Goal: Task Accomplishment & Management: Use online tool/utility

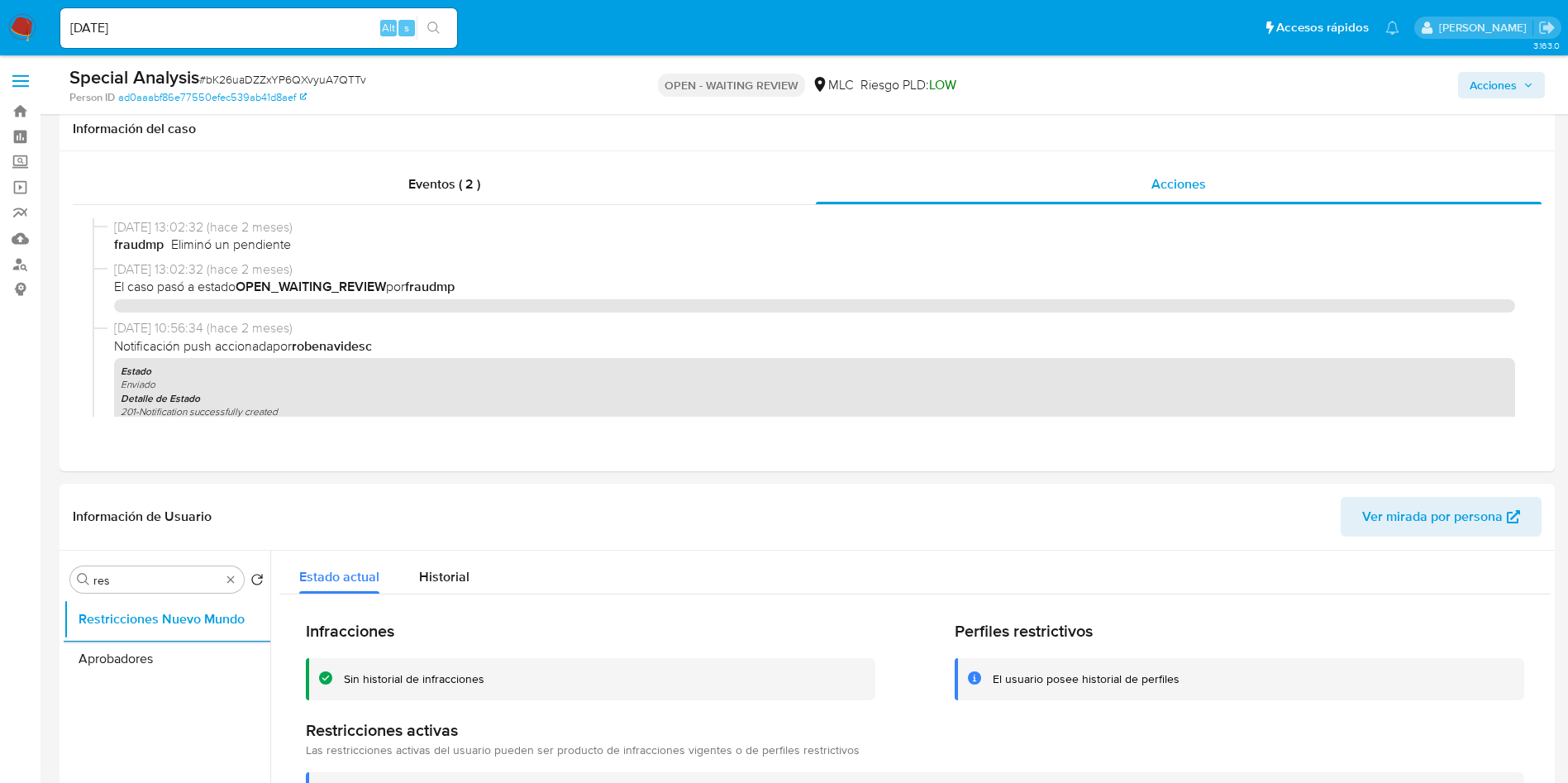
select select "10"
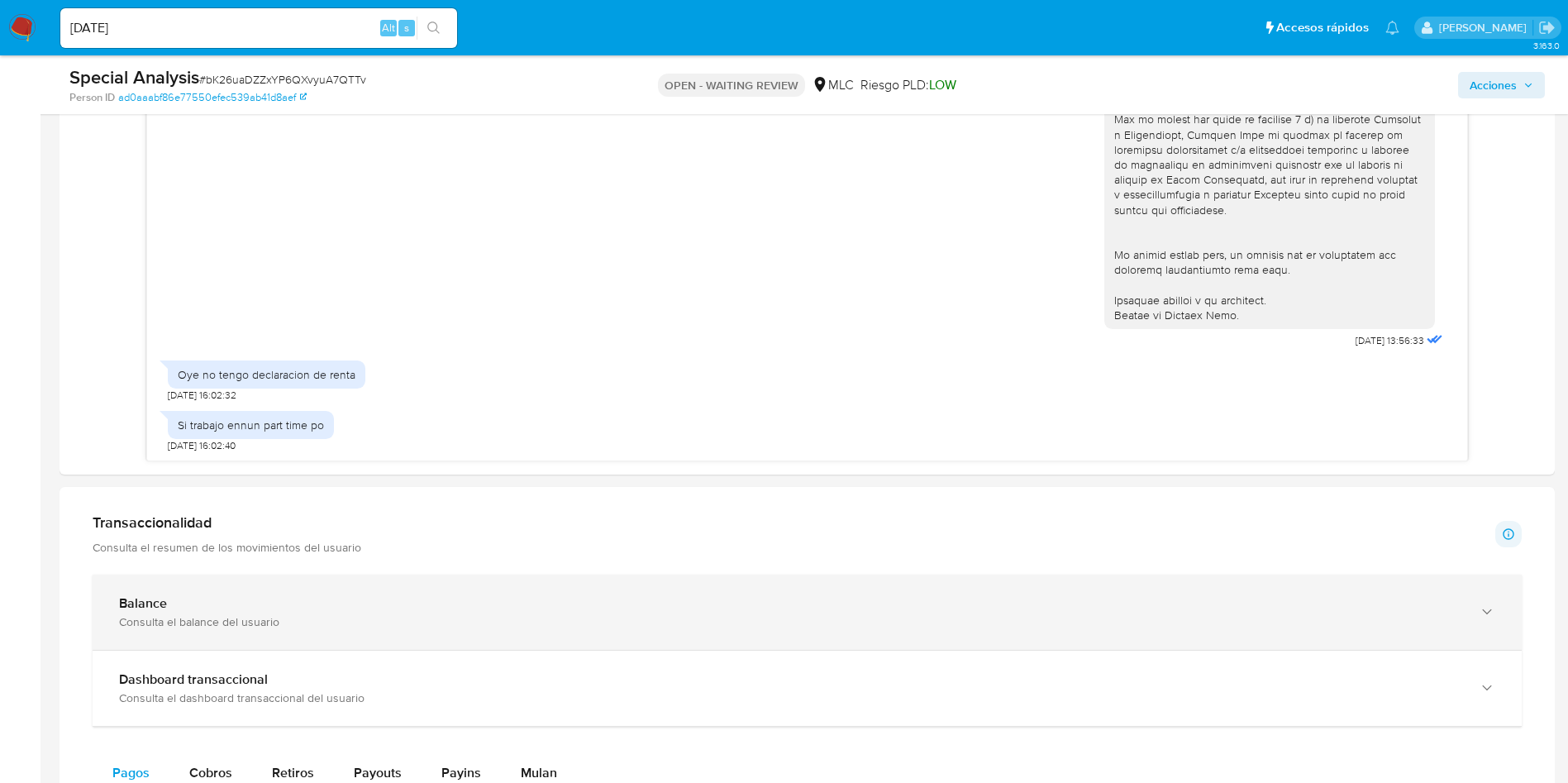
scroll to position [992, 0]
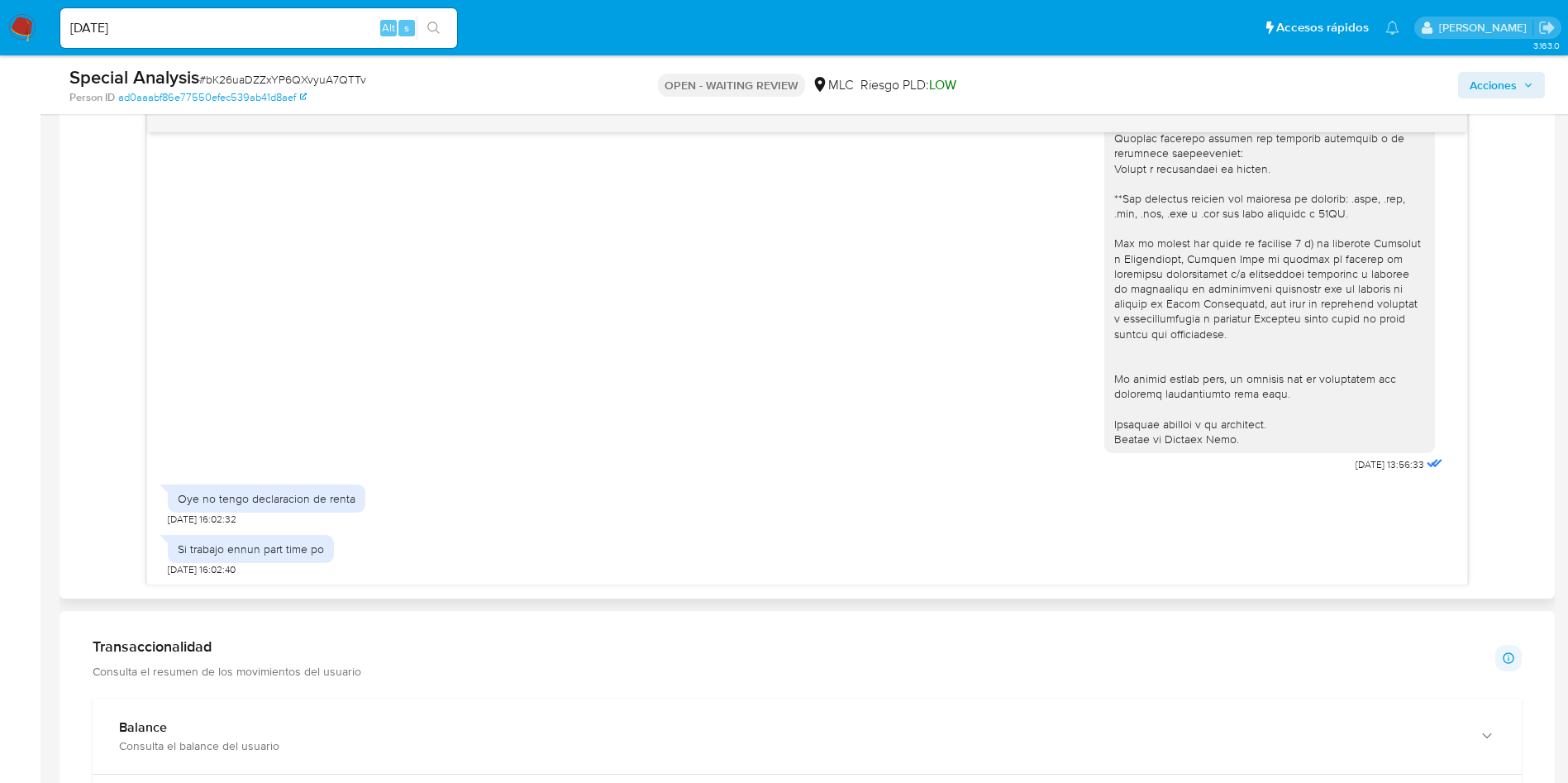
click at [1144, 431] on div at bounding box center [1269, 146] width 311 height 602
click at [1140, 439] on div at bounding box center [1269, 146] width 311 height 602
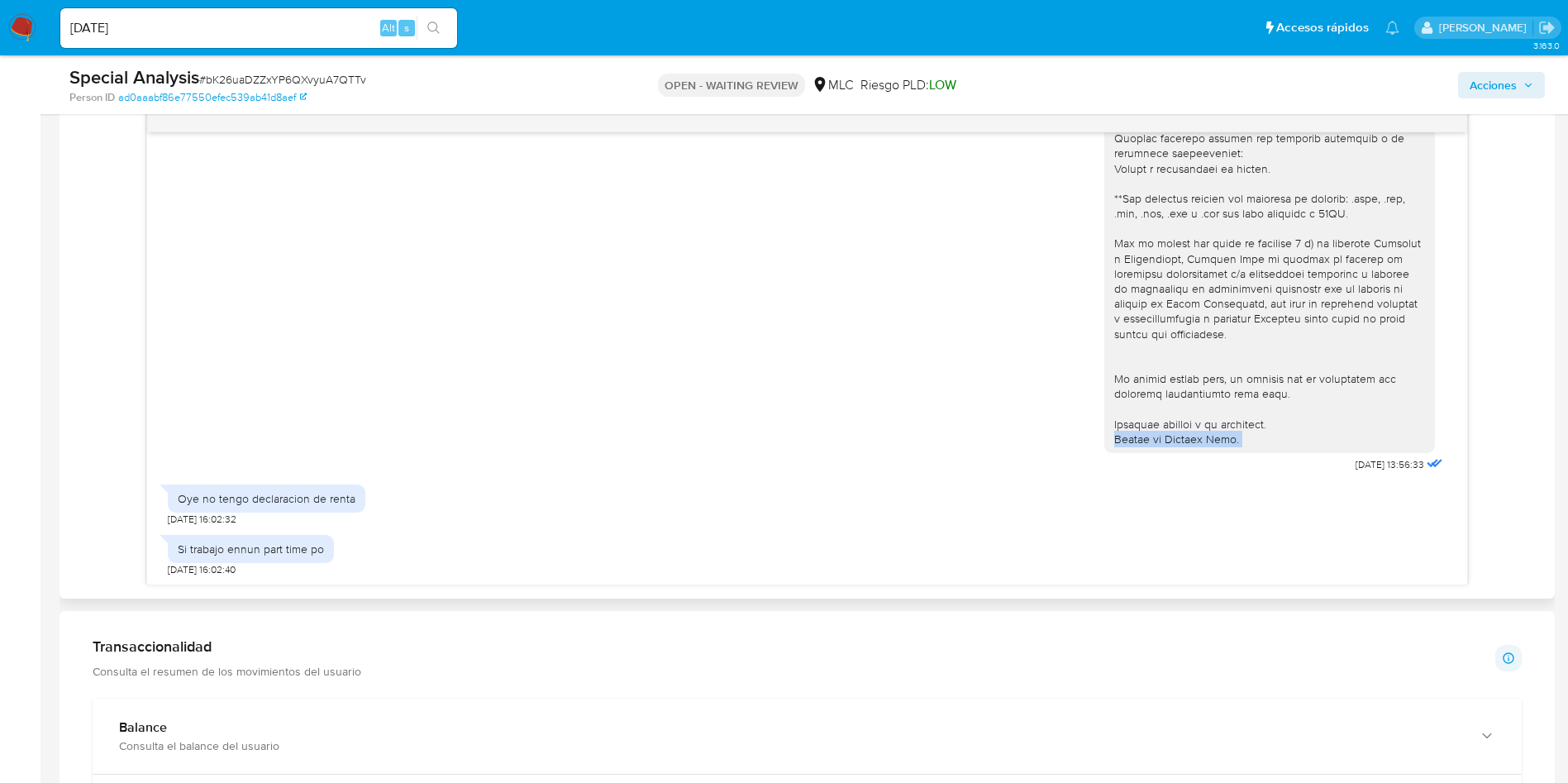
click at [1140, 439] on div at bounding box center [1269, 146] width 311 height 602
copy div "Equipo de Mercado Pago."
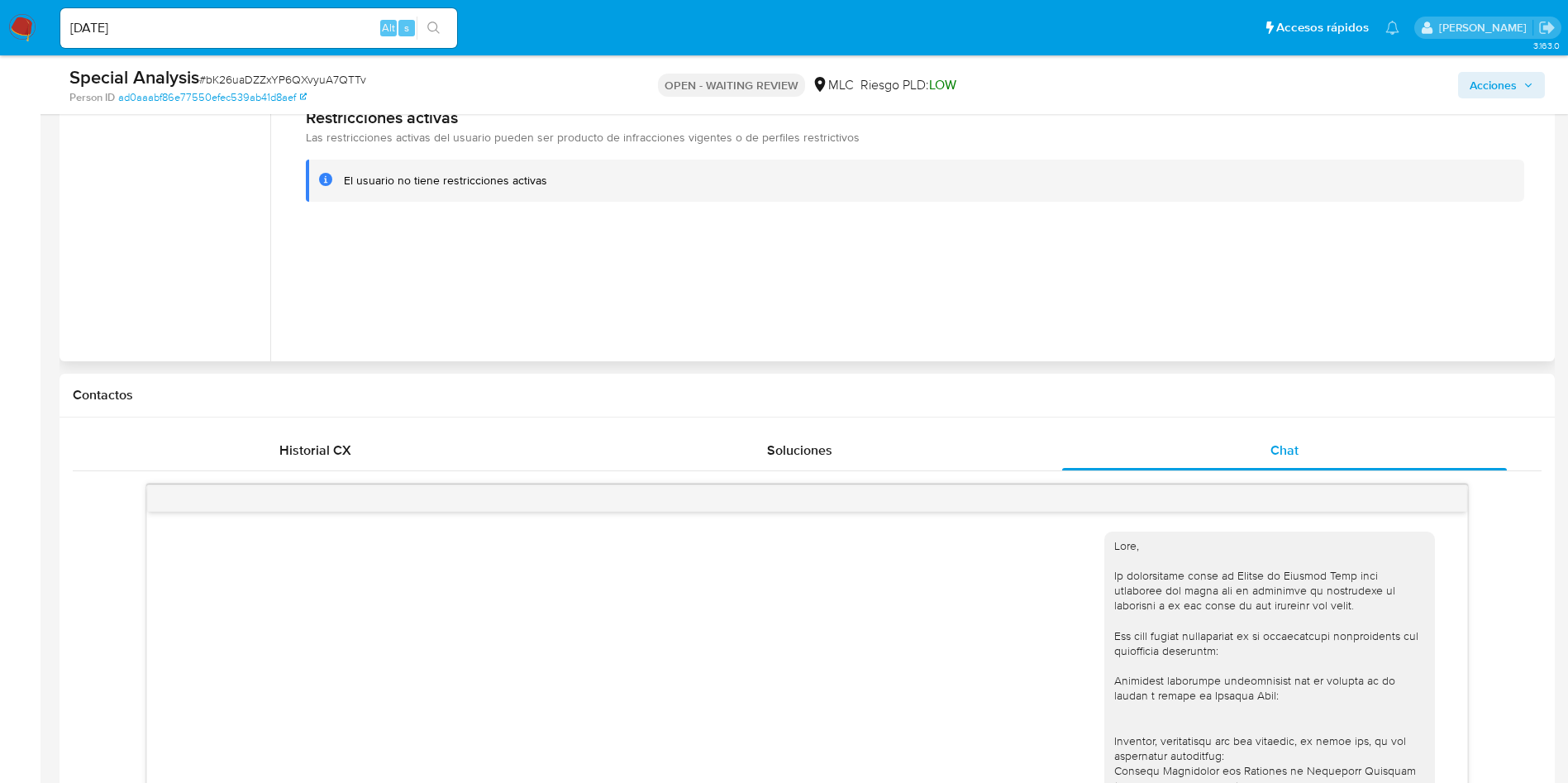
scroll to position [496, 0]
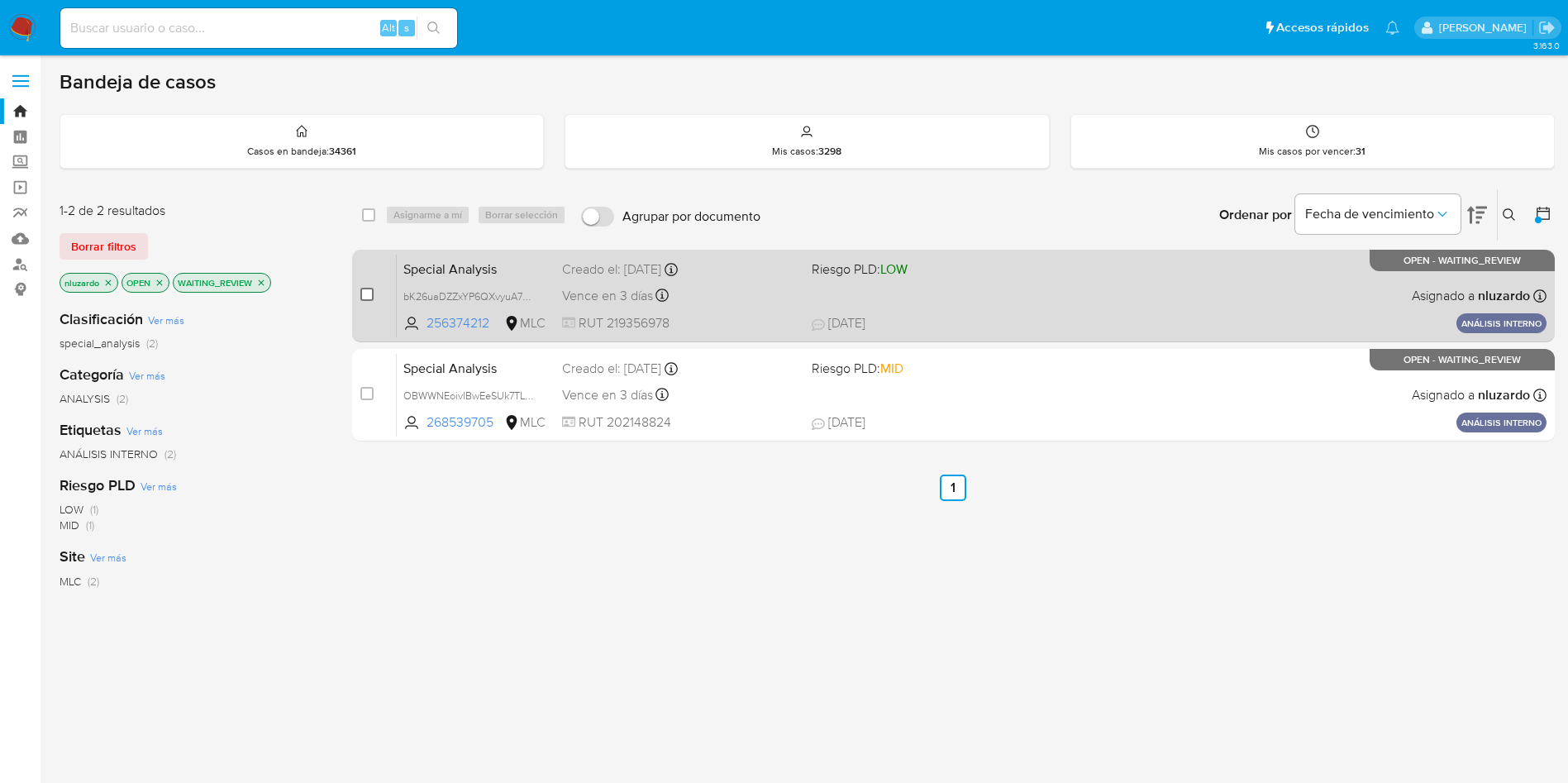
click at [366, 295] on input "checkbox" at bounding box center [366, 294] width 14 height 14
checkbox input "true"
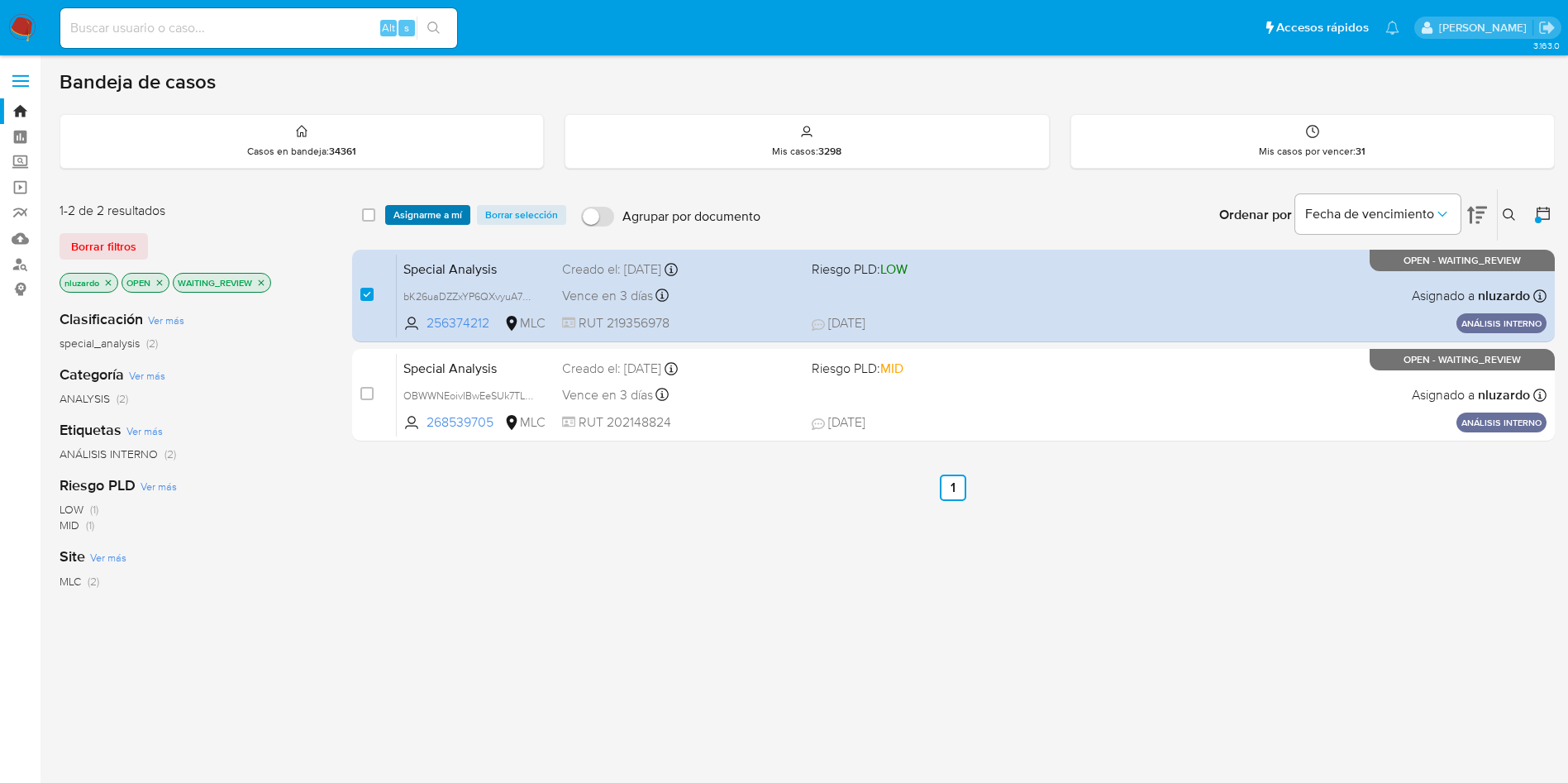
click at [431, 217] on span "Asignarme a mí" at bounding box center [428, 215] width 68 height 16
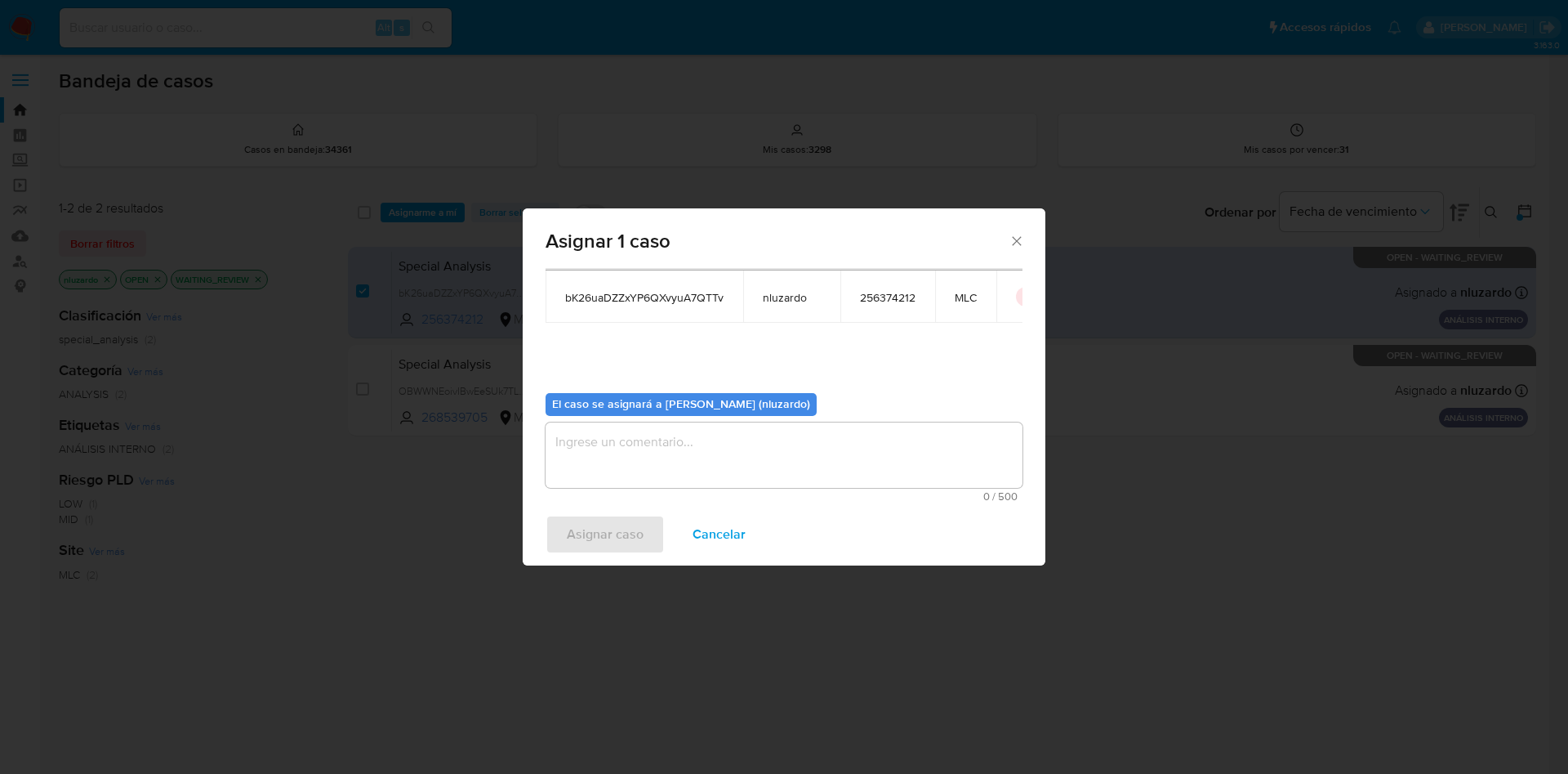
scroll to position [85, 0]
click at [722, 493] on span "0 / 500" at bounding box center [784, 496] width 467 height 11
click at [723, 477] on textarea "assign-modal" at bounding box center [784, 454] width 476 height 66
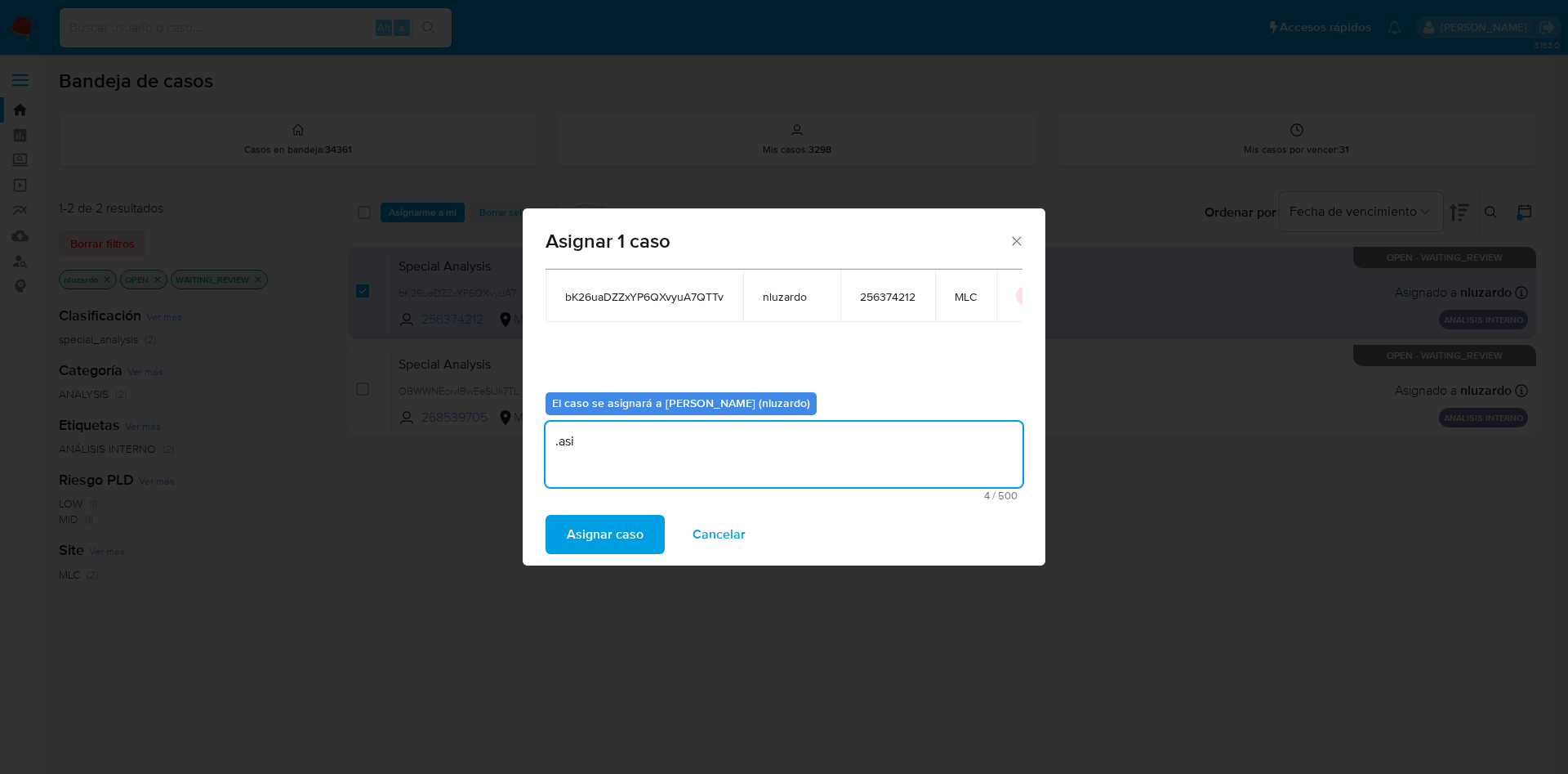
drag, startPoint x: 694, startPoint y: 460, endPoint x: 467, endPoint y: 431, distance: 228.8
click at [467, 431] on div "Asignar 1 caso Casos a asignar: ID Propietario ID de usuario Site bK26uaDZZxYP6…" at bounding box center [784, 387] width 1568 height 774
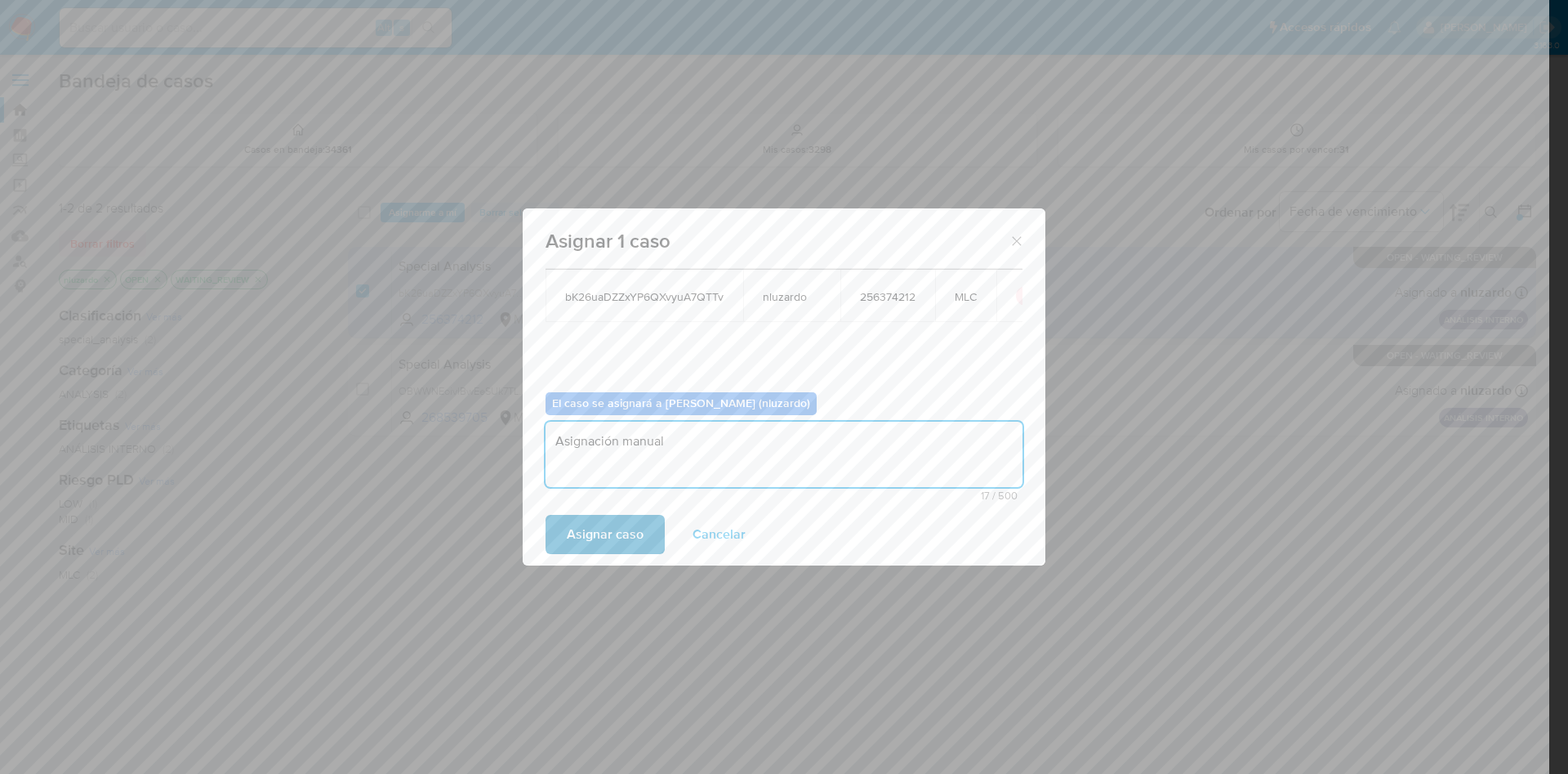
type textarea "Asignación manual"
click at [614, 540] on span "Asignar caso" at bounding box center [604, 534] width 77 height 36
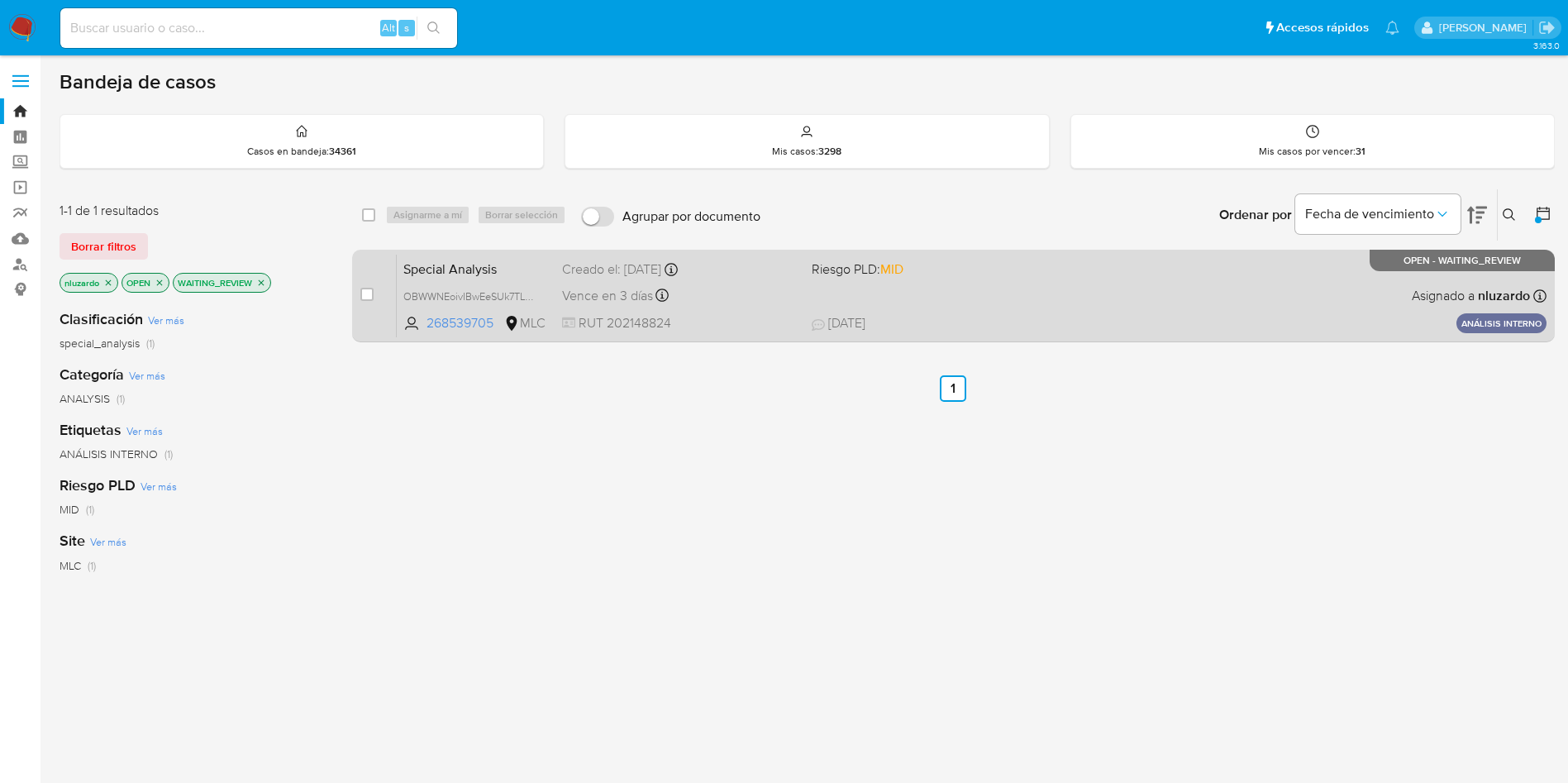
click at [865, 314] on span "18/08/2025" at bounding box center [838, 324] width 54 height 18
click at [365, 293] on input "checkbox" at bounding box center [366, 294] width 14 height 14
checkbox input "true"
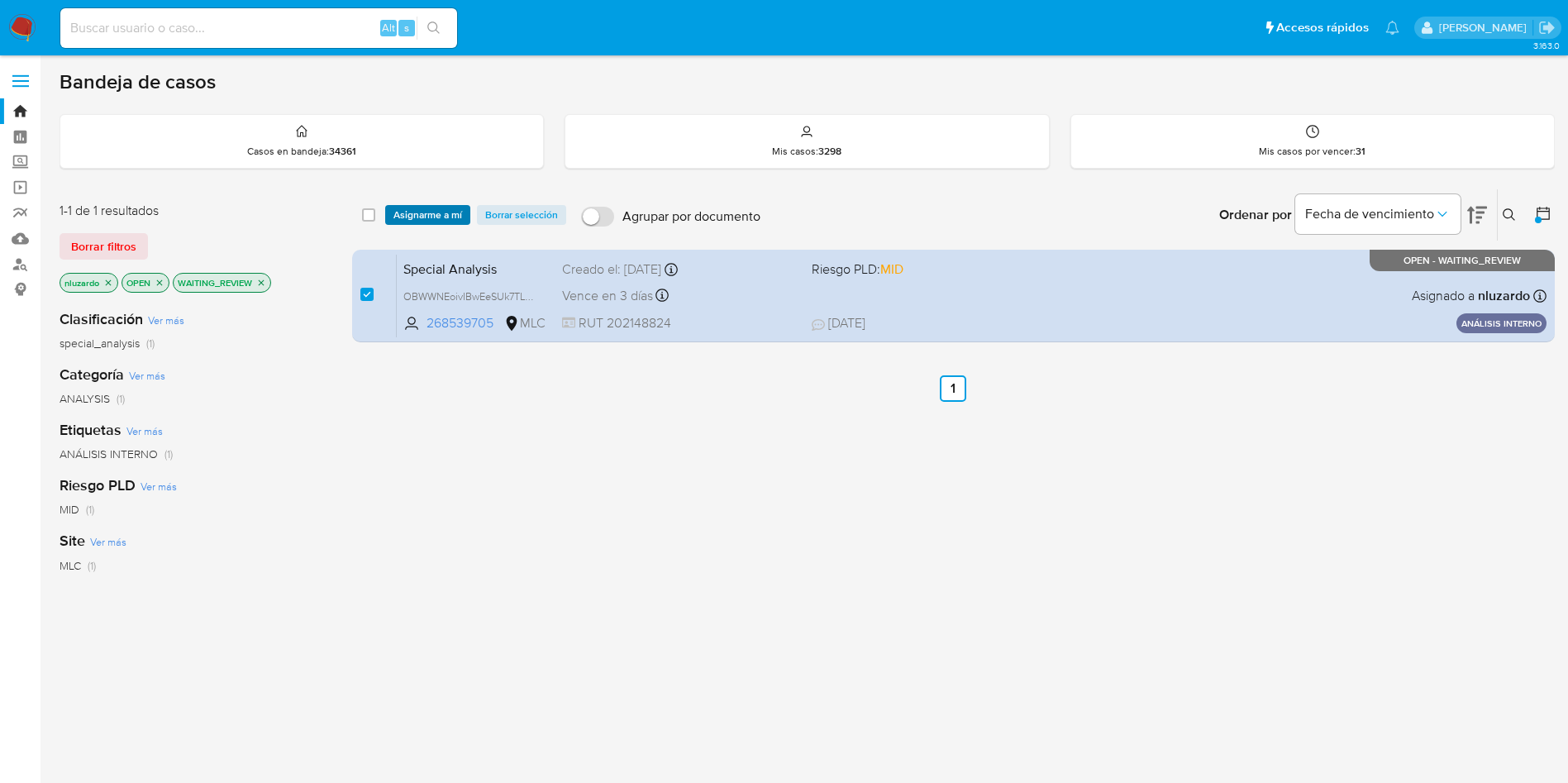
click at [416, 212] on span "Asignarme a mí" at bounding box center [428, 215] width 68 height 16
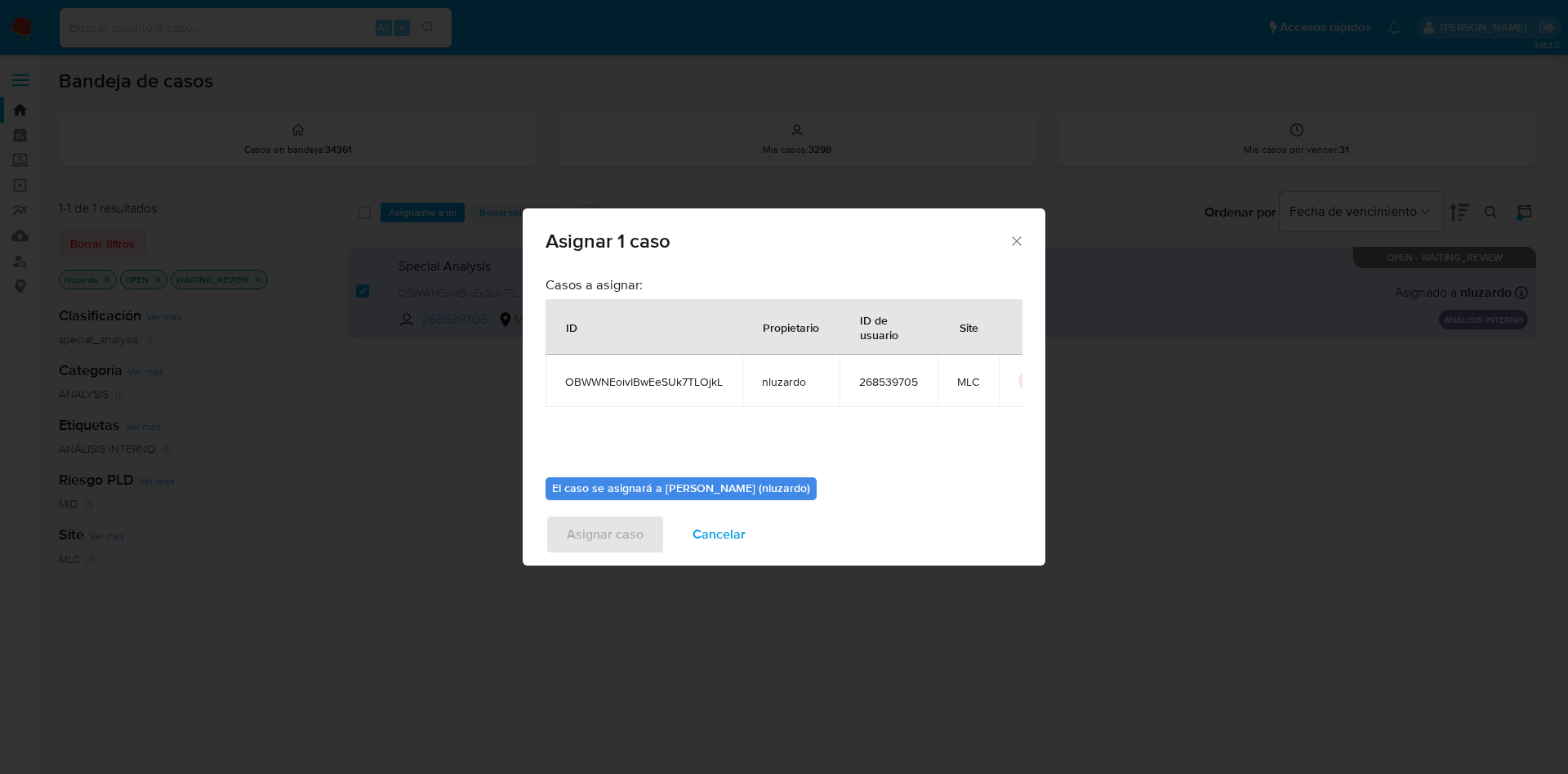
click at [445, 569] on div "Asignar 1 caso Casos a asignar: ID Propietario ID de usuario Site OBWWNEoivIBwE…" at bounding box center [784, 387] width 1568 height 774
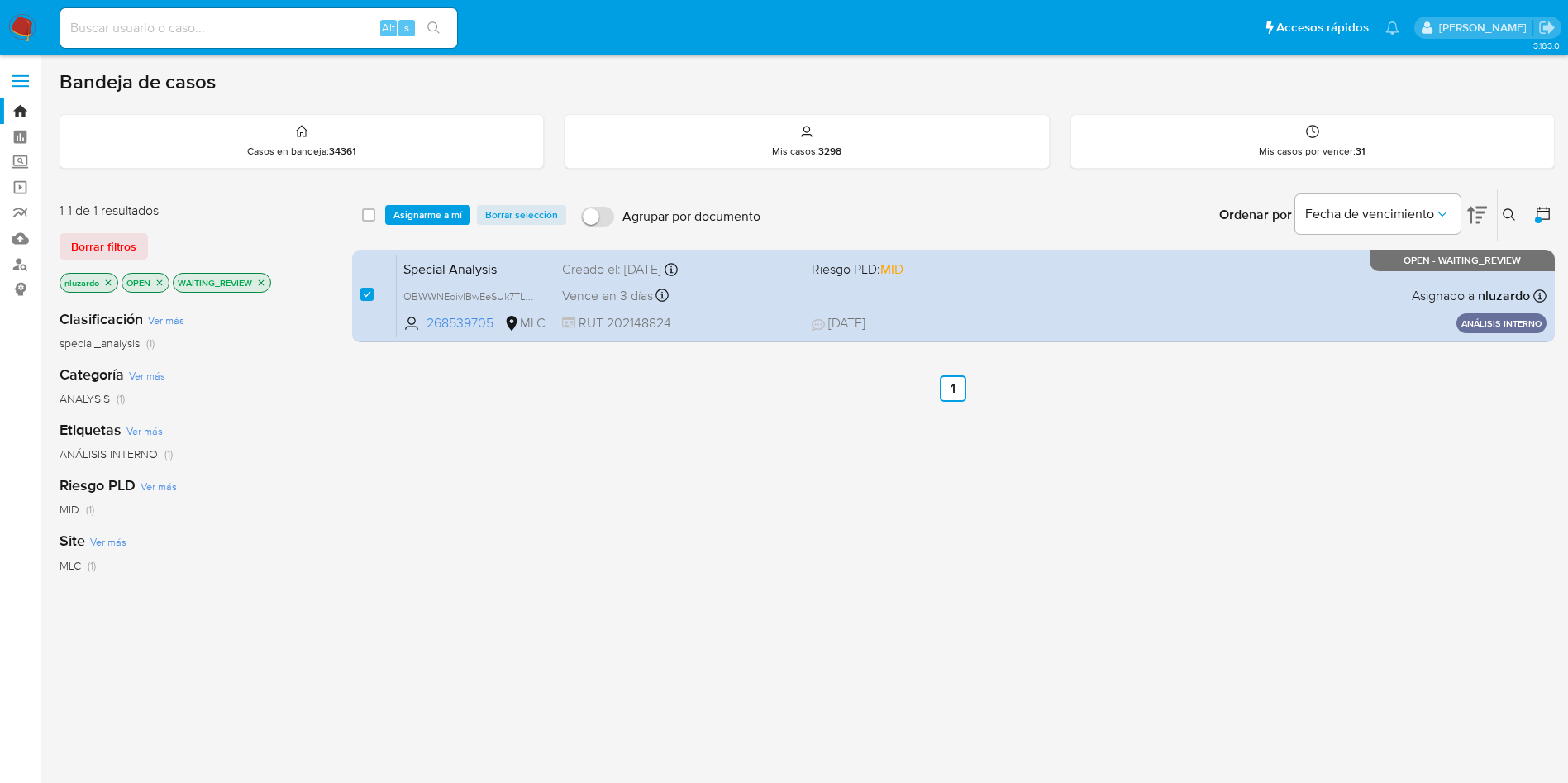
click at [413, 218] on span "Asignarme a mí" at bounding box center [428, 215] width 68 height 16
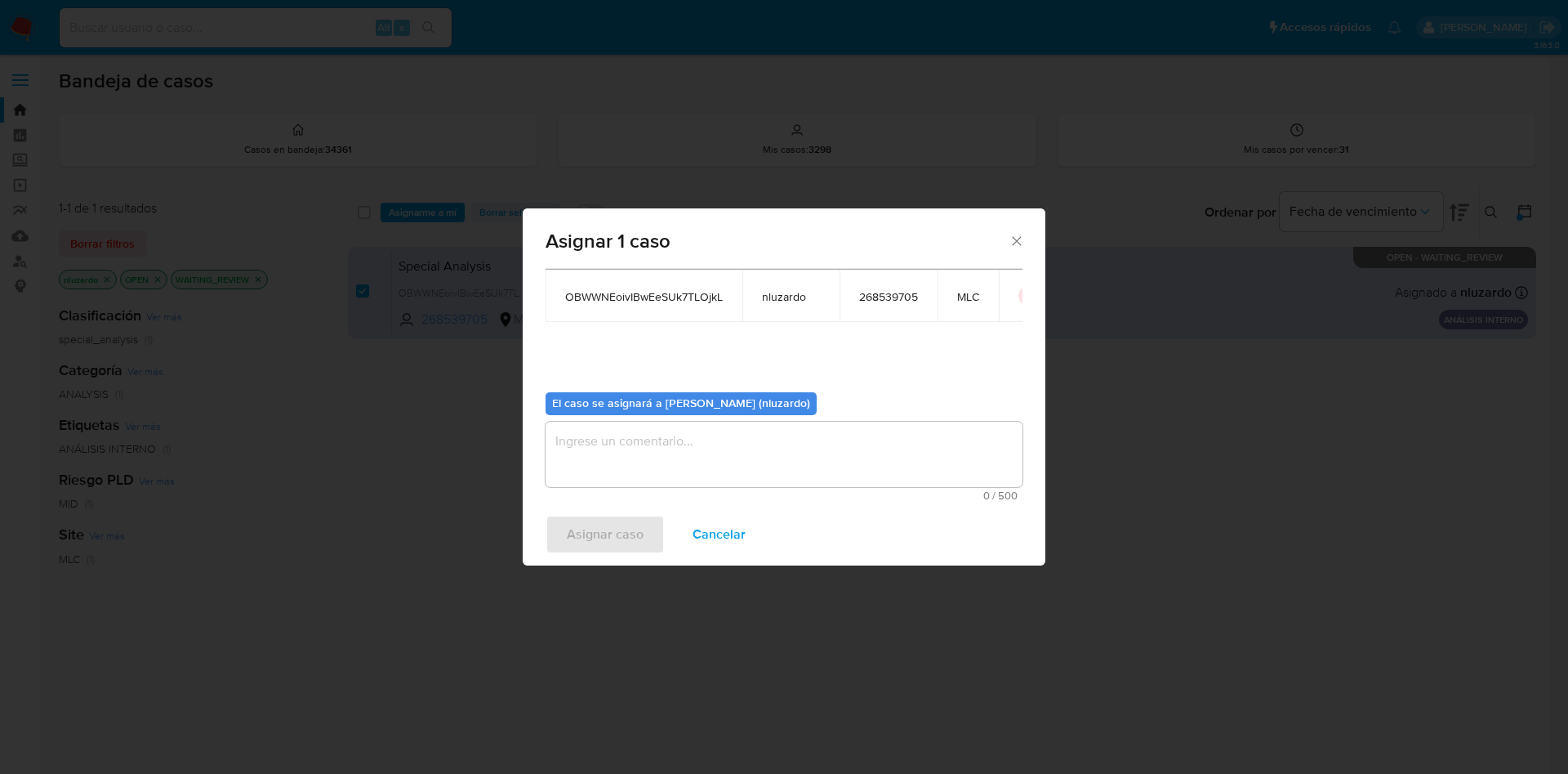
click at [658, 463] on textarea "assign-modal" at bounding box center [784, 454] width 476 height 66
type textarea "."
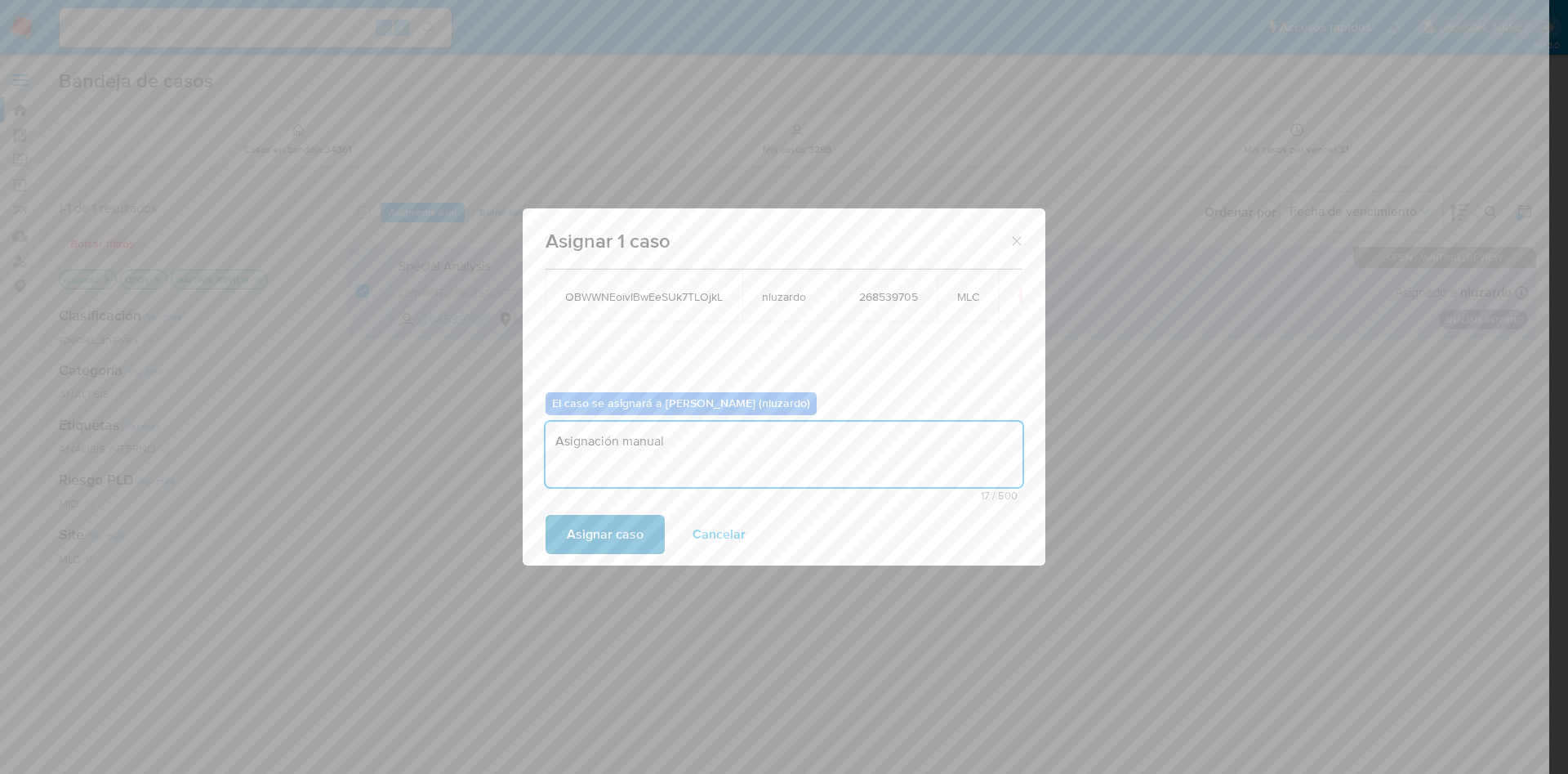
type textarea "Asignación manual"
click at [616, 519] on span "Asignar caso" at bounding box center [604, 534] width 77 height 36
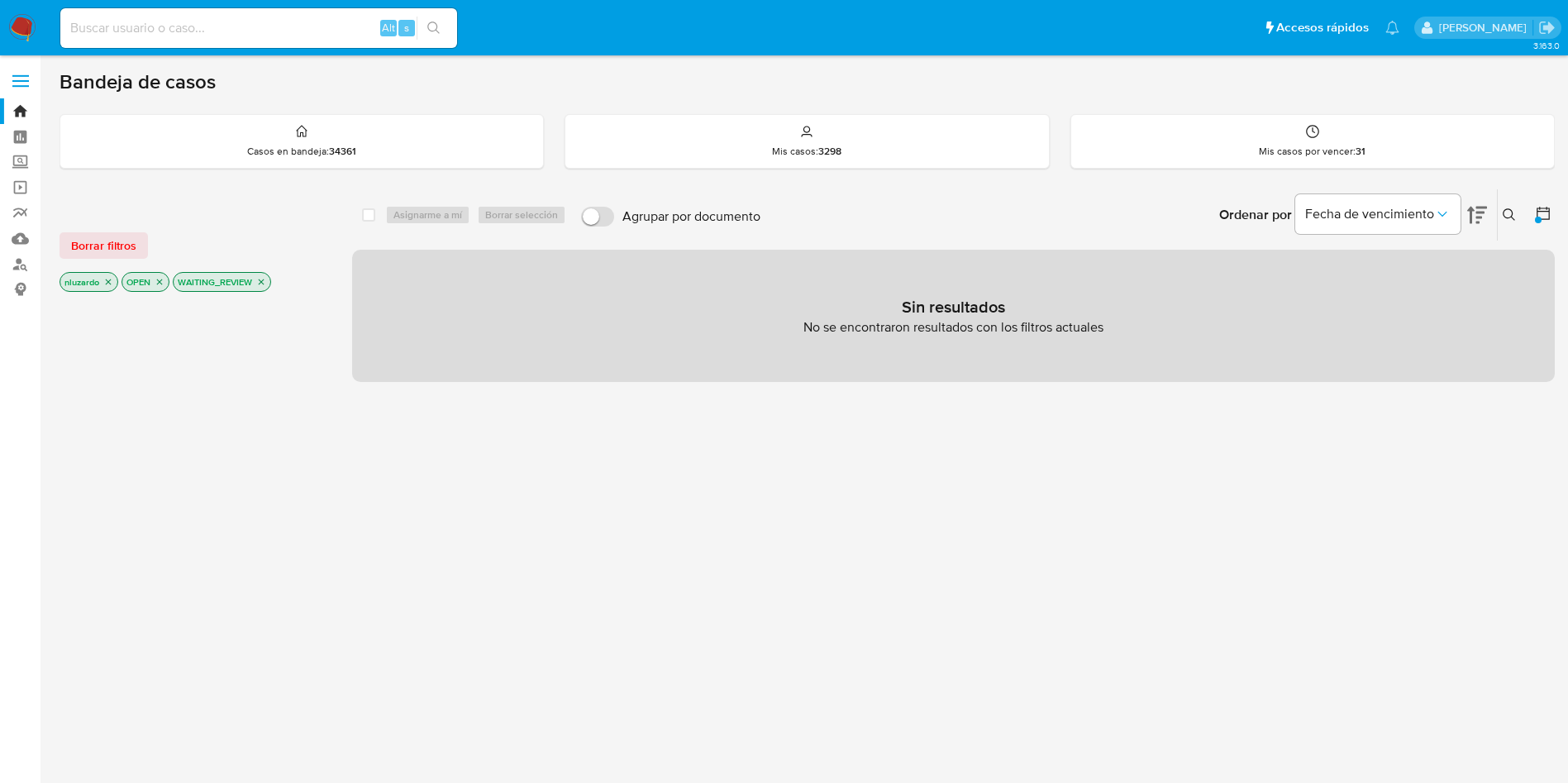
drag, startPoint x: 605, startPoint y: 429, endPoint x: 584, endPoint y: 416, distance: 24.7
click at [605, 430] on div "select-all-cases-checkbox Asignarme a mí Borrar selección Agrupar por documento…" at bounding box center [953, 562] width 1202 height 747
click at [263, 277] on icon "close-filter" at bounding box center [261, 282] width 10 height 10
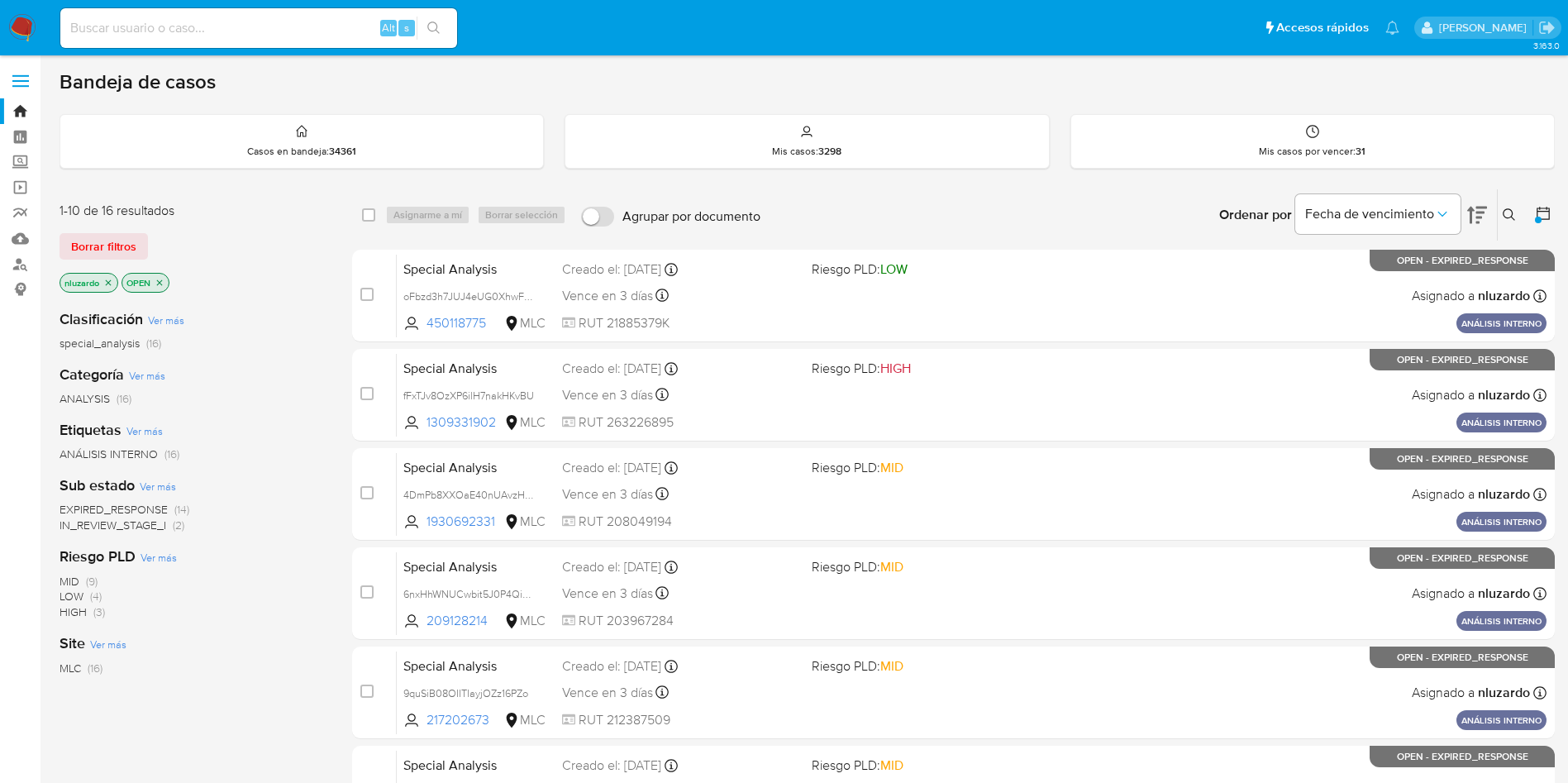
scroll to position [527, 0]
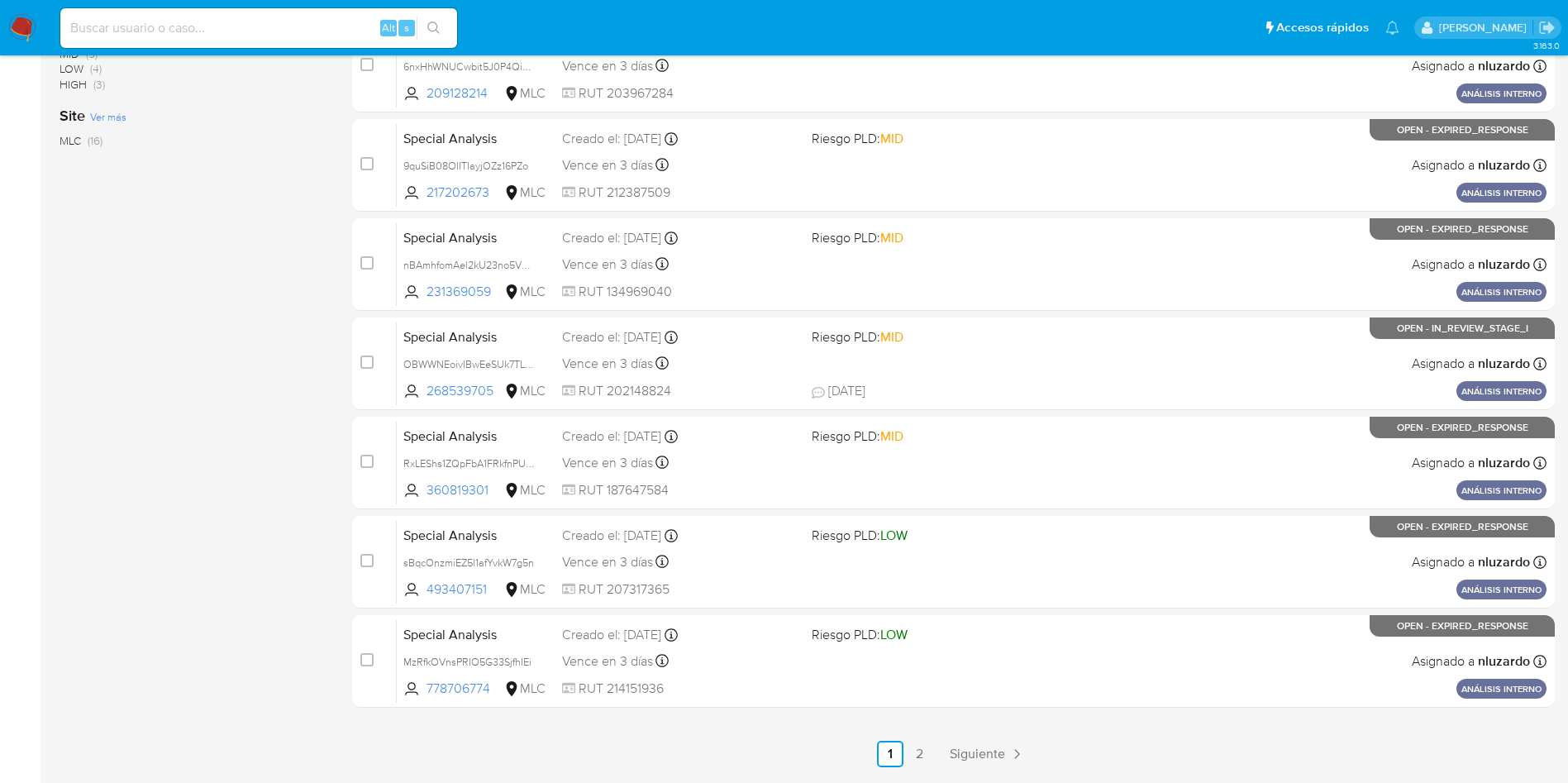
click at [247, 488] on div "1-10 de 16 resultados Borrar filtros nluzardo OPEN Clasificación Ver más specia…" at bounding box center [192, 213] width 266 height 1106
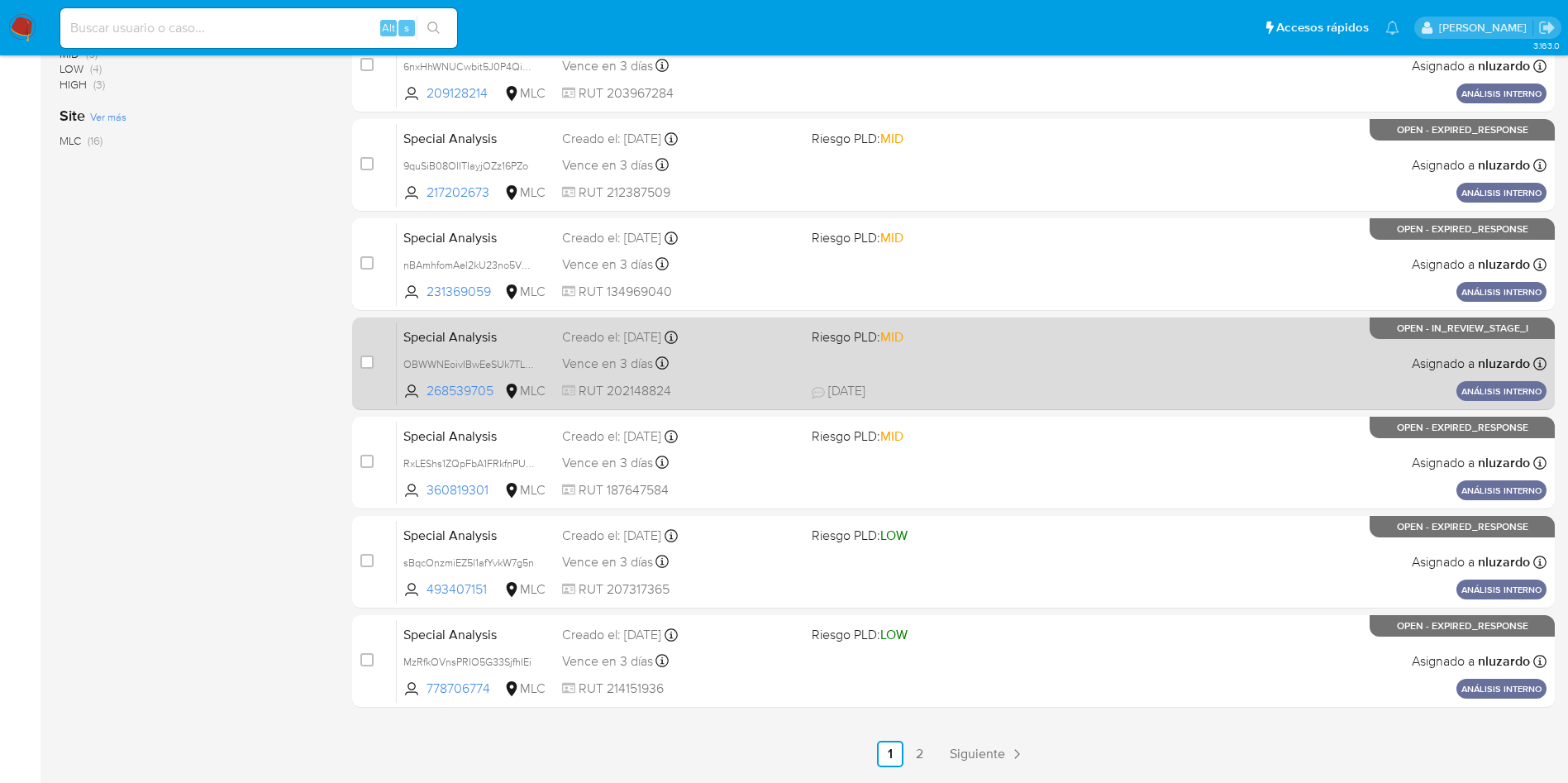
click at [754, 376] on div "Special Analysis OBWWNEoivIBwEeSUk7TLOjkL 268539705 MLC Riesgo PLD: MID Creado …" at bounding box center [971, 364] width 1150 height 84
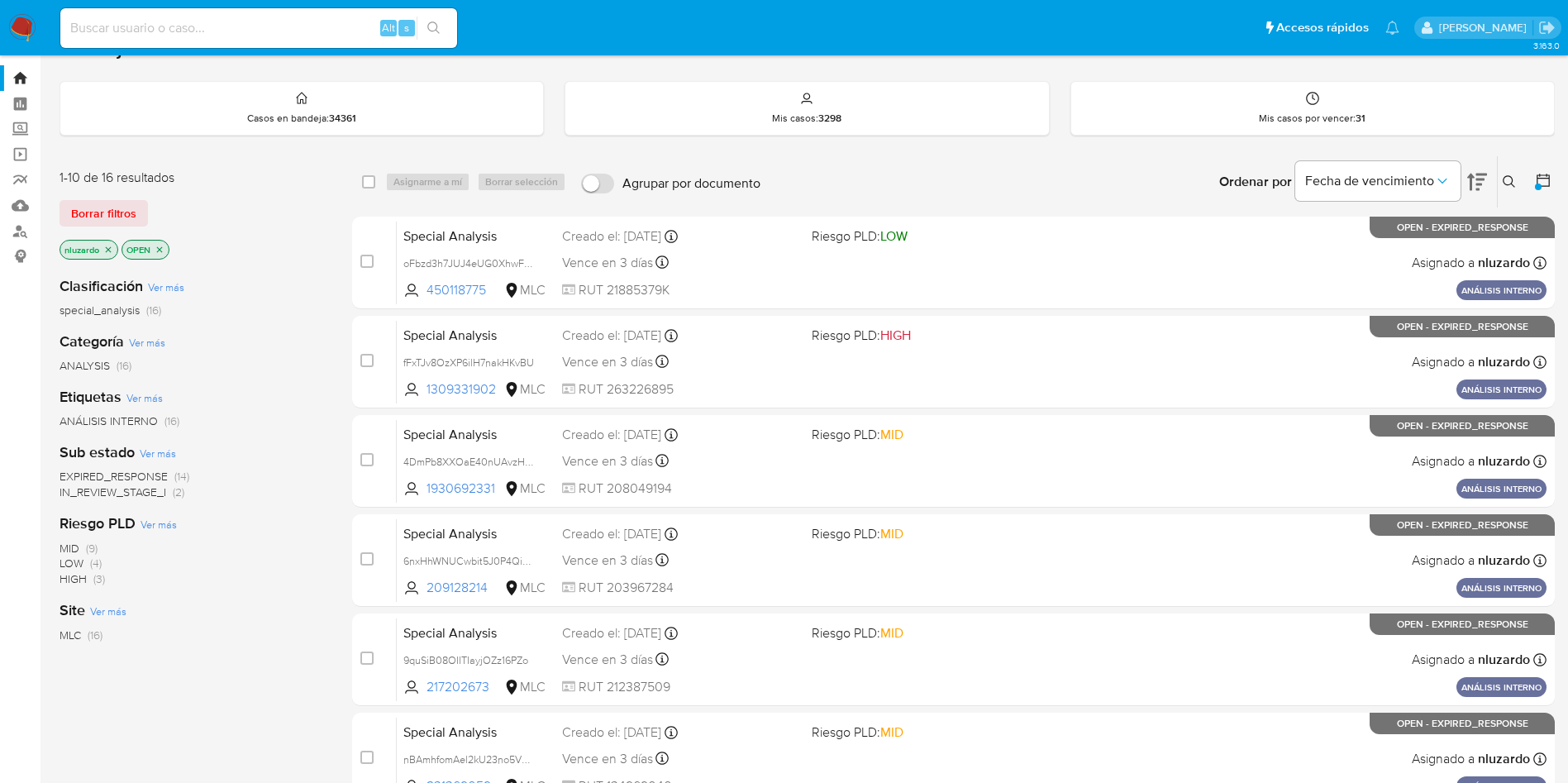
scroll to position [31, 0]
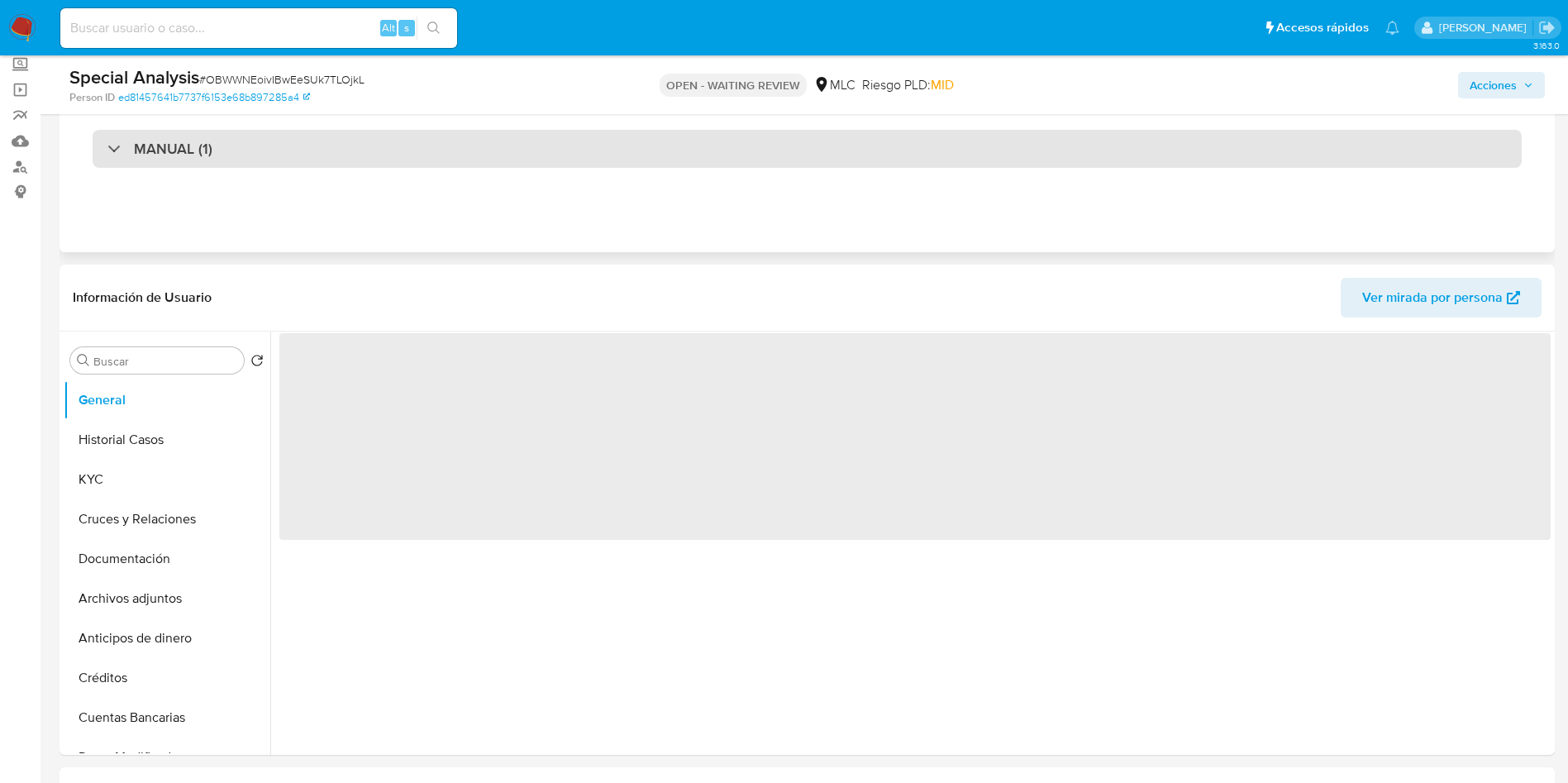
scroll to position [248, 0]
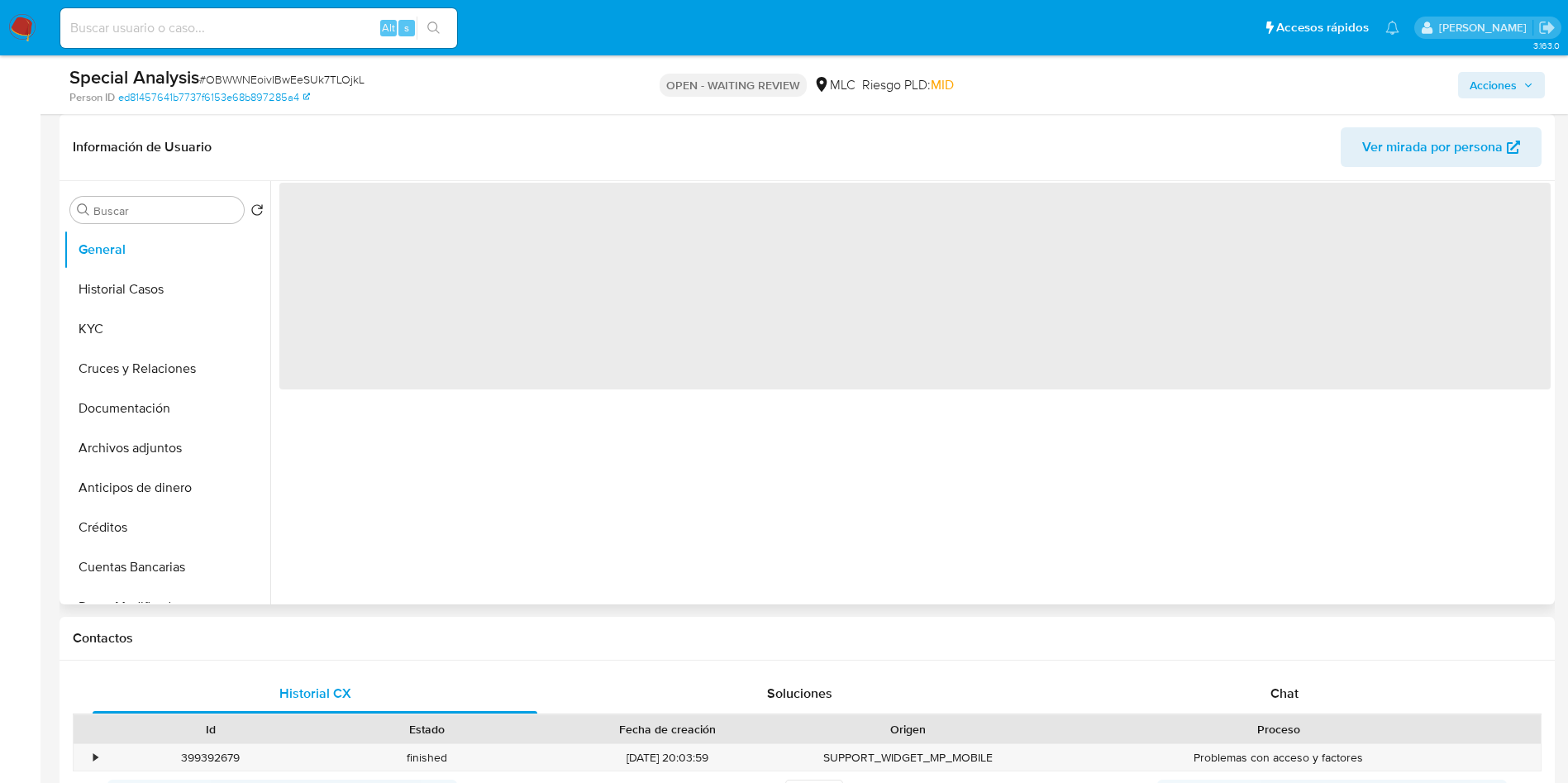
select select "10"
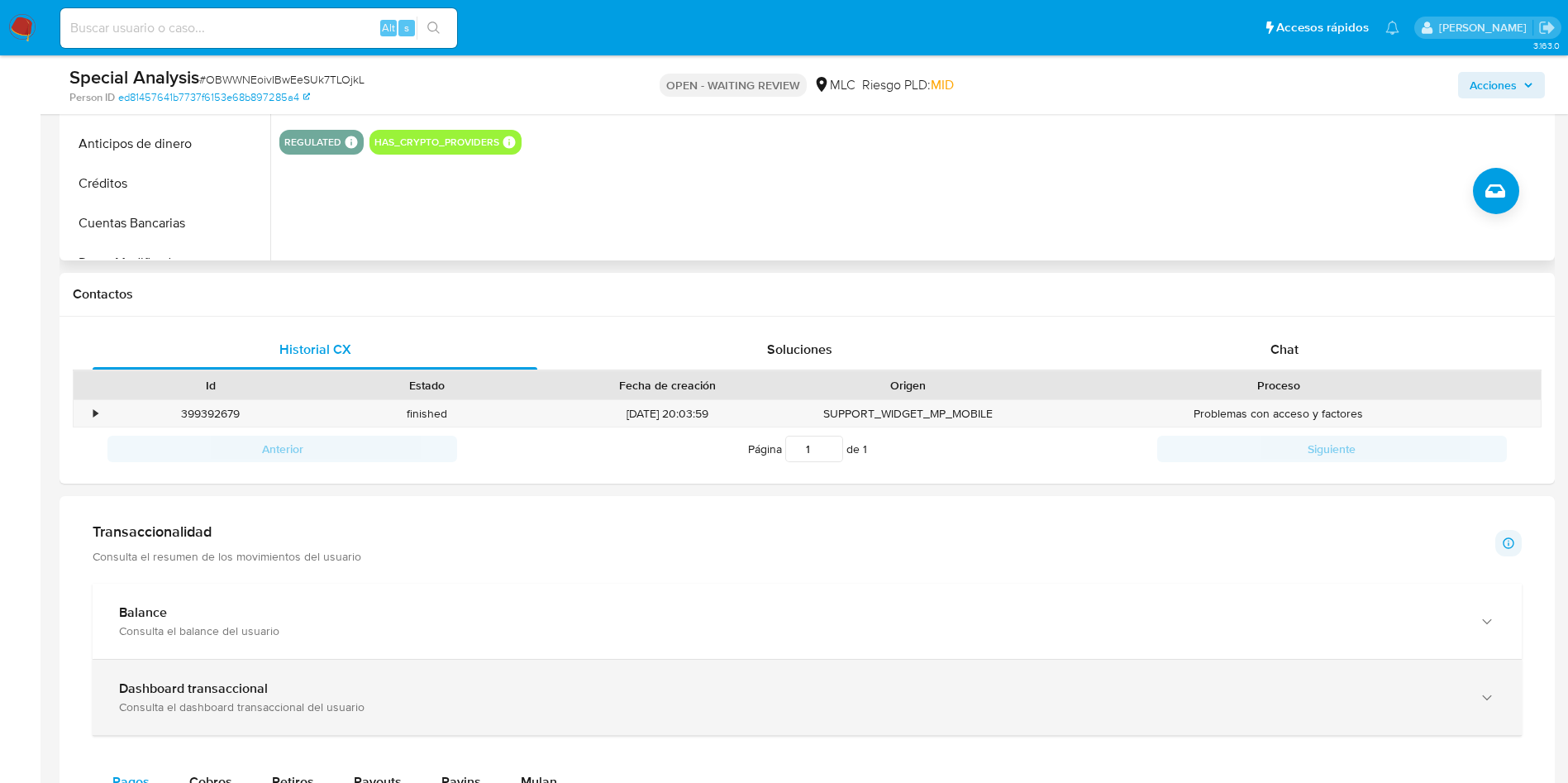
scroll to position [561, 0]
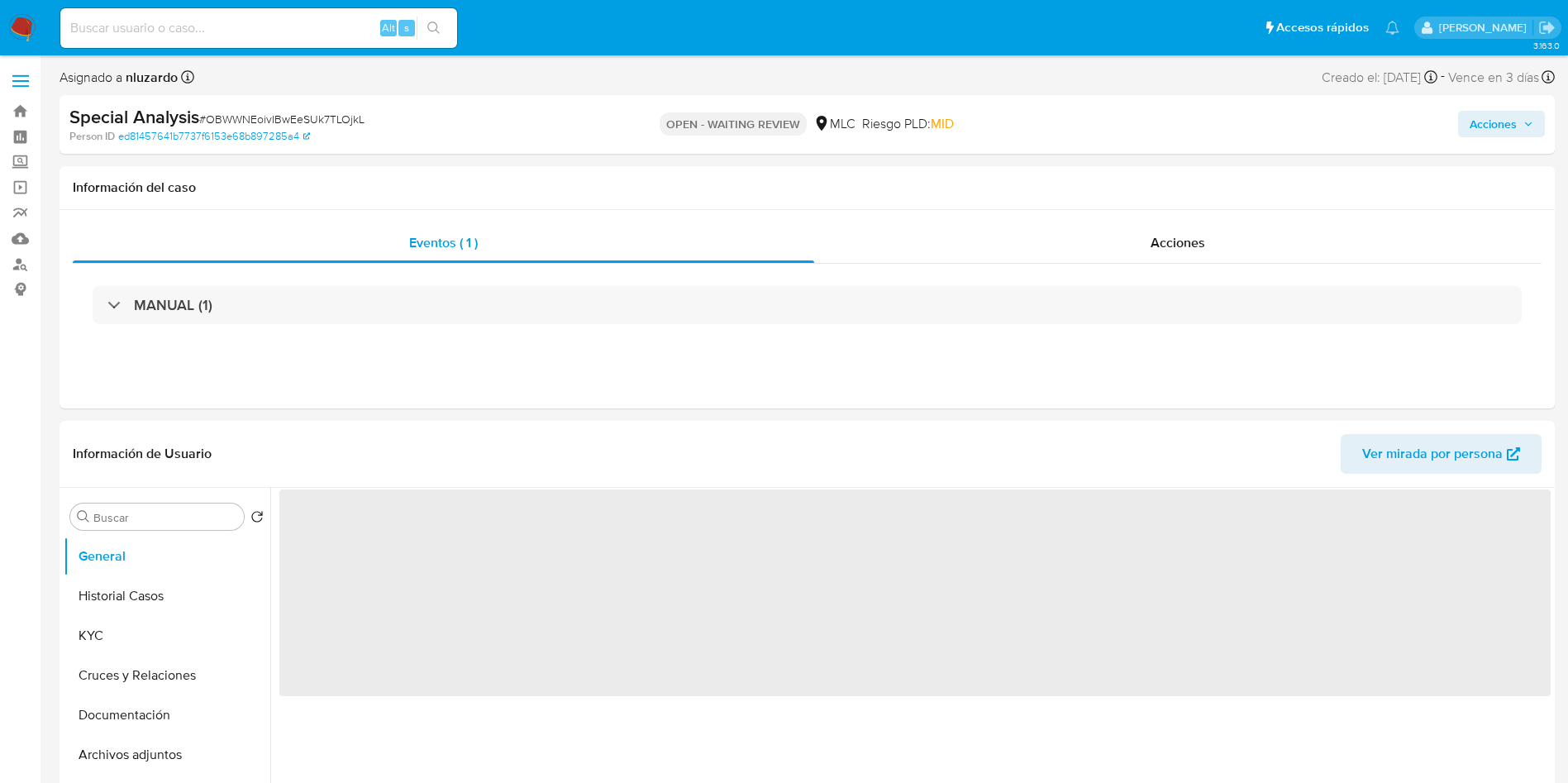
select select "10"
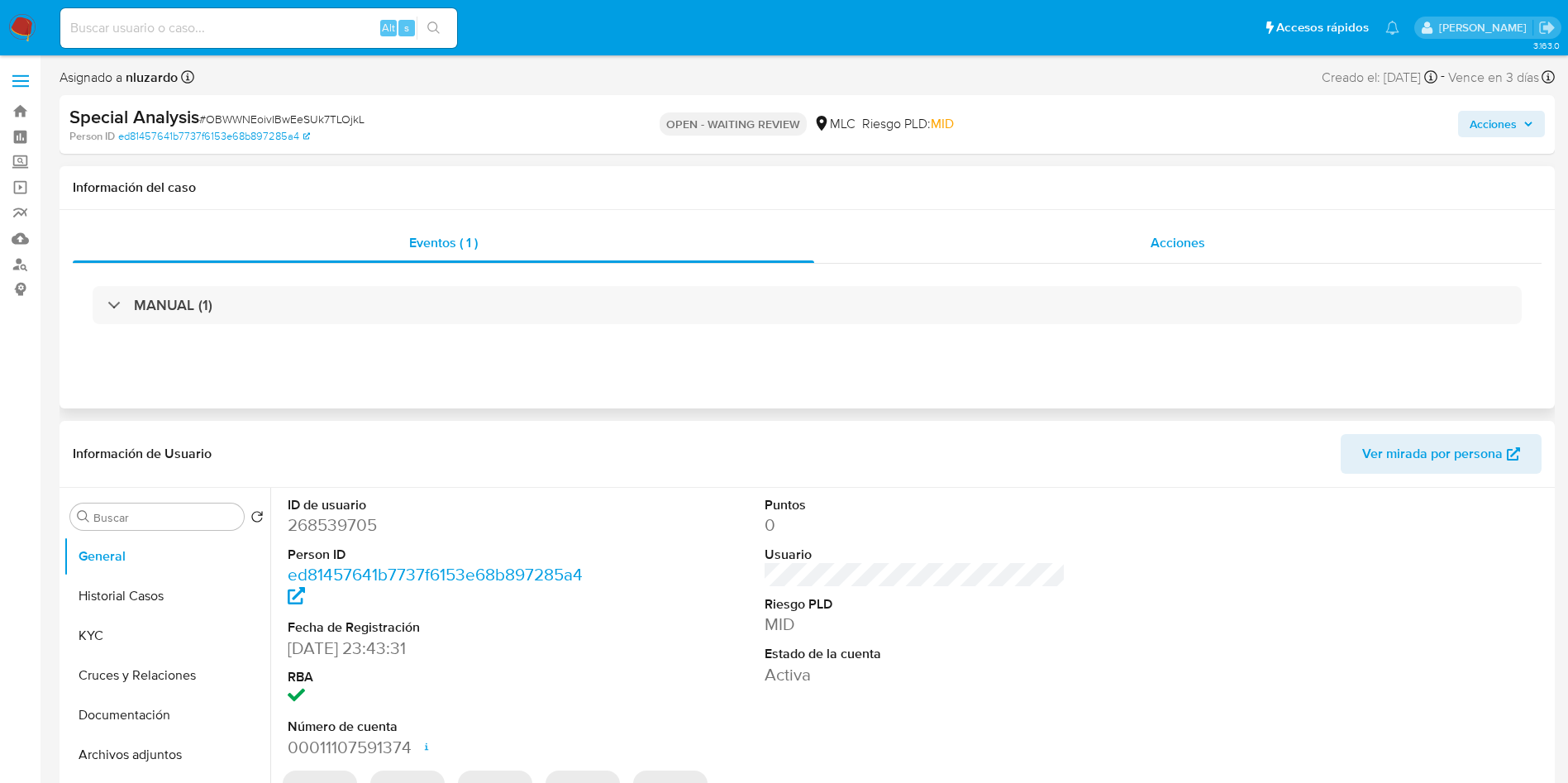
click at [1154, 239] on span "Acciones" at bounding box center [1178, 242] width 55 height 19
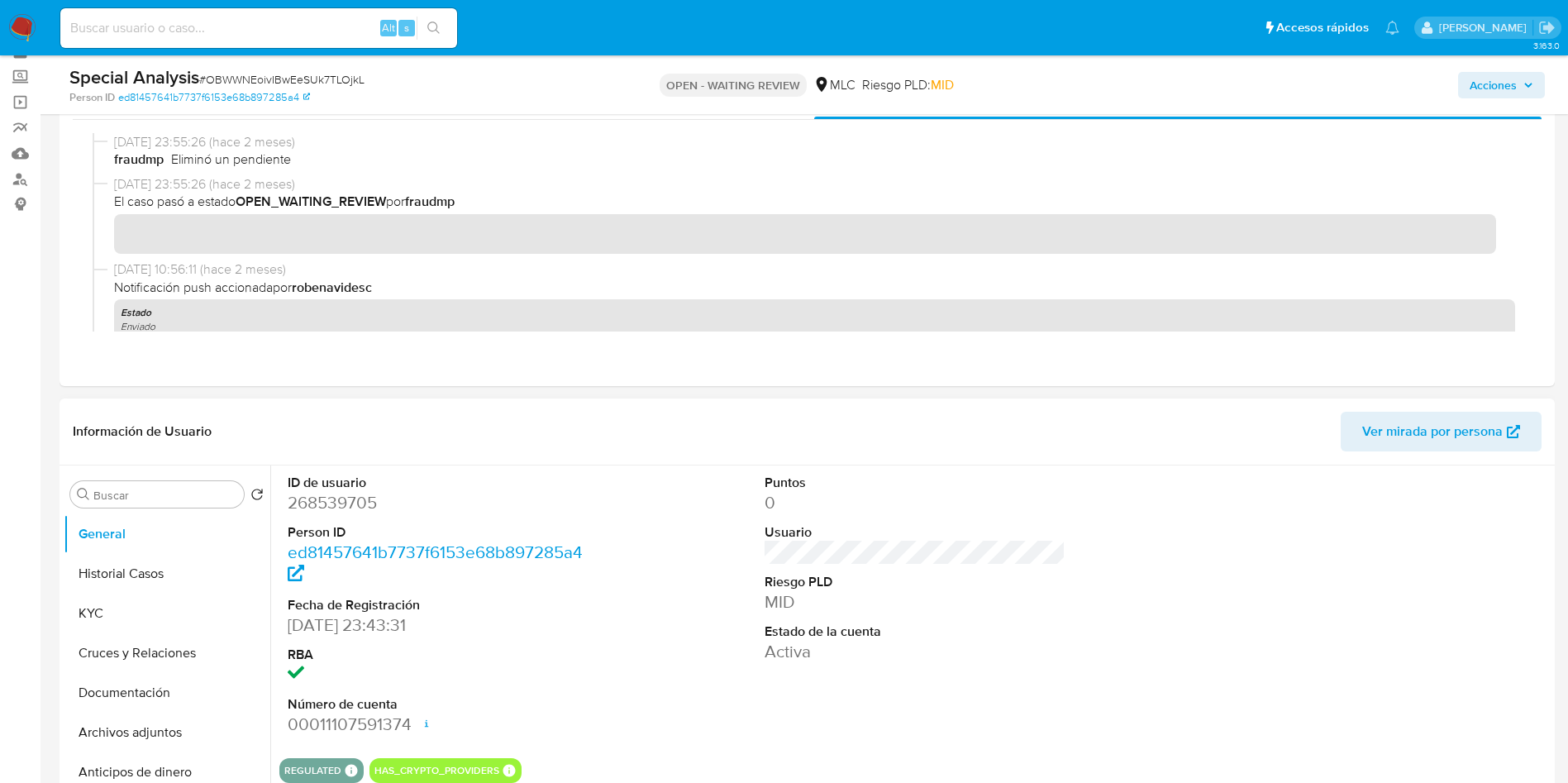
scroll to position [124, 0]
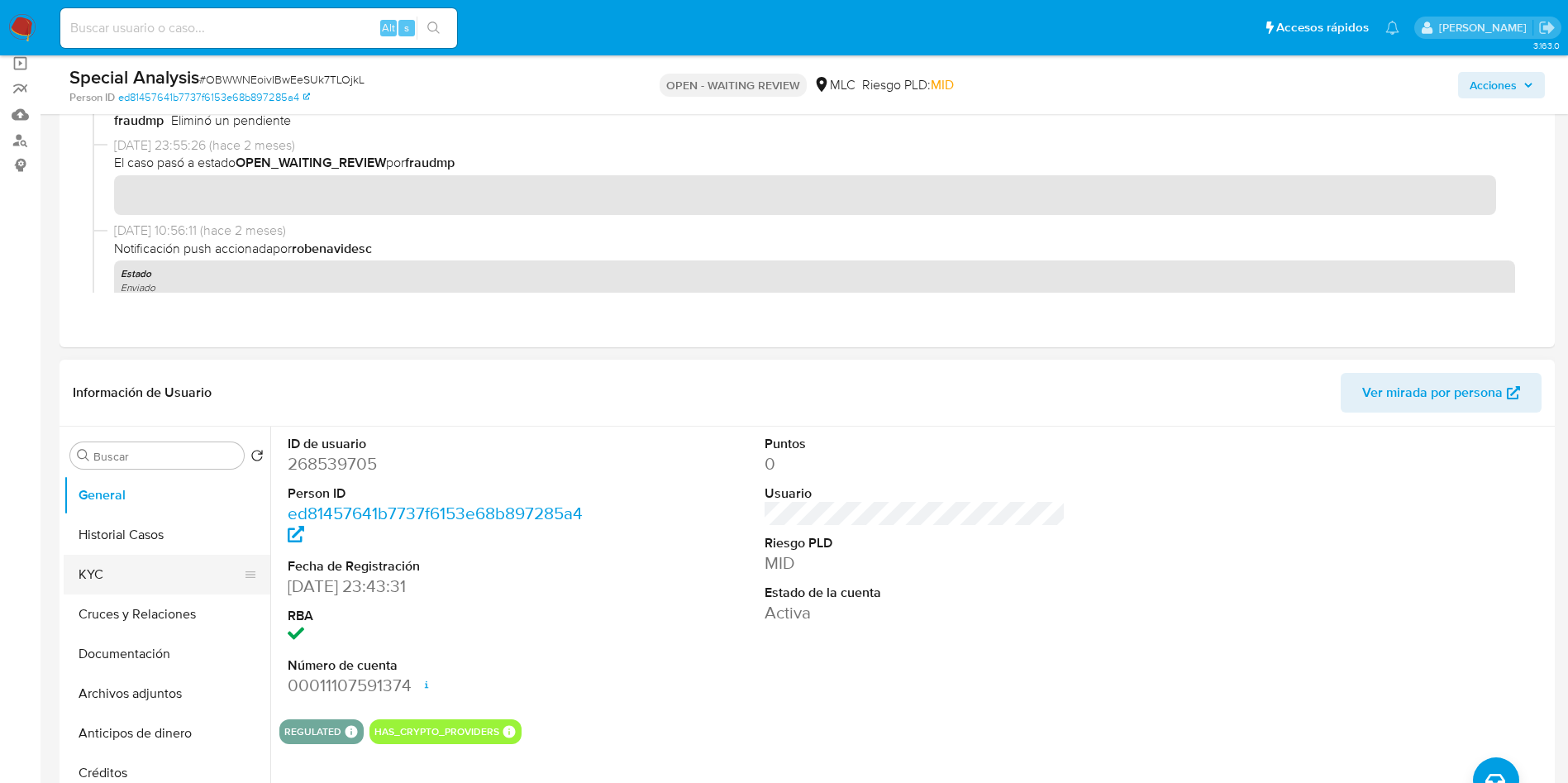
click at [156, 591] on button "KYC" at bounding box center [160, 574] width 193 height 40
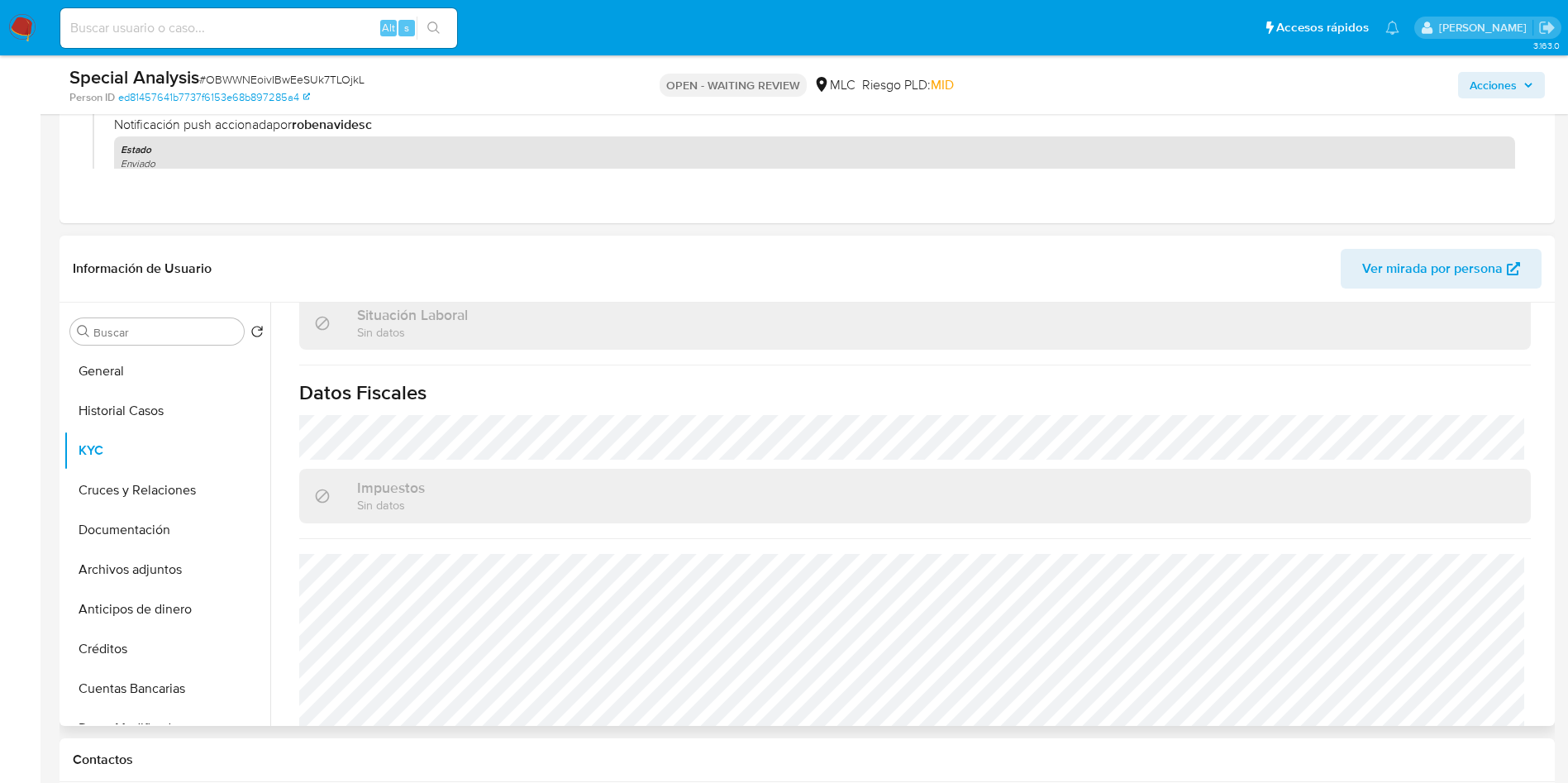
scroll to position [0, 0]
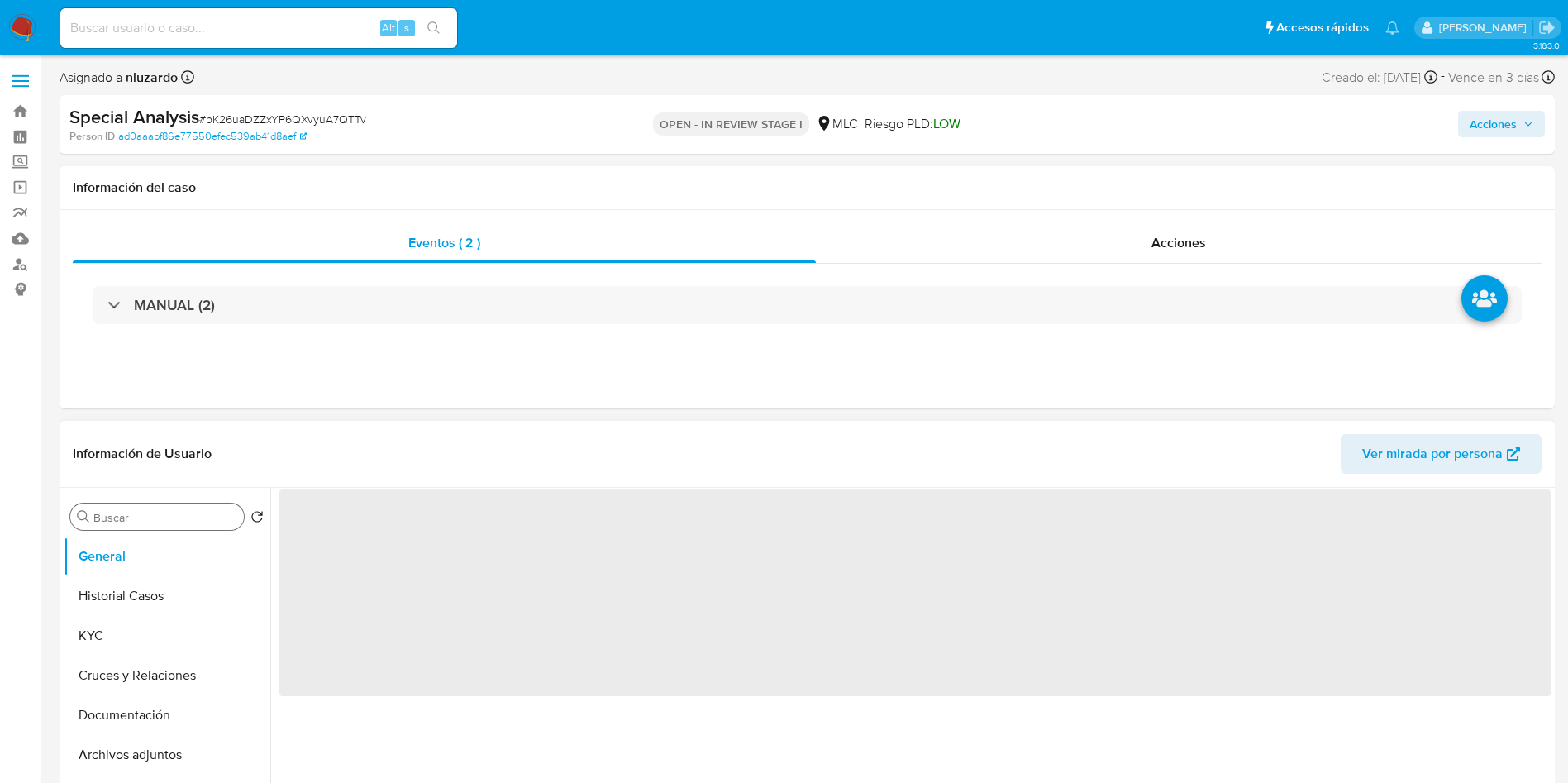
select select "10"
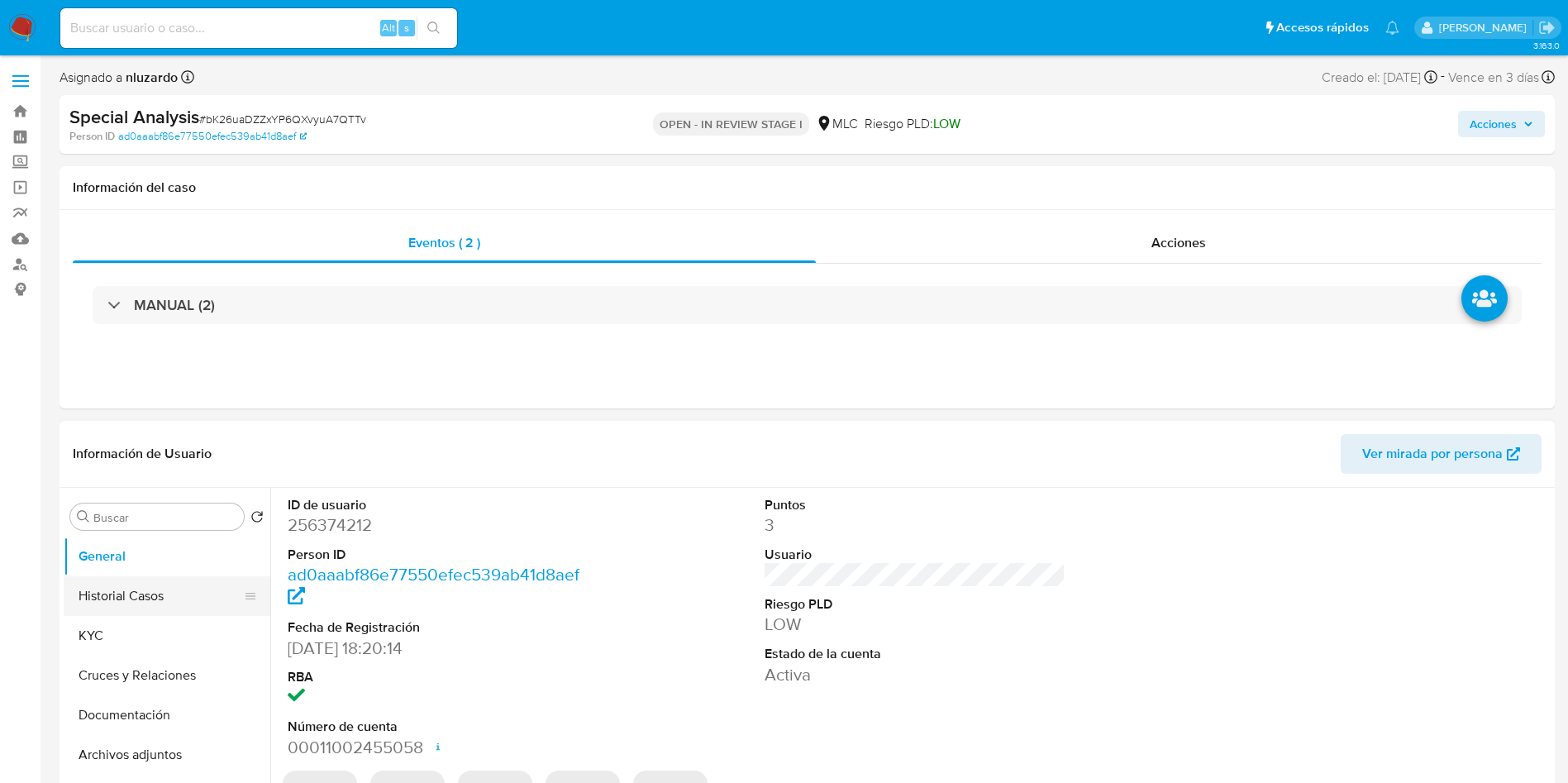
click at [148, 613] on button "Historial Casos" at bounding box center [160, 596] width 193 height 40
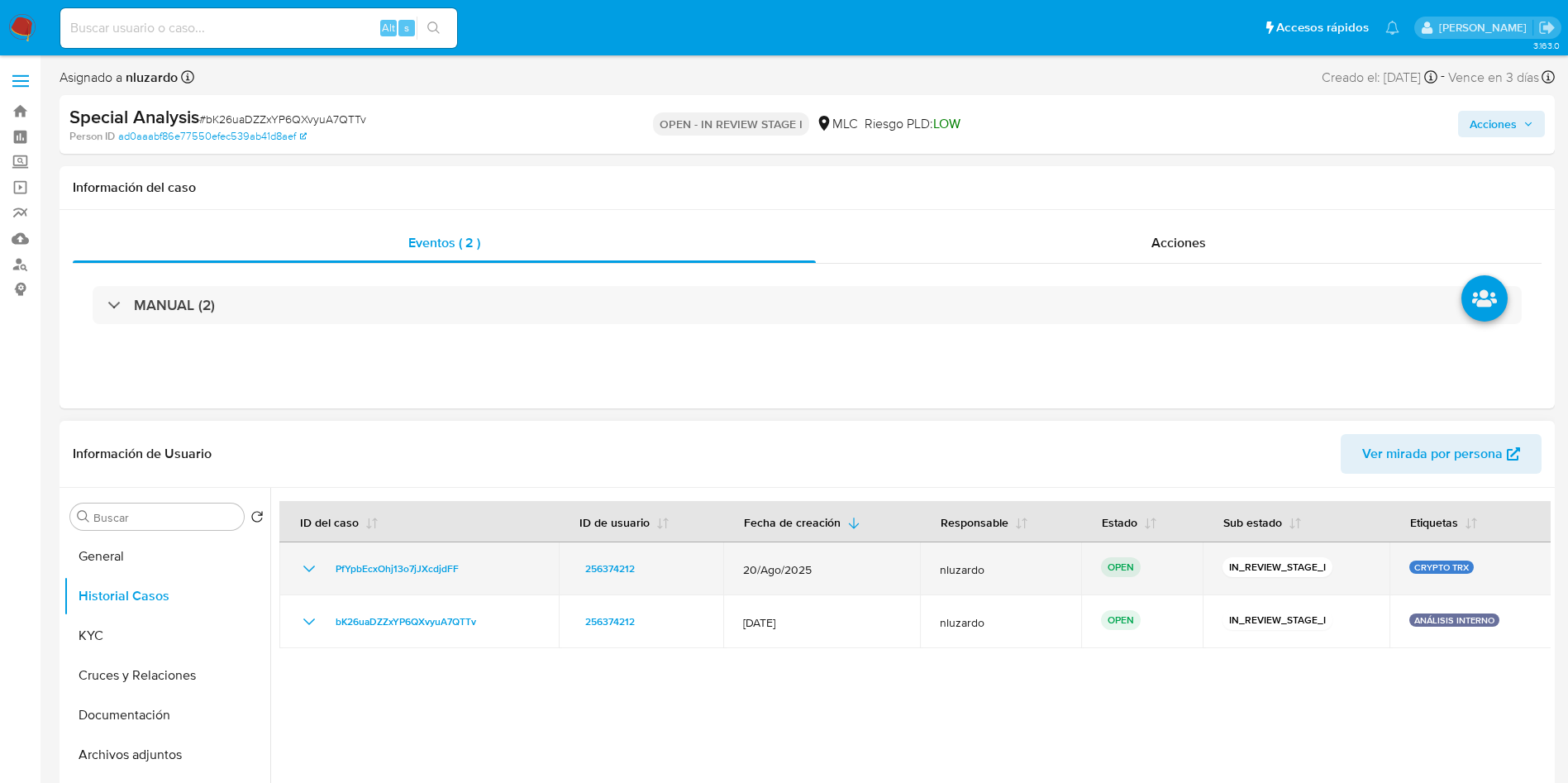
click at [485, 572] on div "PfYpbEcxOhj13o7jJXcdjdFF" at bounding box center [418, 569] width 240 height 20
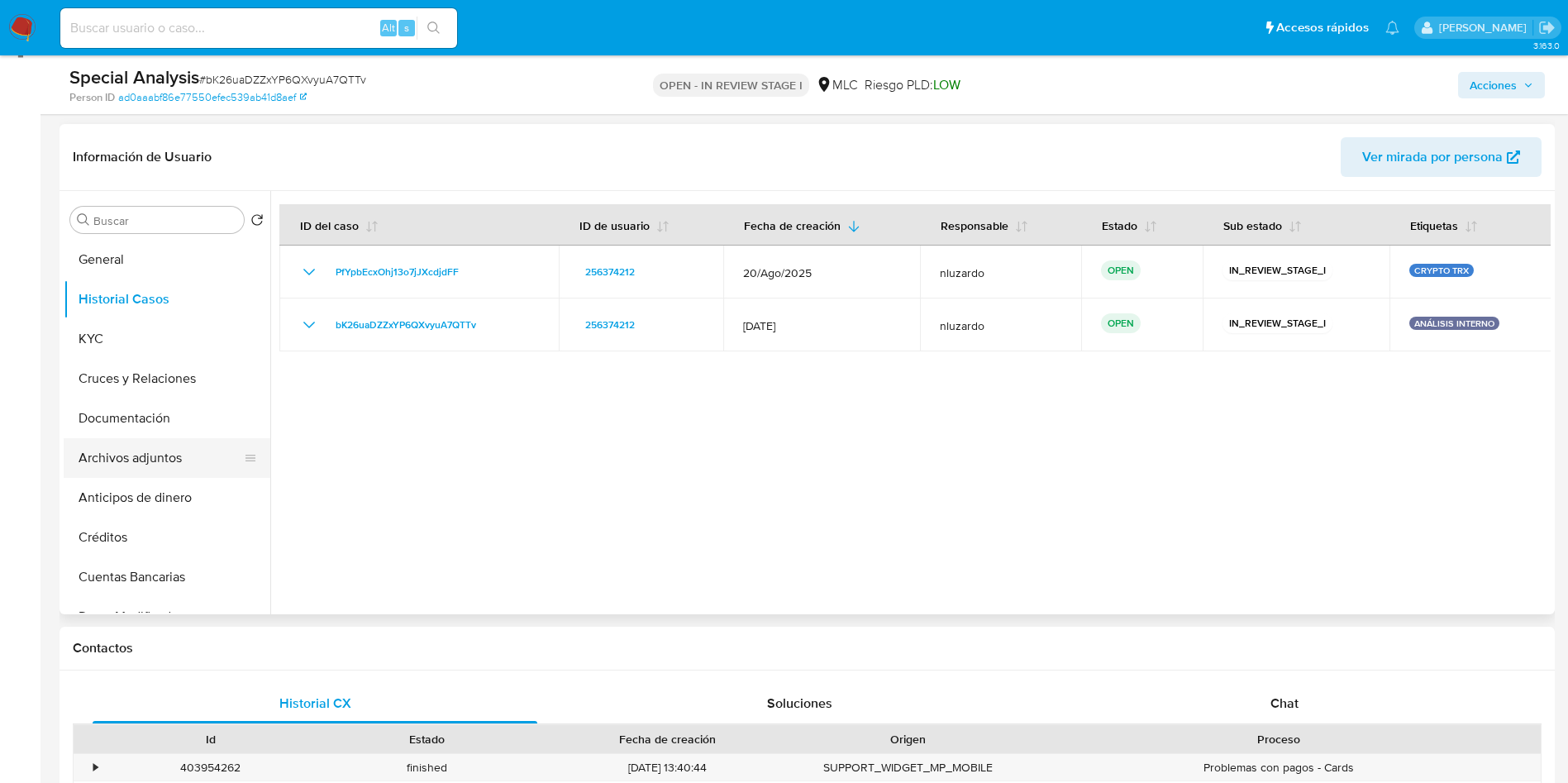
scroll to position [248, 0]
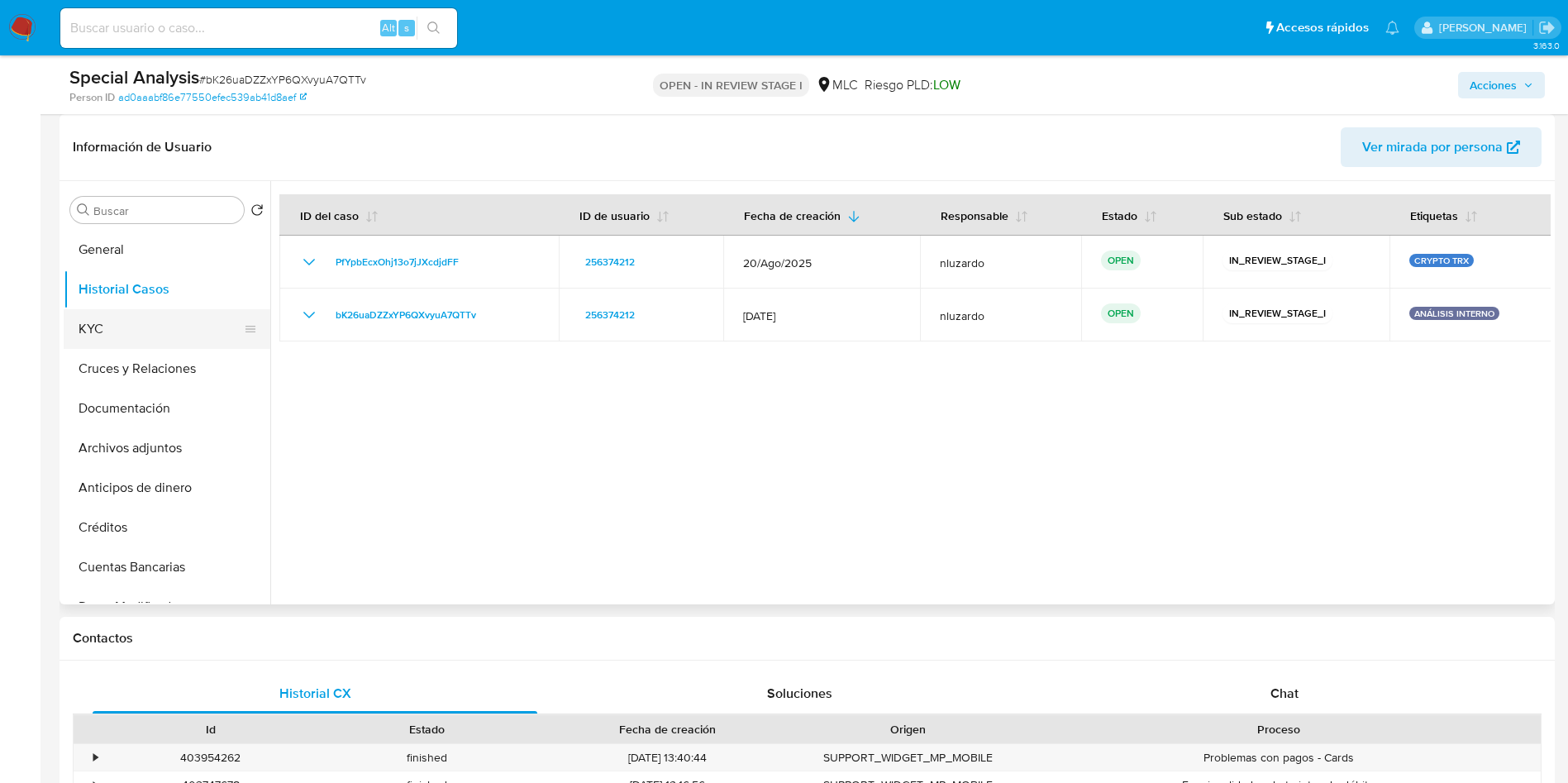
click at [169, 341] on button "KYC" at bounding box center [160, 329] width 193 height 40
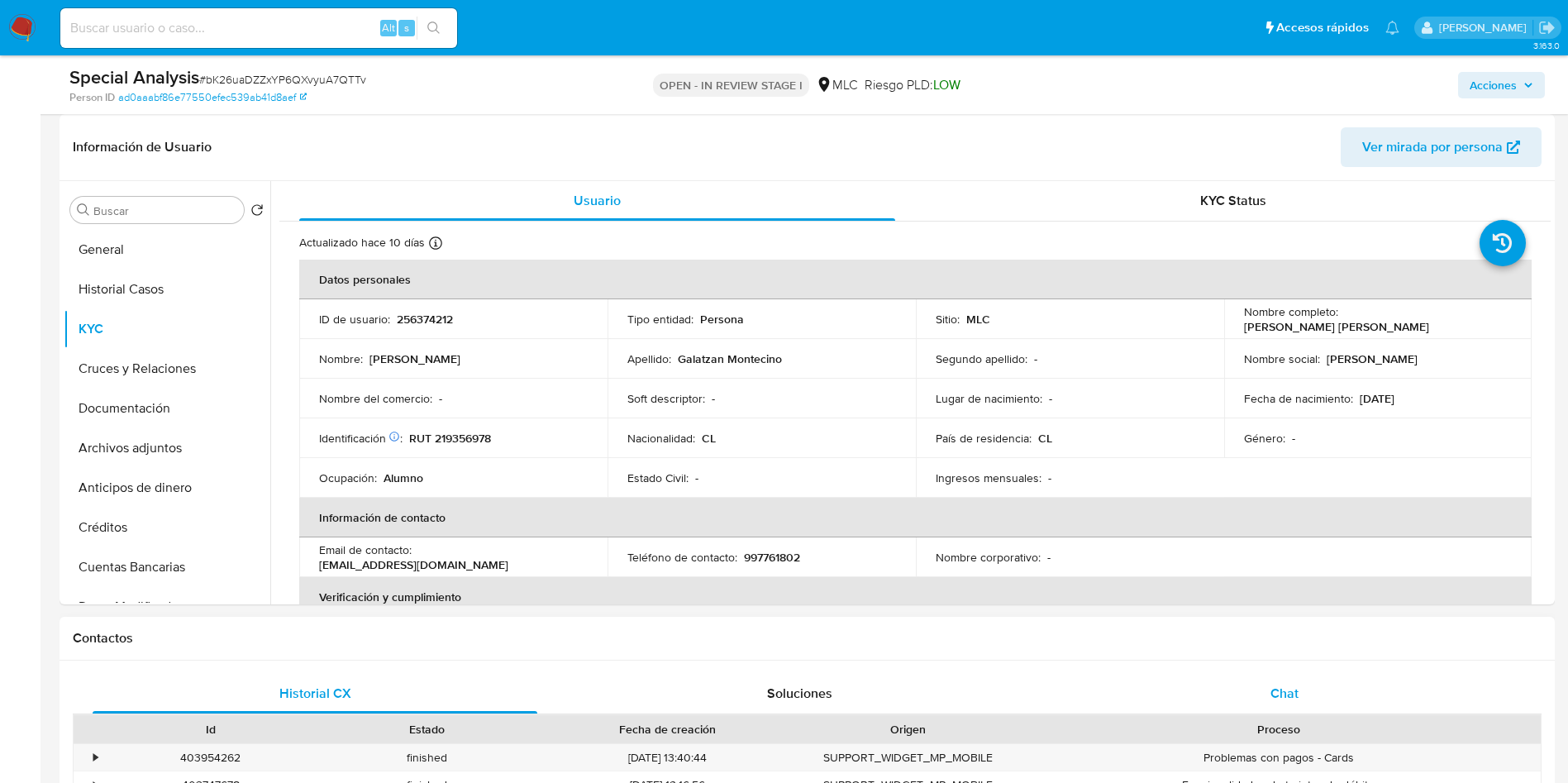
click at [1262, 693] on div "Chat" at bounding box center [1284, 694] width 445 height 40
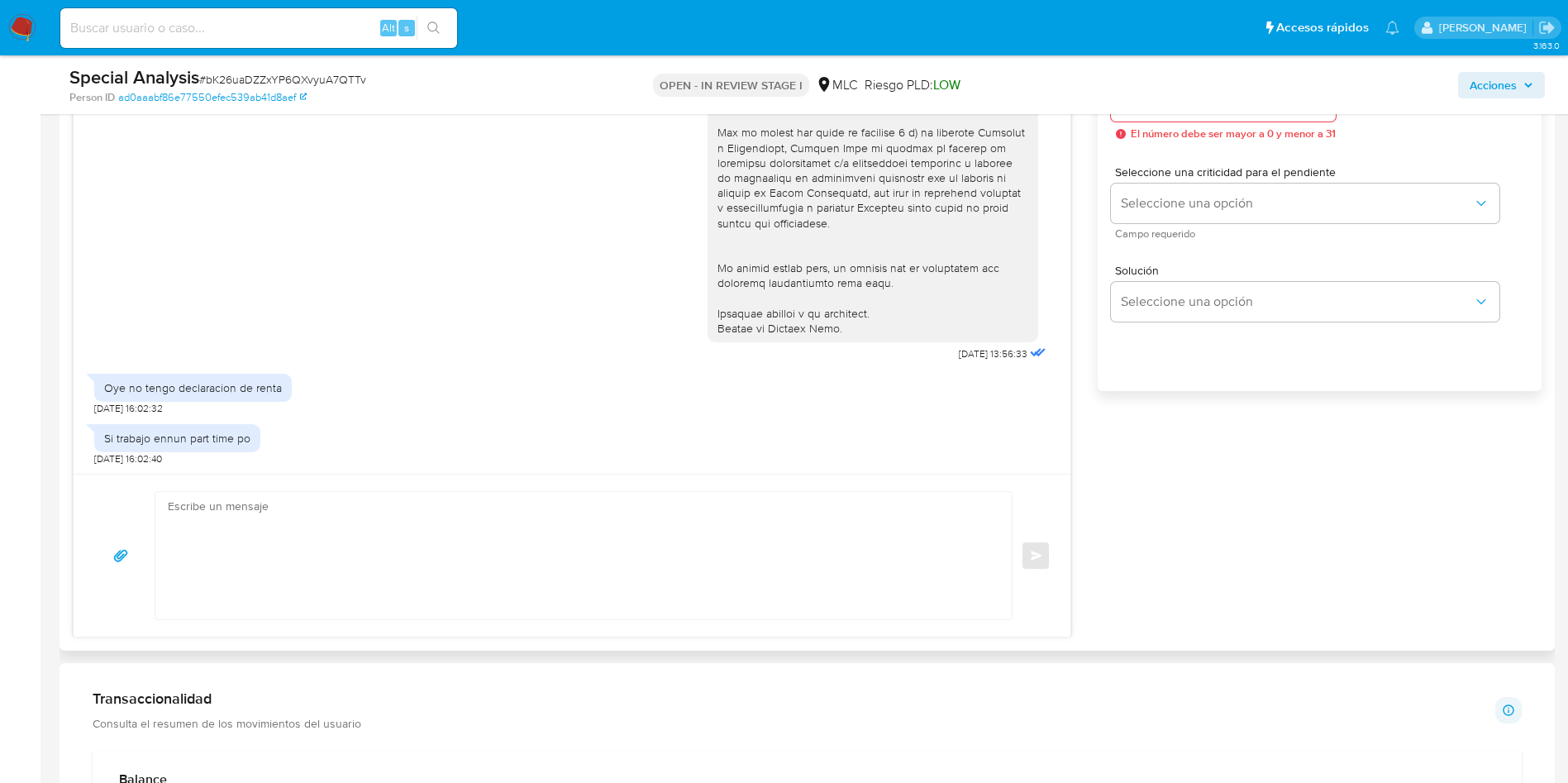
scroll to position [992, 0]
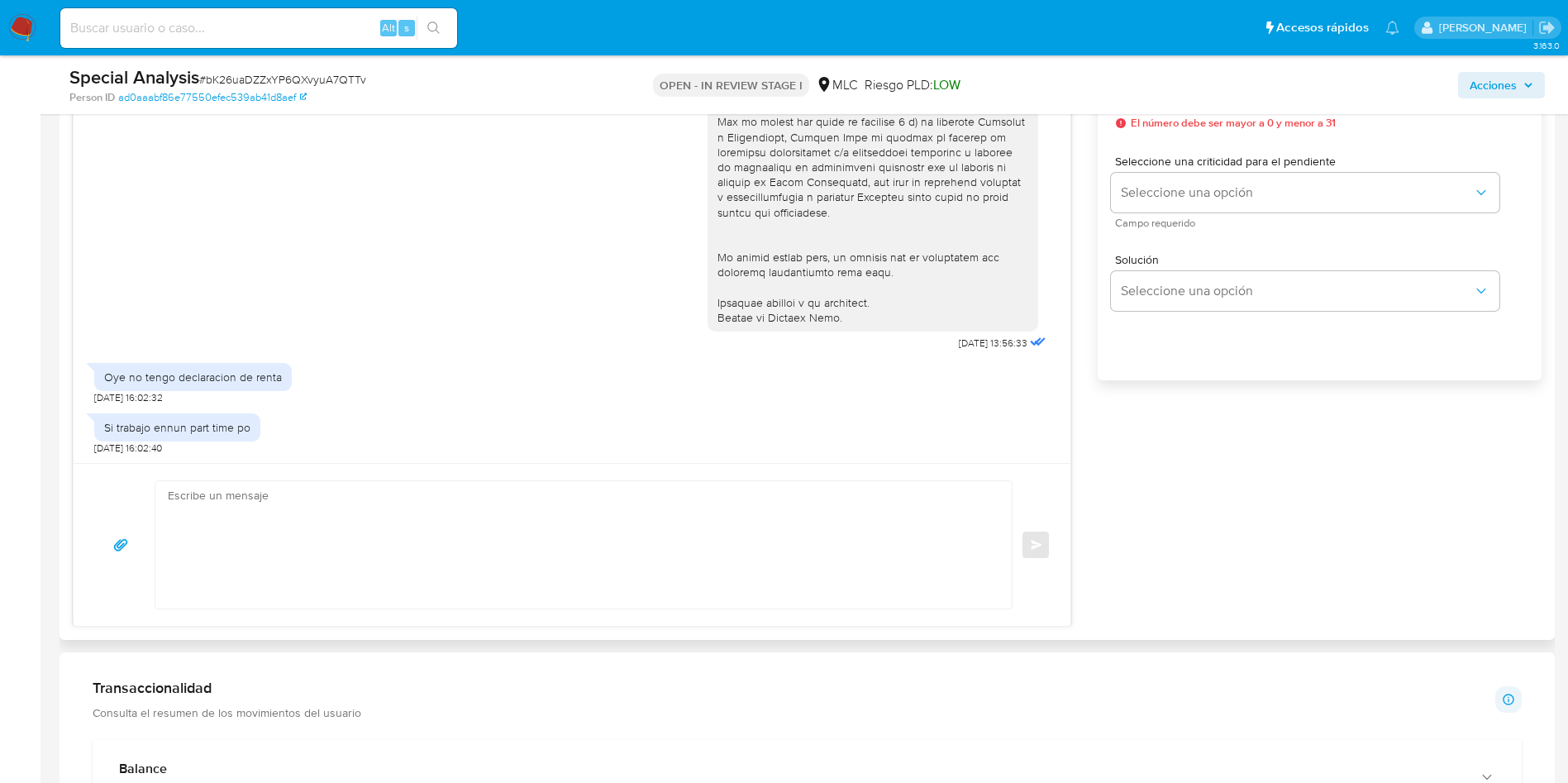
click at [282, 528] on textarea at bounding box center [579, 545] width 823 height 128
paste textarea "Buenas tardes, Mathias. Te agradecemos por tu respuesta. Saludos, Equipo de Mer…"
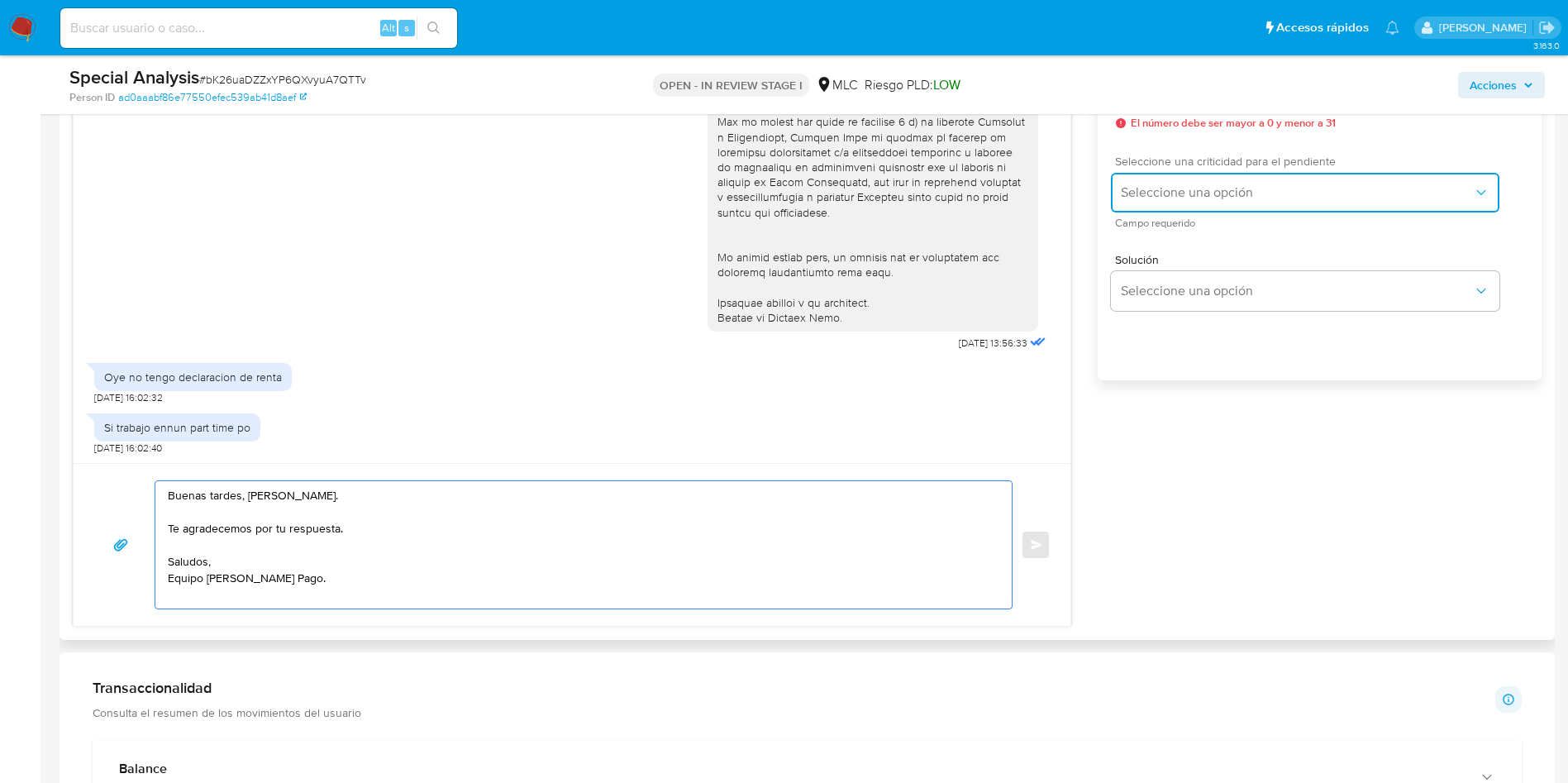
click at [1184, 191] on span "Seleccione una opción" at bounding box center [1296, 192] width 352 height 16
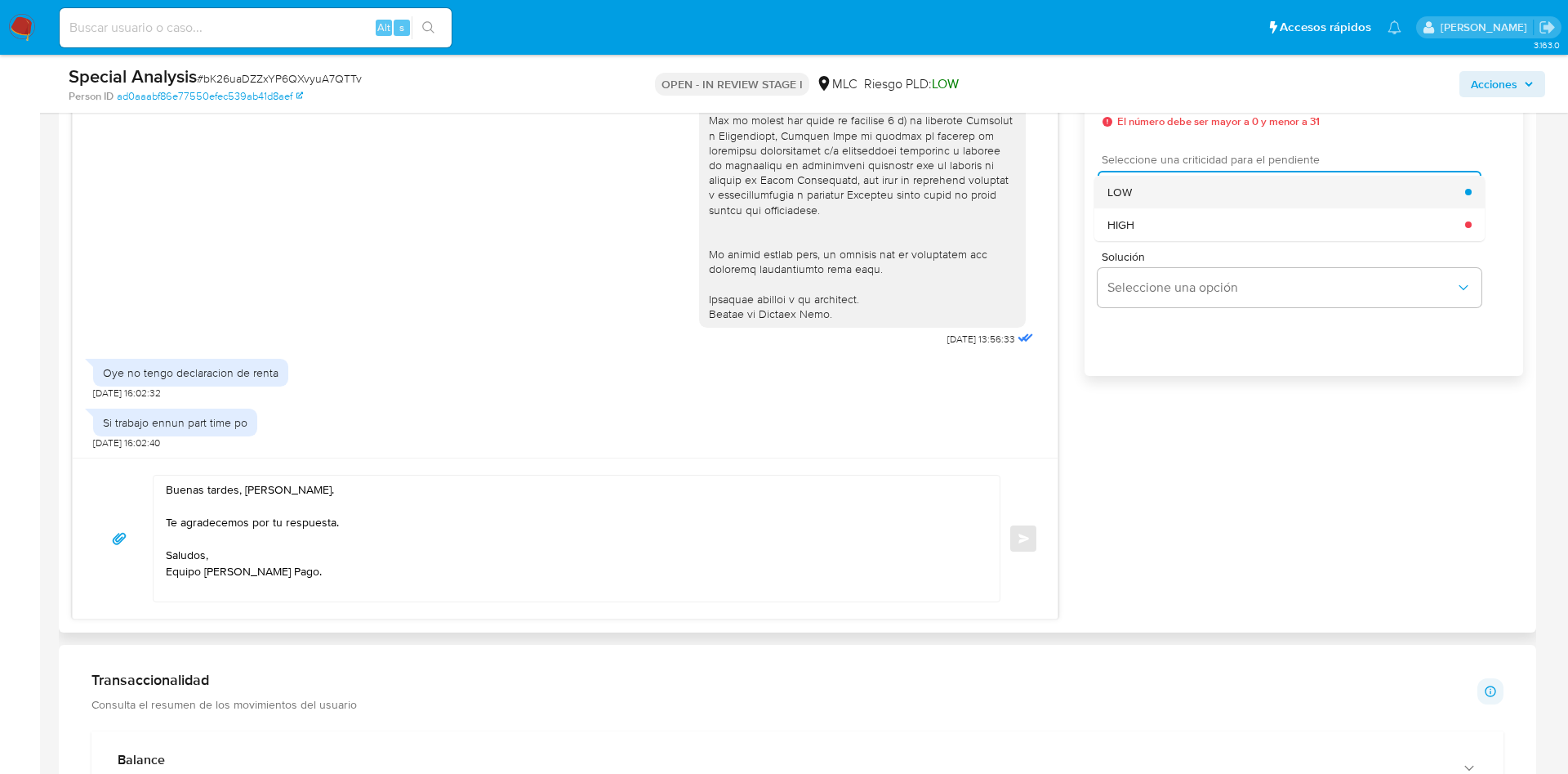
click at [1131, 187] on span "LOW" at bounding box center [1119, 192] width 24 height 14
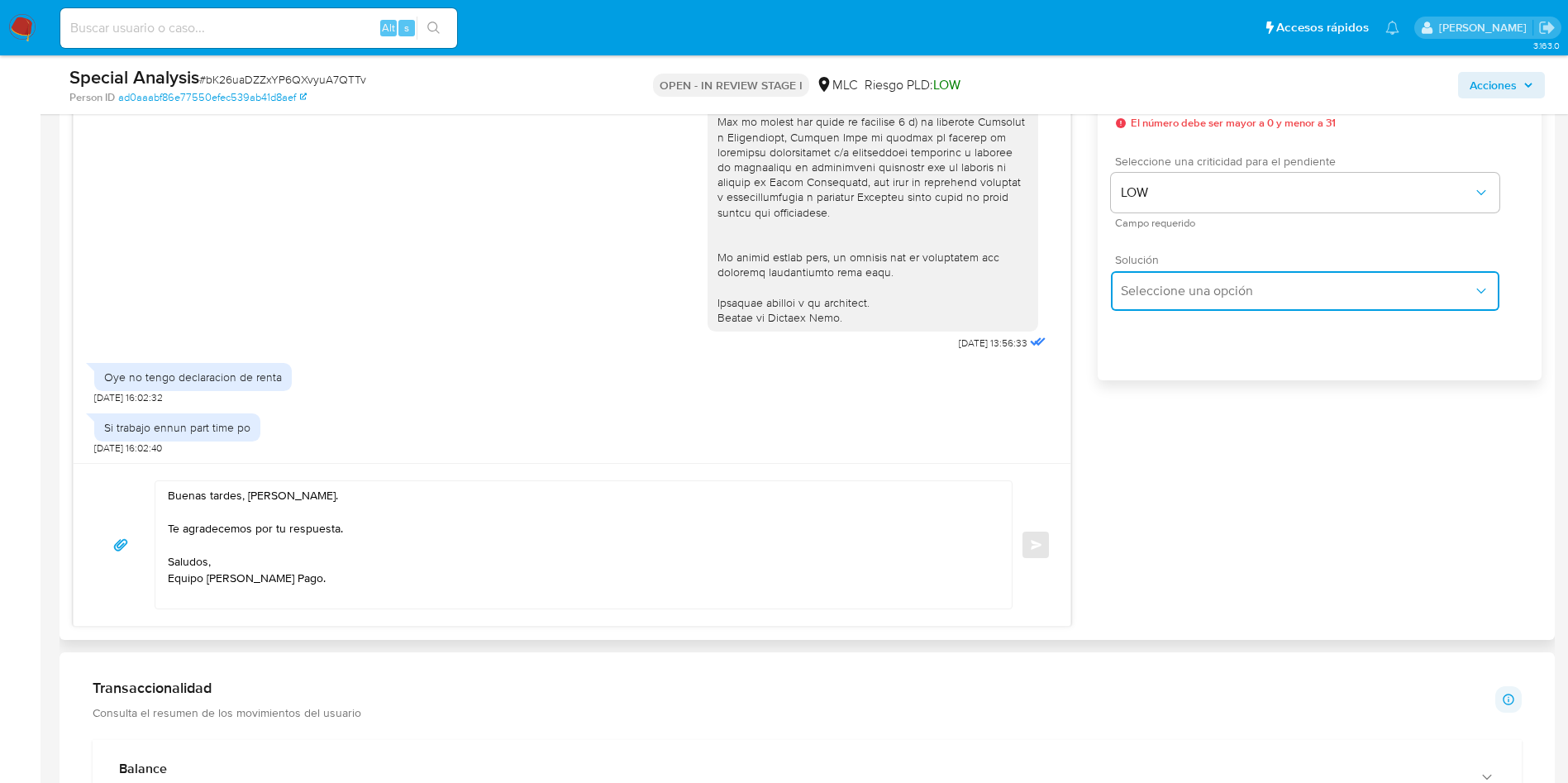
click at [1199, 303] on button "Seleccione una opción" at bounding box center [1305, 291] width 388 height 40
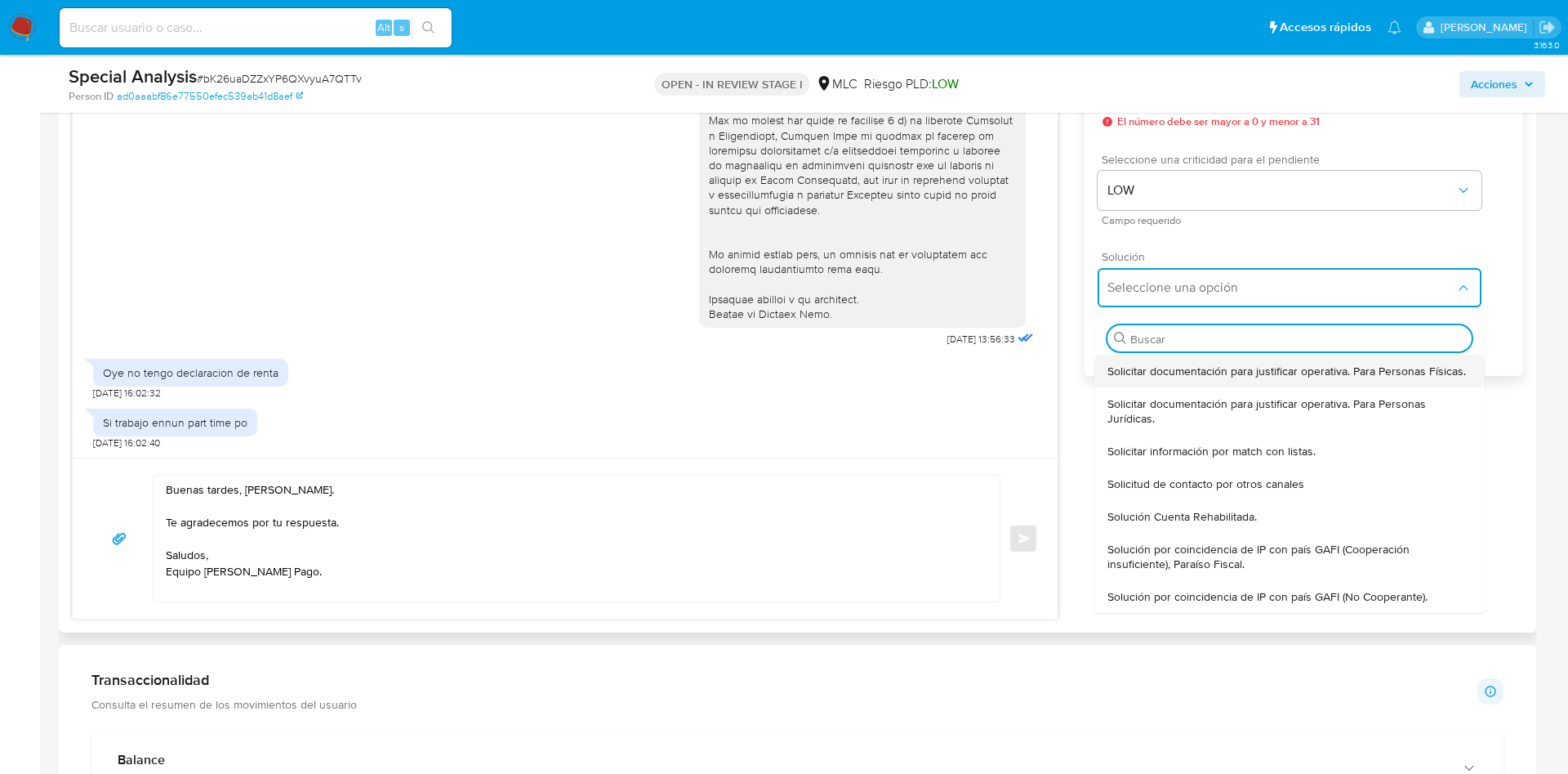
click at [1167, 382] on div "Solicitar documentación para justificar operativa. Para Personas Físicas." at bounding box center [1289, 370] width 364 height 32
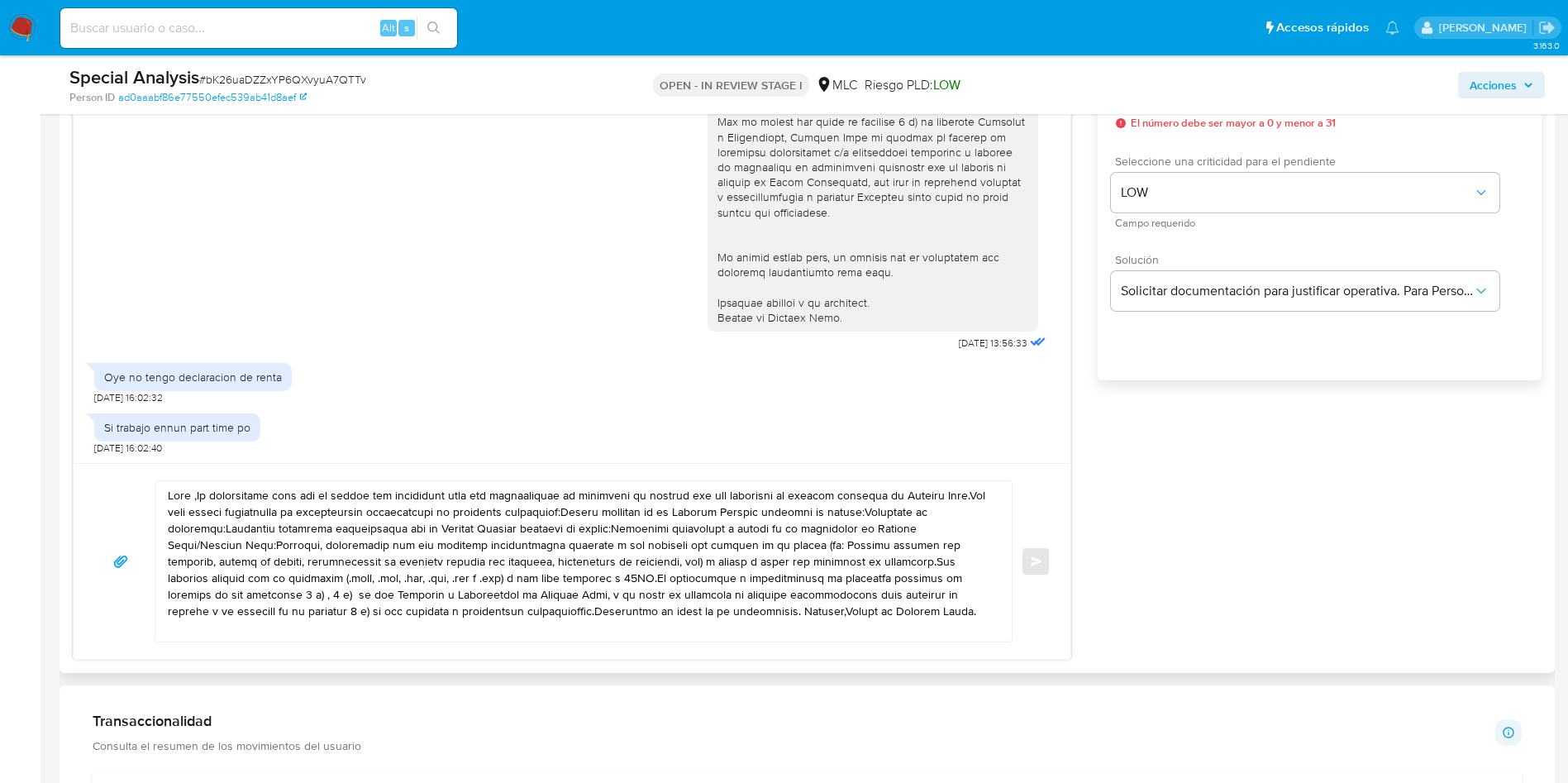
click at [500, 574] on textarea at bounding box center [579, 561] width 823 height 160
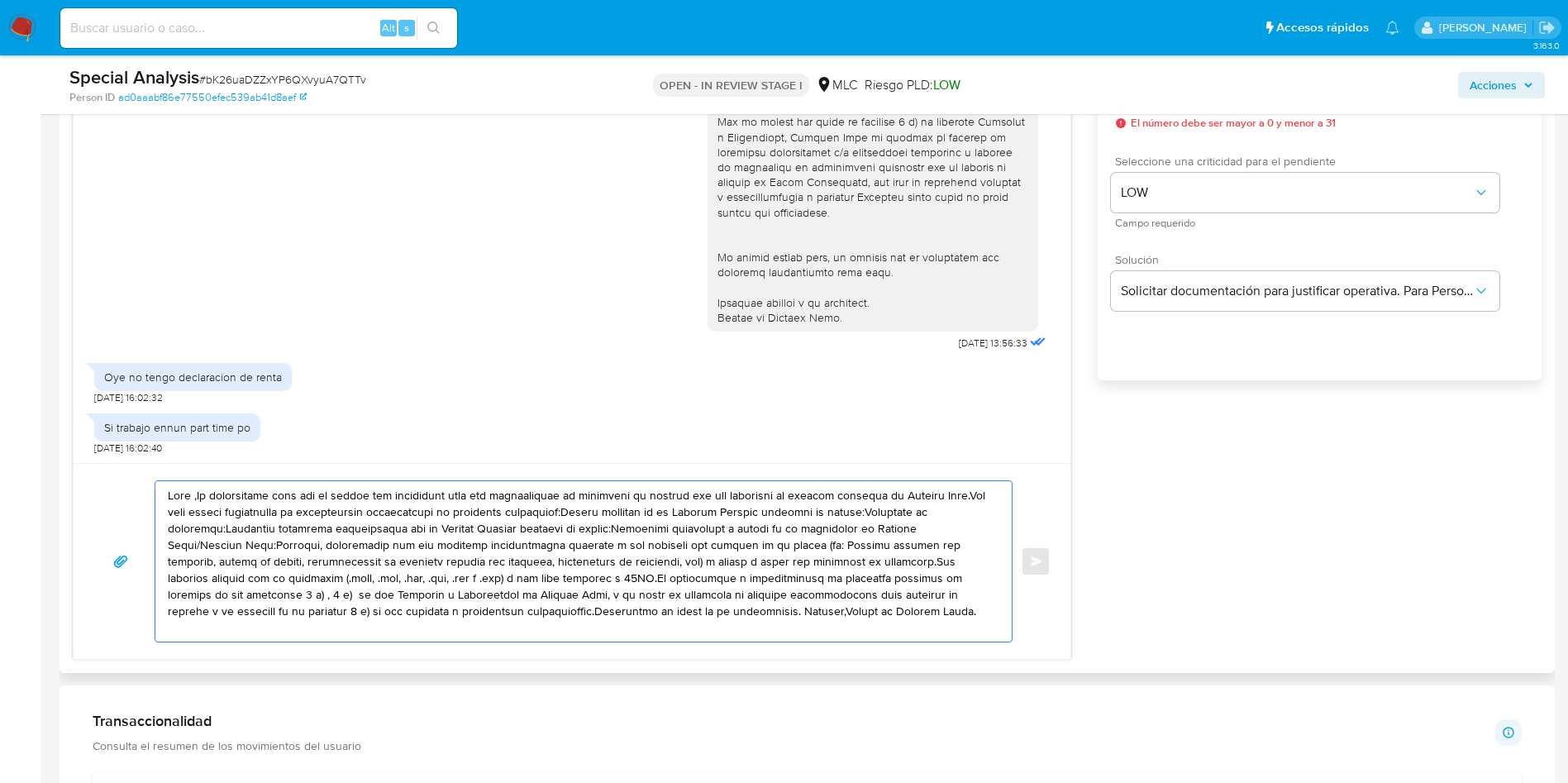
click at [500, 574] on textarea at bounding box center [579, 561] width 823 height 160
paste textarea "Buenas tardes, Mathias. Te agradecemos por tu respuesta. Saludos, Equipo de Mer…"
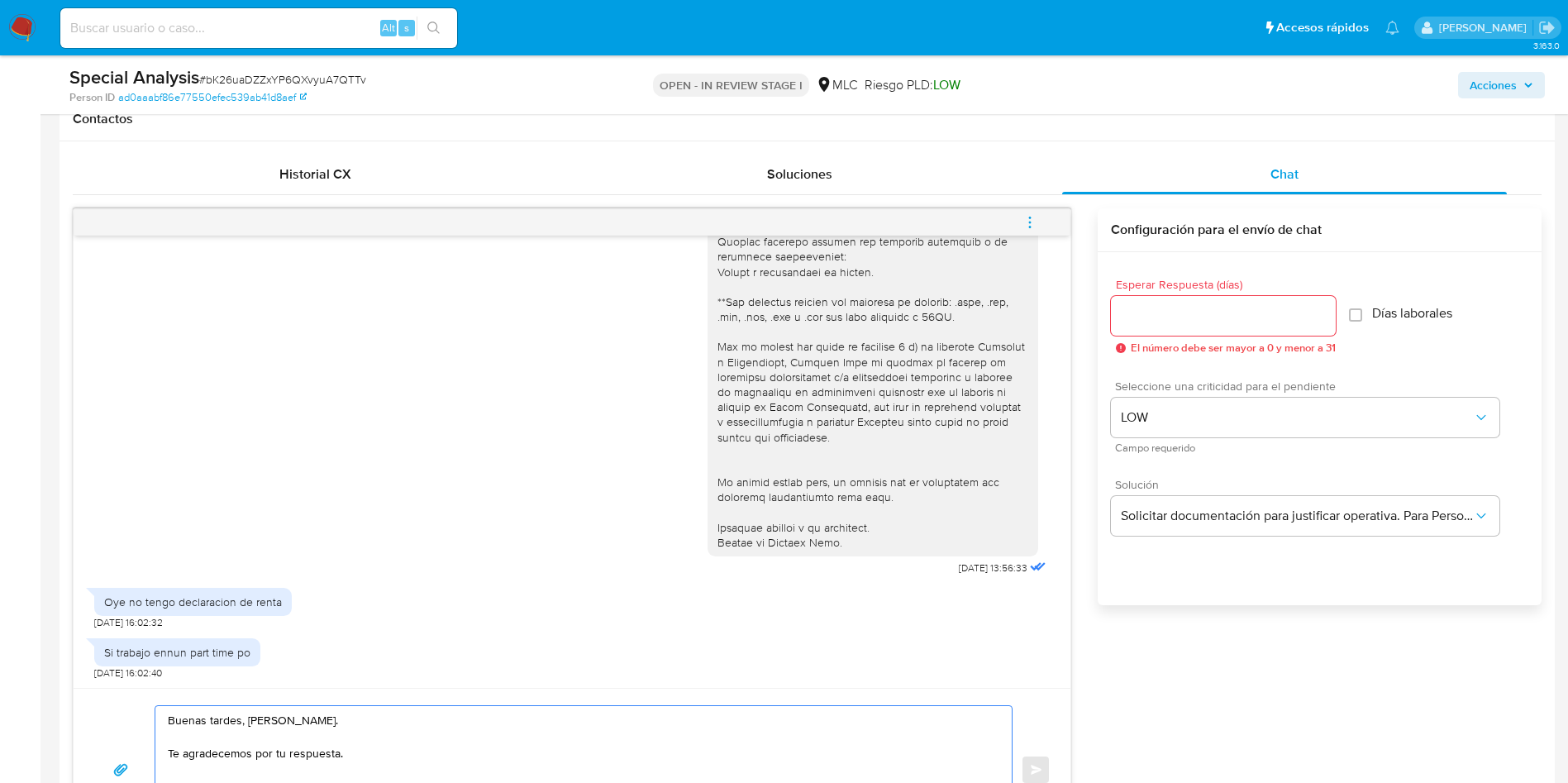
scroll to position [744, 0]
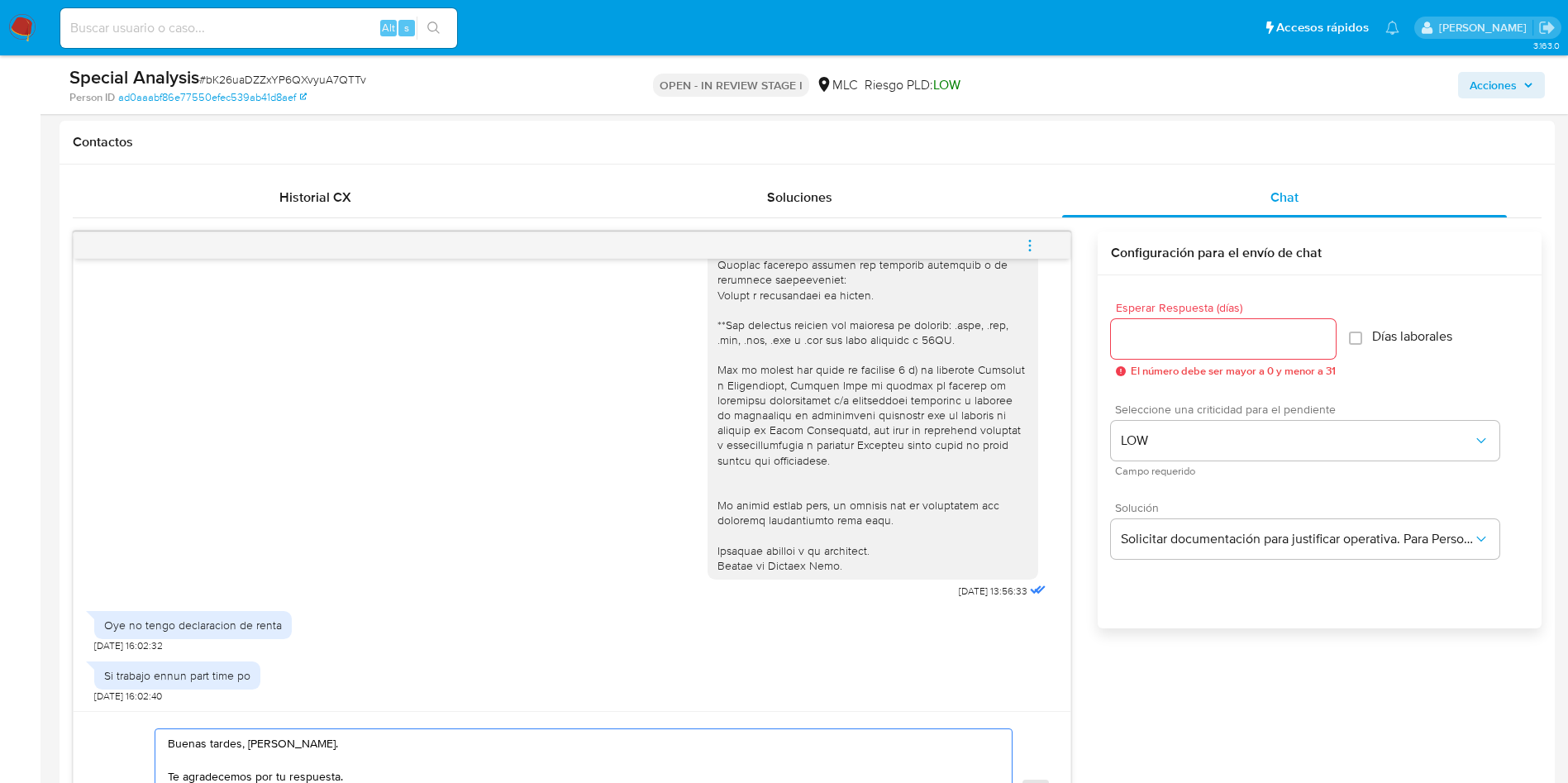
type textarea "Buenas tardes, Mathias. Te agradecemos por tu respuesta. Saludos, Equipo de Mer…"
click at [1194, 328] on input "Esperar Respuesta (días)" at bounding box center [1222, 339] width 225 height 22
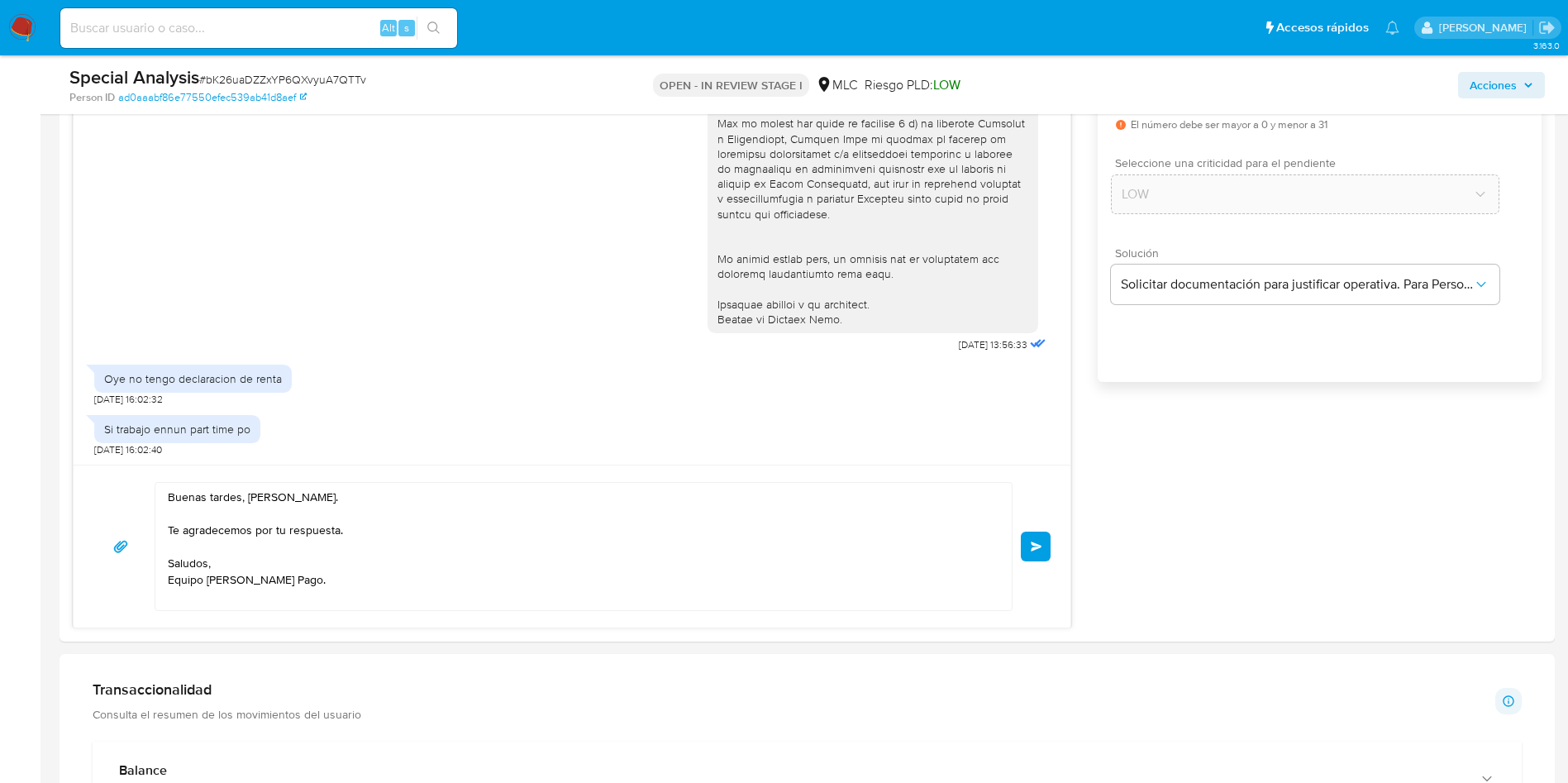
scroll to position [1116, 0]
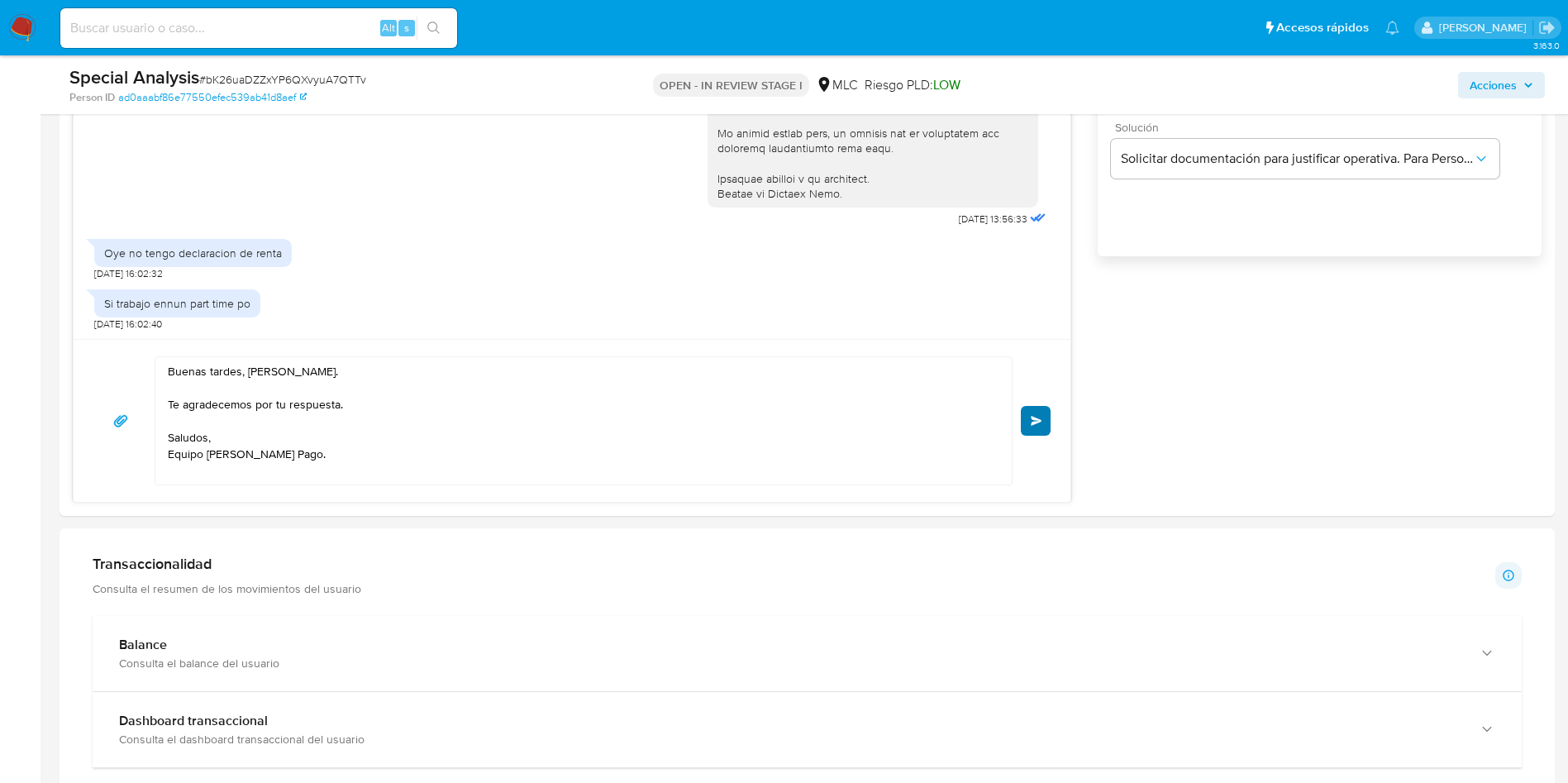
type input "0"
click at [1046, 420] on button "Enviar" at bounding box center [1036, 420] width 30 height 30
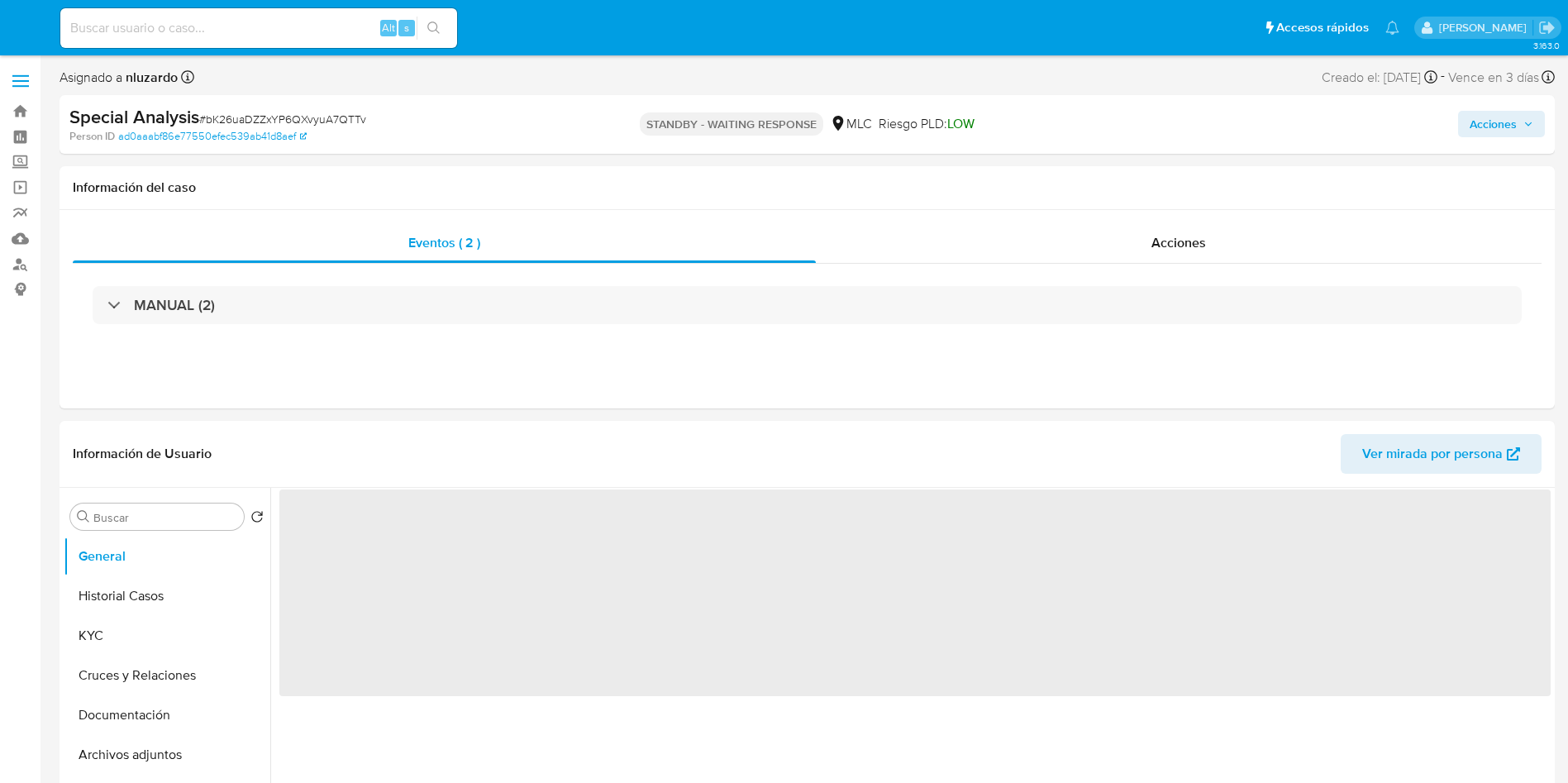
select select "10"
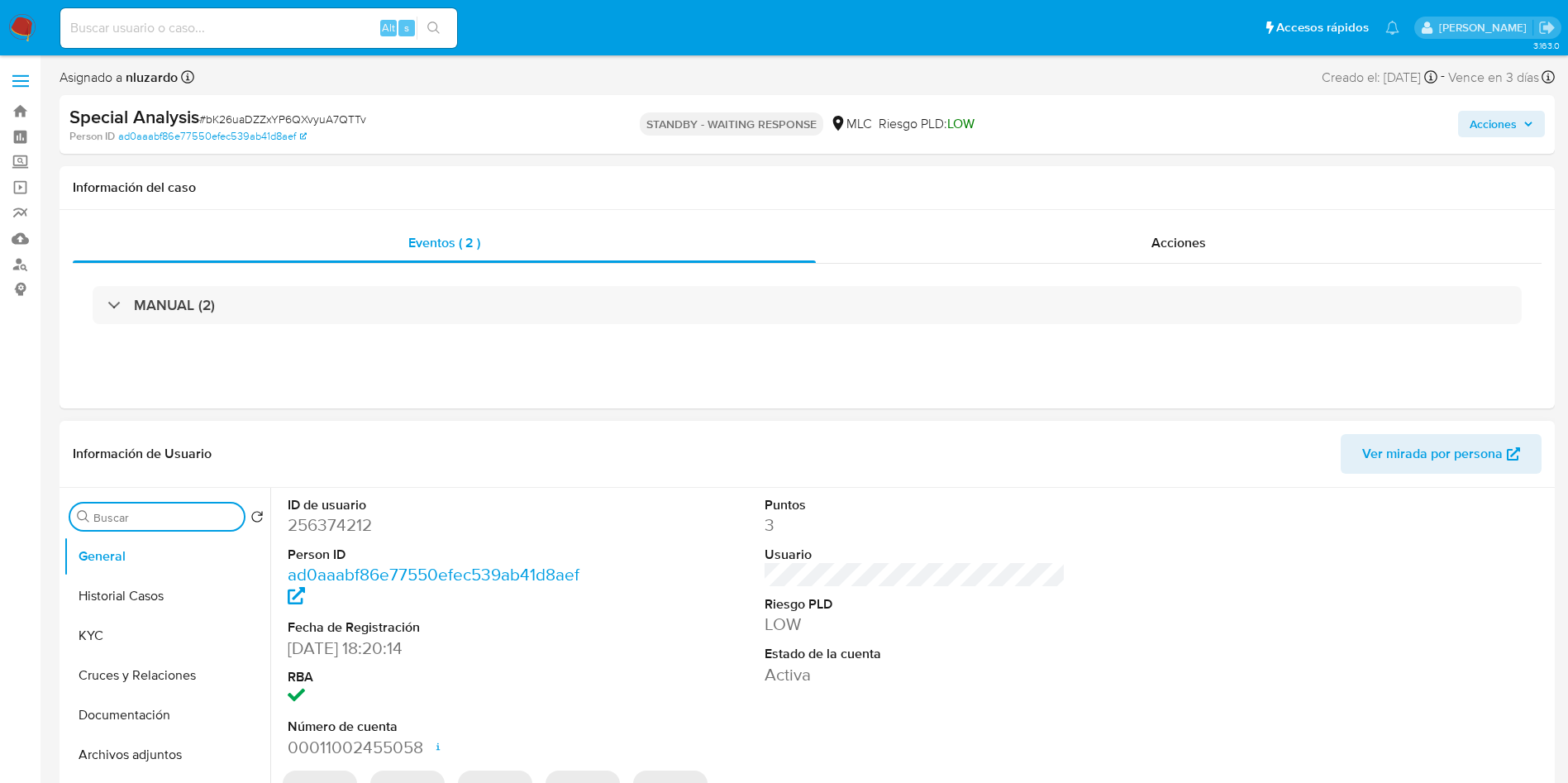
click at [153, 519] on input "Buscar" at bounding box center [165, 517] width 144 height 15
type input "ad"
drag, startPoint x: 156, startPoint y: 595, endPoint x: 430, endPoint y: 497, distance: 291.0
click at [156, 596] on button "Archivos adjuntos" at bounding box center [167, 596] width 207 height 40
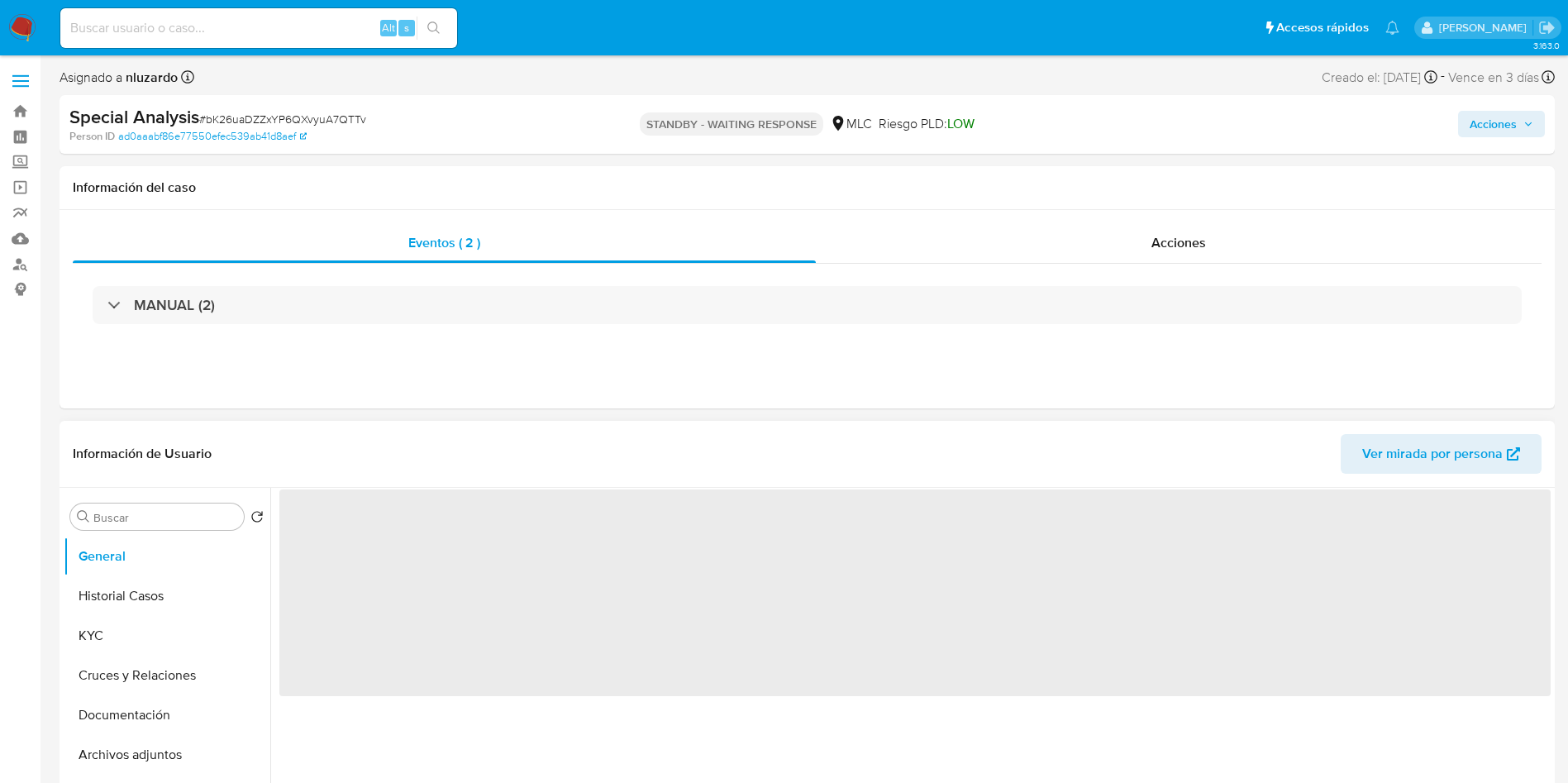
select select "10"
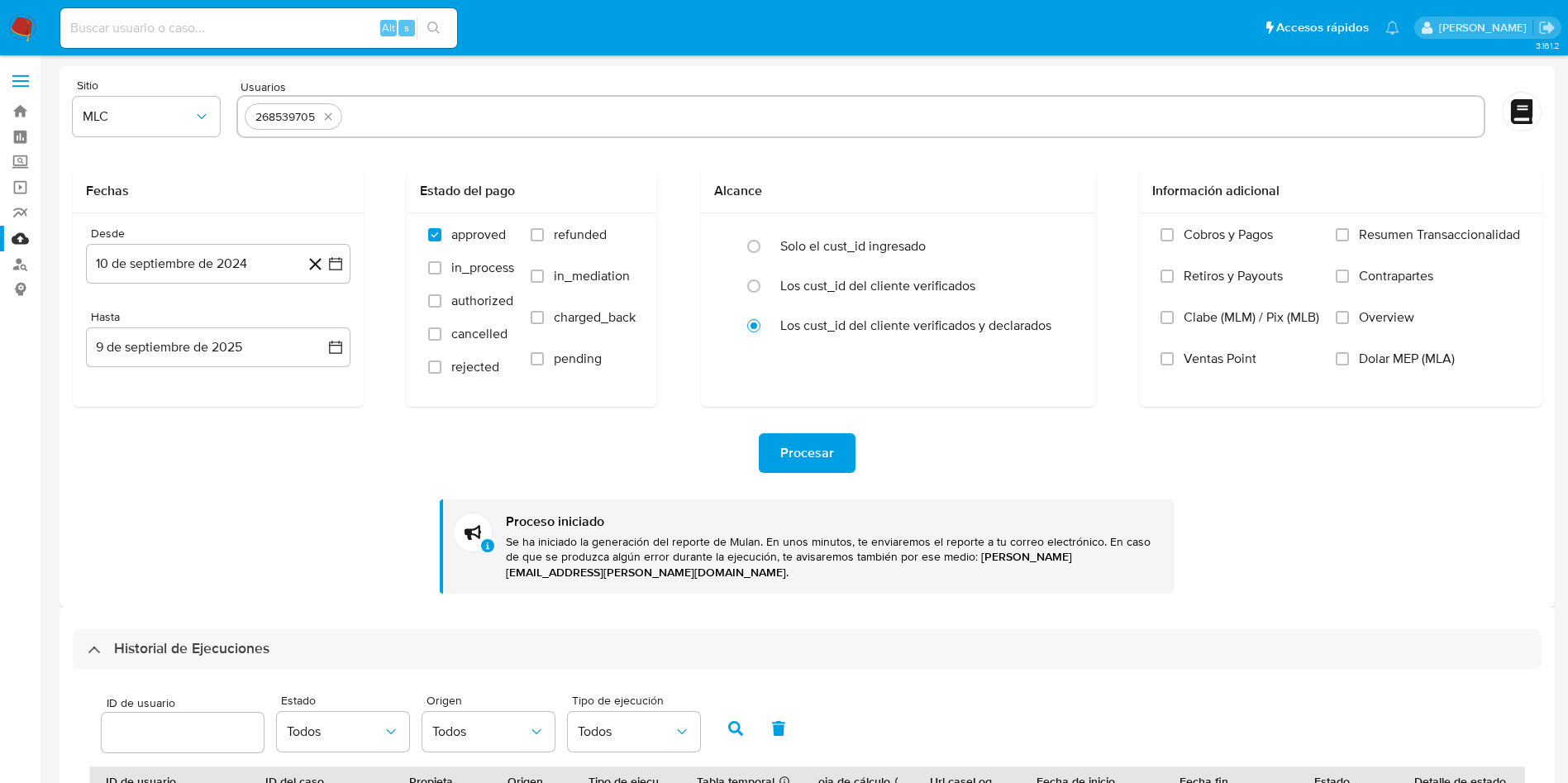
select select "10"
drag, startPoint x: 405, startPoint y: 129, endPoint x: 287, endPoint y: 449, distance: 341.1
click at [292, 440] on form "Sitio MLC Usuarios 268539705 Fechas Desde [DATE] [DATE] Hasta [DATE] [DATE] Est…" at bounding box center [807, 336] width 1469 height 514
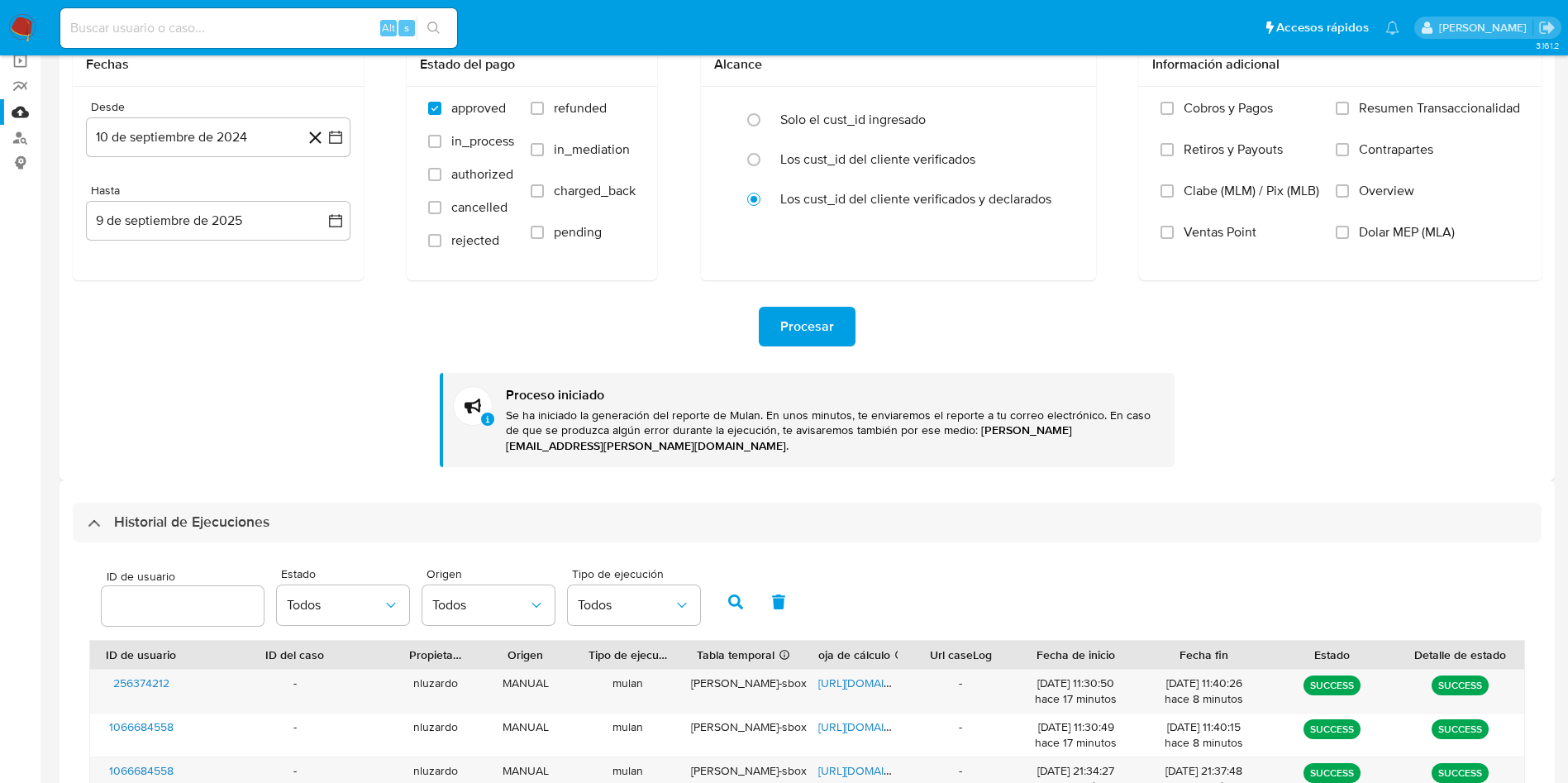
scroll to position [372, 0]
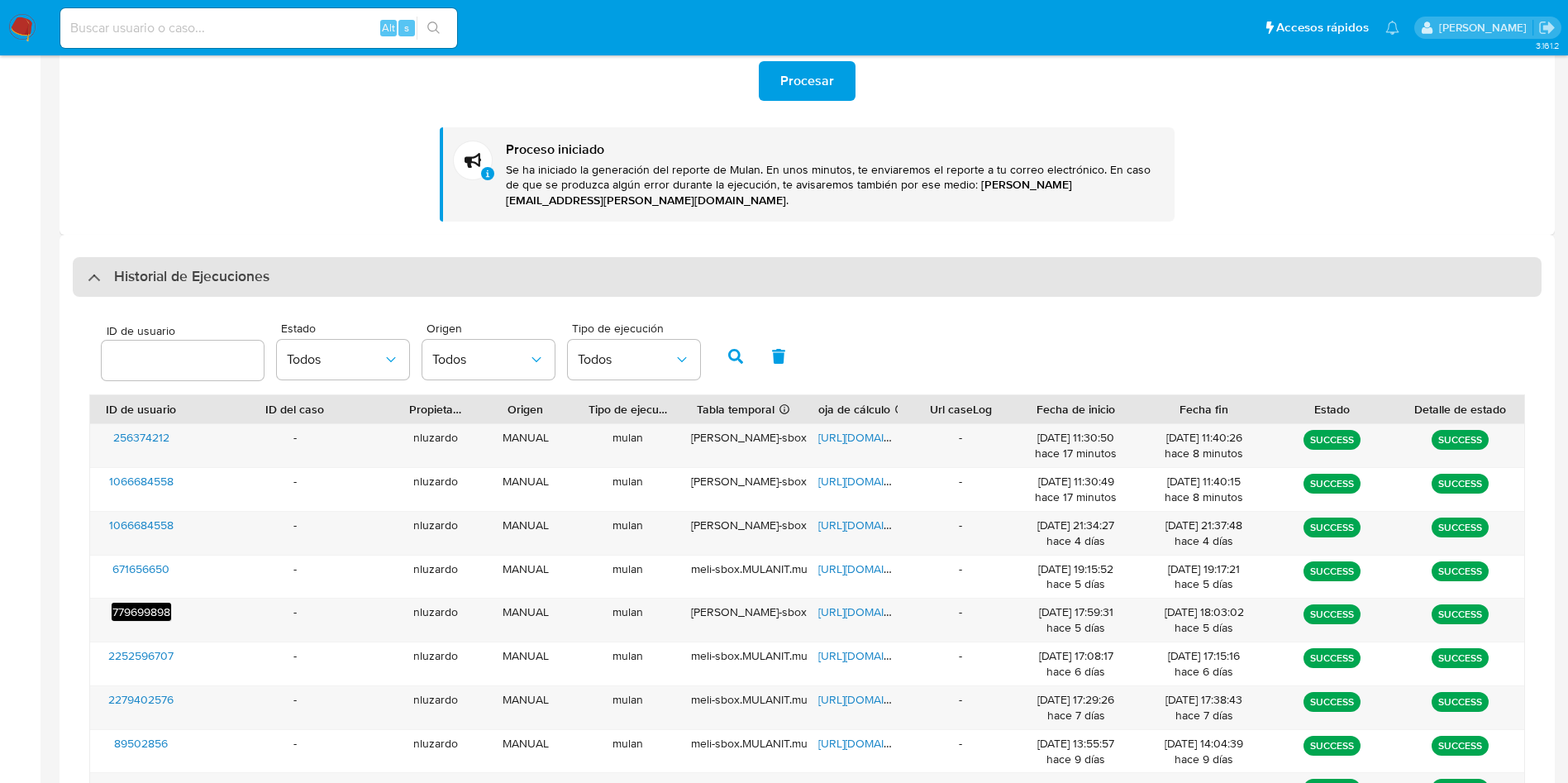
click at [193, 267] on h3 "Historial de Ejecuciones" at bounding box center [191, 277] width 155 height 20
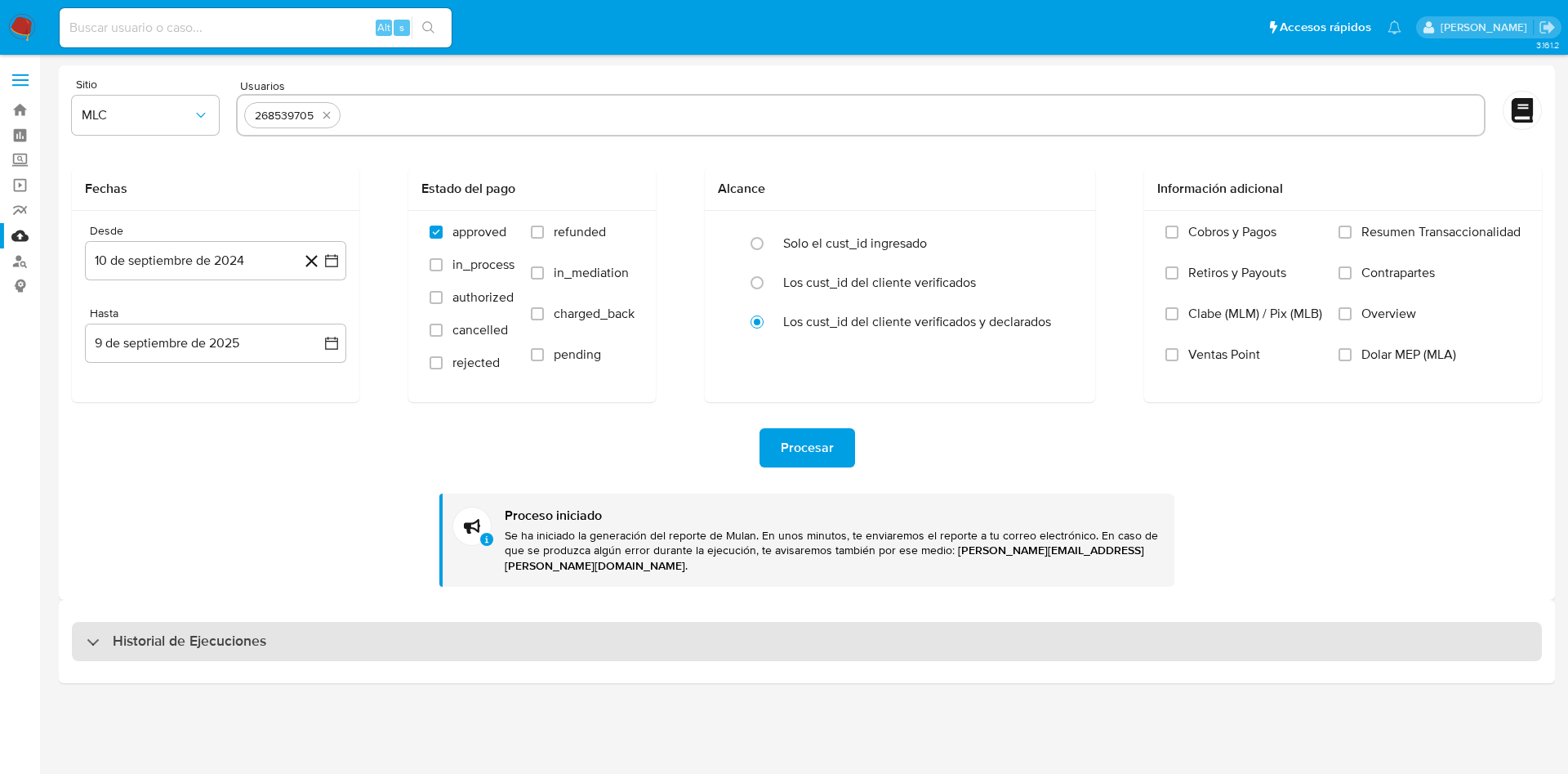
click at [175, 634] on h3 "Historial de Ejecuciones" at bounding box center [189, 642] width 153 height 20
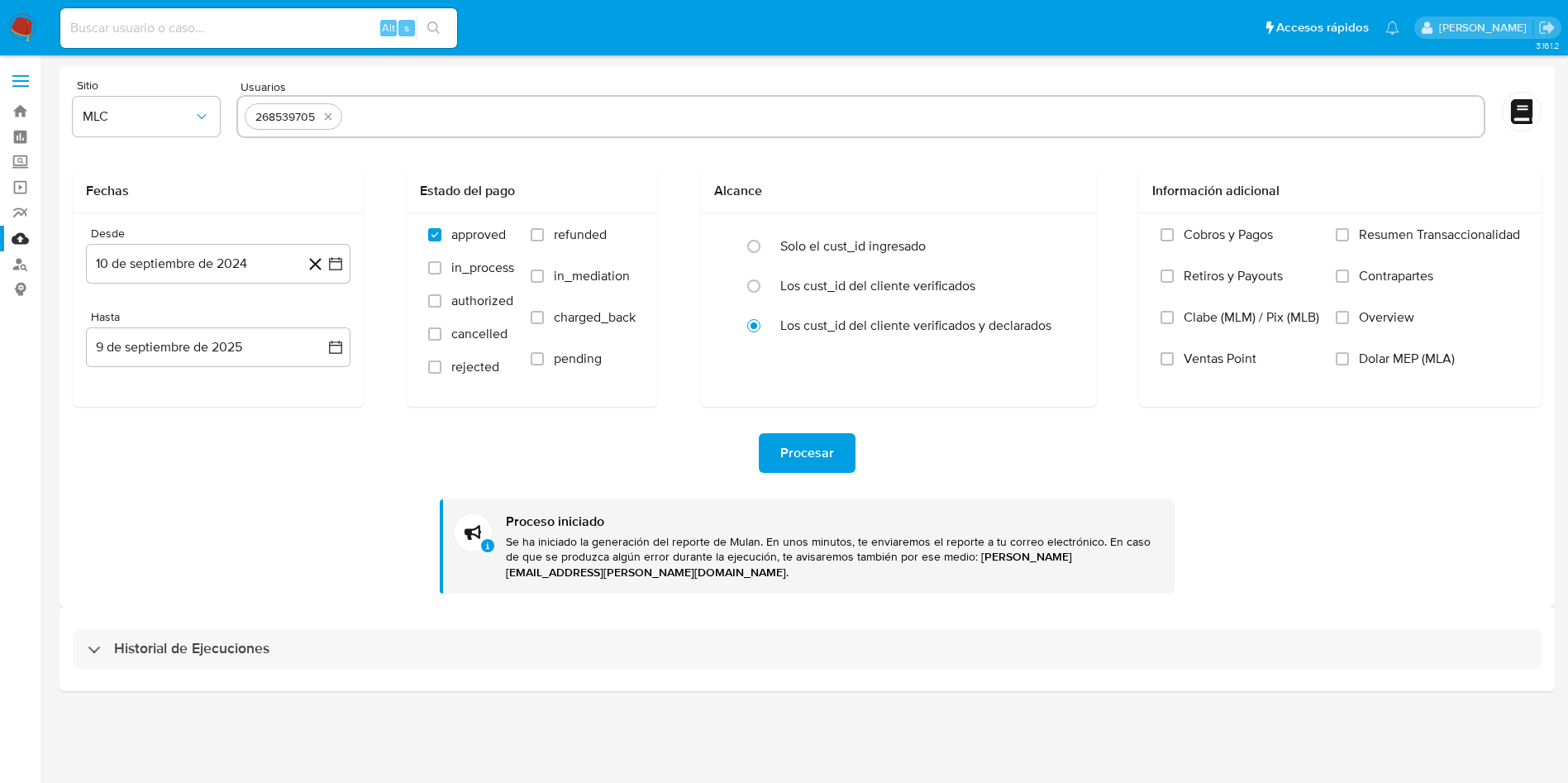
select select "10"
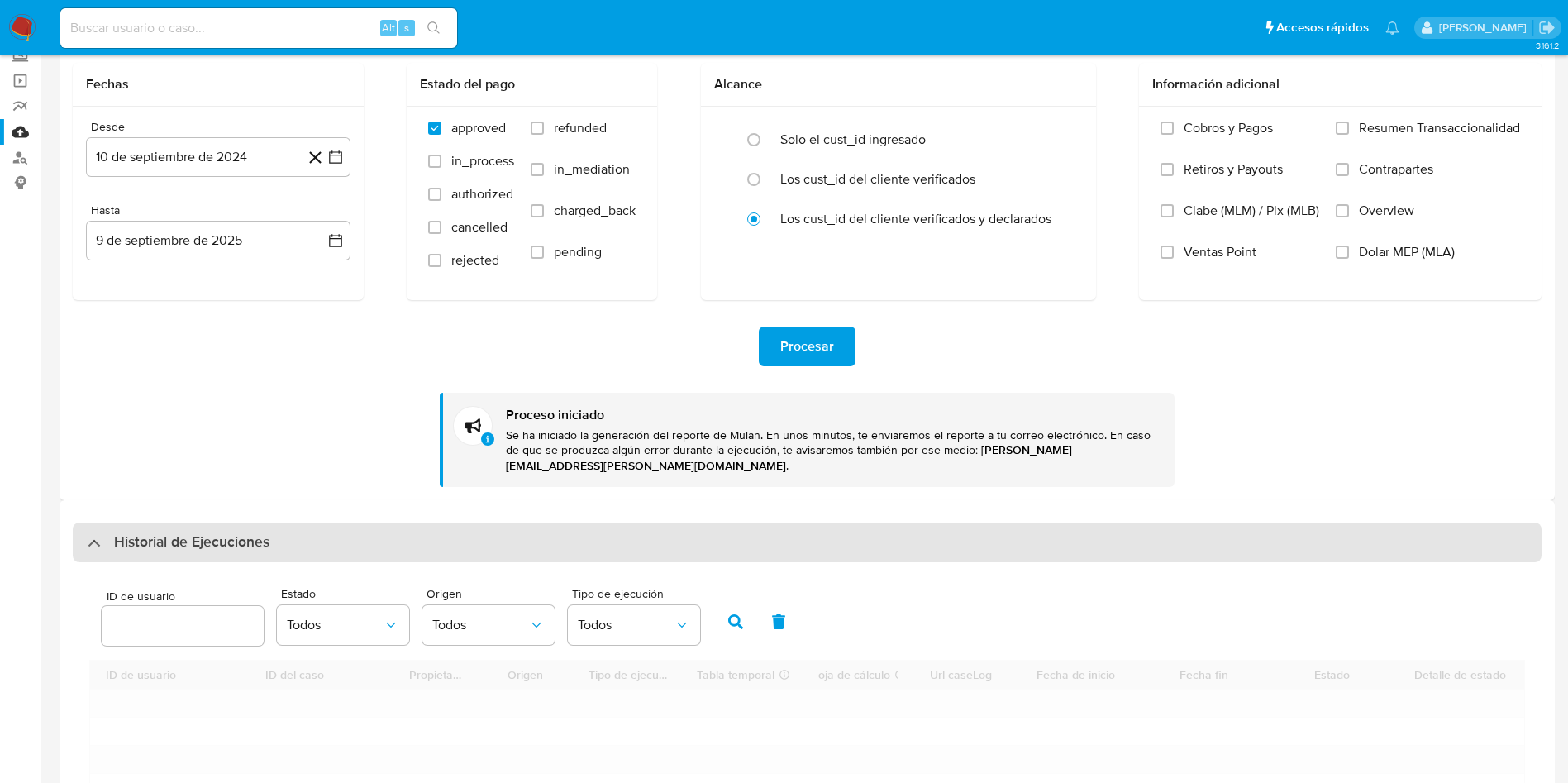
scroll to position [248, 0]
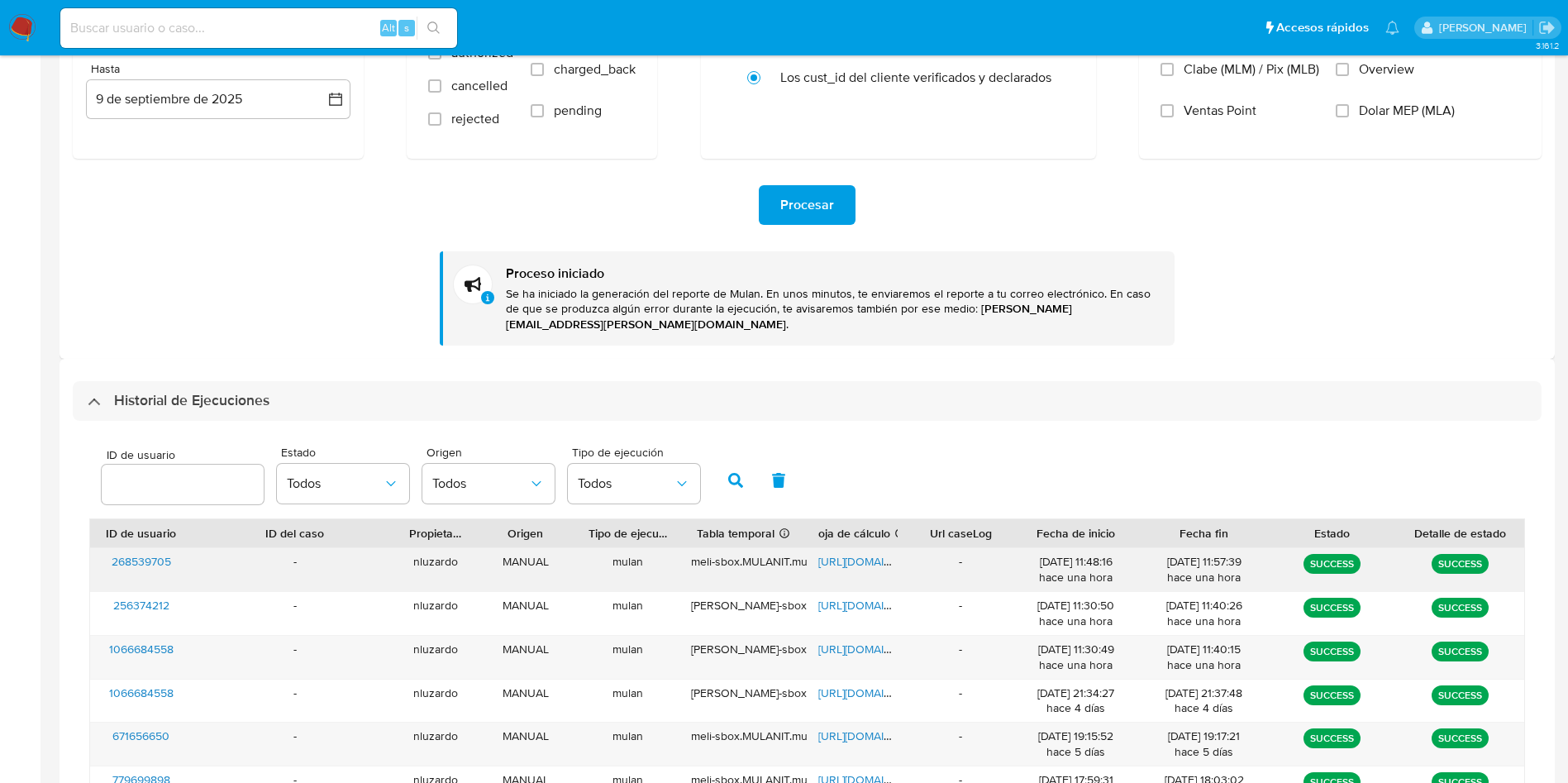
click at [192, 548] on div "-" at bounding box center [294, 569] width 205 height 43
click at [184, 548] on div "268539705" at bounding box center [141, 569] width 102 height 43
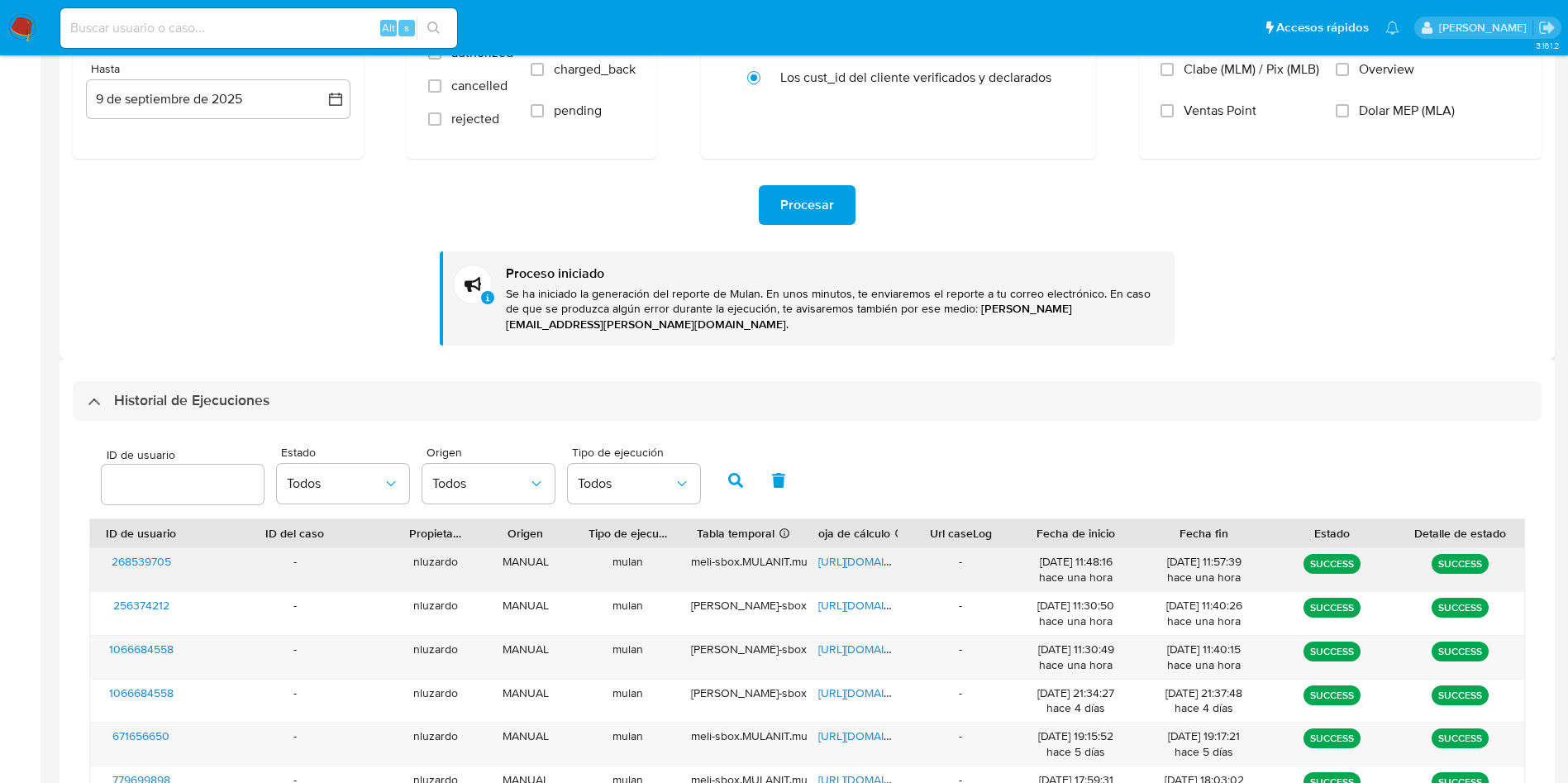
click at [184, 548] on div "268539705" at bounding box center [141, 569] width 102 height 43
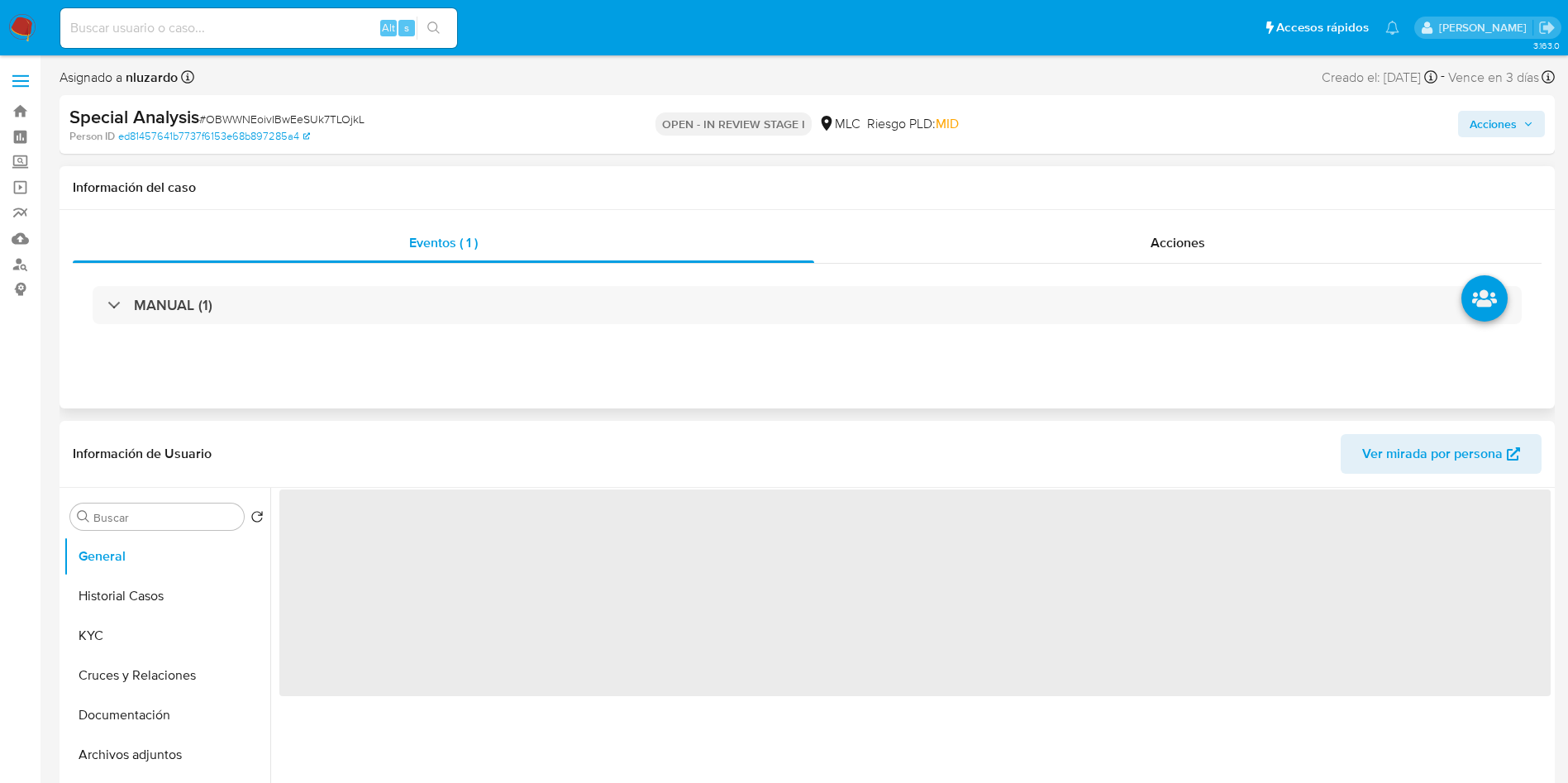
select select "10"
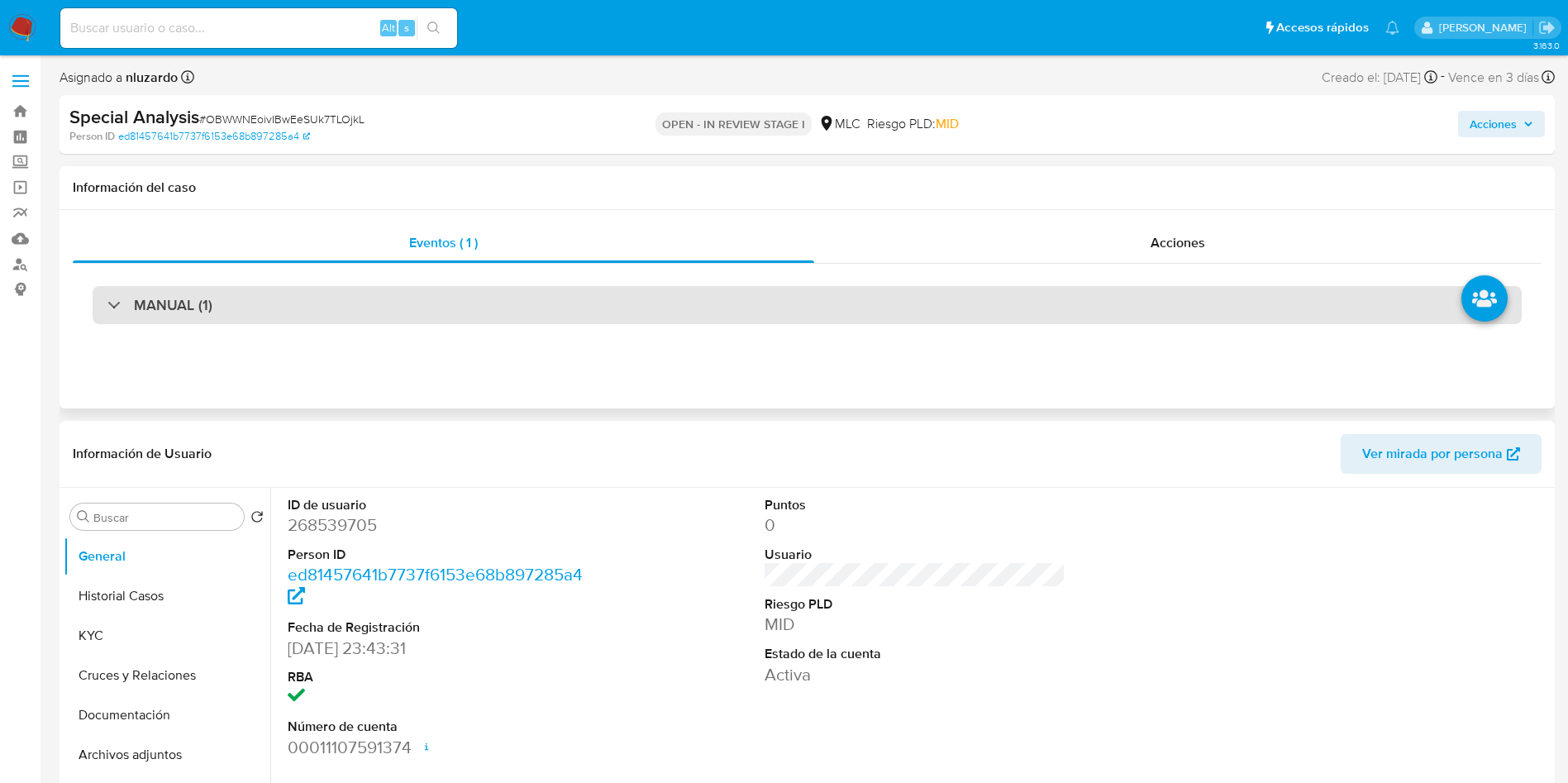
click at [344, 304] on div "MANUAL (1)" at bounding box center [808, 305] width 1429 height 38
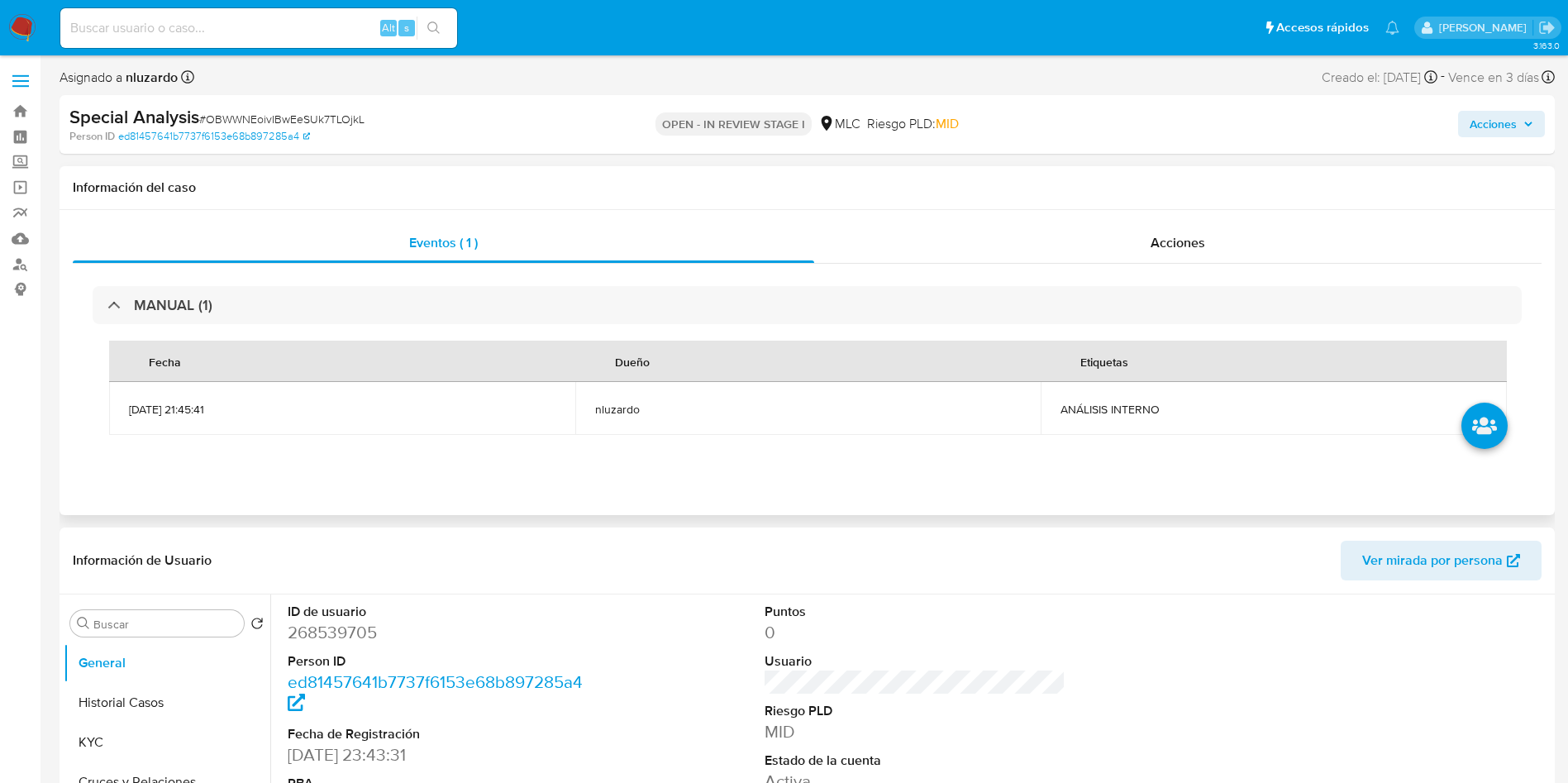
click at [1101, 409] on span "ANÁLISIS INTERNO" at bounding box center [1274, 409] width 427 height 15
copy span "ANÁLISIS"
click at [1101, 409] on span "ANÁLISIS INTERNO" at bounding box center [1274, 409] width 427 height 15
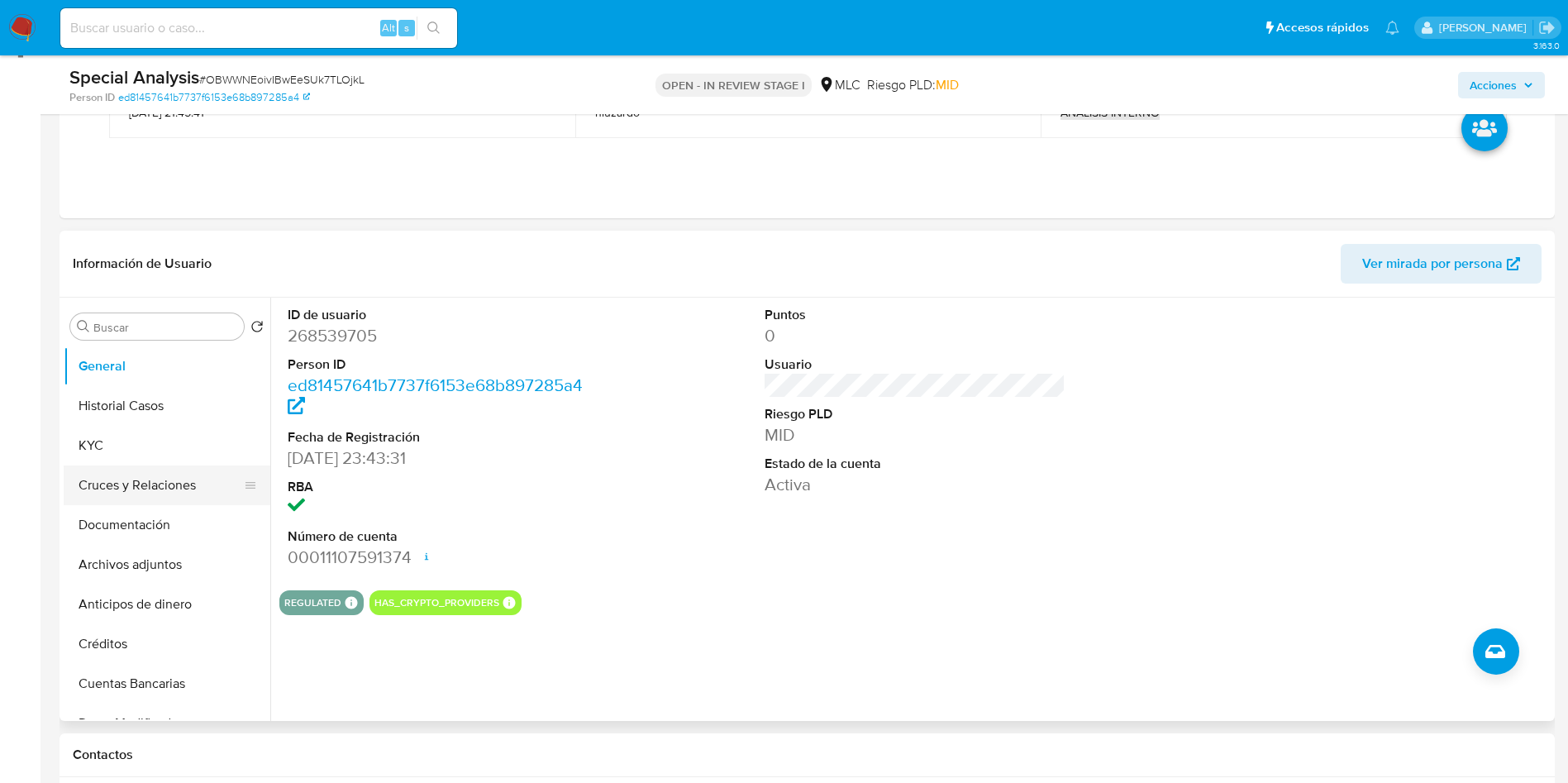
scroll to position [248, 0]
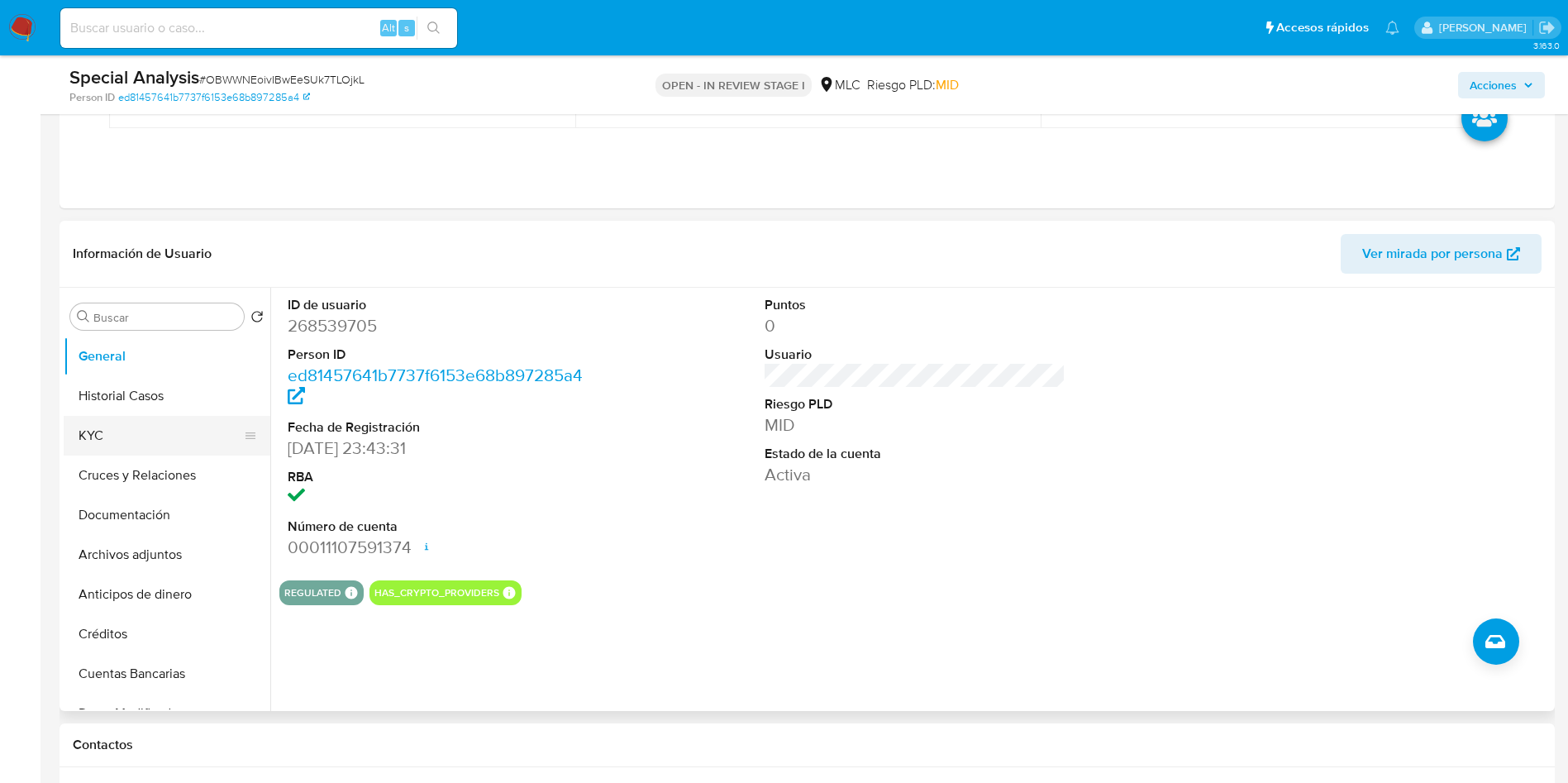
click at [191, 446] on button "KYC" at bounding box center [160, 436] width 193 height 40
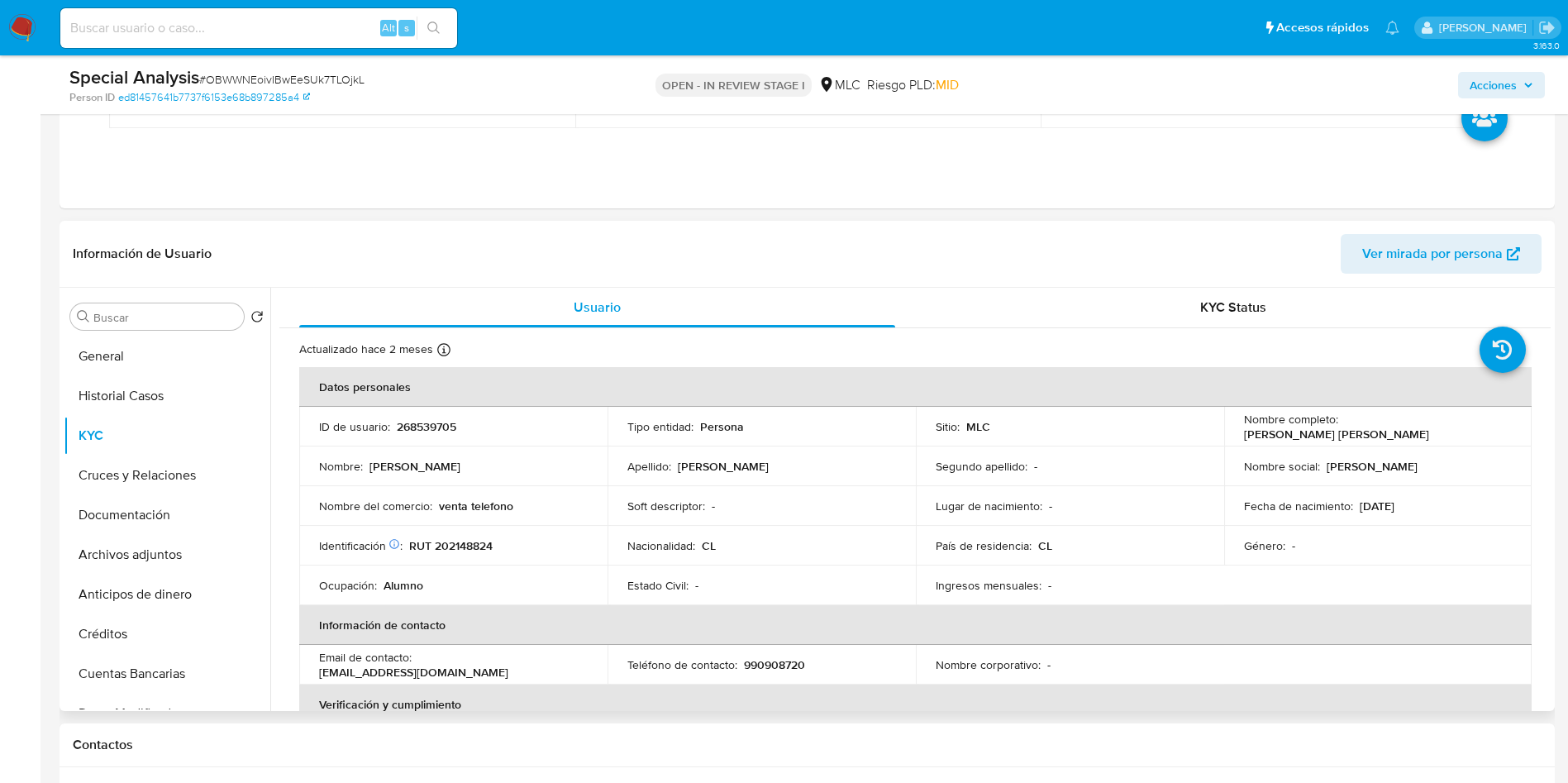
click at [1358, 427] on p "Manuel Emir Astete Soto" at bounding box center [1336, 434] width 185 height 15
drag, startPoint x: 1358, startPoint y: 426, endPoint x: 1492, endPoint y: 426, distance: 134.0
click at [1359, 427] on p "Manuel Emir Astete Soto" at bounding box center [1336, 434] width 185 height 15
click at [1492, 426] on div "Nombre completo : Manuel Emir Astete Soto" at bounding box center [1377, 426] width 269 height 30
copy p "Manuel Emir Astete Soto"
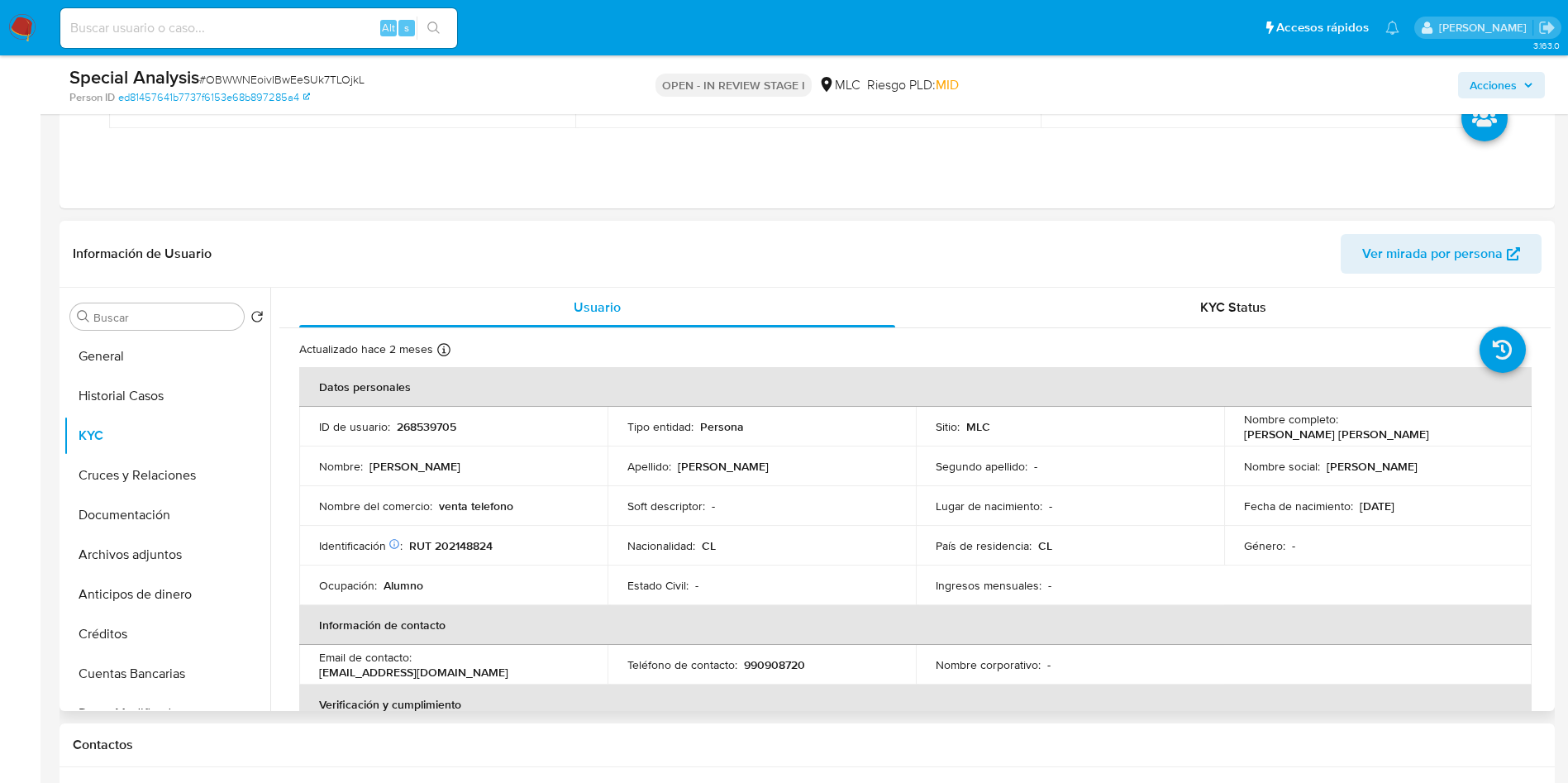
click at [475, 552] on p "RUT 202148824" at bounding box center [451, 545] width 84 height 15
copy p "202148824"
click at [333, 505] on p "Nombre del comercio :" at bounding box center [376, 506] width 113 height 15
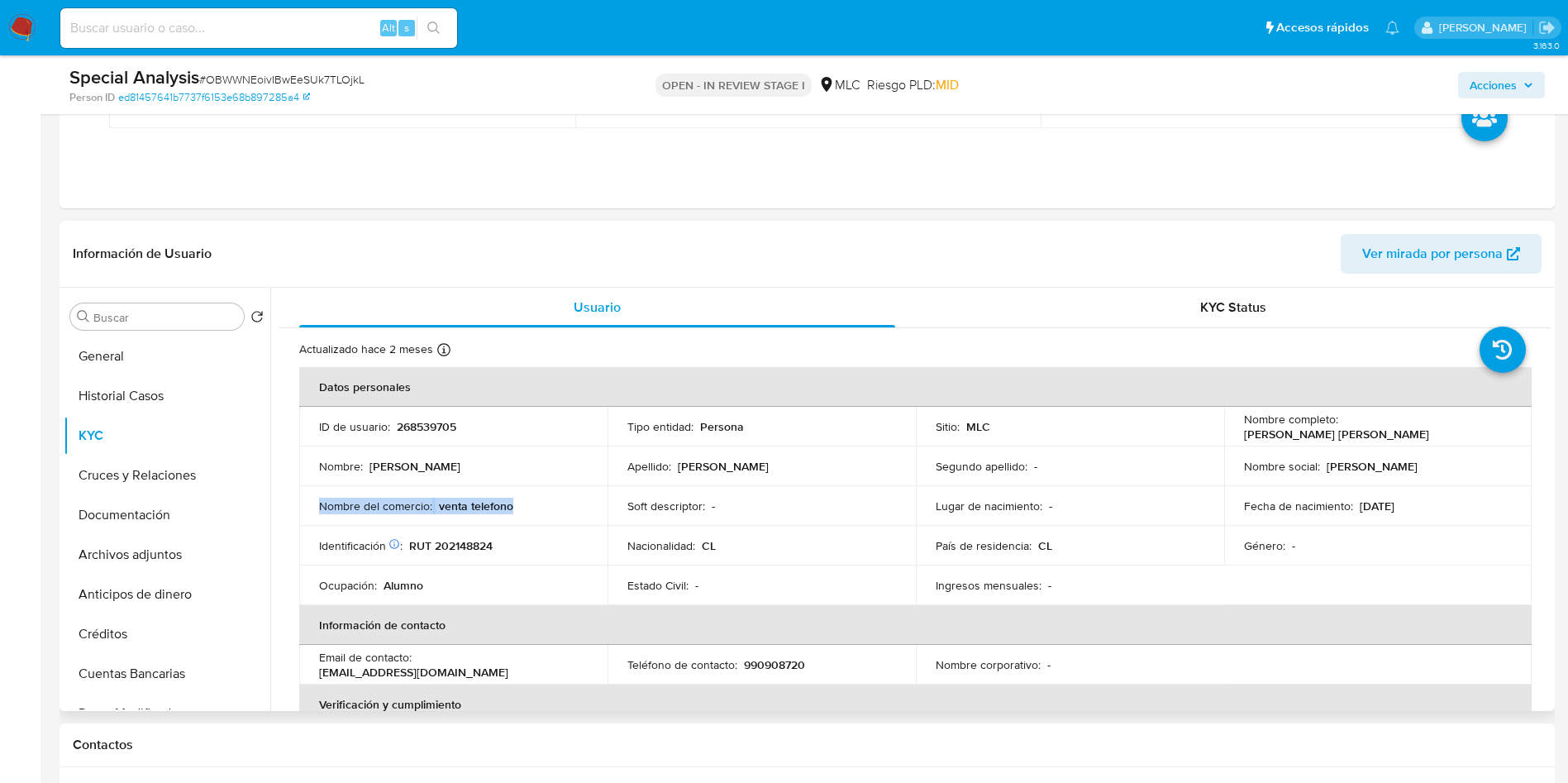
click at [333, 505] on p "Nombre del comercio :" at bounding box center [376, 506] width 113 height 15
copy div "Nombre del comercio : venta telefono"
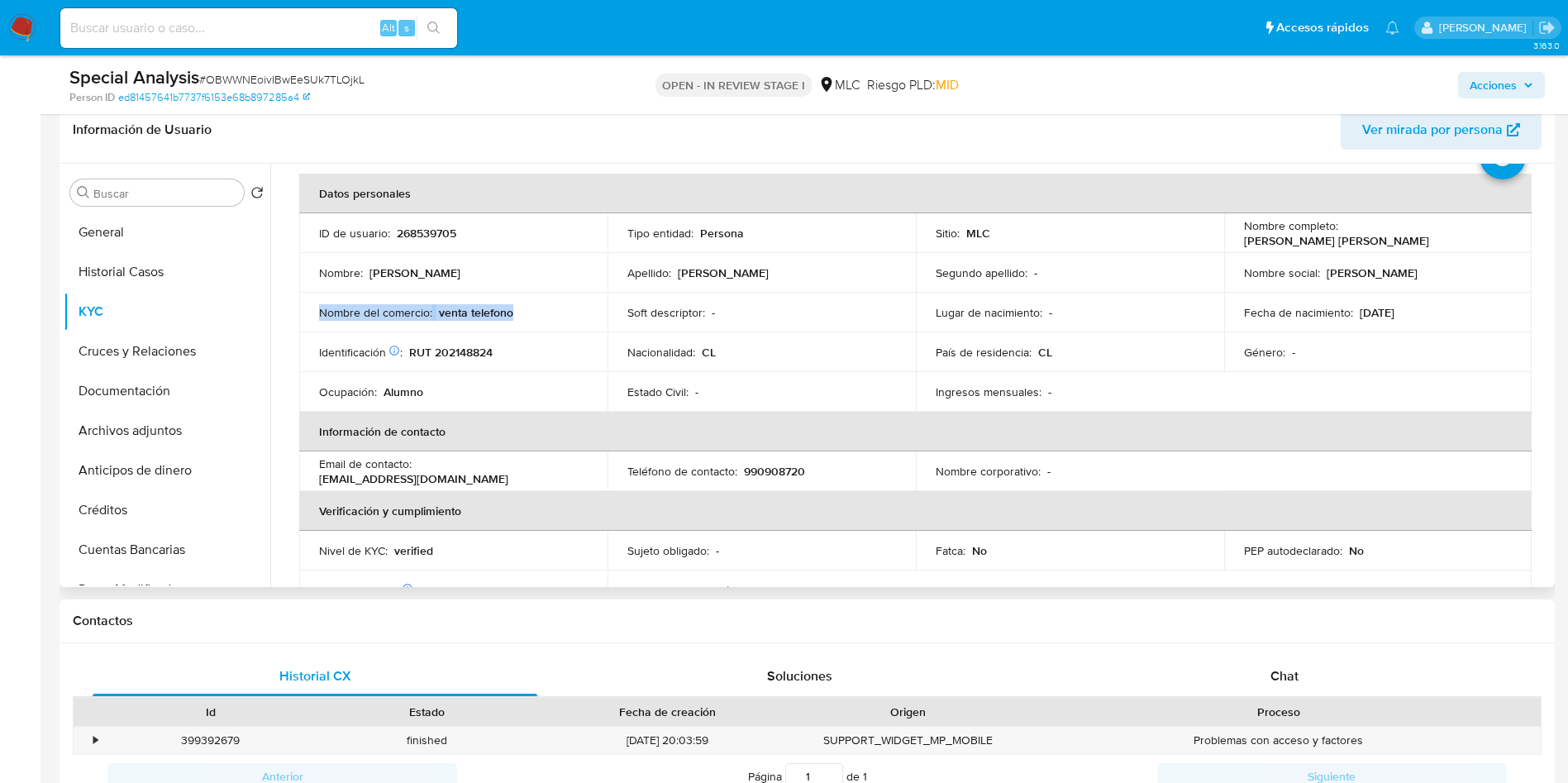
scroll to position [76, 0]
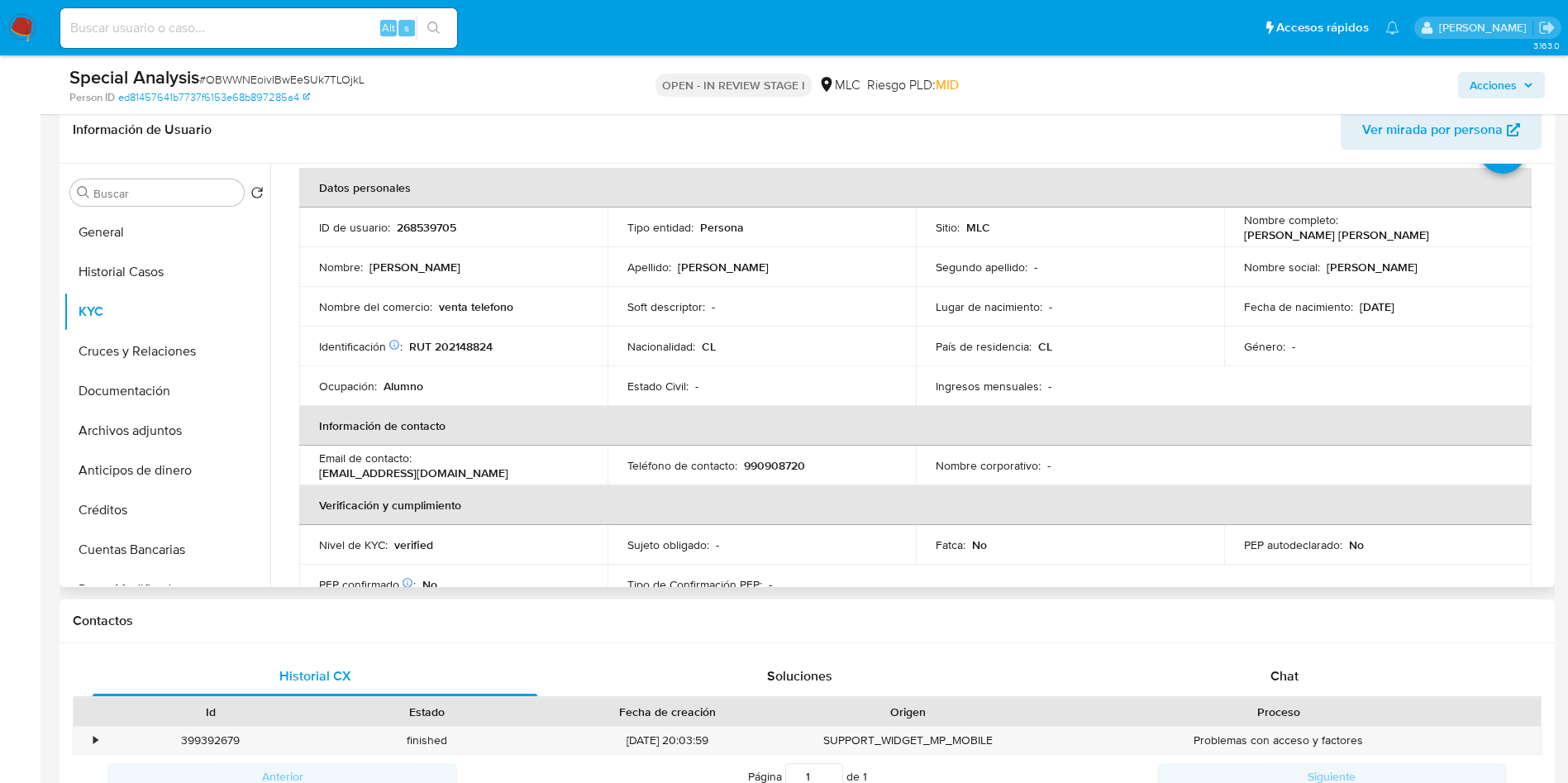
click at [1075, 360] on td "País de residencia : CL" at bounding box center [1070, 346] width 308 height 40
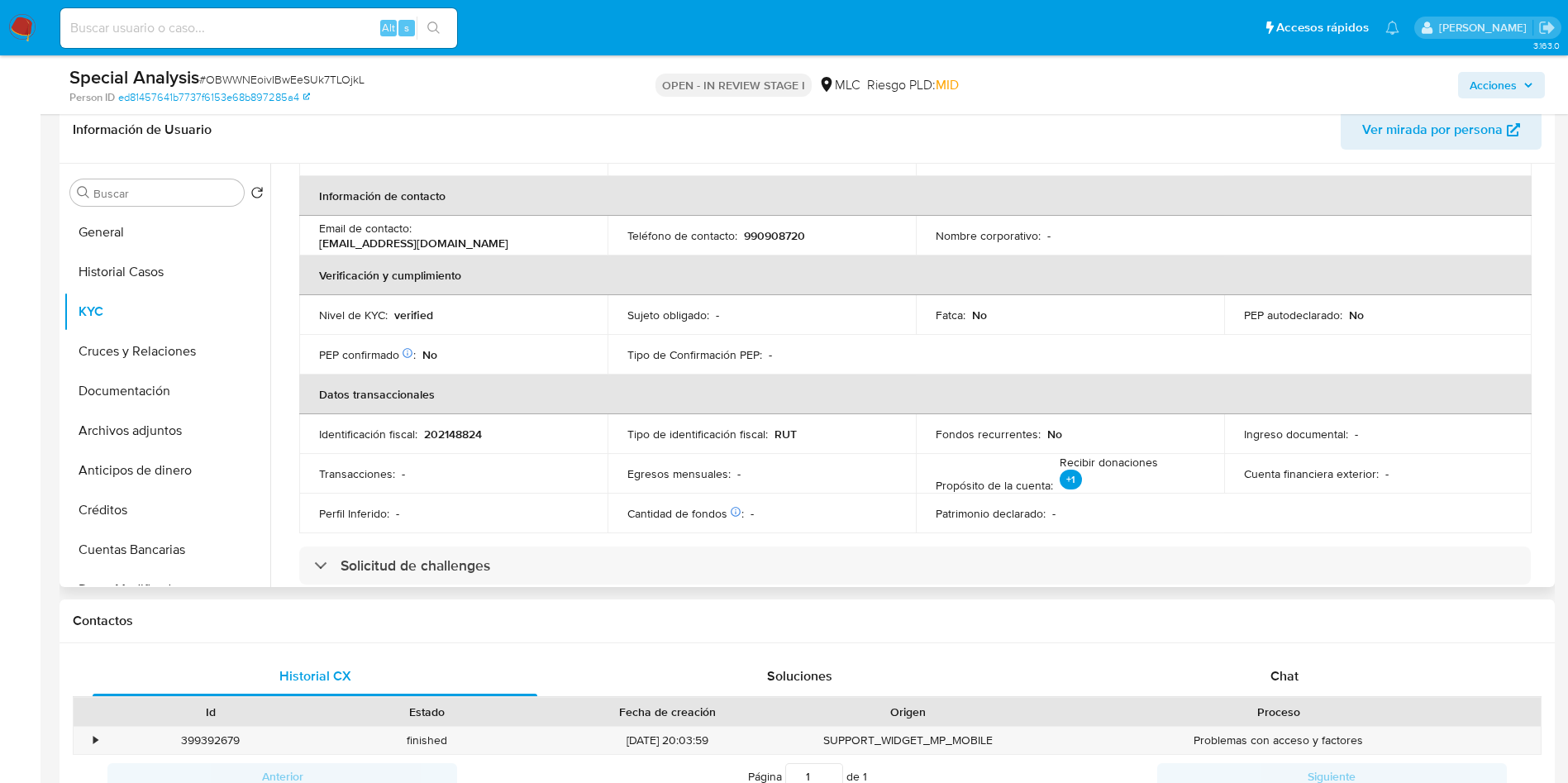
scroll to position [323, 0]
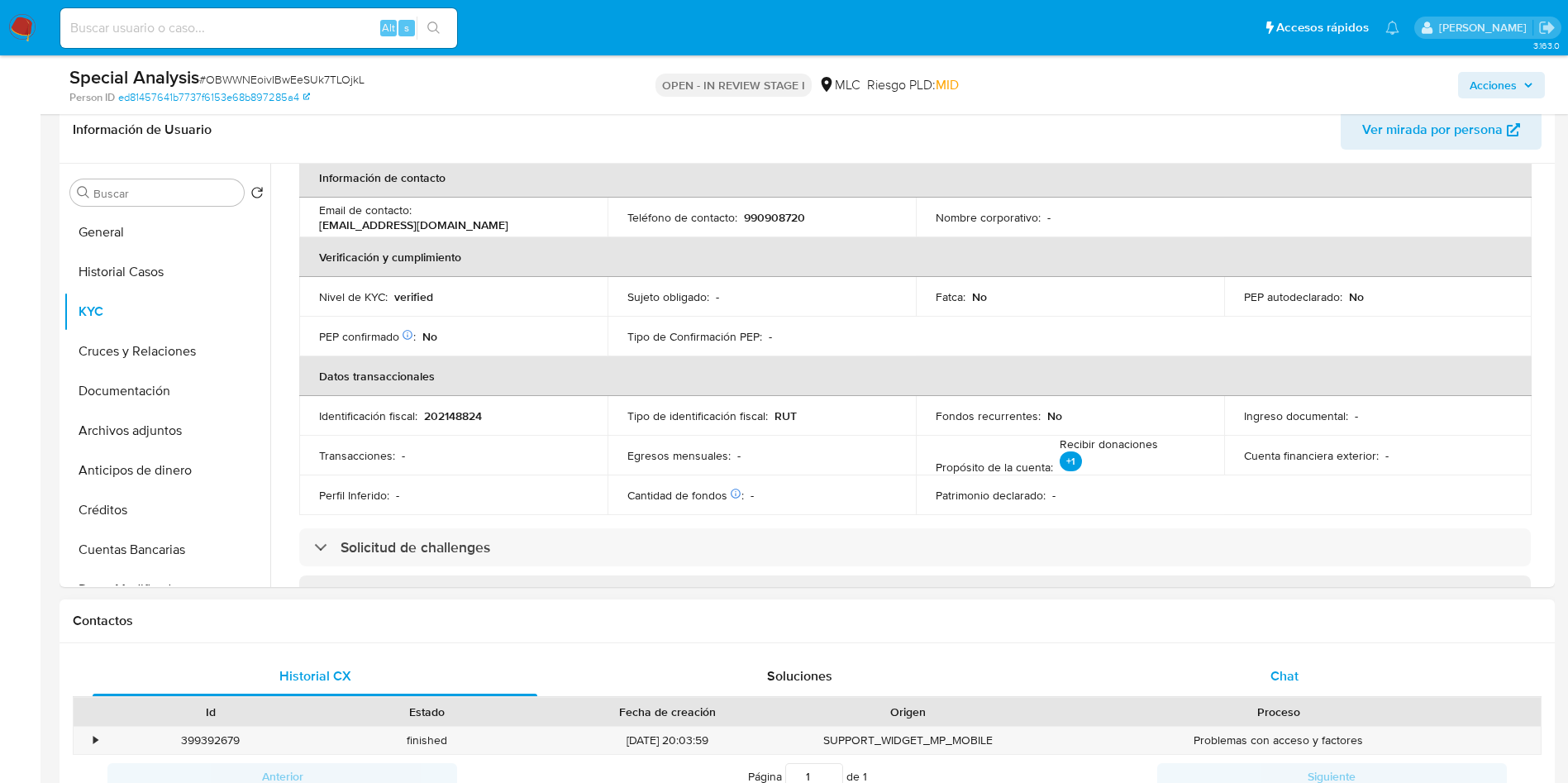
drag, startPoint x: 1263, startPoint y: 635, endPoint x: 1253, endPoint y: 663, distance: 29.7
click at [1256, 654] on div "Contactos Historial CX Soluciones Chat Id Estado Fecha de creación Origen Proce…" at bounding box center [807, 725] width 1495 height 252
click at [1254, 665] on div "Chat" at bounding box center [1284, 676] width 445 height 40
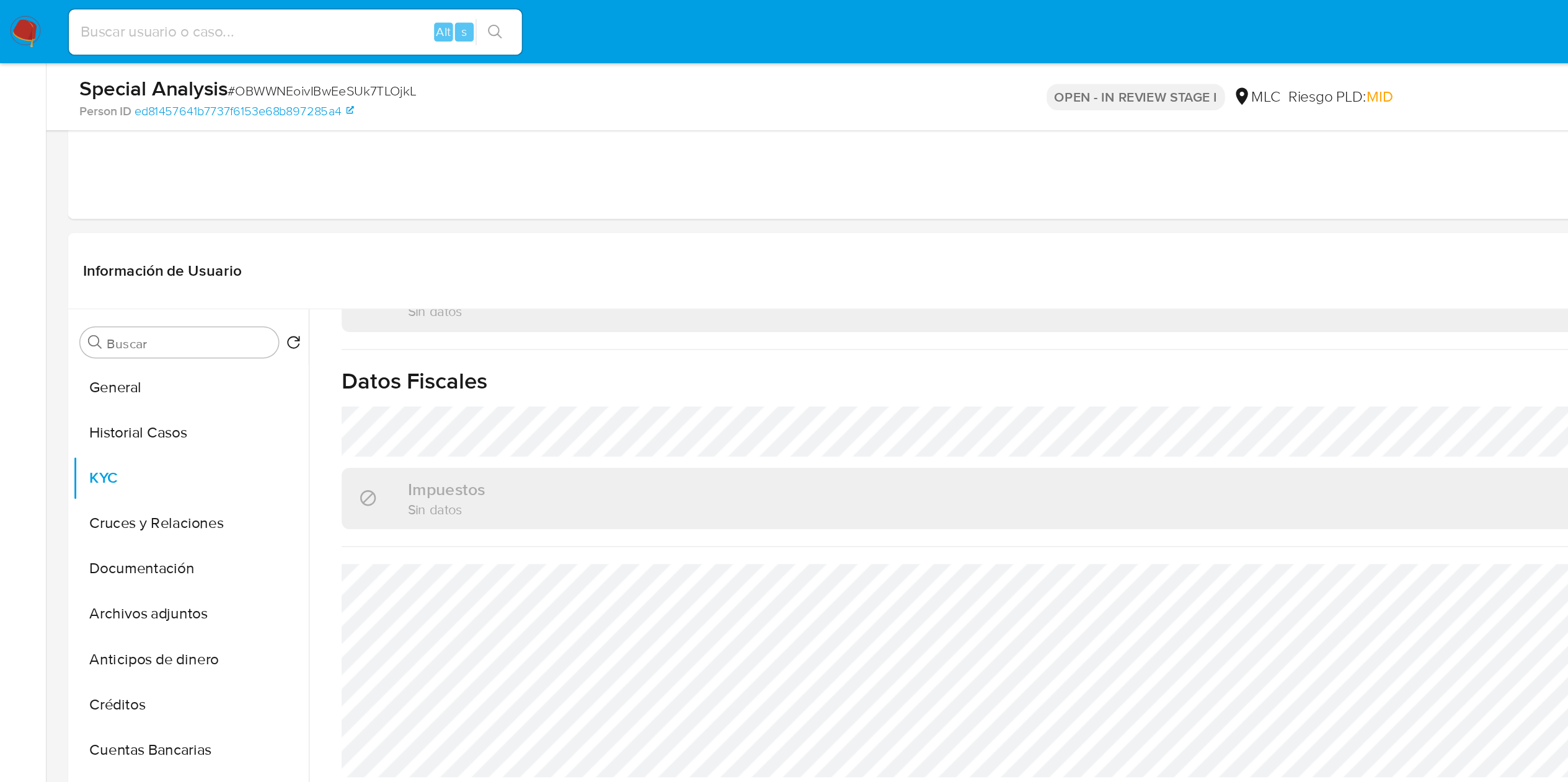
scroll to position [174, 0]
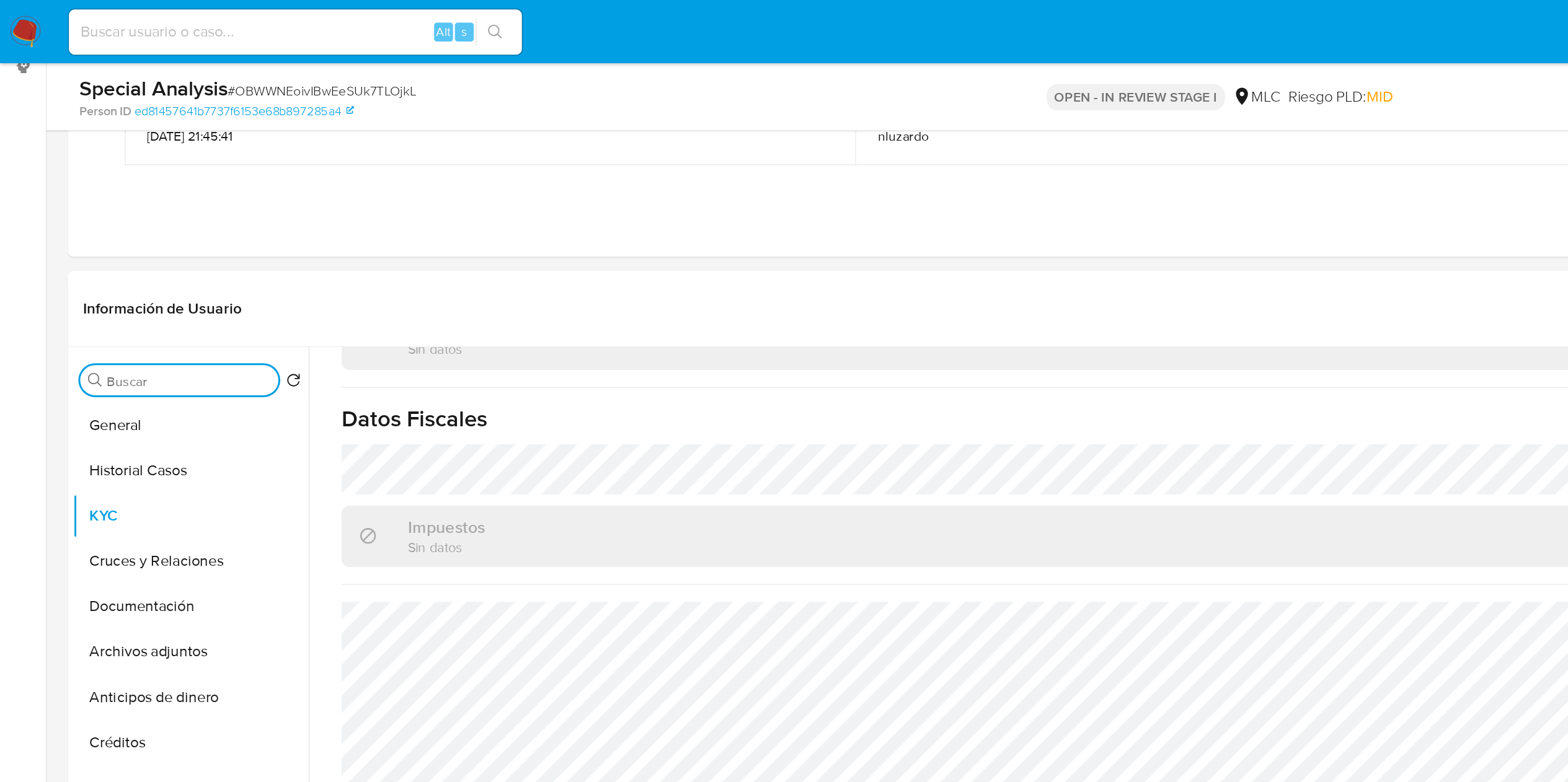
click at [105, 248] on input "Buscar" at bounding box center [124, 250] width 108 height 11
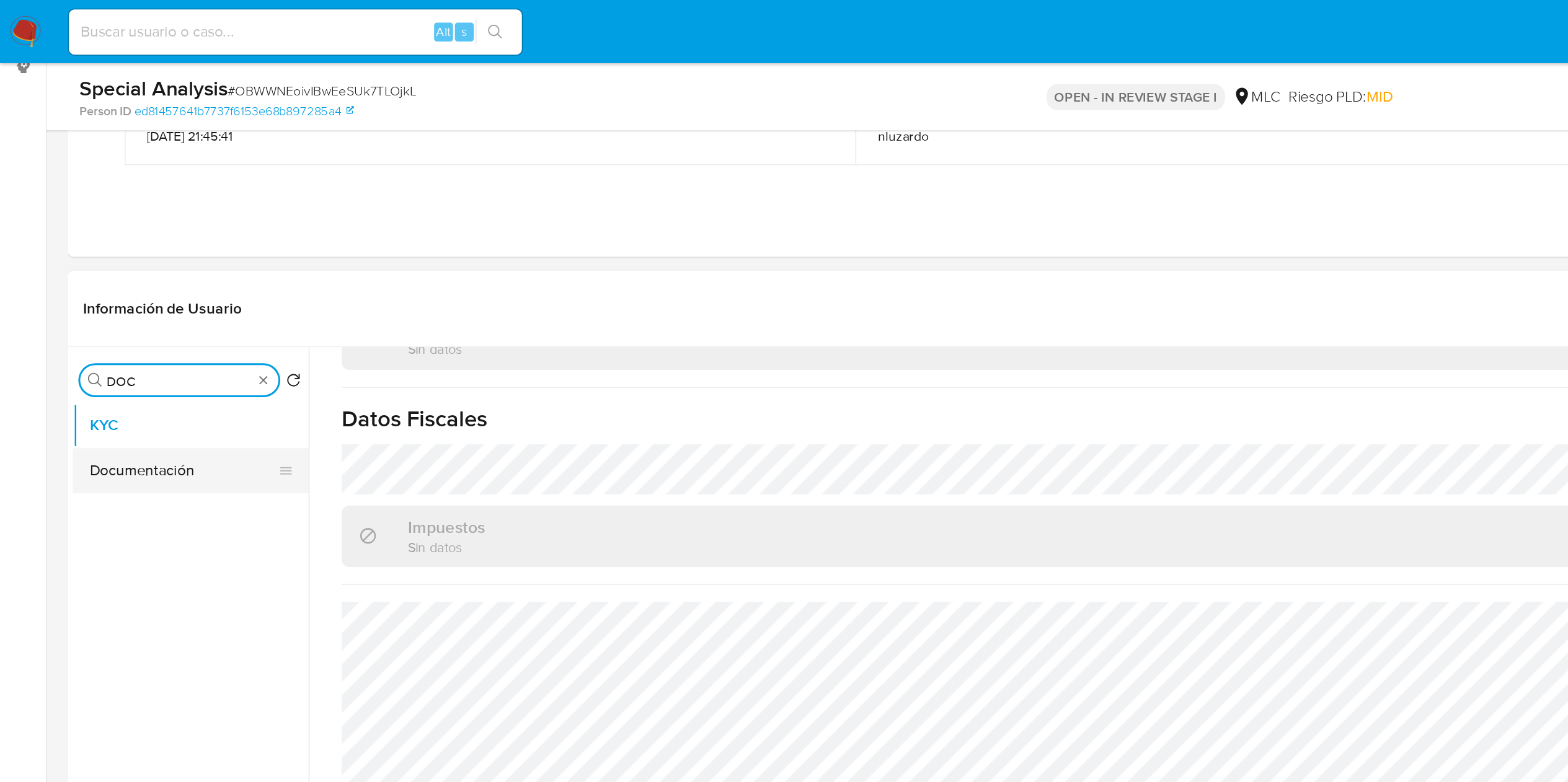
type input "DOC"
click at [133, 313] on button "Documentación" at bounding box center [120, 310] width 145 height 30
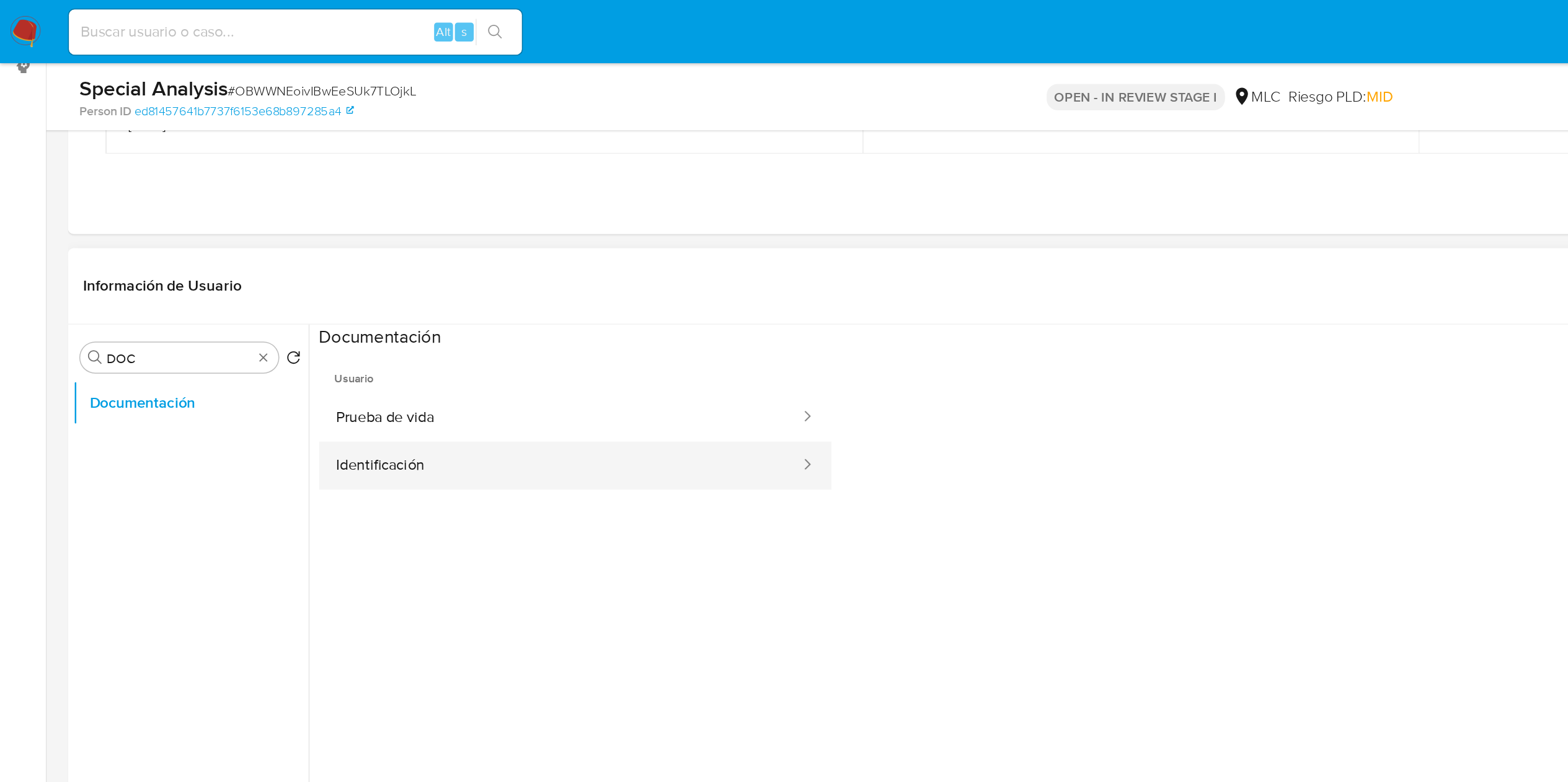
click at [414, 299] on button "Identificación" at bounding box center [367, 306] width 317 height 31
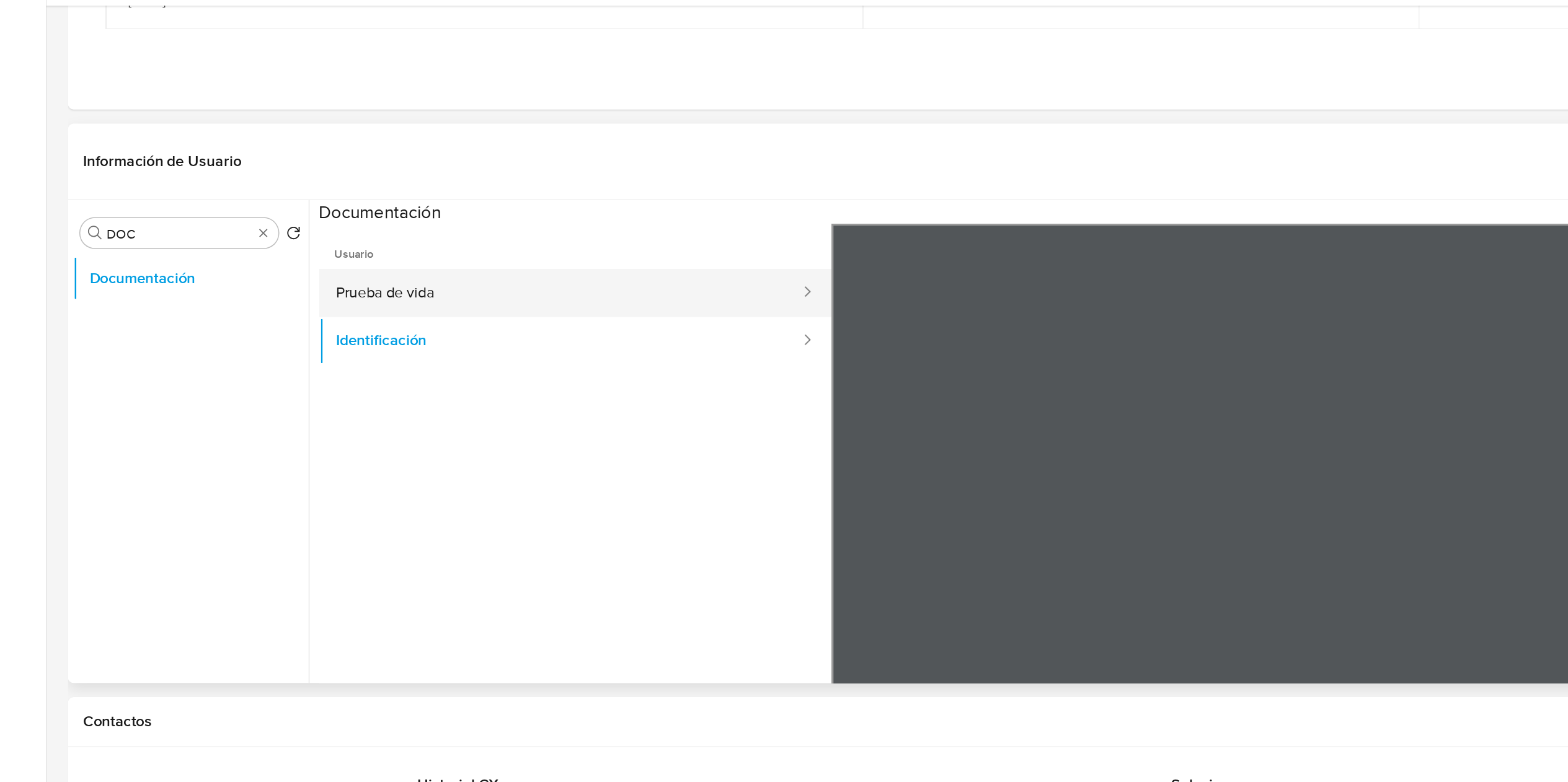
click at [295, 276] on button "Prueba de vida" at bounding box center [367, 274] width 317 height 31
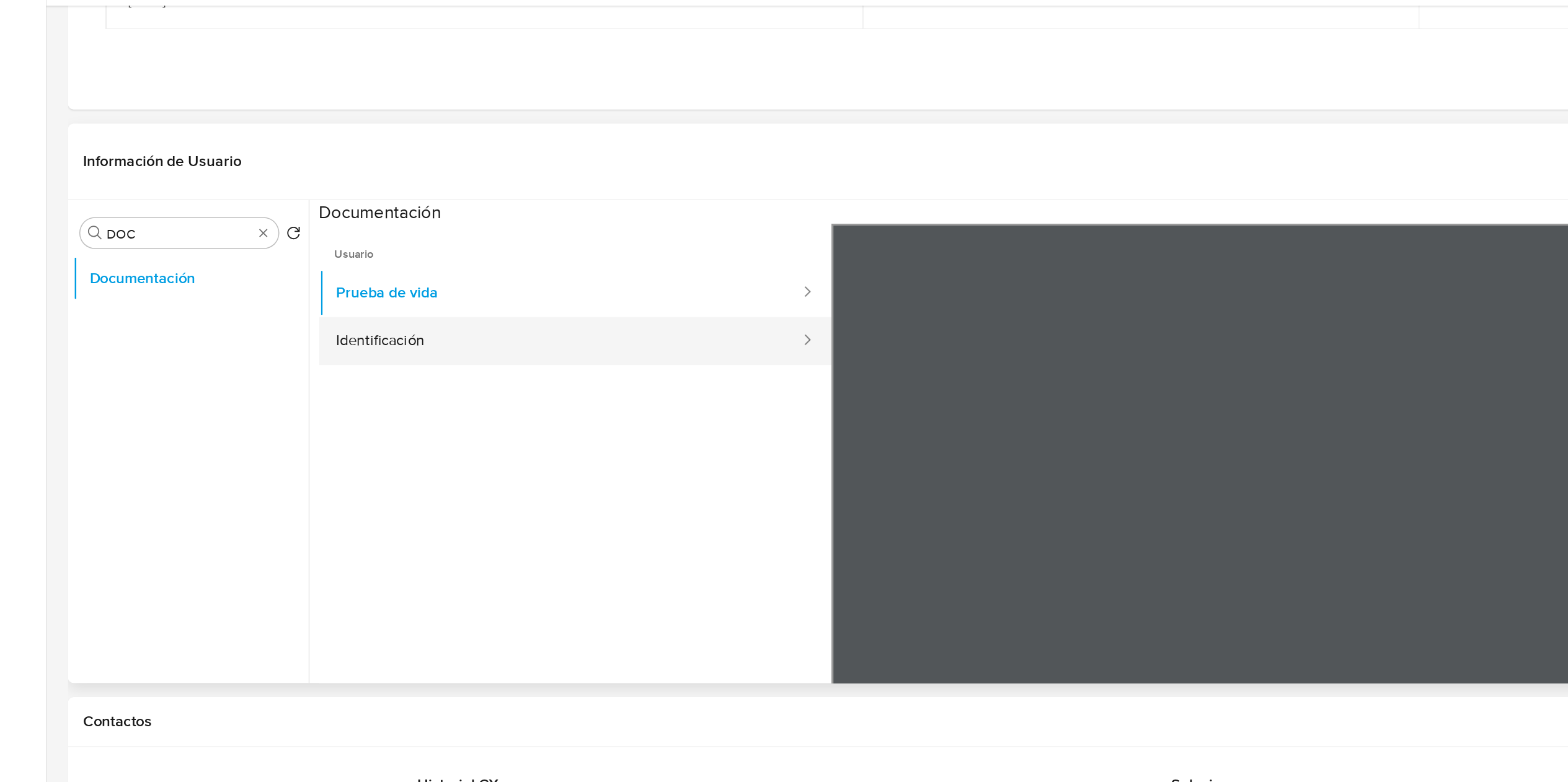
click at [363, 315] on button "Identificación" at bounding box center [367, 306] width 317 height 31
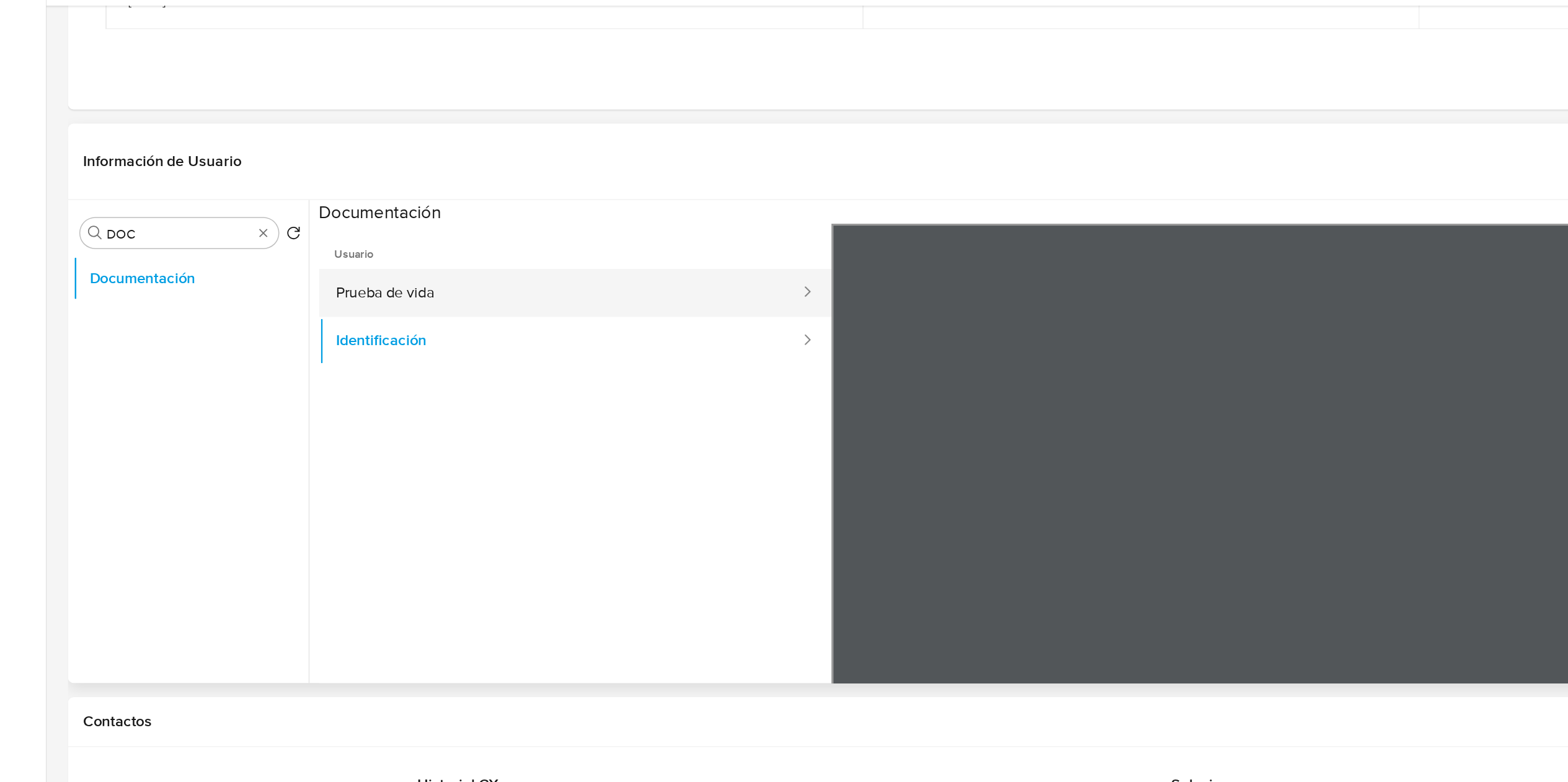
click at [293, 273] on button "Prueba de vida" at bounding box center [367, 274] width 317 height 31
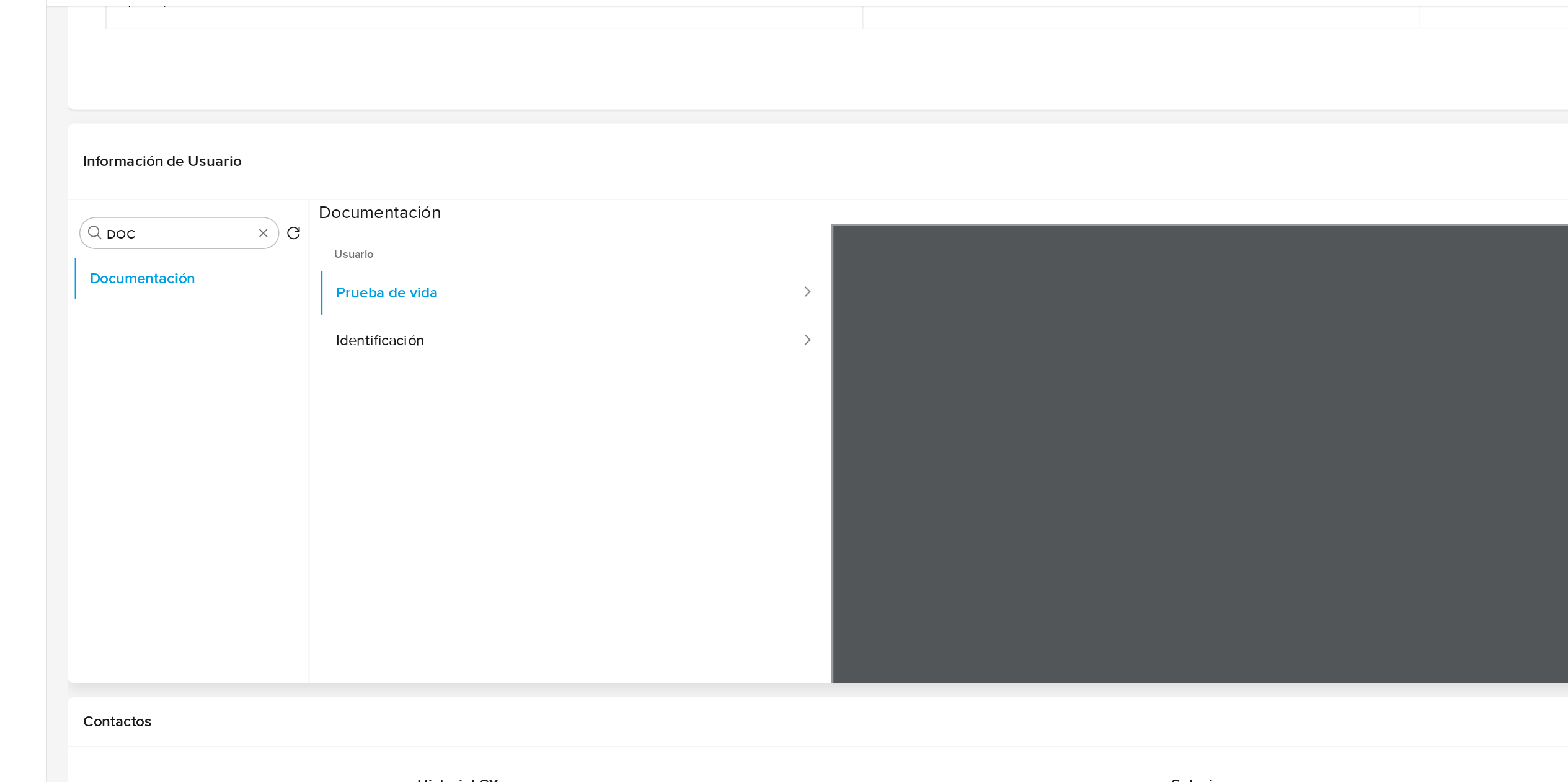
click at [610, 312] on div at bounding box center [1051, 432] width 1009 height 407
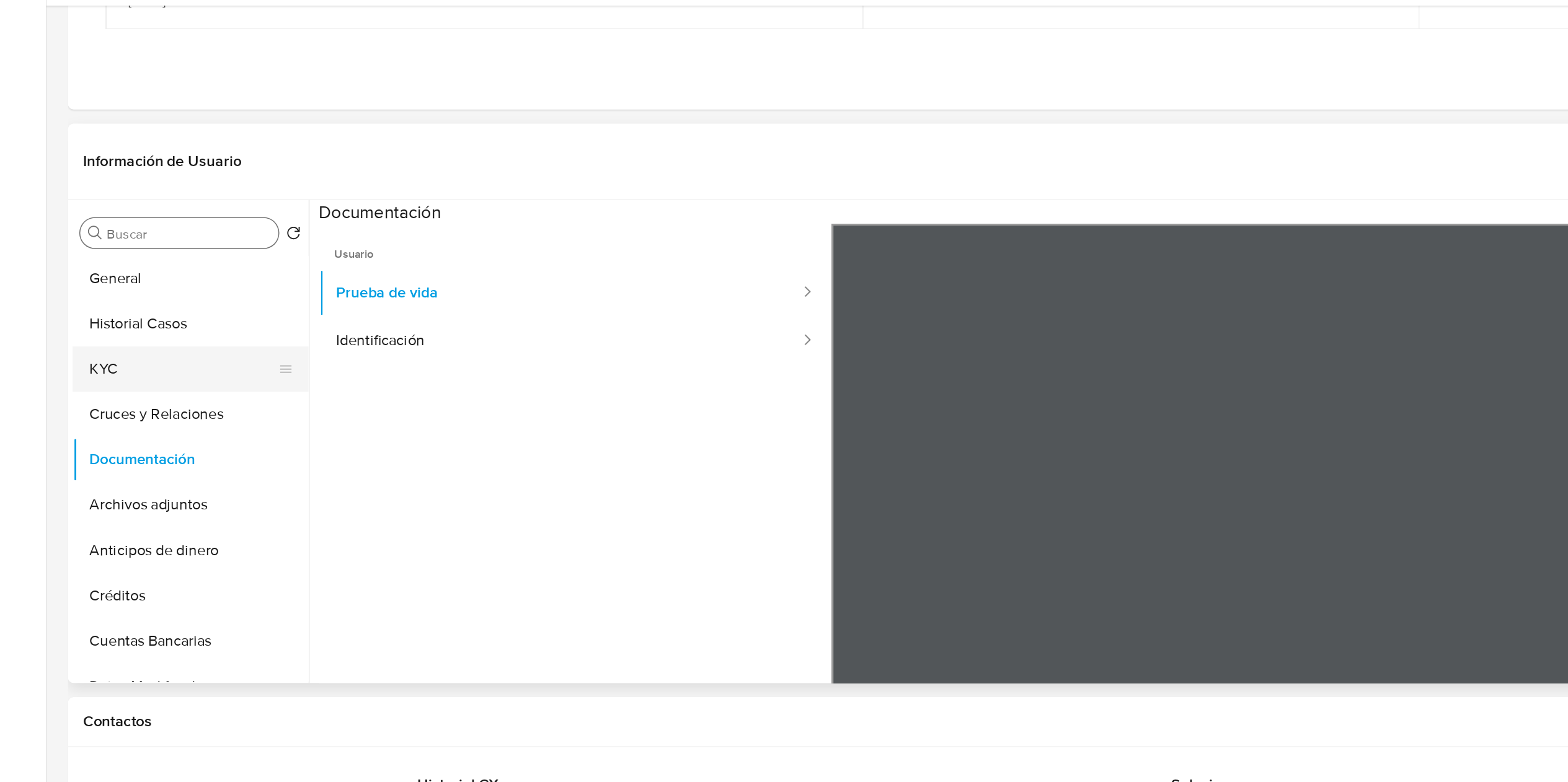
click at [80, 321] on button "KYC" at bounding box center [120, 324] width 145 height 30
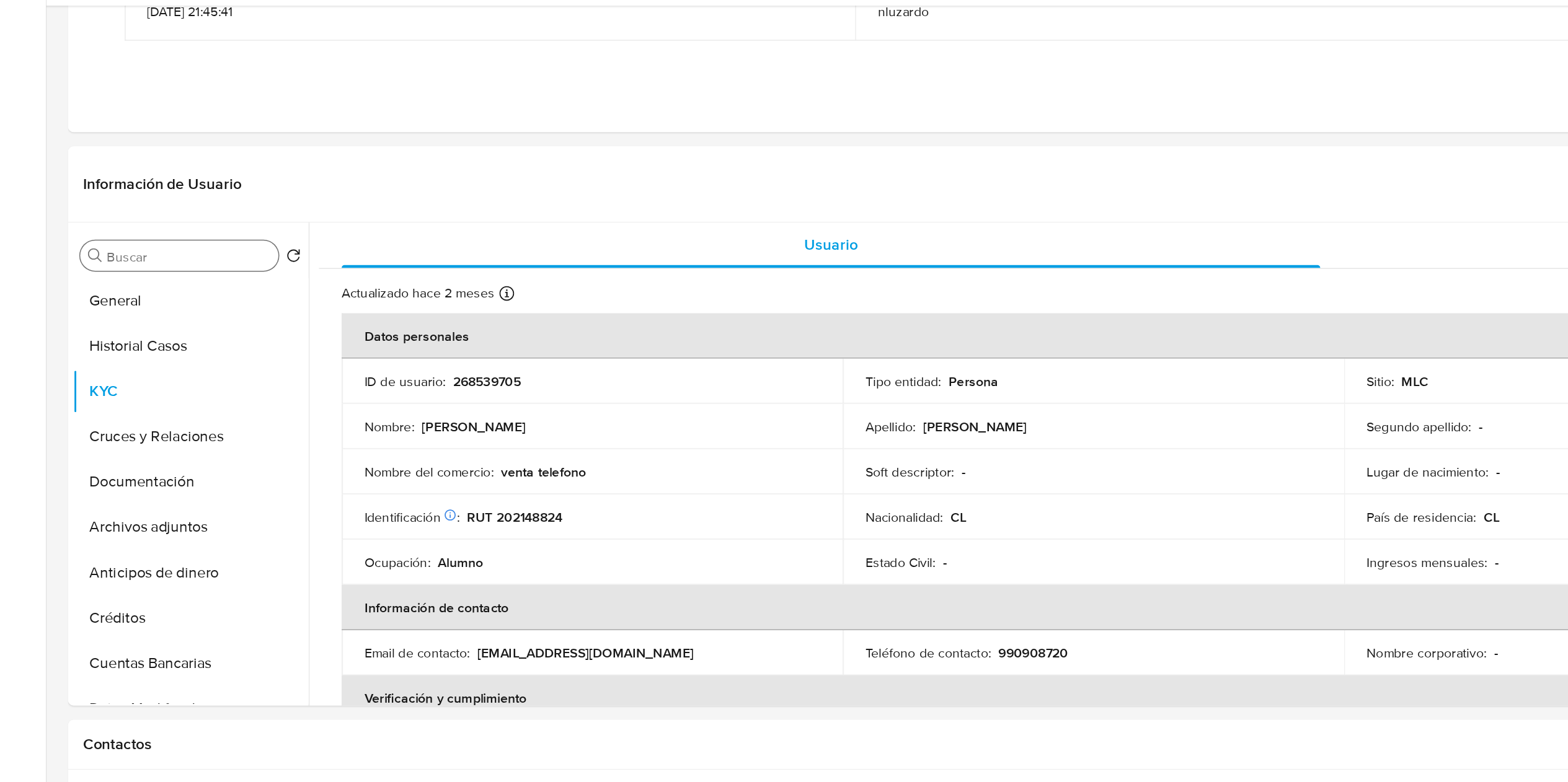
click at [127, 256] on input "Buscar" at bounding box center [124, 250] width 108 height 11
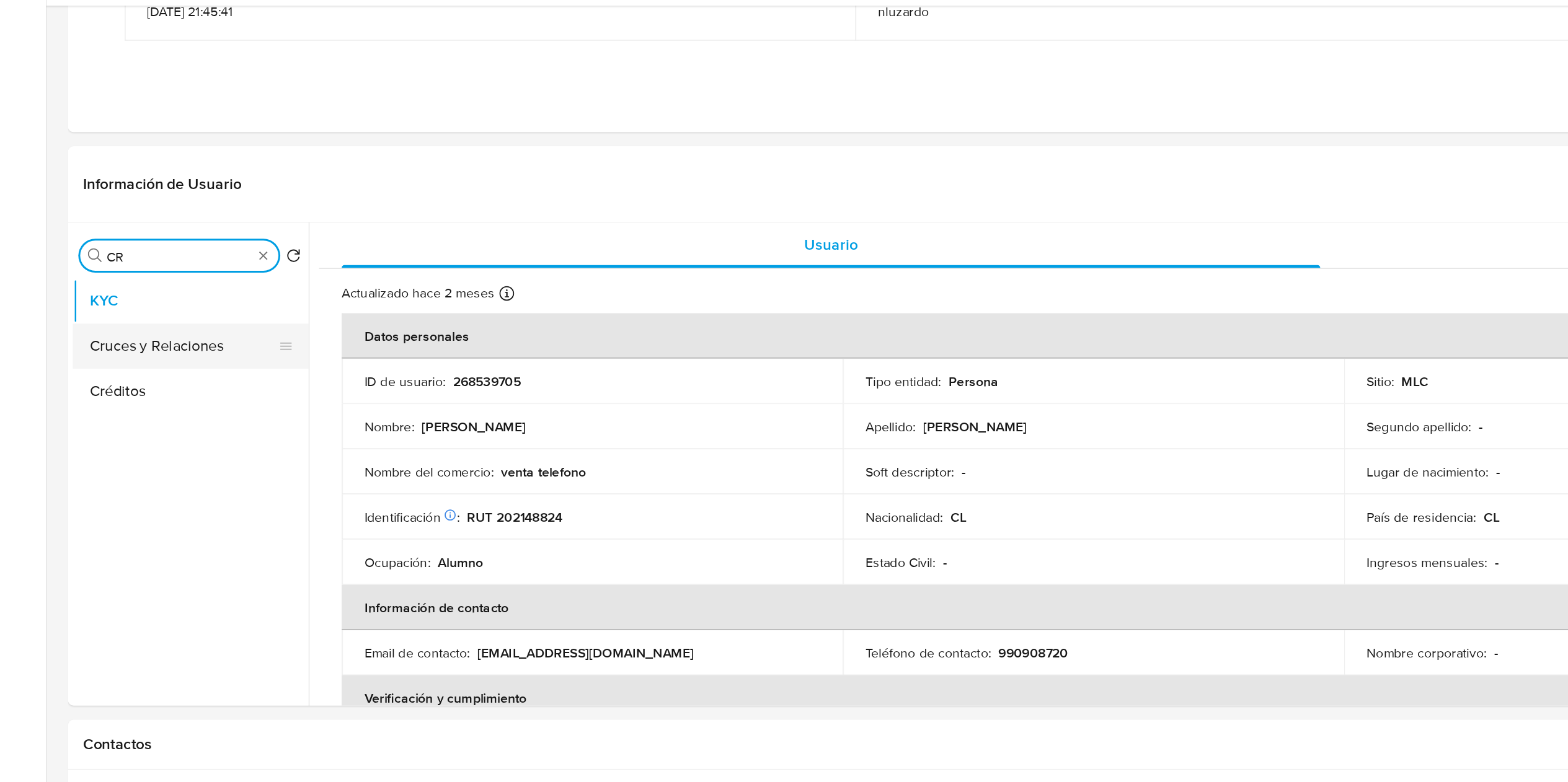
type input "CR"
click at [128, 300] on button "Cruces y Relaciones" at bounding box center [120, 310] width 145 height 30
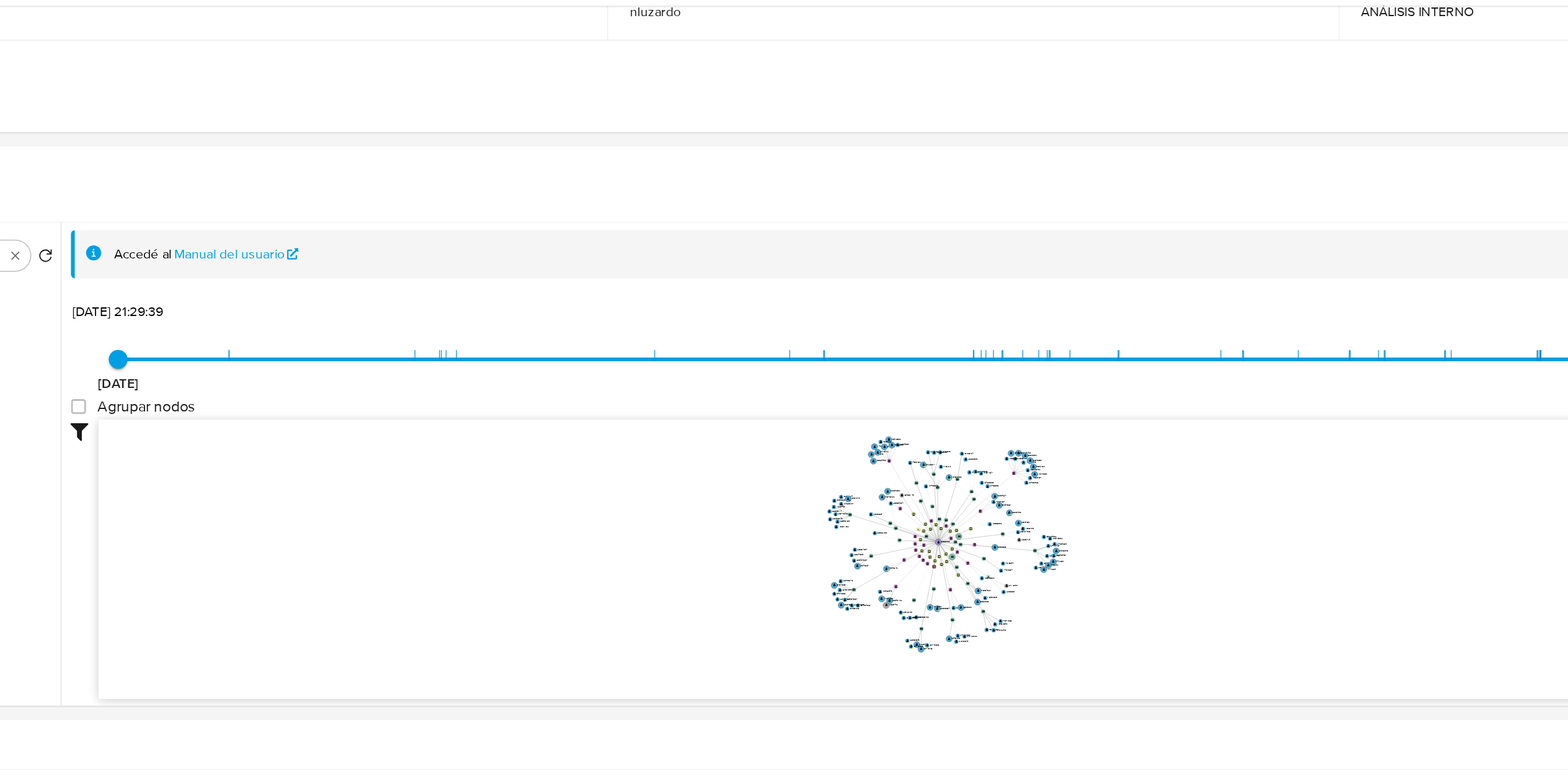
drag, startPoint x: 905, startPoint y: 447, endPoint x: 769, endPoint y: 437, distance: 136.4
click at [773, 446] on icon "device-64c573ebafc4d194ab1555cc  device-64605a0308813b001963c1af  device-6492…" at bounding box center [891, 447] width 1327 height 180
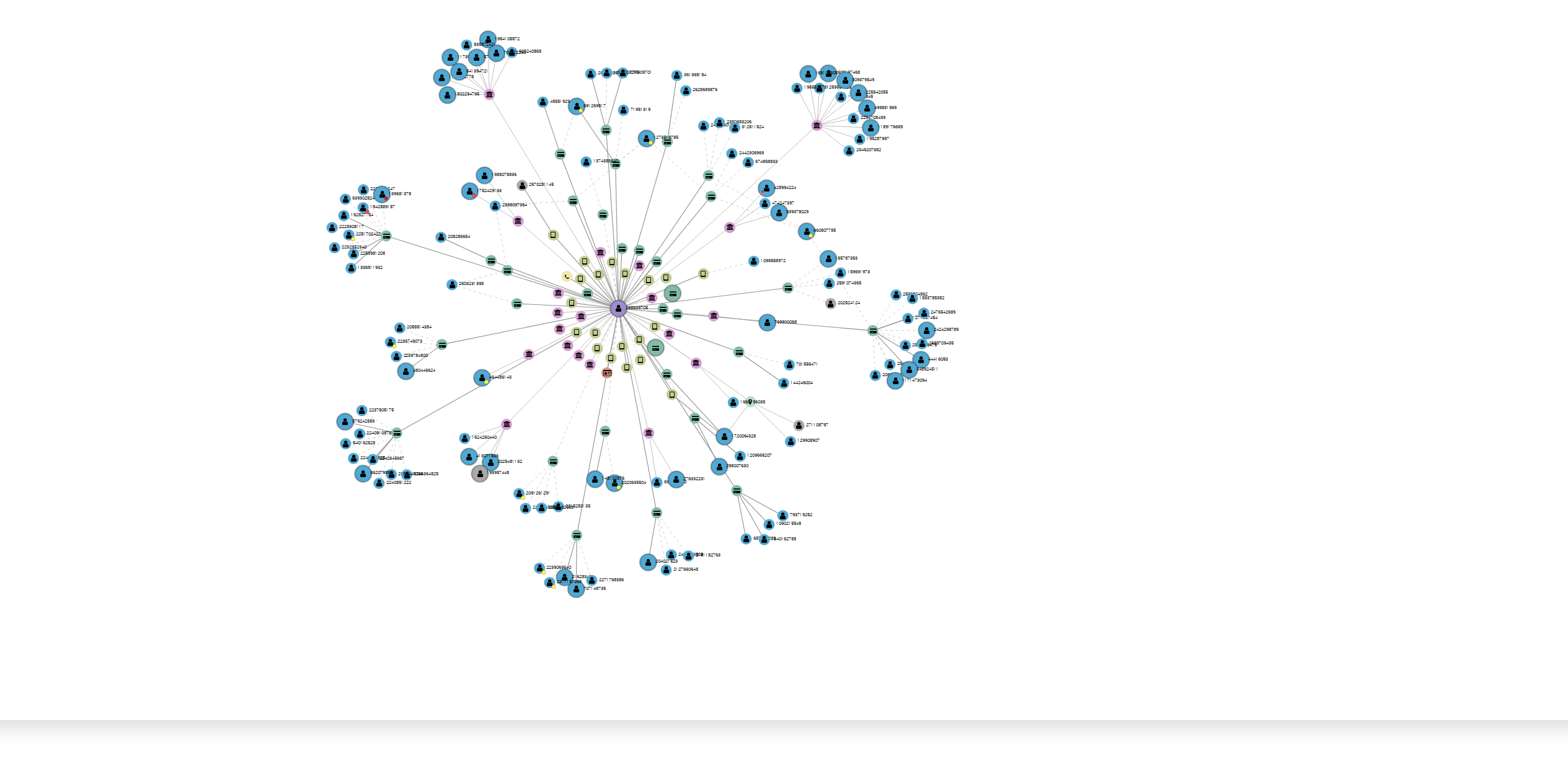
scroll to position [174, 0]
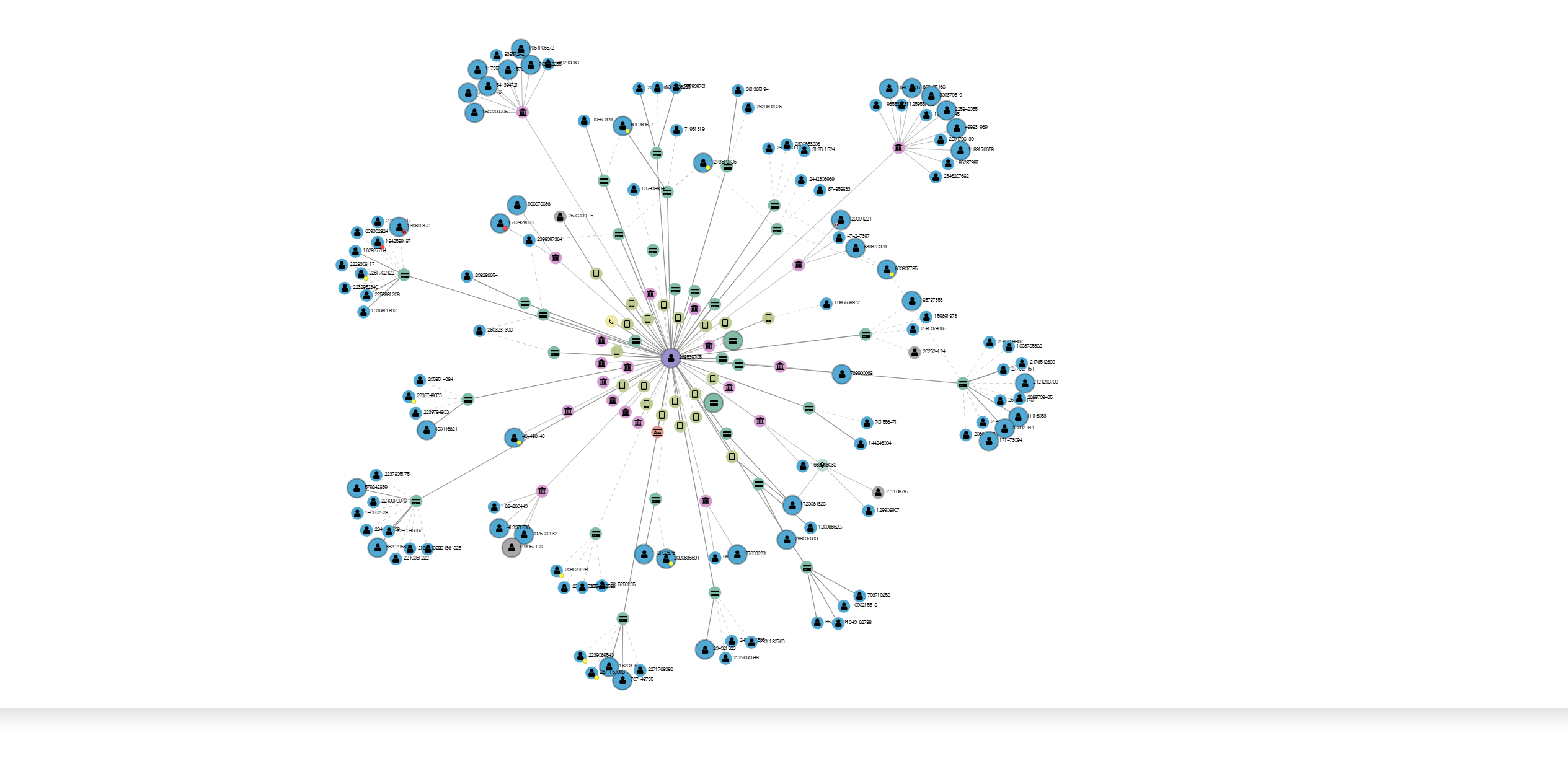
drag, startPoint x: 811, startPoint y: 403, endPoint x: 828, endPoint y: 418, distance: 22.7
click at [828, 418] on icon "device-64c573ebafc4d194ab1555cc  device-64605a0308813b001963c1af  device-6492…" at bounding box center [891, 401] width 1327 height 180
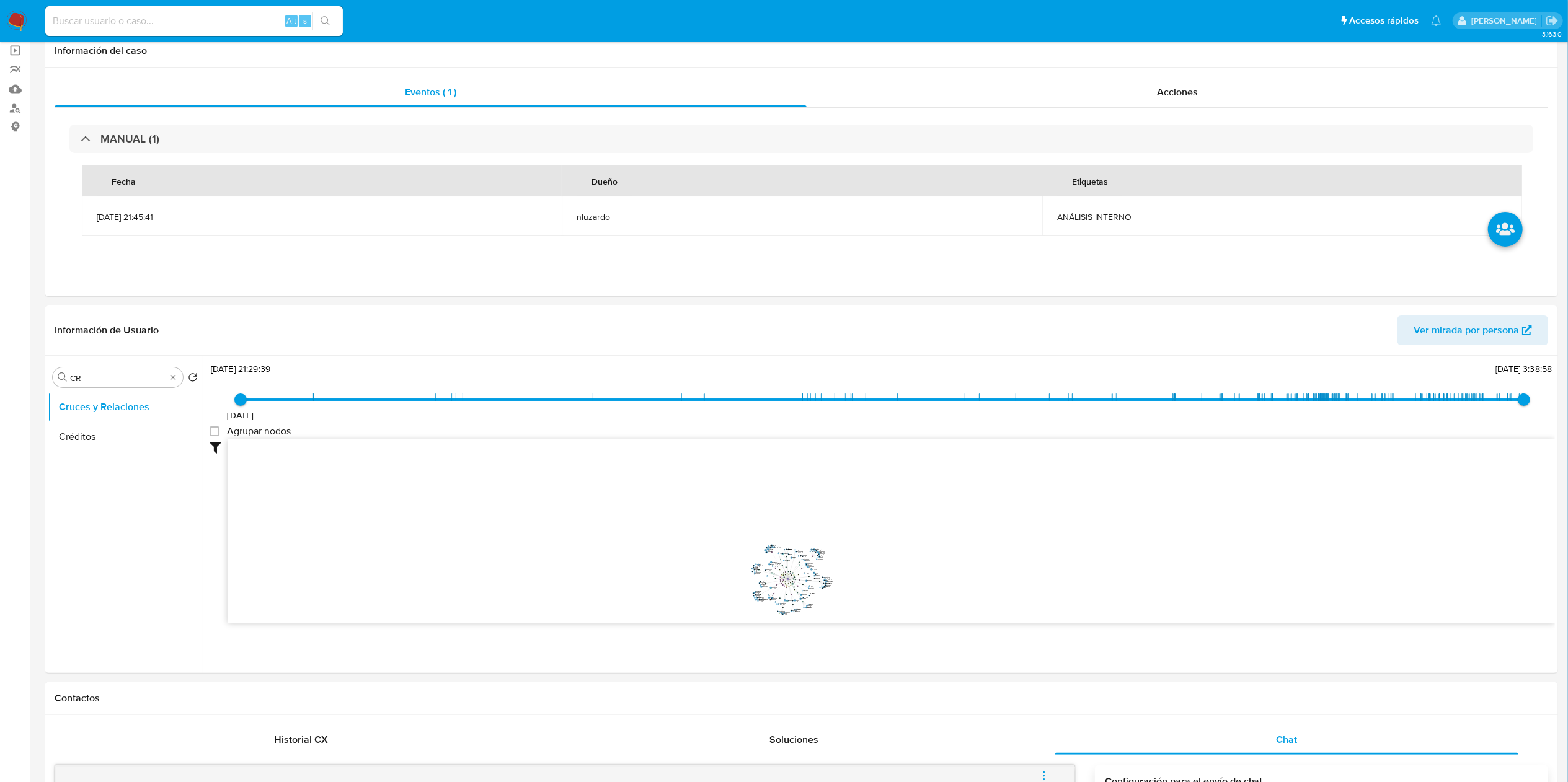
scroll to position [0, 0]
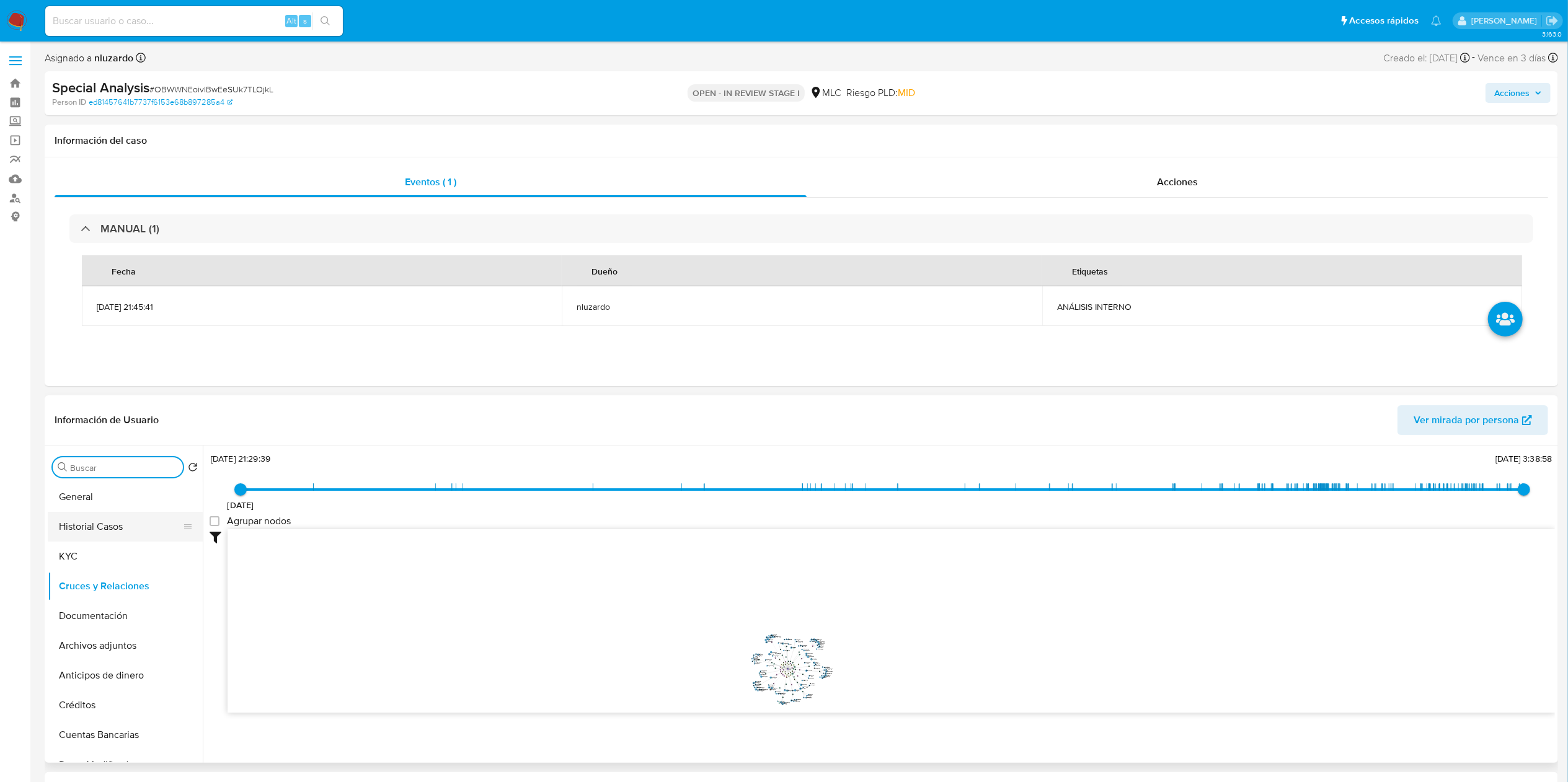
click at [133, 538] on button "Historial Casos" at bounding box center [120, 527] width 145 height 30
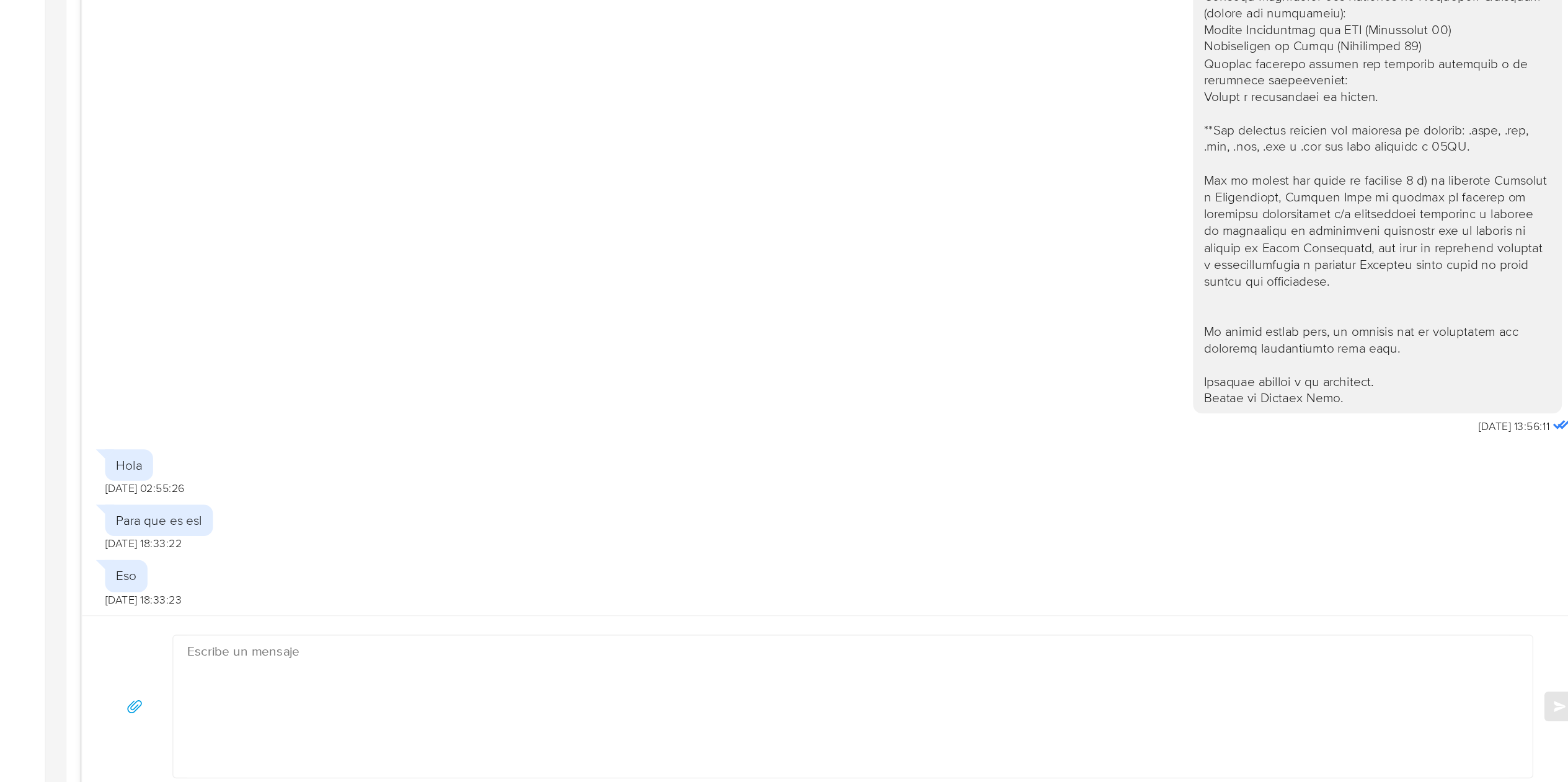
scroll to position [764, 0]
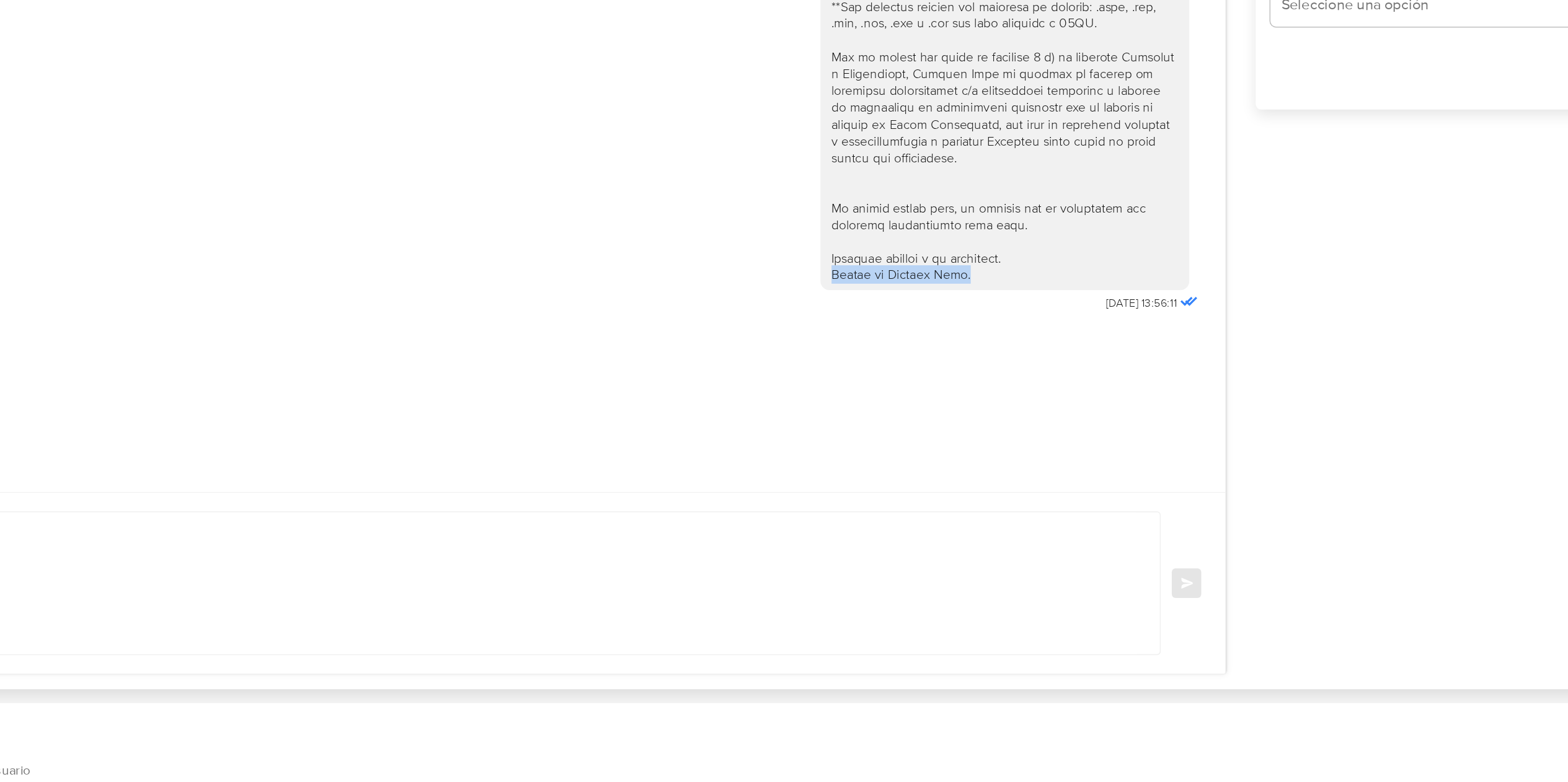
copy div "Equipo de Mercado Pago."
drag, startPoint x: 905, startPoint y: 445, endPoint x: 782, endPoint y: 441, distance: 123.1
click at [802, 441] on div at bounding box center [926, 221] width 248 height 461
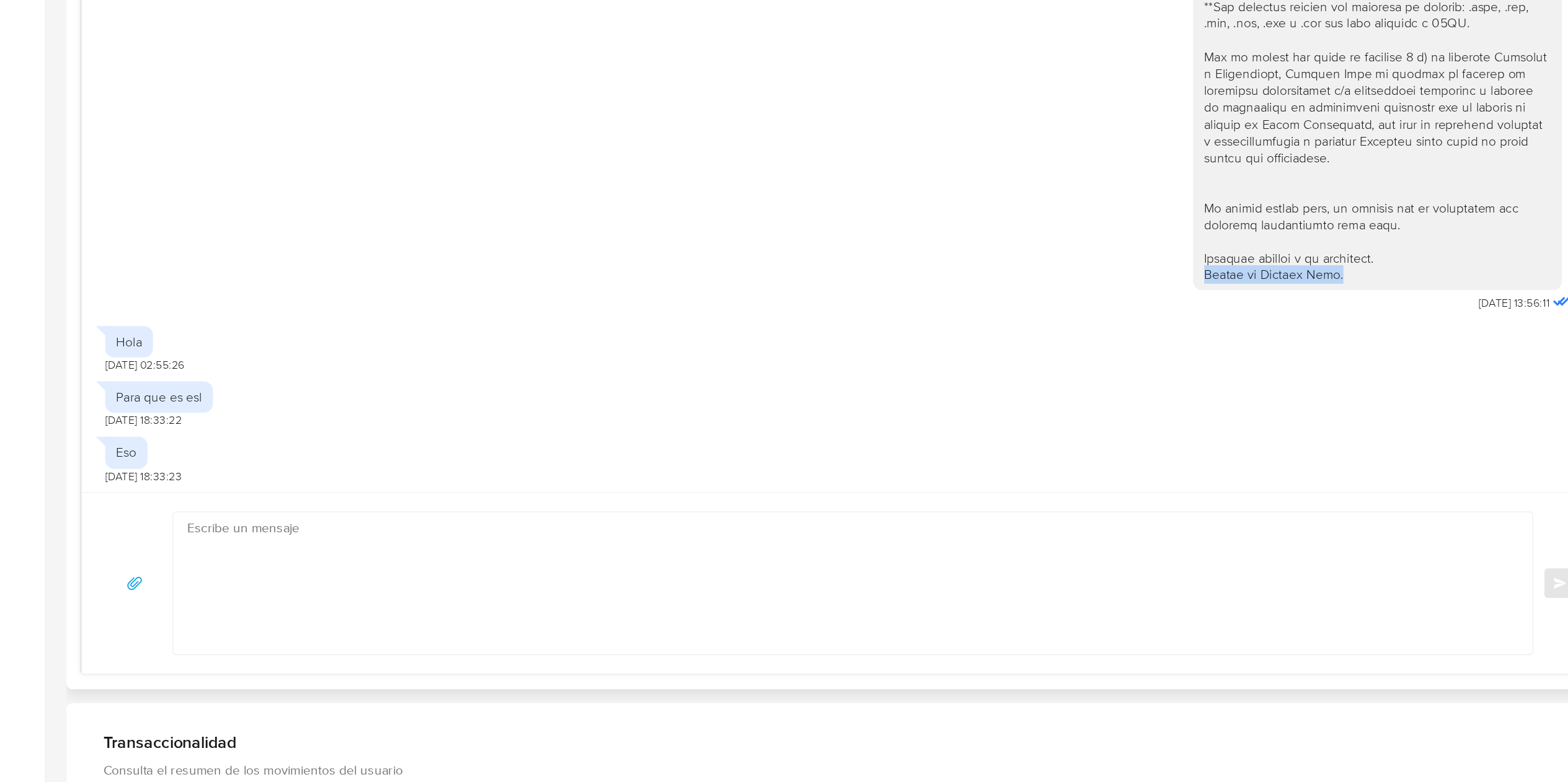
click at [305, 586] on textarea at bounding box center [570, 648] width 889 height 96
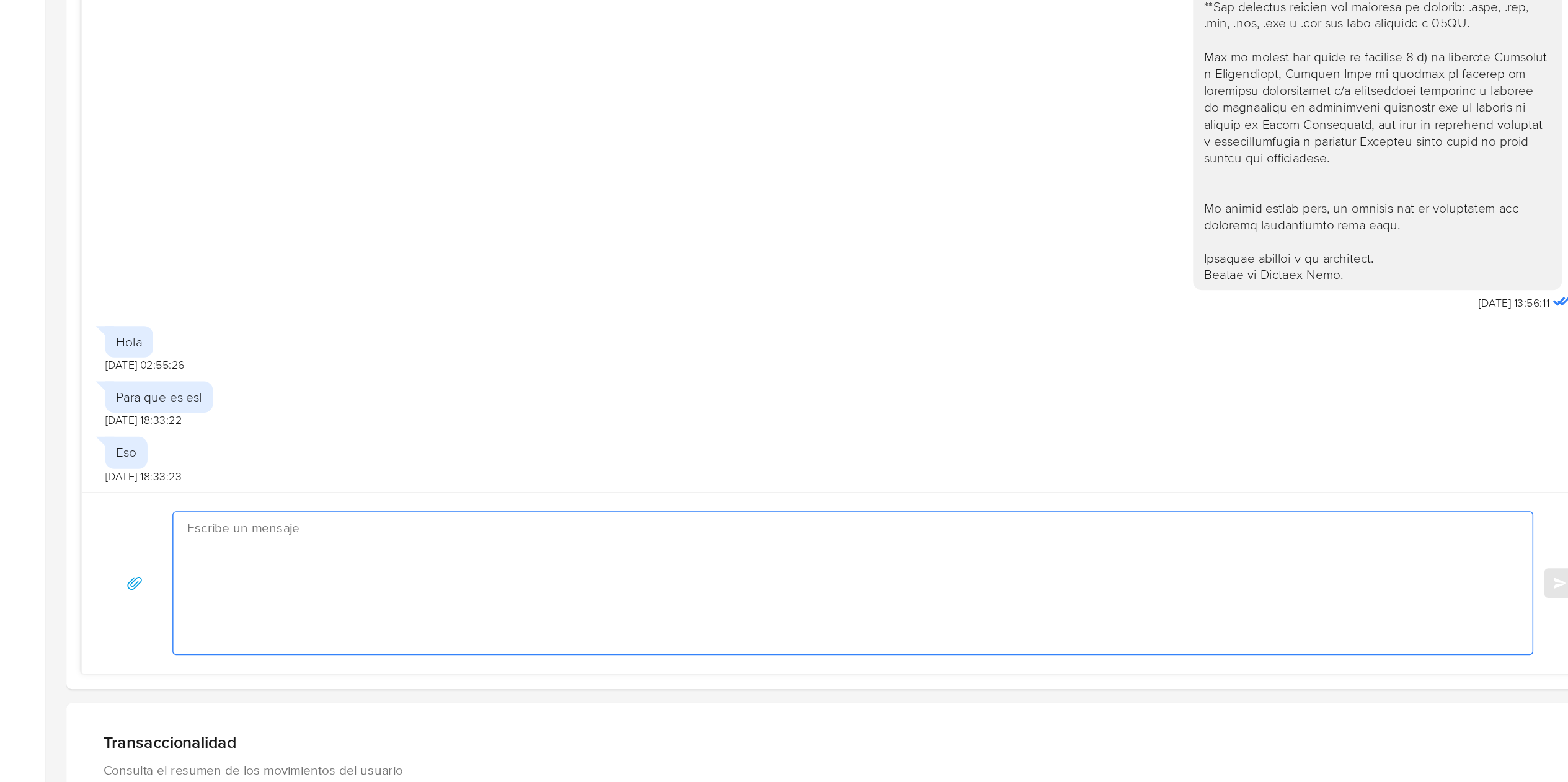
scroll to position [764, 0]
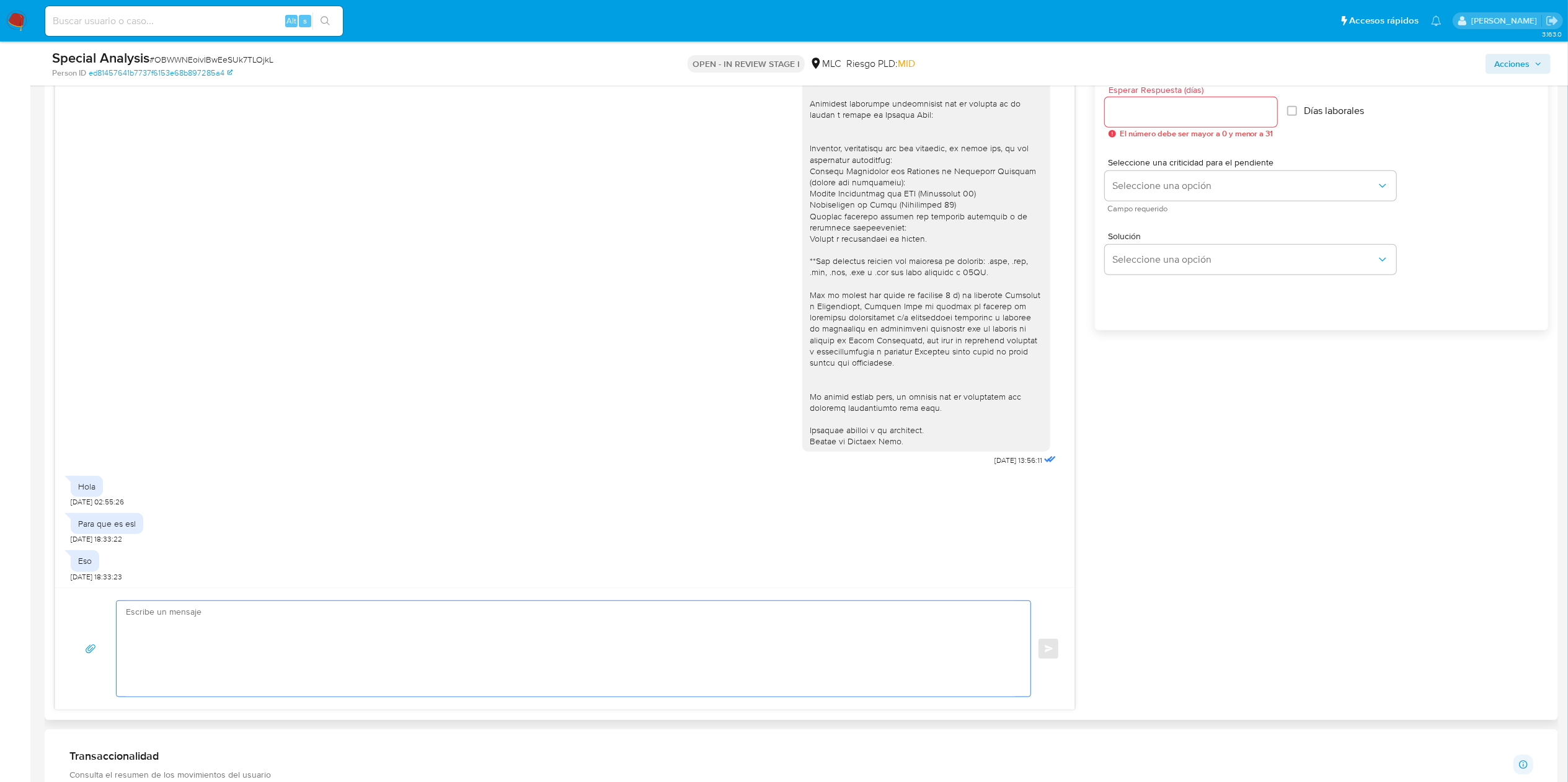
click at [1190, 121] on div at bounding box center [1191, 112] width 172 height 30
click at [1190, 113] on input "Esperar Respuesta (días)" at bounding box center [1191, 112] width 172 height 16
type input "0"
click at [1119, 275] on div "Solución Seleccione una opción" at bounding box center [1322, 249] width 434 height 68
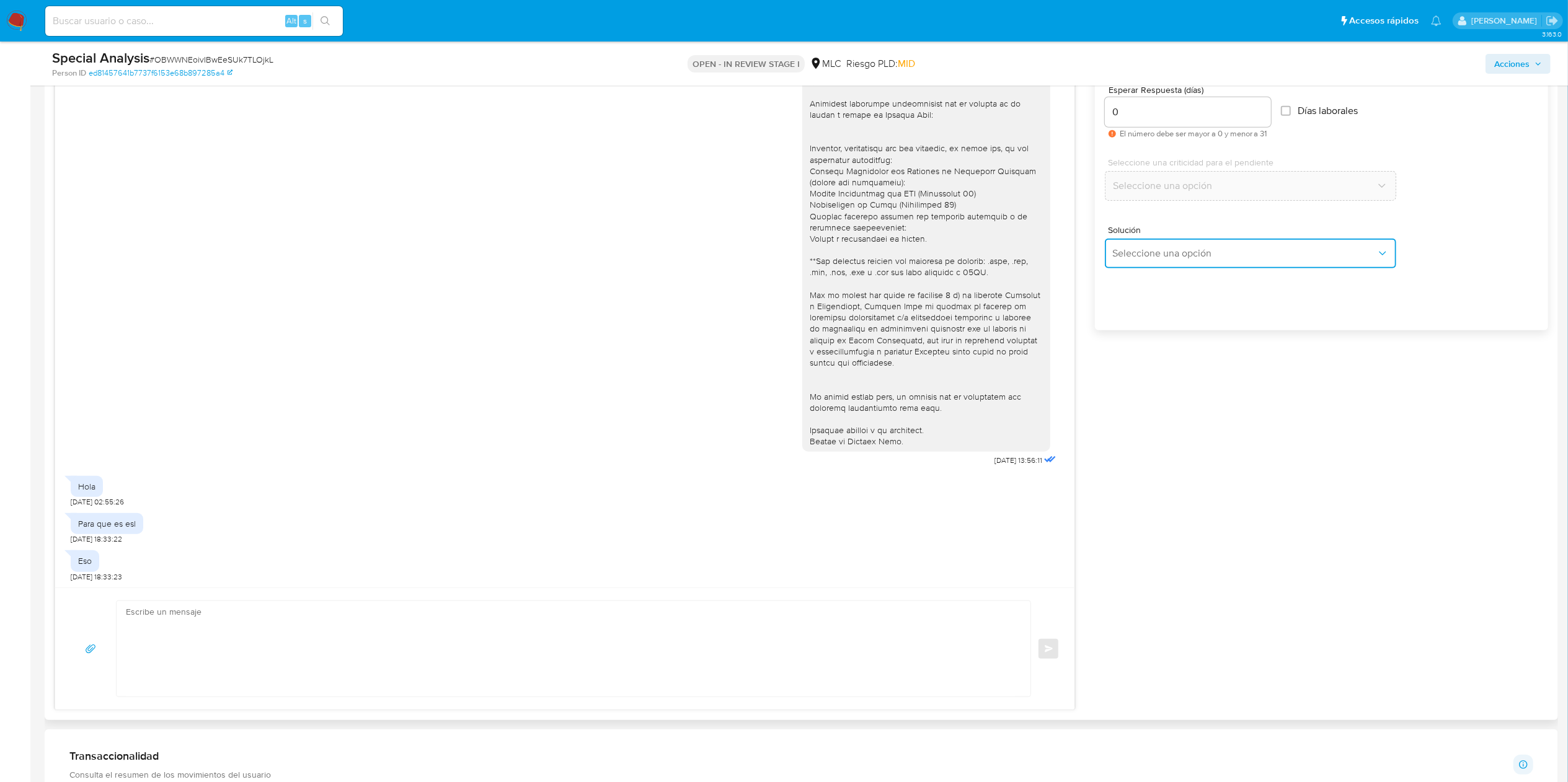
click at [1129, 257] on span "Seleccione una opción" at bounding box center [1244, 254] width 264 height 12
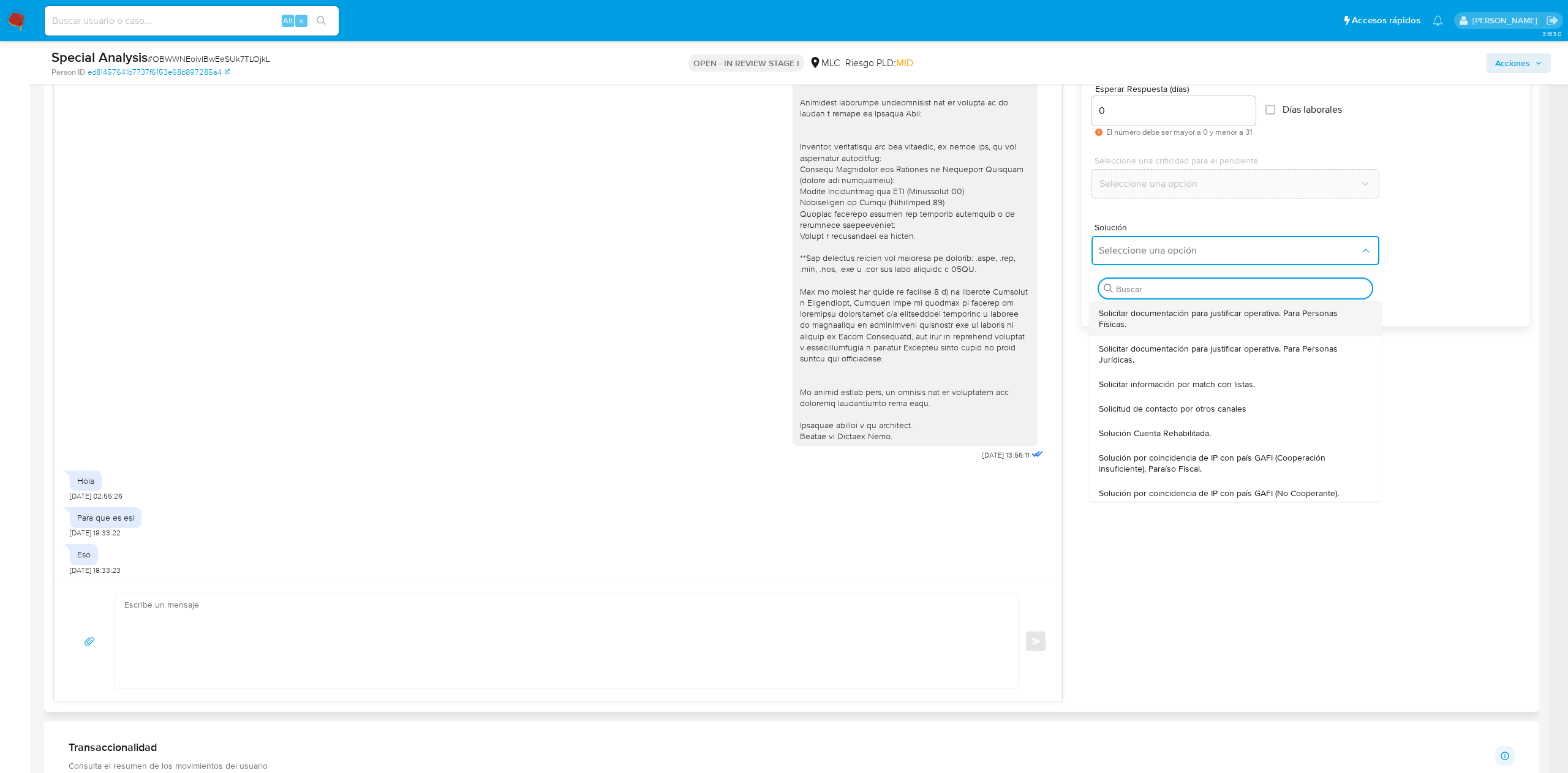
click at [1132, 318] on span "Solicitar documentación para justificar operativa. Para Personas Físicas." at bounding box center [1231, 318] width 265 height 22
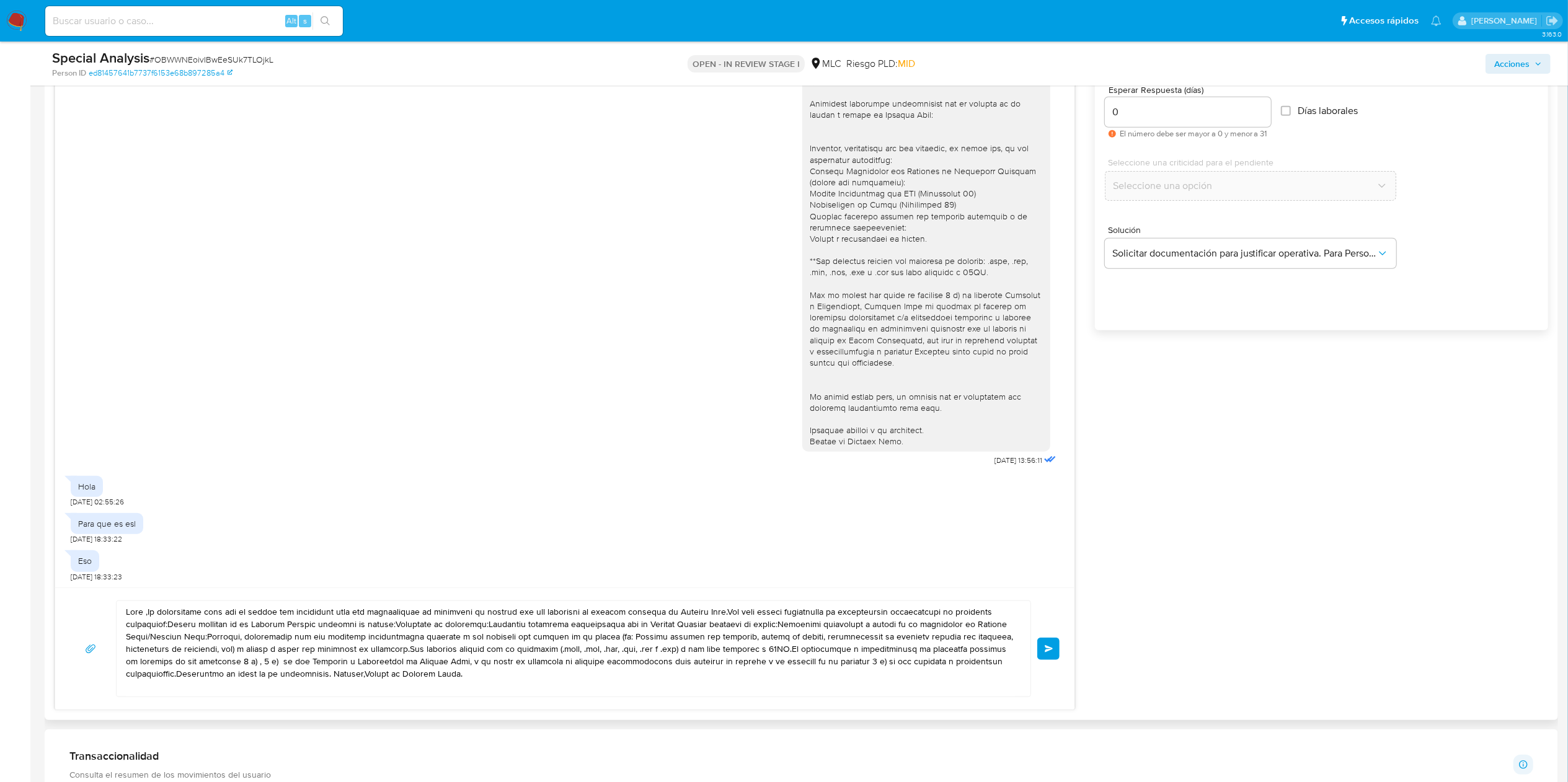
click at [297, 586] on textarea at bounding box center [570, 649] width 889 height 96
paste textarea "Buenas tardes, Manuel. La información solicitada tiene el objetivo de completar…"
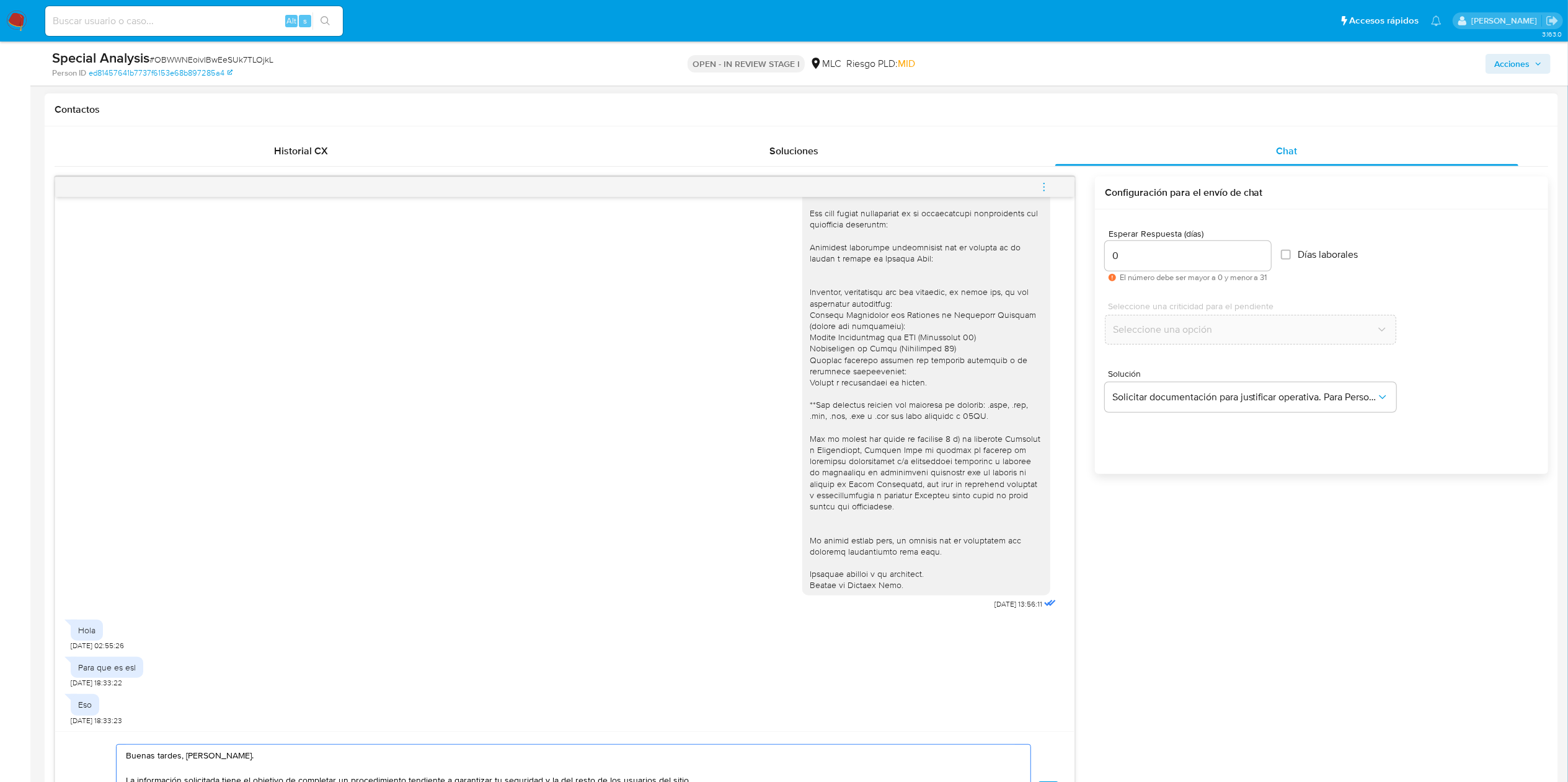
scroll to position [867, 0]
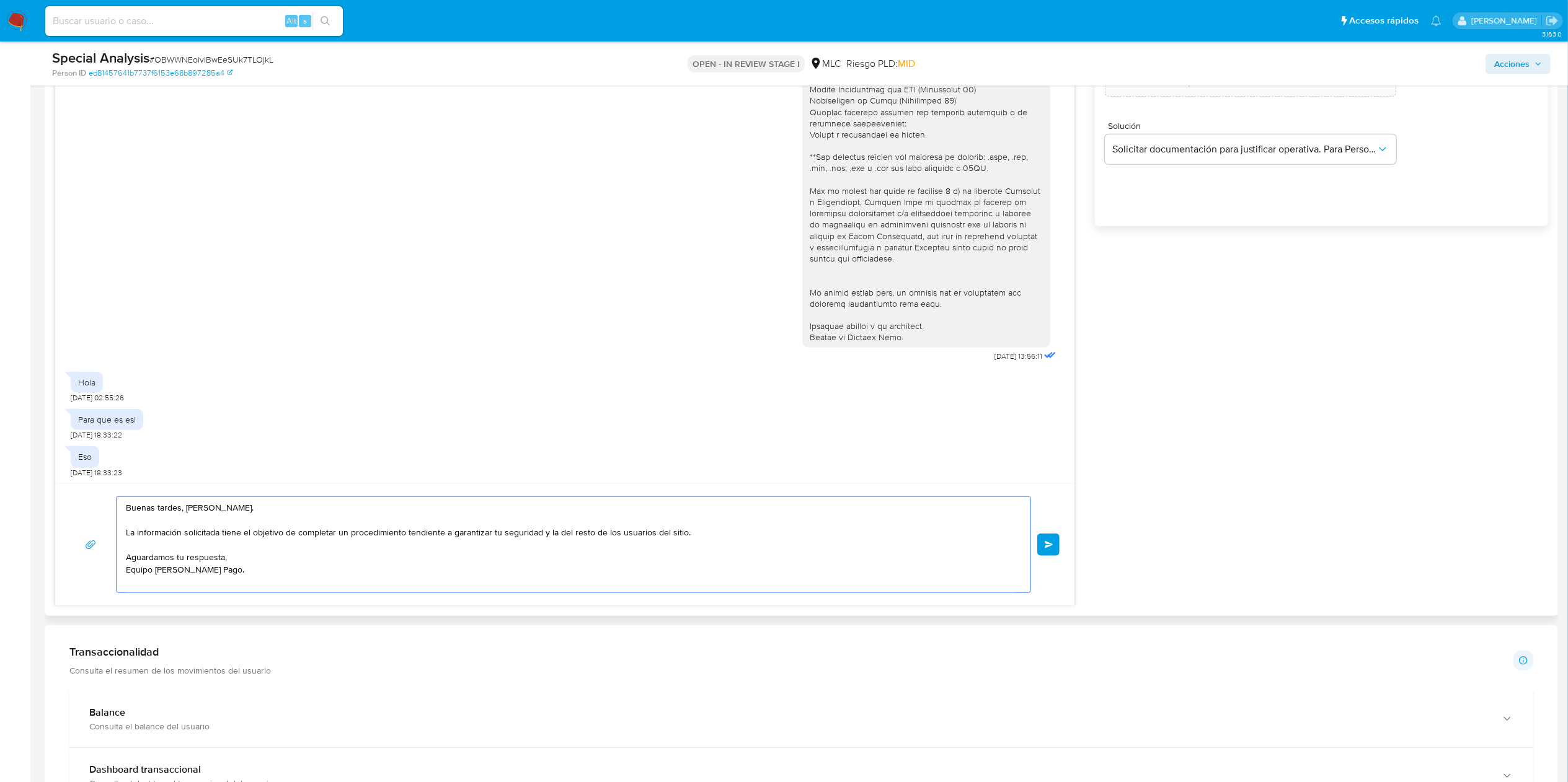
click at [326, 574] on textarea "Buenas tardes, Manuel. La información solicitada tiene el objetivo de completar…" at bounding box center [570, 545] width 889 height 96
type textarea "Buenas tardes, Manuel. La información solicitada tiene el objetivo de completar…"
click at [1057, 549] on button "Enviar" at bounding box center [1048, 545] width 23 height 23
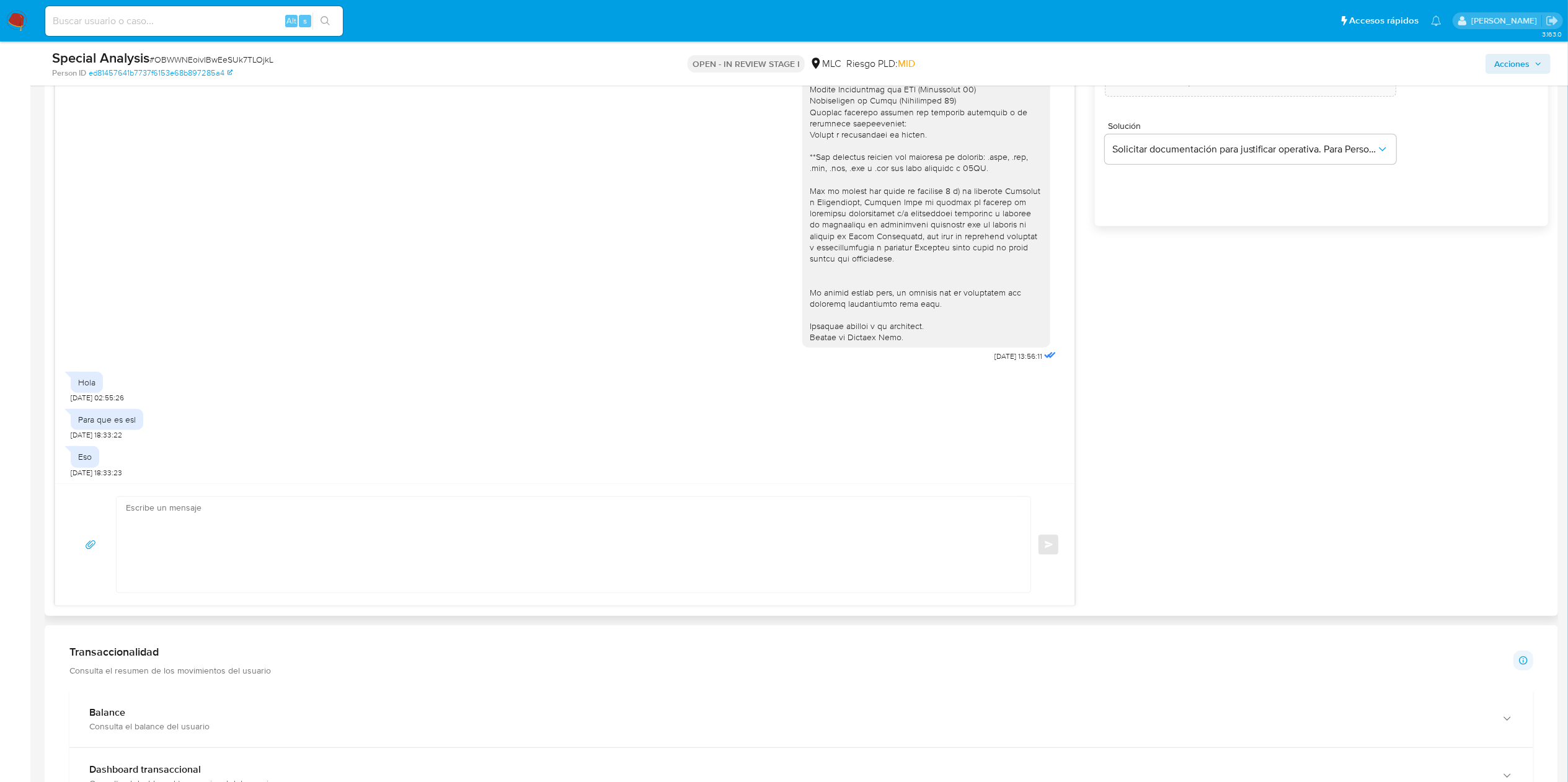
scroll to position [203, 0]
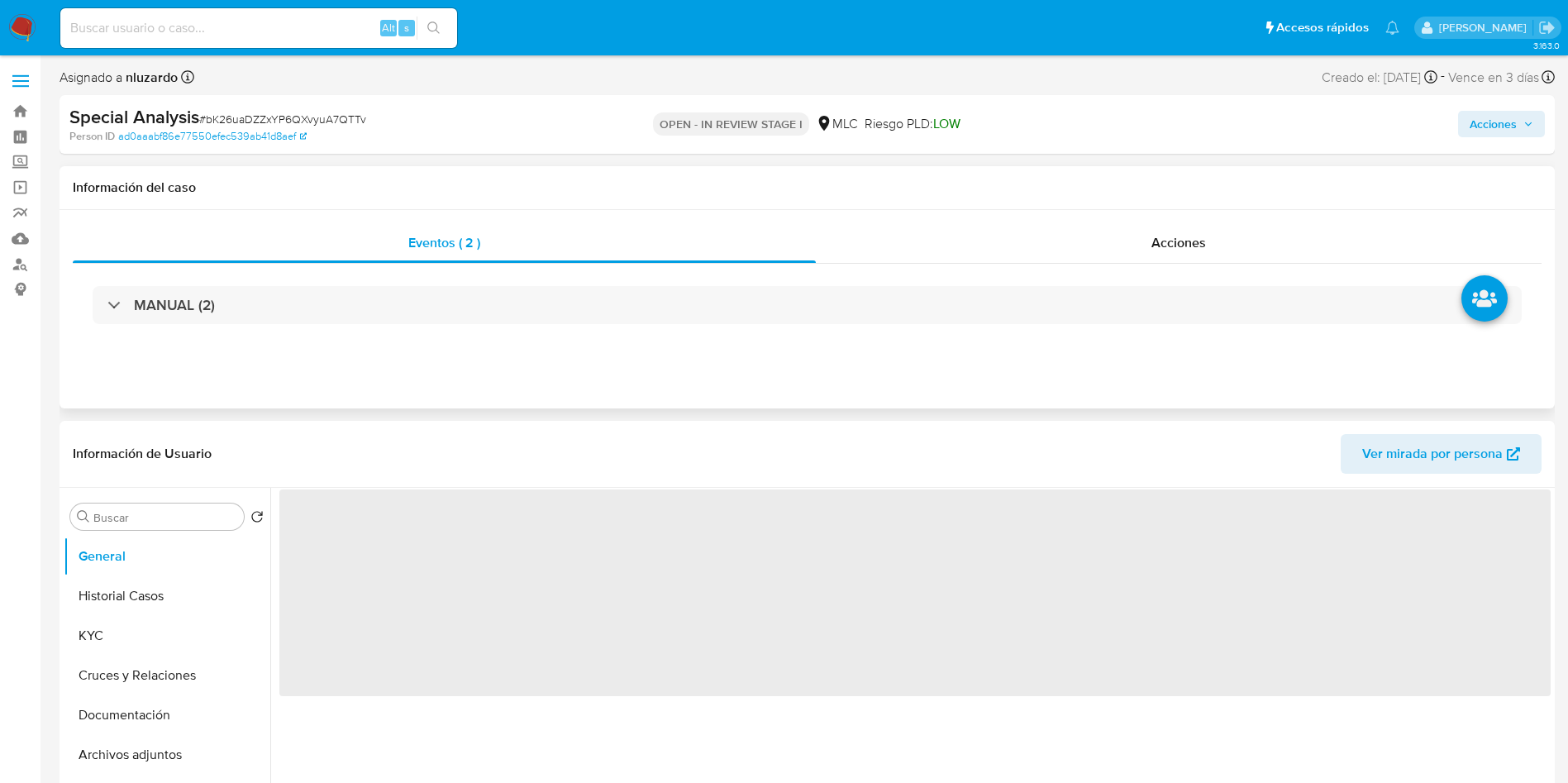
select select "10"
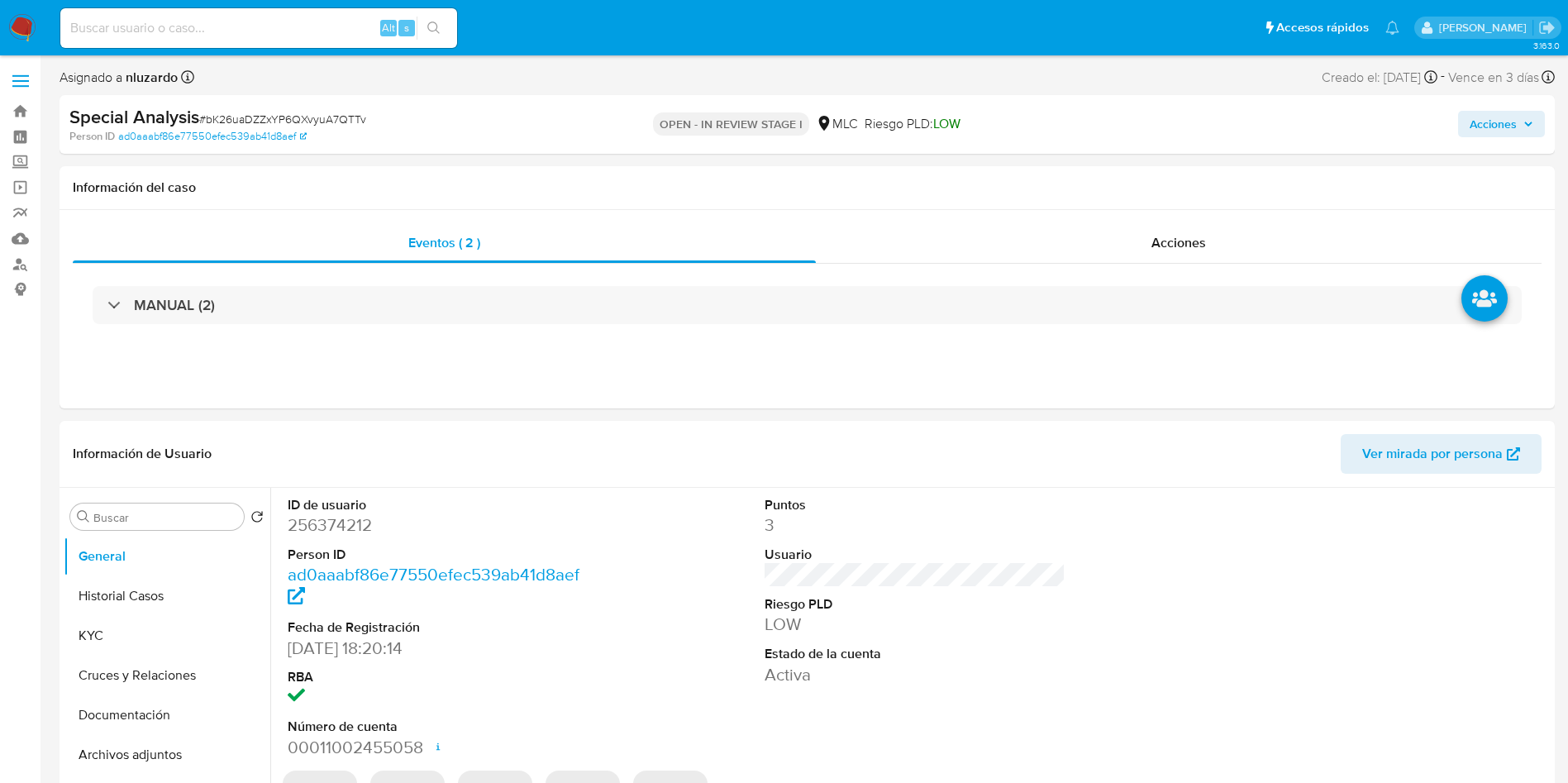
scroll to position [372, 0]
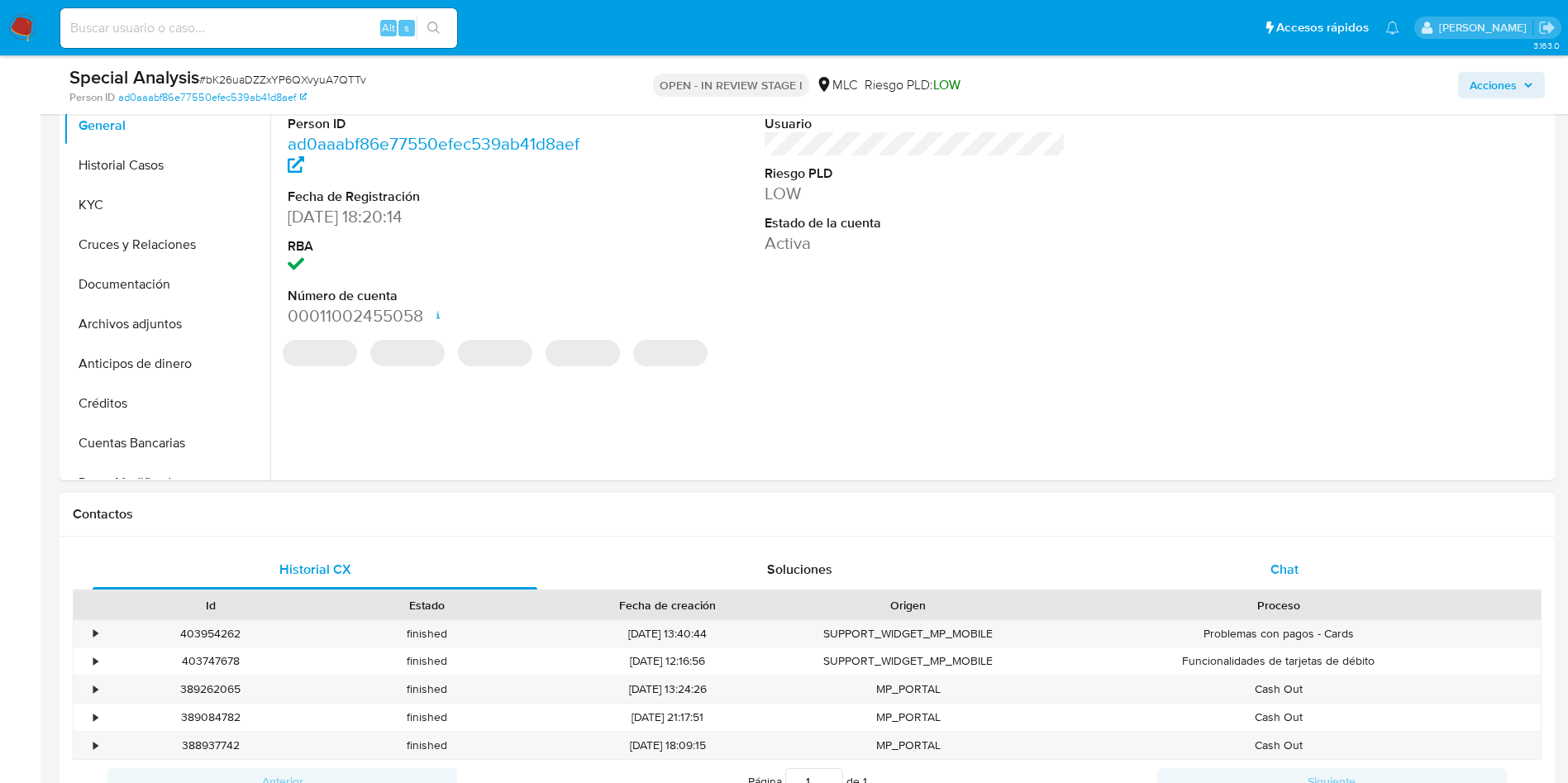
click at [1260, 550] on div "Chat" at bounding box center [1284, 570] width 445 height 40
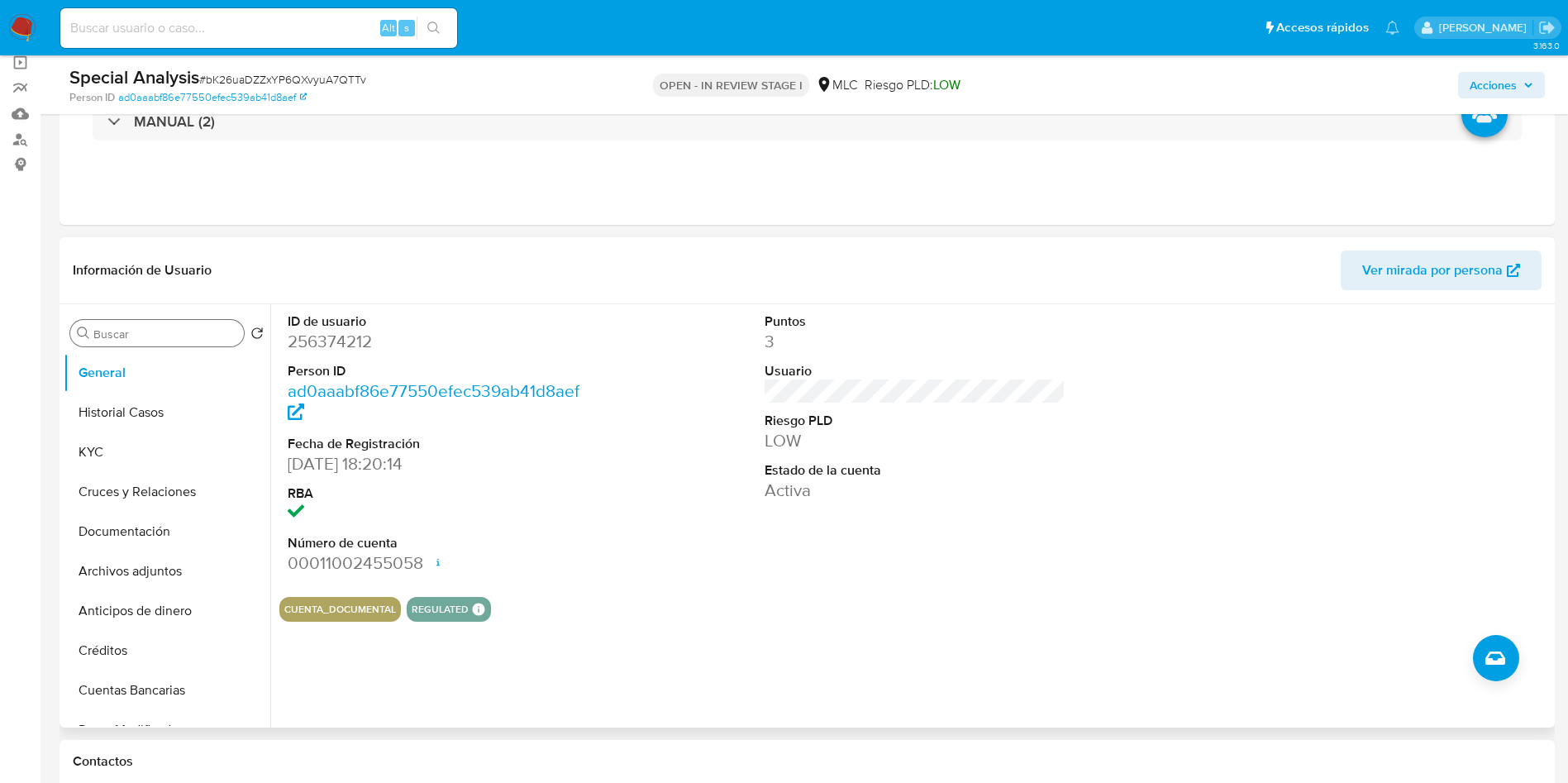
scroll to position [0, 0]
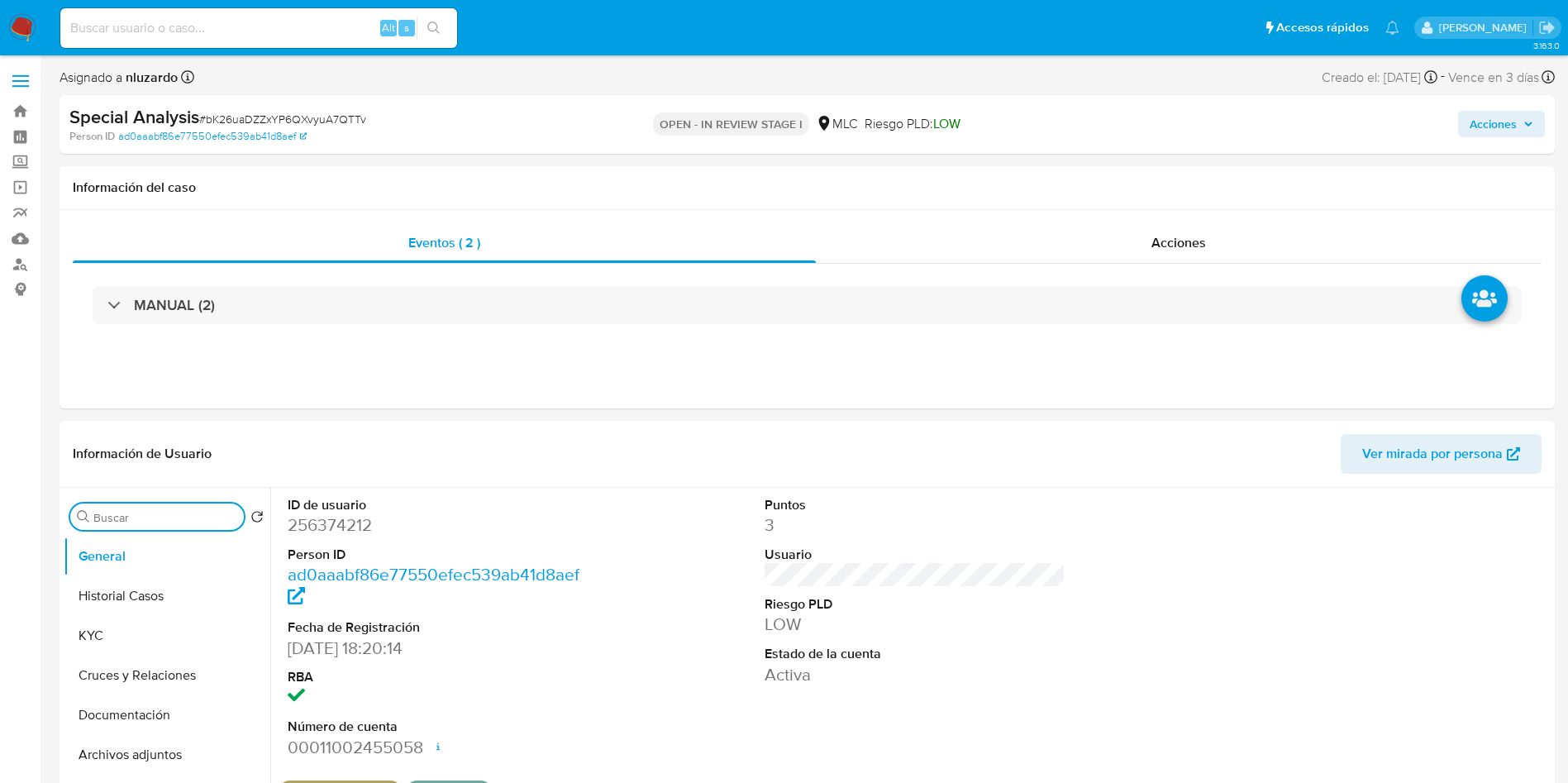
click at [170, 513] on input "Buscar" at bounding box center [165, 517] width 144 height 15
type input "AD"
click at [103, 603] on button "Archivos adjuntos" at bounding box center [160, 596] width 193 height 40
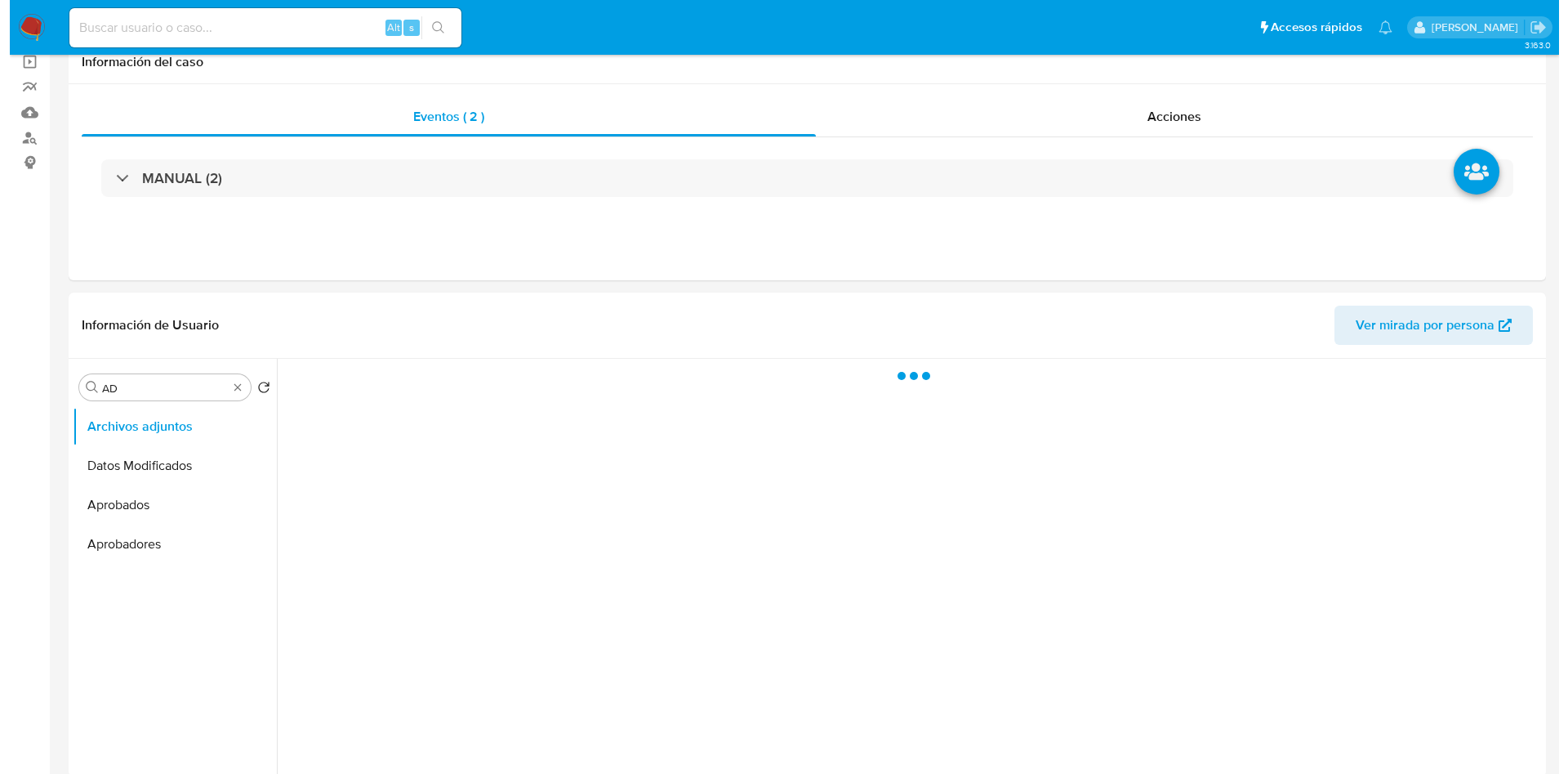
scroll to position [245, 0]
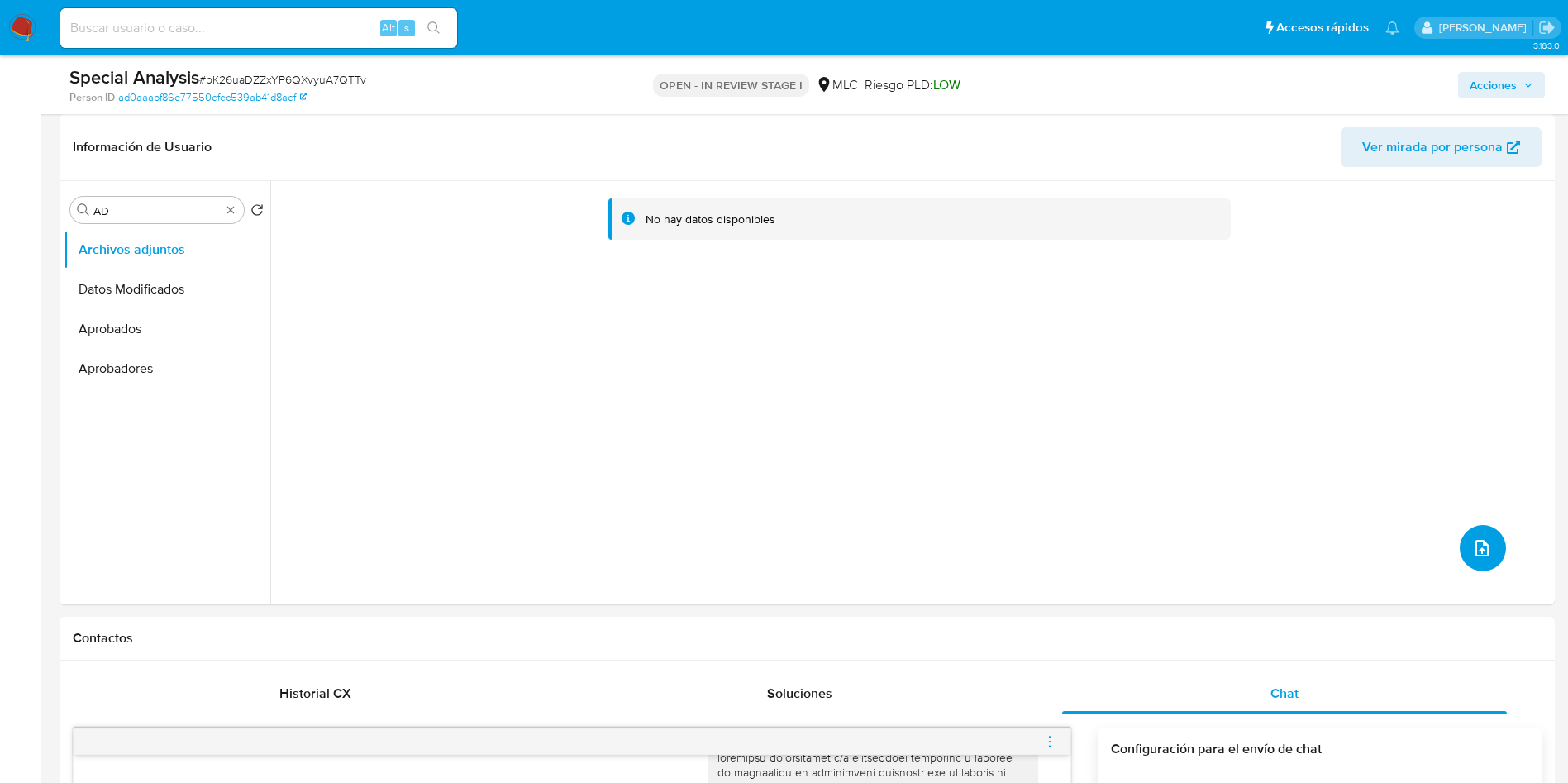
click at [1460, 556] on button "upload-file" at bounding box center [1482, 548] width 46 height 46
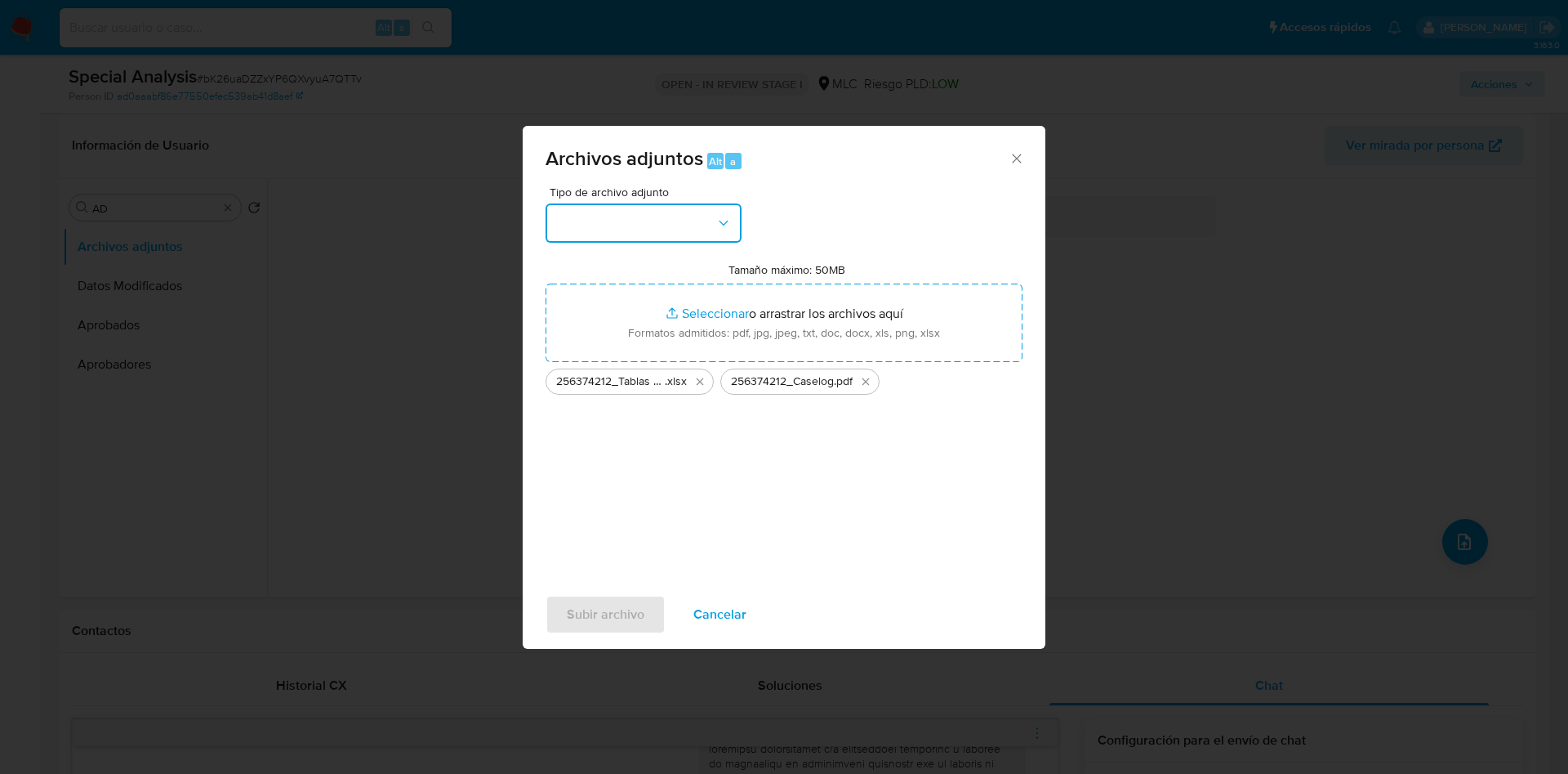
click at [728, 223] on icon "button" at bounding box center [723, 223] width 16 height 16
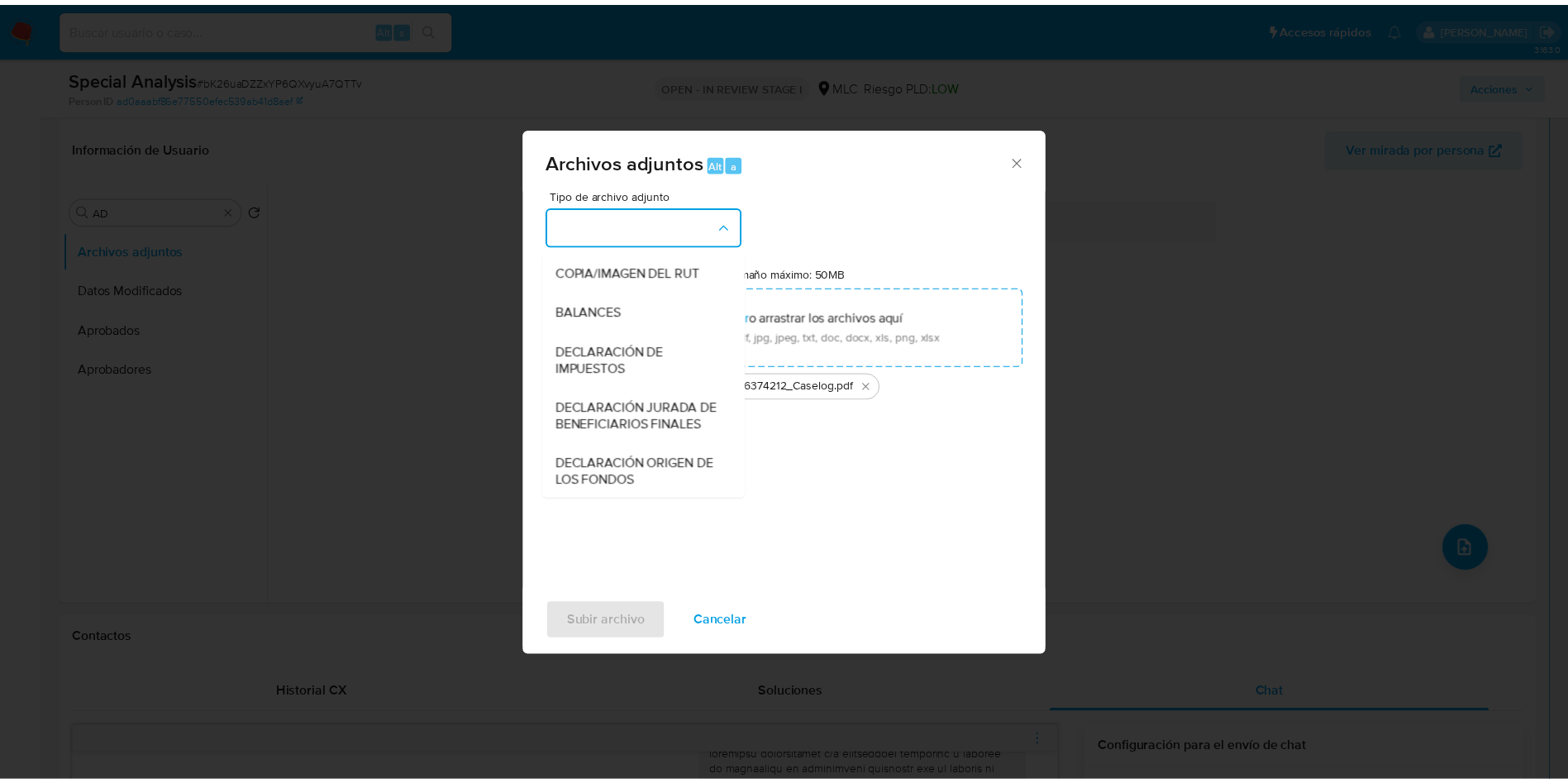
scroll to position [191, 0]
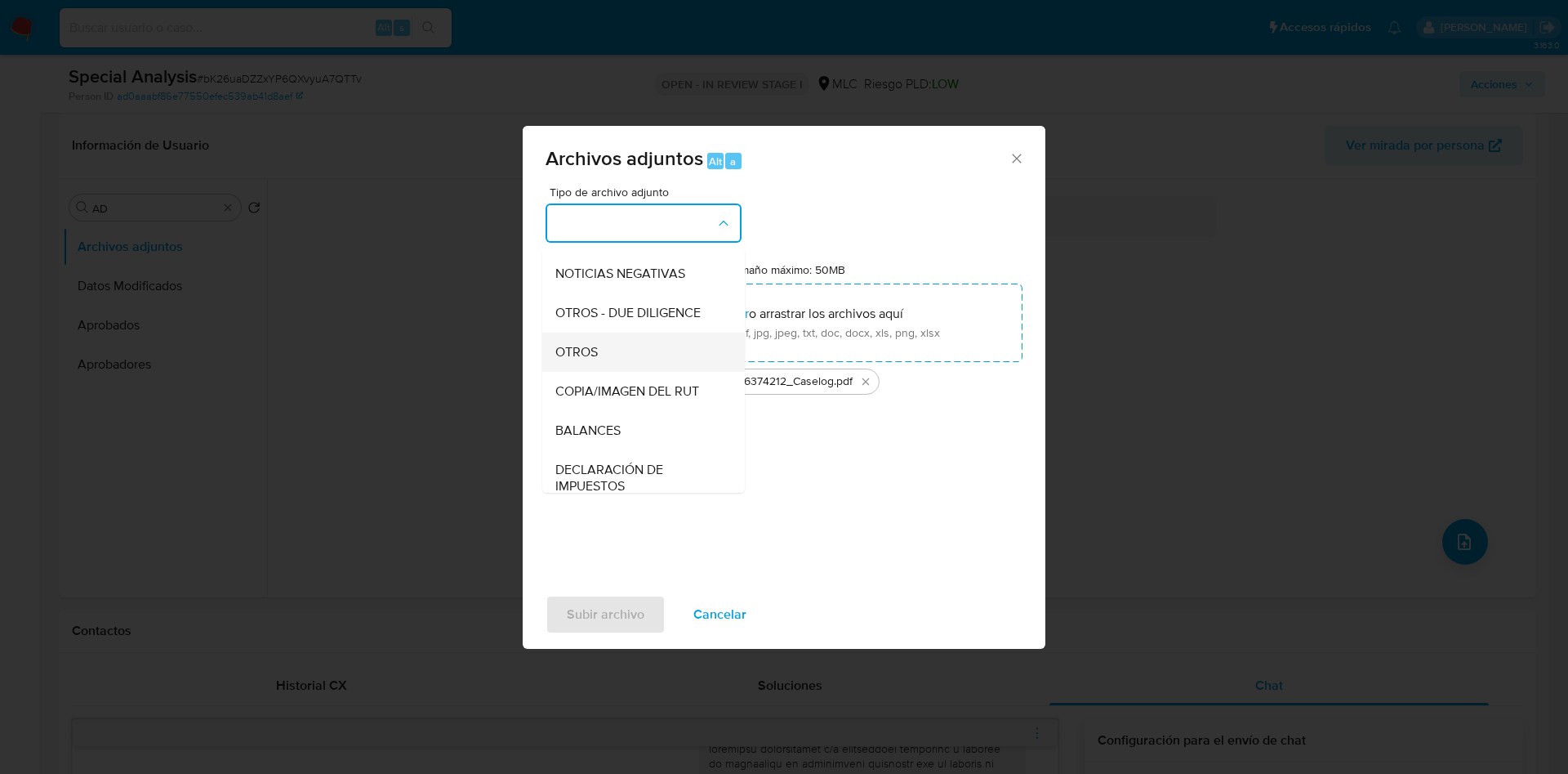
click at [610, 368] on div "OTROS" at bounding box center [638, 352] width 167 height 40
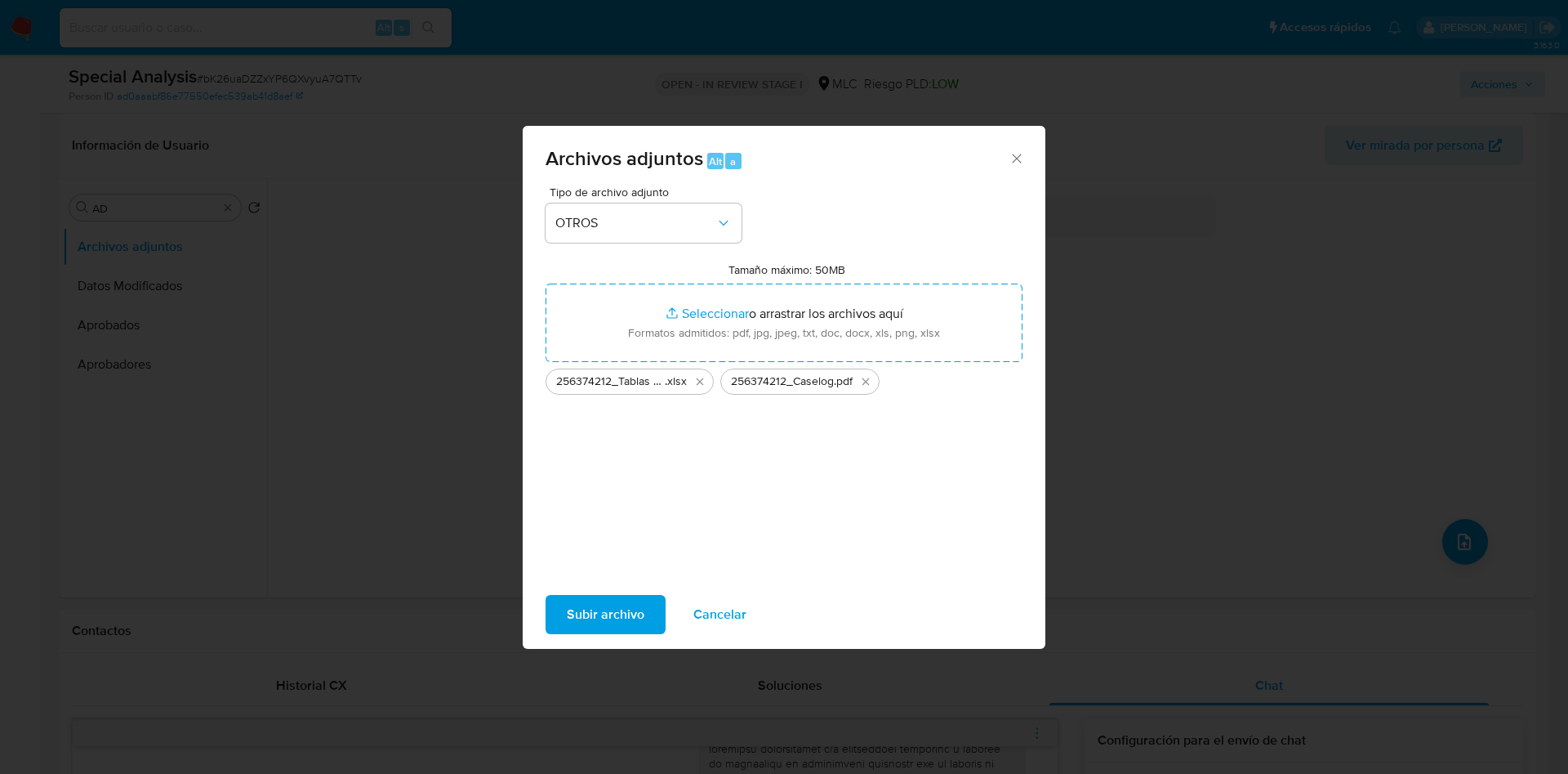
click at [589, 614] on span "Subir archivo" at bounding box center [605, 615] width 77 height 36
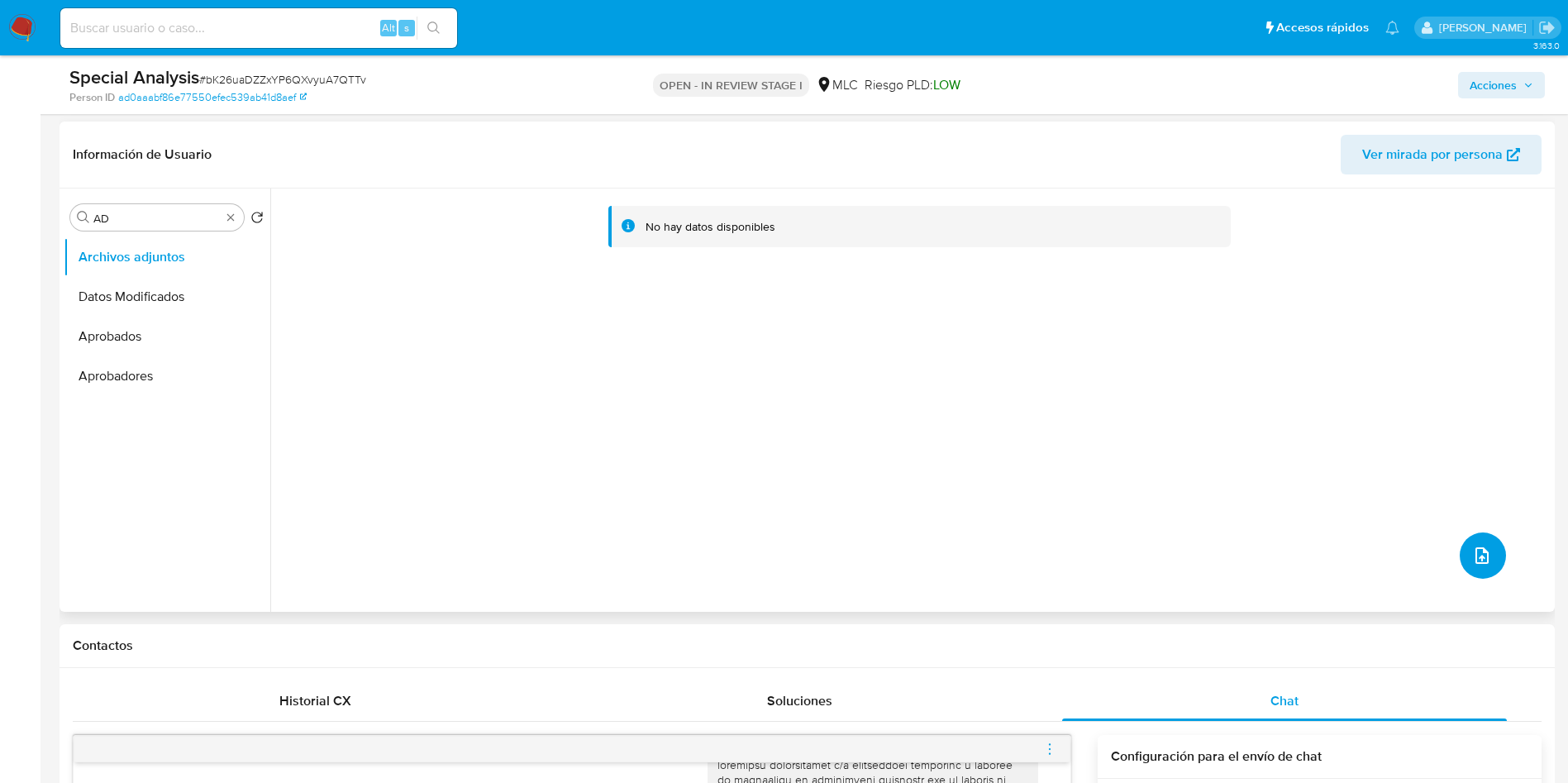
scroll to position [0, 0]
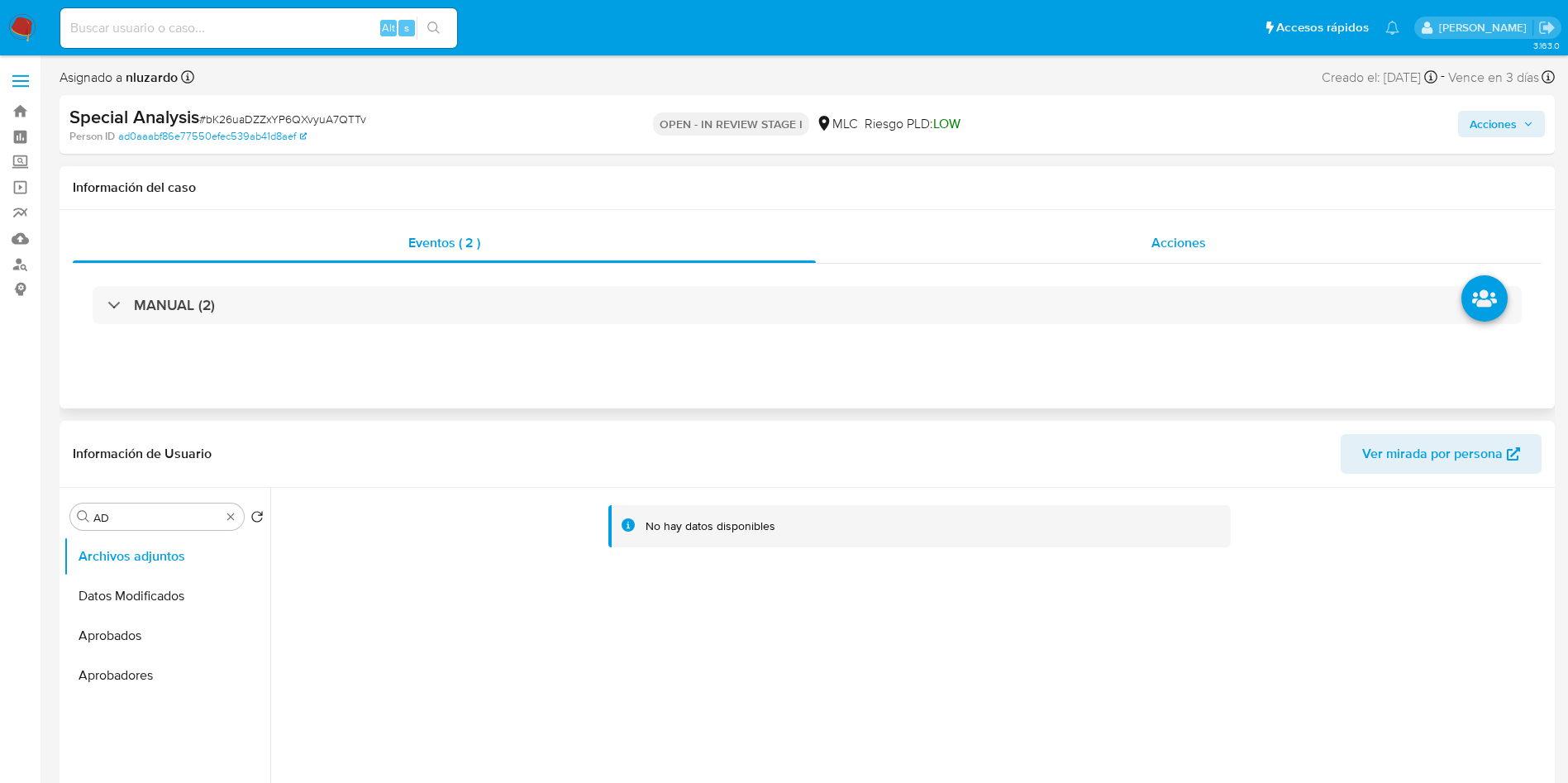
click at [1172, 228] on div "Acciones" at bounding box center [1179, 243] width 726 height 40
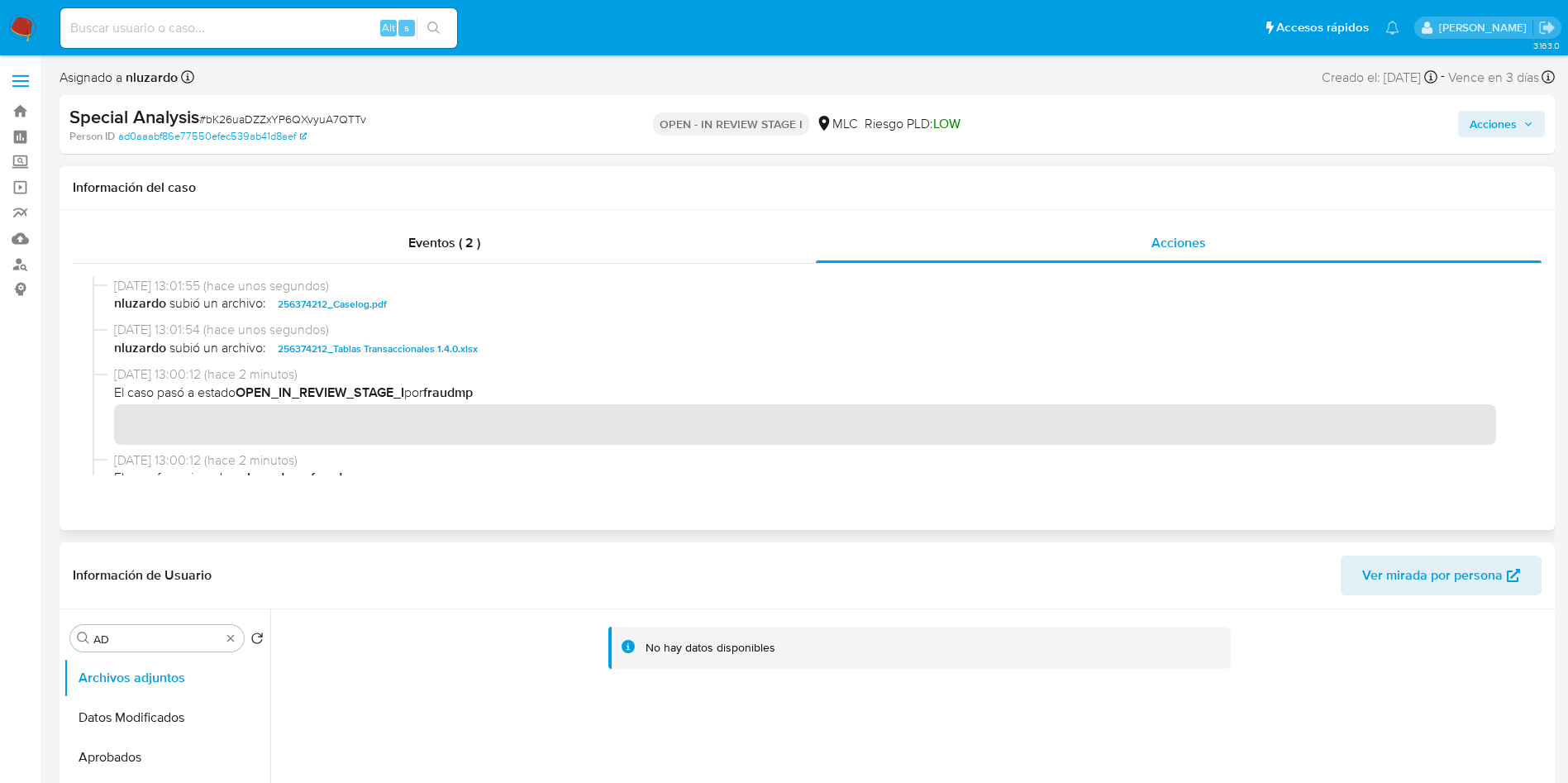
click at [424, 308] on span "nluzardo subió un archivo: 256374212_Caselog.pdf" at bounding box center [814, 304] width 1401 height 20
click at [1472, 136] on span "Acciones" at bounding box center [1493, 123] width 47 height 26
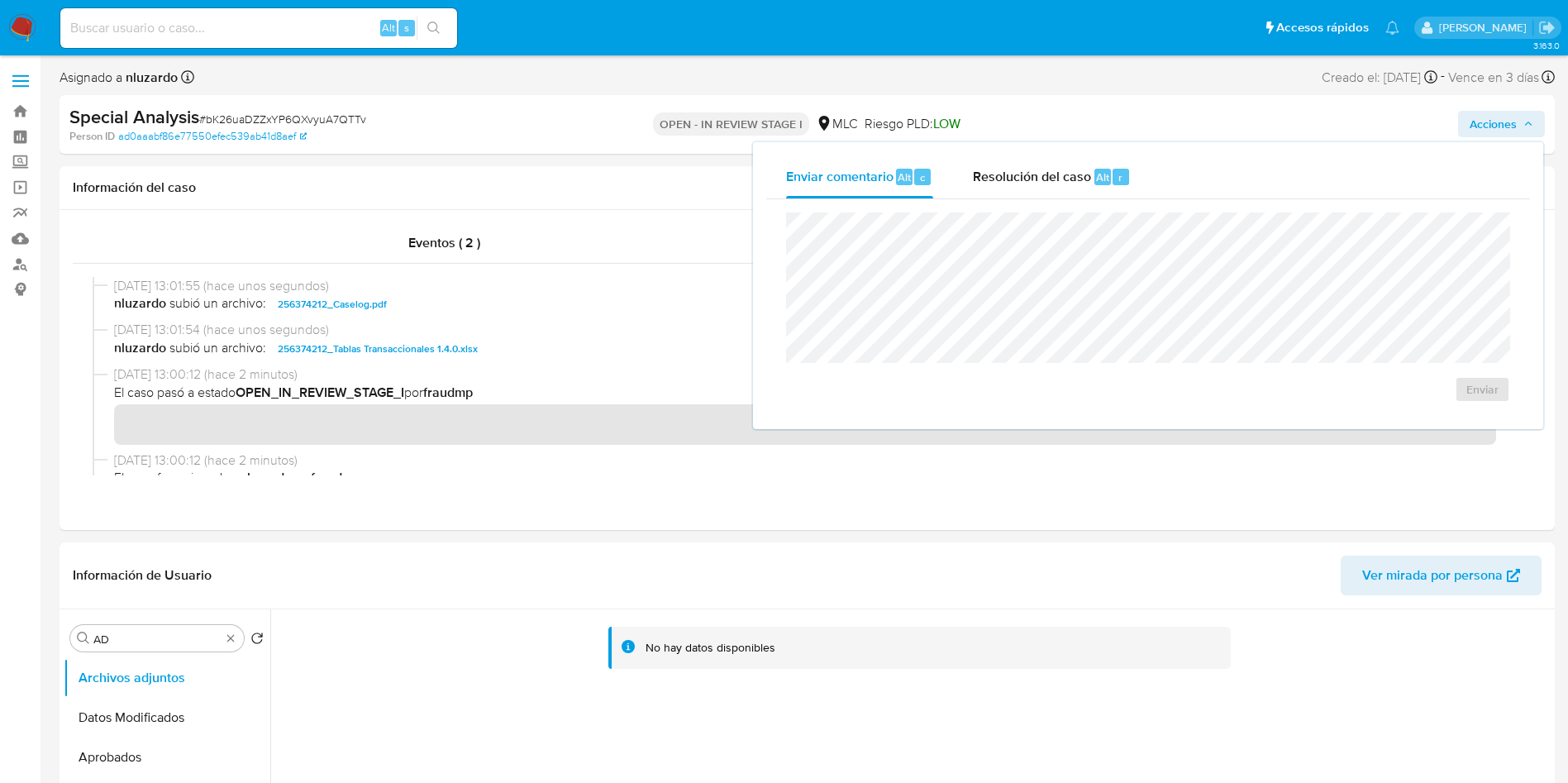
click at [1053, 200] on div "Enviar" at bounding box center [1148, 307] width 764 height 217
click at [1040, 184] on span "Resolución del caso" at bounding box center [1032, 176] width 119 height 19
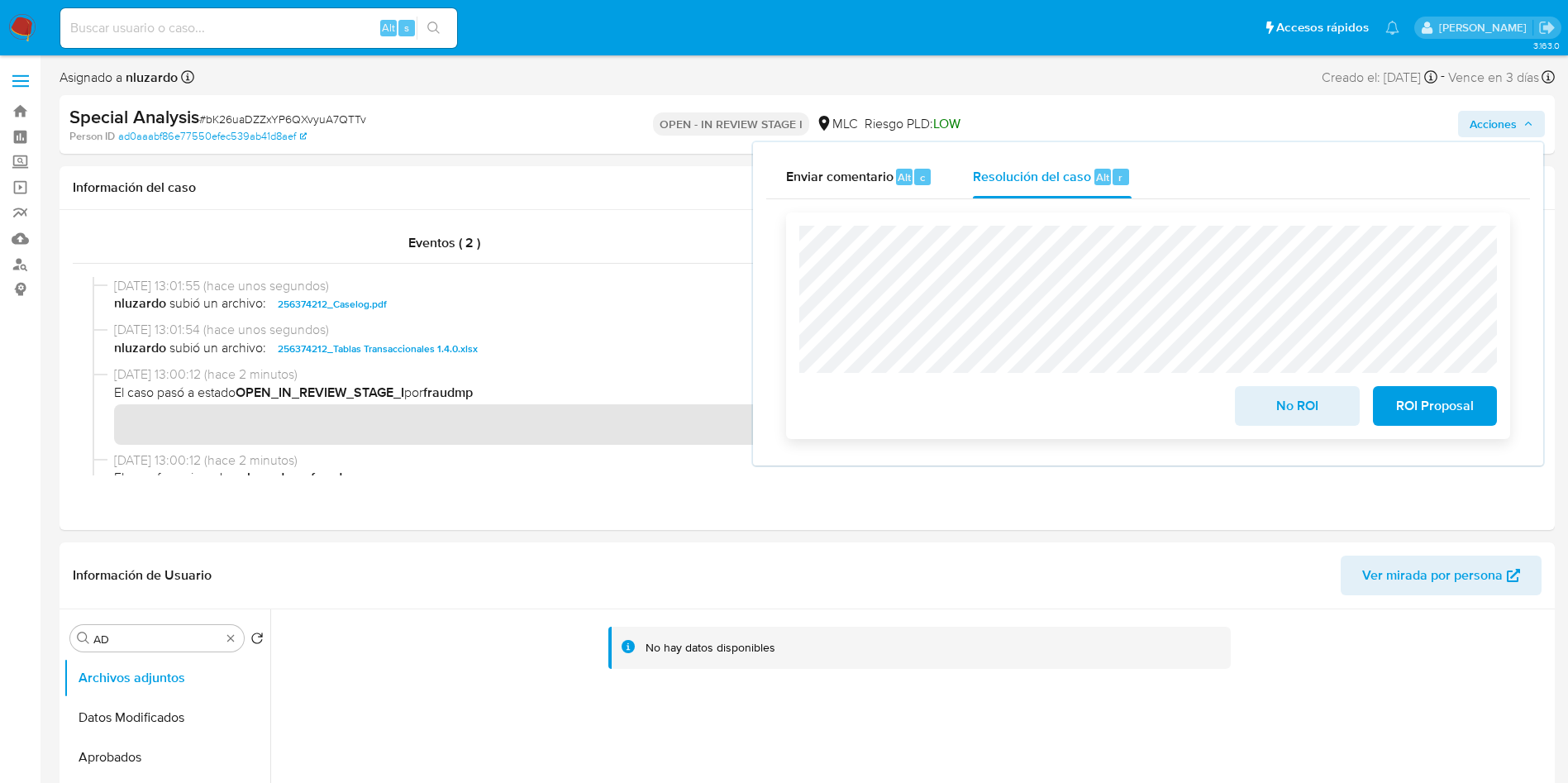
click at [1429, 417] on span "ROI Proposal" at bounding box center [1434, 406] width 81 height 36
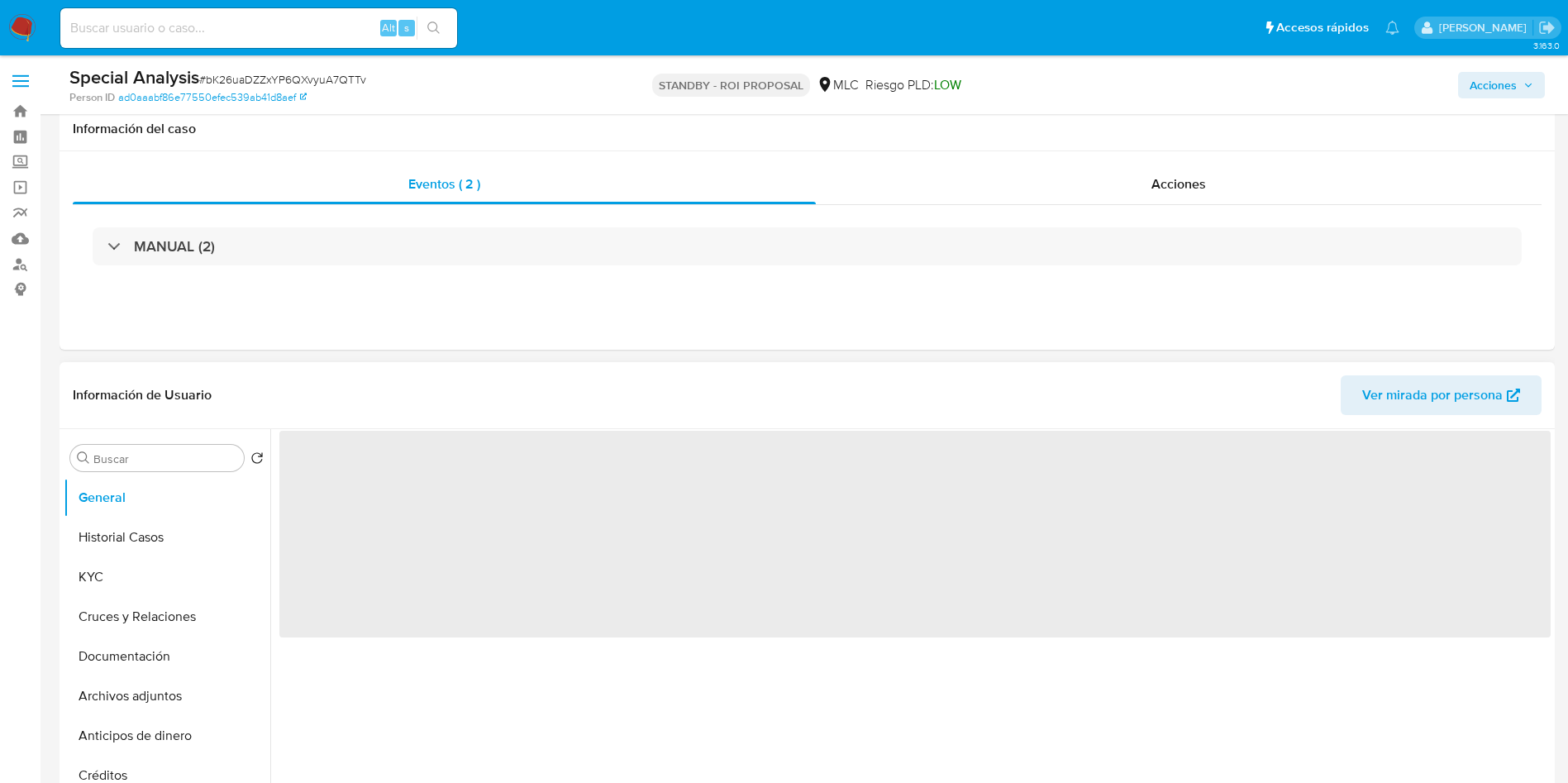
scroll to position [124, 0]
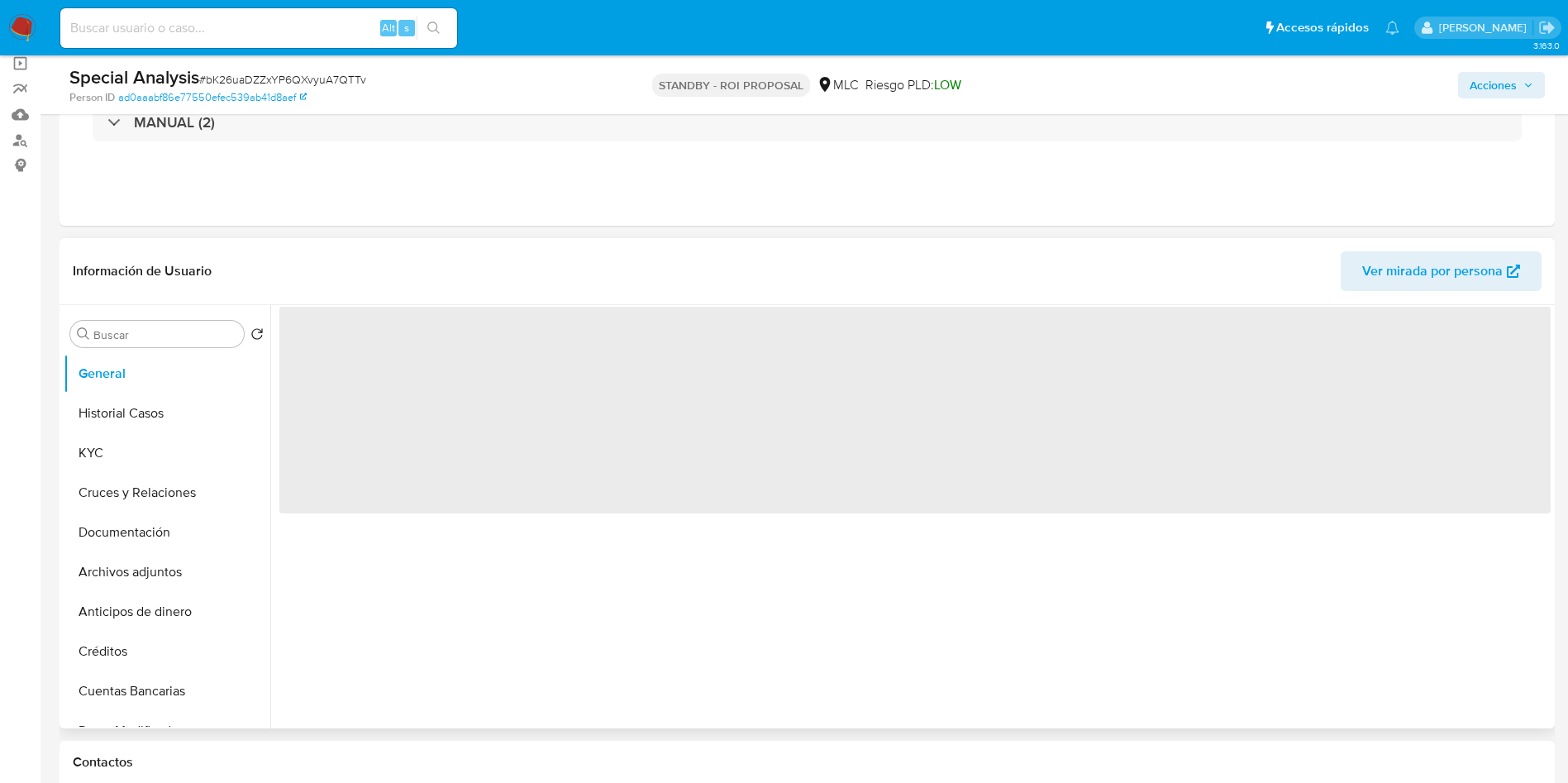
select select "10"
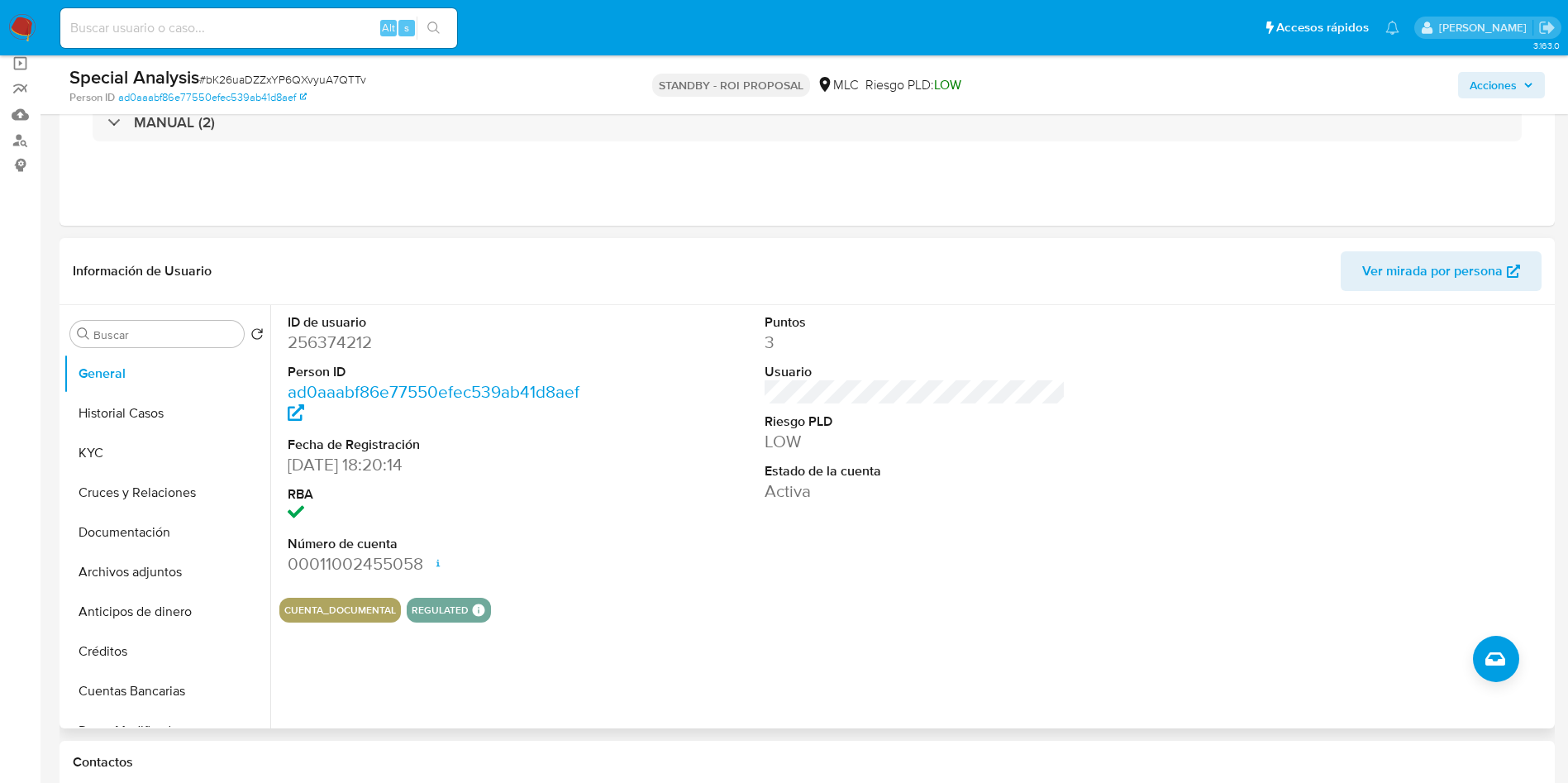
click at [696, 674] on div "ID de usuario 256374212 Person ID ad0aaabf86e77550efec539ab41d8aef Fecha de Reg…" at bounding box center [910, 517] width 1280 height 423
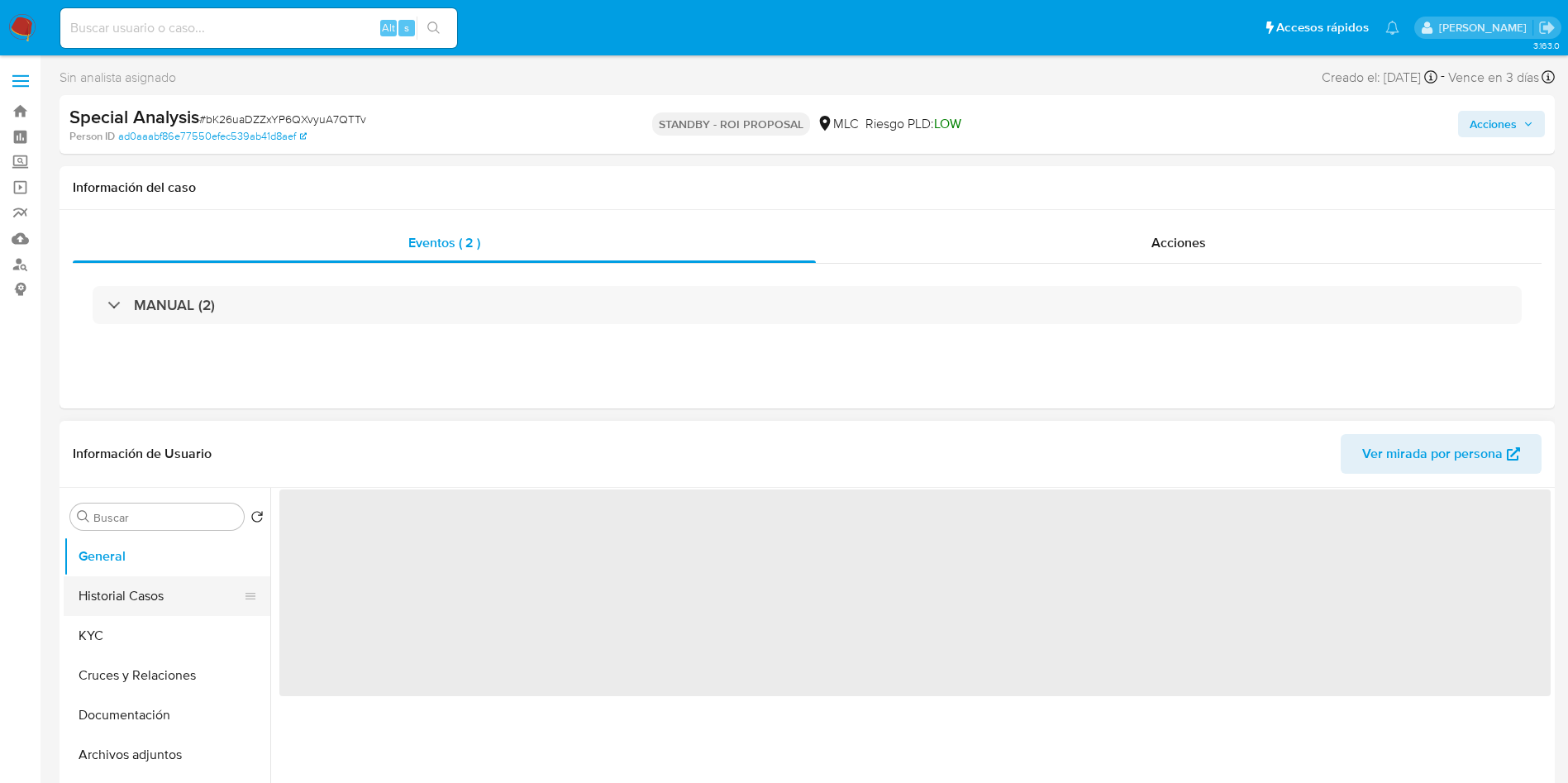
select select "10"
click at [143, 610] on button "Historial Casos" at bounding box center [160, 596] width 193 height 40
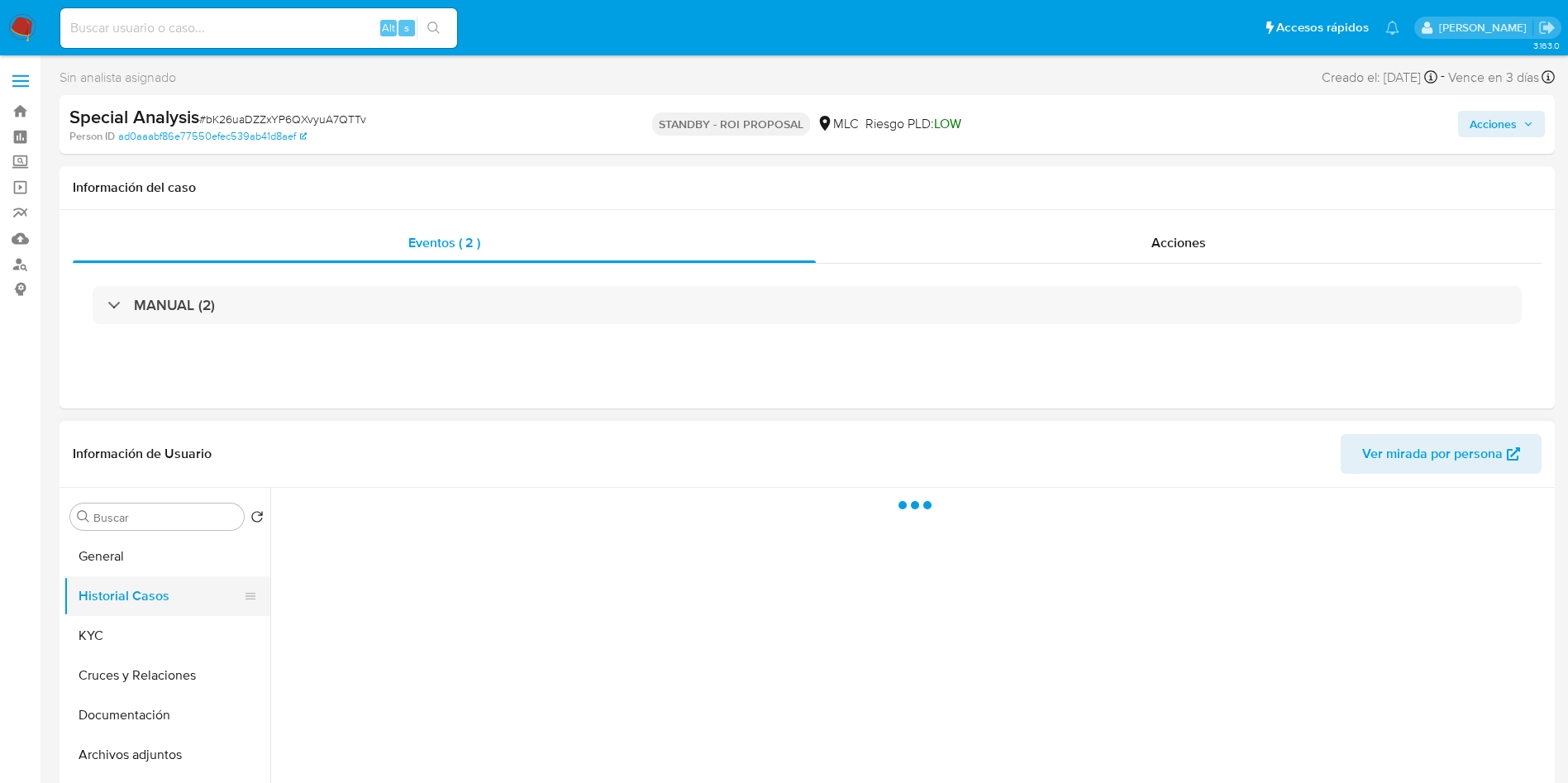
click at [144, 584] on button "Historial Casos" at bounding box center [160, 596] width 193 height 40
click at [1228, 237] on div "Acciones" at bounding box center [1179, 243] width 726 height 40
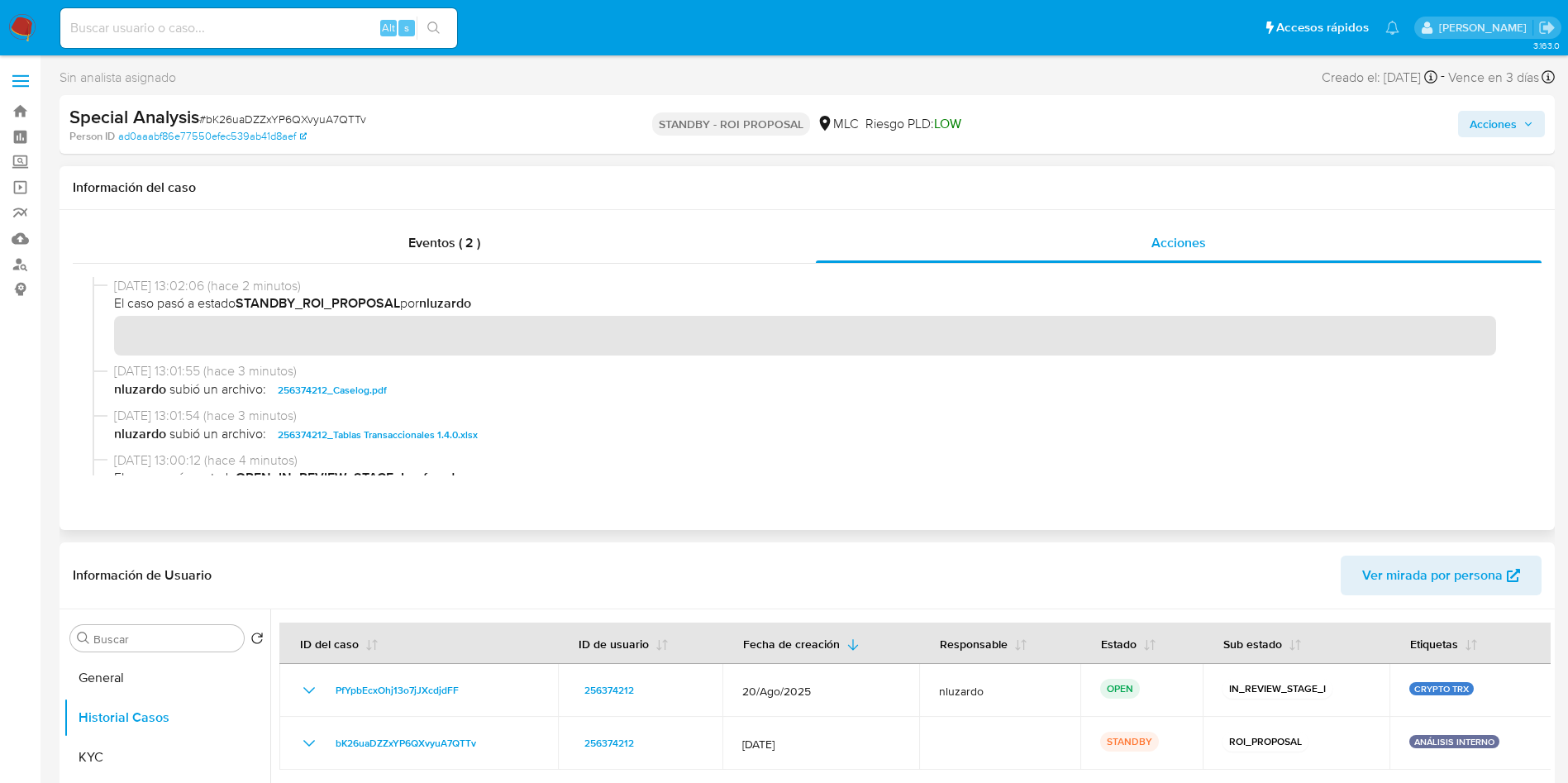
click at [404, 394] on span "nluzardo subió un archivo: 256374212_Caselog.pdf" at bounding box center [814, 390] width 1401 height 20
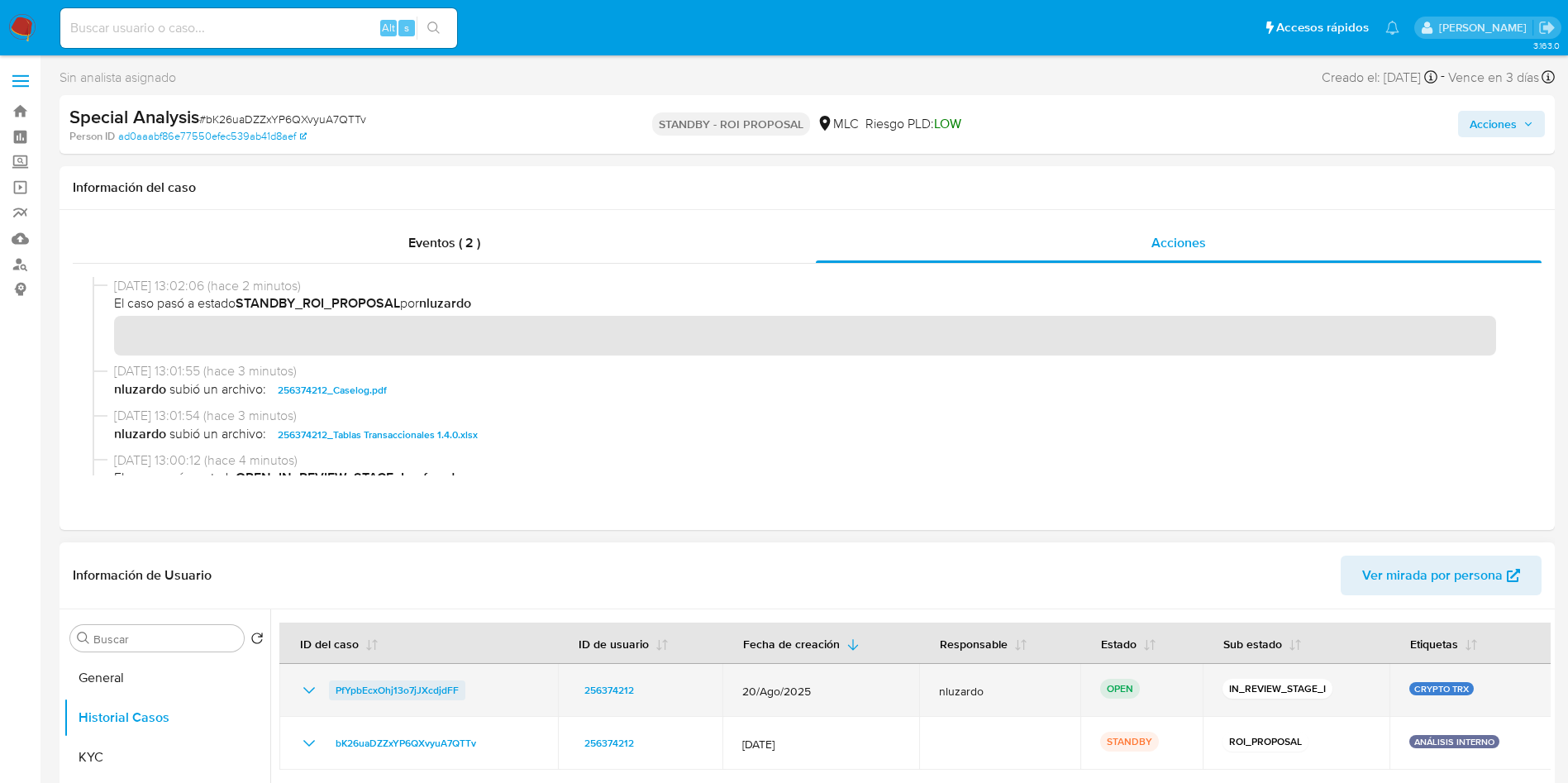
click at [403, 695] on span "PfYpbEcxOhj13o7jJXcdjdFF" at bounding box center [397, 690] width 123 height 20
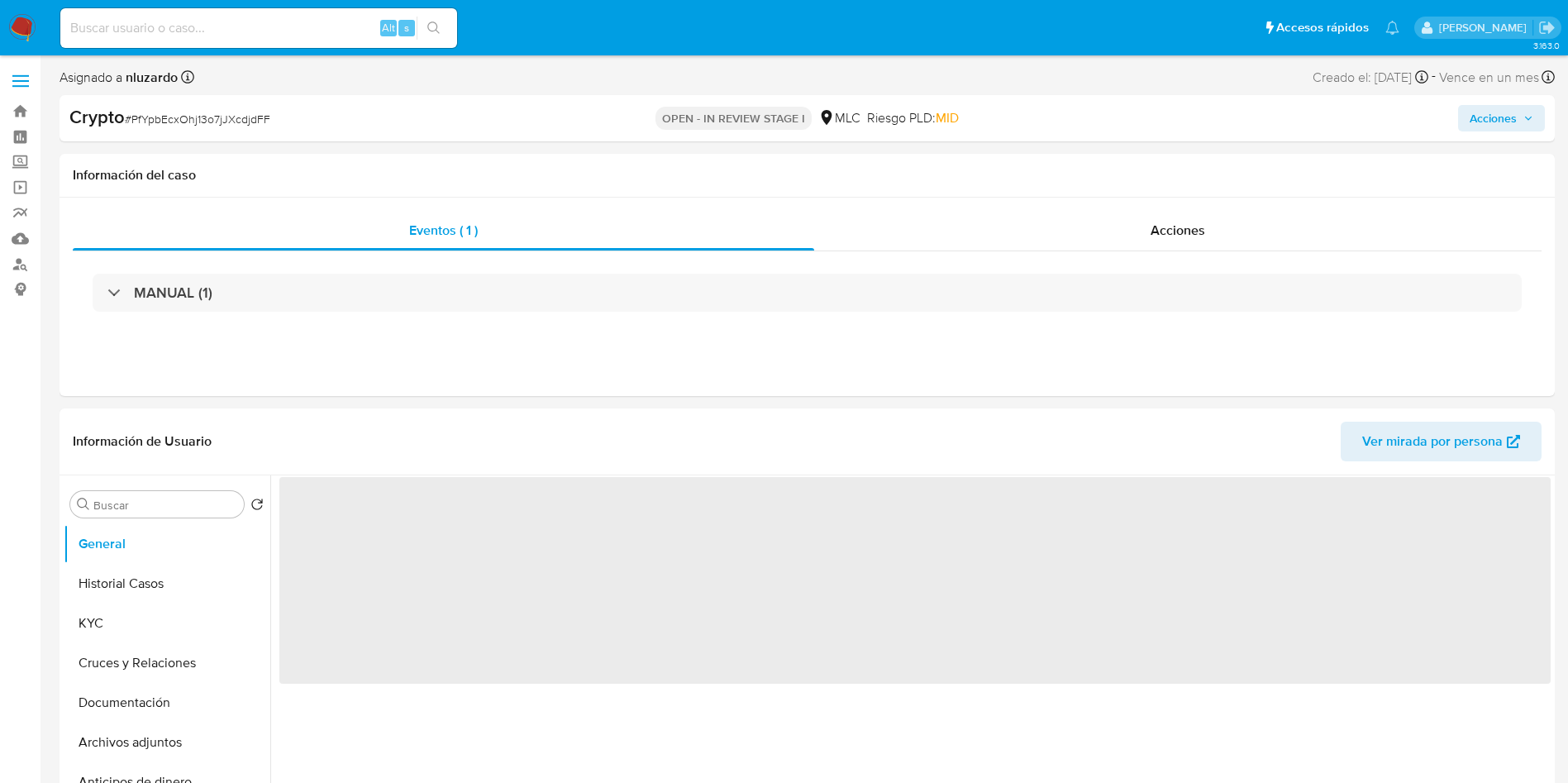
click at [1487, 113] on span "Acciones" at bounding box center [1493, 118] width 47 height 26
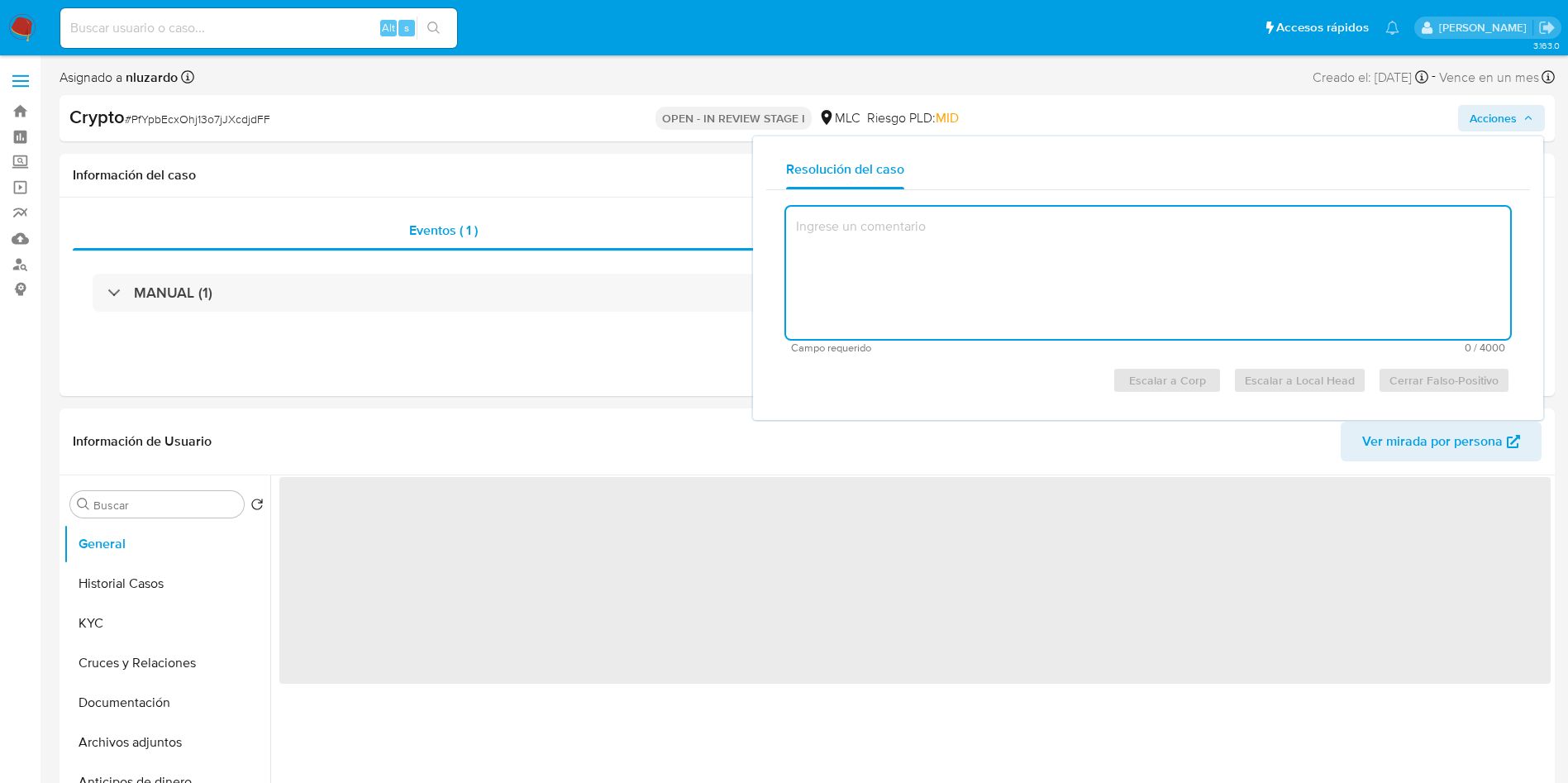
select select "10"
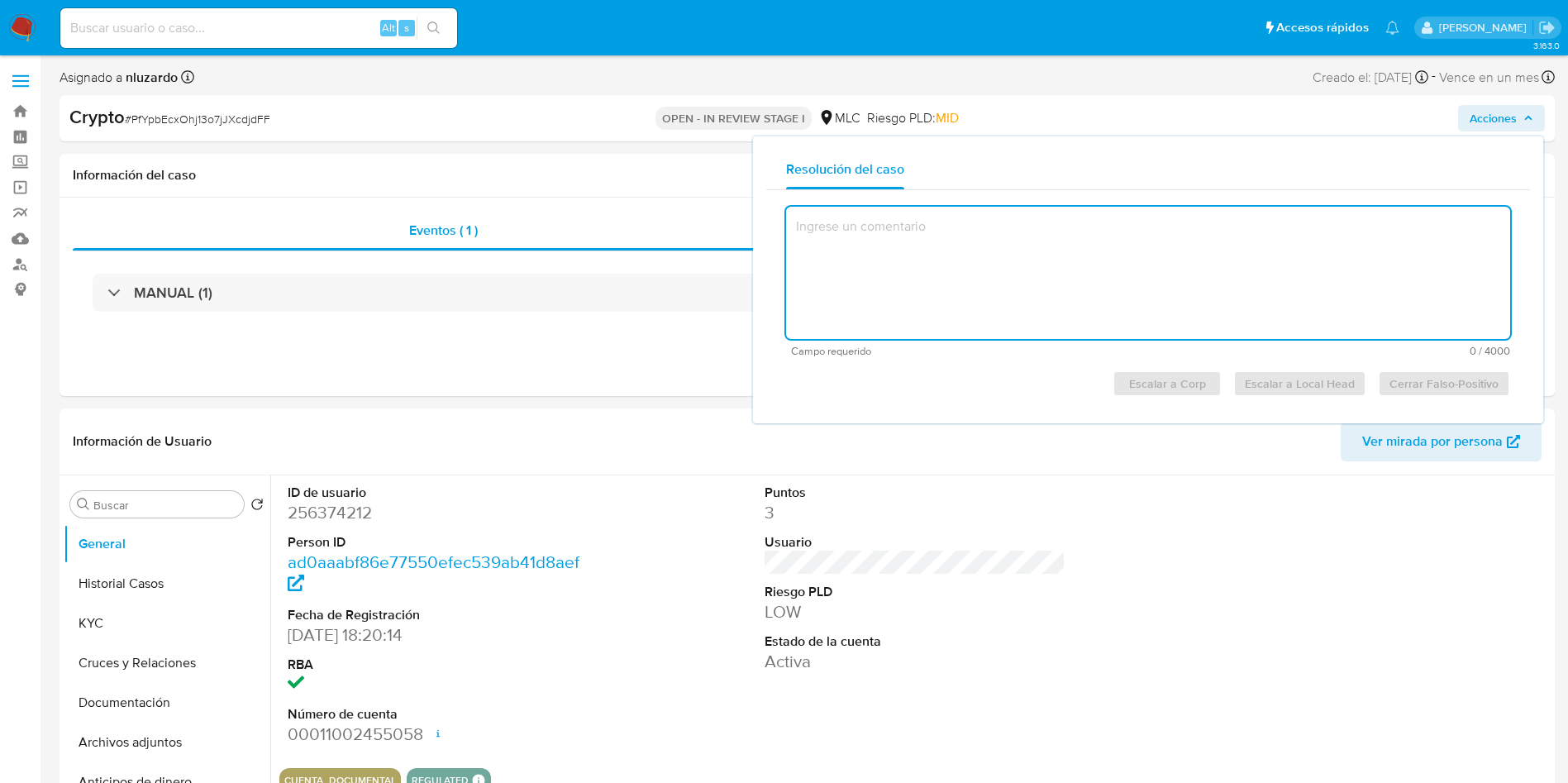
click at [1148, 314] on textarea at bounding box center [1148, 273] width 724 height 132
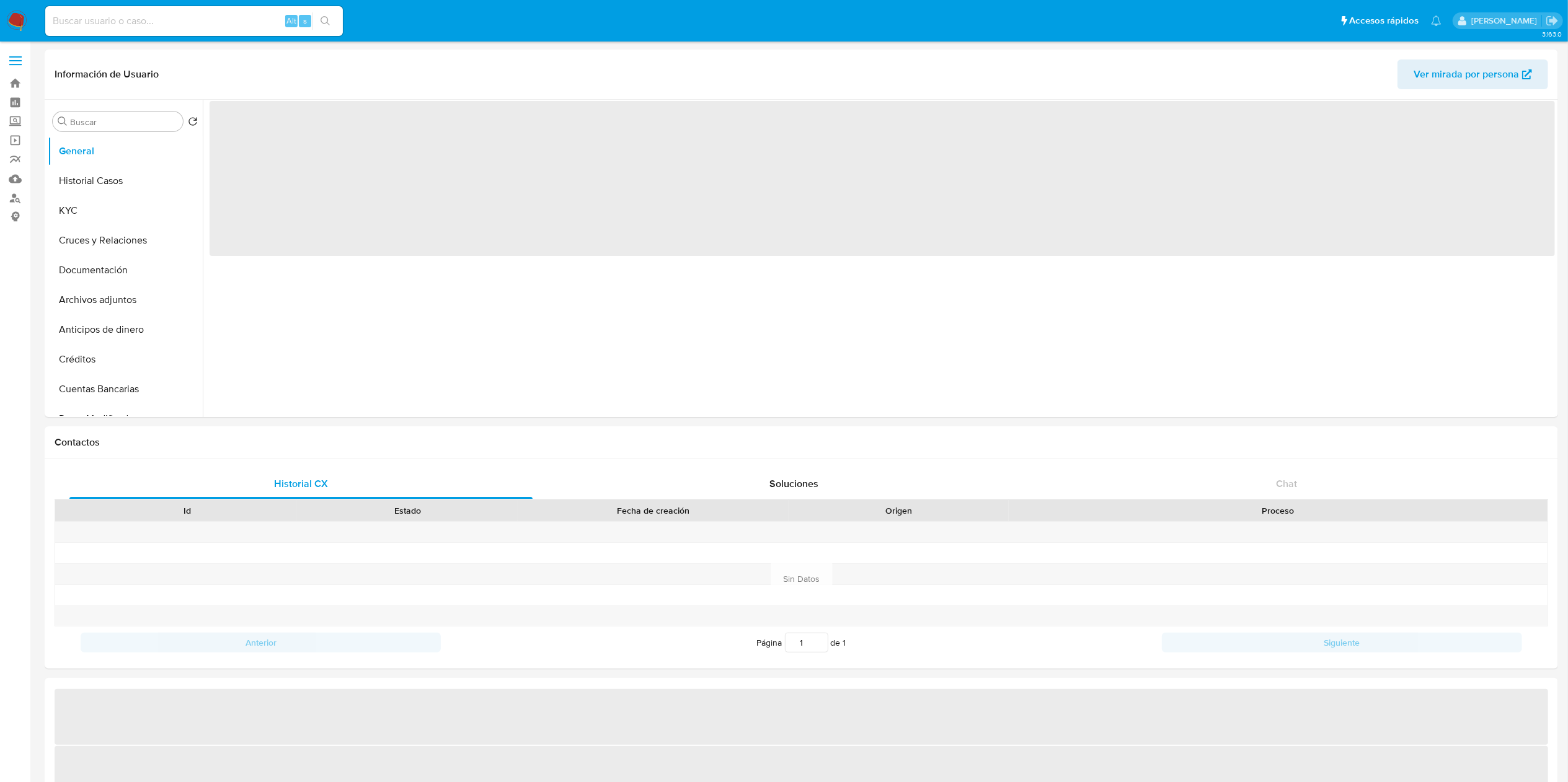
select select "10"
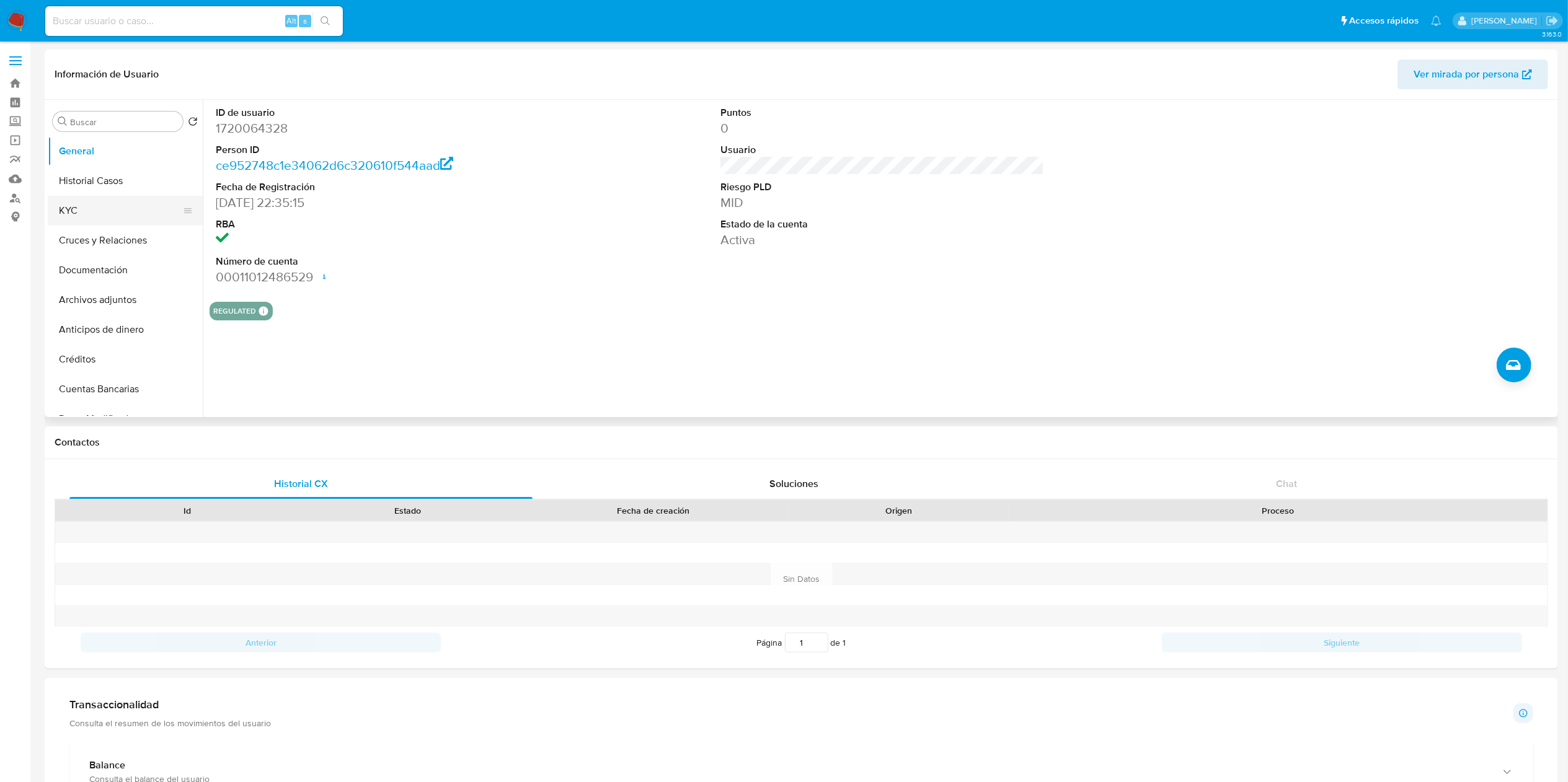
click at [116, 206] on button "KYC" at bounding box center [120, 211] width 145 height 30
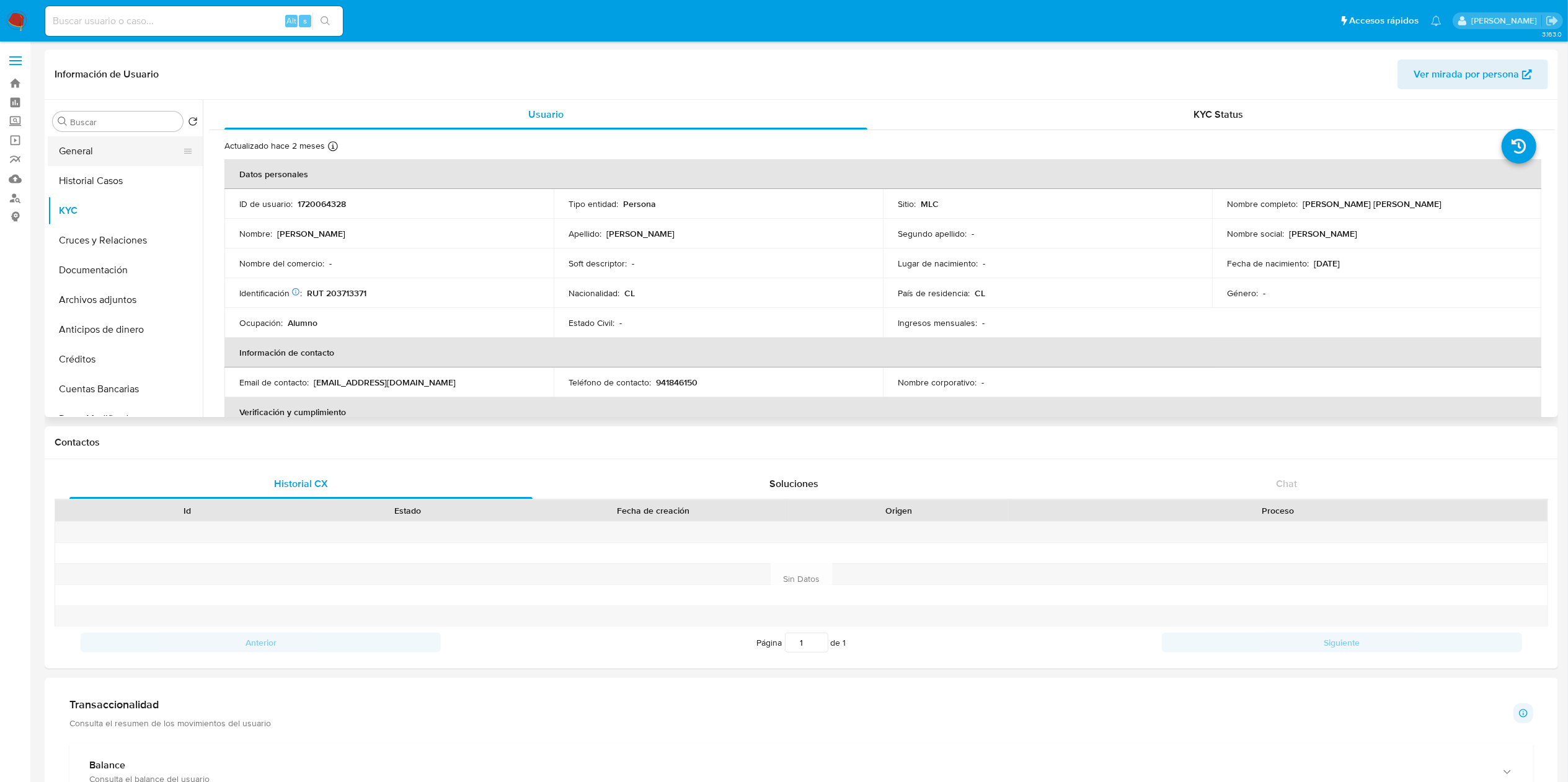
click at [90, 153] on button "General" at bounding box center [120, 151] width 145 height 30
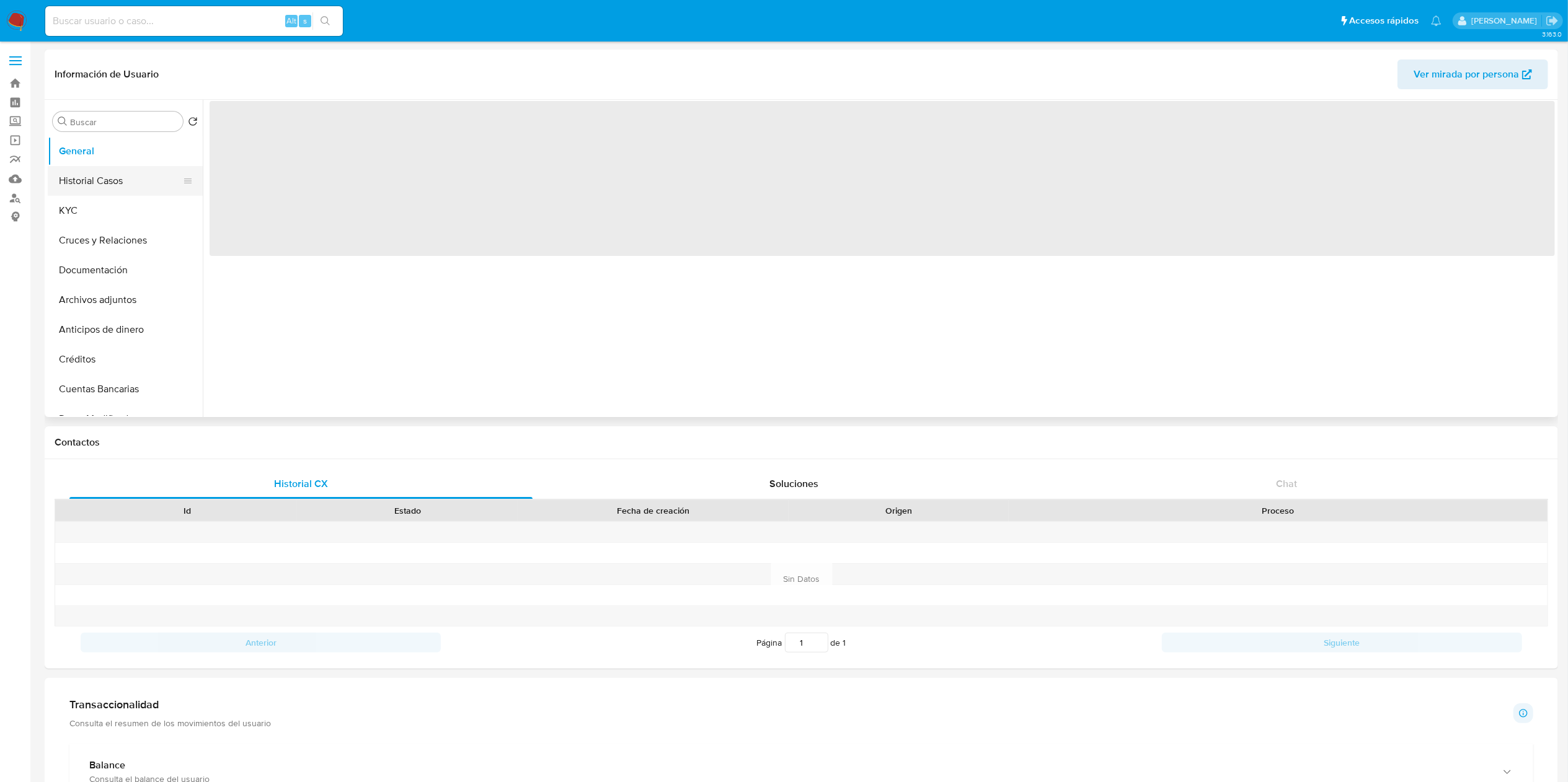
click at [101, 178] on button "Historial Casos" at bounding box center [120, 181] width 145 height 30
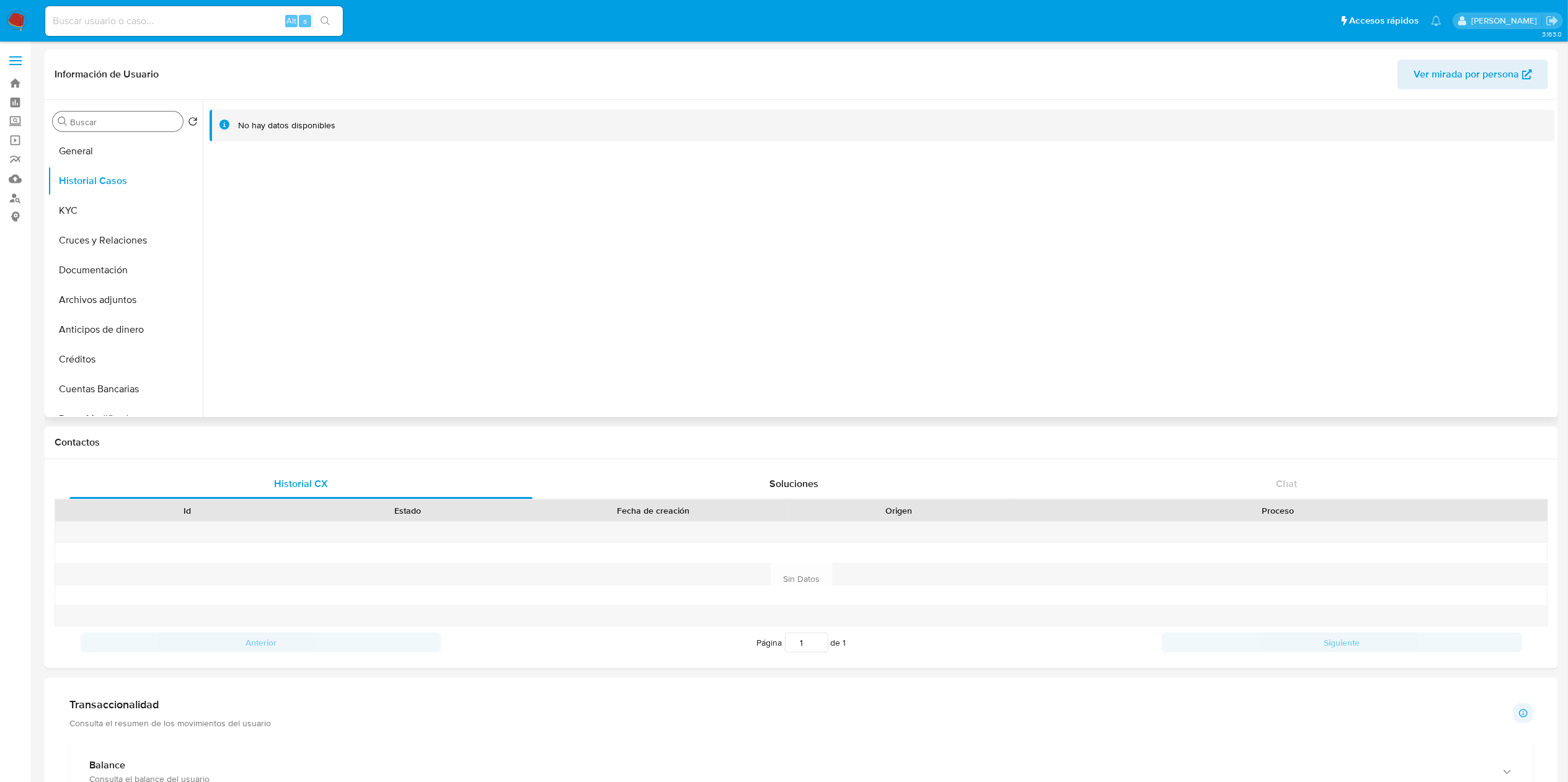
click at [154, 128] on input "Buscar" at bounding box center [124, 122] width 108 height 11
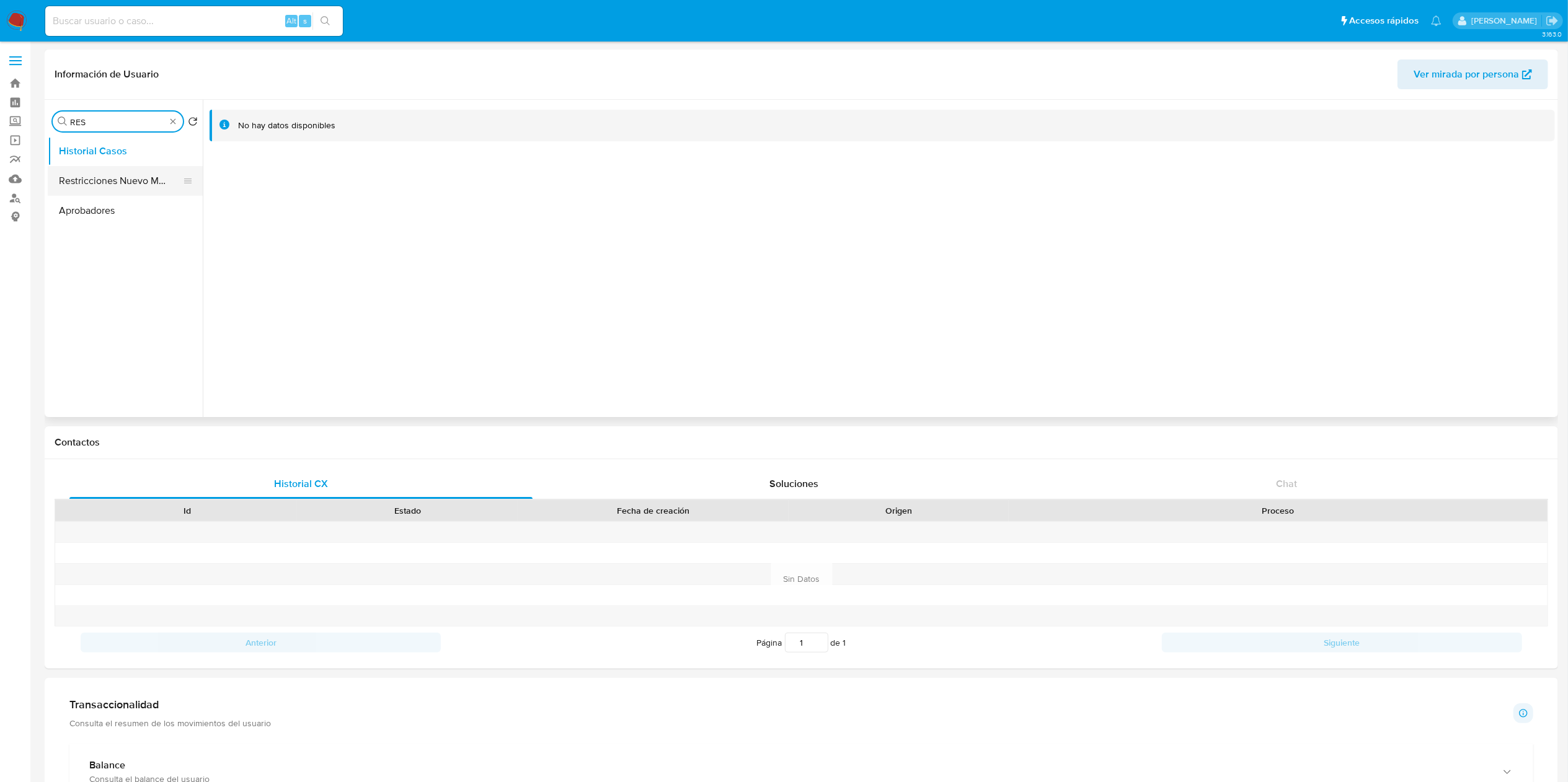
type input "RES"
click at [154, 183] on button "Restricciones Nuevo Mundo" at bounding box center [120, 181] width 145 height 30
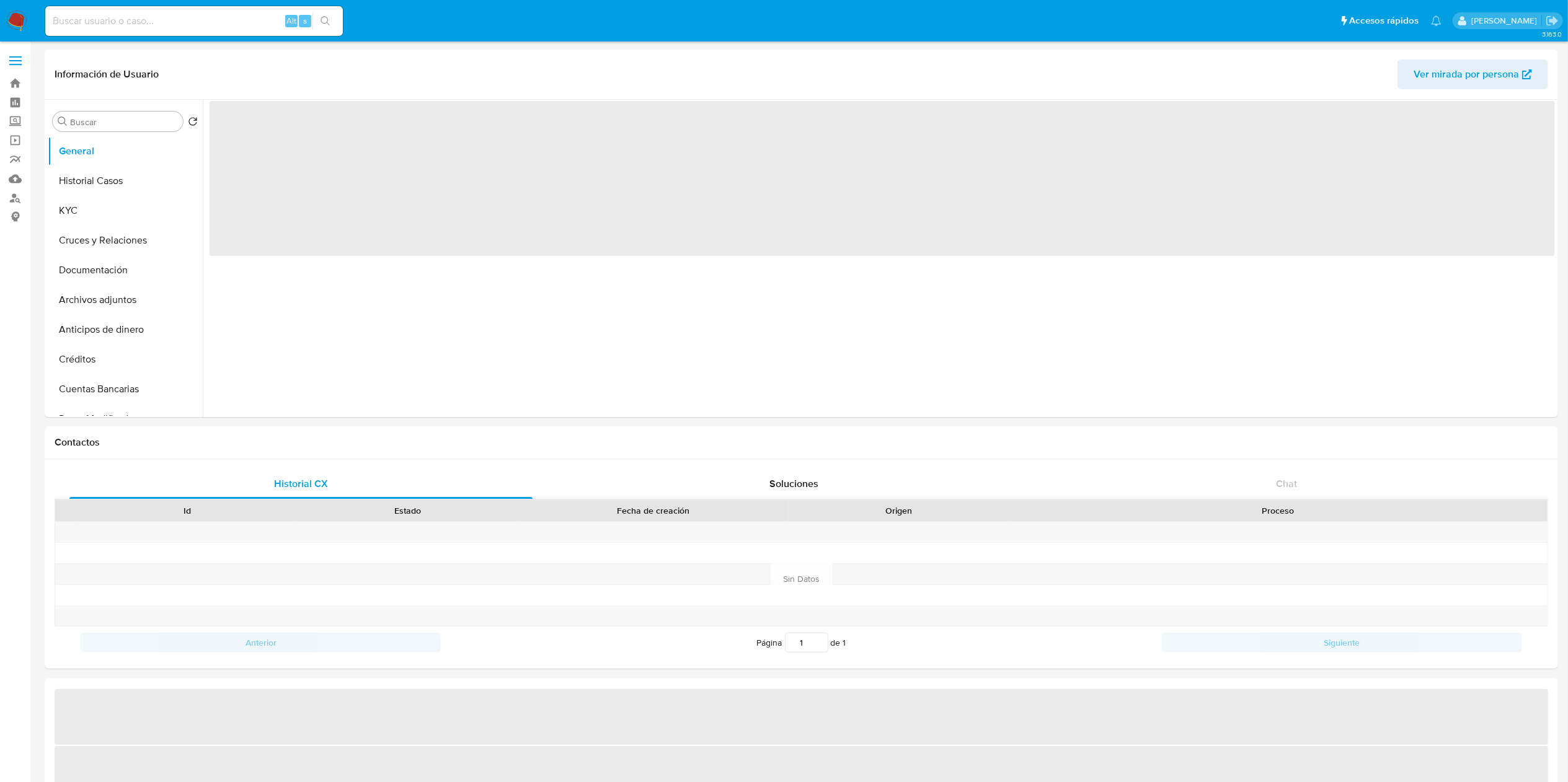
select select "10"
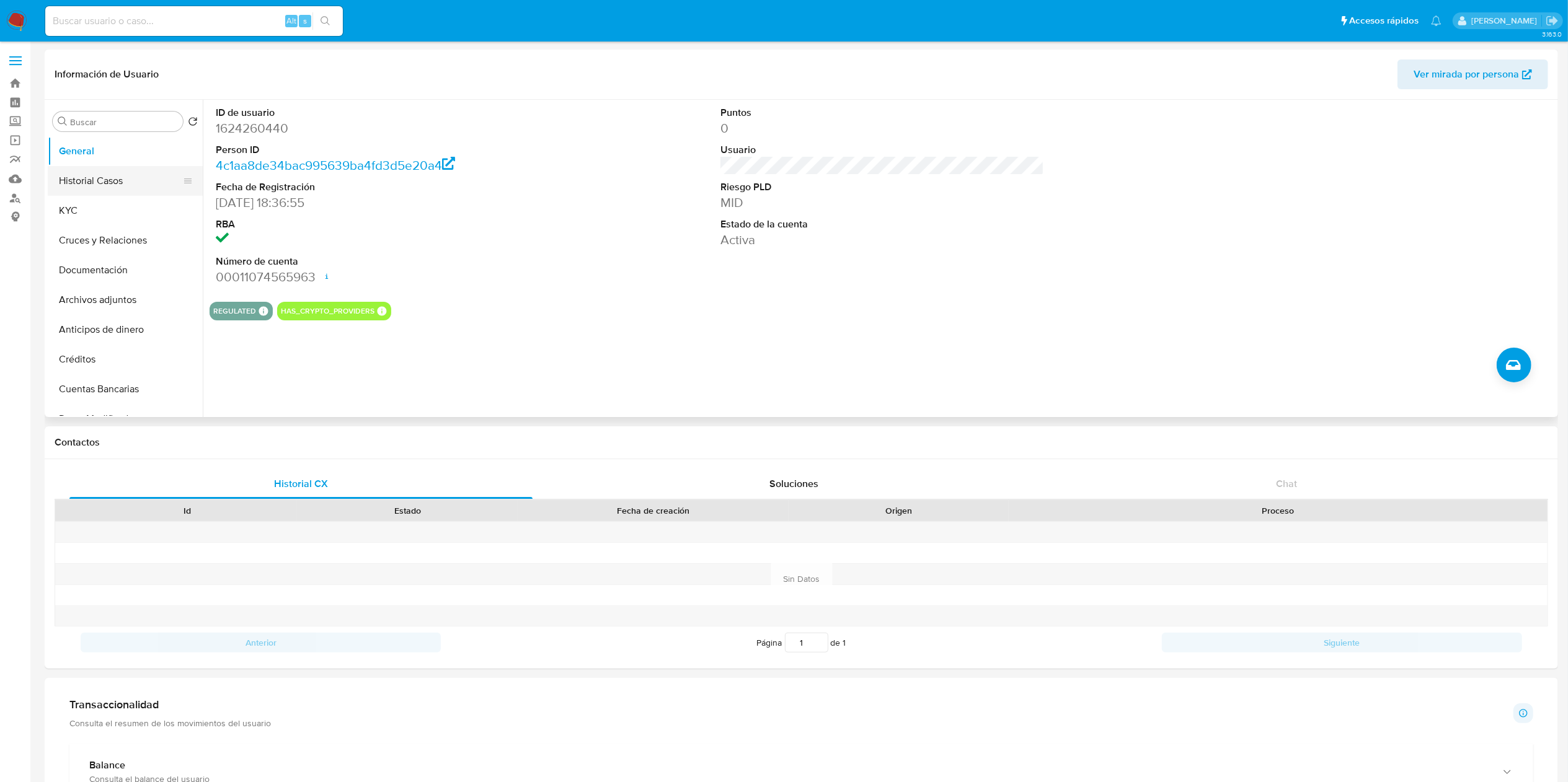
click at [135, 174] on button "Historial Casos" at bounding box center [120, 181] width 145 height 30
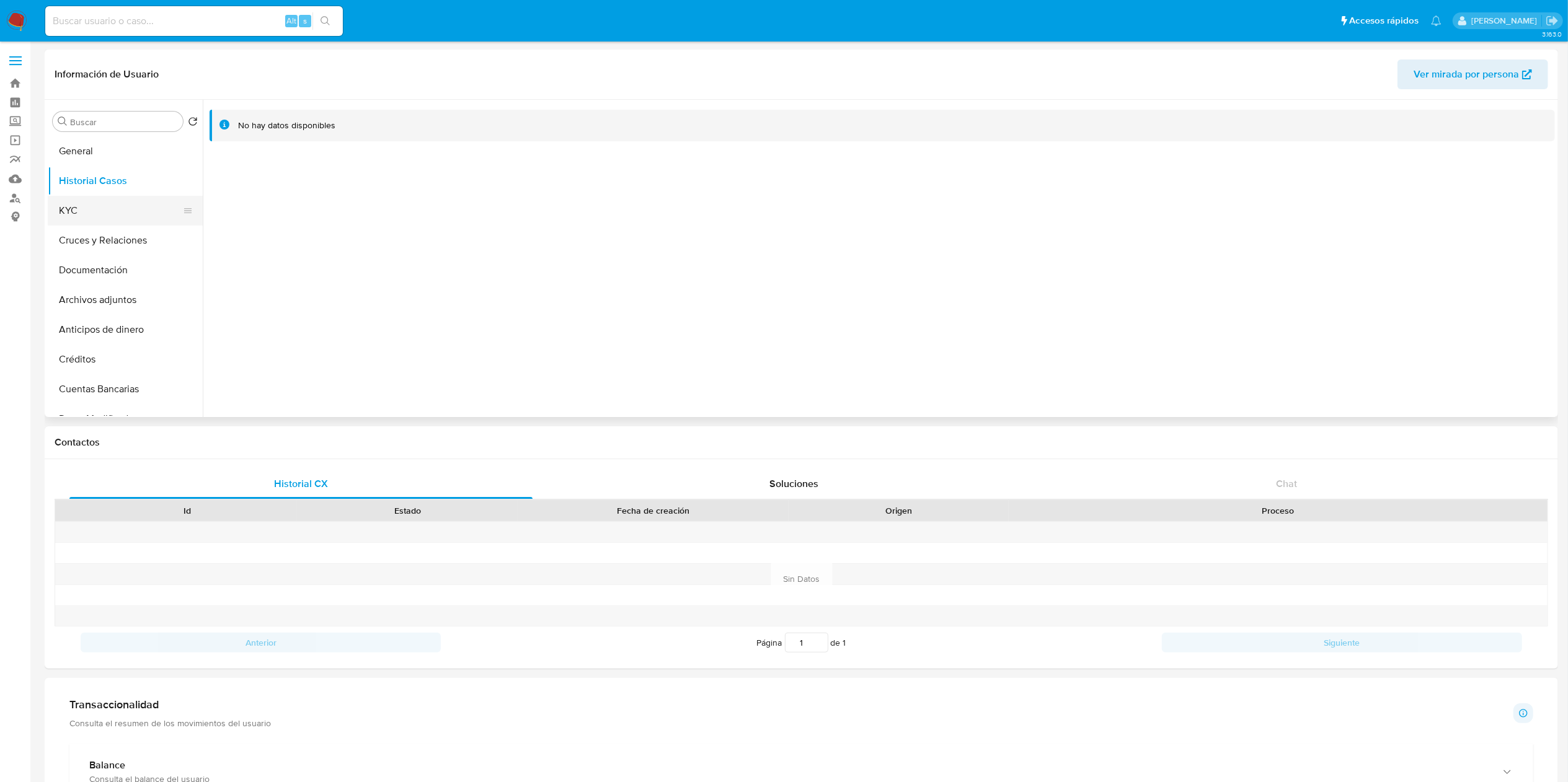
click at [135, 209] on button "KYC" at bounding box center [120, 211] width 145 height 30
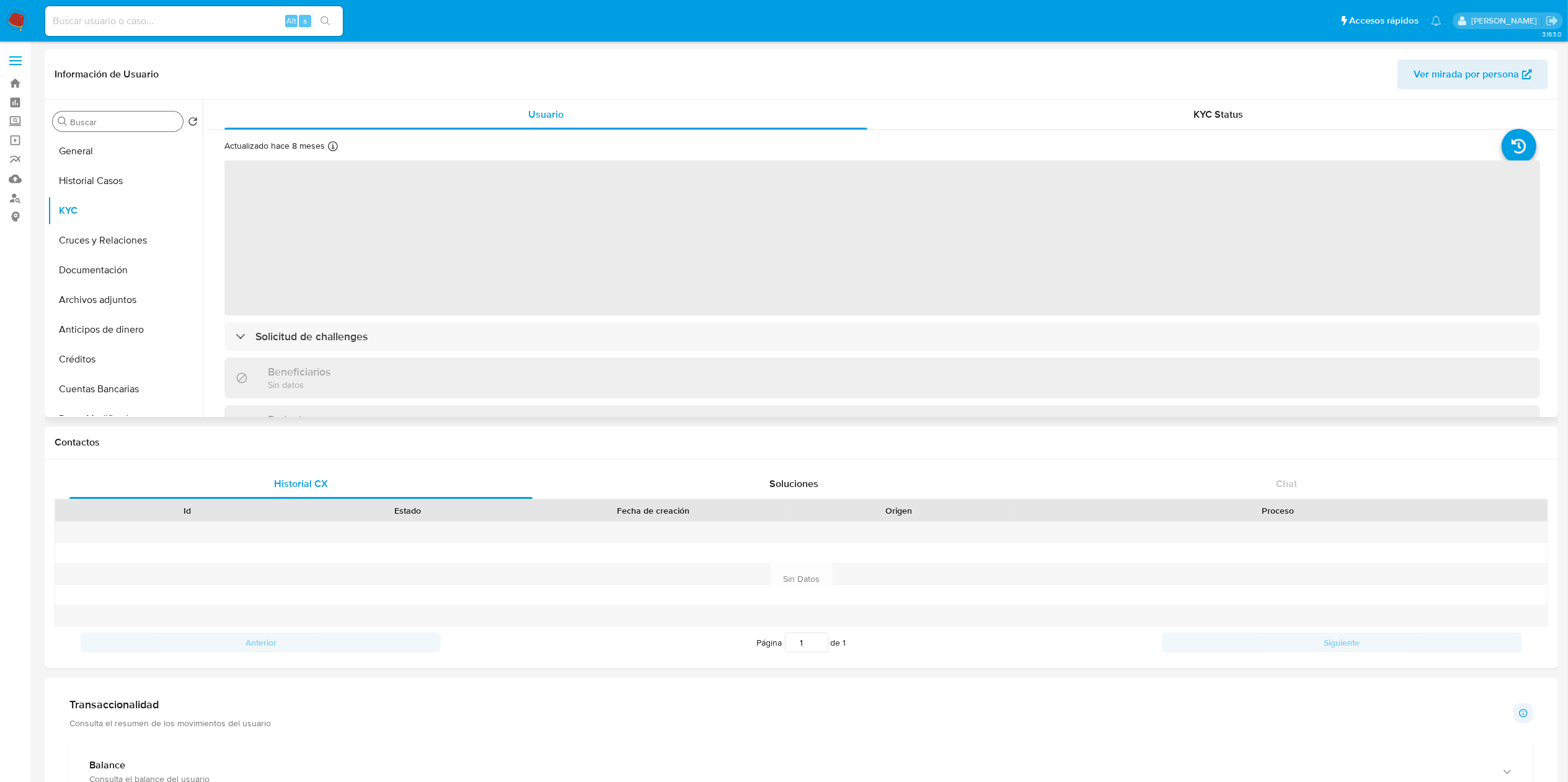
click at [124, 126] on input "Buscar" at bounding box center [124, 122] width 108 height 11
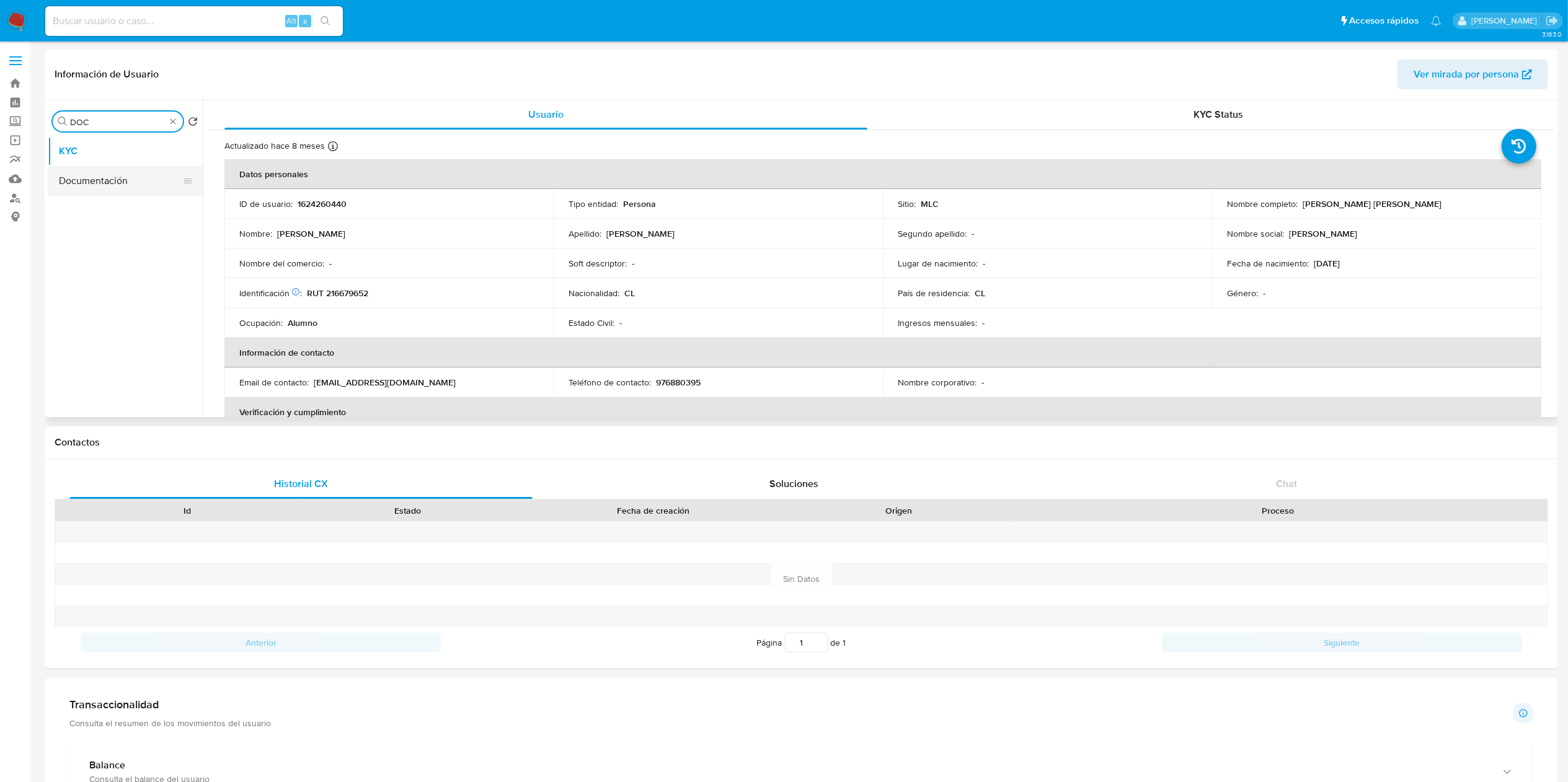
type input "DOC"
click at [128, 189] on button "Documentación" at bounding box center [120, 181] width 145 height 30
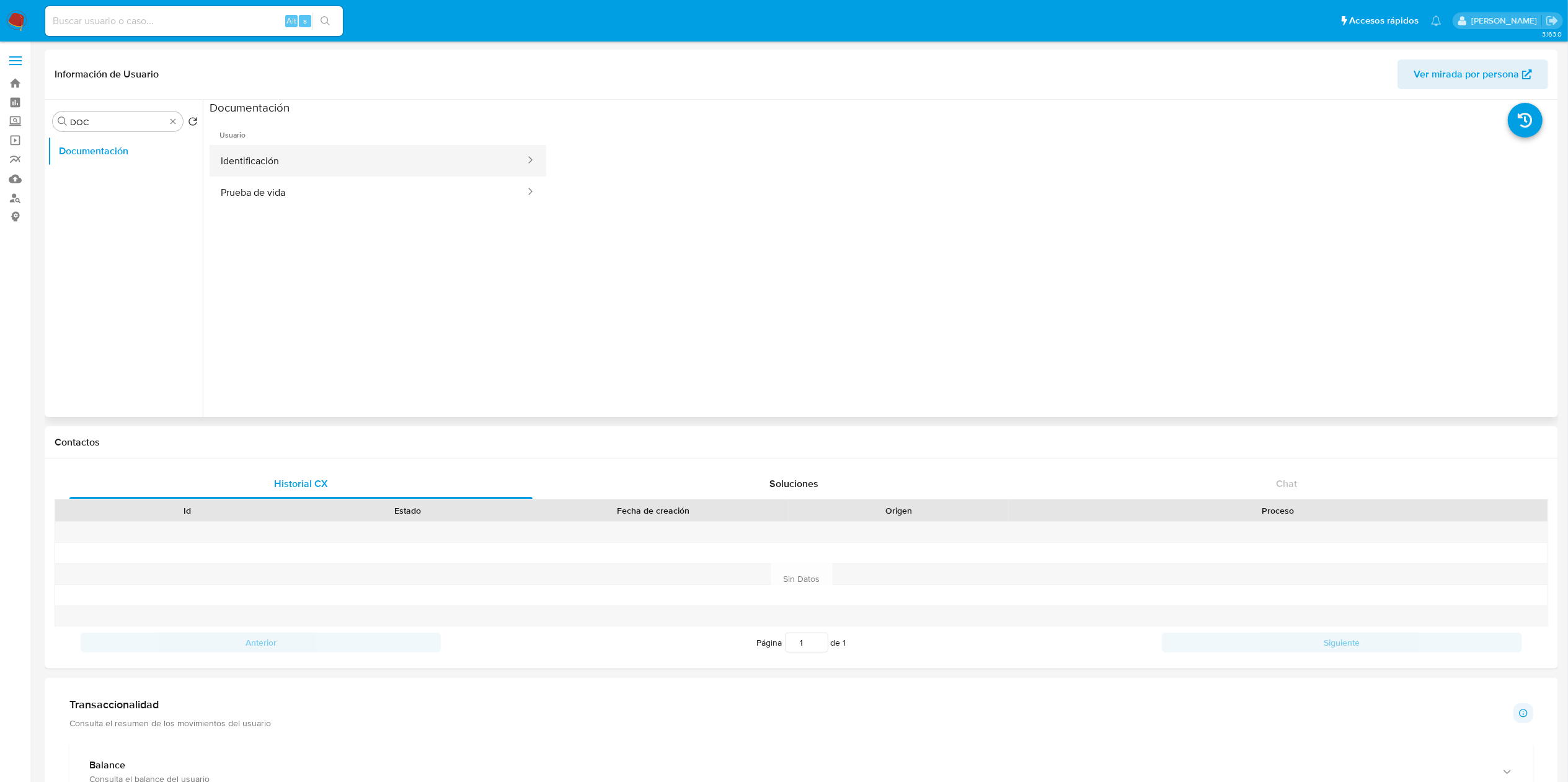
drag, startPoint x: 451, startPoint y: 170, endPoint x: 452, endPoint y: 163, distance: 7.1
click at [452, 163] on button "Identificación" at bounding box center [367, 161] width 317 height 31
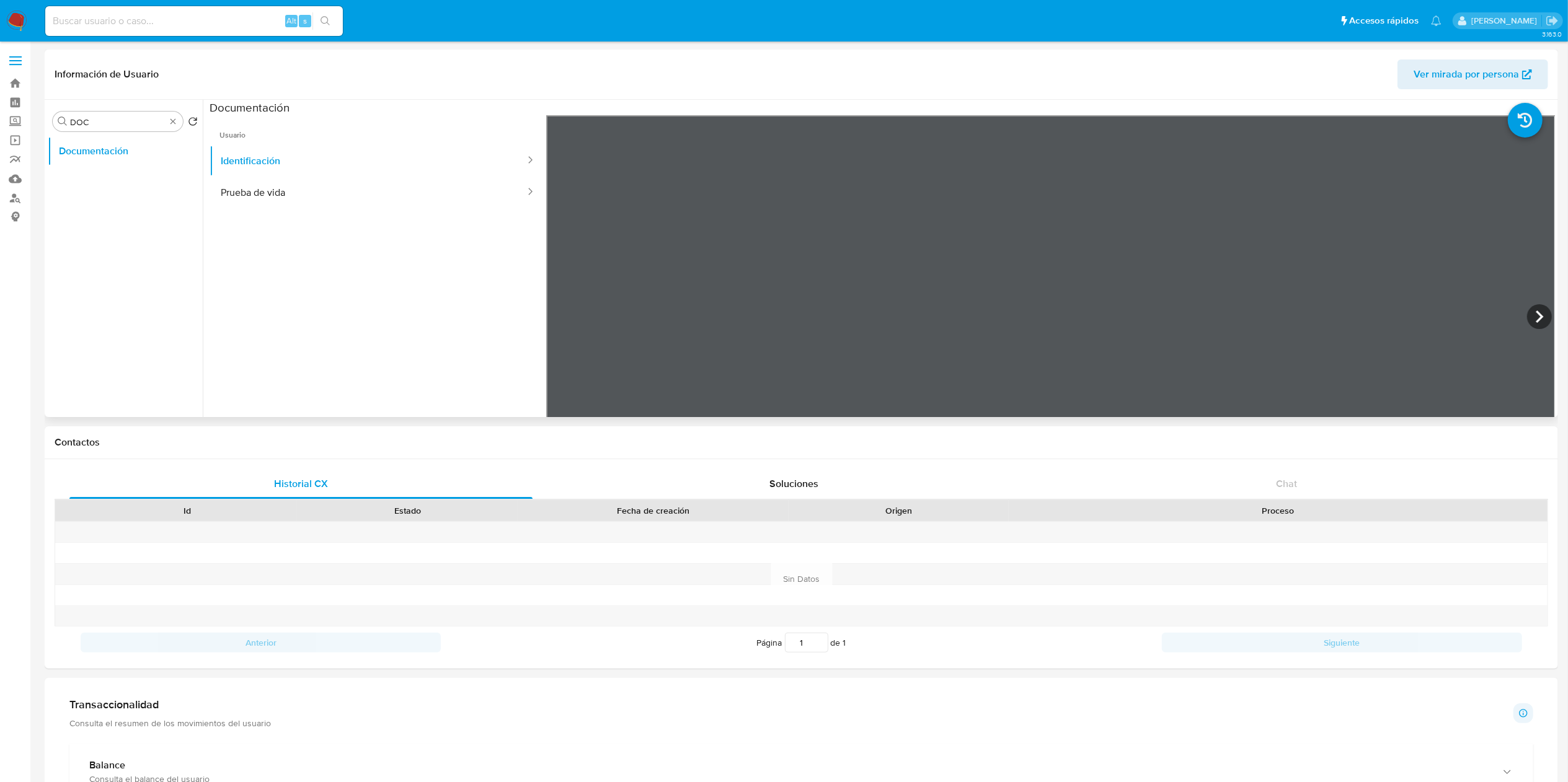
scroll to position [124, 0]
click at [295, 207] on button "Prueba de vida" at bounding box center [367, 192] width 317 height 31
click at [177, 123] on div "Buscar DOC" at bounding box center [118, 121] width 130 height 20
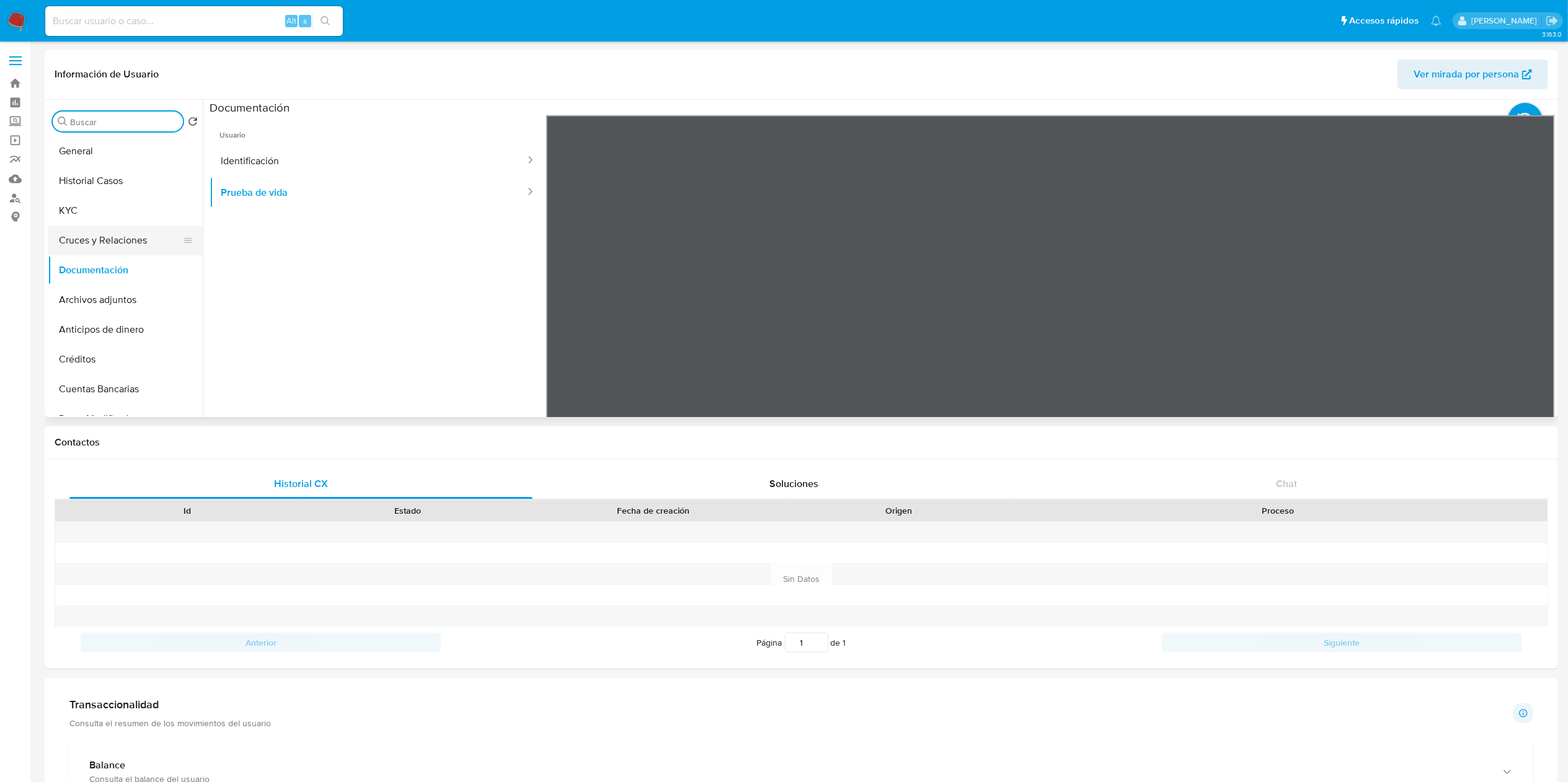
click at [108, 241] on button "Cruces y Relaciones" at bounding box center [120, 241] width 145 height 30
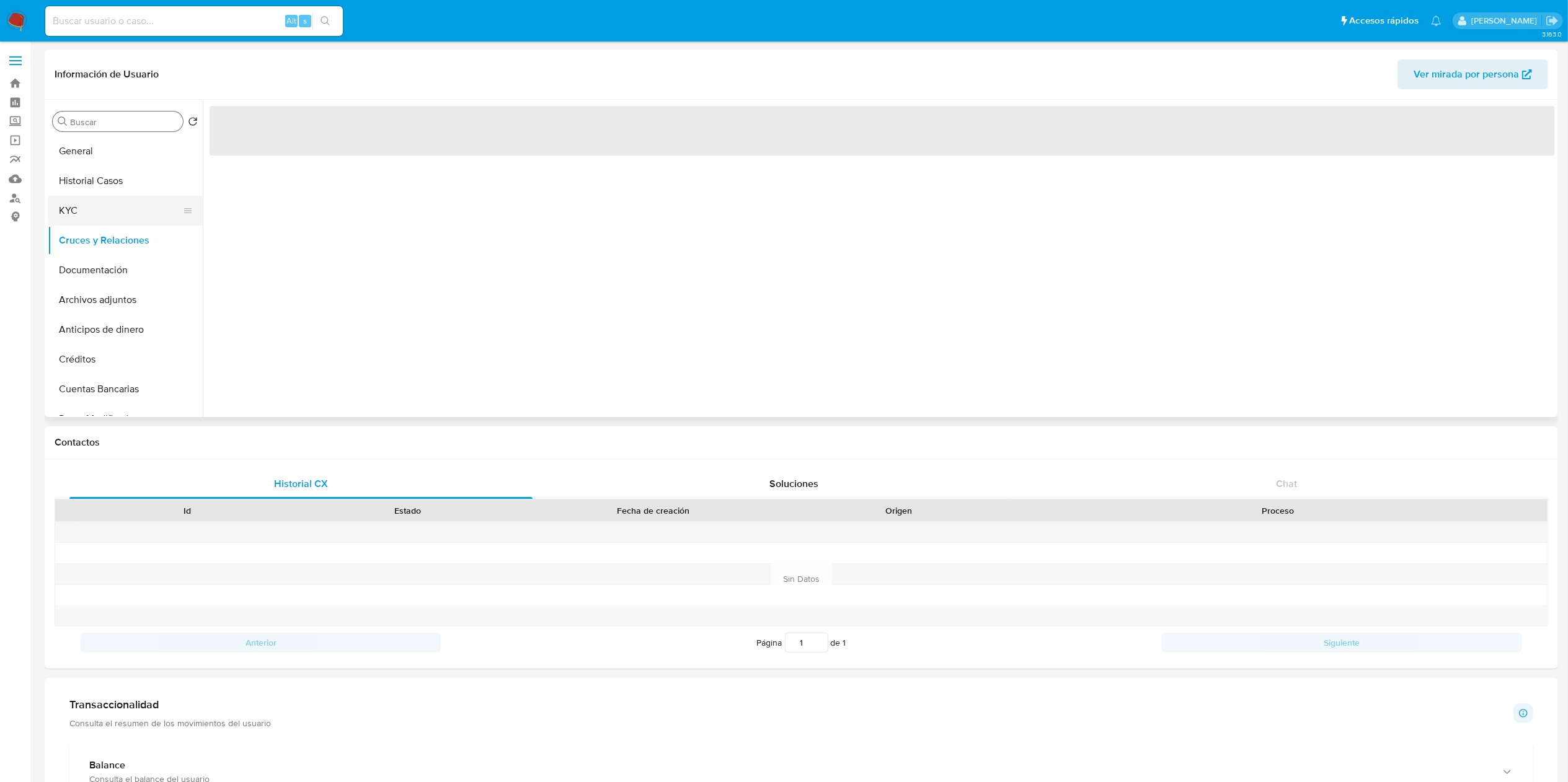
click at [110, 215] on button "KYC" at bounding box center [120, 211] width 145 height 30
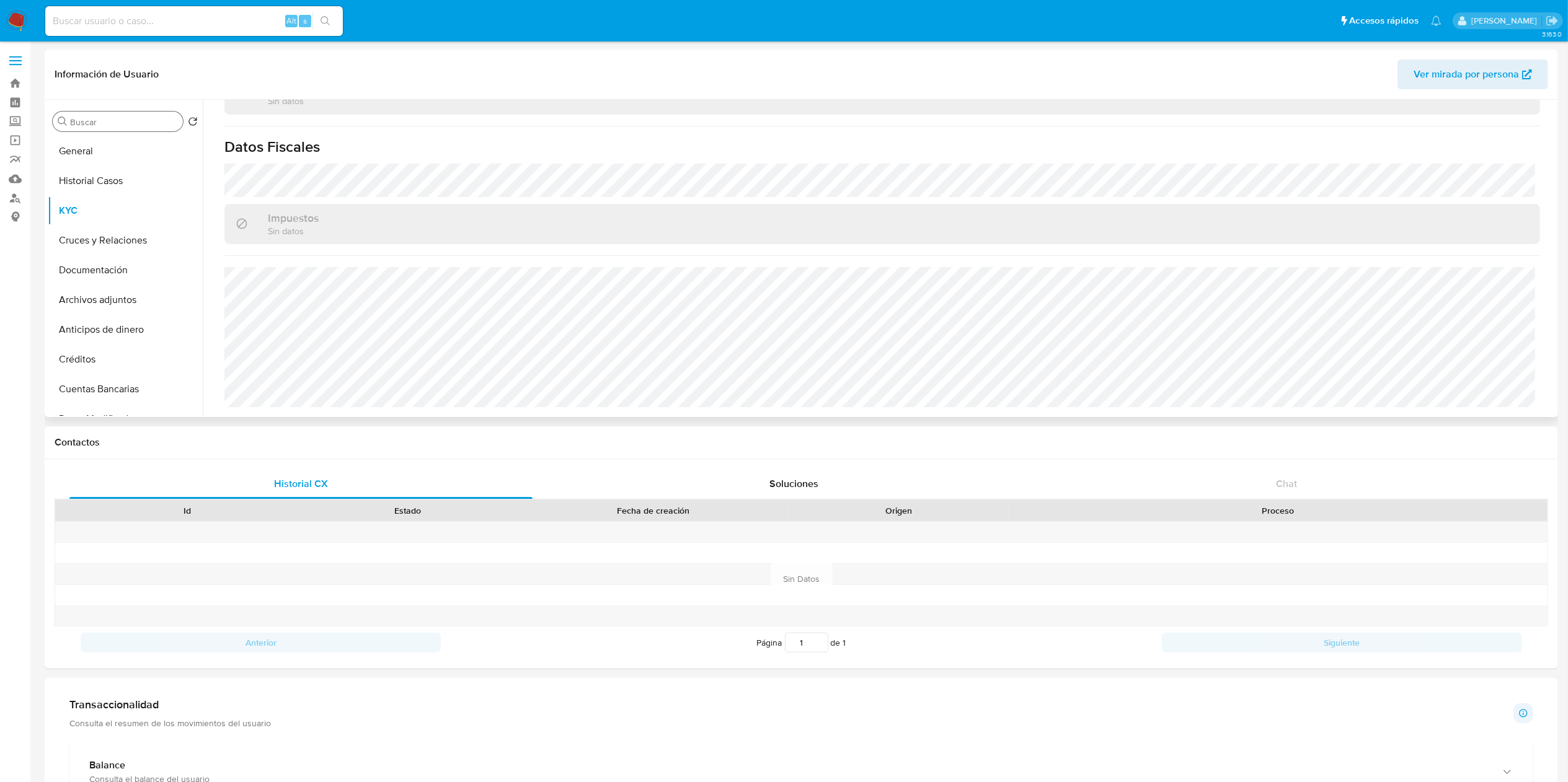
scroll to position [0, 0]
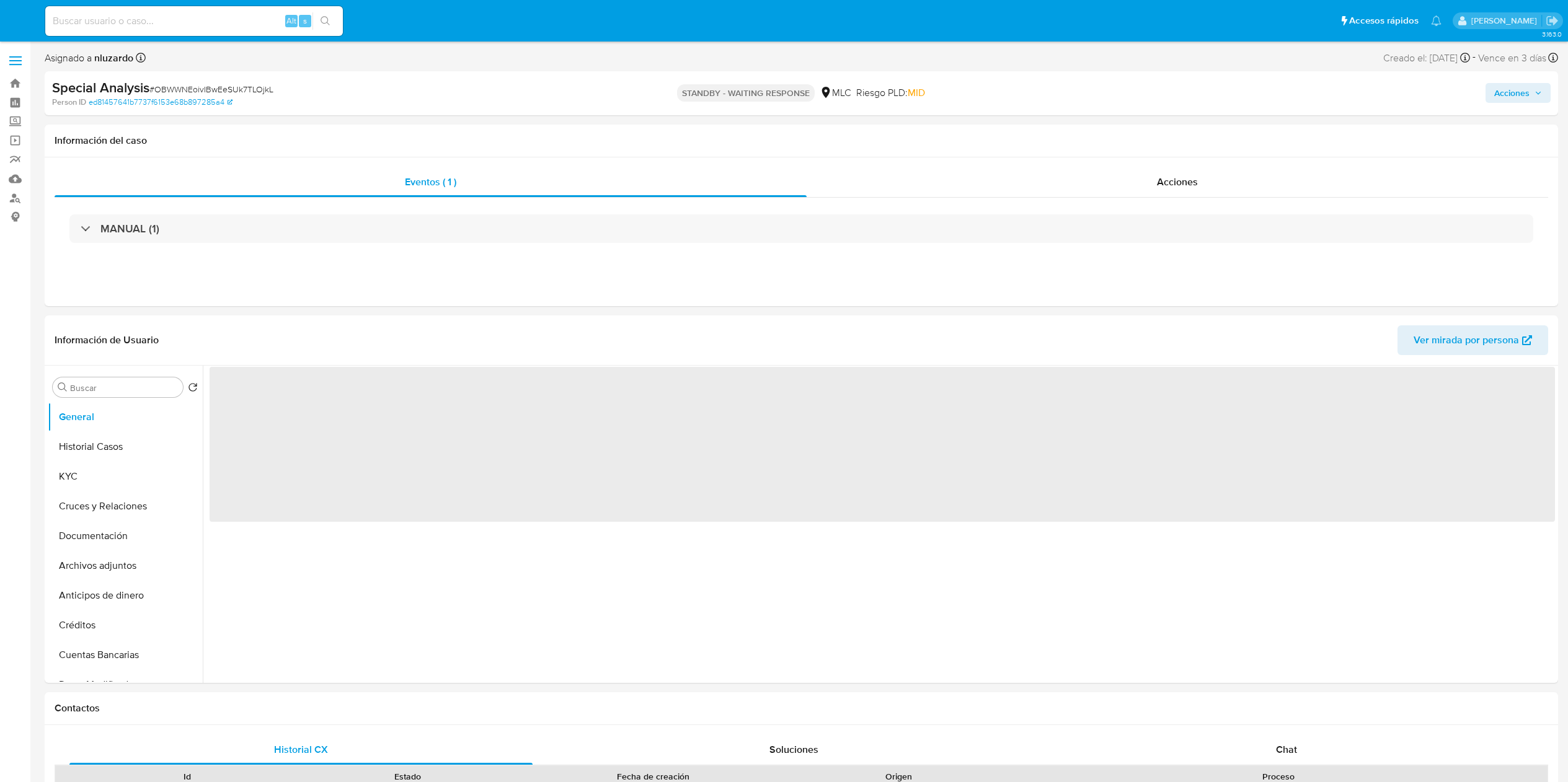
select select "10"
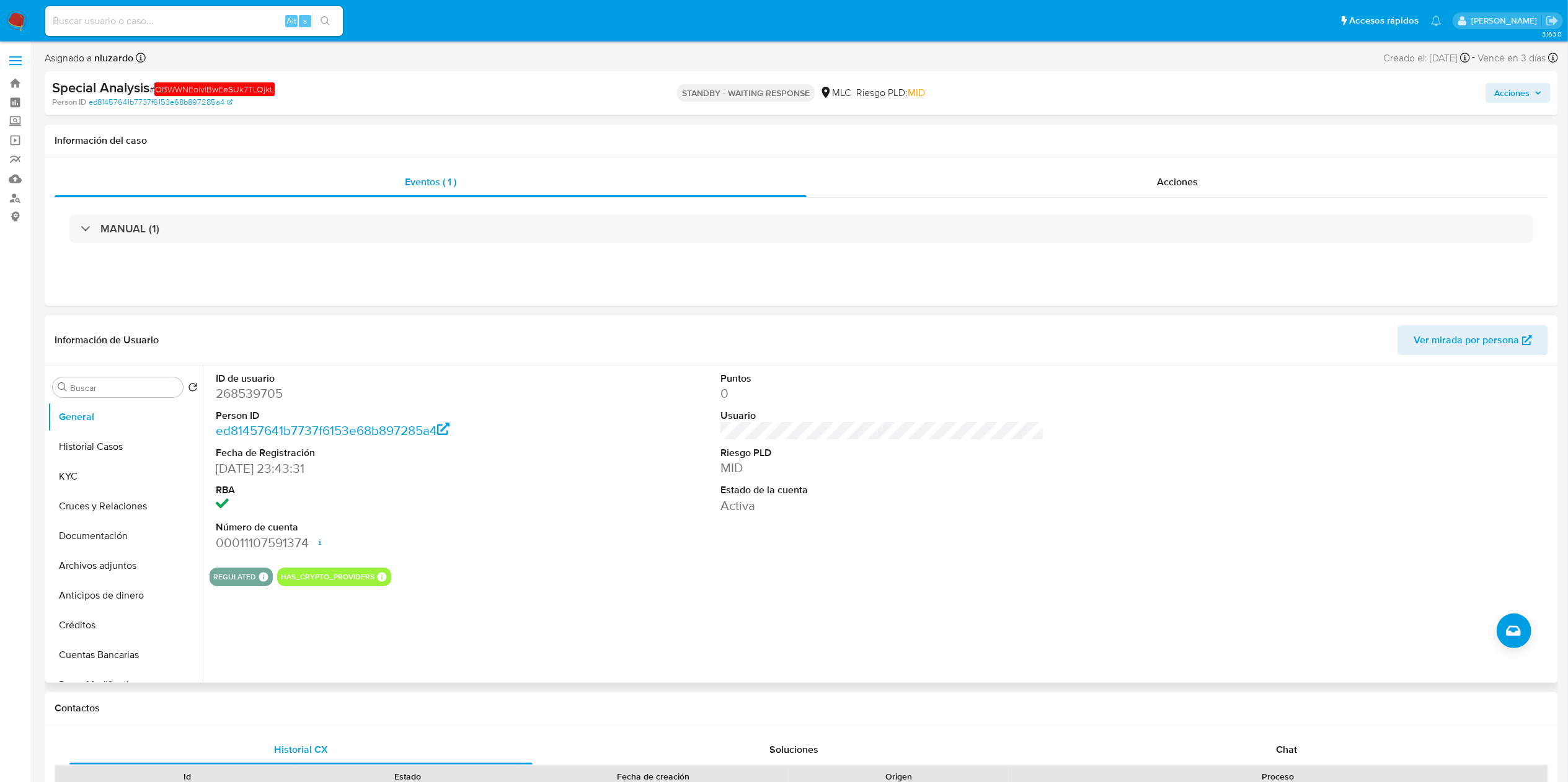
click at [1100, 553] on div "ID de usuario 268539705 Person ID ed81457641b7737f6153e68b897285a4 Fecha de Reg…" at bounding box center [881, 461] width 1345 height 192
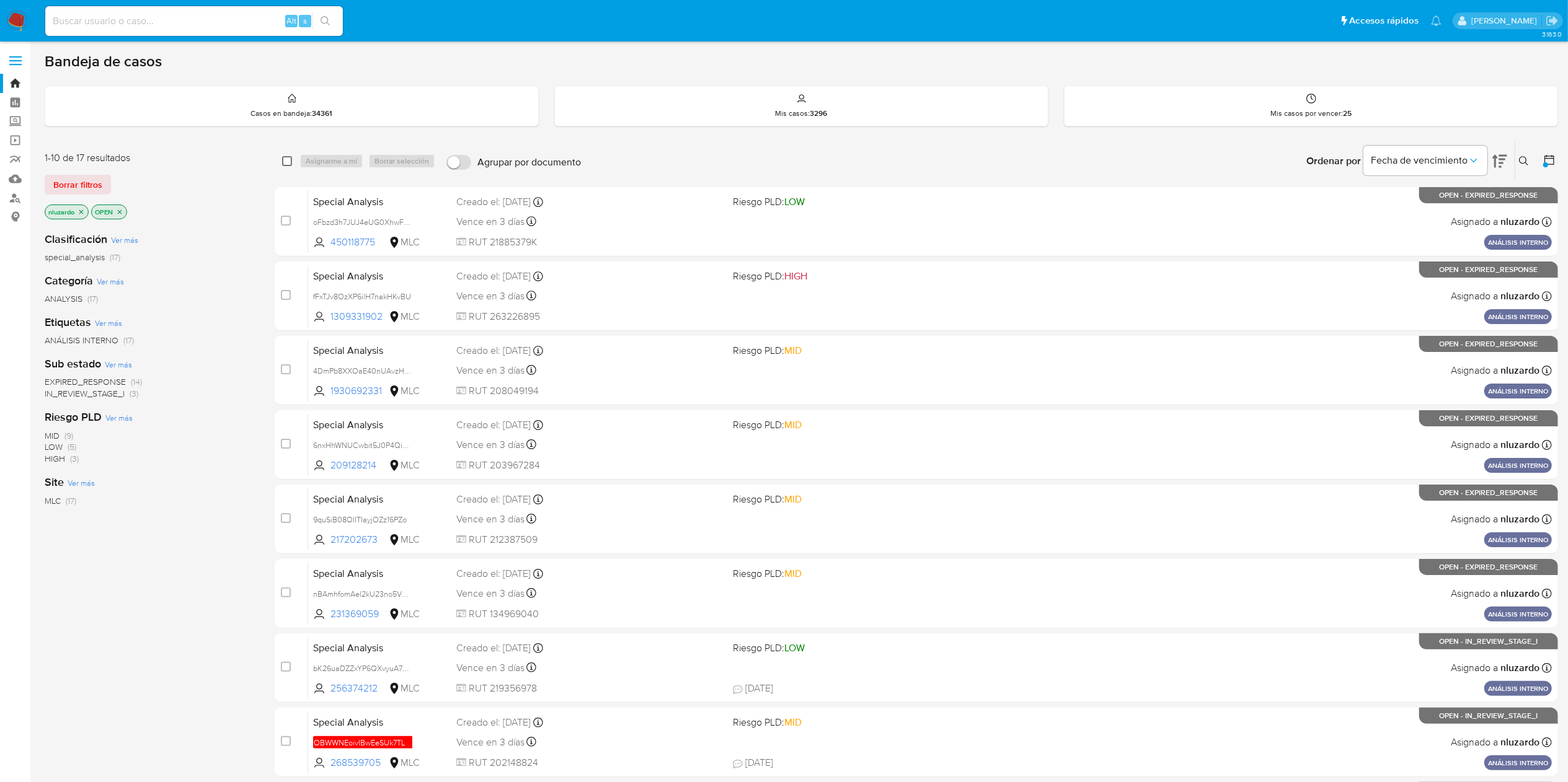
click at [289, 156] on input "checkbox" at bounding box center [287, 161] width 10 height 10
checkbox input "true"
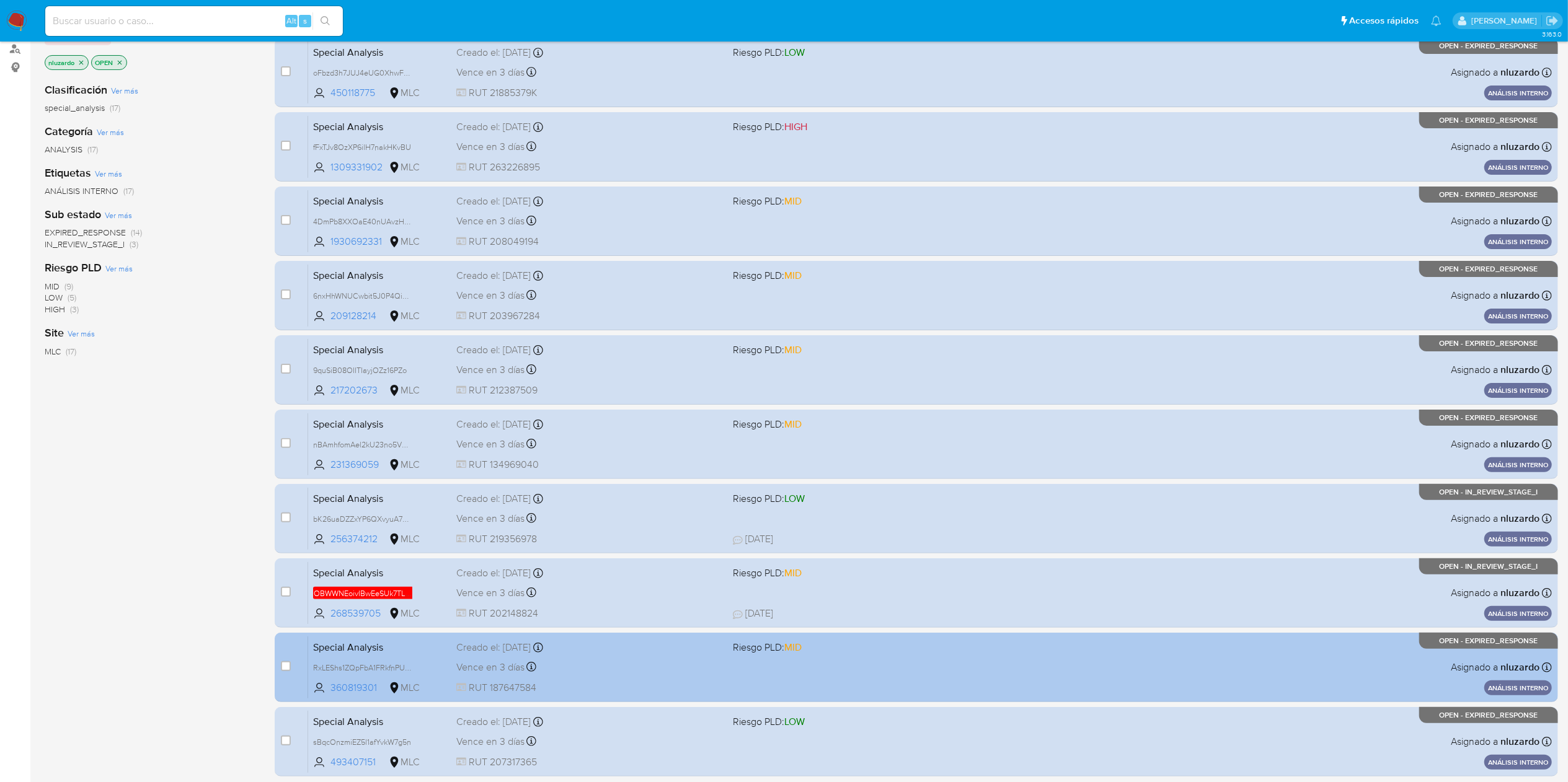
scroll to position [241, 0]
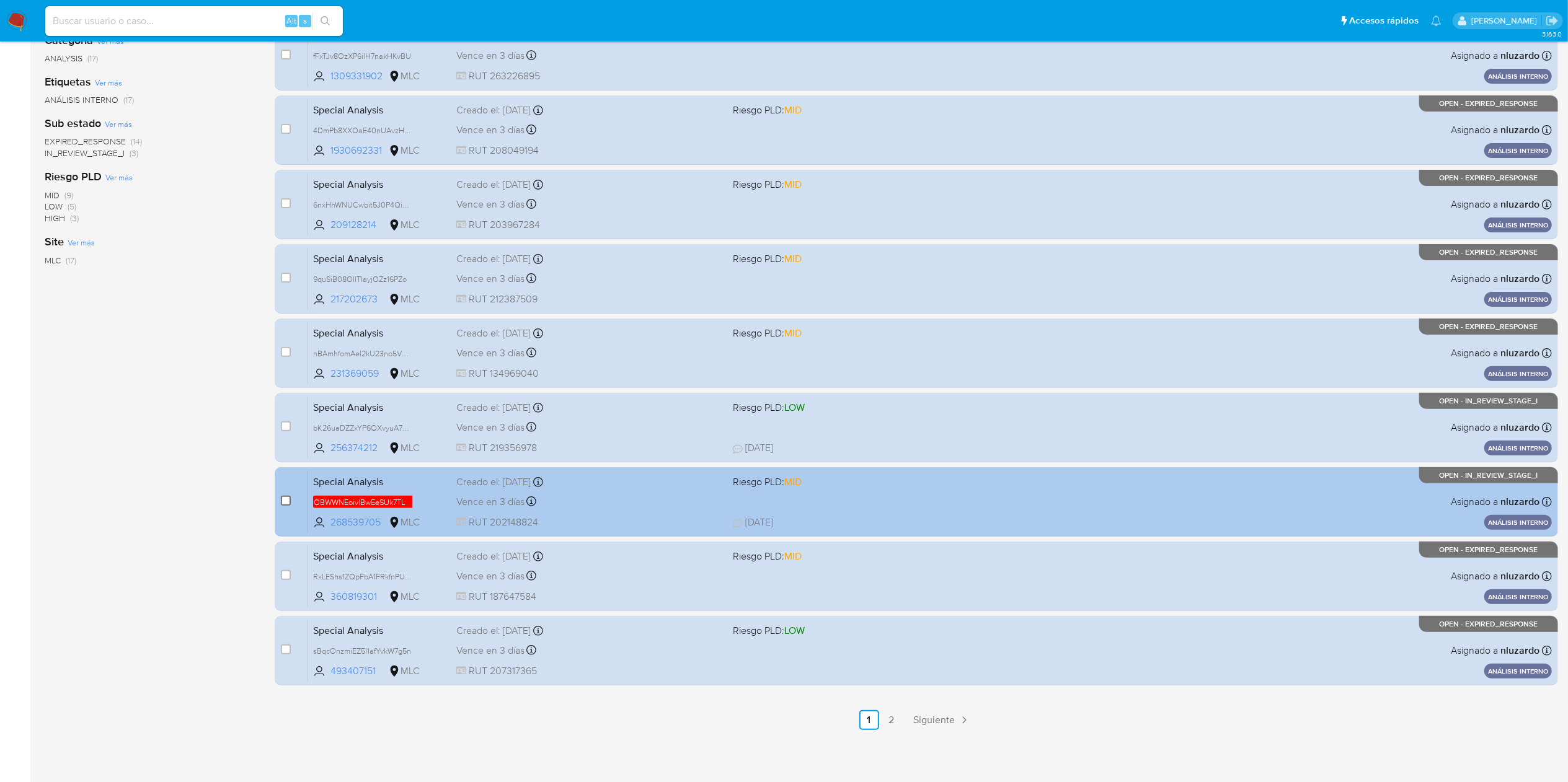
click at [285, 498] on input "checkbox" at bounding box center [286, 500] width 10 height 10
checkbox input "false"
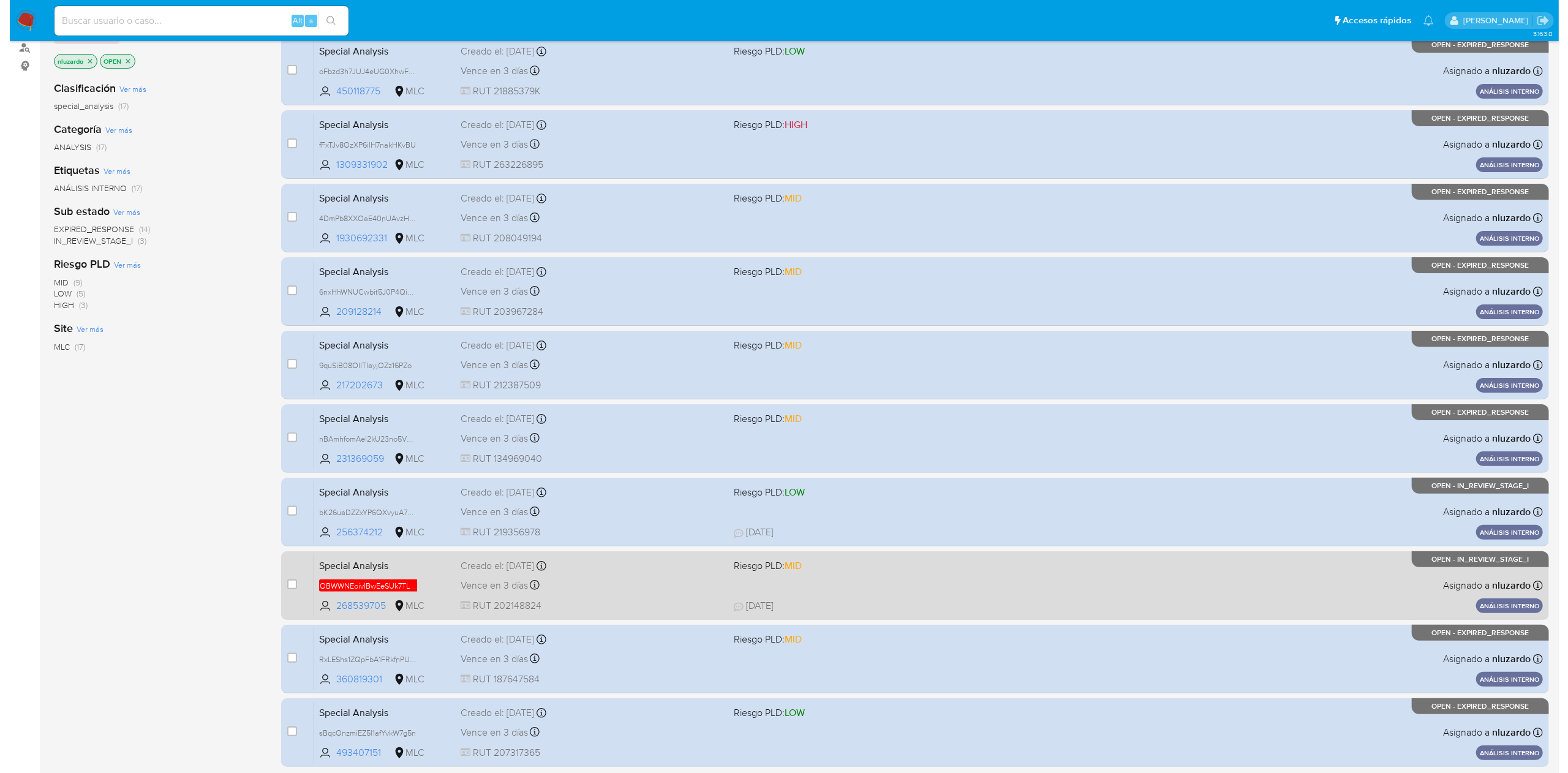
scroll to position [0, 0]
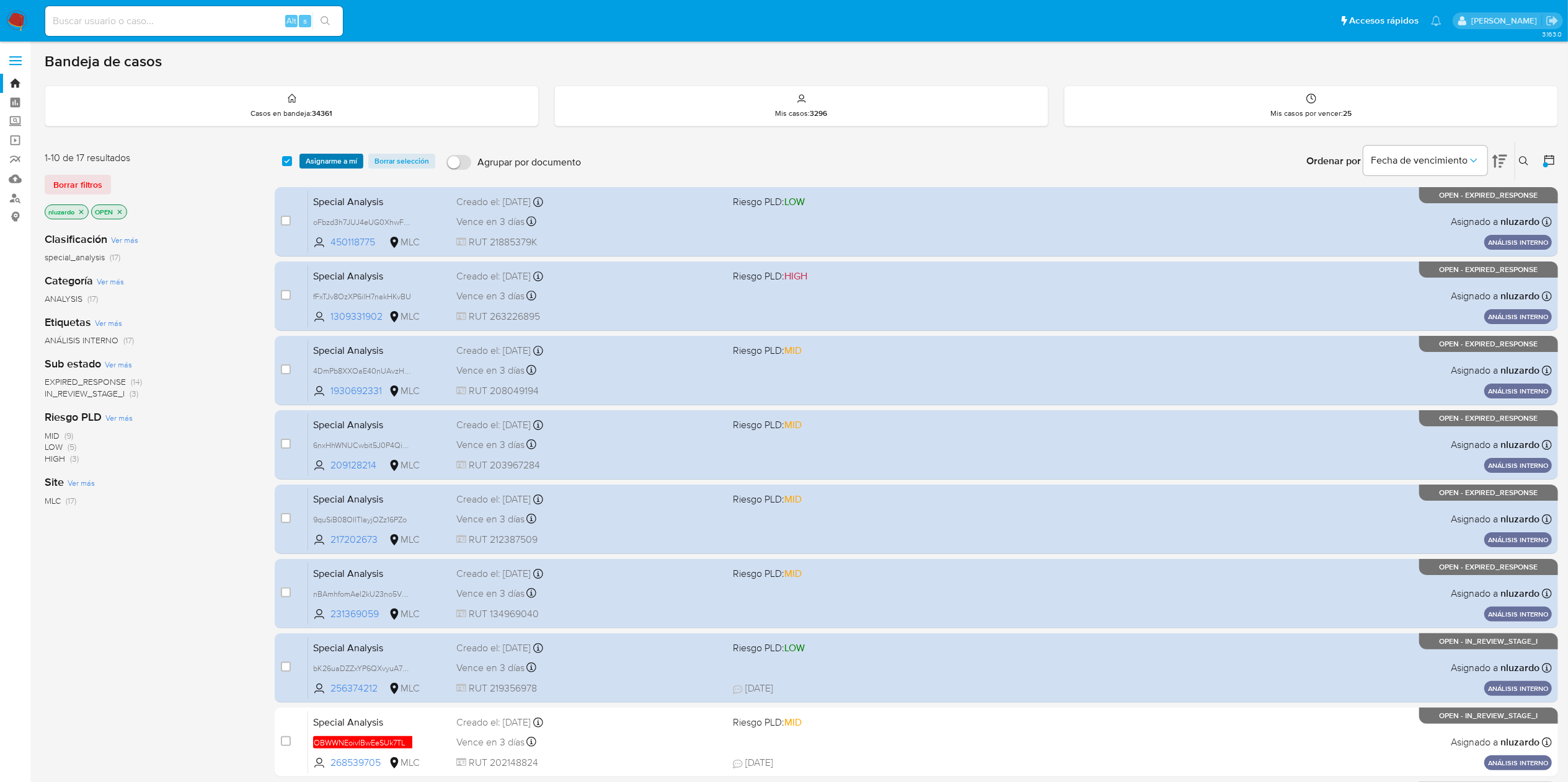
click at [317, 156] on span "Asignarme a mí" at bounding box center [331, 161] width 51 height 12
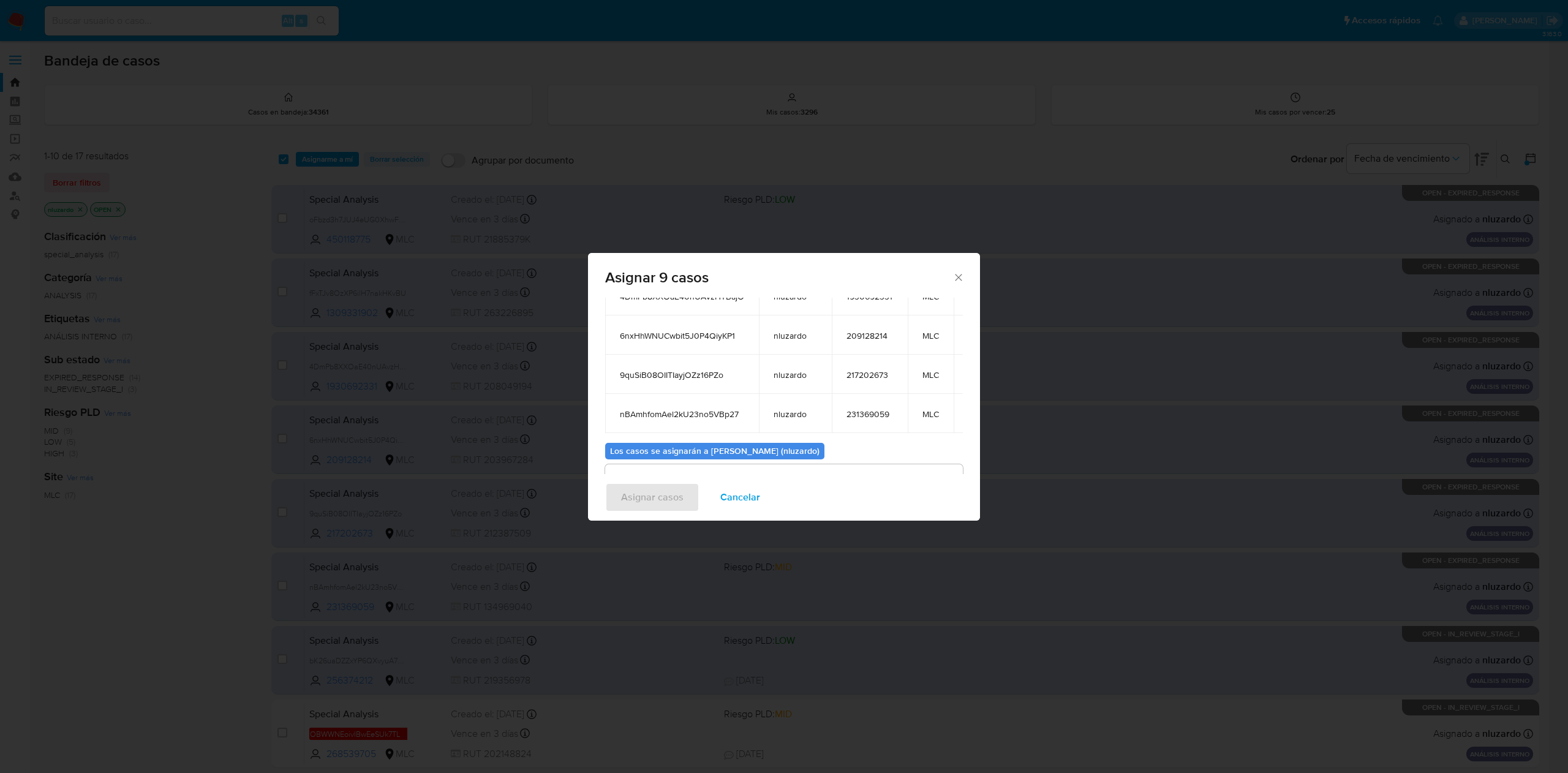
scroll to position [249, 0]
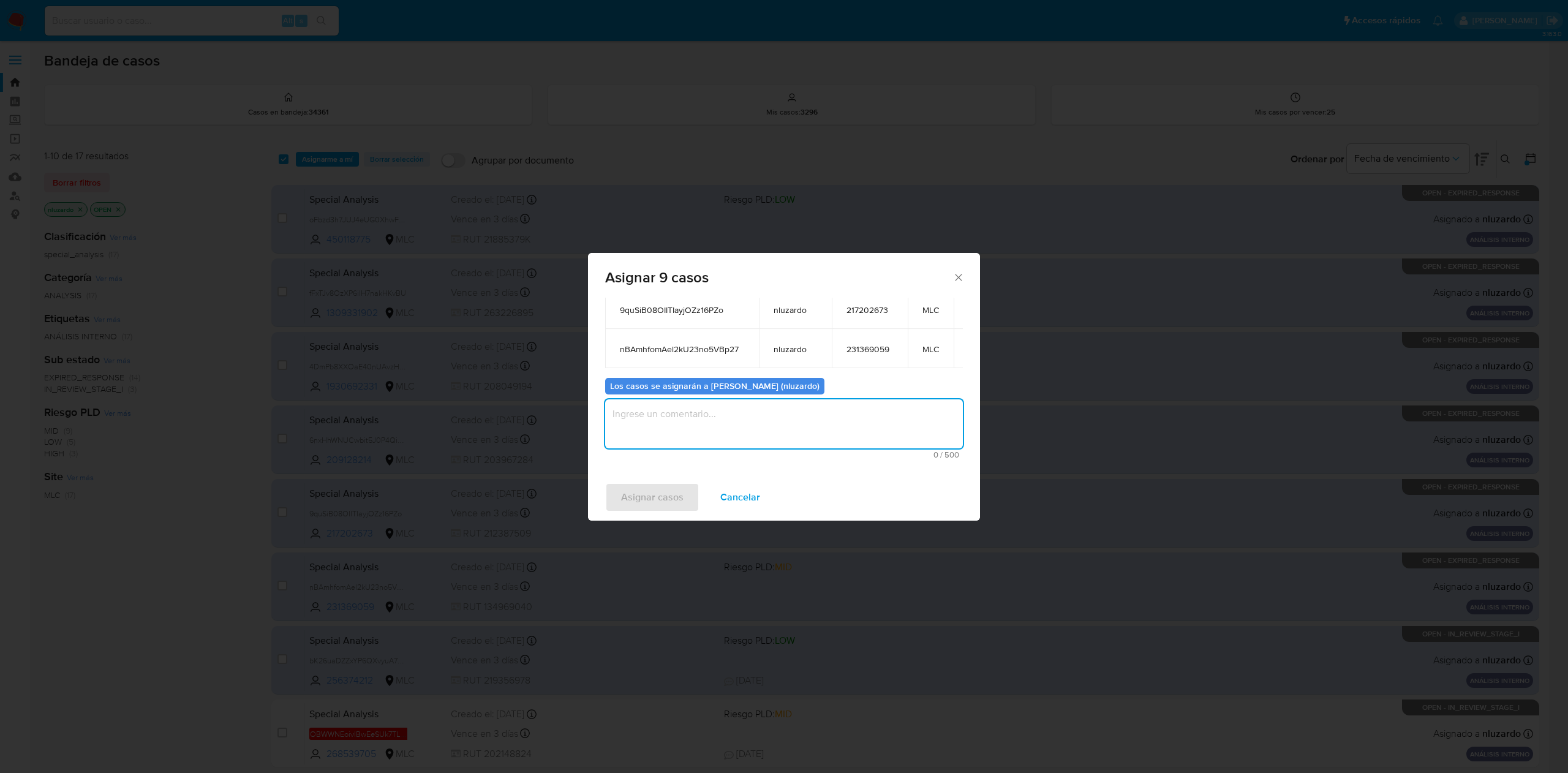
click at [678, 409] on textarea "assign-modal" at bounding box center [784, 424] width 357 height 49
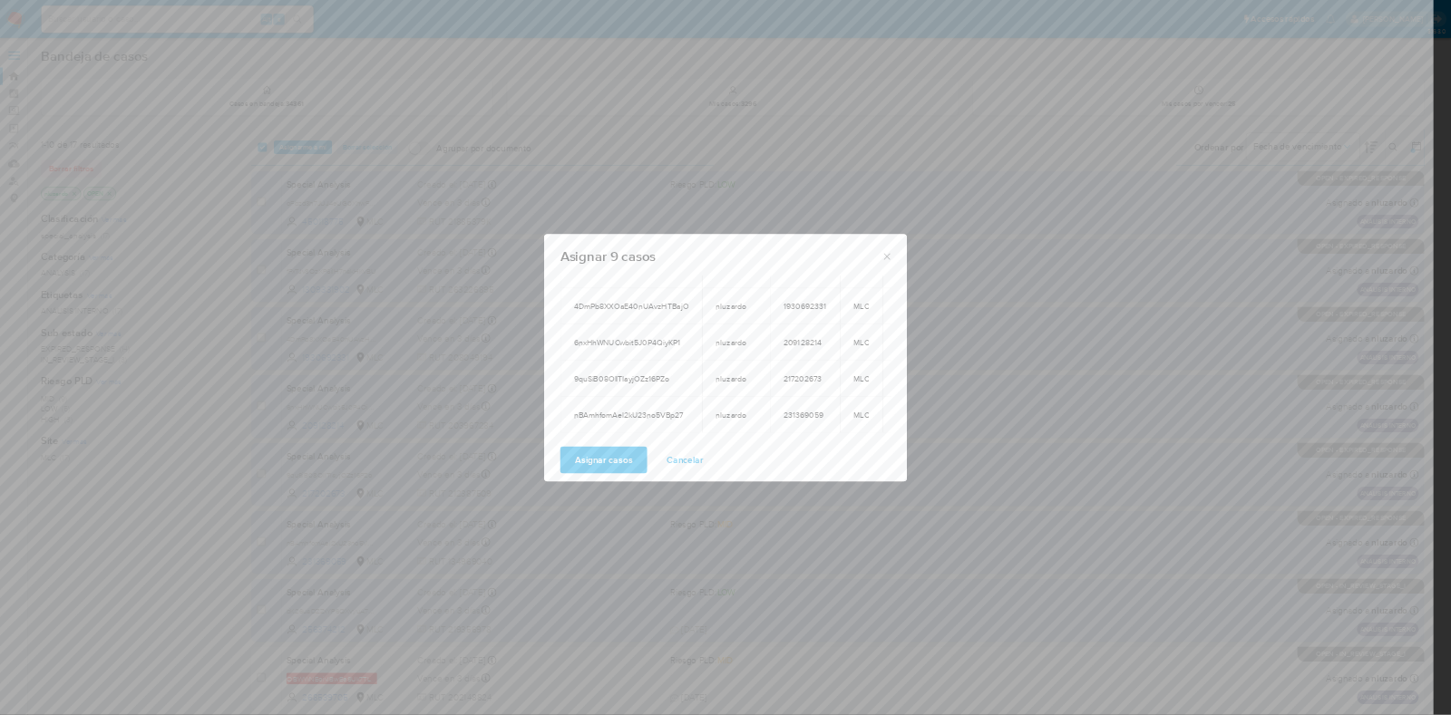
scroll to position [0, 0]
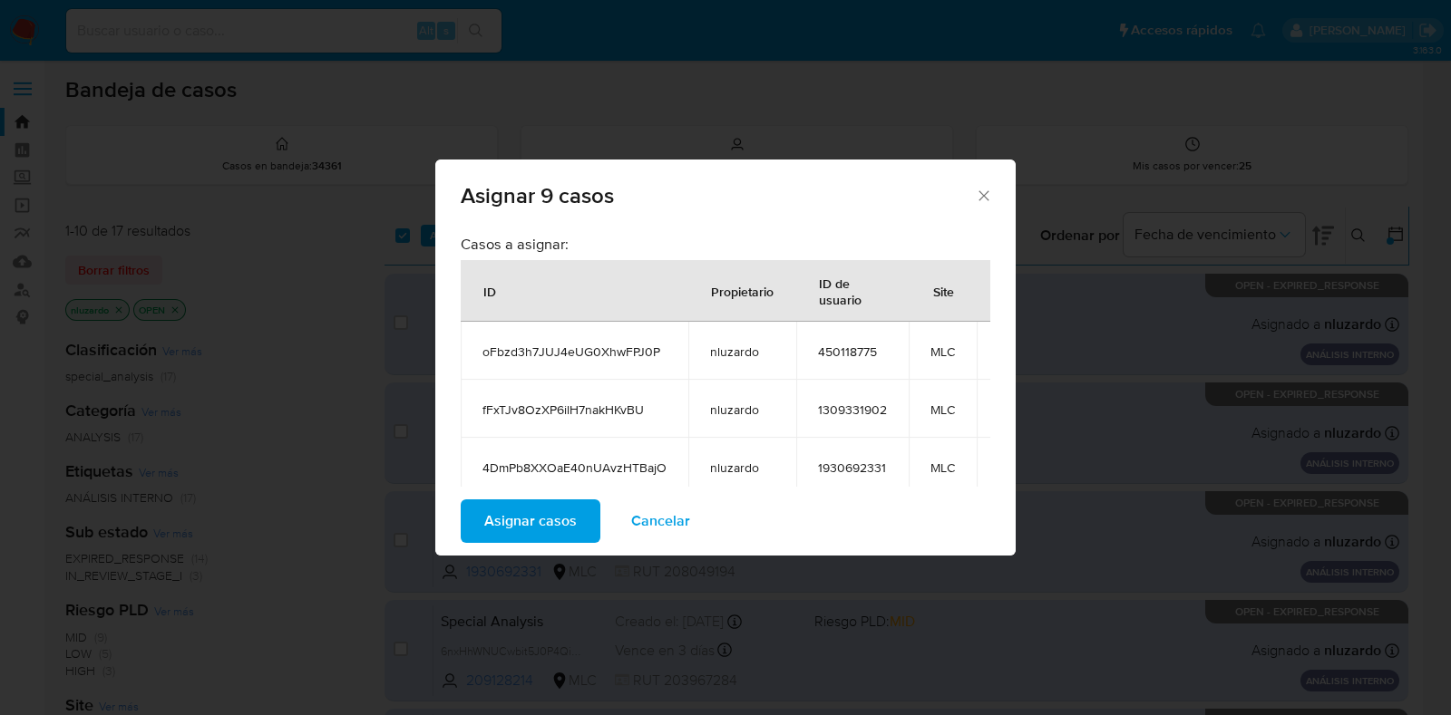
type textarea "Asignación manual"
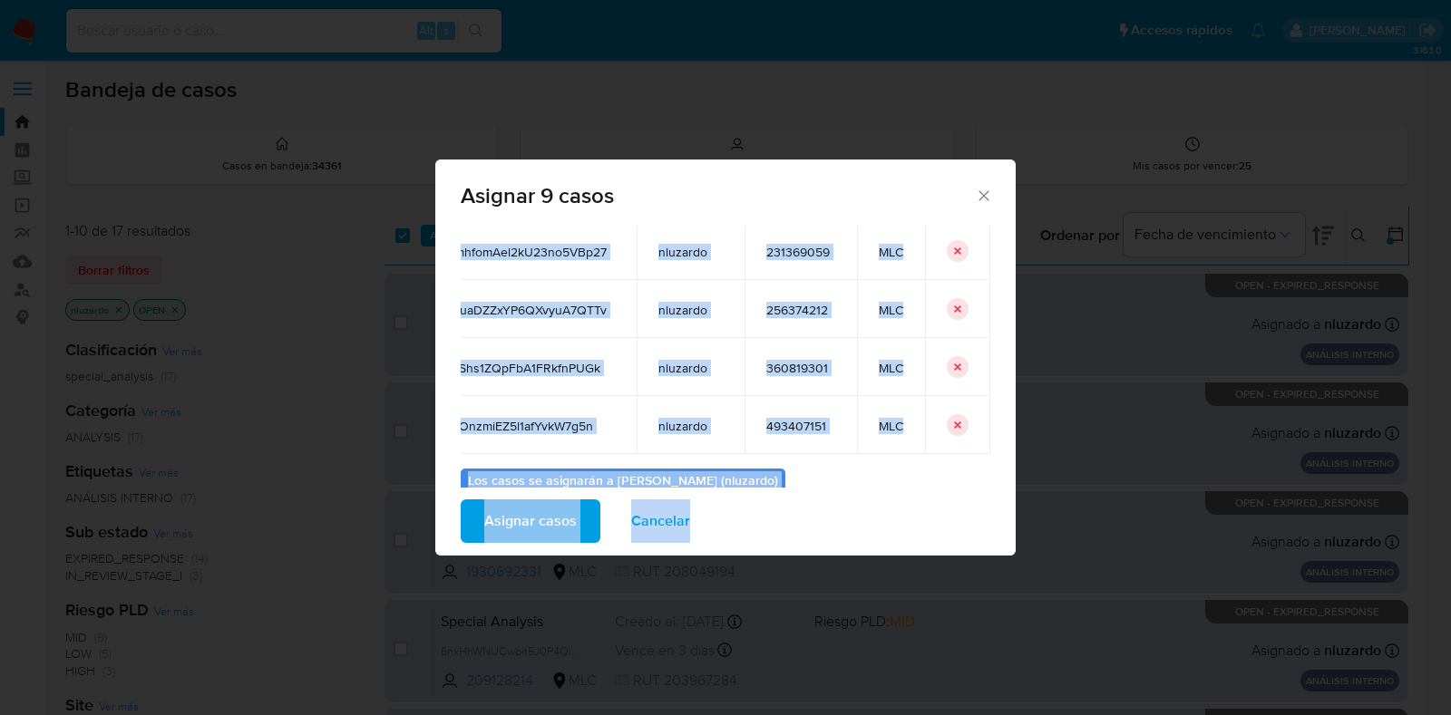
scroll to position [340, 0]
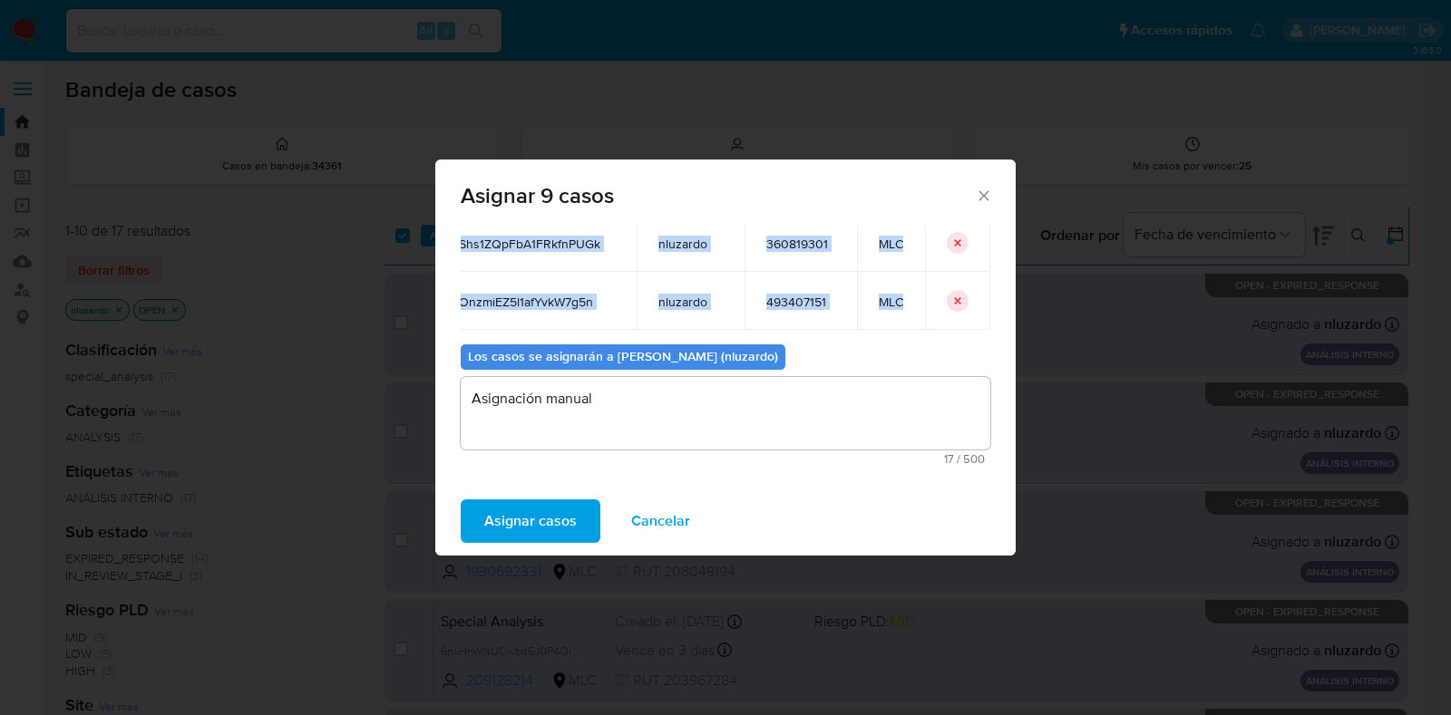
drag, startPoint x: 482, startPoint y: 282, endPoint x: 938, endPoint y: 297, distance: 456.3
click at [938, 297] on table "ID Propietario ID de usuario Site oFbzd3h7JUJ4eUG0XhwFPJ0P nluzardo 450118775 M…" at bounding box center [699, 38] width 581 height 584
copy table "ID Propietario ID de usuario Site oFbzd3h7JUJ4eUG0XhwFPJ0P nluzardo 450118775 M…"
click at [655, 529] on span "Cancelar" at bounding box center [660, 521] width 59 height 40
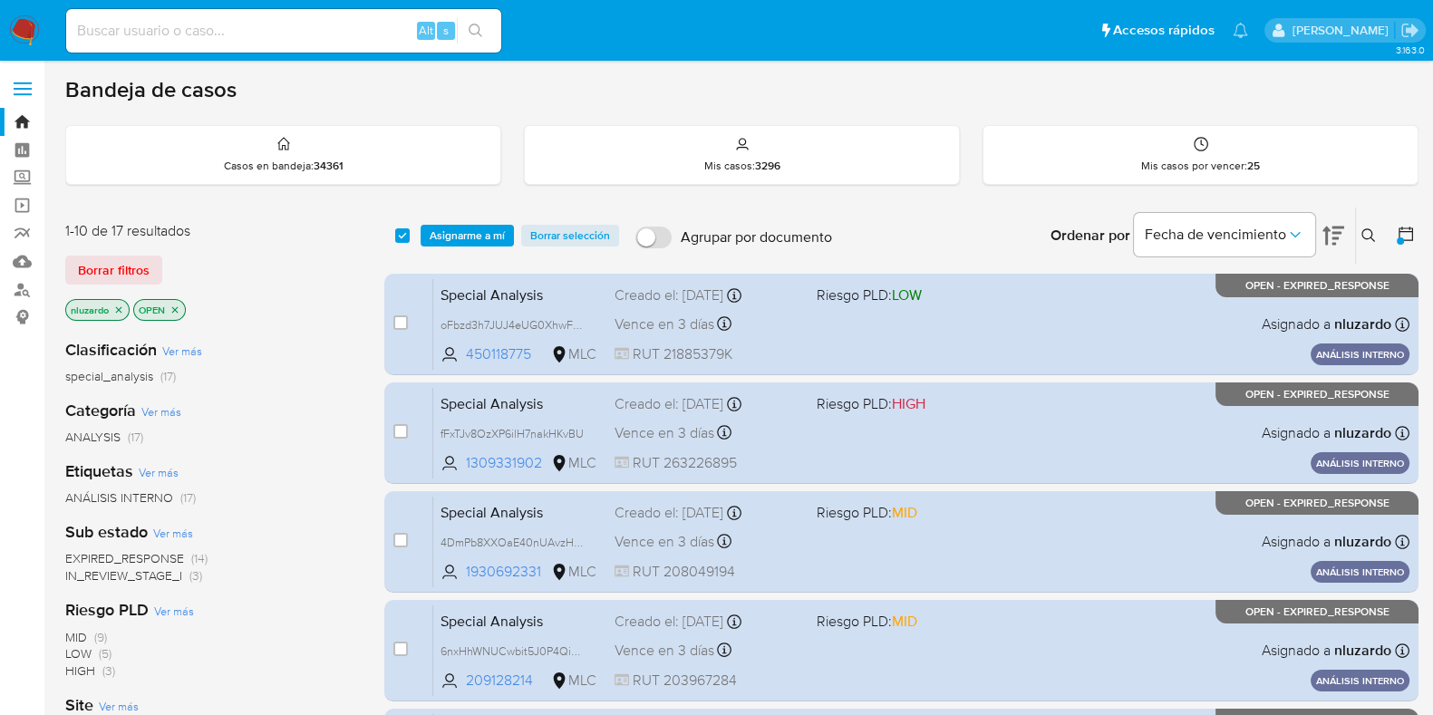
click at [476, 233] on span "Asignarme a mí" at bounding box center [467, 236] width 75 height 18
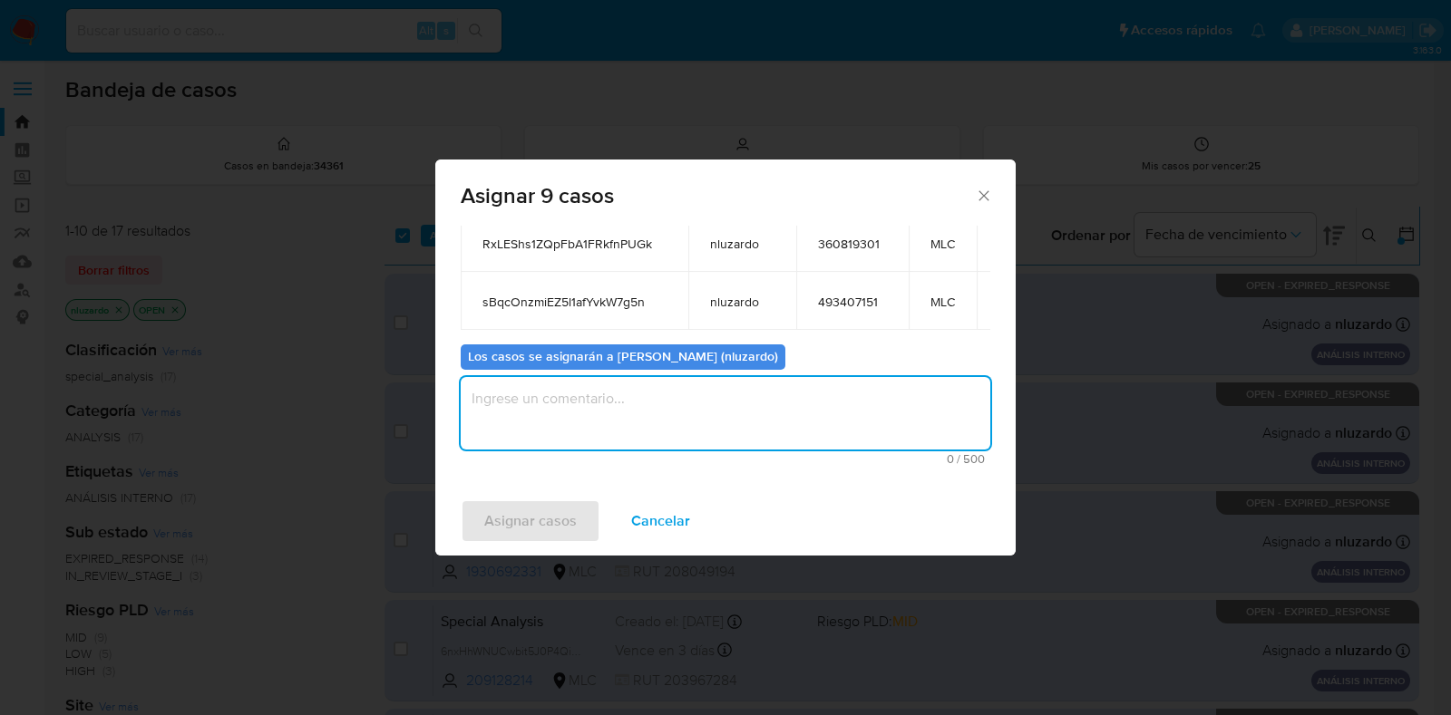
click at [562, 412] on textarea "assign-modal" at bounding box center [725, 413] width 529 height 73
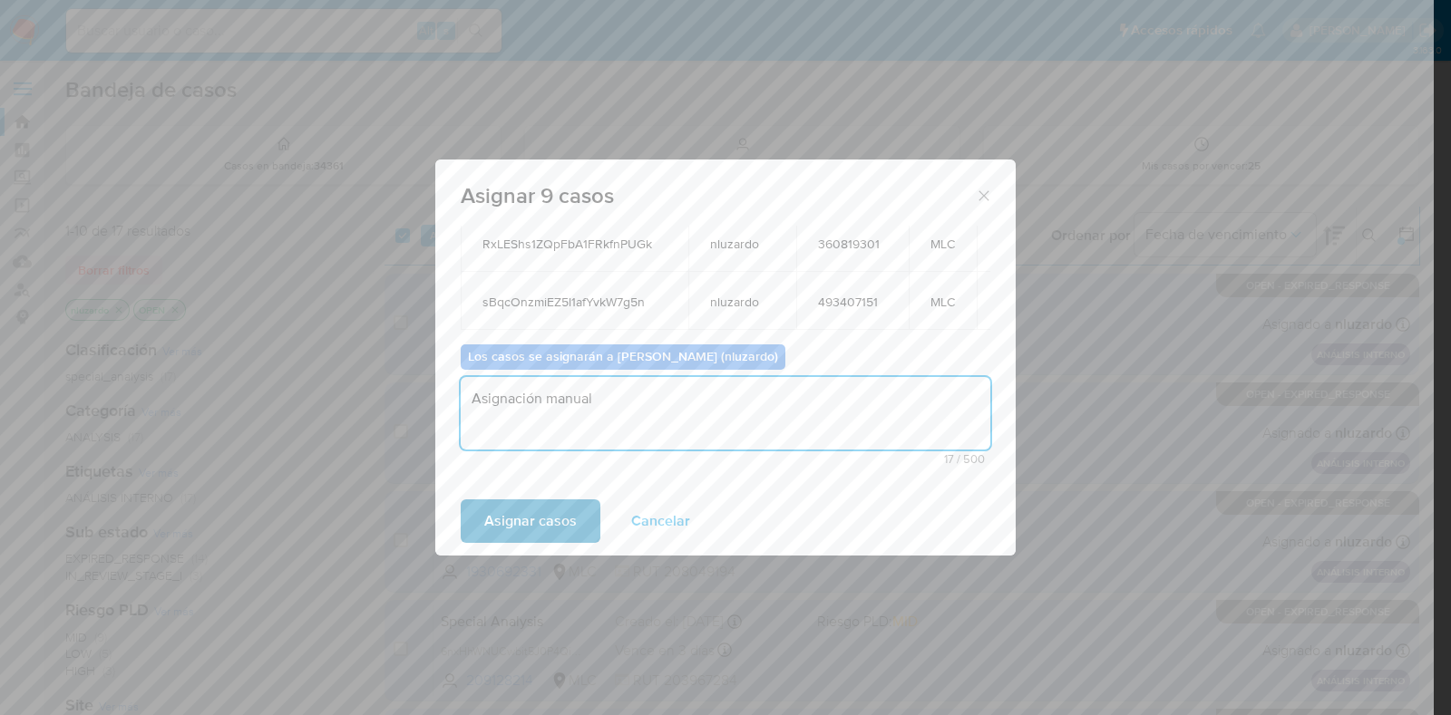
type textarea "Asignación manual"
click at [497, 527] on span "Asignar casos" at bounding box center [530, 521] width 92 height 40
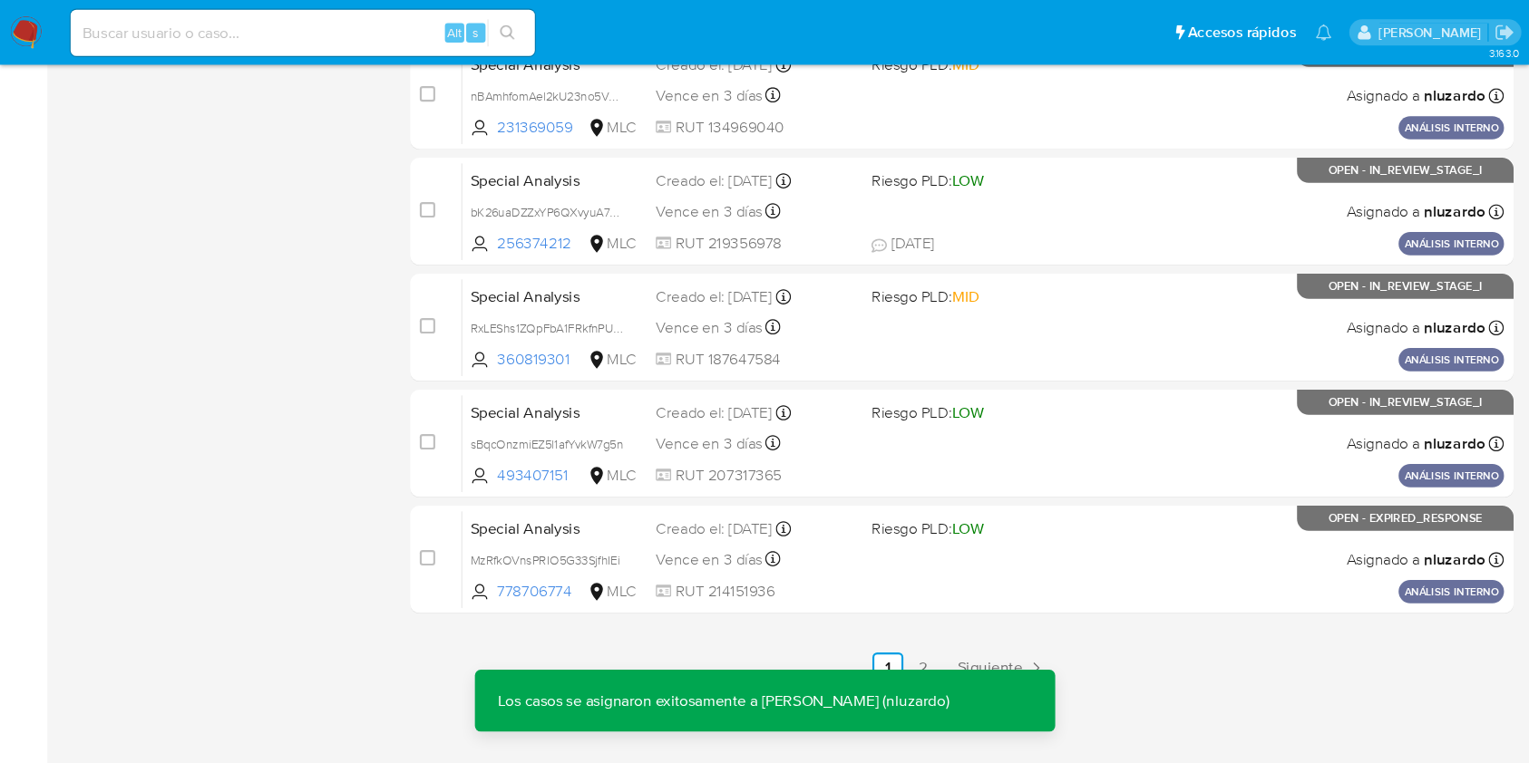
scroll to position [0, 0]
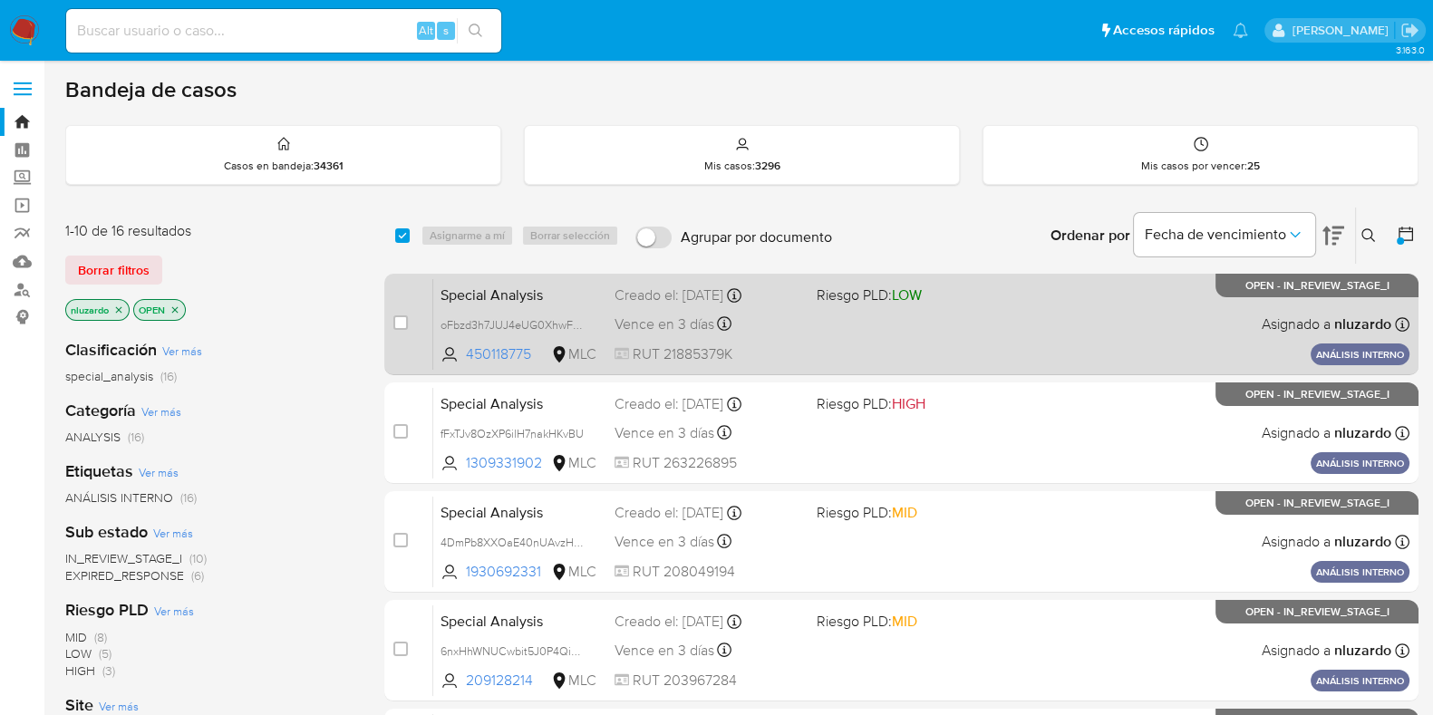
click at [908, 322] on span at bounding box center [911, 324] width 188 height 4
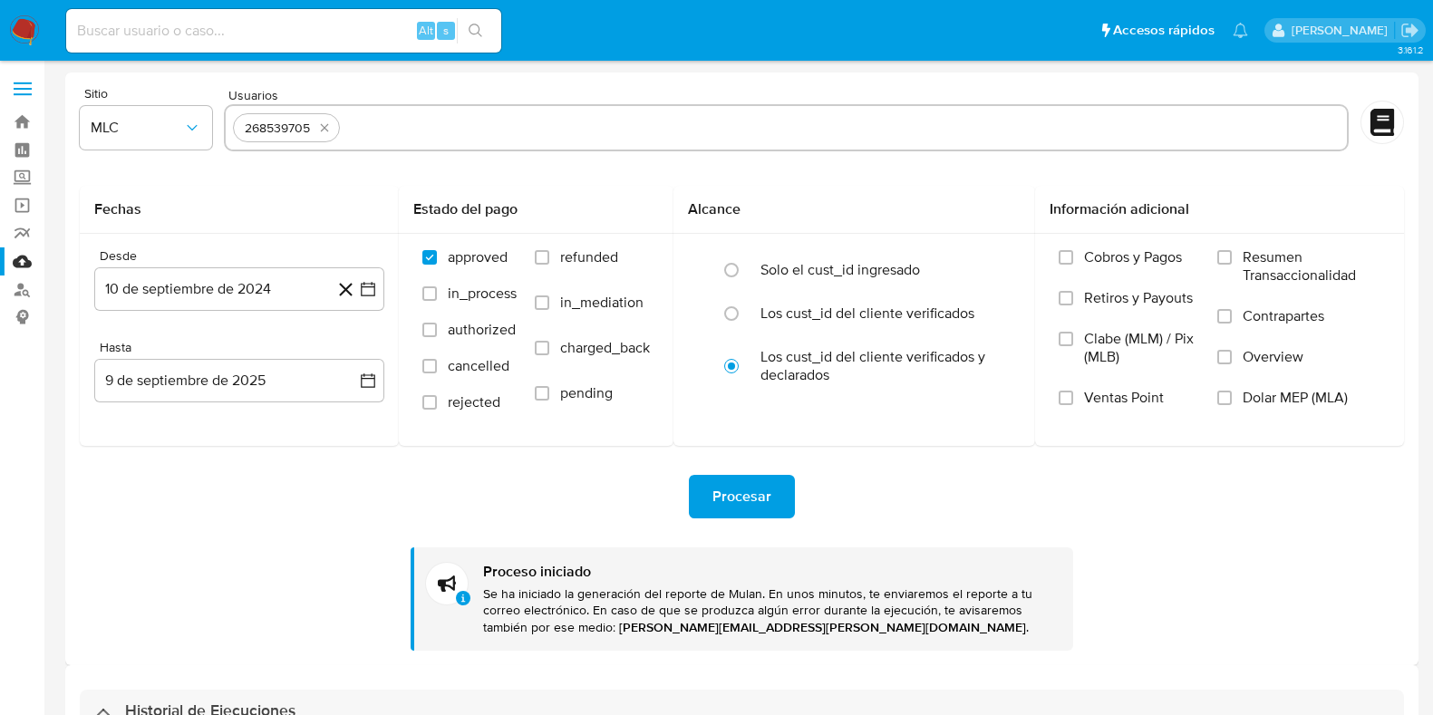
select select "10"
click at [331, 125] on icon "quitar 268539705" at bounding box center [324, 128] width 15 height 15
click at [331, 125] on input "text" at bounding box center [787, 127] width 1108 height 29
click at [393, 128] on input "text" at bounding box center [787, 127] width 1108 height 29
paste input "450118775, 1309331902, 1930692331, 209128214, 217202673, 231369059, 256374212, …"
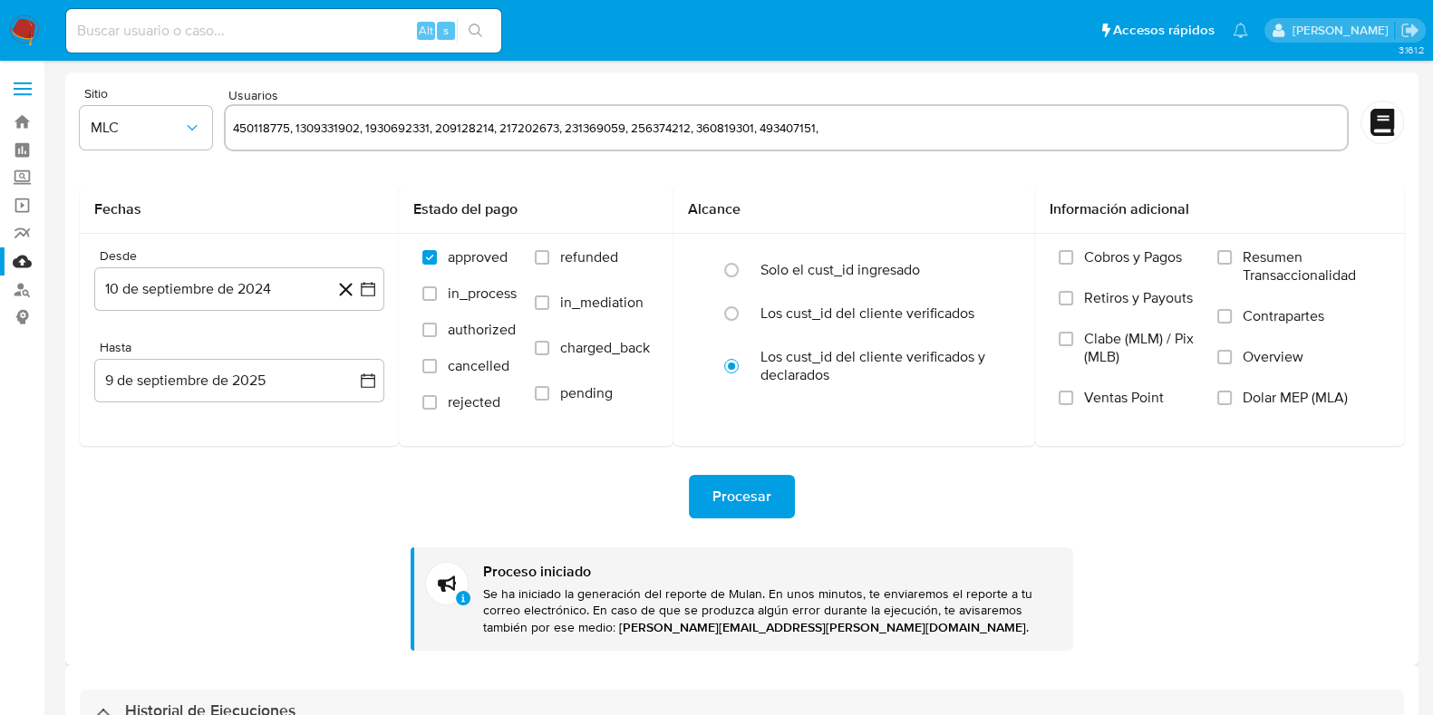
type input "450118775, 1309331902, 1930692331, 209128214, 217202673, 231369059, 256374212, …"
click at [224, 515] on div "Procesar" at bounding box center [742, 497] width 1325 height 44
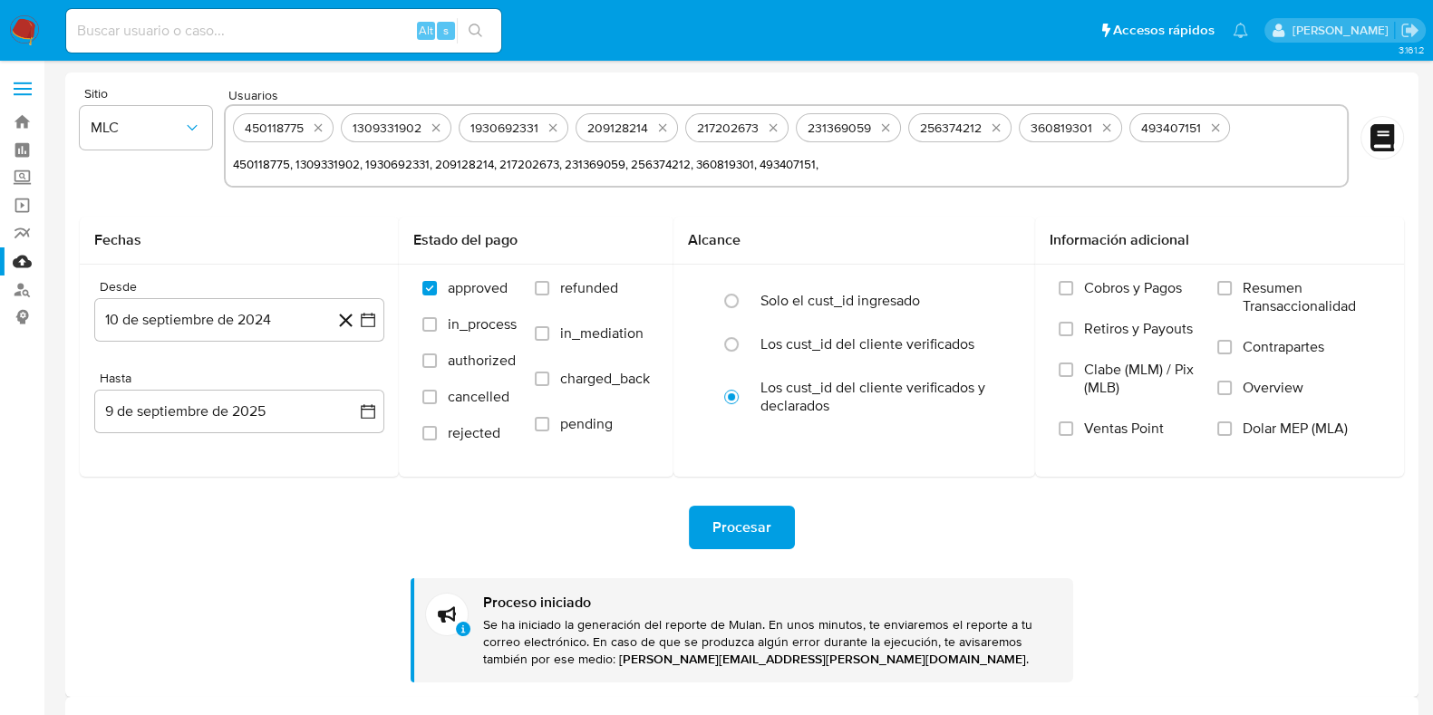
click at [764, 518] on span "Procesar" at bounding box center [742, 528] width 59 height 40
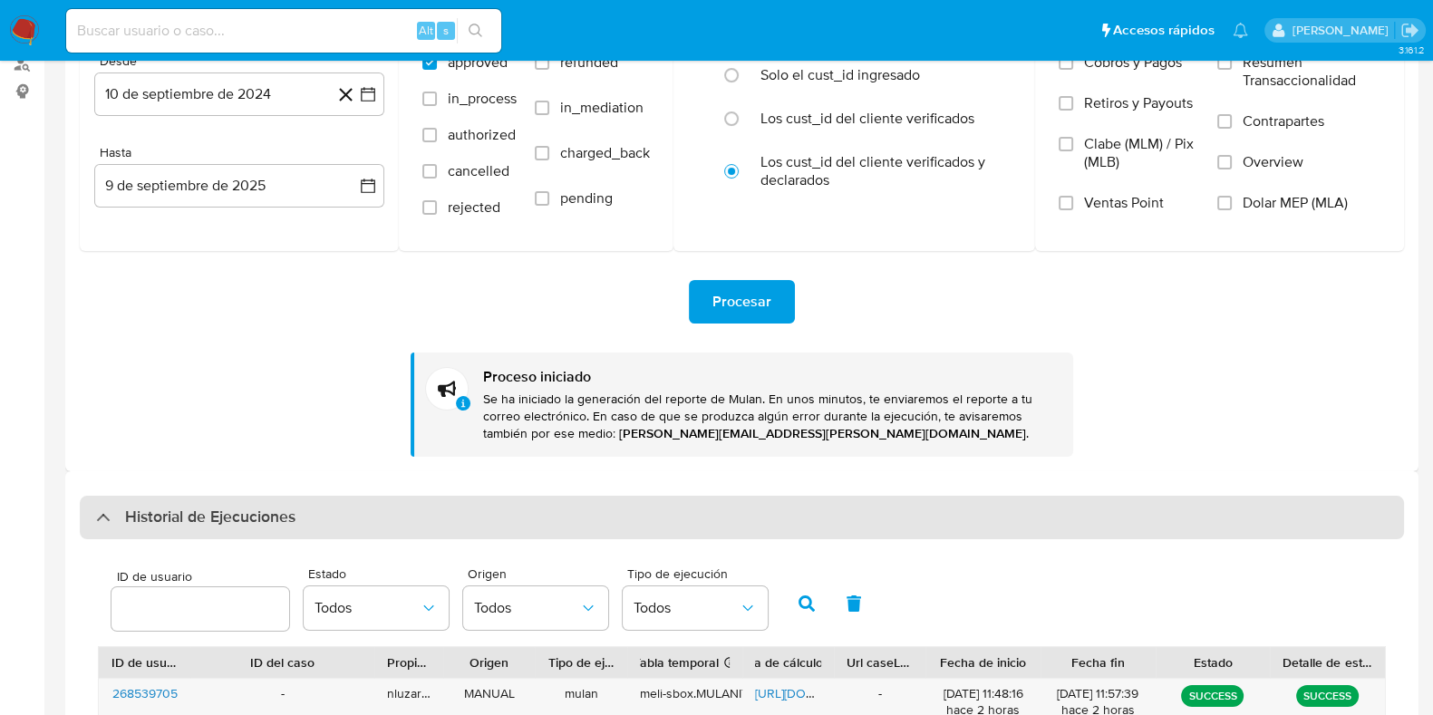
click at [363, 530] on div "Historial de Ejecuciones" at bounding box center [742, 518] width 1325 height 44
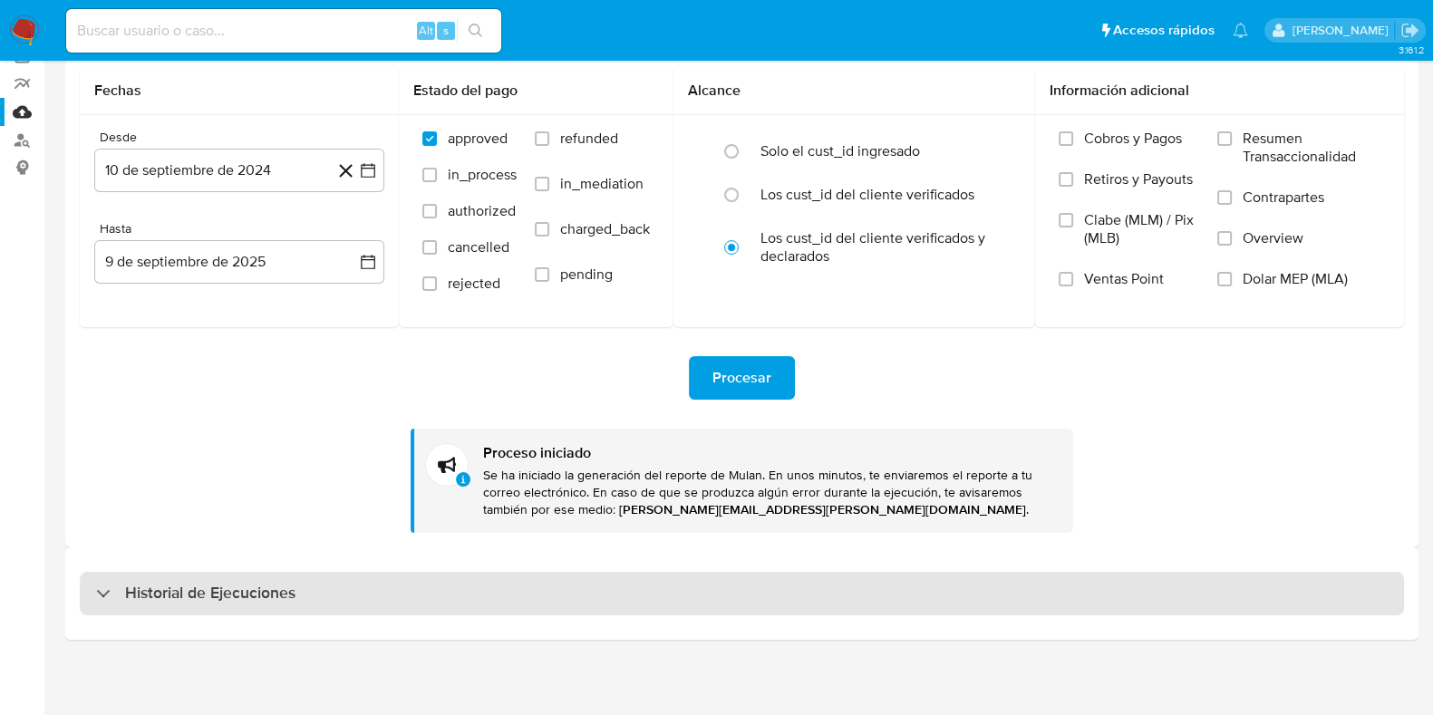
click at [327, 607] on div "Historial de Ejecuciones" at bounding box center [742, 594] width 1325 height 44
select select "10"
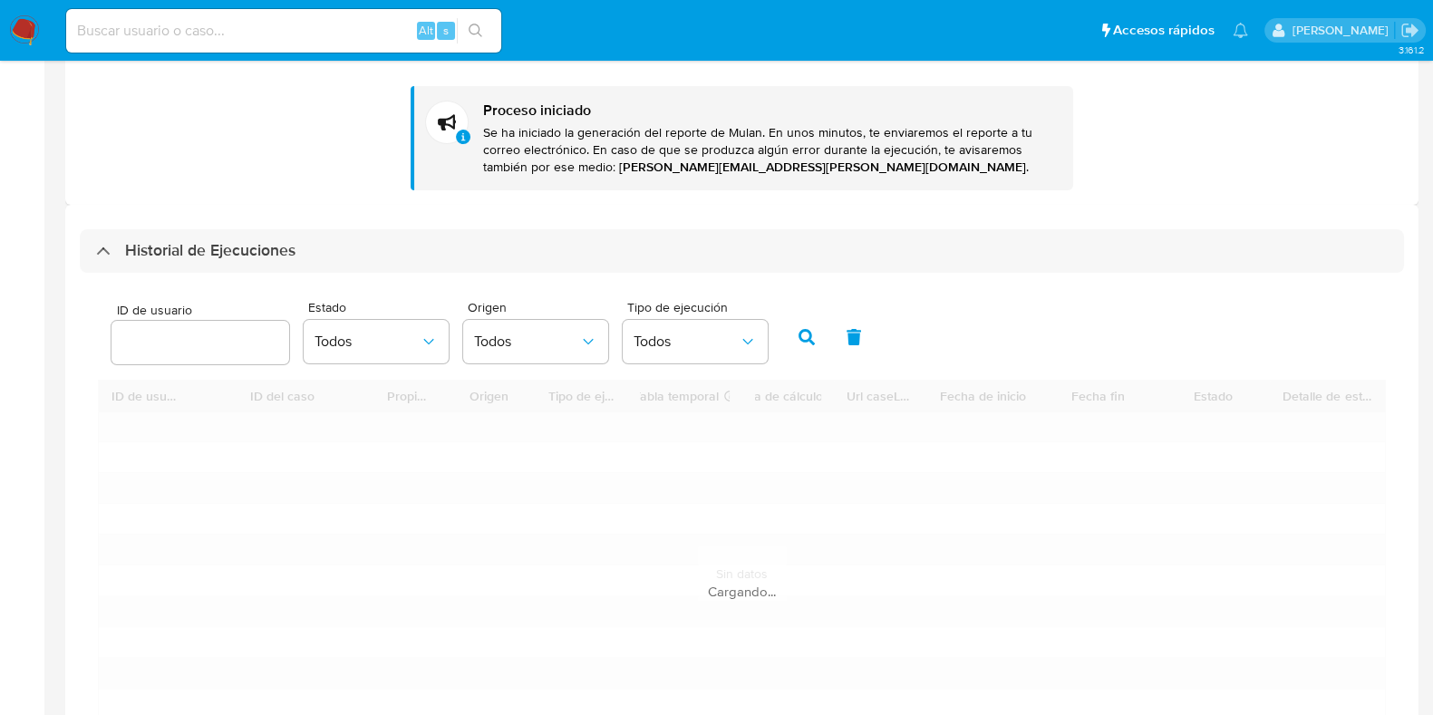
scroll to position [661, 0]
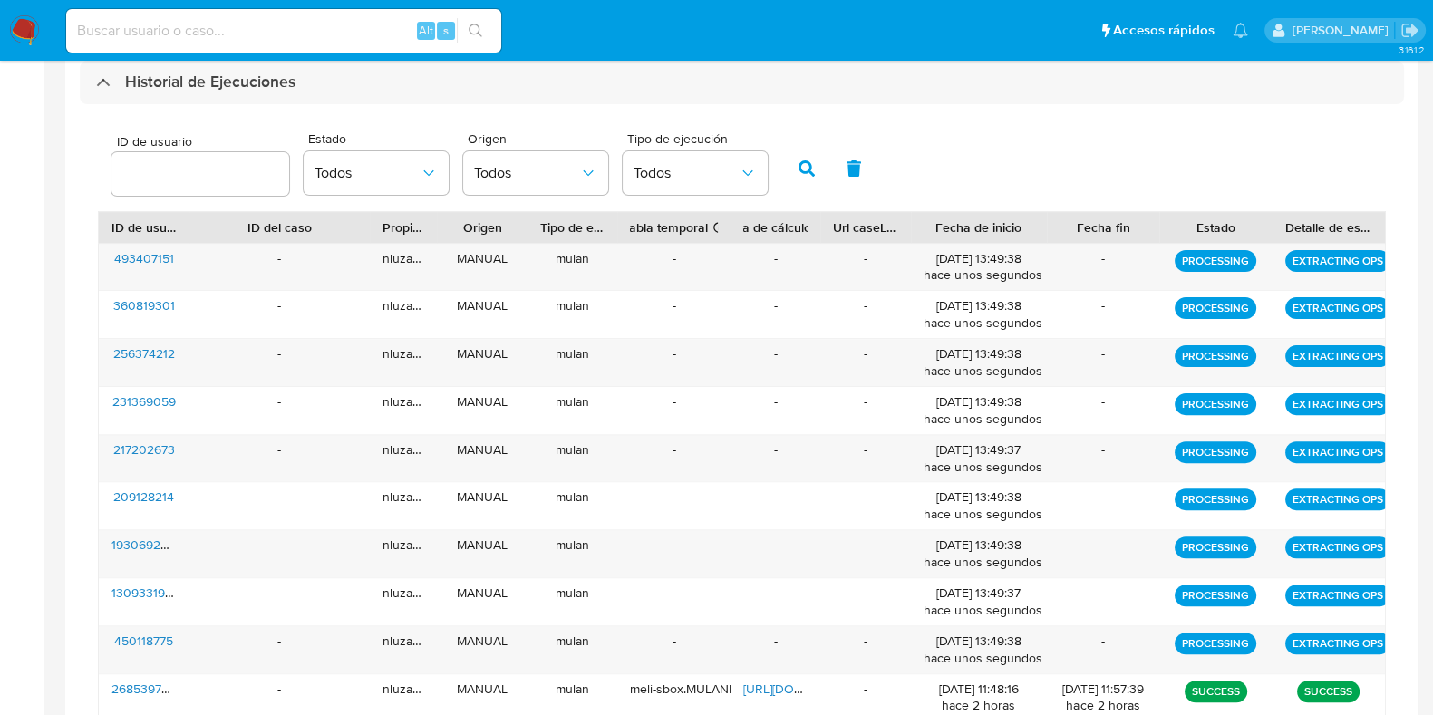
drag, startPoint x: 1045, startPoint y: 221, endPoint x: 1066, endPoint y: 223, distance: 20.9
click at [1066, 223] on div "ID de usuario ID del caso Propietario Origen Tipo de ejecución Tabla temporal D…" at bounding box center [742, 227] width 1286 height 31
drag, startPoint x: 183, startPoint y: 645, endPoint x: 56, endPoint y: 664, distance: 128.2
click at [94, 652] on div "ID de usuario Estado Todos Origen Todos Tipo de ejecución Todos ID de usuario I…" at bounding box center [742, 446] width 1325 height 685
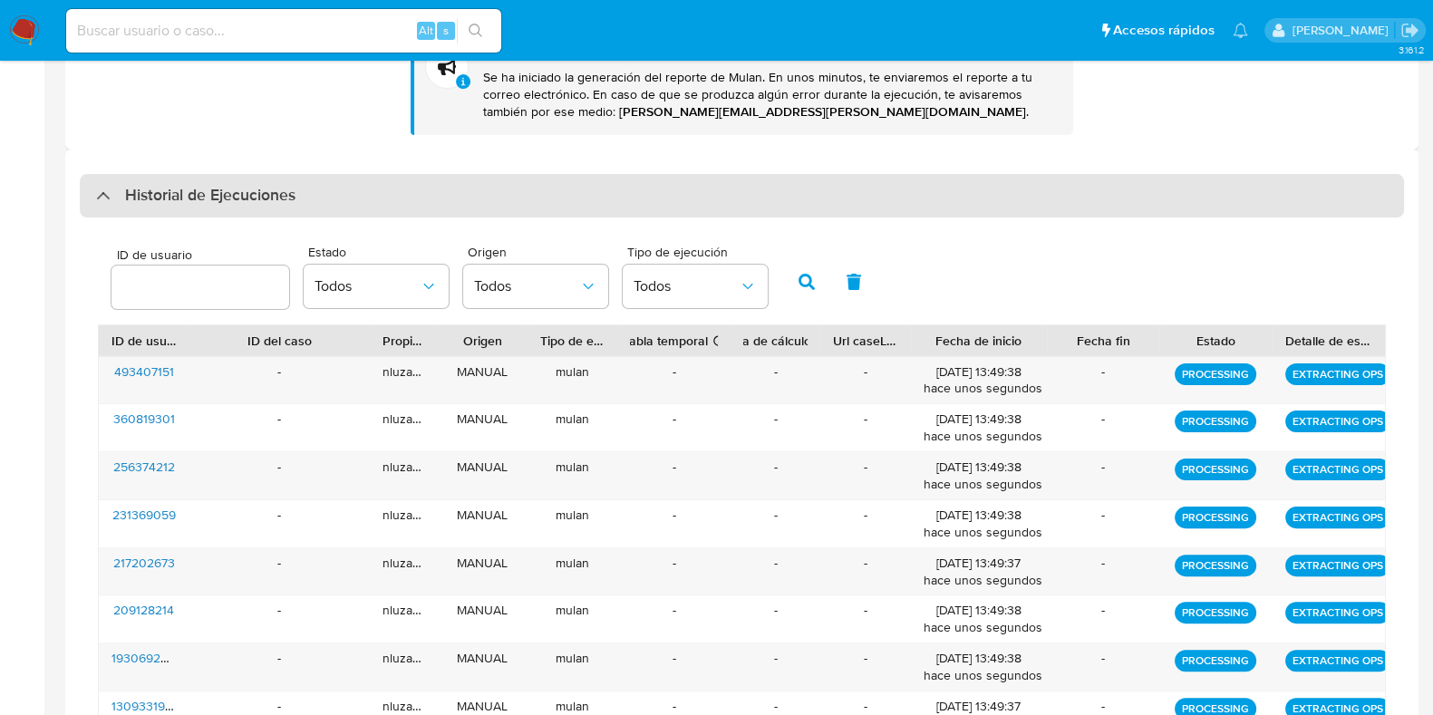
click at [194, 192] on h3 "Historial de Ejecuciones" at bounding box center [210, 196] width 170 height 22
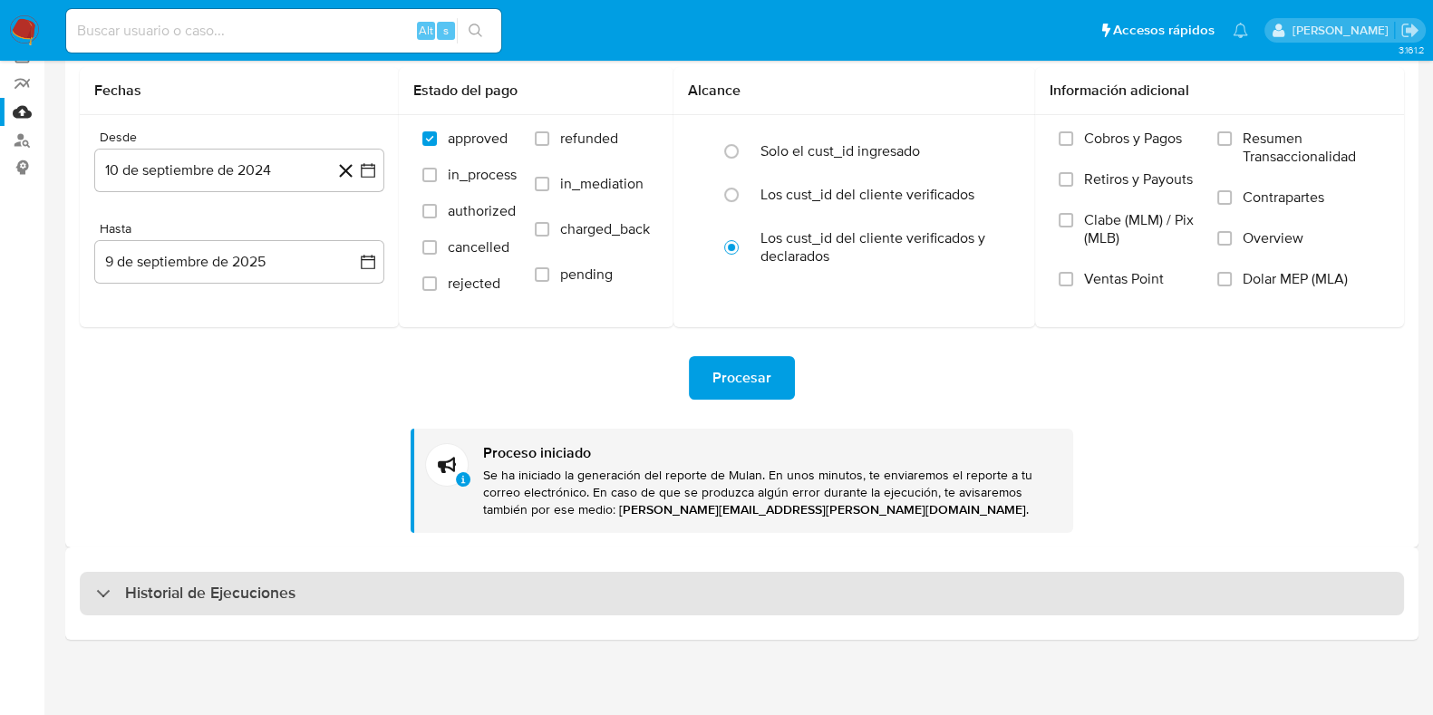
click at [197, 587] on h3 "Historial de Ejecuciones" at bounding box center [210, 594] width 170 height 22
select select "10"
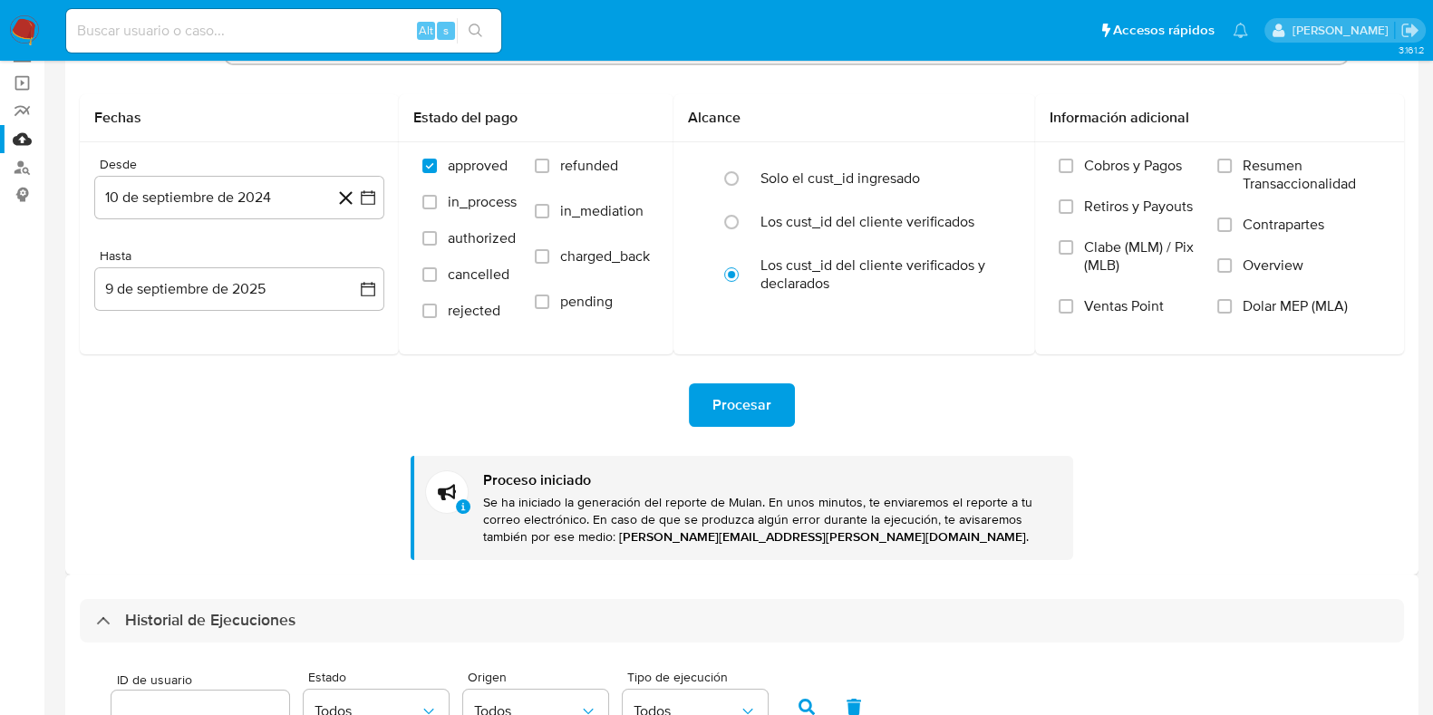
scroll to position [0, 0]
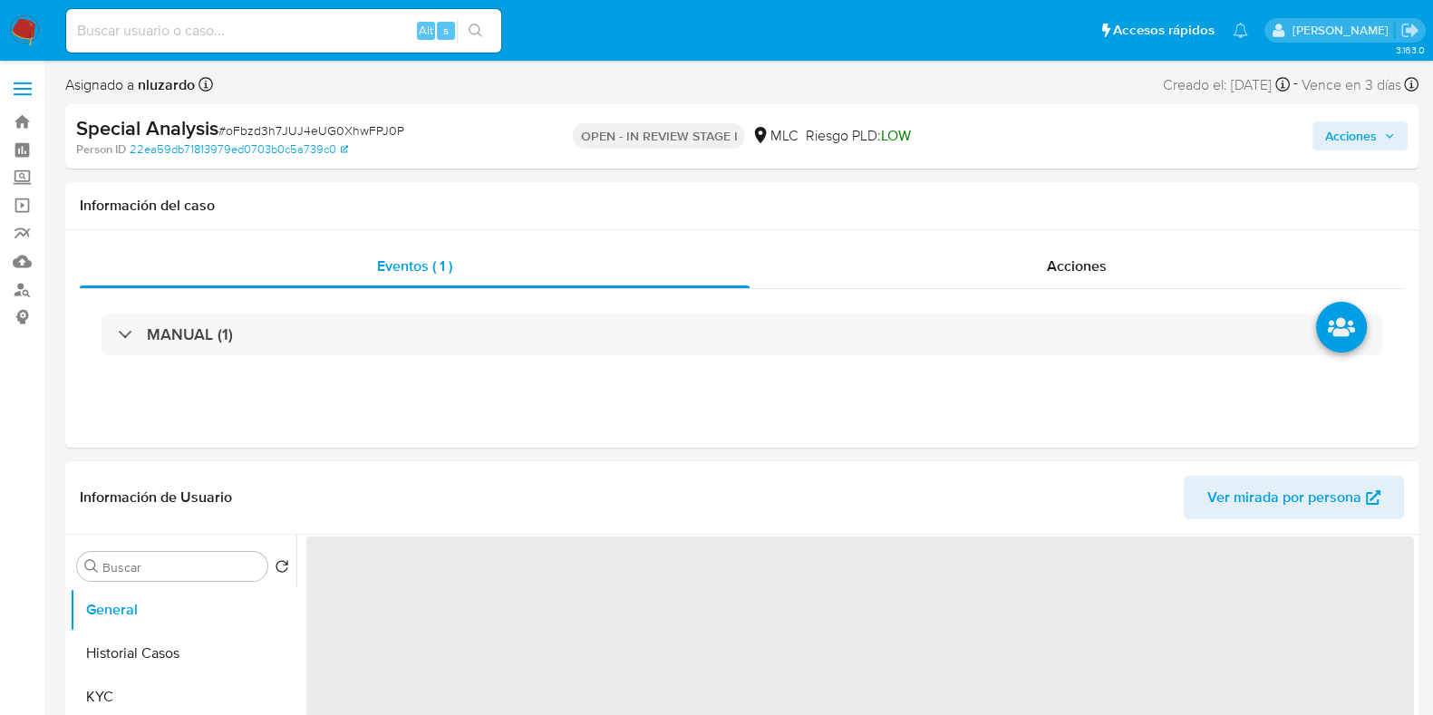
select select "10"
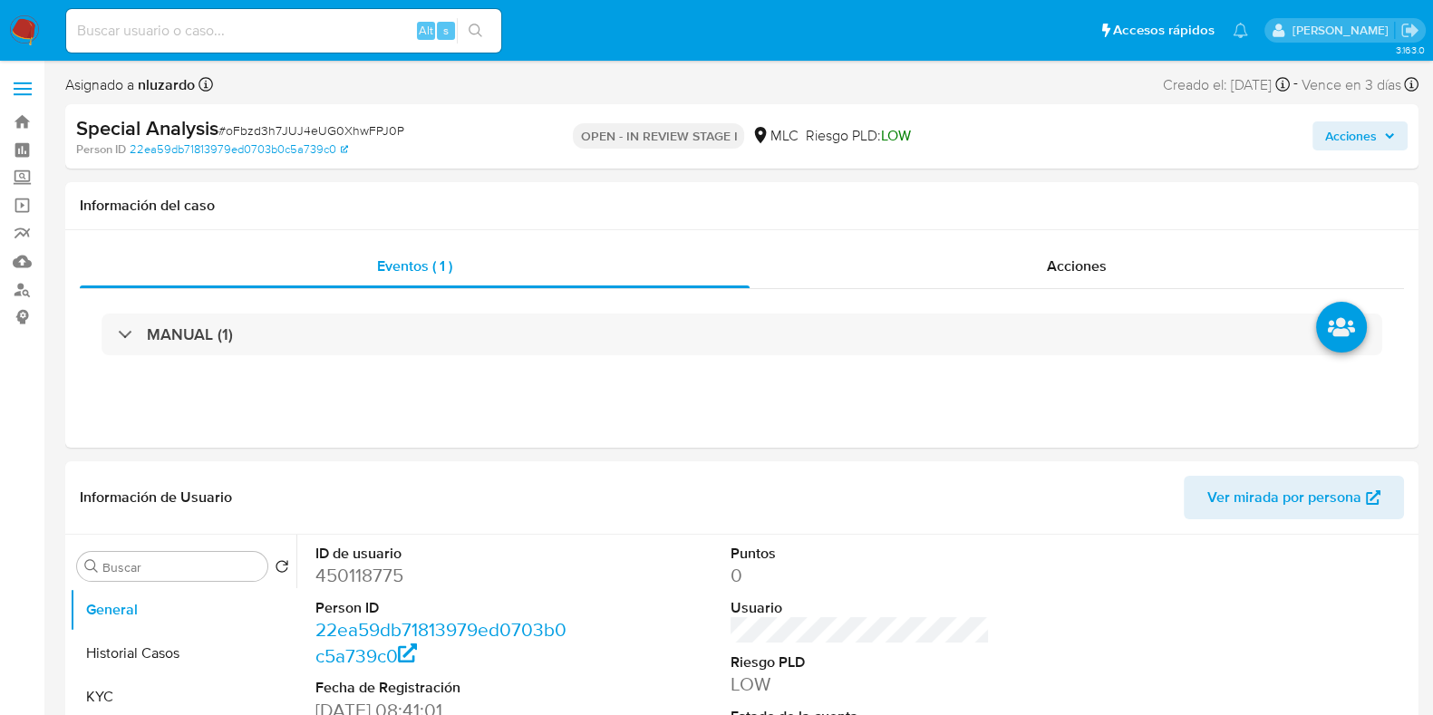
click at [199, 32] on input at bounding box center [283, 31] width 435 height 24
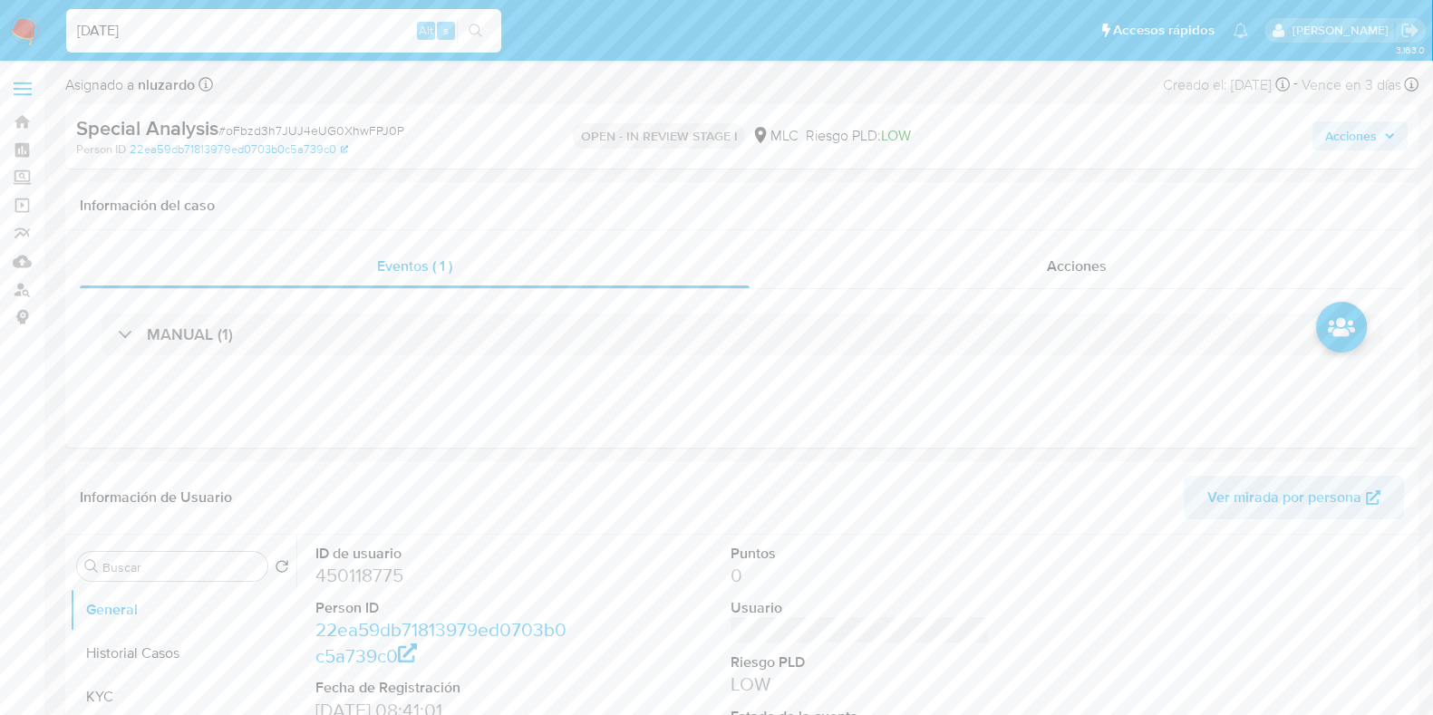
type input "[DATE]"
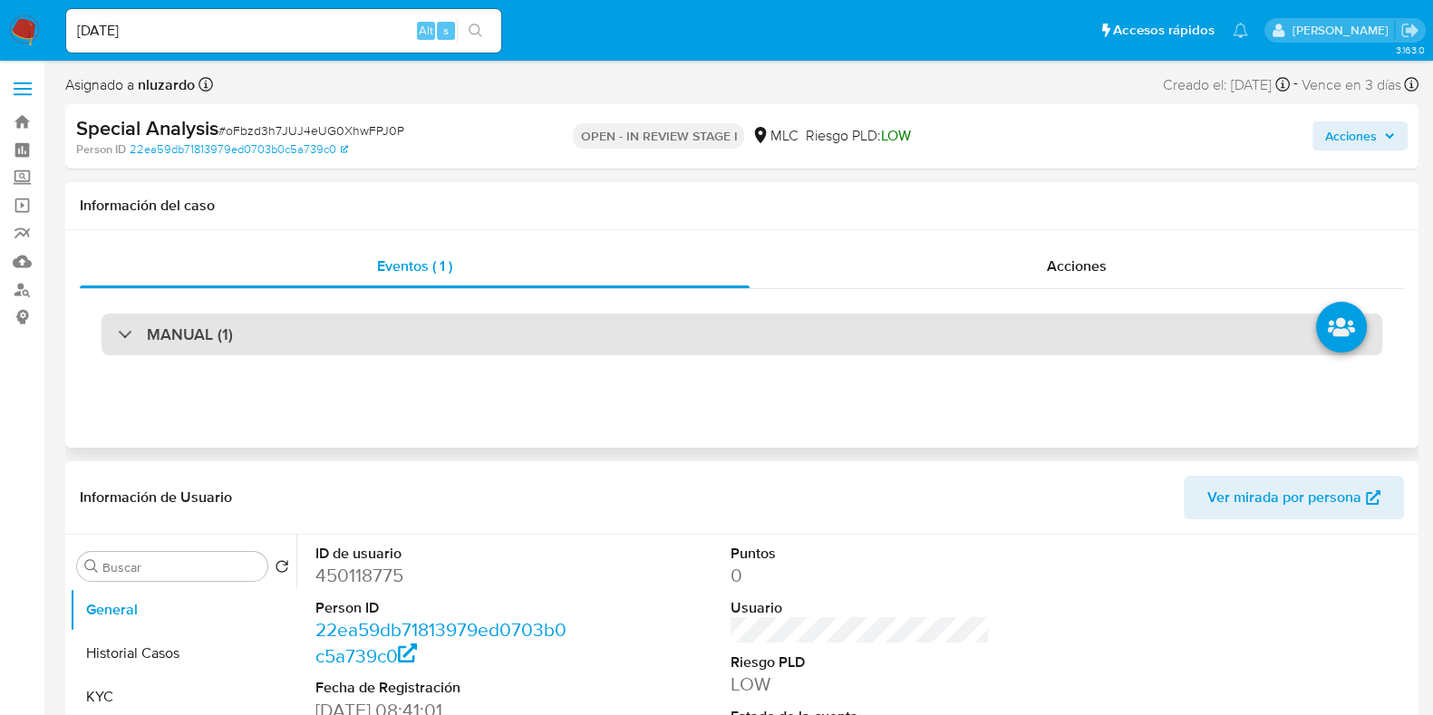
click at [184, 343] on h3 "MANUAL (1)" at bounding box center [190, 335] width 86 height 20
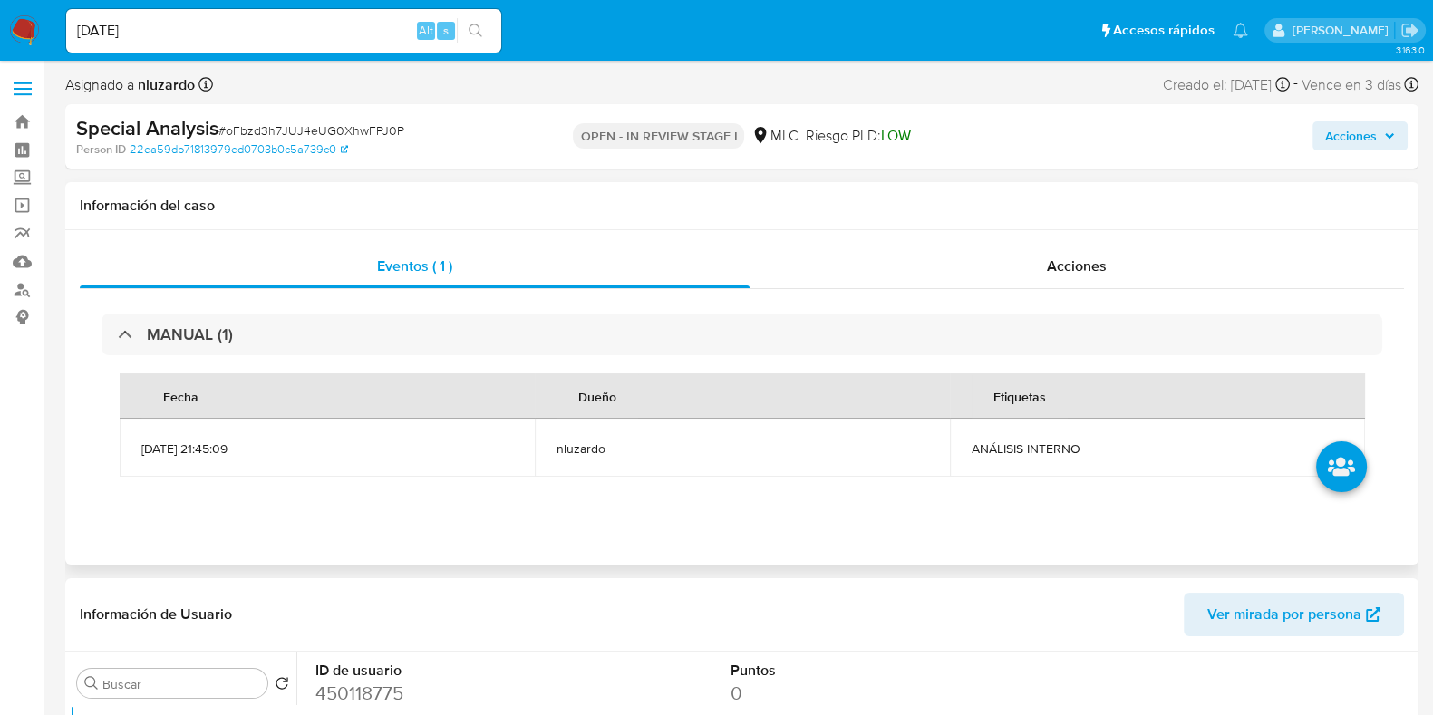
click at [1074, 444] on span "ANÁLISIS INTERNO" at bounding box center [1158, 449] width 372 height 16
copy span "ANÁLISIS INTERNO"
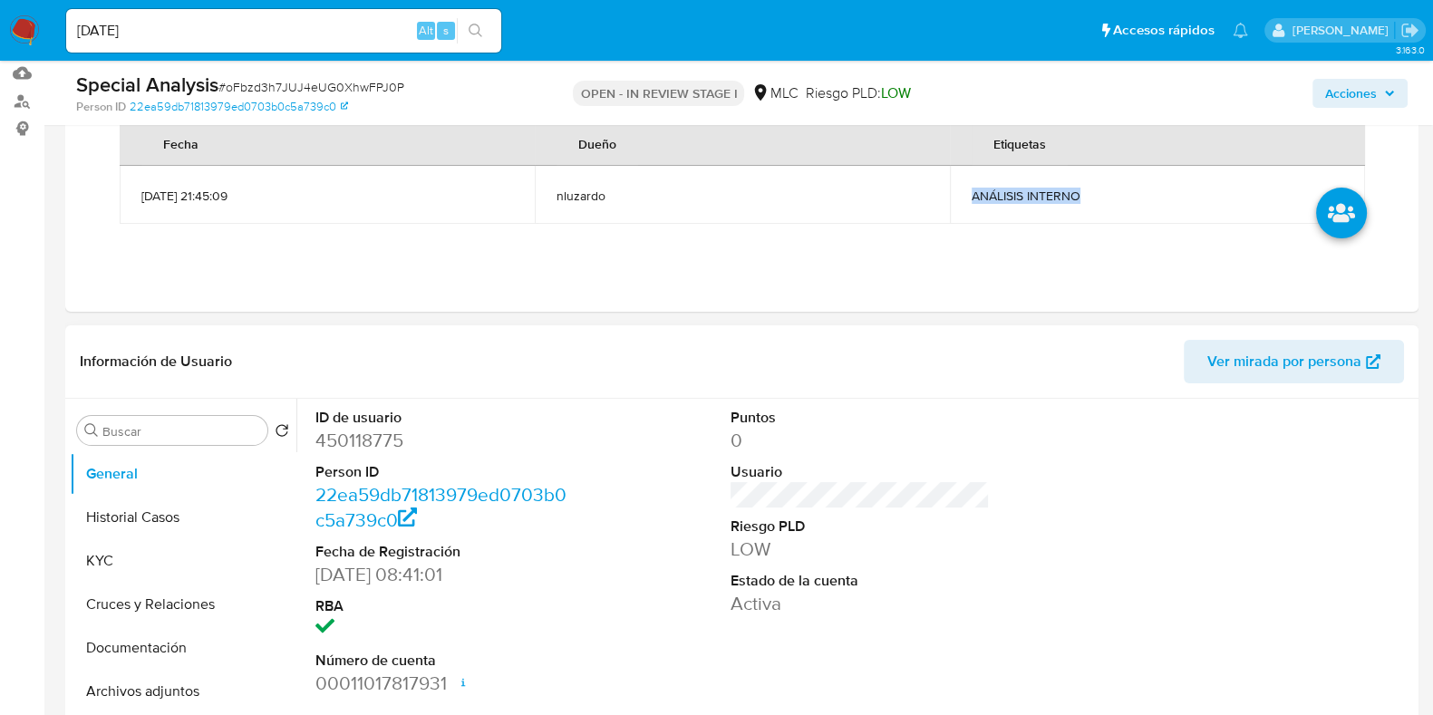
scroll to position [567, 0]
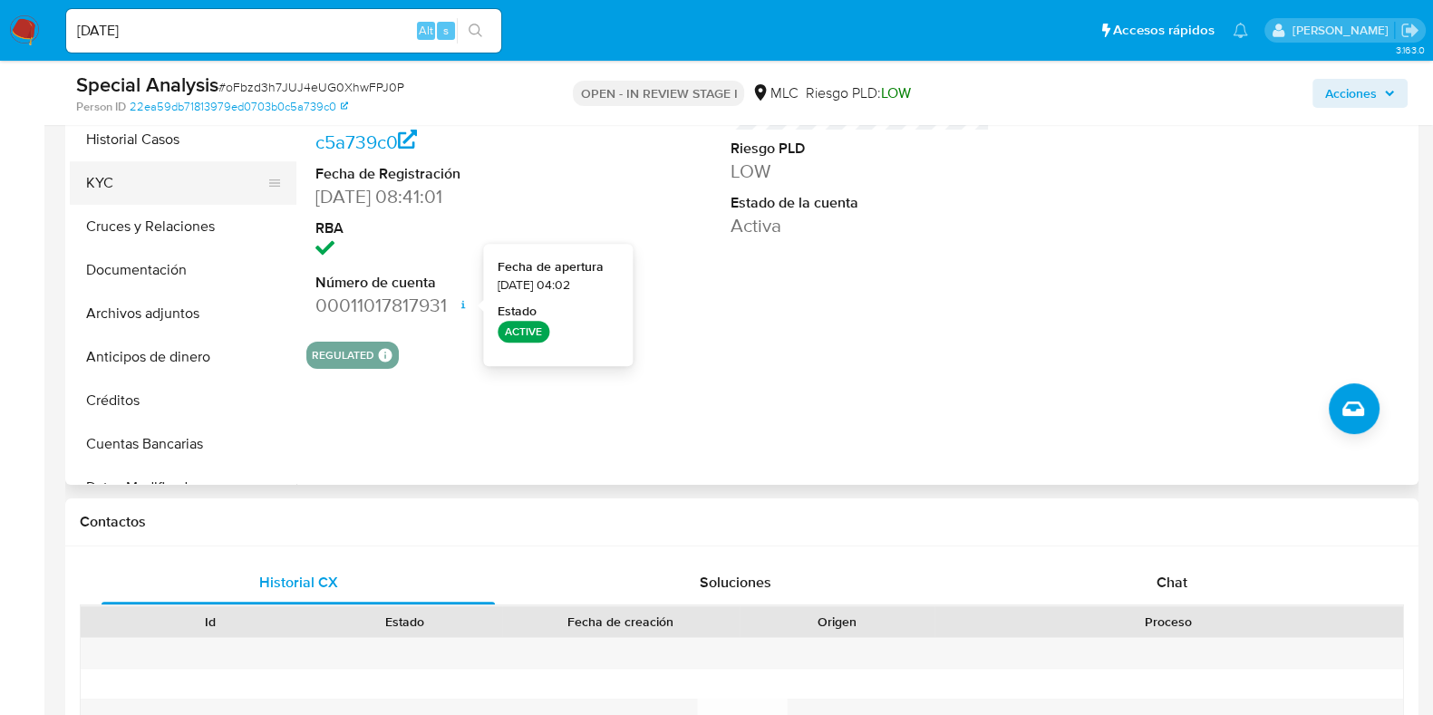
click at [109, 190] on button "KYC" at bounding box center [176, 183] width 212 height 44
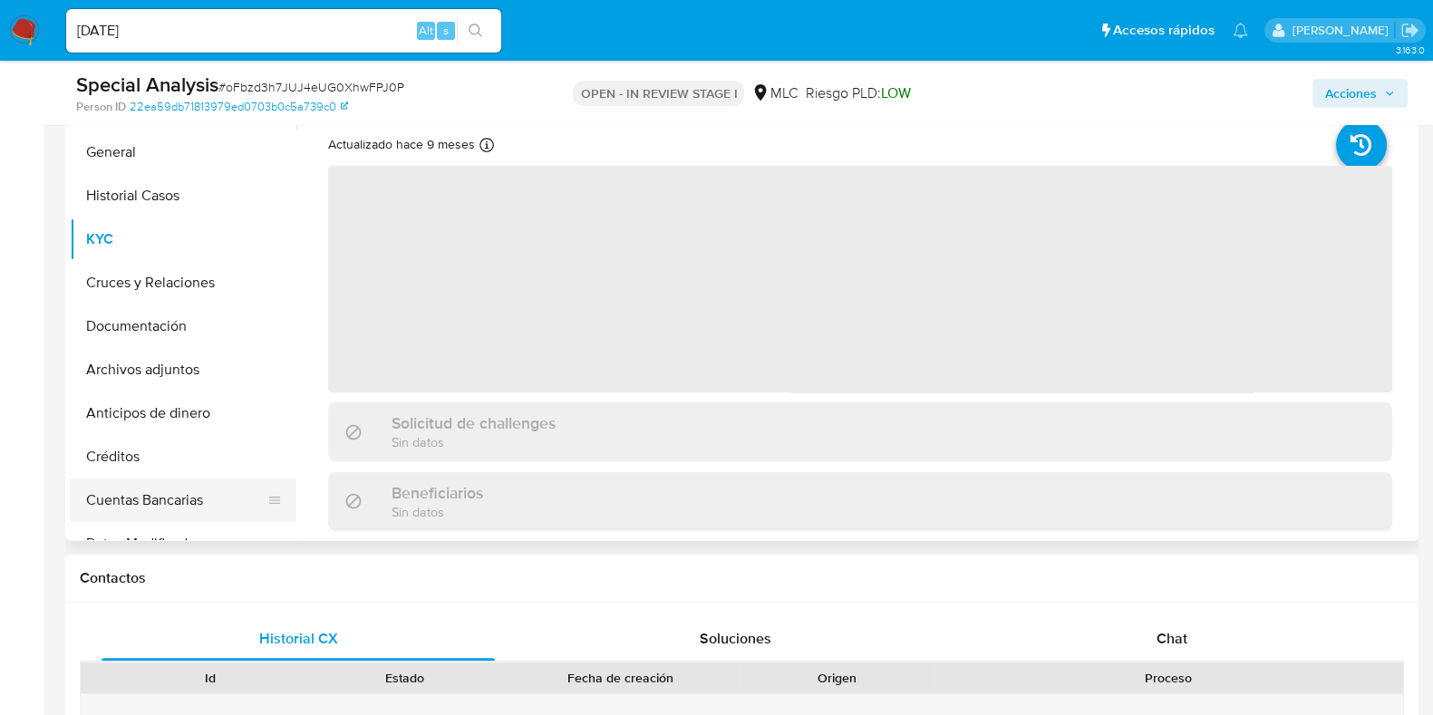
scroll to position [452, 0]
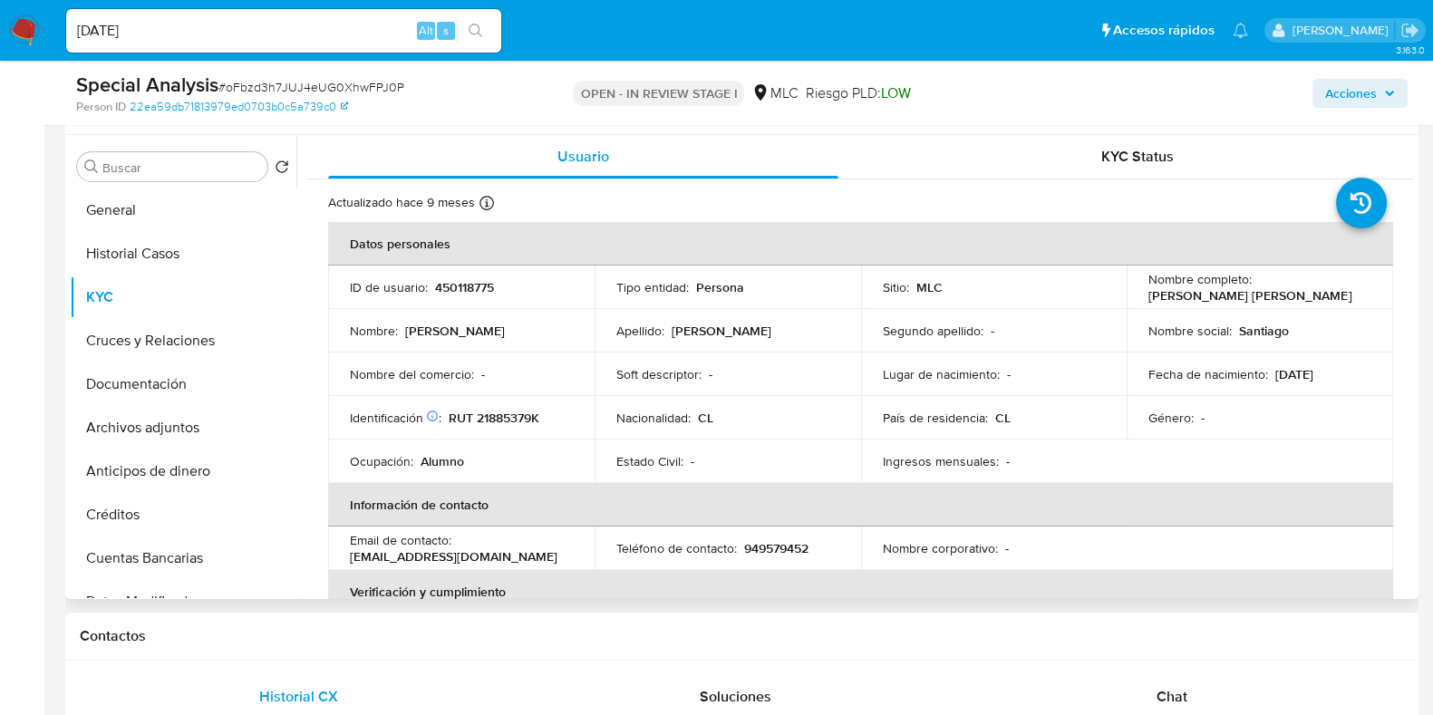
click at [1156, 296] on p "[PERSON_NAME] [PERSON_NAME]" at bounding box center [1250, 295] width 203 height 16
drag, startPoint x: 1370, startPoint y: 301, endPoint x: 1354, endPoint y: 299, distance: 16.4
click at [1354, 299] on td "Nombre completo : Santiago Ignacio Reyes Muñoz" at bounding box center [1260, 288] width 267 height 44
copy p "Santiago Ignacio Reyes Muñoz"
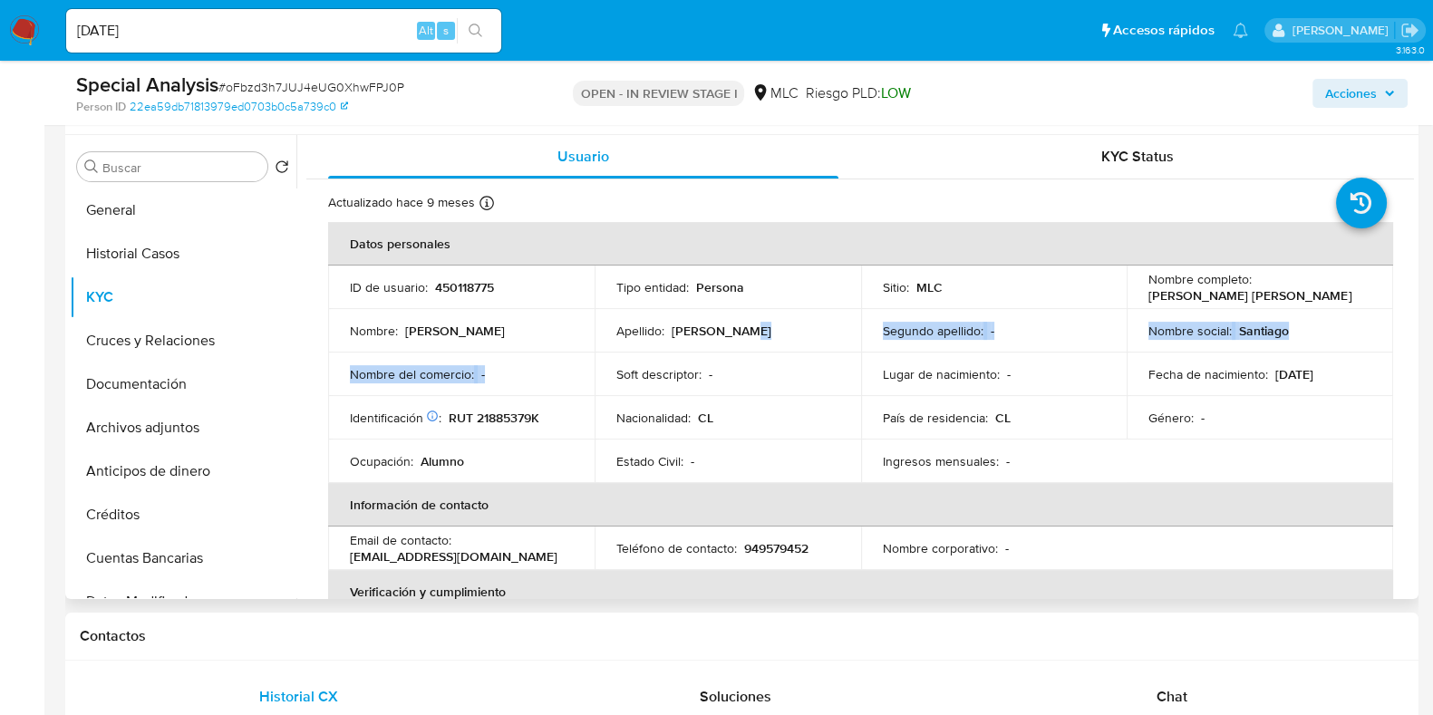
drag, startPoint x: 694, startPoint y: 355, endPoint x: 577, endPoint y: 360, distance: 117.0
click at [667, 356] on tbody "ID de usuario : 450118775 Tipo entidad : Persona Sitio : MLC Nombre completo : …" at bounding box center [860, 375] width 1065 height 218
click at [500, 410] on p "RUT 21885379K" at bounding box center [494, 418] width 91 height 16
copy p "RUT"
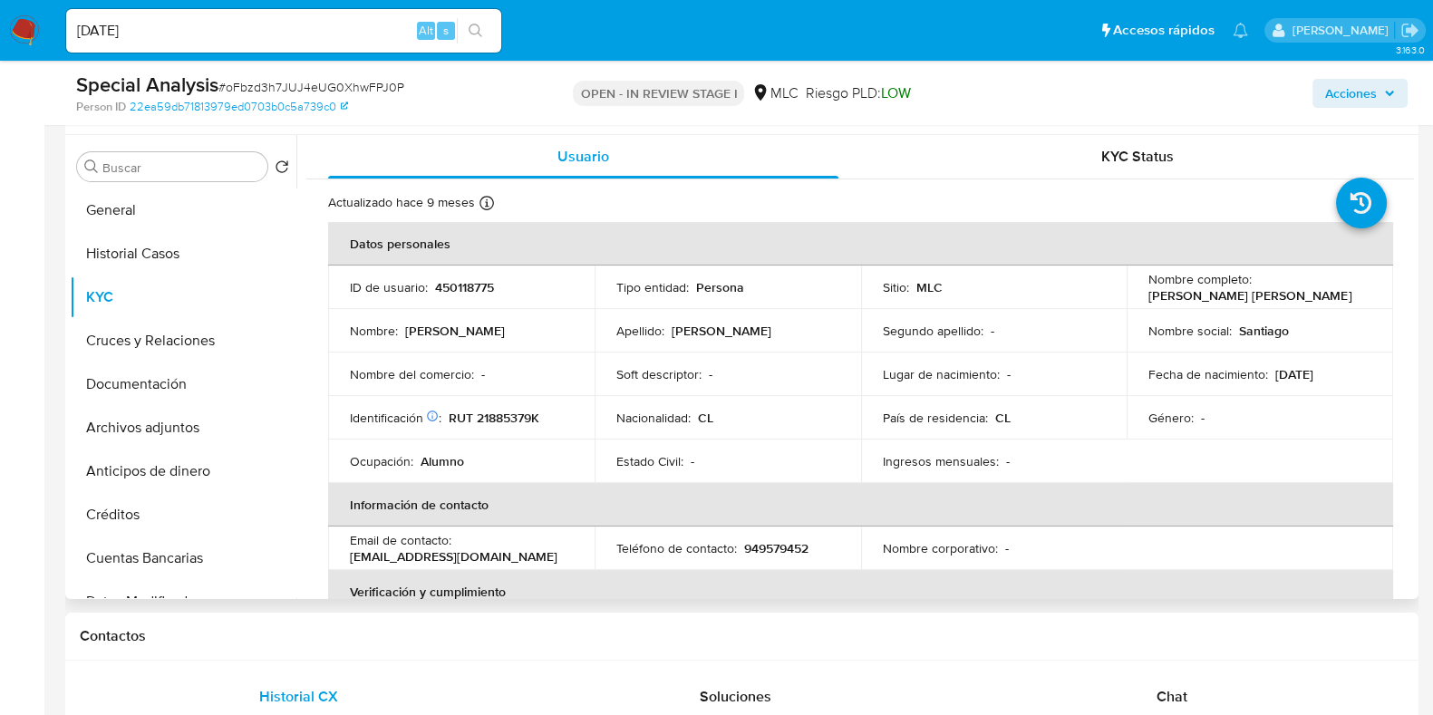
click at [503, 419] on p "RUT 21885379K" at bounding box center [494, 418] width 91 height 16
click at [503, 418] on p "RUT 21885379K" at bounding box center [494, 418] width 91 height 16
copy p "21885379K"
drag, startPoint x: 908, startPoint y: 371, endPoint x: 996, endPoint y: 378, distance: 88.2
click at [908, 371] on p "Lugar de nacimiento :" at bounding box center [941, 374] width 117 height 16
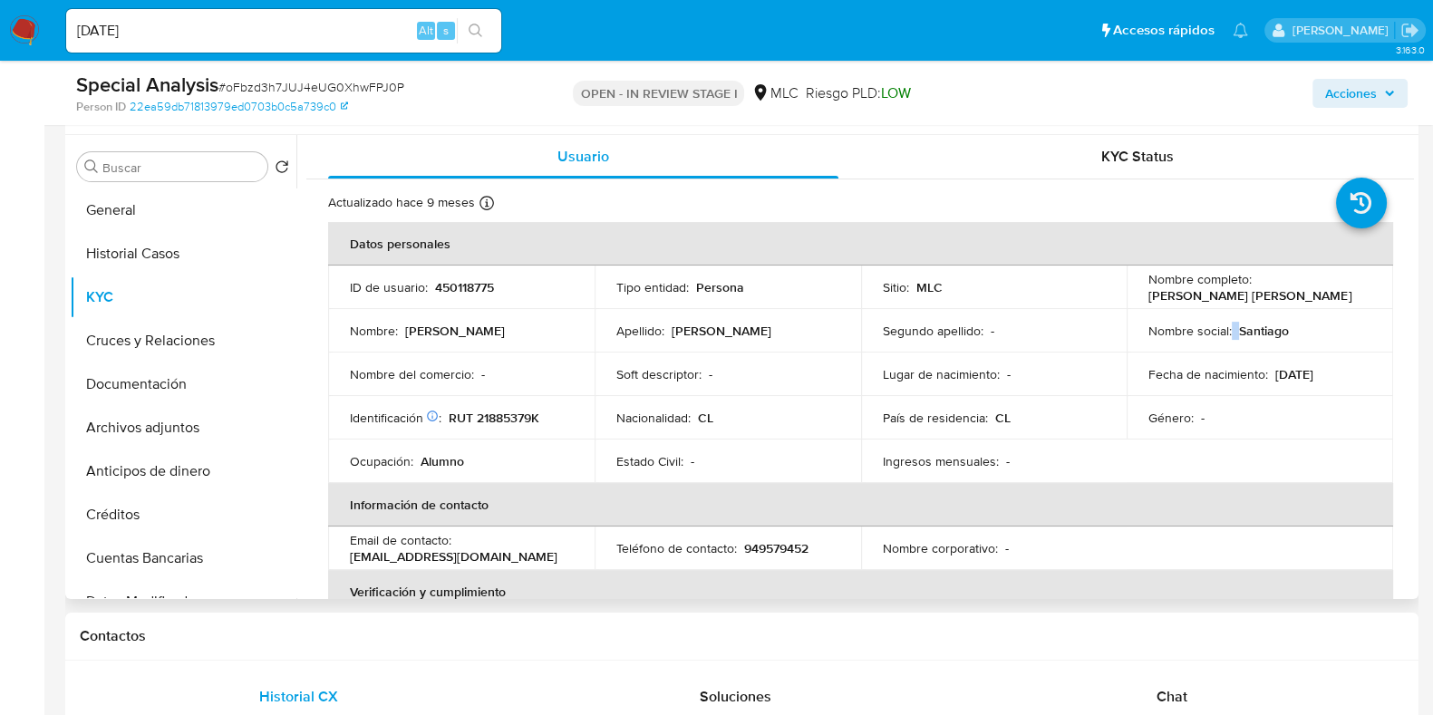
drag, startPoint x: 1234, startPoint y: 341, endPoint x: 1261, endPoint y: 333, distance: 28.4
click at [1238, 337] on td "Nombre social : Santiago" at bounding box center [1260, 331] width 267 height 44
click at [1160, 301] on p "Santiago Ignacio Reyes Muñoz" at bounding box center [1250, 295] width 203 height 16
drag, startPoint x: 1298, startPoint y: 306, endPoint x: 1318, endPoint y: 292, distance: 24.1
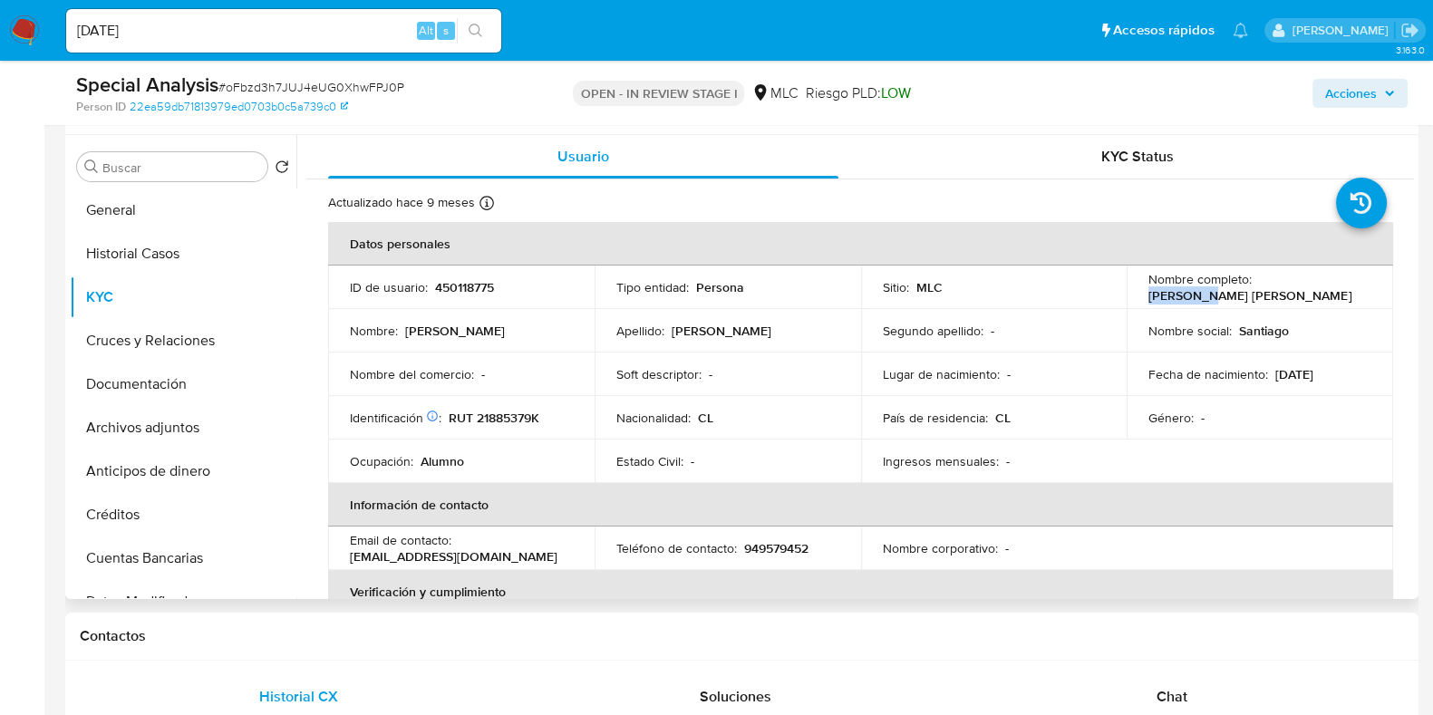
click at [1318, 292] on td "Nombre completo : Santiago Ignacio Reyes Muñoz" at bounding box center [1260, 288] width 267 height 44
drag, startPoint x: 968, startPoint y: 349, endPoint x: 643, endPoint y: 370, distance: 326.1
click at [961, 351] on tbody "ID de usuario : 450118775 Tipo entidad : Persona Sitio : MLC Nombre completo : …" at bounding box center [860, 375] width 1065 height 218
click at [1074, 366] on div "Lugar de nacimiento : -" at bounding box center [994, 374] width 223 height 16
click at [1185, 304] on td "Nombre completo : Santiago Ignacio Reyes Muñoz" at bounding box center [1260, 288] width 267 height 44
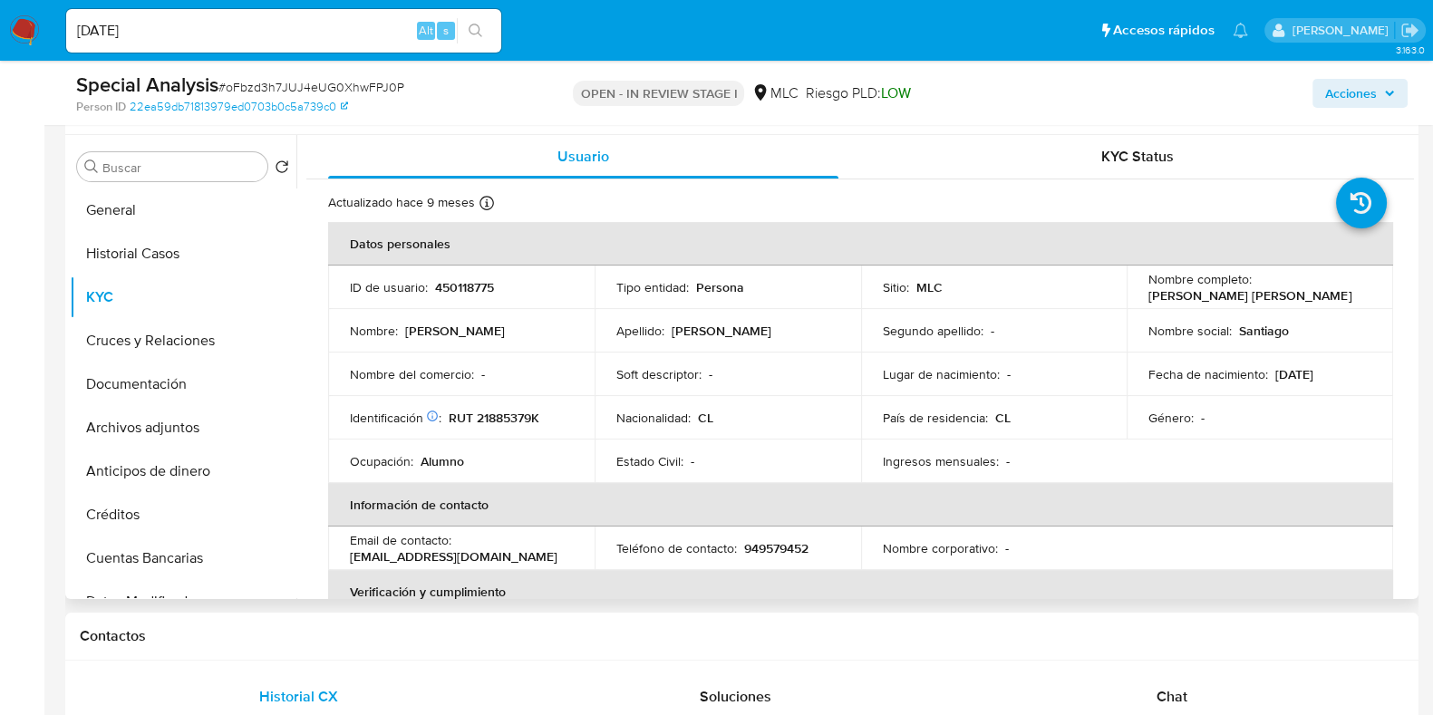
click at [1173, 296] on p "Santiago Ignacio Reyes Muñoz" at bounding box center [1250, 295] width 203 height 16
click at [1224, 296] on p "Santiago Ignacio Reyes Muñoz" at bounding box center [1250, 295] width 203 height 16
drag, startPoint x: 1338, startPoint y: 294, endPoint x: 1146, endPoint y: 301, distance: 192.3
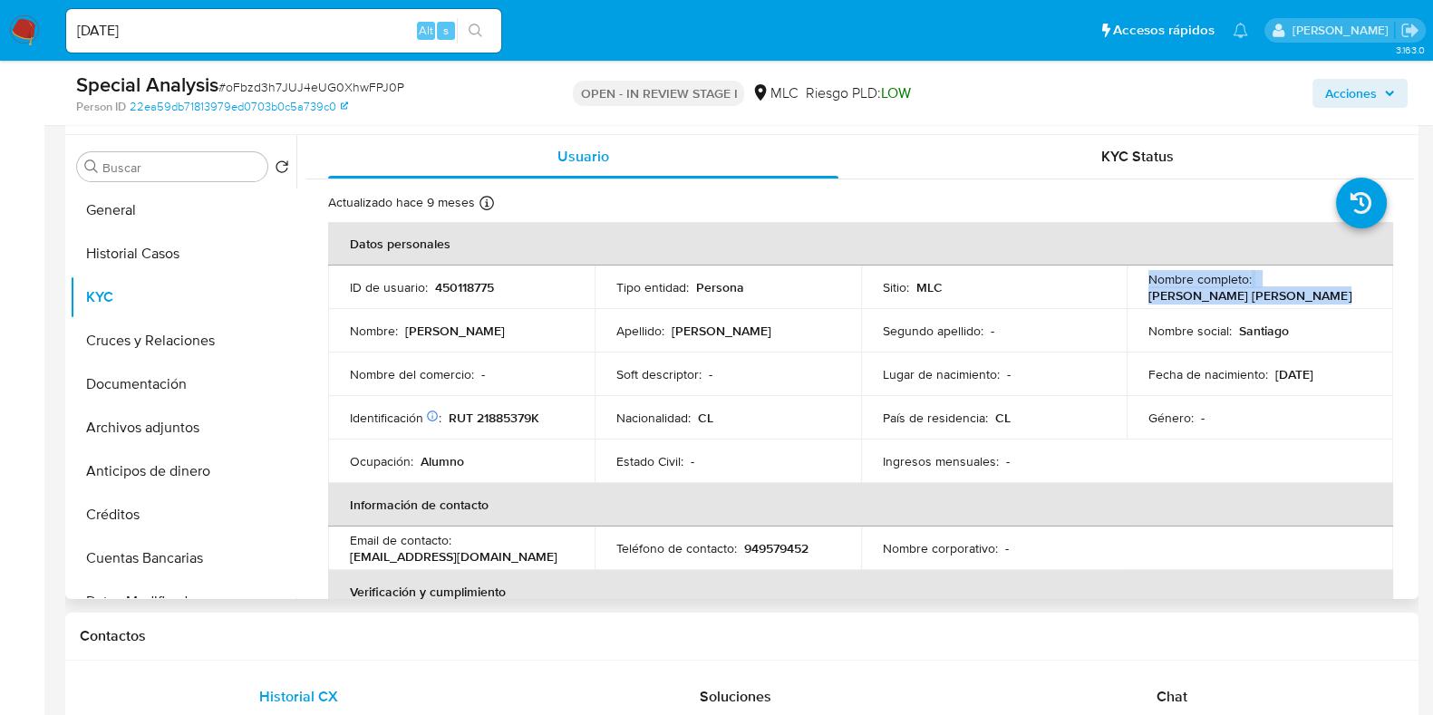
click at [1149, 301] on div "Nombre completo : Santiago Ignacio Reyes Muñoz" at bounding box center [1260, 287] width 223 height 33
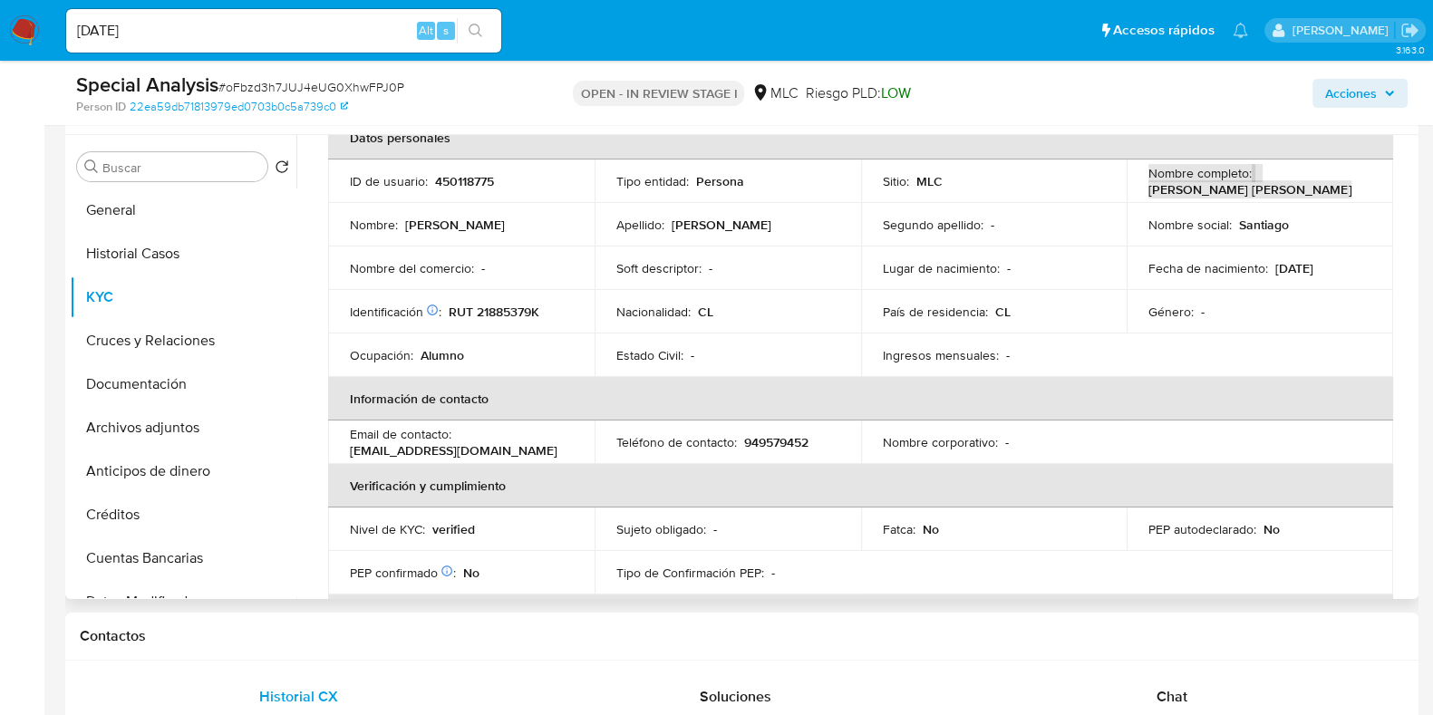
scroll to position [226, 0]
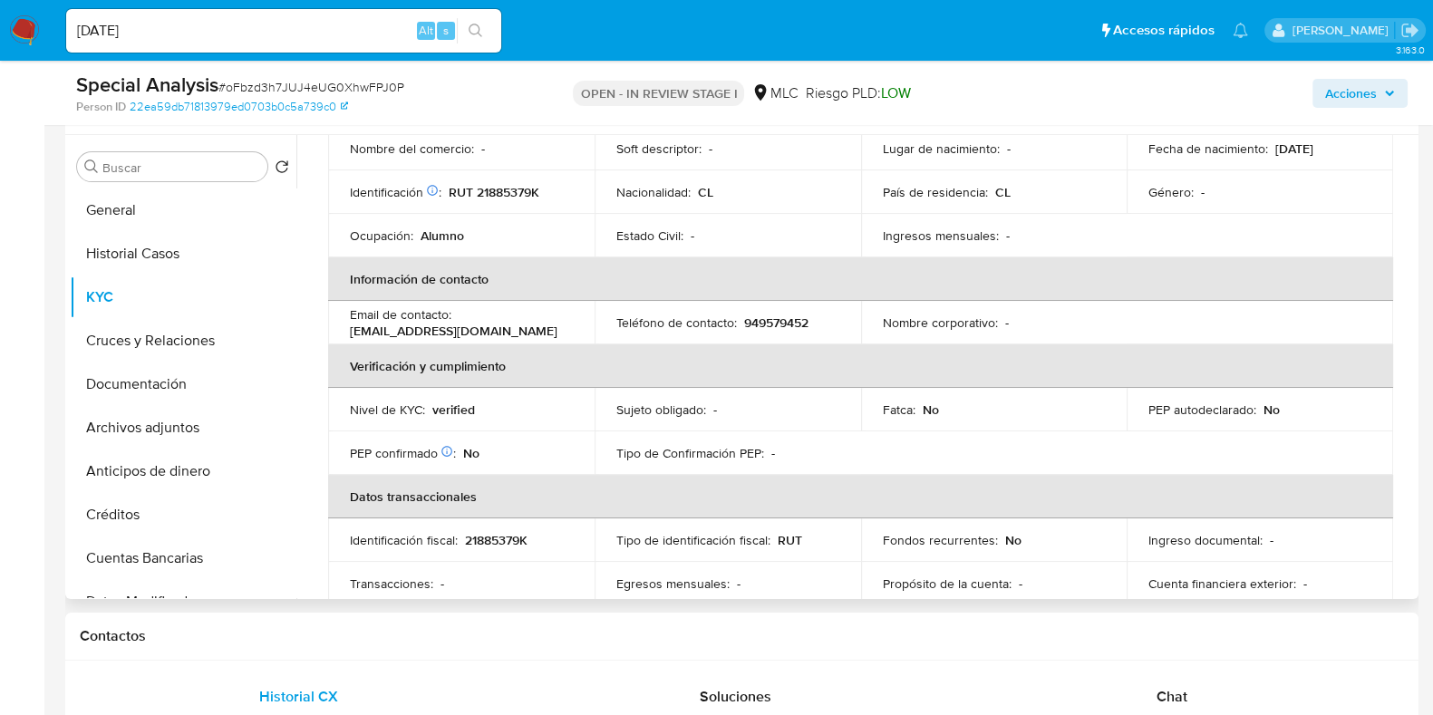
click at [403, 233] on p "Ocupación :" at bounding box center [381, 236] width 63 height 16
copy div "Ocupación : Alumno"
click at [469, 404] on p "verified" at bounding box center [453, 410] width 43 height 16
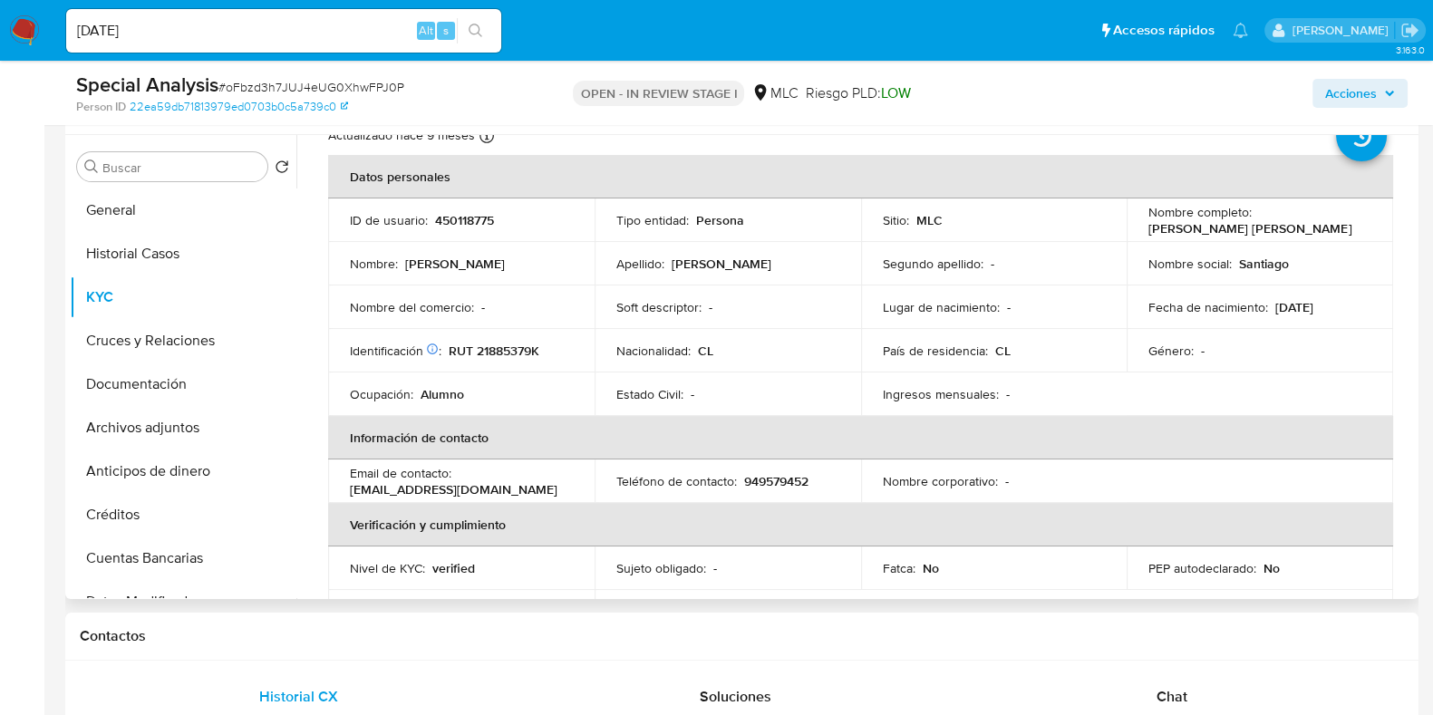
scroll to position [77, 0]
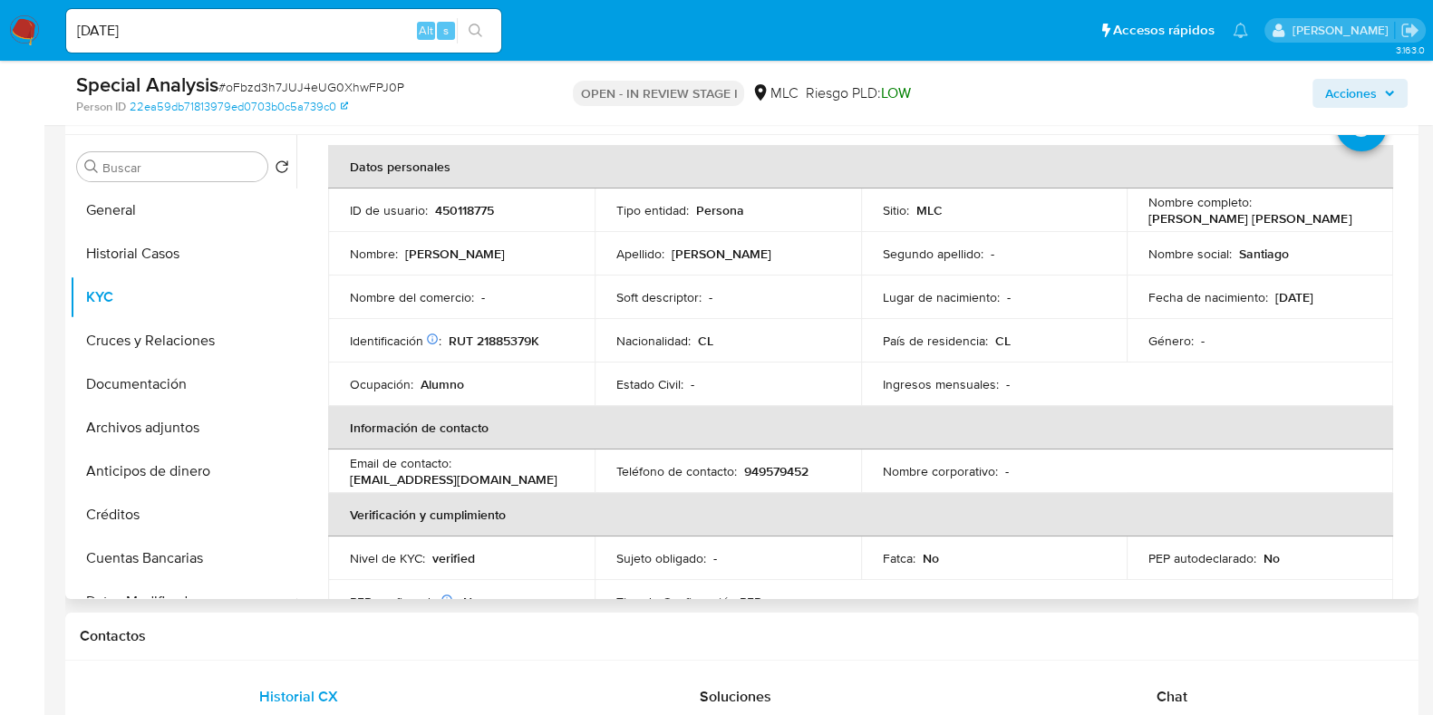
click at [1160, 218] on p "Santiago Ignacio Reyes Muñoz" at bounding box center [1250, 218] width 203 height 16
click at [1160, 218] on p "[PERSON_NAME] [PERSON_NAME]" at bounding box center [1250, 218] width 203 height 16
drag, startPoint x: 1308, startPoint y: 219, endPoint x: 1340, endPoint y: 209, distance: 33.3
click at [1340, 209] on div "Nombre completo : Santiago Ignacio Reyes Muñoz" at bounding box center [1260, 210] width 223 height 33
copy p "Santiago Ignacio Reyes Muñoz"
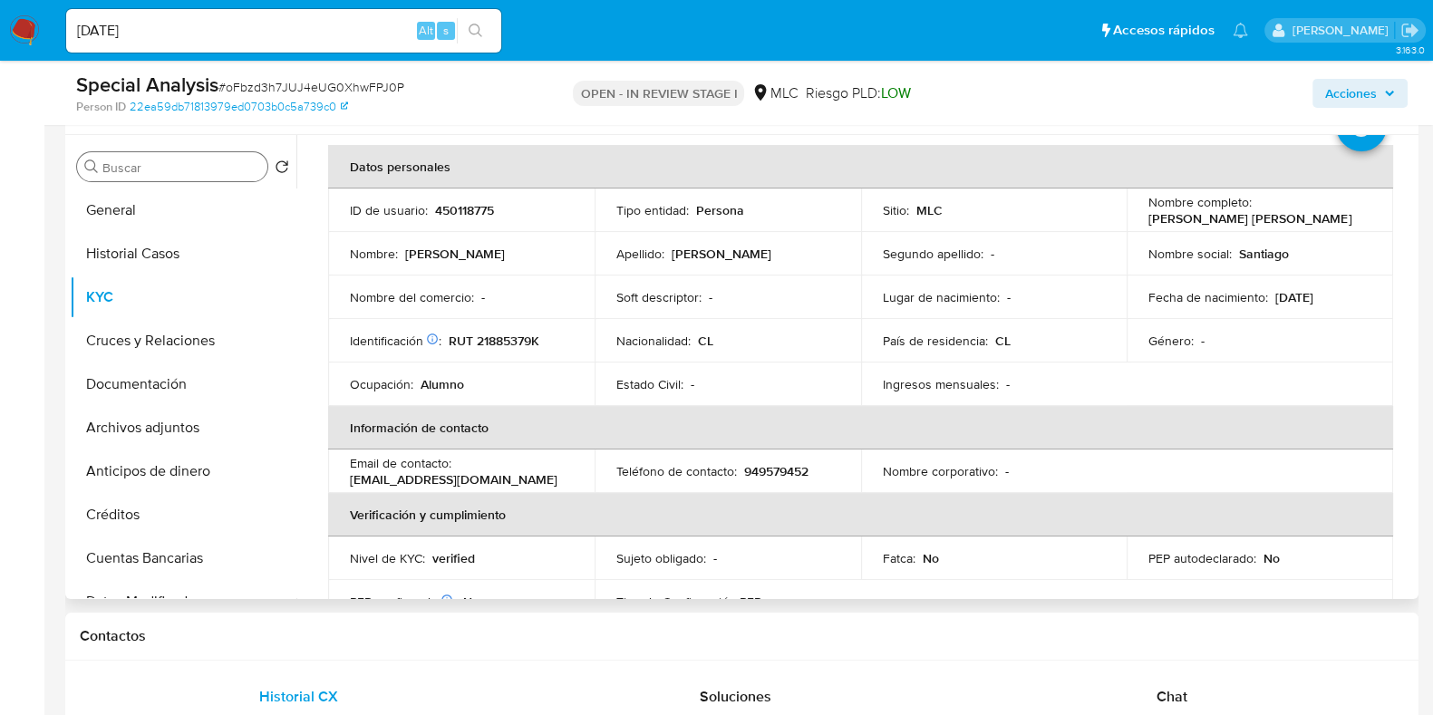
click at [210, 157] on div "Buscar" at bounding box center [172, 166] width 190 height 29
click at [205, 167] on input "Buscar" at bounding box center [181, 168] width 158 height 16
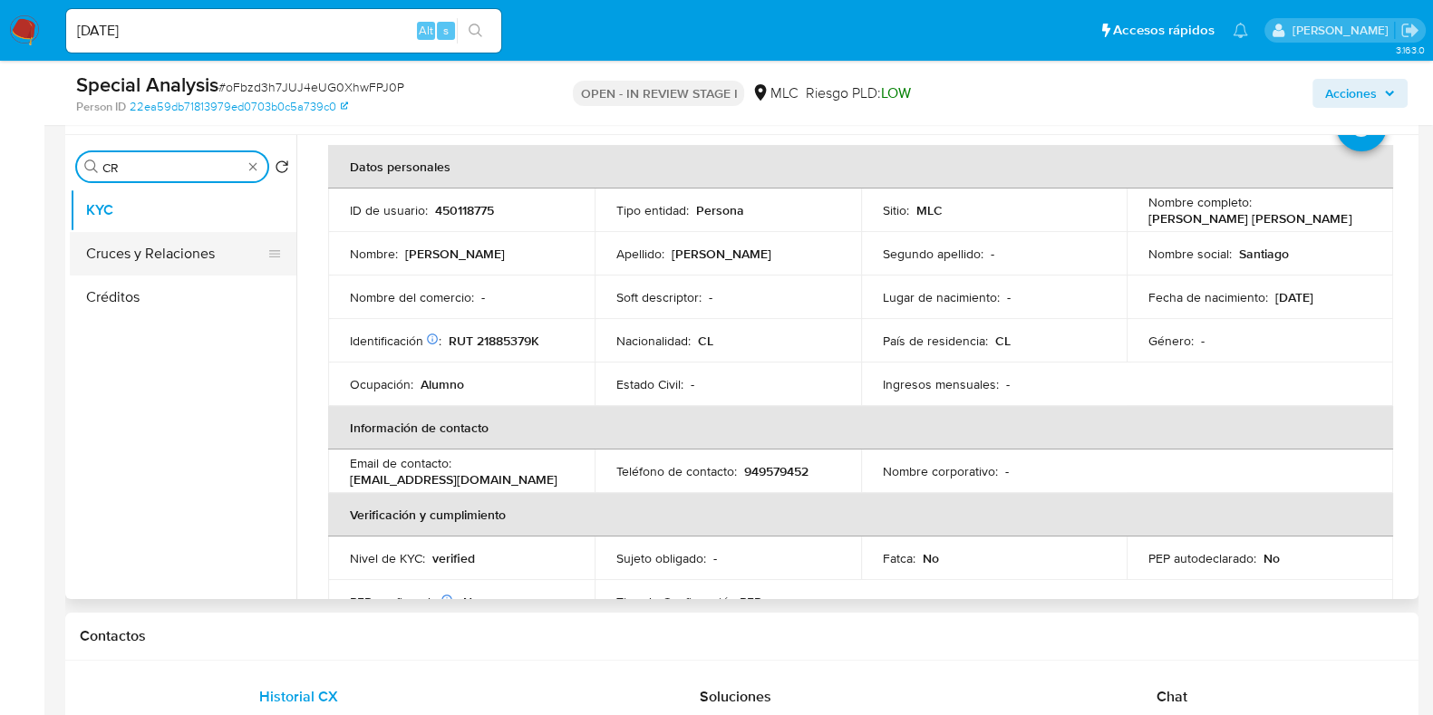
type input "CR"
click at [154, 239] on button "Cruces y Relaciones" at bounding box center [176, 254] width 212 height 44
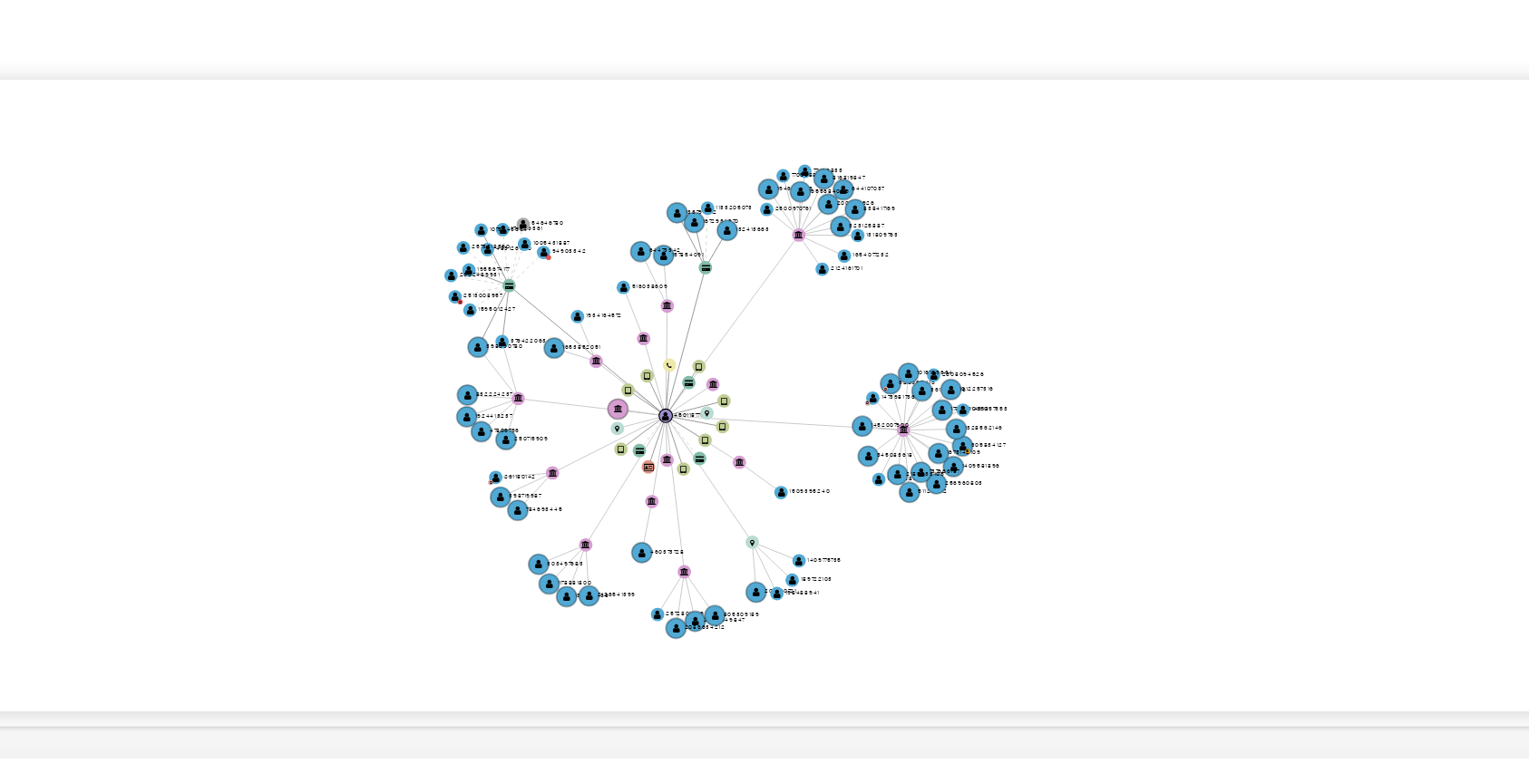
scroll to position [581, 0]
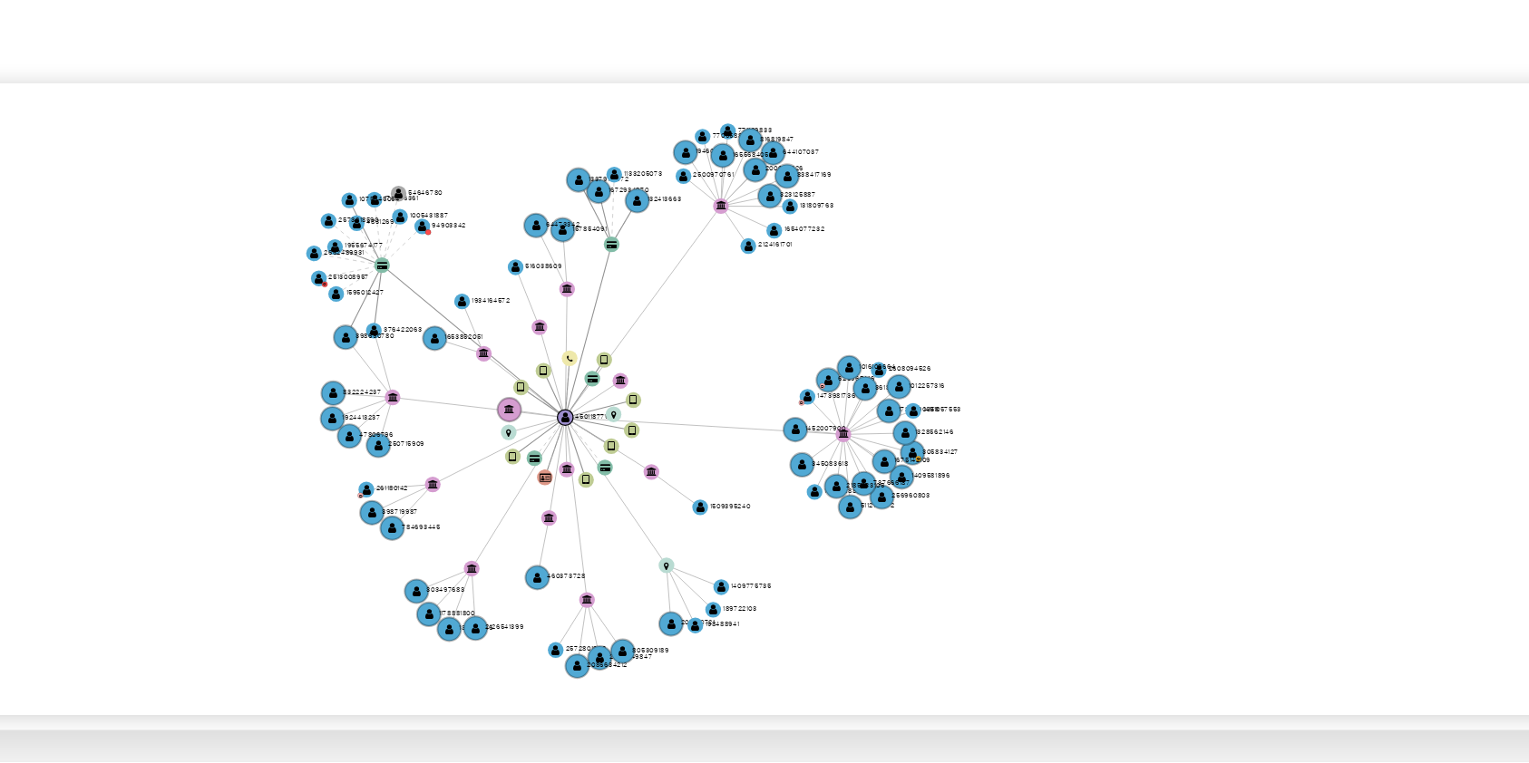
drag, startPoint x: 963, startPoint y: 403, endPoint x: 942, endPoint y: 413, distance: 23.1
click at [942, 413] on icon "device-63ef06bf08813b001888c525  device-683d22dae2c0248971273f47  device-5fd7…" at bounding box center [921, 327] width 1177 height 263
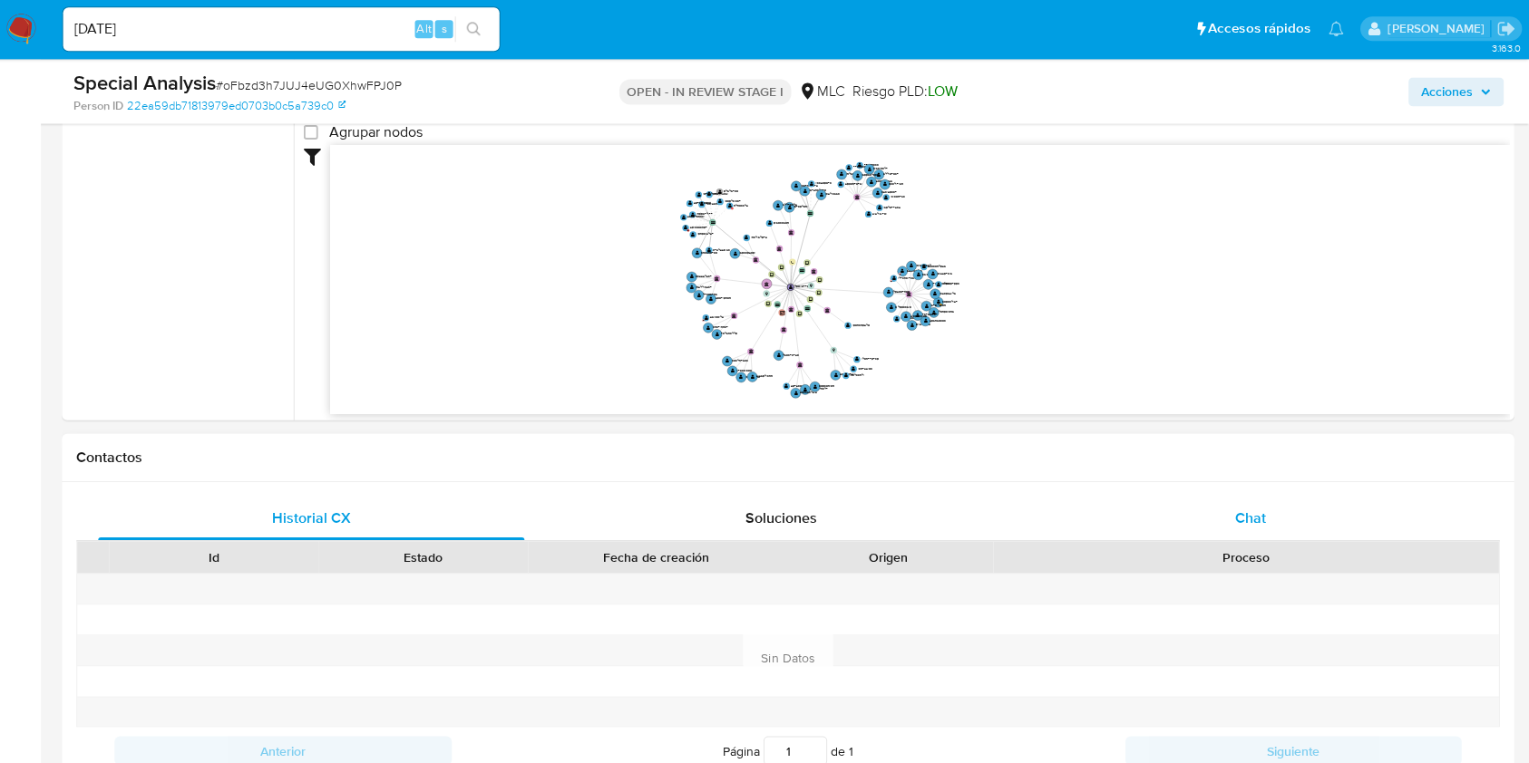
scroll to position [631, 0]
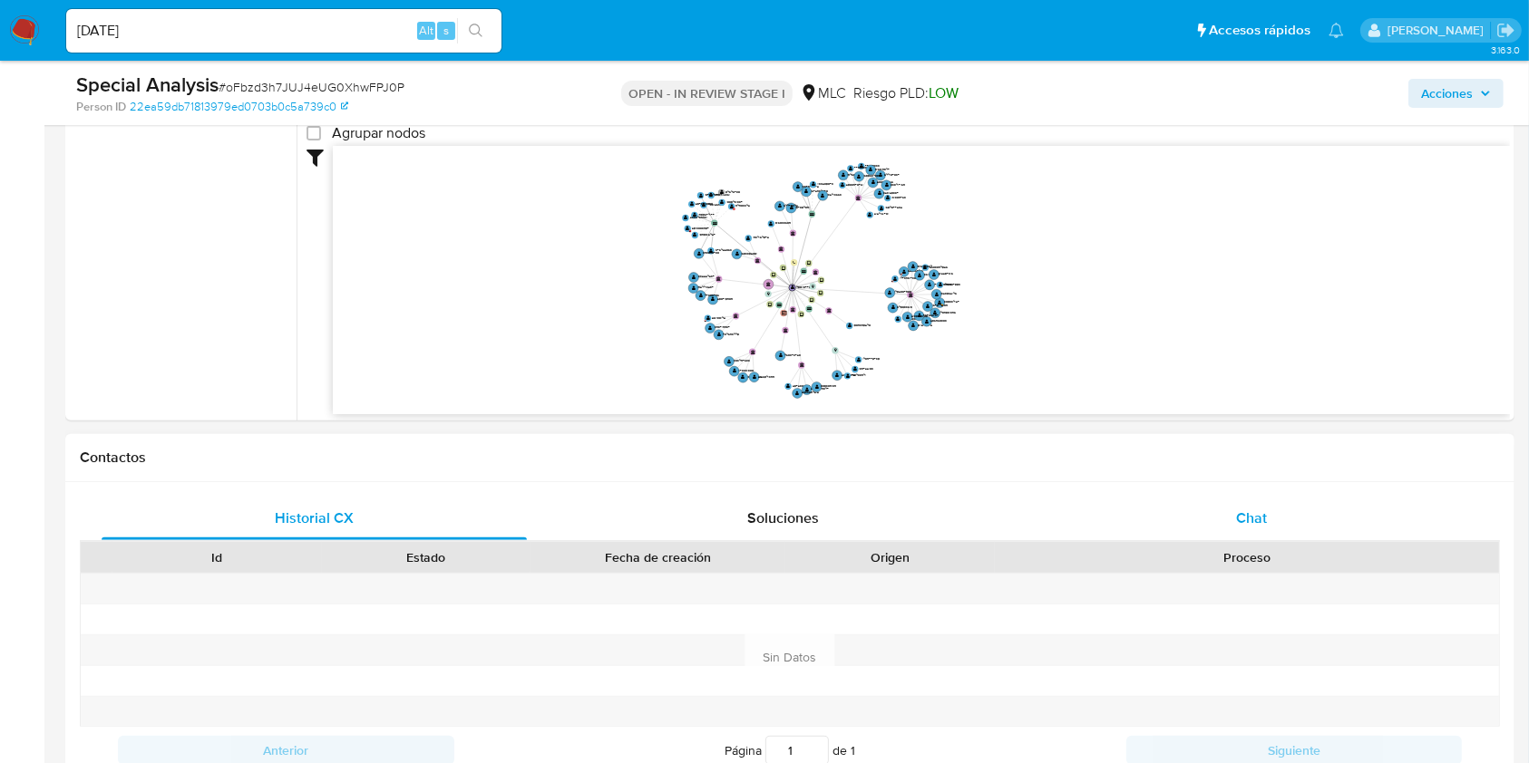
click at [1246, 534] on div "Chat" at bounding box center [1251, 519] width 425 height 44
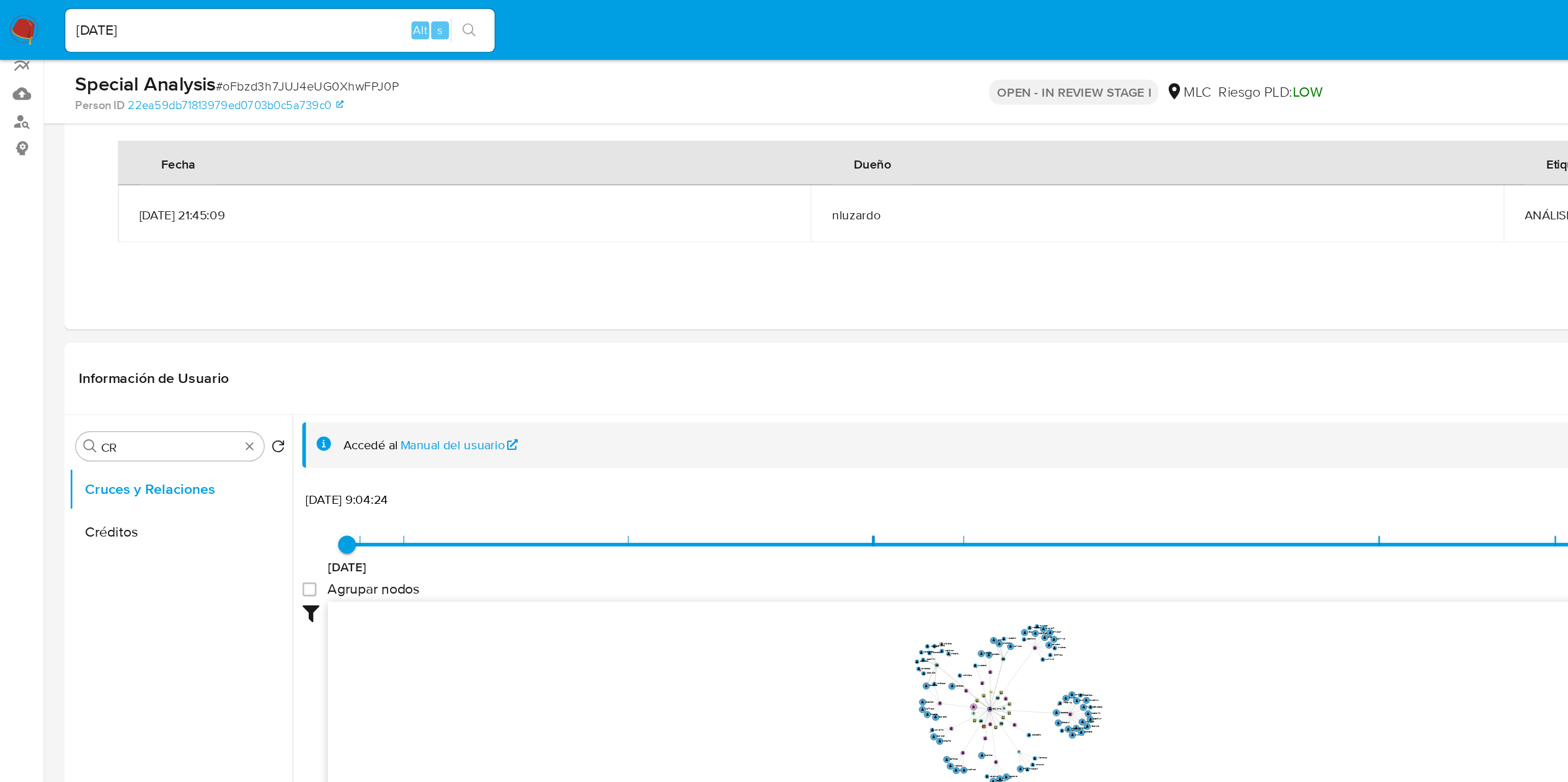
scroll to position [78, 0]
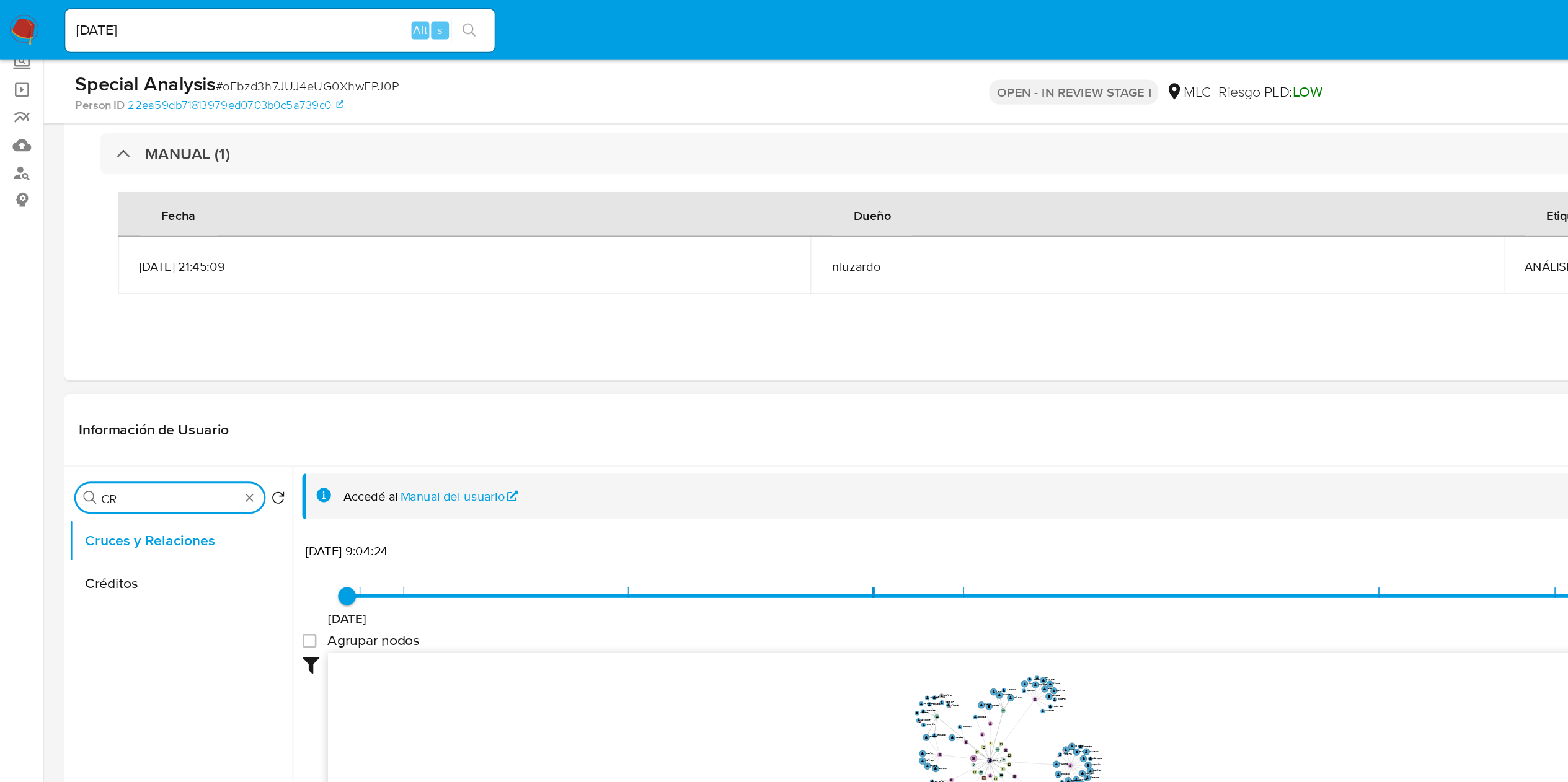
click at [105, 345] on input "CR" at bounding box center [118, 346] width 96 height 11
type input "DOC"
click at [114, 399] on button "Documentación" at bounding box center [120, 405] width 145 height 30
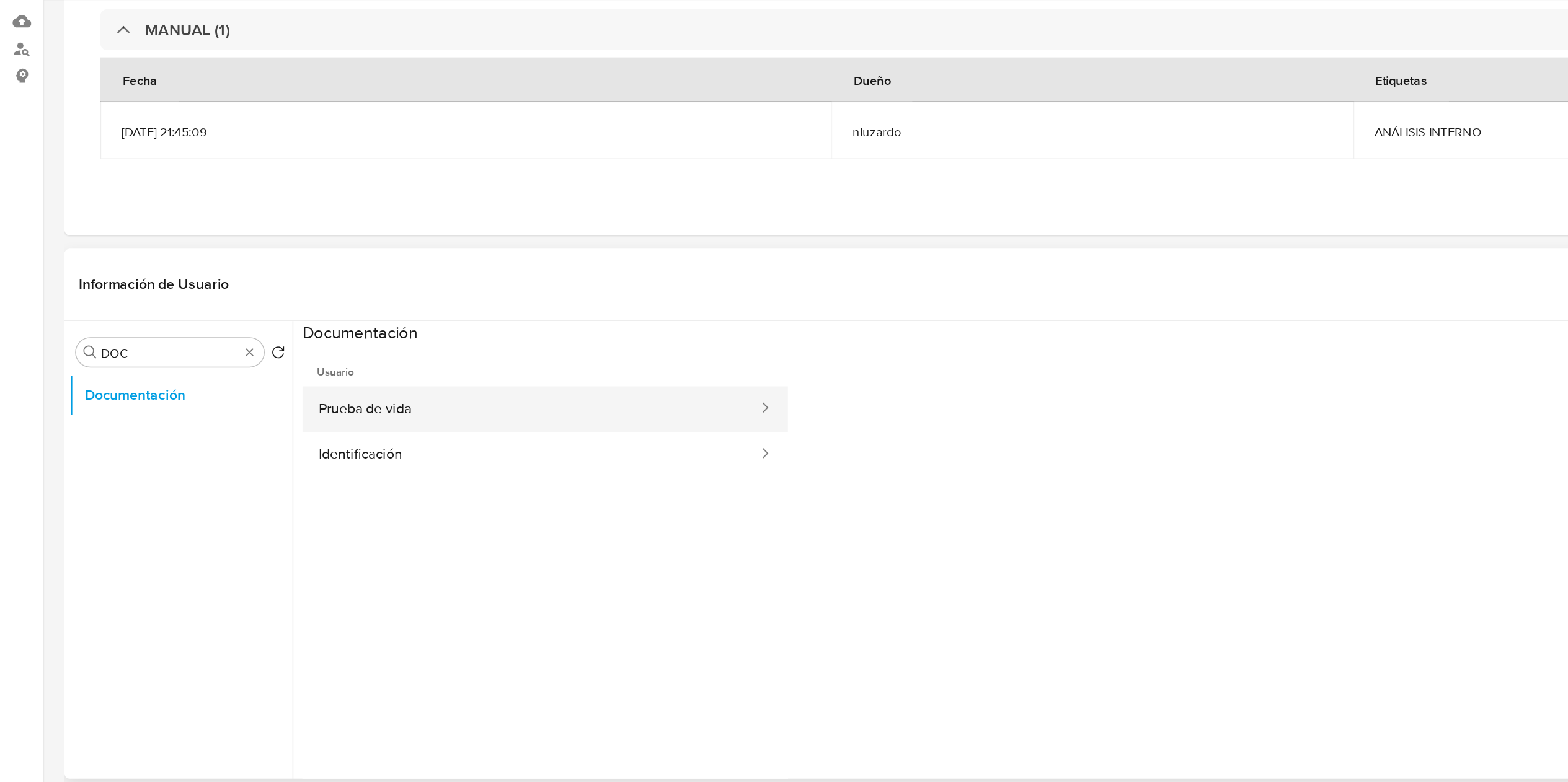
click at [263, 364] on button "Prueba de vida" at bounding box center [367, 370] width 317 height 31
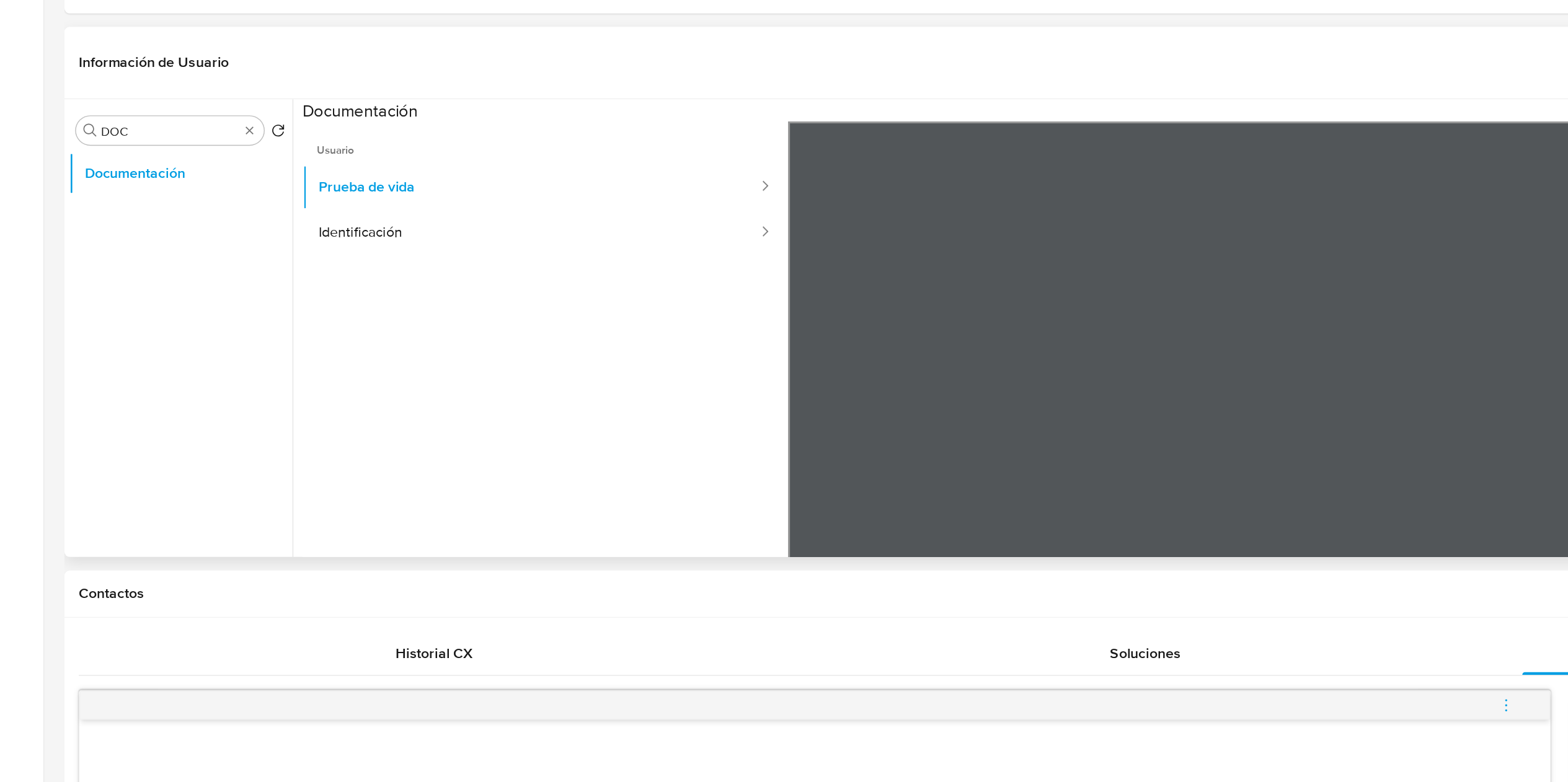
scroll to position [77, 0]
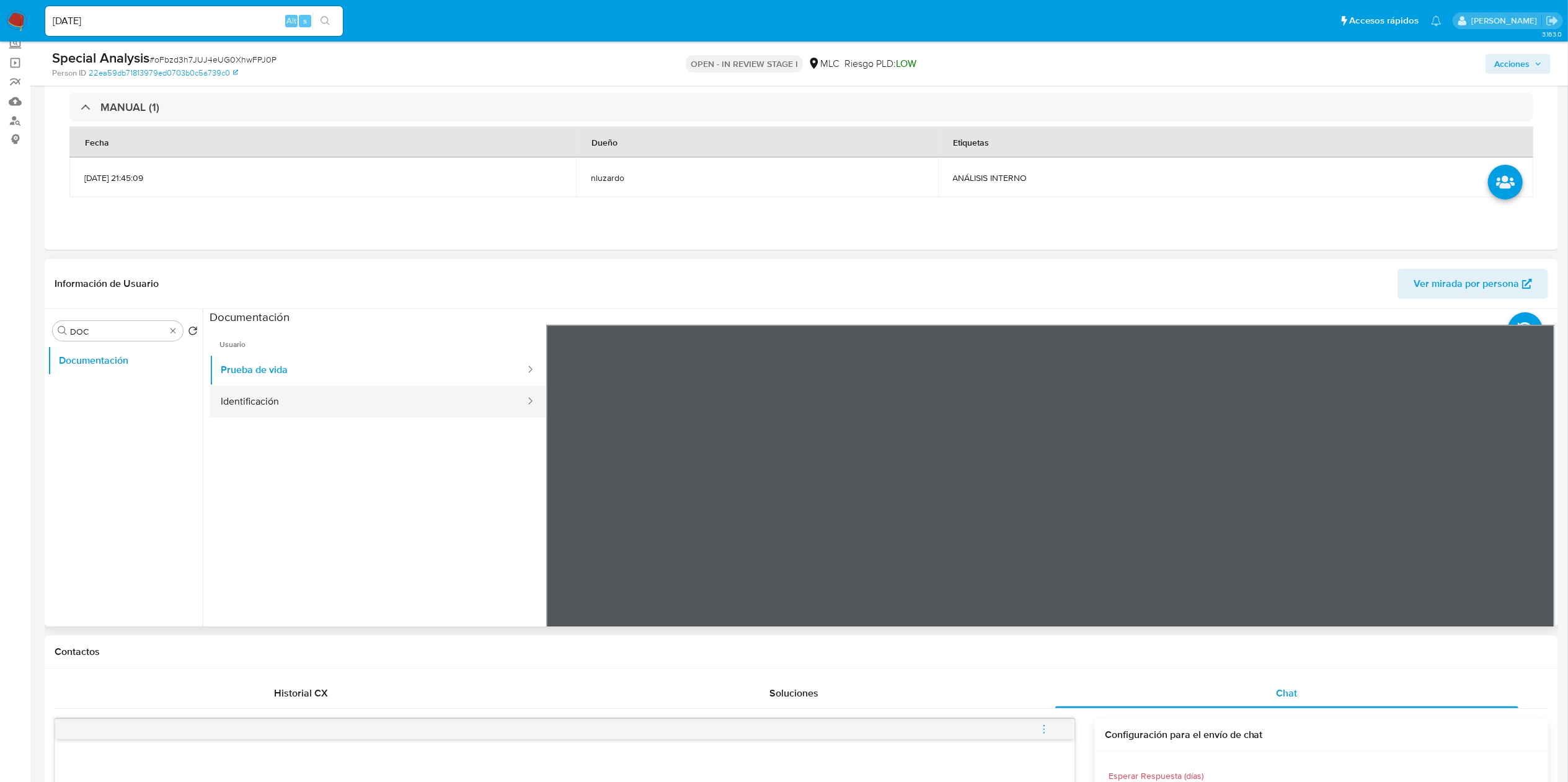
click at [380, 401] on button "Identificación" at bounding box center [367, 402] width 317 height 31
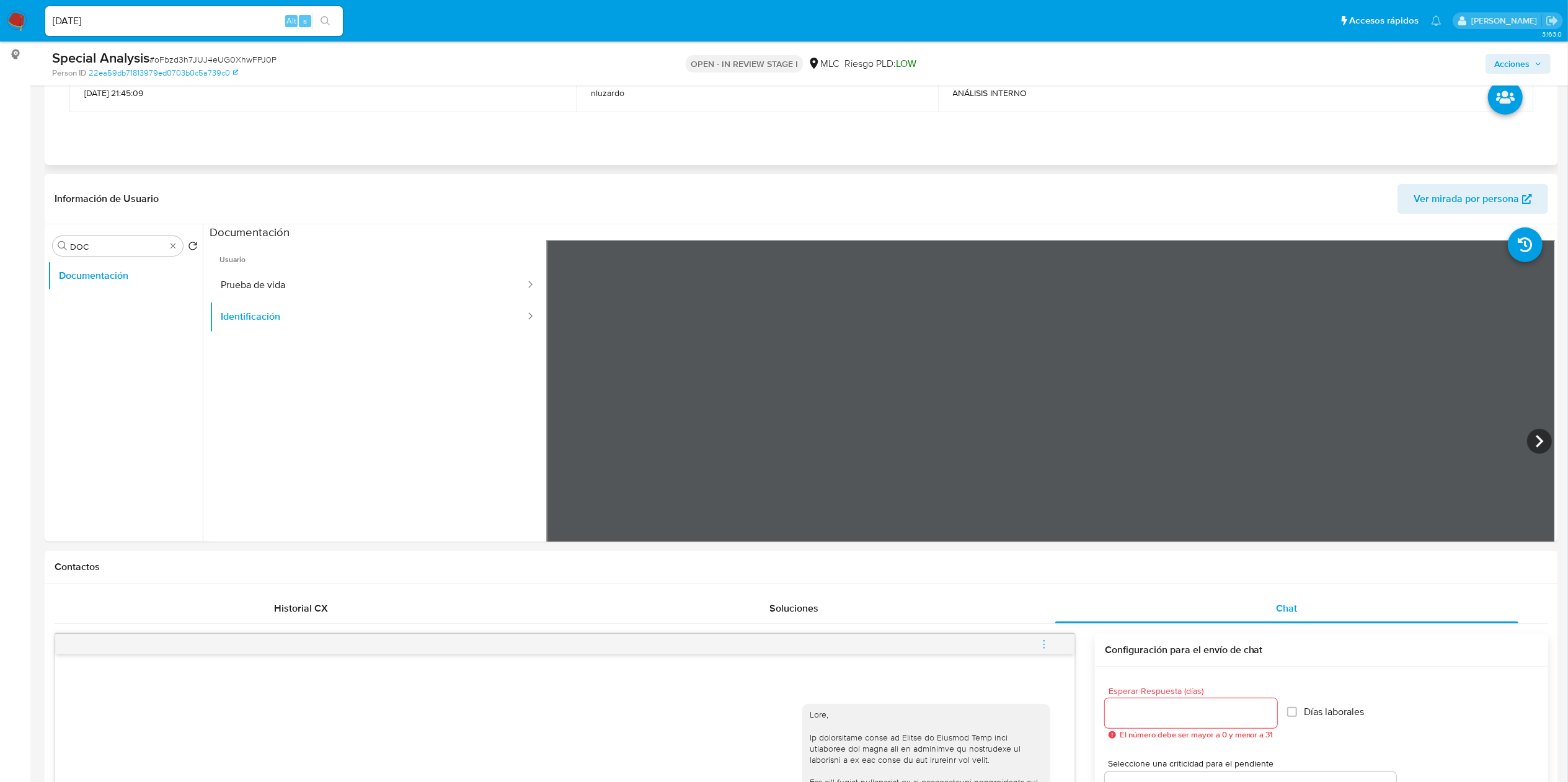
scroll to position [202, 0]
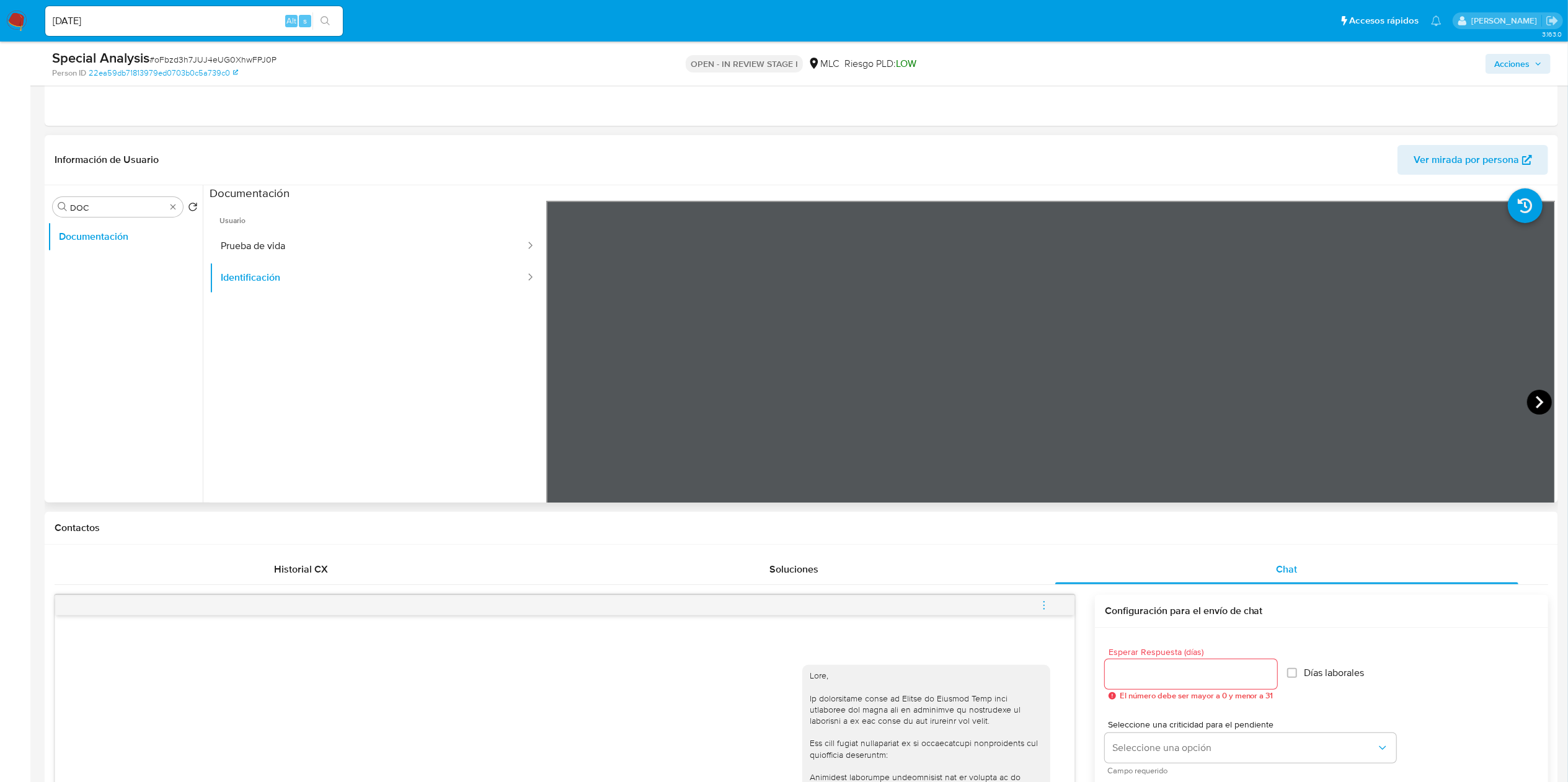
click at [992, 405] on icon at bounding box center [1539, 402] width 25 height 25
click at [559, 394] on icon at bounding box center [561, 402] width 25 height 25
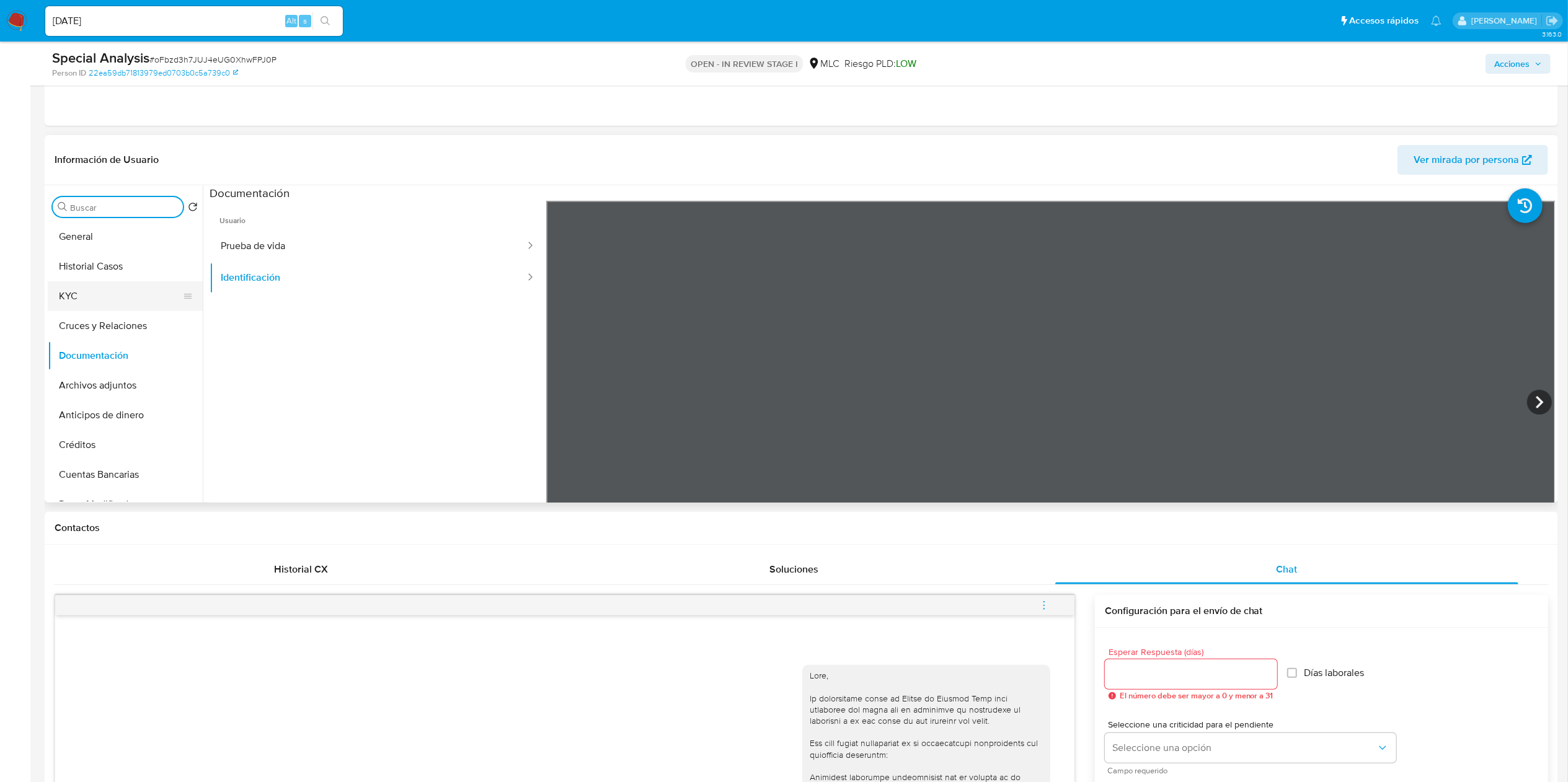
click at [128, 289] on button "KYC" at bounding box center [120, 297] width 145 height 30
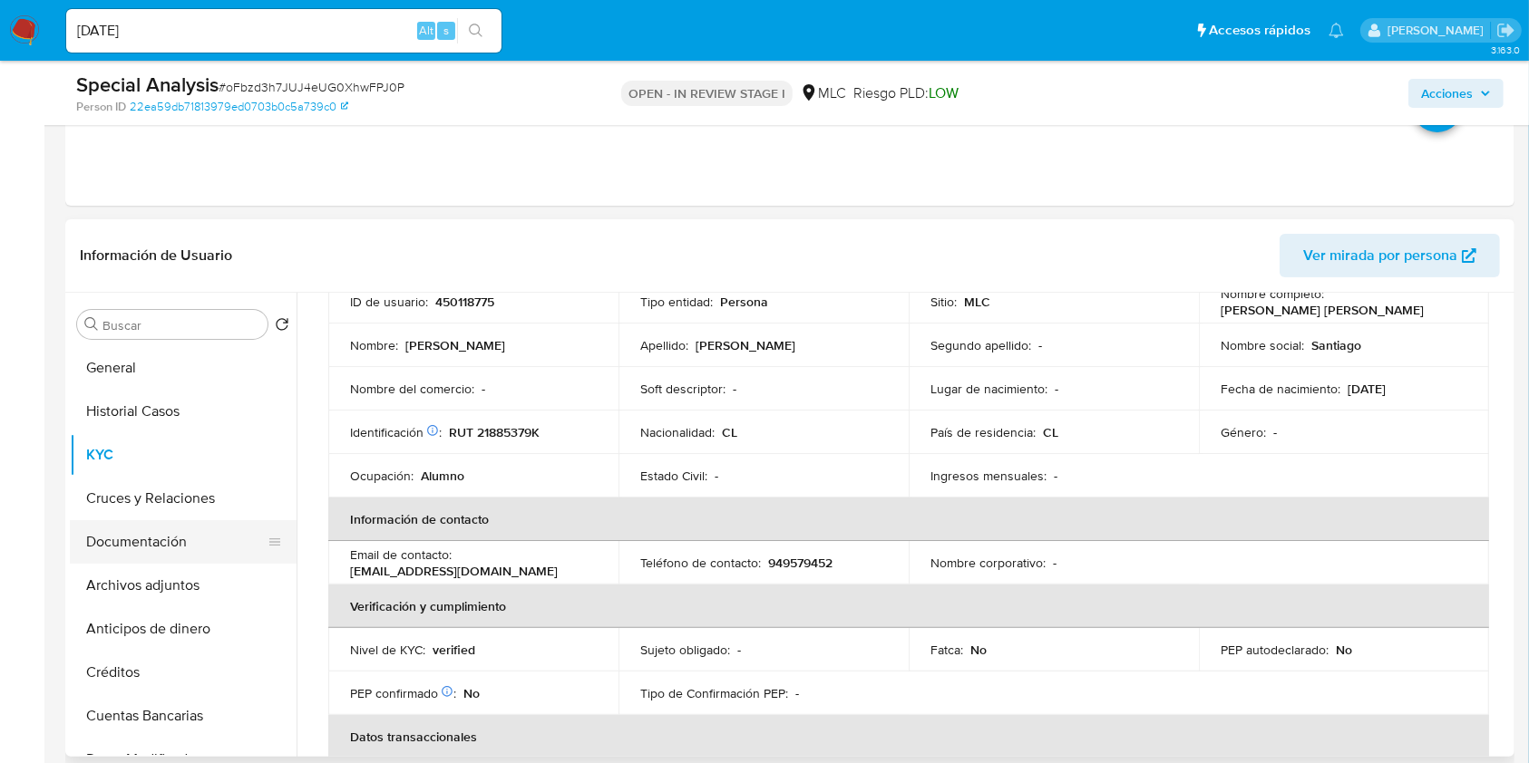
scroll to position [0, 0]
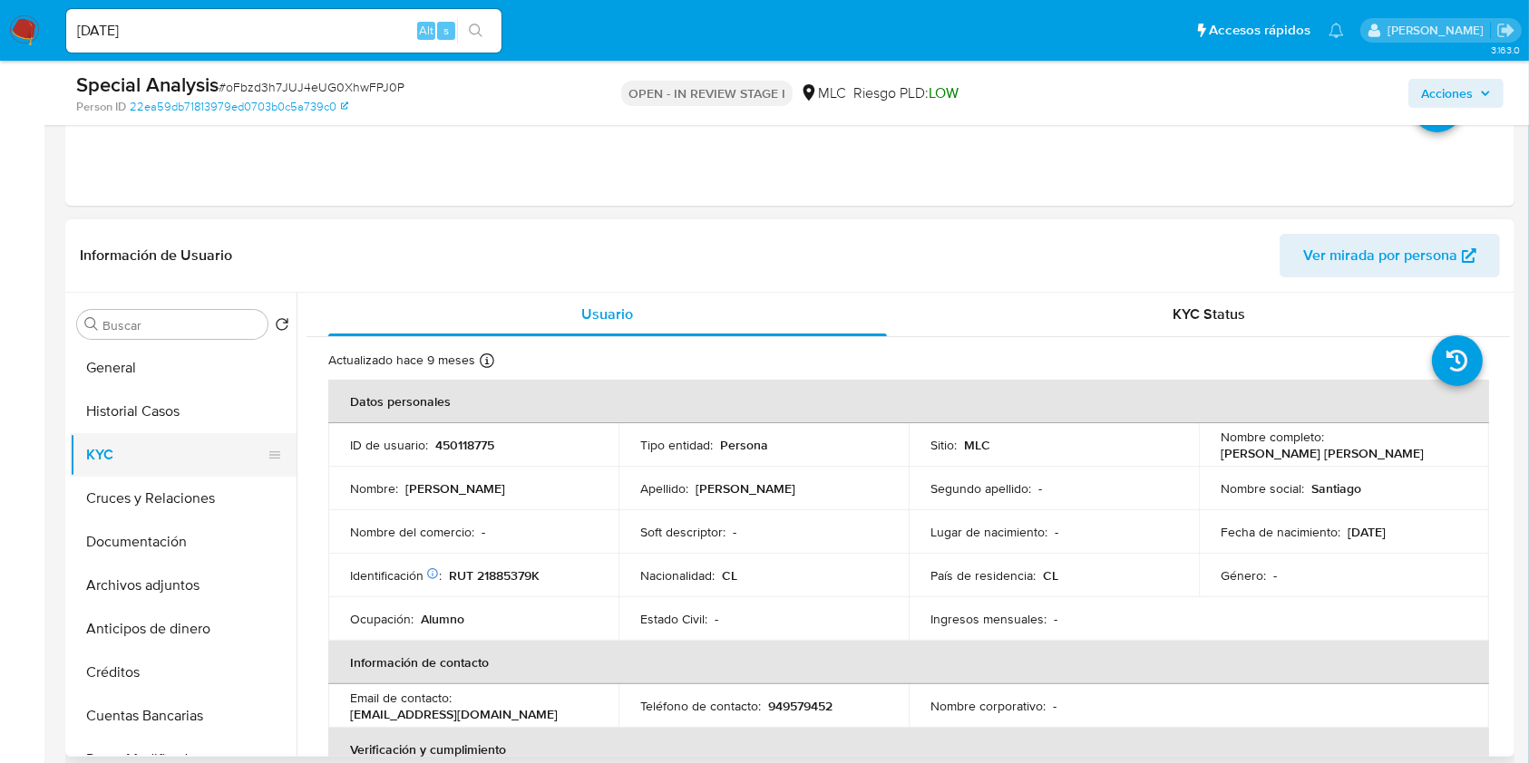
click at [173, 415] on button "Historial Casos" at bounding box center [183, 412] width 227 height 44
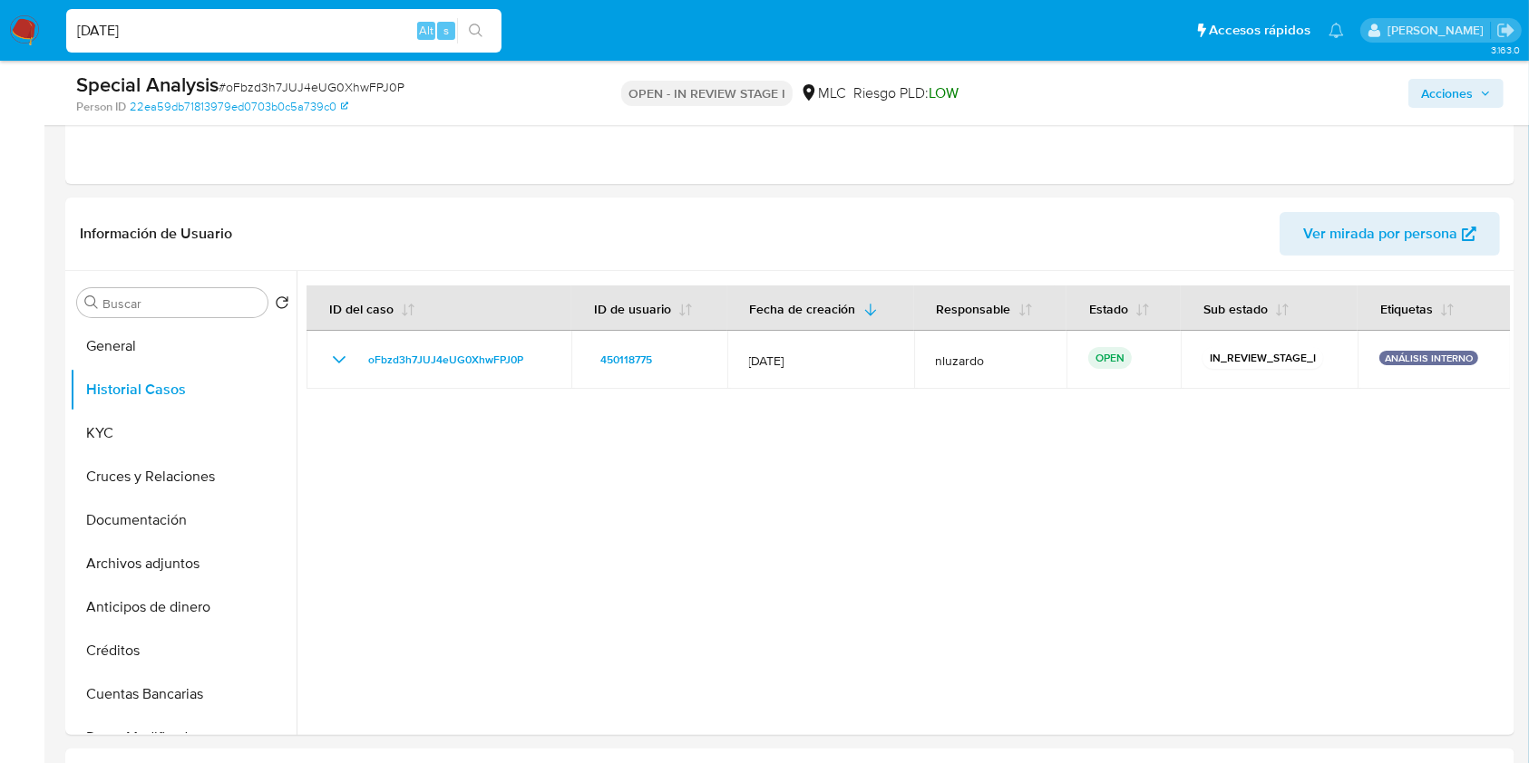
click at [306, 37] on input "[DATE]" at bounding box center [283, 31] width 435 height 24
paste input "48800998"
type input "488009985"
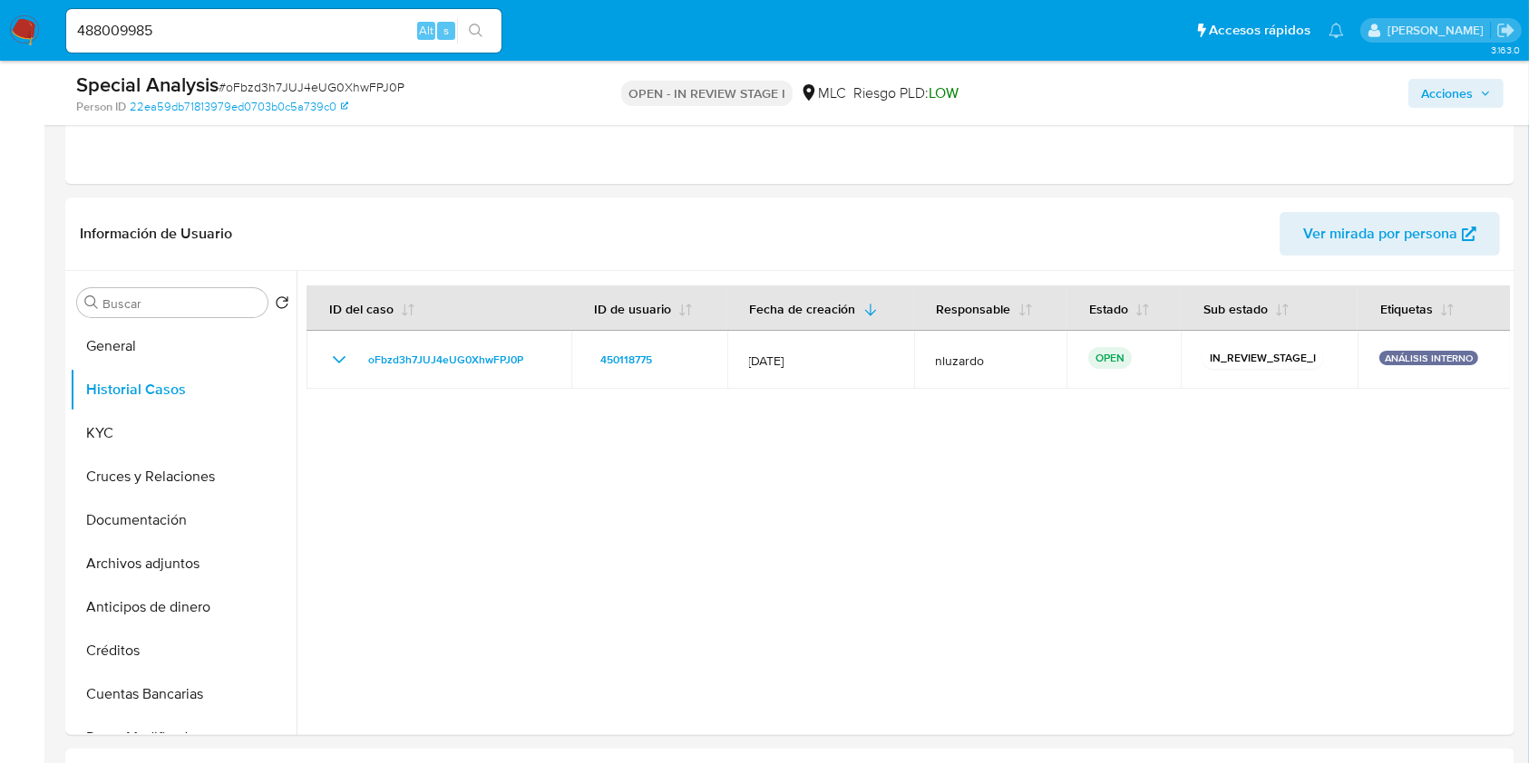
click at [490, 32] on button "search-icon" at bounding box center [475, 30] width 37 height 25
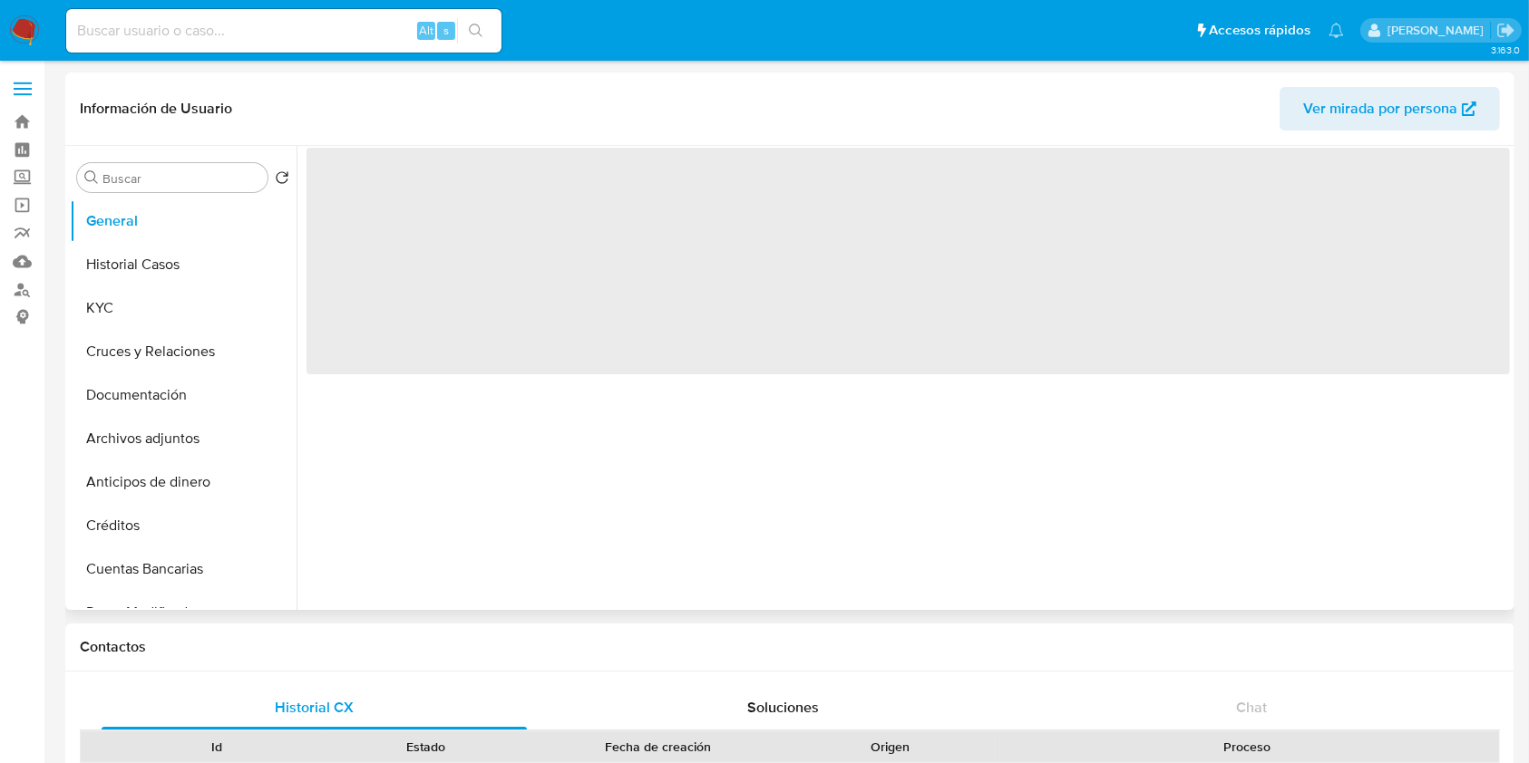
select select "10"
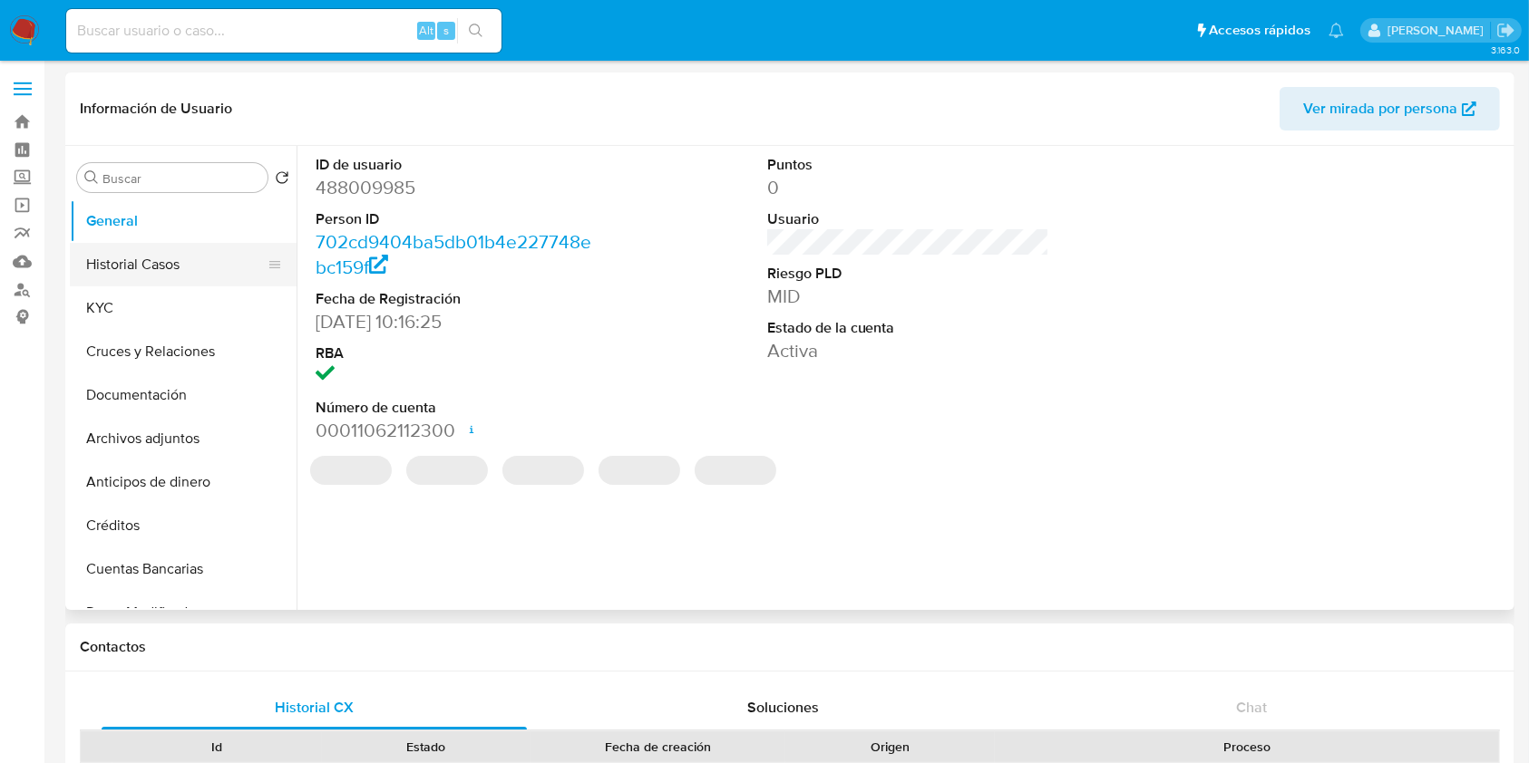
click at [218, 258] on button "Historial Casos" at bounding box center [176, 265] width 212 height 44
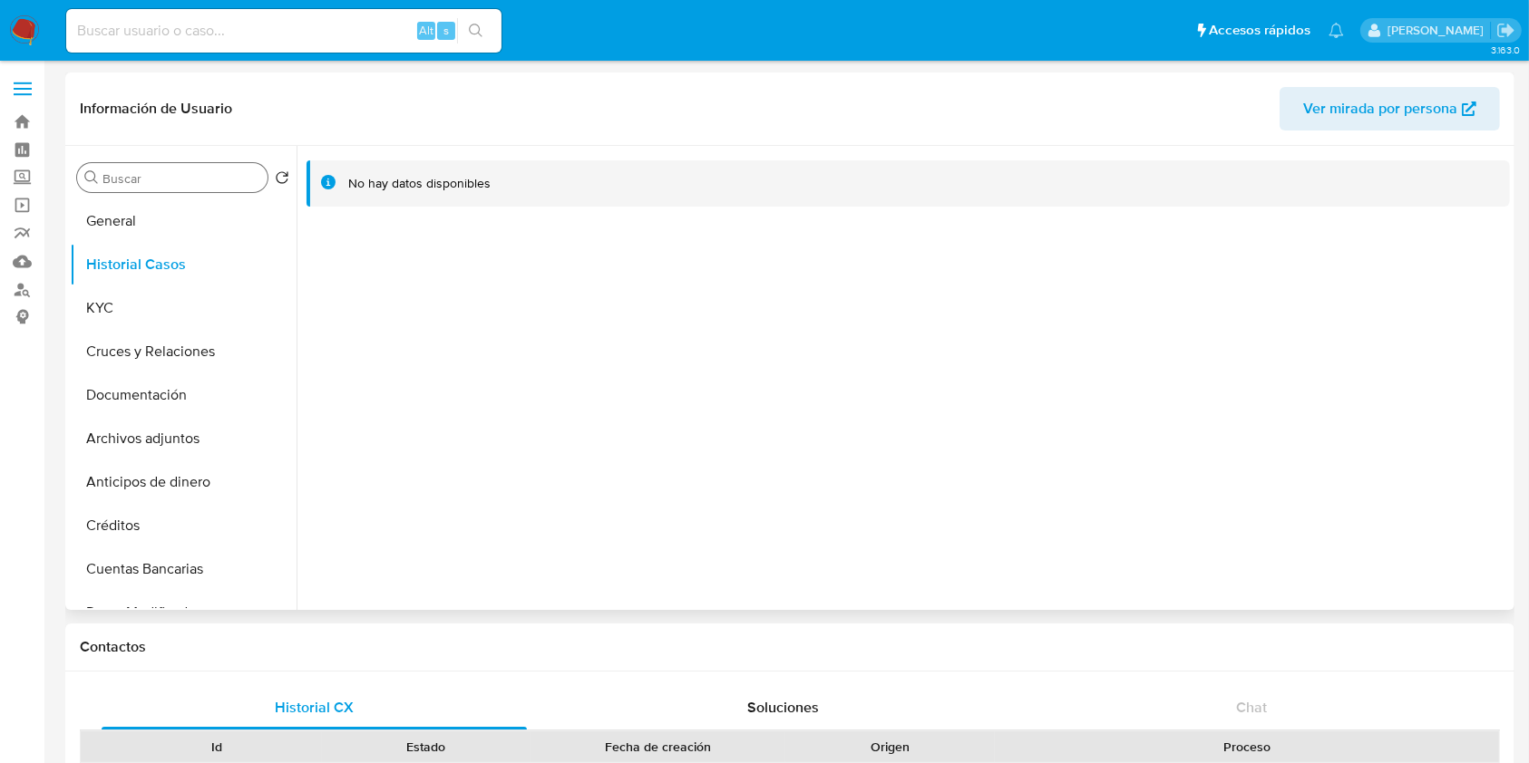
click at [167, 179] on input "Buscar" at bounding box center [181, 178] width 158 height 16
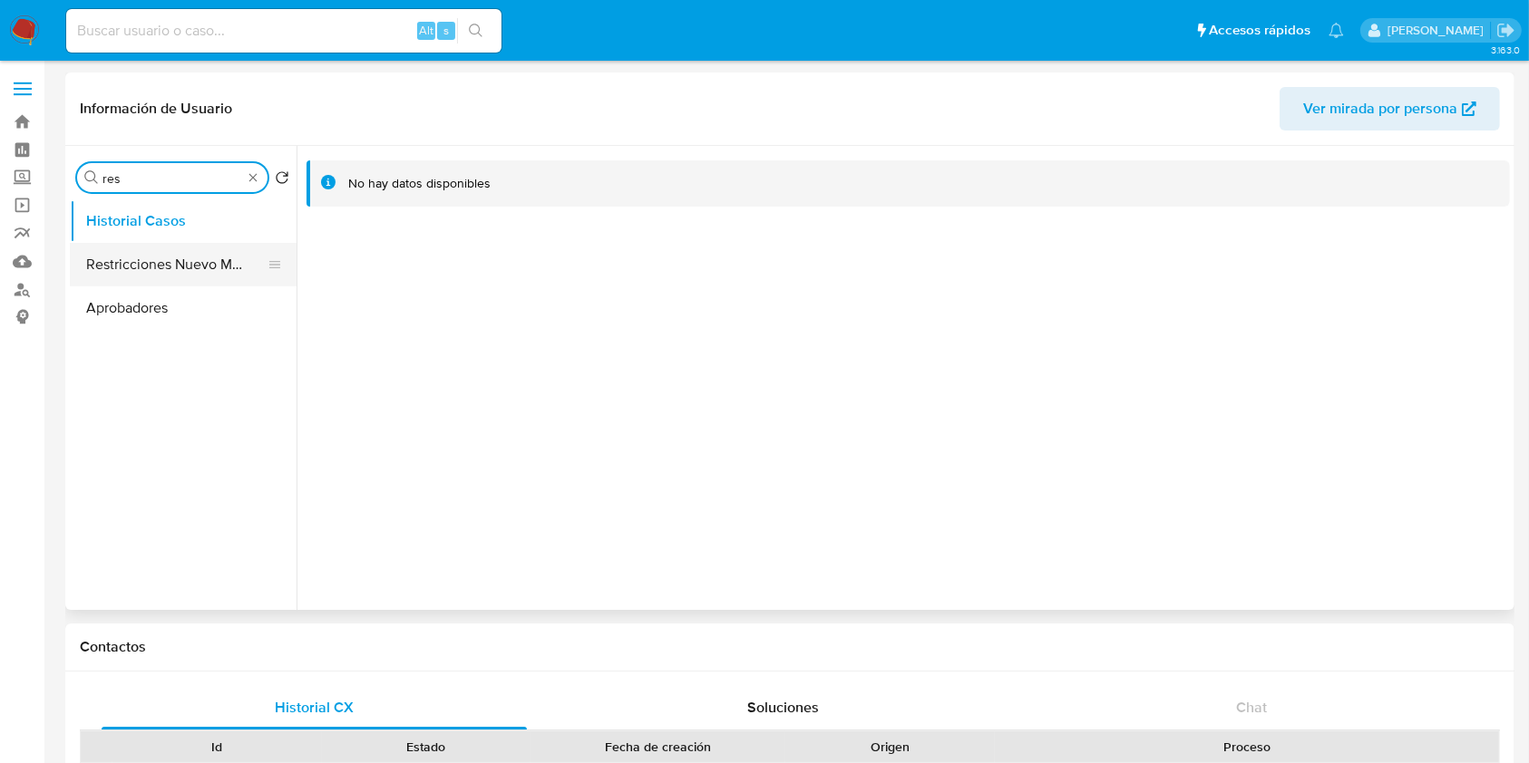
type input "res"
click at [166, 252] on button "Restricciones Nuevo Mundo" at bounding box center [176, 265] width 212 height 44
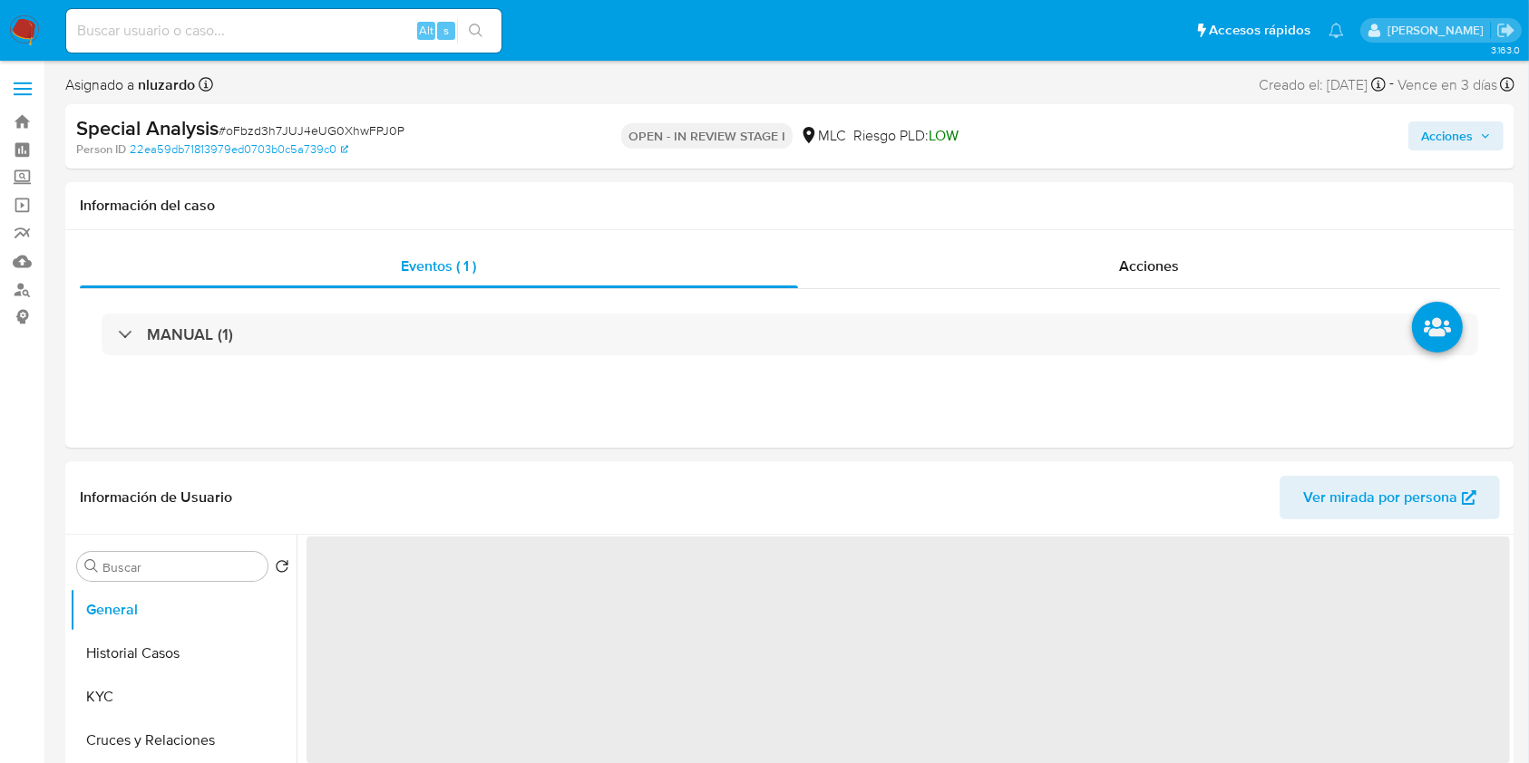
select select "10"
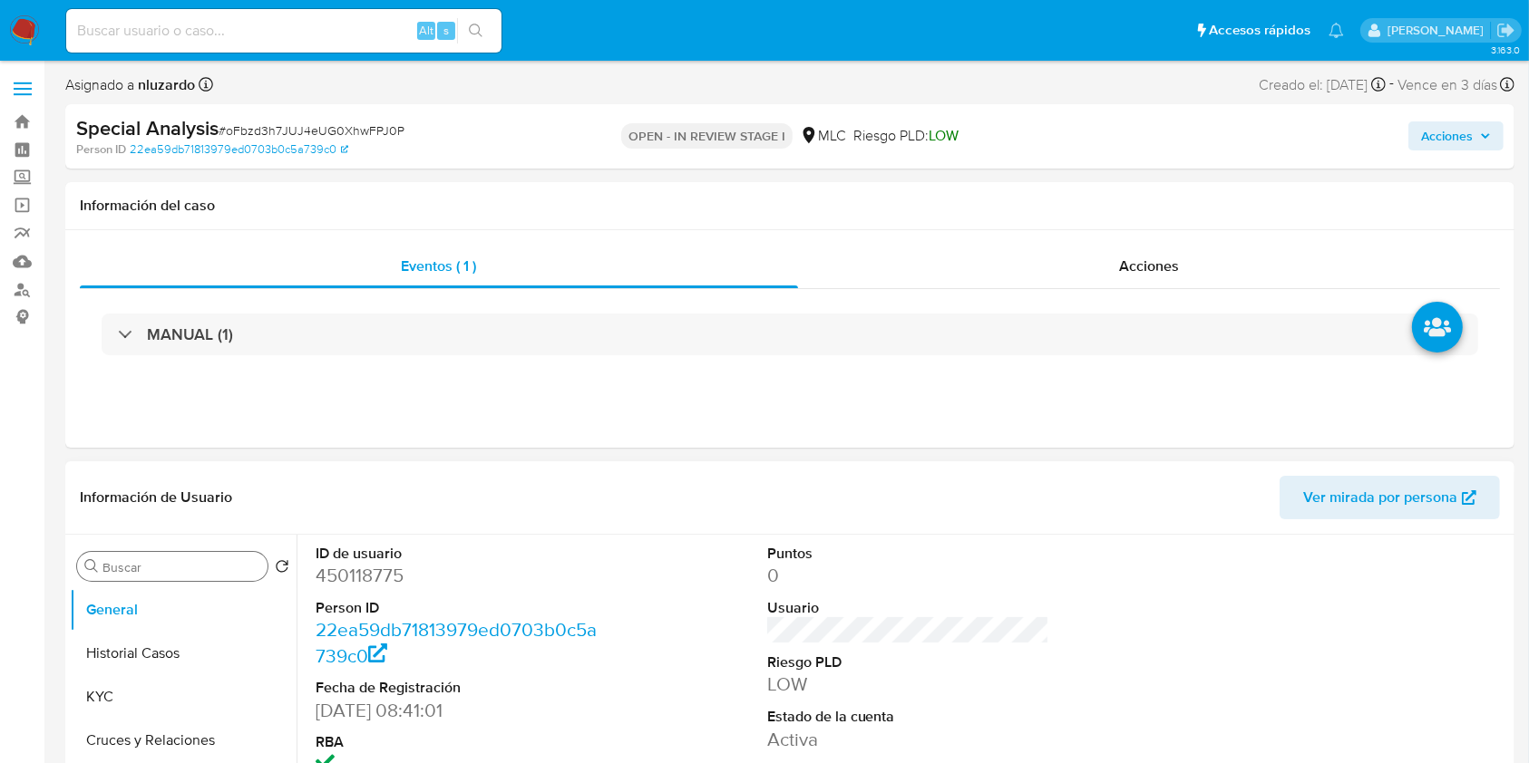
click at [145, 571] on input "Buscar" at bounding box center [181, 567] width 158 height 16
type input "ad"
click at [167, 644] on button "Archivos adjuntos" at bounding box center [176, 654] width 212 height 44
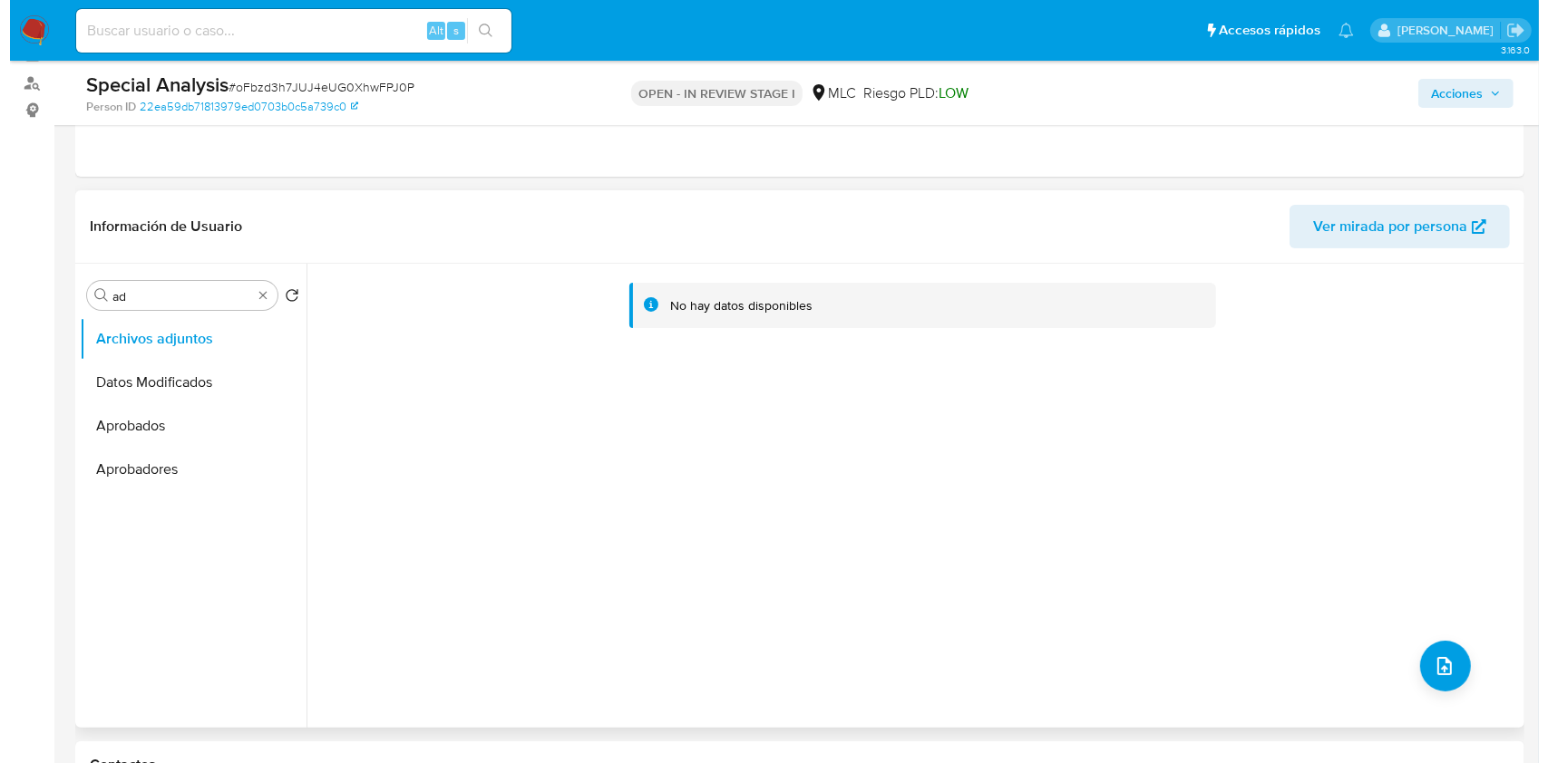
scroll to position [241, 0]
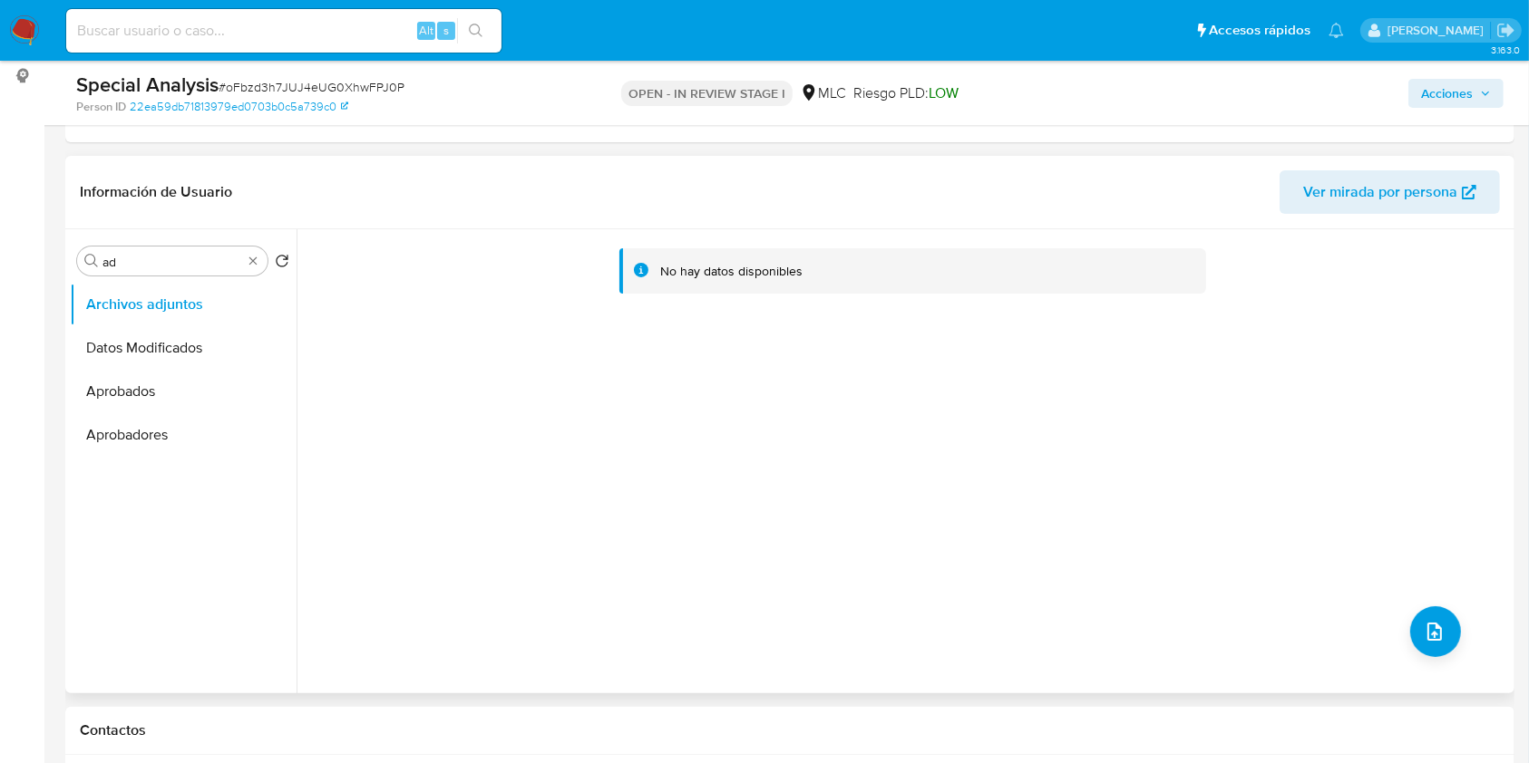
click at [546, 531] on div "No hay datos disponibles" at bounding box center [902, 461] width 1213 height 464
click at [1432, 626] on icon "upload-file" at bounding box center [1434, 632] width 15 height 18
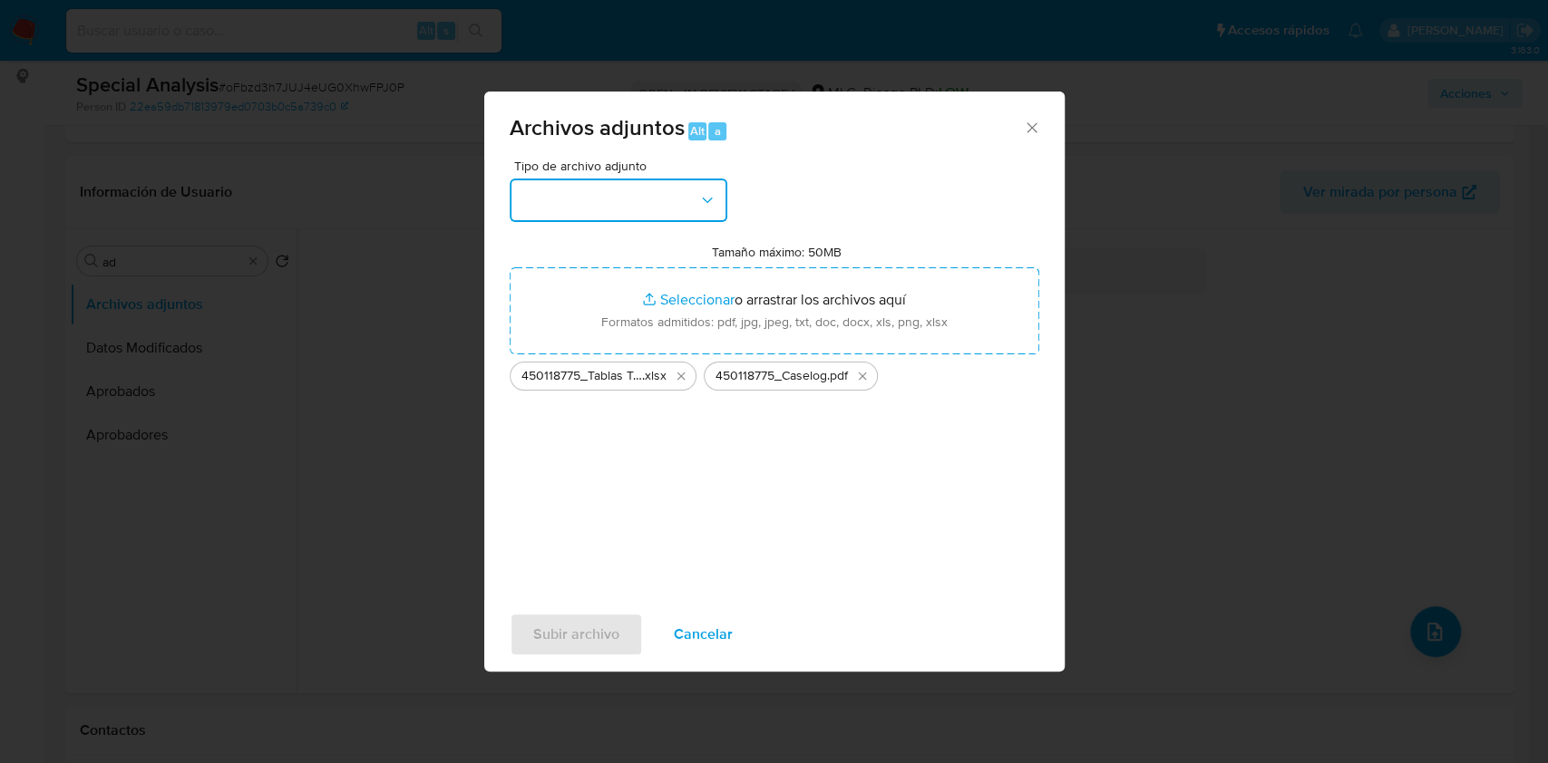
click at [722, 191] on button "button" at bounding box center [619, 201] width 218 height 44
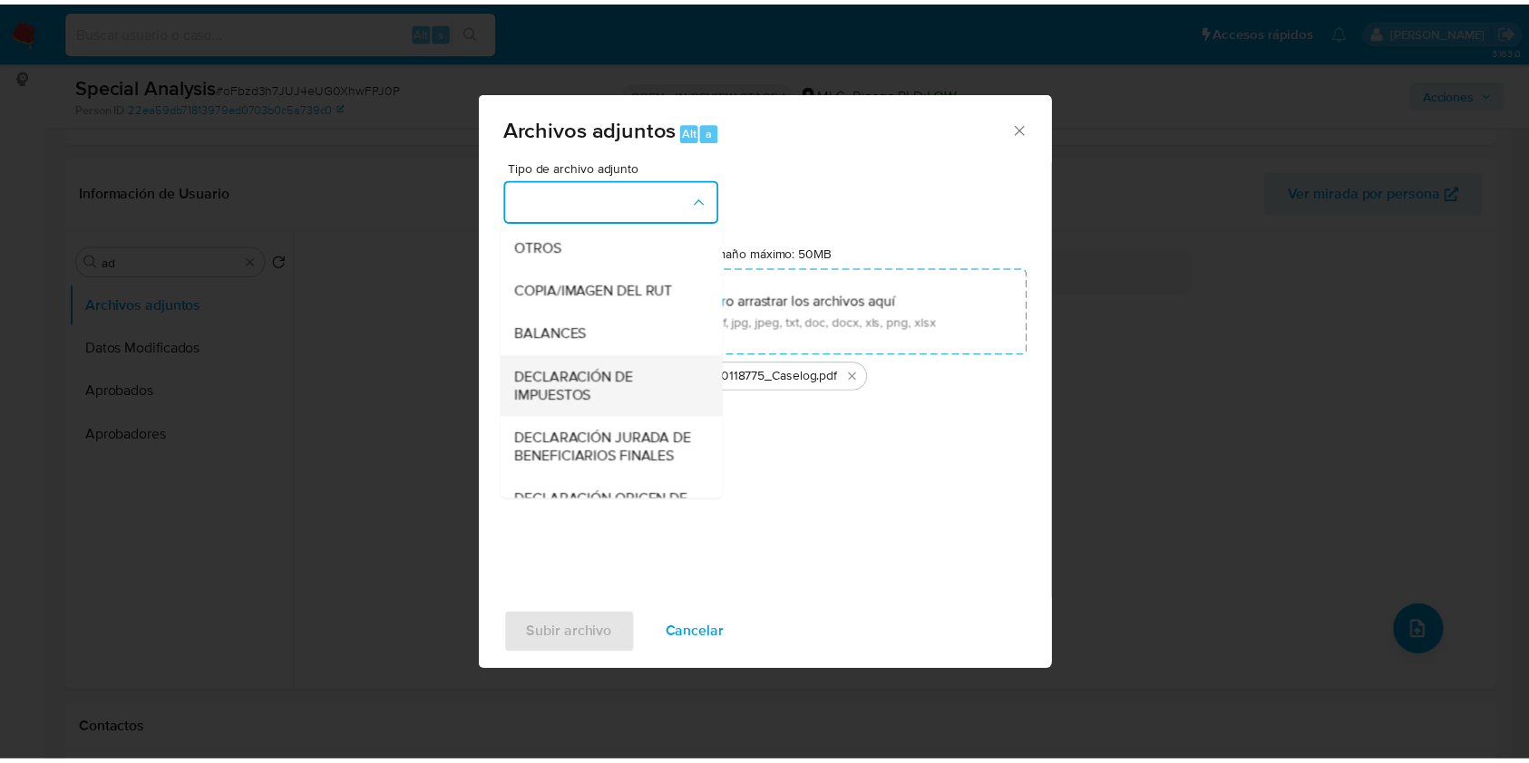
scroll to position [270, 0]
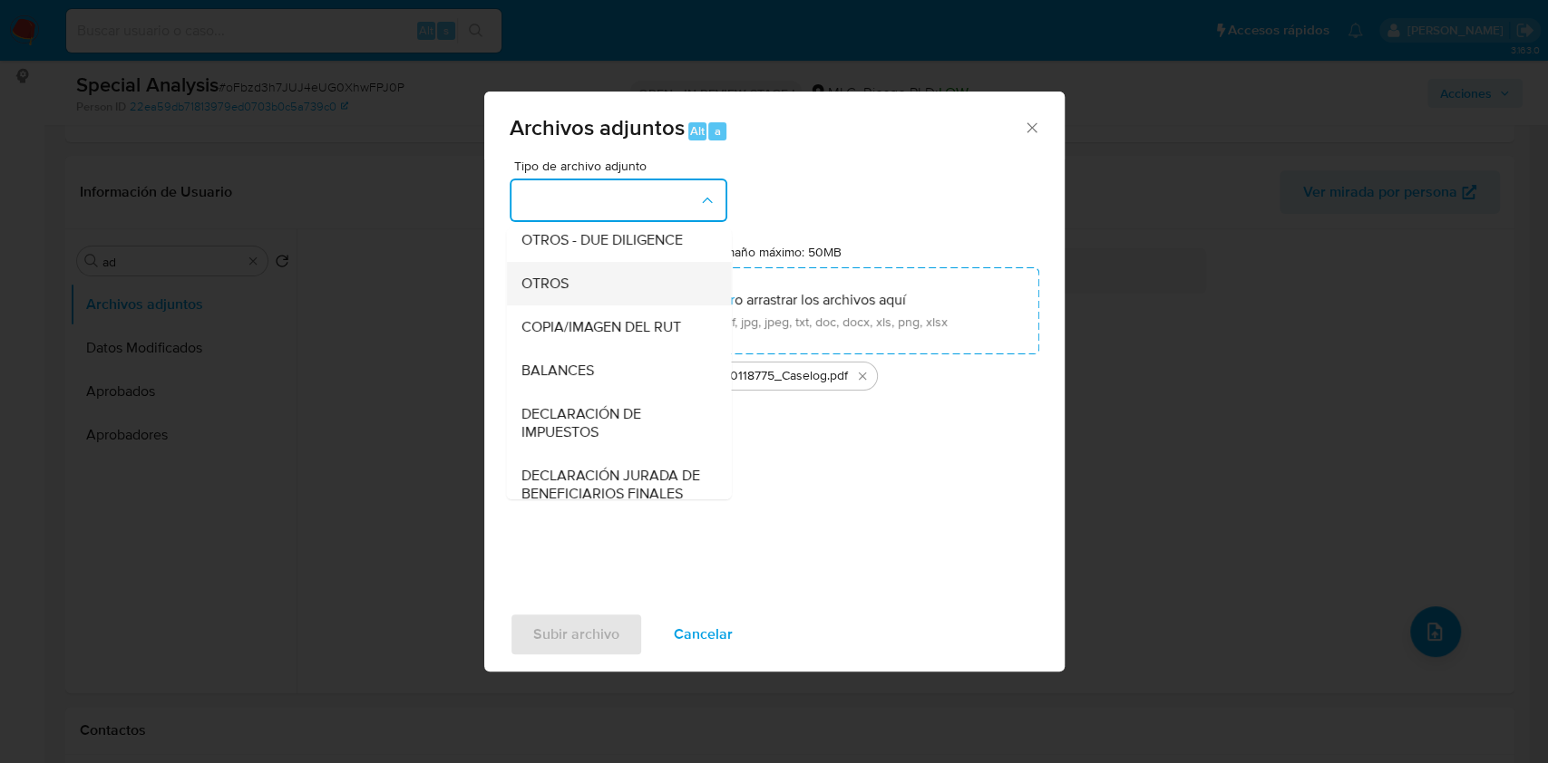
click at [564, 293] on span "OTROS" at bounding box center [543, 284] width 47 height 18
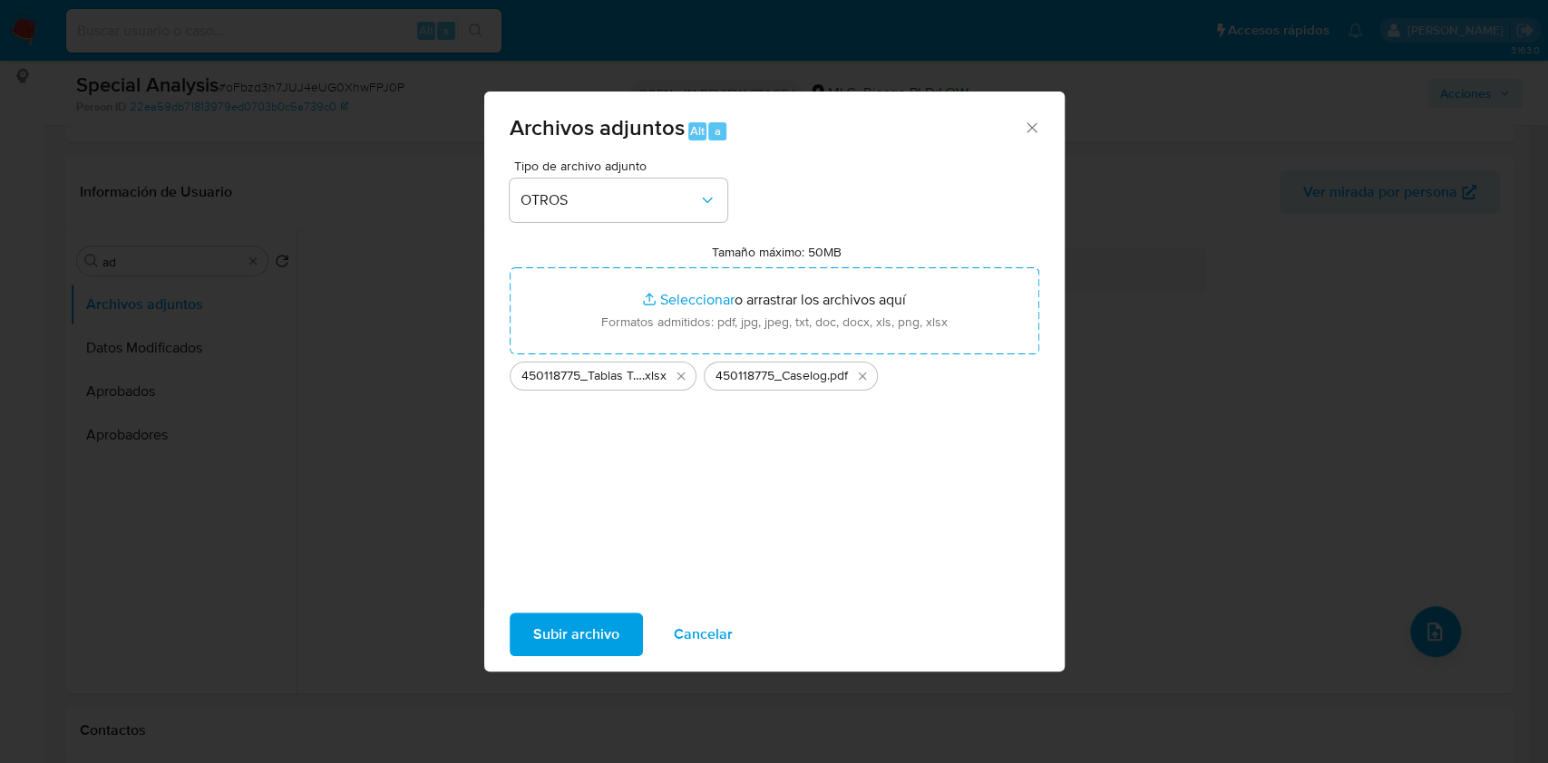
click at [563, 615] on span "Subir archivo" at bounding box center [576, 635] width 86 height 40
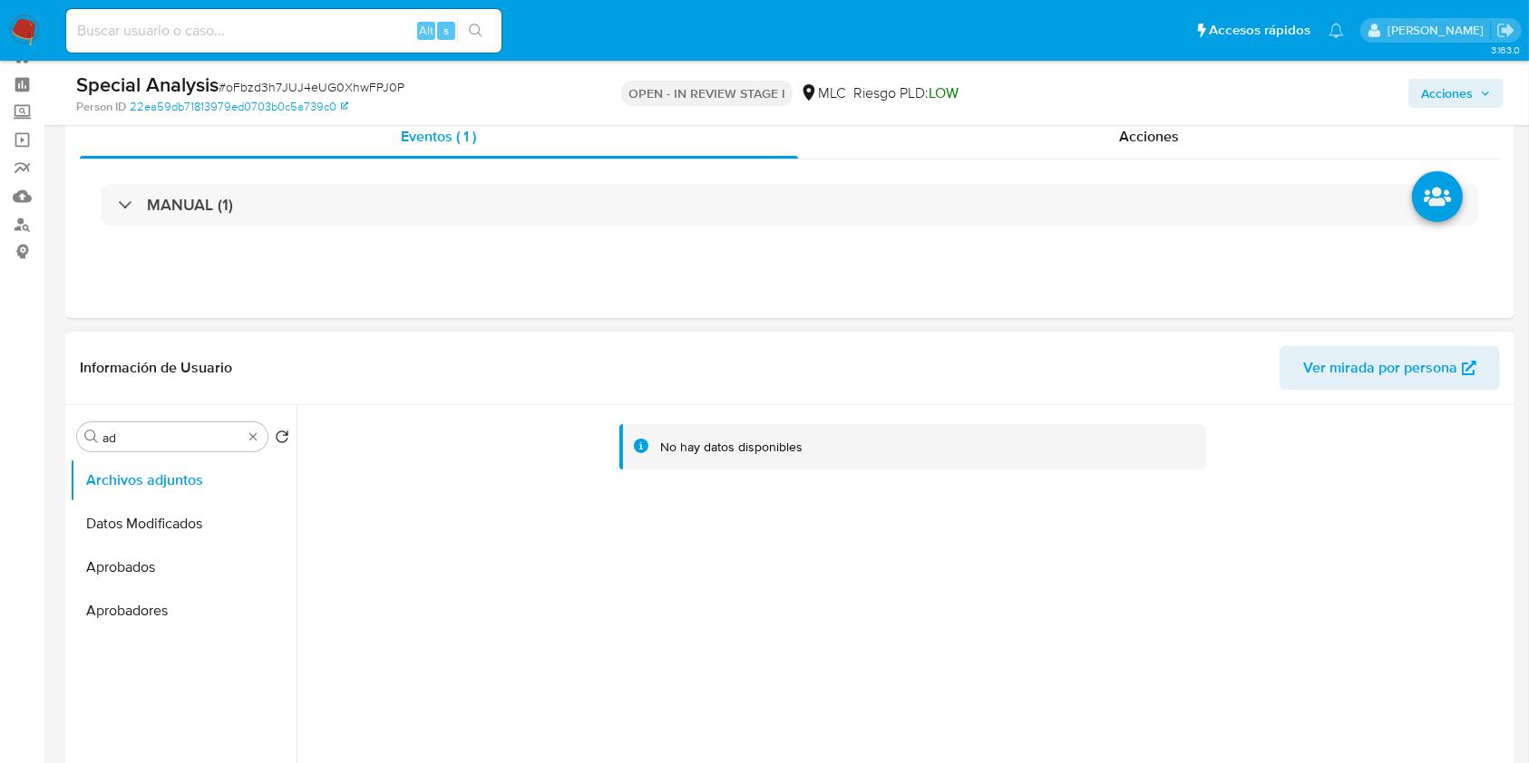
scroll to position [0, 0]
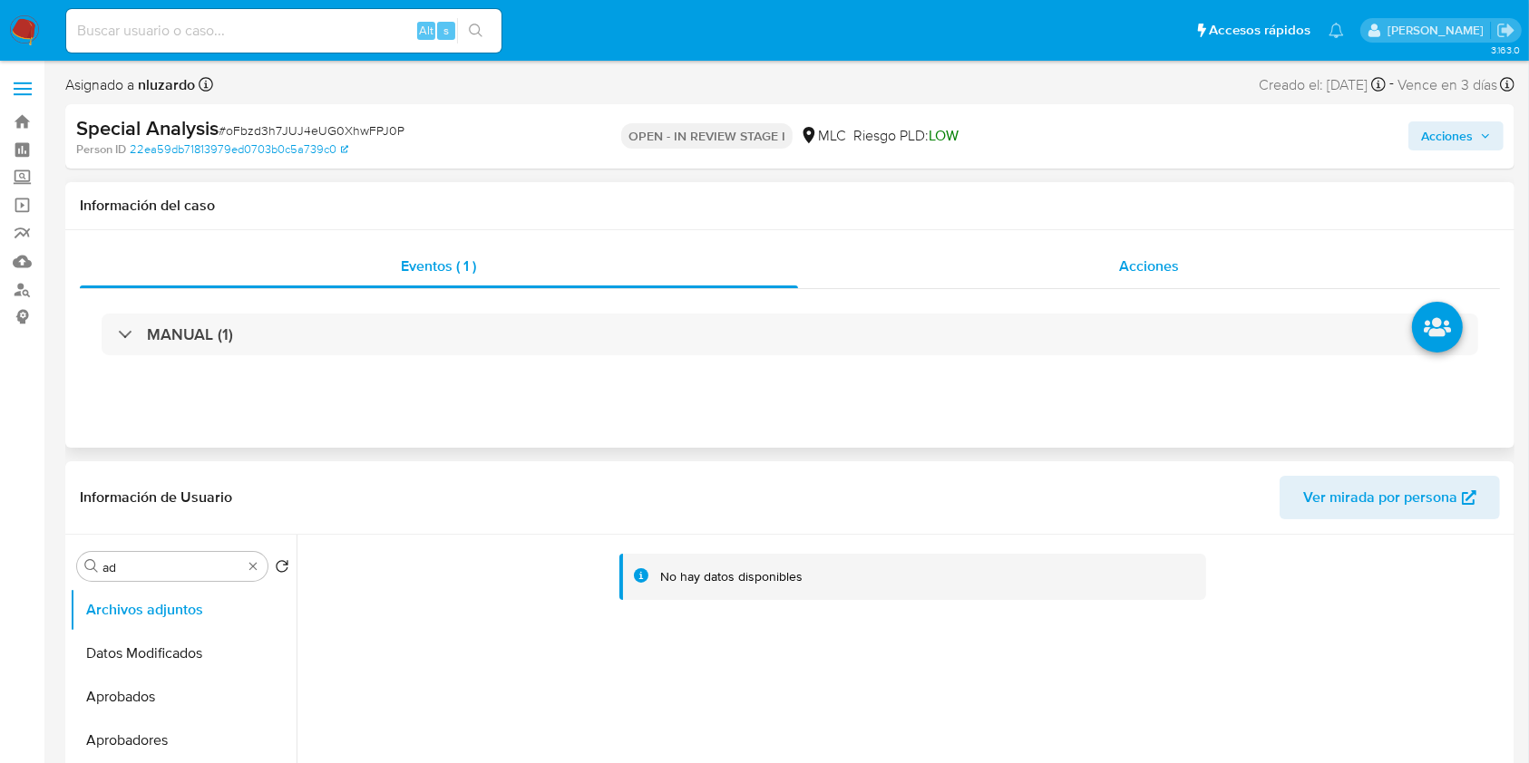
click at [1124, 262] on span "Acciones" at bounding box center [1149, 266] width 60 height 21
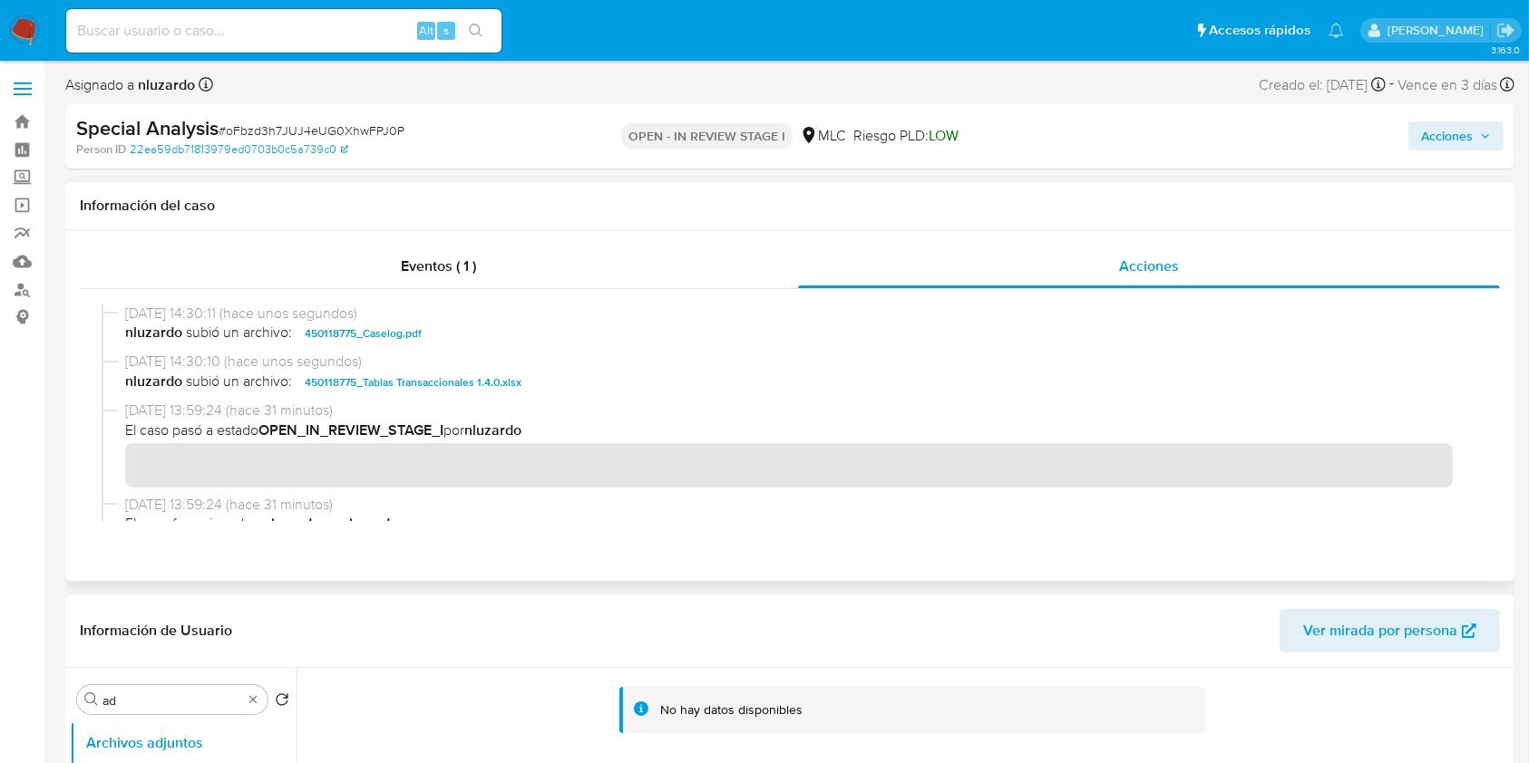
click at [471, 334] on span "nluzardo subió un archivo: 450118775_Caselog.pdf" at bounding box center [797, 334] width 1345 height 22
click at [1422, 141] on span "Acciones" at bounding box center [1447, 135] width 52 height 29
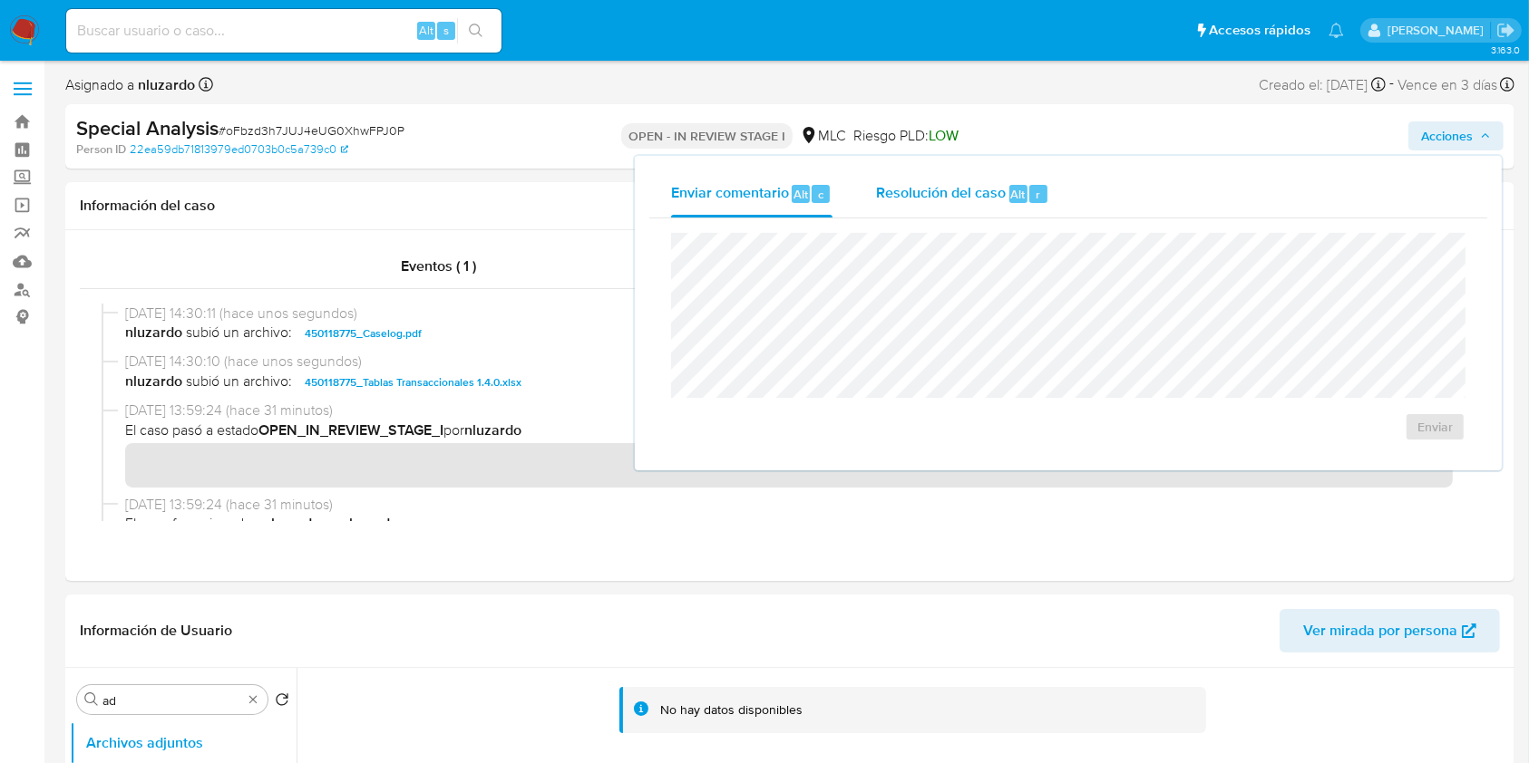
click at [1024, 185] on div "Alt r" at bounding box center [1028, 194] width 38 height 18
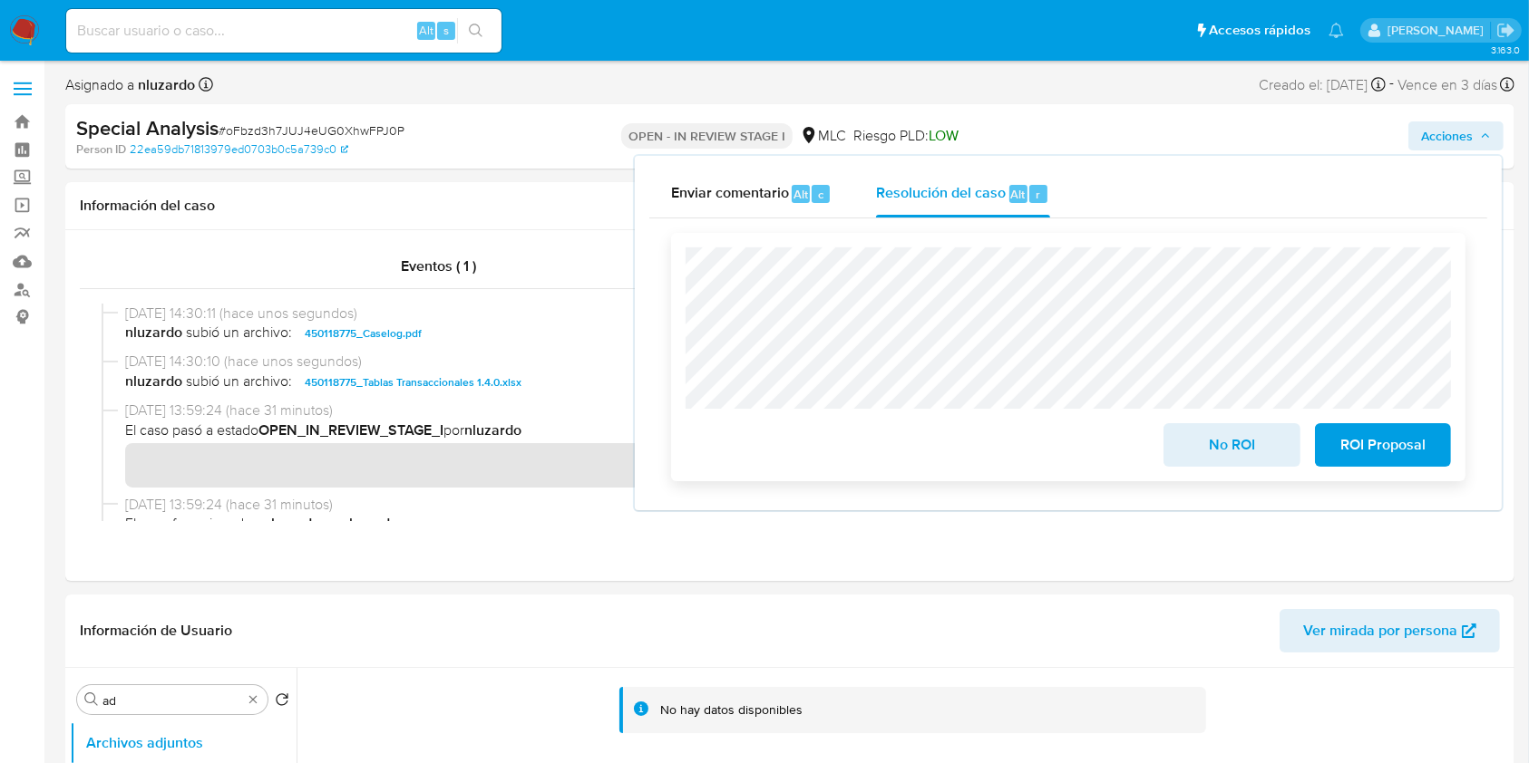
click at [1426, 450] on span "ROI Proposal" at bounding box center [1382, 445] width 89 height 40
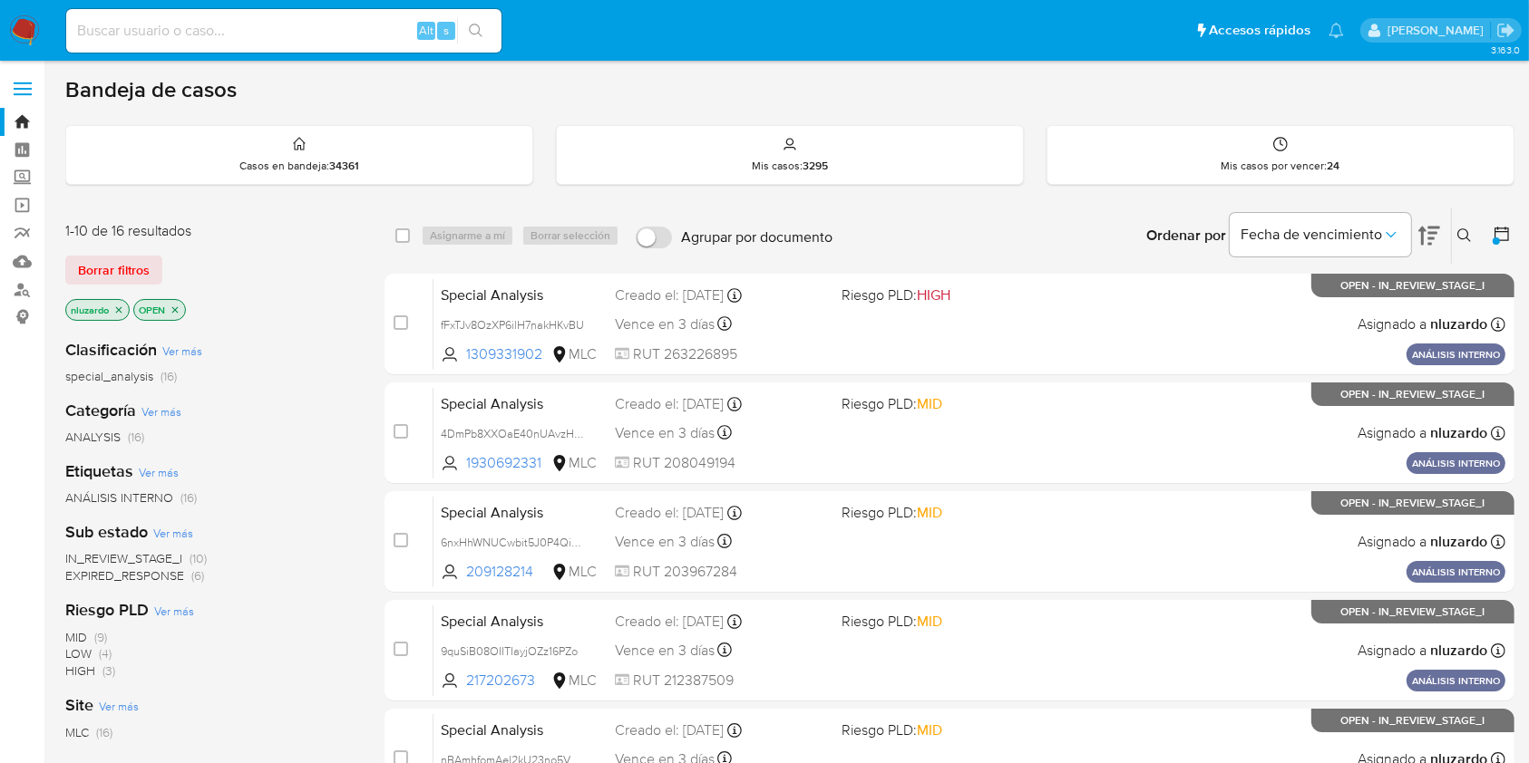
drag, startPoint x: 544, startPoint y: 358, endPoint x: 379, endPoint y: 413, distance: 173.7
click at [980, 225] on div "Ordenar por Fecha de vencimiento No es posible ordenar los resultados mientras …" at bounding box center [1177, 236] width 673 height 56
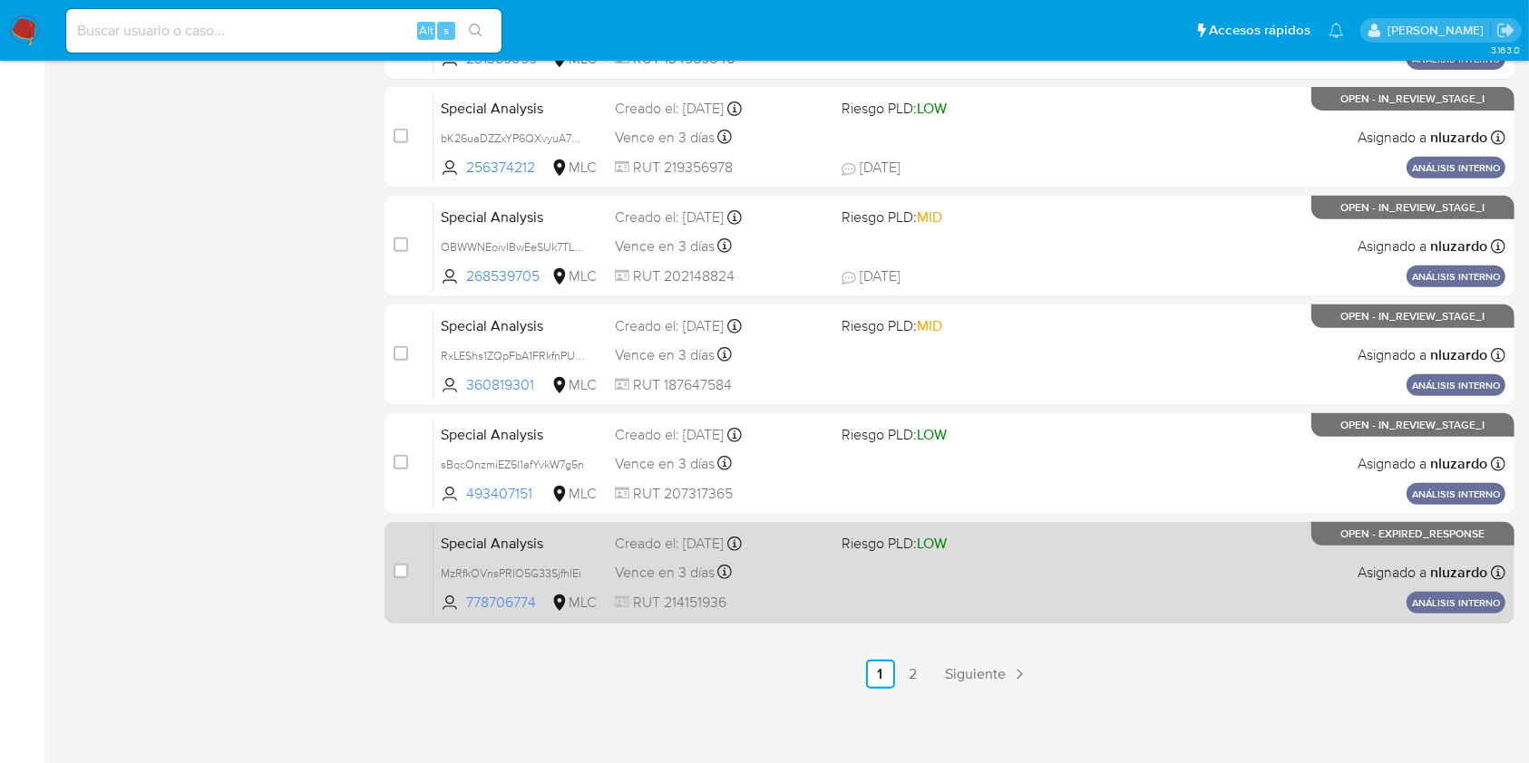
scroll to position [733, 0]
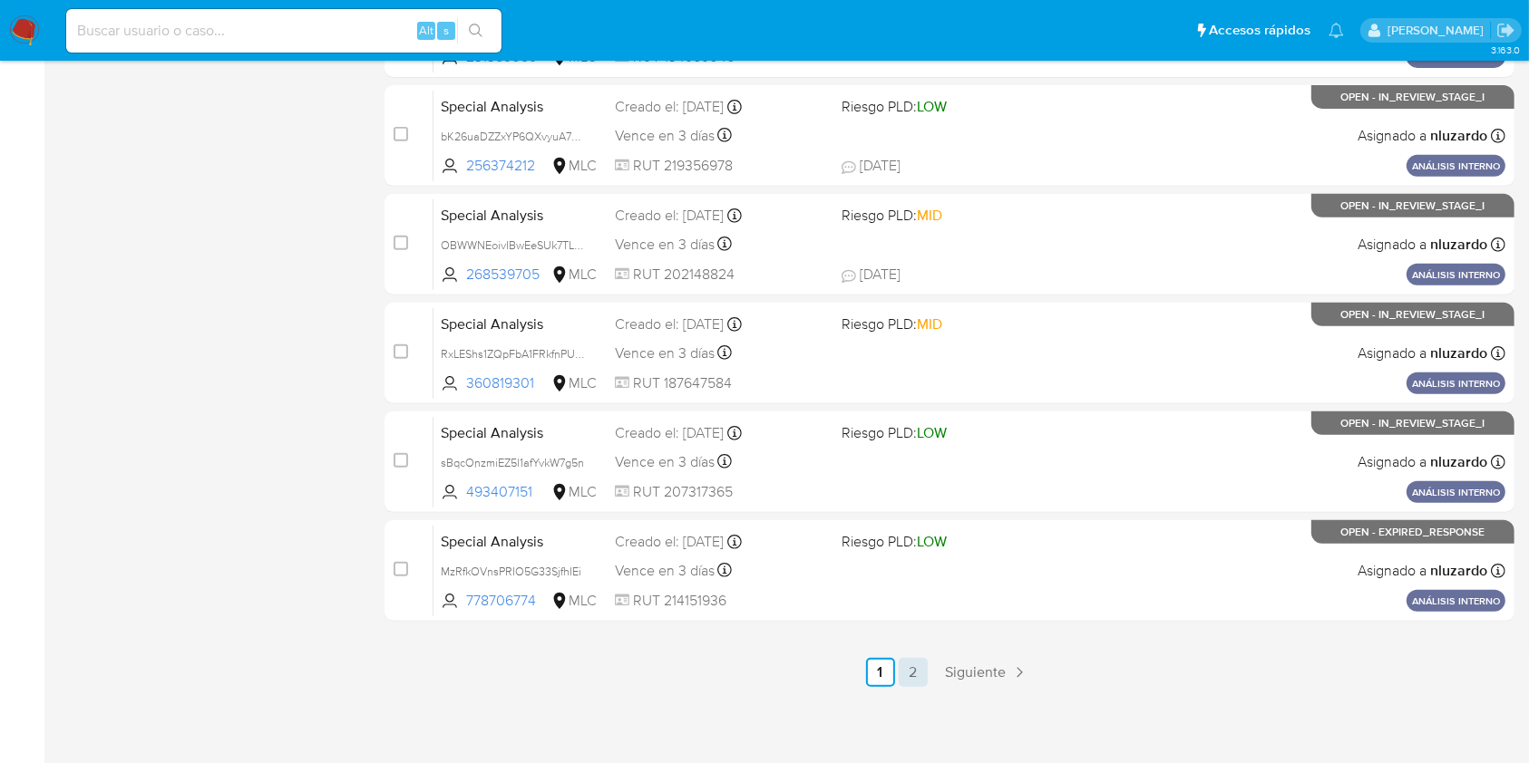
click at [922, 662] on link "2" at bounding box center [912, 672] width 29 height 29
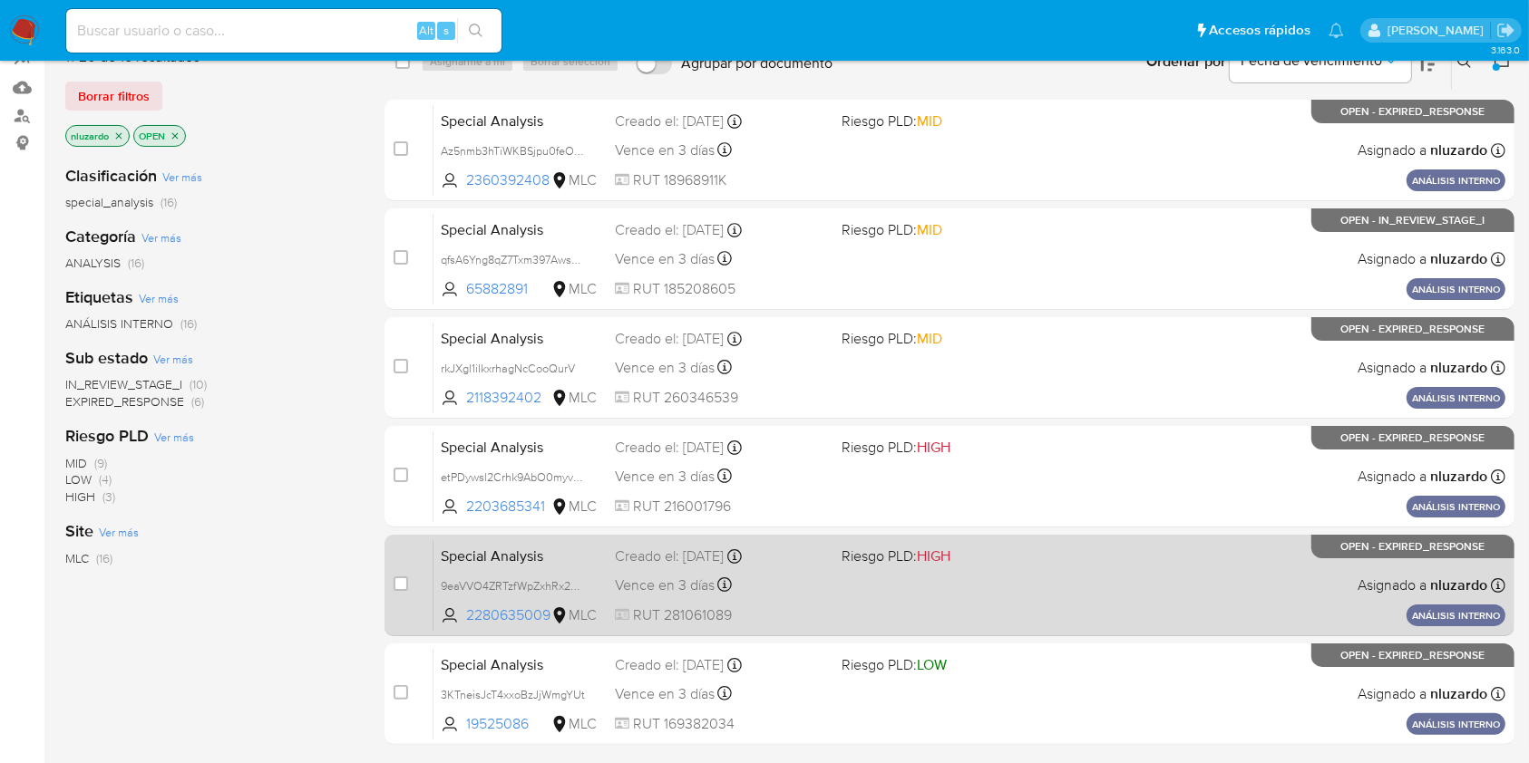
scroll to position [340, 0]
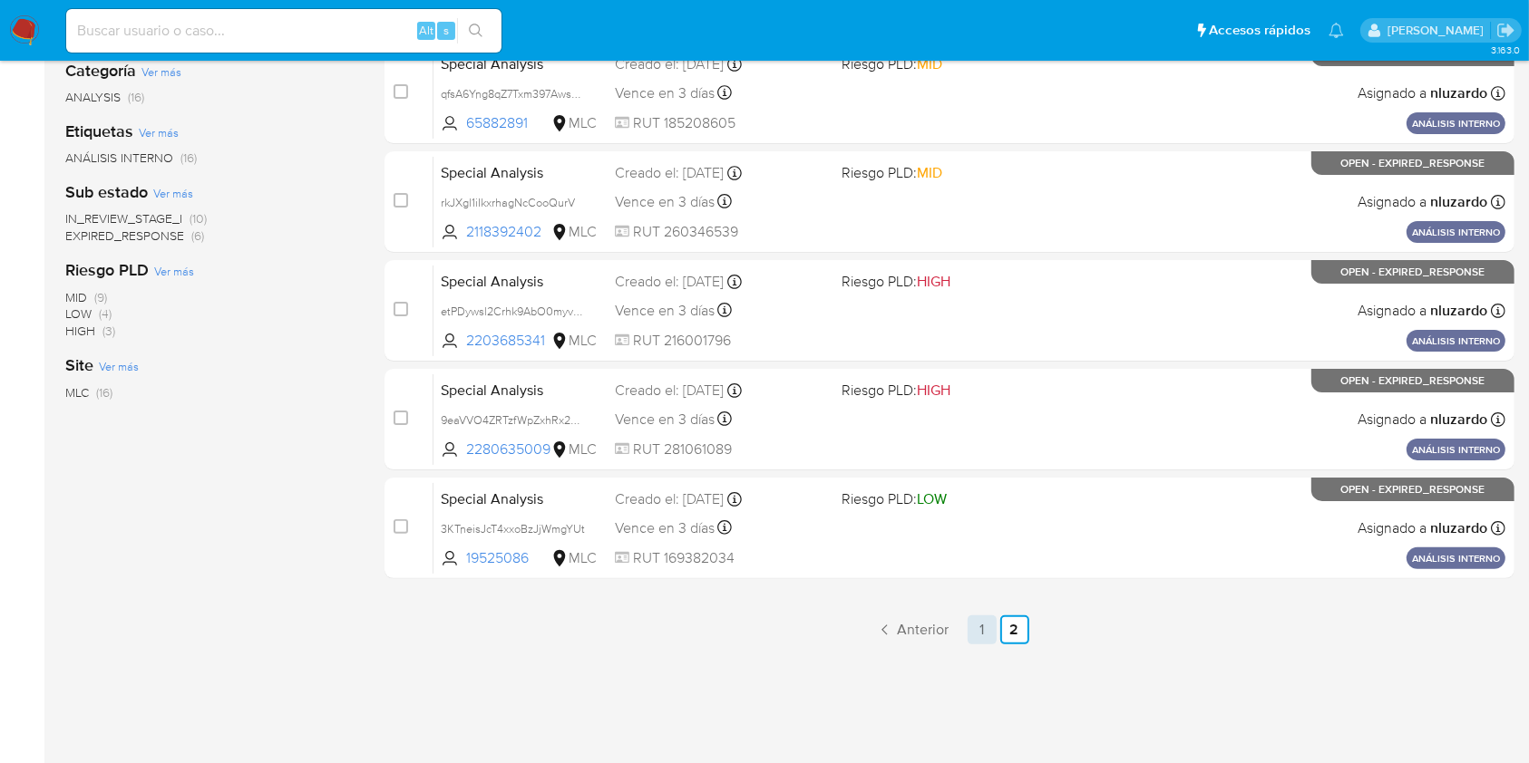
click at [987, 636] on link "1" at bounding box center [981, 630] width 29 height 29
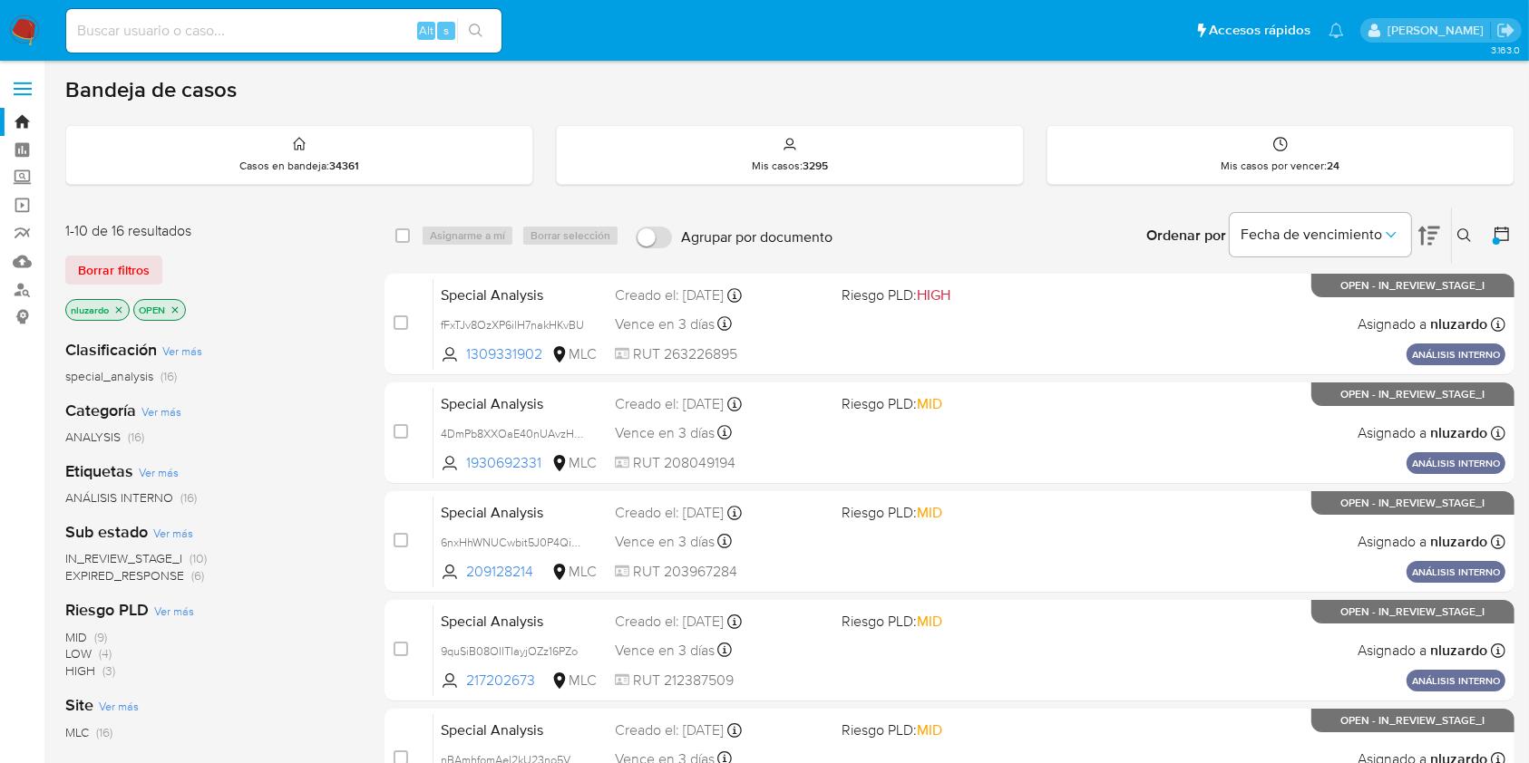
drag, startPoint x: 557, startPoint y: 354, endPoint x: 381, endPoint y: 402, distance: 182.1
click at [353, 368] on div "special_analysis (16)" at bounding box center [210, 376] width 290 height 17
click at [1461, 231] on icon at bounding box center [1464, 235] width 15 height 15
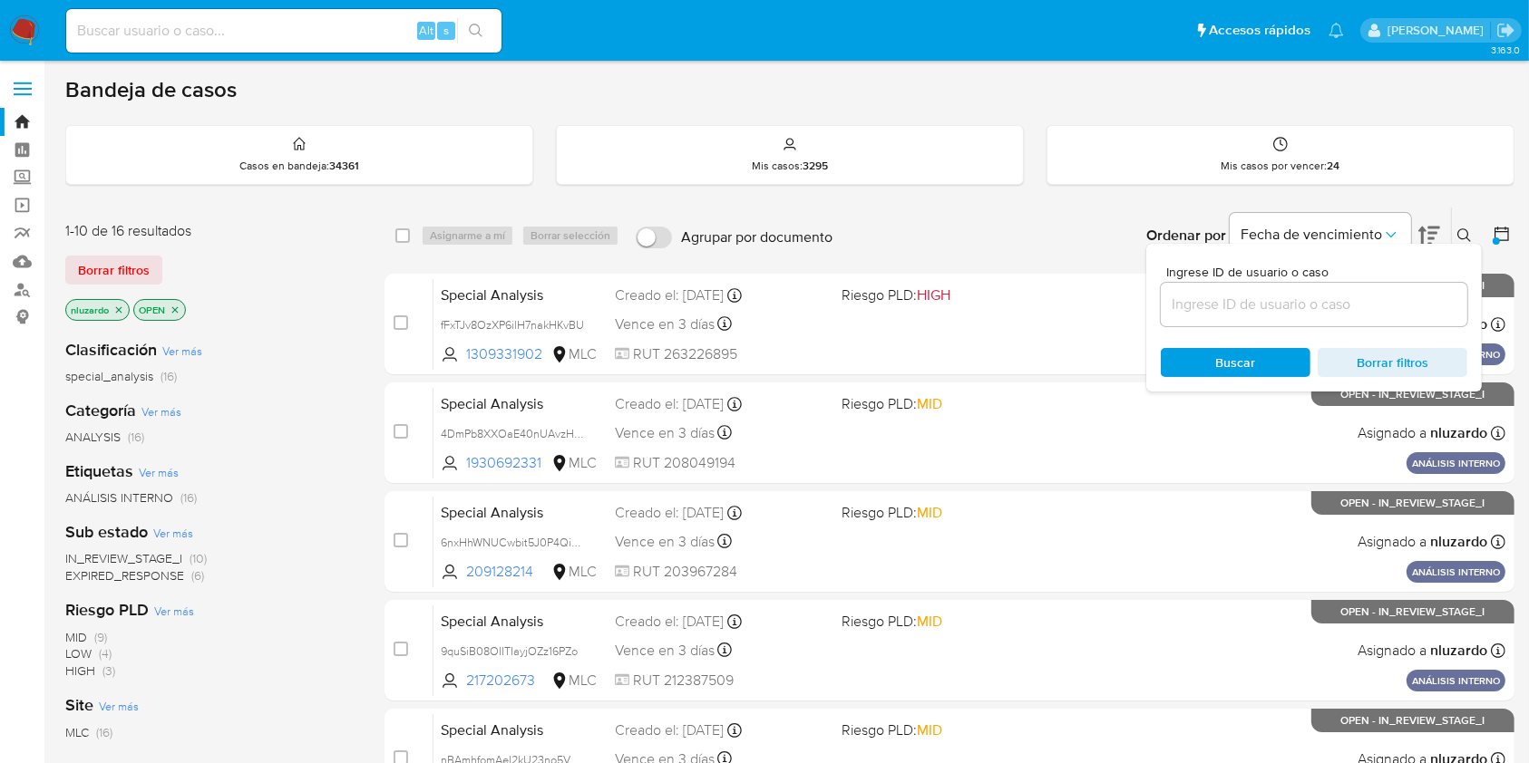
click at [1248, 308] on input at bounding box center [1313, 305] width 306 height 24
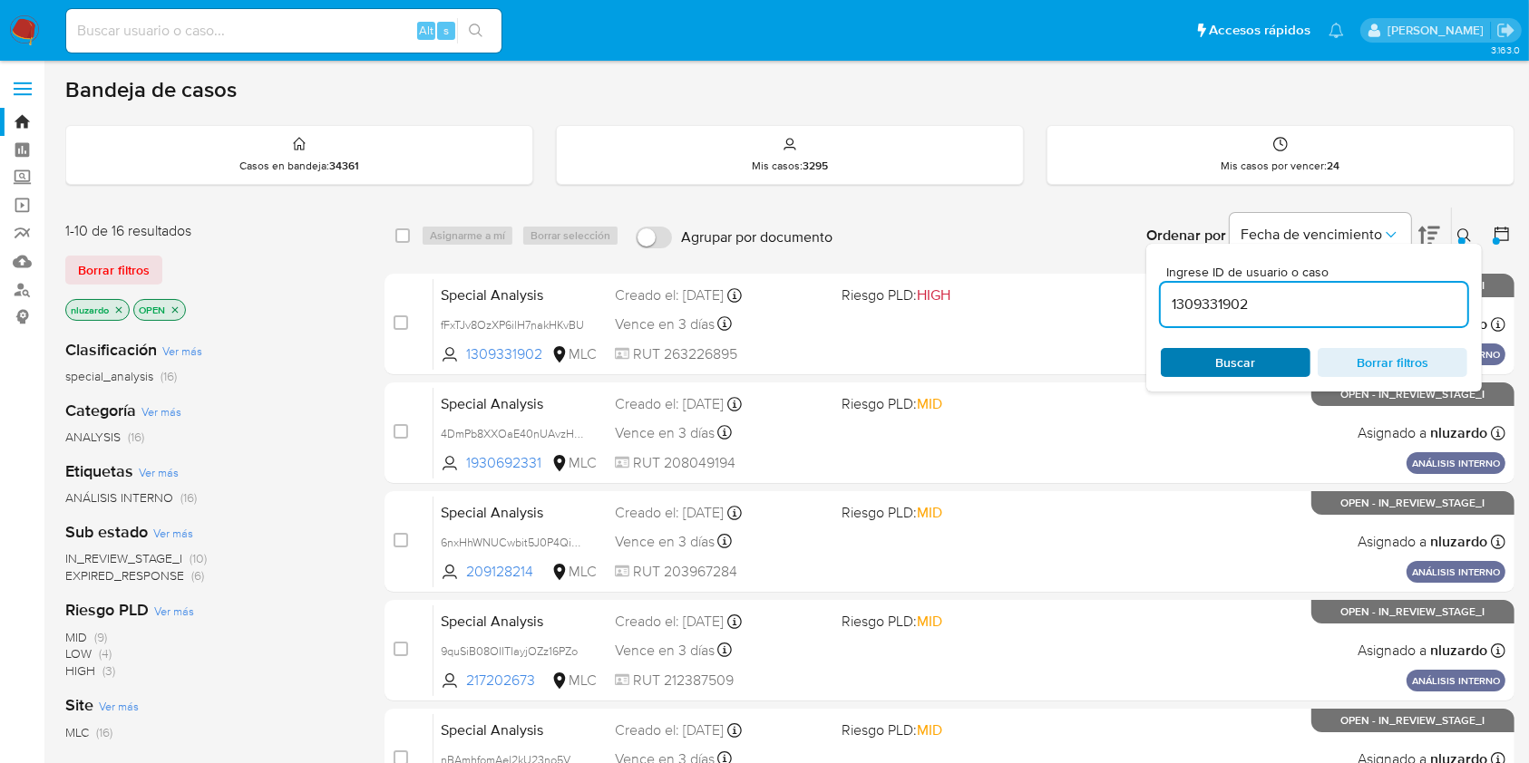
type input "1309331902"
click at [1229, 370] on span "Buscar" at bounding box center [1236, 362] width 40 height 29
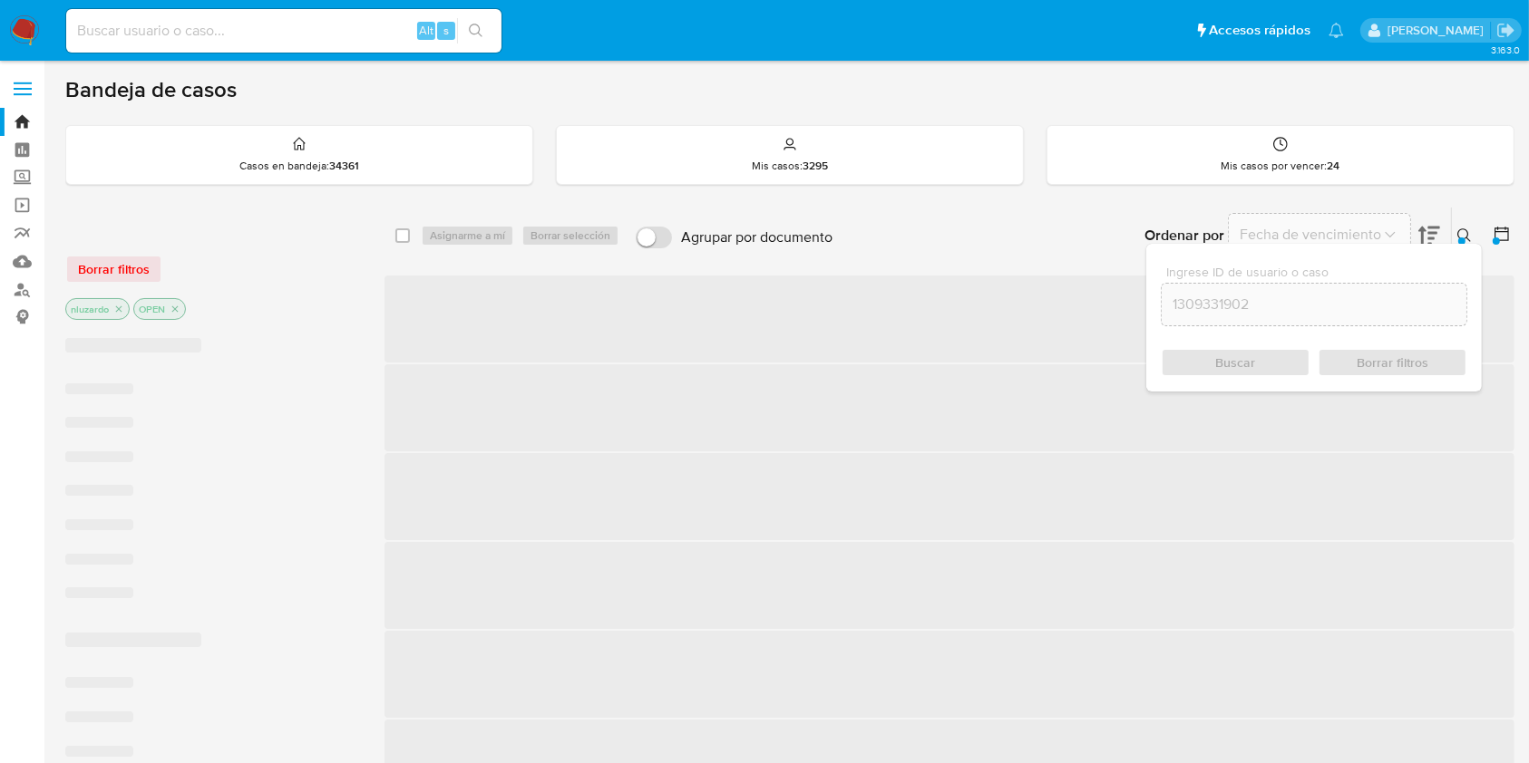
click at [1460, 233] on icon at bounding box center [1464, 235] width 15 height 15
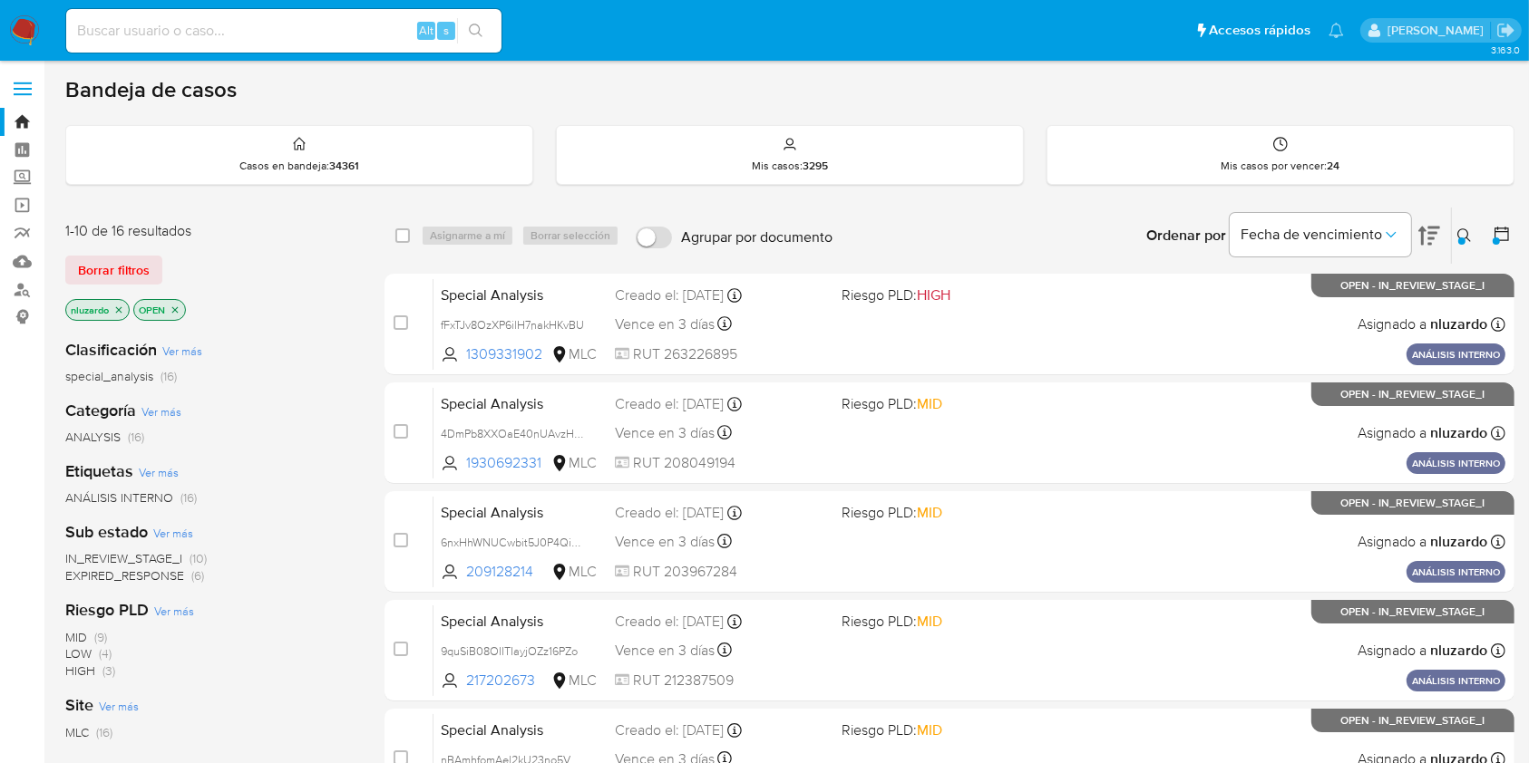
click at [308, 279] on div "Borrar filtros" at bounding box center [210, 270] width 290 height 29
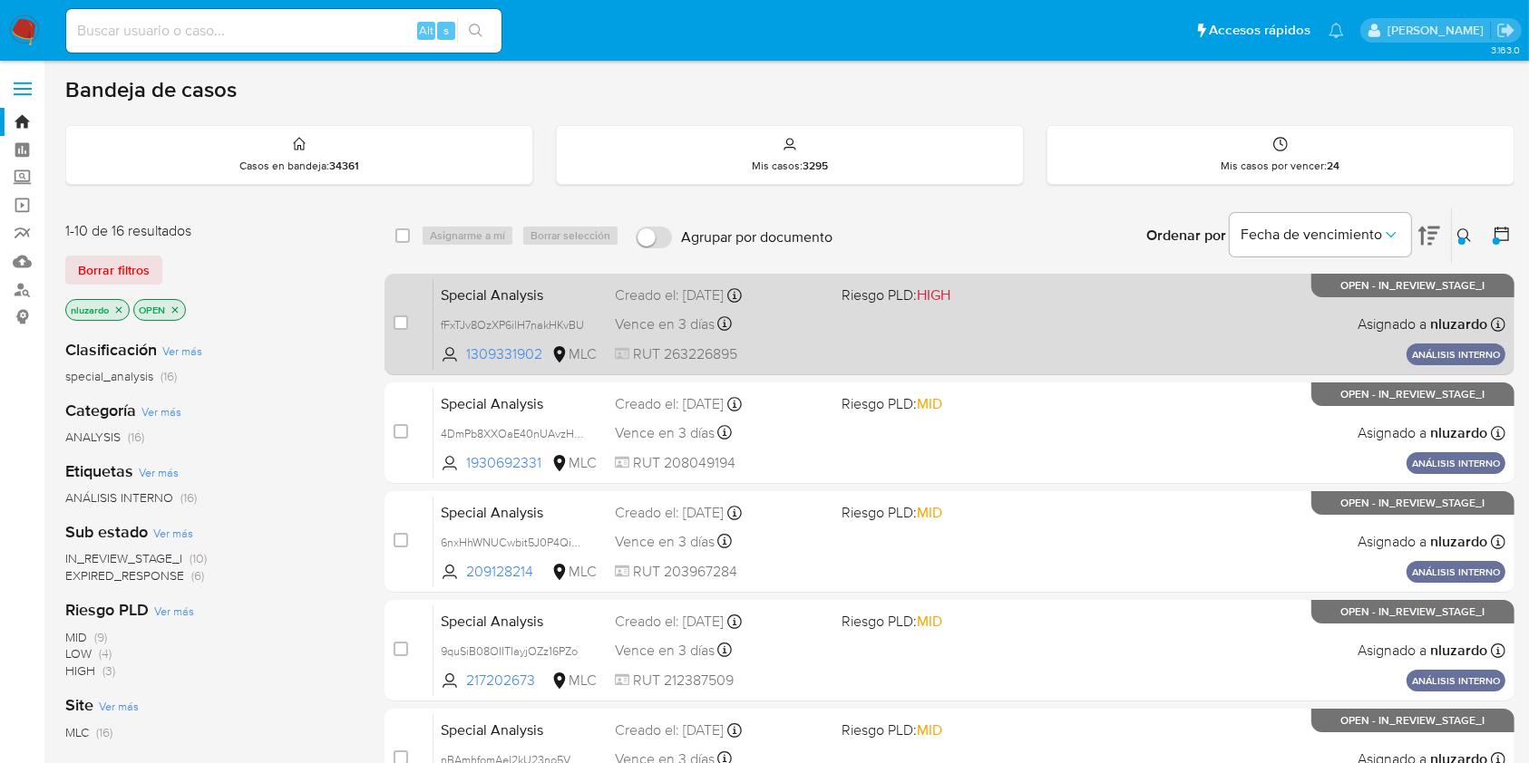
click at [957, 331] on div "Special Analysis fFxTJv8OzXP6ilH7nakHKvBU 1309331902 MLC Riesgo PLD: HIGH Cread…" at bounding box center [969, 324] width 1072 height 92
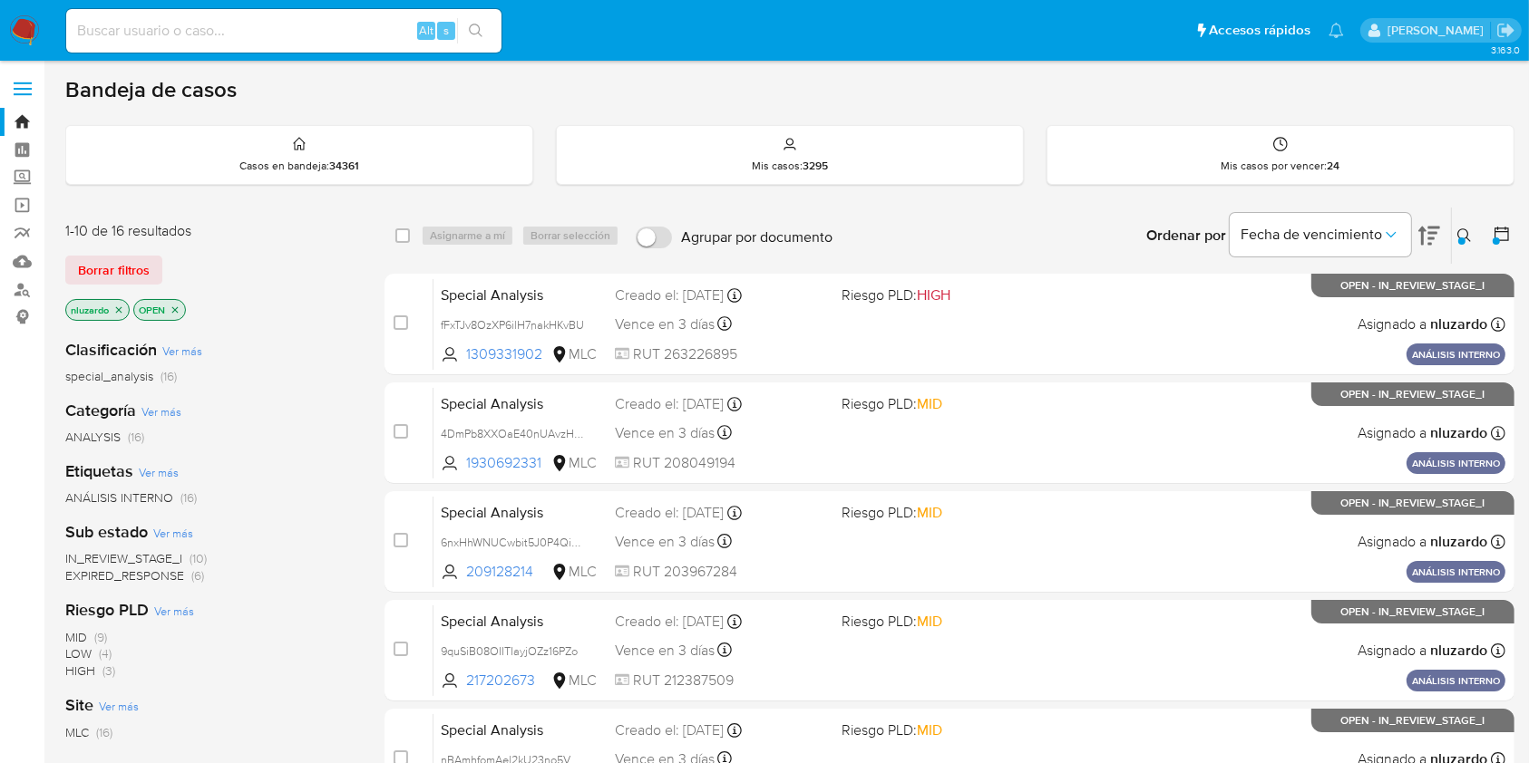
click at [309, 341] on div "Clasificación Ver más special_analysis (16)" at bounding box center [210, 362] width 290 height 46
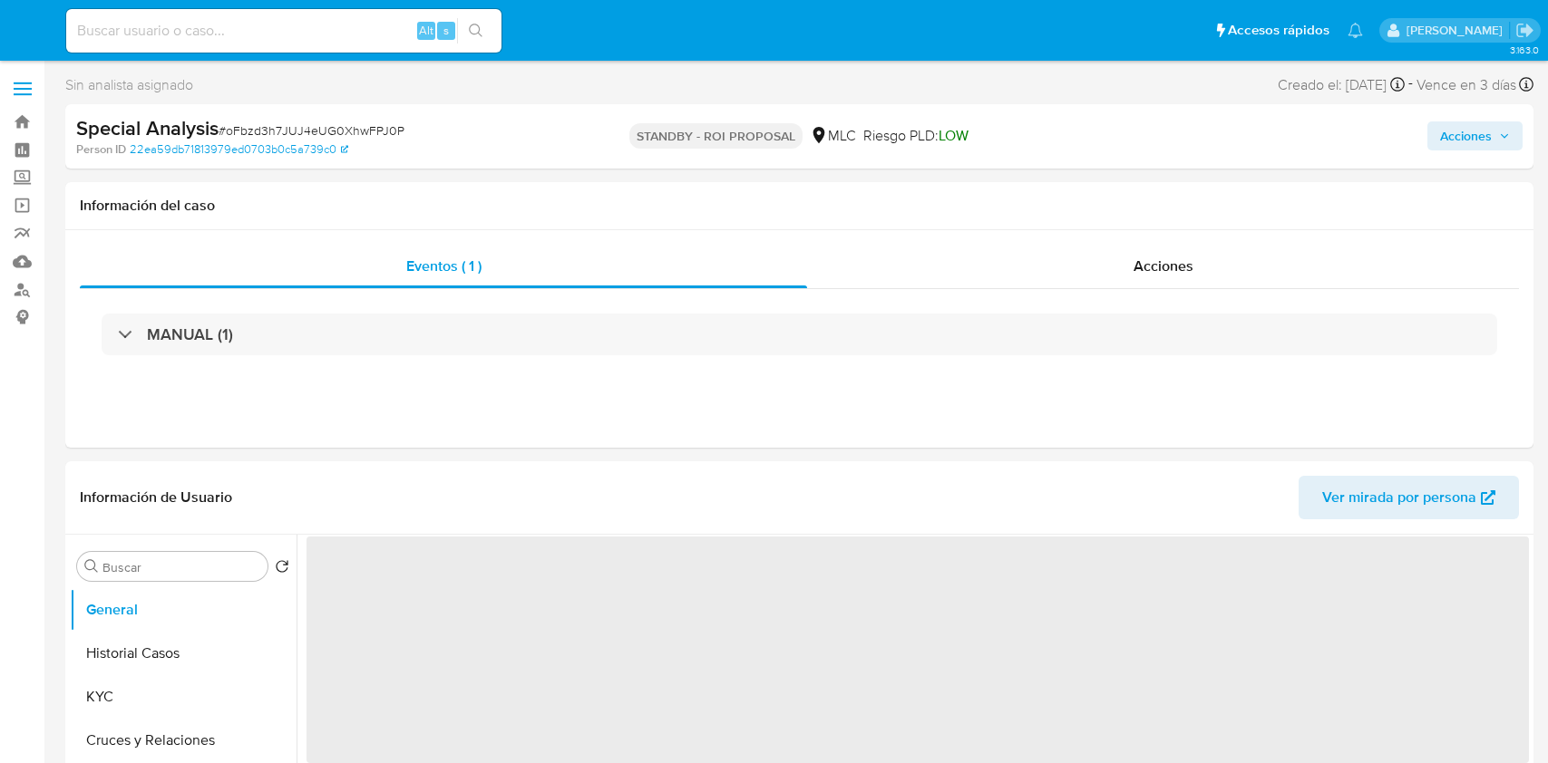
select select "10"
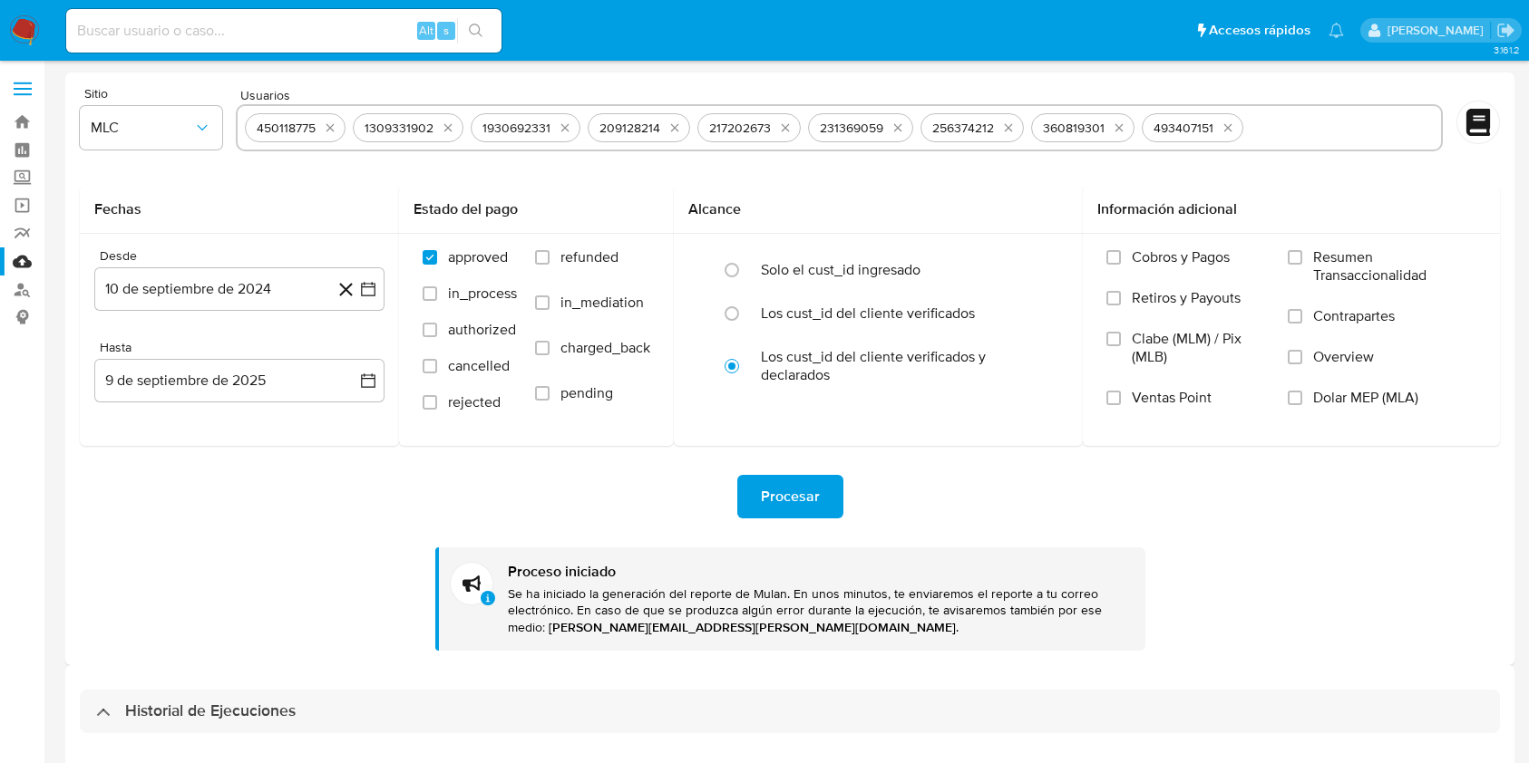
select select "10"
click at [279, 658] on div "Sitio MLC Usuarios 450118775 1309331902 1930692331 209128214 217202673 23136905…" at bounding box center [789, 369] width 1449 height 593
click at [319, 588] on div "Procesar Proceso iniciado Se ha iniciado la generación del reporte de Mulan. En…" at bounding box center [790, 548] width 1420 height 205
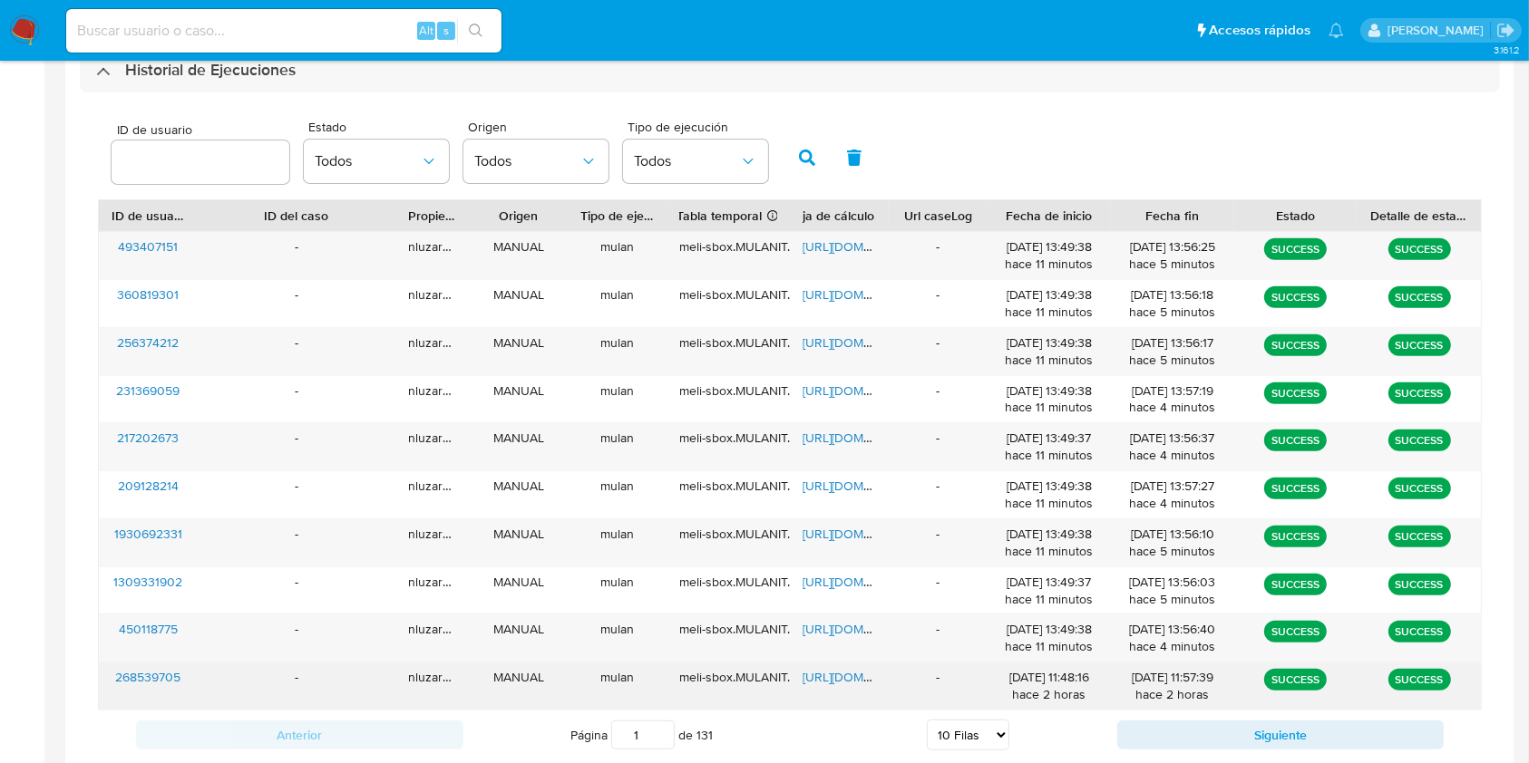
scroll to position [604, 0]
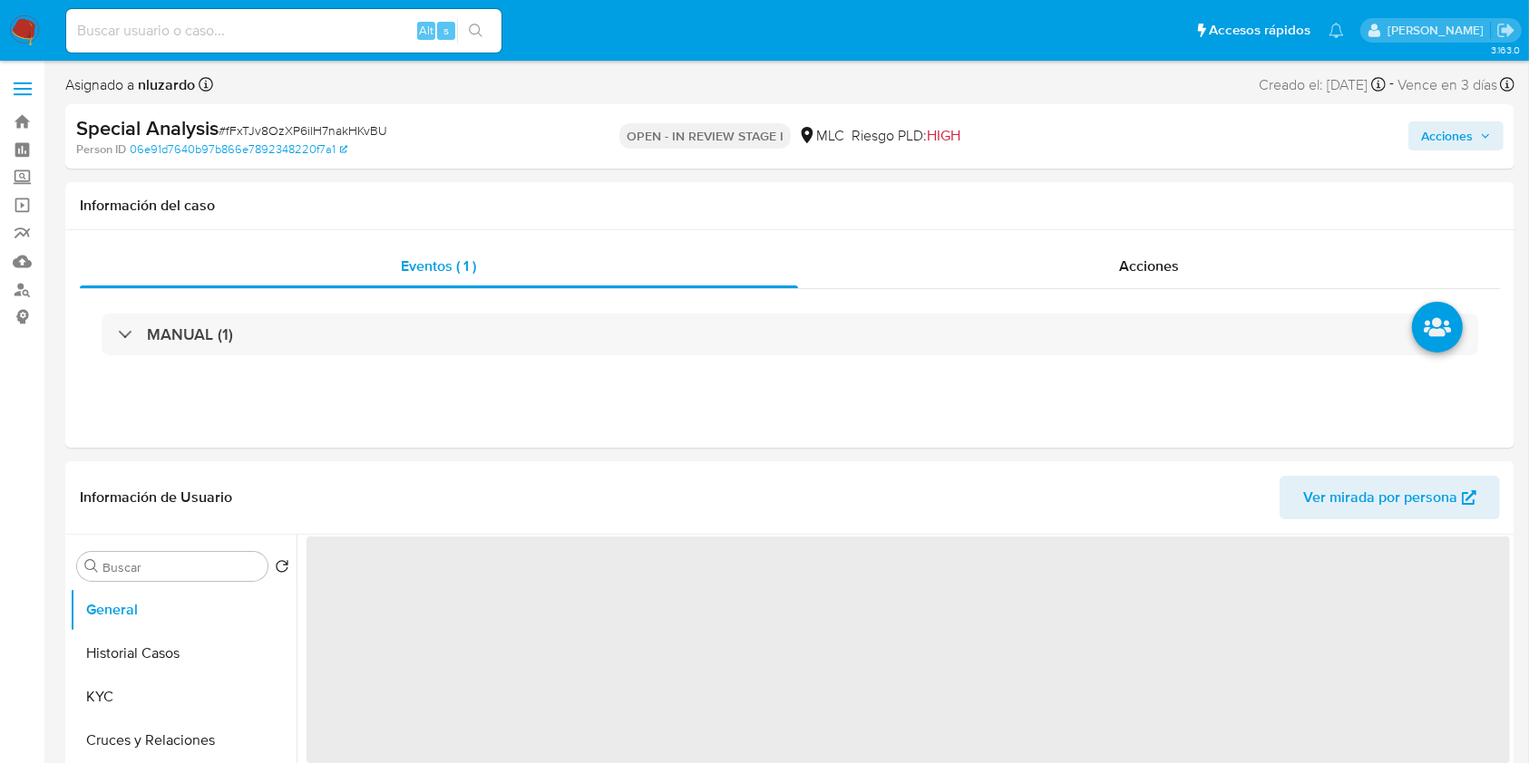
select select "10"
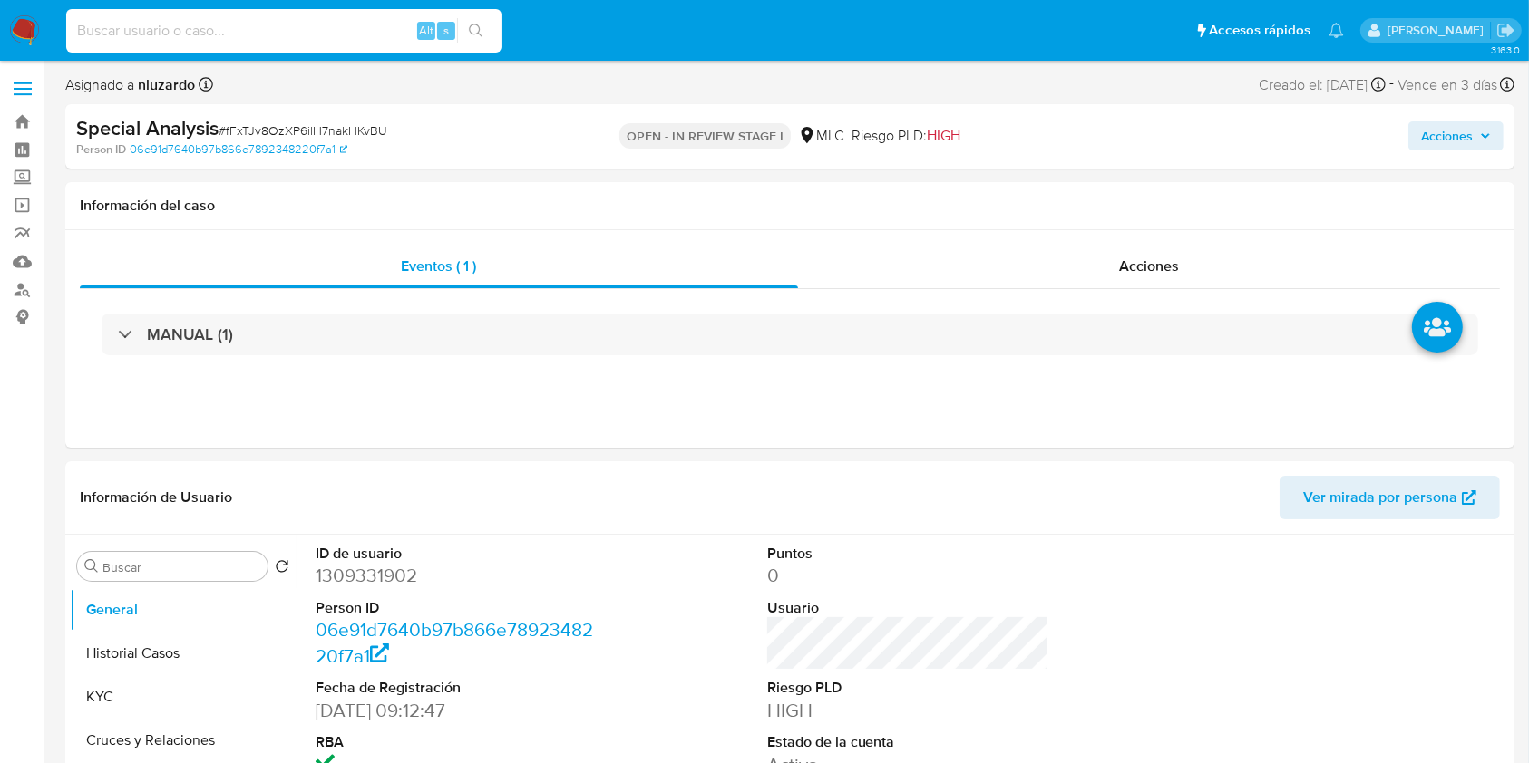
click at [312, 36] on input at bounding box center [283, 31] width 435 height 24
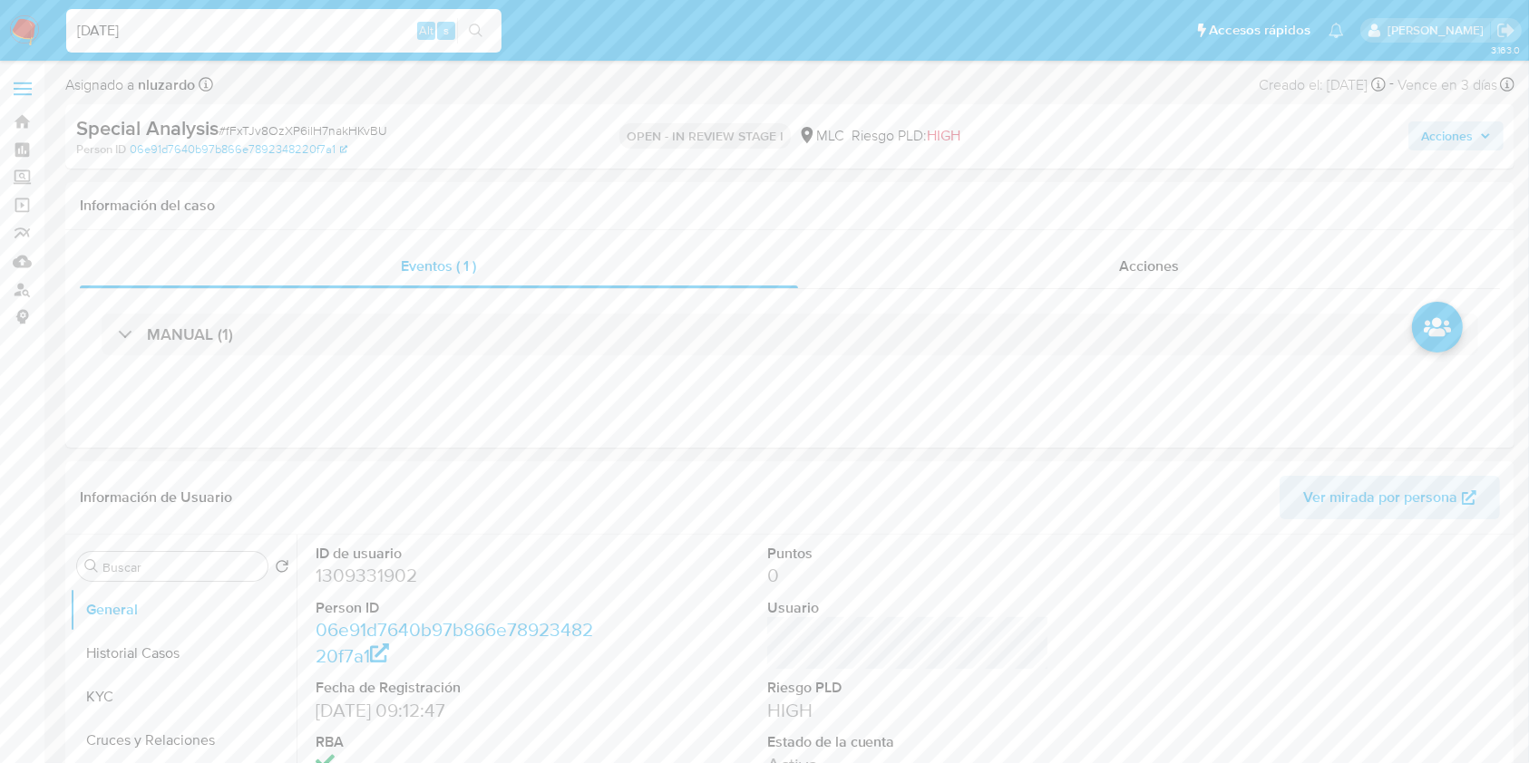
type input "[DATE]"
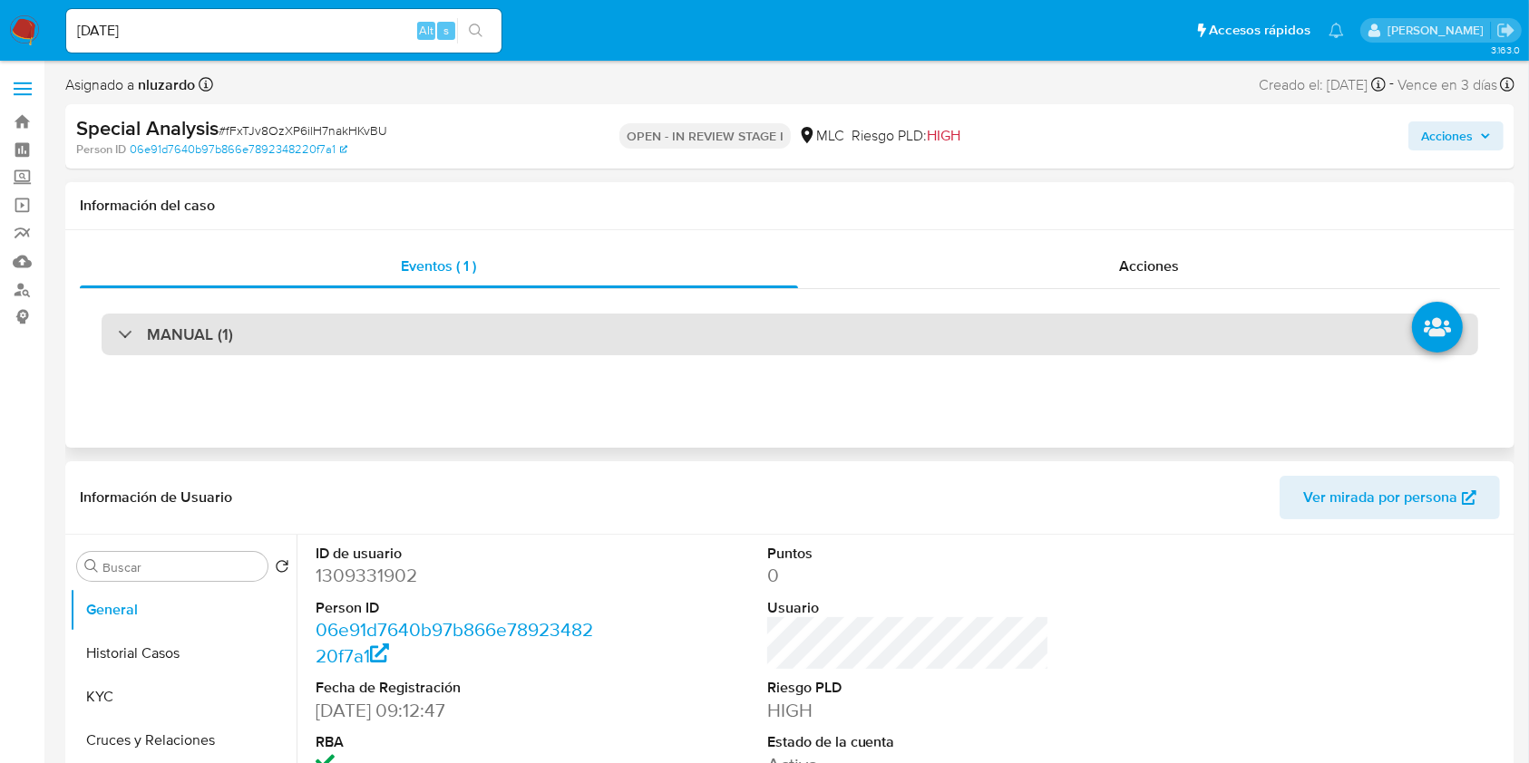
click at [422, 337] on div "MANUAL (1)" at bounding box center [790, 335] width 1376 height 42
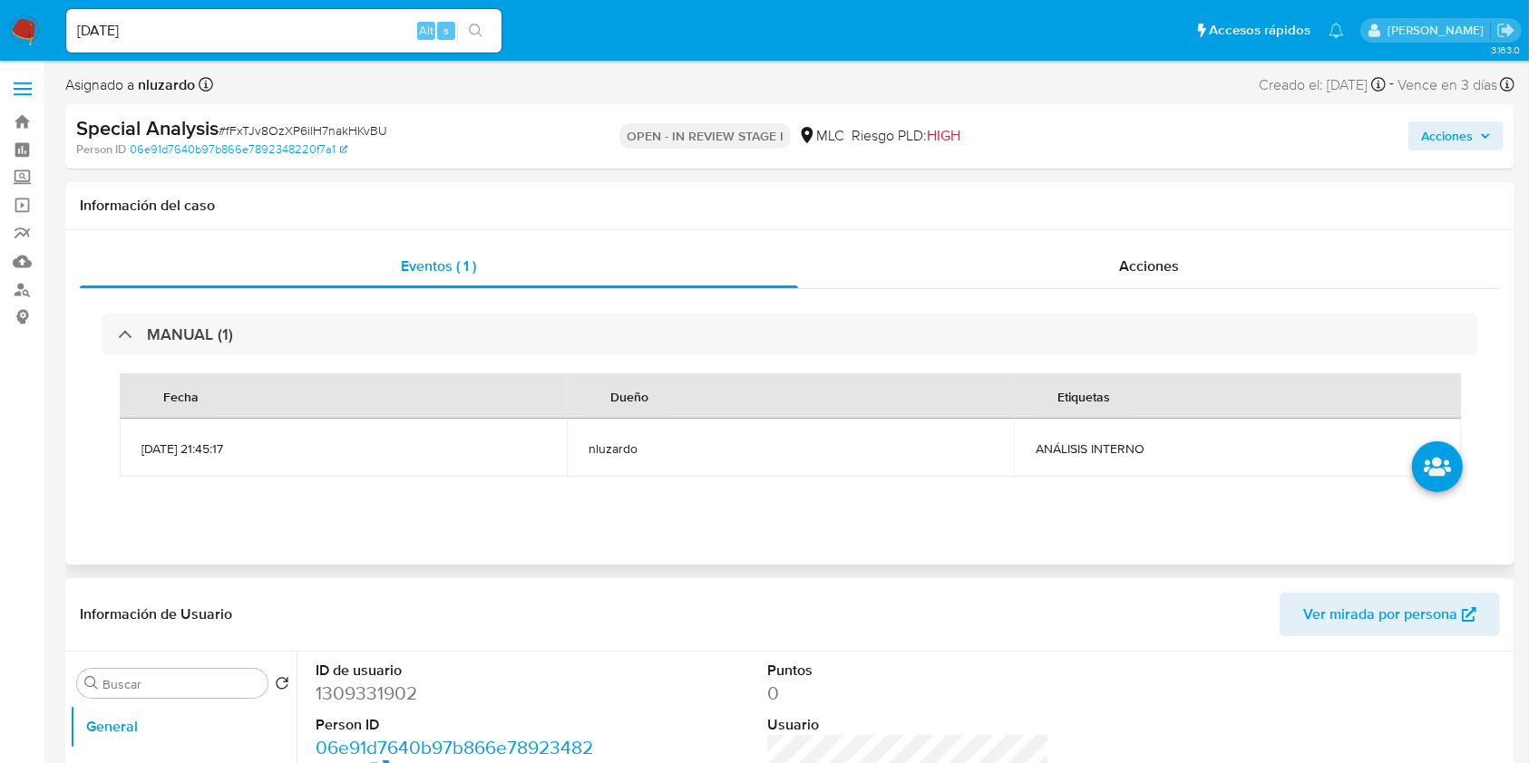
click at [1052, 451] on span "ANÁLISIS INTERNO" at bounding box center [1236, 449] width 403 height 16
copy span "ANÁLISIS INTERNO"
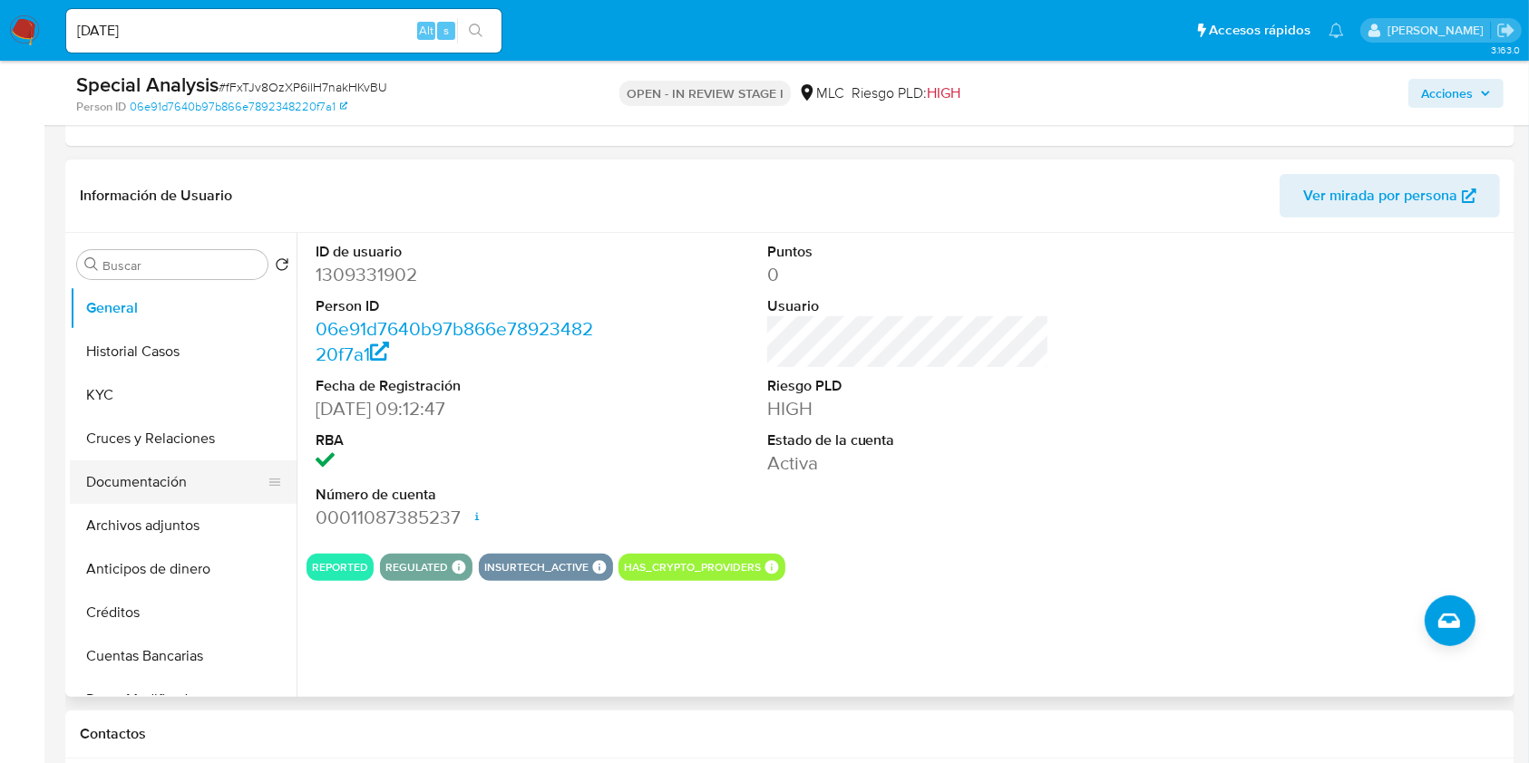
scroll to position [363, 0]
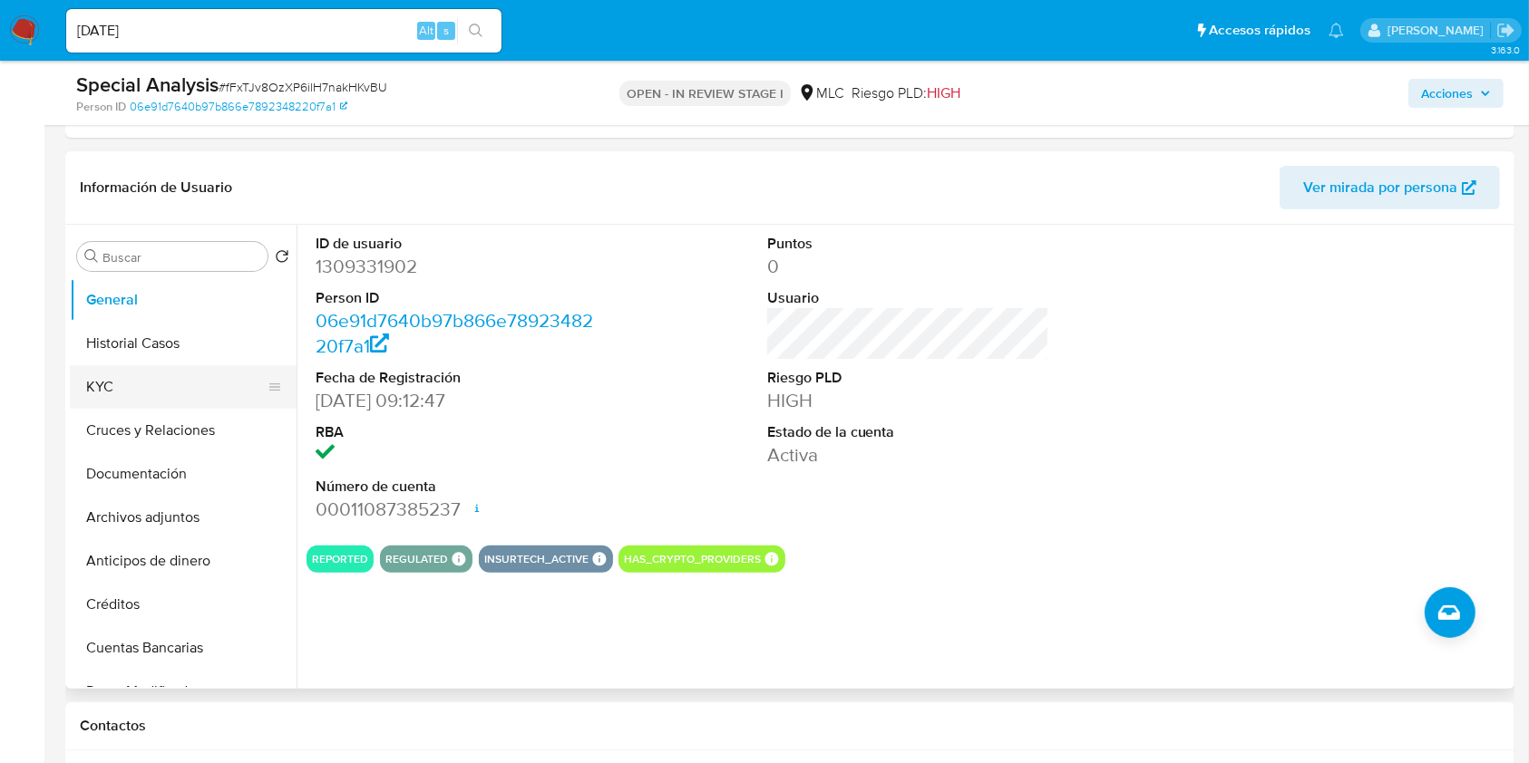
click at [125, 385] on button "KYC" at bounding box center [176, 387] width 212 height 44
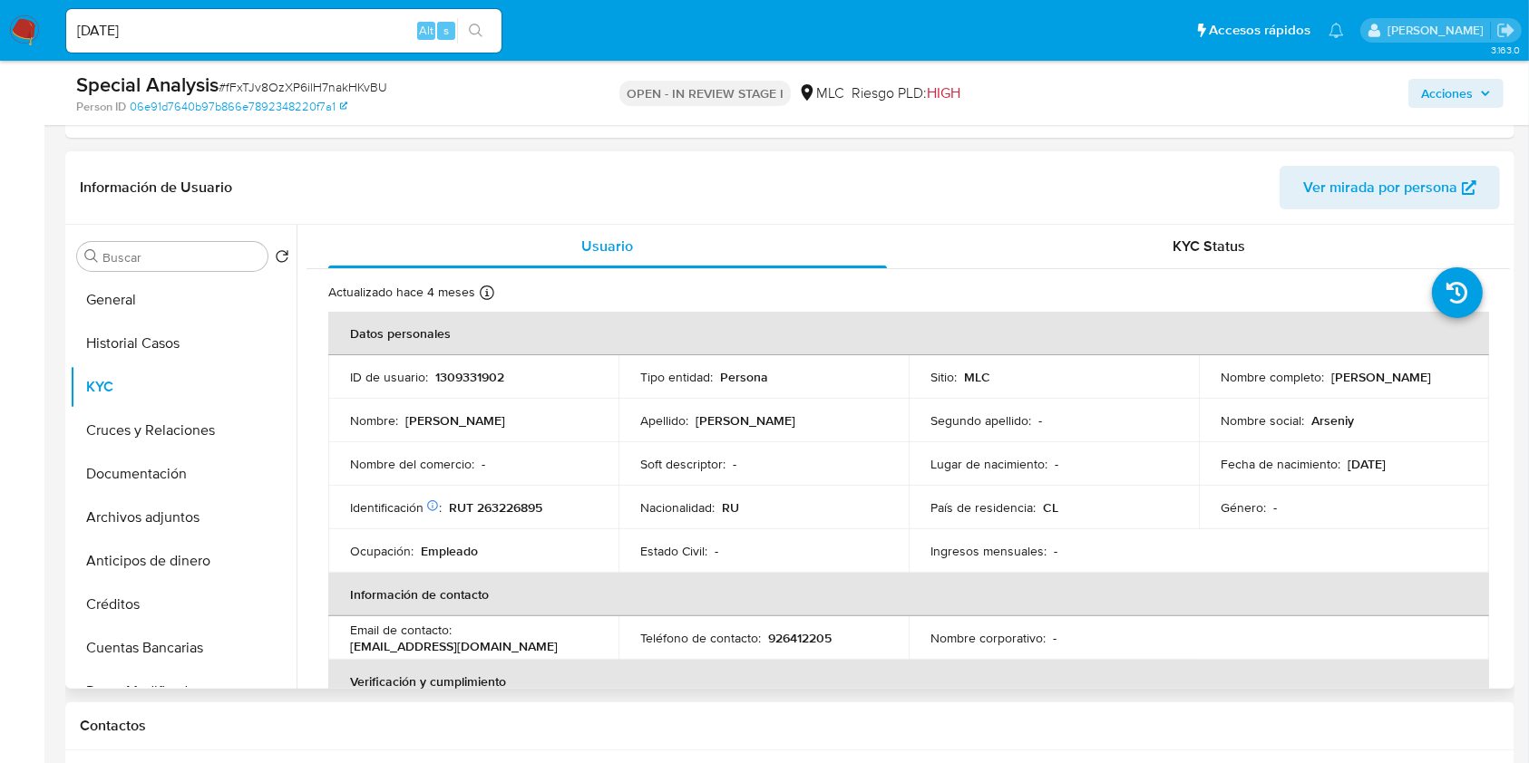
click at [1322, 374] on div "Nombre completo : [PERSON_NAME]" at bounding box center [1343, 377] width 247 height 16
click at [1332, 374] on p "[PERSON_NAME]" at bounding box center [1381, 377] width 100 height 16
click at [1410, 375] on div "Nombre completo : [PERSON_NAME]" at bounding box center [1343, 377] width 247 height 16
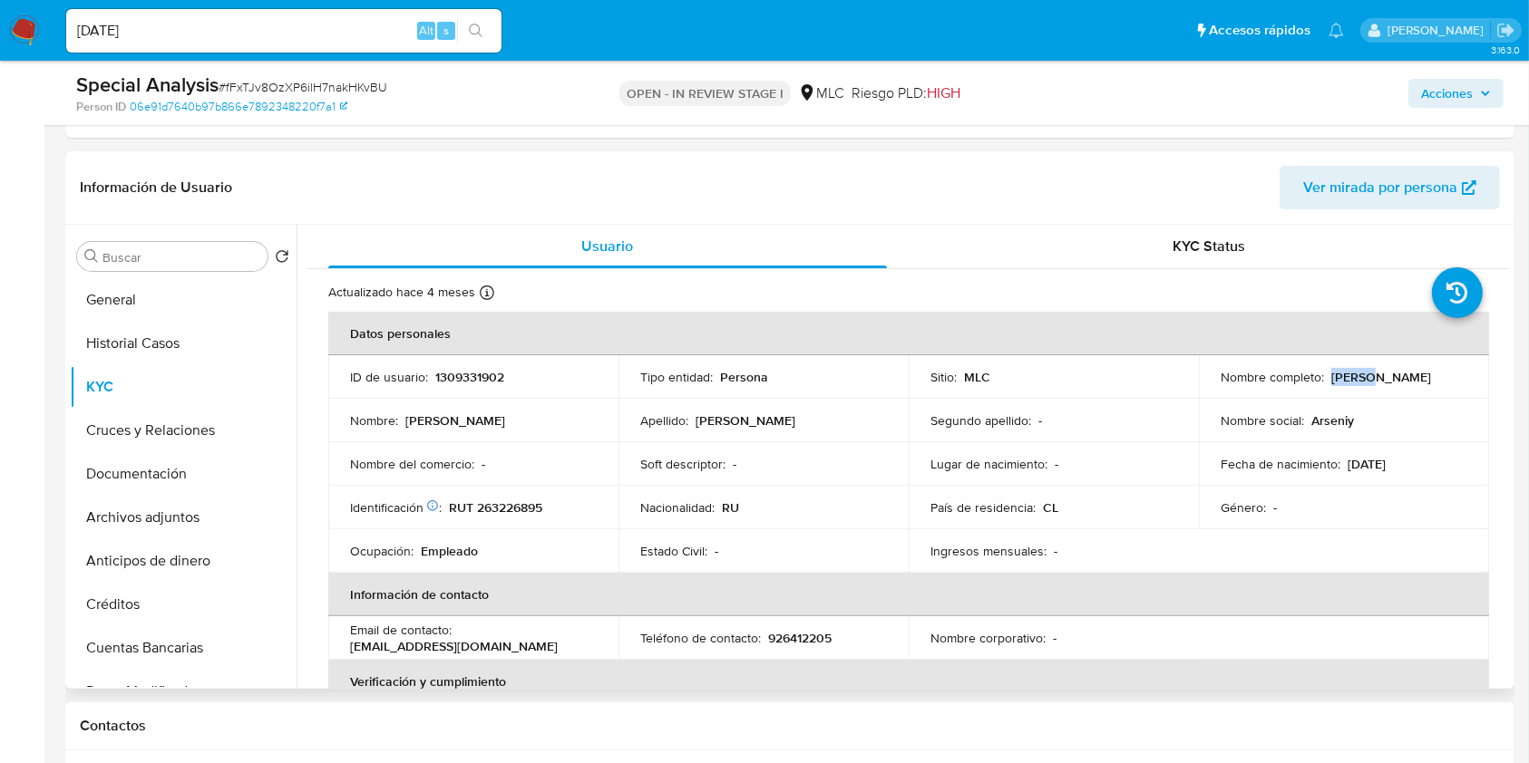
copy p "[PERSON_NAME]"
click at [507, 502] on p "RUT 263226895" at bounding box center [495, 508] width 93 height 16
copy p "263226895"
click at [507, 502] on p "RUT 263226895" at bounding box center [495, 508] width 93 height 16
click at [161, 332] on button "Historial Casos" at bounding box center [176, 344] width 212 height 44
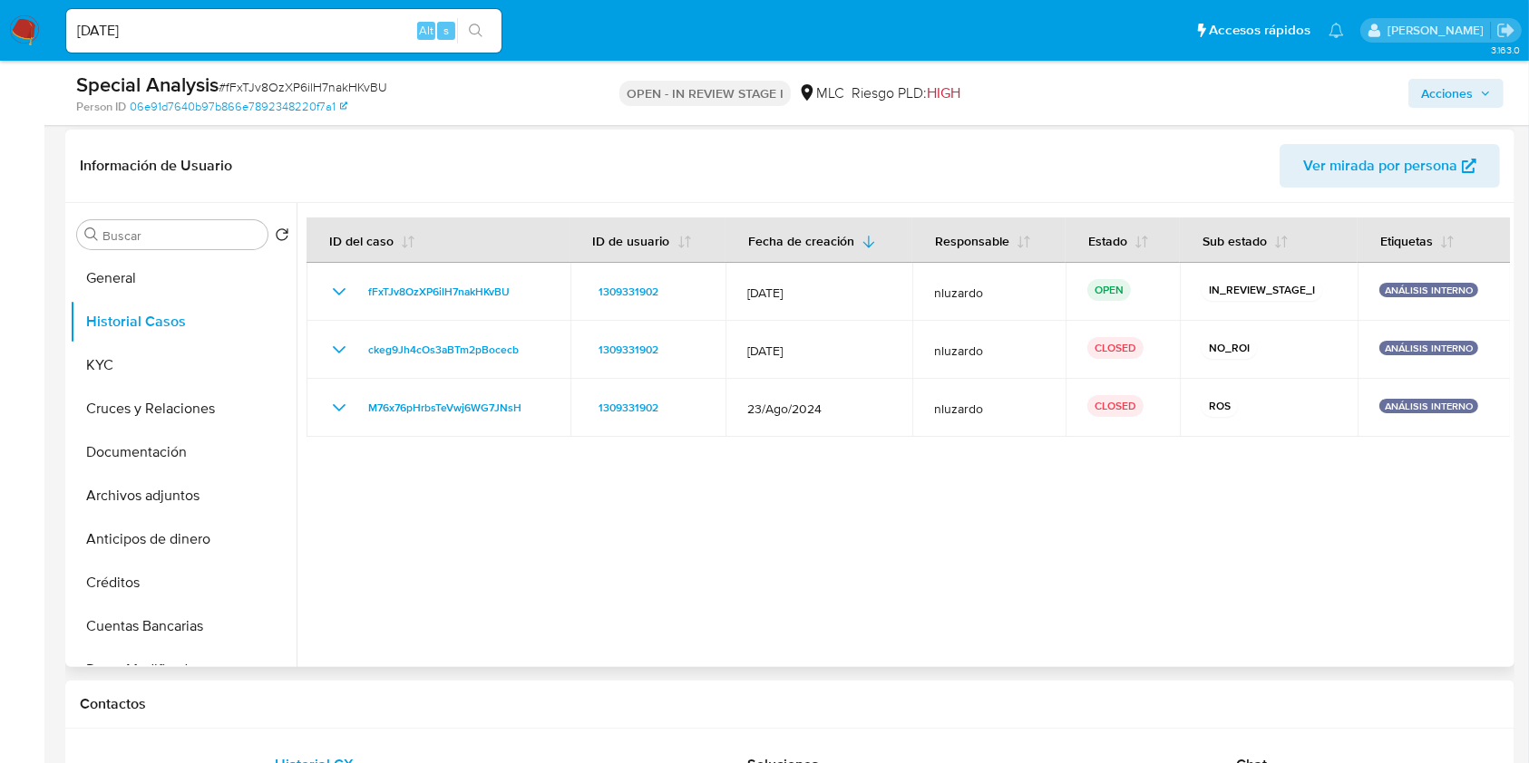
click at [1027, 571] on div at bounding box center [902, 435] width 1213 height 464
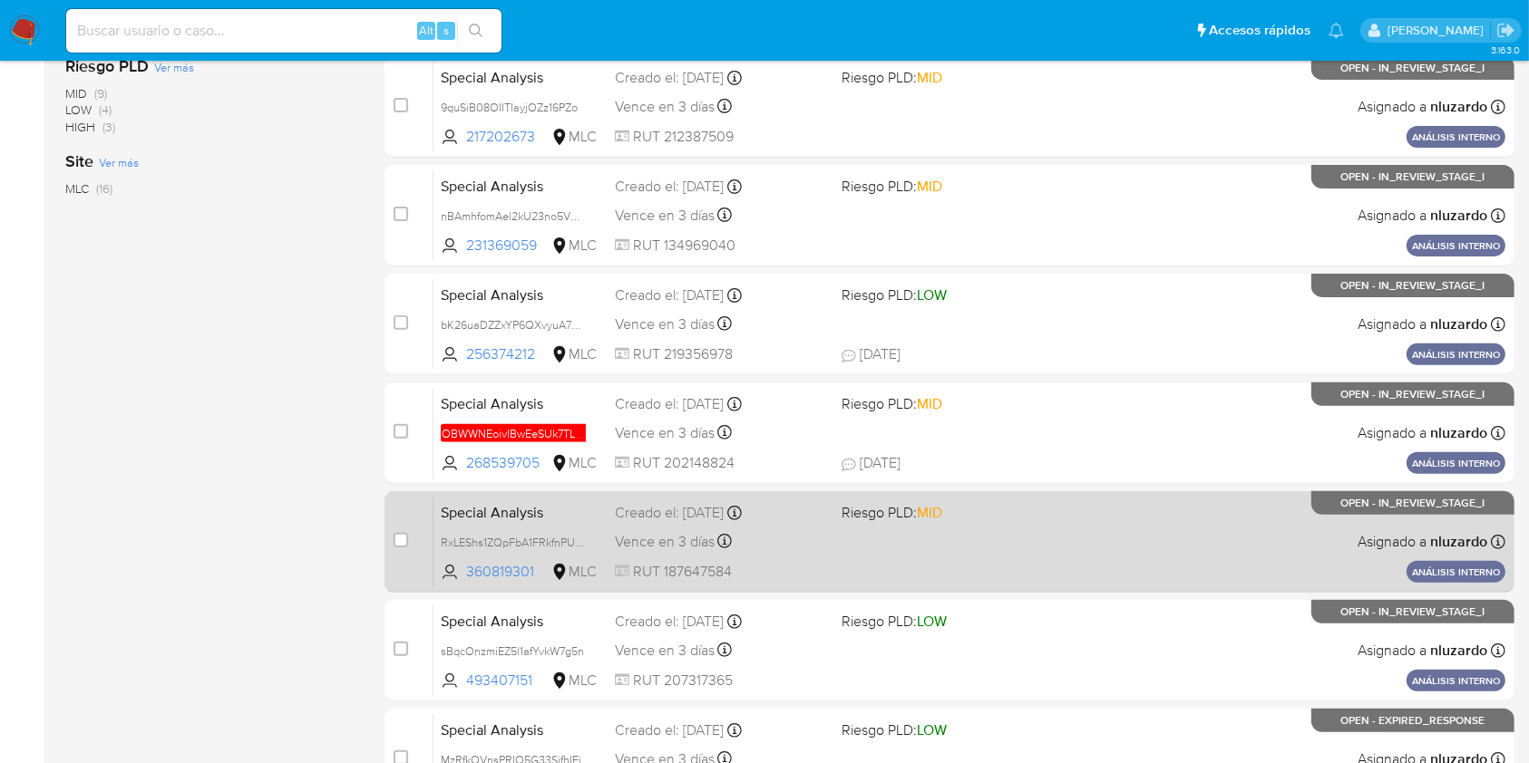
scroll to position [733, 0]
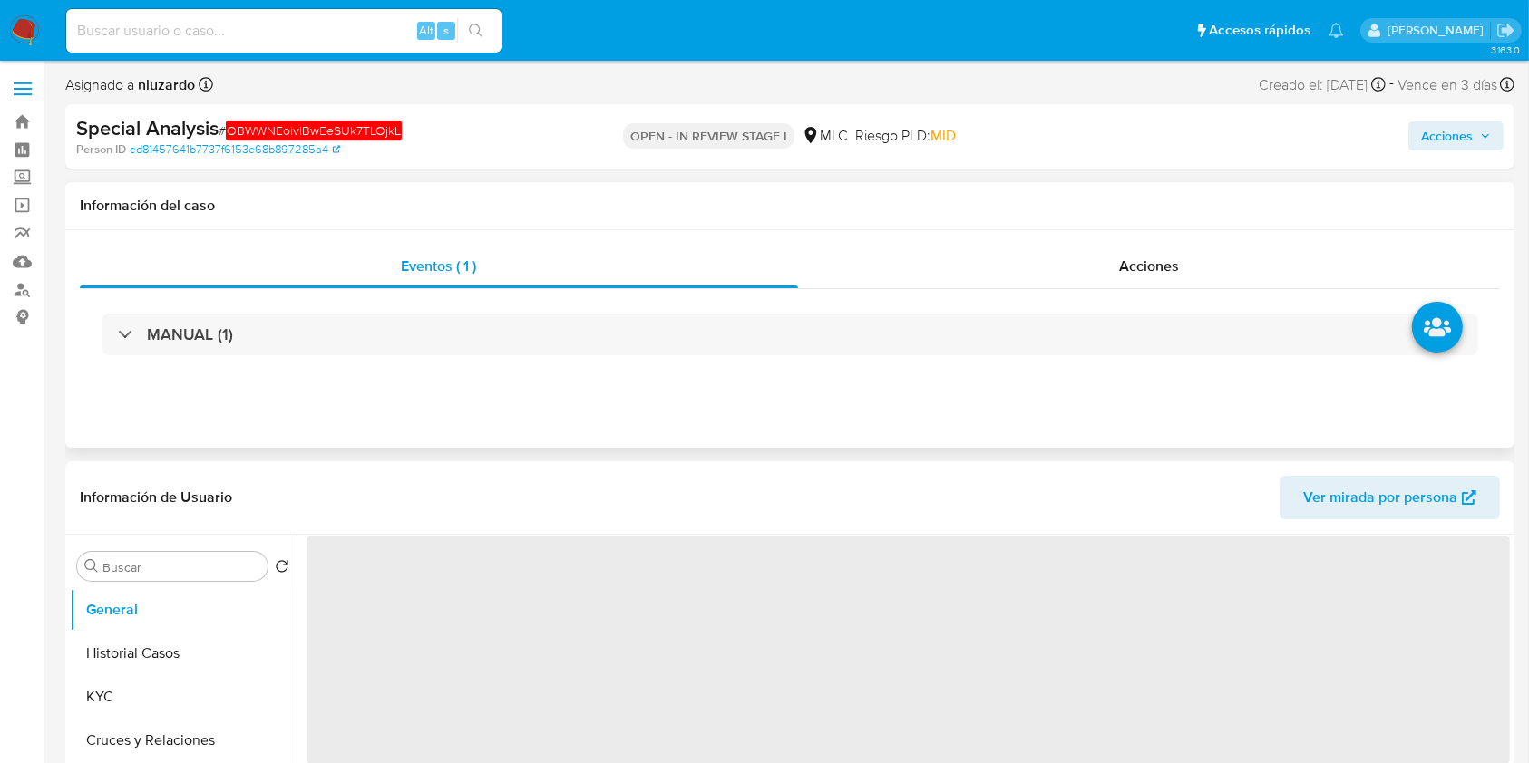
select select "10"
click at [1138, 278] on div "Acciones" at bounding box center [1149, 267] width 703 height 44
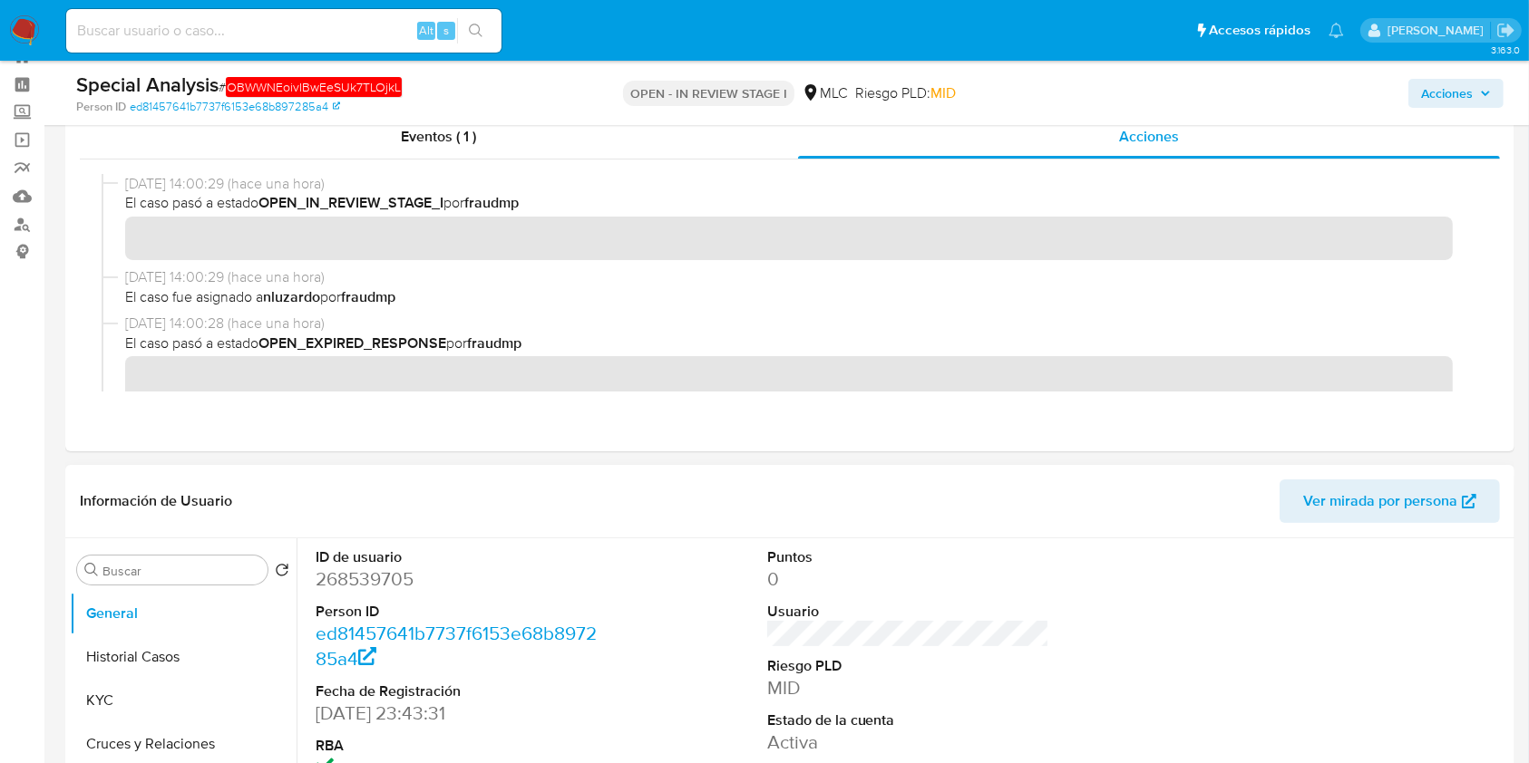
scroll to position [121, 0]
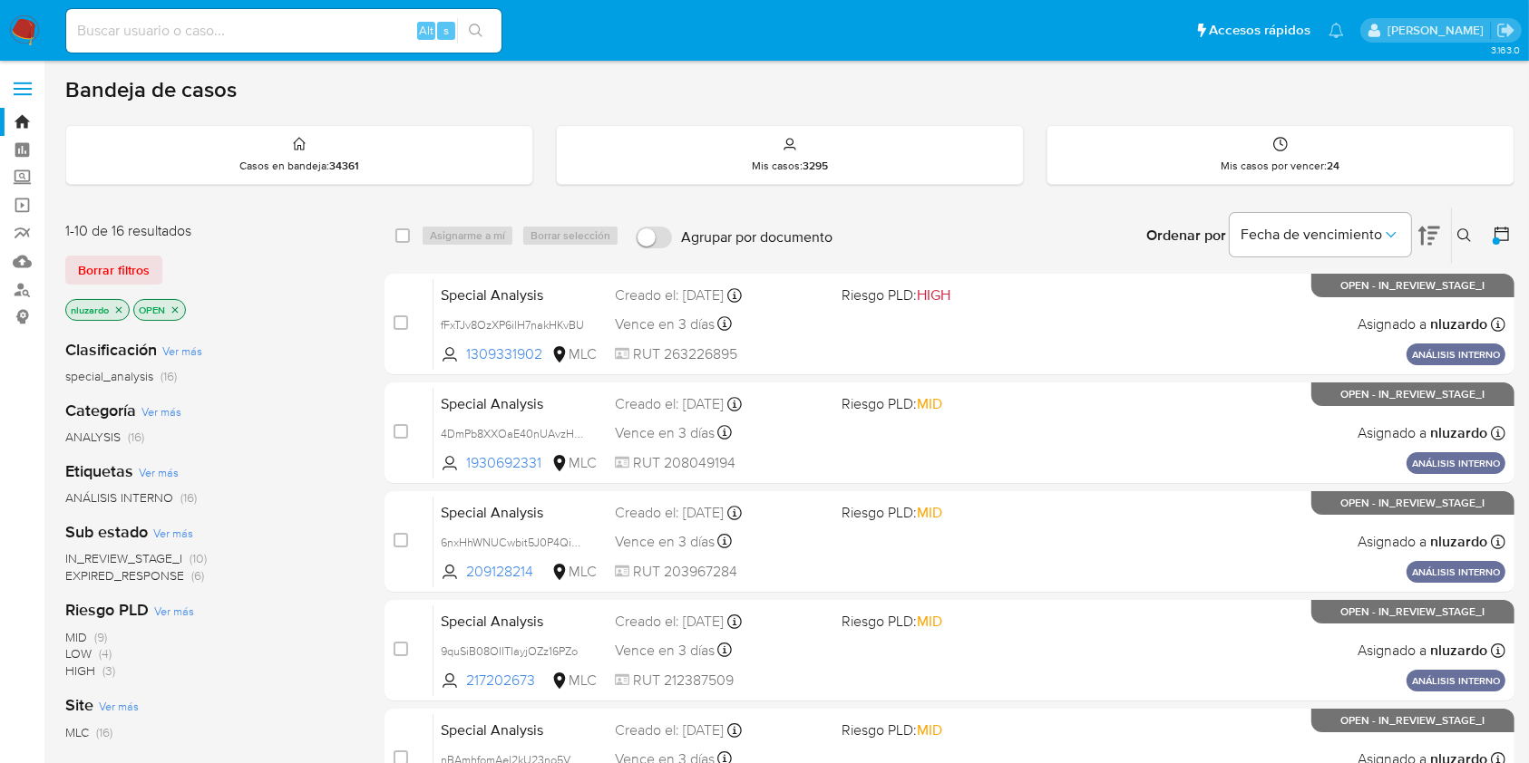
click at [1509, 236] on icon at bounding box center [1501, 234] width 15 height 15
click at [1491, 228] on div at bounding box center [1497, 236] width 33 height 56
click at [1497, 228] on icon at bounding box center [1501, 234] width 15 height 15
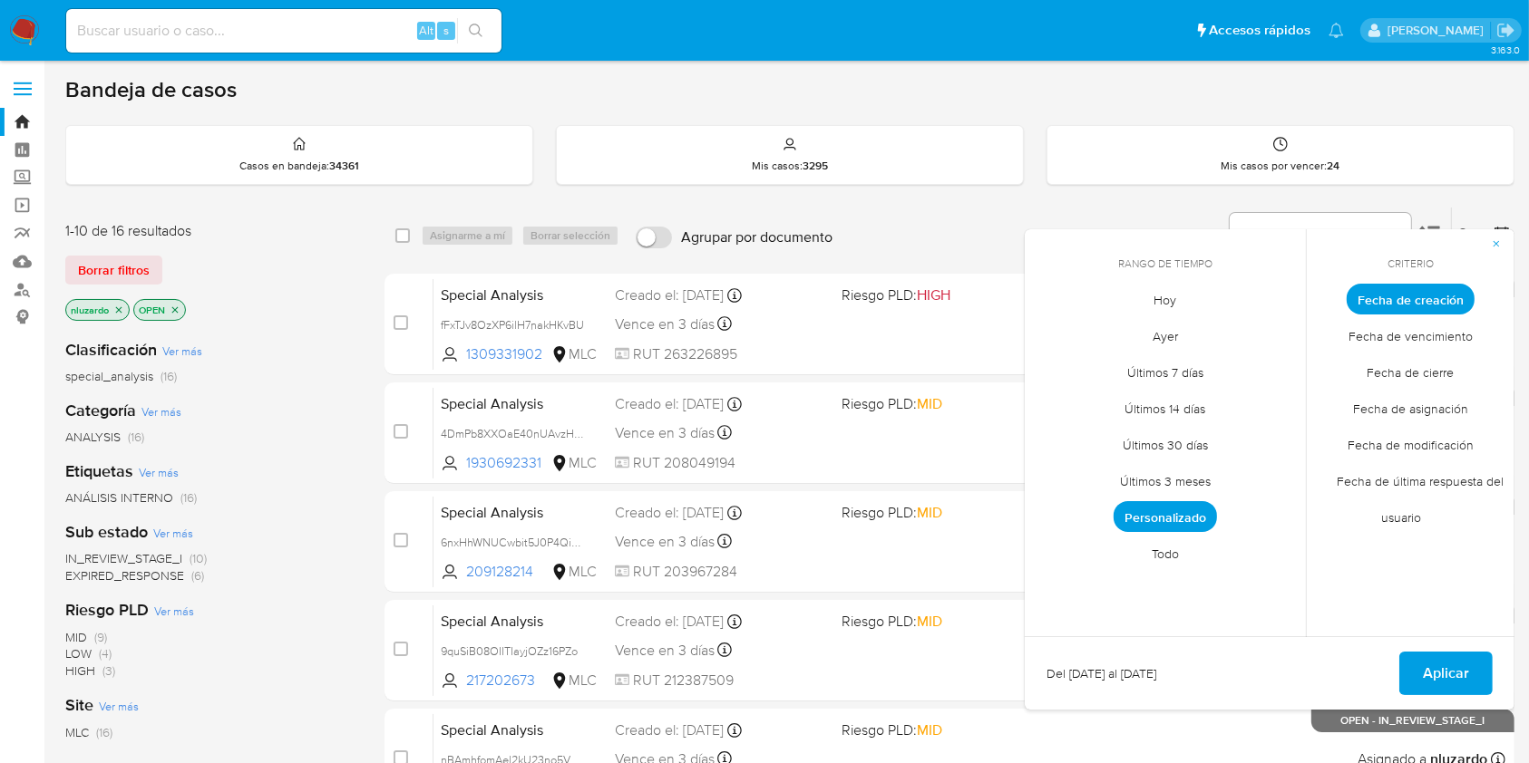
click at [1168, 511] on span "Personalizado" at bounding box center [1164, 516] width 103 height 31
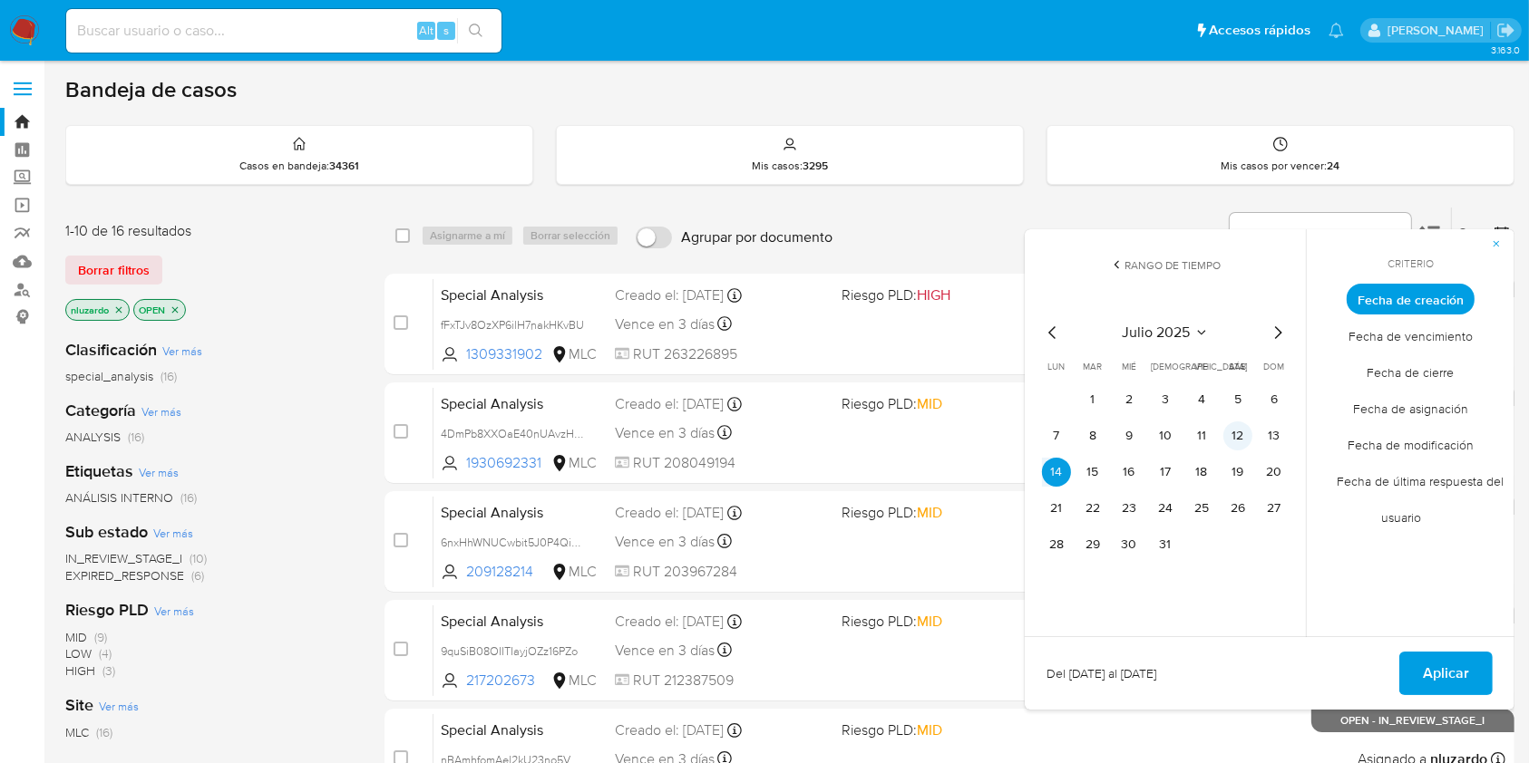
click at [1233, 430] on button "12" at bounding box center [1237, 436] width 29 height 29
click at [1435, 675] on span "Aplicar" at bounding box center [1445, 674] width 46 height 40
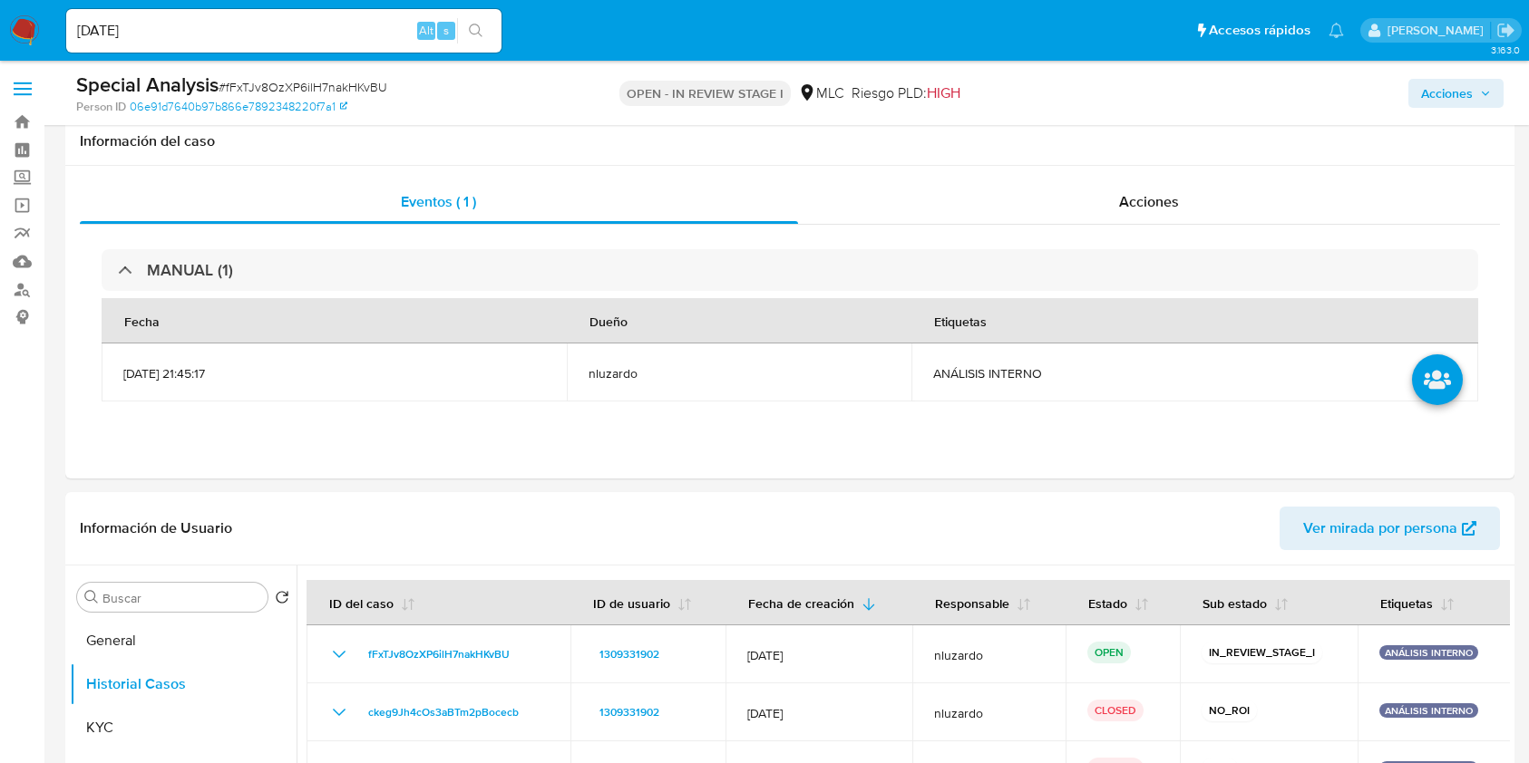
select select "10"
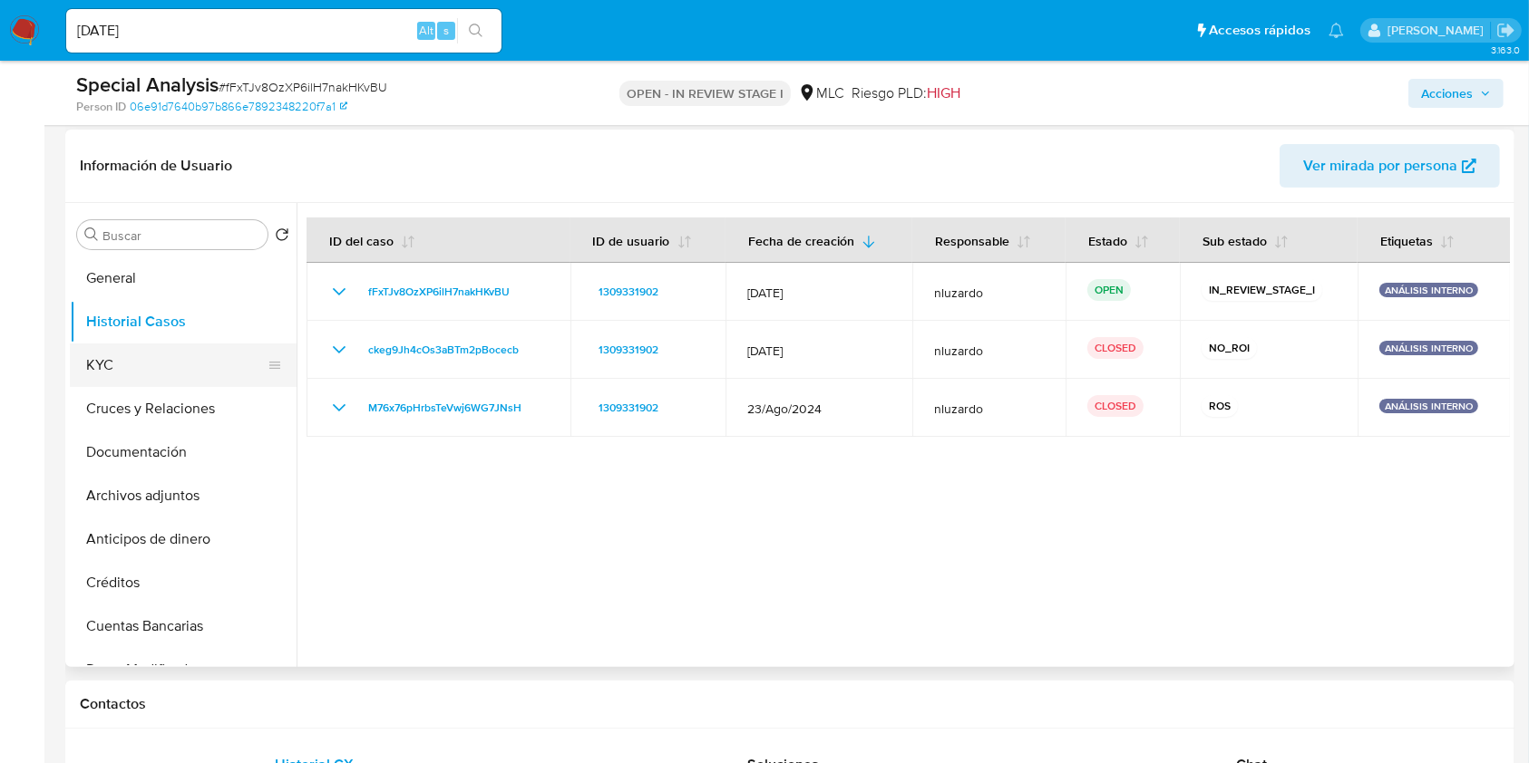
click at [125, 368] on button "KYC" at bounding box center [176, 366] width 212 height 44
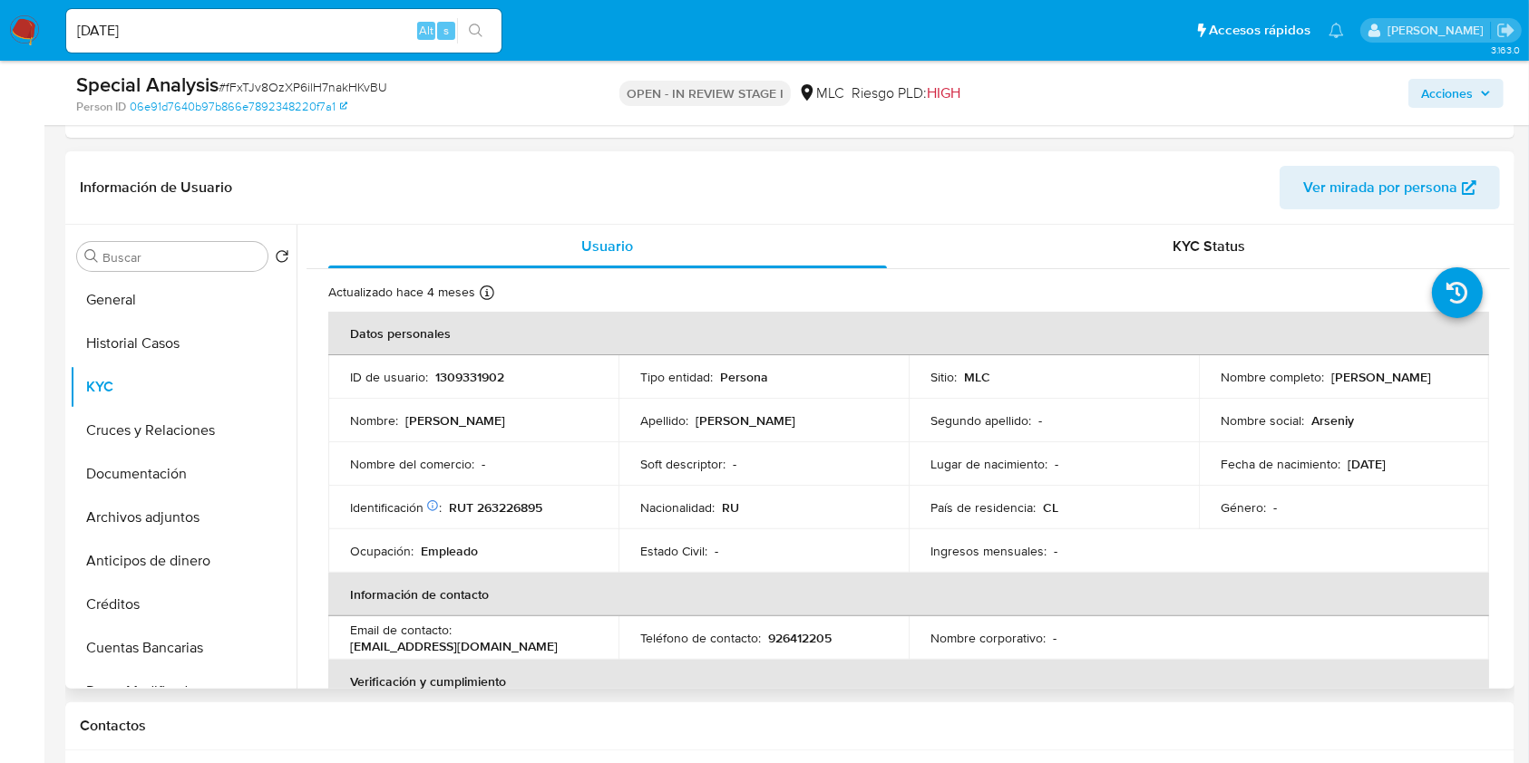
click at [637, 511] on td "Nacionalidad : RU" at bounding box center [763, 508] width 290 height 44
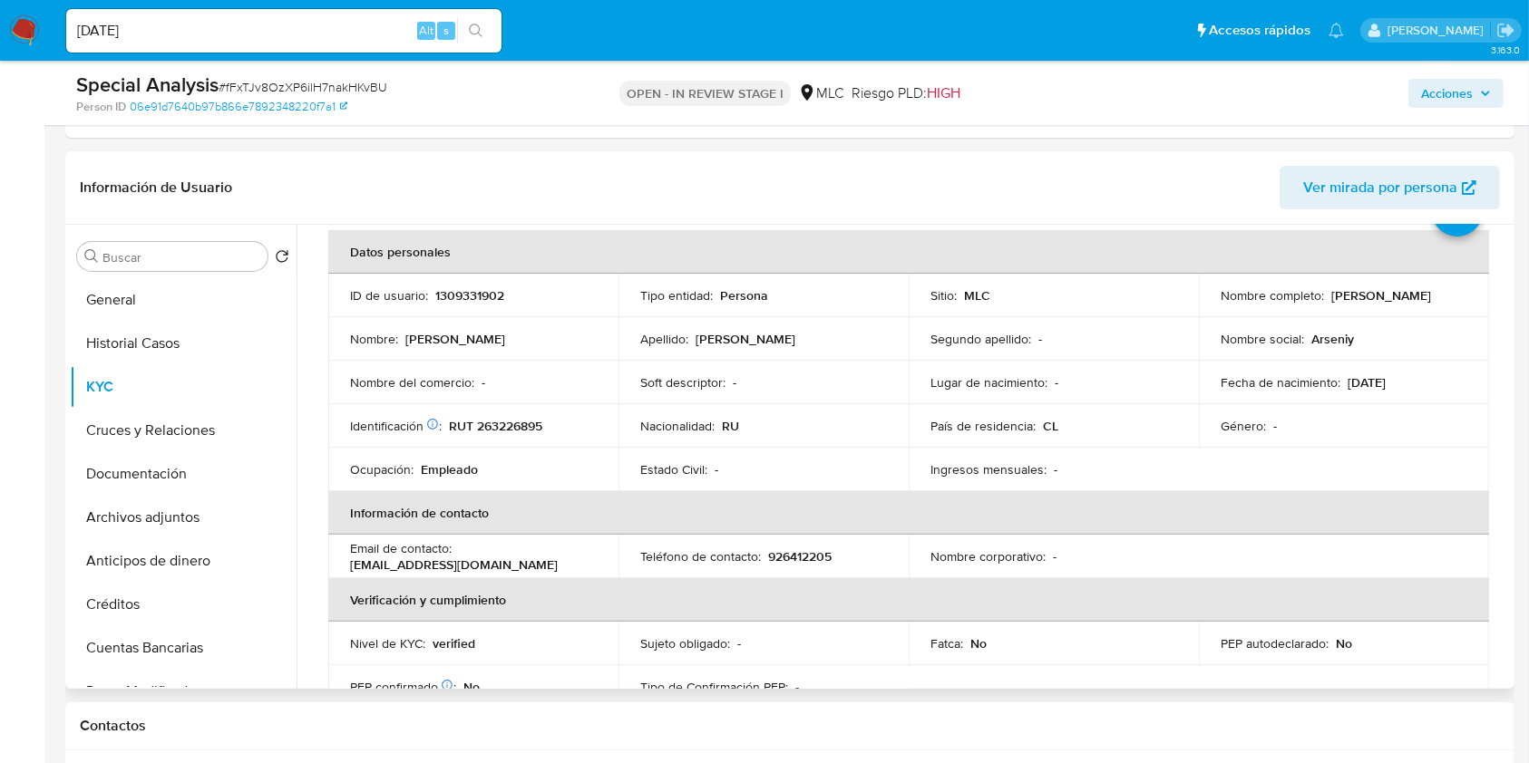
scroll to position [69, 0]
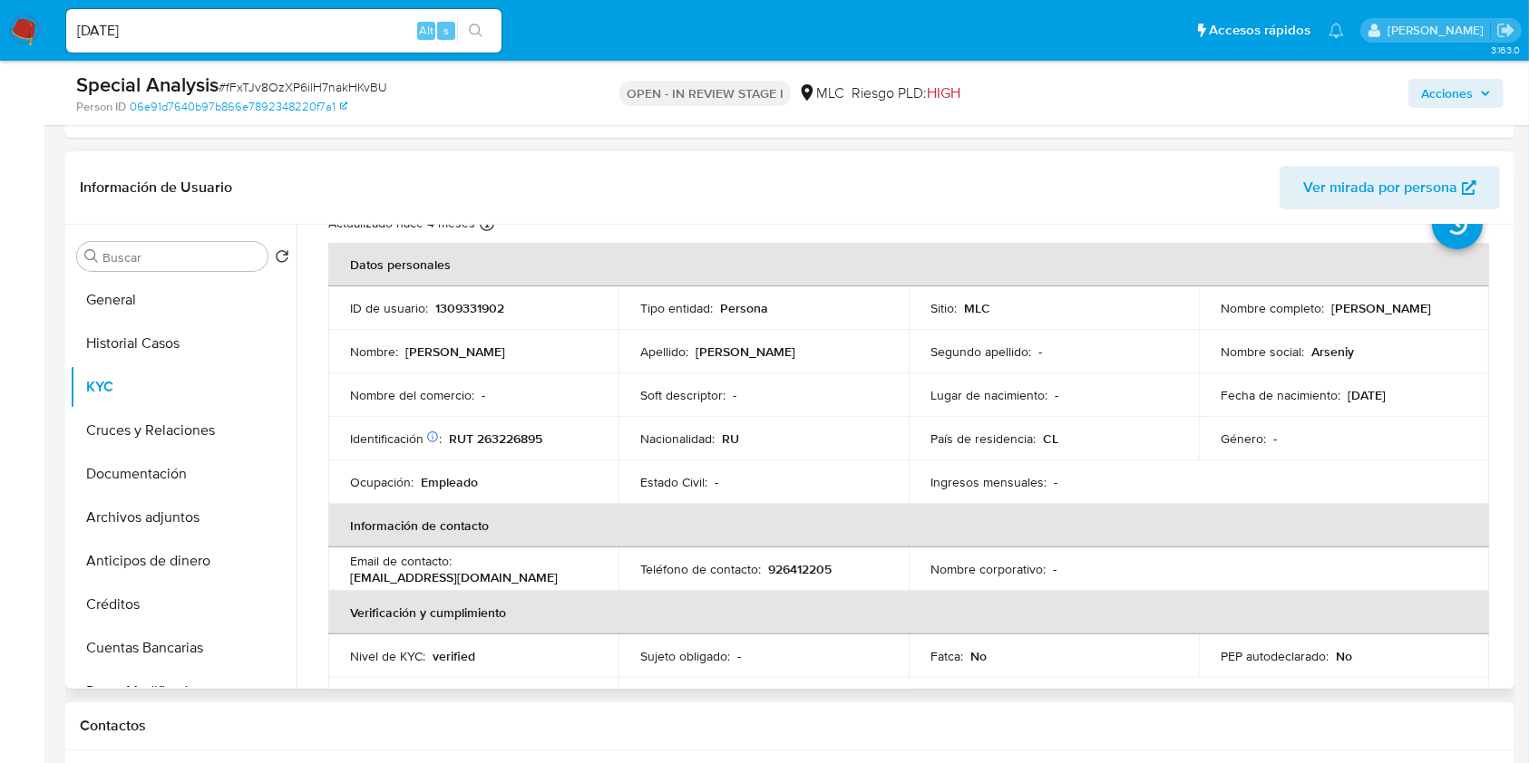
click at [460, 300] on p "1309331902" at bounding box center [469, 308] width 69 height 16
copy p "1309331902"
click at [141, 259] on input "Buscar" at bounding box center [181, 257] width 158 height 16
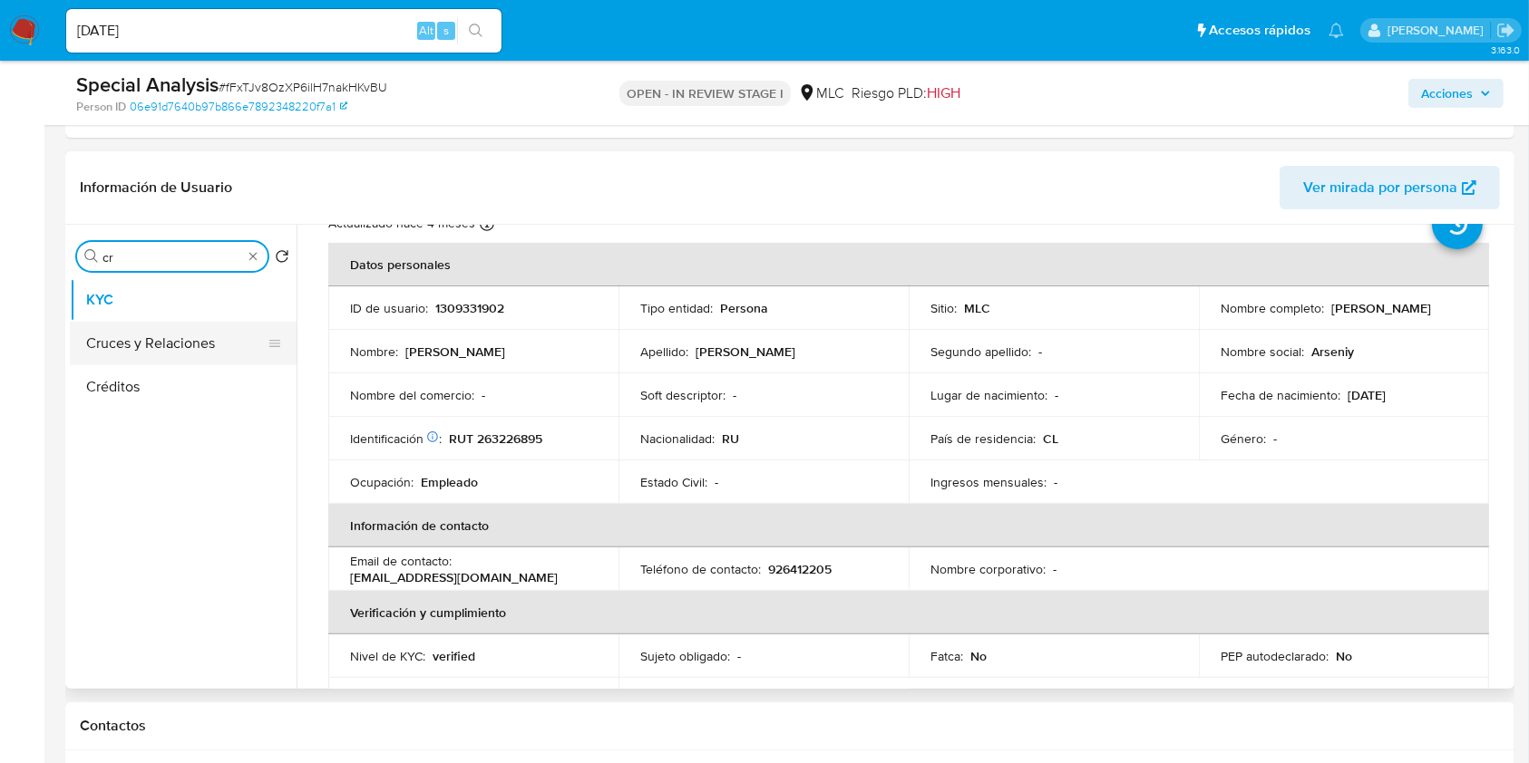
type input "cr"
click at [150, 327] on button "Cruces y Relaciones" at bounding box center [176, 344] width 212 height 44
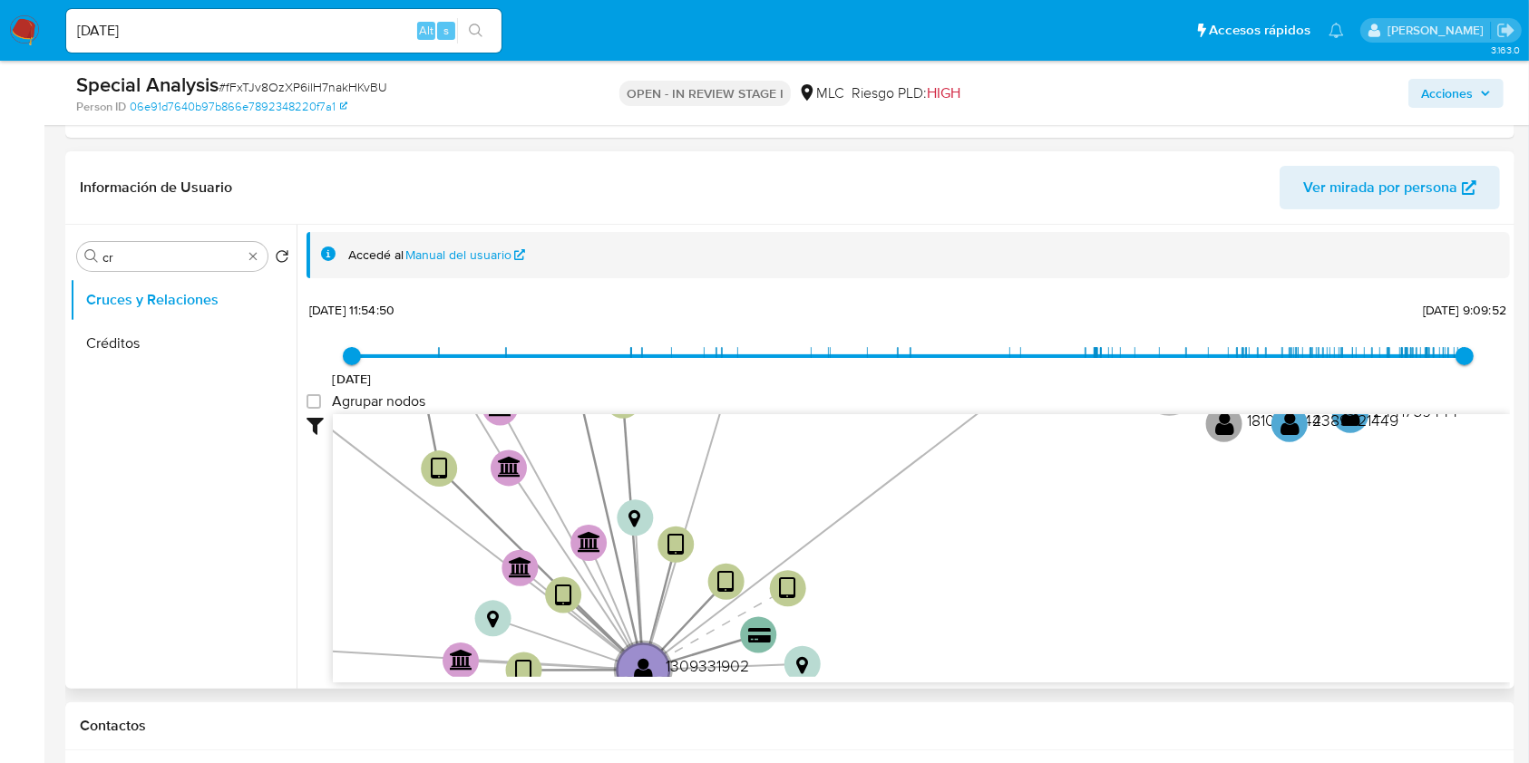
scroll to position [67, 0]
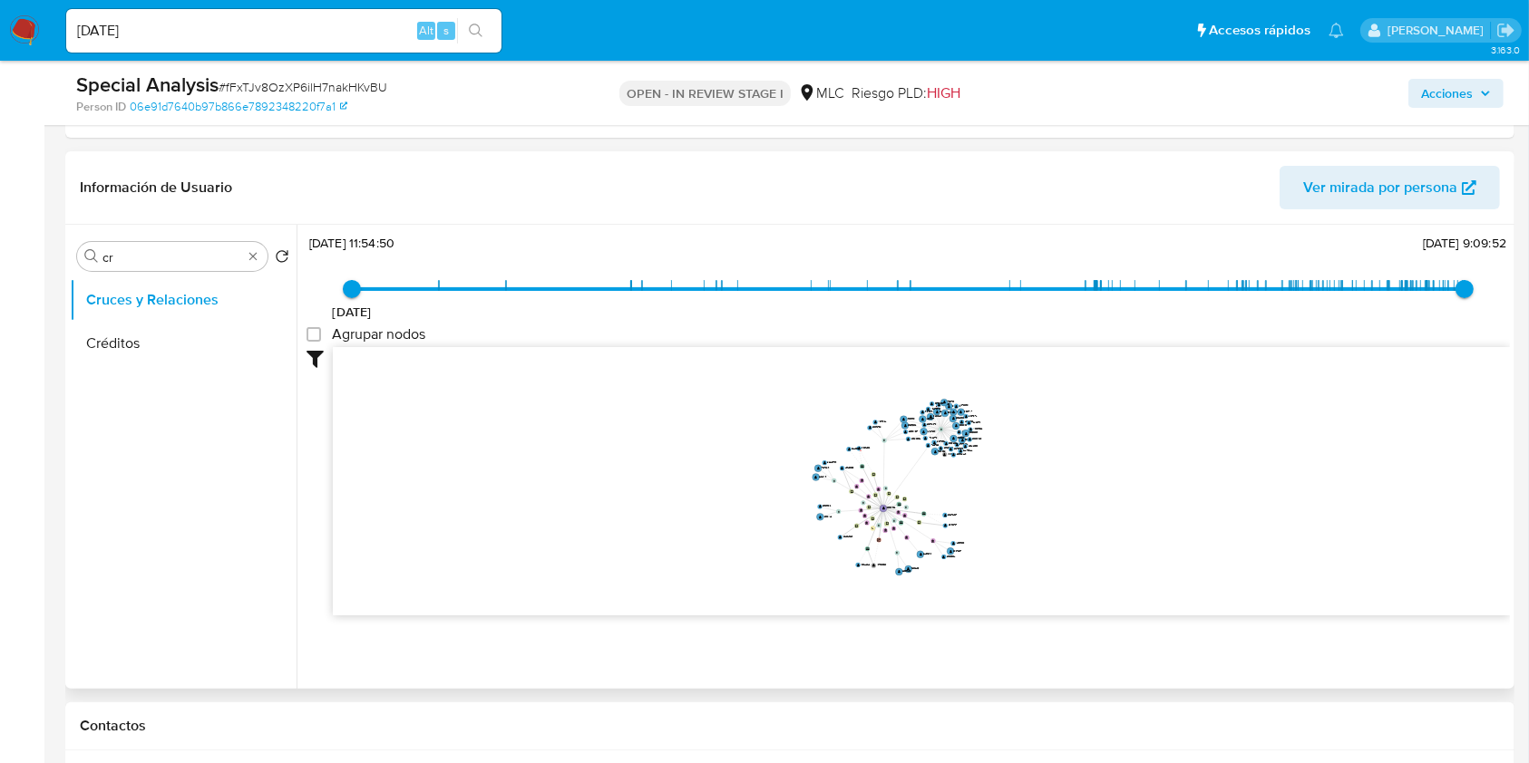
drag, startPoint x: 1033, startPoint y: 457, endPoint x: 927, endPoint y: 468, distance: 105.7
click at [927, 468] on icon "user-1309331902  1309331902 device-66b20fe2a27b30626e6d2fb0  device-63ea2b4b0…" at bounding box center [921, 478] width 1177 height 263
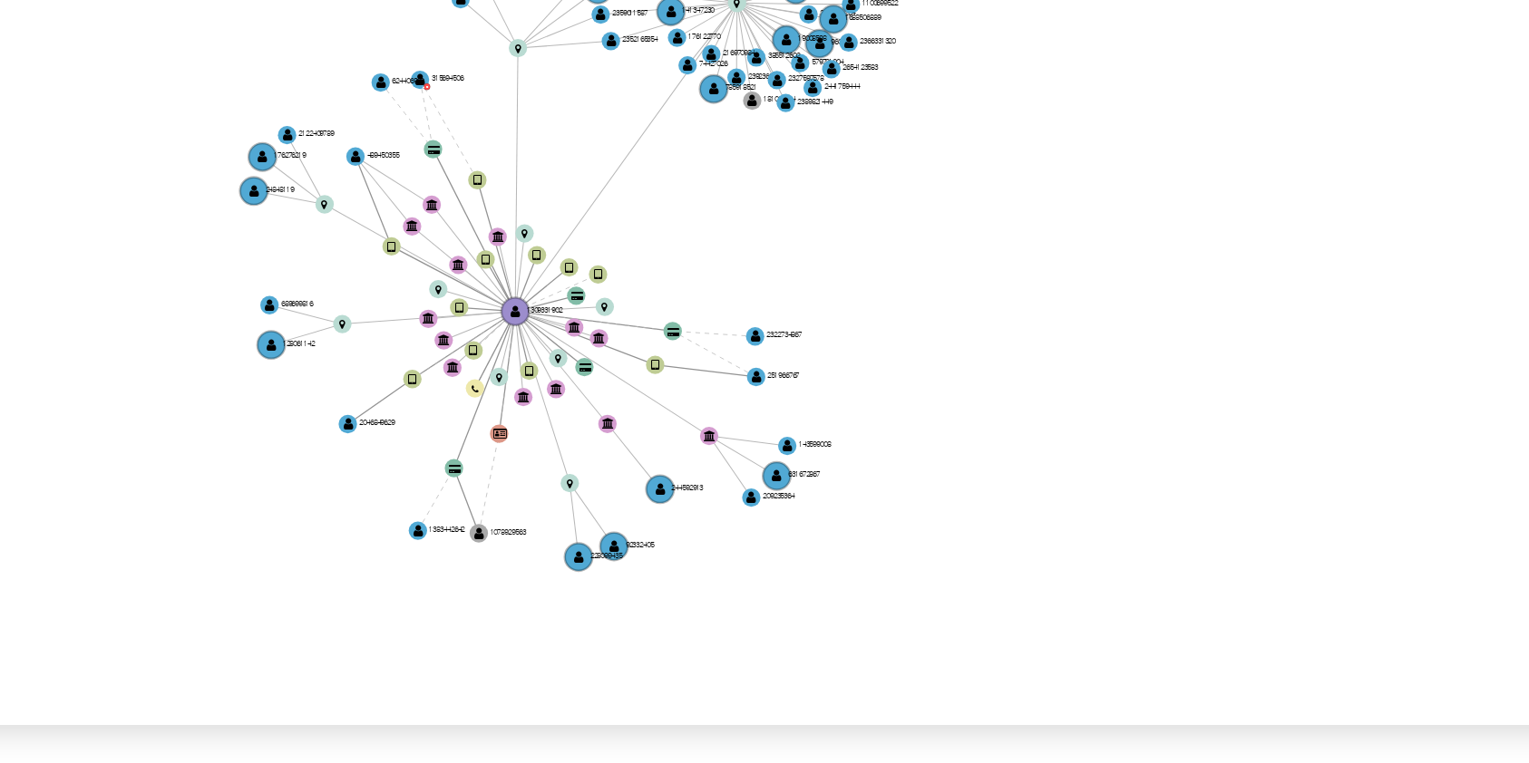
scroll to position [17, 0]
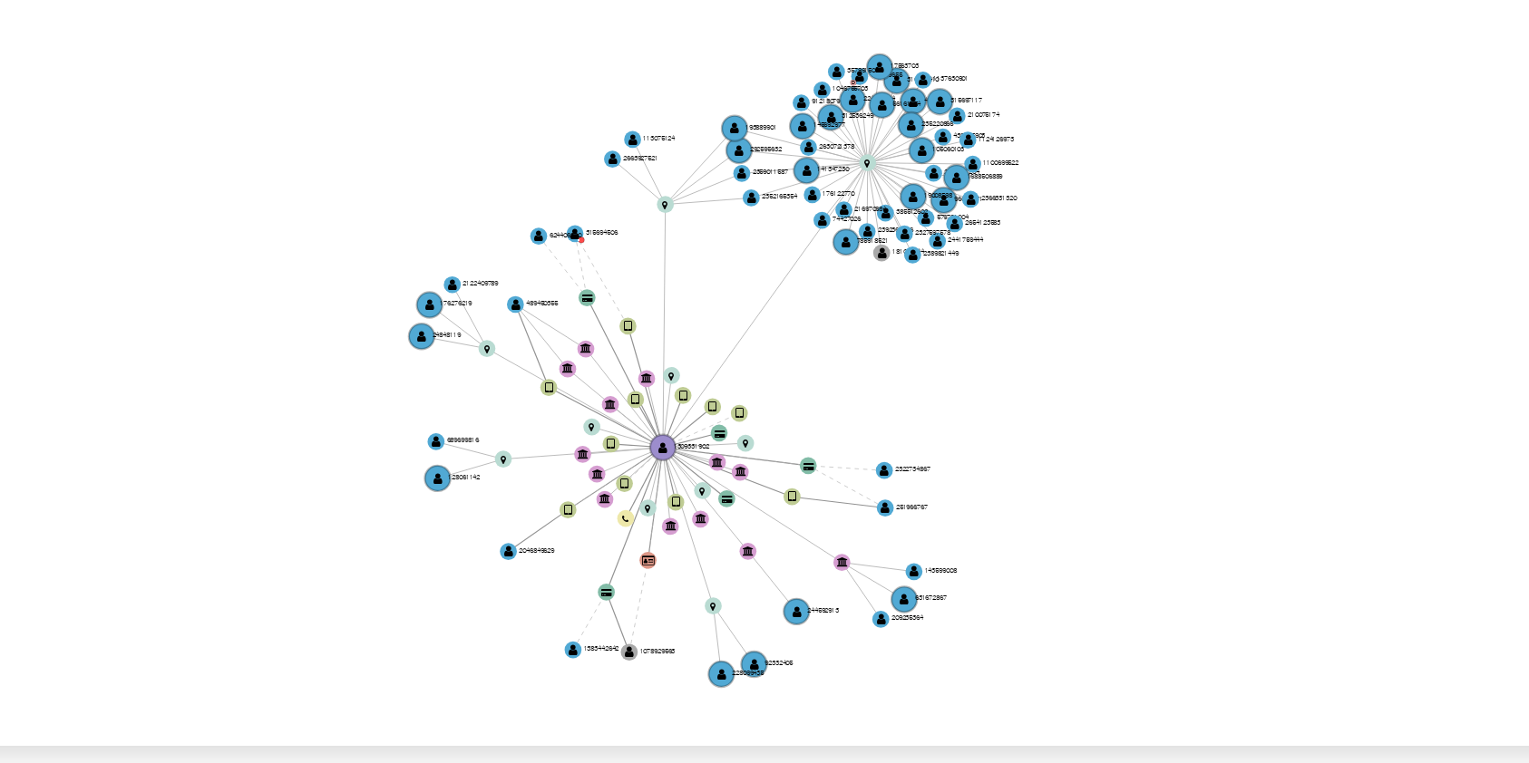
drag, startPoint x: 1010, startPoint y: 576, endPoint x: 1006, endPoint y: 599, distance: 23.8
click at [1006, 599] on icon "user-1309331902  1309331902 device-66b20fe2a27b30626e6d2fb0  device-63ea2b4b0…" at bounding box center [921, 528] width 1177 height 263
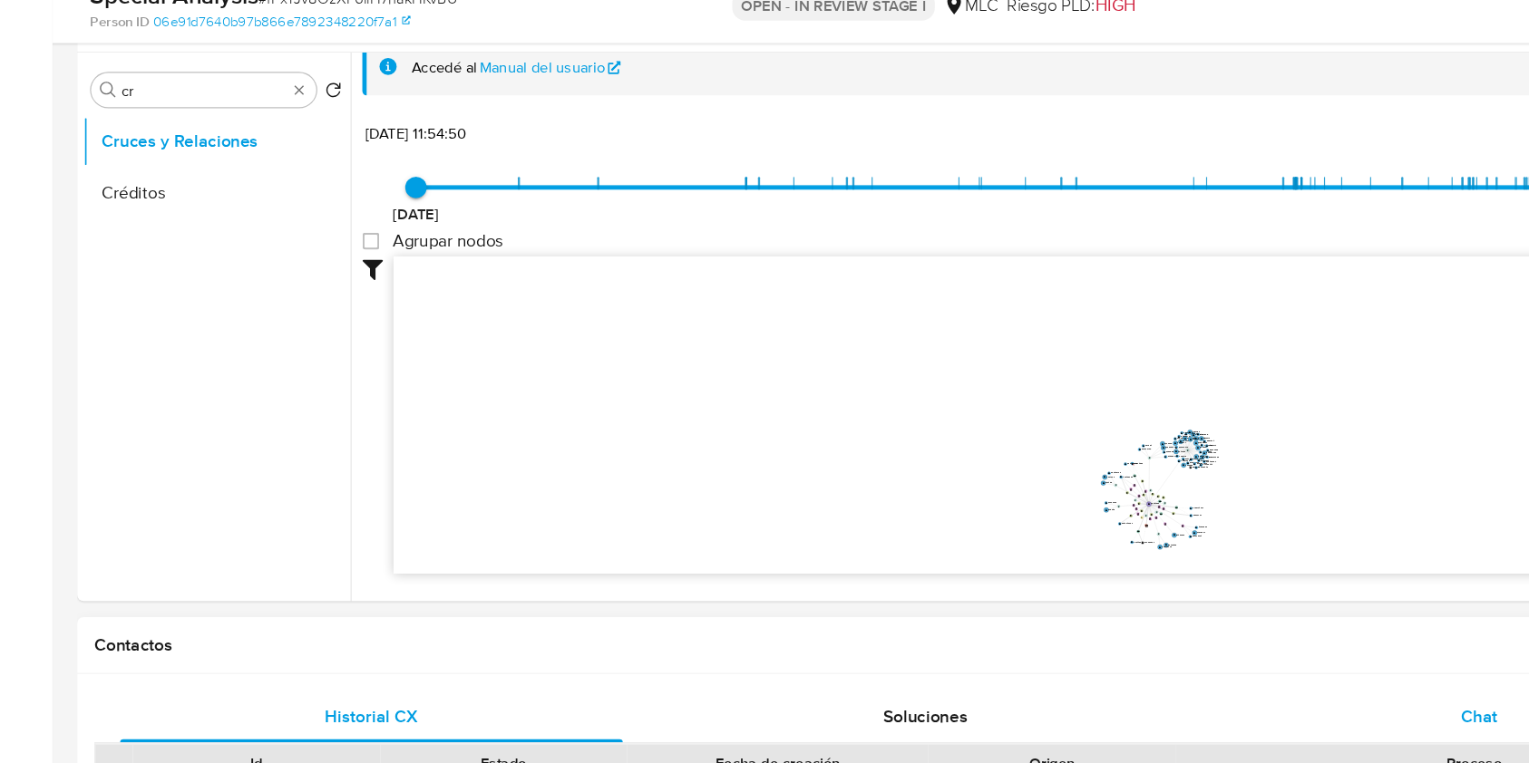
scroll to position [454, 0]
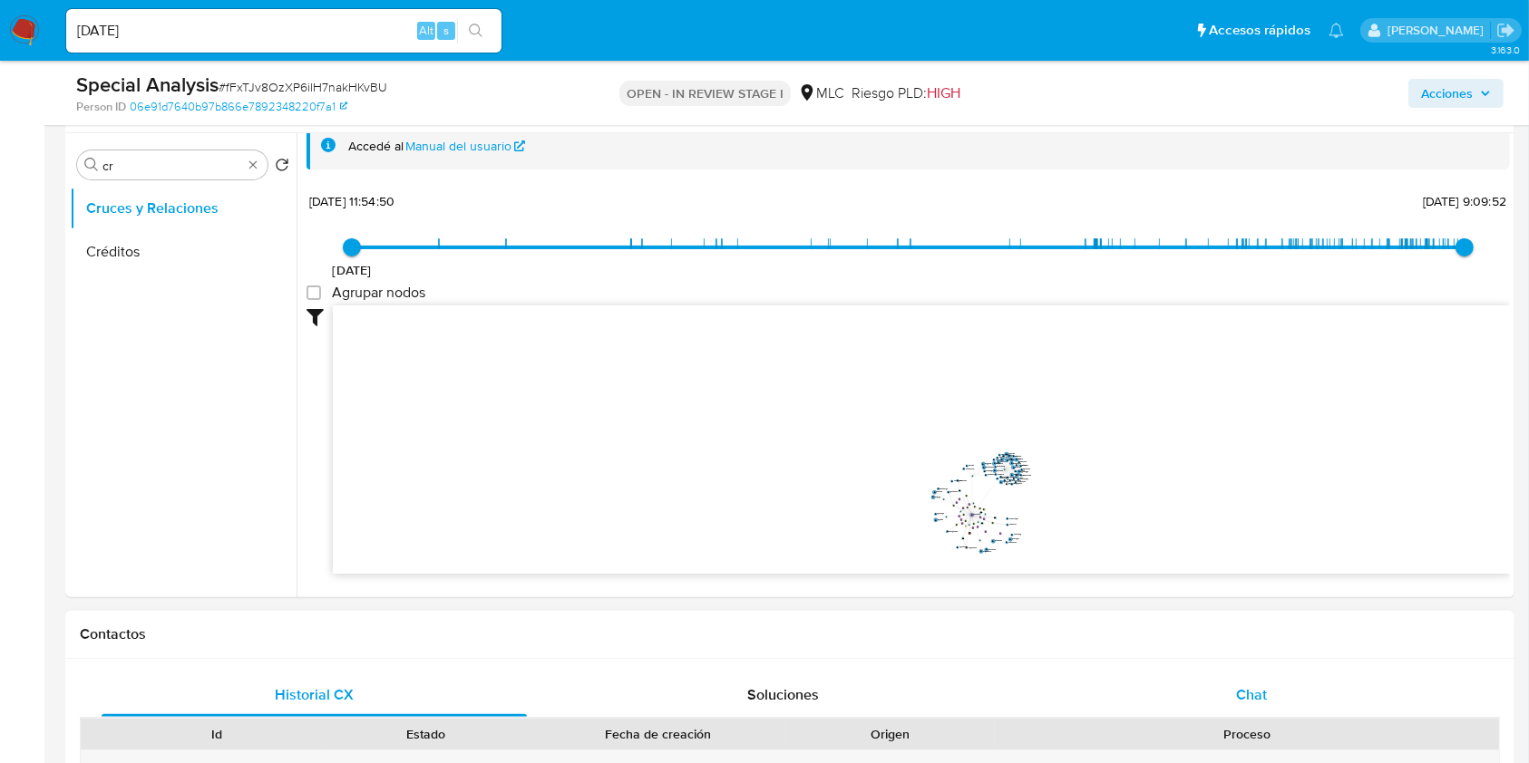
click at [1319, 711] on div "Chat" at bounding box center [1251, 696] width 425 height 44
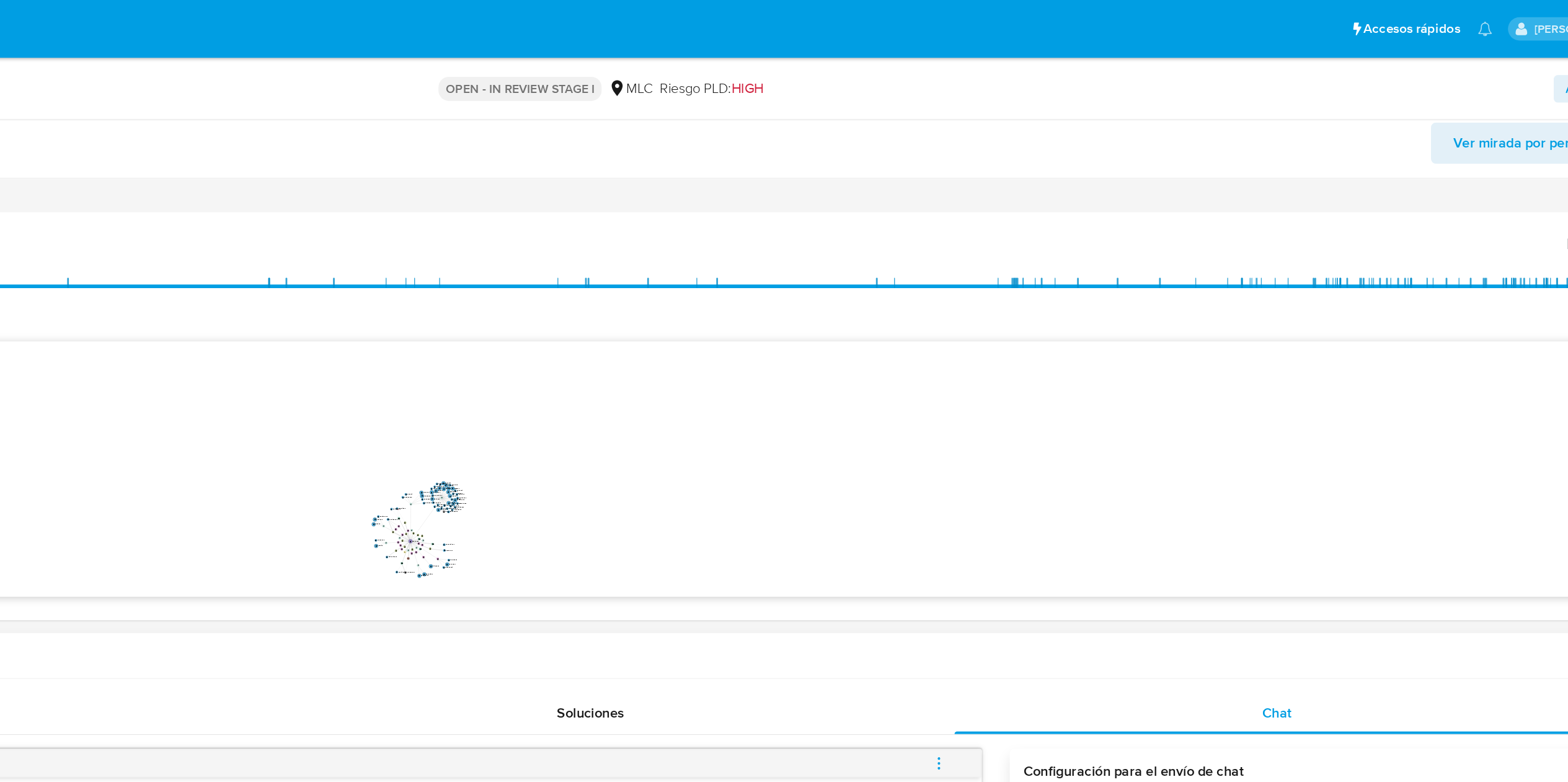
scroll to position [0, 0]
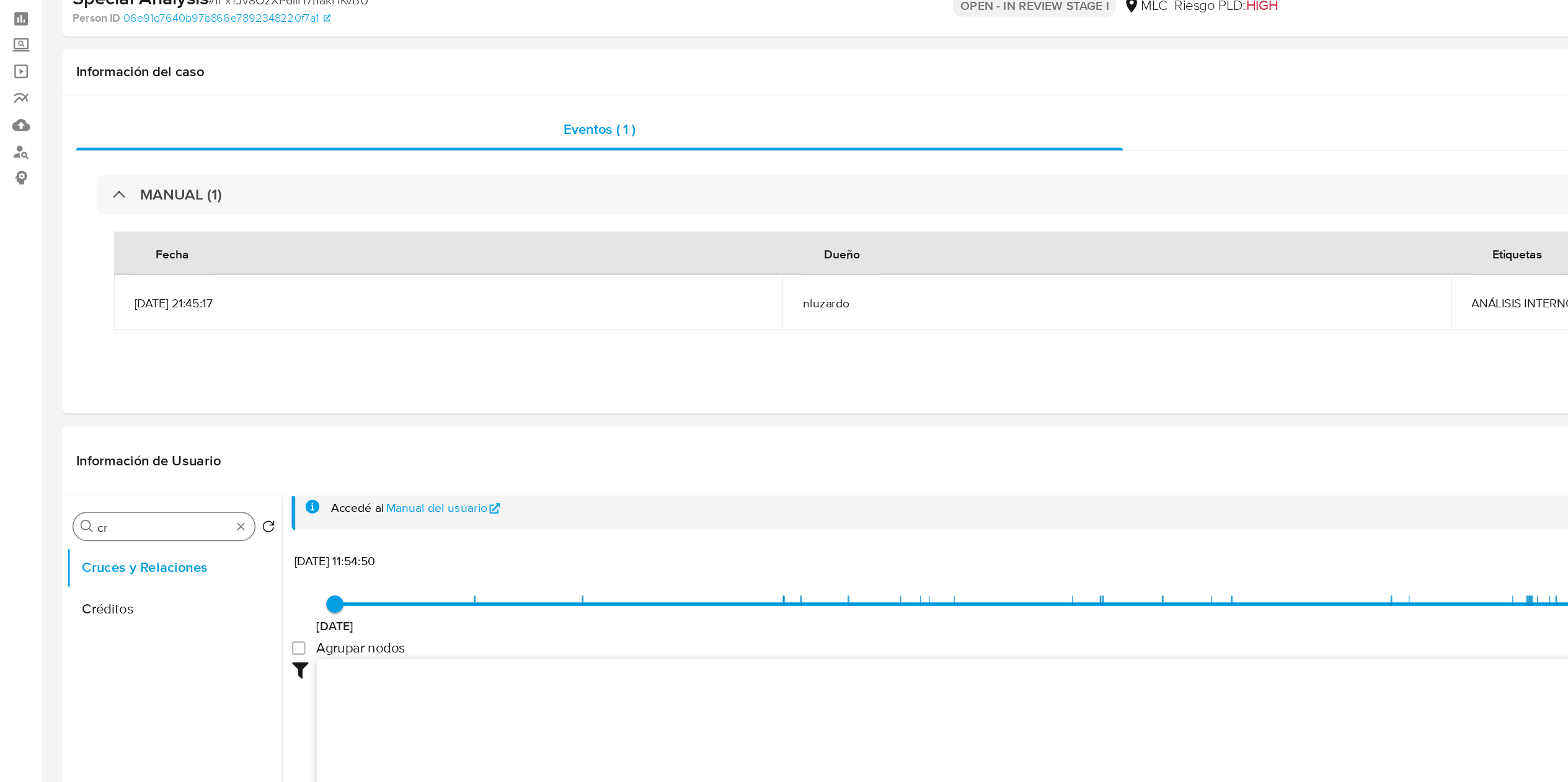
click at [85, 463] on input "cr" at bounding box center [118, 468] width 96 height 11
type input "doc"
click at [85, 521] on button "Documentación" at bounding box center [120, 527] width 145 height 30
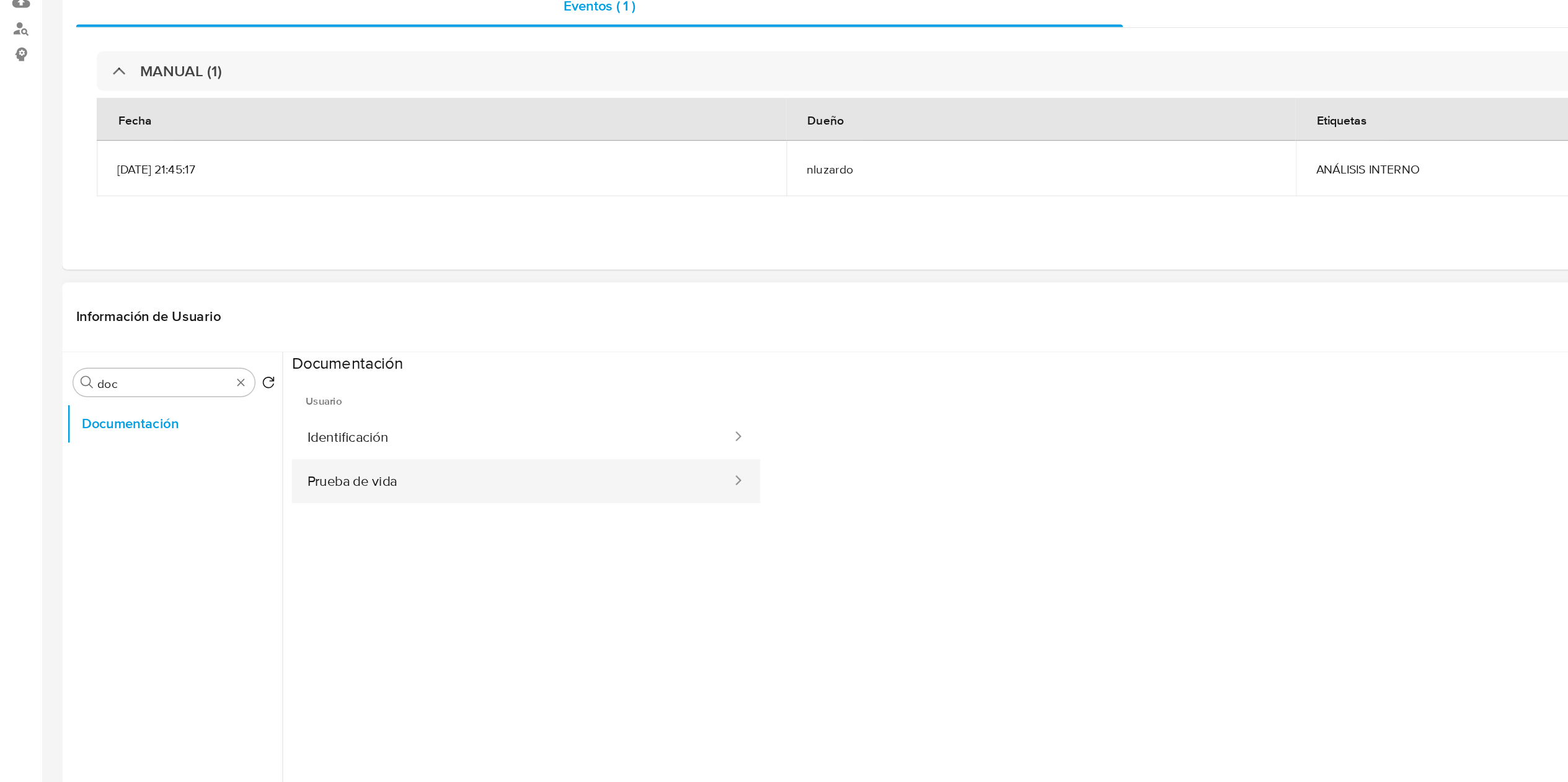
click at [328, 521] on button "Prueba de vida" at bounding box center [367, 524] width 317 height 31
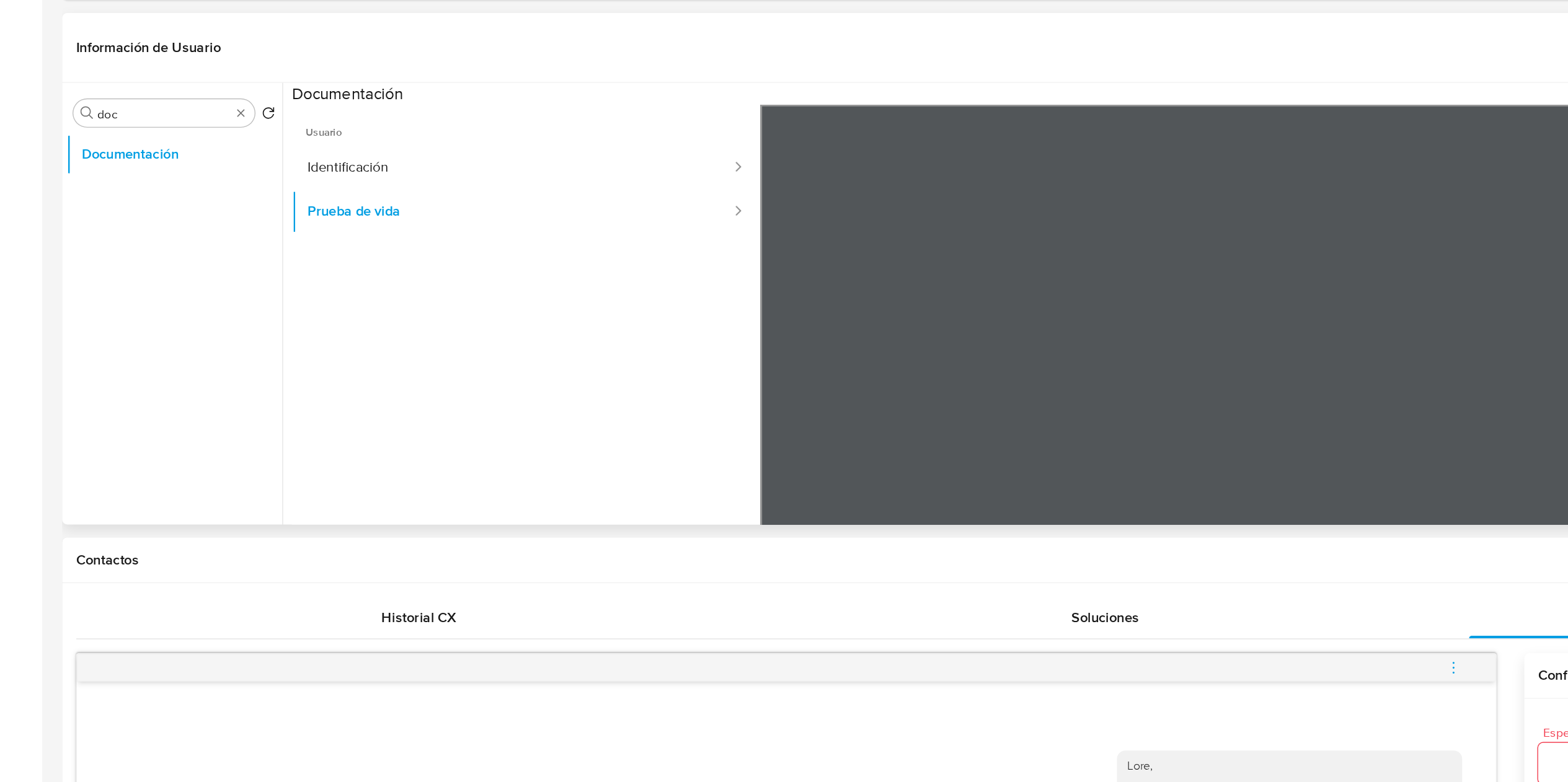
scroll to position [135, 0]
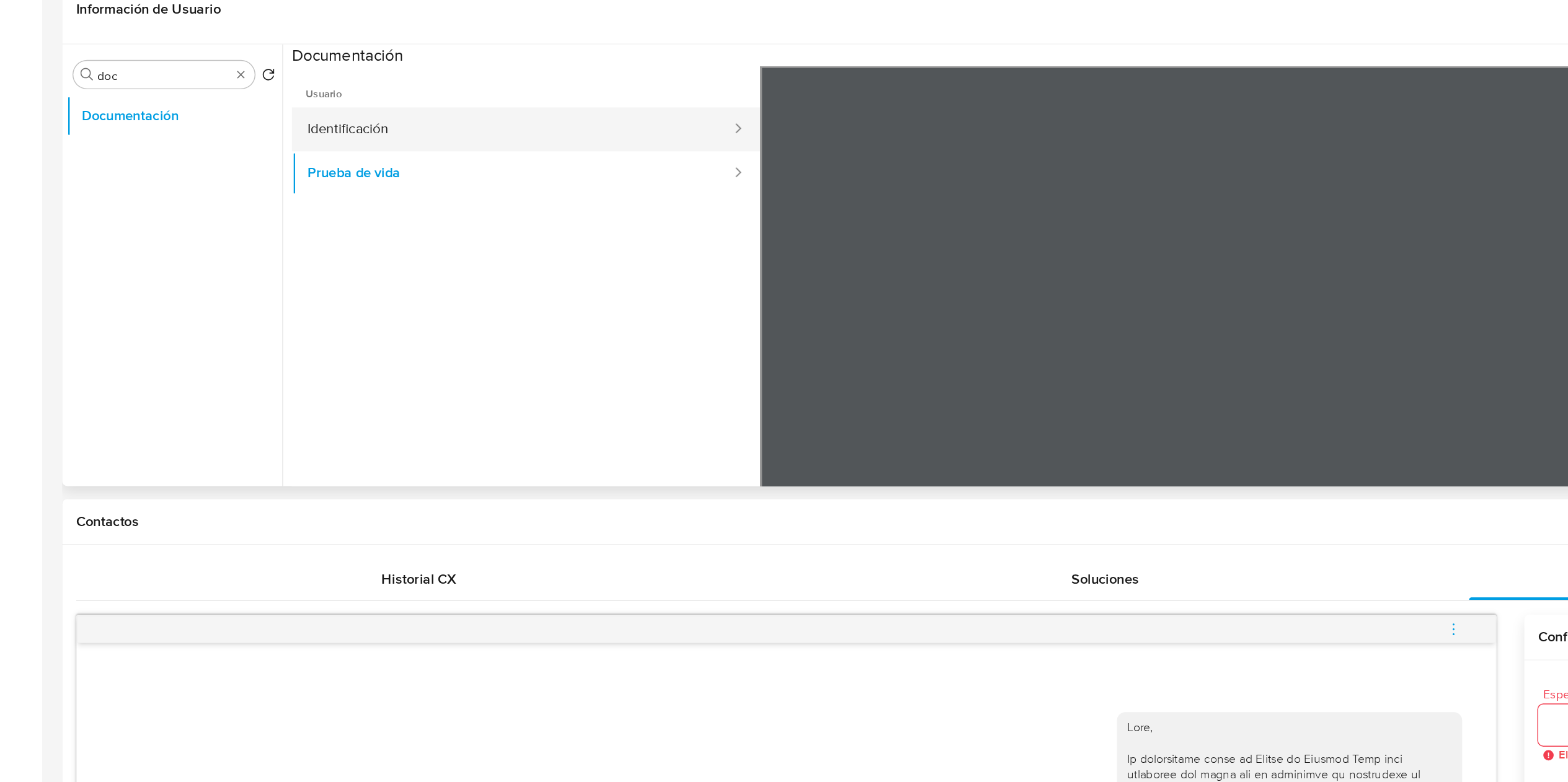
click at [305, 318] on button "Identificación" at bounding box center [367, 312] width 317 height 31
click at [88, 278] on input "doc" at bounding box center [118, 274] width 96 height 11
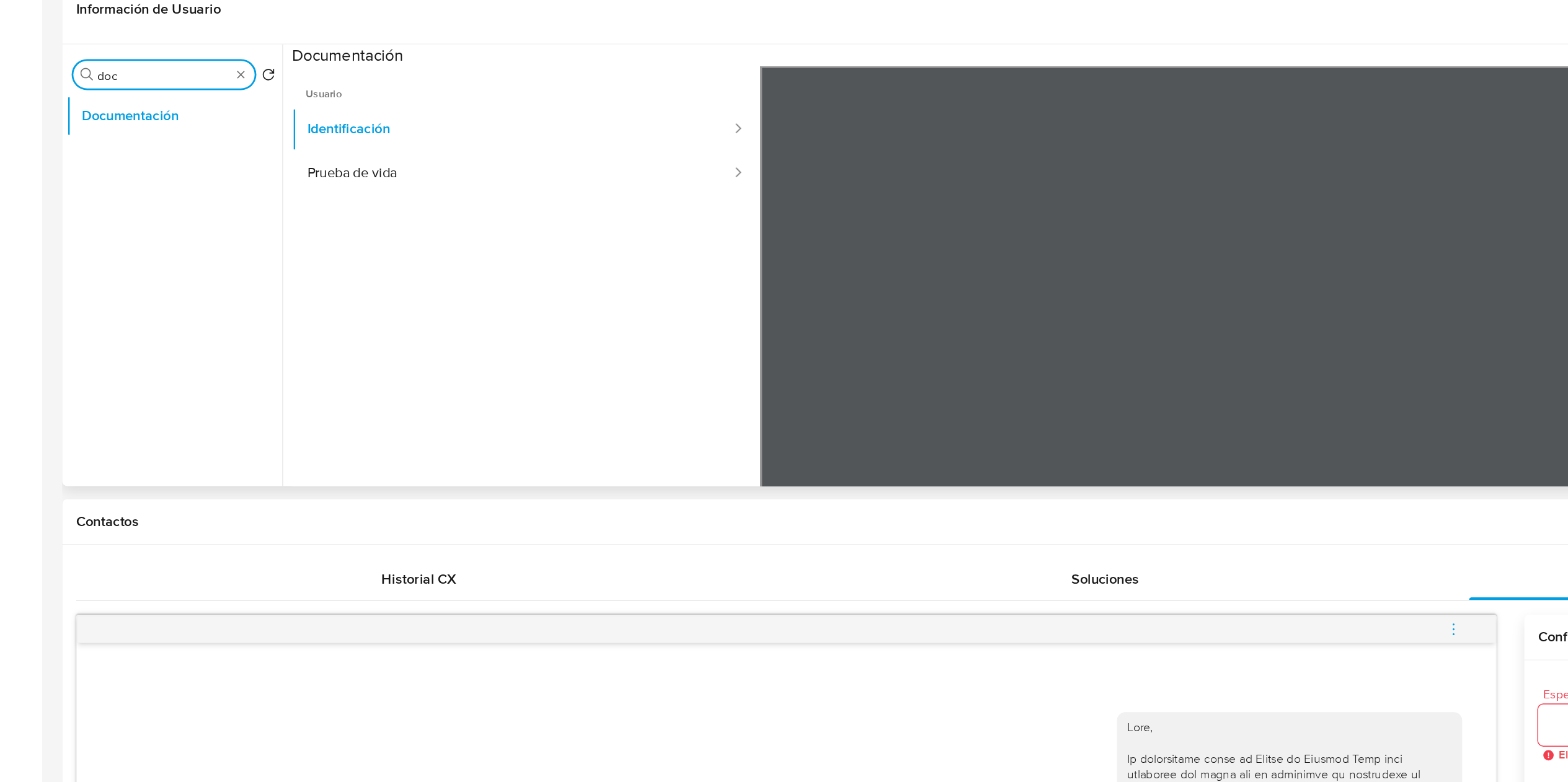
click at [88, 278] on input "doc" at bounding box center [118, 274] width 96 height 11
type input "ad"
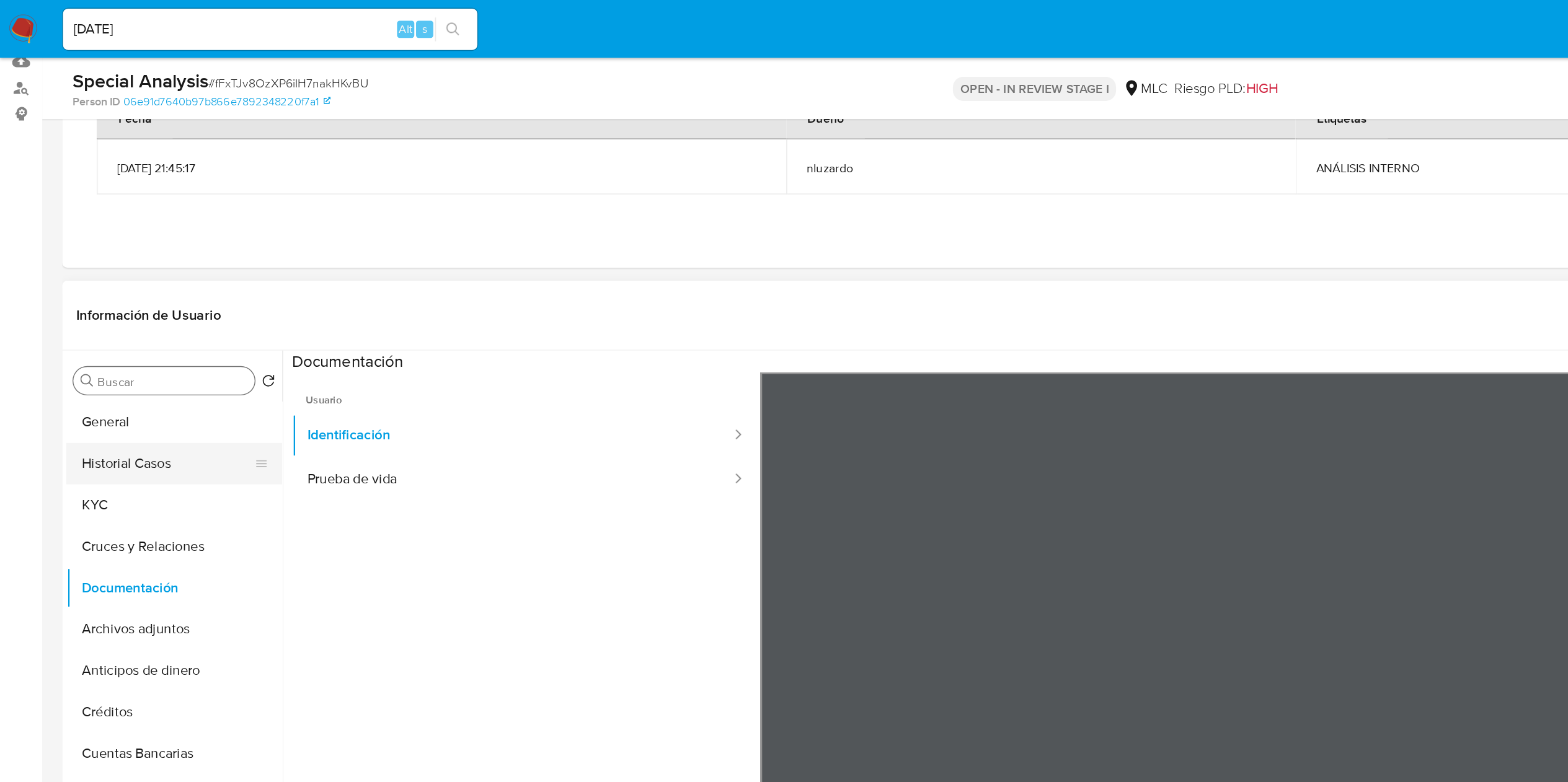
click at [116, 328] on button "Historial Casos" at bounding box center [120, 333] width 145 height 30
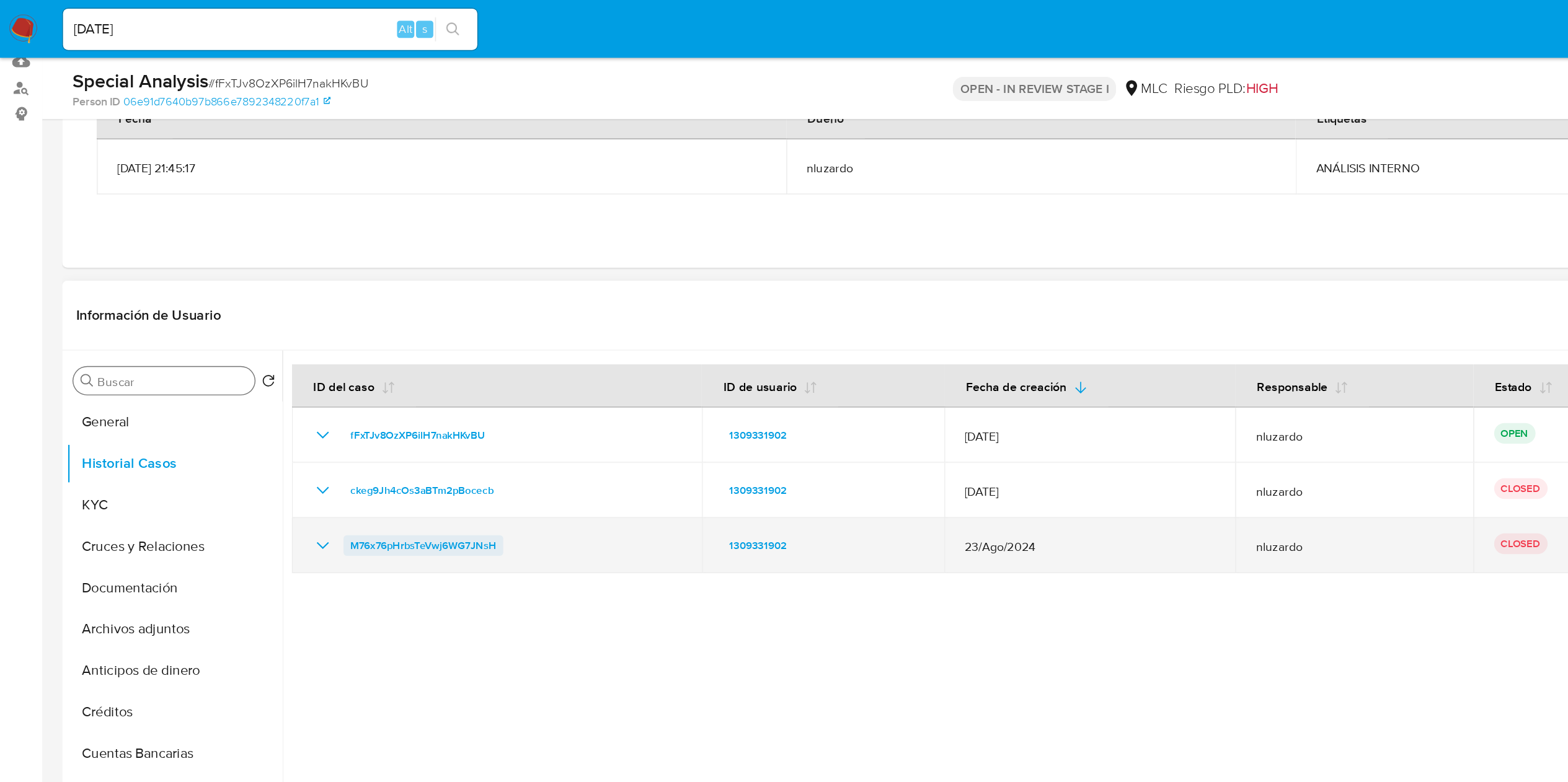
click at [278, 398] on span "M76x76pHrbsTeVwj6WG7JNsH" at bounding box center [304, 392] width 105 height 15
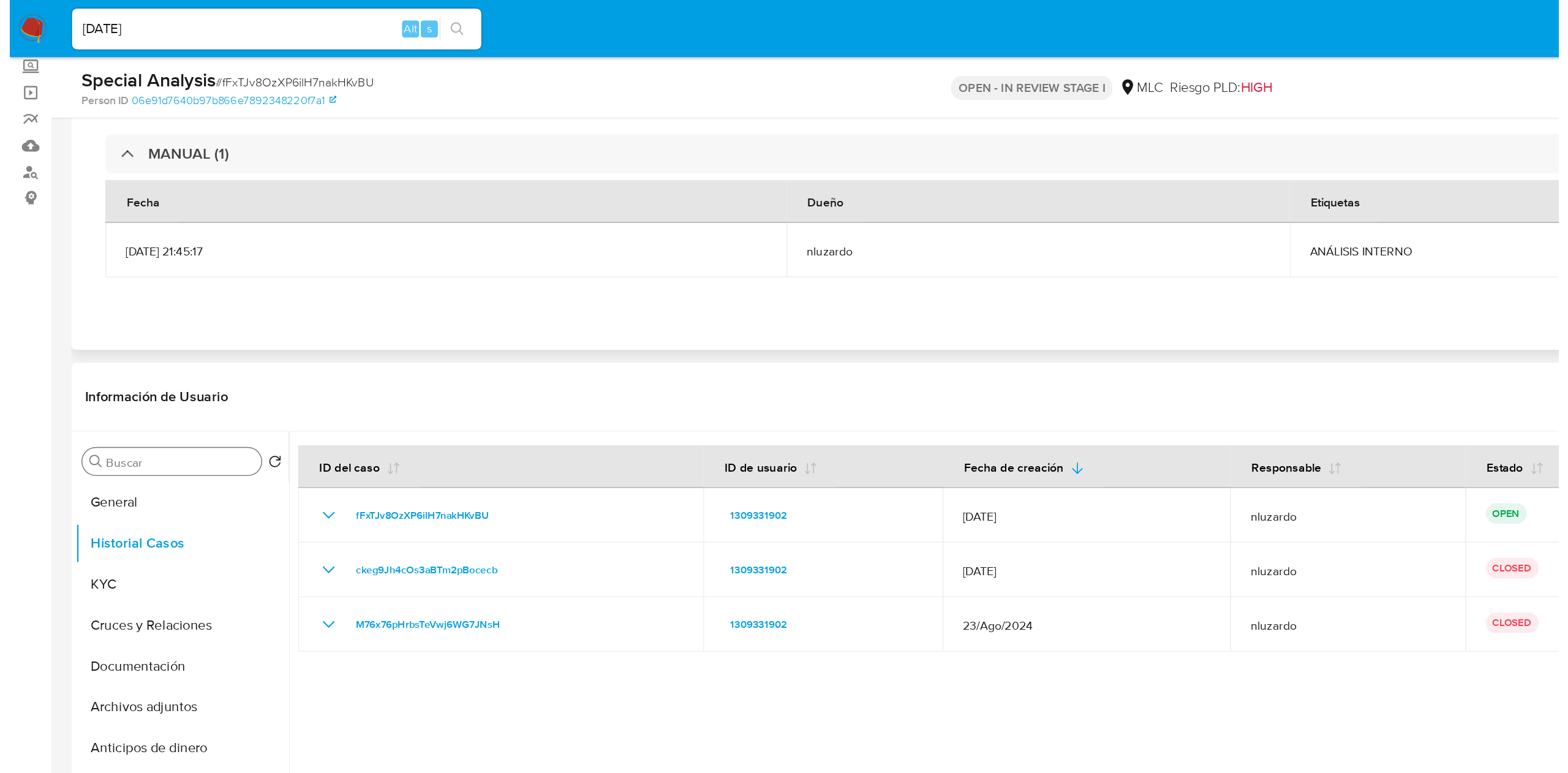
scroll to position [0, 0]
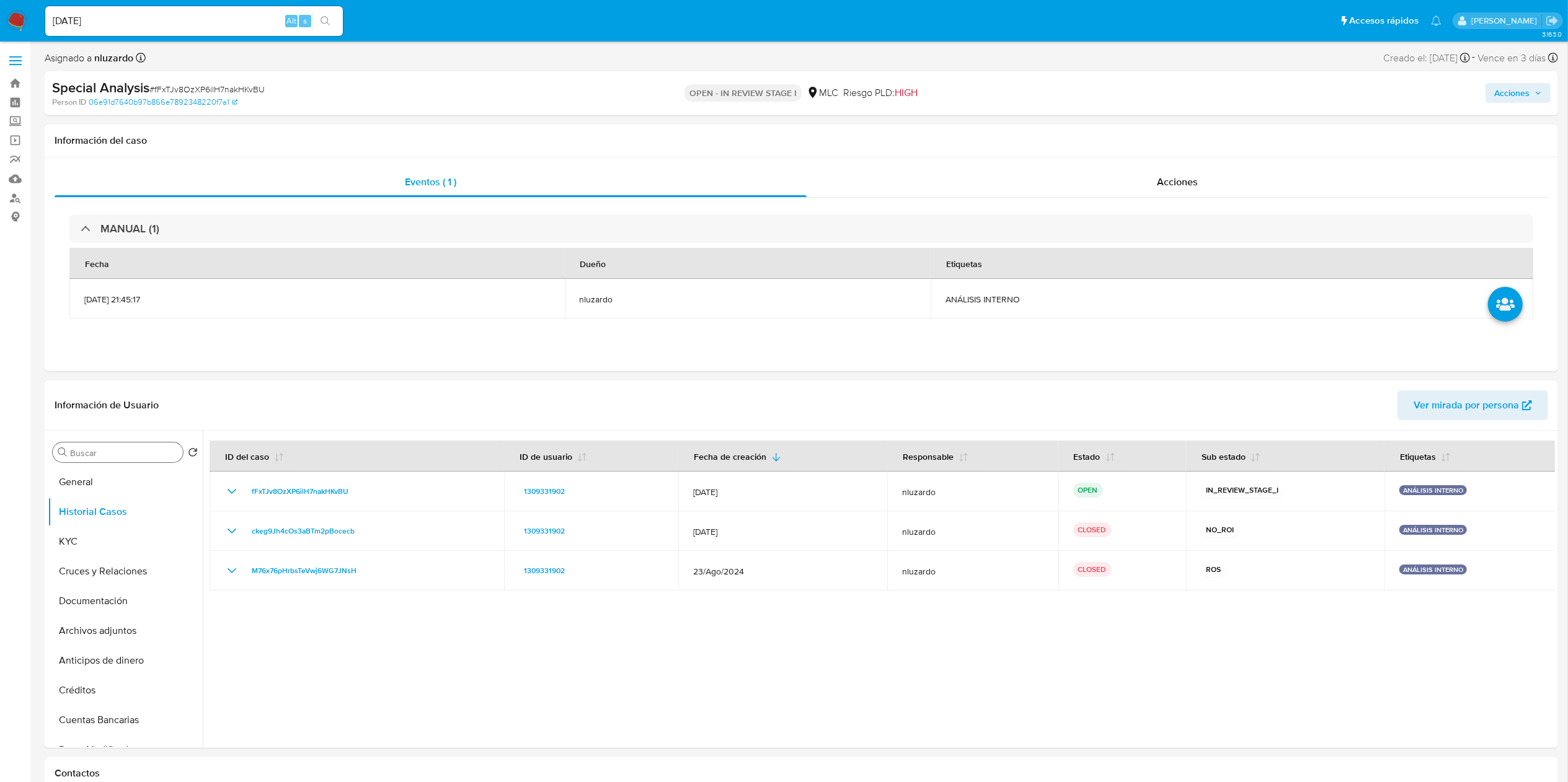
drag, startPoint x: 454, startPoint y: 355, endPoint x: 112, endPoint y: 448, distance: 354.4
click at [112, 448] on div "Buscar" at bounding box center [118, 452] width 130 height 20
click at [112, 448] on input "Buscar" at bounding box center [124, 453] width 108 height 11
type input "ad"
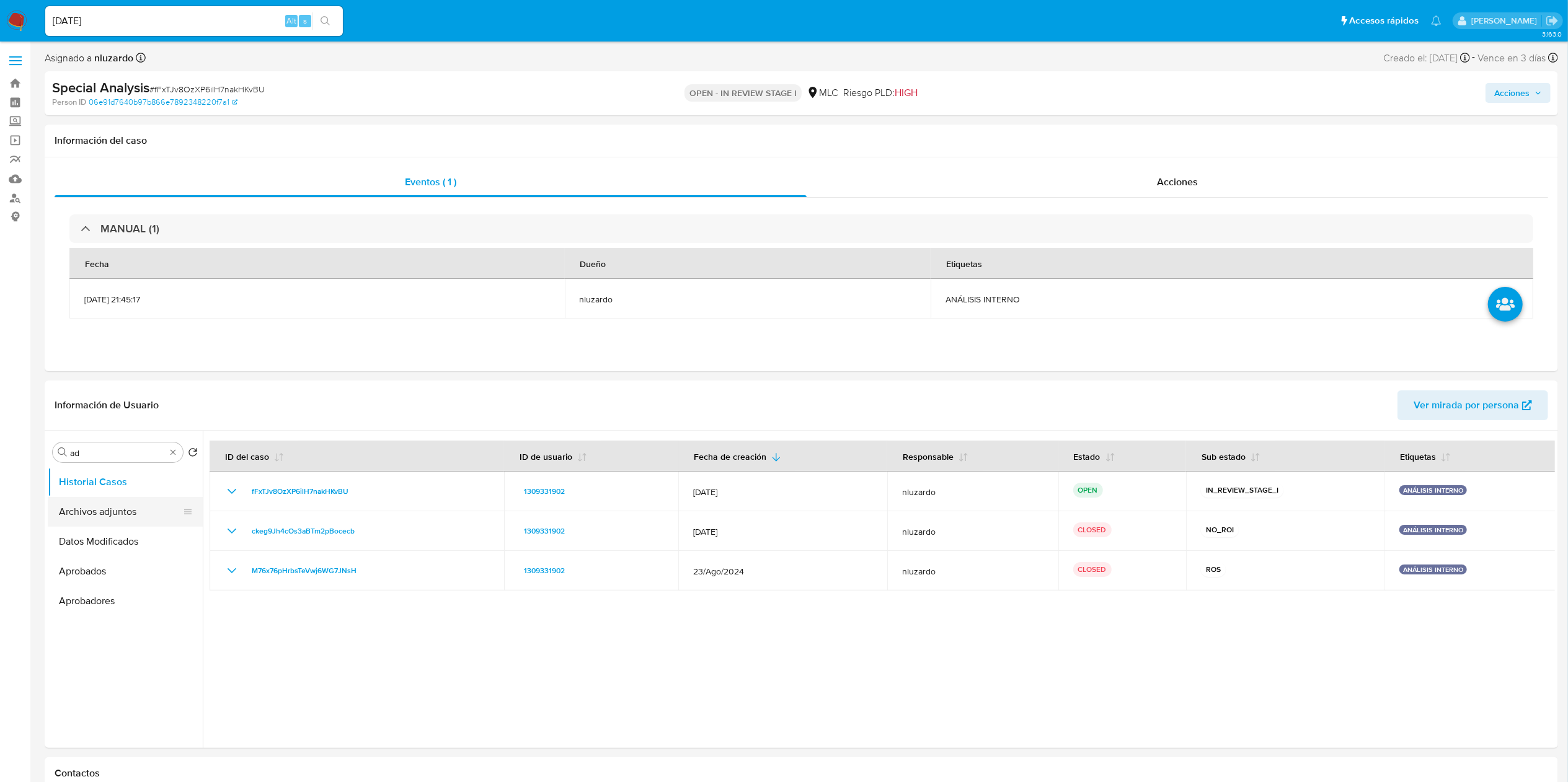
click at [139, 508] on button "Archivos adjuntos" at bounding box center [120, 512] width 145 height 30
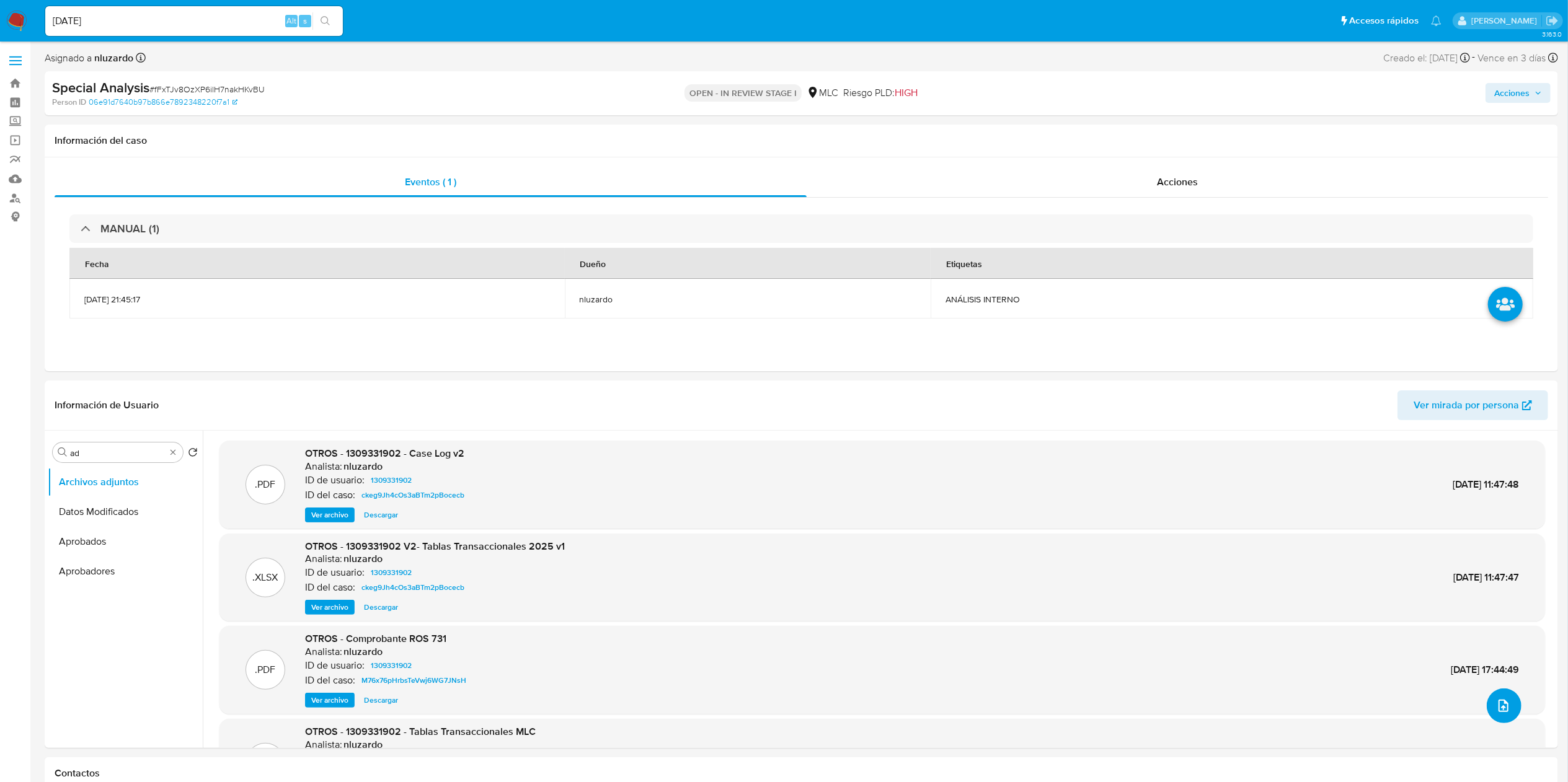
click at [1045, 521] on button "upload-file" at bounding box center [1504, 705] width 35 height 35
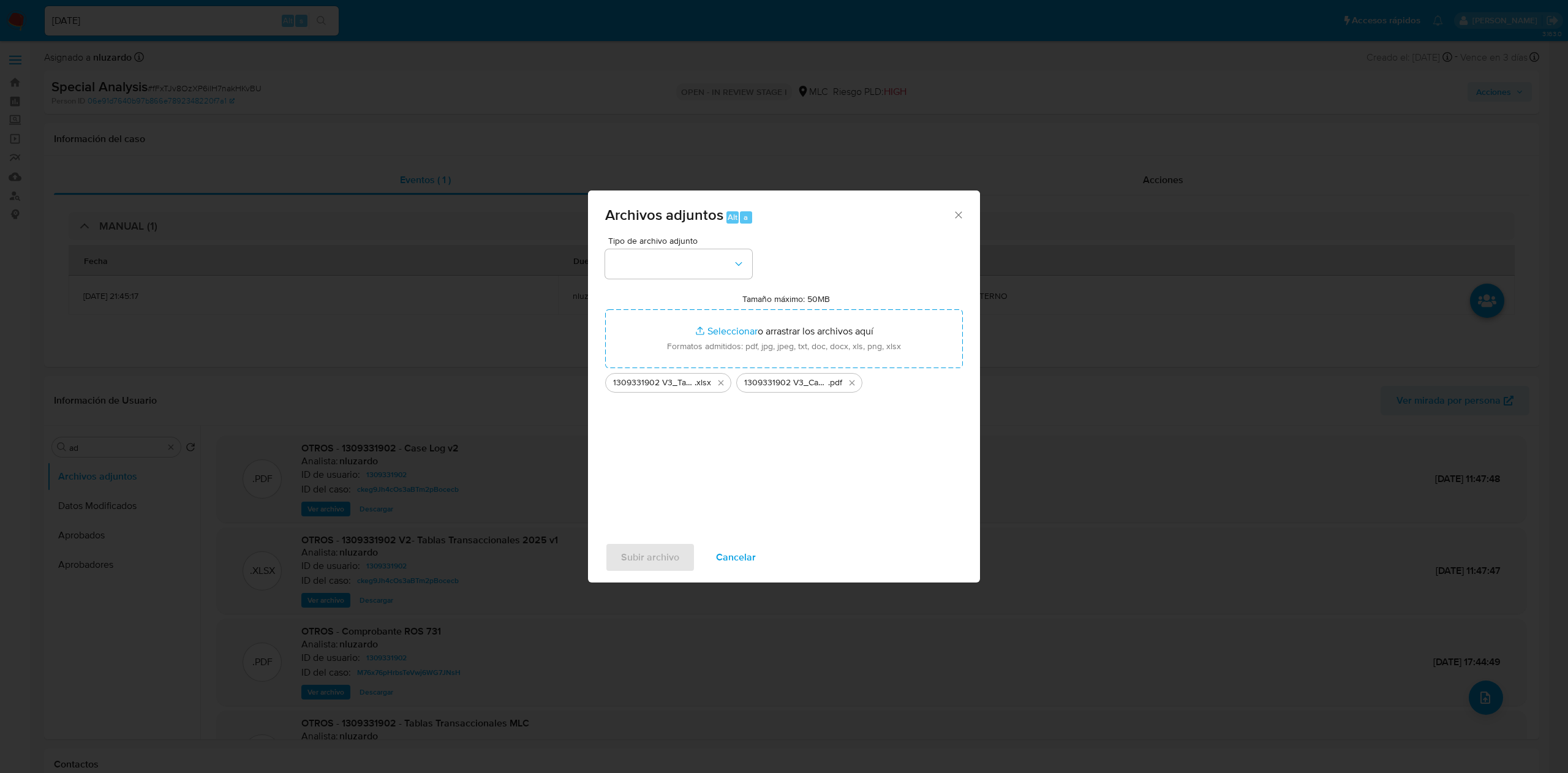
click at [720, 247] on div "Tipo de archivo adjunto" at bounding box center [679, 257] width 147 height 43
click at [720, 254] on button "button" at bounding box center [679, 264] width 147 height 30
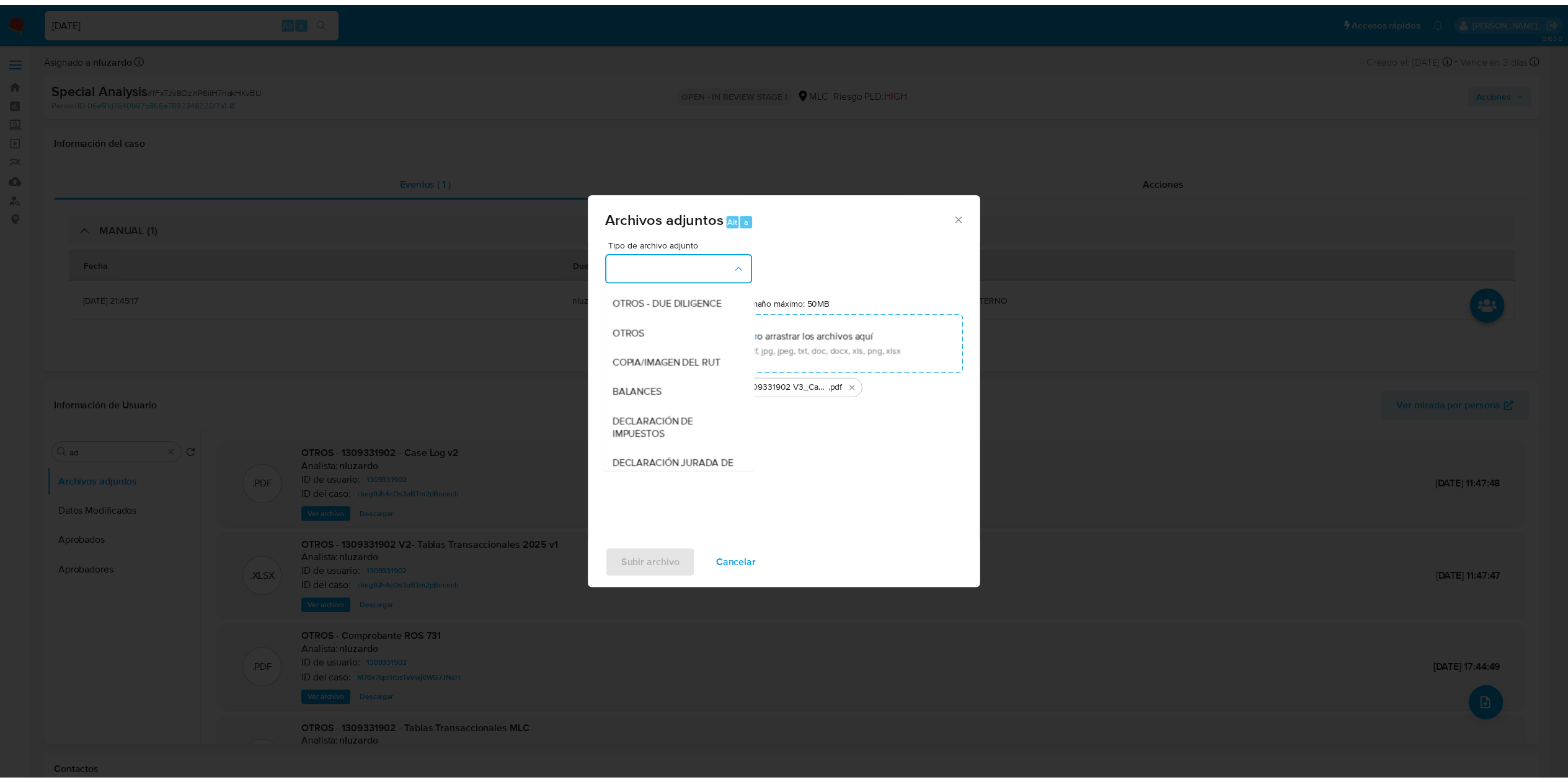
scroll to position [169, 0]
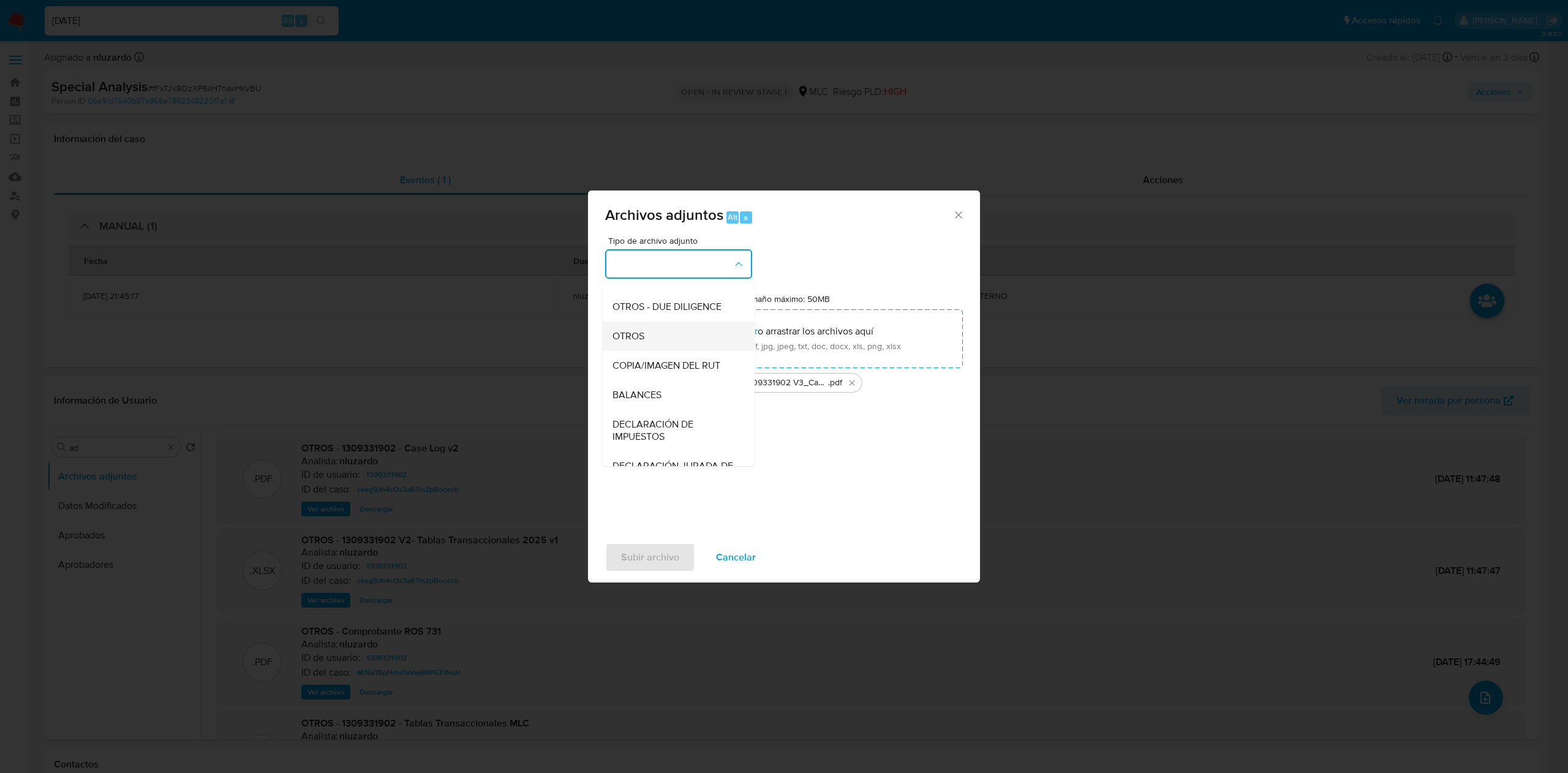
click at [692, 351] on div "OTROS" at bounding box center [675, 336] width 125 height 30
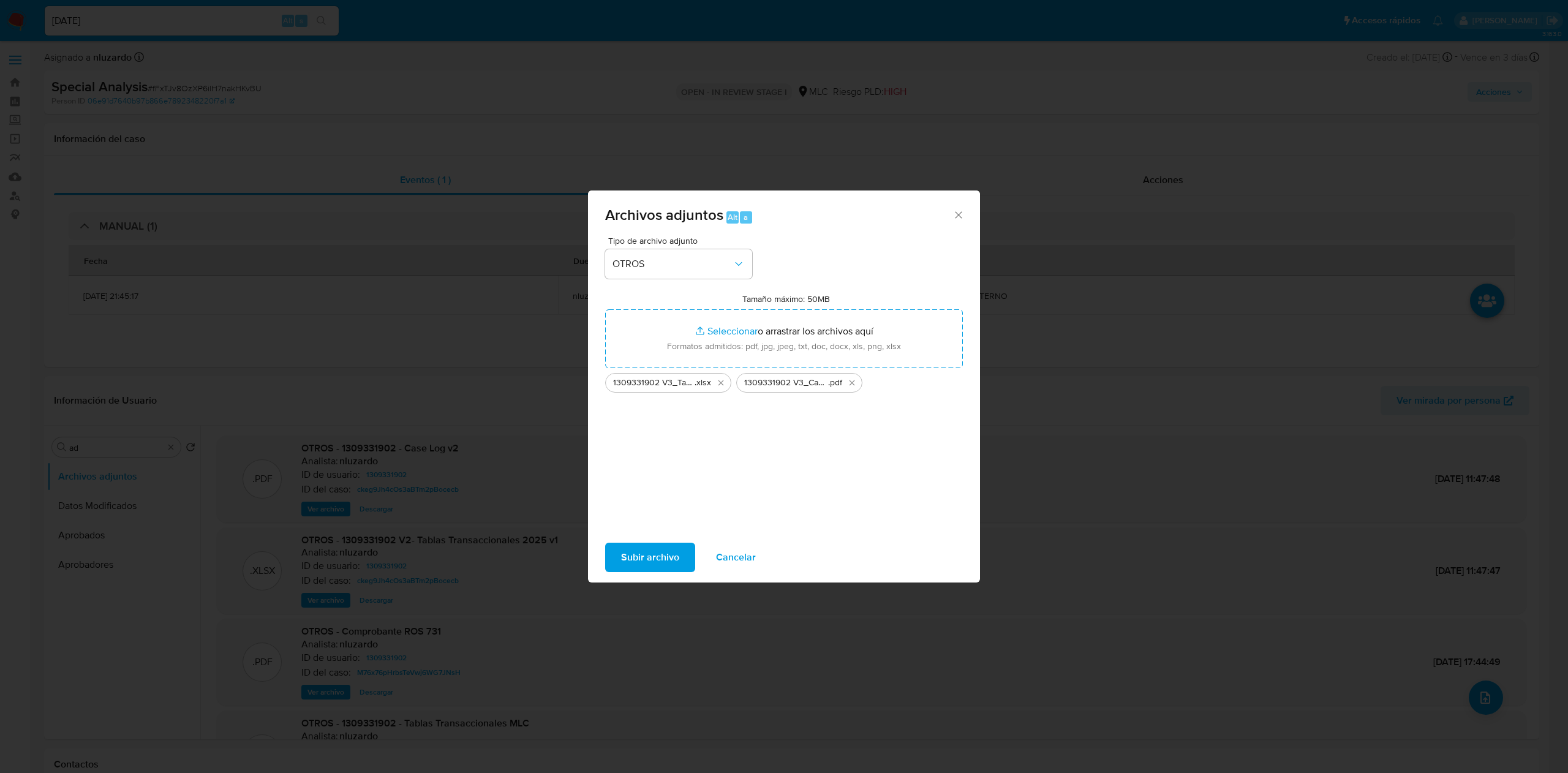
click at [655, 515] on span "Subir archivo" at bounding box center [650, 557] width 58 height 27
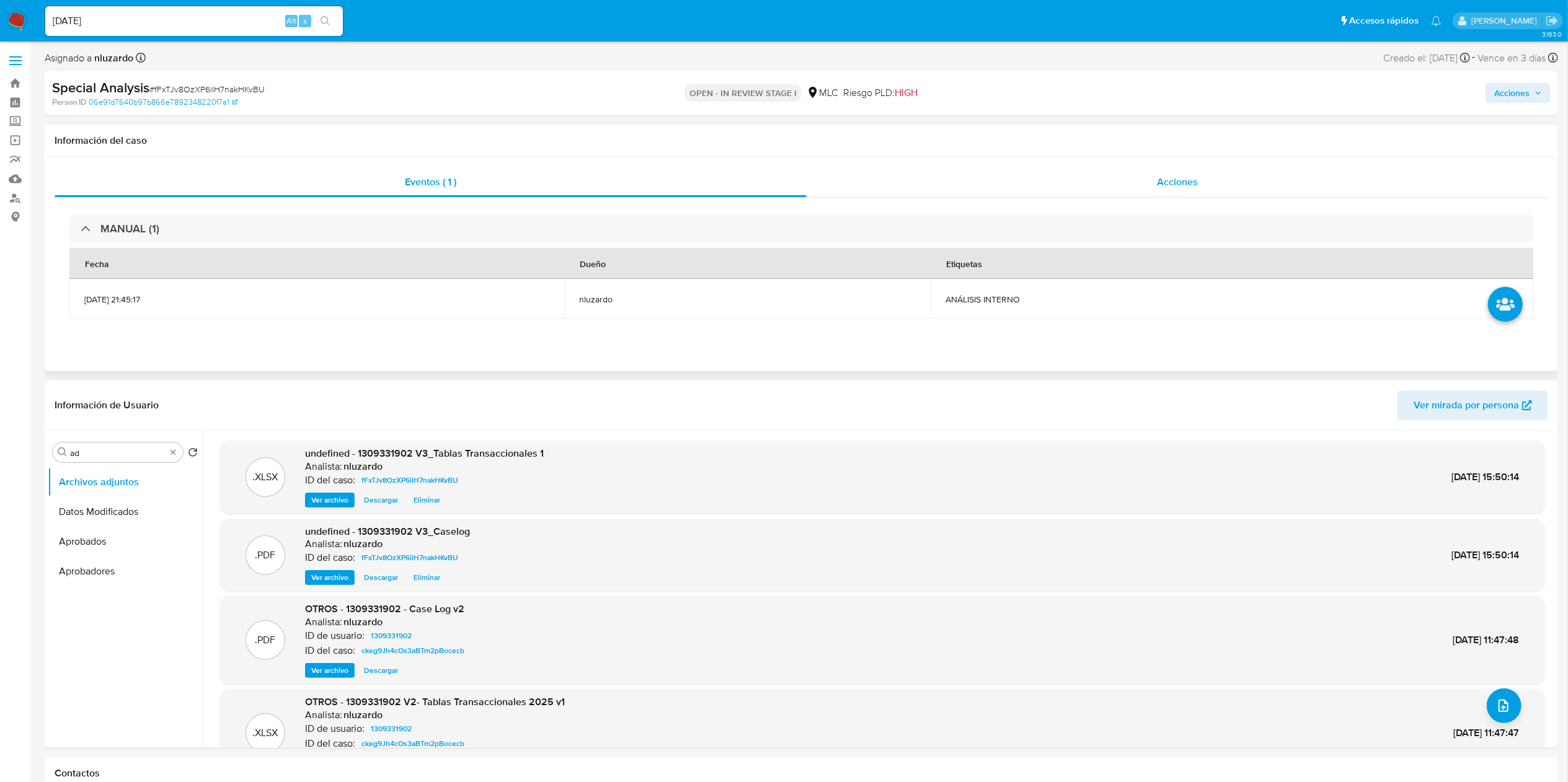
click at [1045, 186] on span "Acciones" at bounding box center [1178, 182] width 41 height 14
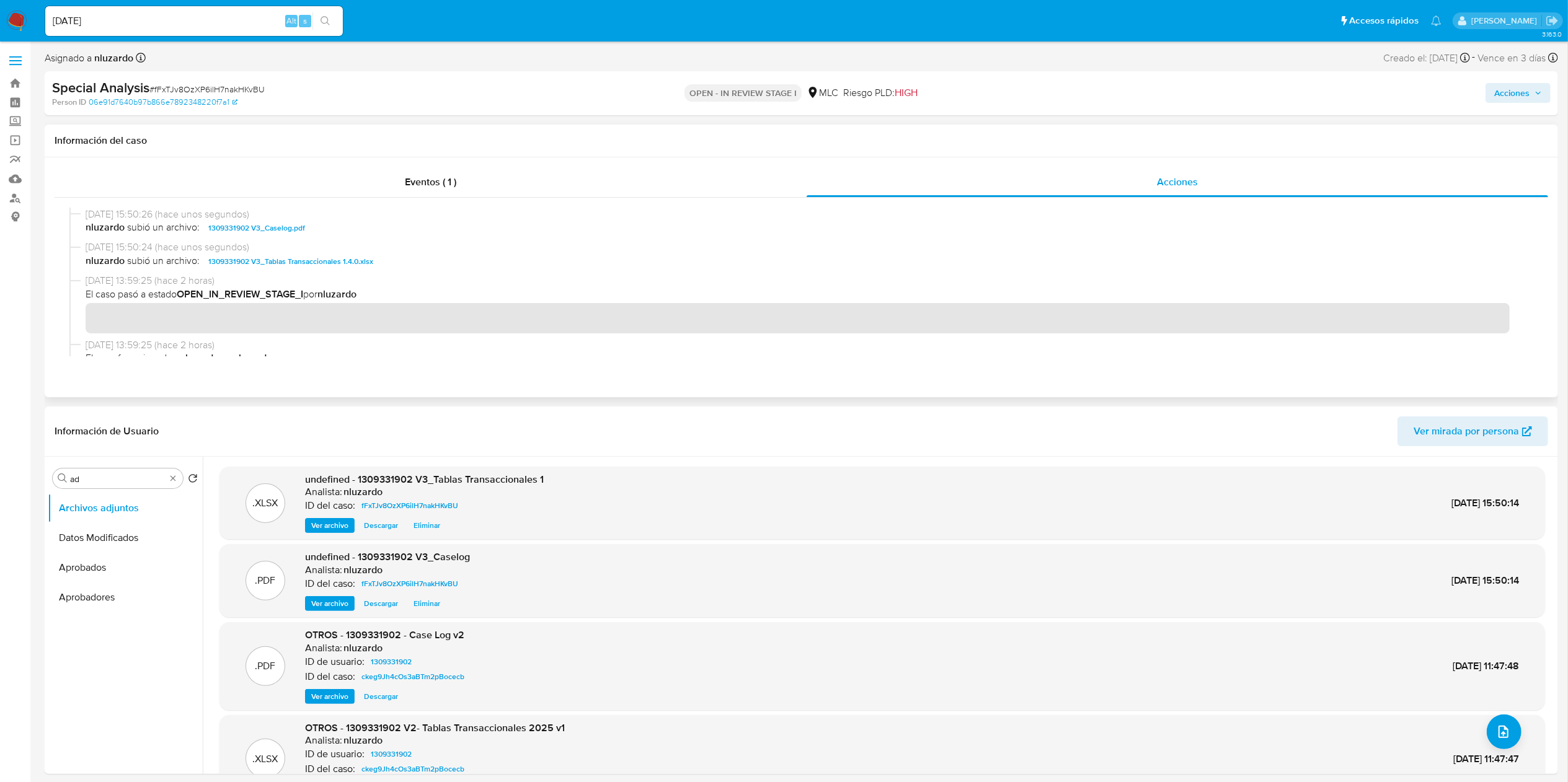
click at [341, 224] on span "nluzardo subió un archivo: 1309331902 V3_Caselog.pdf" at bounding box center [807, 228] width 1443 height 15
click at [1045, 103] on span "Acciones" at bounding box center [1512, 92] width 36 height 20
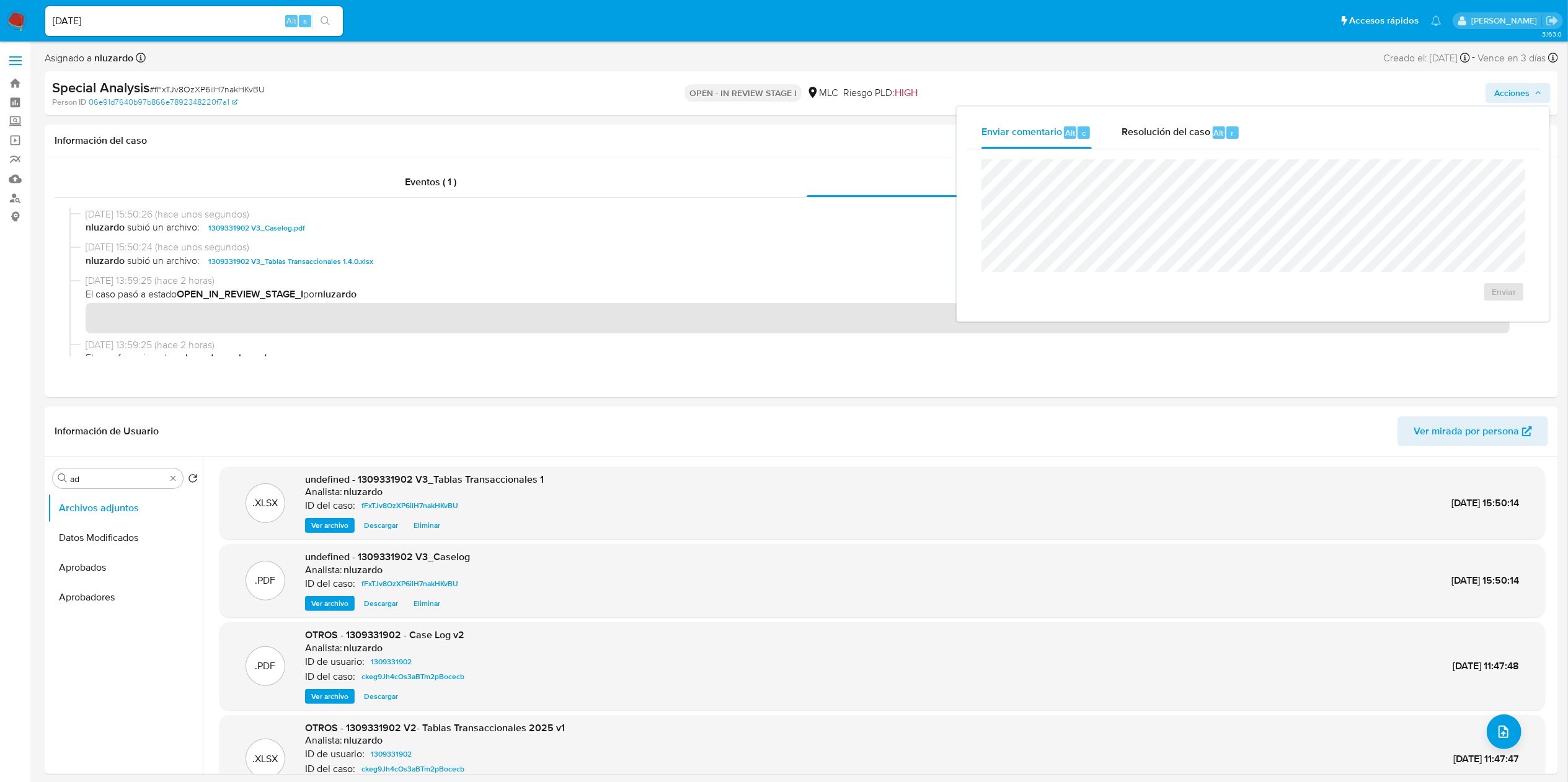
click at [1045, 98] on span "Acciones" at bounding box center [1512, 92] width 36 height 20
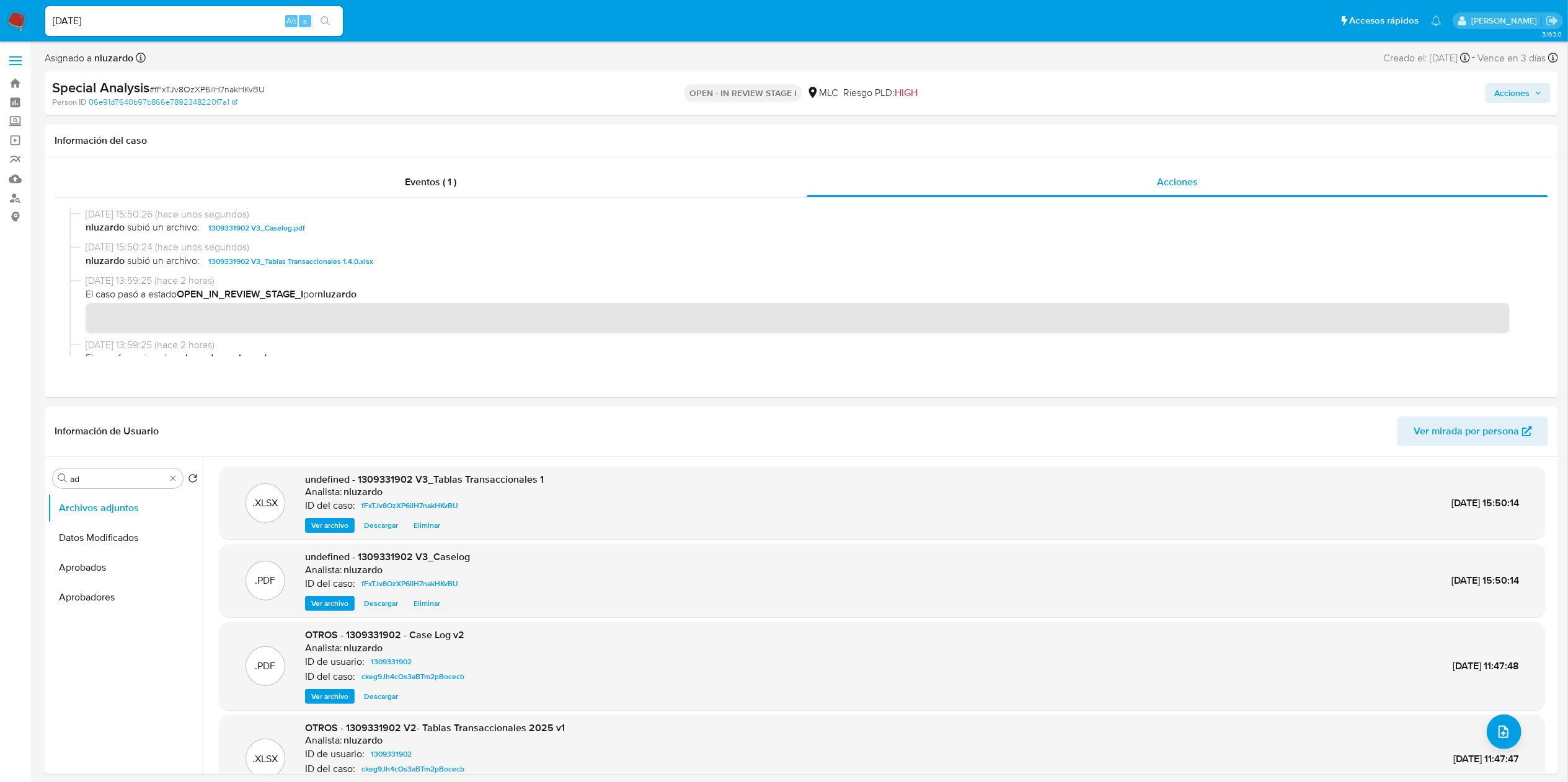
click at [1045, 100] on span "Acciones" at bounding box center [1512, 92] width 36 height 20
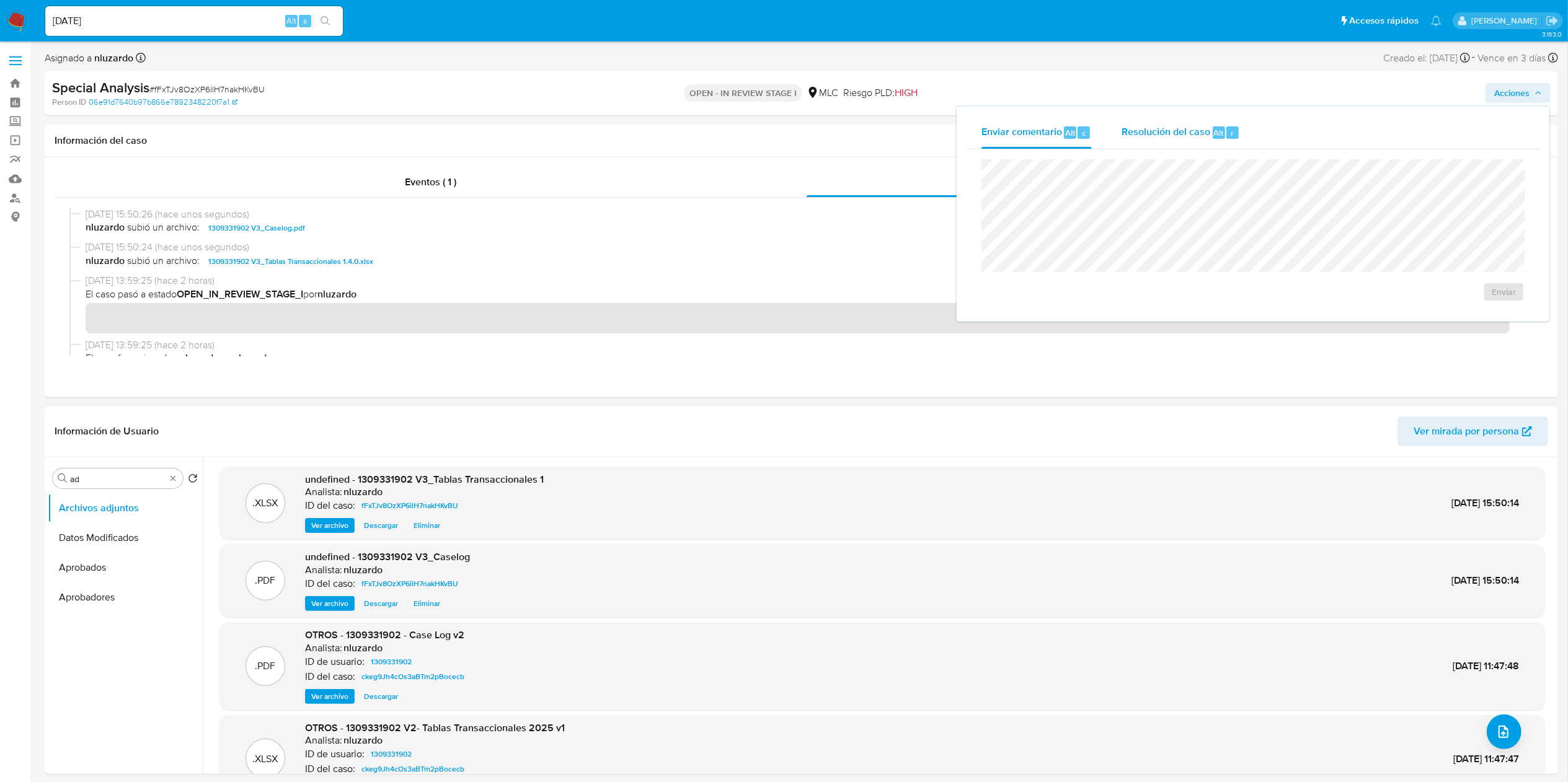
click at [1045, 129] on span "Resolución del caso" at bounding box center [1166, 132] width 89 height 14
click at [1045, 301] on span "No ROI" at bounding box center [1364, 304] width 61 height 27
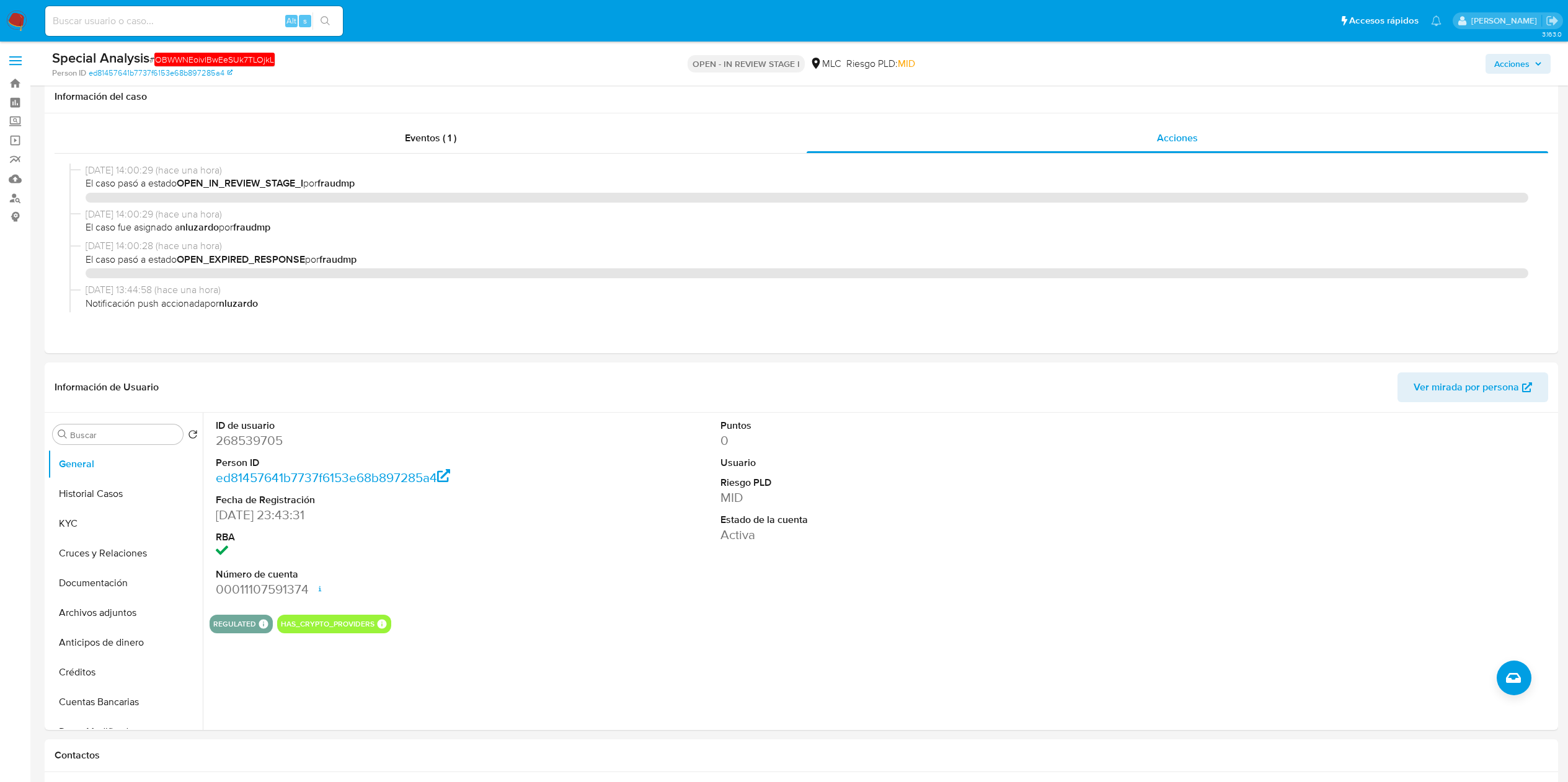
select select "10"
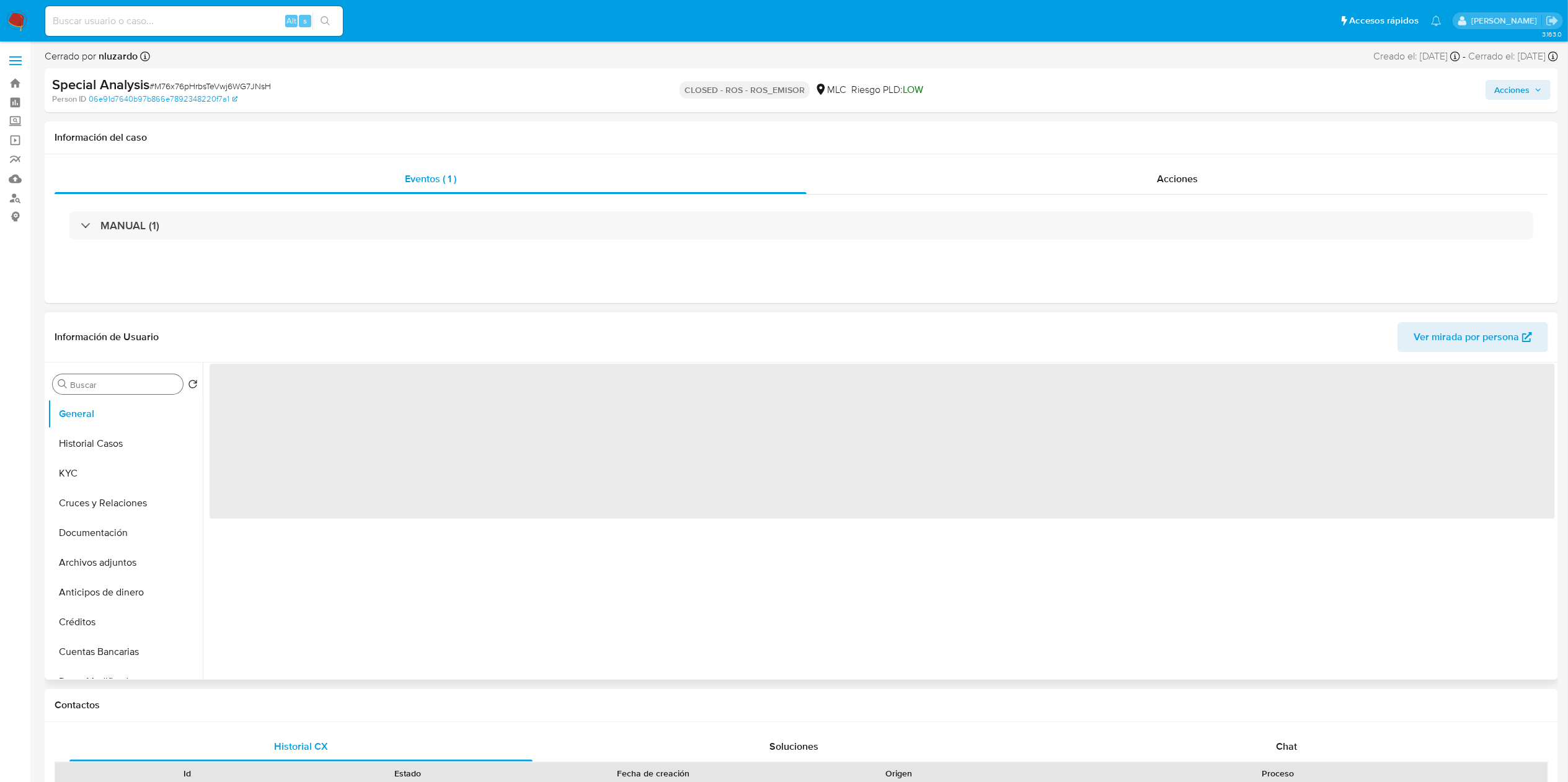
click at [92, 384] on input "Buscar" at bounding box center [124, 385] width 108 height 11
type input "ad"
select select "10"
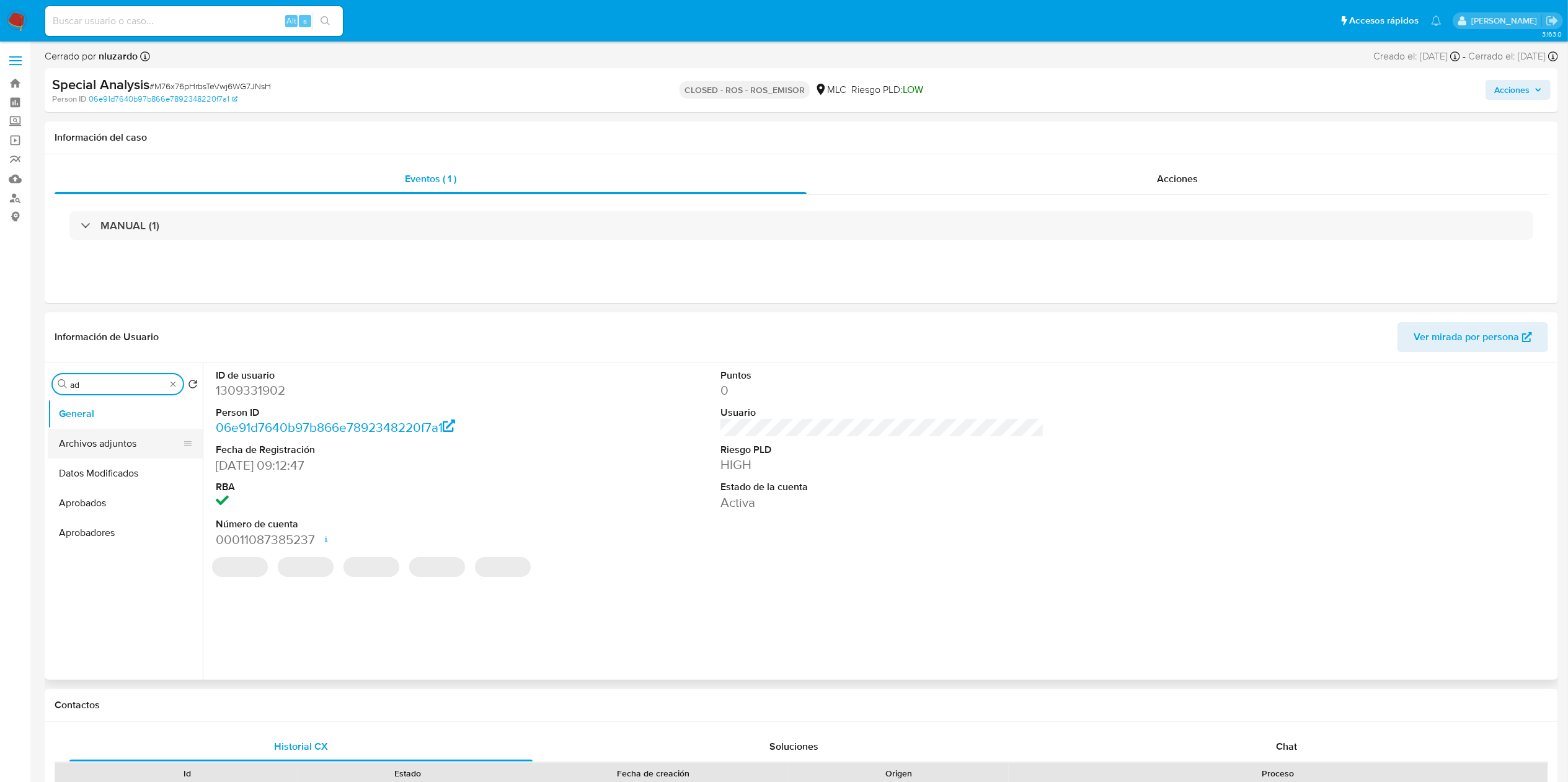
type input "ad"
click at [102, 441] on button "Archivos adjuntos" at bounding box center [120, 444] width 145 height 30
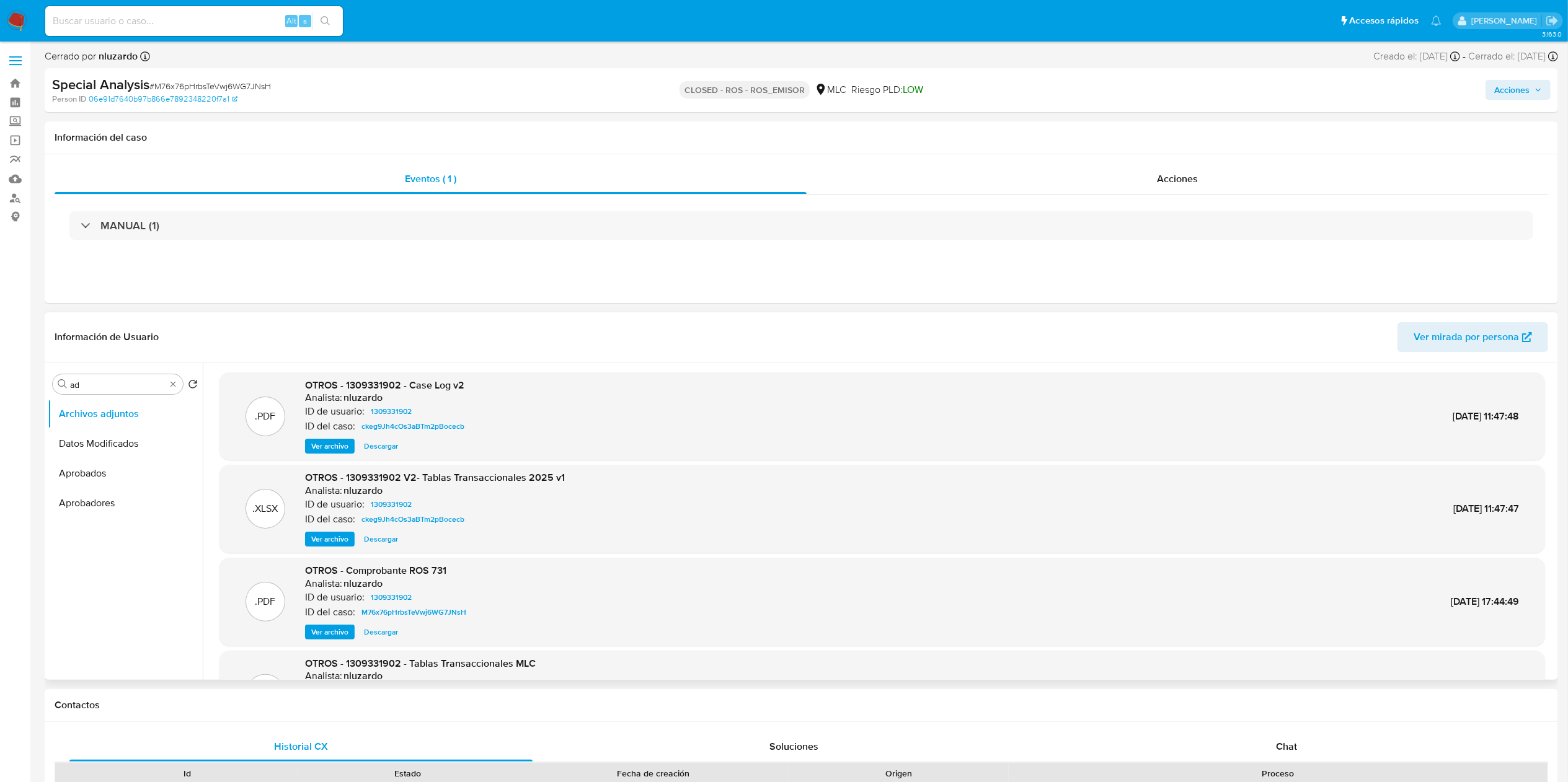
click at [331, 445] on span "Ver archivo" at bounding box center [330, 446] width 37 height 12
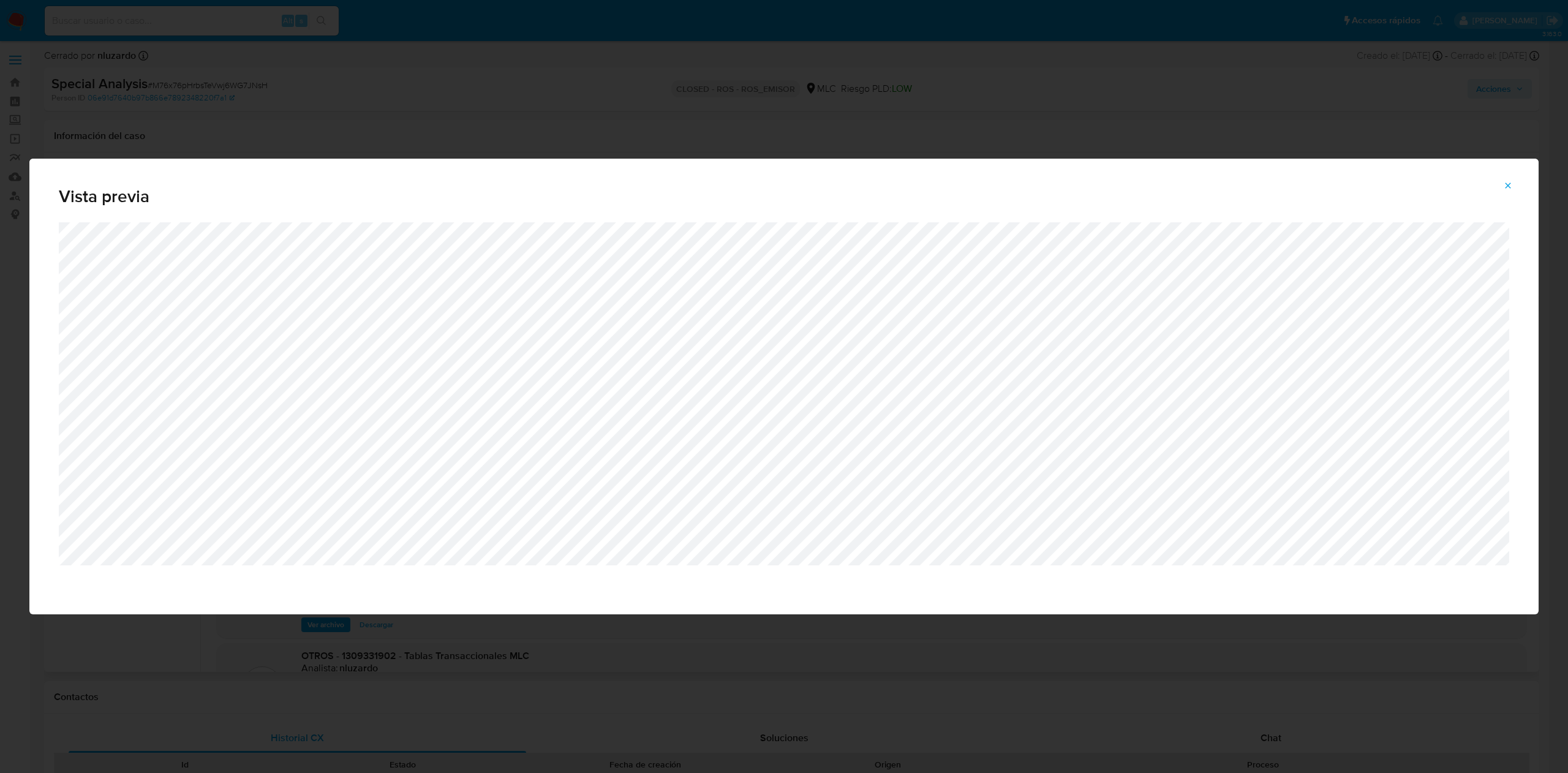
click at [672, 593] on div "Attachment preview" at bounding box center [784, 418] width 1509 height 392
click at [1499, 179] on button "Attachment preview" at bounding box center [1508, 185] width 27 height 20
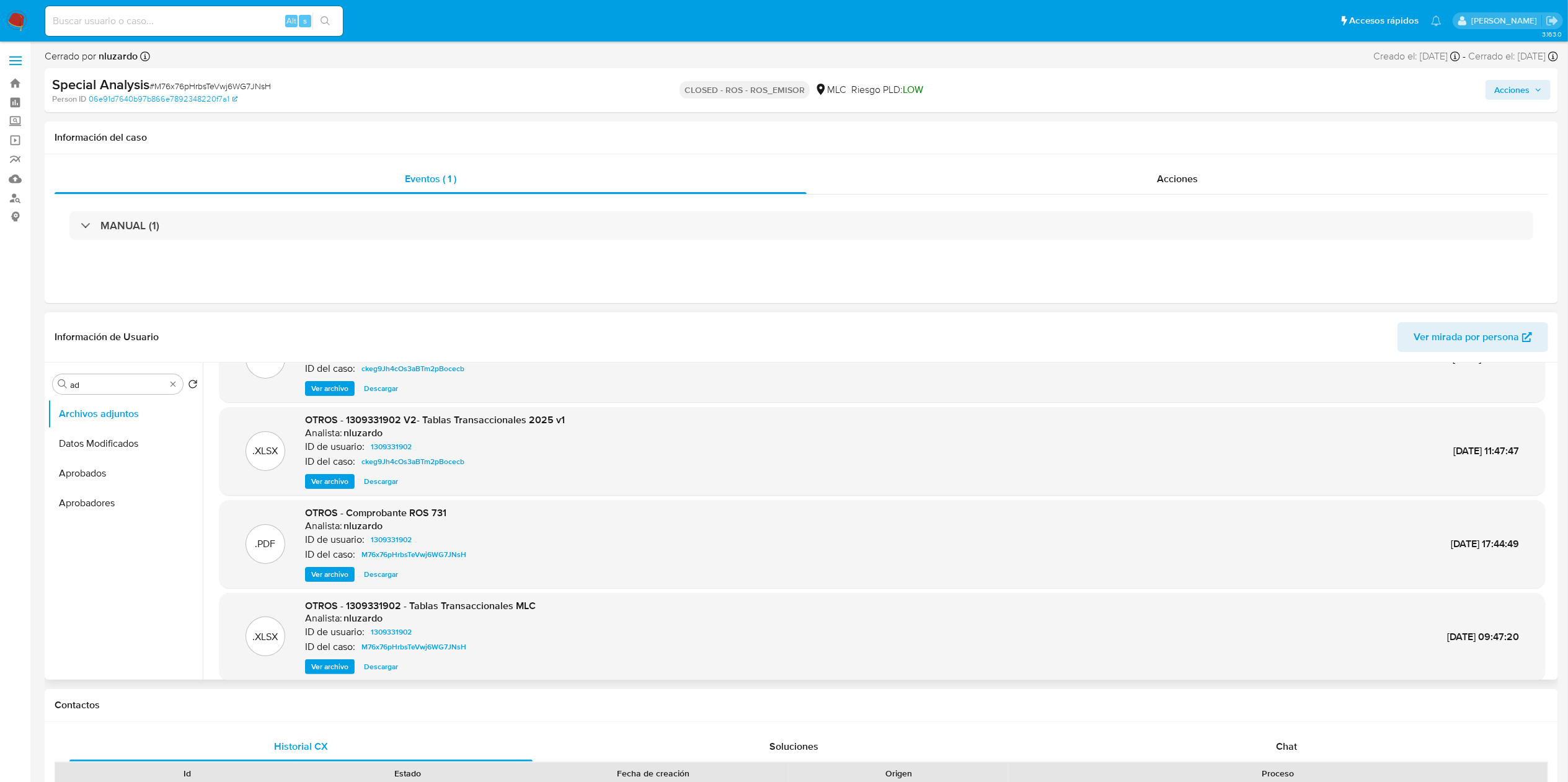
scroll to position [104, 0]
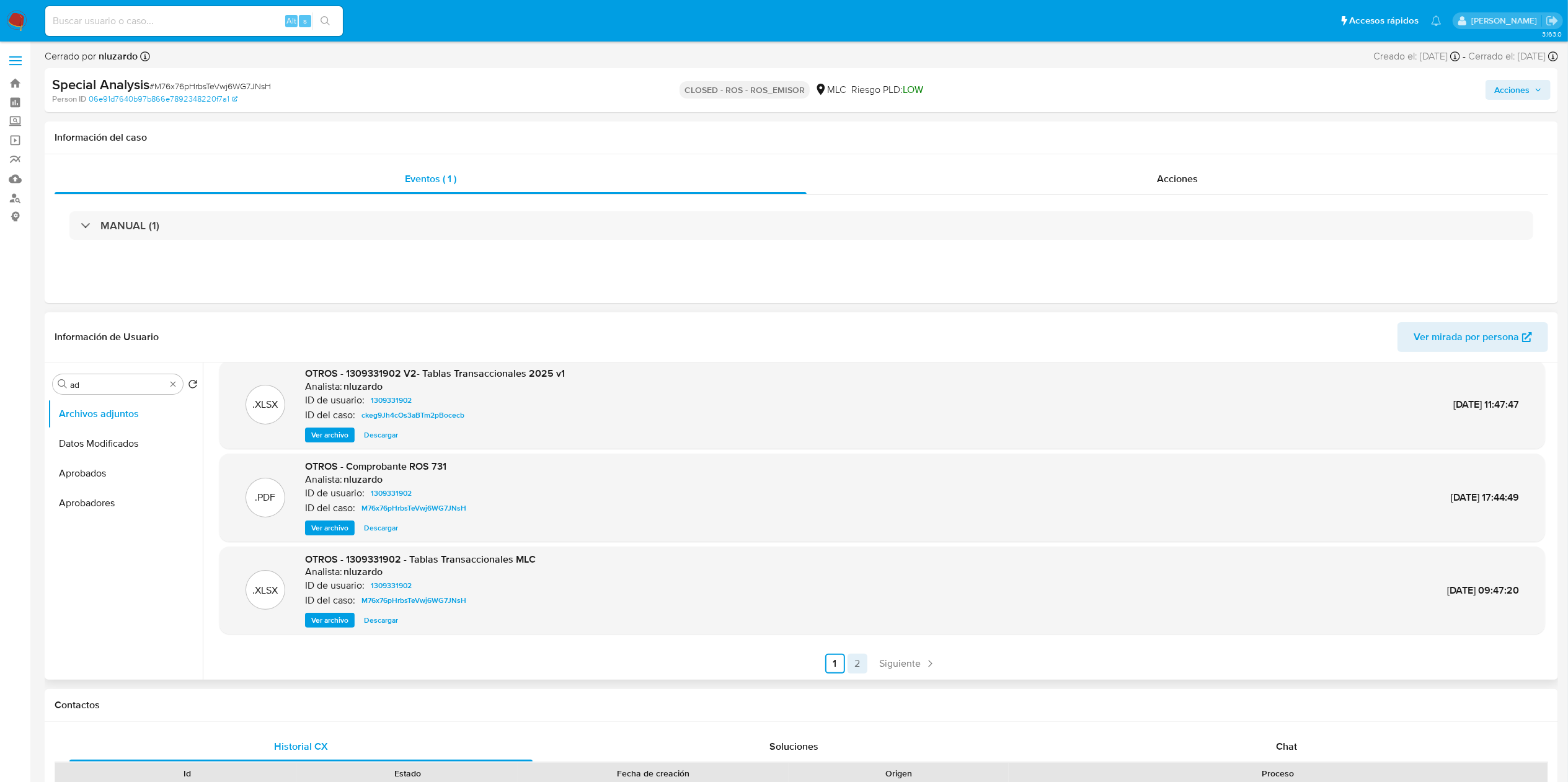
click at [853, 666] on link "2" at bounding box center [857, 663] width 20 height 20
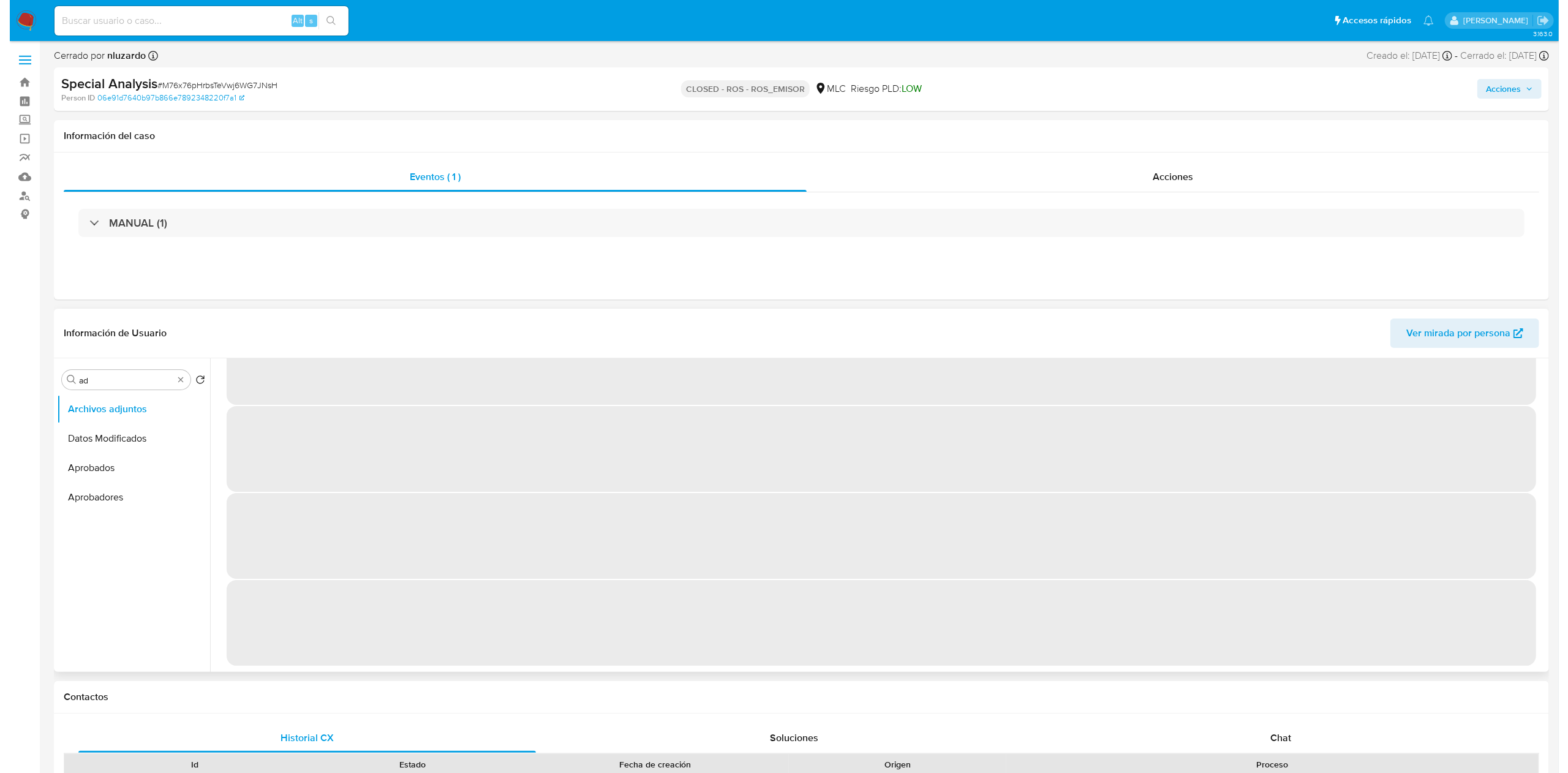
scroll to position [0, 0]
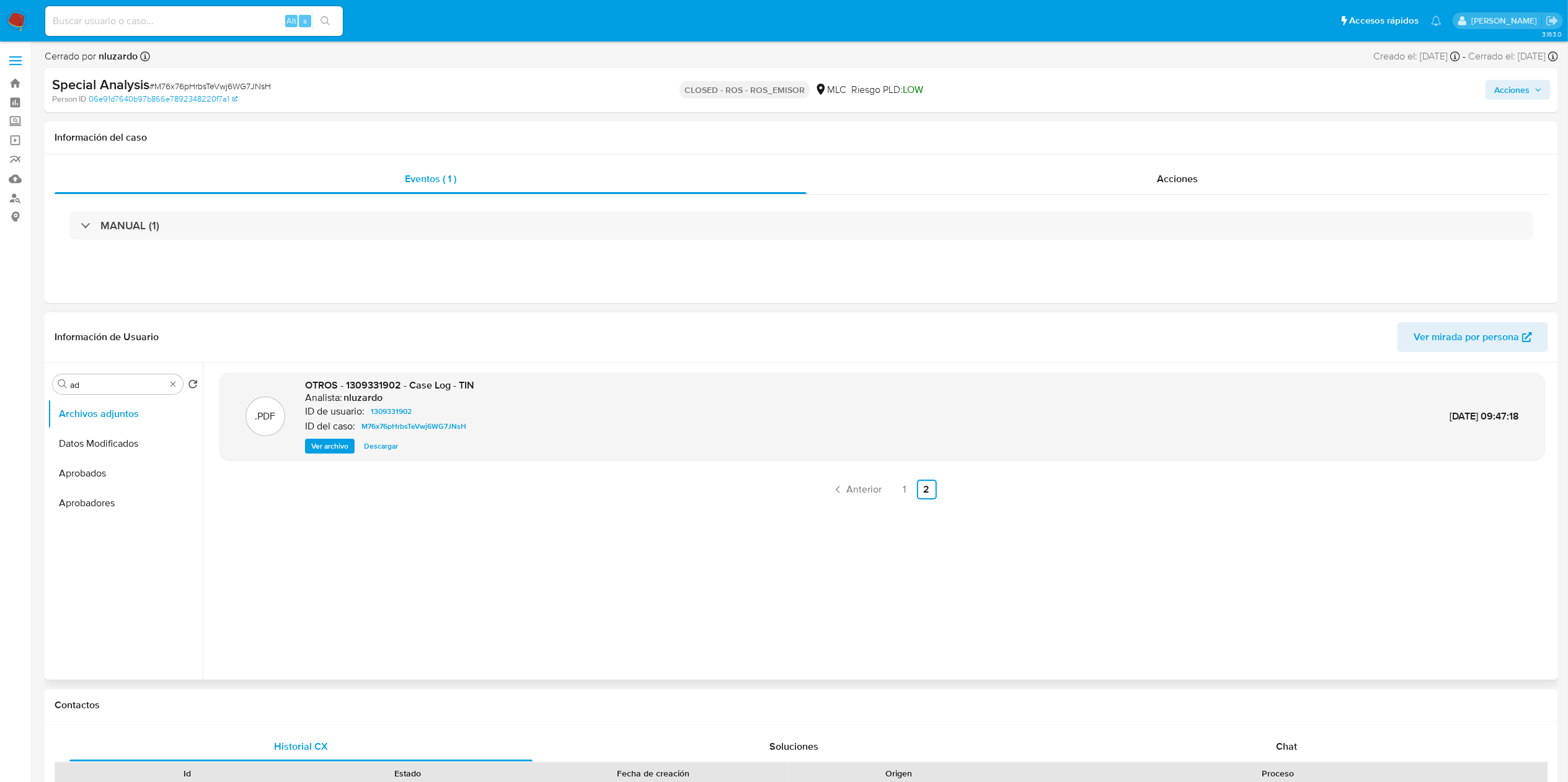
click at [326, 448] on span "Ver archivo" at bounding box center [330, 446] width 37 height 12
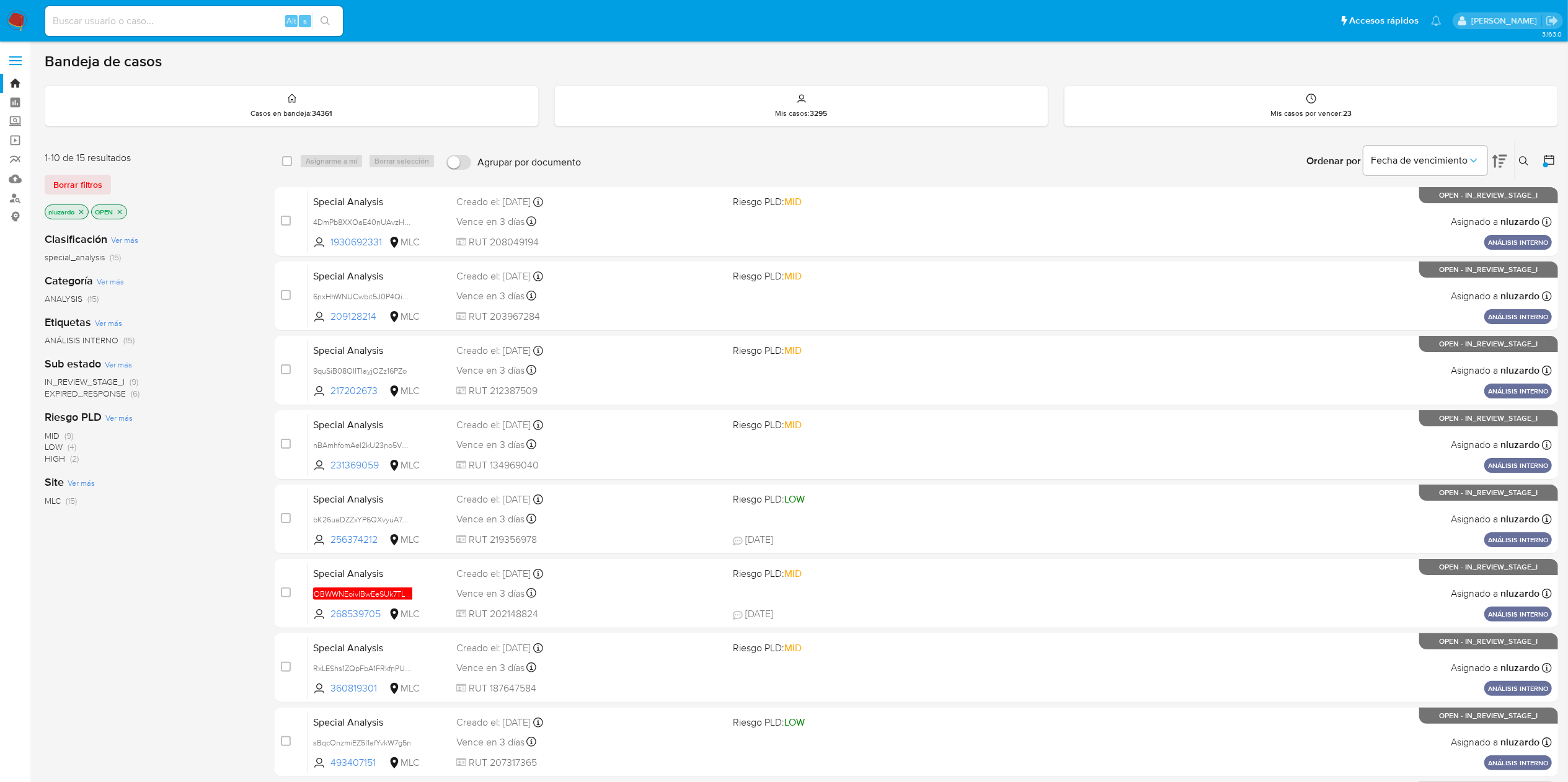
drag, startPoint x: 384, startPoint y: 245, endPoint x: 241, endPoint y: 363, distance: 185.4
click at [254, 351] on div "1-10 de 15 resultados Borrar filtros nluzardo OPEN Clasificación Ver más specia…" at bounding box center [801, 556] width 1513 height 829
click at [241, 363] on div "Sub estado Ver más IN_REVIEW_STAGE_I (9) EXPIRED_RESPONSE (6)" at bounding box center [149, 377] width 210 height 43
click at [247, 286] on div "Categoría Ver más ANALYSIS (15)" at bounding box center [149, 289] width 210 height 31
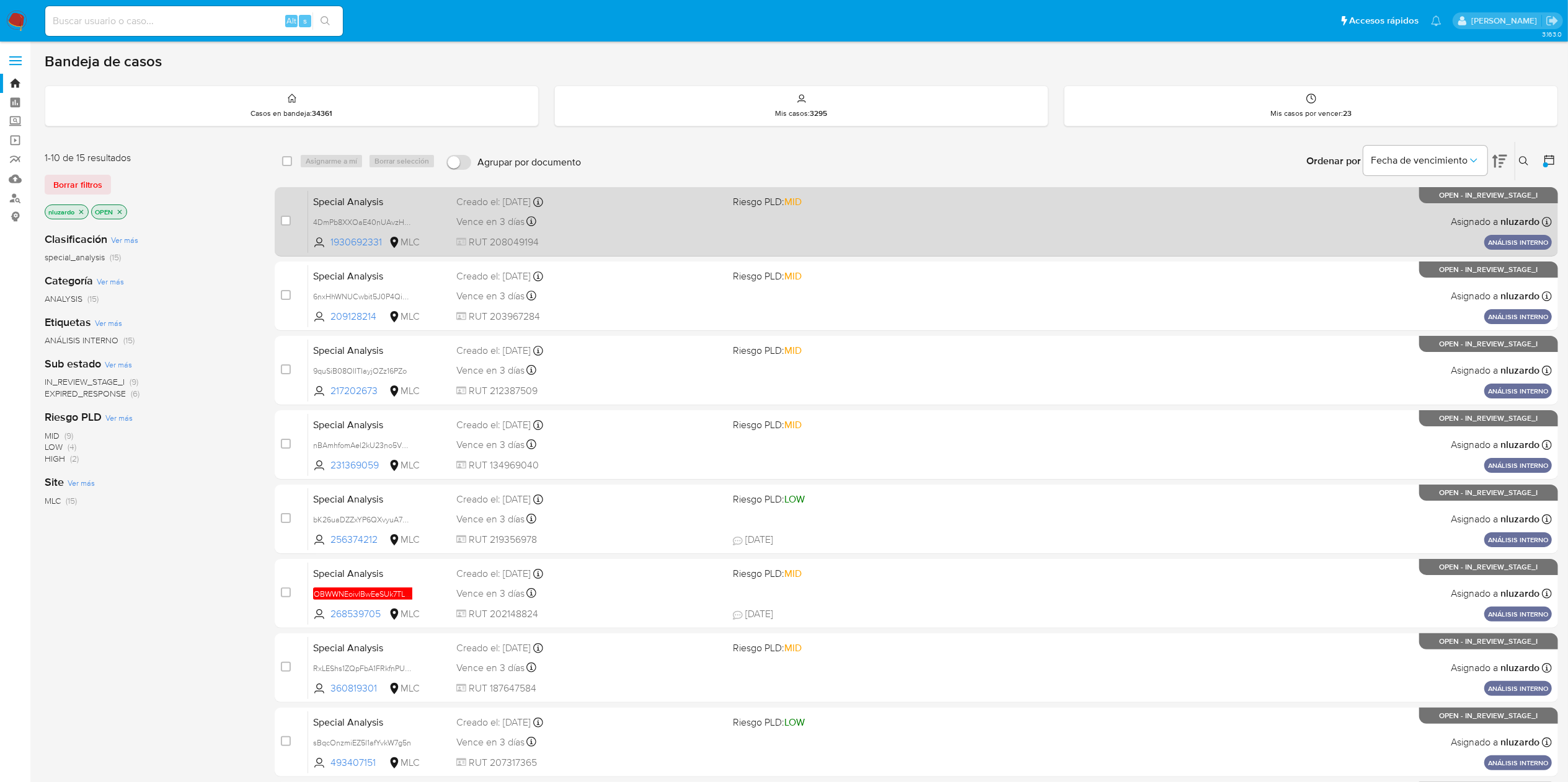
click at [722, 208] on div "Creado el: 14/07/2025 Creado el: 14/07/2025 21:45:21" at bounding box center [589, 202] width 267 height 14
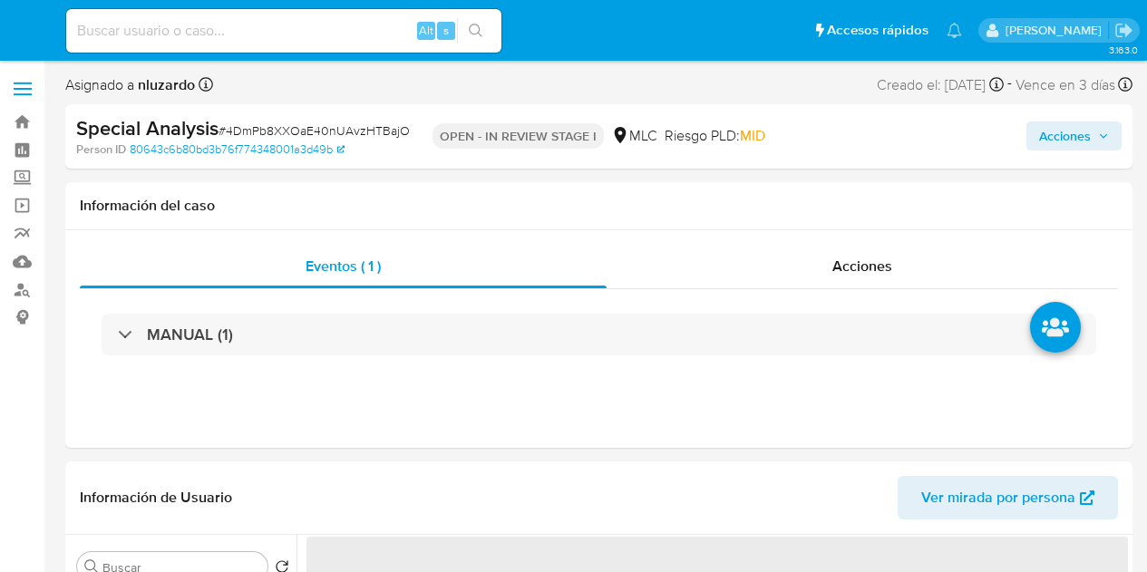
select select "10"
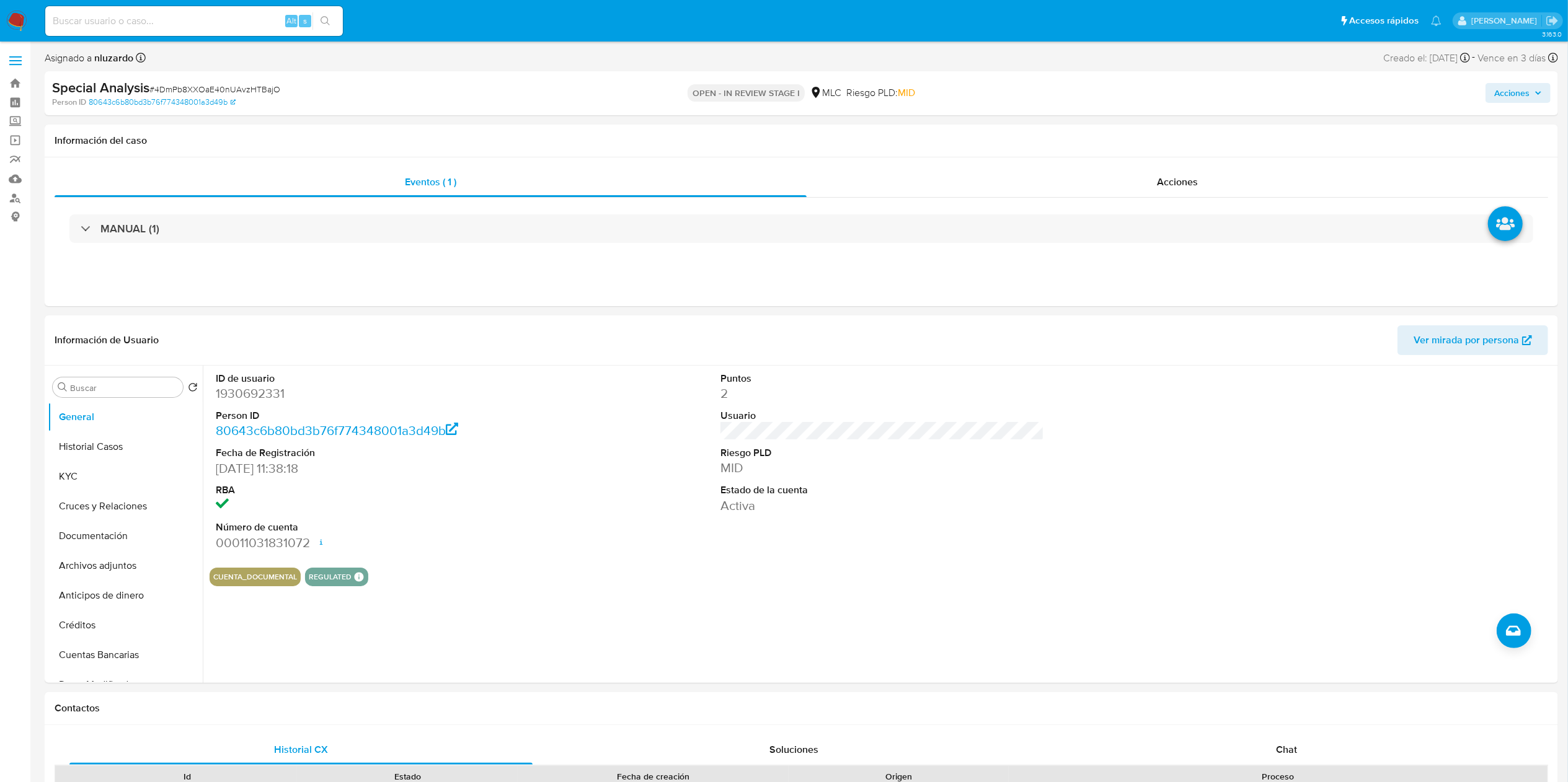
click at [132, 17] on input at bounding box center [194, 21] width 297 height 16
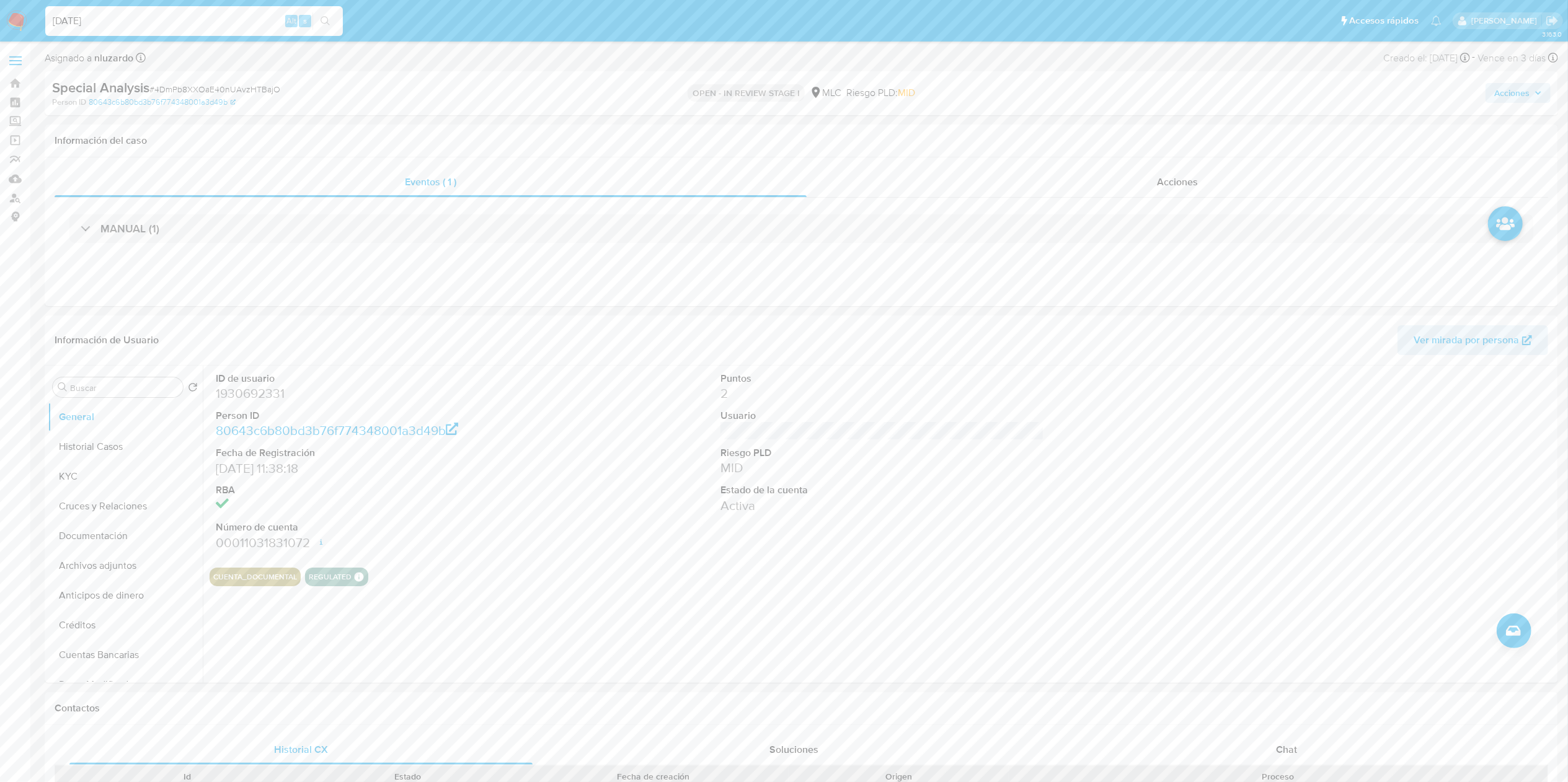
type input "[DATE]"
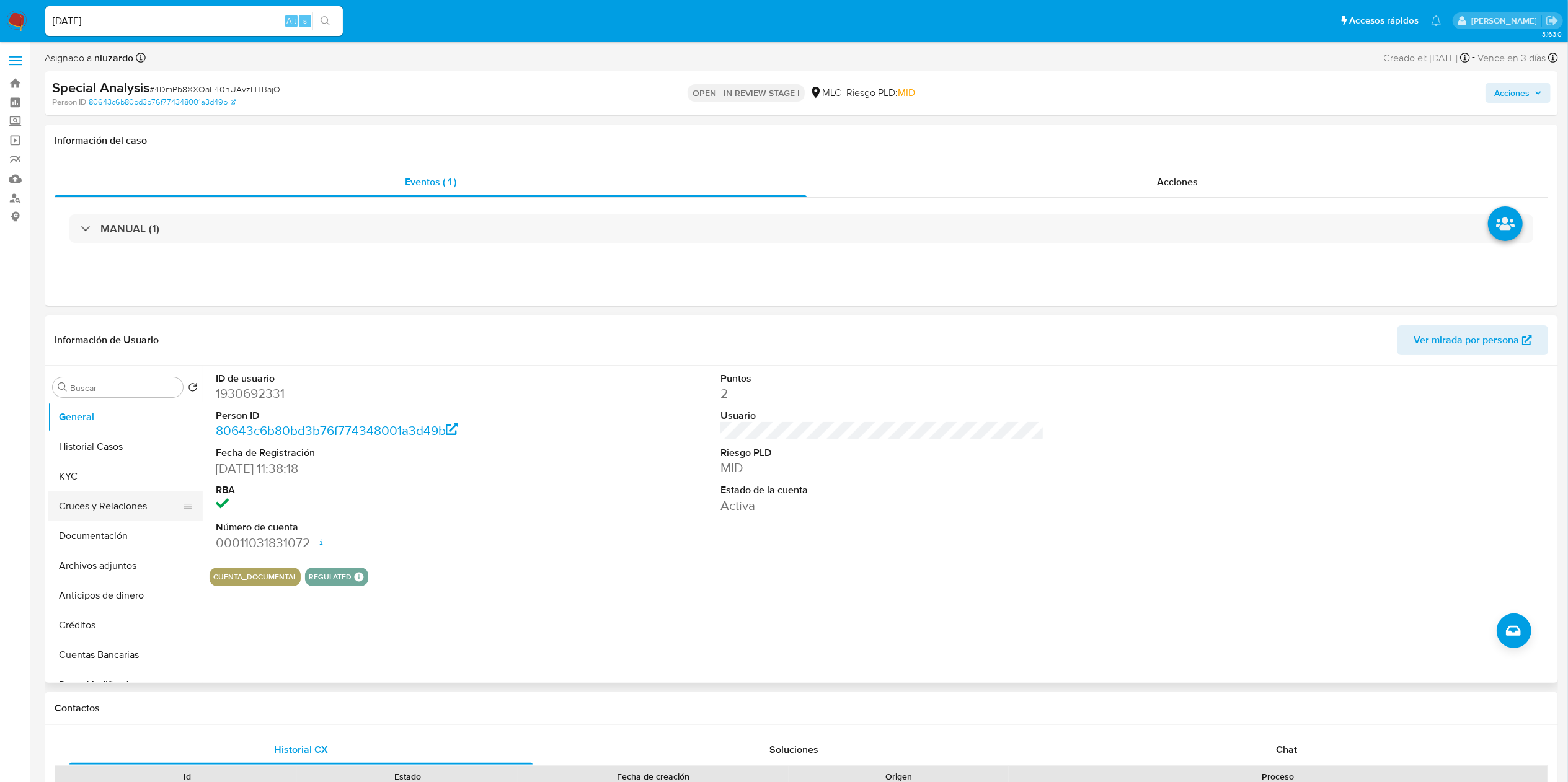
click at [96, 390] on button "Cruces y Relaciones" at bounding box center [120, 507] width 145 height 30
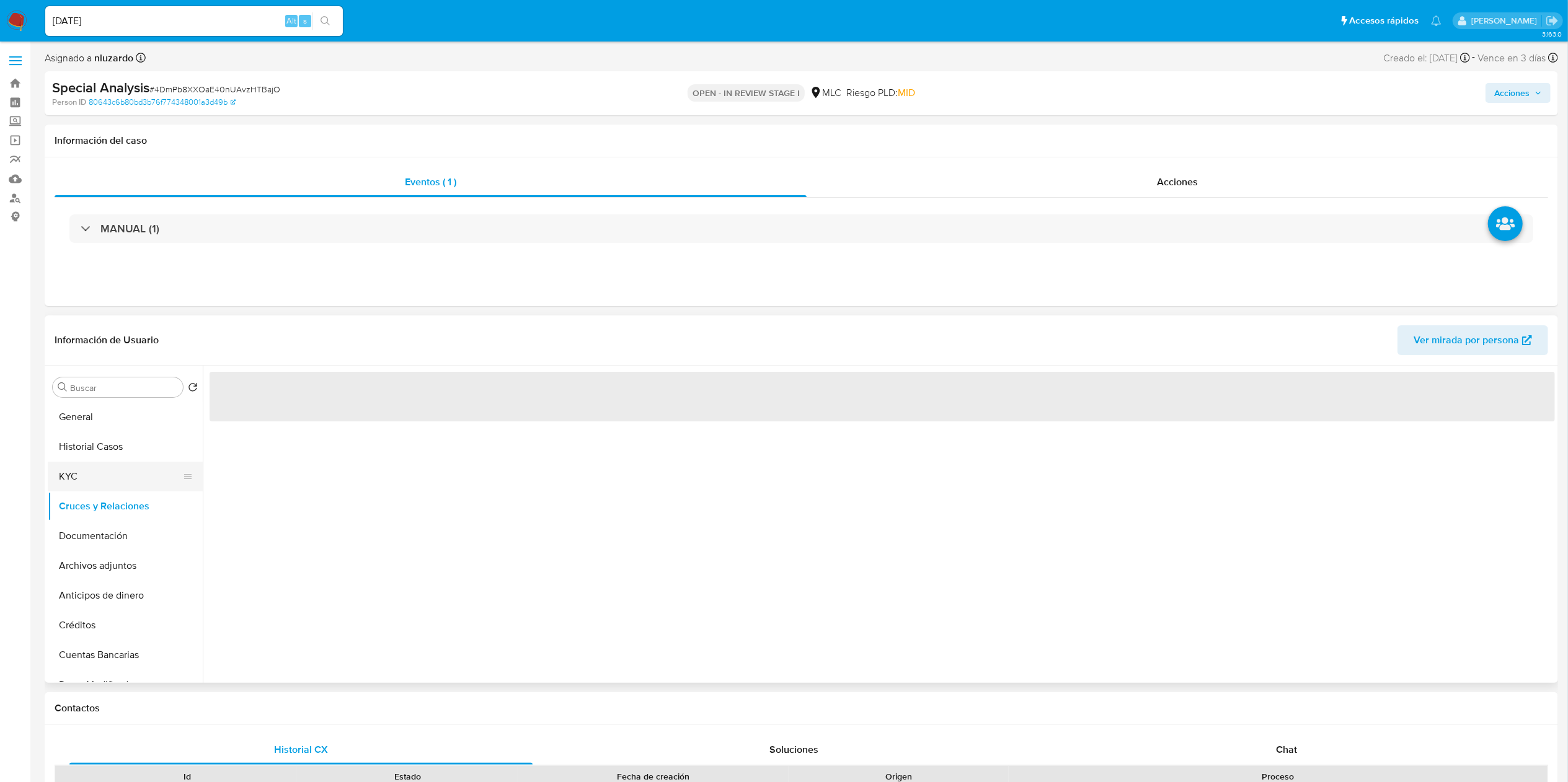
click at [99, 390] on button "KYC" at bounding box center [120, 476] width 145 height 30
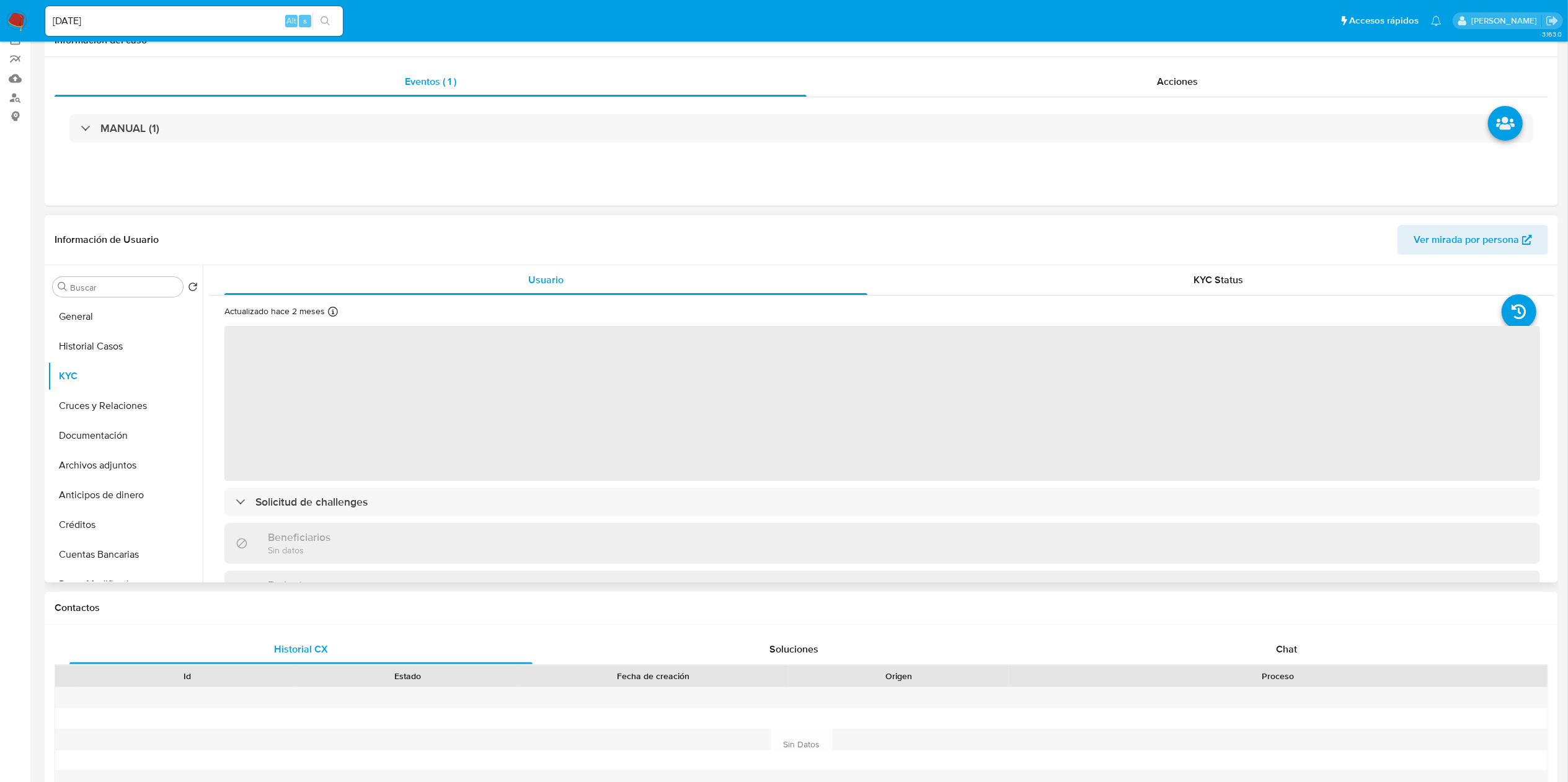
scroll to position [124, 0]
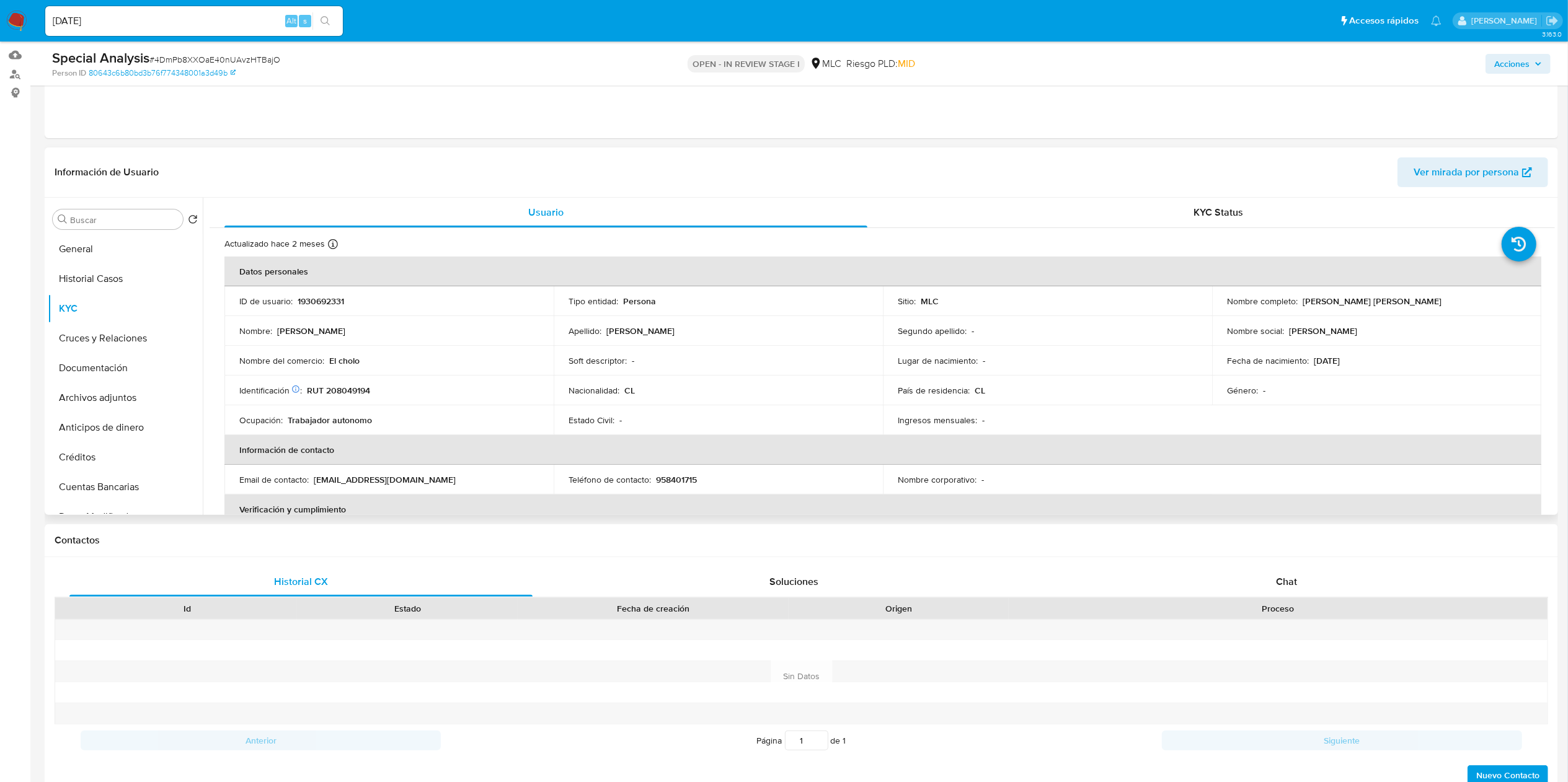
click at [784, 304] on p "[PERSON_NAME] [PERSON_NAME]" at bounding box center [1372, 301] width 139 height 11
drag, startPoint x: 1364, startPoint y: 308, endPoint x: 1426, endPoint y: 302, distance: 62.3
click at [784, 302] on div "Nombre completo : [PERSON_NAME] [PERSON_NAME]" at bounding box center [1377, 301] width 300 height 11
copy p "[PERSON_NAME] [PERSON_NAME]"
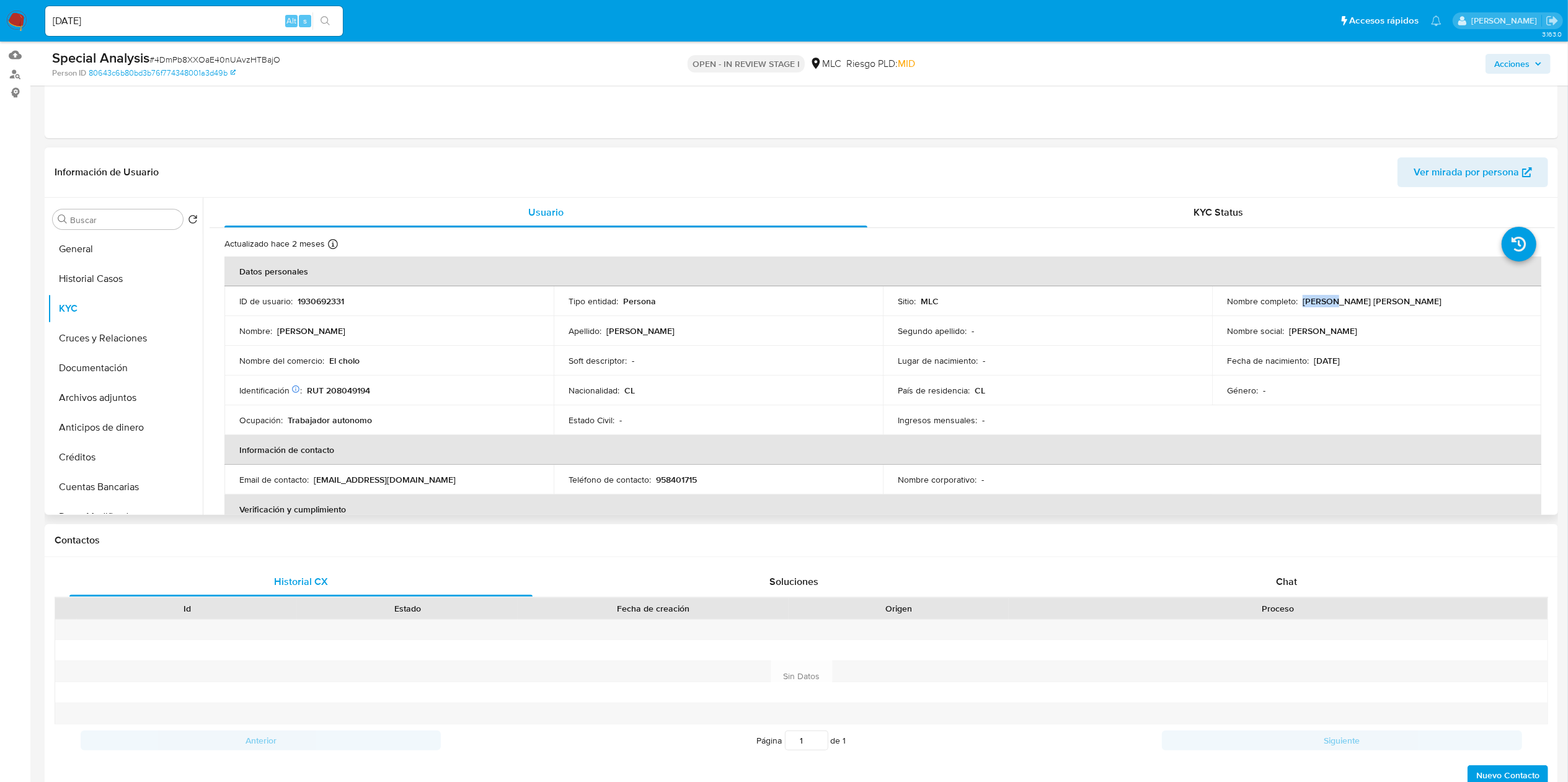
drag, startPoint x: 709, startPoint y: 381, endPoint x: 588, endPoint y: 386, distance: 121.1
click at [658, 386] on tbody "ID de usuario : 1930692331 Tipo entidad : Persona Sitio : MLC Nombre completo :…" at bounding box center [883, 361] width 1317 height 149
click at [355, 383] on td "Identificación Nº de serie: 534988146 : RUT 208049194" at bounding box center [388, 390] width 329 height 30
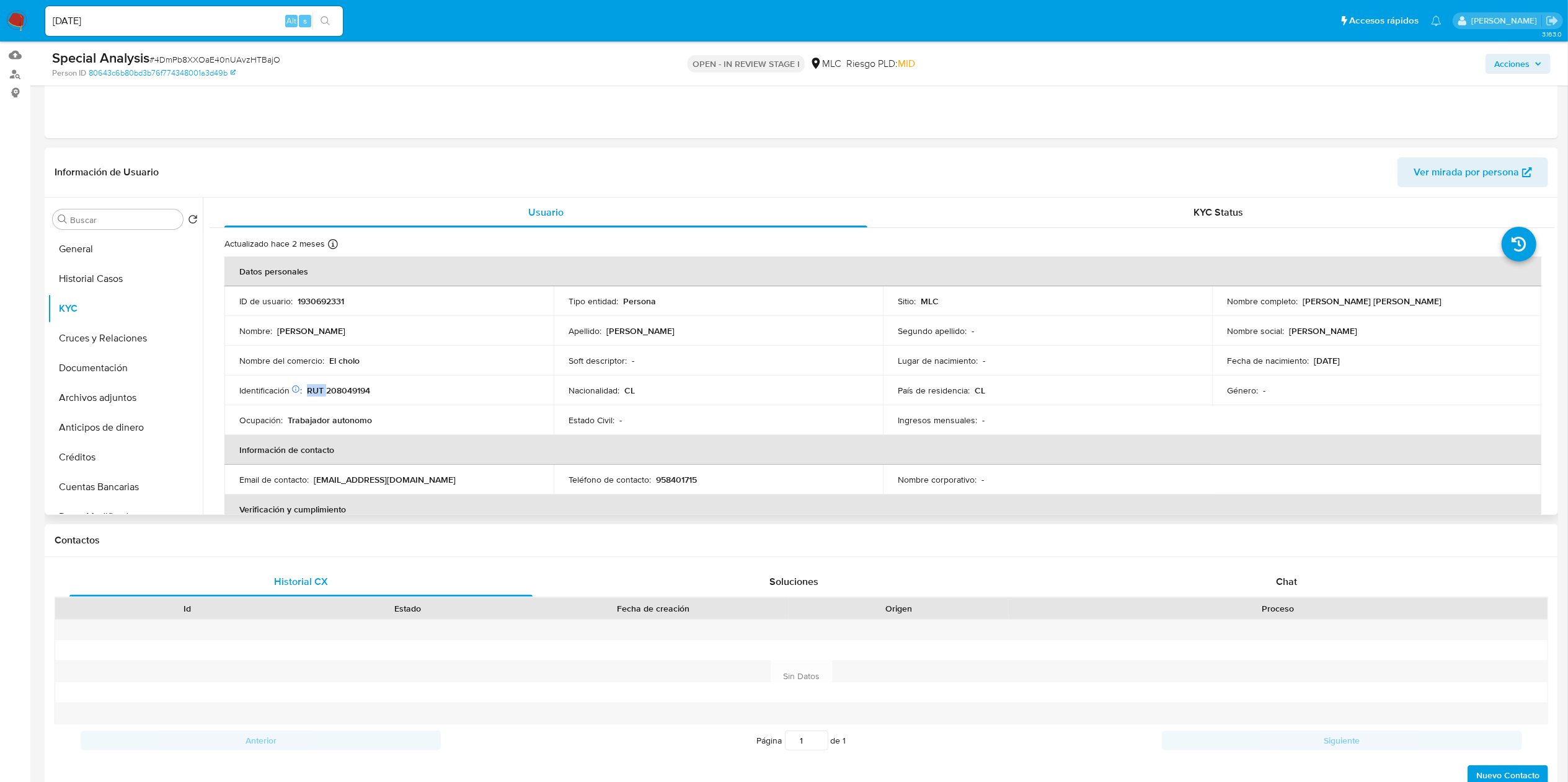
click at [355, 383] on td "Identificación Nº de serie: 534988146 : RUT 208049194" at bounding box center [388, 390] width 329 height 30
click at [355, 388] on p "RUT 208049194" at bounding box center [338, 390] width 63 height 11
copy p "208049194"
click at [366, 363] on div "Nombre del comercio : El cholo" at bounding box center [389, 360] width 300 height 11
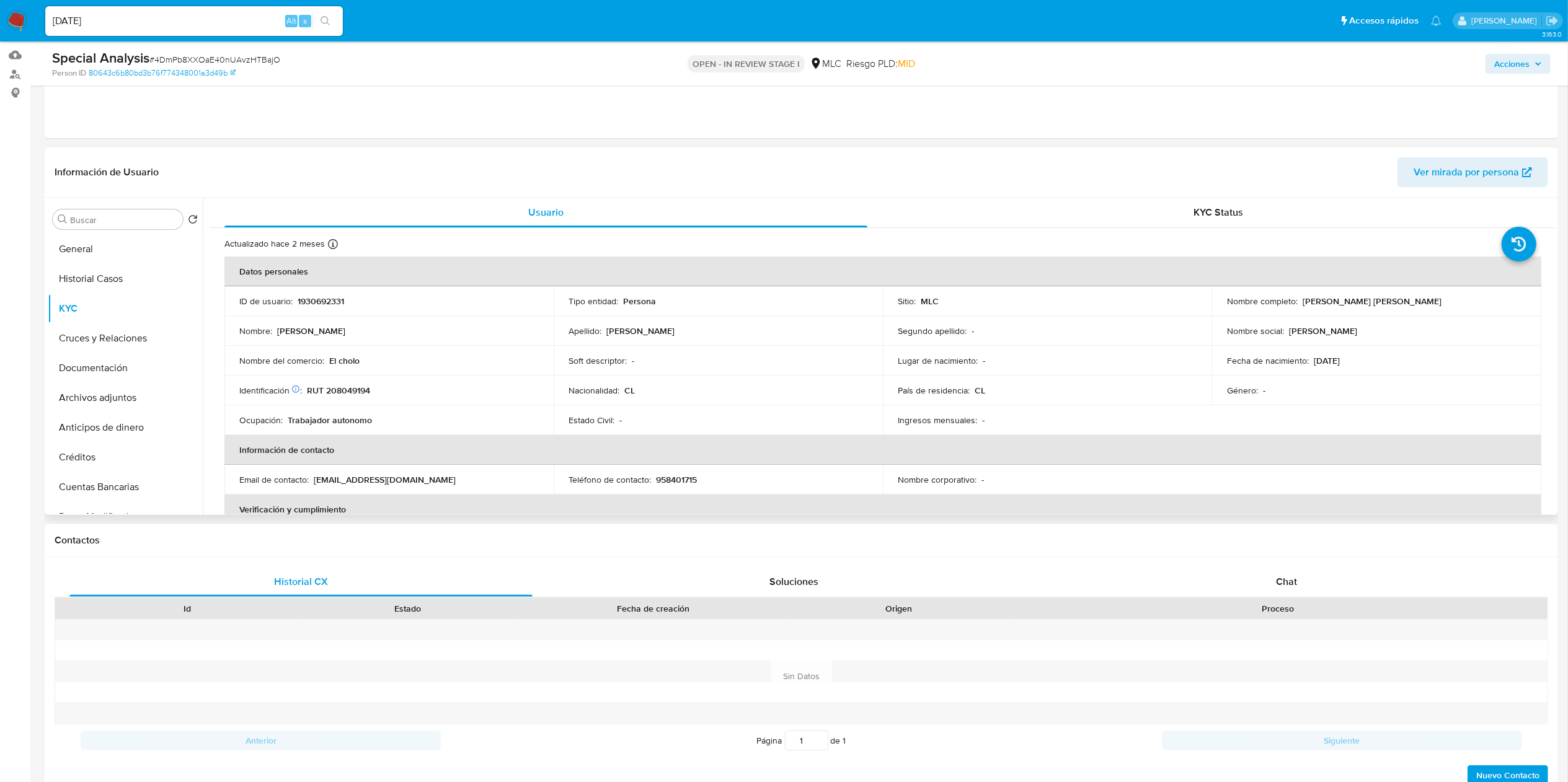
click at [366, 363] on div "Nombre del comercio : El cholo" at bounding box center [389, 360] width 300 height 11
click at [319, 366] on td "Nombre del comercio : El cholo" at bounding box center [388, 361] width 329 height 30
click at [338, 368] on td "Nombre del comercio : El cholo" at bounding box center [388, 361] width 329 height 30
drag, startPoint x: 325, startPoint y: 359, endPoint x: 375, endPoint y: 359, distance: 50.0
click at [375, 359] on div "Nombre del comercio : El cholo" at bounding box center [389, 360] width 300 height 11
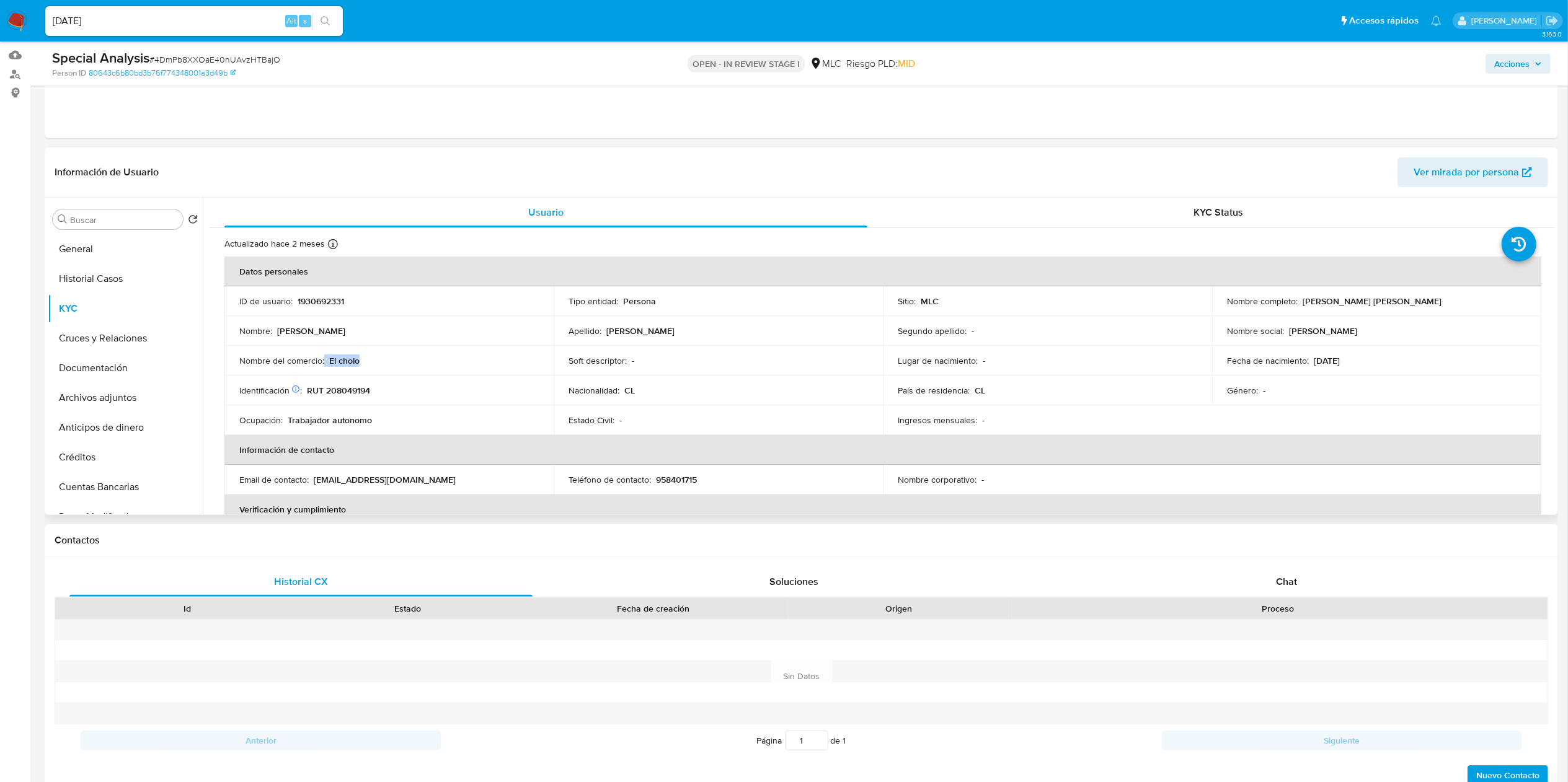
copy div "El cholo"
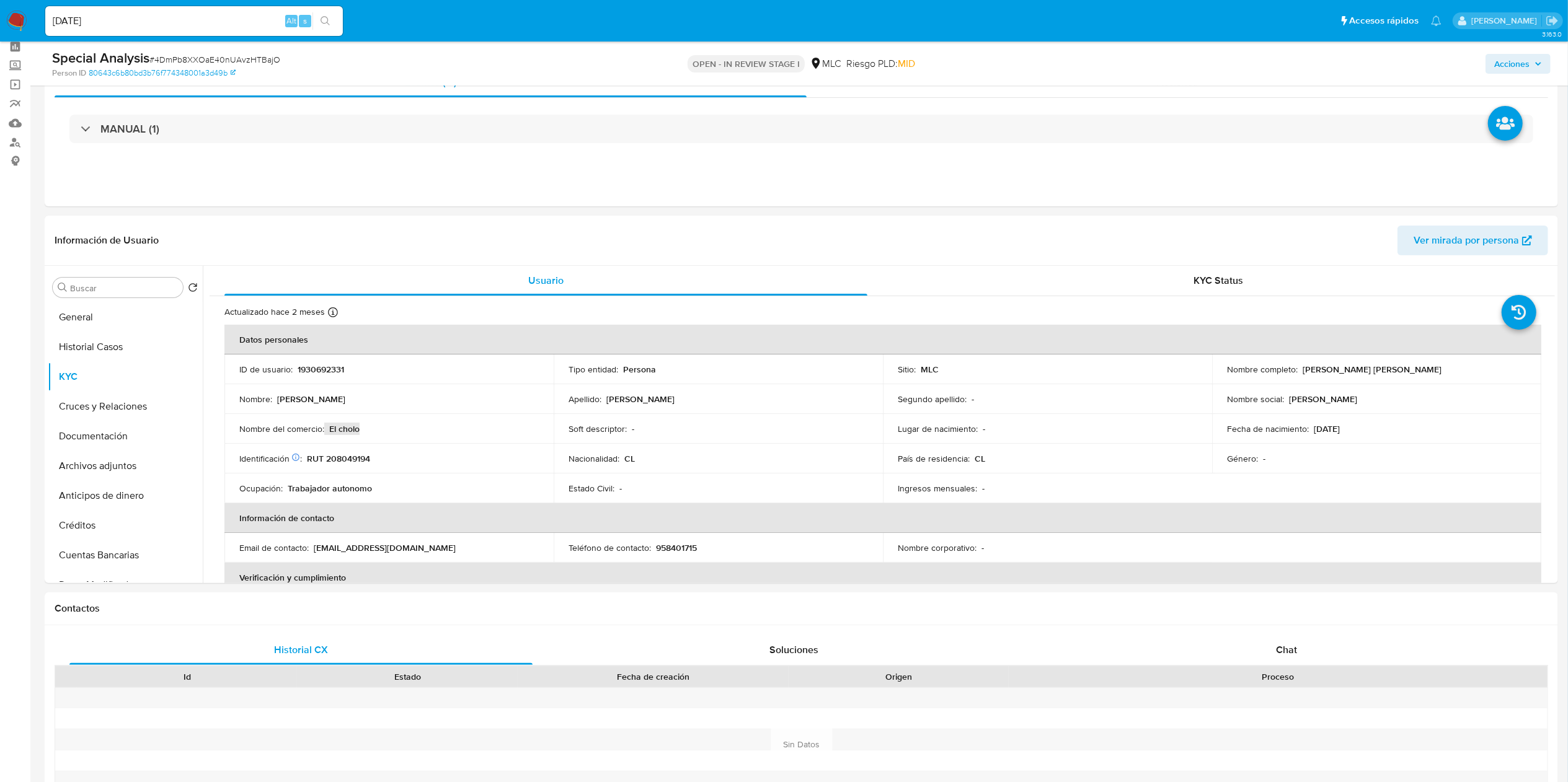
scroll to position [0, 0]
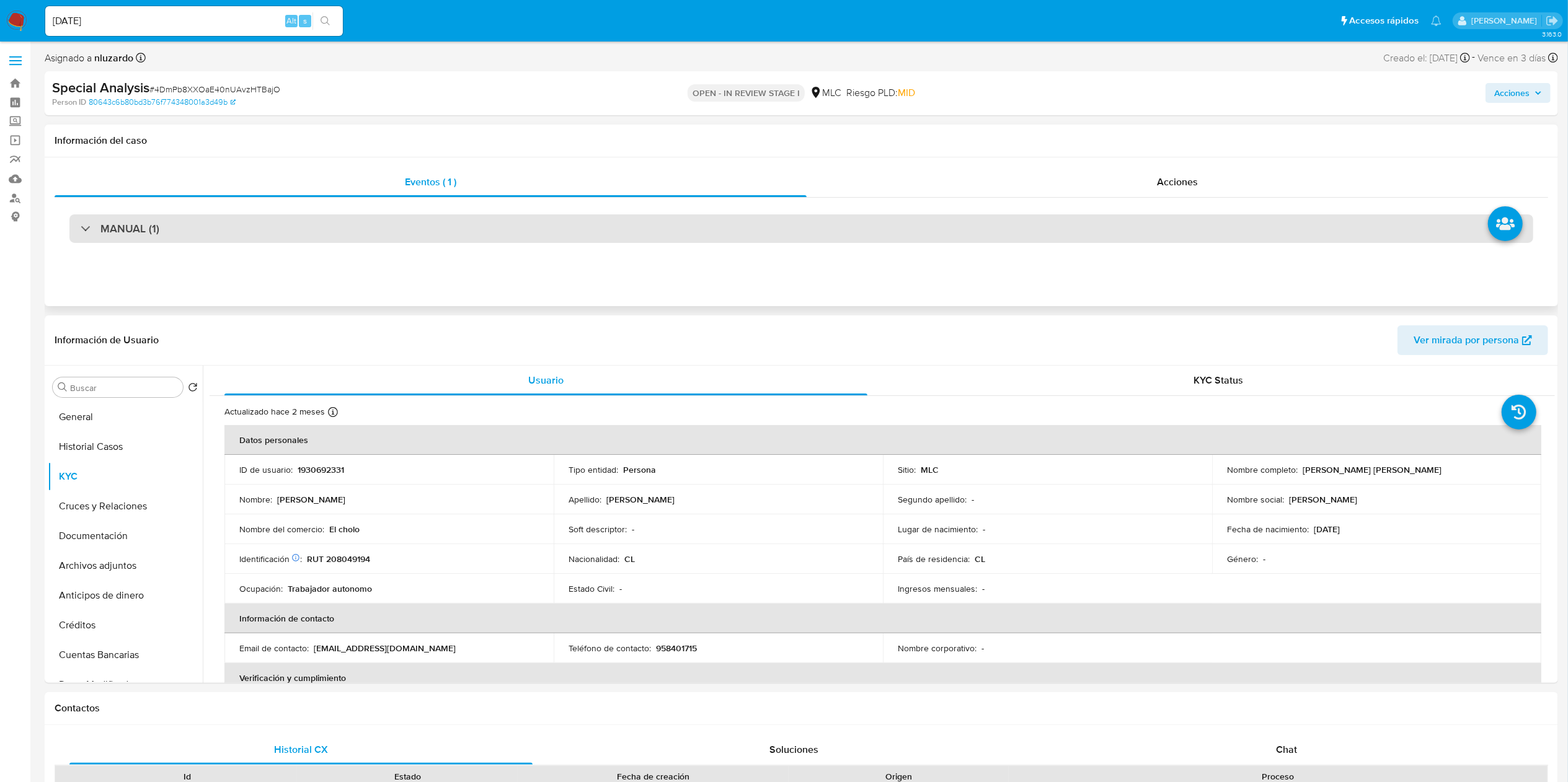
click at [202, 233] on div "MANUAL (1)" at bounding box center [801, 229] width 1463 height 29
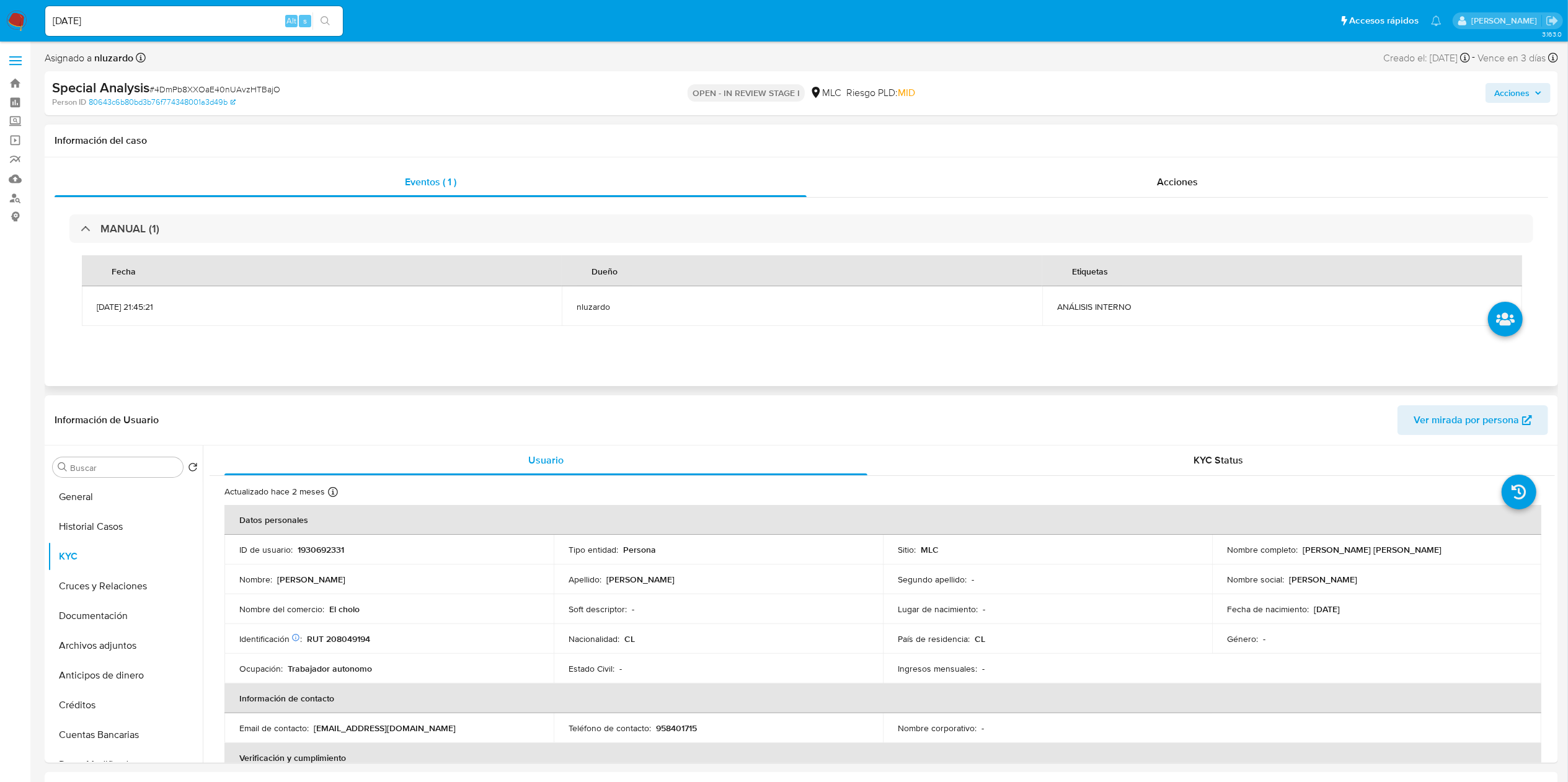
click at [784, 308] on span "ANÁLISIS INTERNO" at bounding box center [1282, 307] width 450 height 11
copy span "ANÁLISIS INTERNO"
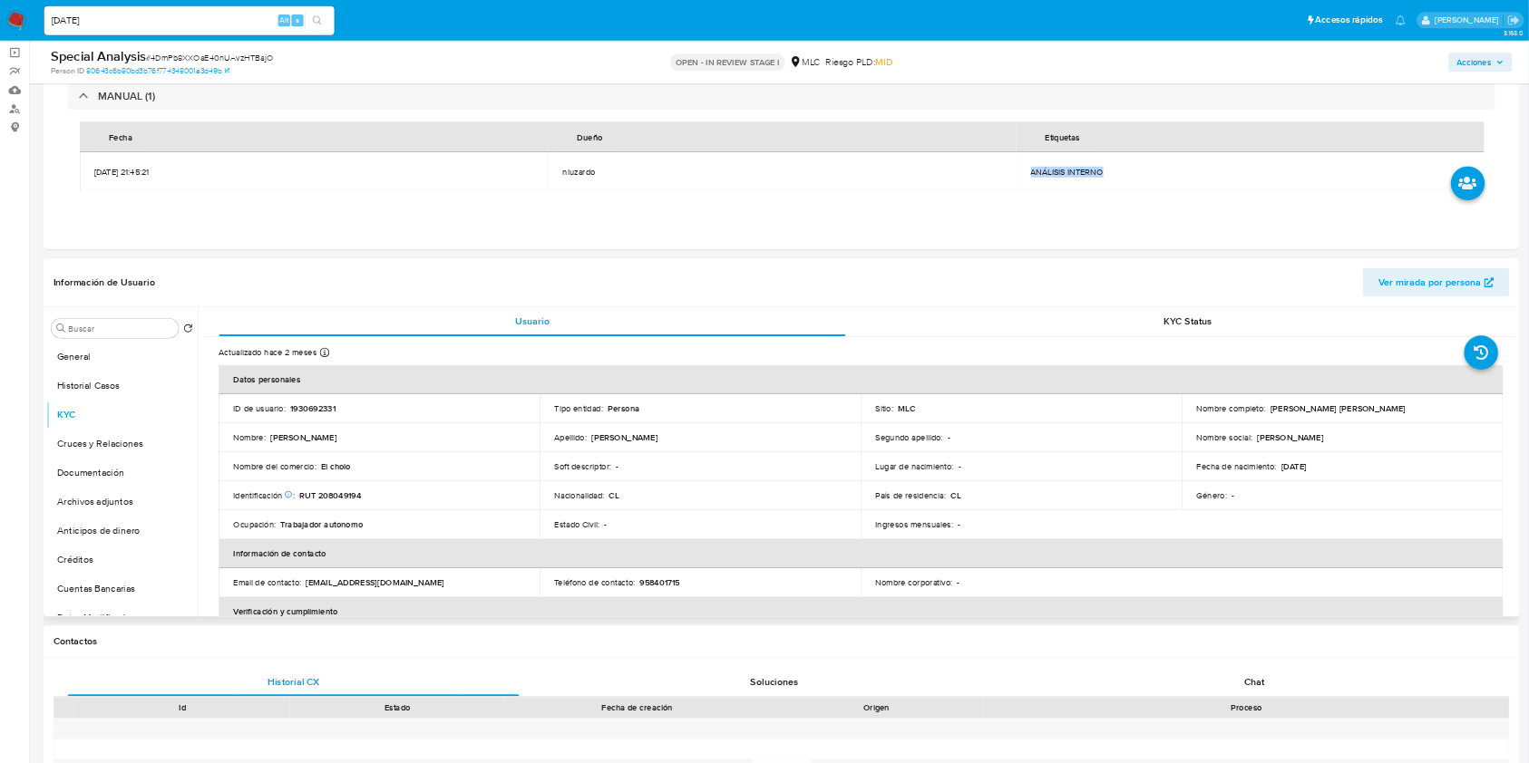
scroll to position [363, 0]
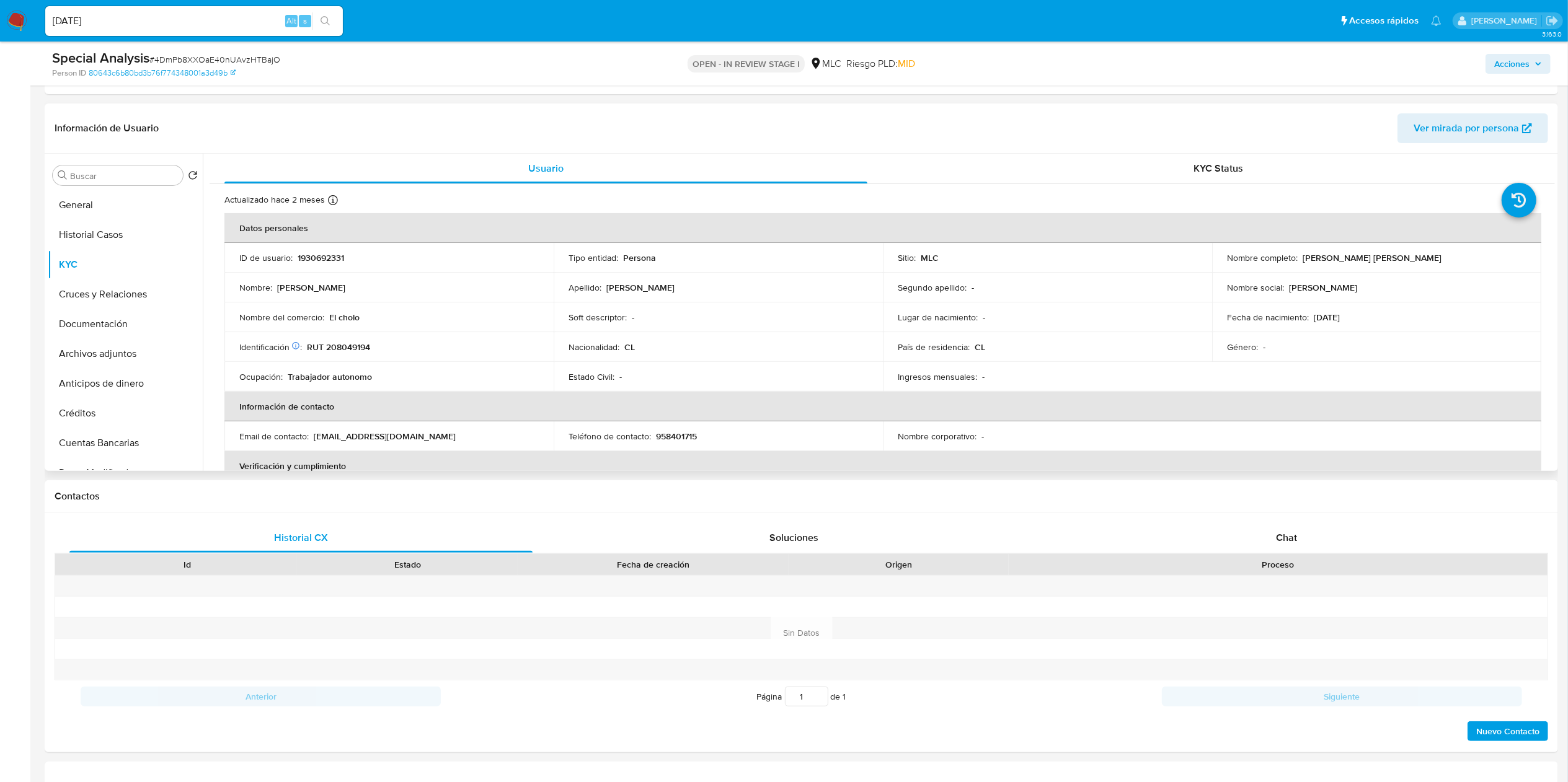
click at [782, 390] on th "Información de contacto" at bounding box center [883, 407] width 1317 height 30
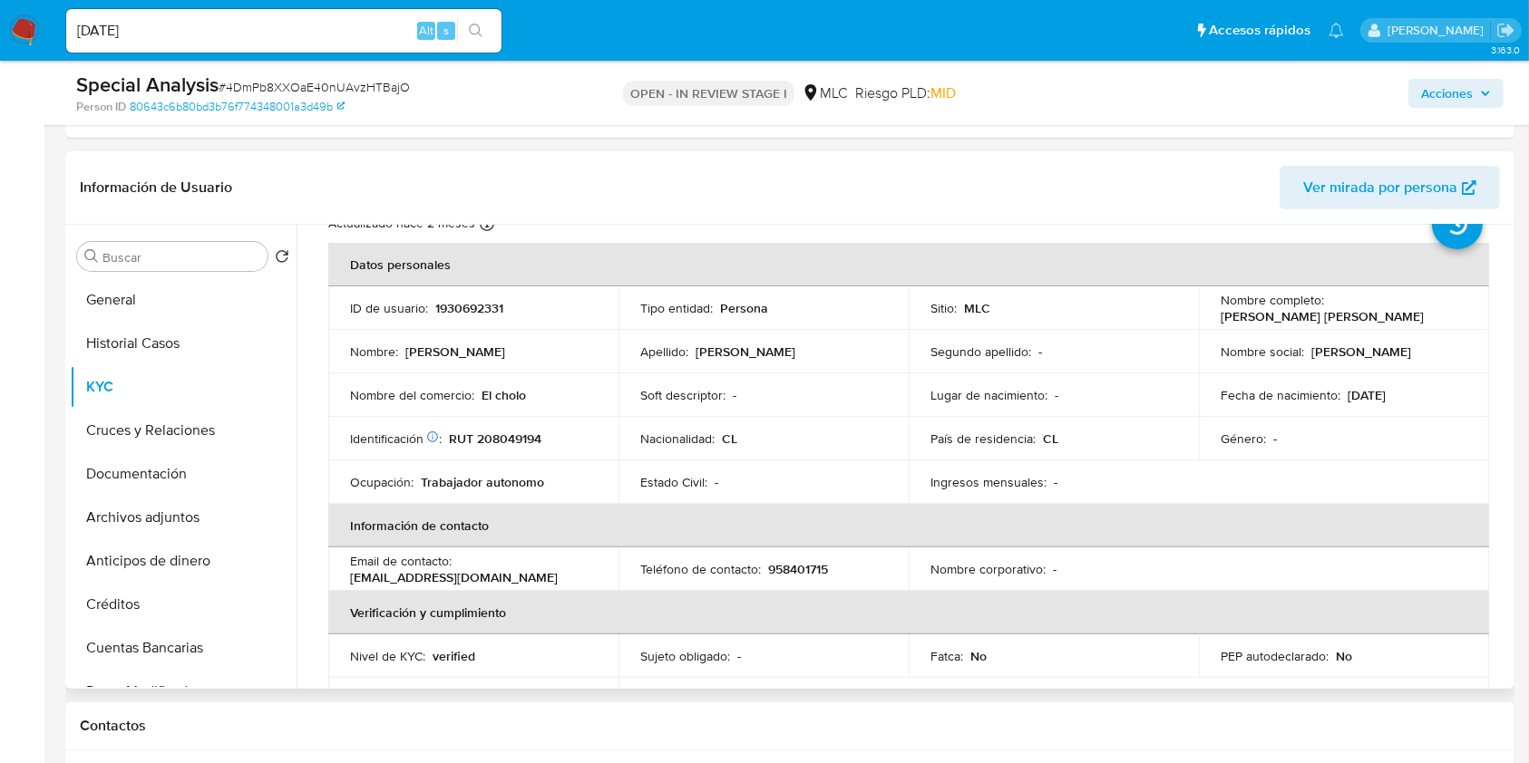
scroll to position [77, 0]
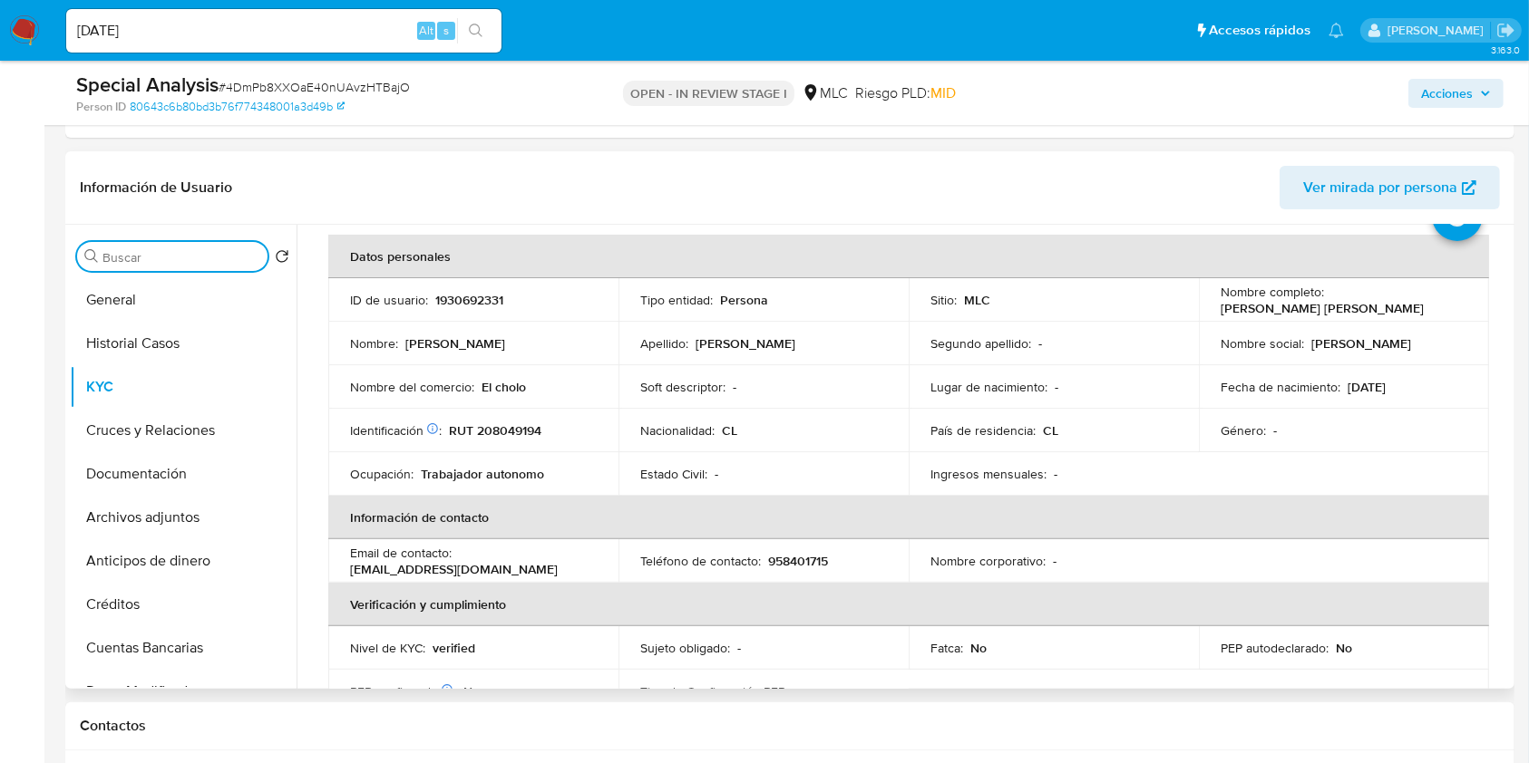
click at [136, 250] on input "Buscar" at bounding box center [181, 257] width 158 height 16
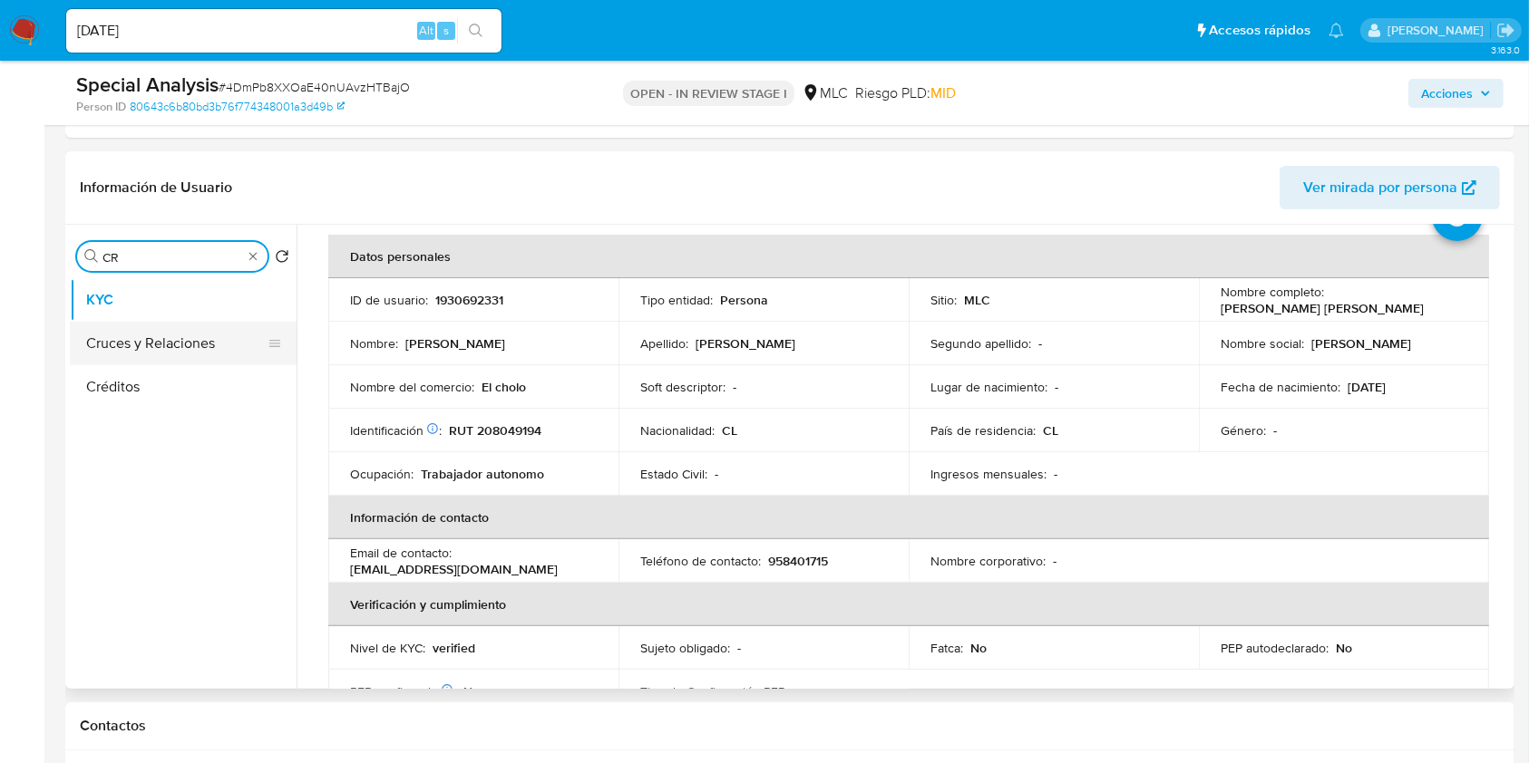
type input "CR"
click at [156, 335] on button "Cruces y Relaciones" at bounding box center [176, 344] width 212 height 44
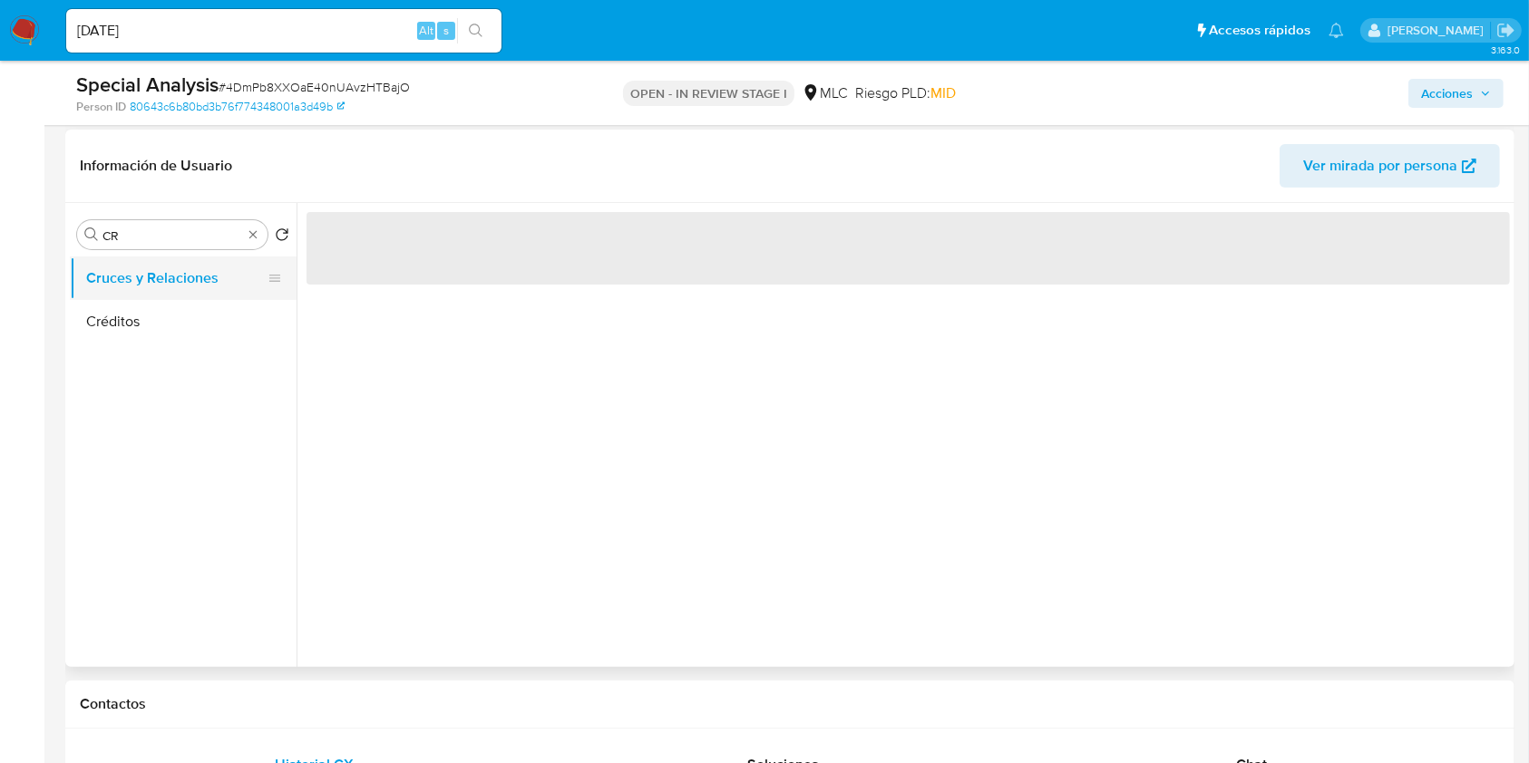
scroll to position [0, 0]
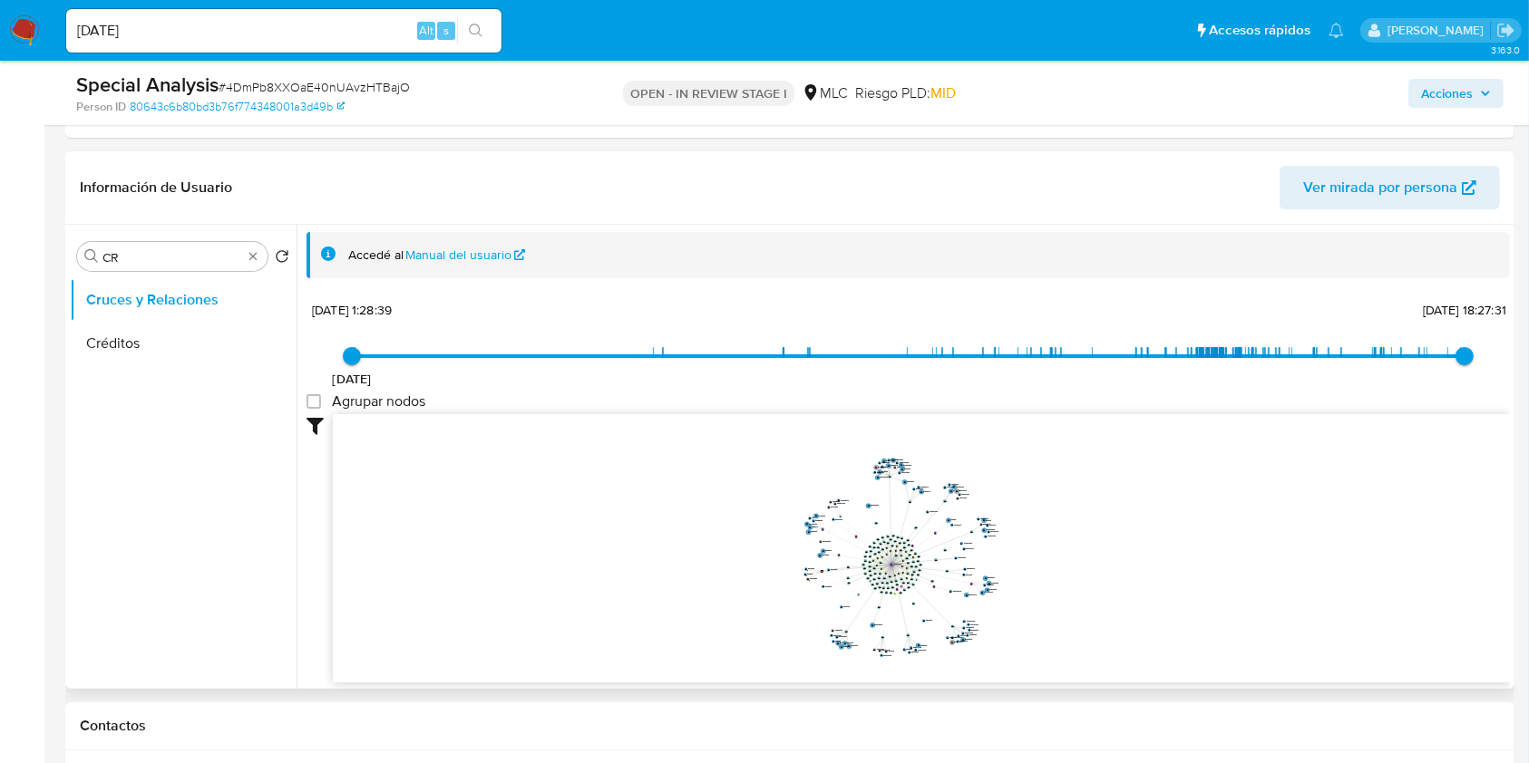
drag, startPoint x: 1082, startPoint y: 525, endPoint x: 1077, endPoint y: 569, distance: 44.8
click at [1077, 569] on icon "device-66e2a6f23316f7bb52ceec92  device-6821233ed90d6f0c749c7ef0  device-66e2…" at bounding box center [921, 545] width 1177 height 263
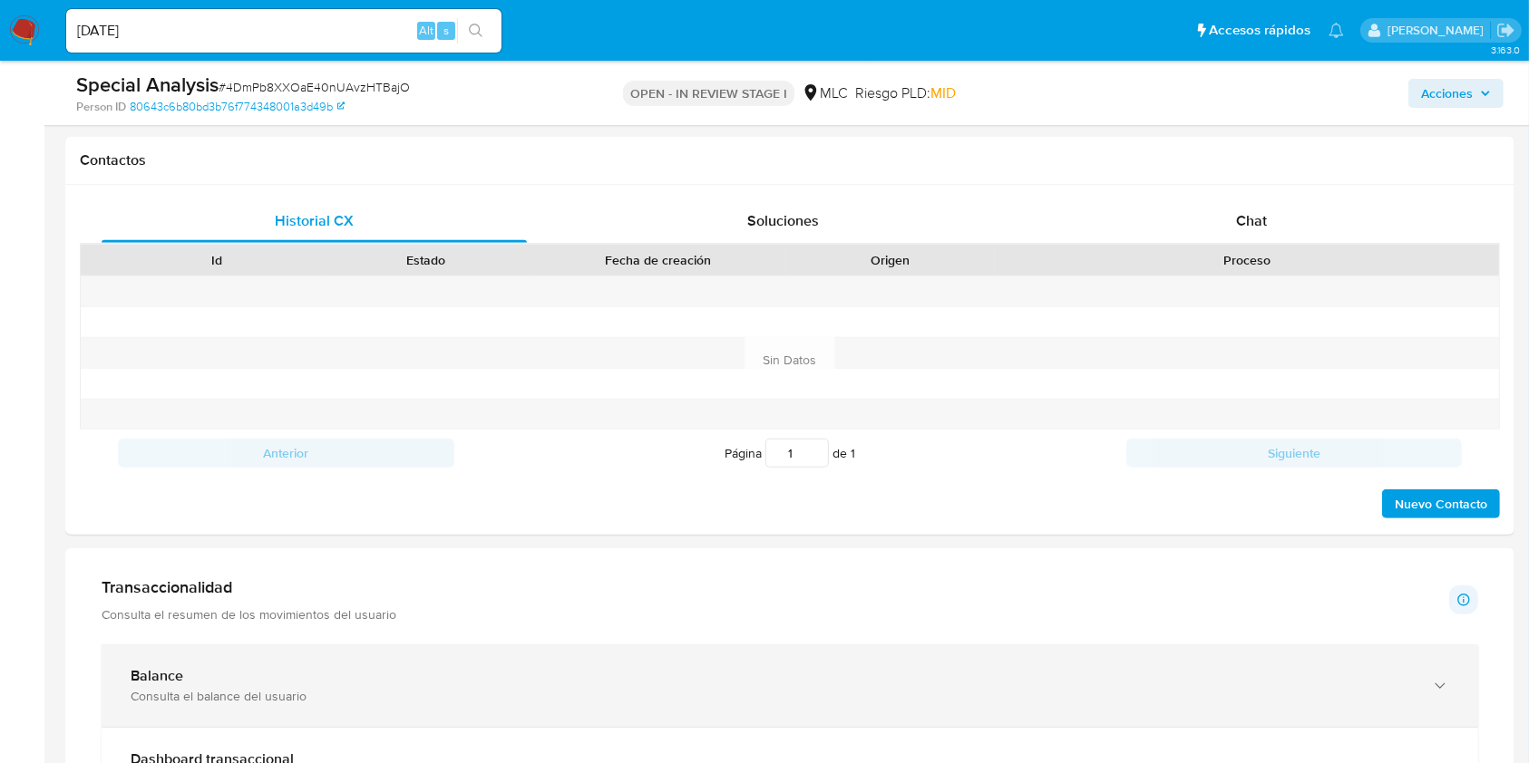
scroll to position [882, 0]
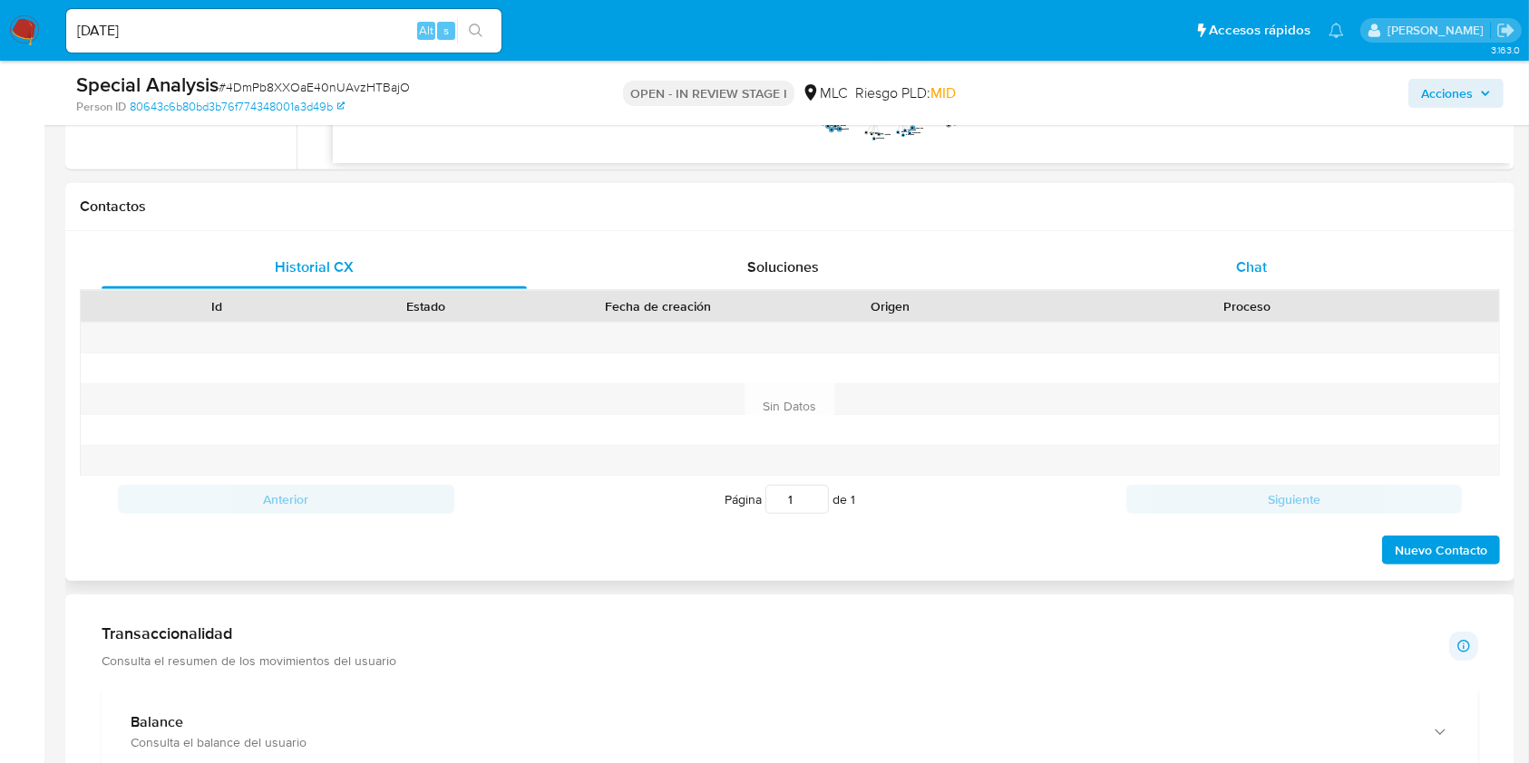
click at [1146, 257] on div "Chat" at bounding box center [1251, 268] width 425 height 44
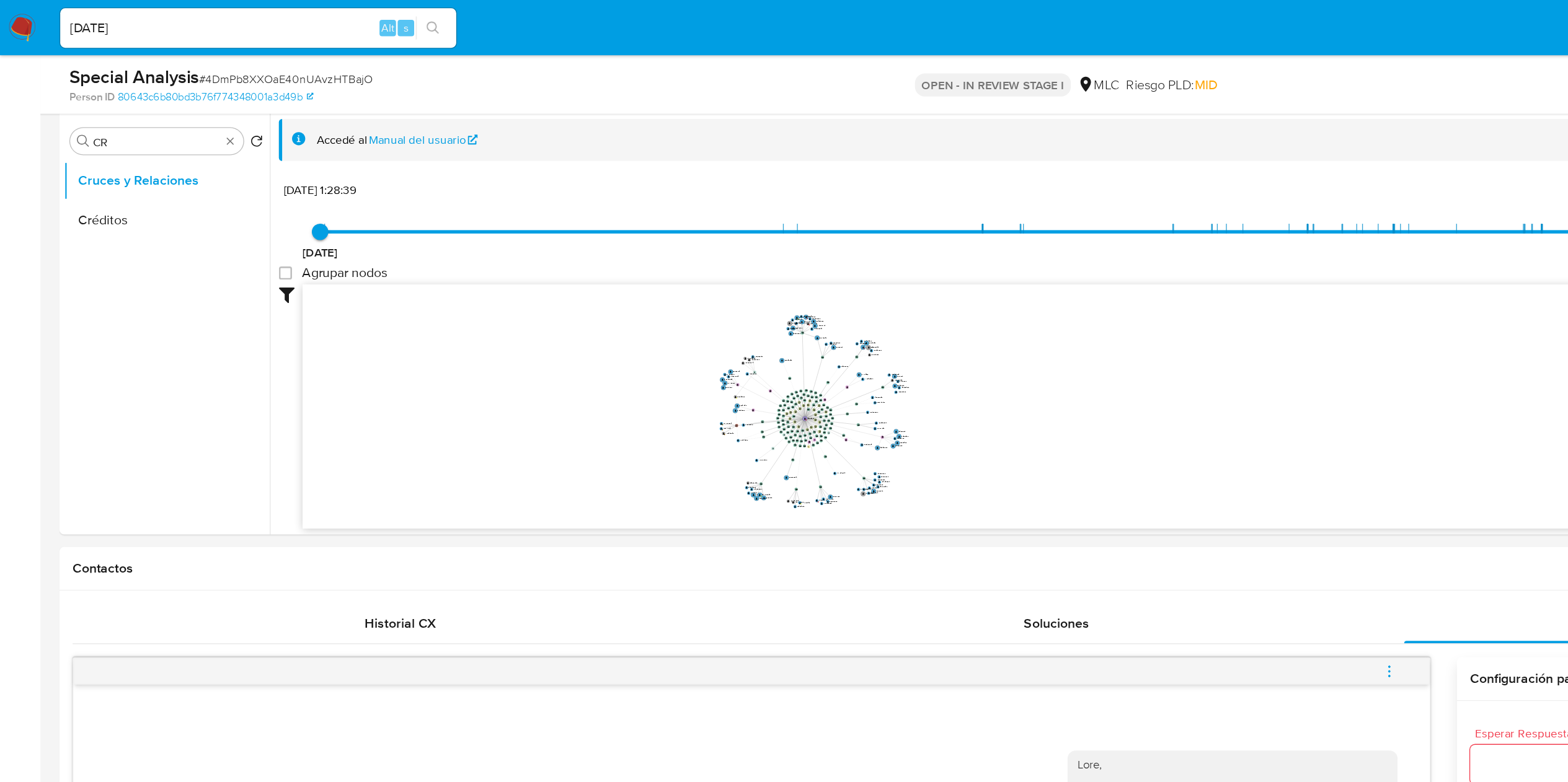
scroll to position [85, 0]
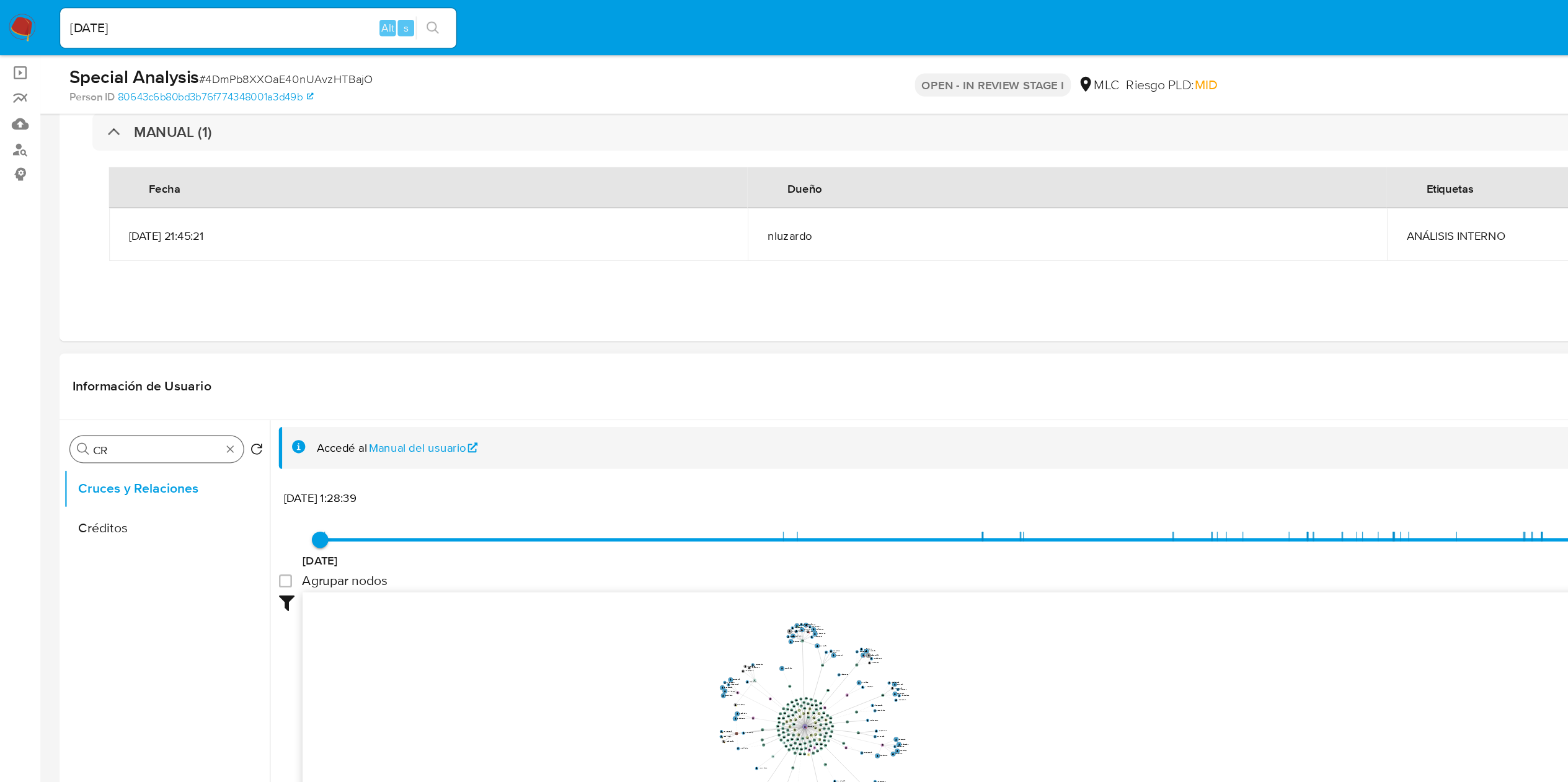
click at [106, 337] on input "CR" at bounding box center [118, 338] width 96 height 11
click at [105, 337] on input "CR" at bounding box center [118, 338] width 96 height 11
click at [96, 390] on button "Documentación" at bounding box center [120, 397] width 145 height 30
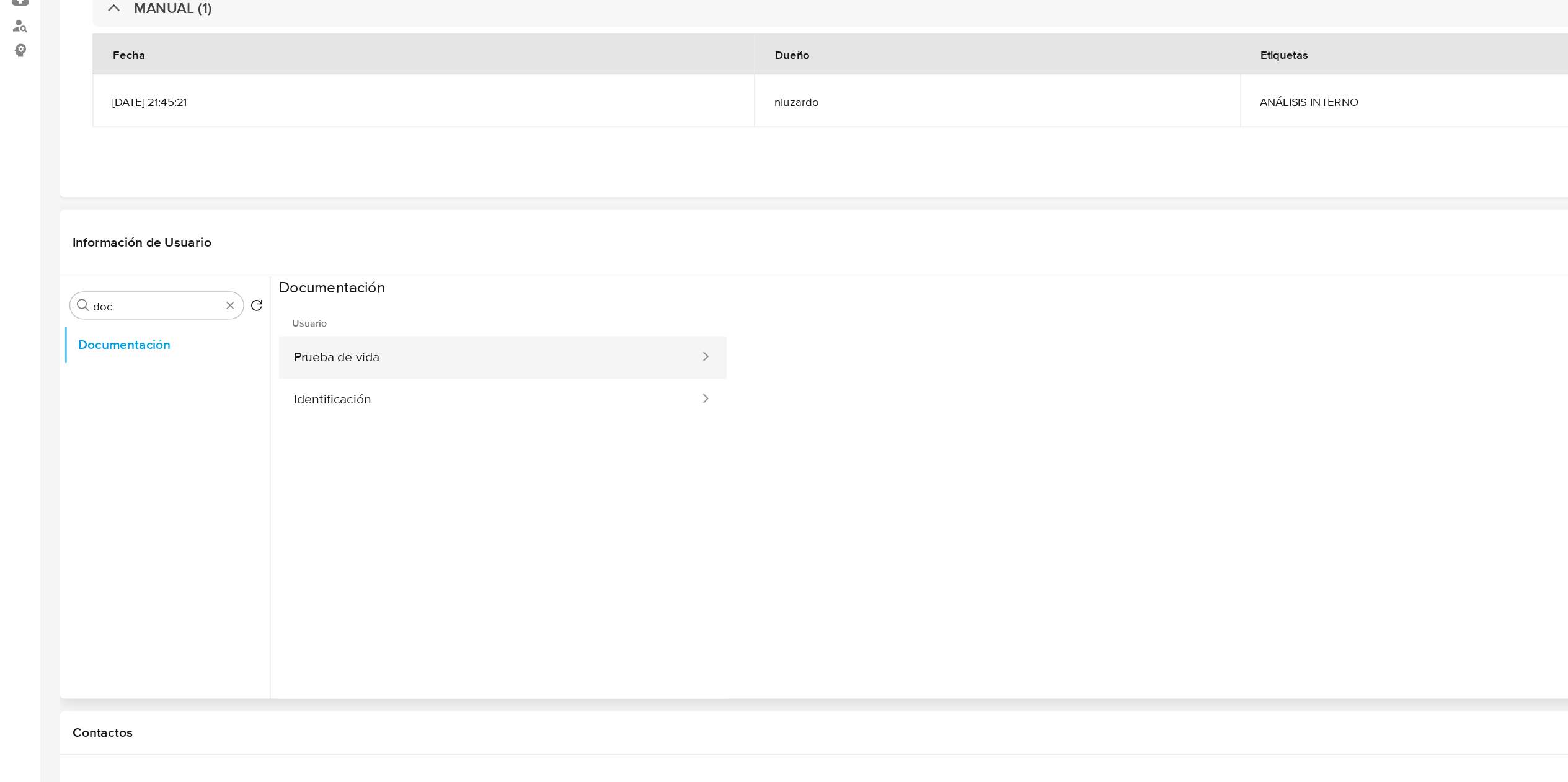
click at [306, 362] on button "Prueba de vida" at bounding box center [367, 362] width 317 height 31
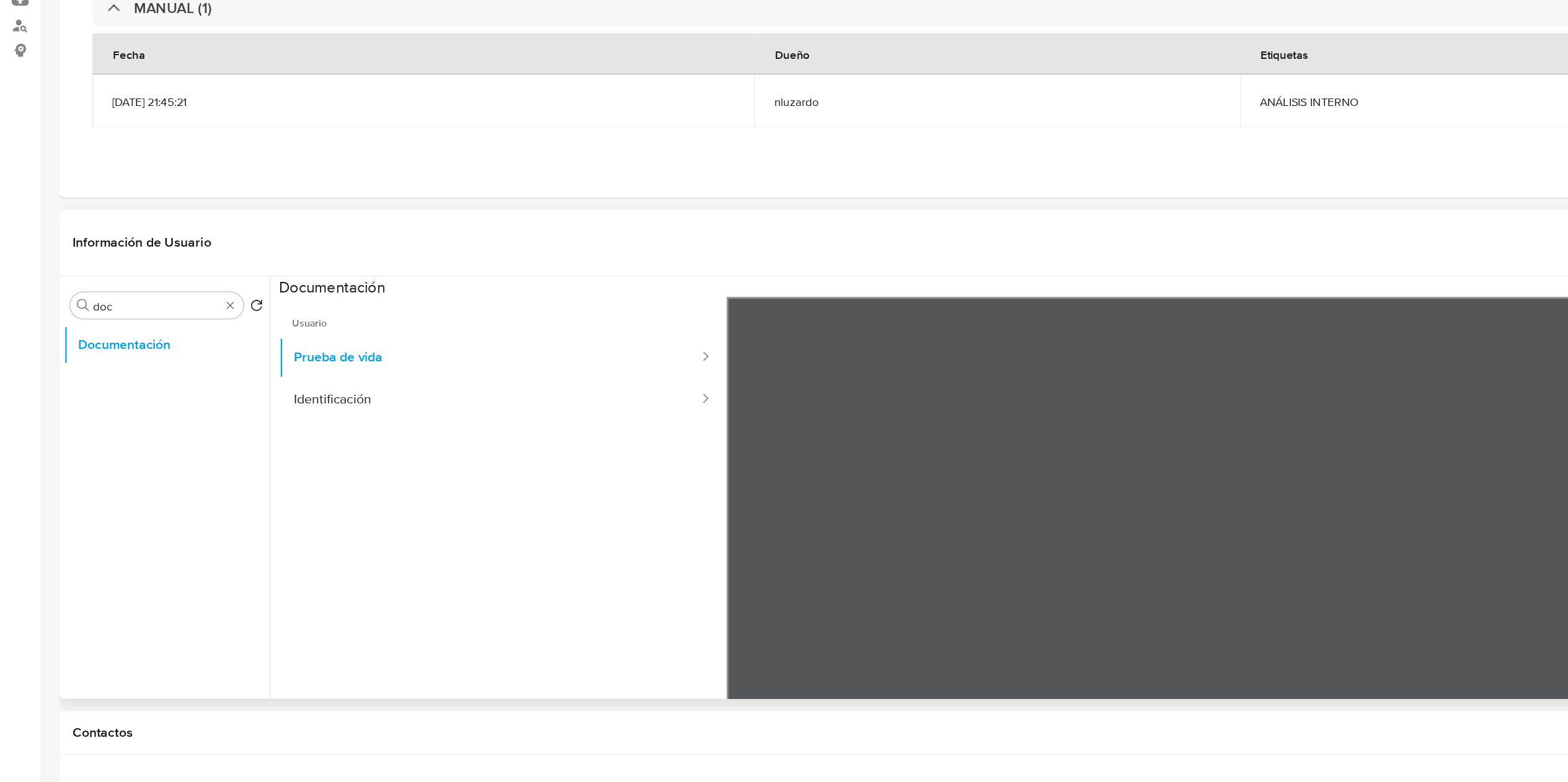
scroll to position [169, 0]
click at [719, 390] on div at bounding box center [1051, 520] width 1009 height 407
click at [293, 390] on button "Identificación" at bounding box center [367, 394] width 317 height 31
click at [300, 371] on button "Prueba de vida" at bounding box center [367, 362] width 317 height 31
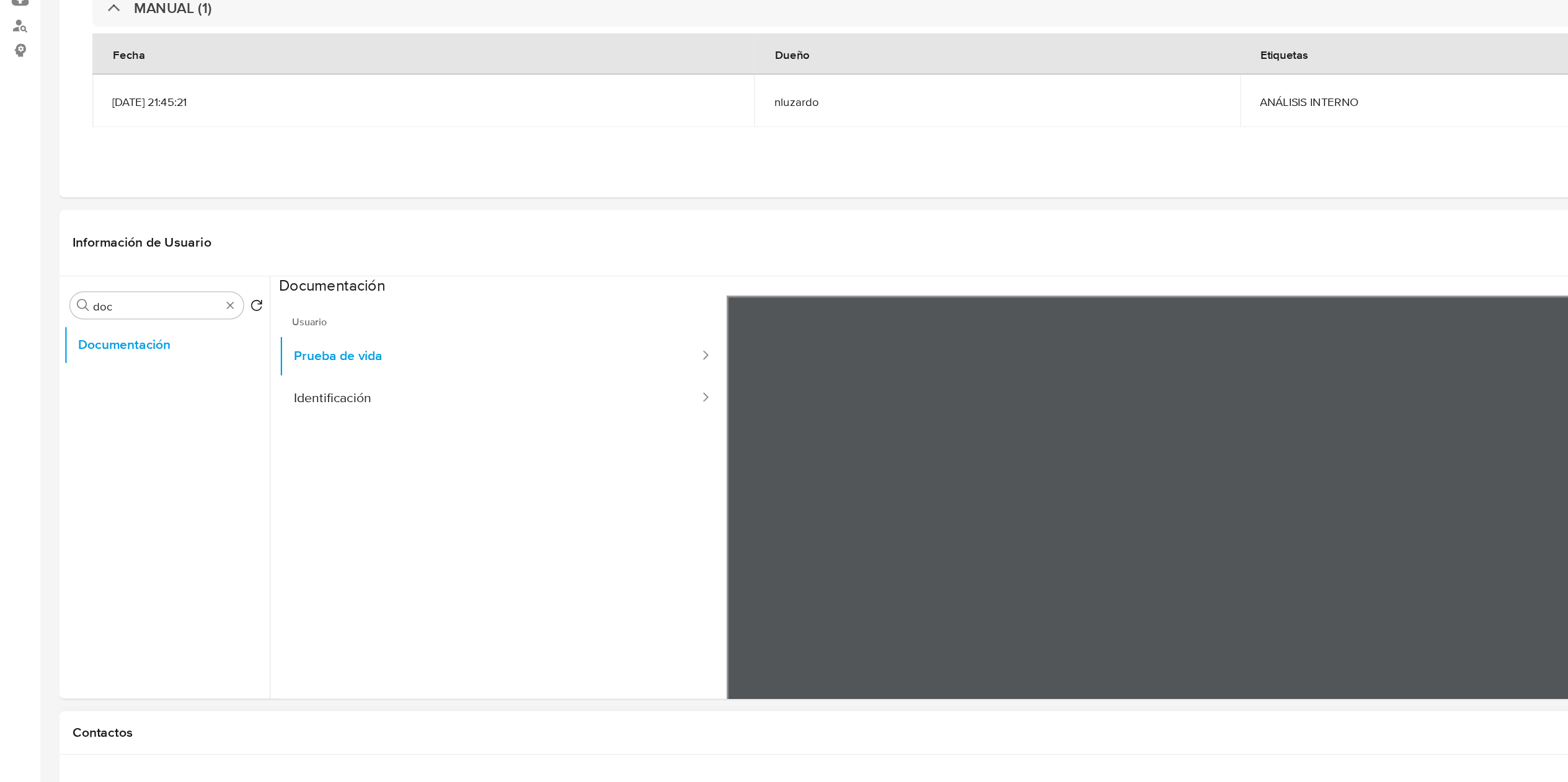
scroll to position [0, 0]
drag, startPoint x: 637, startPoint y: 252, endPoint x: 819, endPoint y: 183, distance: 194.6
click at [637, 252] on div "Información de Usuario Ver mirada por persona" at bounding box center [801, 275] width 1513 height 50
click at [141, 324] on input "doc" at bounding box center [118, 323] width 96 height 11
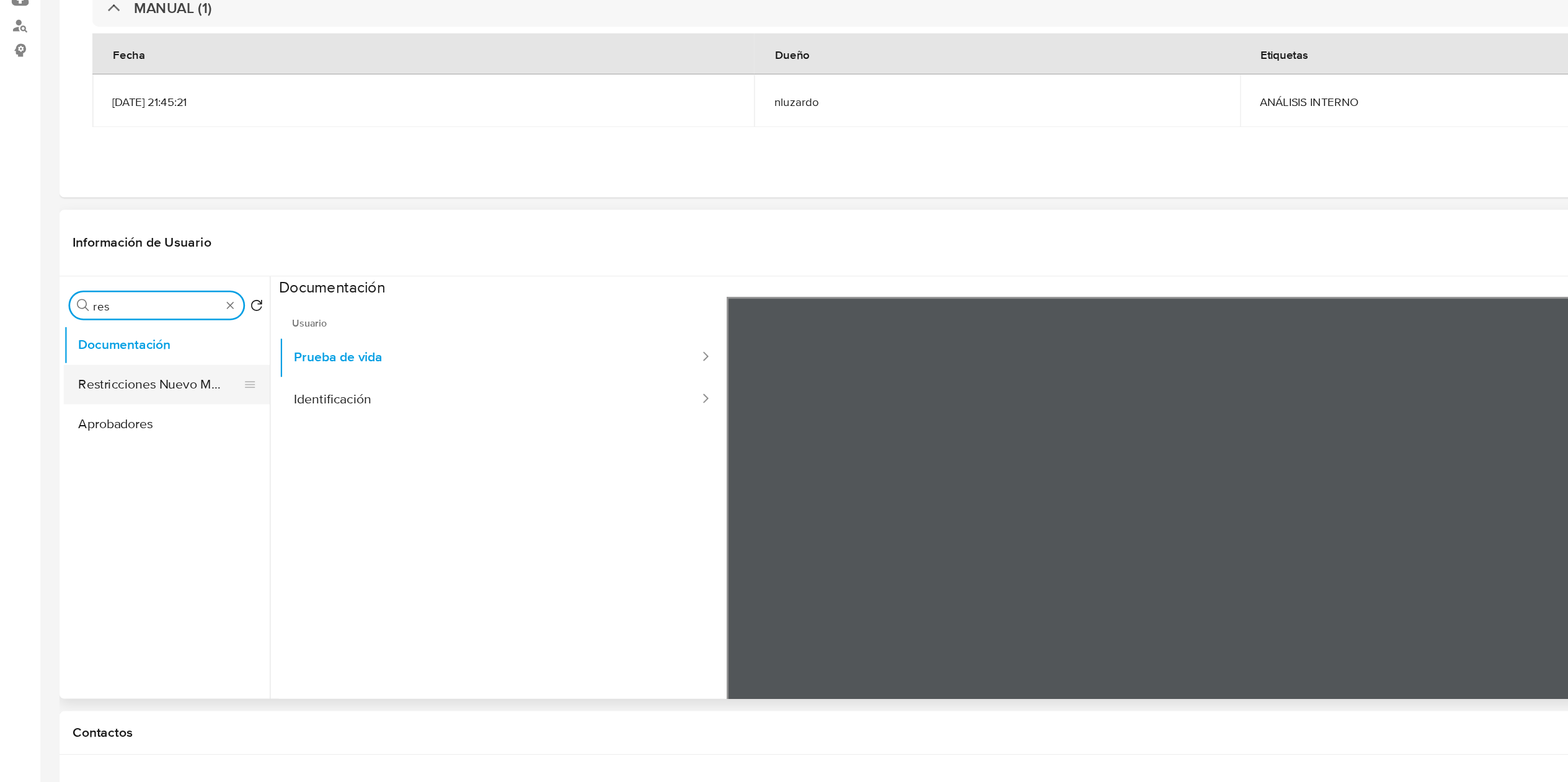
type input "res"
click at [115, 376] on button "Restricciones Nuevo Mundo" at bounding box center [120, 383] width 145 height 30
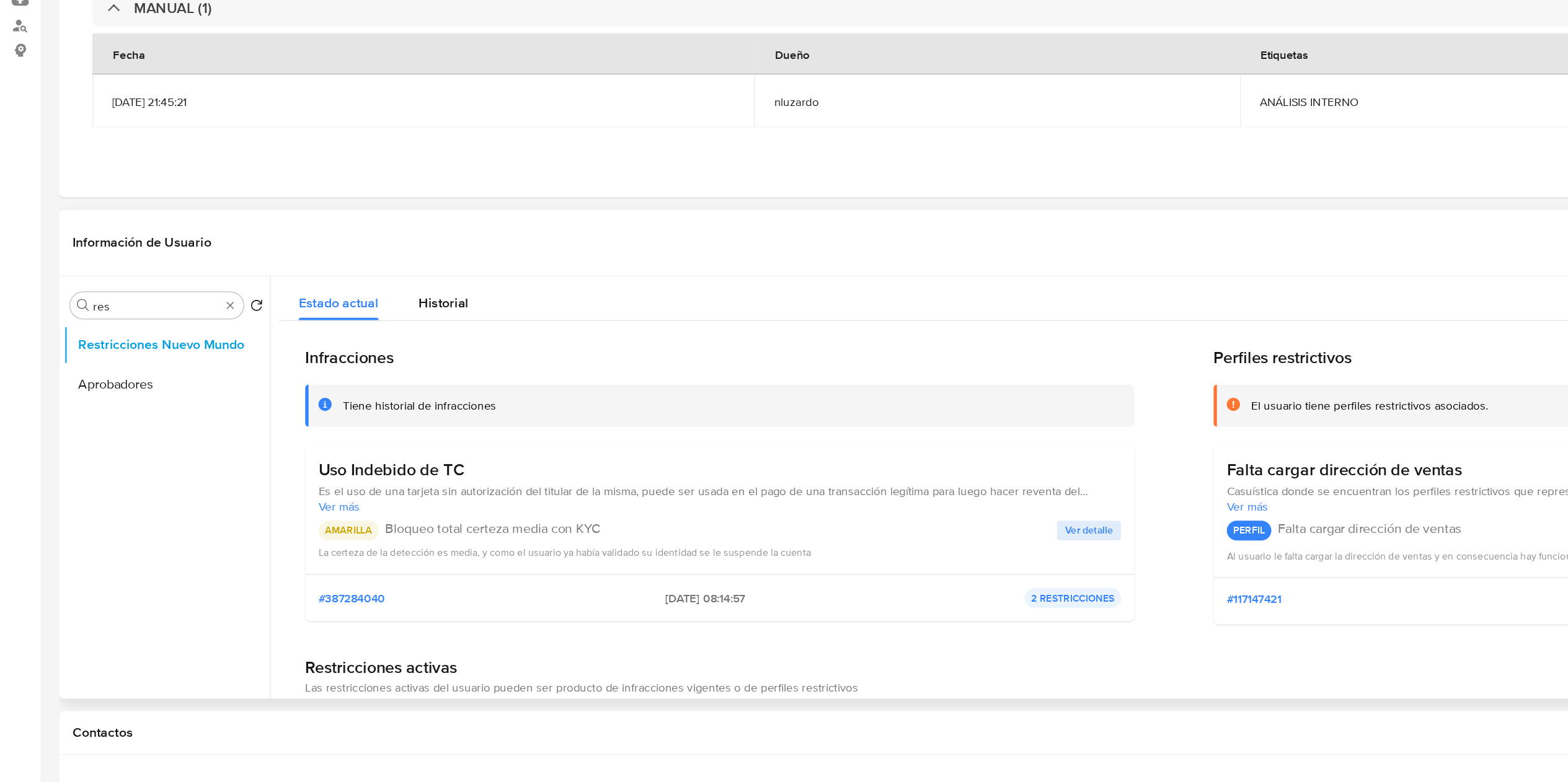
scroll to position [85, 0]
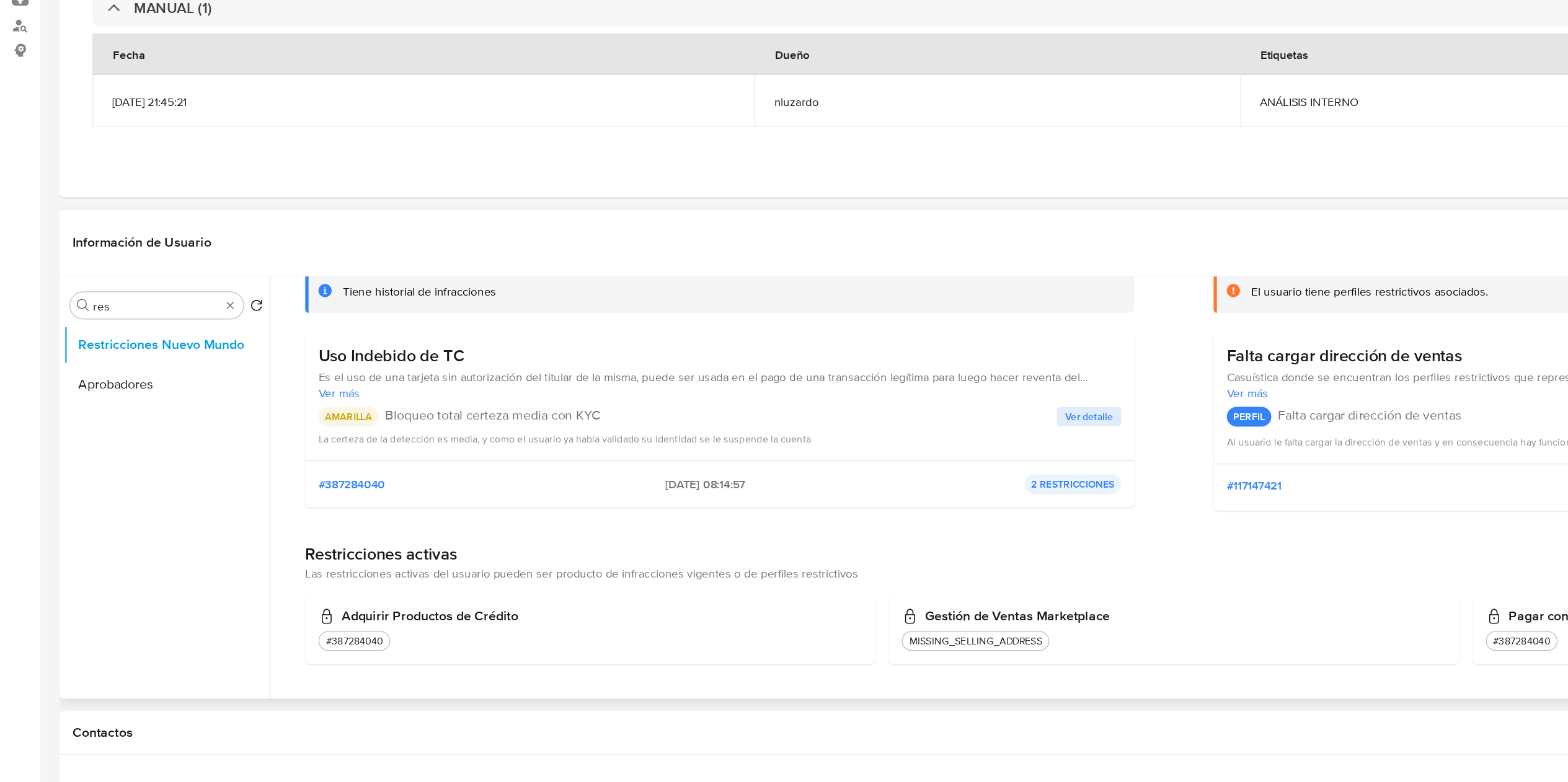
click at [293, 387] on span "Ver más" at bounding box center [541, 388] width 603 height 11
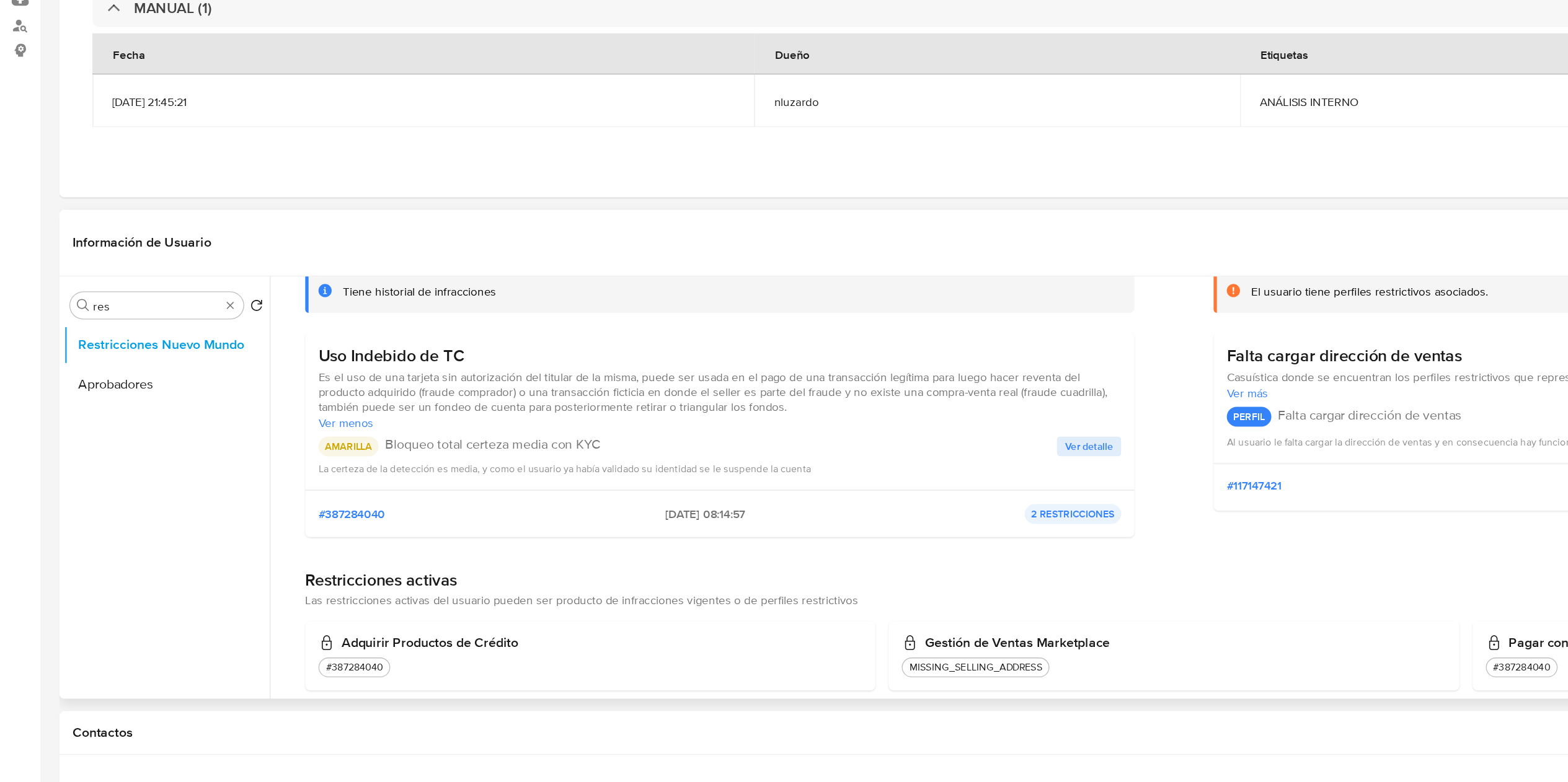
click at [293, 387] on span "Es el uso de una tarjeta sin autorización del titular de la misma, puede ser us…" at bounding box center [541, 388] width 603 height 33
click at [422, 381] on span "Es el uso de una tarjeta sin autorización del titular de la misma, puede ser us…" at bounding box center [541, 388] width 603 height 33
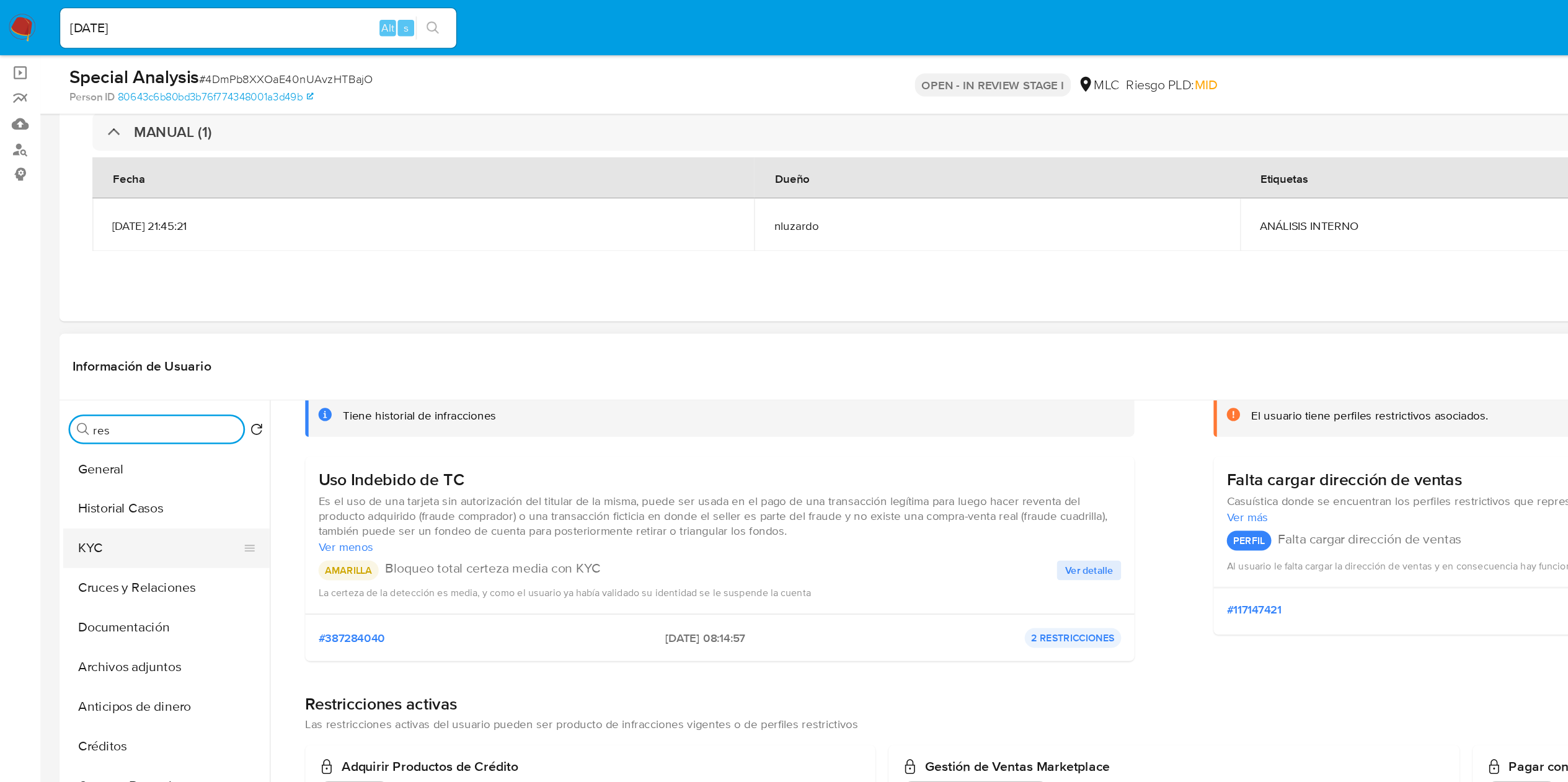
click at [119, 390] on button "KYC" at bounding box center [120, 412] width 145 height 30
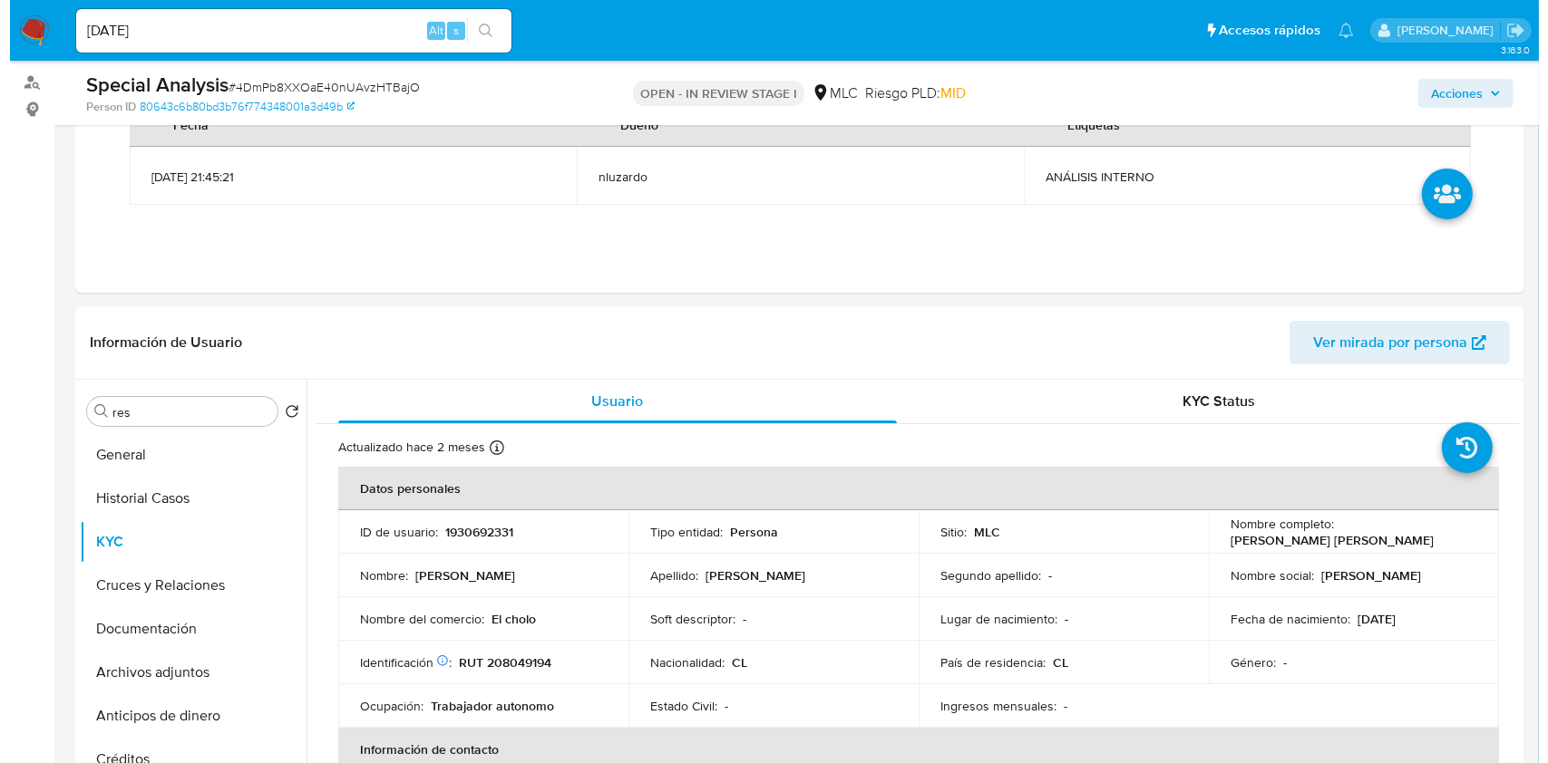
scroll to position [247, 0]
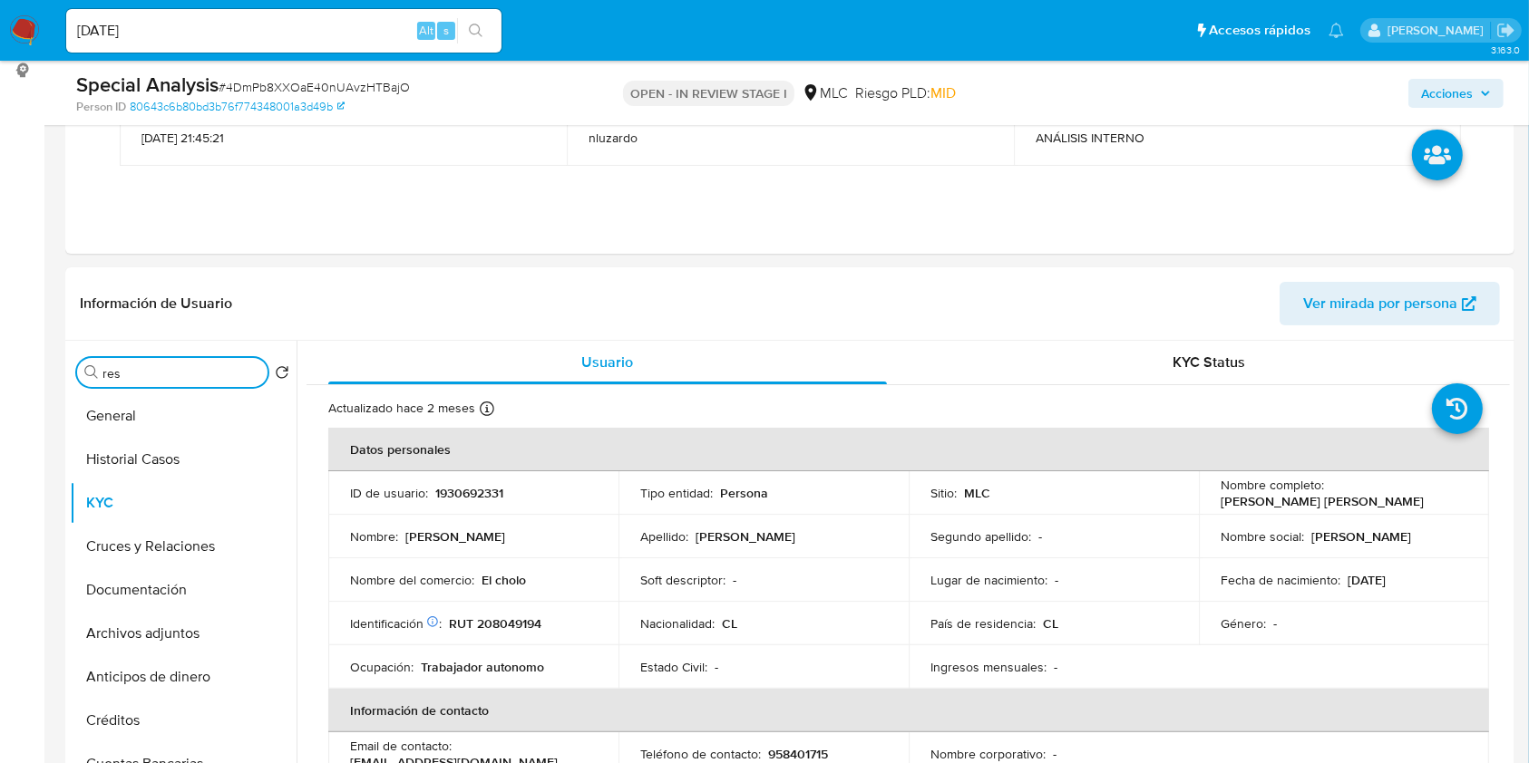
click at [198, 374] on input "res" at bounding box center [181, 373] width 158 height 16
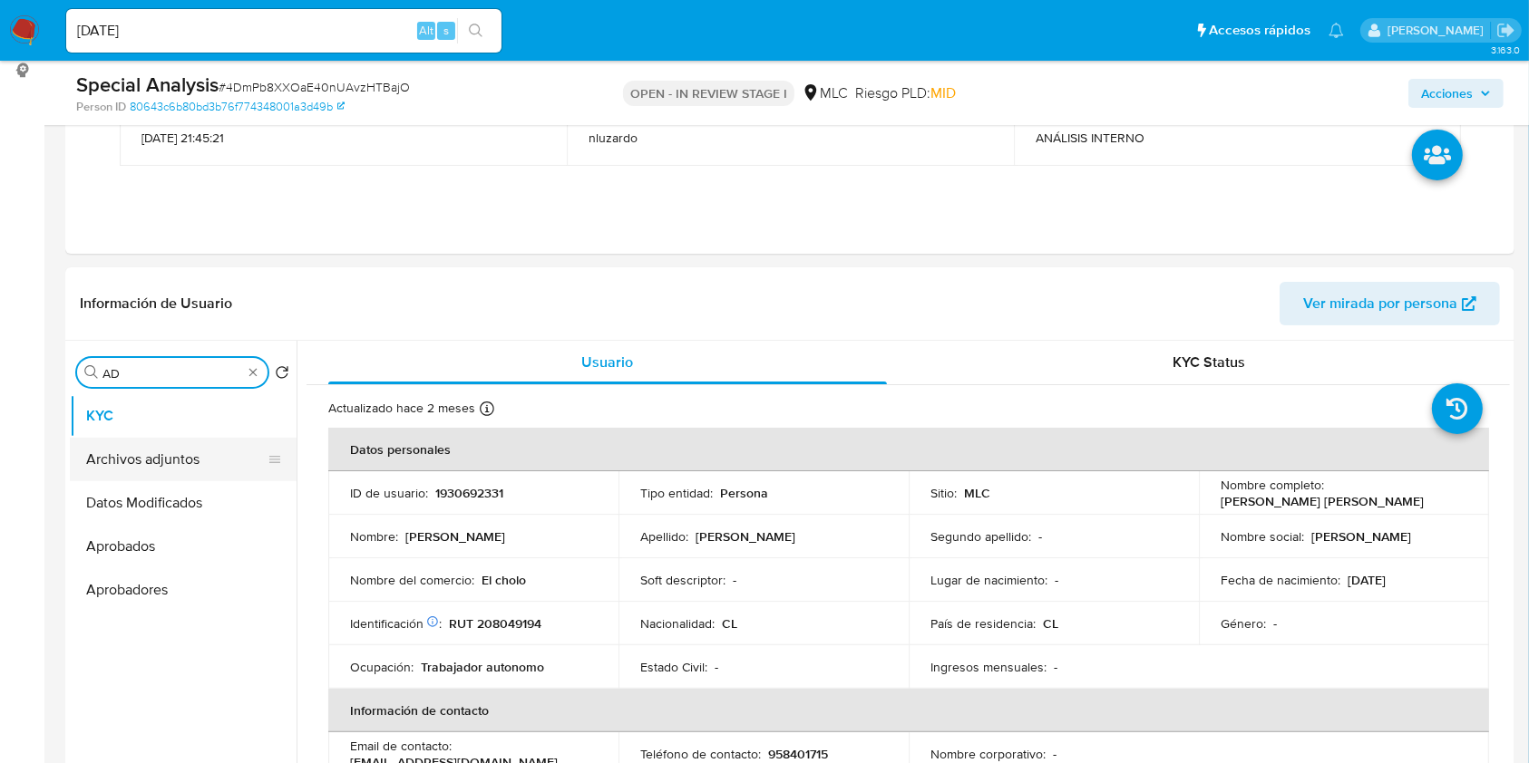
type input "AD"
click at [148, 446] on button "Archivos adjuntos" at bounding box center [176, 460] width 212 height 44
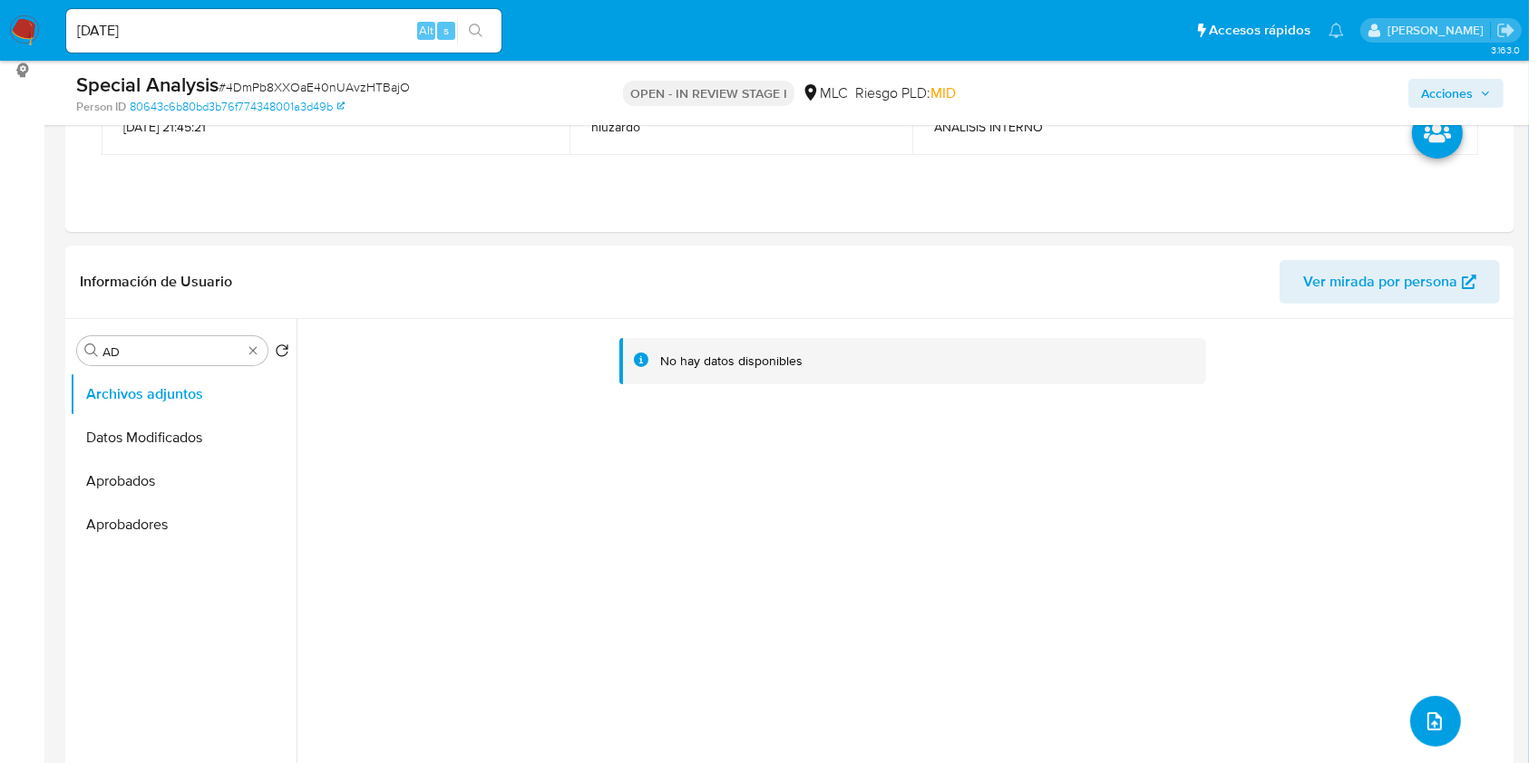
click at [1146, 571] on icon "upload-file" at bounding box center [1434, 722] width 15 height 18
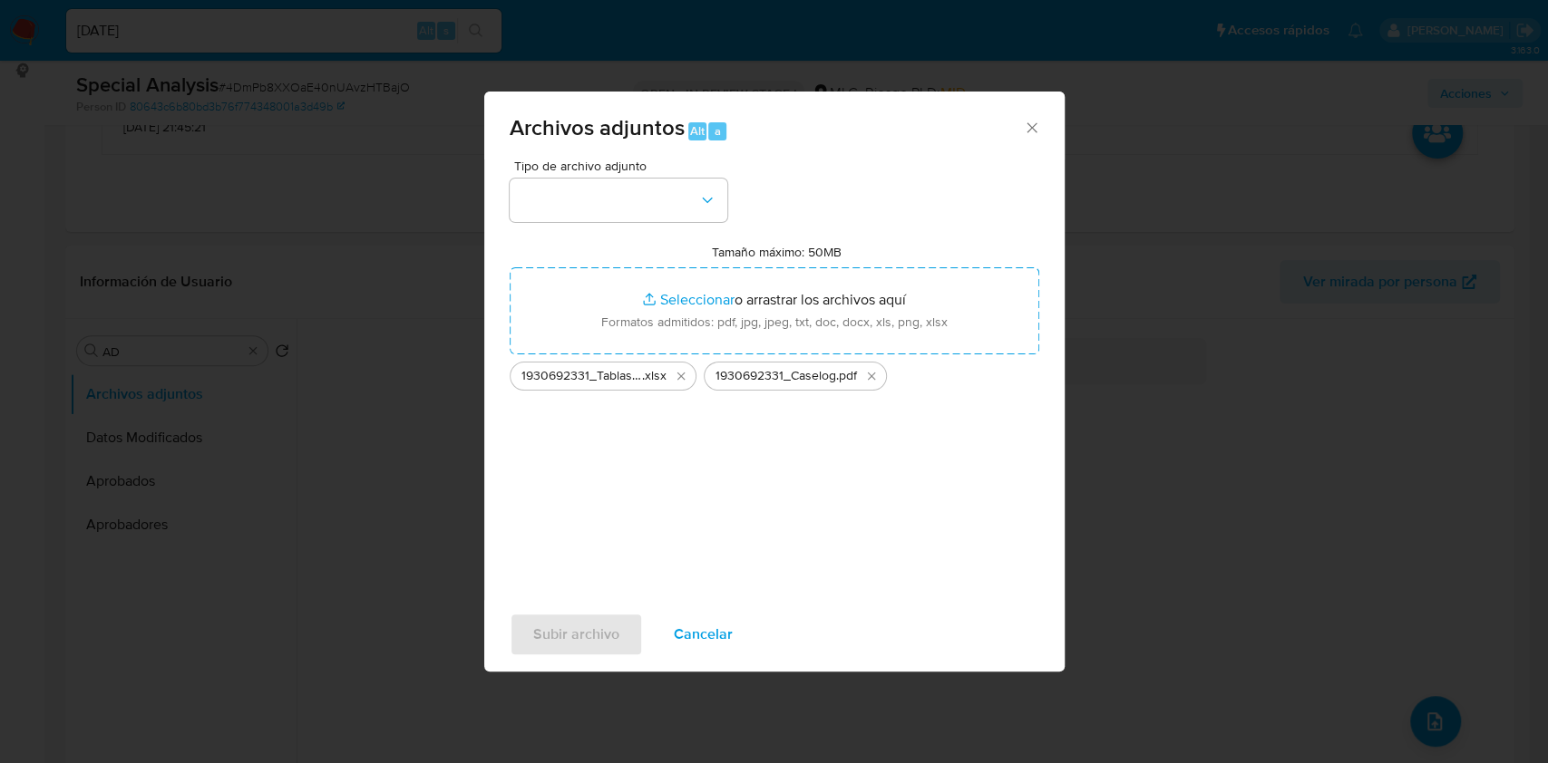
click at [646, 539] on div "Tipo de archivo adjunto Tamaño máximo: 50MB Seleccionar archivos Seleccionar o …" at bounding box center [774, 374] width 529 height 428
click at [725, 214] on button "button" at bounding box center [619, 201] width 218 height 44
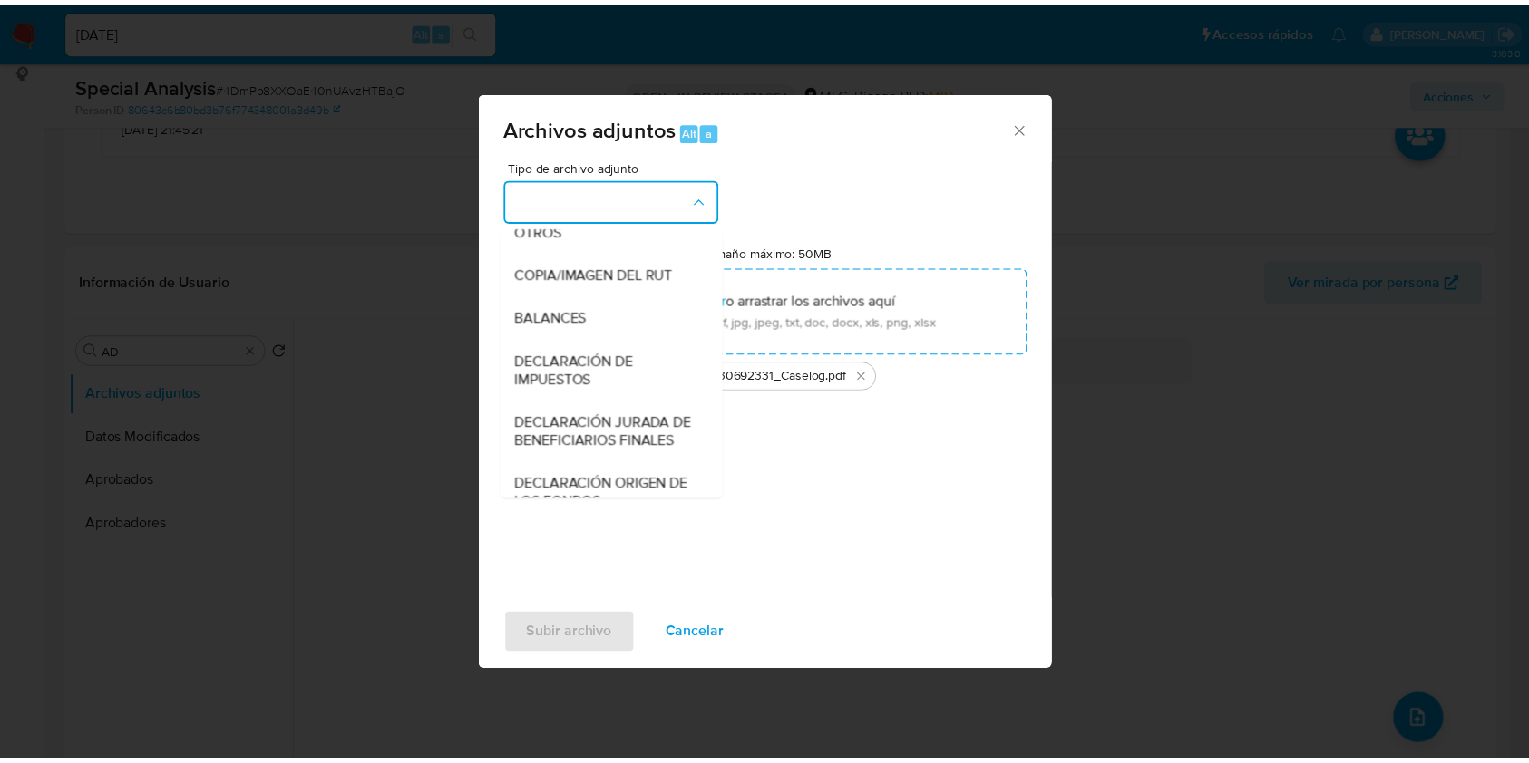
scroll to position [270, 0]
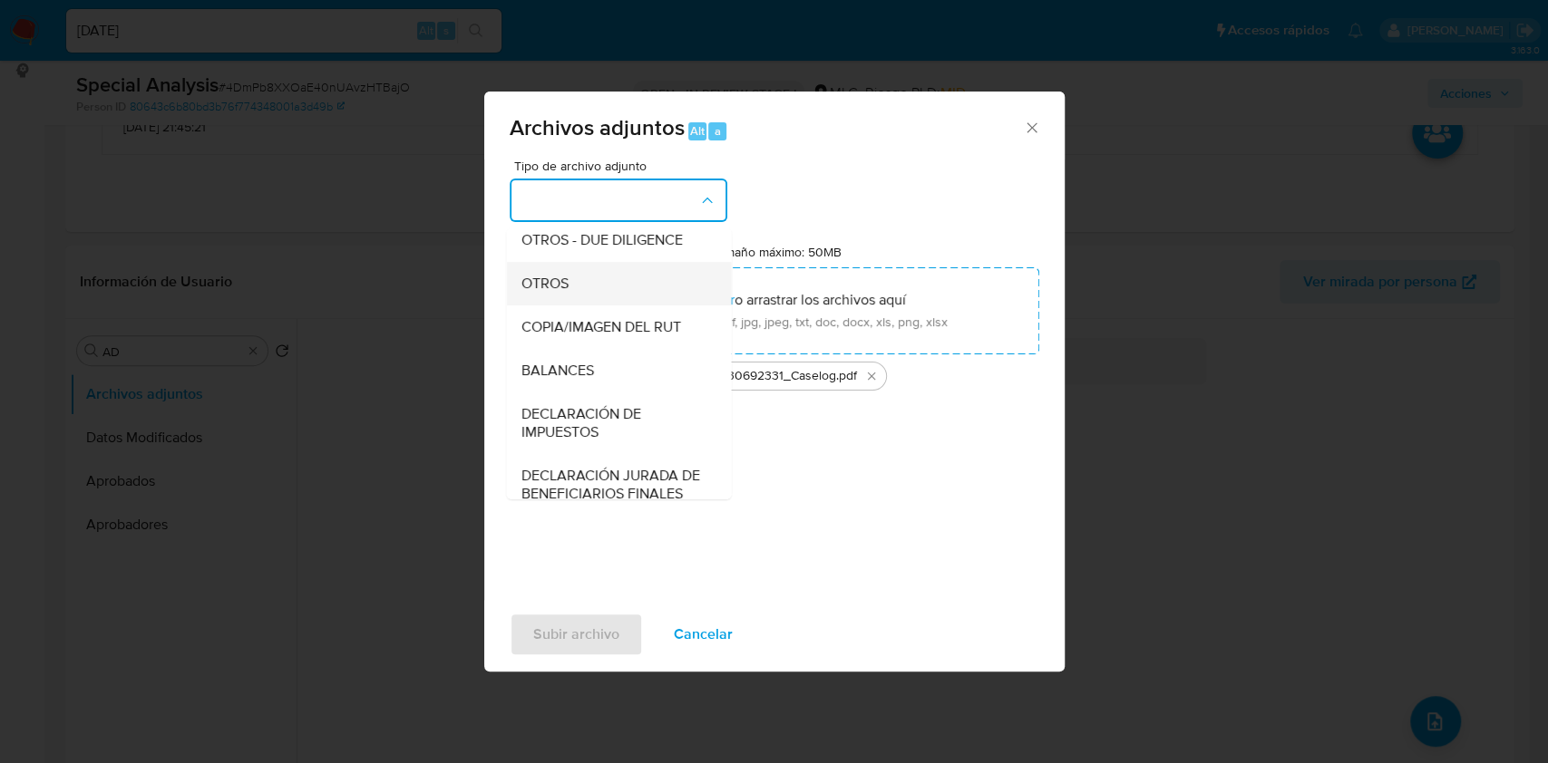
click at [549, 293] on span "OTROS" at bounding box center [543, 284] width 47 height 18
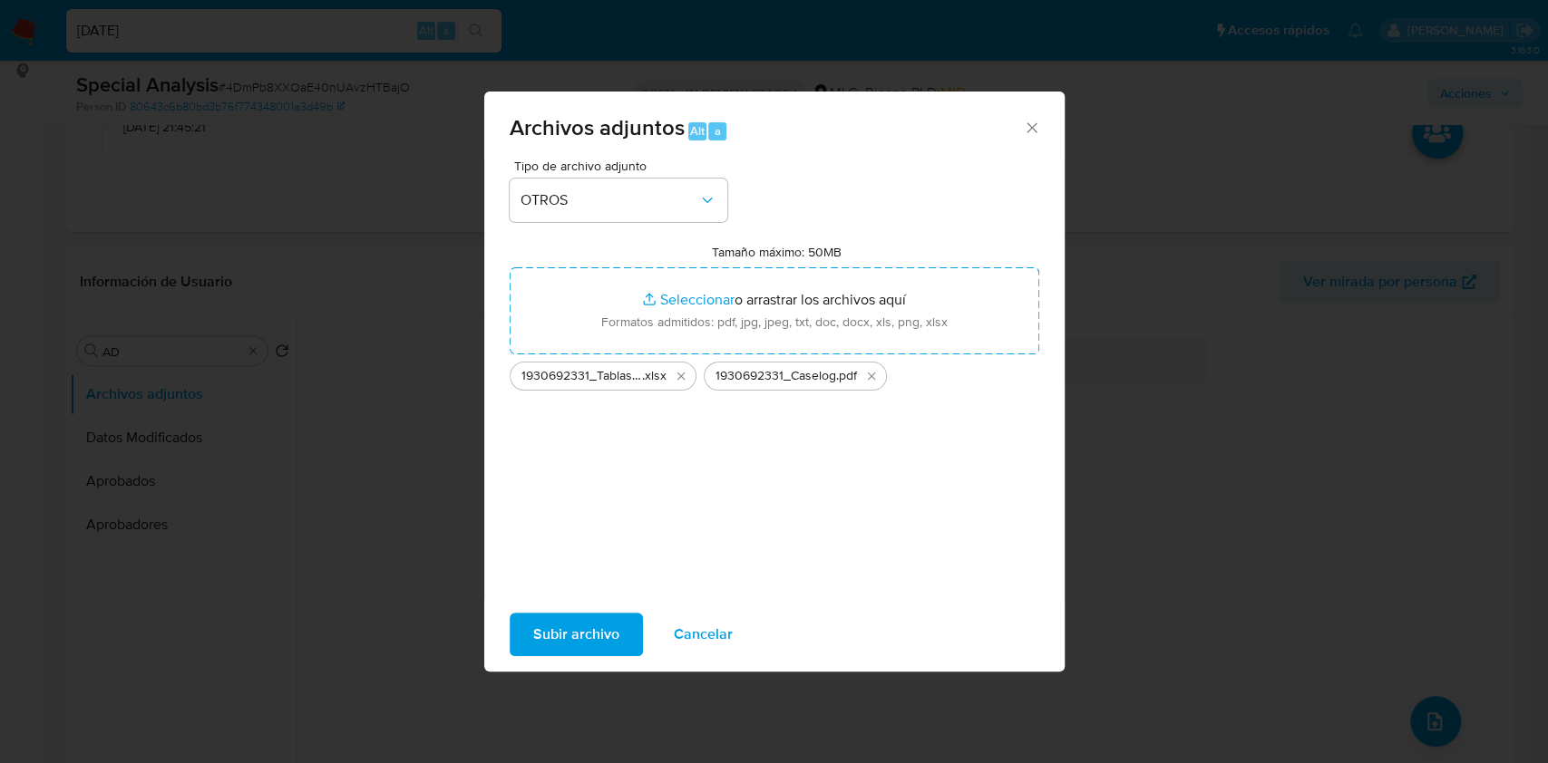
click at [566, 571] on span "Subir archivo" at bounding box center [576, 635] width 86 height 40
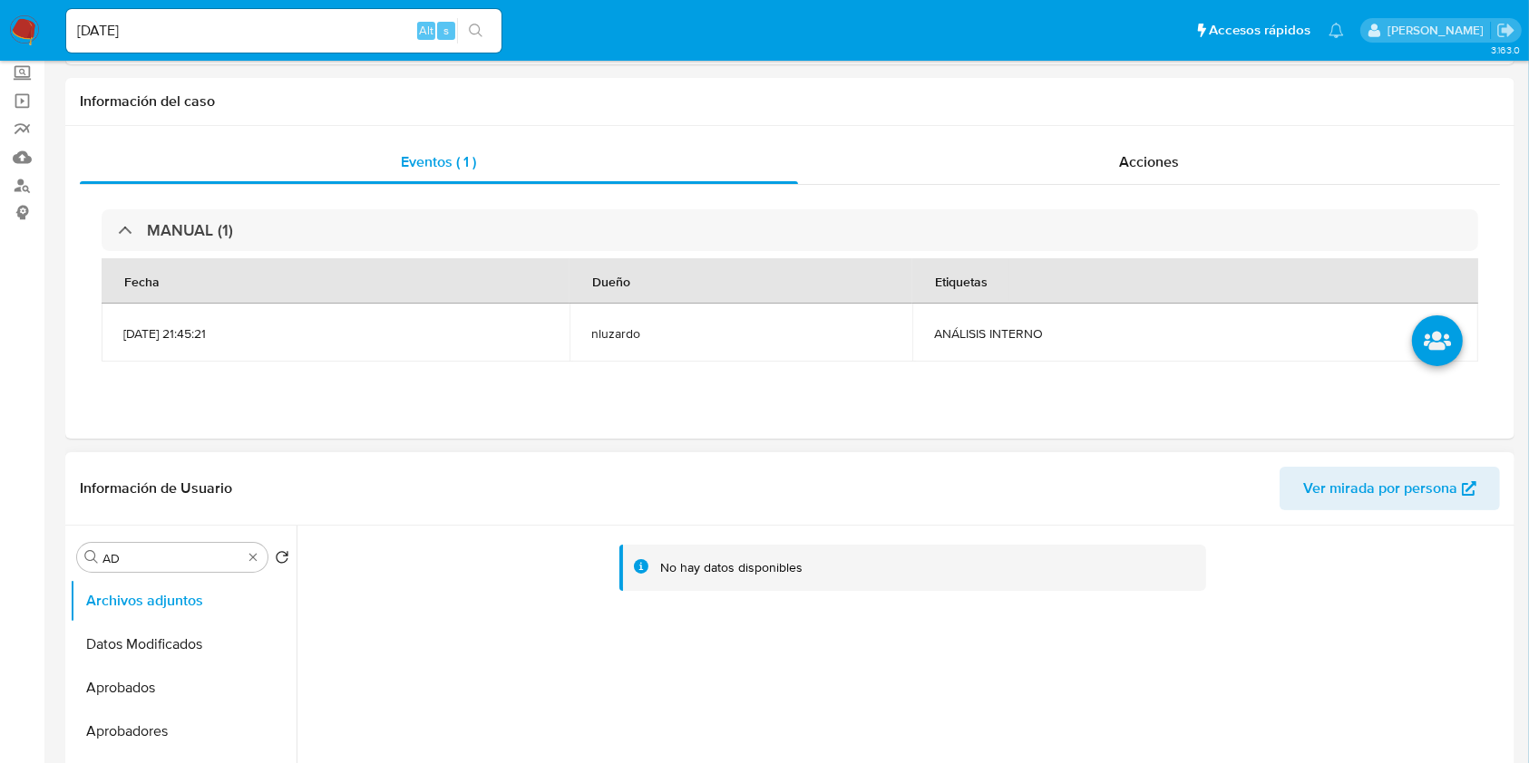
scroll to position [0, 0]
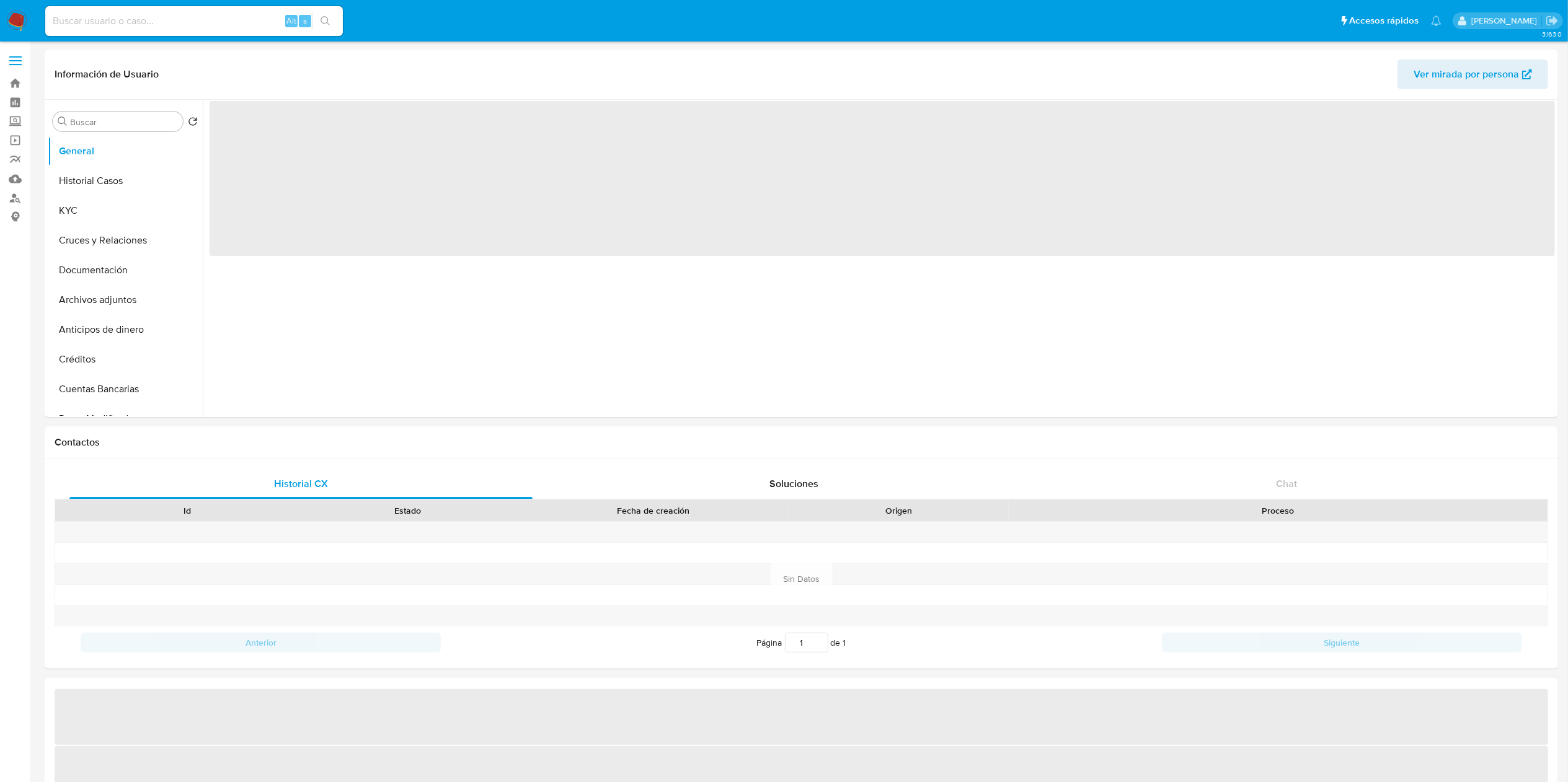
select select "10"
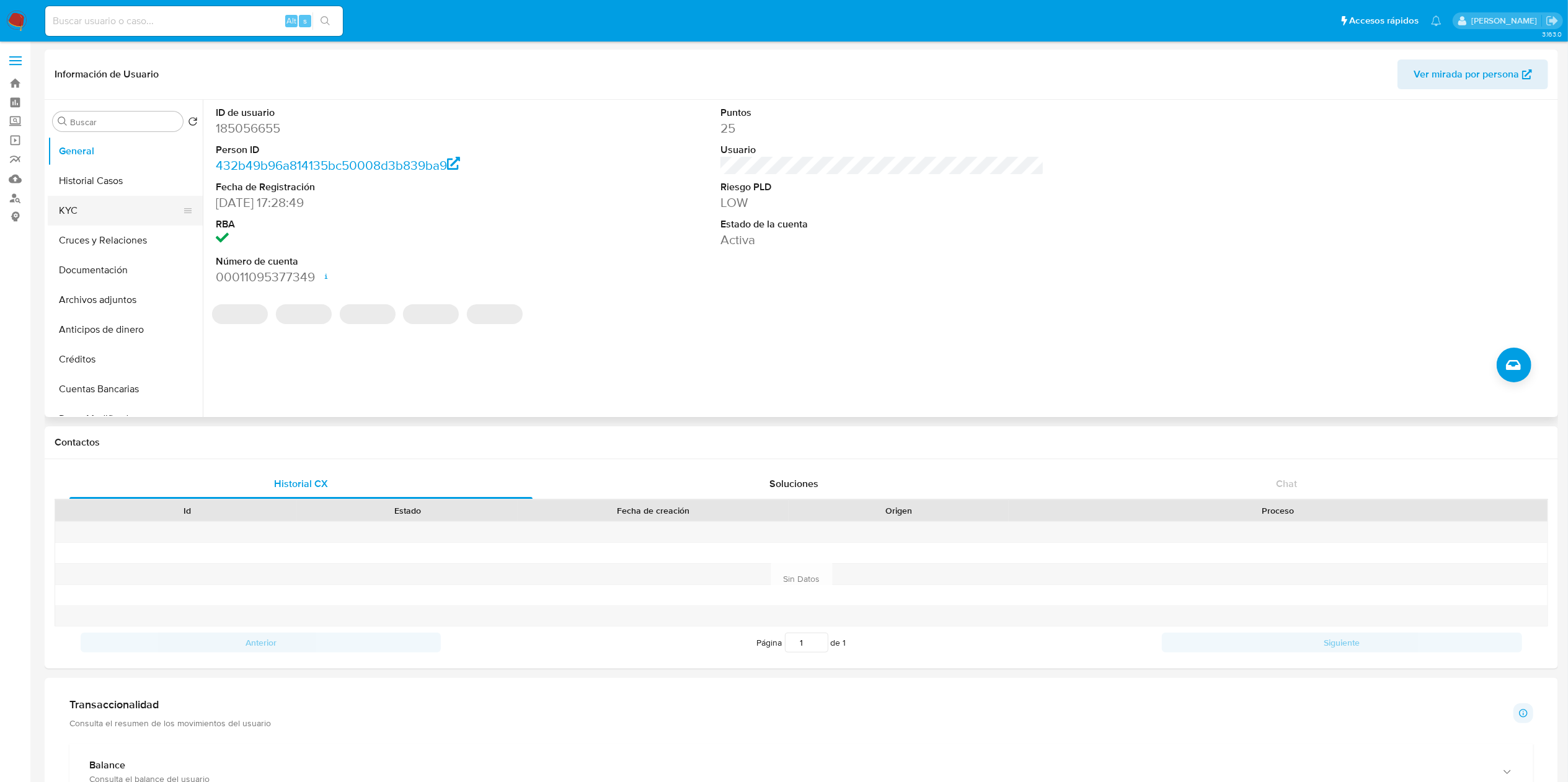
click at [120, 221] on button "KYC" at bounding box center [120, 211] width 145 height 30
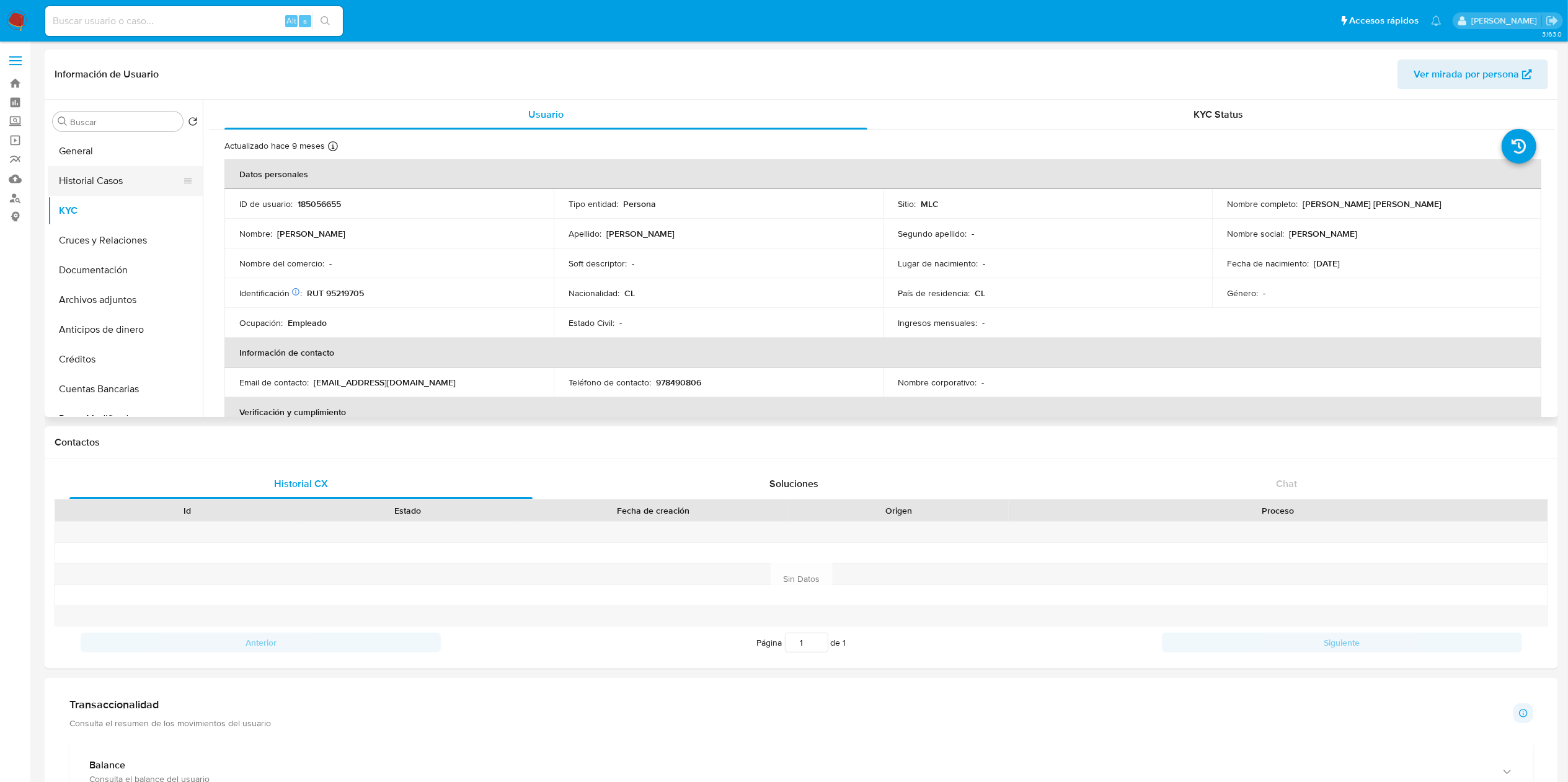
click at [109, 180] on button "Historial Casos" at bounding box center [120, 181] width 145 height 30
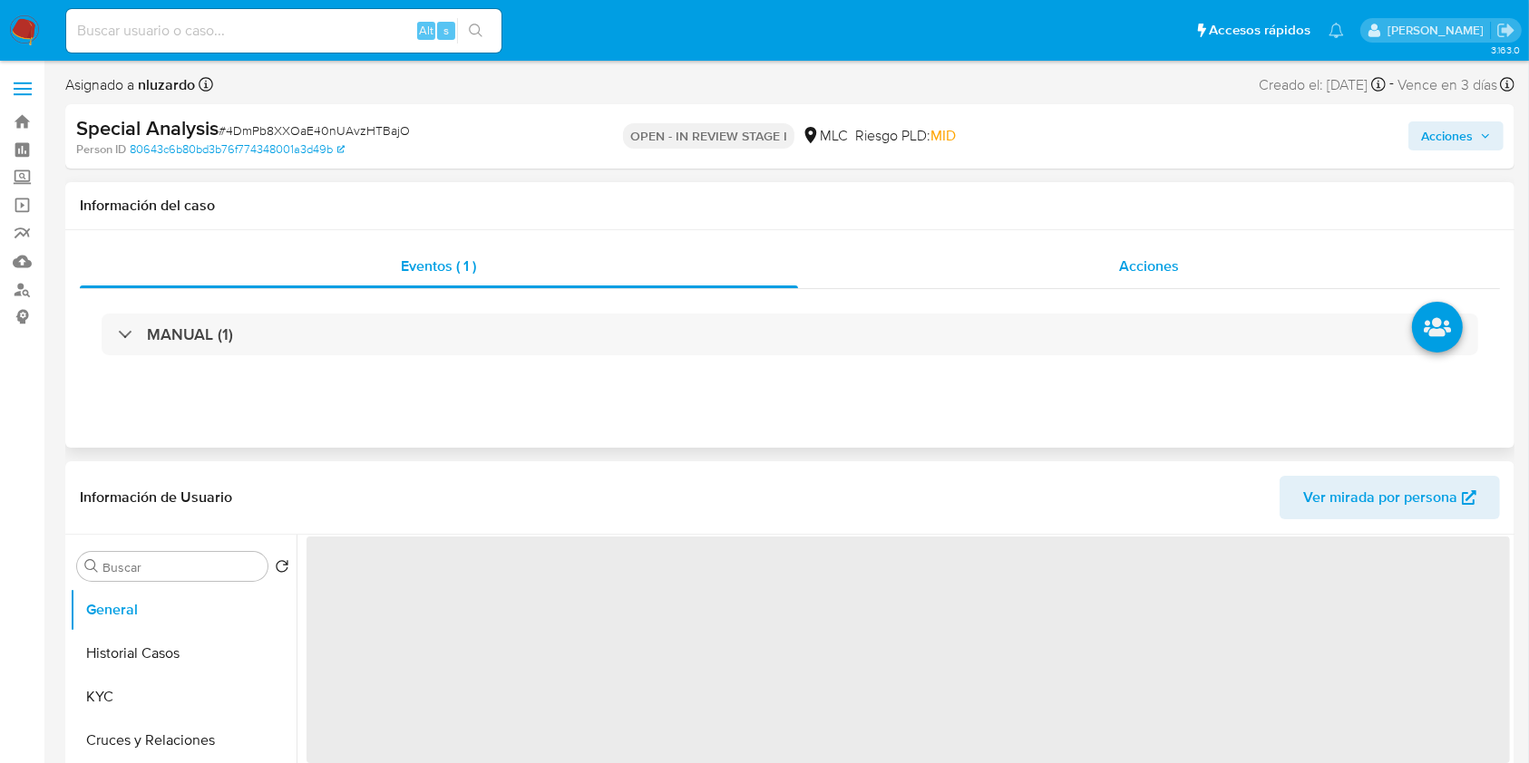
click at [1090, 269] on div "Acciones" at bounding box center [1149, 267] width 703 height 44
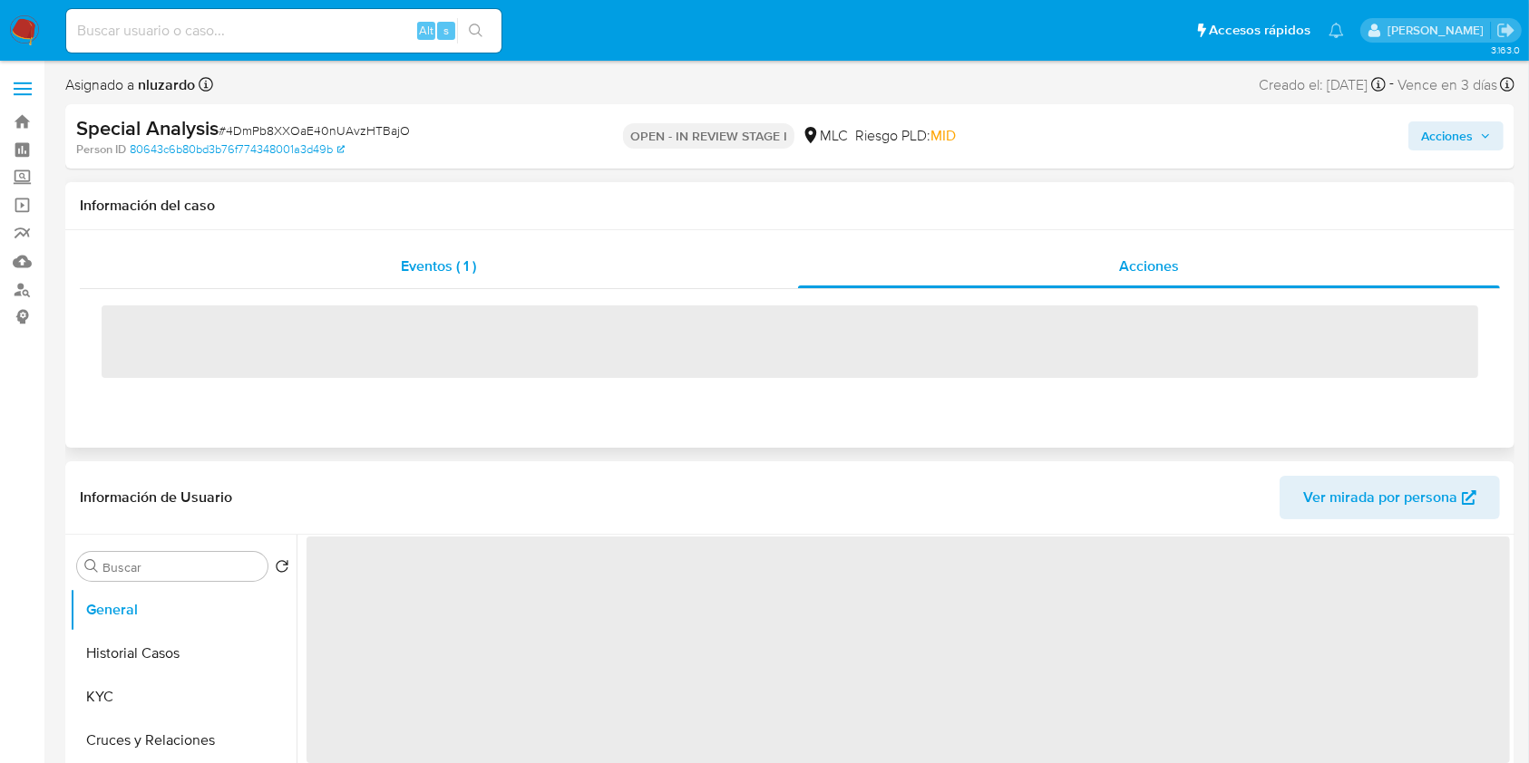
select select "10"
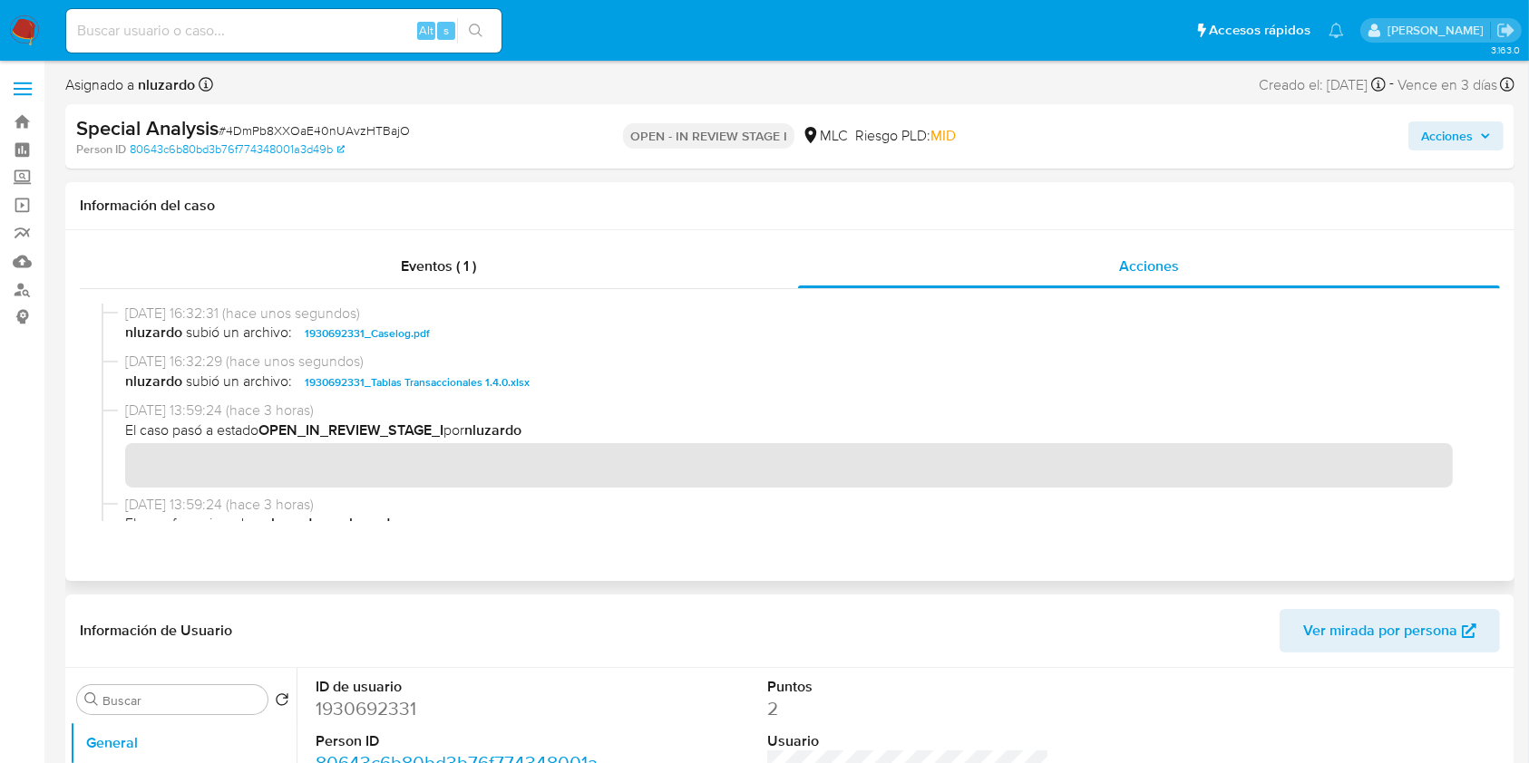
click at [492, 327] on span "nluzardo subió un archivo: 1930692331_Caselog.pdf" at bounding box center [797, 334] width 1345 height 22
click at [1432, 136] on span "Acciones" at bounding box center [1447, 135] width 52 height 29
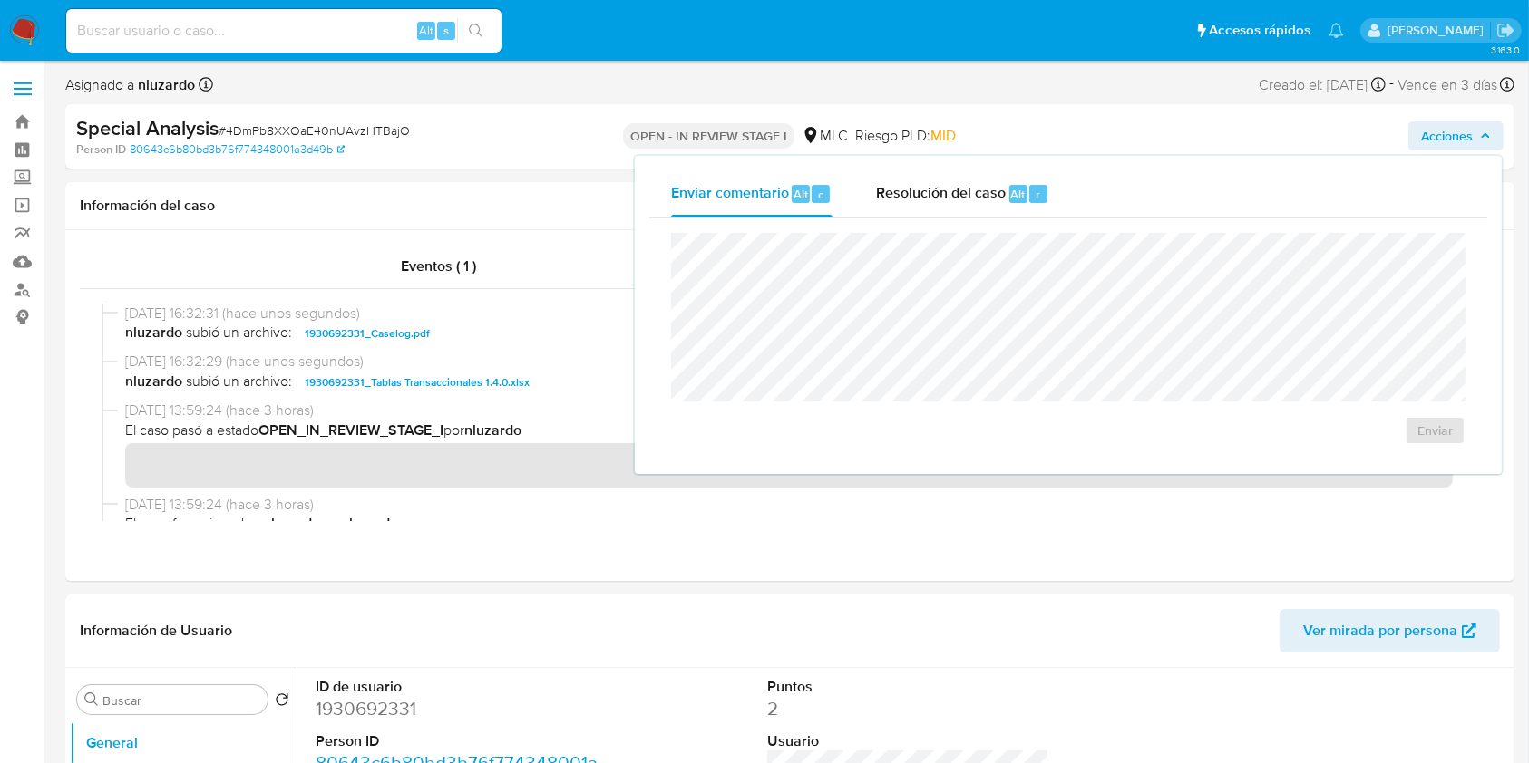
click at [935, 218] on div "Enviar" at bounding box center [1068, 338] width 838 height 241
click at [921, 195] on span "Resolución del caso" at bounding box center [941, 193] width 130 height 21
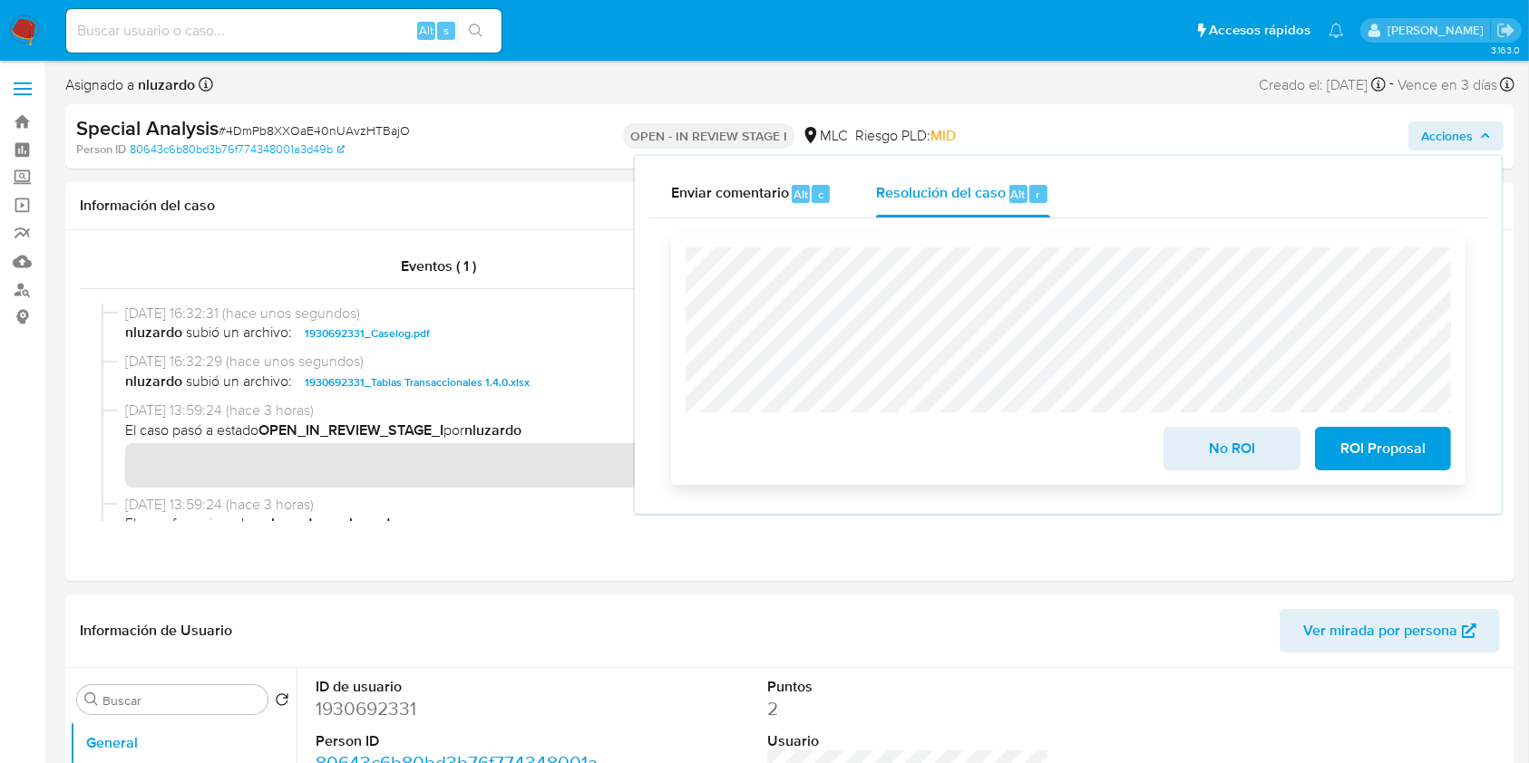
click at [1386, 451] on span "ROI Proposal" at bounding box center [1382, 449] width 89 height 40
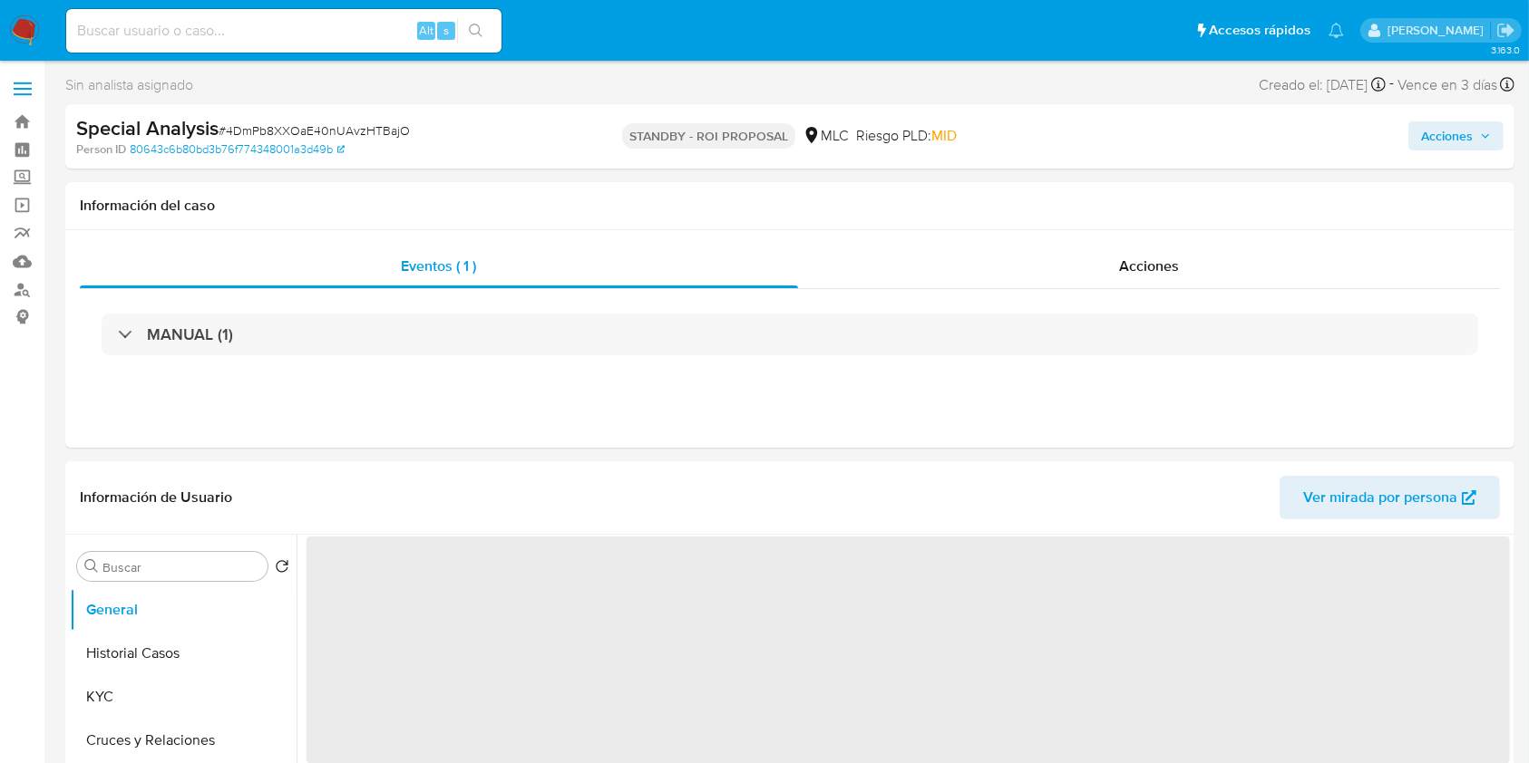
select select "10"
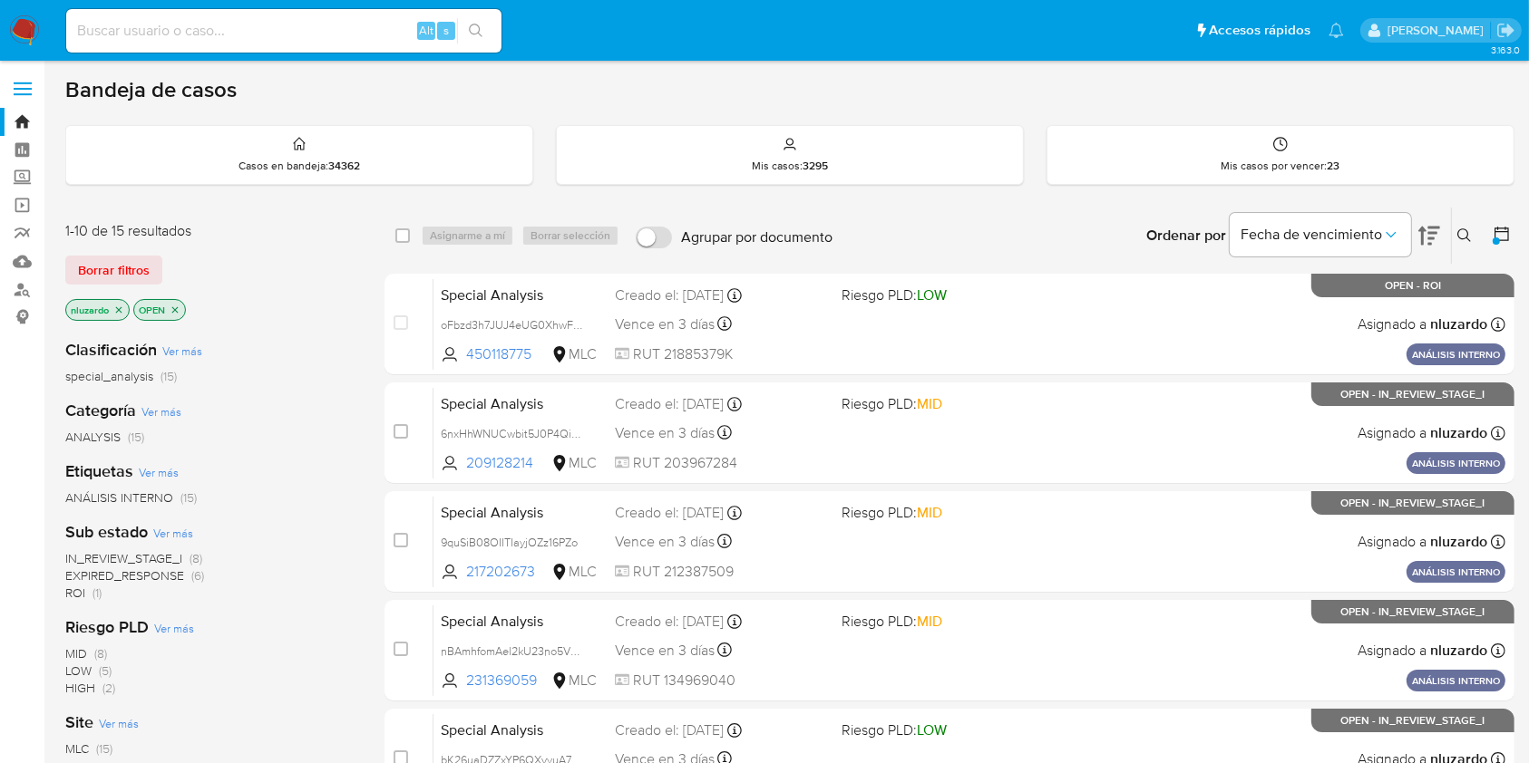
click at [297, 308] on div "nluzardo OPEN" at bounding box center [210, 311] width 290 height 25
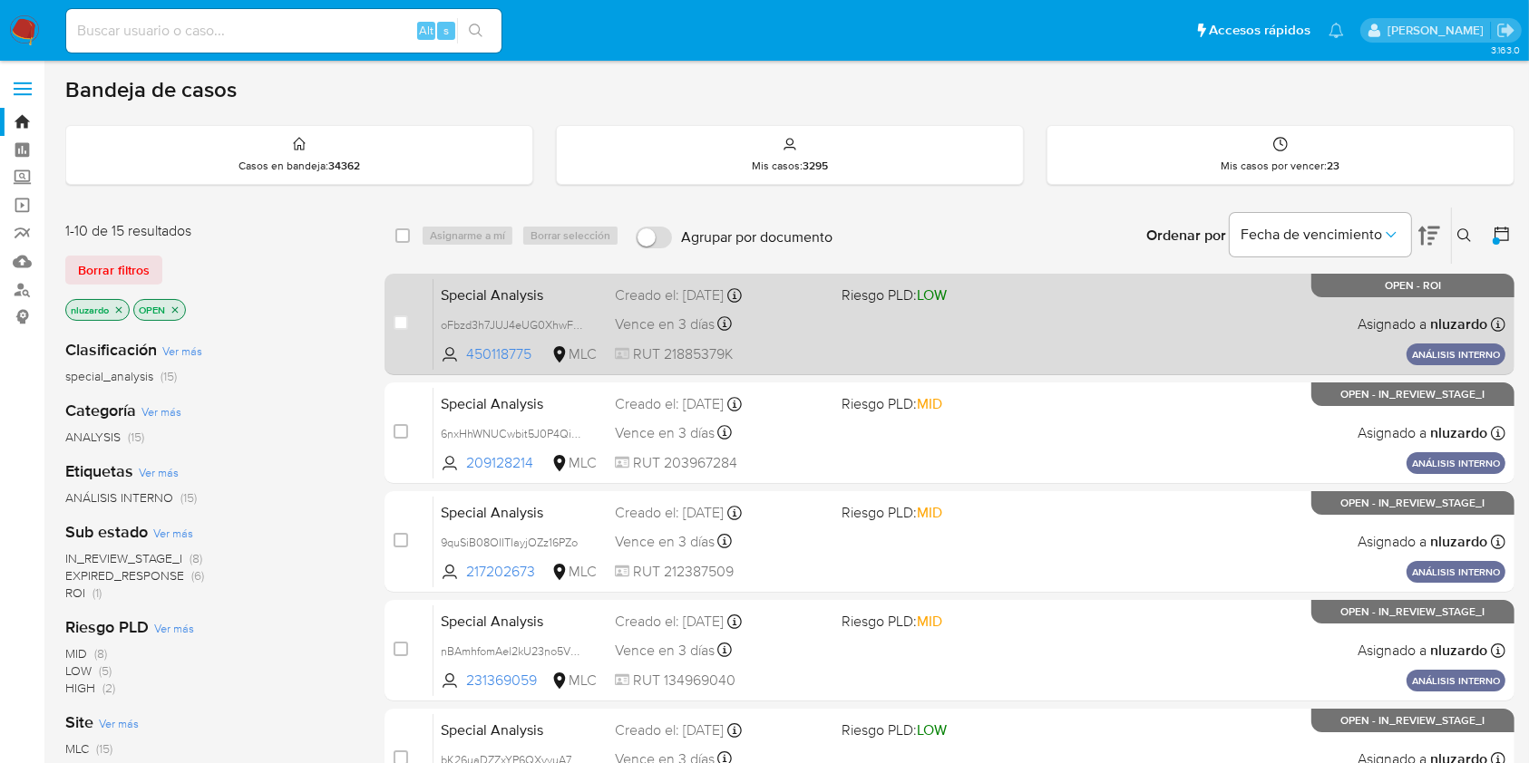
click at [852, 336] on div "Special Analysis oFbzd3h7JUJ4eUG0XhwFPJ0P 450118775 MLC Riesgo PLD: LOW Creado …" at bounding box center [969, 324] width 1072 height 92
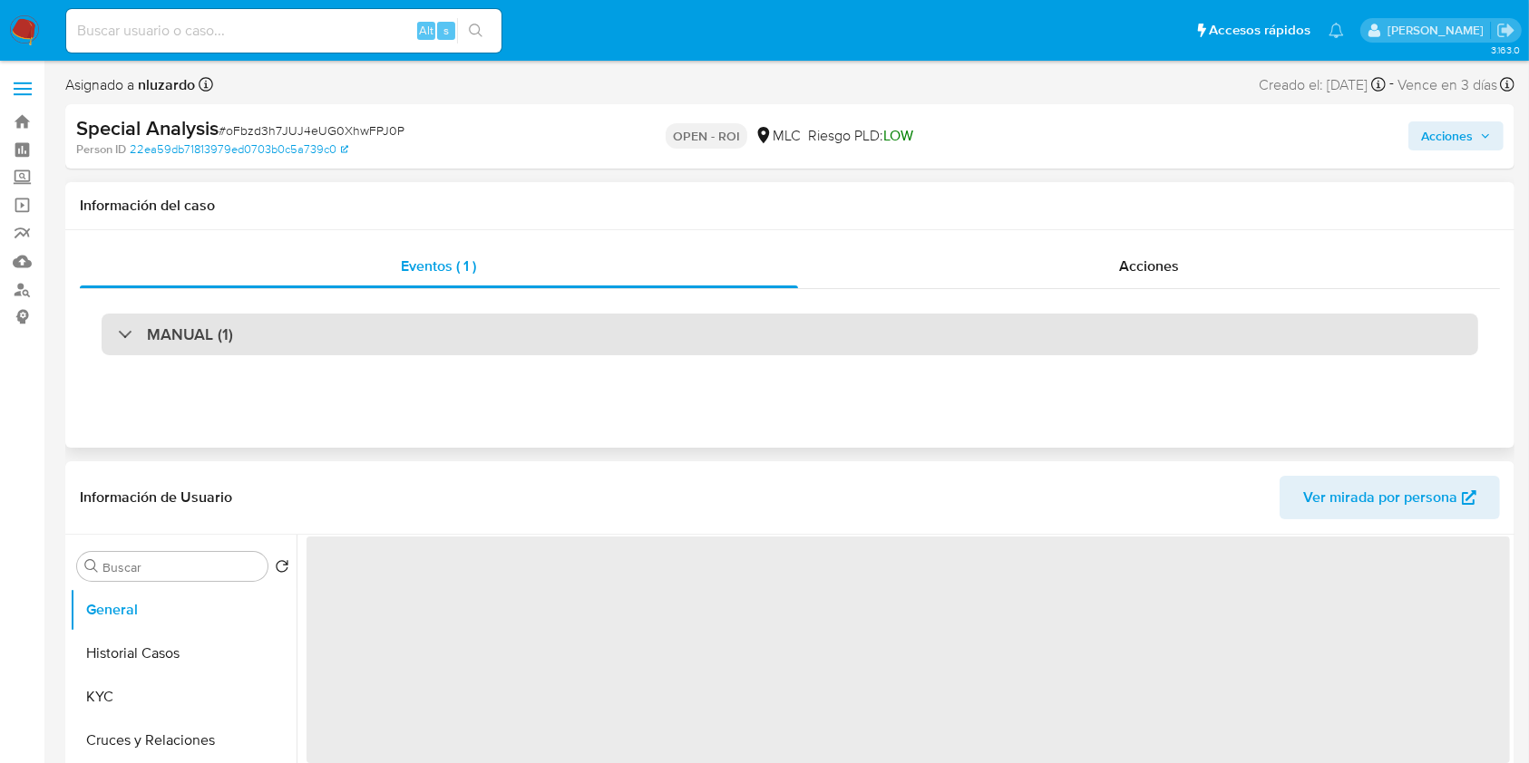
select select "10"
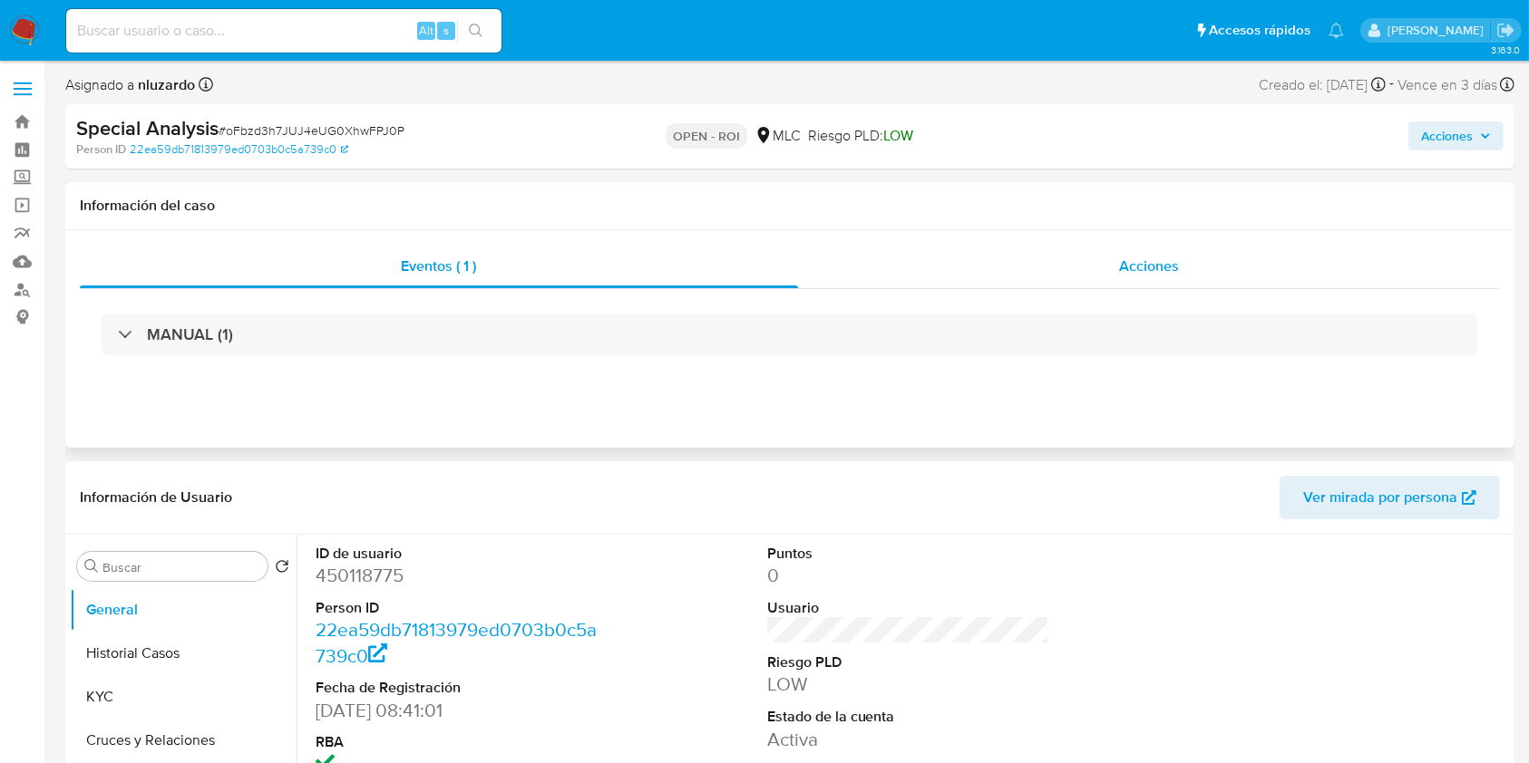
click at [1134, 264] on span "Acciones" at bounding box center [1149, 266] width 60 height 21
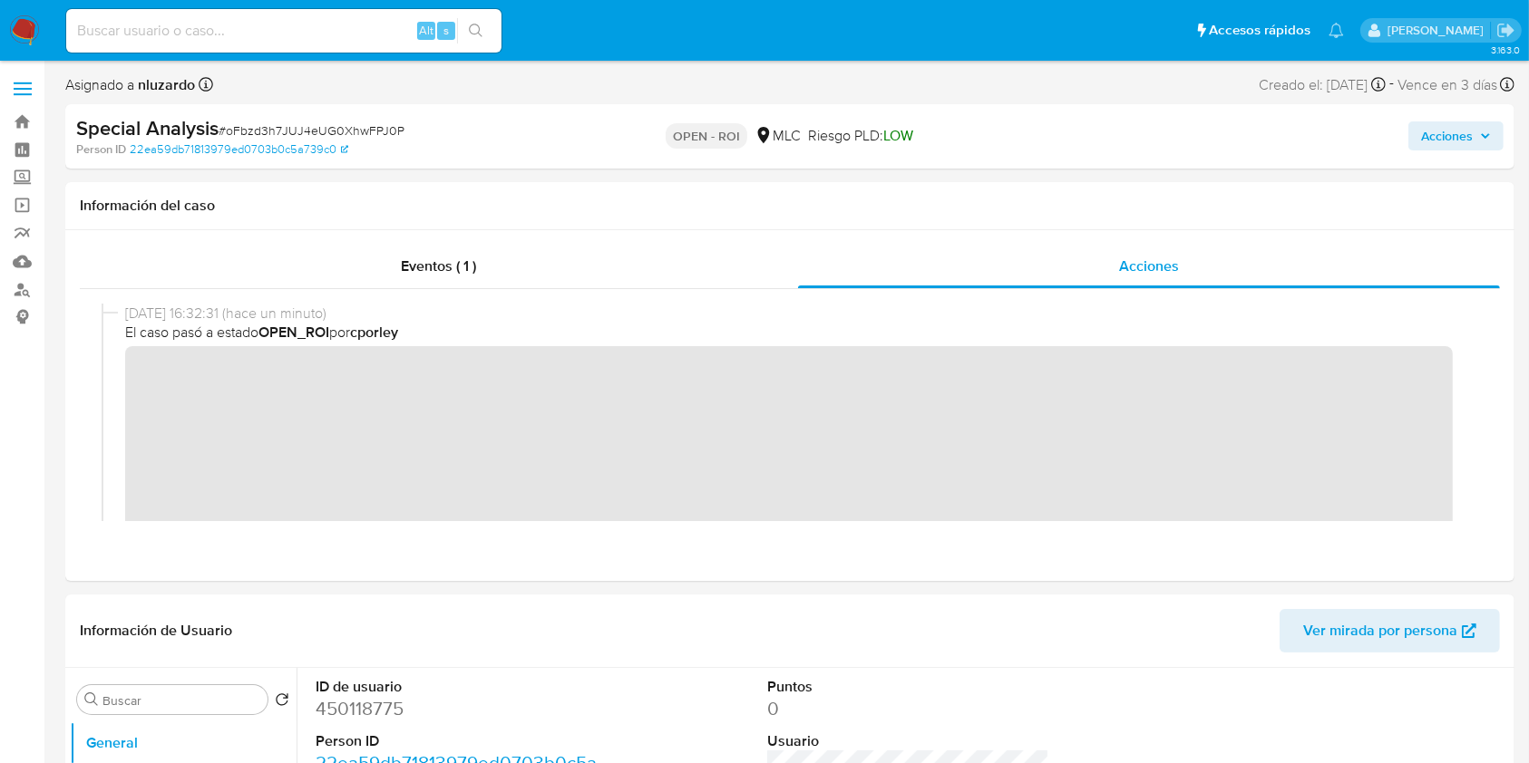
click at [1146, 150] on div "Acciones" at bounding box center [1268, 136] width 471 height 43
click at [1146, 140] on span "Acciones" at bounding box center [1447, 135] width 52 height 29
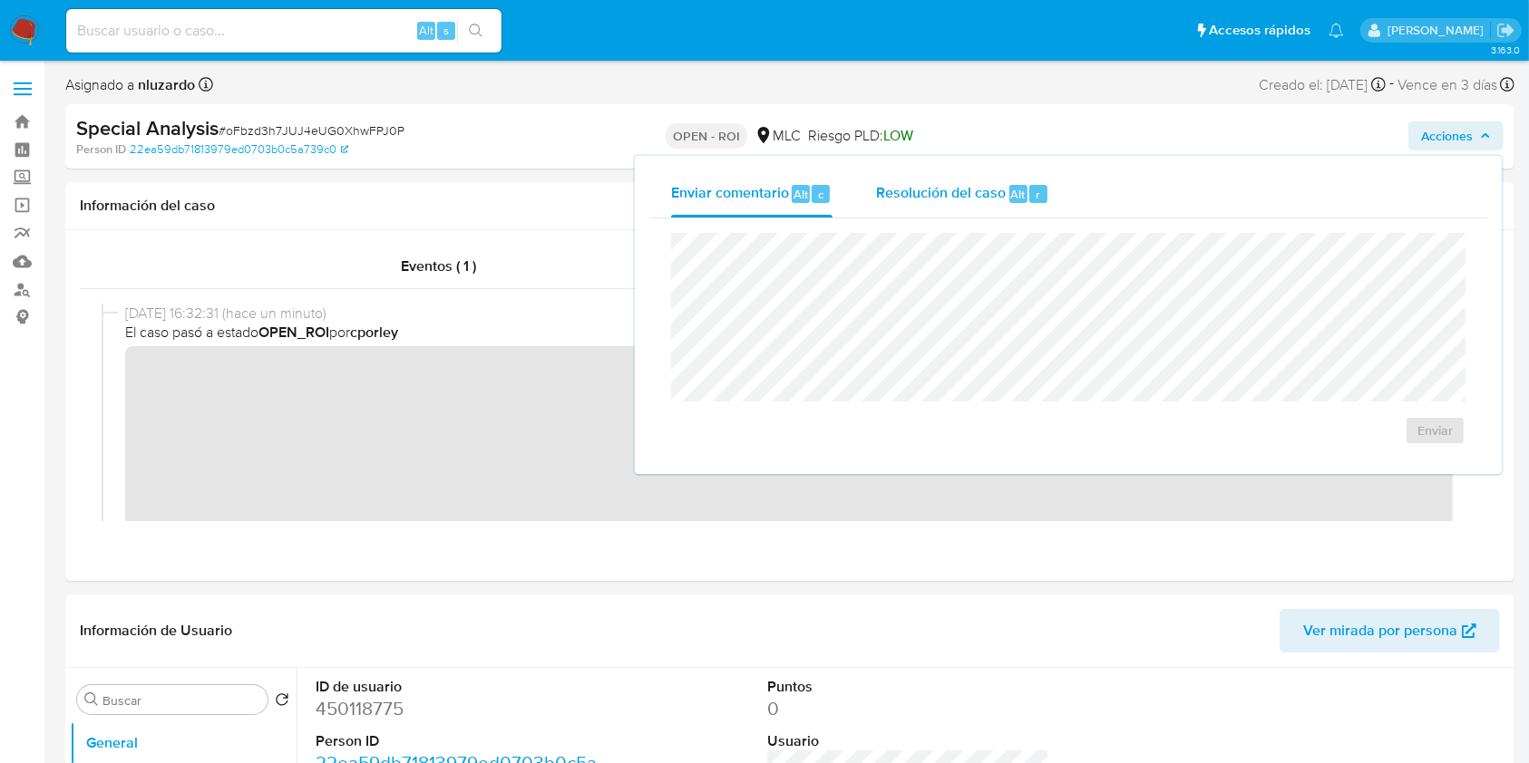
click at [969, 199] on span "Resolución del caso" at bounding box center [941, 193] width 130 height 21
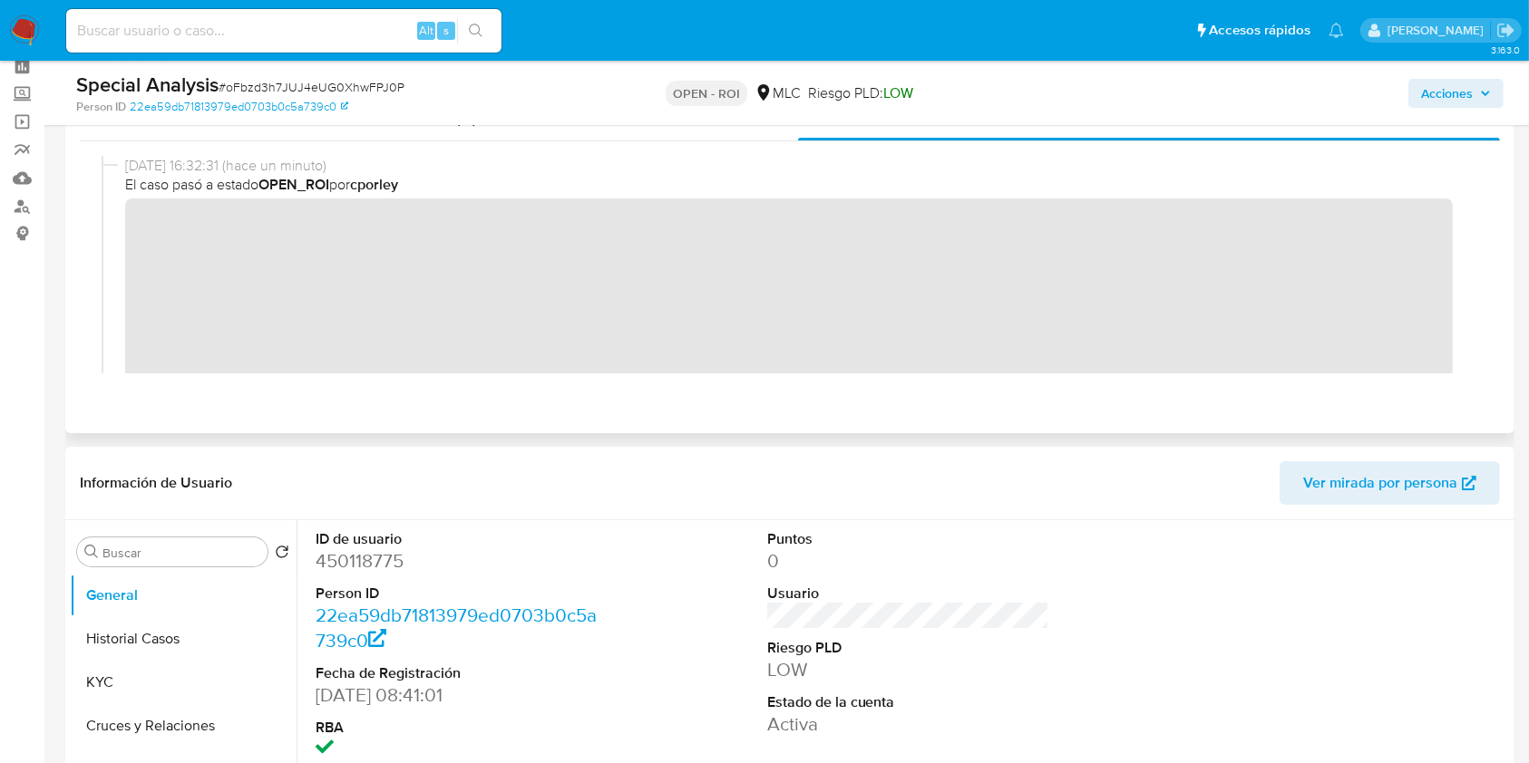
scroll to position [121, 0]
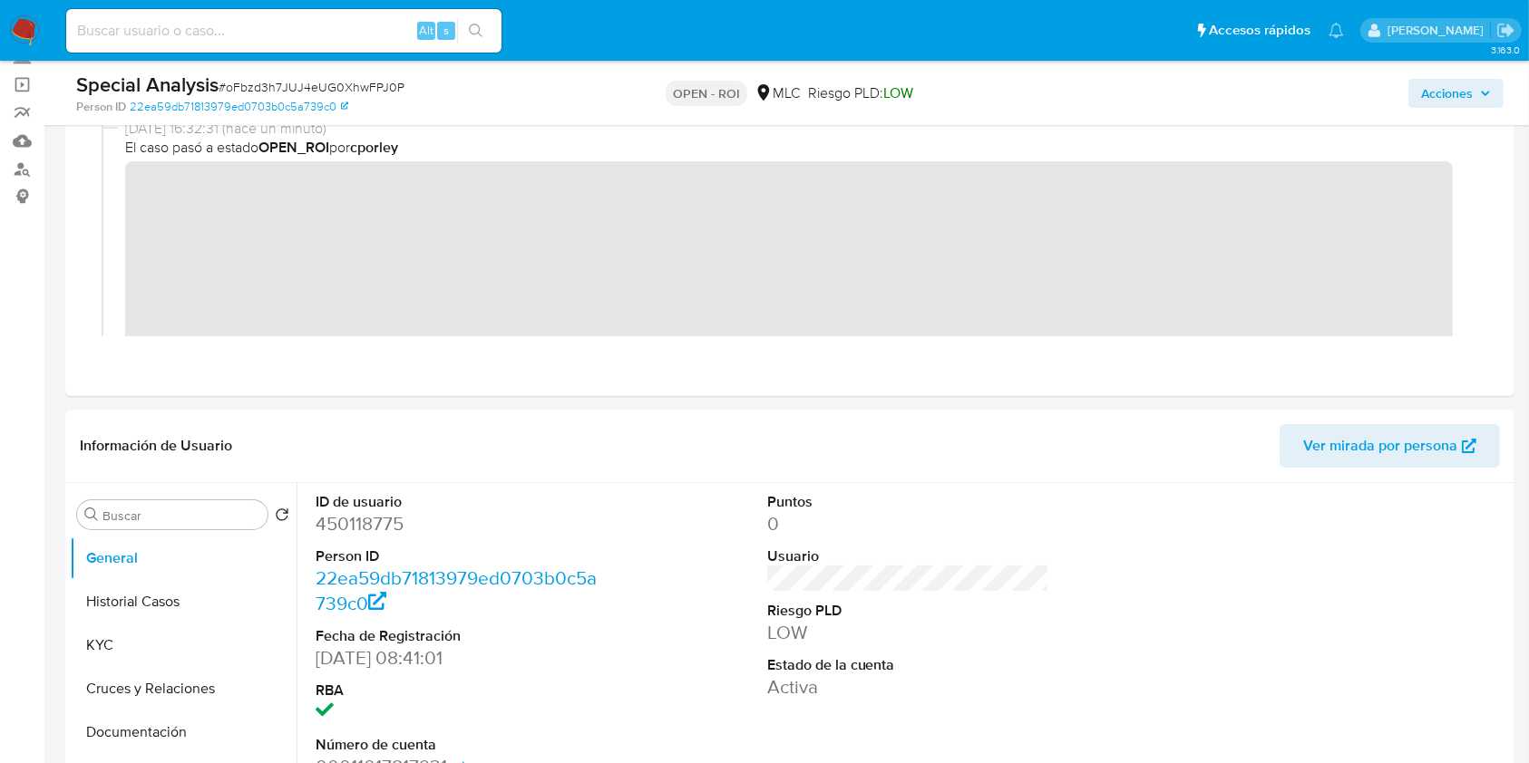
click at [1146, 86] on span "Acciones" at bounding box center [1447, 93] width 52 height 29
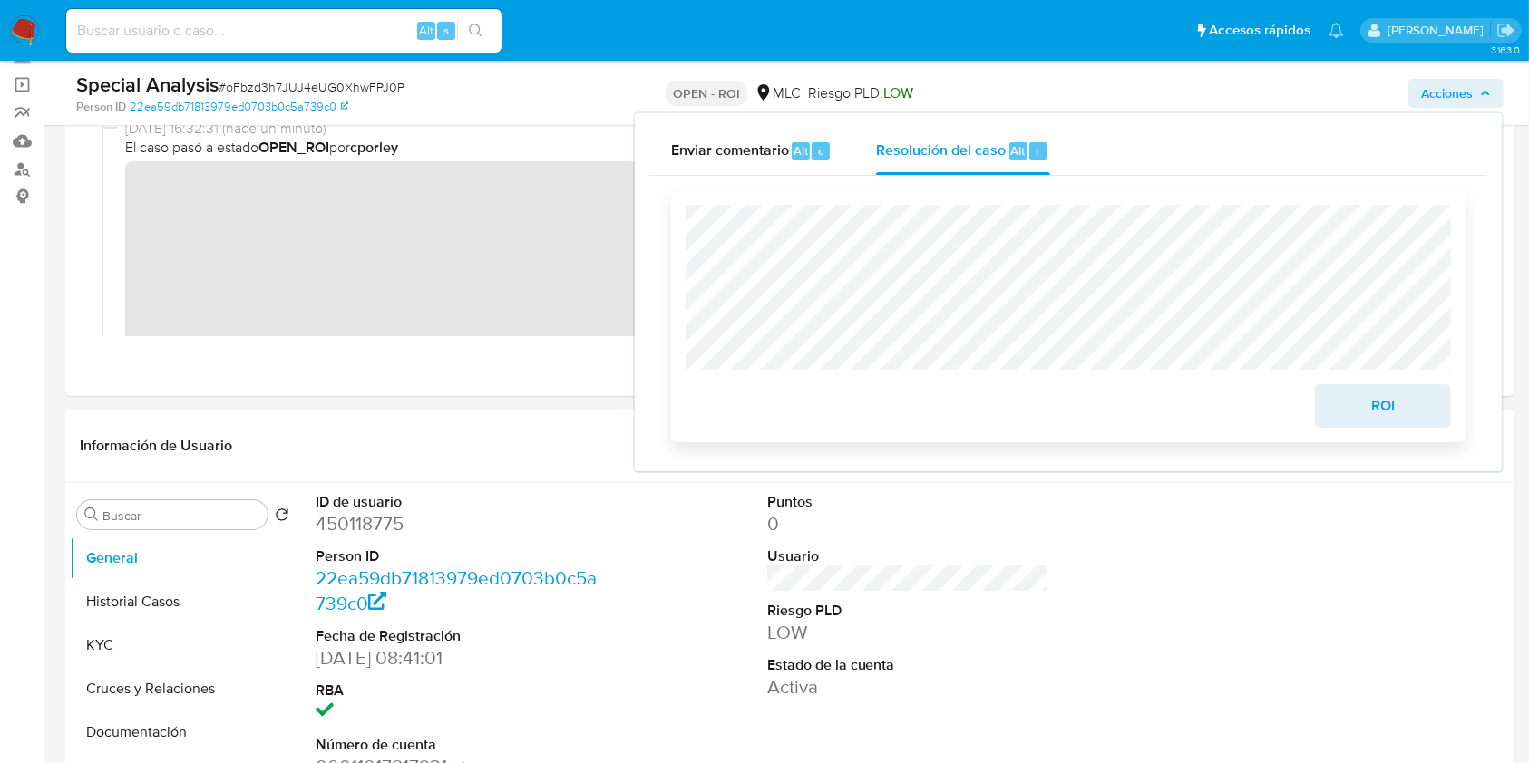
click at [1146, 408] on span "ROI" at bounding box center [1382, 406] width 89 height 40
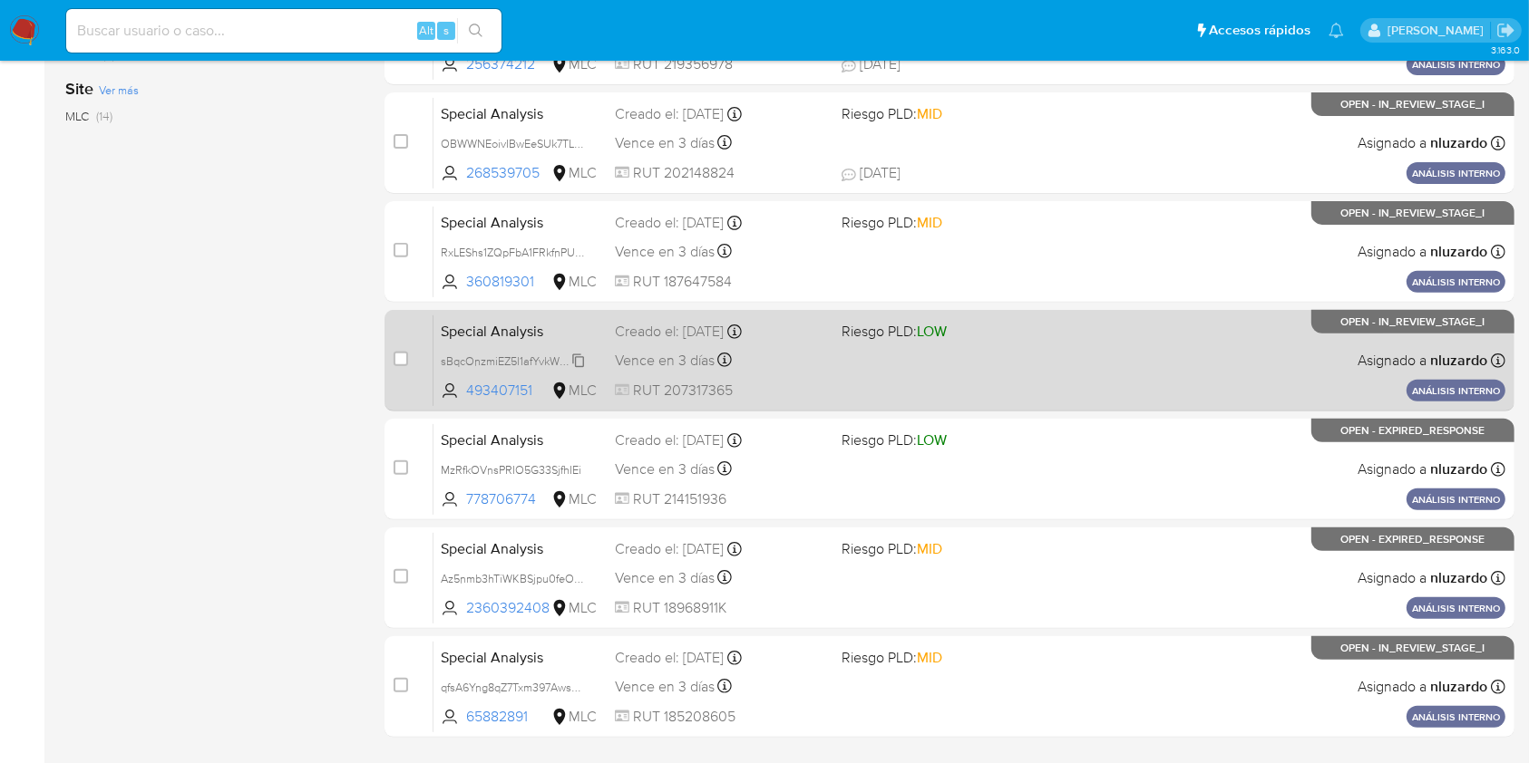
scroll to position [733, 0]
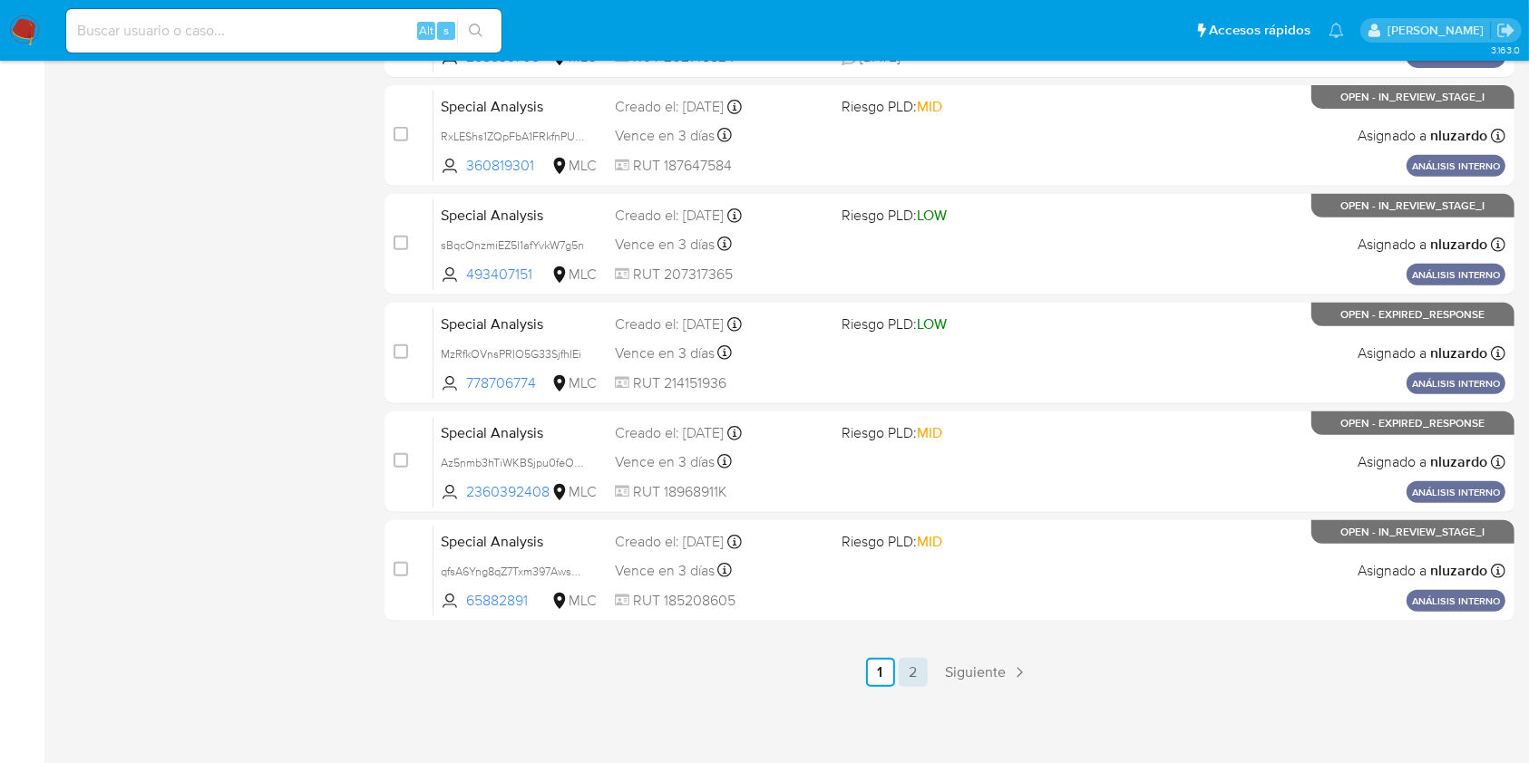
click at [910, 674] on link "2" at bounding box center [912, 672] width 29 height 29
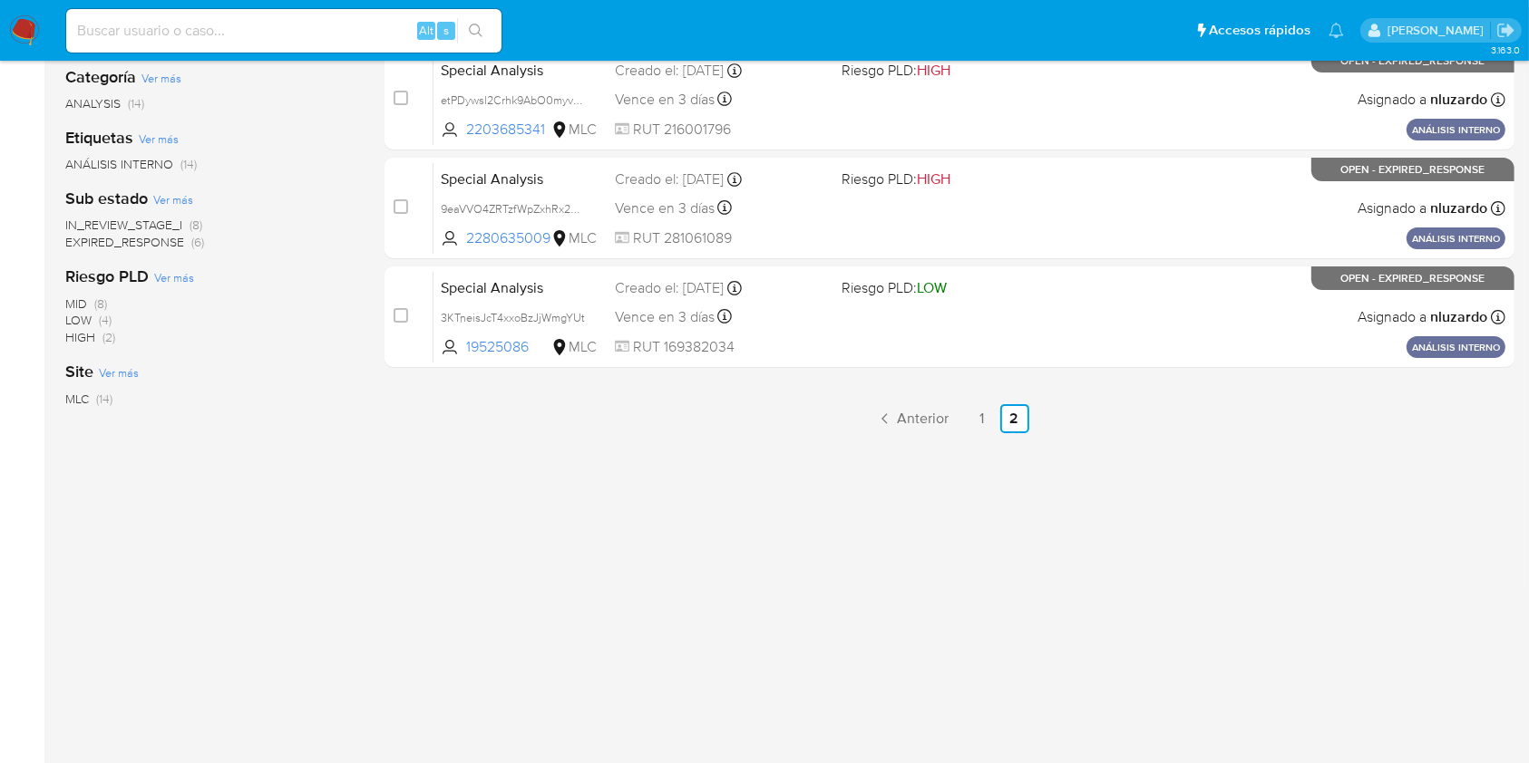
scroll to position [340, 0]
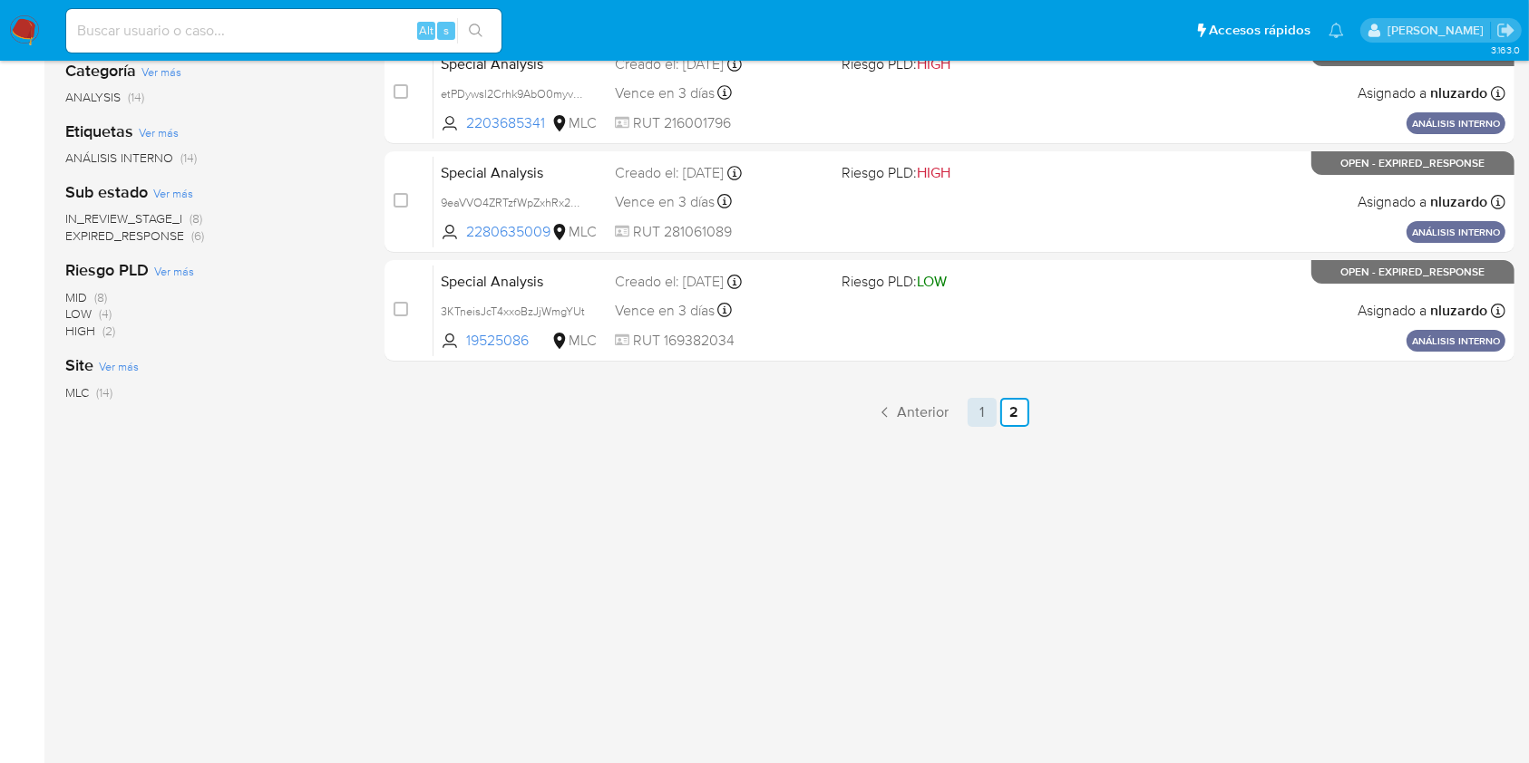
click at [976, 403] on link "1" at bounding box center [981, 412] width 29 height 29
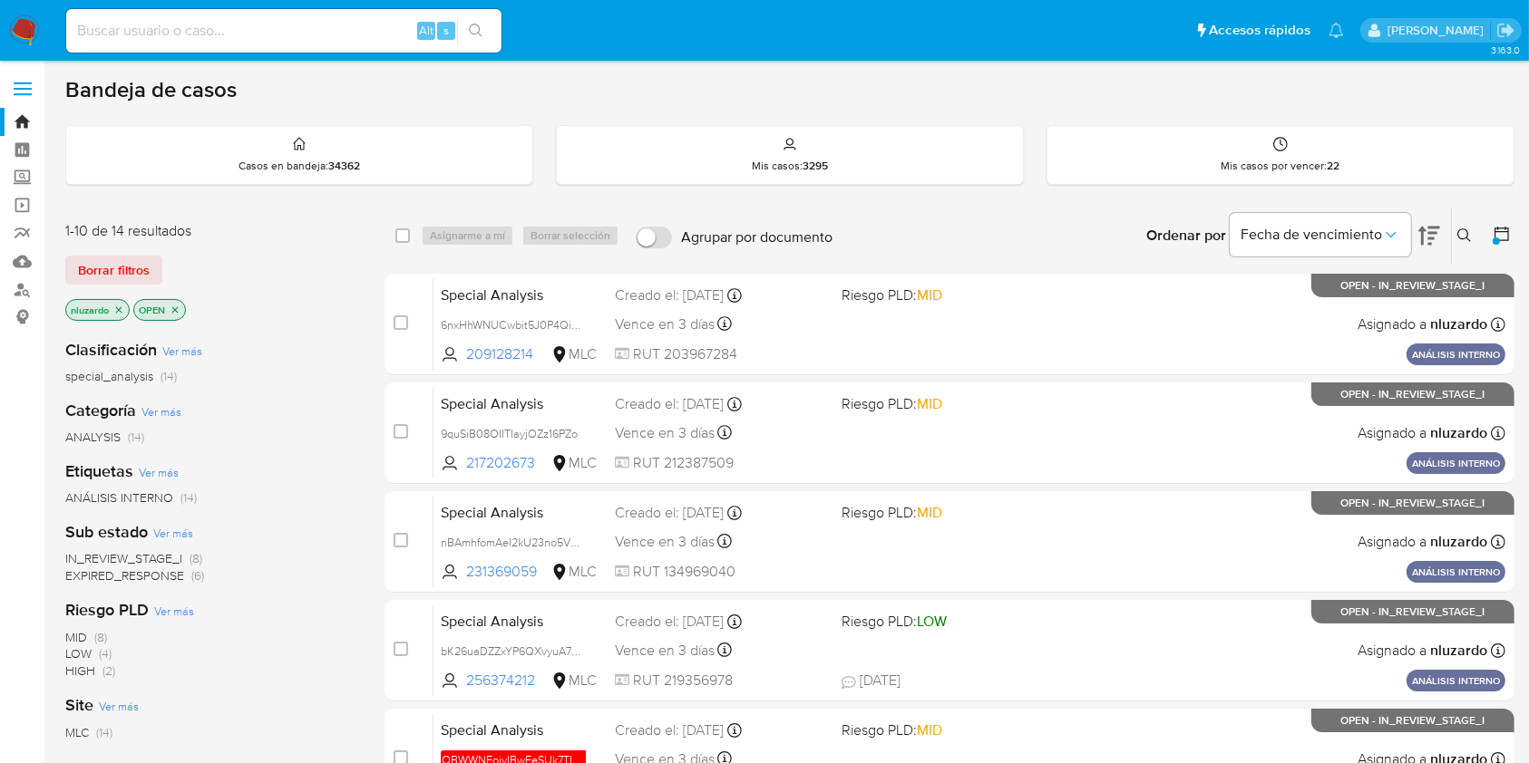
drag, startPoint x: 544, startPoint y: 360, endPoint x: 369, endPoint y: 431, distance: 188.7
drag, startPoint x: 369, startPoint y: 431, endPoint x: 675, endPoint y: 701, distance: 408.5
drag, startPoint x: 286, startPoint y: 488, endPoint x: 297, endPoint y: 489, distance: 10.9
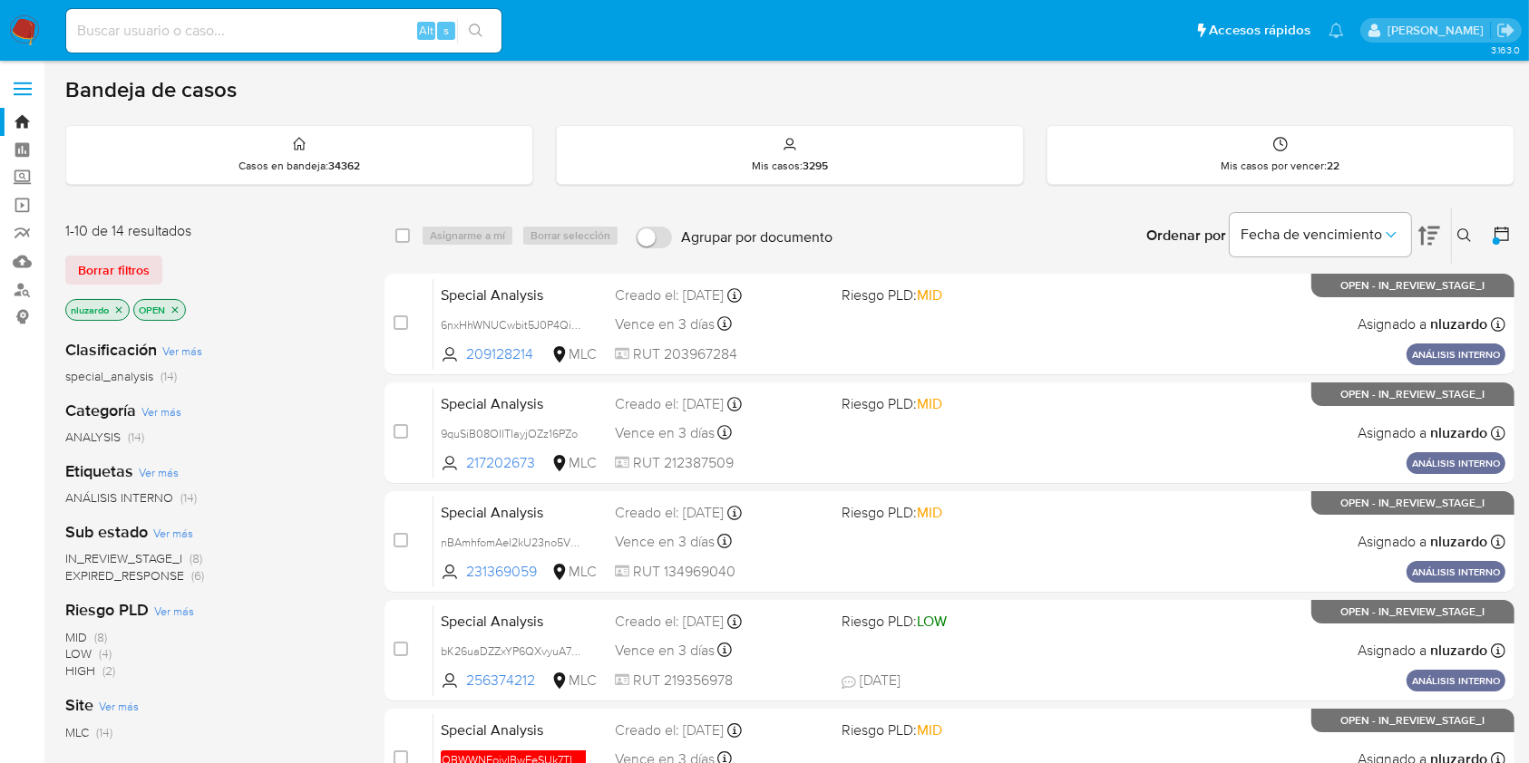
click at [292, 490] on div "ANÁLISIS INTERNO (14)" at bounding box center [210, 498] width 290 height 17
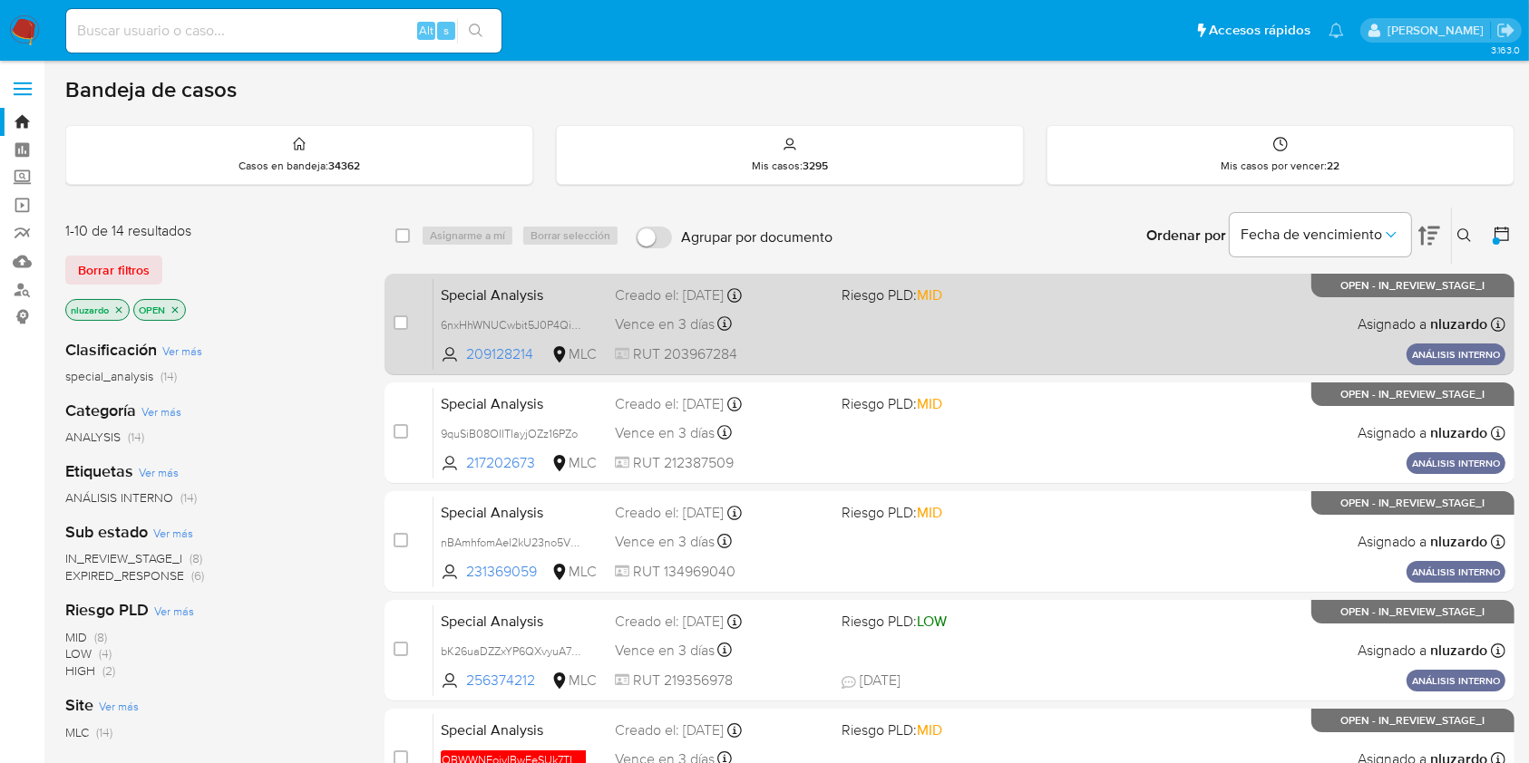
click at [1030, 320] on div "Special Analysis 6nxHhWNUCwbit5J0P4QiyKP1 209128214 MLC Riesgo PLD: MID Creado …" at bounding box center [969, 324] width 1072 height 92
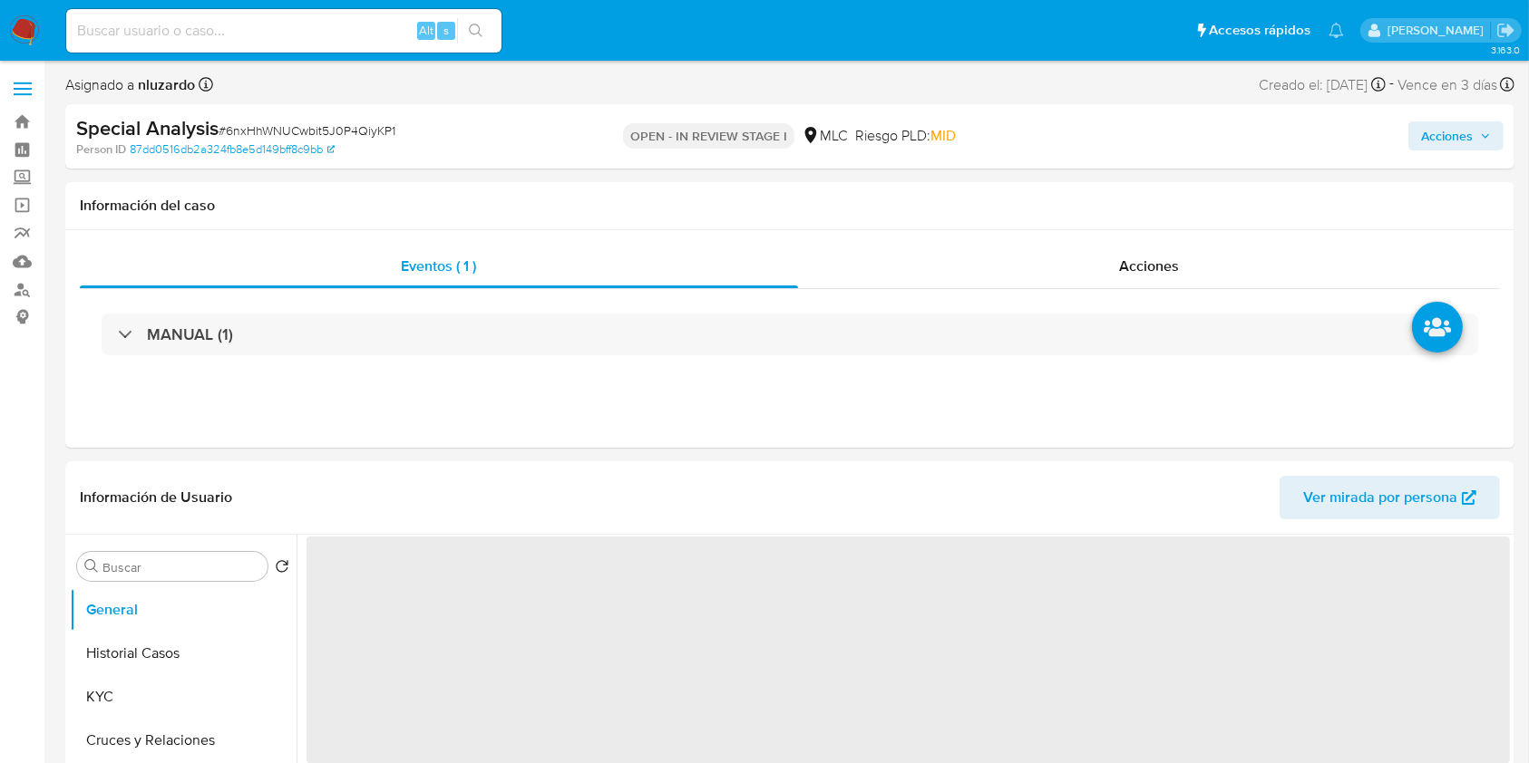
select select "10"
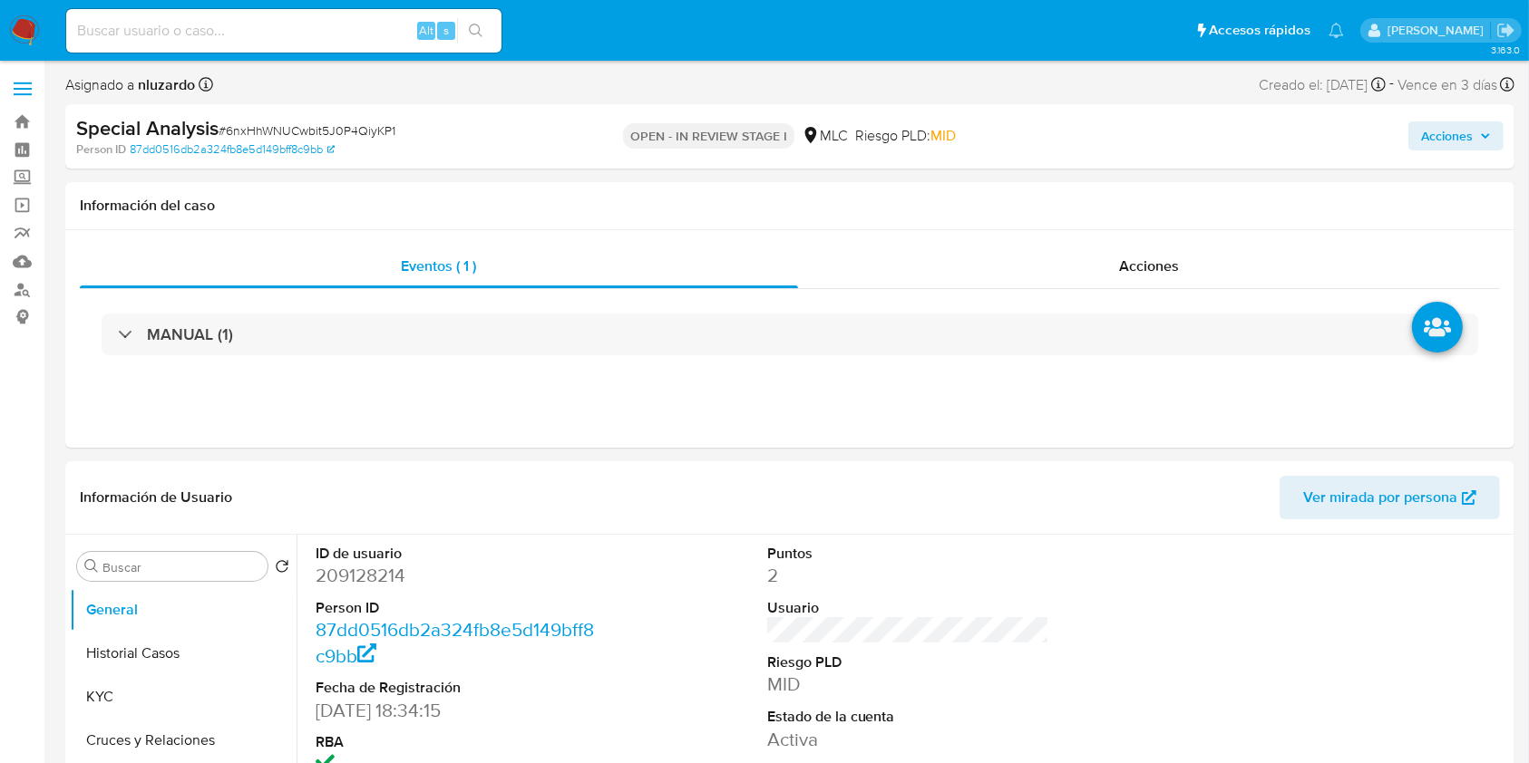
click at [178, 40] on input at bounding box center [283, 31] width 435 height 24
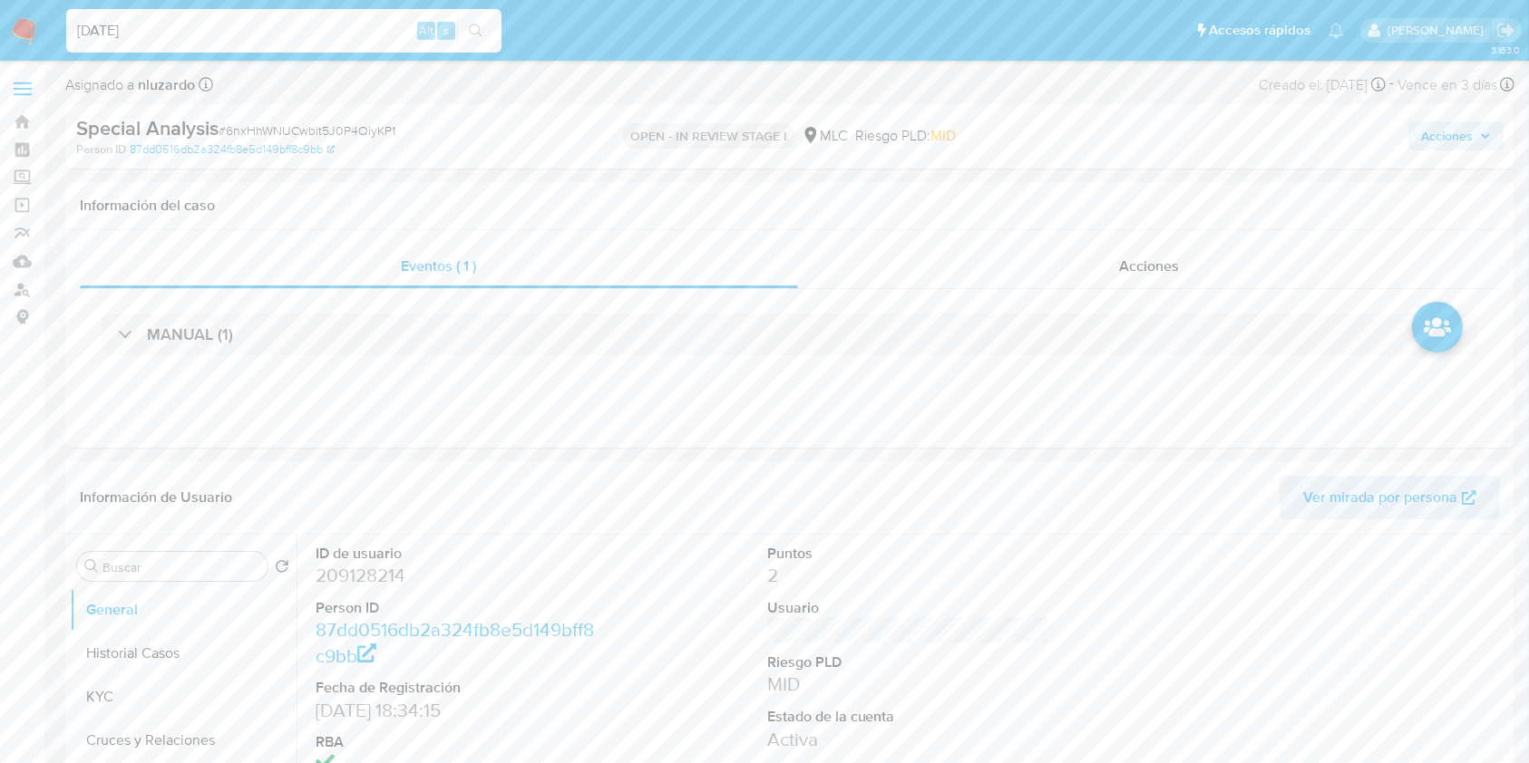
type input "09/10/2025"
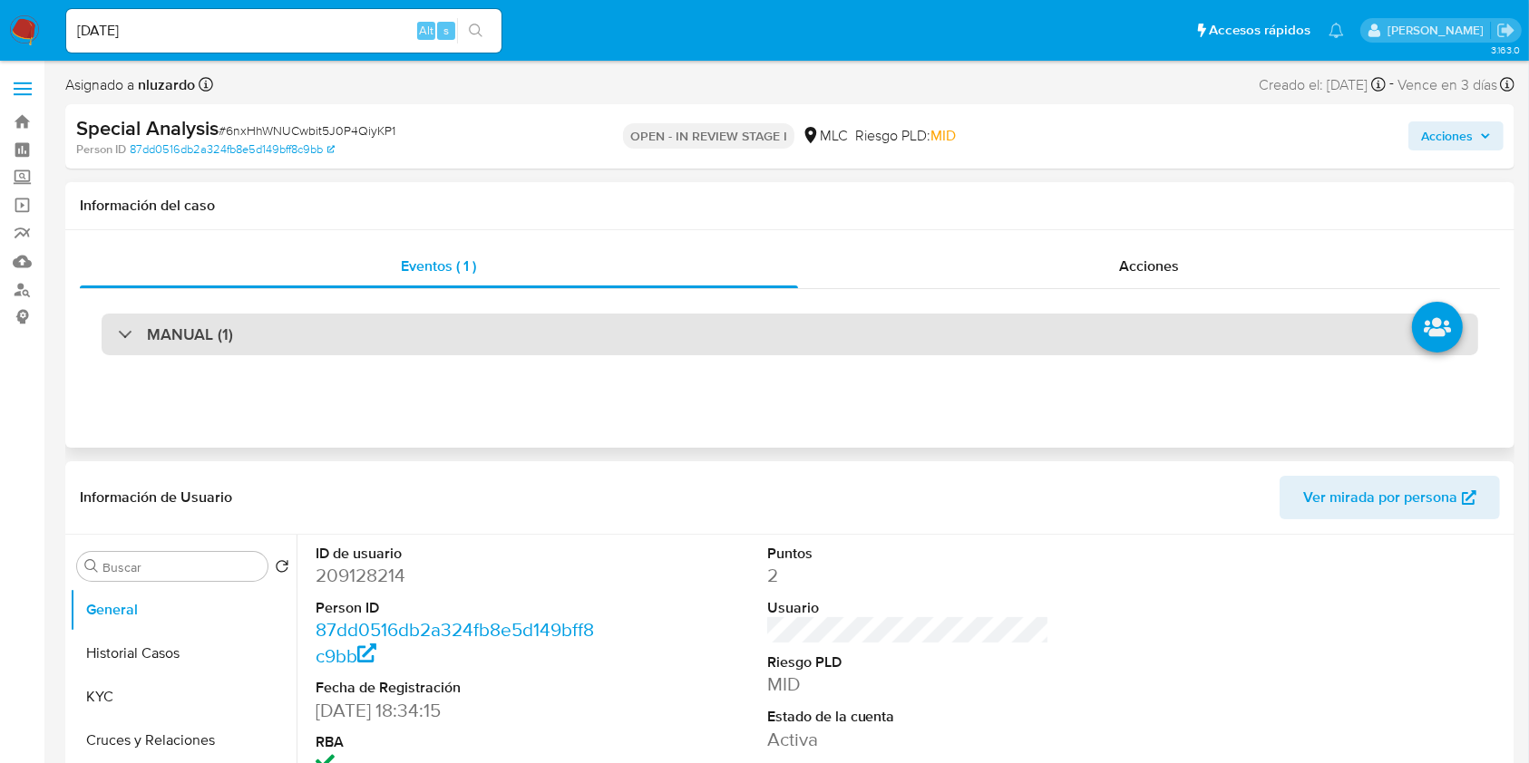
click at [162, 335] on h3 "MANUAL (1)" at bounding box center [190, 335] width 86 height 20
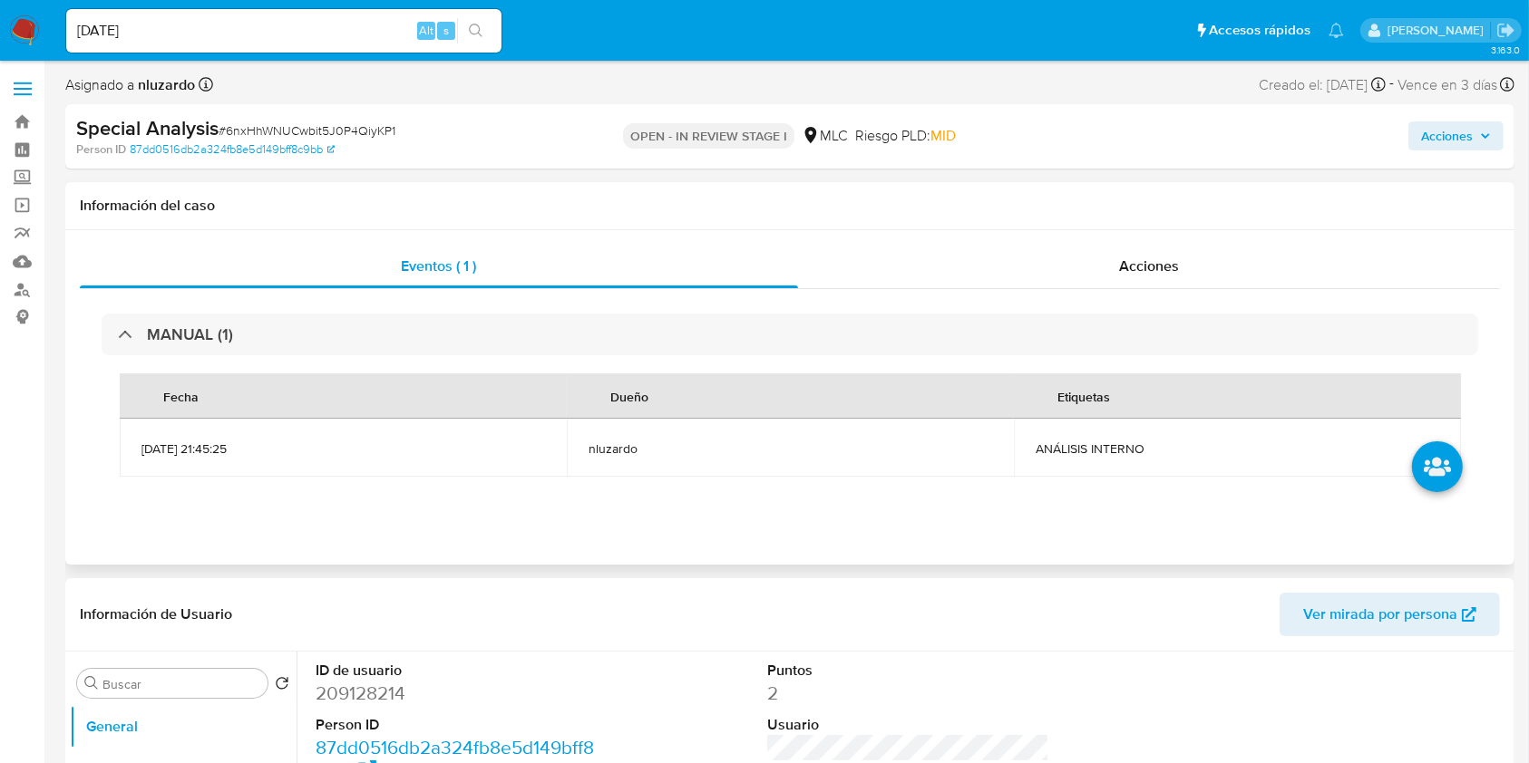
click at [1081, 450] on span "ANÁLISIS INTERNO" at bounding box center [1236, 449] width 403 height 16
copy span "ANÁLISIS INTERNO"
click at [1081, 450] on span "ANÁLISIS INTERNO" at bounding box center [1236, 449] width 403 height 16
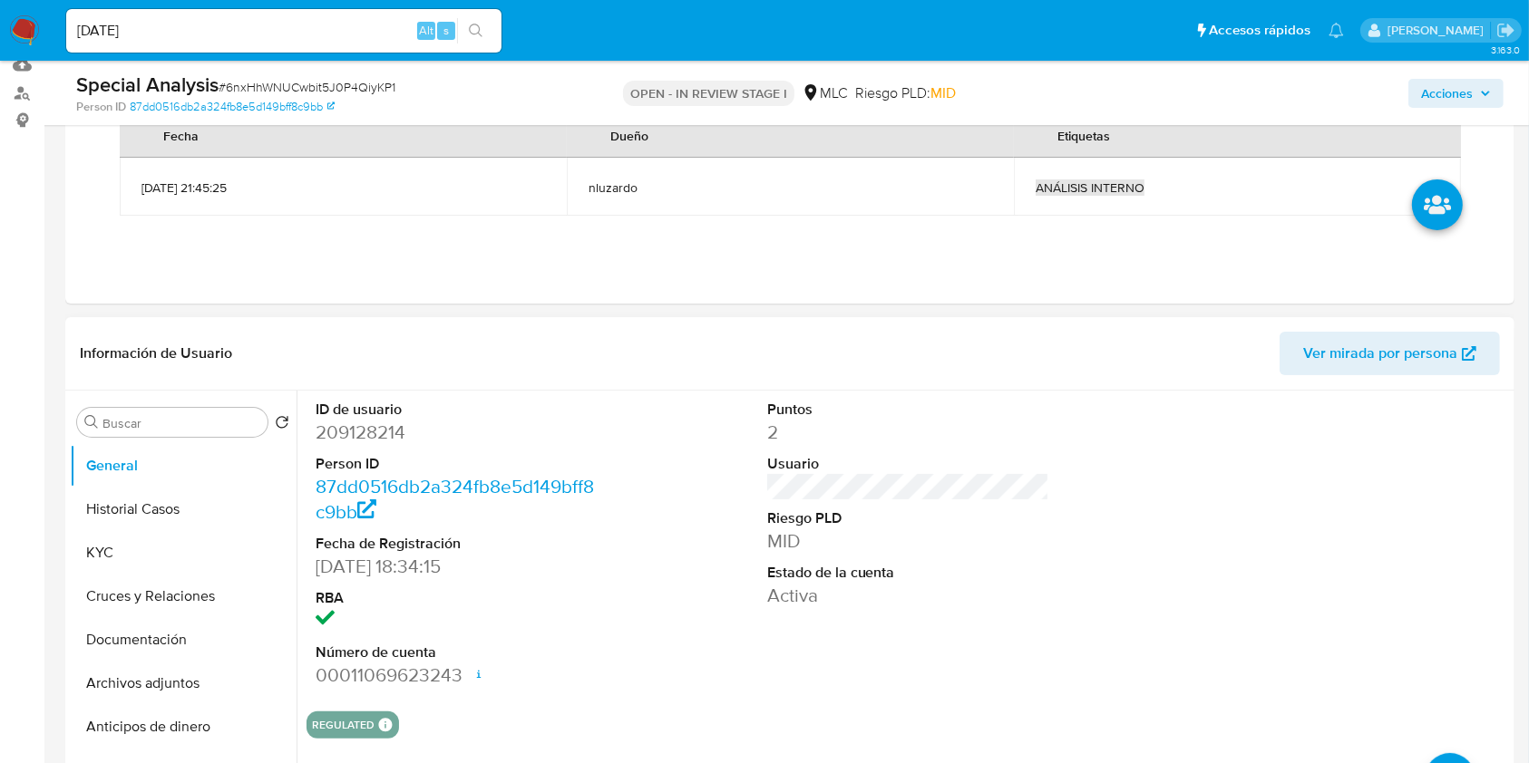
scroll to position [363, 0]
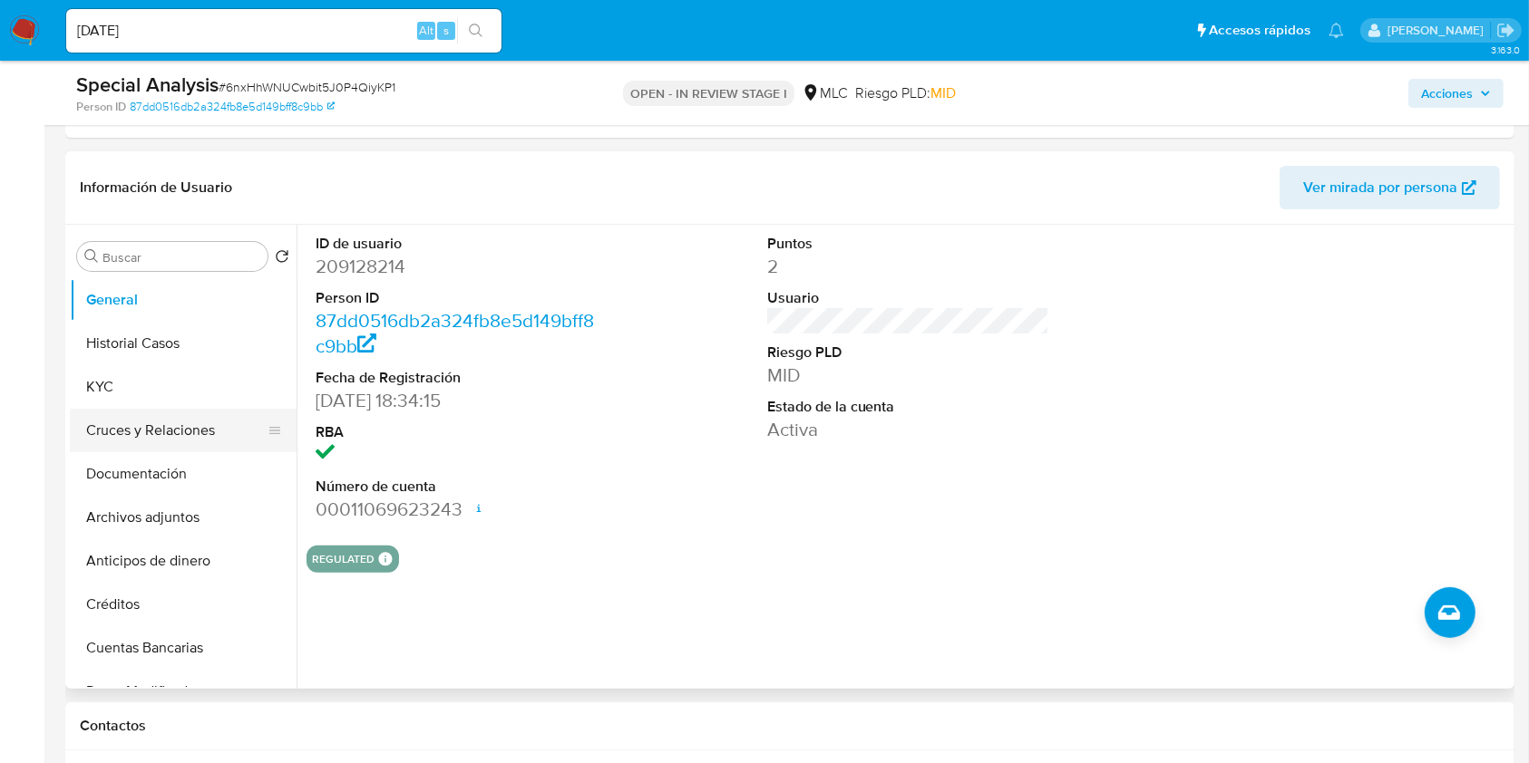
click at [123, 388] on button "KYC" at bounding box center [183, 387] width 227 height 44
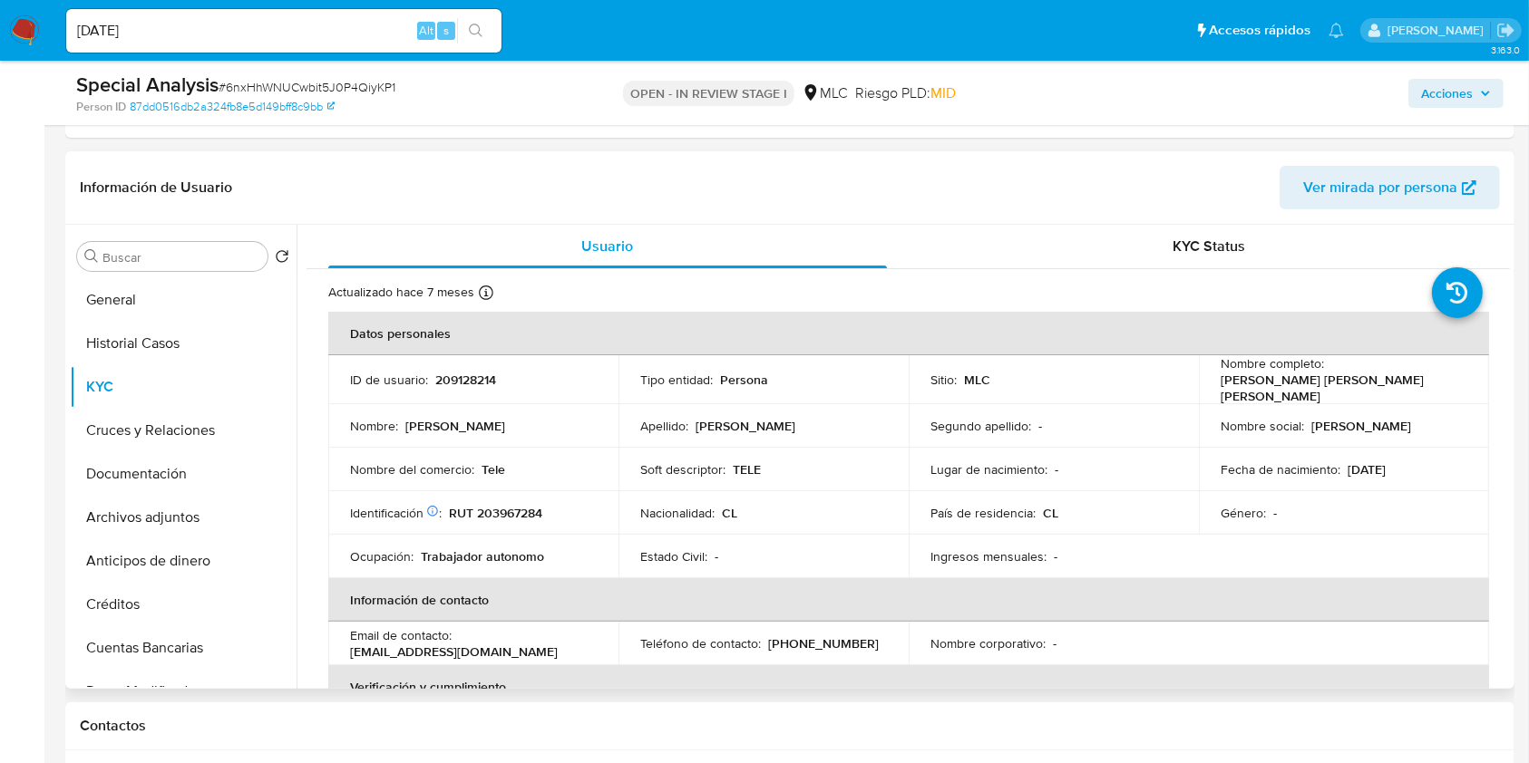
click at [1168, 359] on td "Sitio : MLC" at bounding box center [1053, 379] width 290 height 49
click at [1220, 385] on p "Rafael Jaime Martínez Arellano" at bounding box center [1339, 388] width 239 height 33
drag, startPoint x: 1353, startPoint y: 384, endPoint x: 1436, endPoint y: 385, distance: 83.4
click at [1436, 385] on div "Nombre completo : Rafael Jaime Martínez Arellano" at bounding box center [1343, 379] width 247 height 49
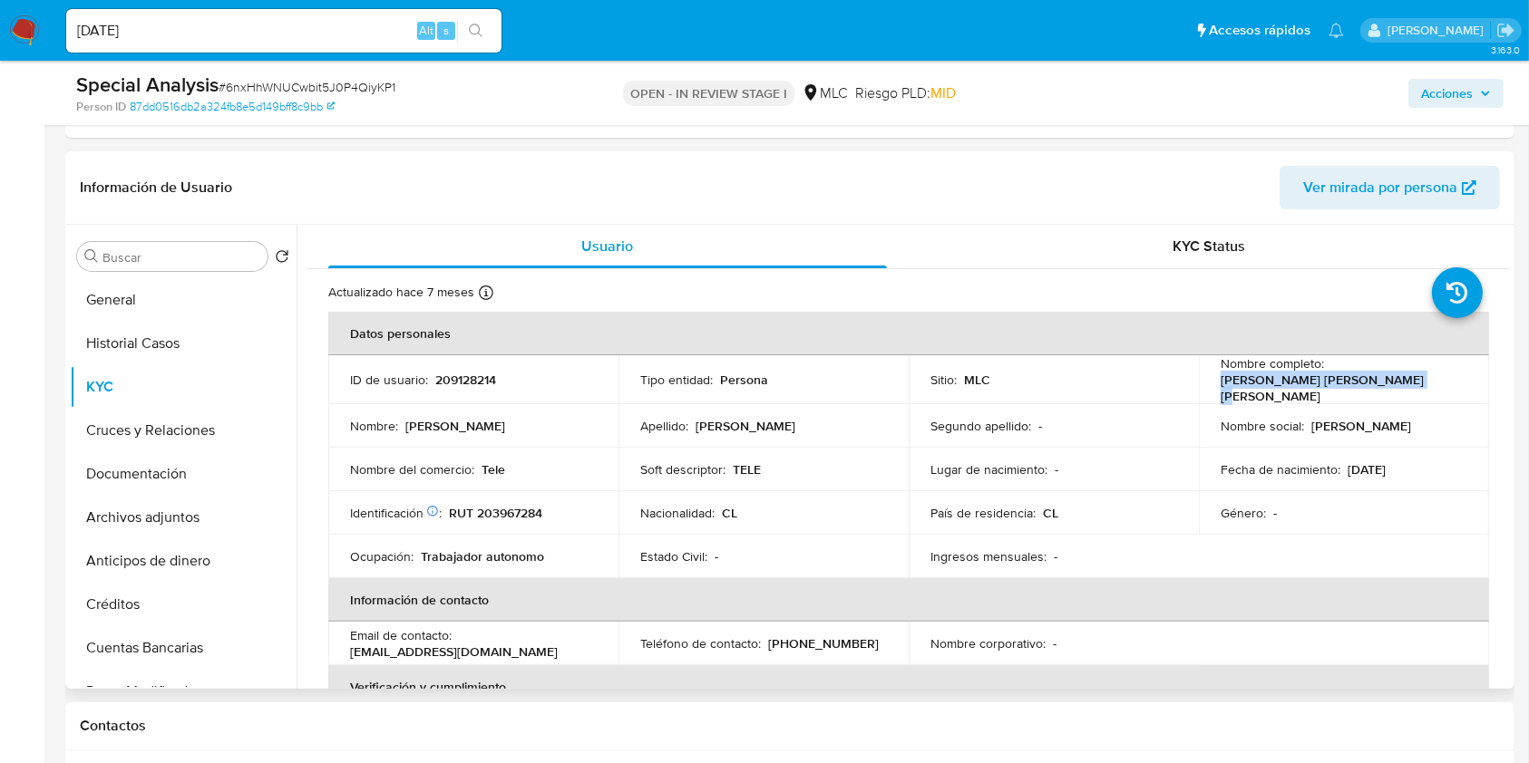
copy p "Rafael Jaime Martínez Arellano"
drag, startPoint x: 728, startPoint y: 478, endPoint x: 700, endPoint y: 474, distance: 28.3
click at [721, 477] on td "Soft descriptor : TELE" at bounding box center [763, 470] width 290 height 44
click at [494, 508] on p "RUT 203967284" at bounding box center [495, 513] width 93 height 16
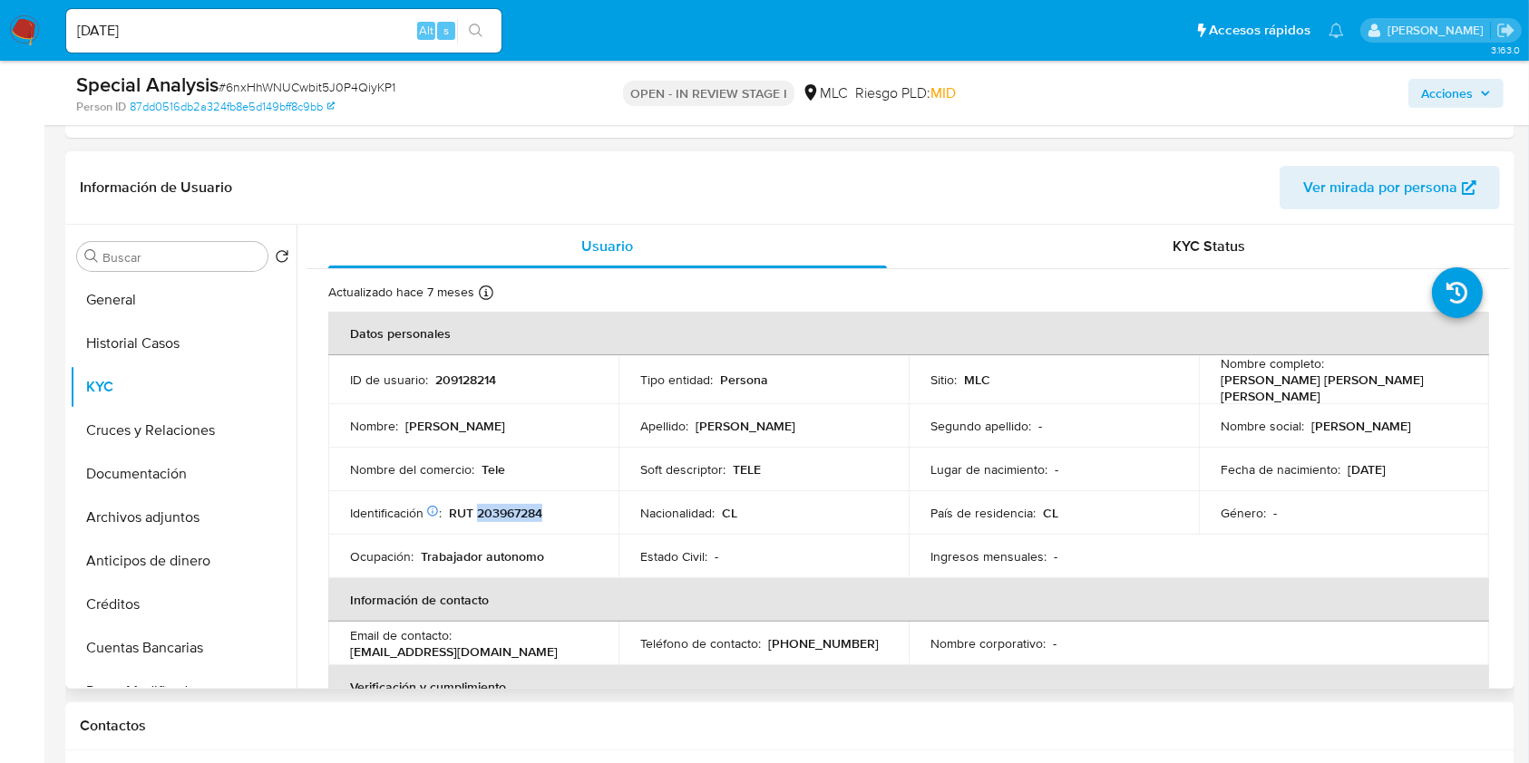
copy p "203967284"
drag, startPoint x: 735, startPoint y: 462, endPoint x: 780, endPoint y: 474, distance: 46.0
click at [735, 462] on p "TELE" at bounding box center [747, 469] width 28 height 16
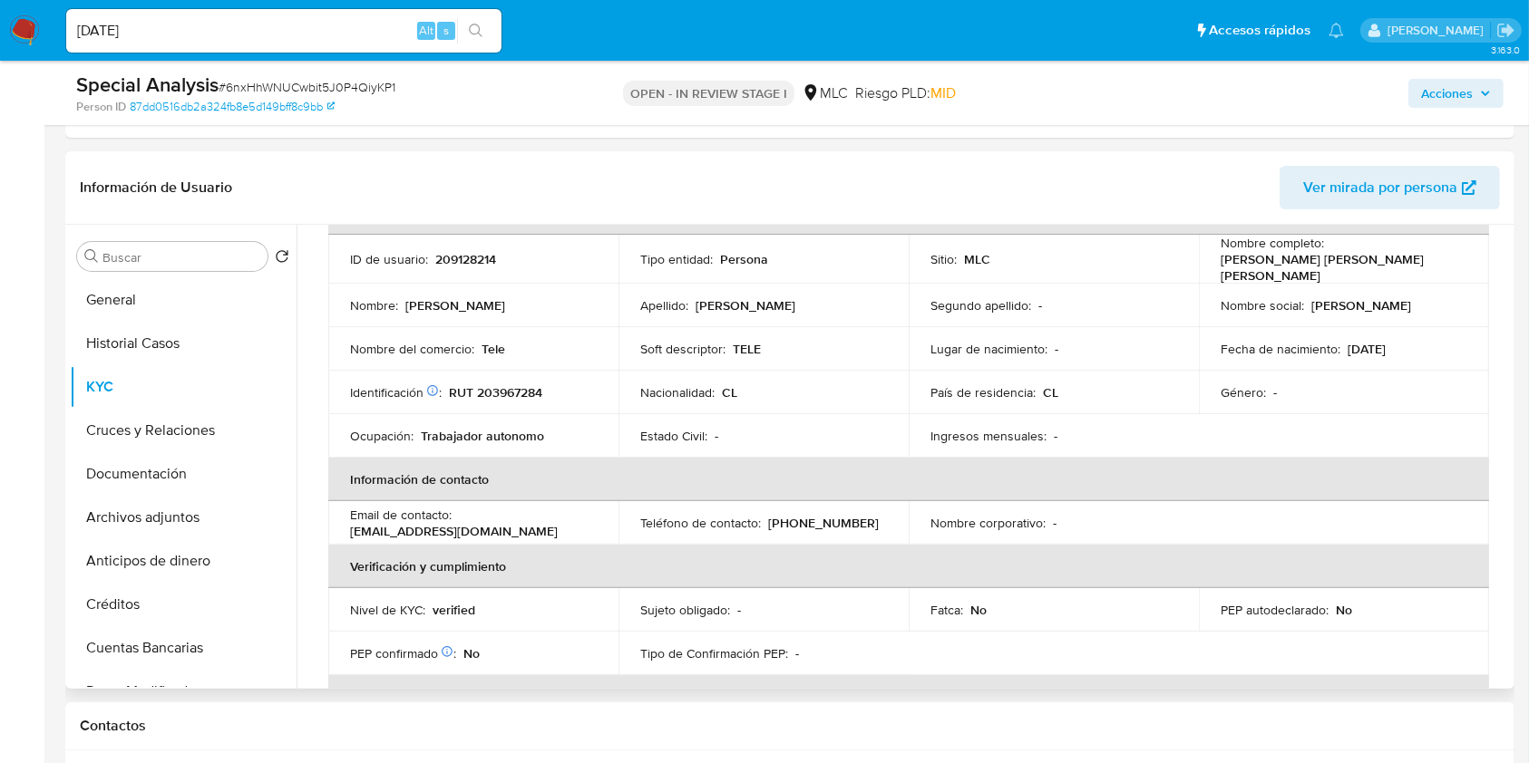
click at [660, 327] on td "Soft descriptor : TELE" at bounding box center [763, 349] width 290 height 44
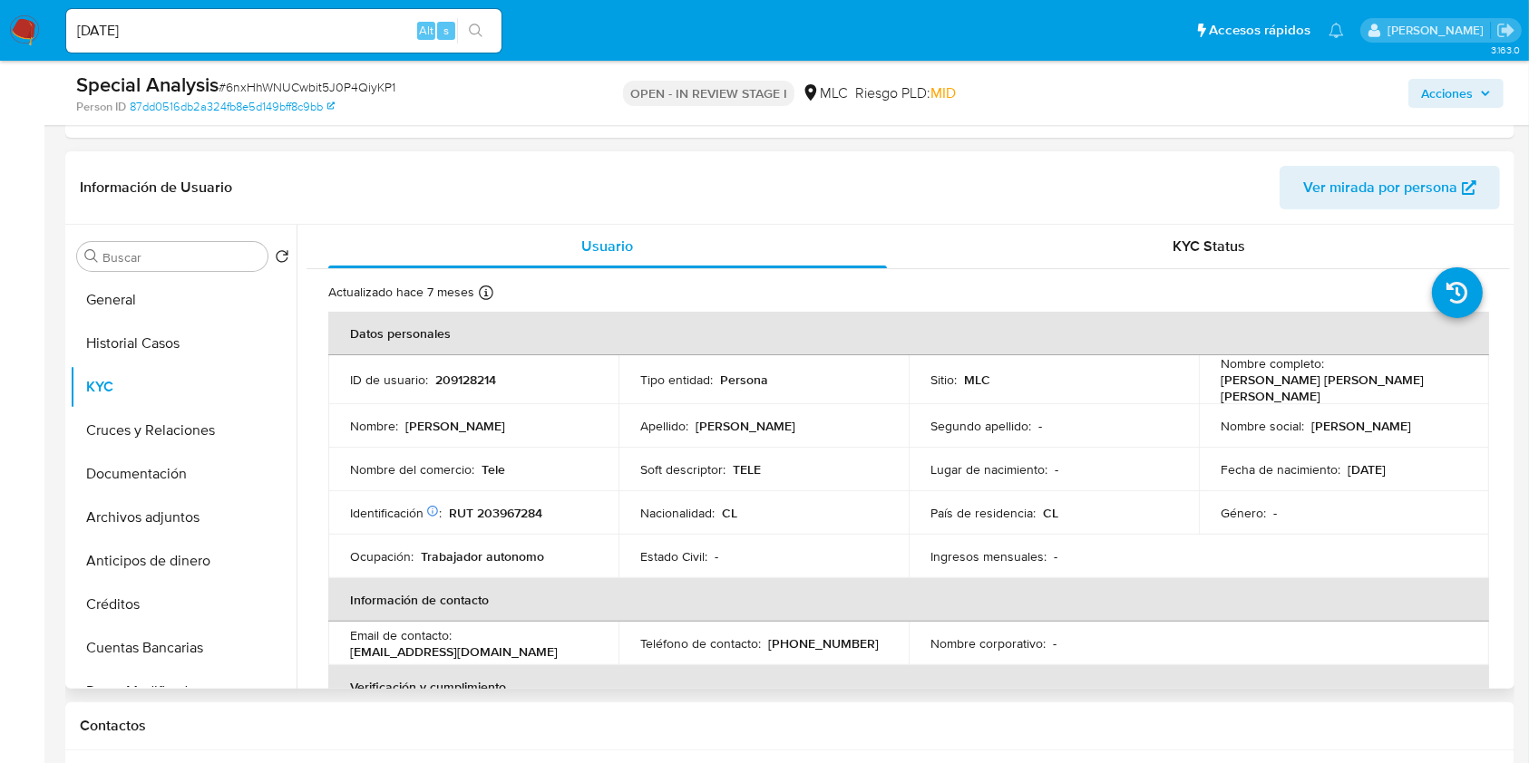
drag, startPoint x: 1501, startPoint y: 327, endPoint x: 1507, endPoint y: 340, distance: 13.8
click at [1507, 340] on div "Usuario KYC Status Actualizado hace 7 meses Creado: 20/11/2020 00:25:05 Actuali…" at bounding box center [902, 457] width 1213 height 464
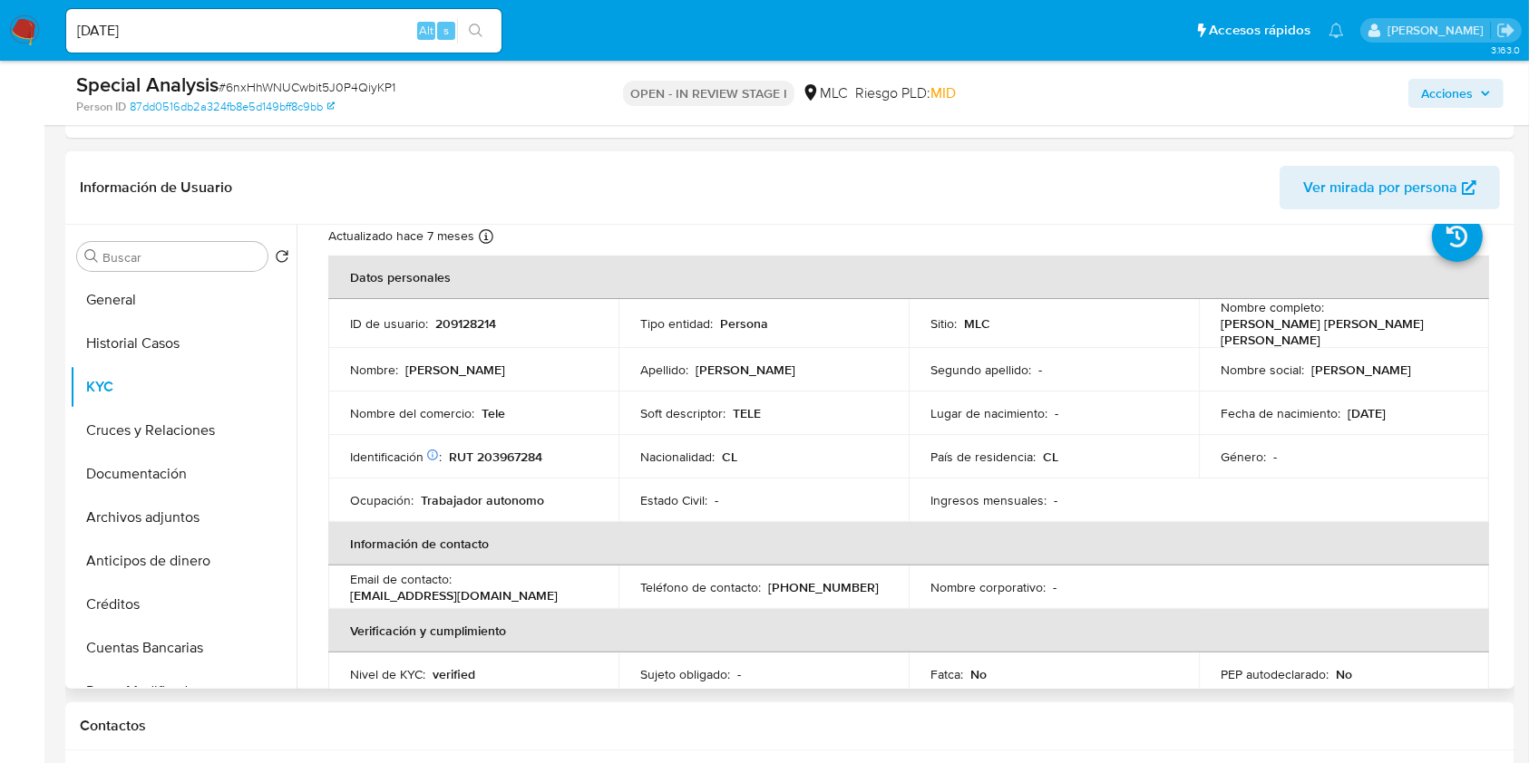
scroll to position [45, 0]
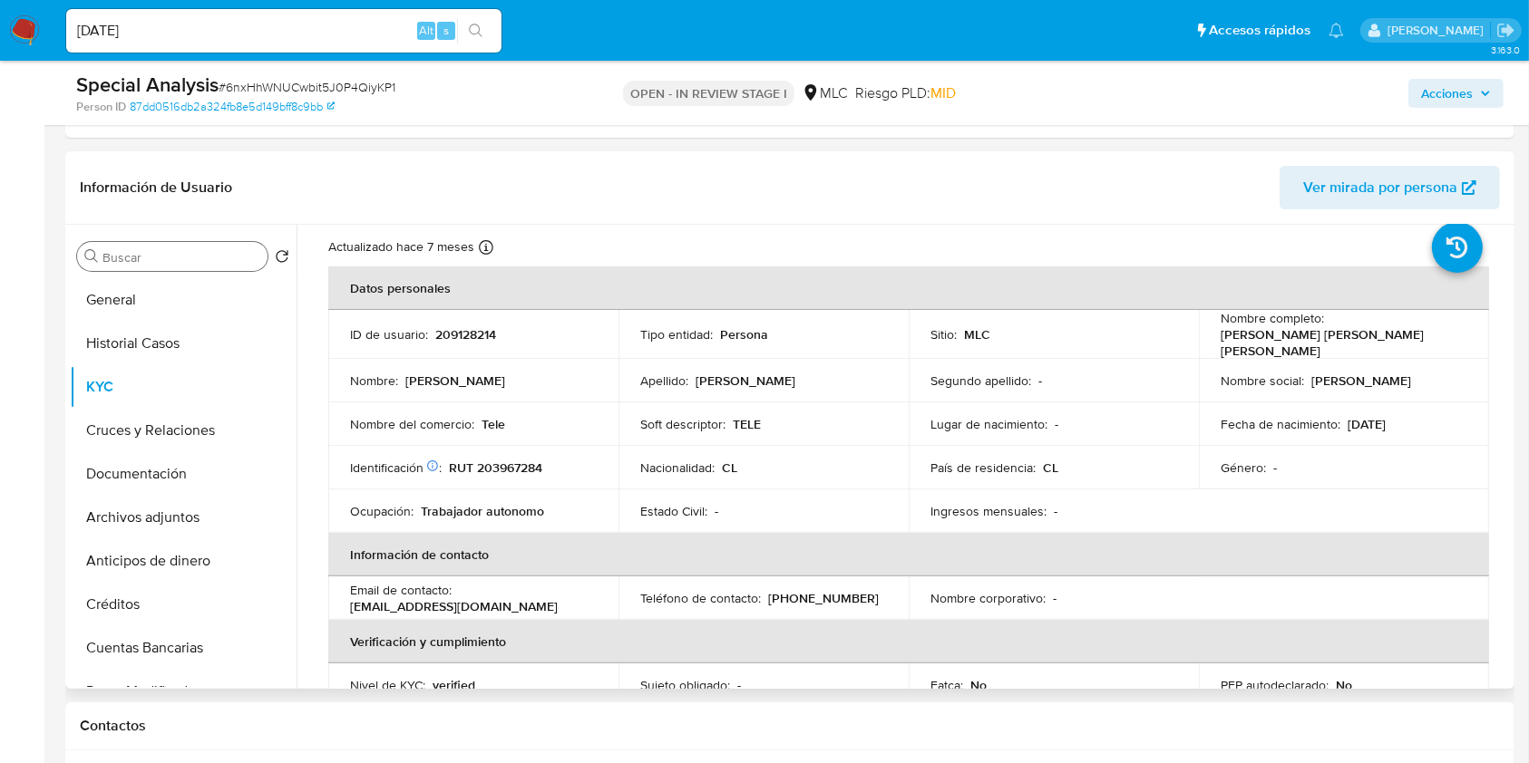
click at [219, 255] on input "Buscar" at bounding box center [181, 257] width 158 height 16
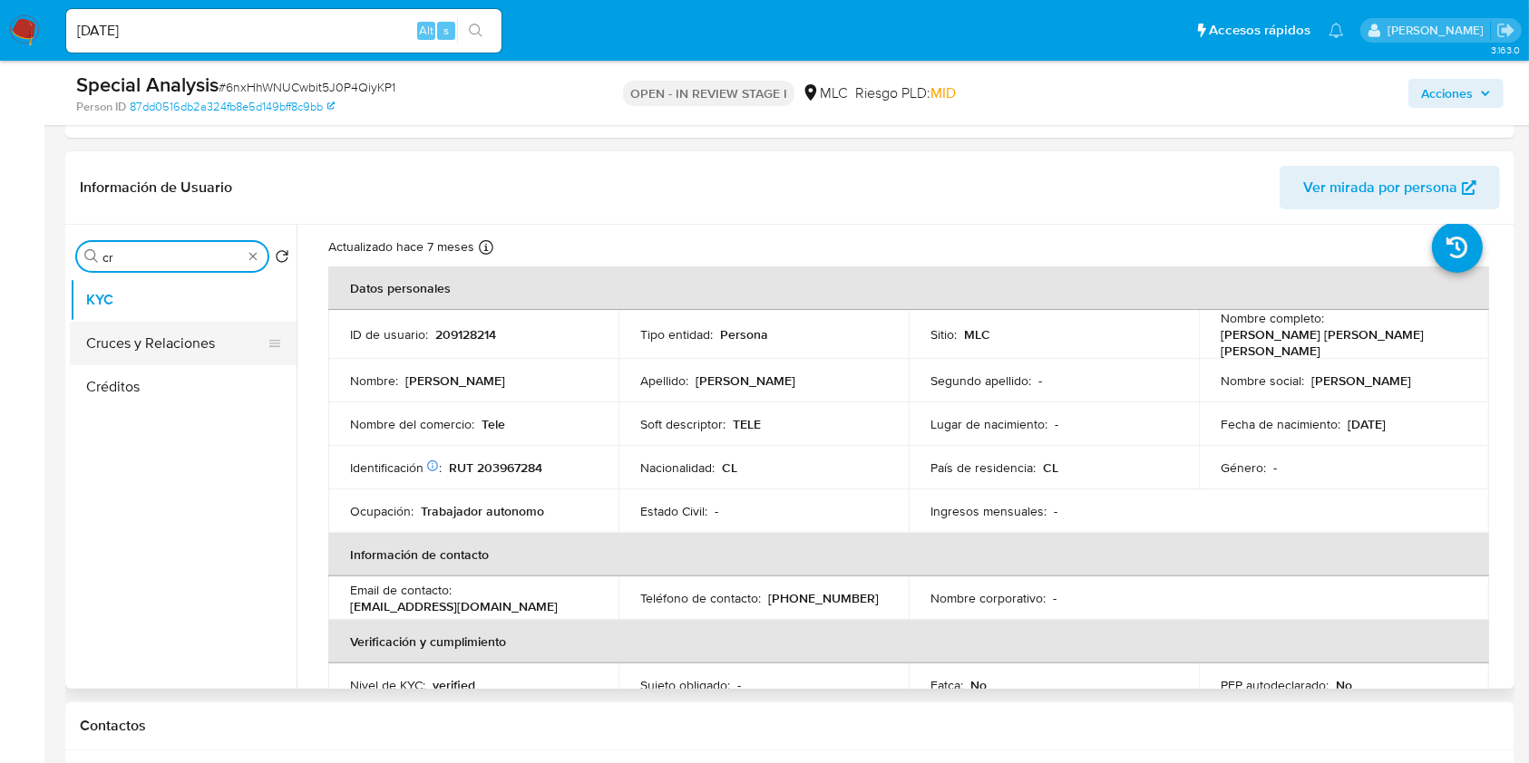
type input "cr"
click at [171, 330] on button "Cruces y Relaciones" at bounding box center [176, 344] width 212 height 44
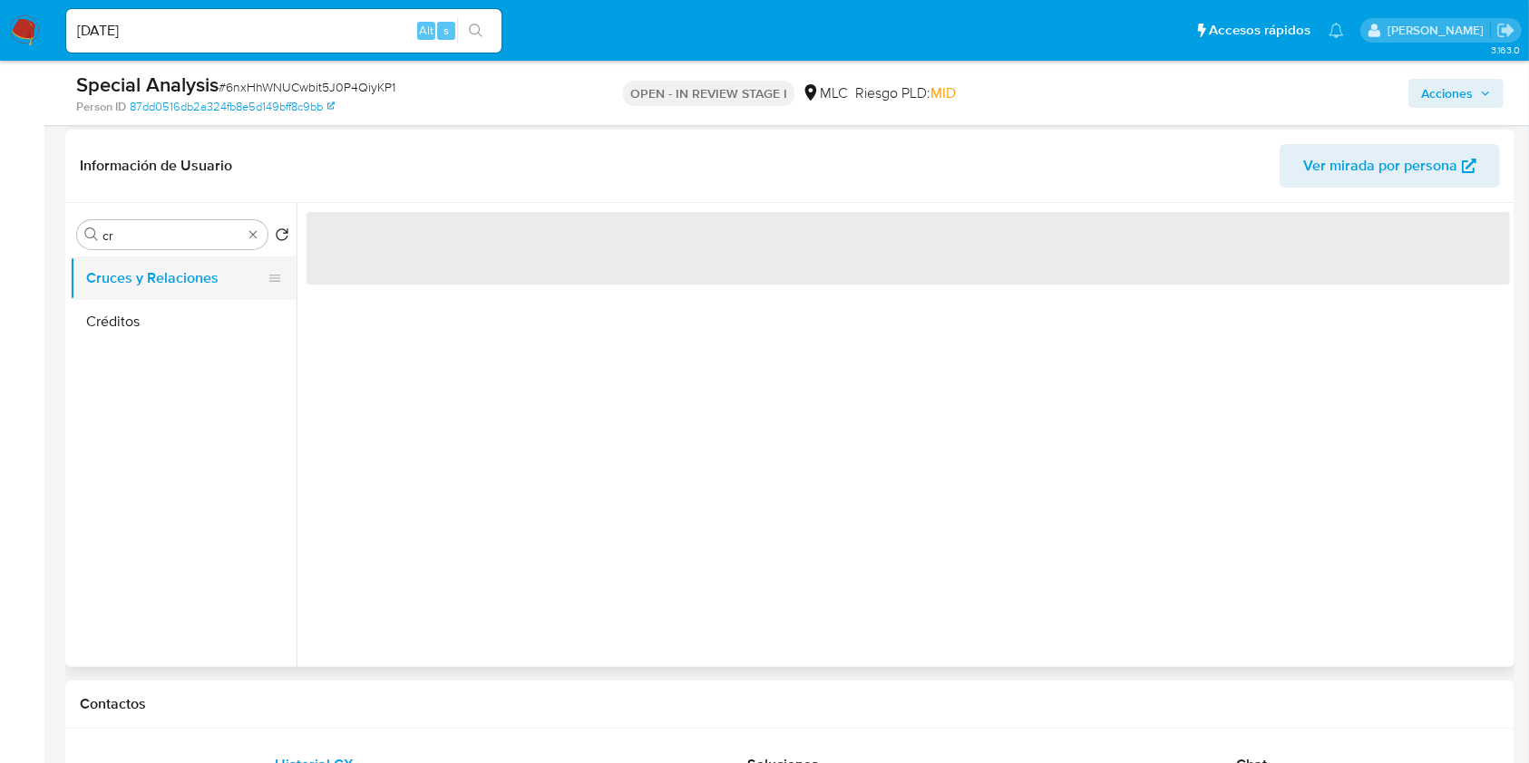
scroll to position [0, 0]
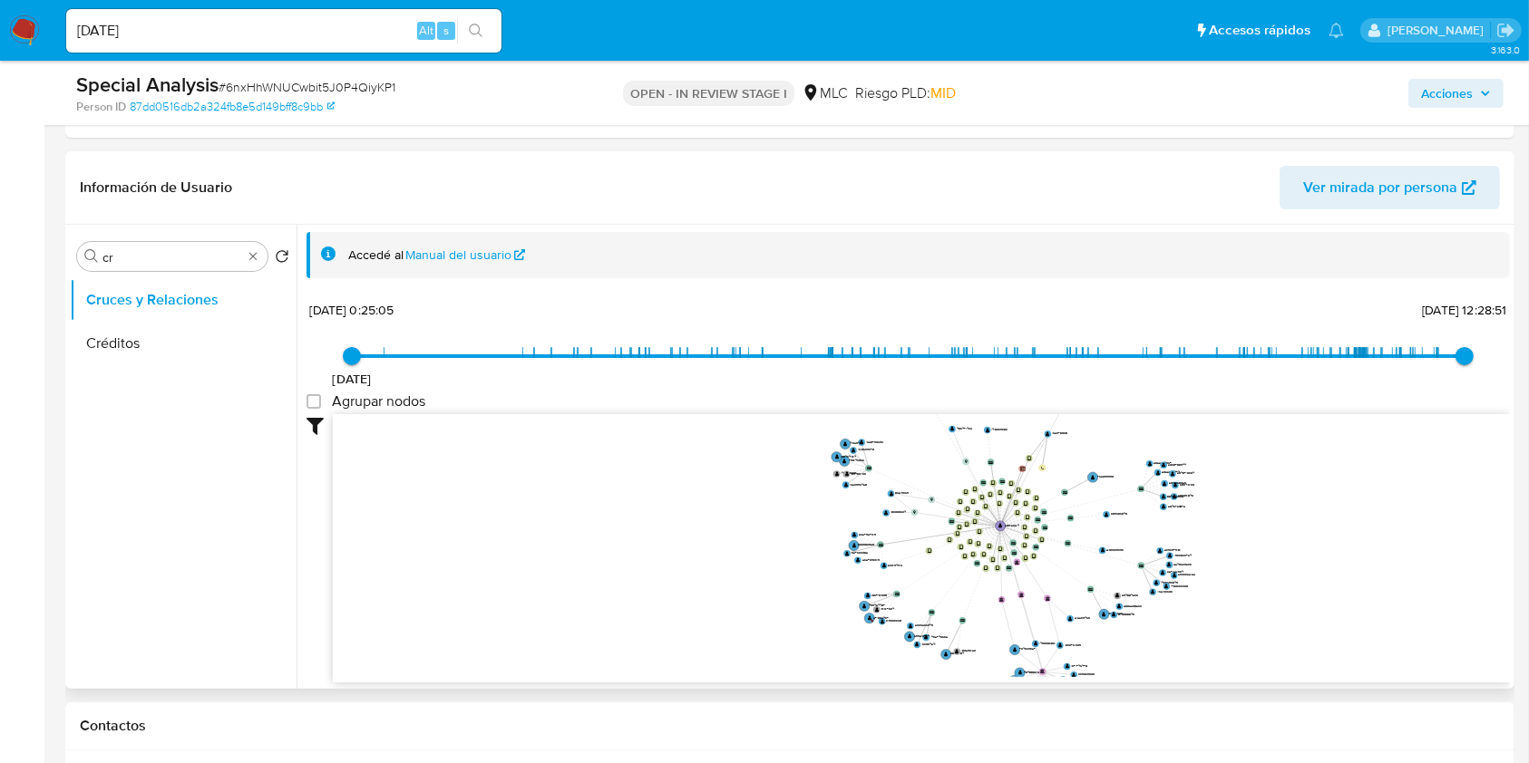
drag, startPoint x: 1031, startPoint y: 542, endPoint x: 949, endPoint y: 542, distance: 81.6
click at [949, 542] on text "" at bounding box center [949, 540] width 4 height 5
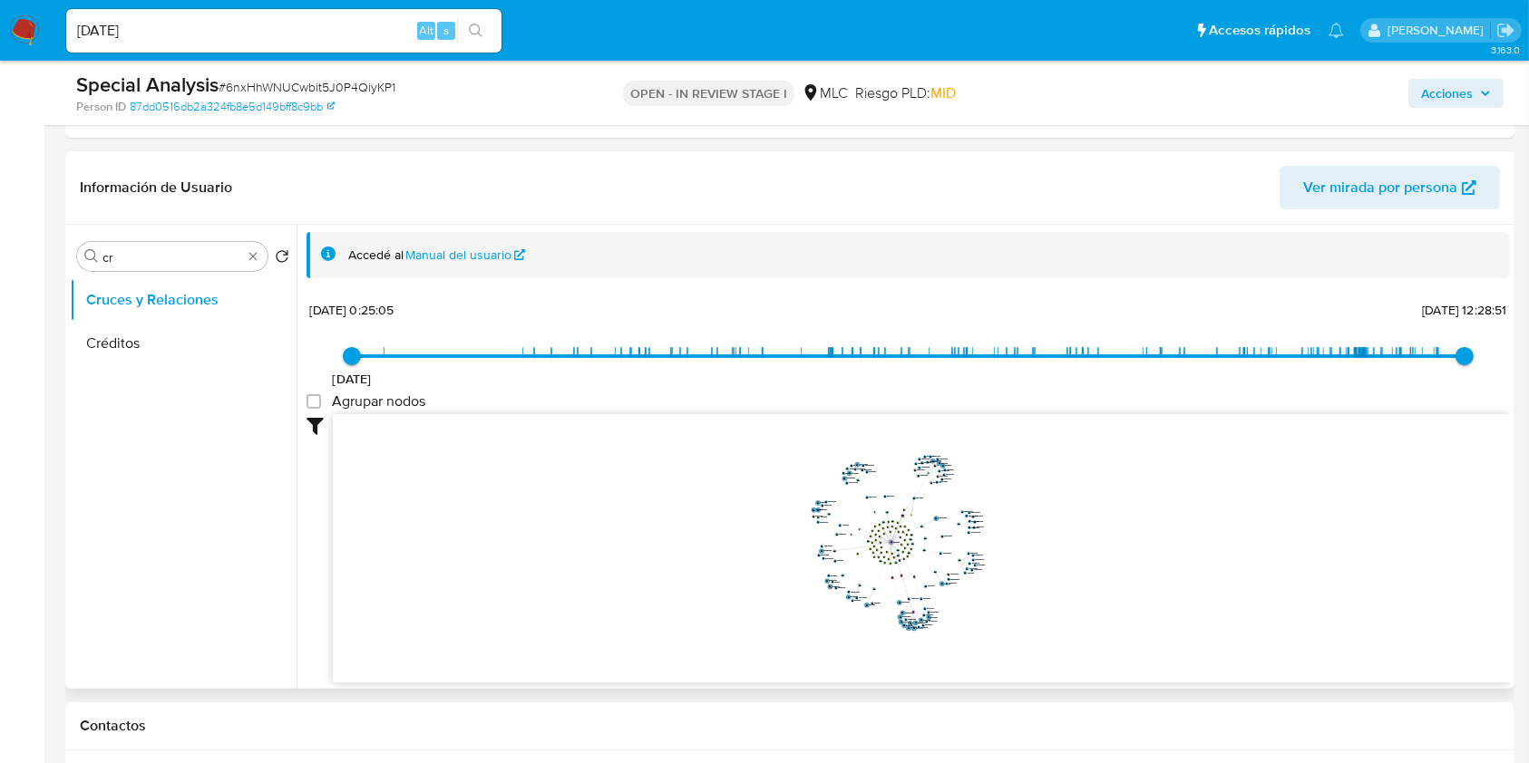
drag, startPoint x: 919, startPoint y: 568, endPoint x: 865, endPoint y: 565, distance: 54.5
click at [859, 559] on icon "device-63d48abc08813b0018df63ac  device-67fea235b5ed2ce42834edcb  device-63d4…" at bounding box center [921, 545] width 1177 height 263
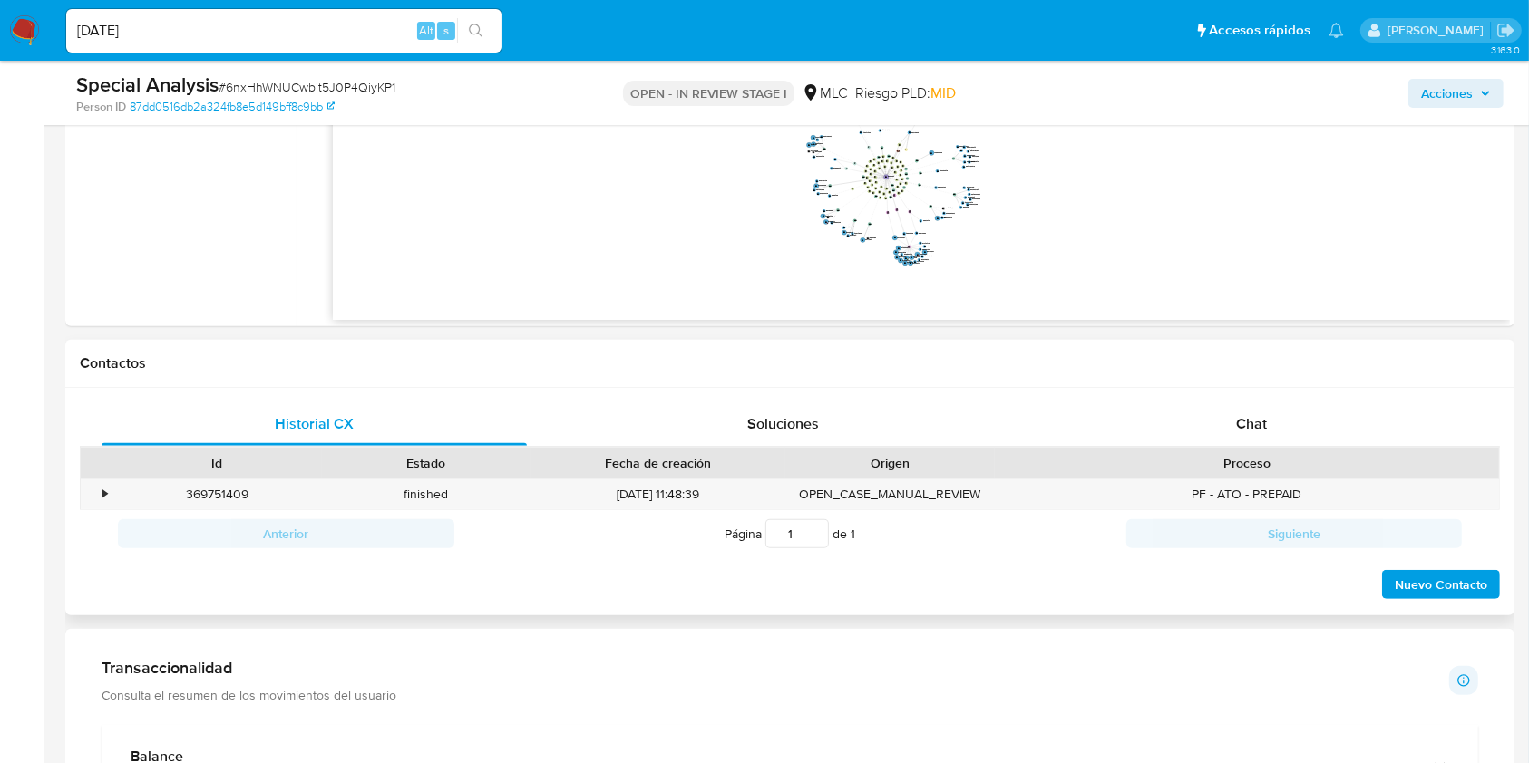
scroll to position [604, 0]
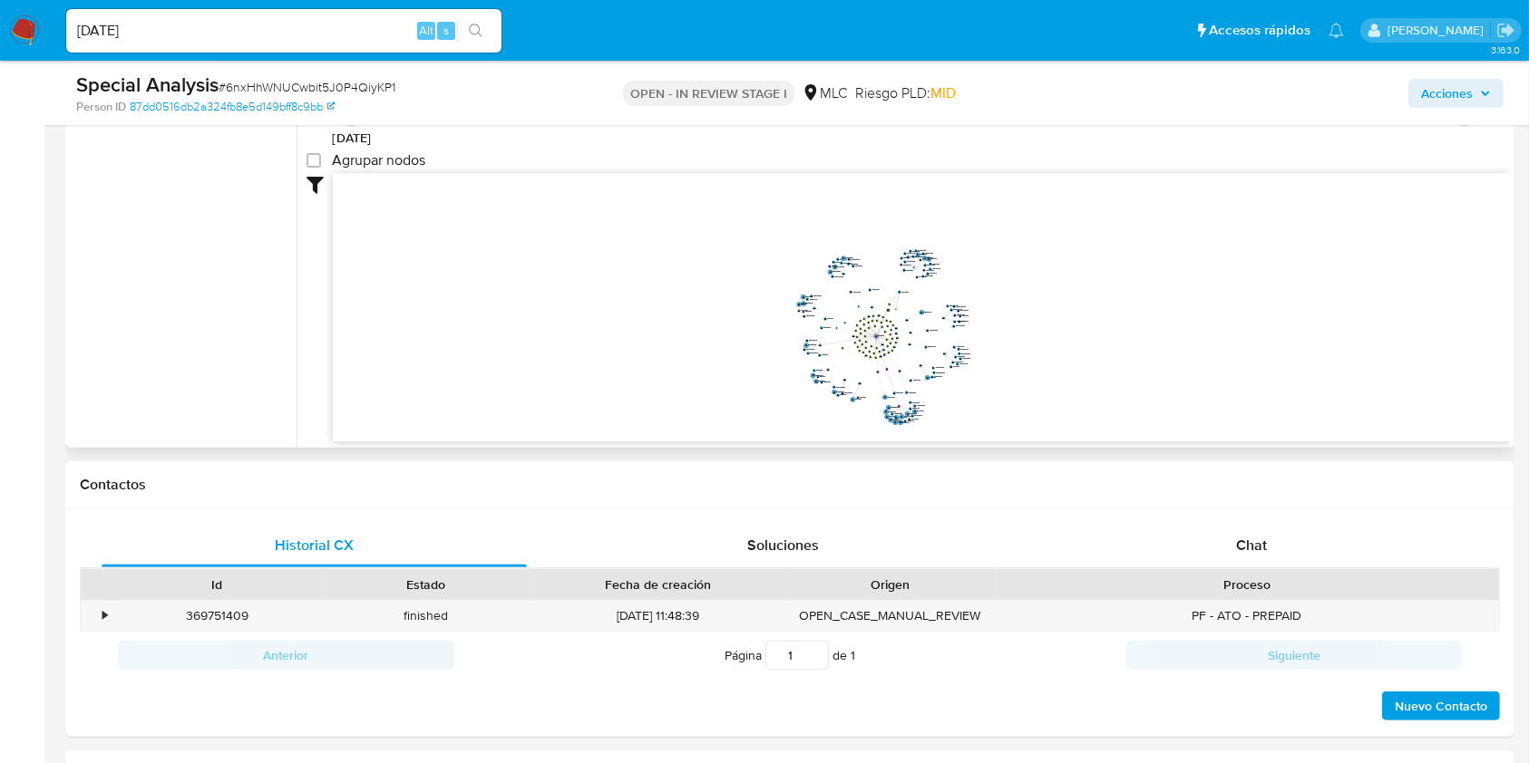
drag, startPoint x: 1153, startPoint y: 359, endPoint x: 1150, endPoint y: 369, distance: 10.6
click at [1150, 369] on icon "device-63d48abc08813b0018df63ac  device-67fea235b5ed2ce42834edcb  device-63d4…" at bounding box center [921, 304] width 1177 height 263
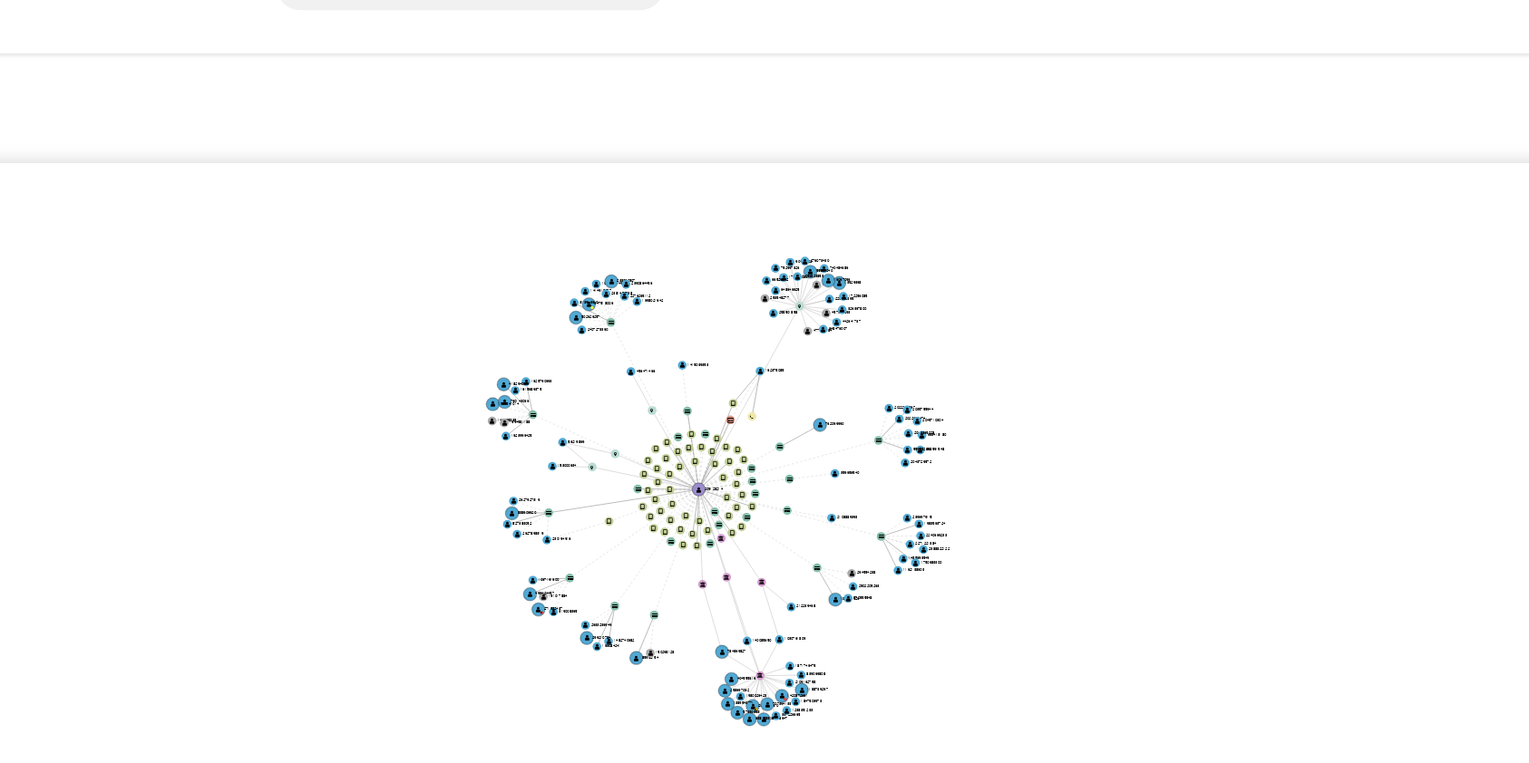
drag, startPoint x: 1031, startPoint y: 309, endPoint x: 996, endPoint y: 294, distance: 37.7
click at [996, 294] on icon "device-63d48abc08813b0018df63ac  device-67fea235b5ed2ce42834edcb  device-63d4…" at bounding box center [921, 304] width 1177 height 263
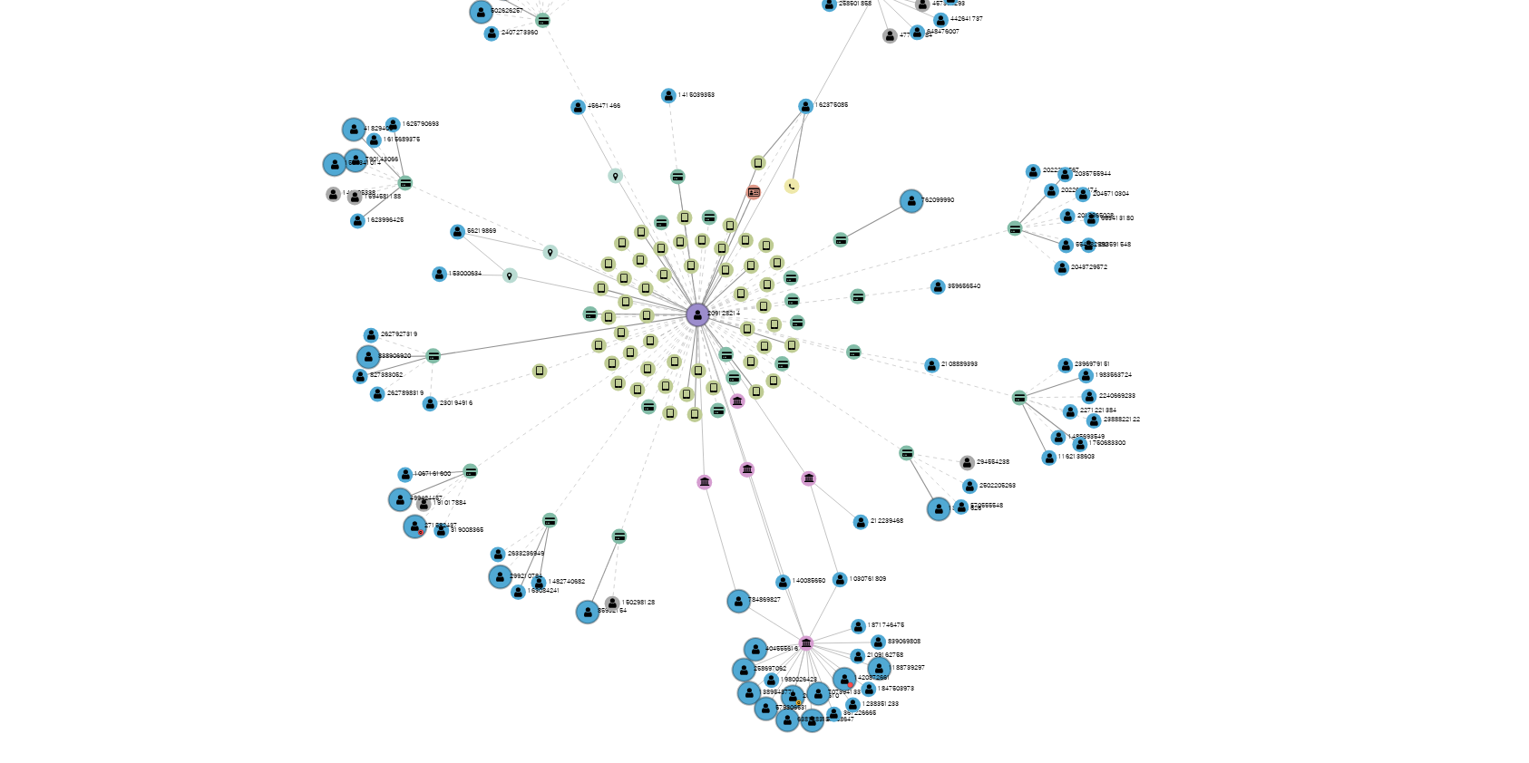
scroll to position [0, 0]
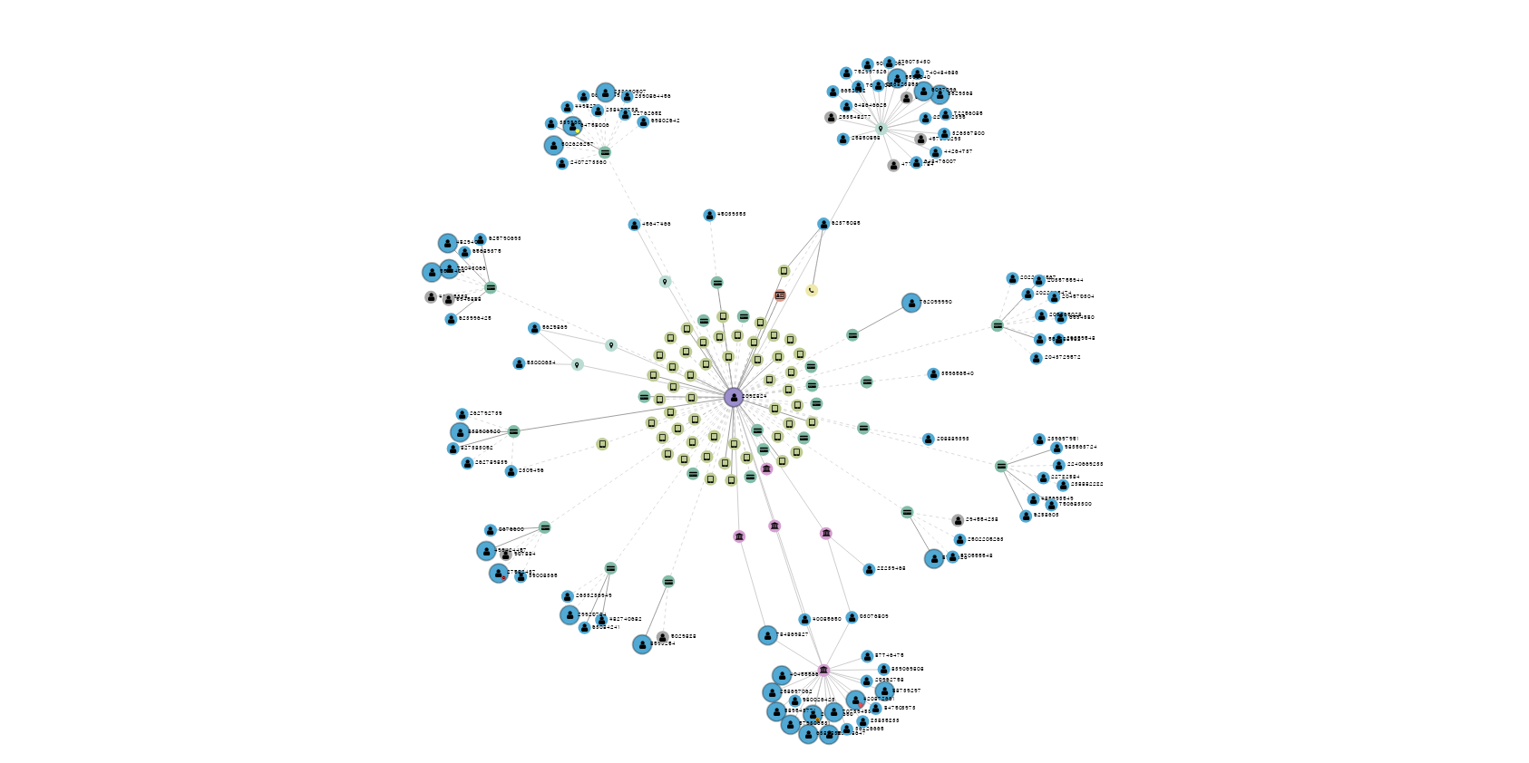
drag, startPoint x: 915, startPoint y: 364, endPoint x: 907, endPoint y: 369, distance: 9.3
click at [907, 369] on icon "device-63d48abc08813b0018df63ac  device-67fea235b5ed2ce42834edcb  device-63d4…" at bounding box center [921, 304] width 1177 height 263
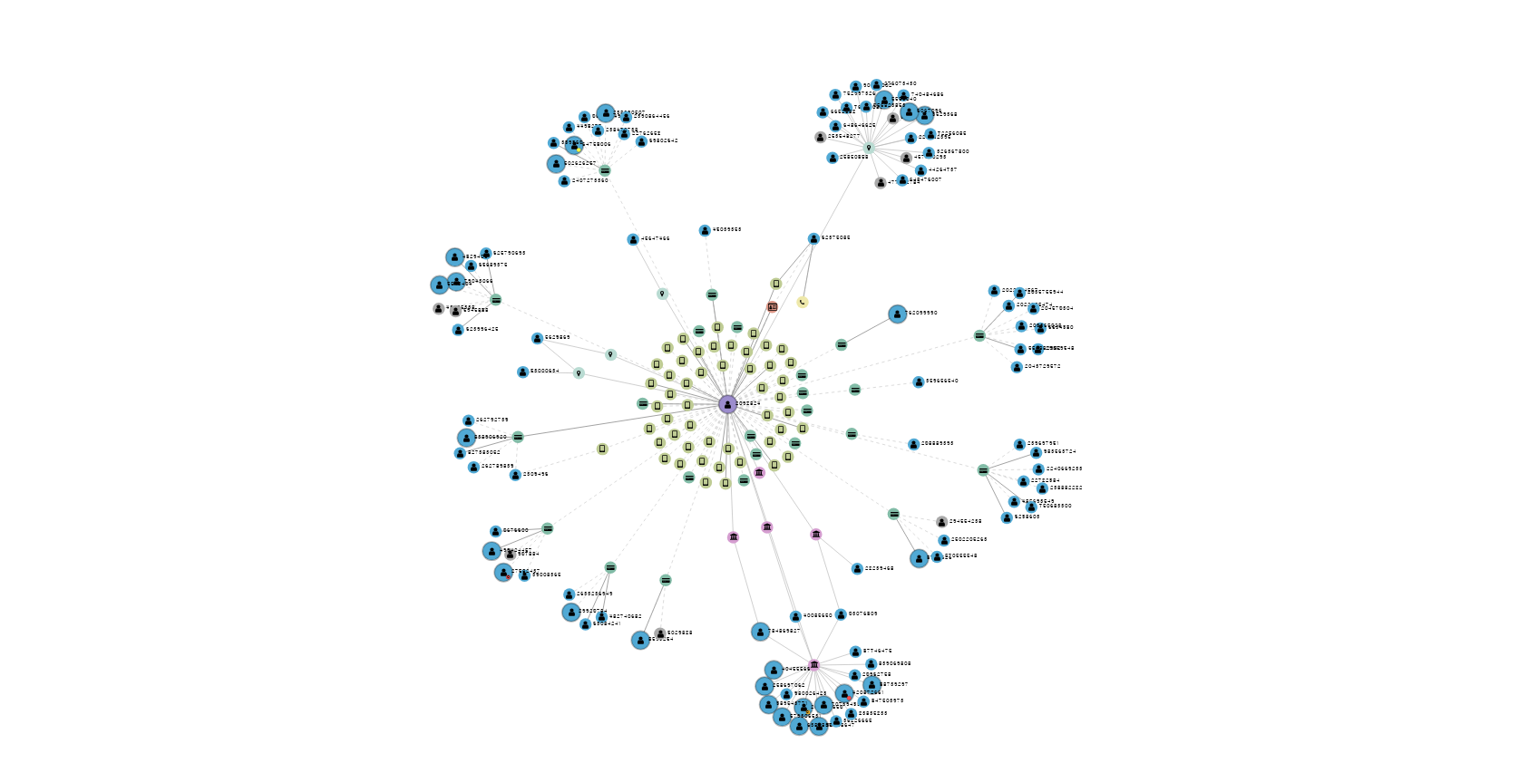
drag, startPoint x: 902, startPoint y: 367, endPoint x: 892, endPoint y: 367, distance: 10.0
click at [892, 367] on icon "device-63d48abc08813b0018df63ac  device-67fea235b5ed2ce42834edcb  device-63d4…" at bounding box center [921, 304] width 1177 height 263
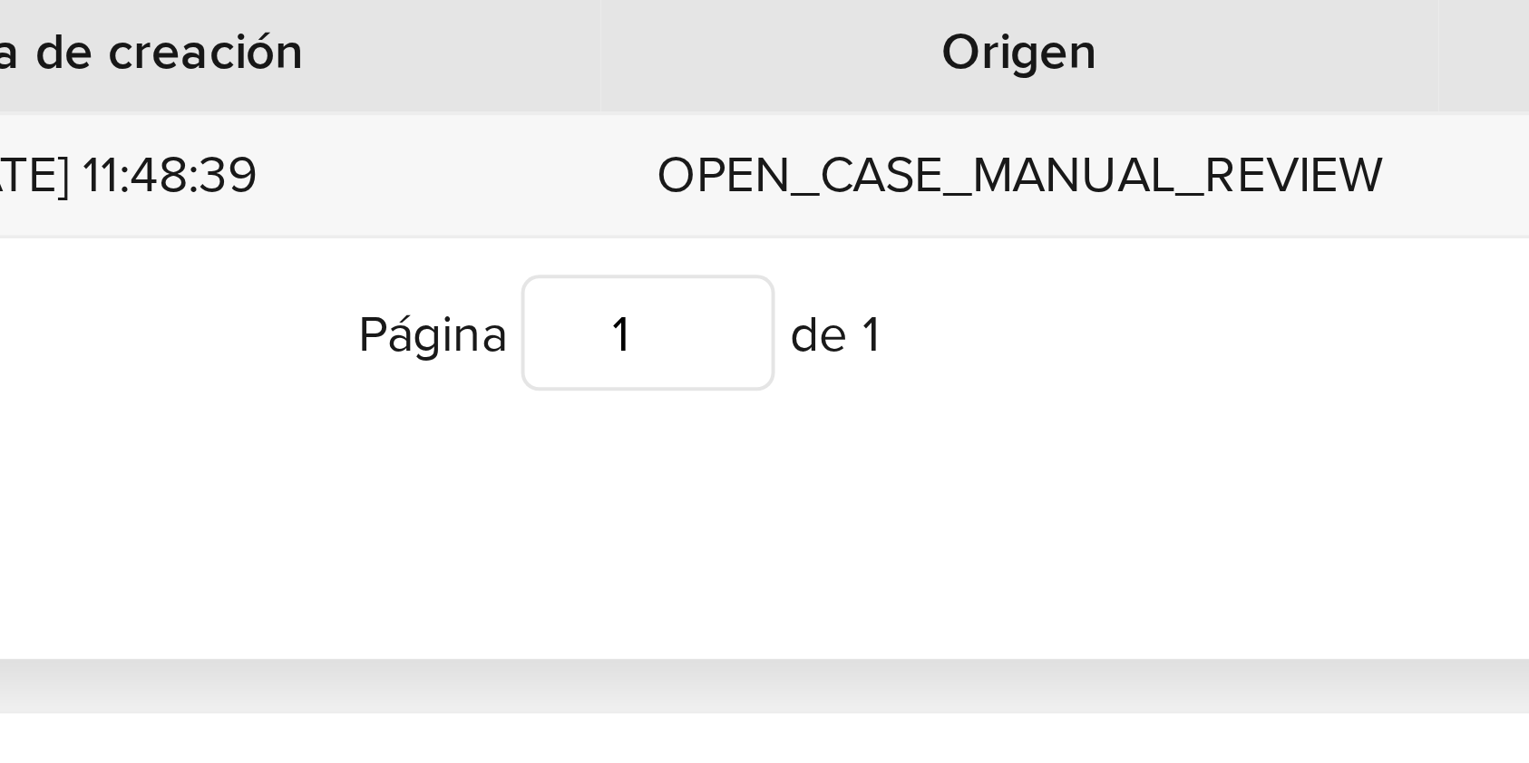
scroll to position [604, 0]
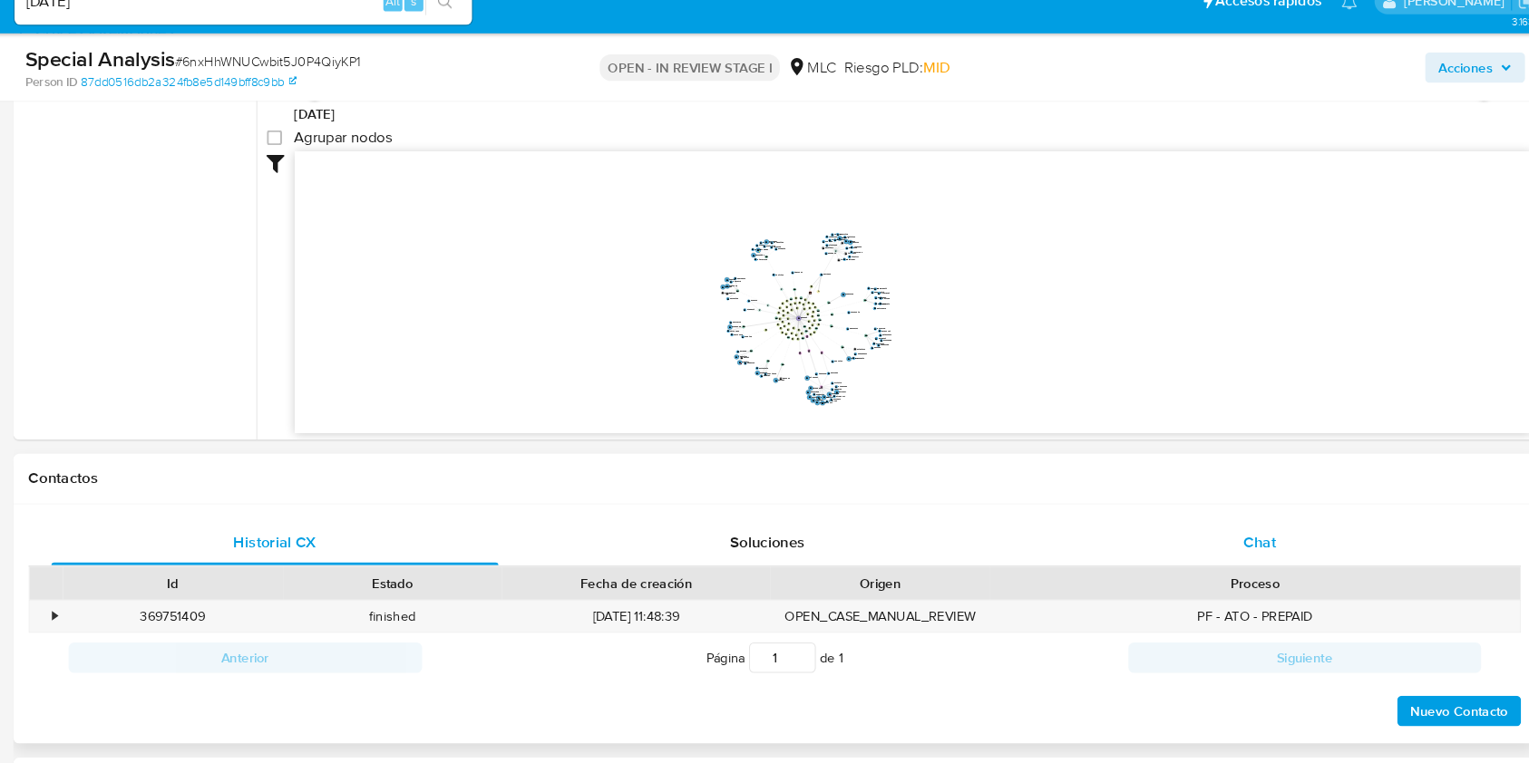
click at [1240, 547] on span "Chat" at bounding box center [1251, 545] width 31 height 21
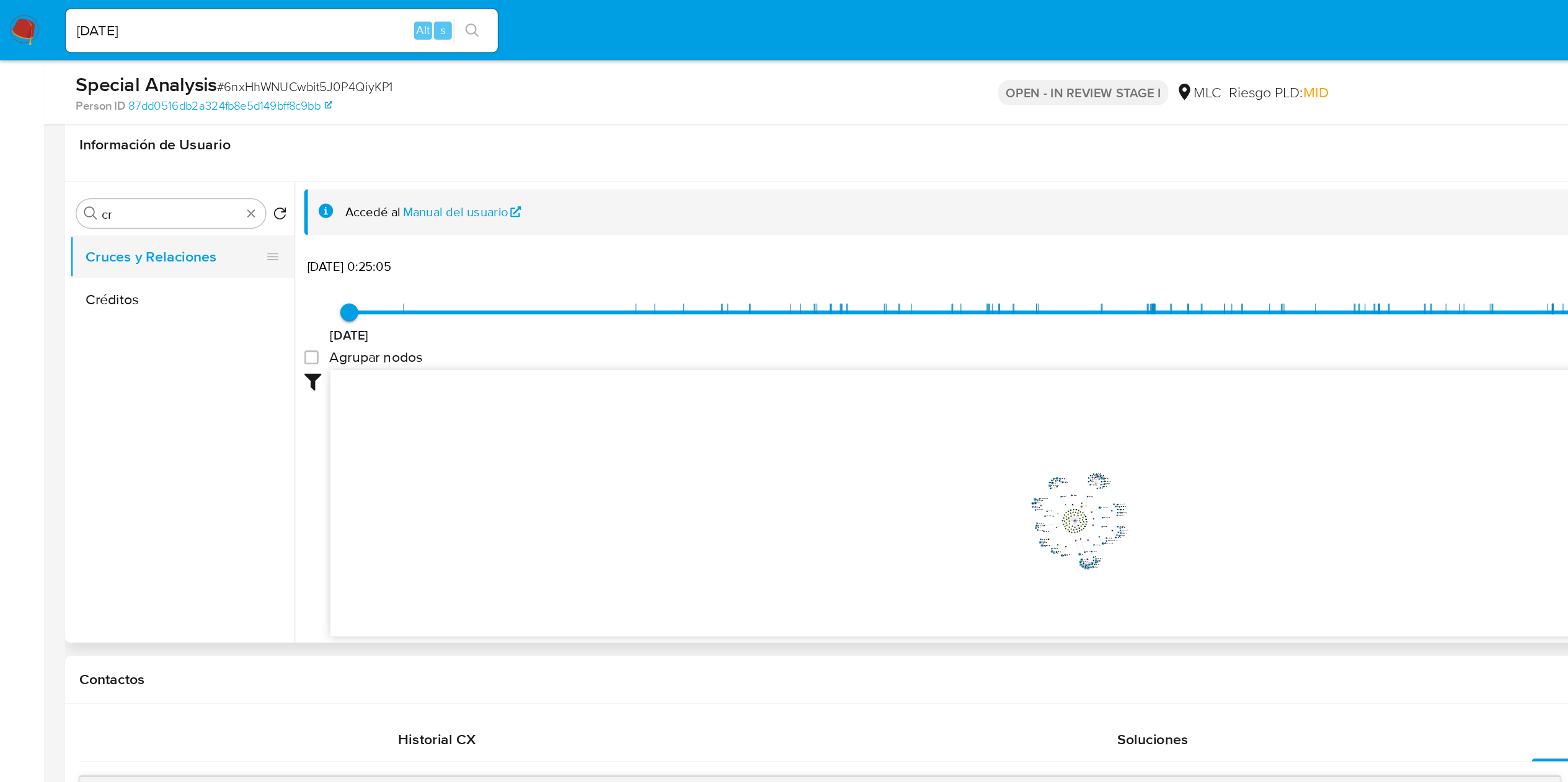
scroll to position [265, 0]
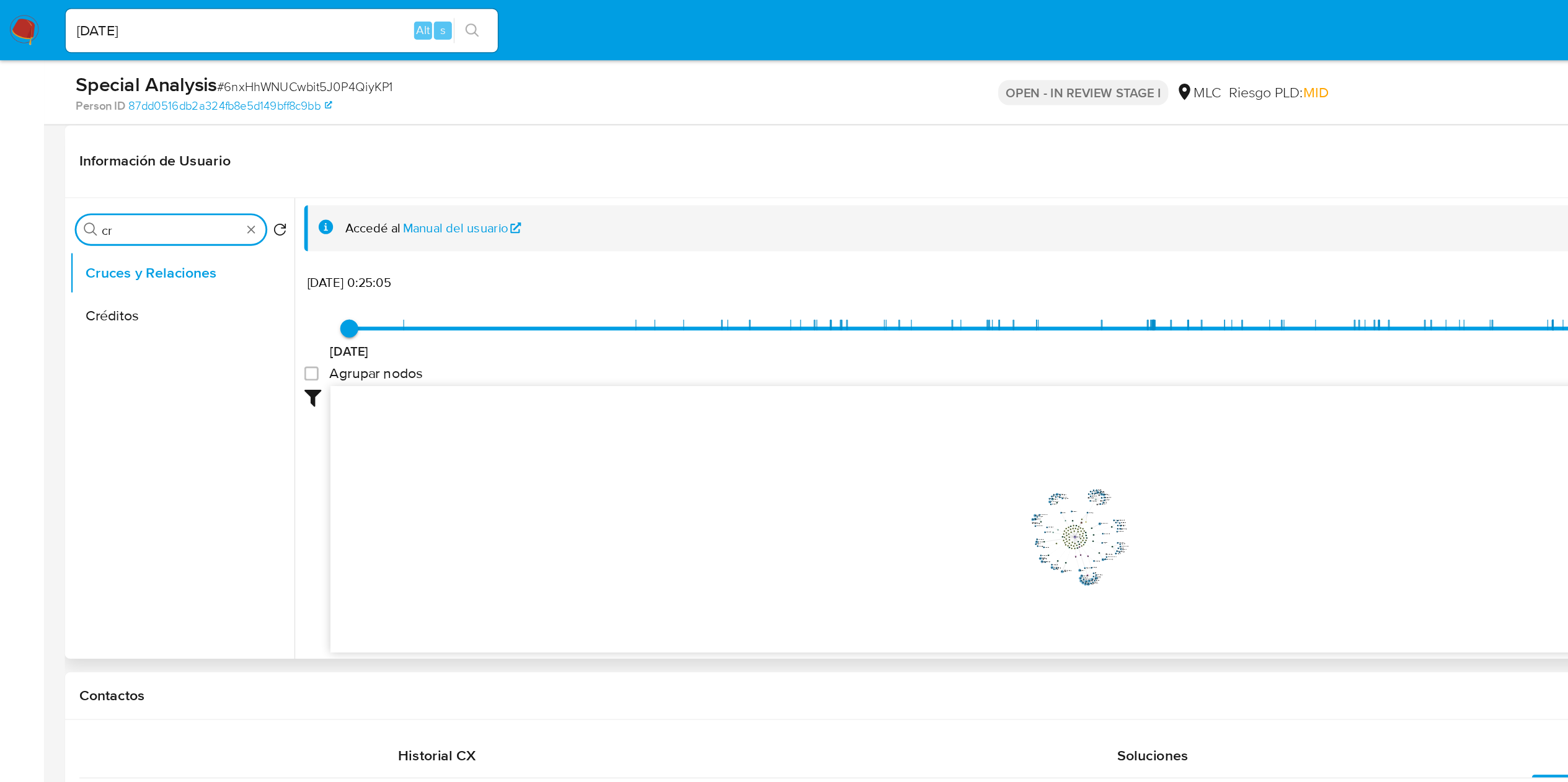
click at [80, 161] on input "cr" at bounding box center [118, 159] width 96 height 11
click at [126, 237] on ul "Cruces y Relaciones Documentación" at bounding box center [125, 312] width 155 height 280
click at [123, 215] on button "Documentación" at bounding box center [120, 217] width 145 height 30
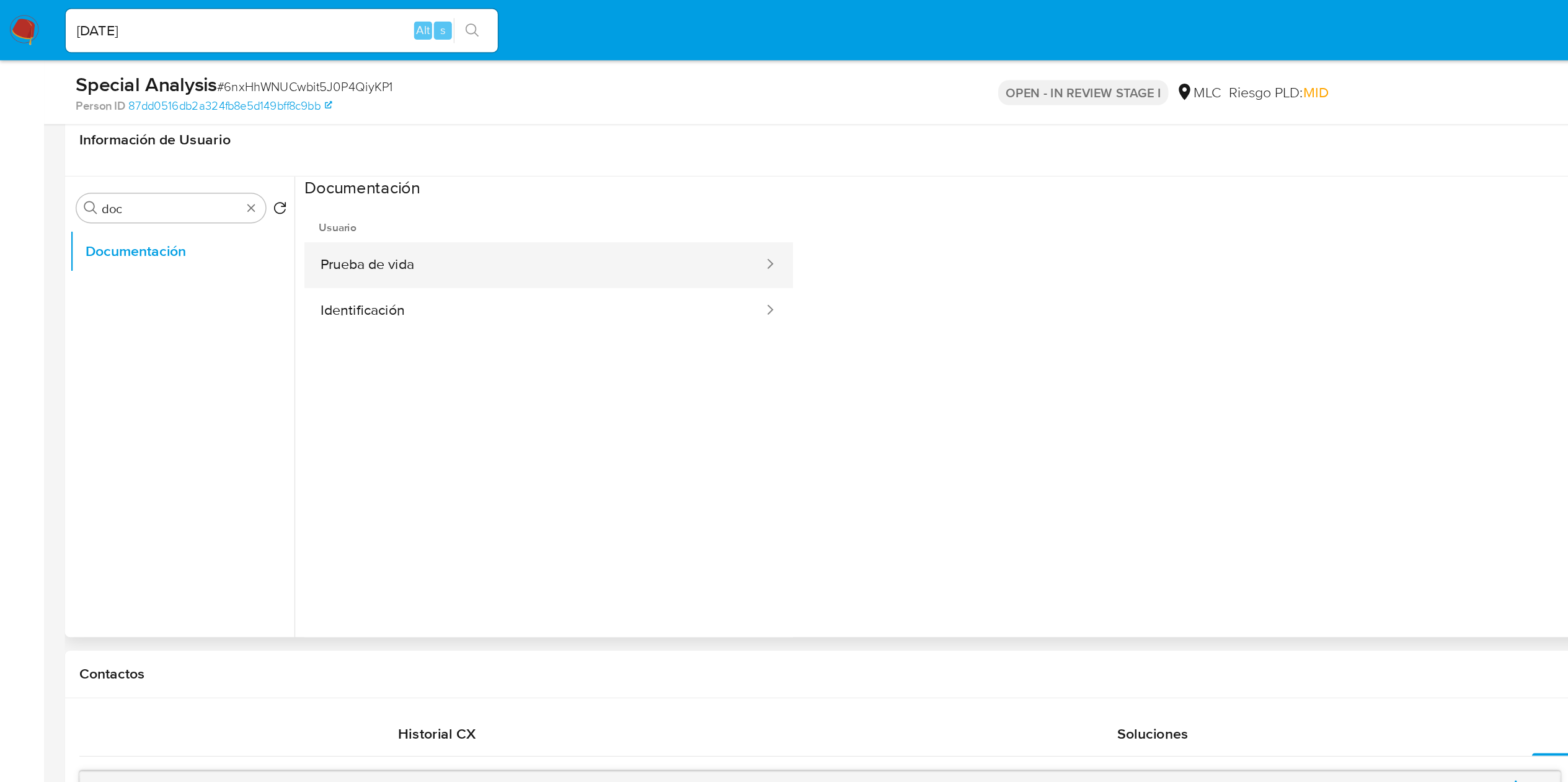
click at [284, 194] on button "Prueba de vida" at bounding box center [367, 183] width 317 height 31
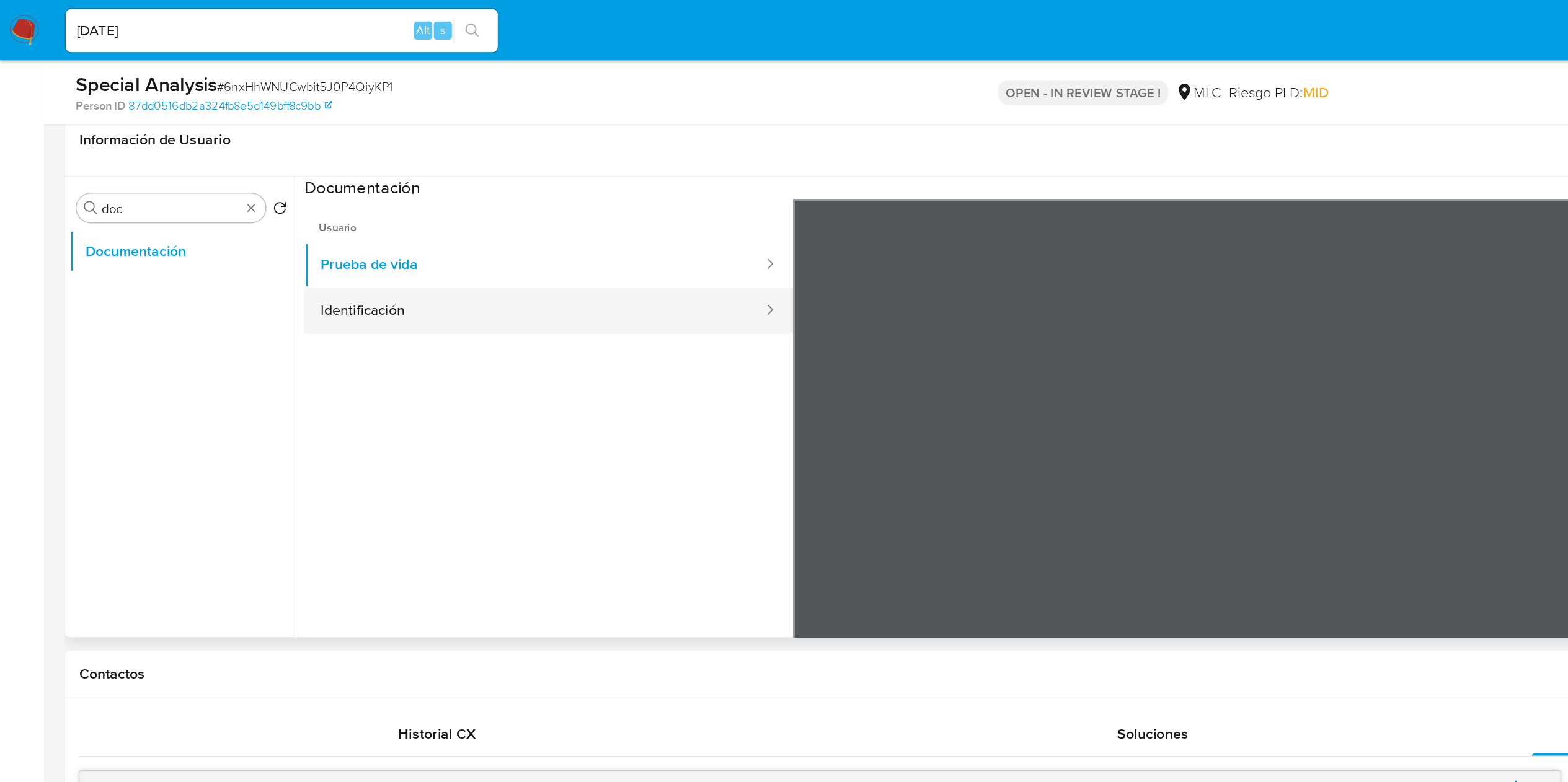
click at [284, 212] on button "Identificación" at bounding box center [367, 214] width 317 height 31
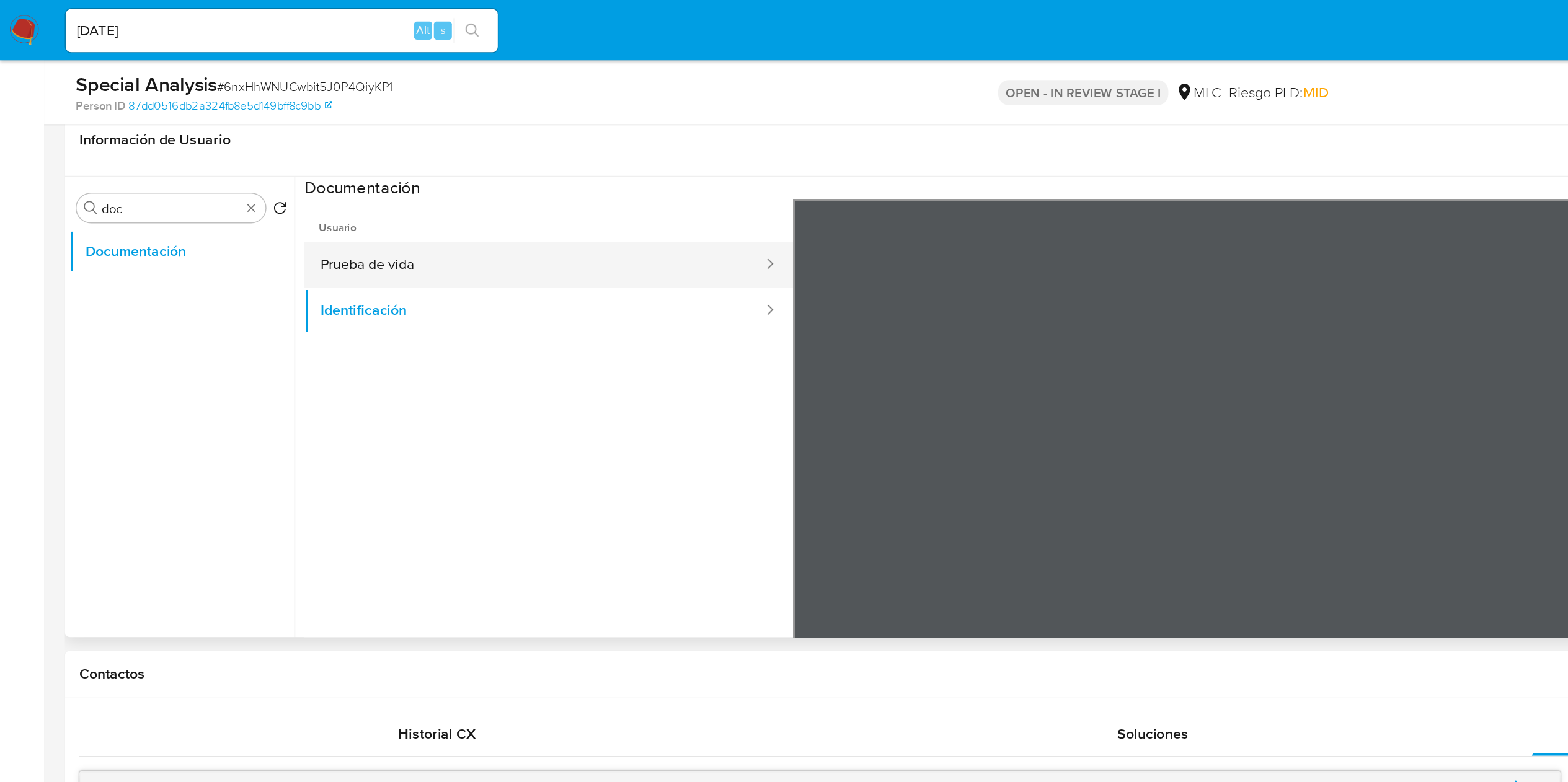
drag, startPoint x: 366, startPoint y: 188, endPoint x: 408, endPoint y: 206, distance: 45.7
click at [371, 191] on button "Prueba de vida" at bounding box center [367, 183] width 317 height 31
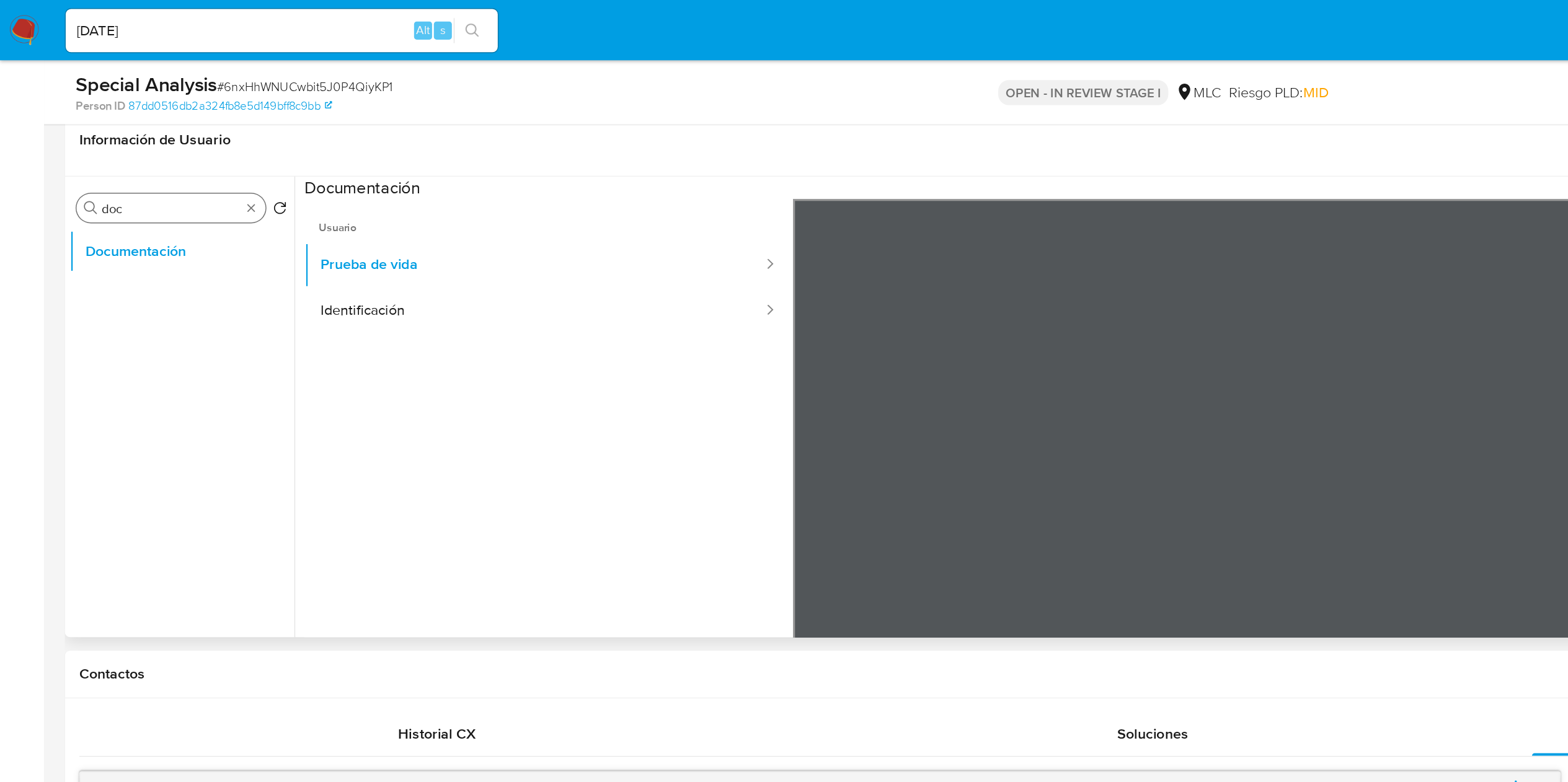
click at [131, 148] on input "doc" at bounding box center [118, 144] width 96 height 11
click at [131, 148] on input "docCR" at bounding box center [118, 144] width 96 height 11
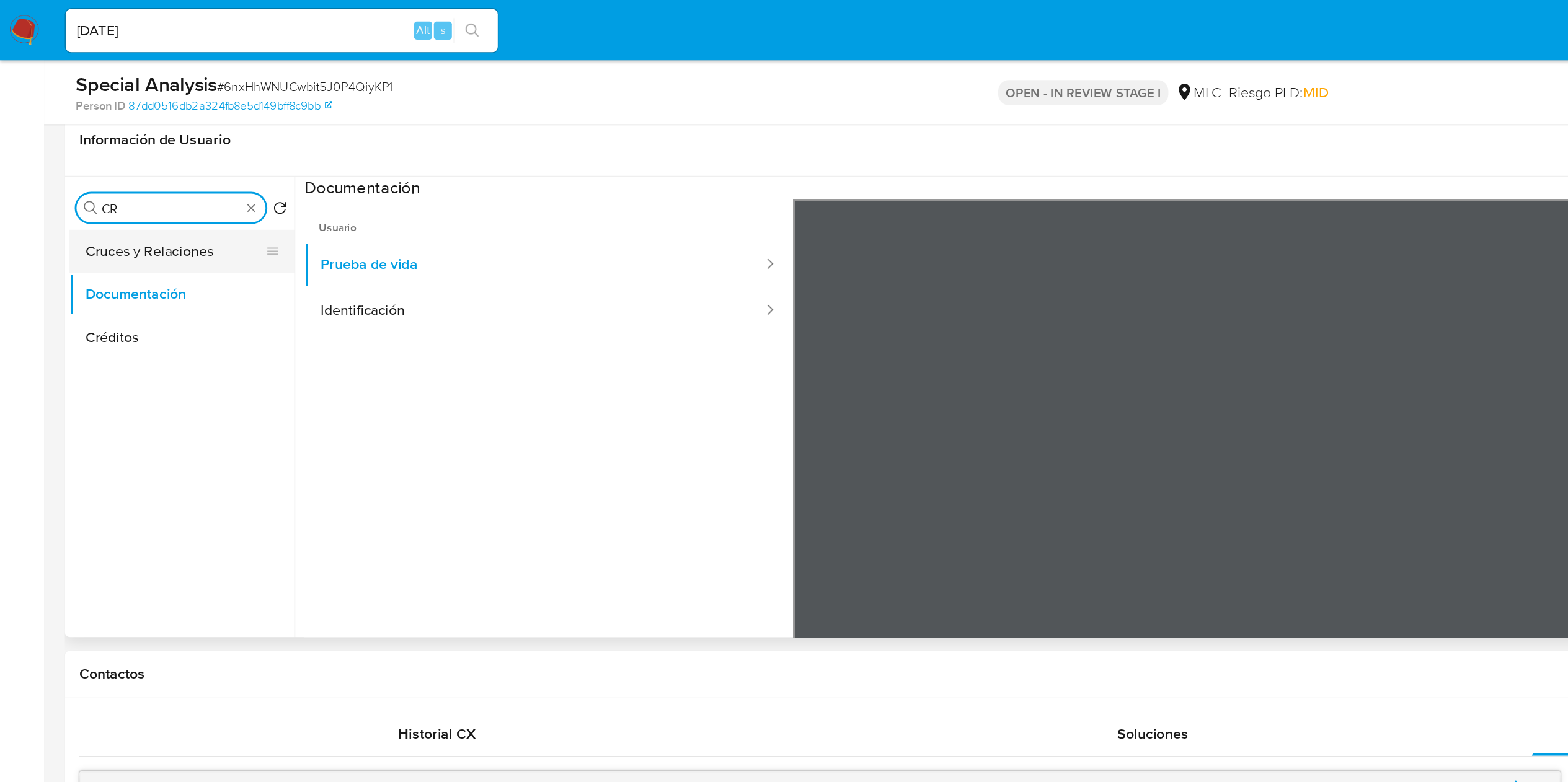
type input "CR"
click at [125, 167] on button "Cruces y Relaciones" at bounding box center [120, 173] width 145 height 30
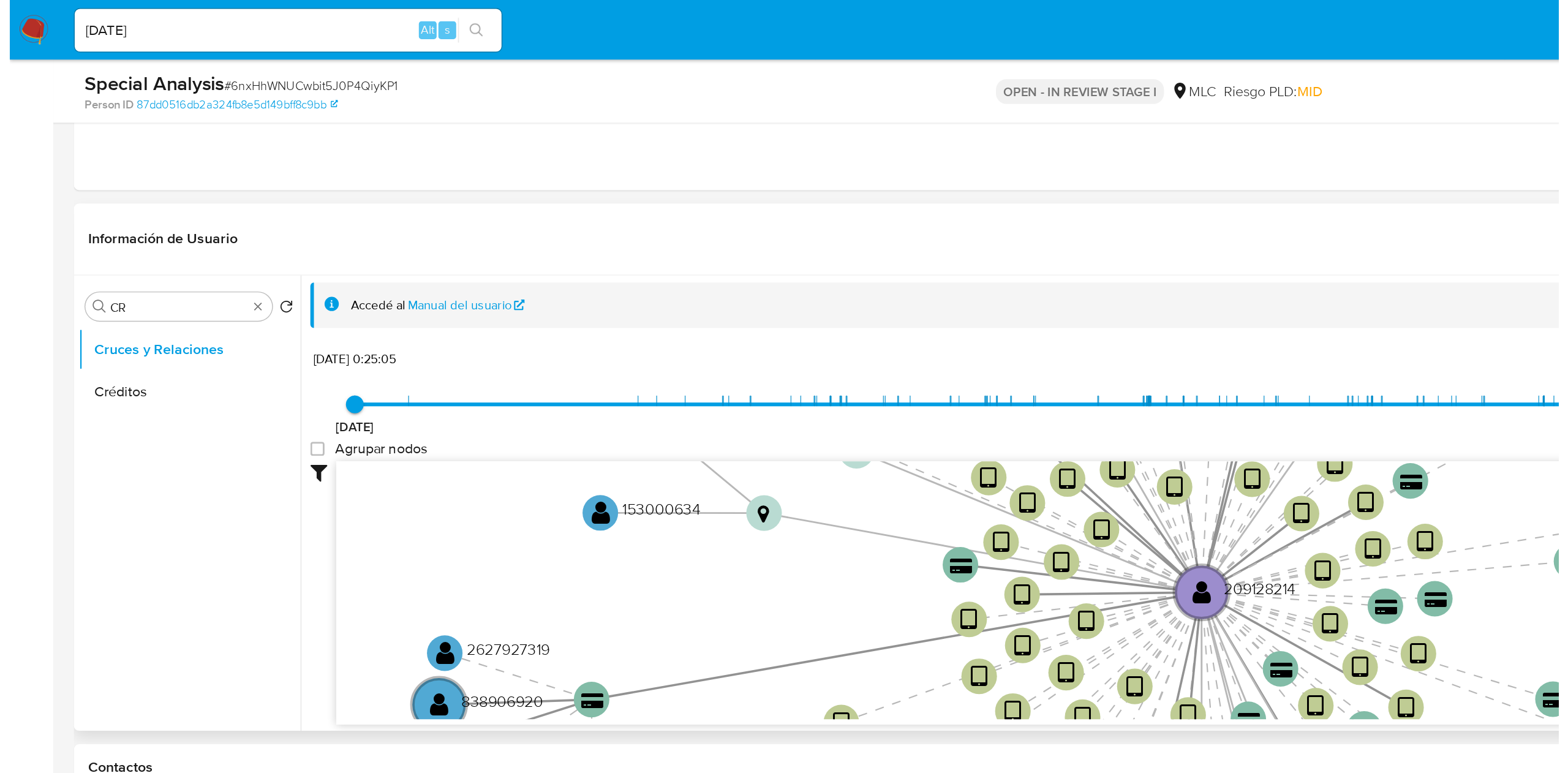
scroll to position [177, 0]
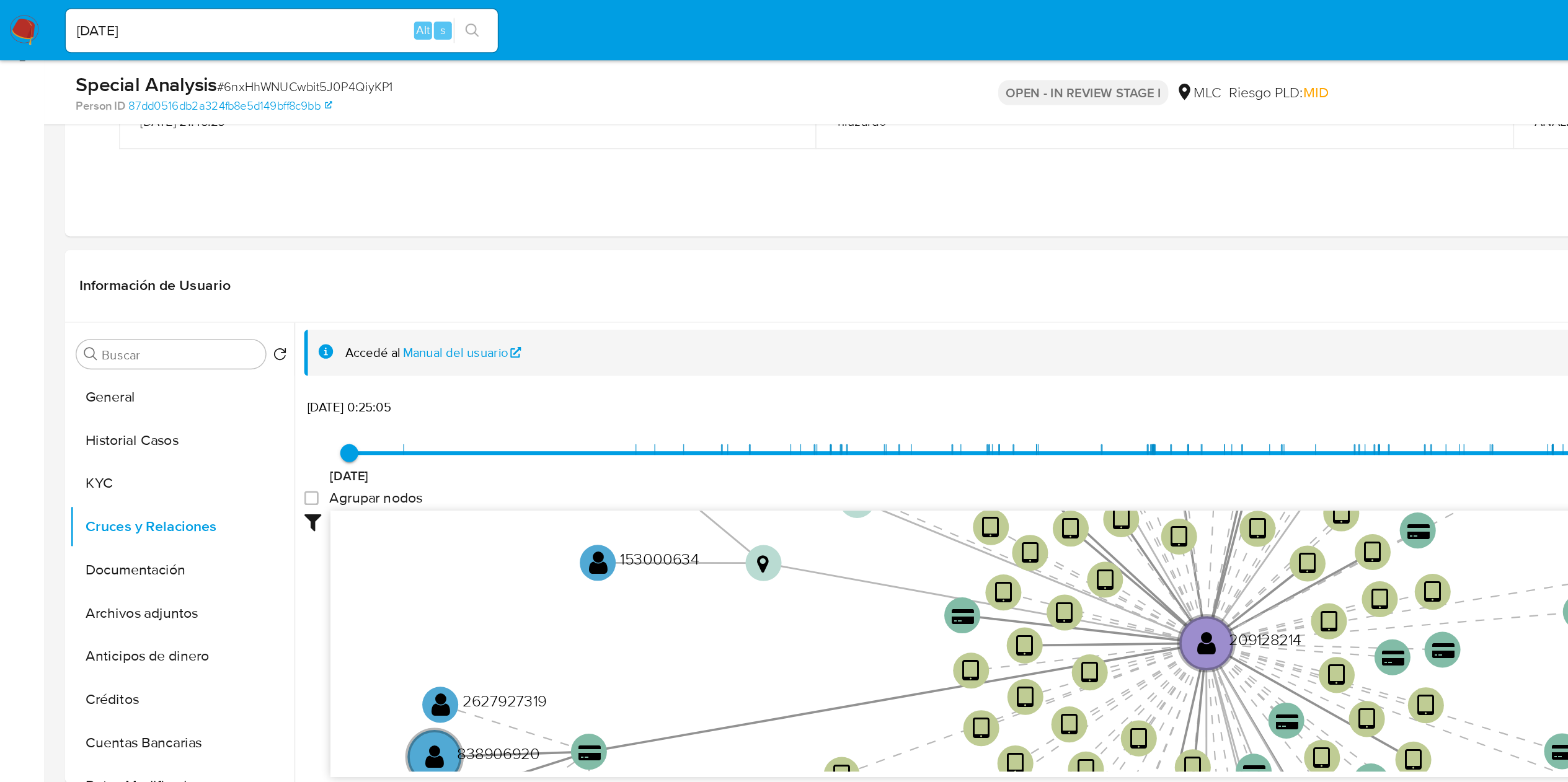
drag, startPoint x: 129, startPoint y: 338, endPoint x: 481, endPoint y: 18, distance: 475.7
click at [127, 338] on button "KYC" at bounding box center [125, 334] width 155 height 30
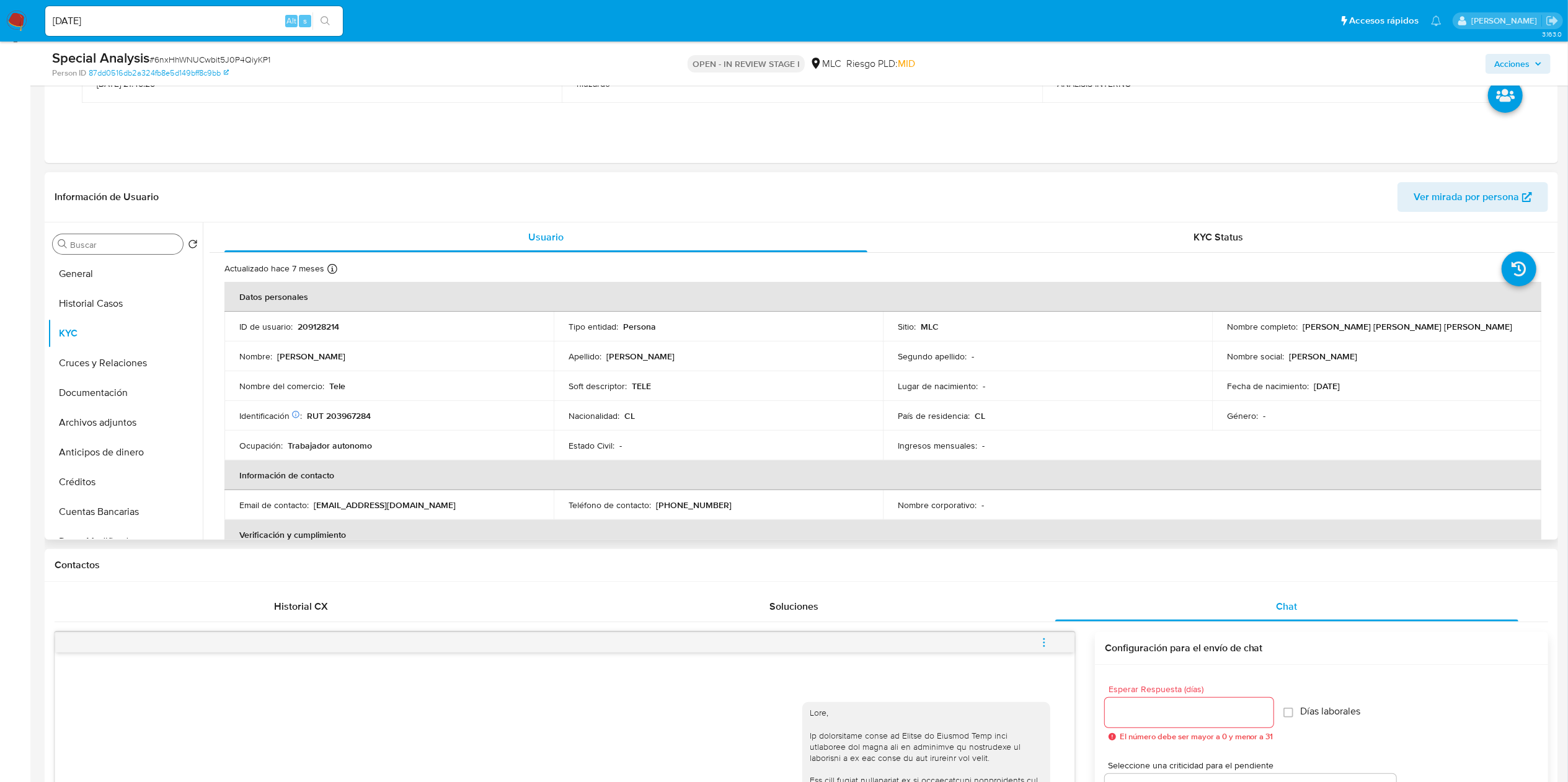
click at [108, 245] on input "Buscar" at bounding box center [124, 245] width 108 height 11
type input "AD"
click at [134, 308] on button "Archivos adjuntos" at bounding box center [120, 304] width 145 height 30
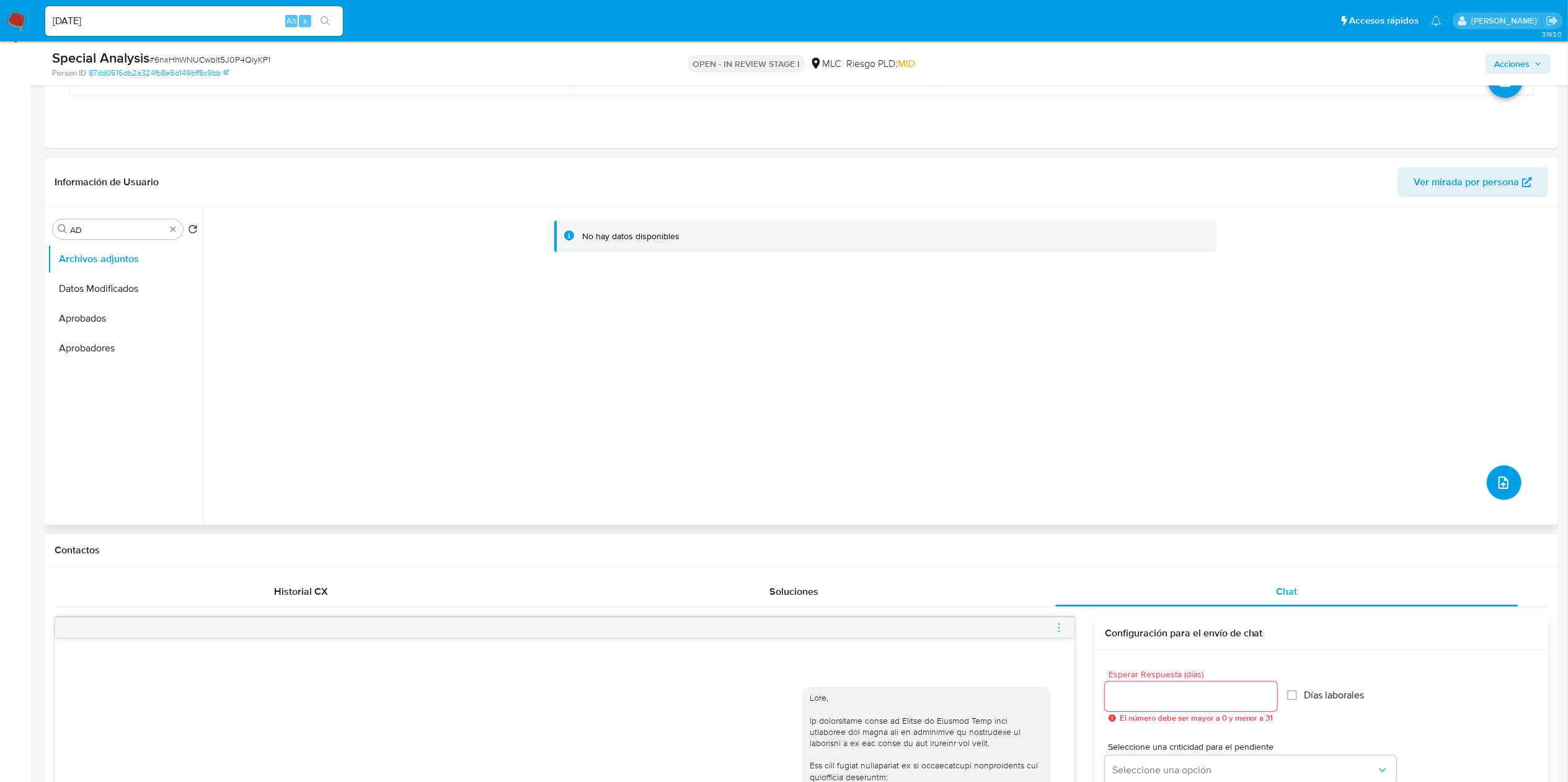
click at [1058, 483] on button "upload-file" at bounding box center [1504, 483] width 35 height 35
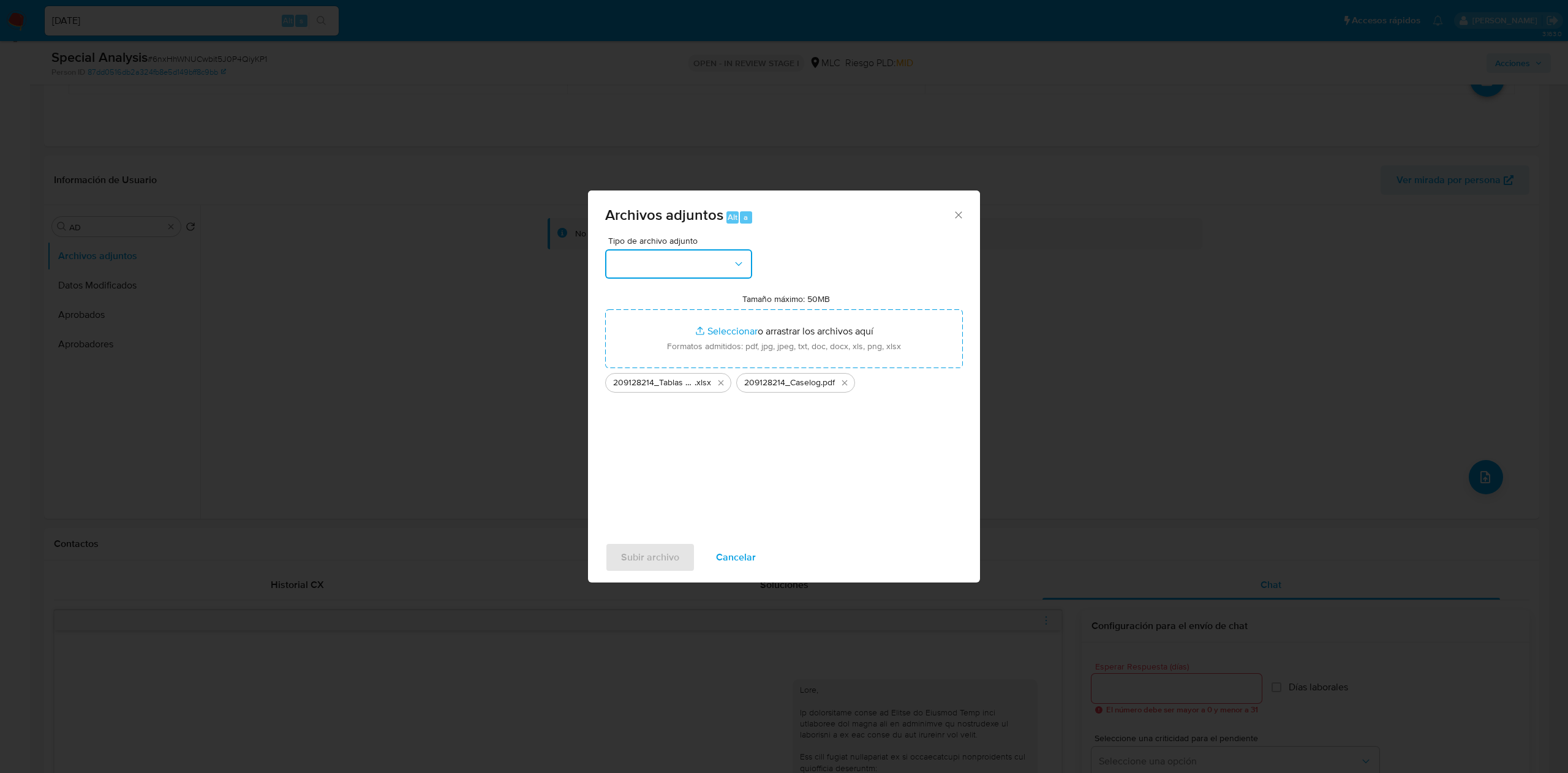
click at [733, 264] on icon "button" at bounding box center [738, 264] width 12 height 12
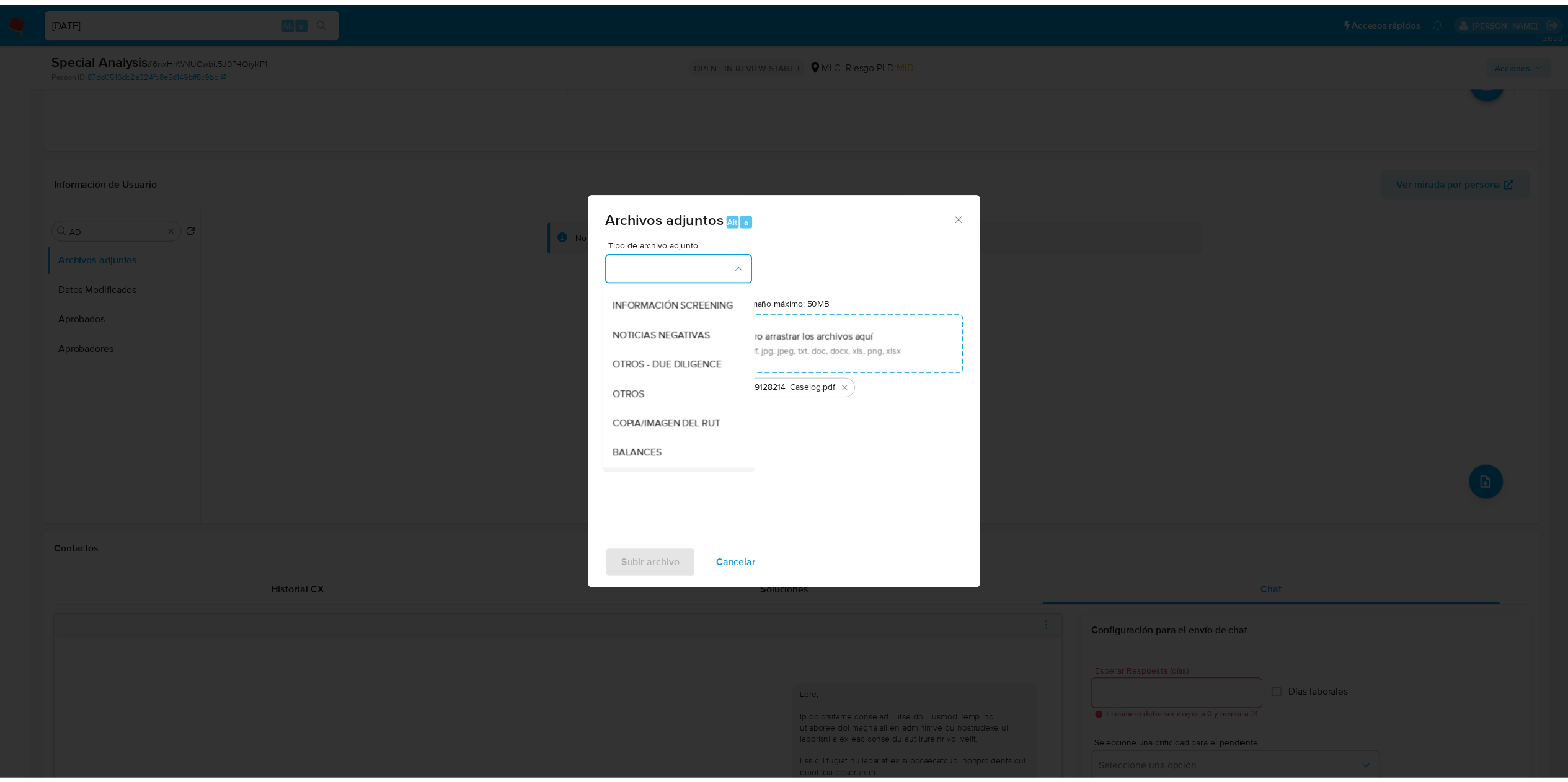
scroll to position [169, 0]
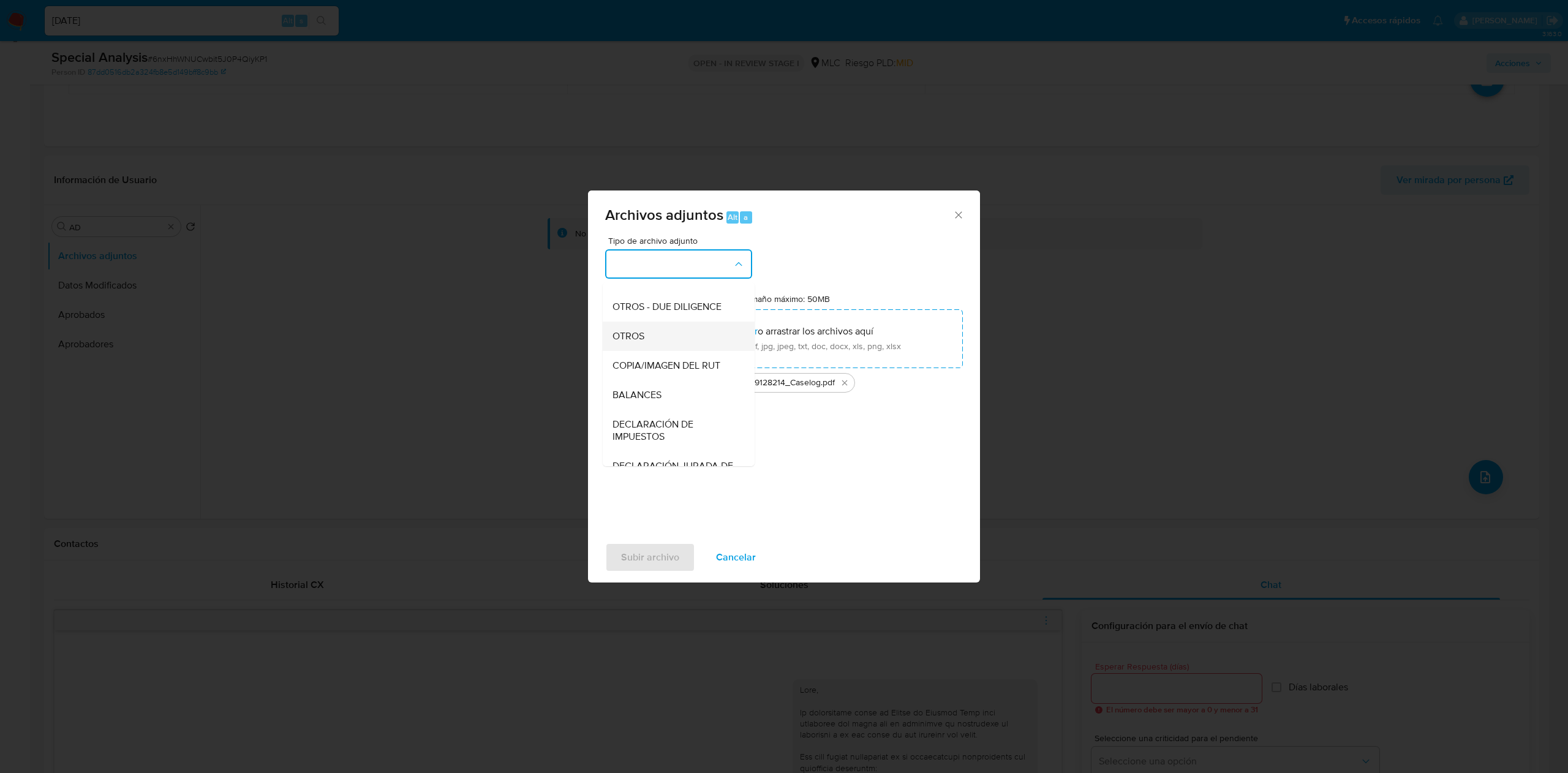
click at [660, 351] on div "OTROS" at bounding box center [675, 336] width 125 height 30
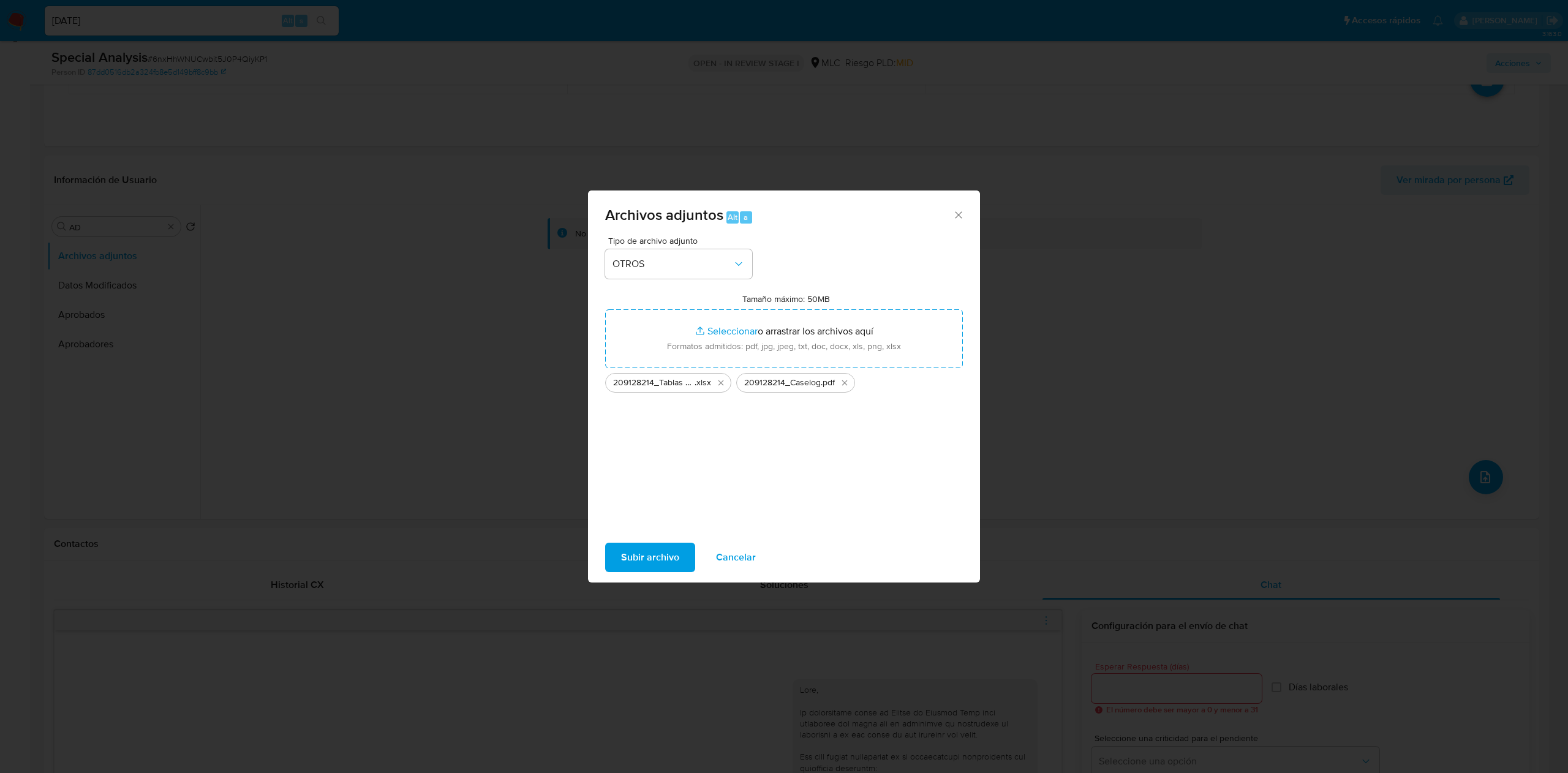
click at [645, 515] on span "Subir archivo" at bounding box center [650, 557] width 58 height 27
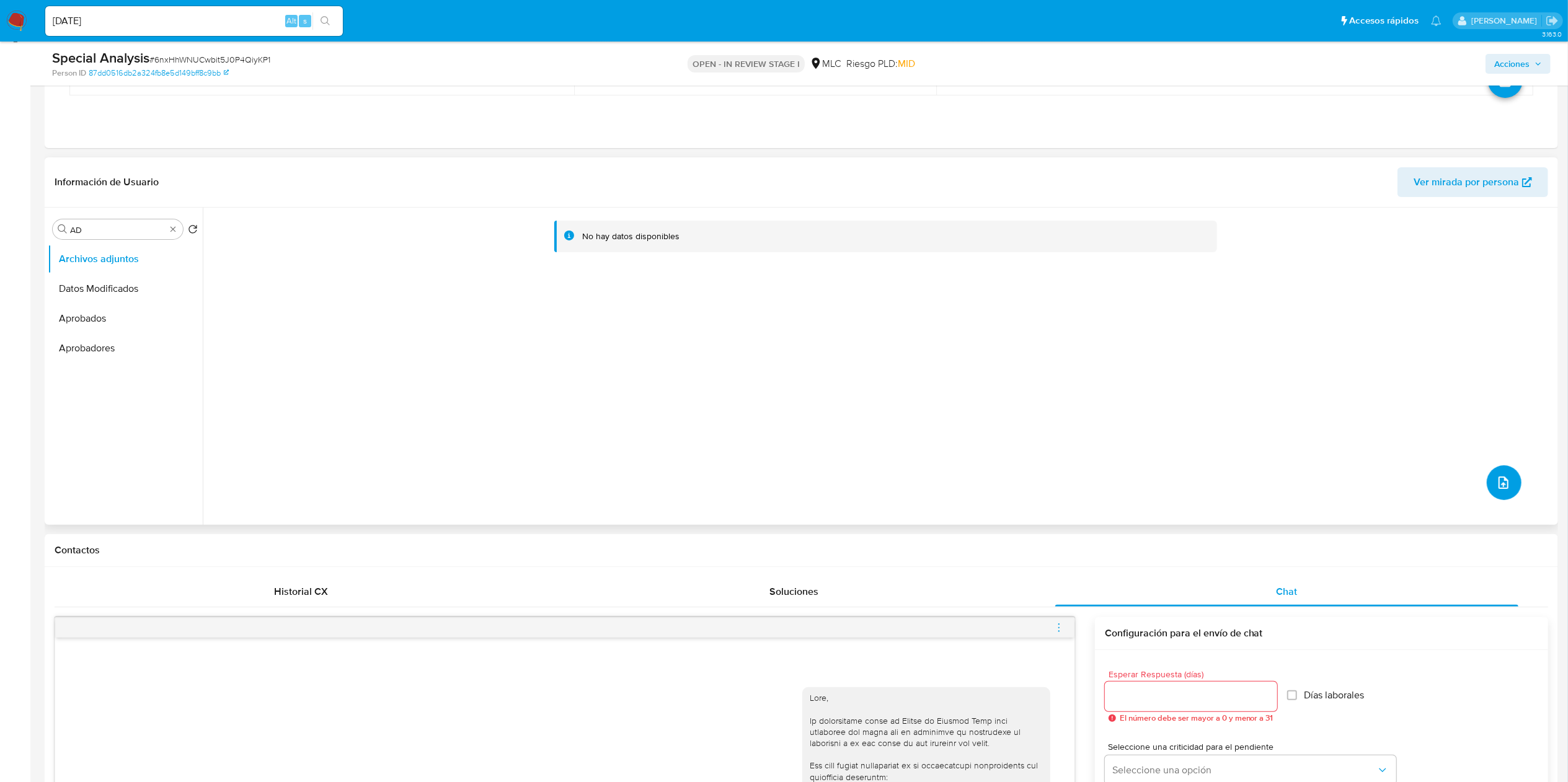
scroll to position [0, 0]
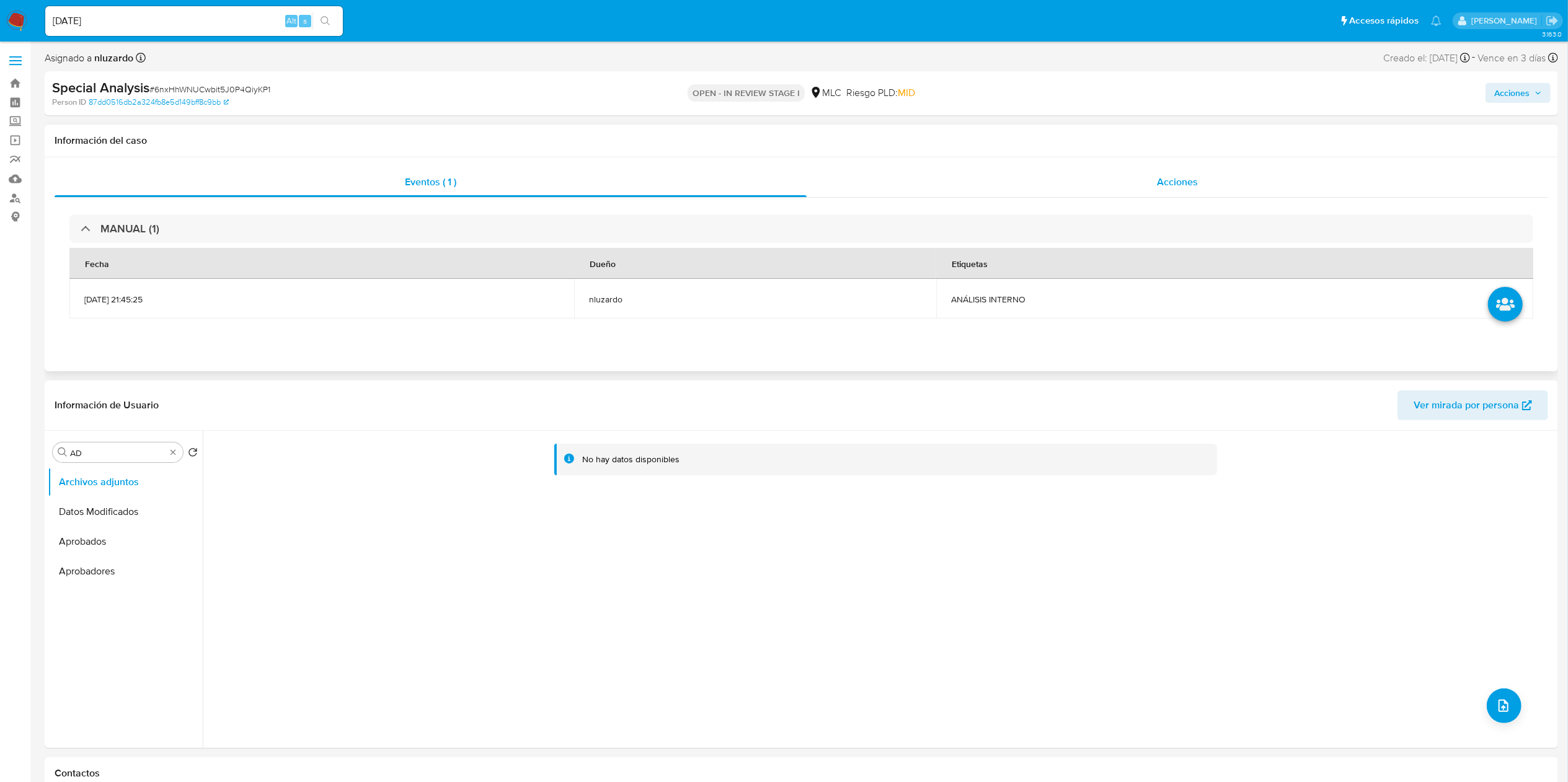
click at [1058, 183] on span "Acciones" at bounding box center [1178, 182] width 41 height 14
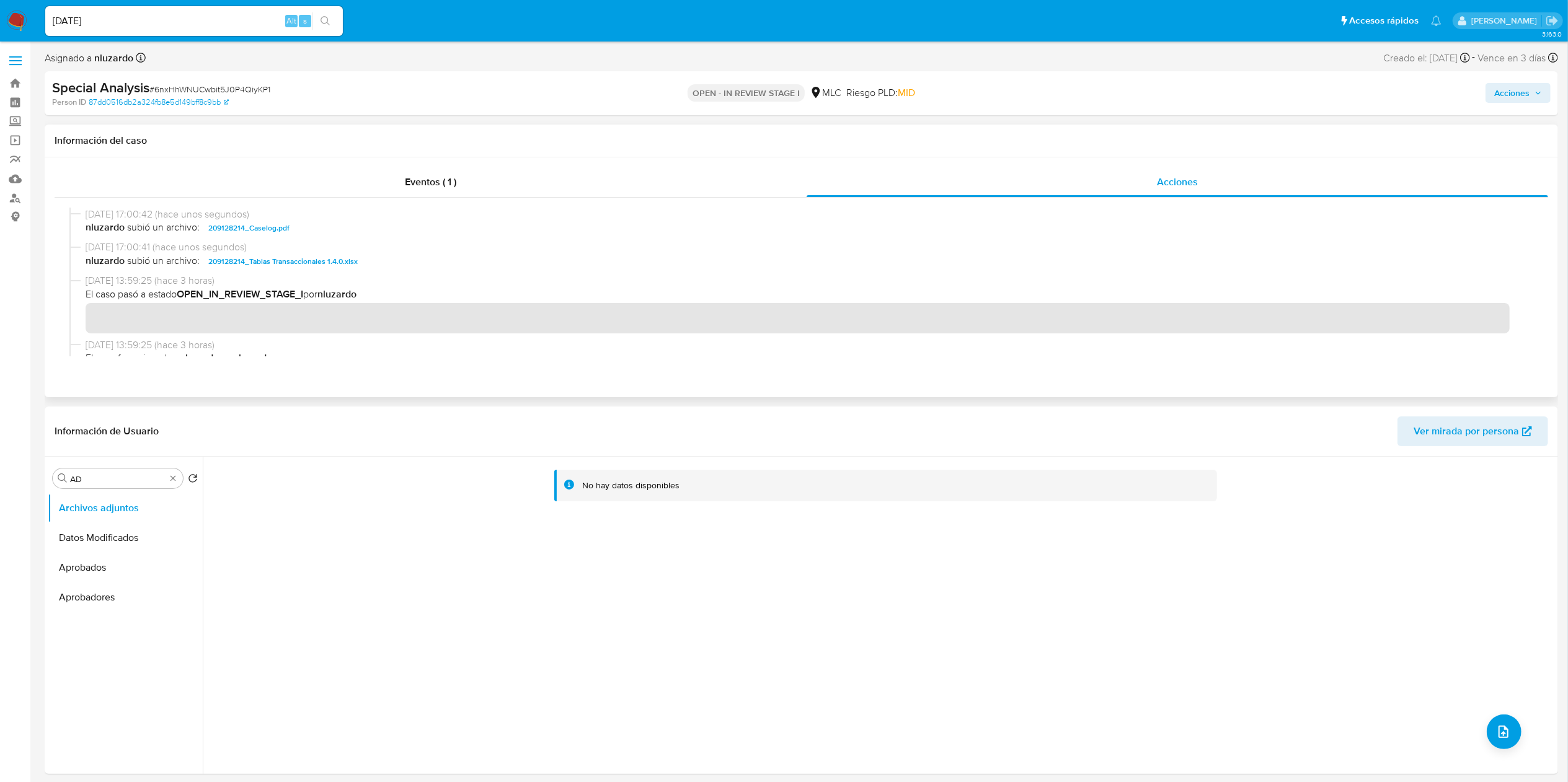
click at [328, 232] on span "nluzardo subió un archivo: 209128214_Caselog.pdf" at bounding box center [807, 228] width 1443 height 15
drag, startPoint x: 1545, startPoint y: 93, endPoint x: 1530, endPoint y: 92, distance: 15.0
click at [1058, 92] on button "Acciones" at bounding box center [1517, 92] width 65 height 20
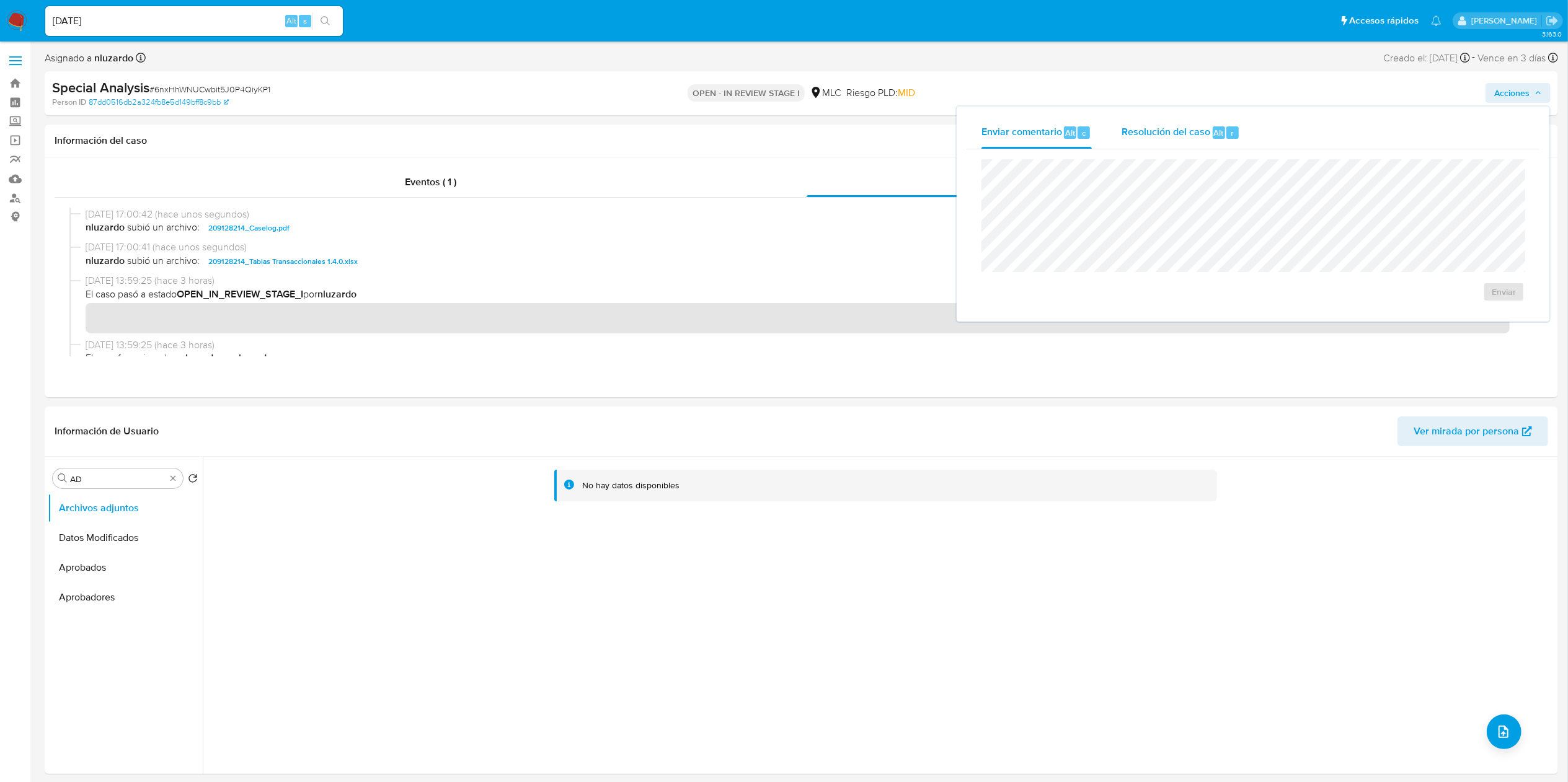
click at [1058, 134] on span "Resolución del caso" at bounding box center [1166, 132] width 89 height 14
click at [1058, 310] on span "ROI Proposal" at bounding box center [1467, 304] width 61 height 27
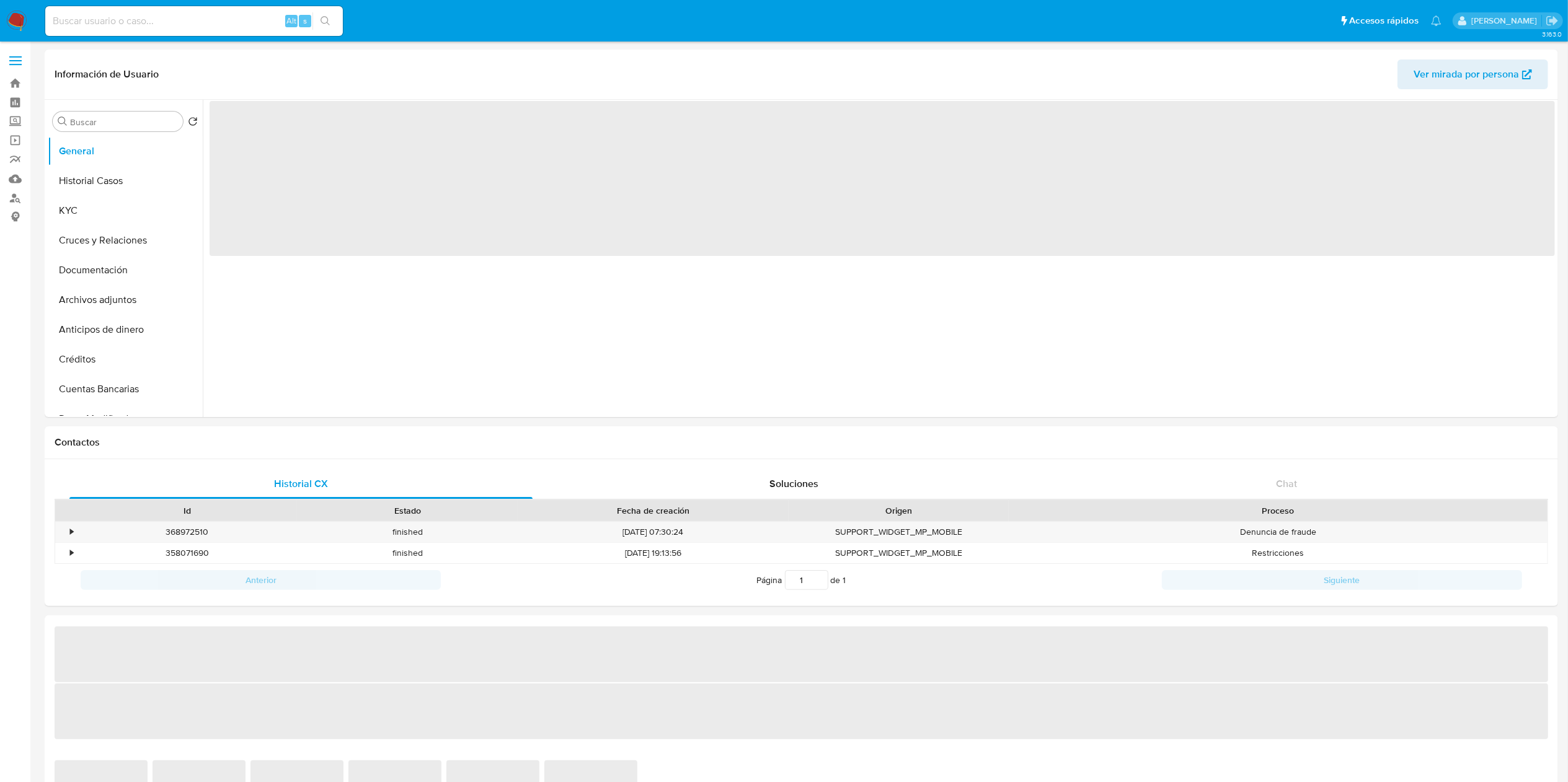
select select "10"
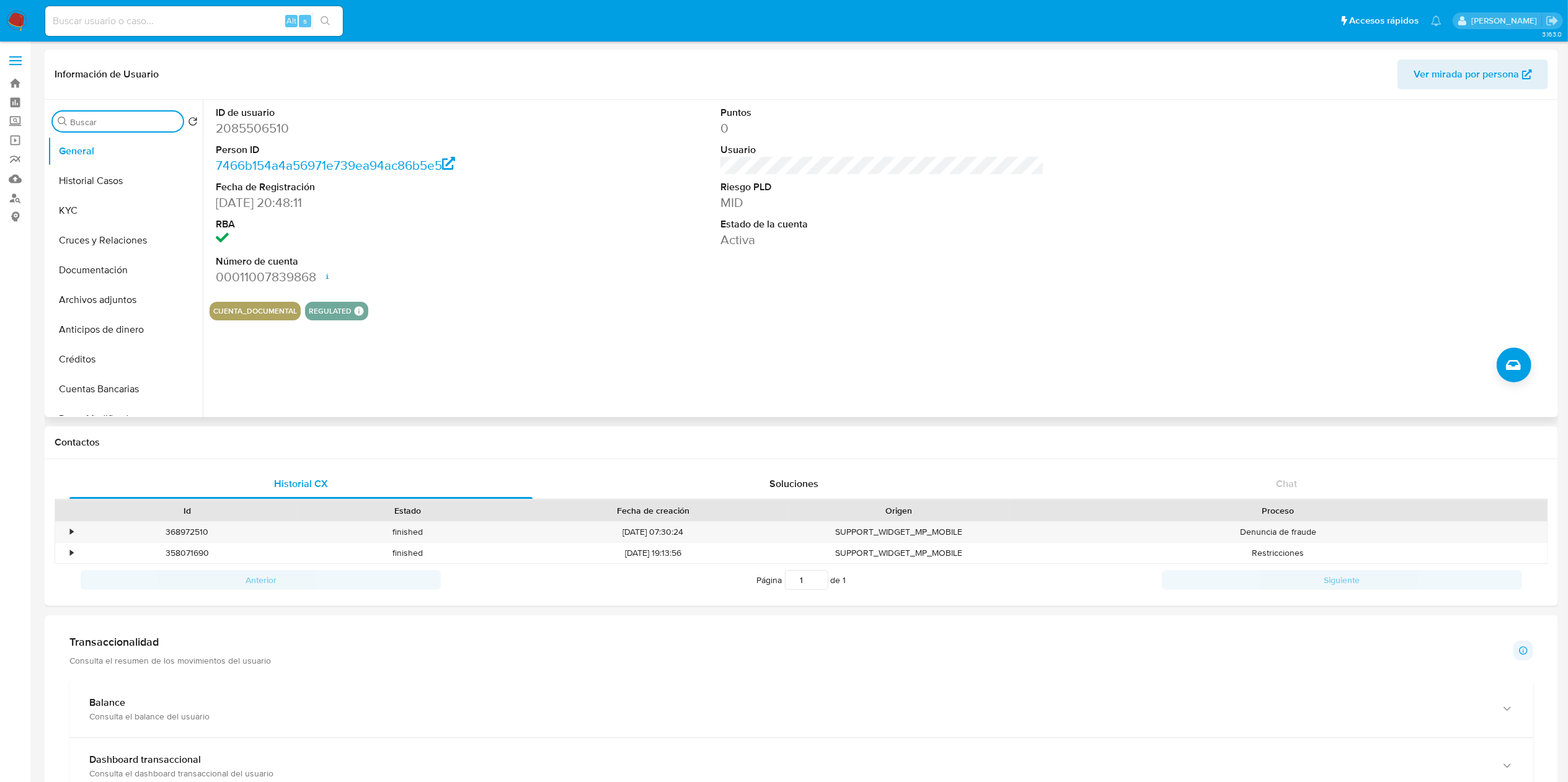
click at [115, 116] on input "Buscar" at bounding box center [124, 122] width 108 height 11
type input "RES"
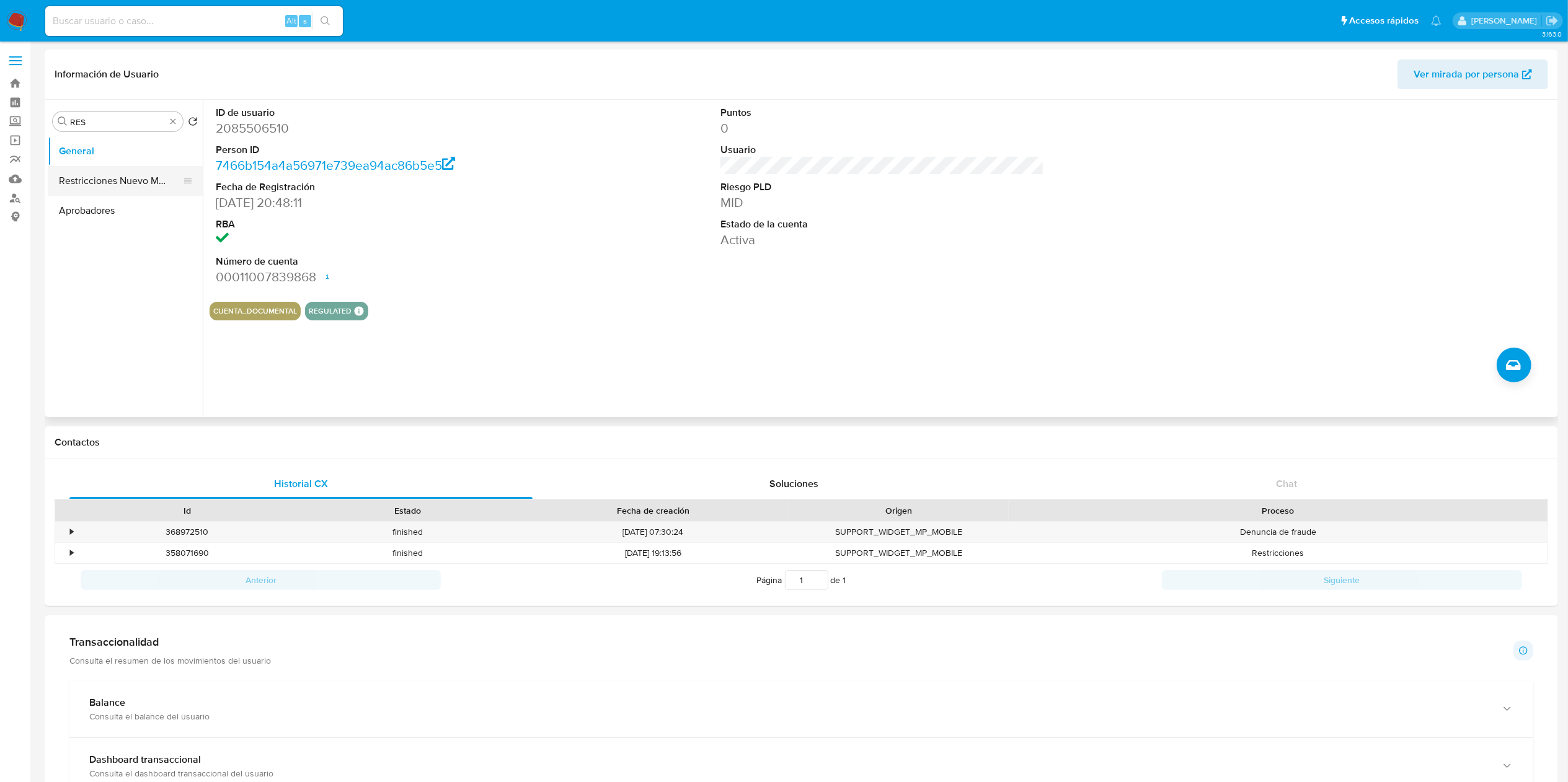
click at [119, 171] on button "Restricciones Nuevo Mundo" at bounding box center [120, 181] width 145 height 30
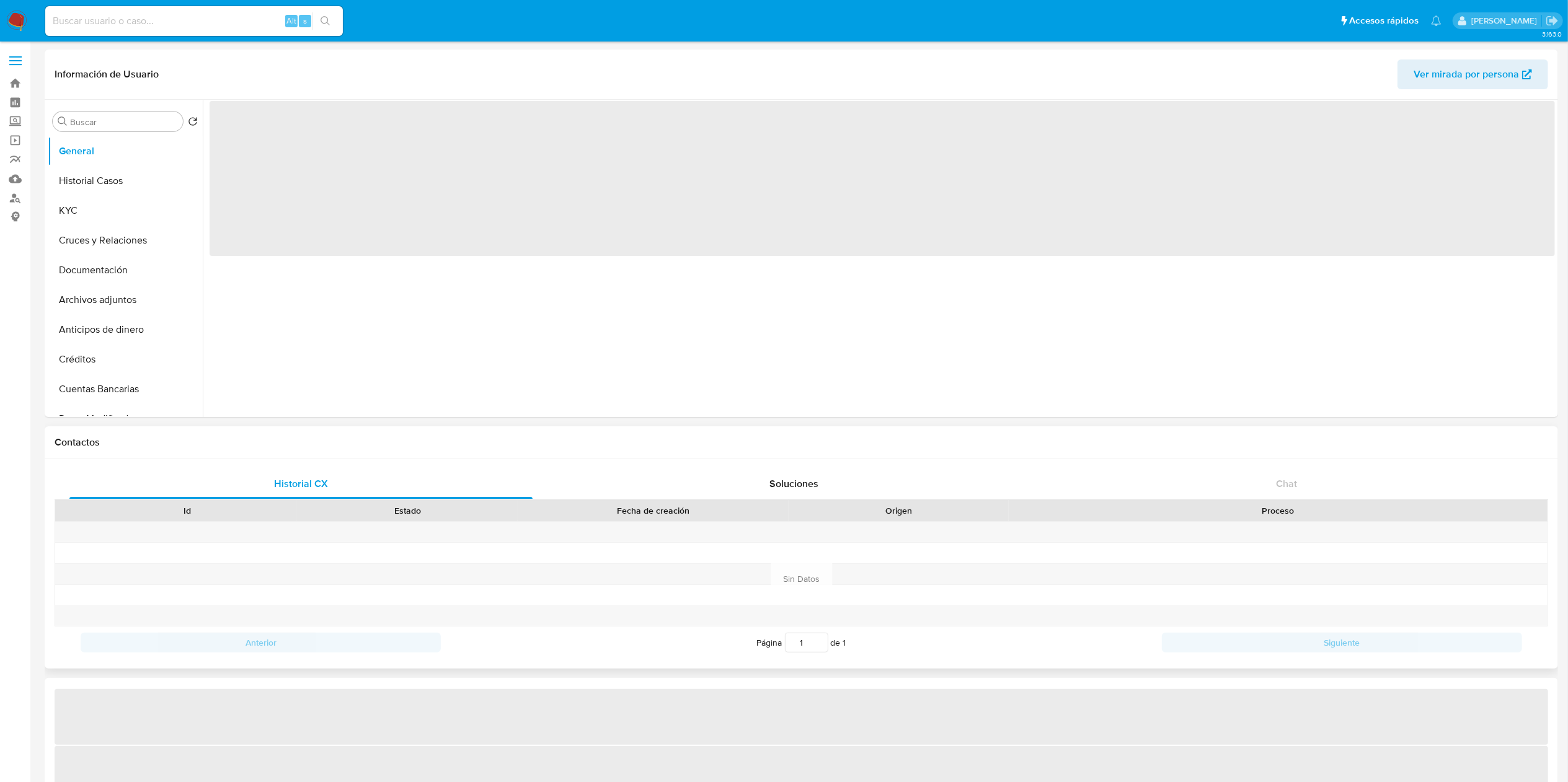
select select "10"
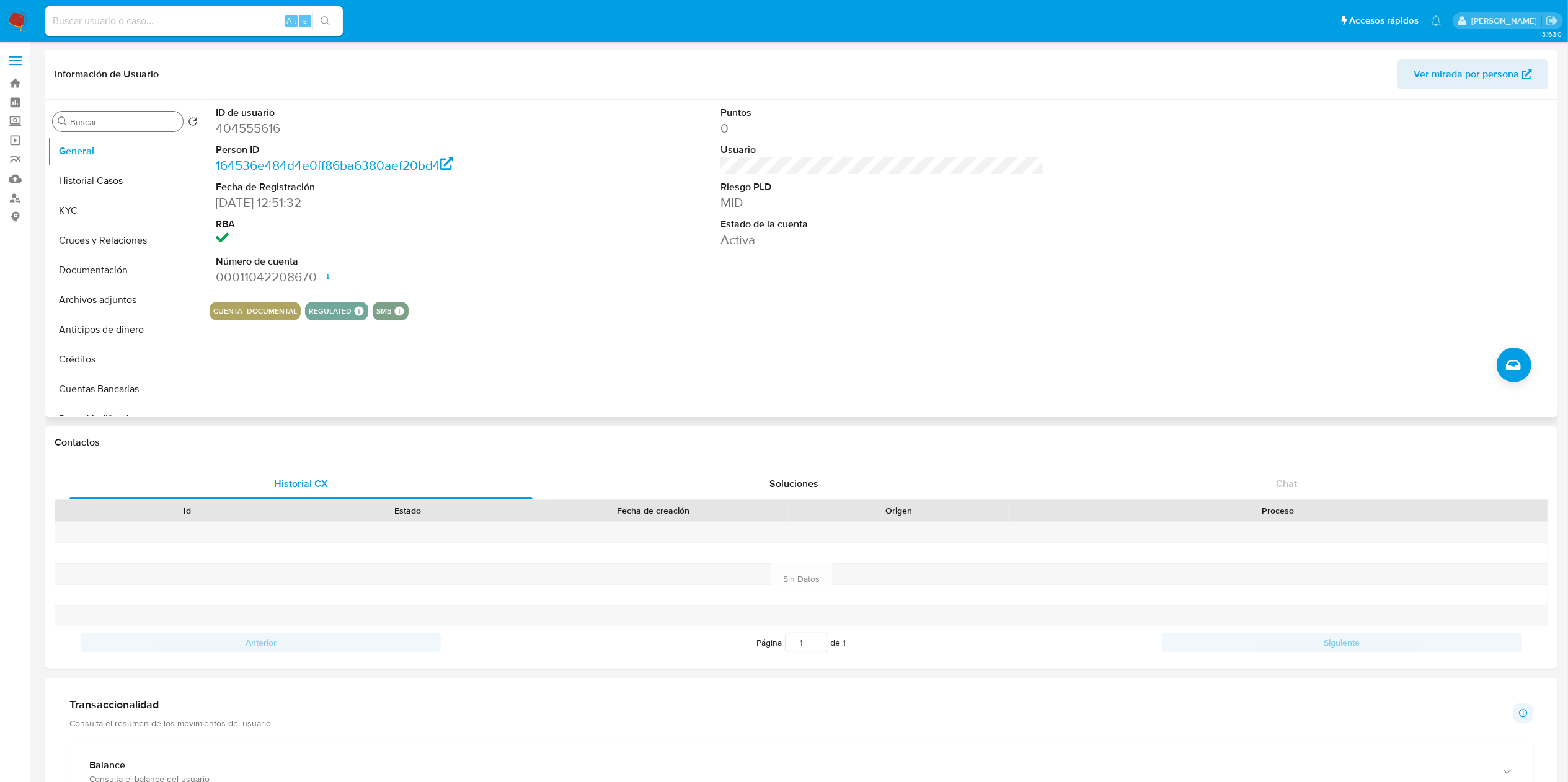
click at [122, 128] on input "Buscar" at bounding box center [124, 122] width 108 height 11
type input "res"
click at [112, 181] on button "Restricciones Nuevo Mundo" at bounding box center [120, 181] width 145 height 30
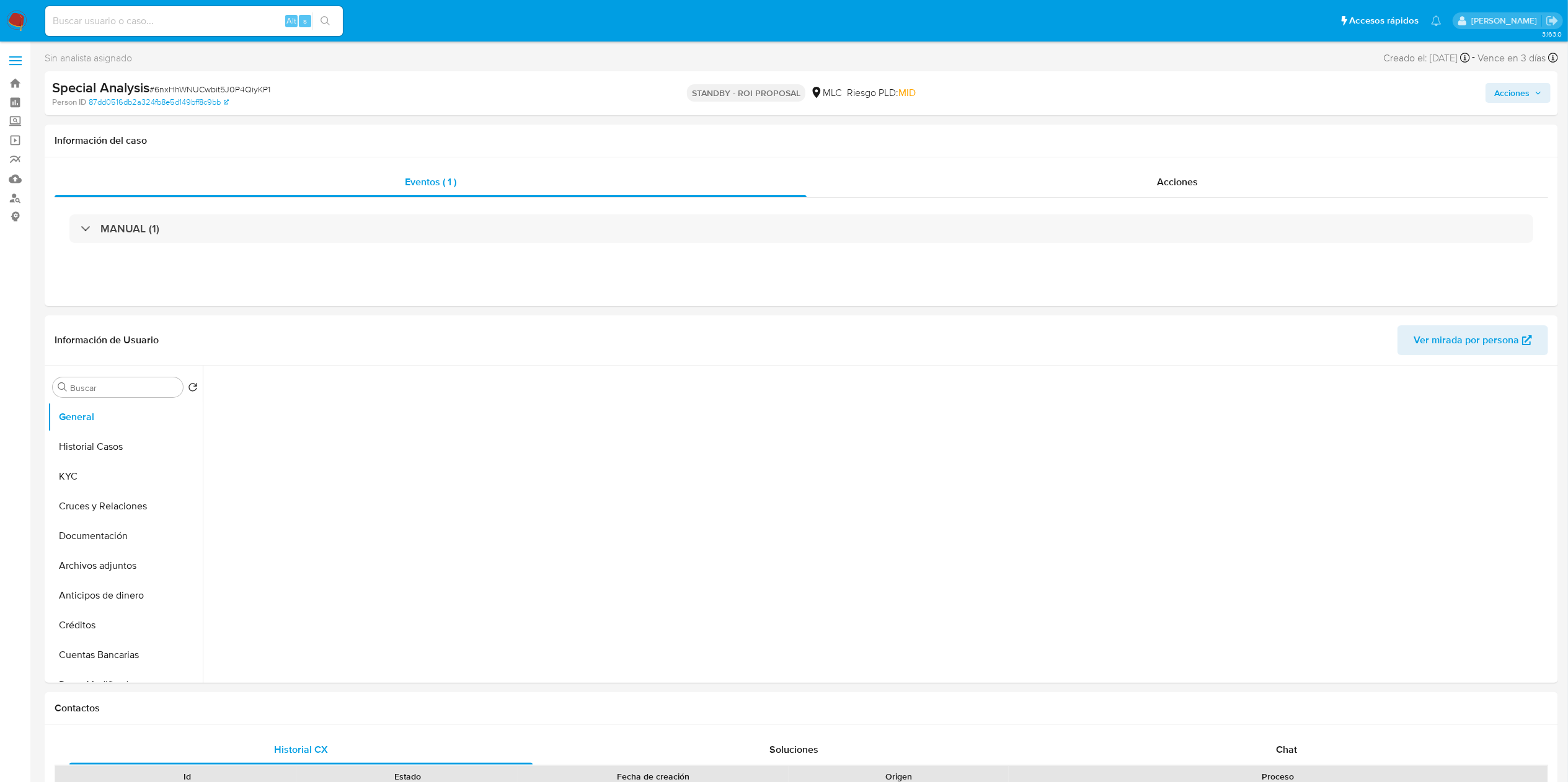
select select "10"
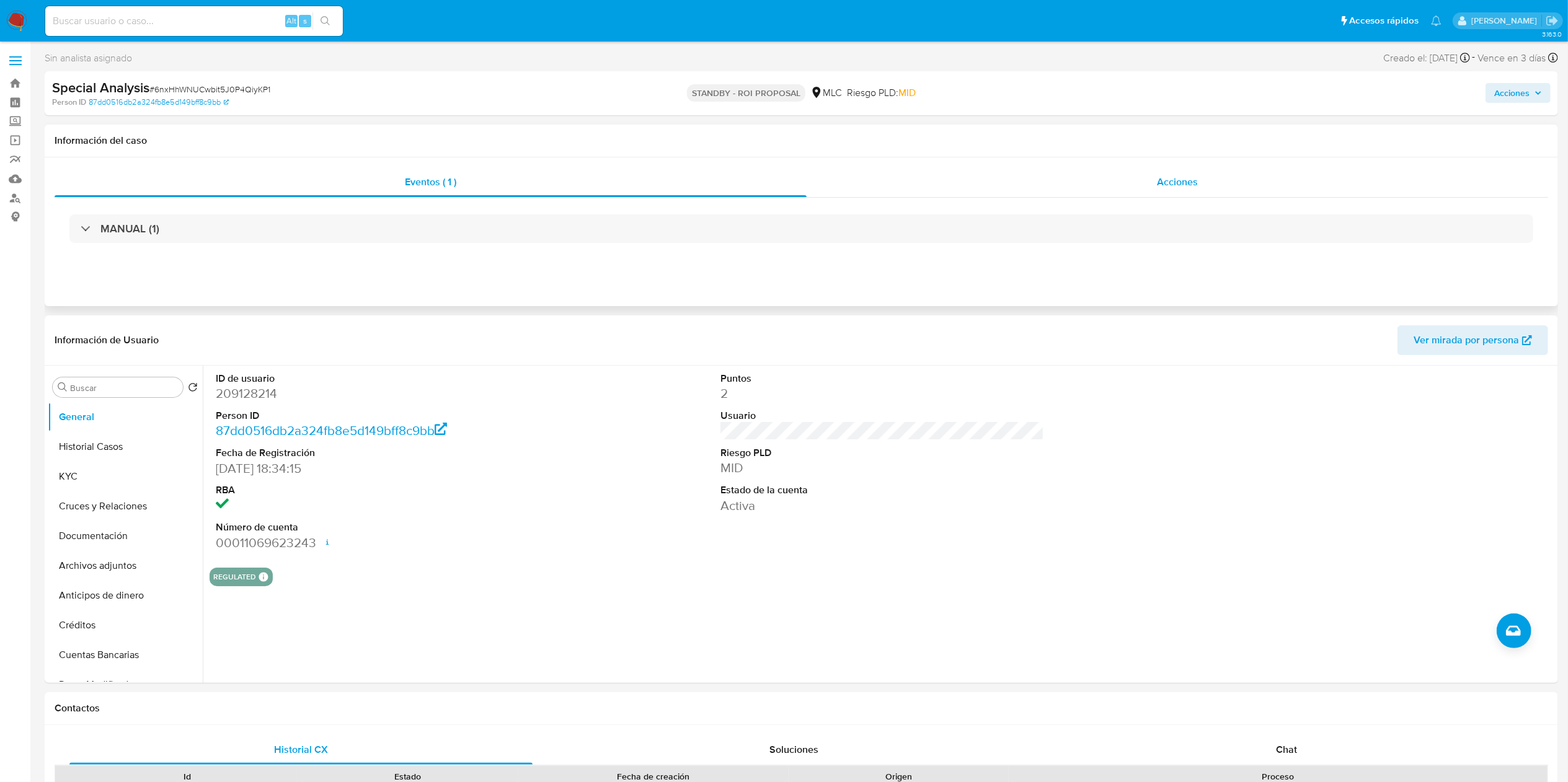
click at [1121, 172] on div "Acciones" at bounding box center [1177, 183] width 741 height 30
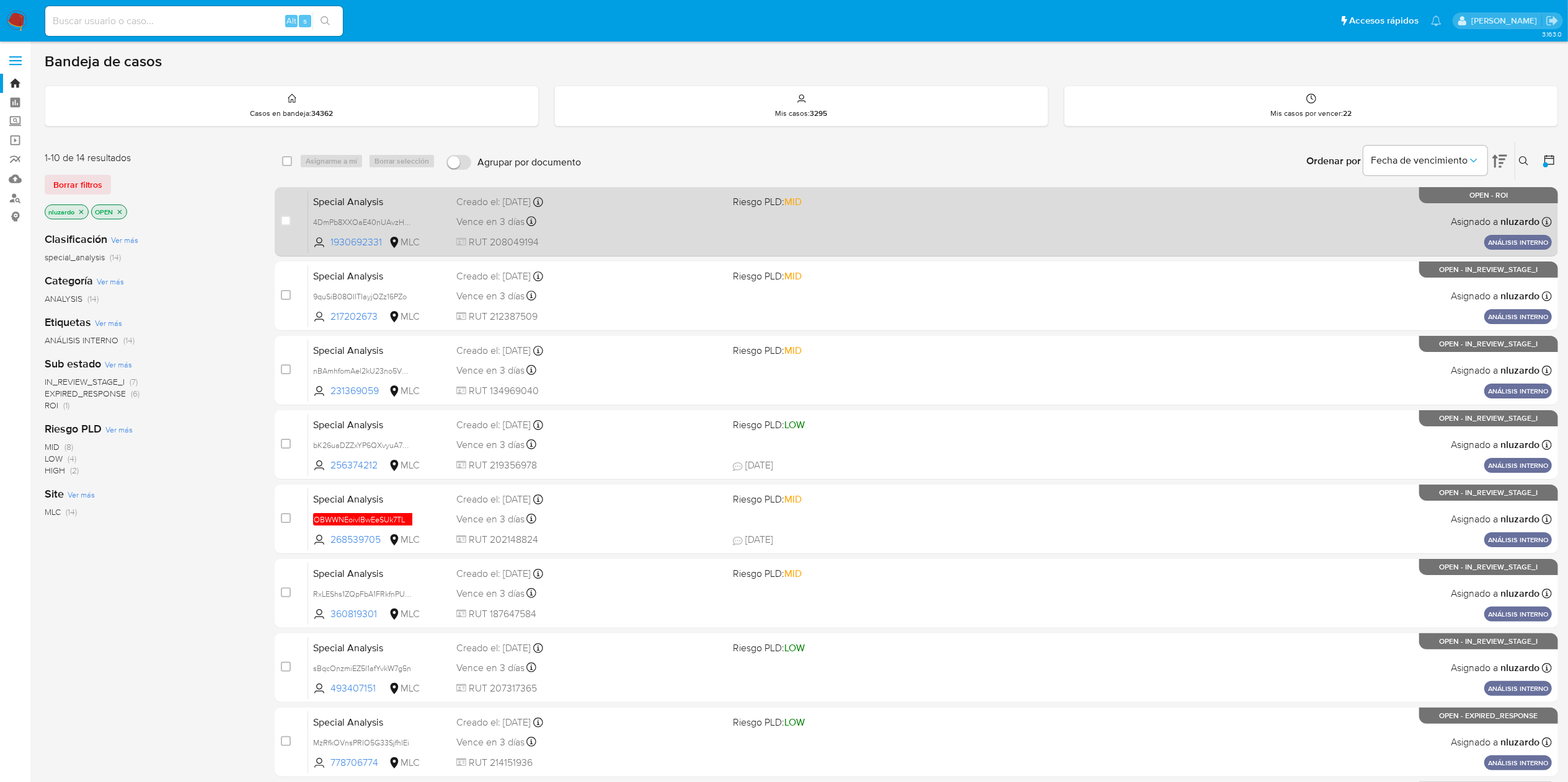
click at [999, 218] on div "Special Analysis 4DmPb8XXOaE40nUAvzHTBajO 1930692331 MLC Riesgo PLD: MID Creado…" at bounding box center [930, 221] width 1244 height 63
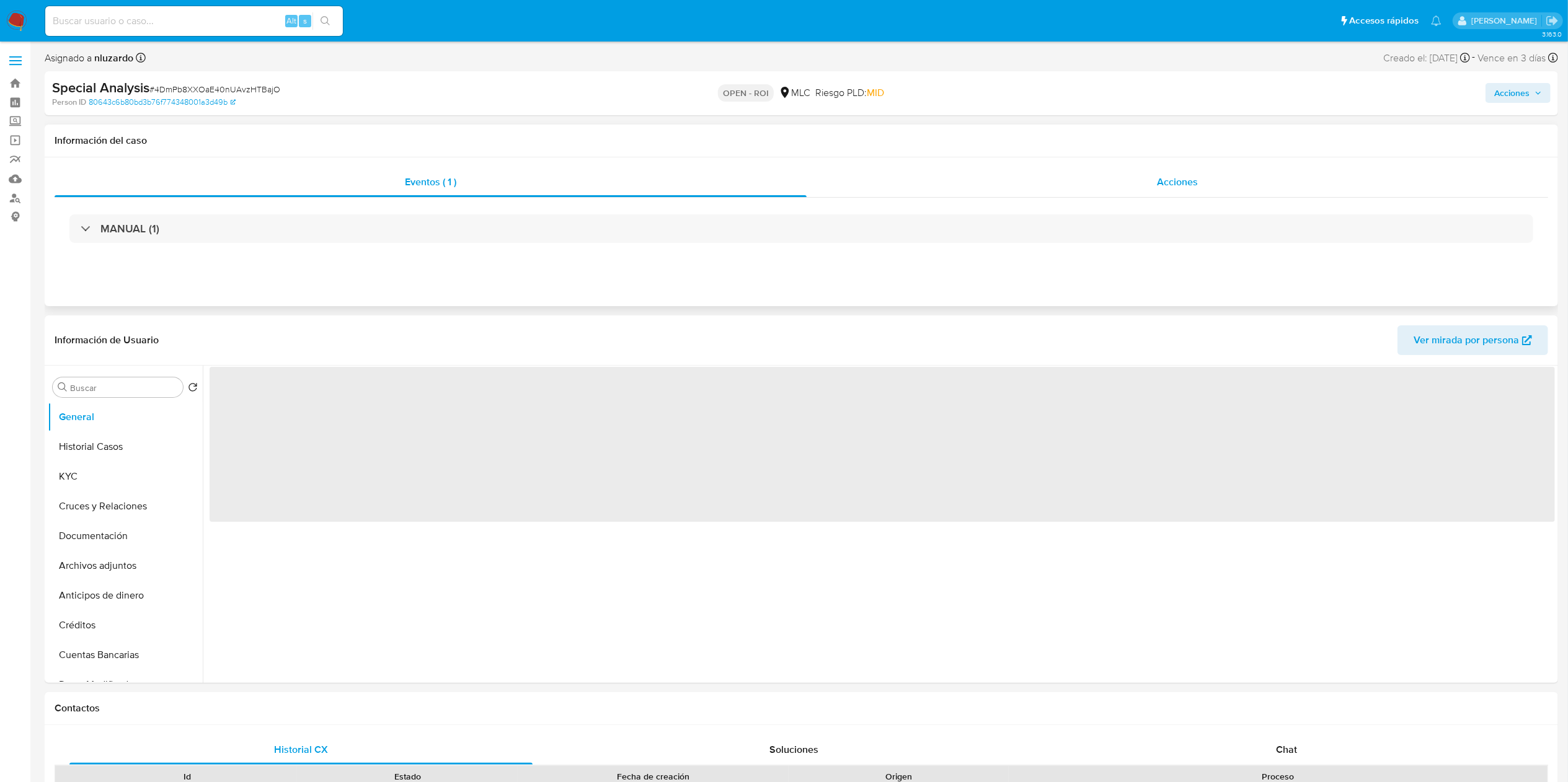
click at [1119, 188] on div "Acciones" at bounding box center [1177, 183] width 741 height 30
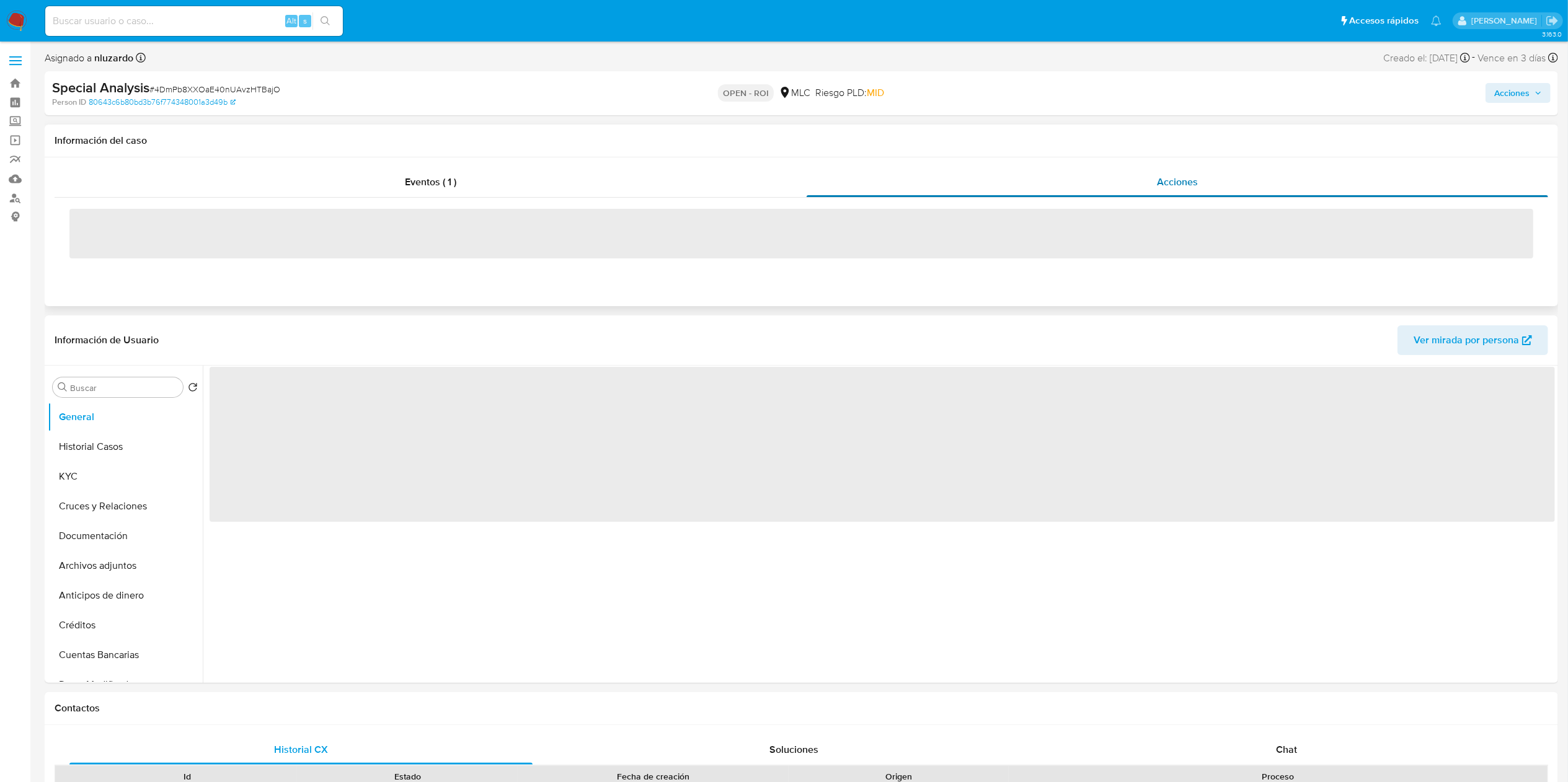
select select "10"
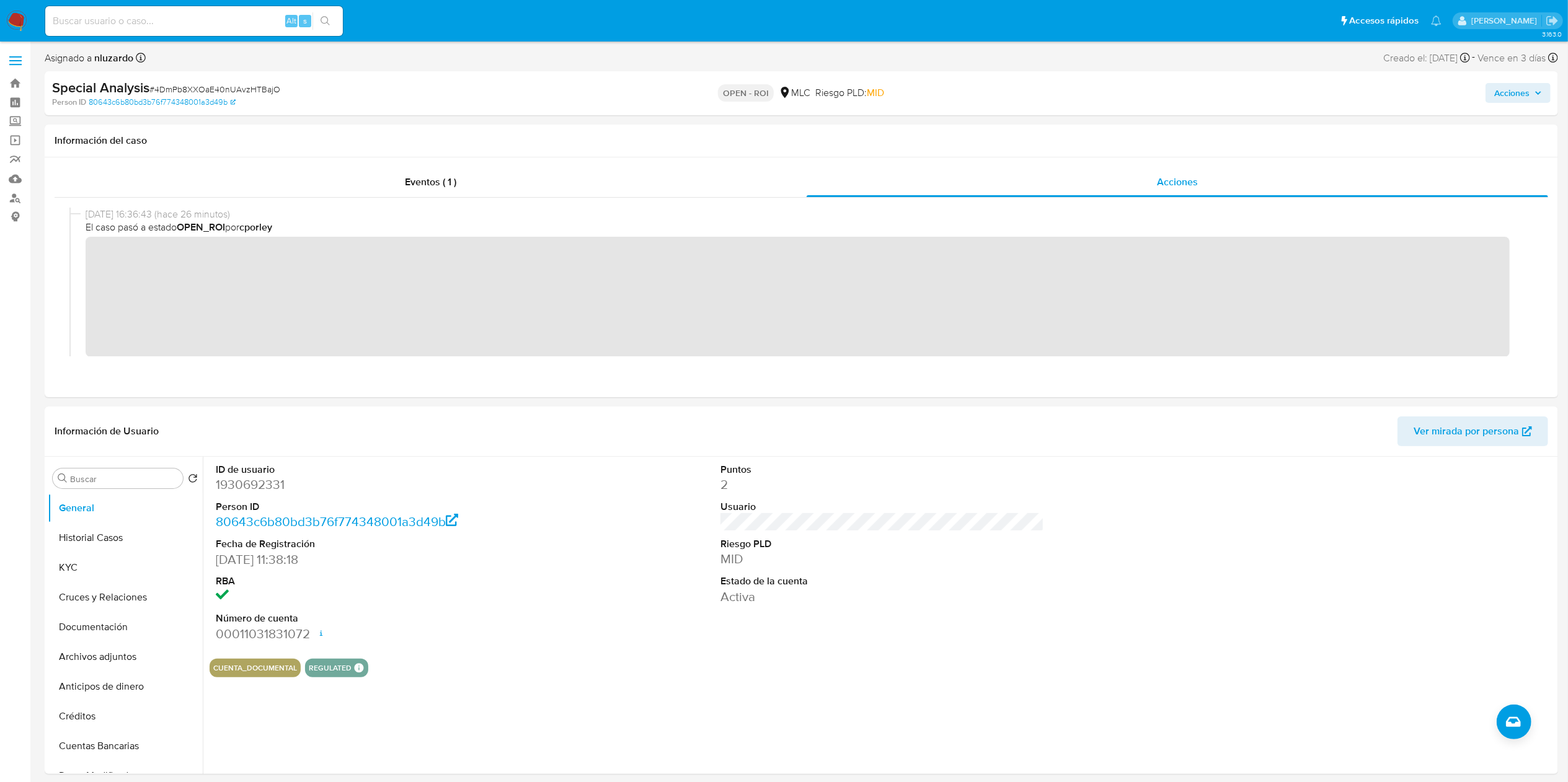
click at [1485, 94] on div "Acciones" at bounding box center [1302, 93] width 496 height 29
click at [1519, 94] on span "Acciones" at bounding box center [1512, 92] width 36 height 20
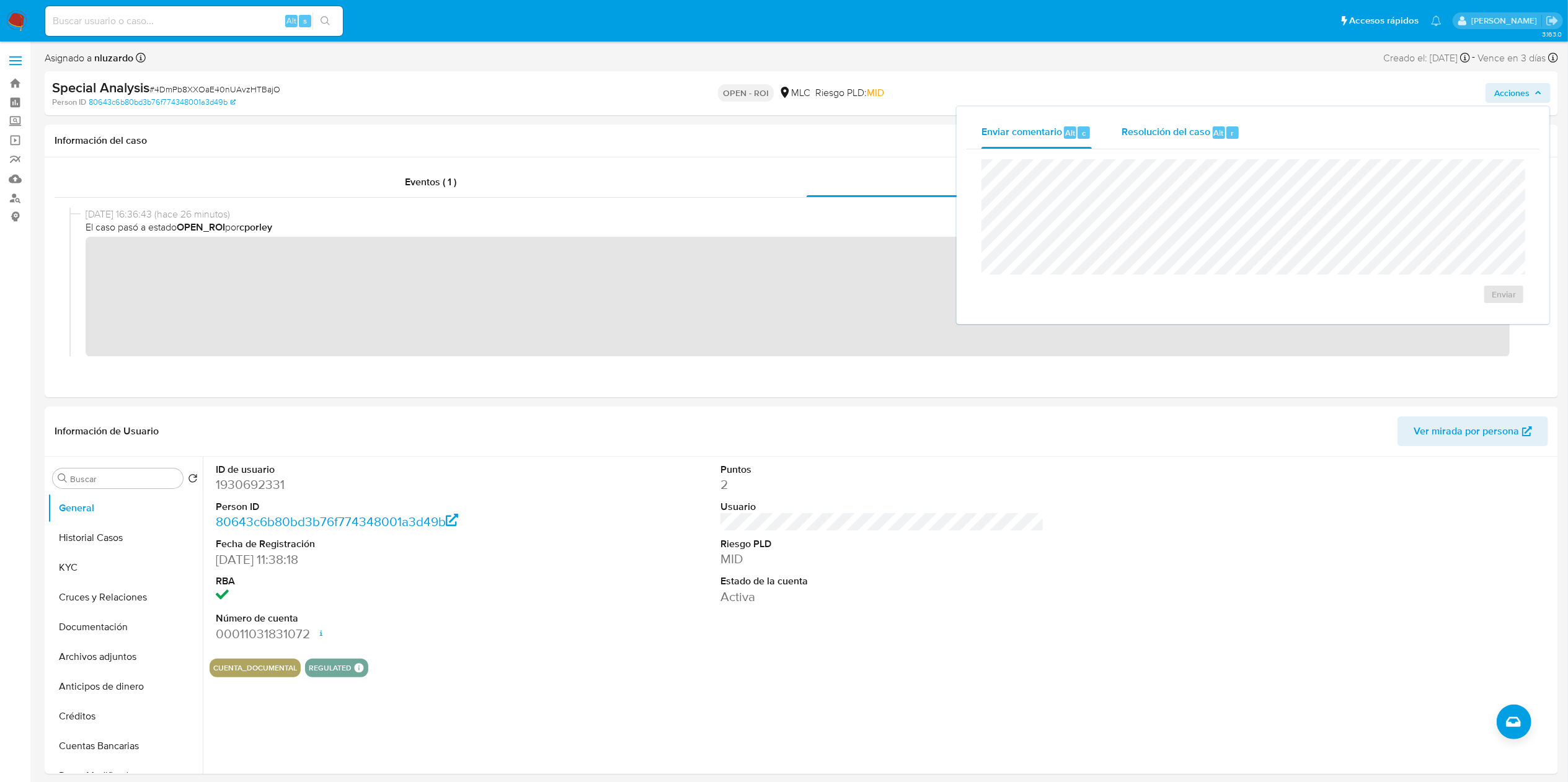
click at [1189, 141] on div "Resolución del caso Alt r" at bounding box center [1180, 132] width 118 height 32
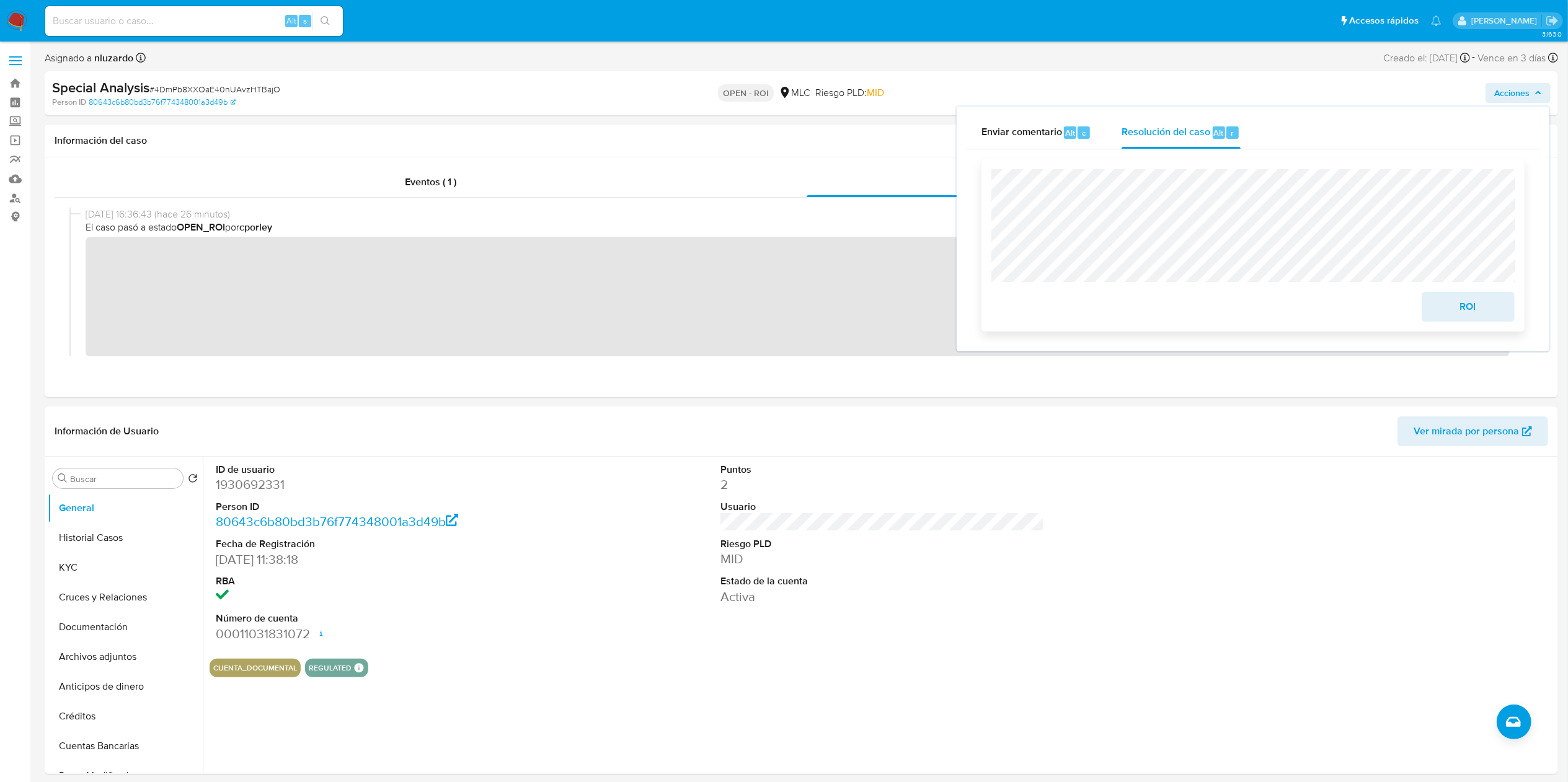
click at [1255, 230] on div "ROI" at bounding box center [1253, 245] width 523 height 152
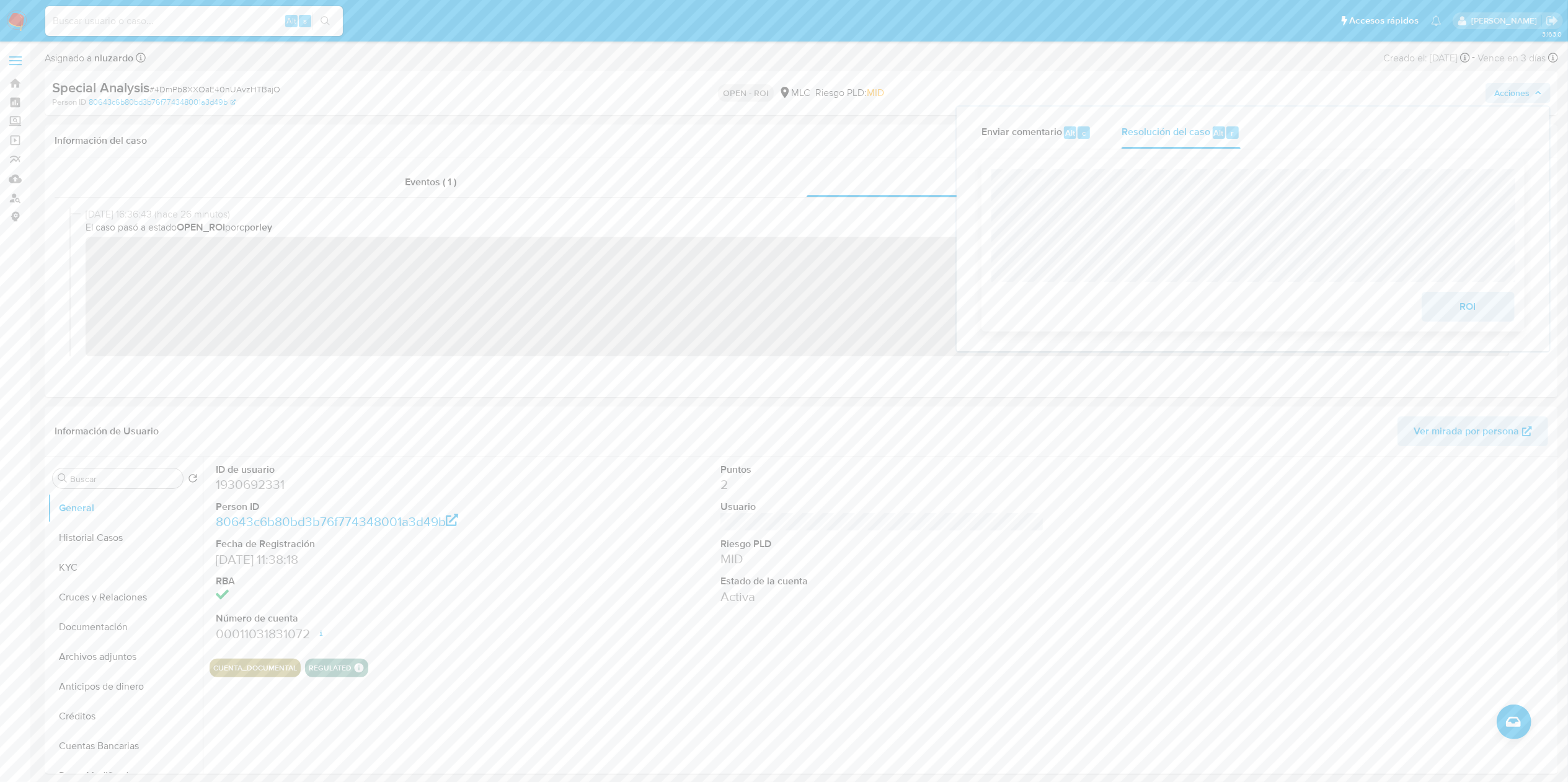
click at [1515, 307] on div "ROI" at bounding box center [1253, 245] width 543 height 172
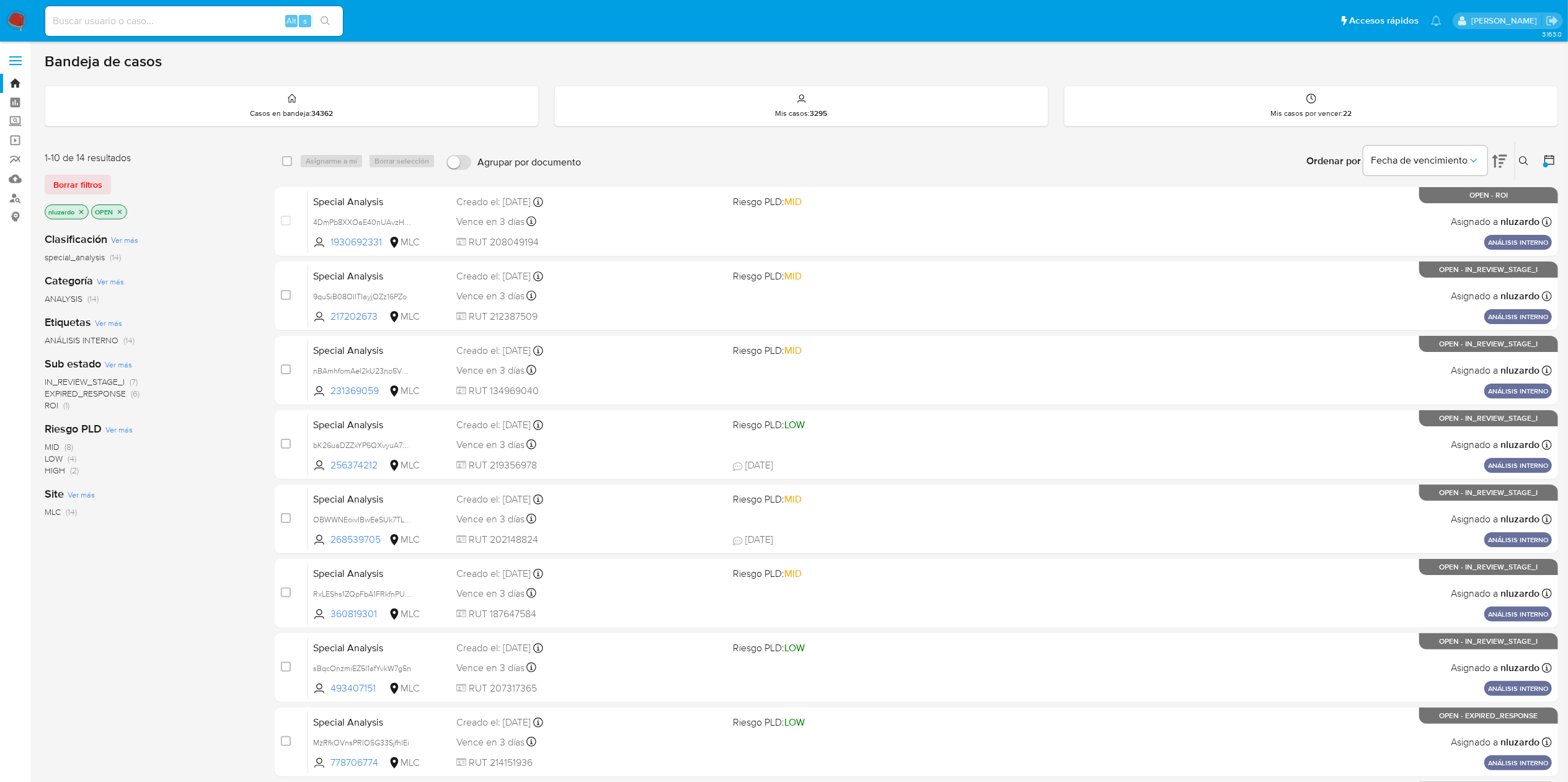
click at [50, 408] on span "ROI" at bounding box center [51, 405] width 14 height 12
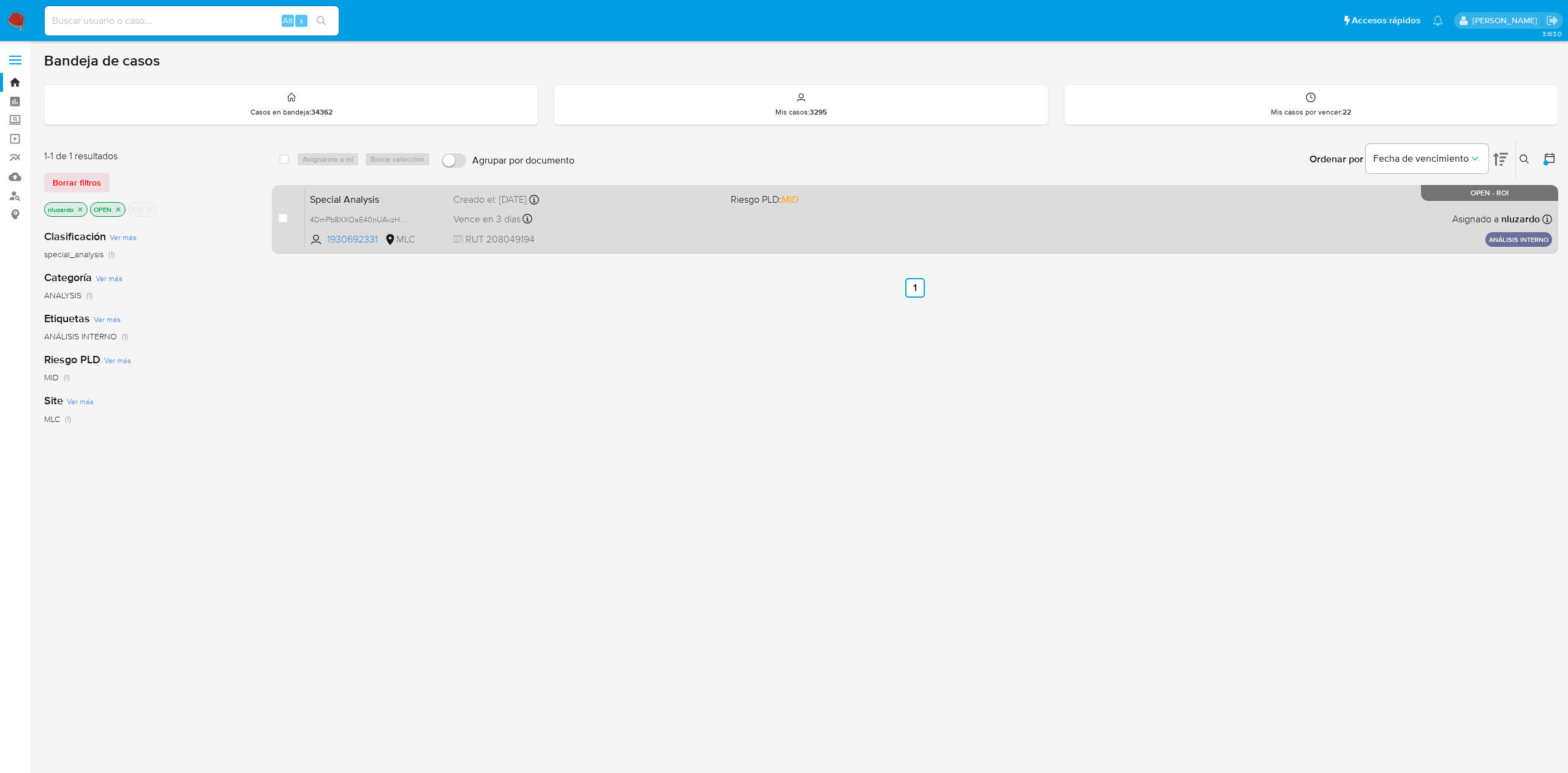
click at [738, 230] on div "Special Analysis 4DmPb8XXOaE40nUAvzHTBajO 1930692331 MLC Riesgo PLD: MID Creado…" at bounding box center [928, 219] width 1247 height 62
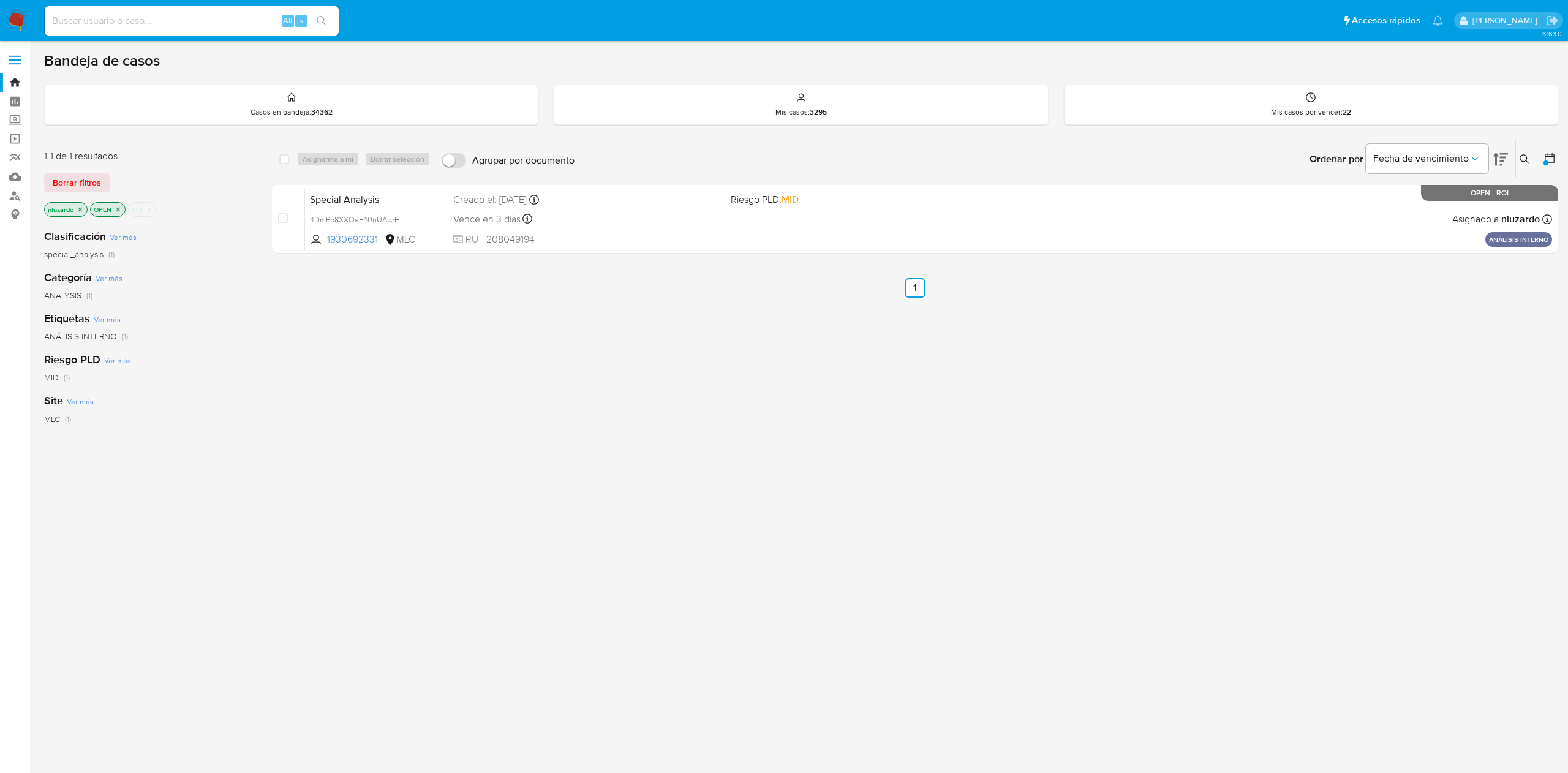
drag, startPoint x: 149, startPoint y: 209, endPoint x: 161, endPoint y: 214, distance: 13.0
click at [148, 209] on icon "close-filter" at bounding box center [149, 209] width 7 height 7
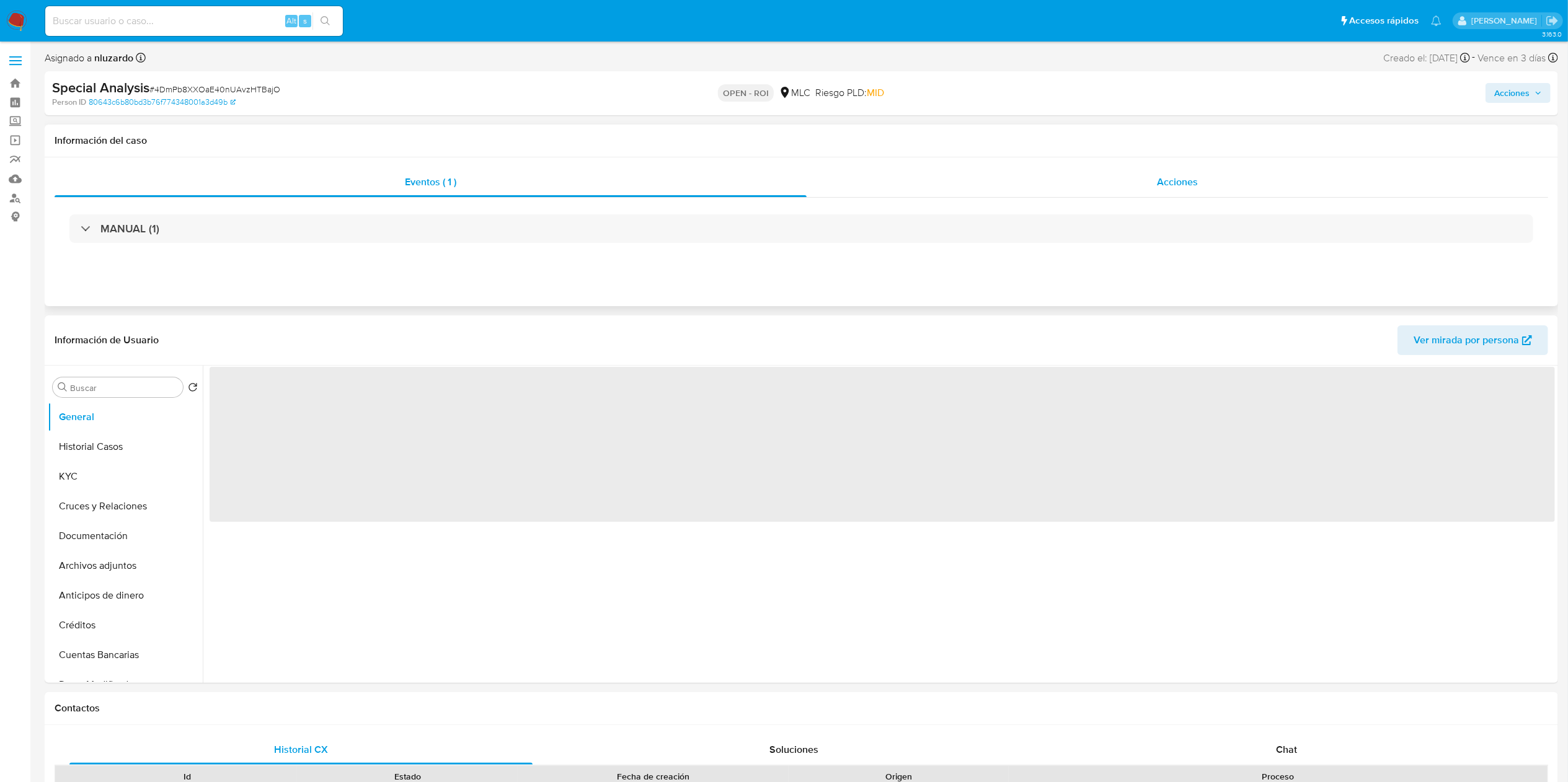
click at [1112, 185] on div "Acciones" at bounding box center [1177, 183] width 741 height 30
select select "10"
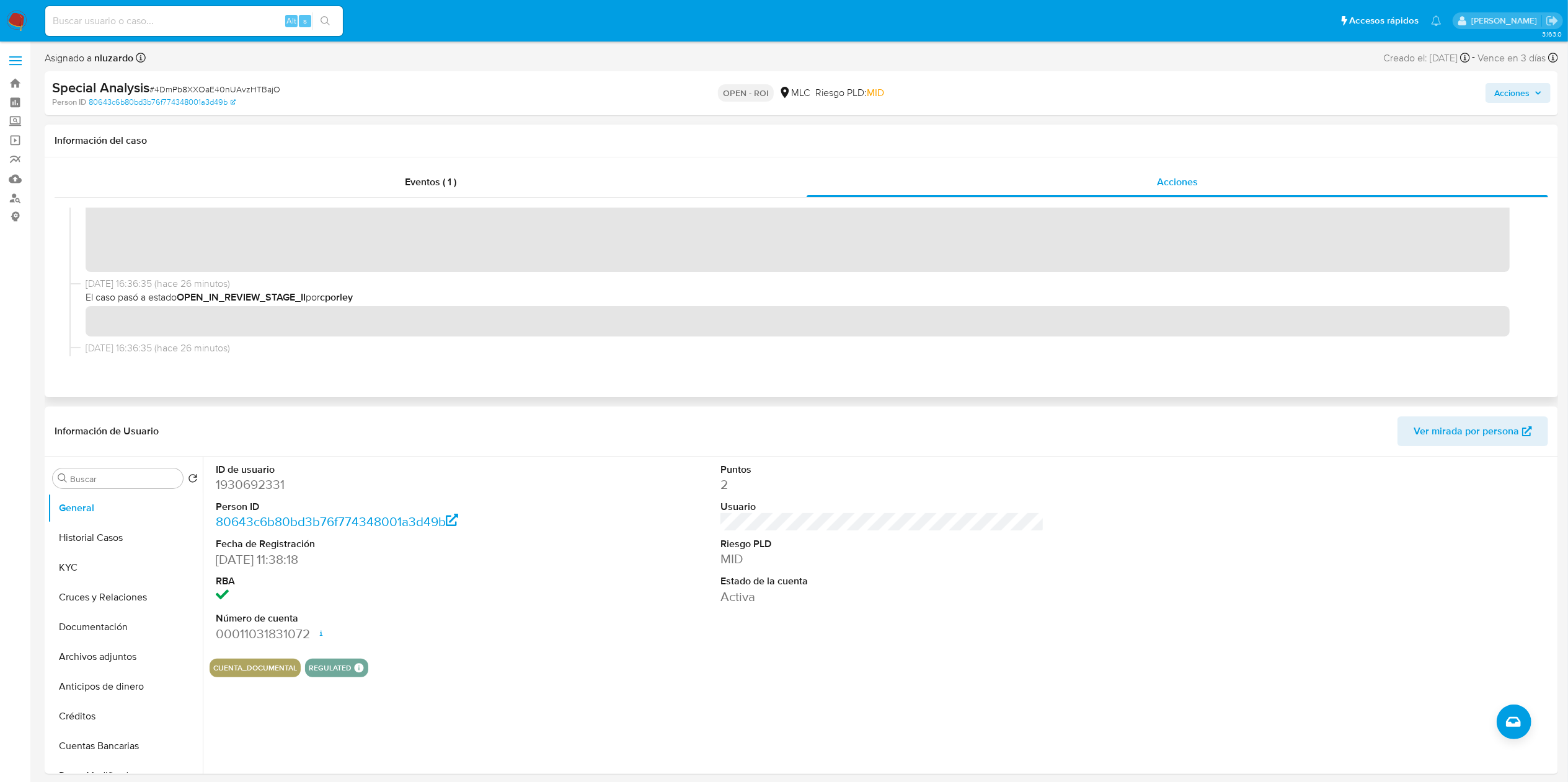
scroll to position [124, 0]
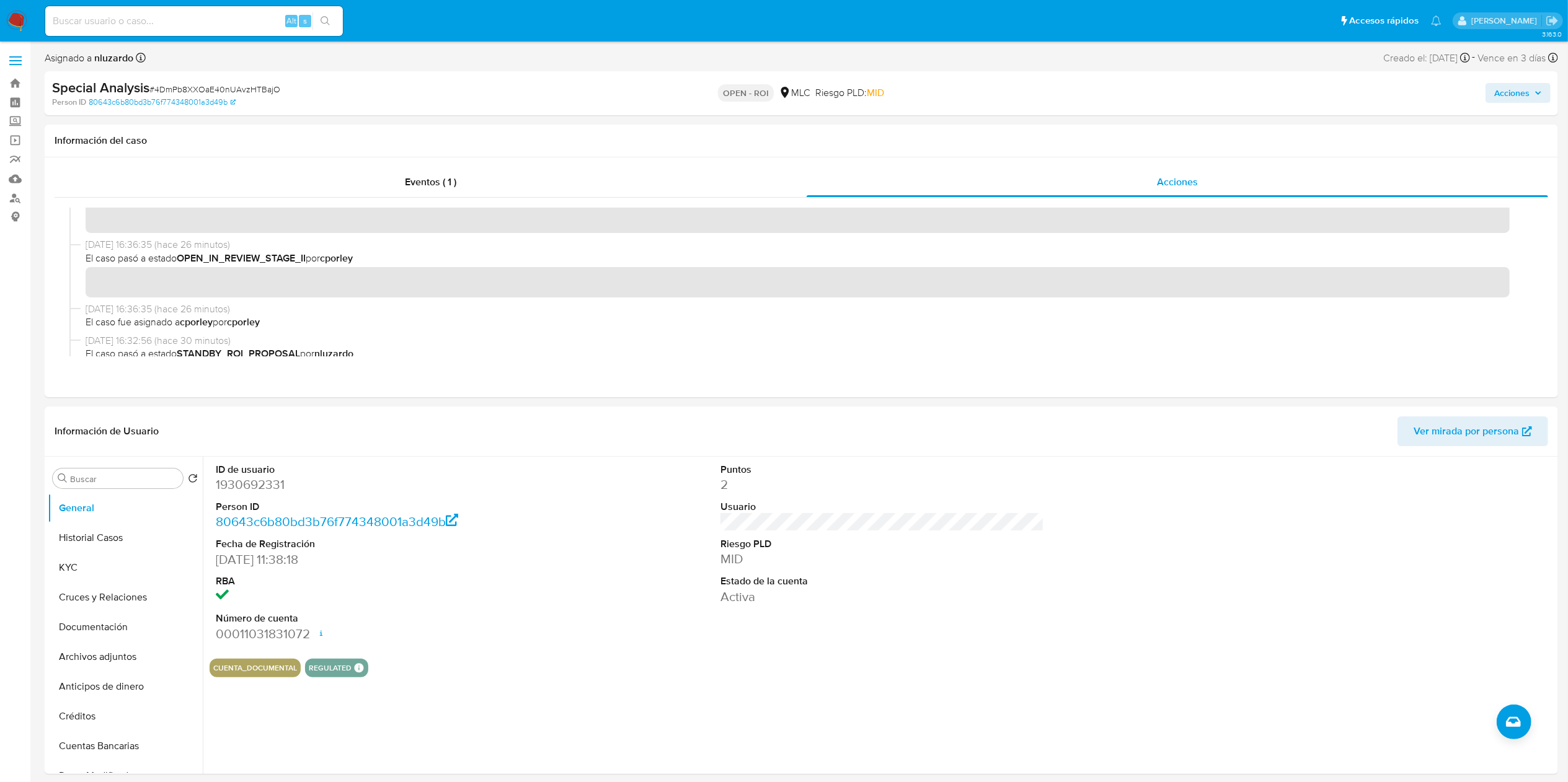
click at [1533, 96] on span "Acciones" at bounding box center [1518, 92] width 48 height 17
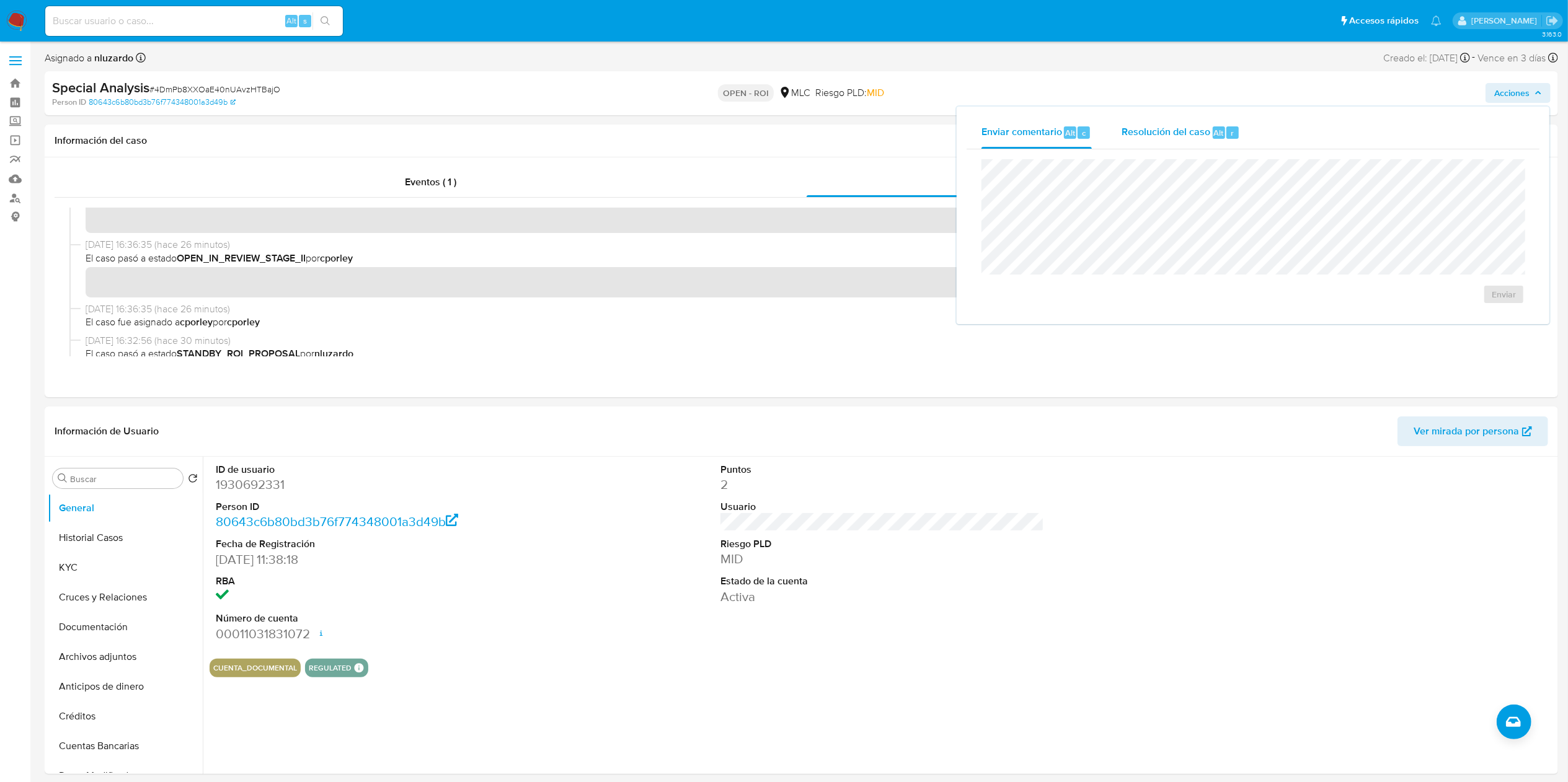
click at [1225, 123] on div "Resolución del caso Alt r" at bounding box center [1180, 132] width 118 height 32
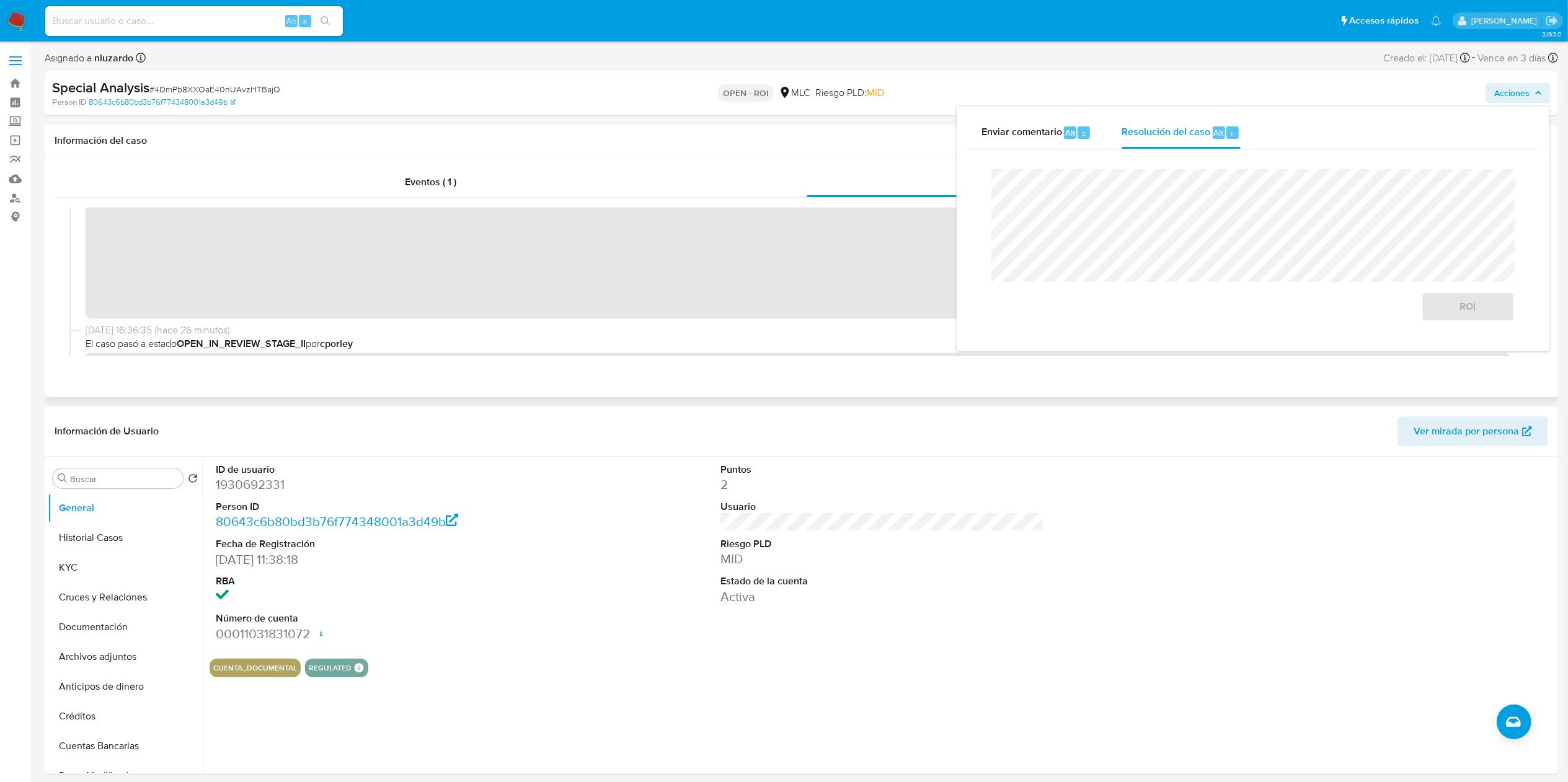
scroll to position [0, 0]
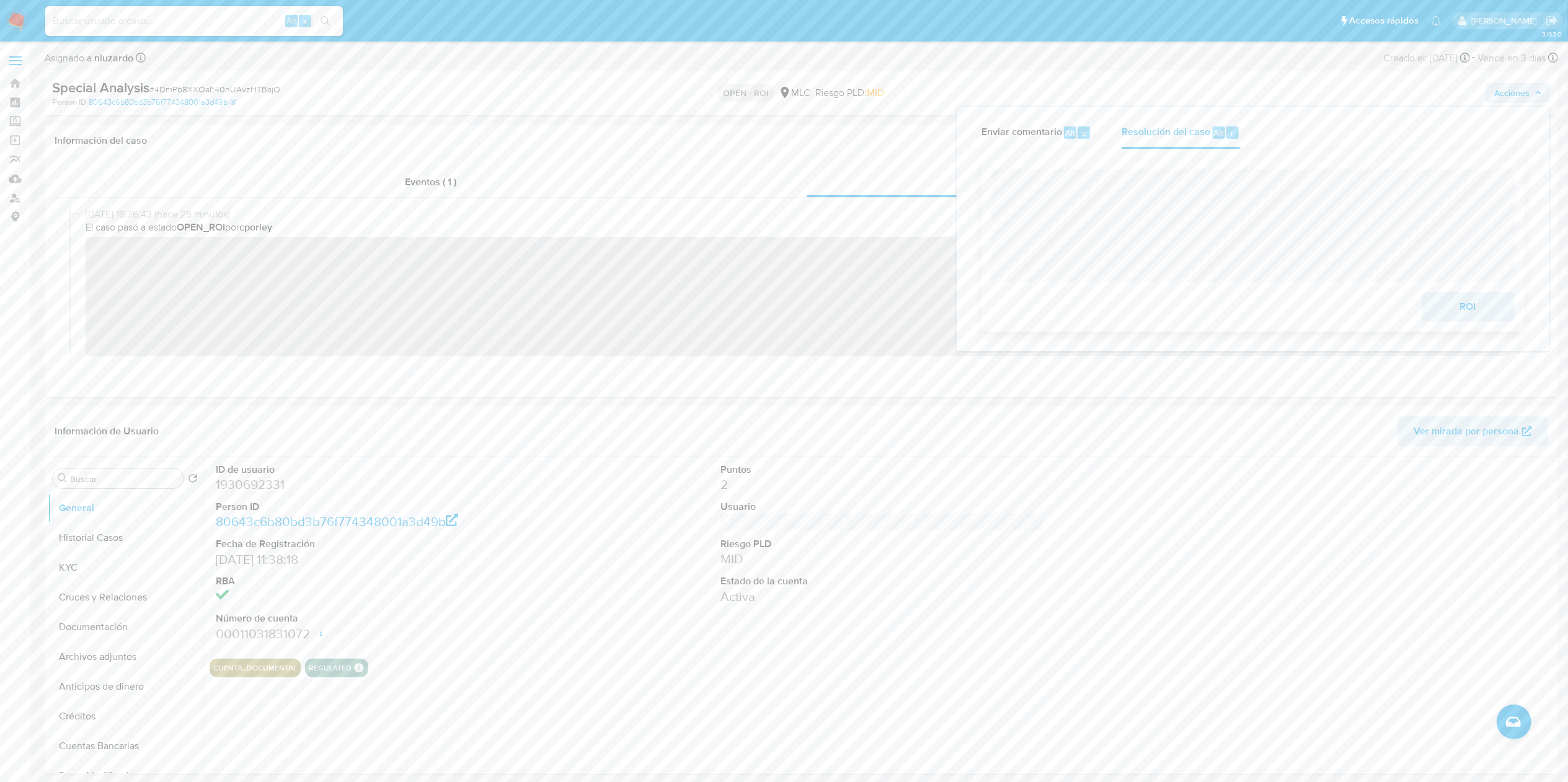
drag, startPoint x: 1458, startPoint y: 319, endPoint x: 1464, endPoint y: 308, distance: 12.5
click at [1464, 308] on span "ROI" at bounding box center [1467, 307] width 61 height 27
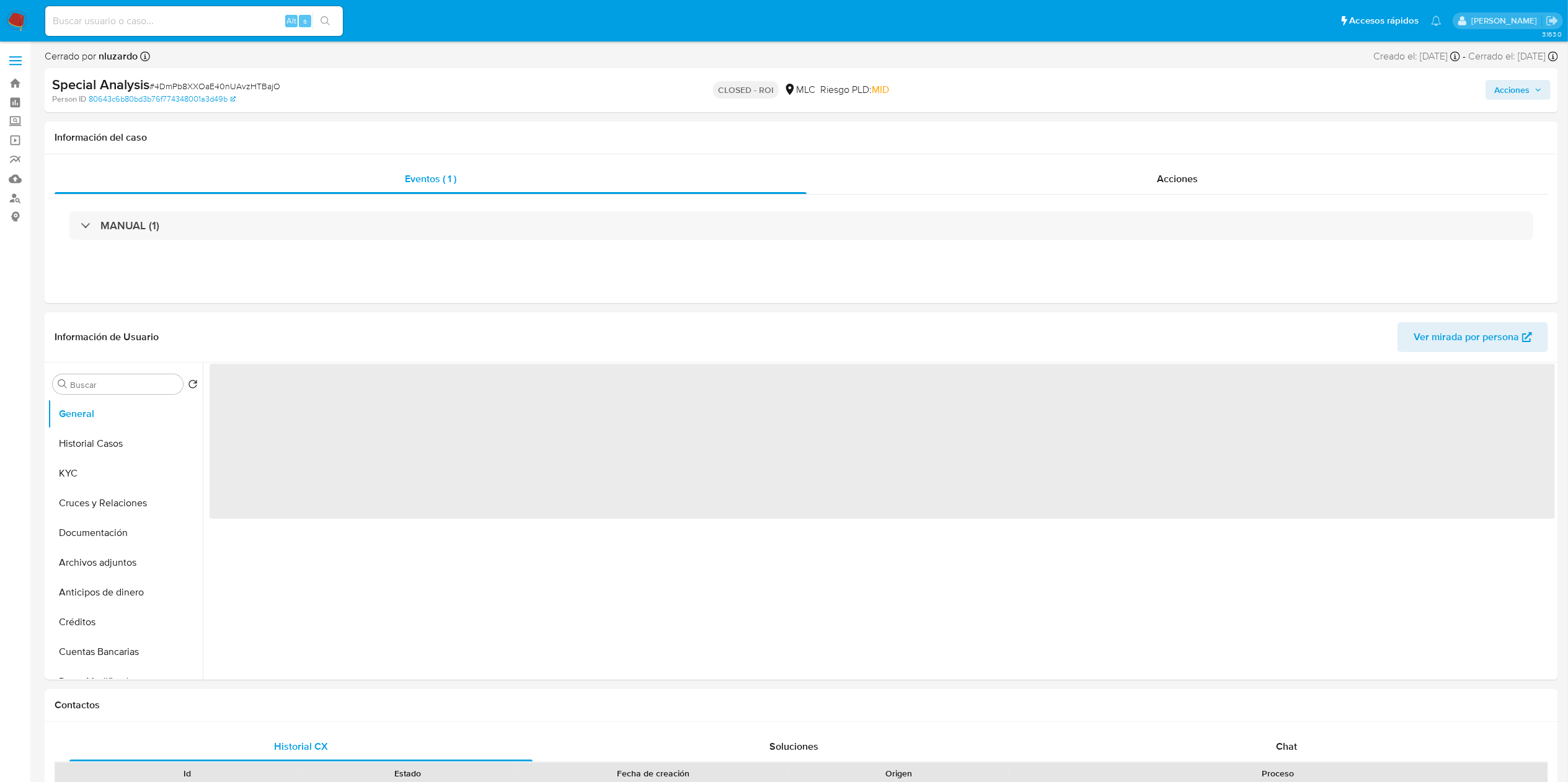
select select "10"
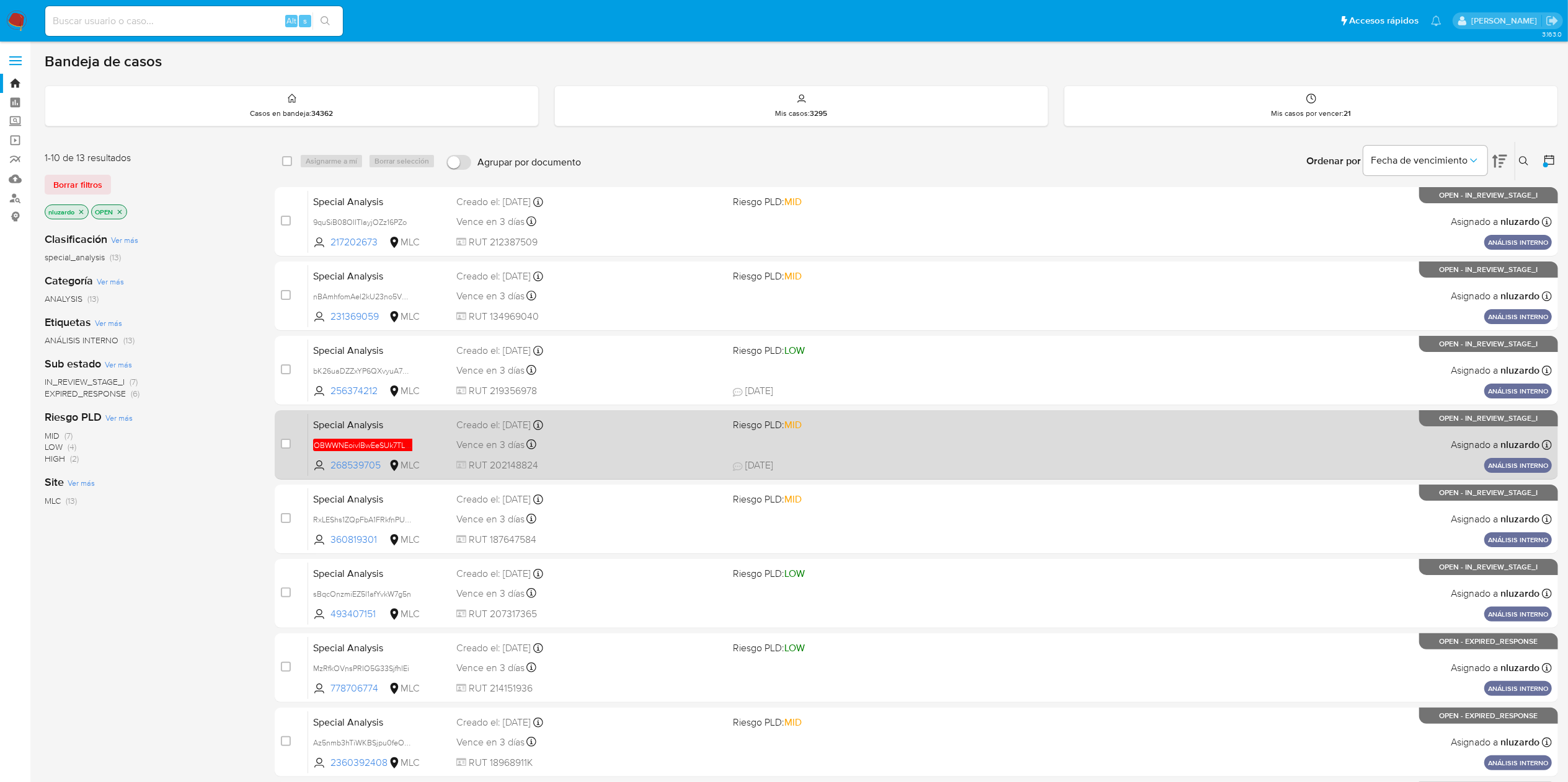
click at [906, 453] on div "Special Analysis OBWWNEoivIBwEeSUk7TLOjkL 268539705 MLC Riesgo PLD: MID Creado …" at bounding box center [930, 445] width 1244 height 63
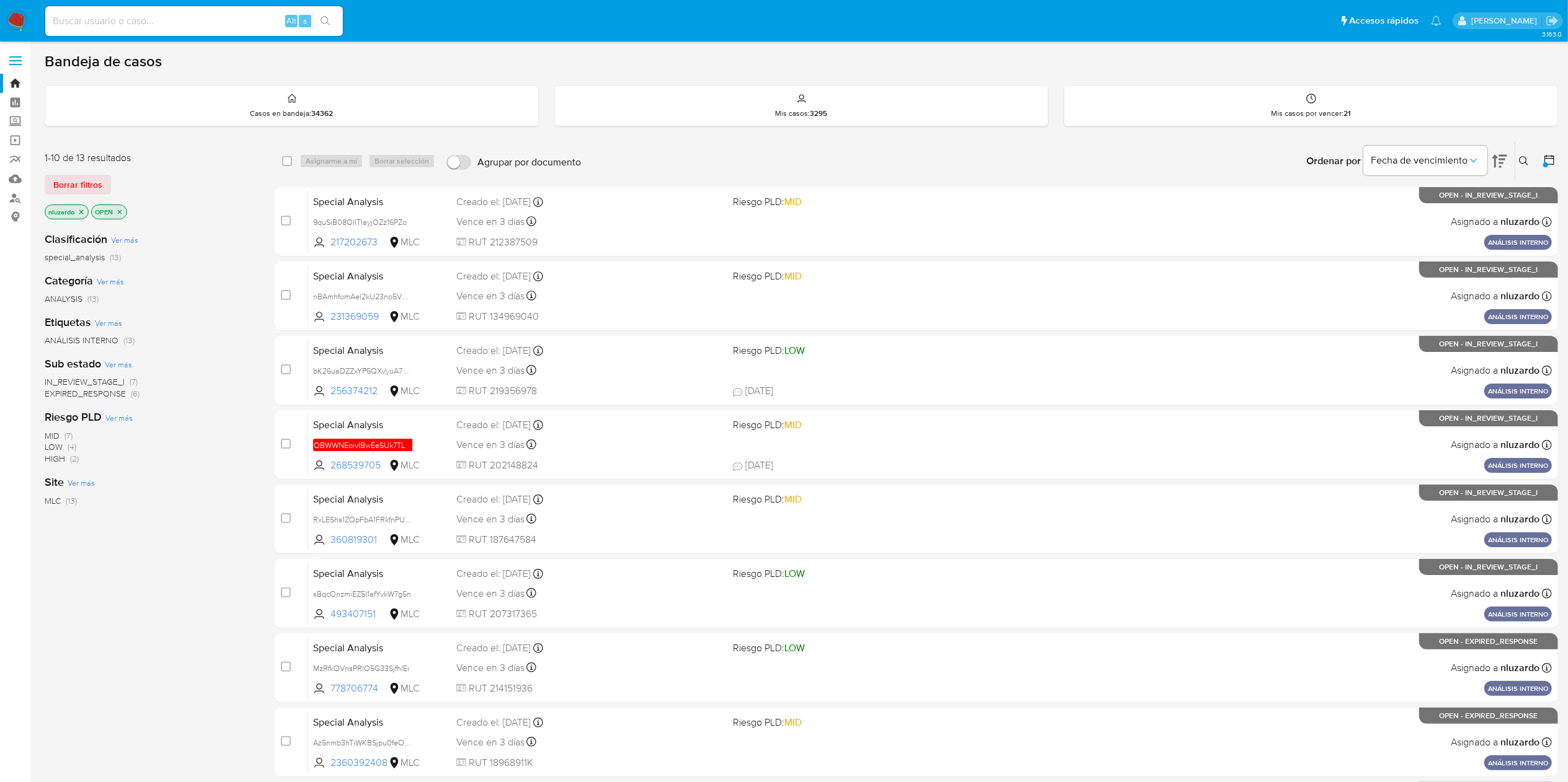
drag, startPoint x: 395, startPoint y: 468, endPoint x: 239, endPoint y: 544, distance: 173.5
click at [239, 544] on div "1-10 de 13 resultados Borrar filtros nluzardo OPEN Clasificación Ver más specia…" at bounding box center [801, 556] width 1513 height 829
click at [239, 544] on div "Clasificación Ver más special_analysis (13) Categoría Ver más ANALYSIS (13) Eti…" at bounding box center [149, 433] width 210 height 421
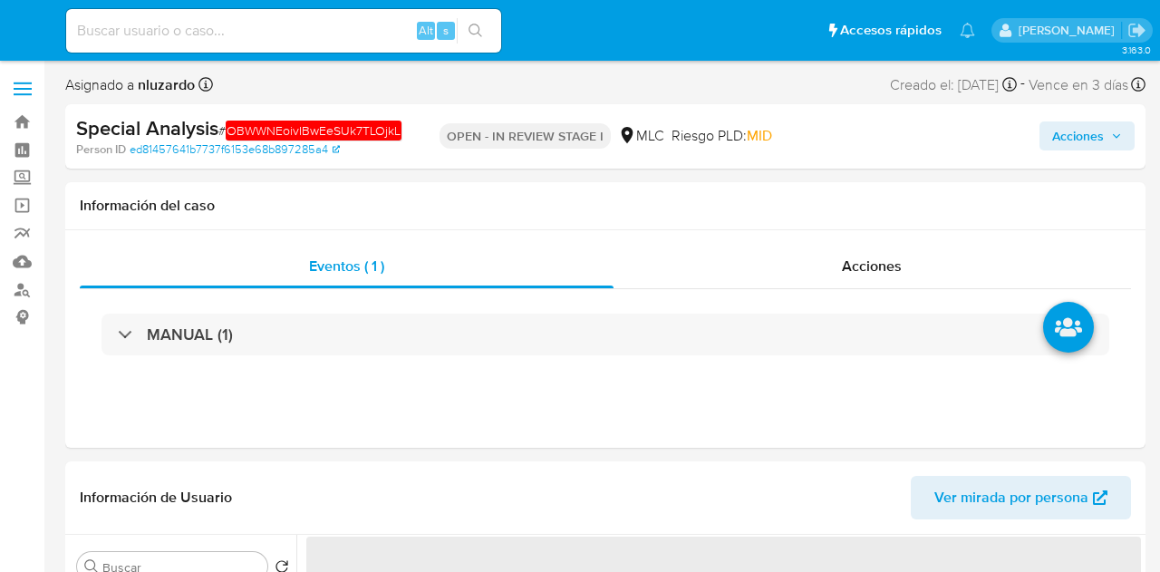
select select "10"
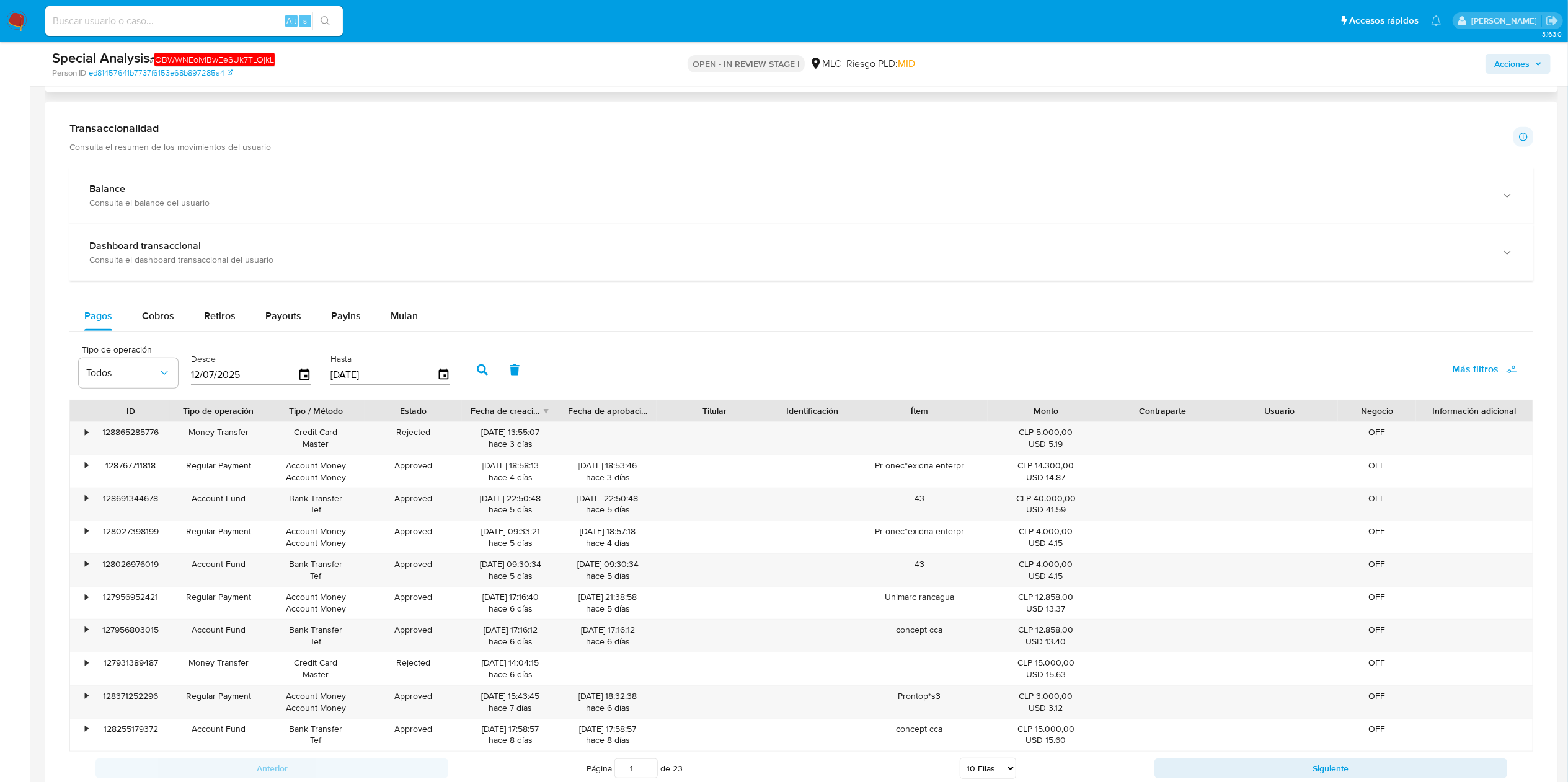
scroll to position [372, 0]
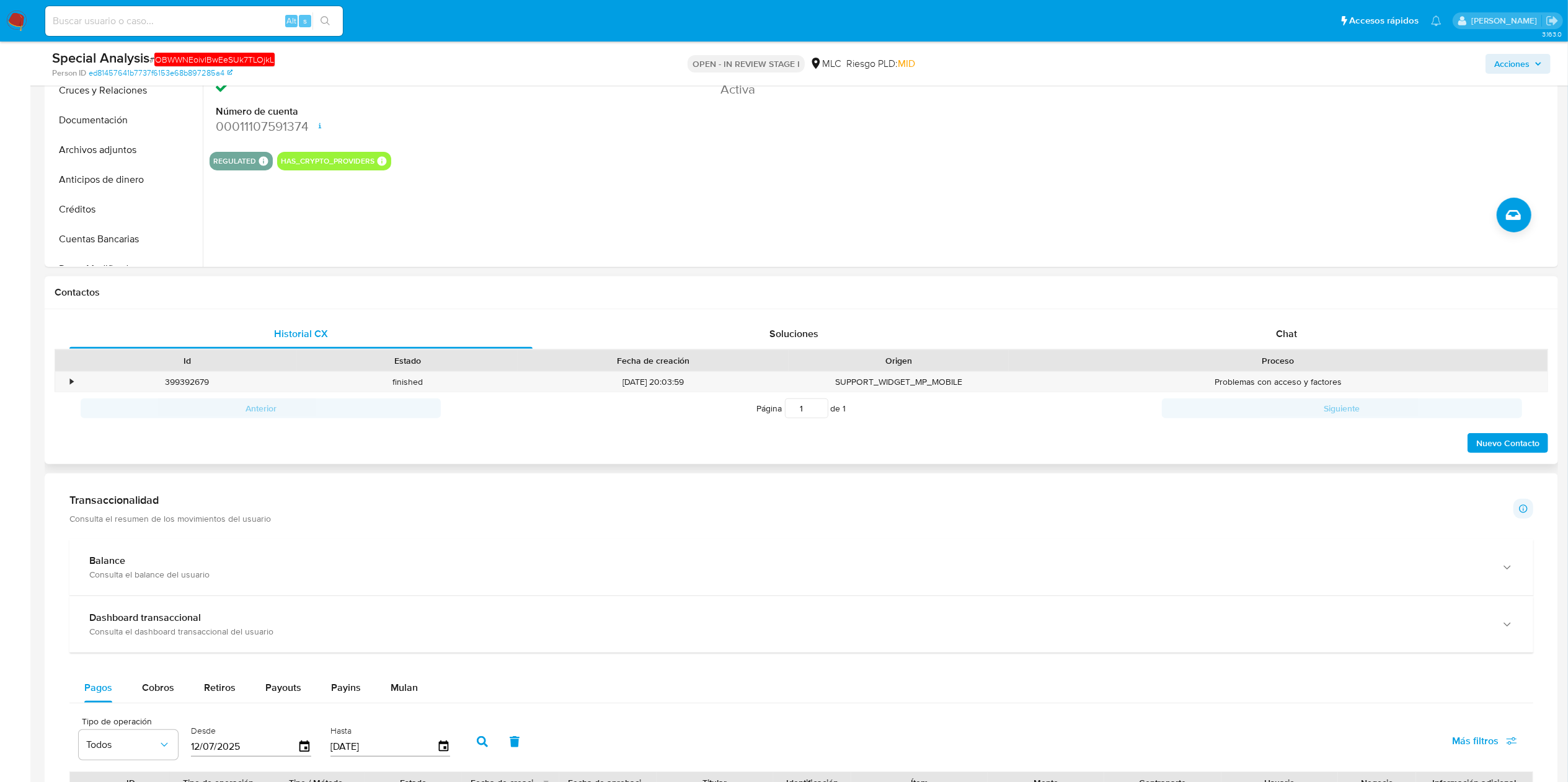
click at [793, 351] on div "Proceso" at bounding box center [1278, 360] width 539 height 21
click at [793, 332] on span "Chat" at bounding box center [1286, 334] width 21 height 14
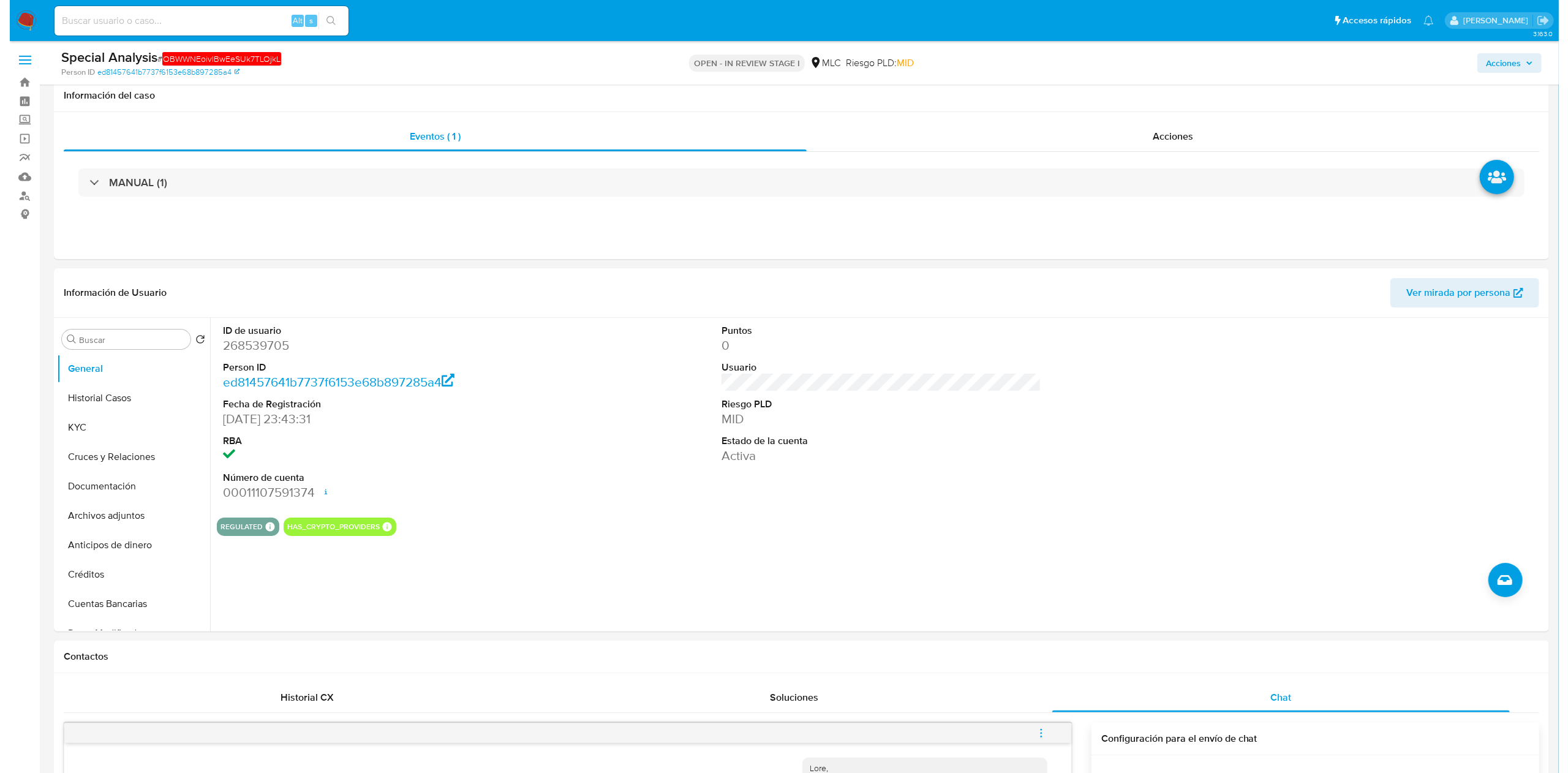
scroll to position [1883, 0]
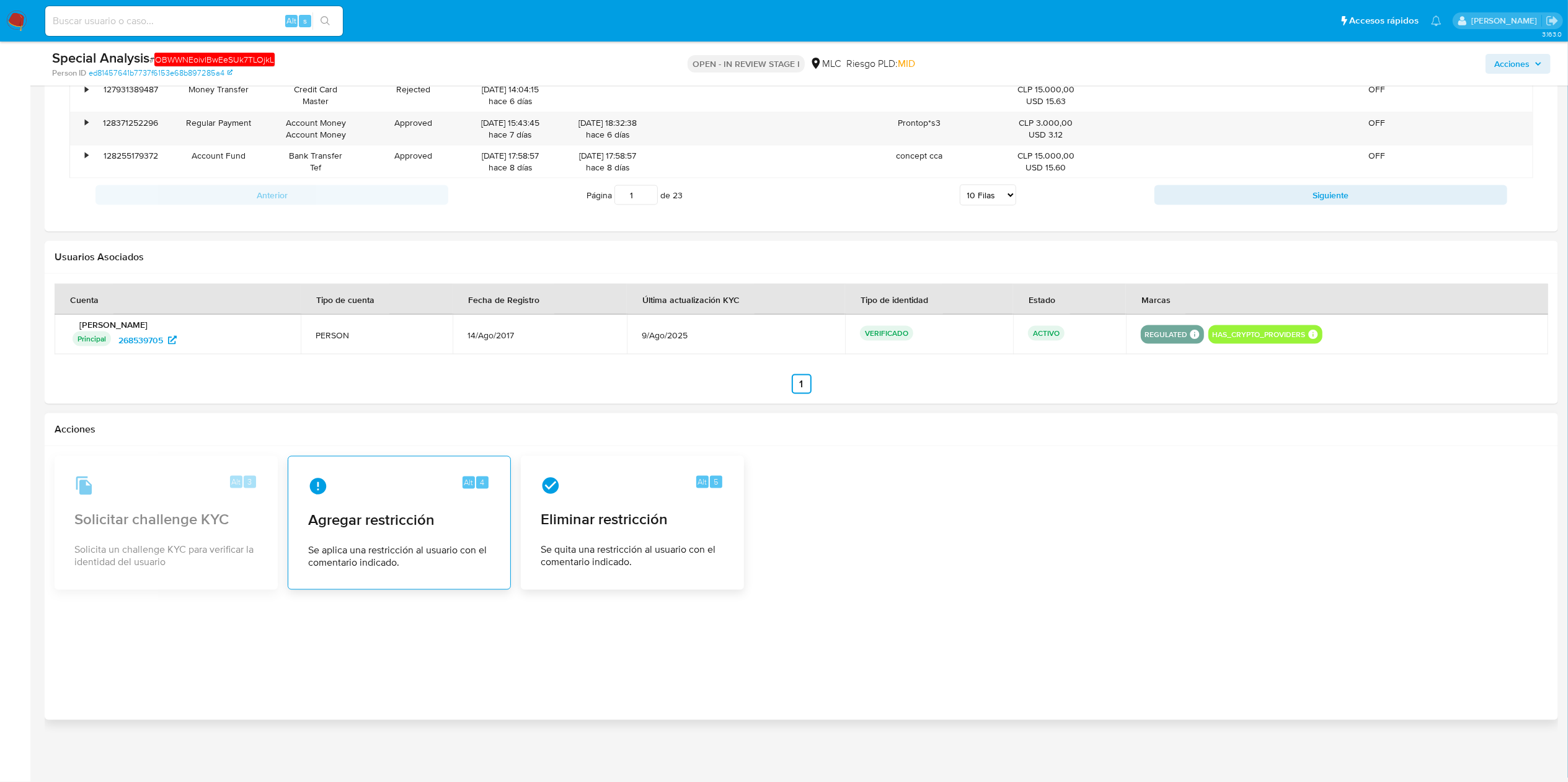
click at [335, 390] on div "Alt 4 Agregar restricción Se aplica una restricción al usuario con el comentari…" at bounding box center [399, 523] width 202 height 113
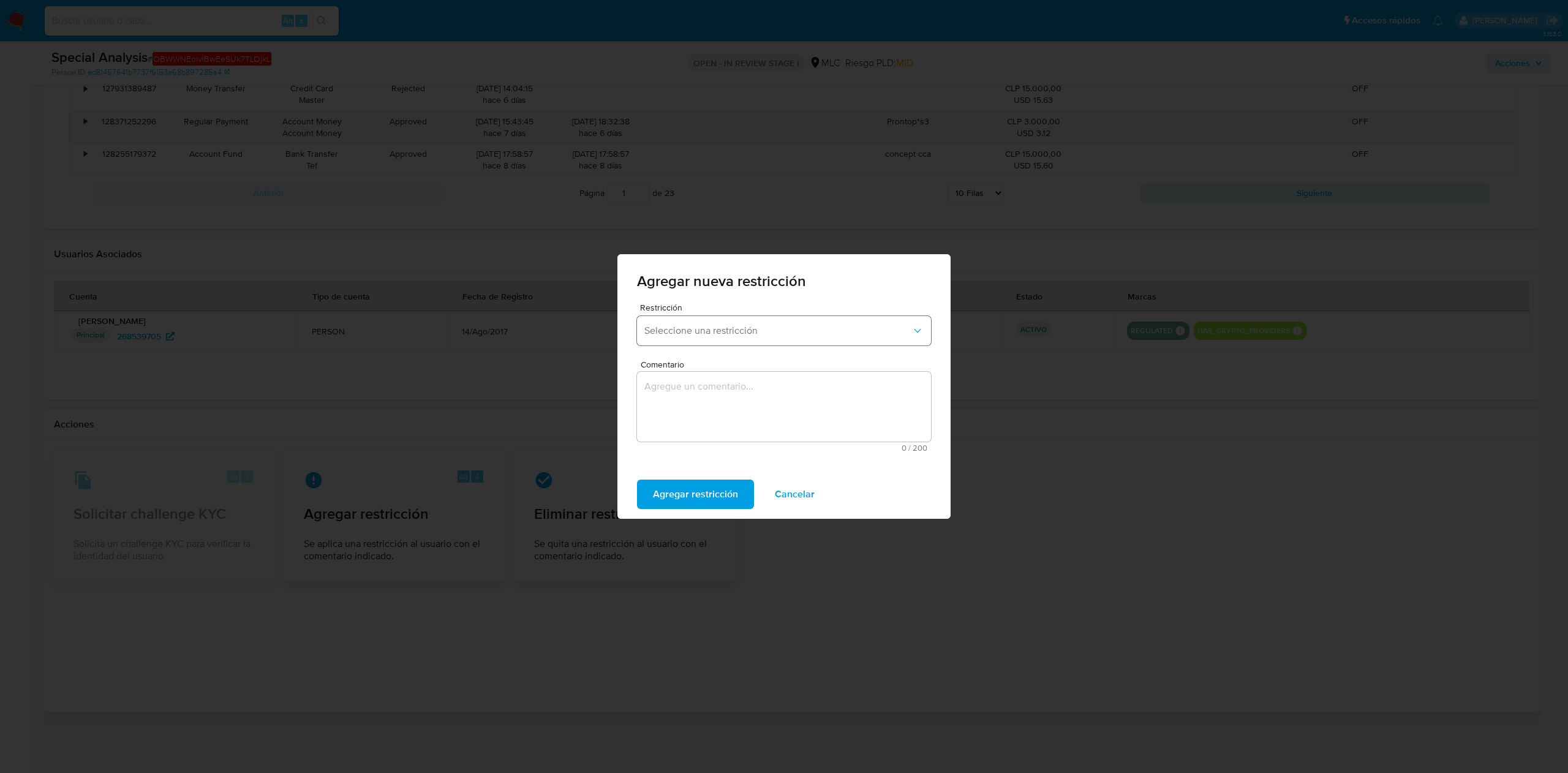
click at [744, 327] on span "Seleccione una restricción" at bounding box center [778, 330] width 267 height 12
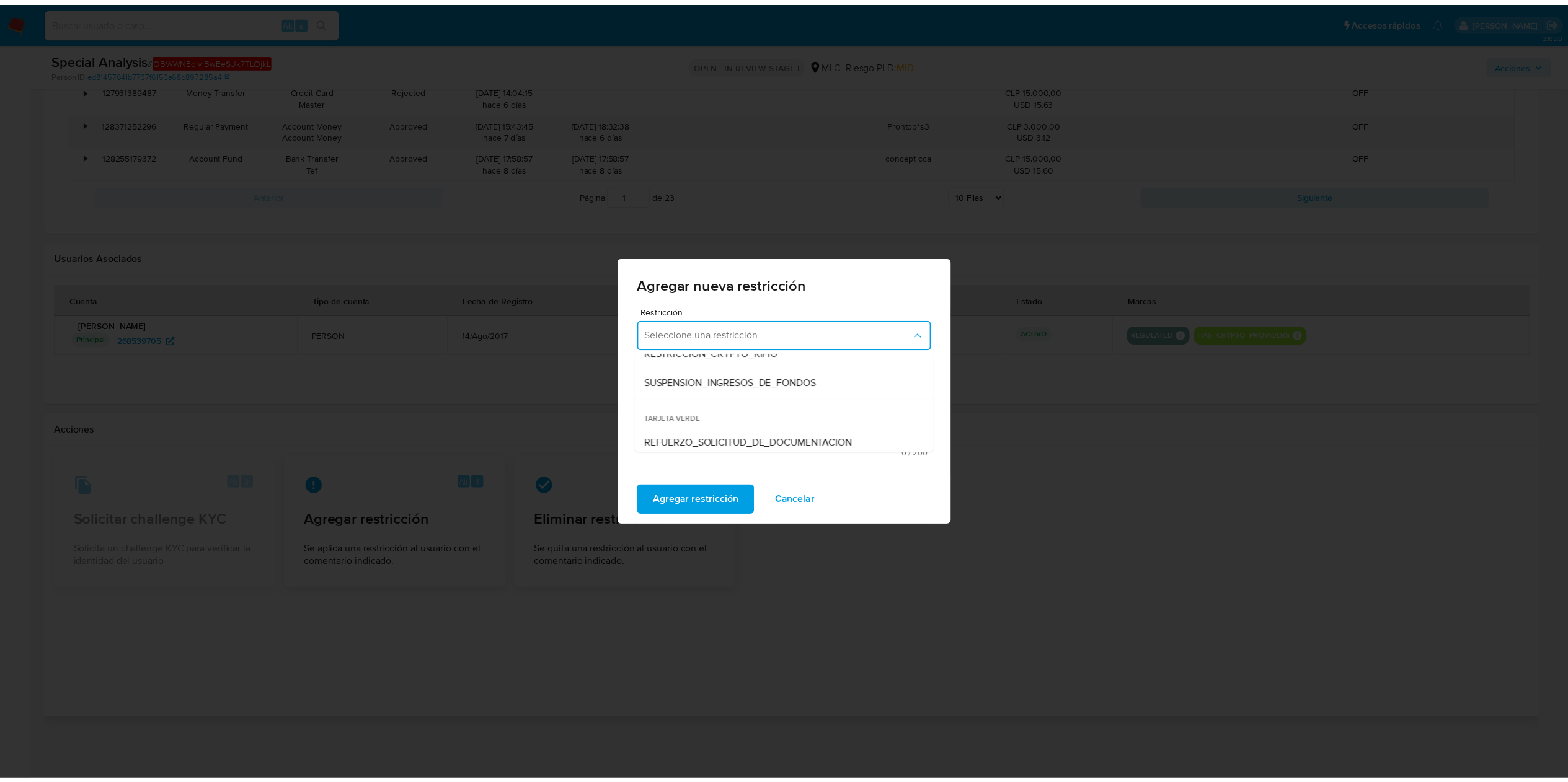
scroll to position [259, 0]
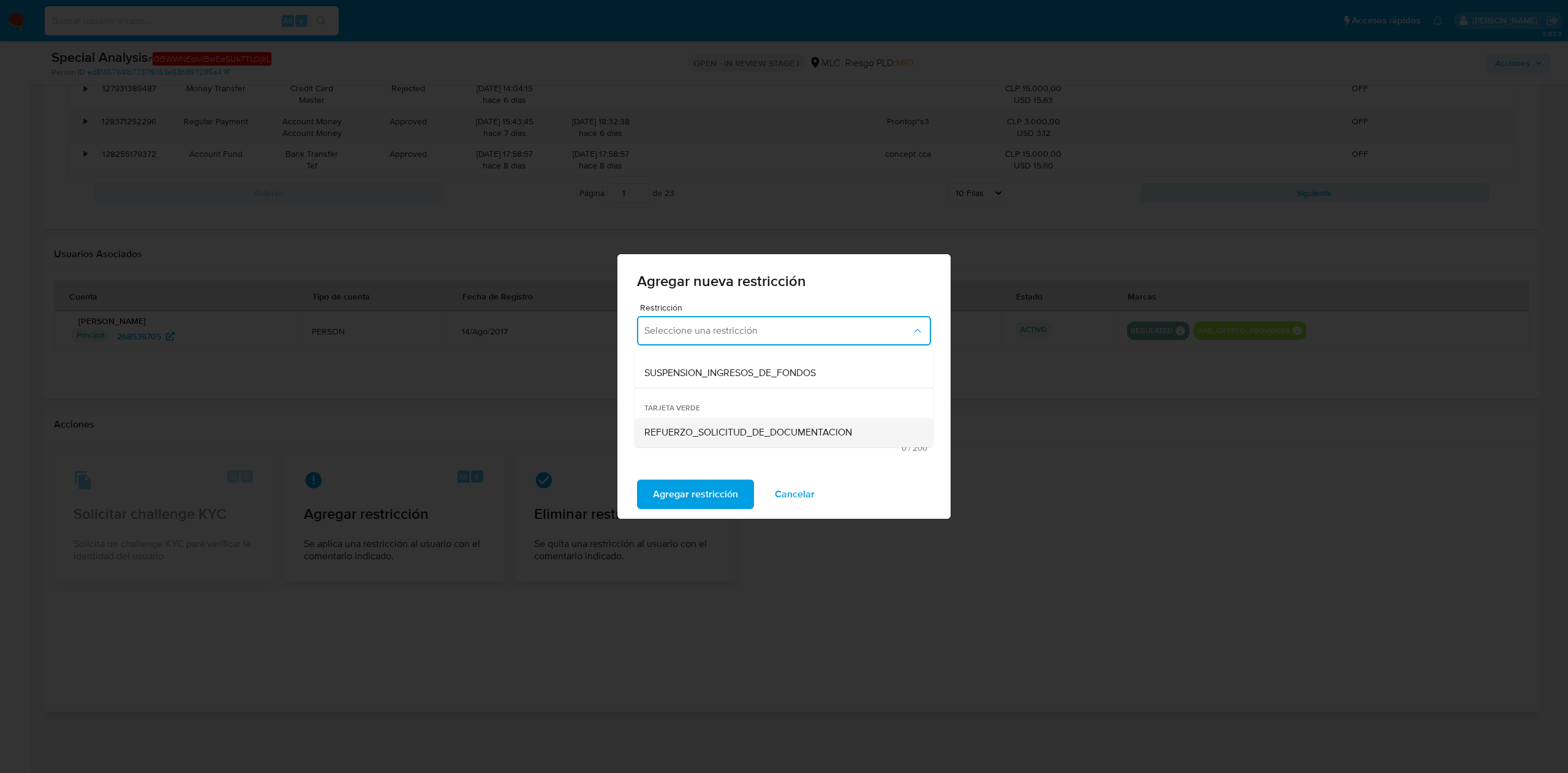
click at [716, 386] on span "REFUERZO_SOLICITUD_DE_DOCUMENTACION" at bounding box center [748, 432] width 207 height 12
click at [687, 386] on span "Agregar restricción" at bounding box center [695, 495] width 85 height 27
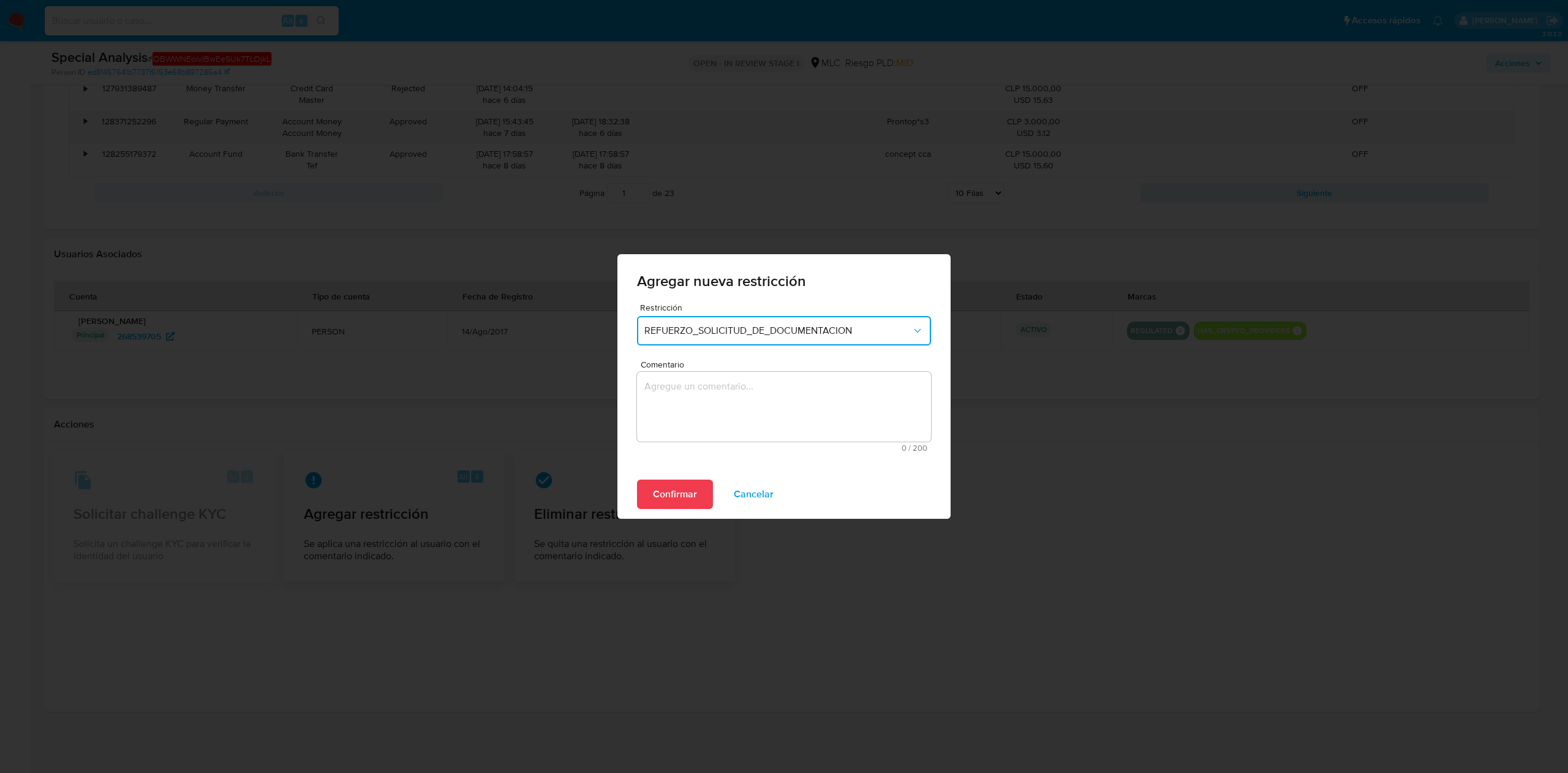
click at [763, 386] on textarea "Comentario" at bounding box center [784, 406] width 294 height 70
click at [677, 386] on span "Confirmar" at bounding box center [674, 495] width 44 height 27
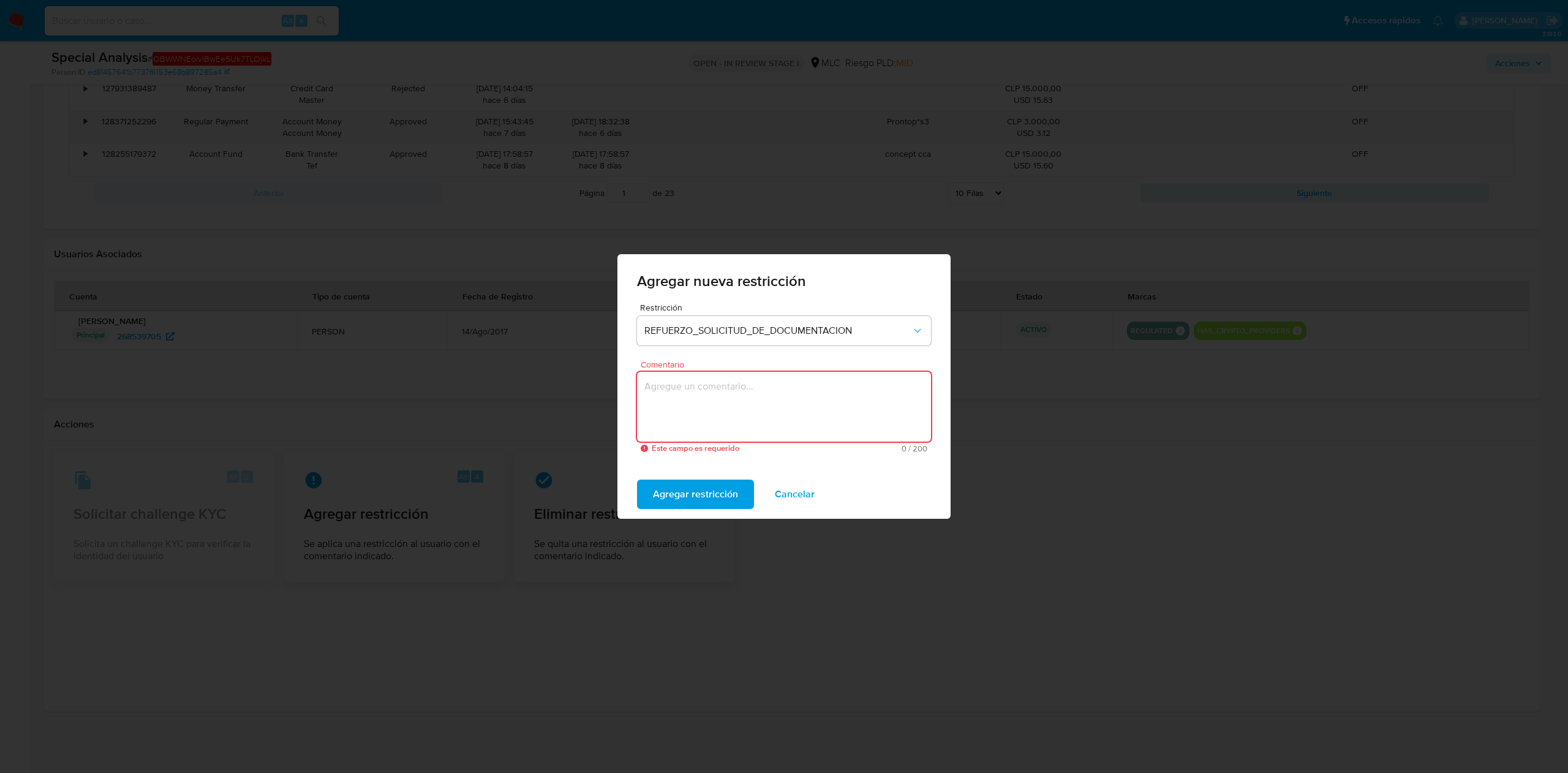
click at [725, 386] on textarea "Comentario" at bounding box center [784, 406] width 294 height 70
click at [701, 386] on span "Agregar restricción" at bounding box center [695, 495] width 85 height 27
click at [734, 386] on textarea "Comentario" at bounding box center [784, 406] width 294 height 70
click at [665, 386] on span "Confirmar" at bounding box center [674, 495] width 44 height 27
click at [667, 386] on span "Agregar restricción" at bounding box center [695, 495] width 85 height 27
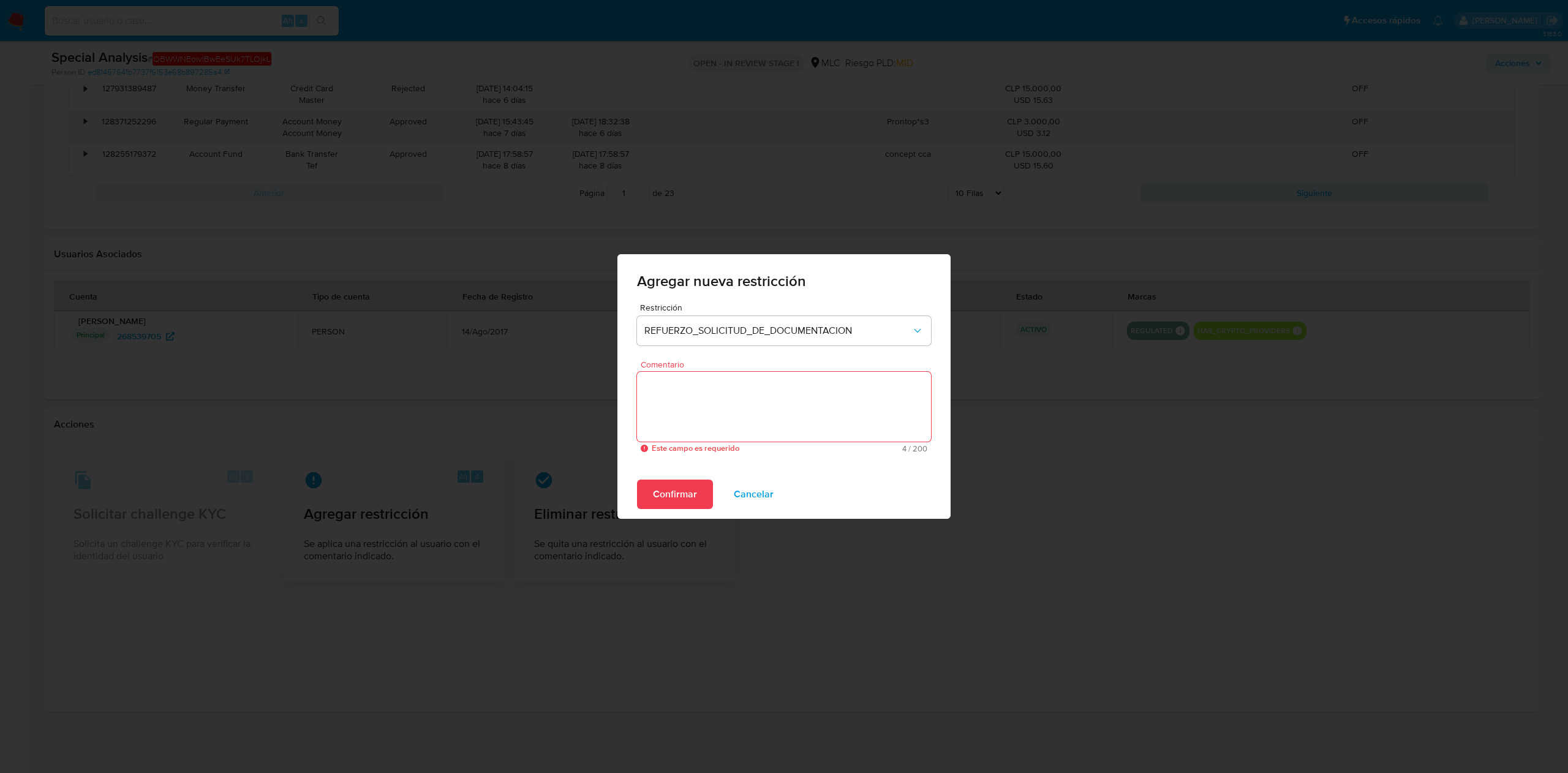
click at [718, 386] on textarea "Comentario" at bounding box center [784, 406] width 294 height 70
drag, startPoint x: 768, startPoint y: 394, endPoint x: 608, endPoint y: 389, distance: 160.1
click at [608, 386] on div "Agregar nueva restricción Restricción REFUERZO_SOLICITUD_DE_DOCUMENTACION Comen…" at bounding box center [784, 386] width 1568 height 773
type textarea "s"
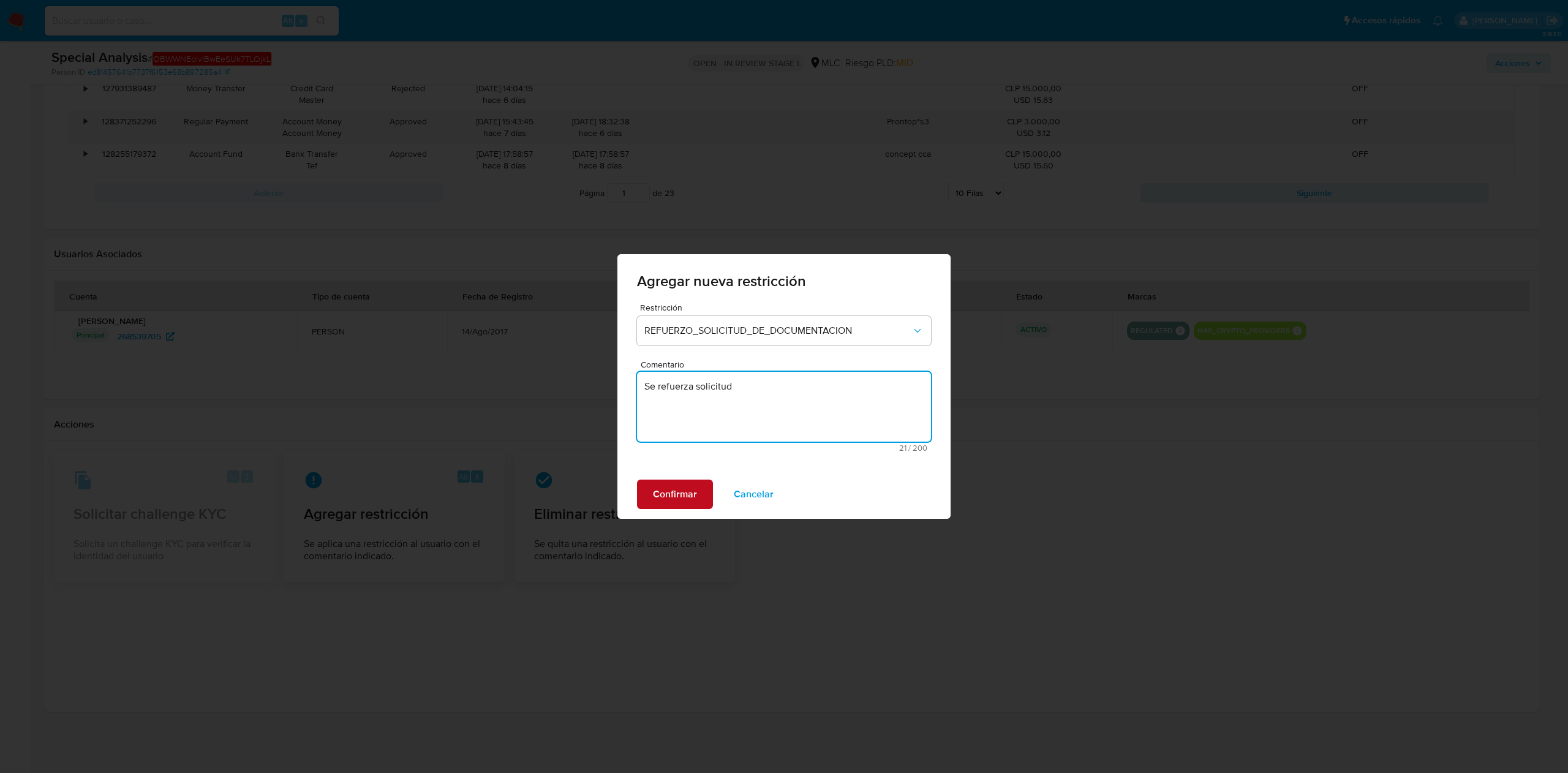
type textarea "Se refuerza solicitud"
click at [692, 386] on span "Confirmar" at bounding box center [674, 495] width 44 height 27
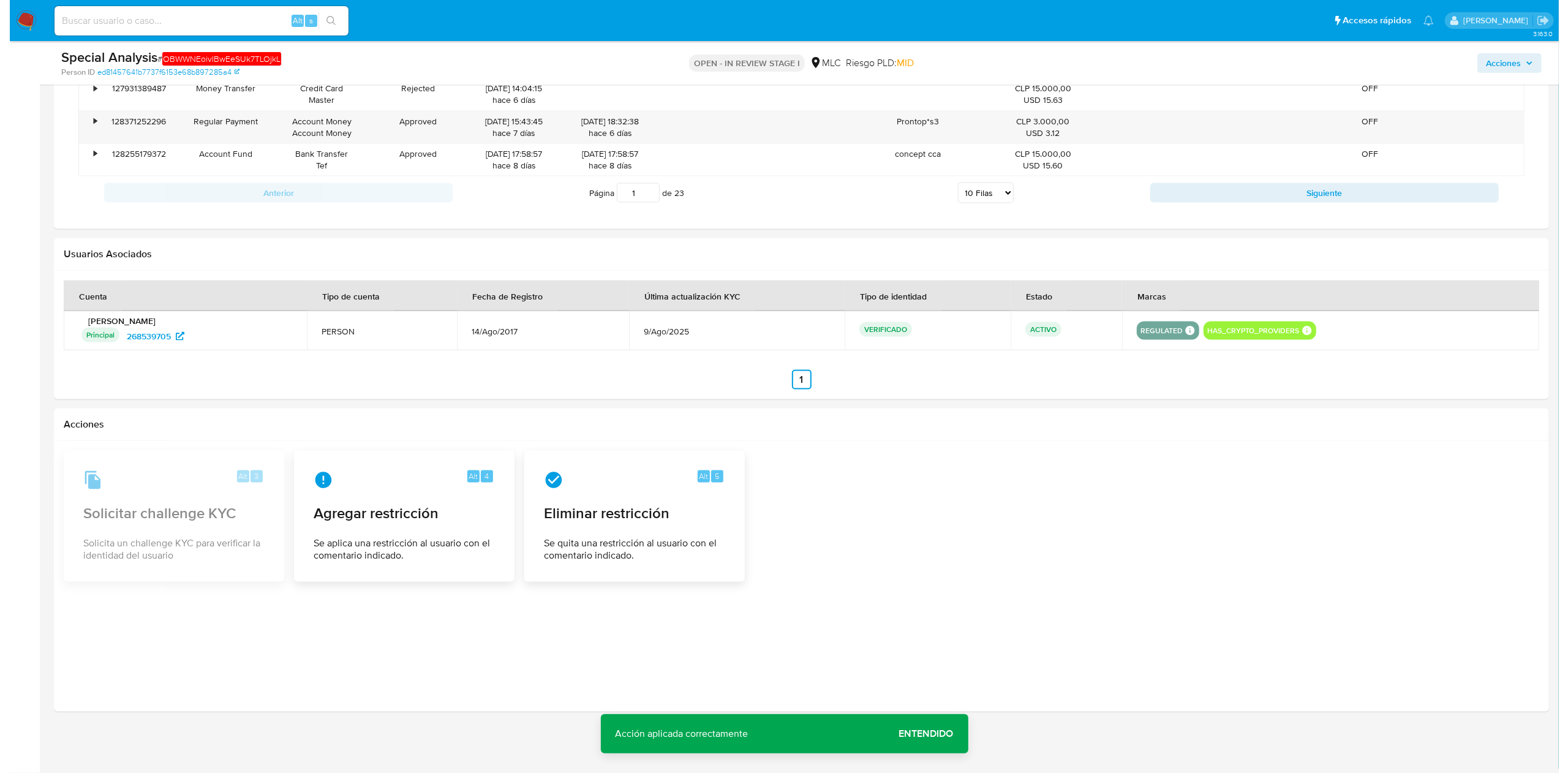
scroll to position [0, 0]
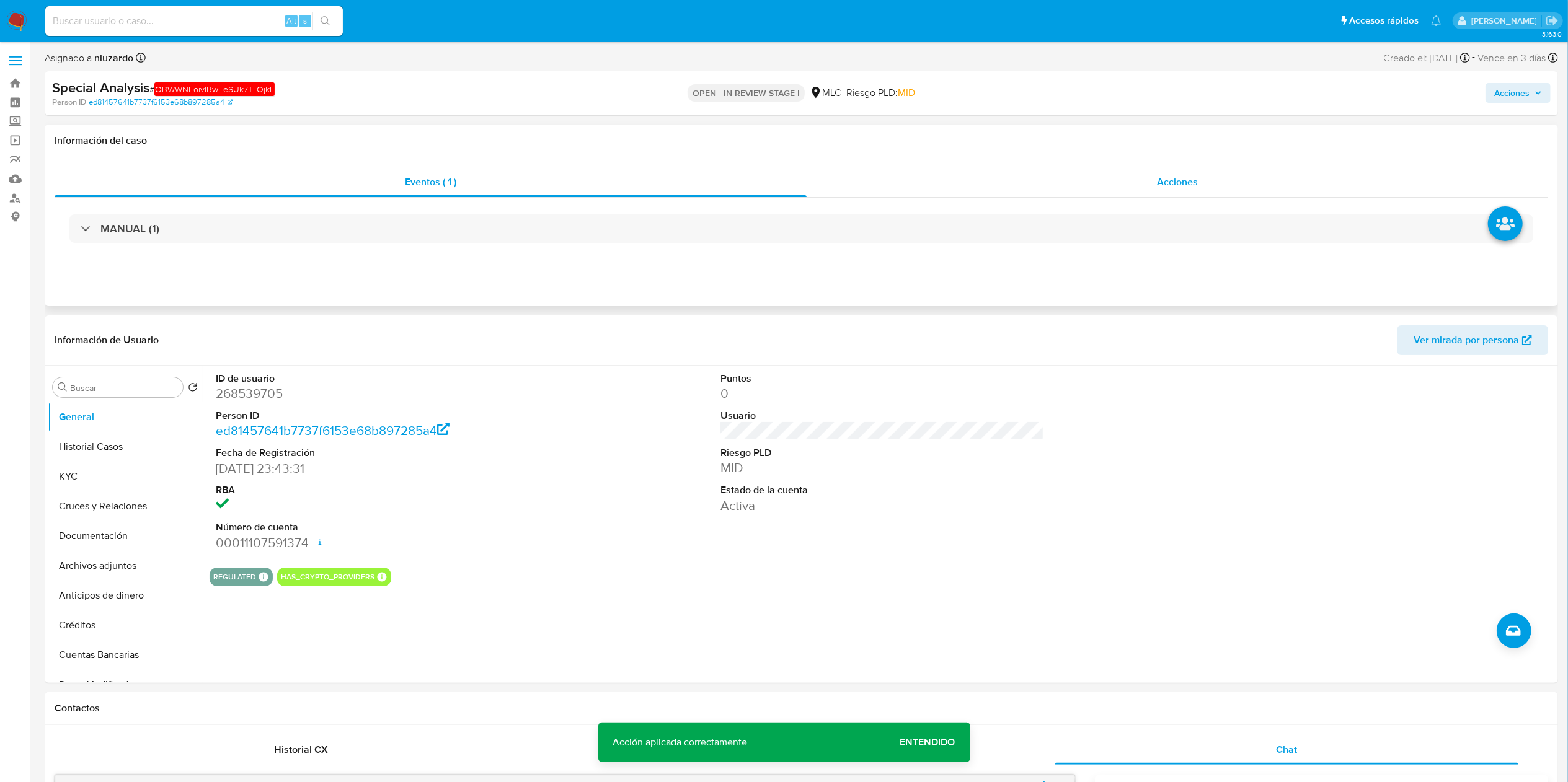
click at [793, 174] on div "Acciones" at bounding box center [1177, 183] width 741 height 30
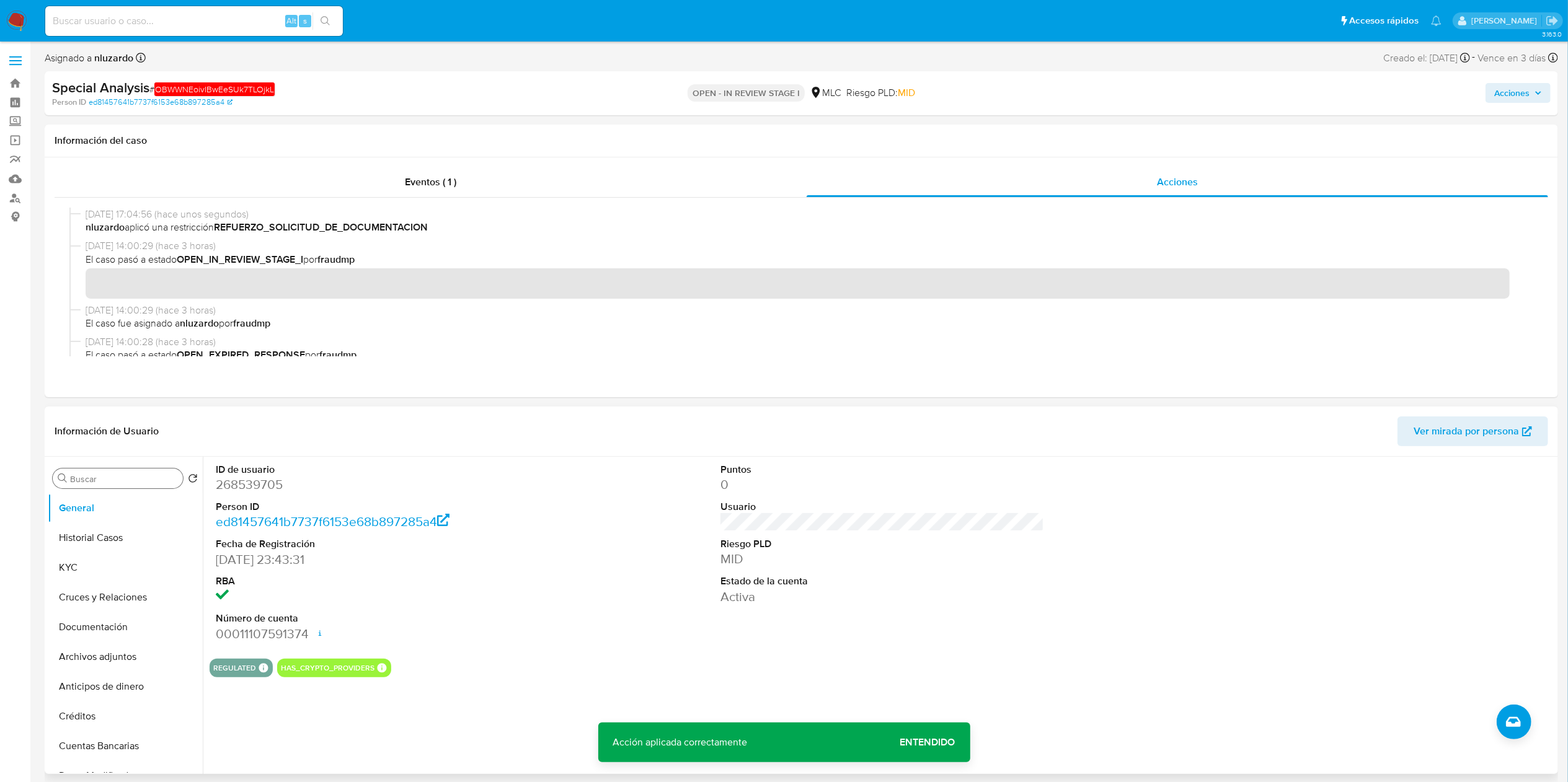
click at [107, 390] on input "Buscar" at bounding box center [124, 479] width 108 height 11
type input "ad"
click at [114, 390] on button "Archivos adjuntos" at bounding box center [120, 538] width 145 height 30
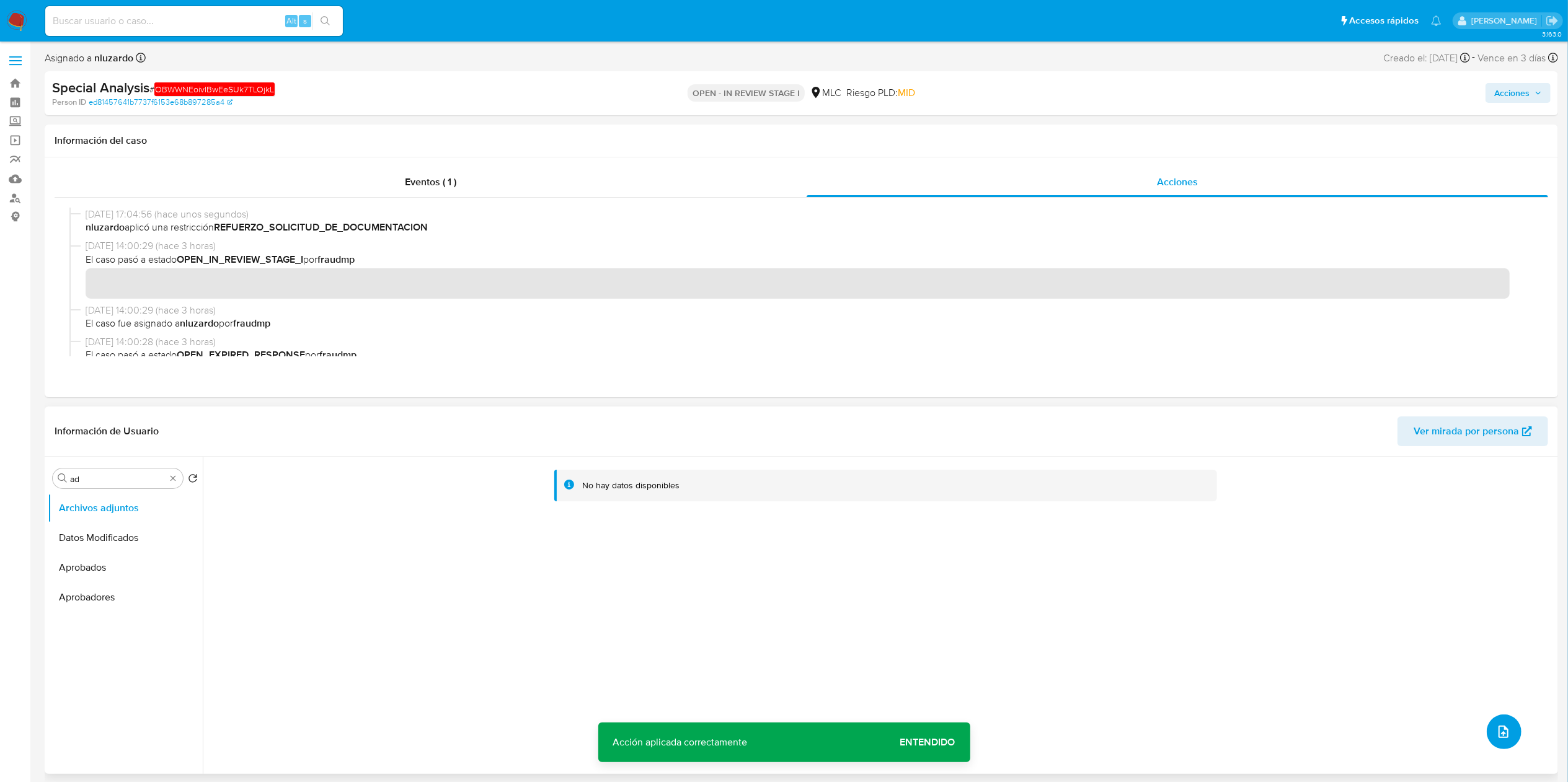
click at [793, 390] on button "upload-file" at bounding box center [1504, 731] width 35 height 35
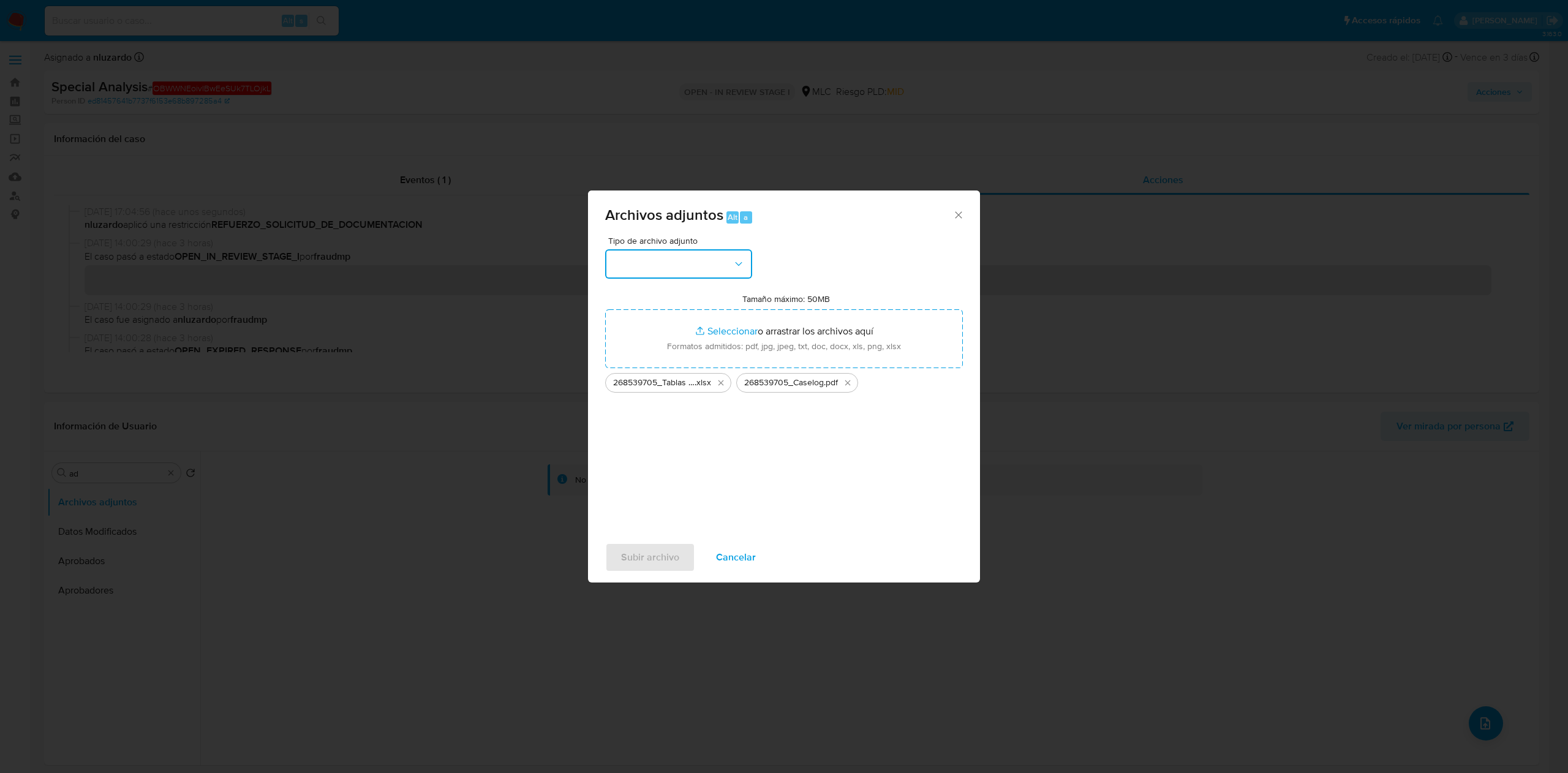
click at [732, 277] on button "button" at bounding box center [679, 264] width 147 height 30
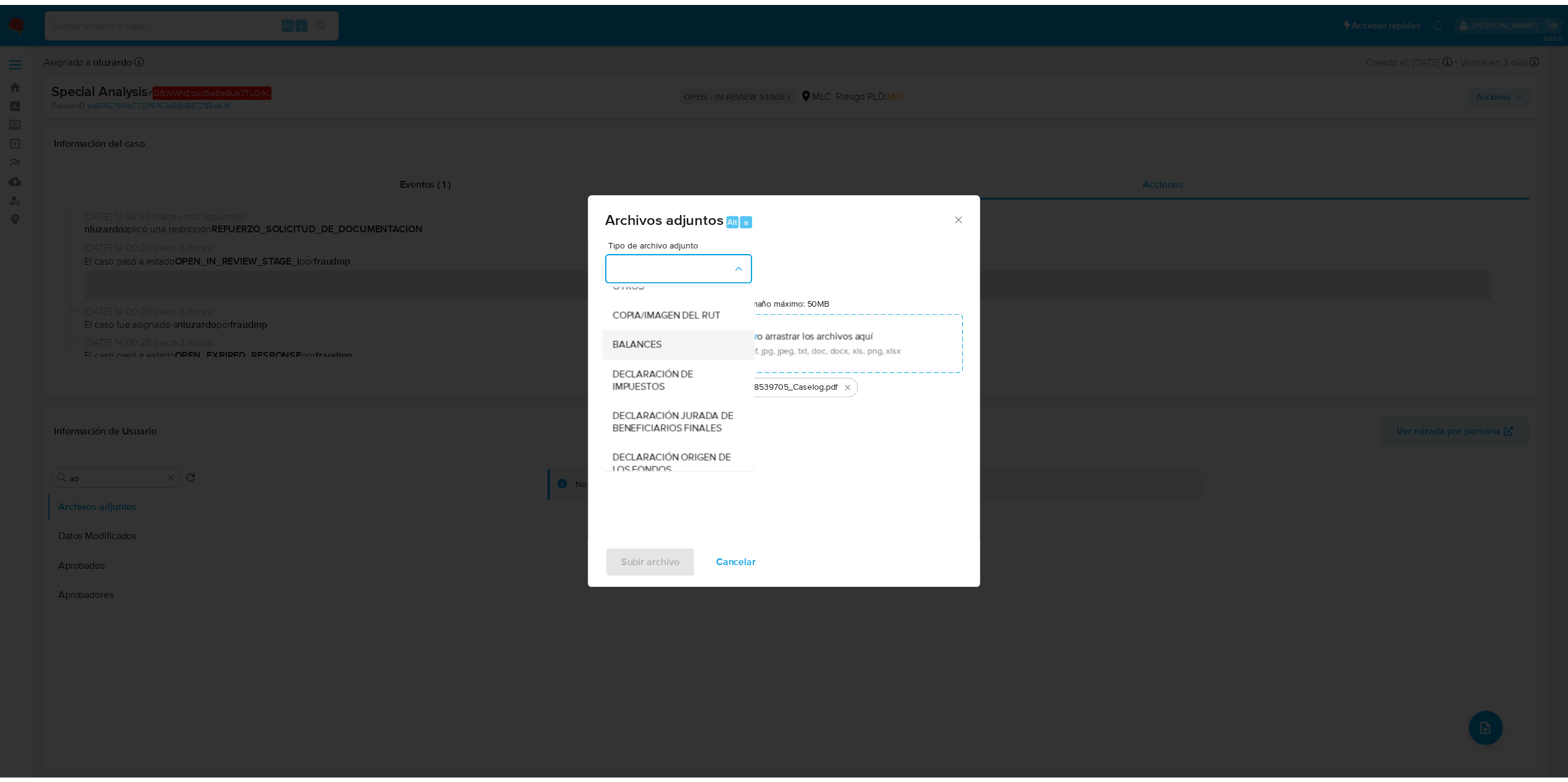
scroll to position [169, 0]
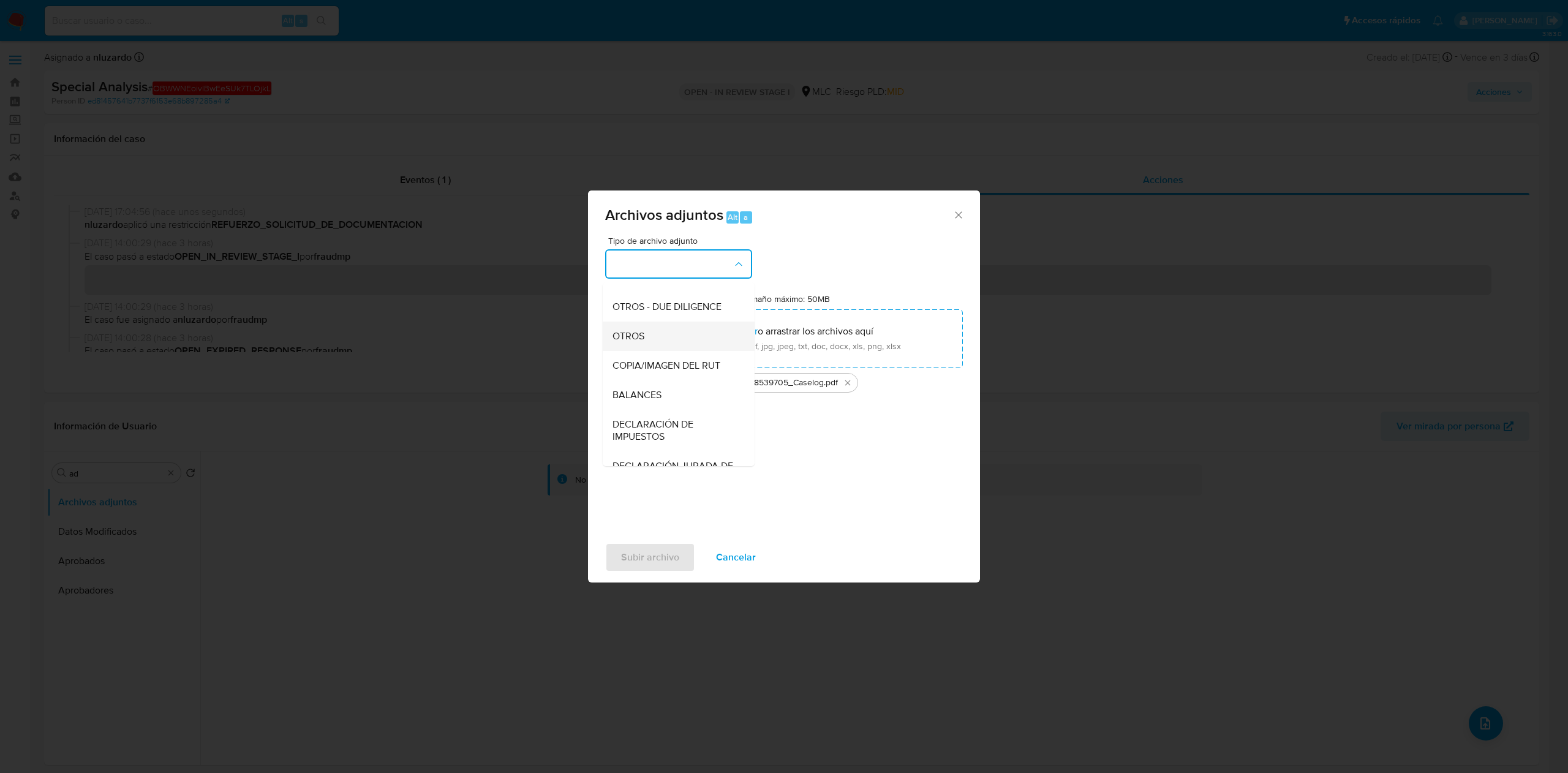
click at [660, 351] on div "OTROS" at bounding box center [675, 336] width 125 height 30
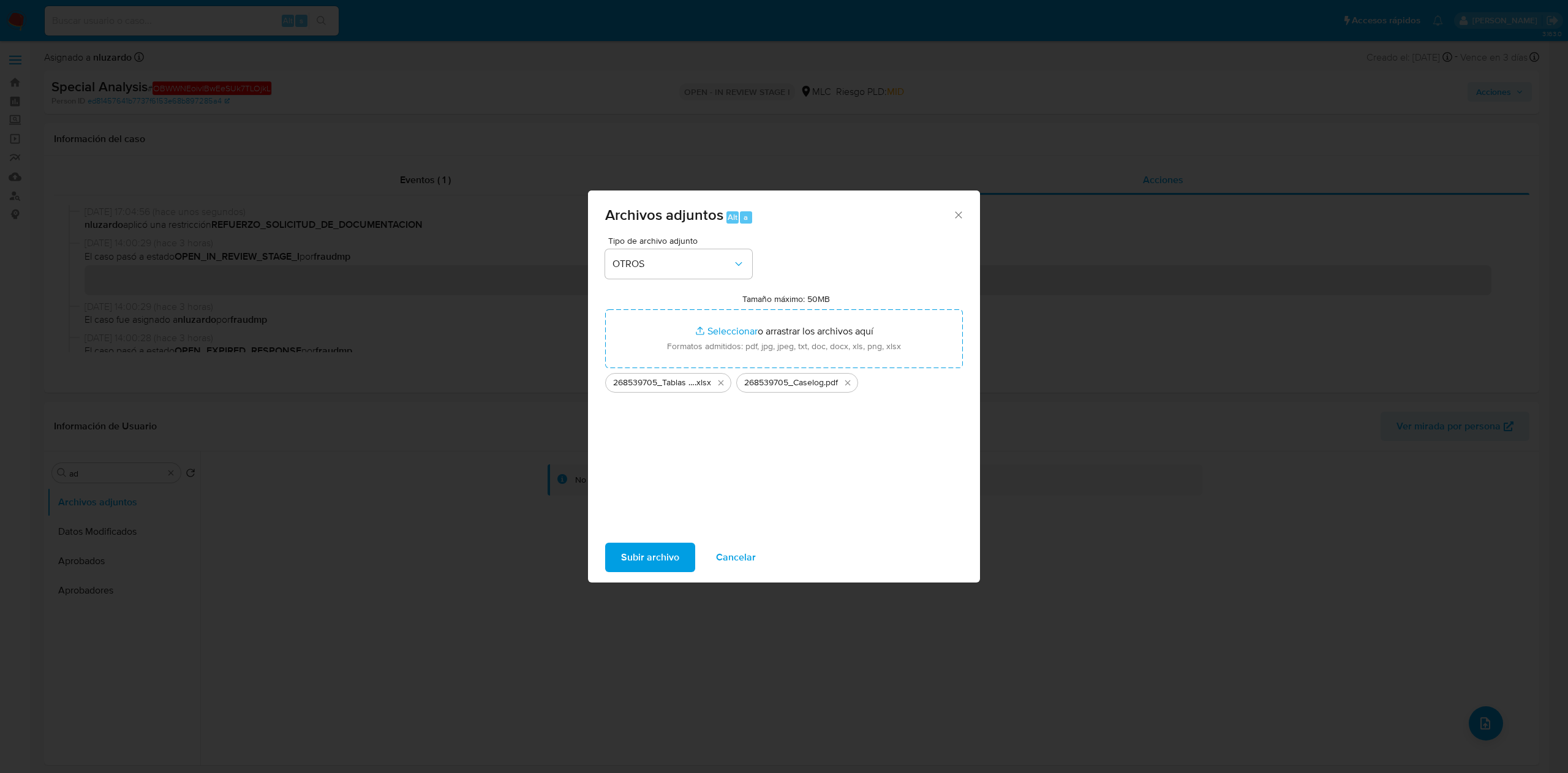
click at [661, 386] on span "Subir archivo" at bounding box center [650, 557] width 58 height 27
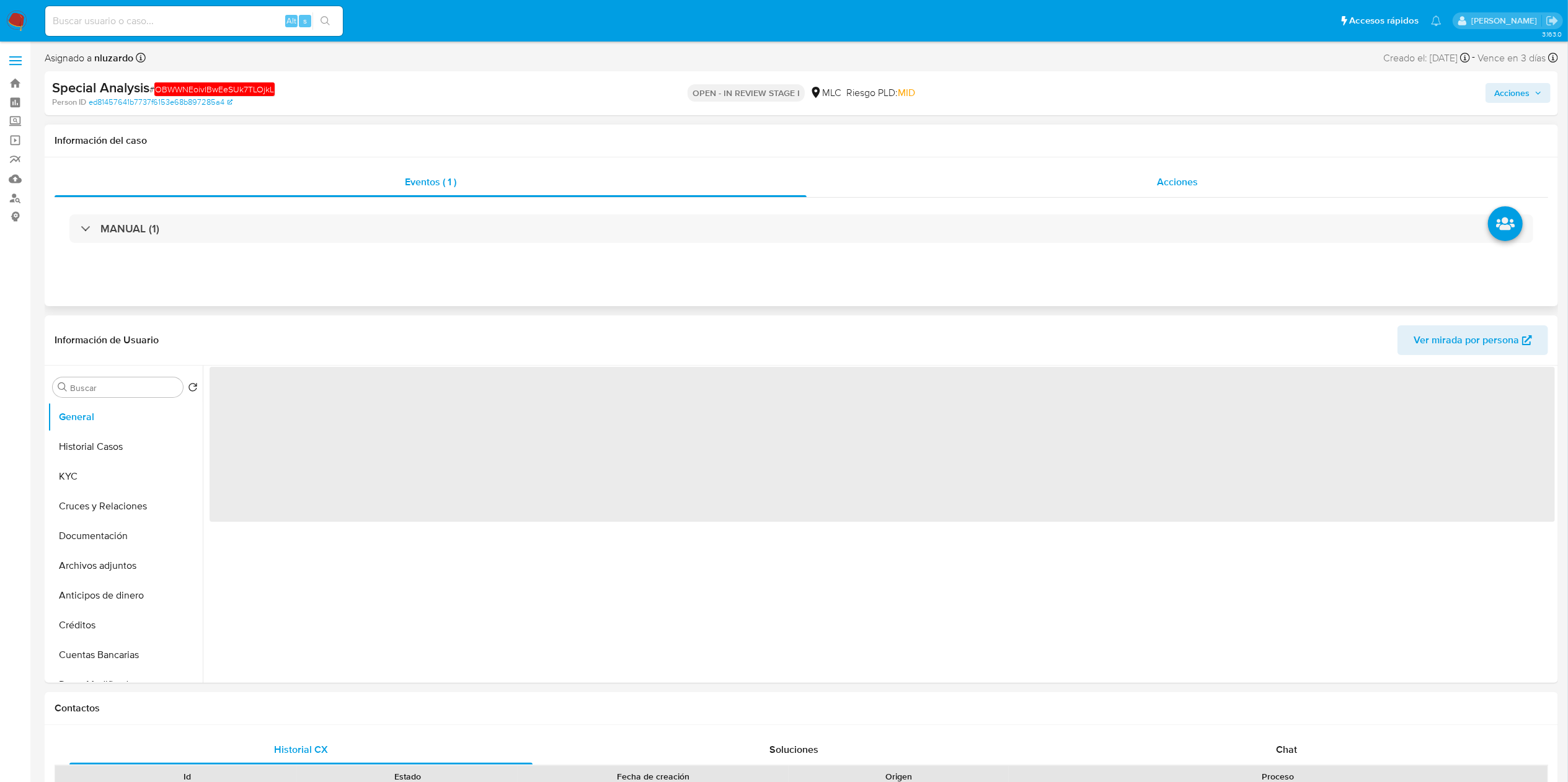
click at [1258, 180] on div "Acciones" at bounding box center [1177, 183] width 741 height 30
select select "10"
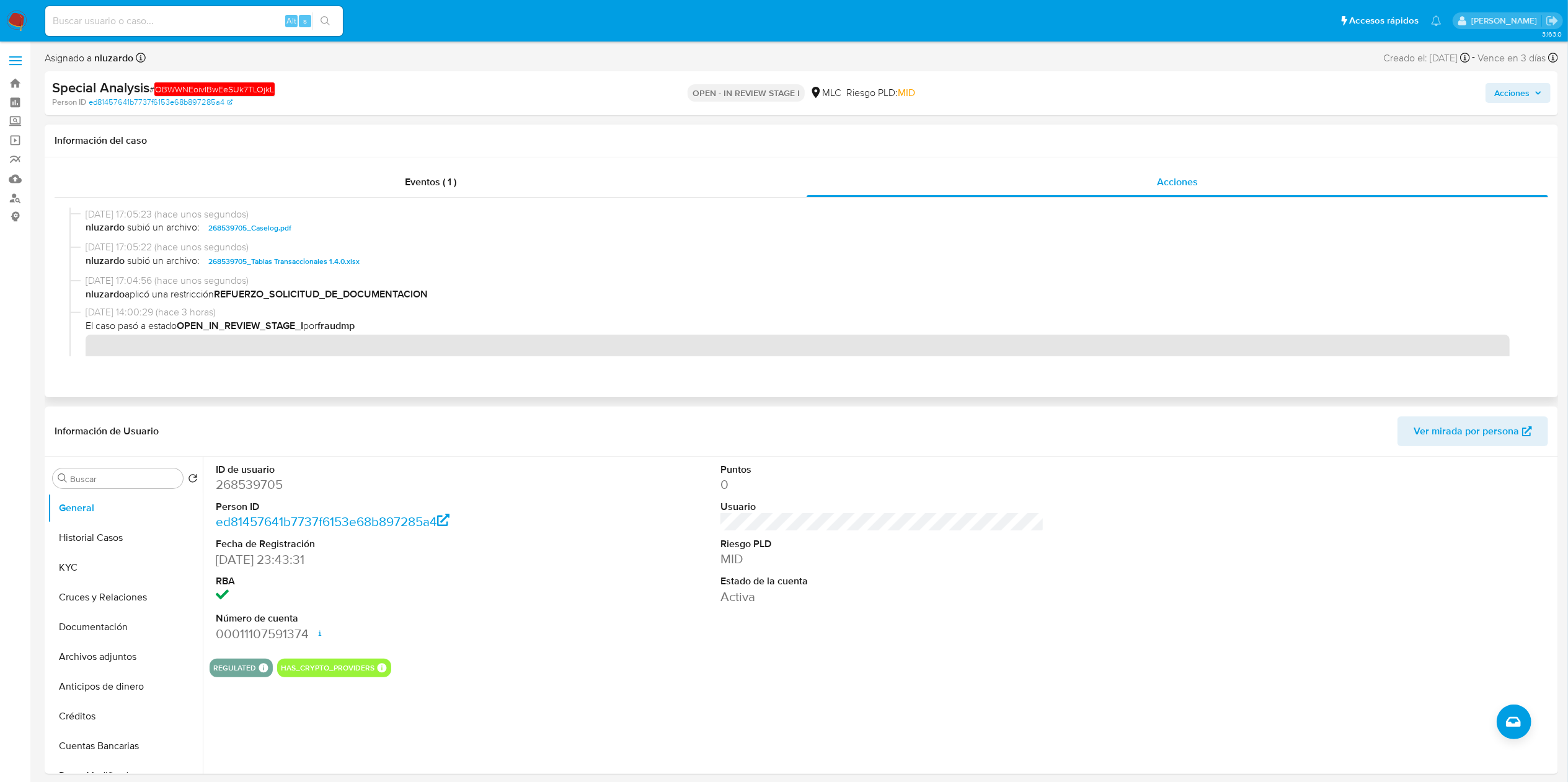
click at [348, 232] on span "nluzardo subió un archivo: 268539705_Caselog.pdf" at bounding box center [807, 228] width 1443 height 15
drag, startPoint x: 1528, startPoint y: 101, endPoint x: 1530, endPoint y: 96, distance: 5.4
click at [1528, 99] on span "Acciones" at bounding box center [1512, 92] width 36 height 20
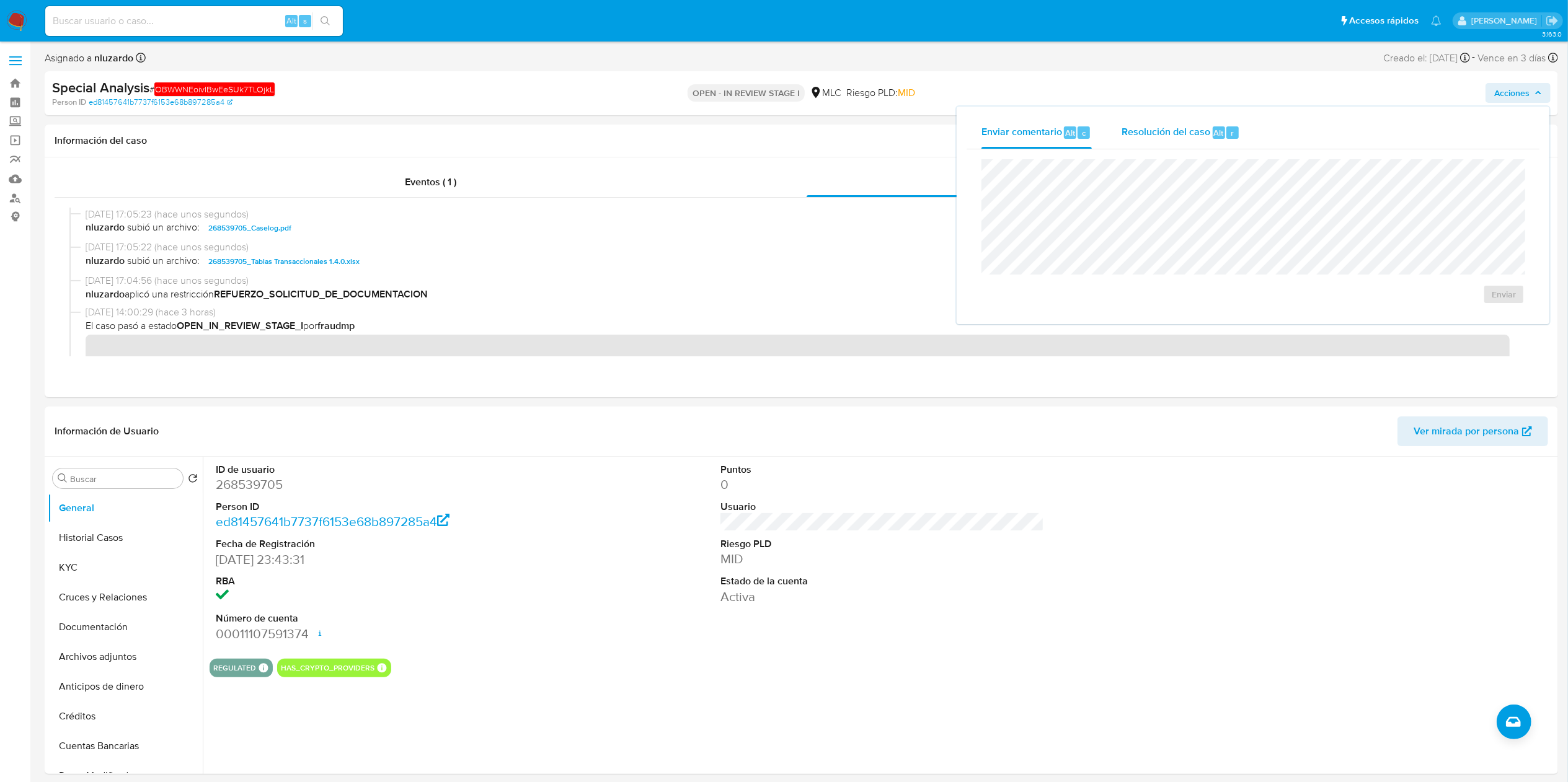
drag, startPoint x: 1197, startPoint y: 119, endPoint x: 1175, endPoint y: 153, distance: 40.5
click at [1197, 121] on div "Resolución del caso Alt r" at bounding box center [1180, 132] width 118 height 32
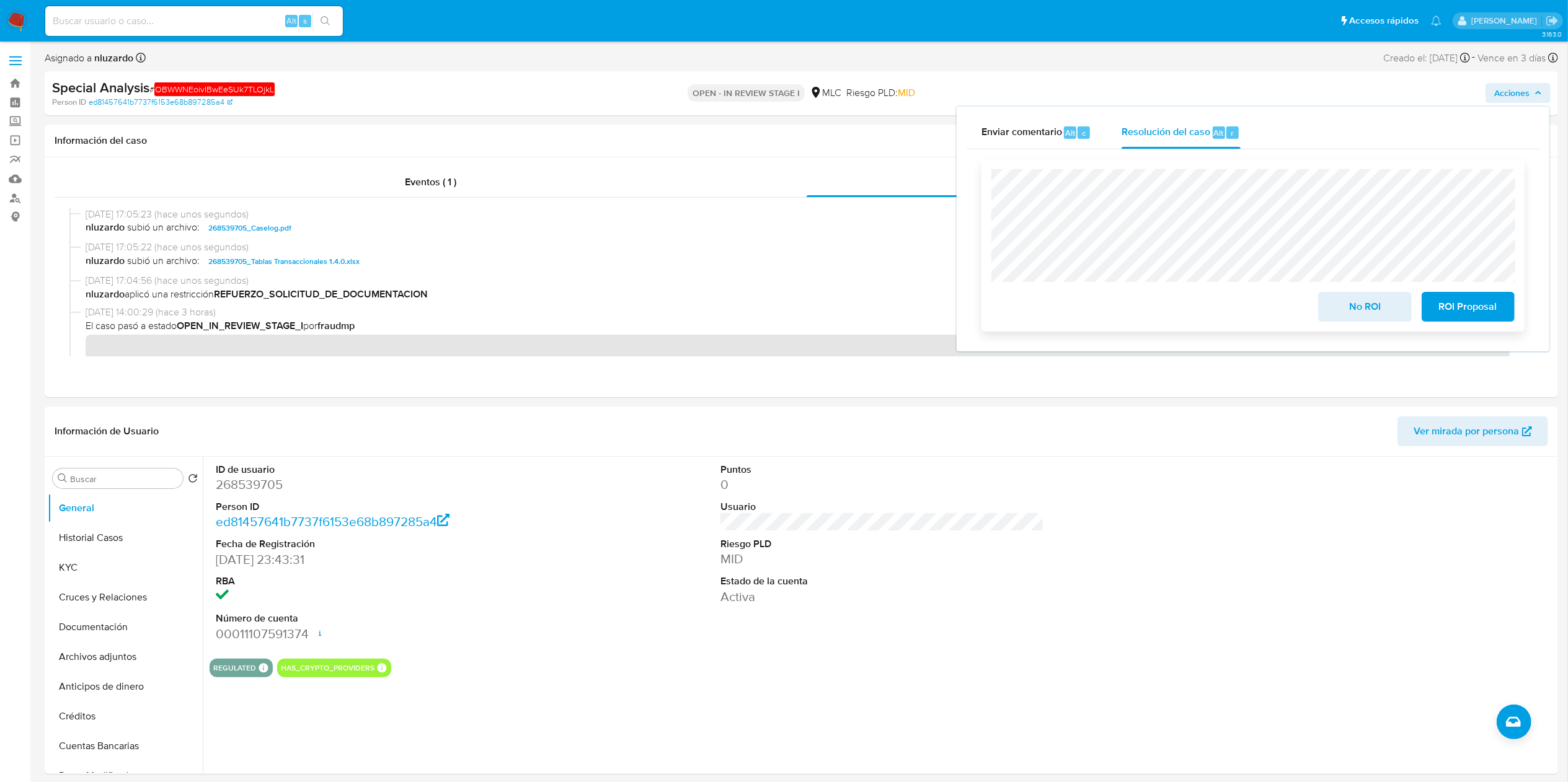
click at [1446, 307] on span "ROI Proposal" at bounding box center [1467, 307] width 61 height 27
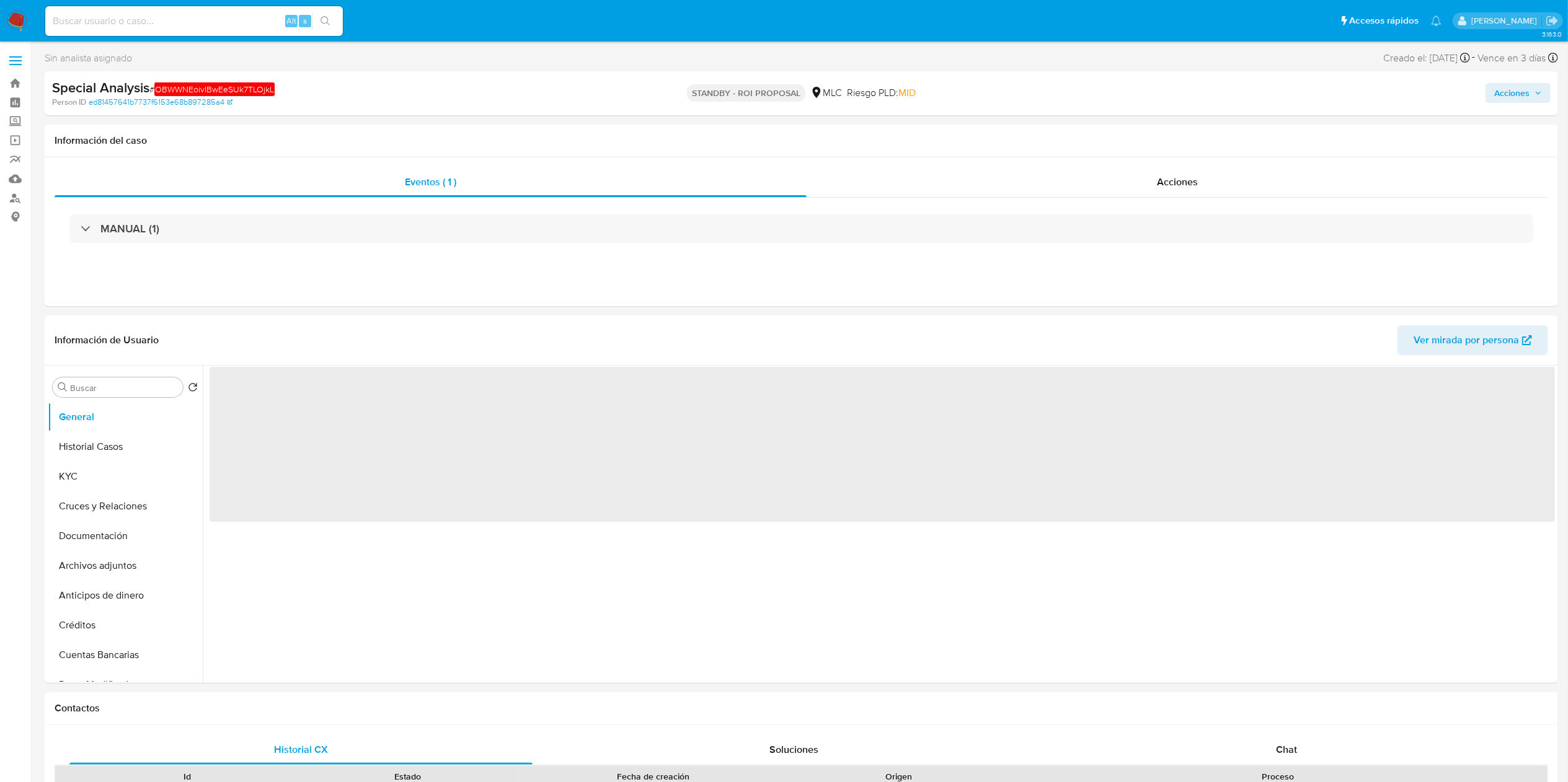
select select "10"
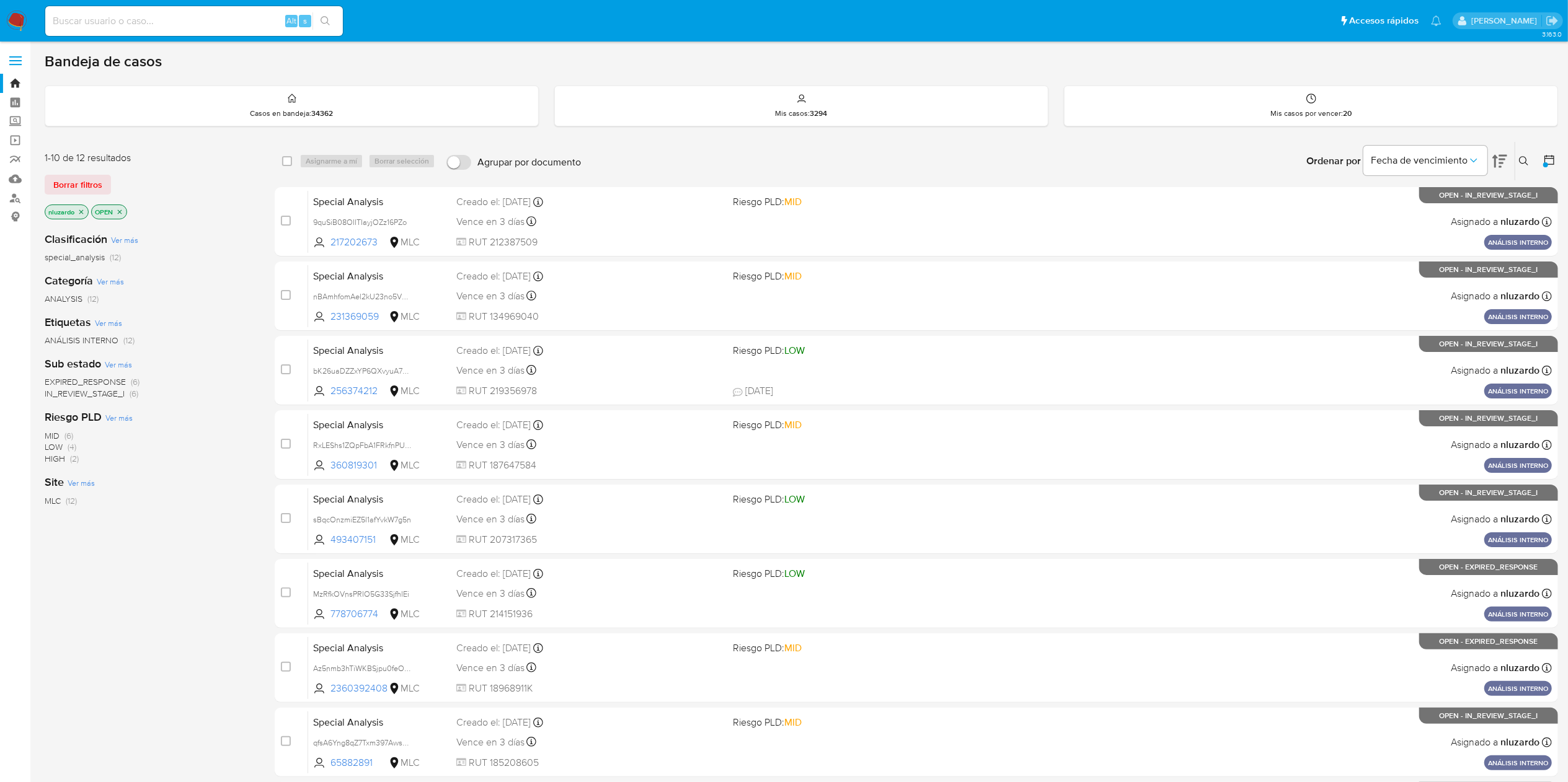
click at [235, 259] on div "special_analysis (12)" at bounding box center [149, 257] width 210 height 12
drag, startPoint x: 383, startPoint y: 241, endPoint x: 251, endPoint y: 300, distance: 144.6
click at [251, 300] on div "1-10 de 12 resultados Borrar filtros nluzardo OPEN Clasificación Ver más specia…" at bounding box center [801, 556] width 1513 height 829
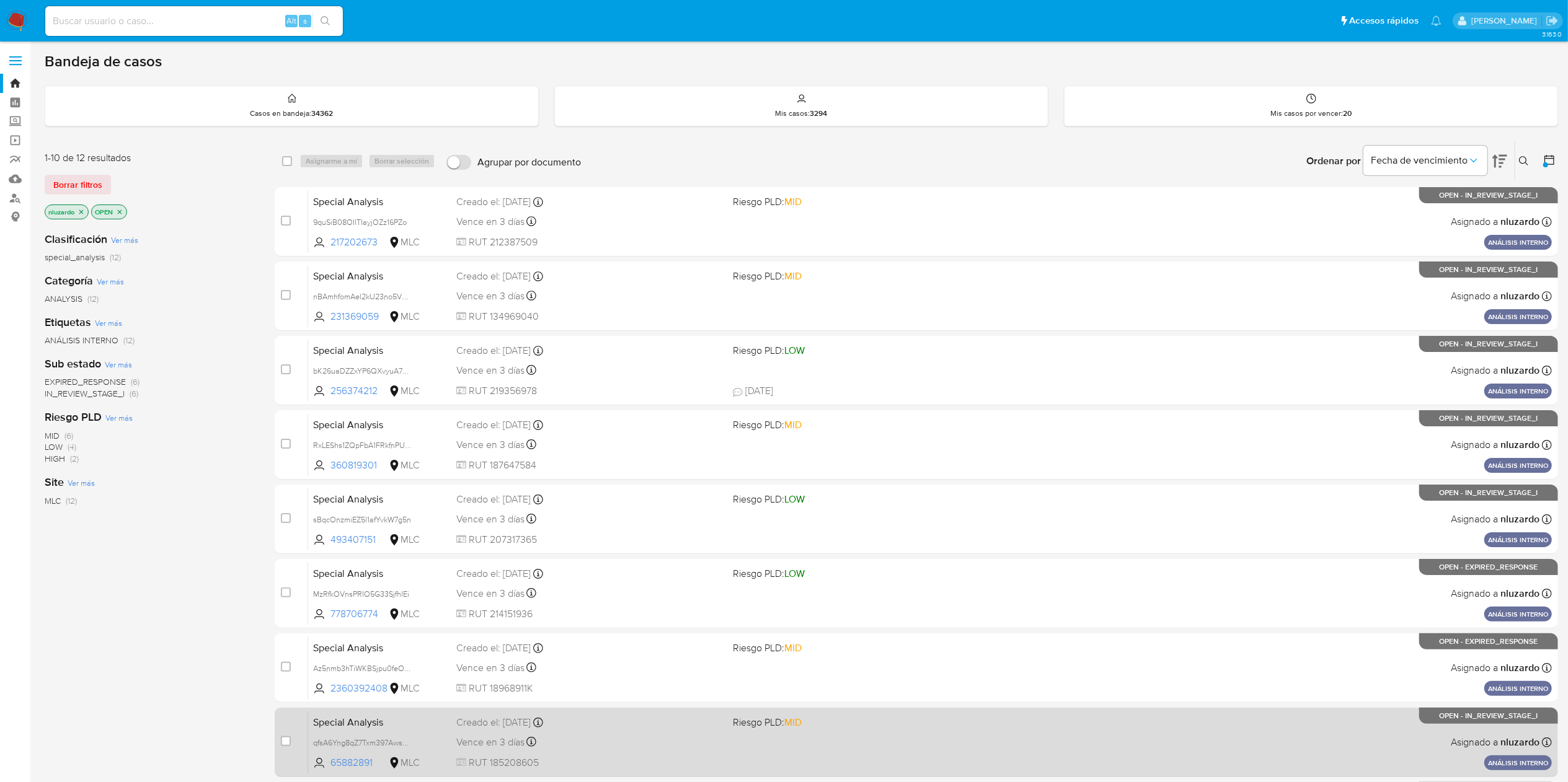
drag, startPoint x: 251, startPoint y: 300, endPoint x: 753, endPoint y: 727, distance: 659.0
click at [253, 300] on div "ANALYSIS (12)" at bounding box center [149, 299] width 210 height 12
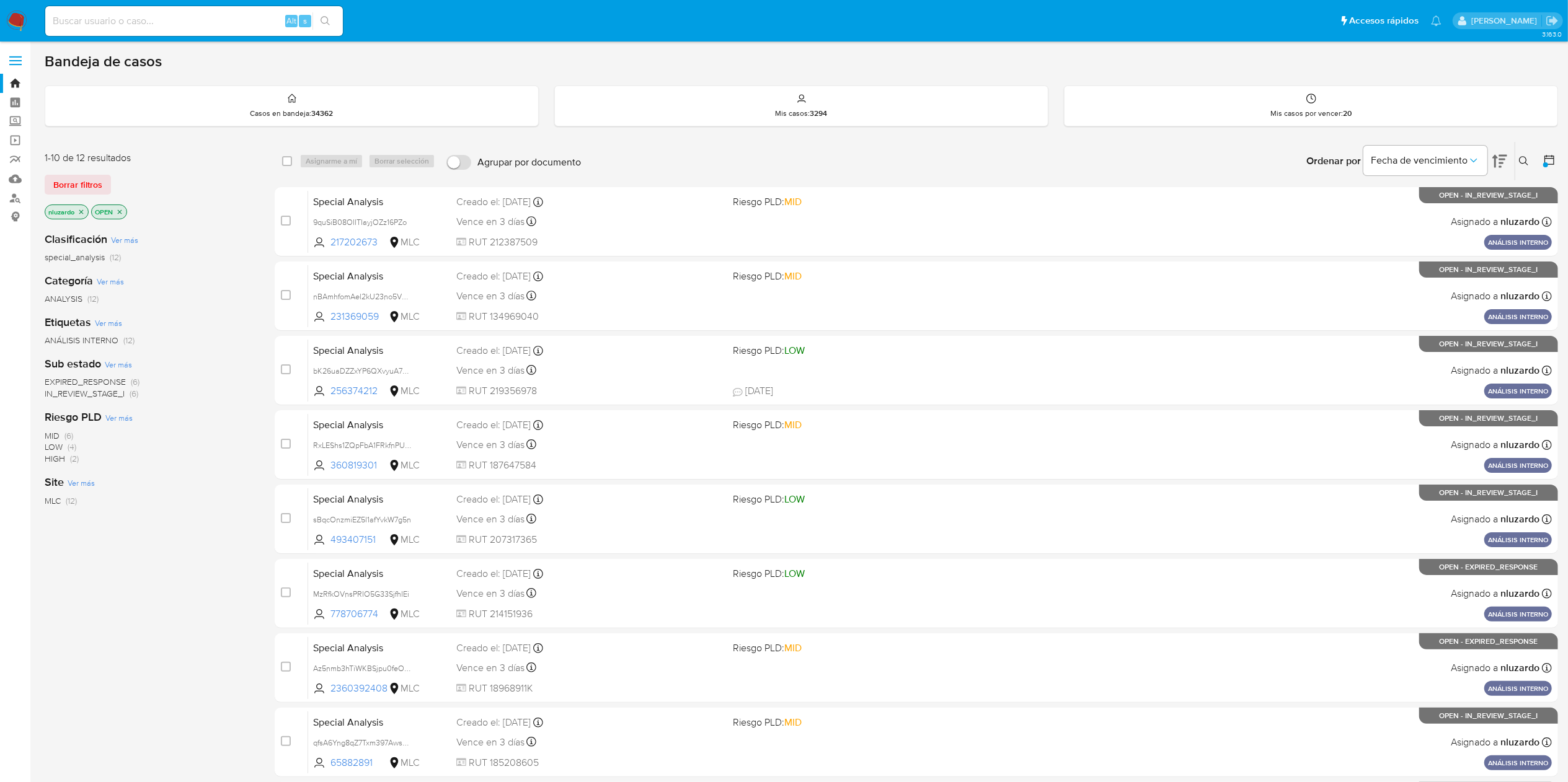
drag, startPoint x: 387, startPoint y: 393, endPoint x: 200, endPoint y: 460, distance: 198.6
click at [203, 454] on div "1-10 de 12 resultados Borrar filtros nluzardo OPEN Clasificación Ver más specia…" at bounding box center [801, 556] width 1513 height 829
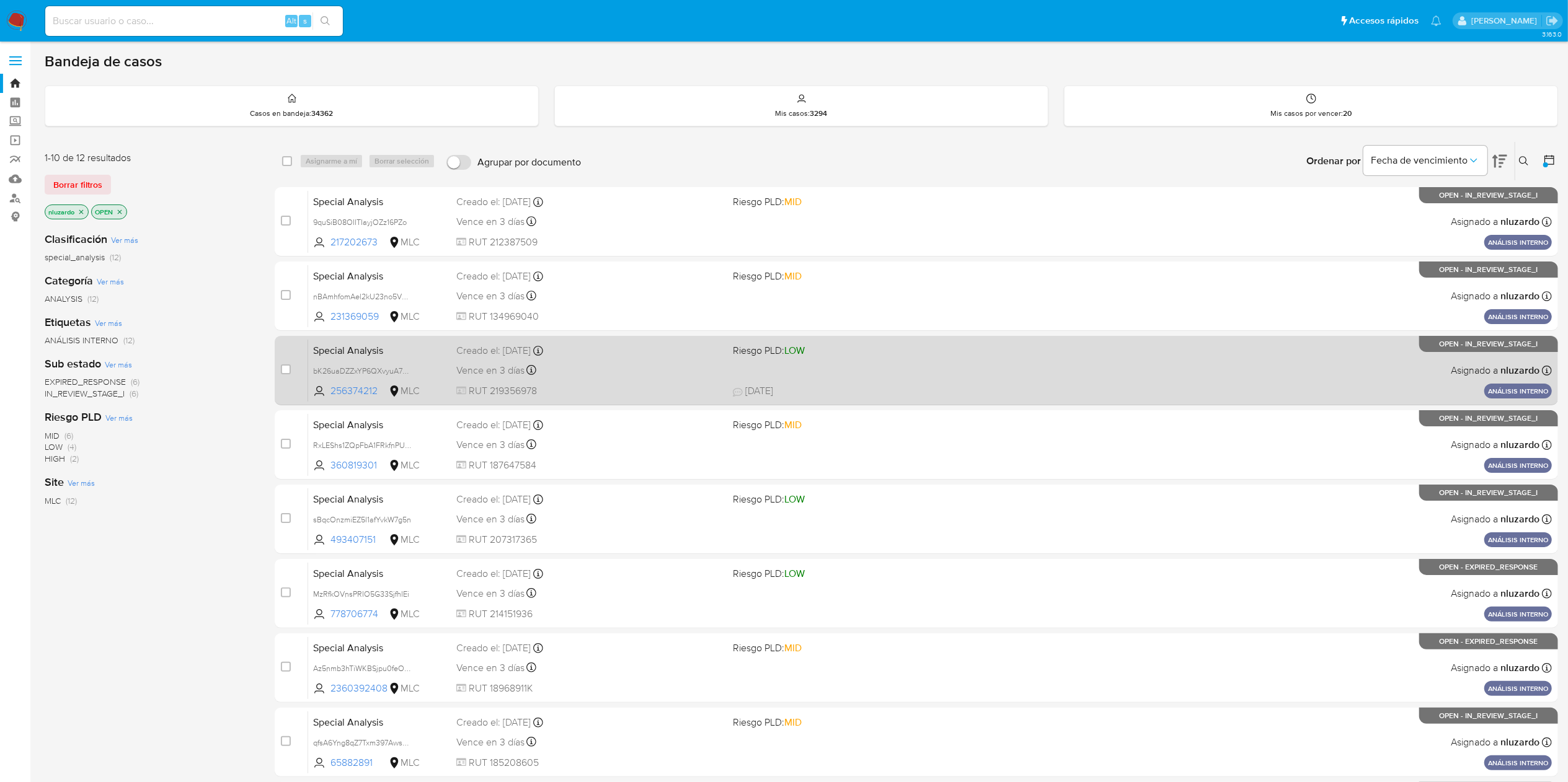
click at [594, 378] on div "Vence en 3 días Vence el 12/10/2025 21:45:37" at bounding box center [589, 370] width 267 height 16
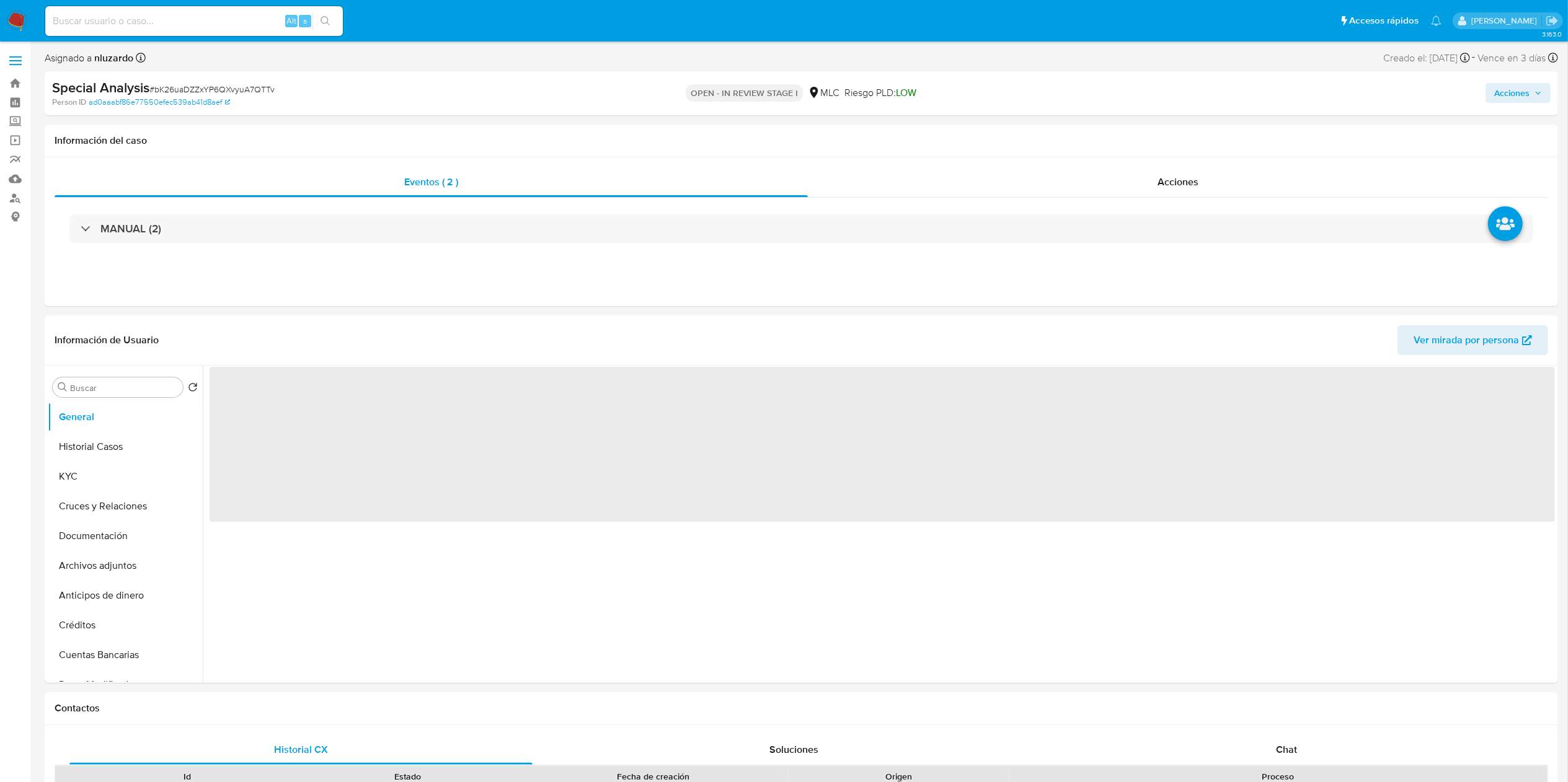
select select "10"
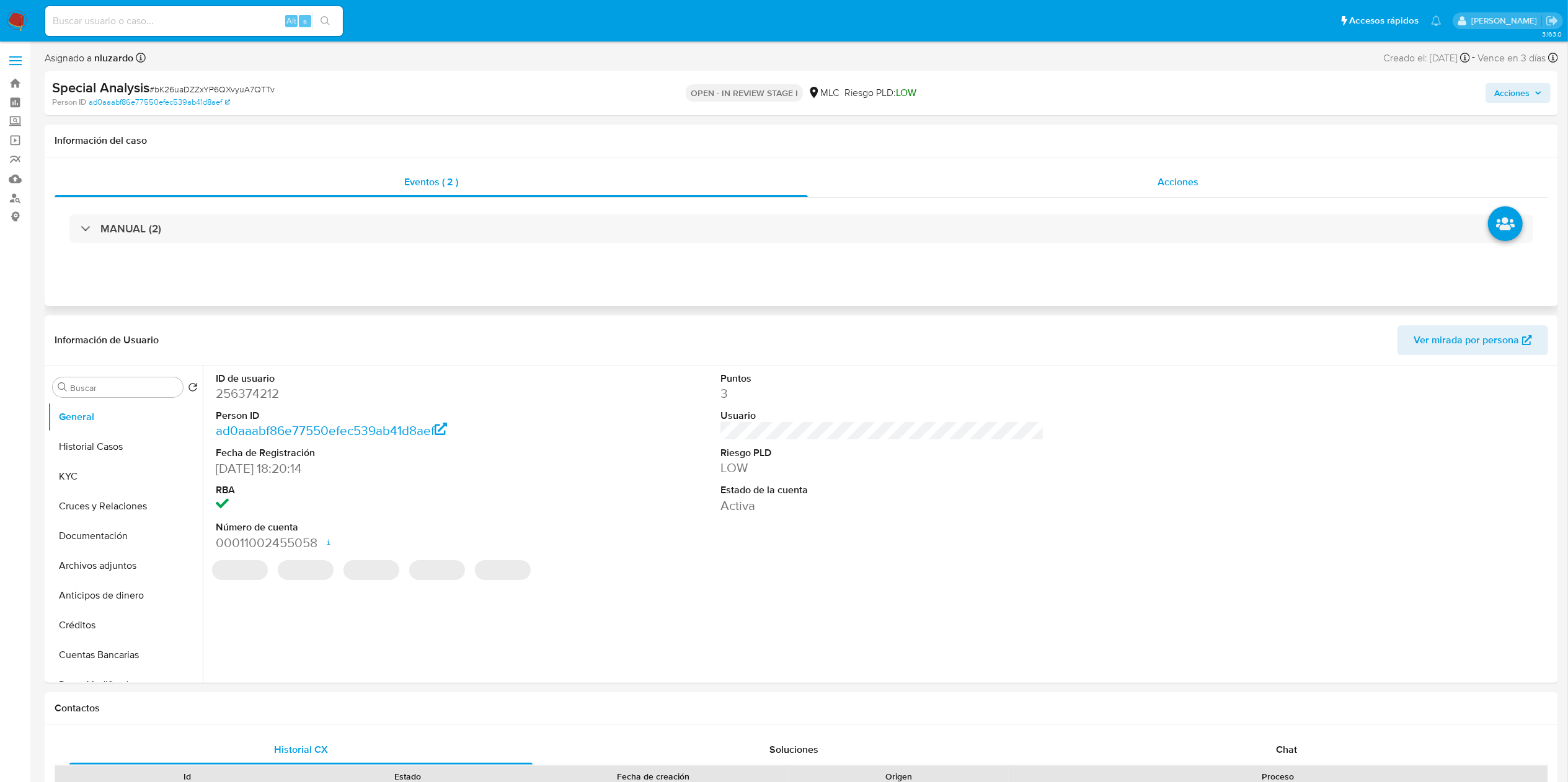
click at [1176, 188] on span "Acciones" at bounding box center [1178, 182] width 41 height 14
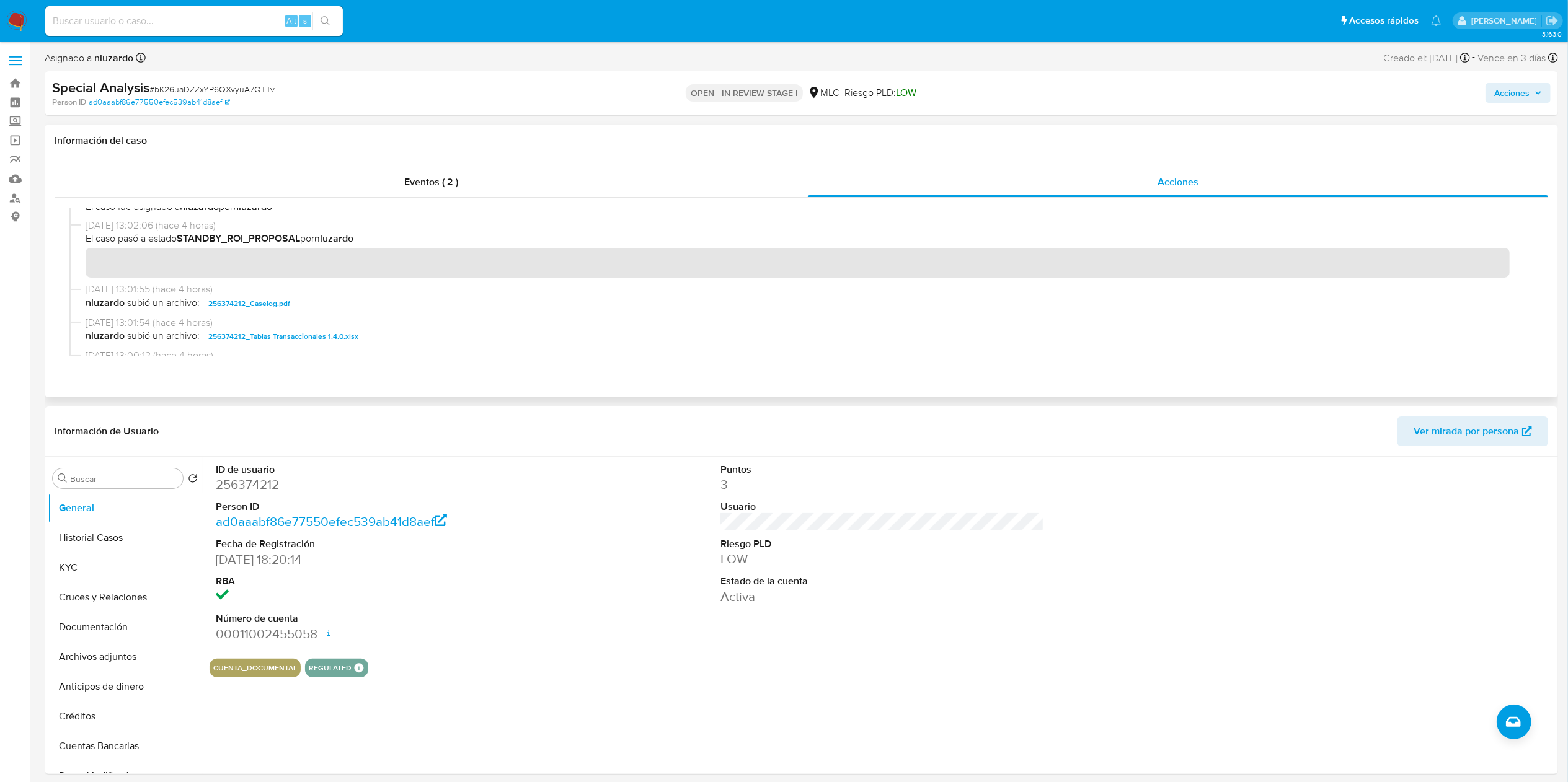
scroll to position [124, 0]
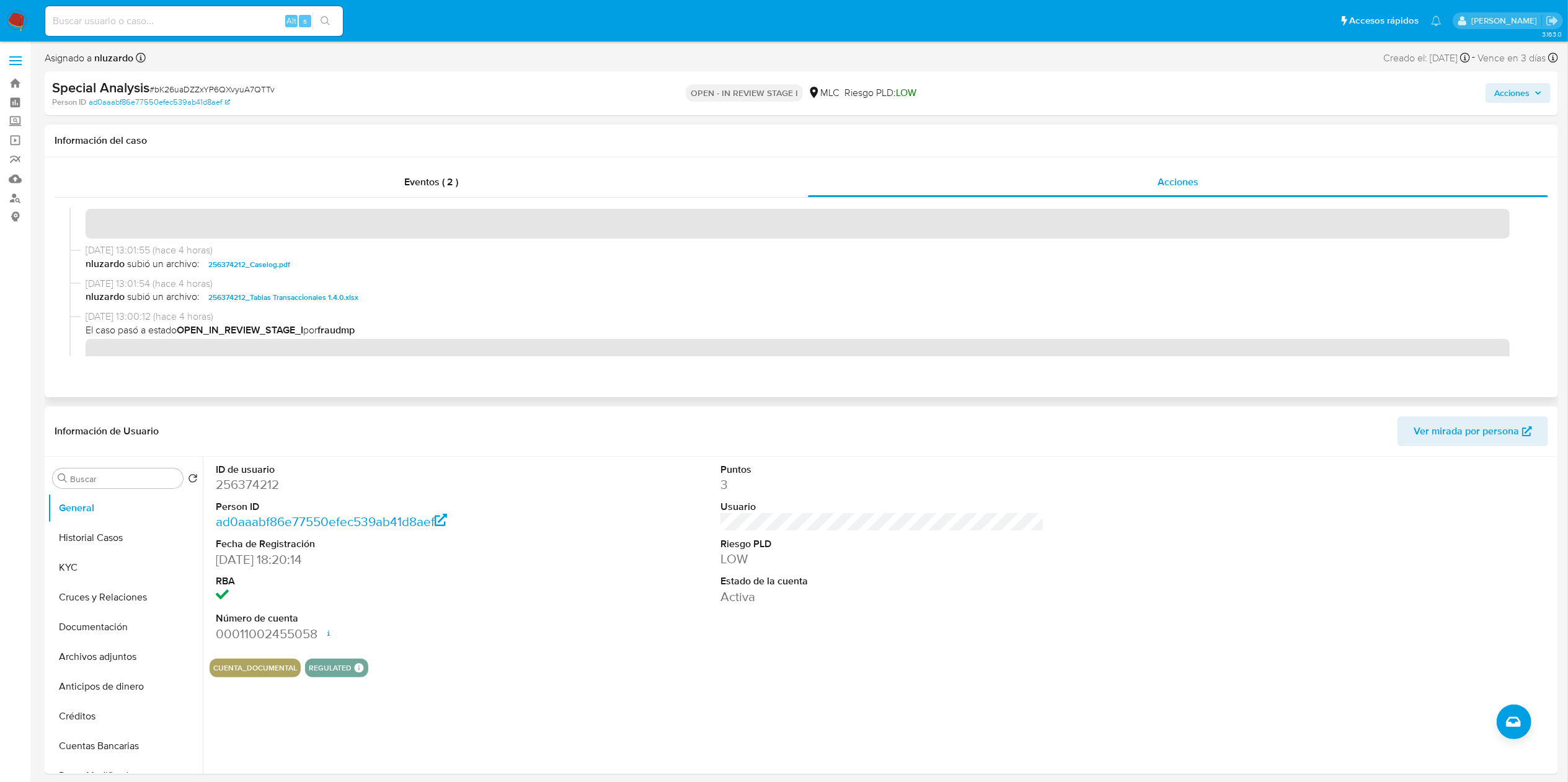
click at [325, 273] on div "09/10/2025 13:01:55 (hace 4 horas) nluzardo subió un archivo: 256374212_Caselog…" at bounding box center [801, 260] width 1463 height 33
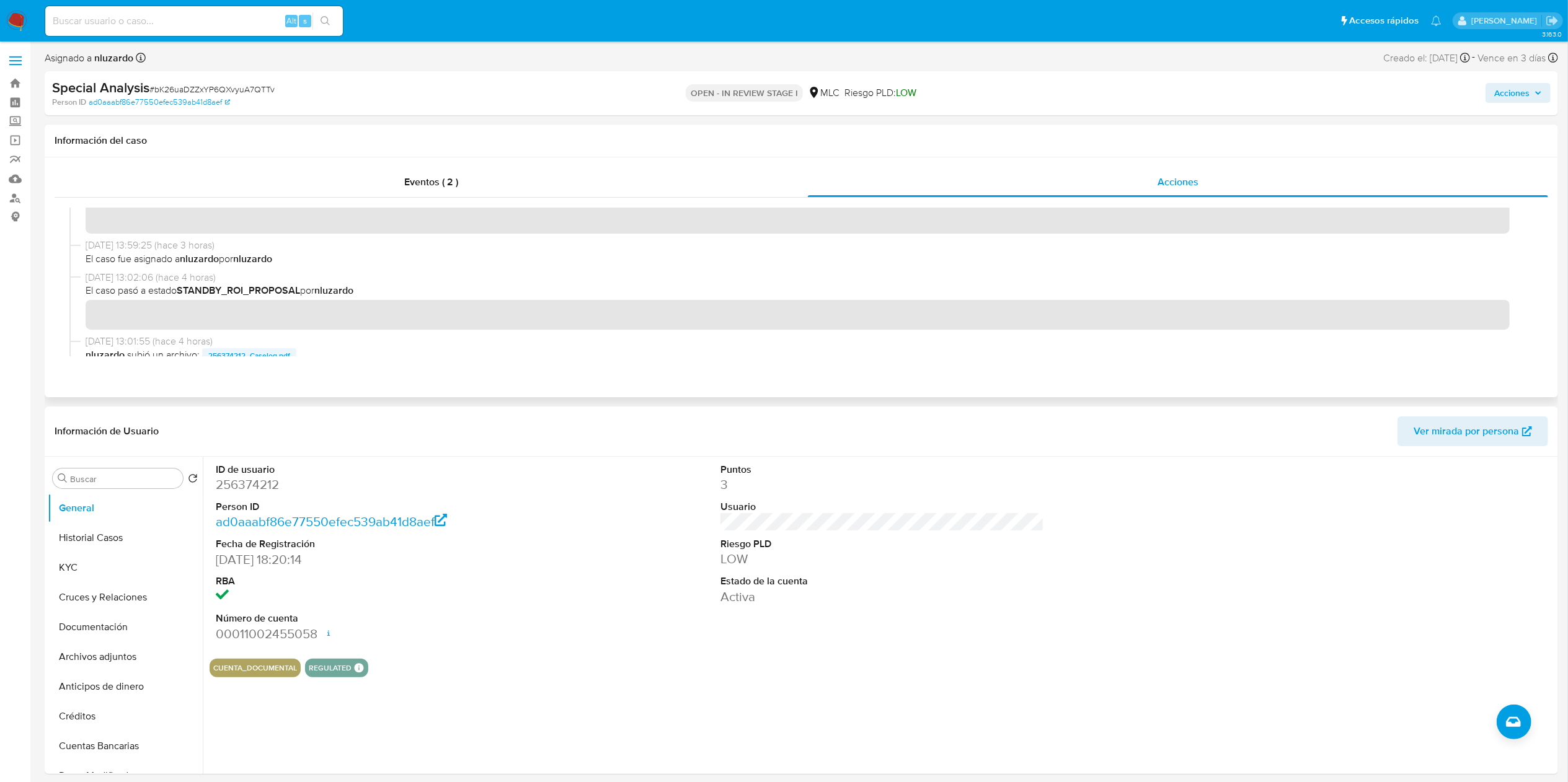
scroll to position [0, 0]
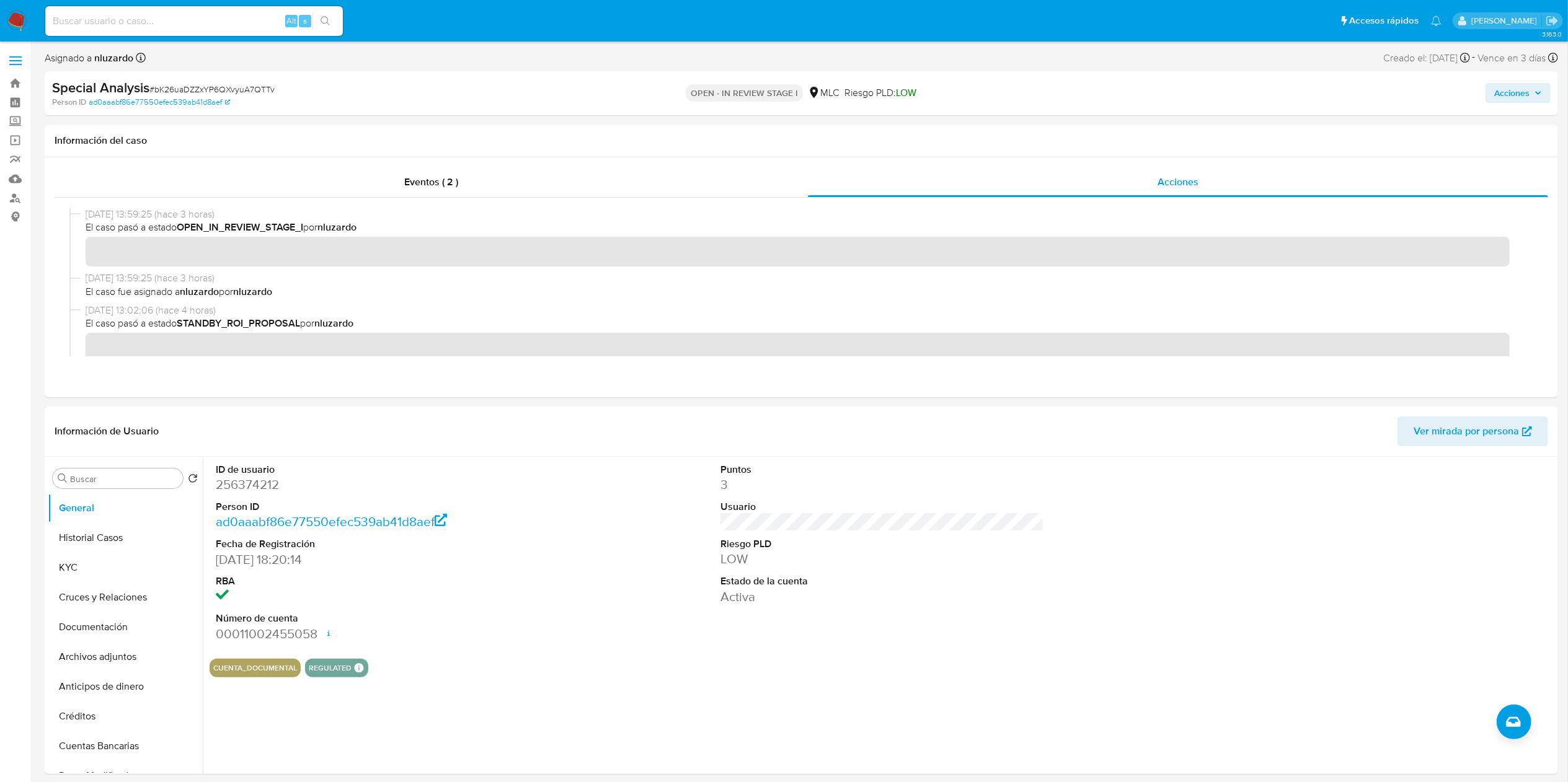
click at [1529, 92] on span "Acciones" at bounding box center [1512, 92] width 36 height 20
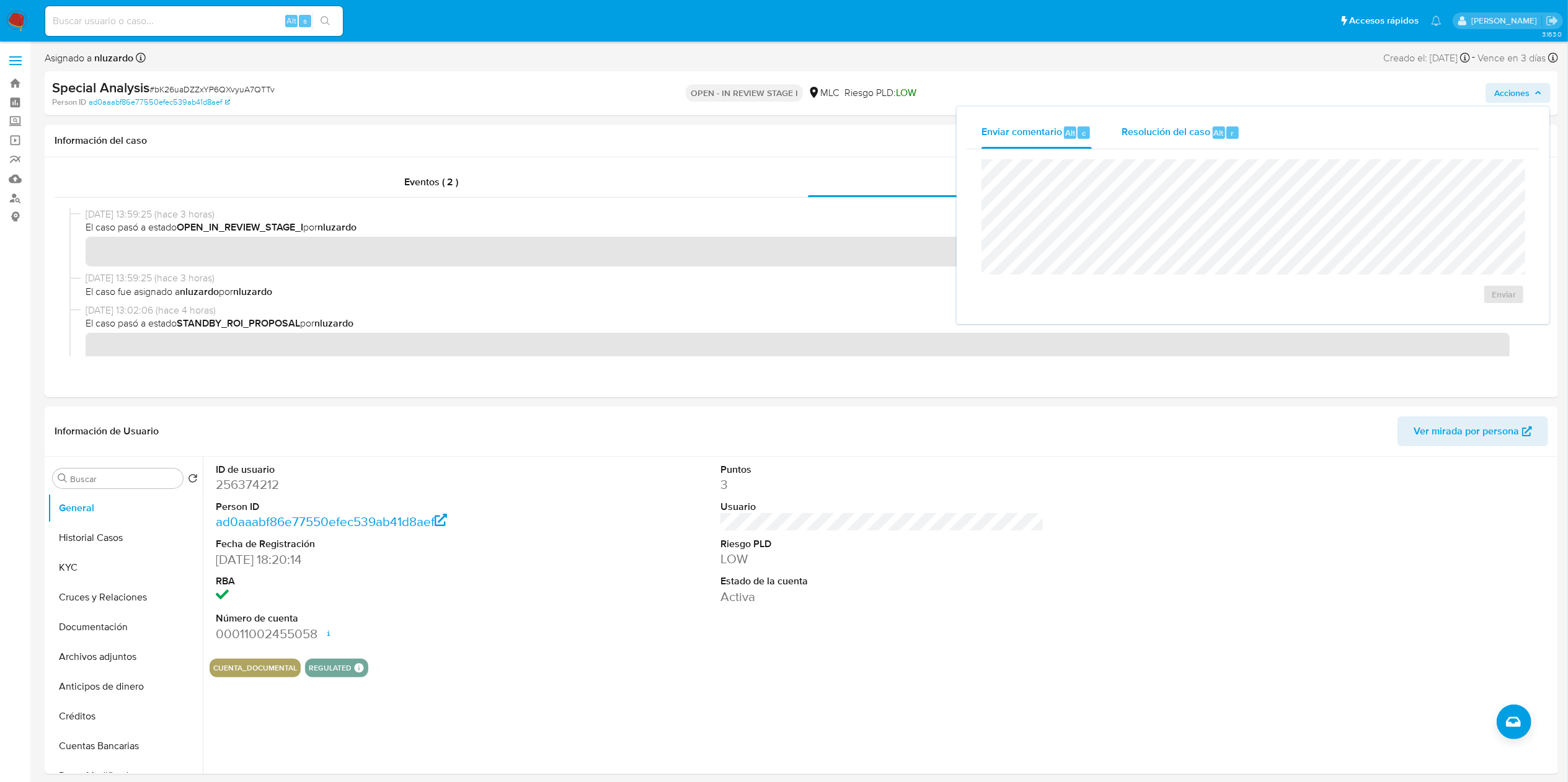
click at [1176, 138] on span "Resolución del caso" at bounding box center [1166, 132] width 89 height 14
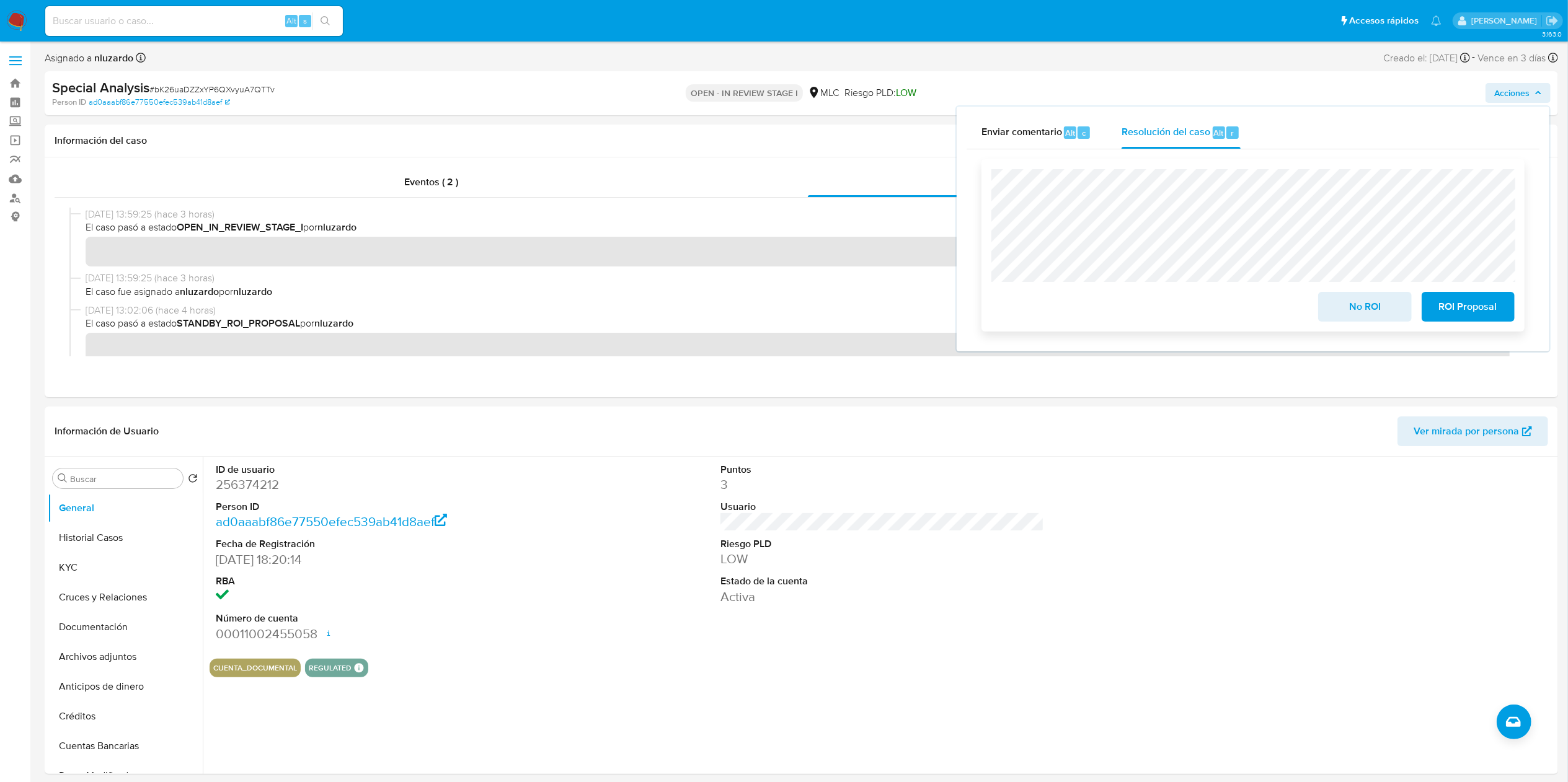
click at [1453, 302] on span "ROI Proposal" at bounding box center [1467, 307] width 61 height 27
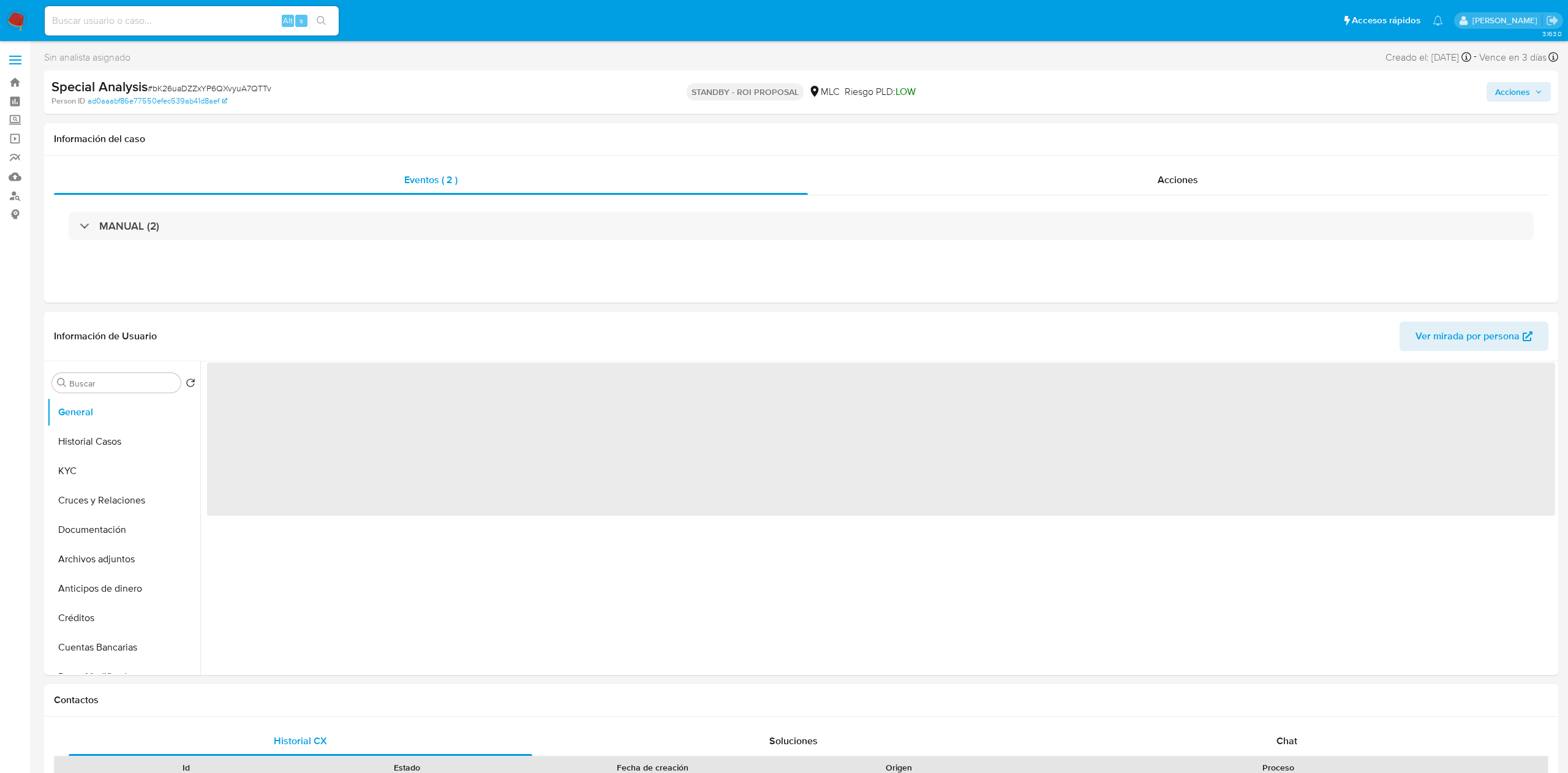
select select "10"
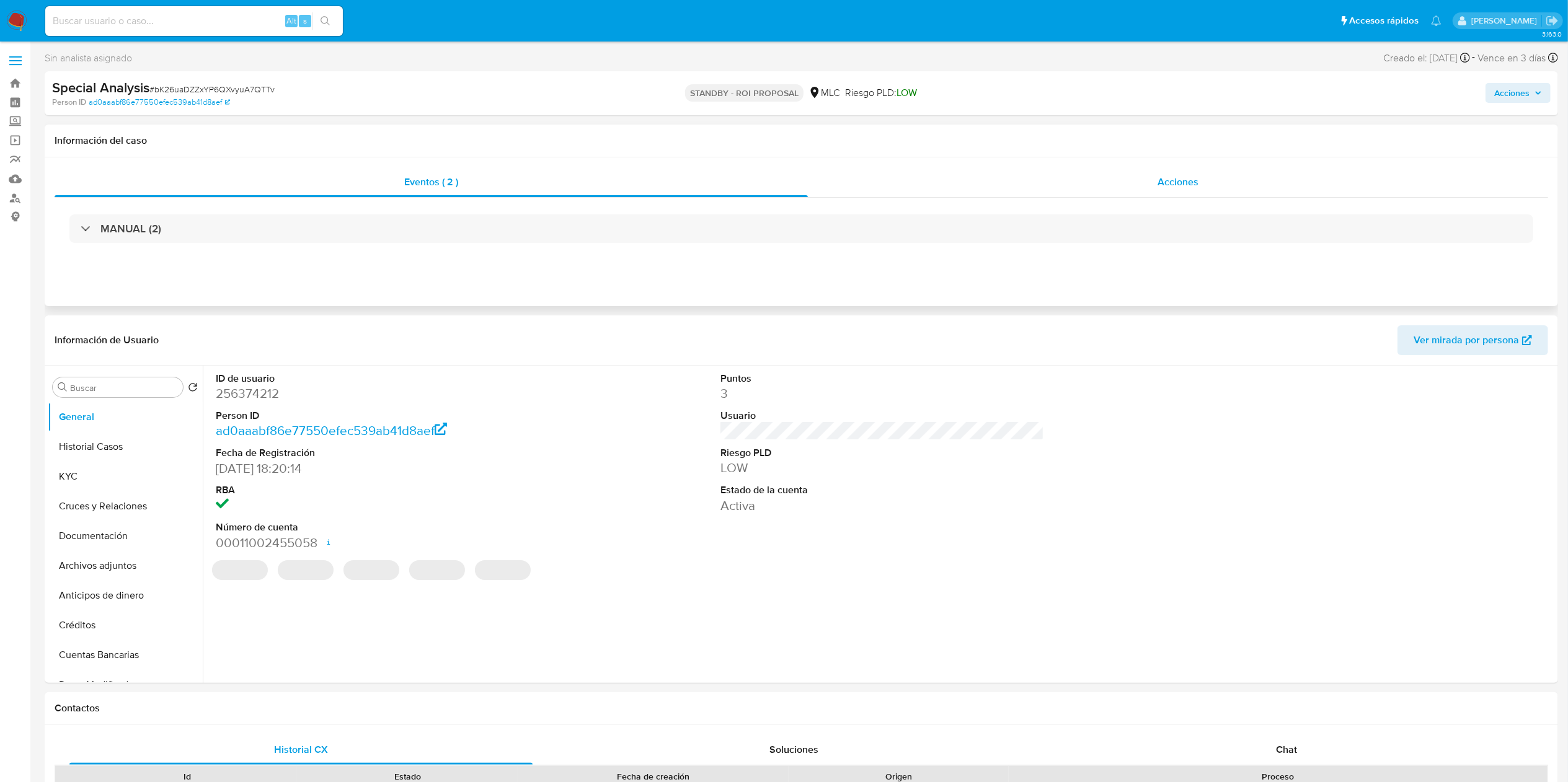
click at [1087, 186] on div "Acciones" at bounding box center [1178, 183] width 740 height 30
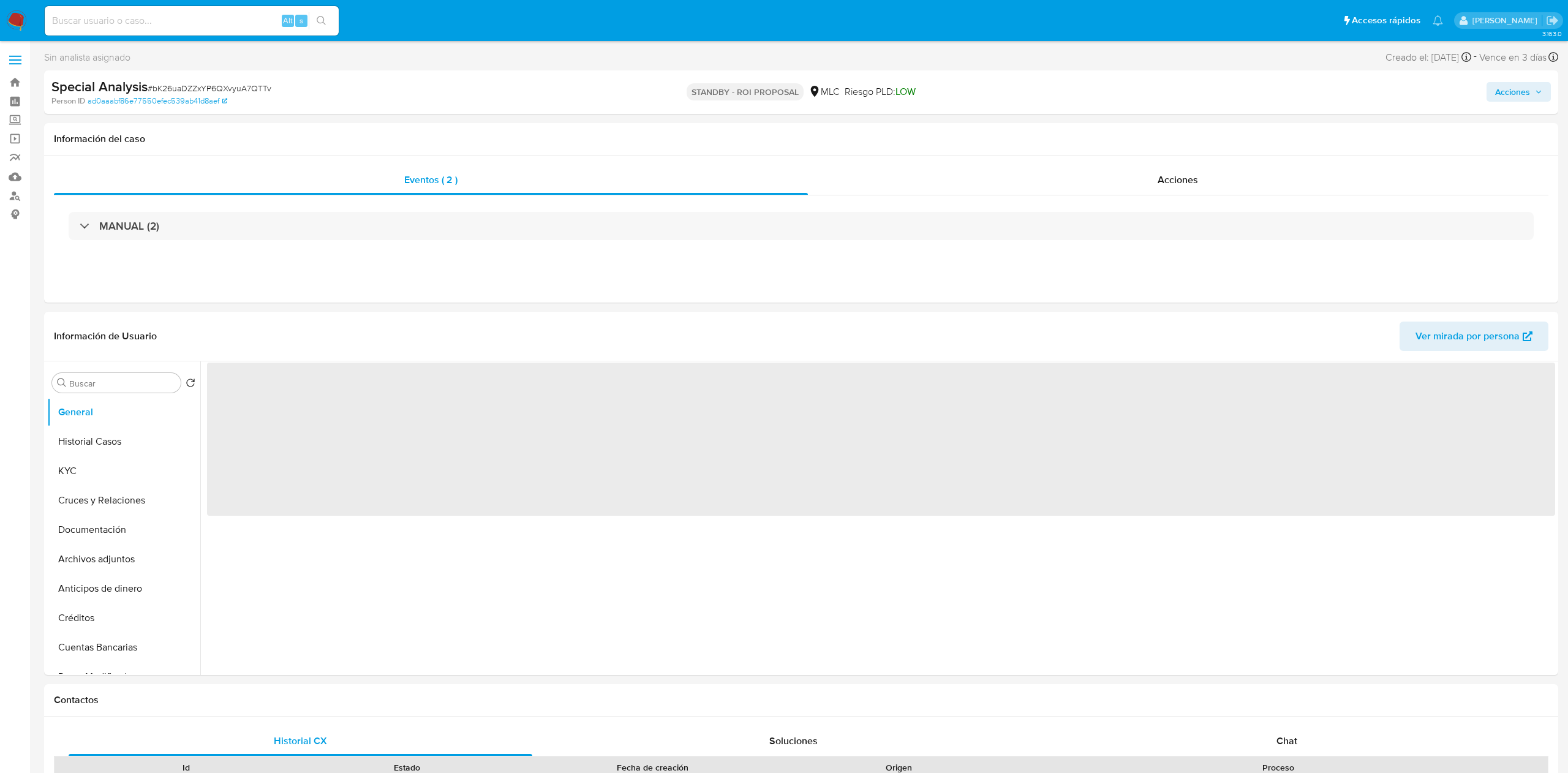
select select "10"
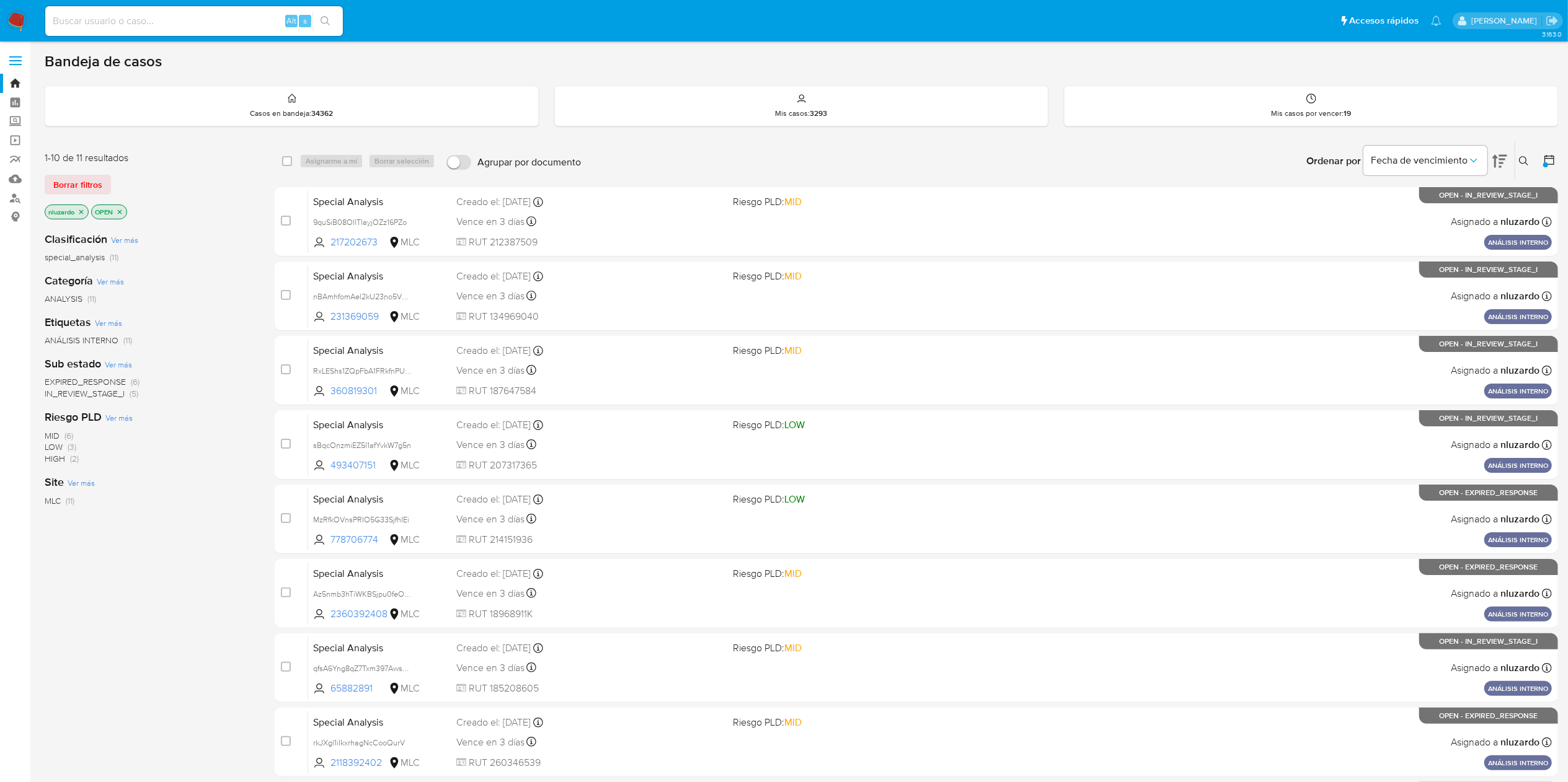
click at [107, 393] on span "IN_REVIEW_STAGE_I" at bounding box center [84, 394] width 80 height 12
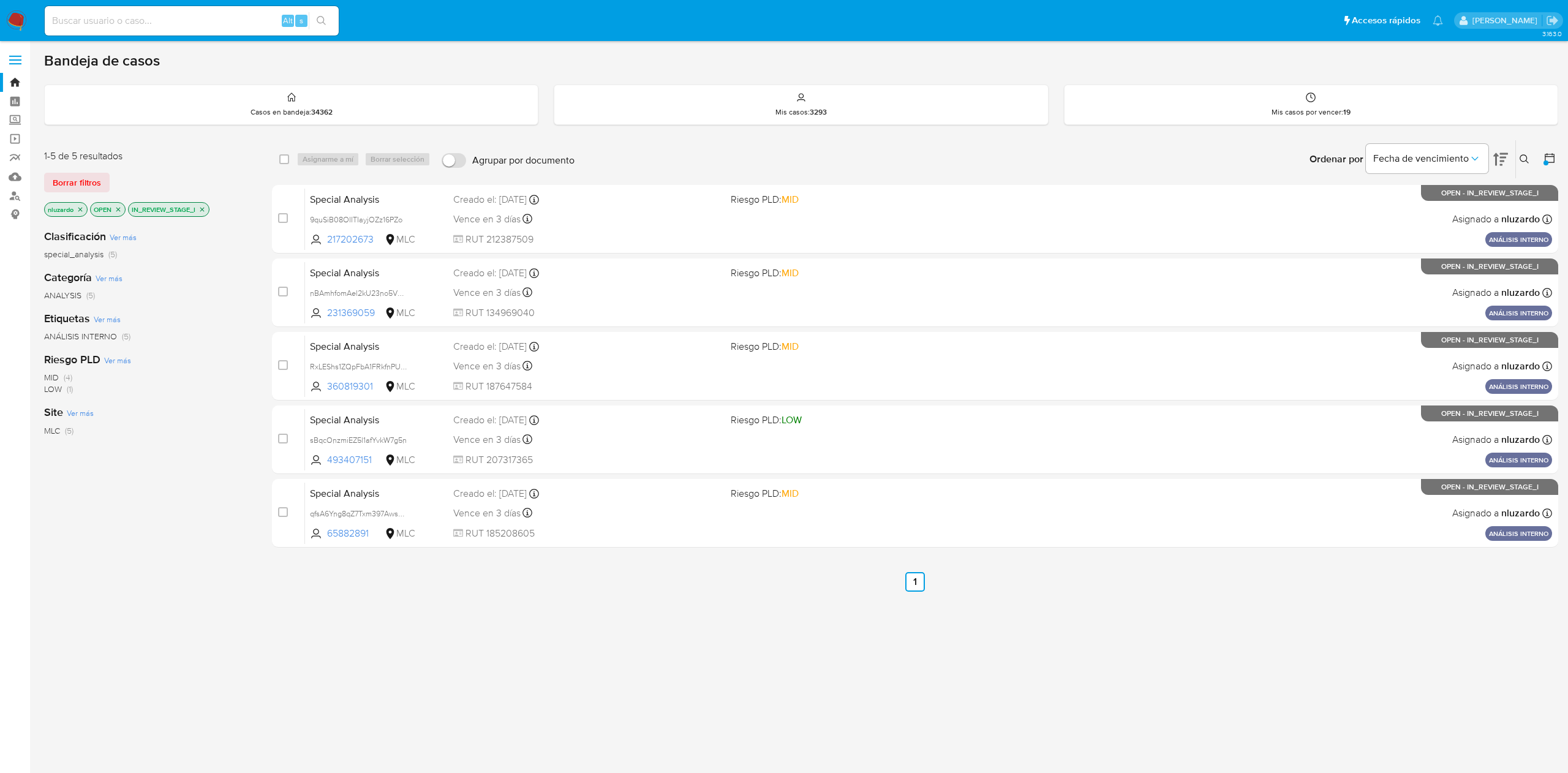
drag, startPoint x: 370, startPoint y: 242, endPoint x: 221, endPoint y: 375, distance: 199.7
click at [224, 362] on div "1-5 de 5 resultados Borrar filtros nluzardo OPEN IN_REVIEW_STAGE_I Clasificació…" at bounding box center [801, 417] width 1514 height 555
click at [220, 376] on div "MID (4) LOW (1)" at bounding box center [148, 383] width 208 height 23
drag, startPoint x: 380, startPoint y: 306, endPoint x: 197, endPoint y: 429, distance: 220.5
click at [197, 429] on div "1-5 de 5 resultados Borrar filtros nluzardo OPEN IN_REVIEW_STAGE_I Clasificació…" at bounding box center [801, 417] width 1514 height 555
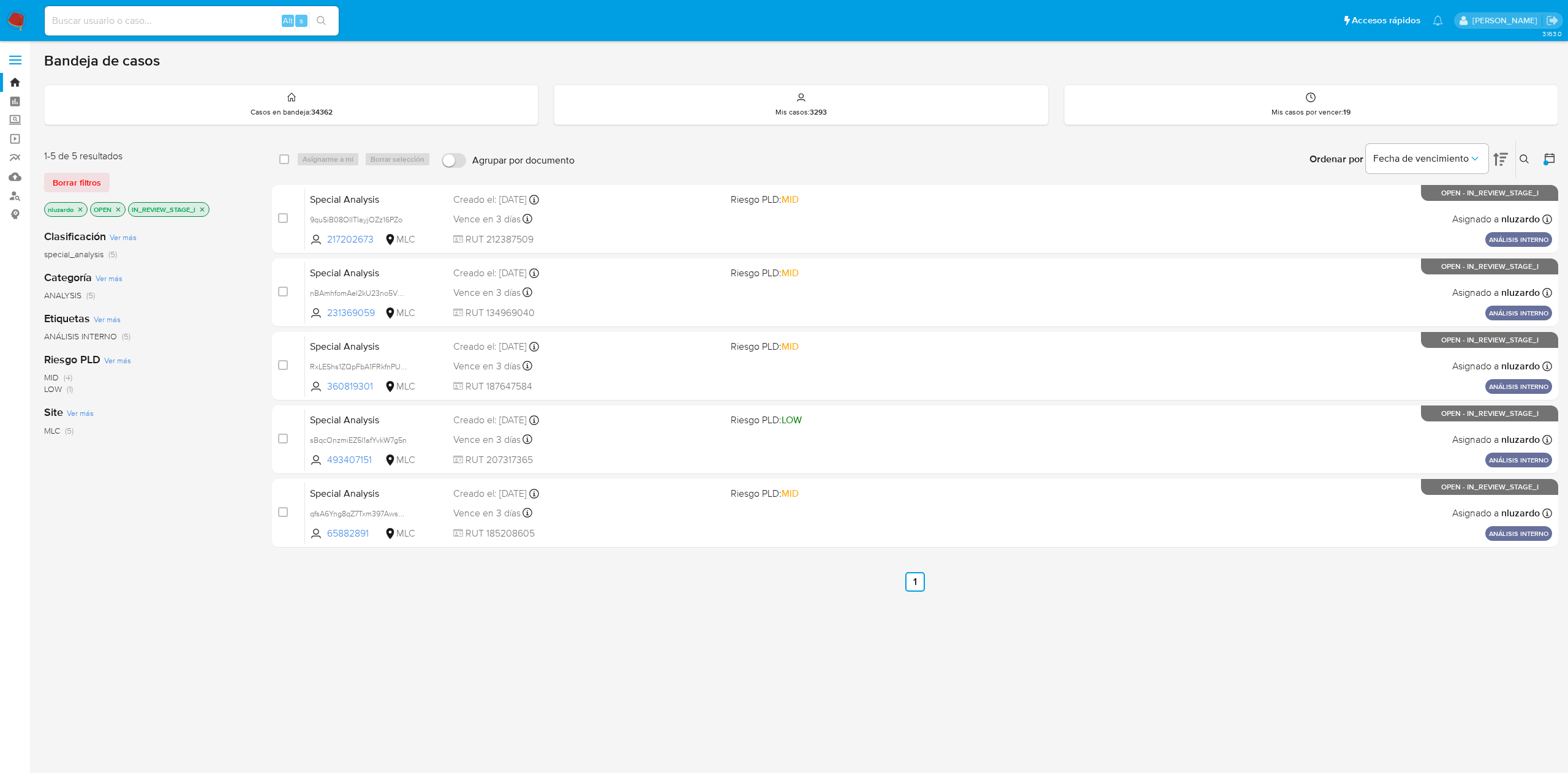
click at [917, 682] on div "select-all-cases-checkbox Asignarme a mí Borrar selección Agrupar por documento…" at bounding box center [915, 417] width 1286 height 555
drag, startPoint x: 385, startPoint y: 234, endPoint x: 511, endPoint y: 662, distance: 446.2
click at [505, 660] on div "select-all-cases-checkbox Asignarme a mí Borrar selección Agrupar por documento…" at bounding box center [915, 417] width 1286 height 555
click at [597, 703] on div "3.163.0" at bounding box center [801, 407] width 1514 height 716
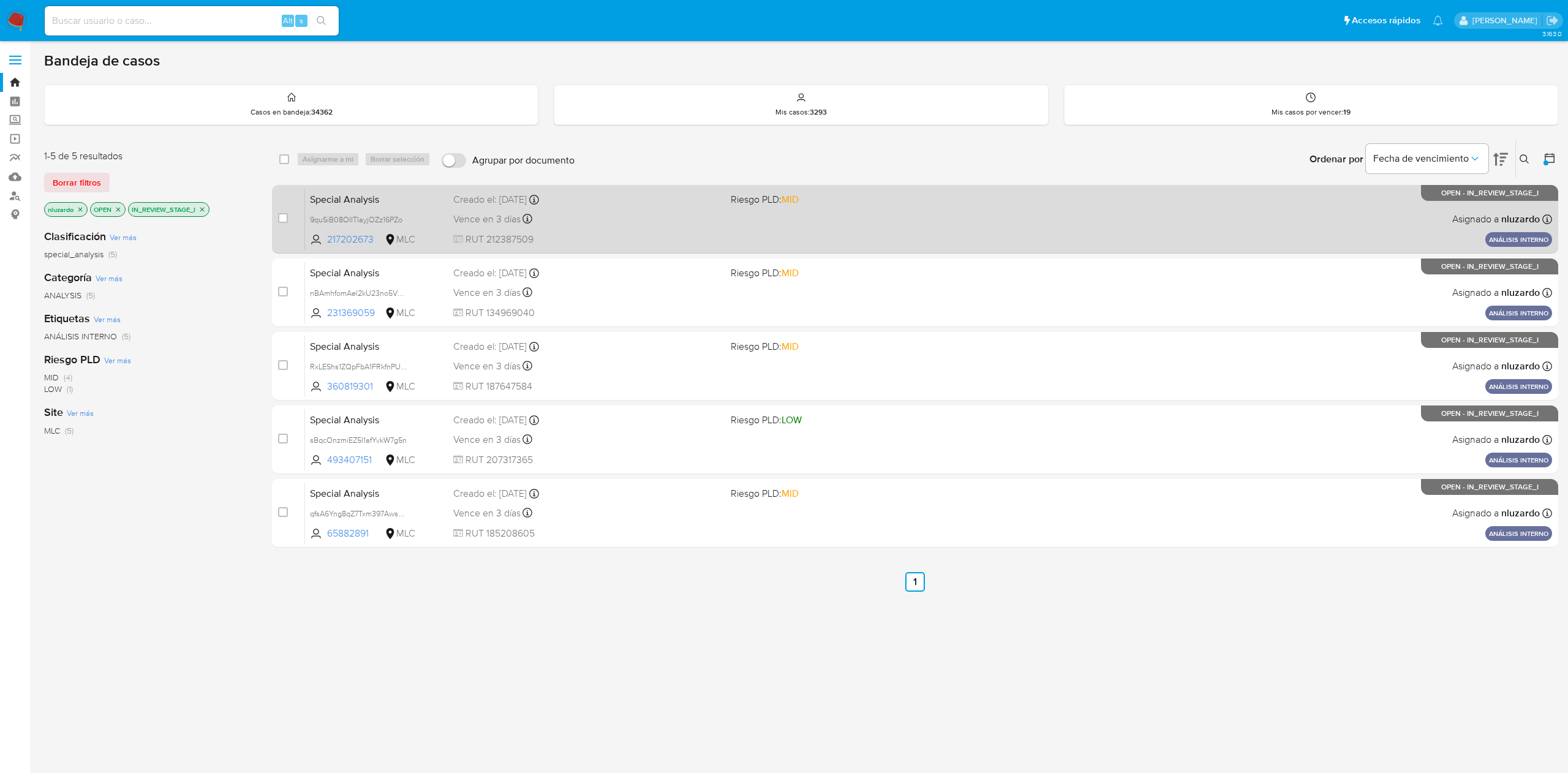
click at [618, 206] on div "Special Analysis 9quSiB08OIITIayjOZz16PZo 217202673 MLC Riesgo PLD: MID Creado …" at bounding box center [928, 219] width 1247 height 62
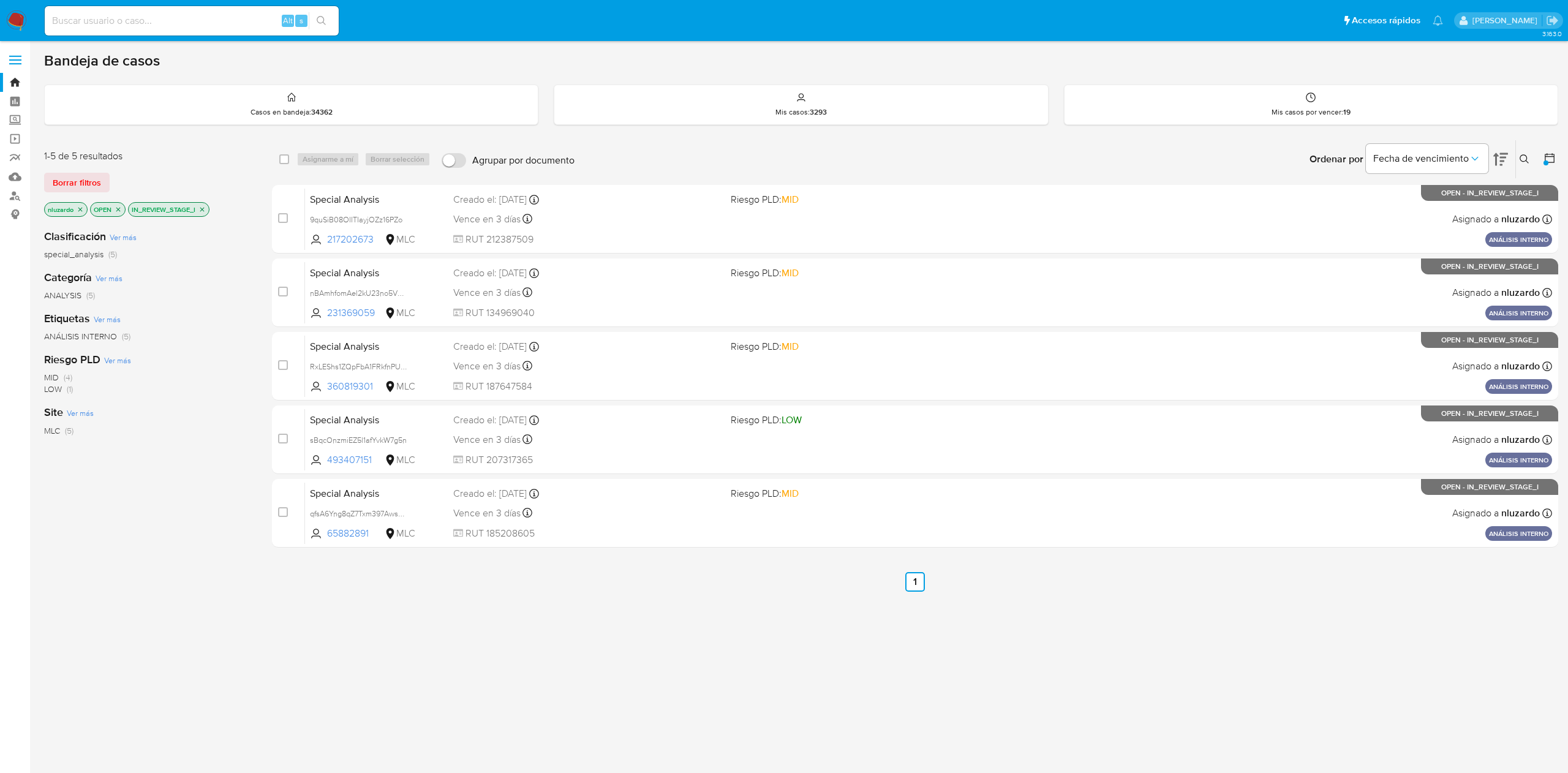
click at [202, 214] on p "IN_REVIEW_STAGE_I" at bounding box center [168, 209] width 80 height 14
click at [202, 205] on p "IN_REVIEW_STAGE_I" at bounding box center [168, 209] width 80 height 14
click at [214, 209] on div "nluzardo OPEN IN_REVIEW_STAGE_I" at bounding box center [142, 210] width 196 height 17
click at [209, 209] on p "IN_REVIEW_STAGE_I" at bounding box center [168, 209] width 80 height 14
click at [207, 208] on p "IN_REVIEW_STAGE_I" at bounding box center [168, 209] width 80 height 14
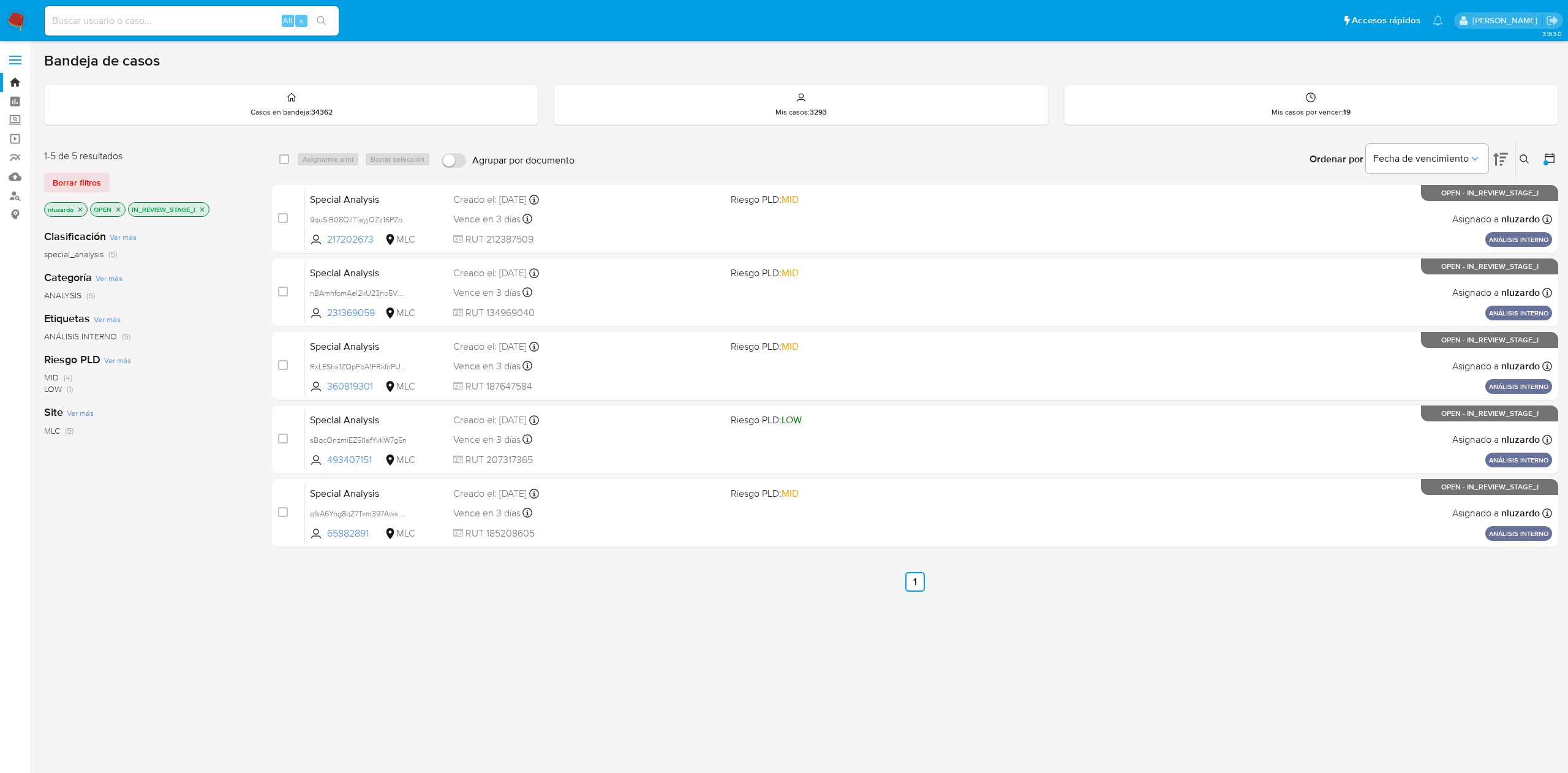
click at [204, 208] on icon "close-filter" at bounding box center [202, 209] width 4 height 4
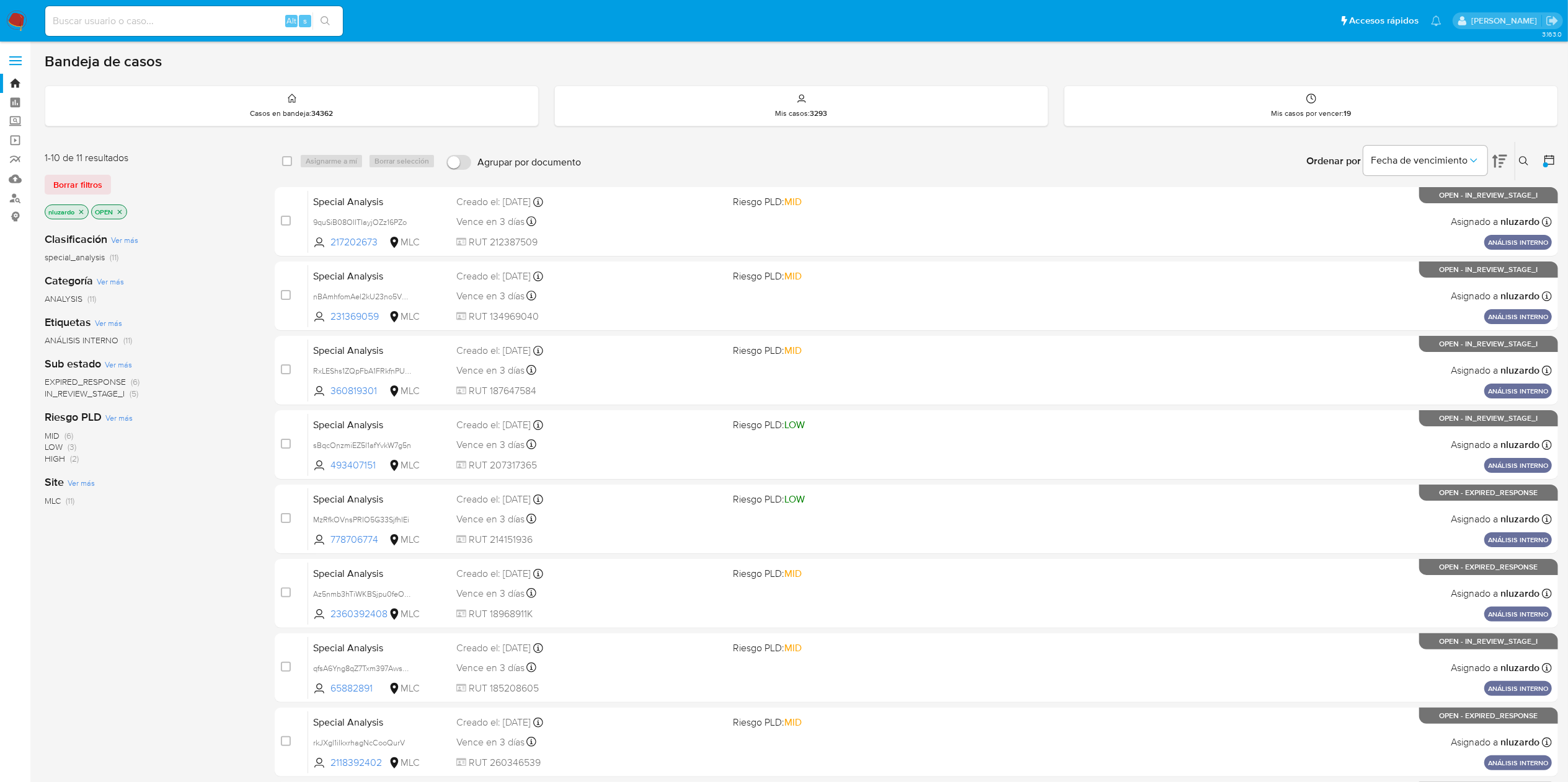
drag, startPoint x: 242, startPoint y: 272, endPoint x: 237, endPoint y: 267, distance: 7.1
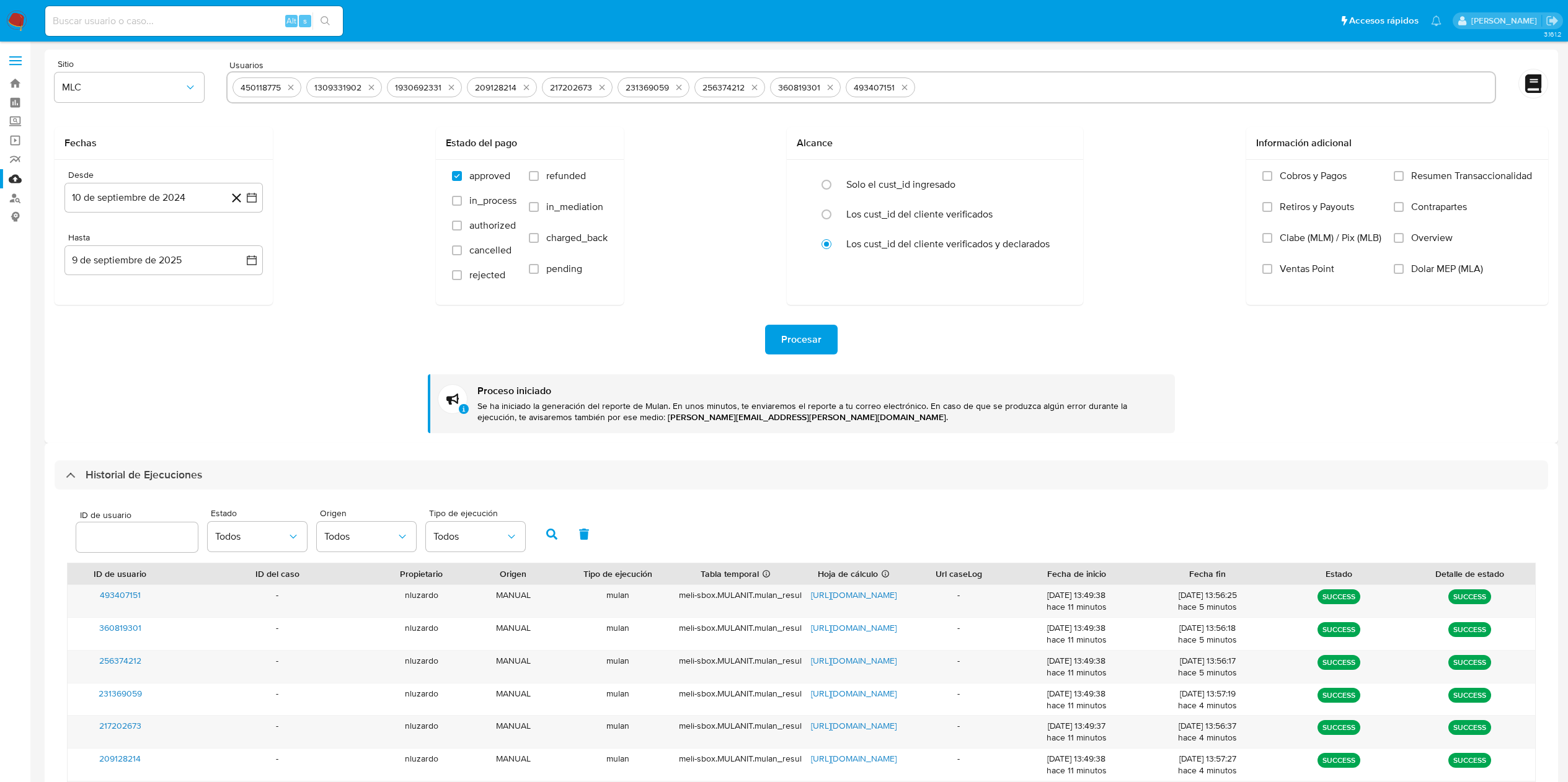
select select "10"
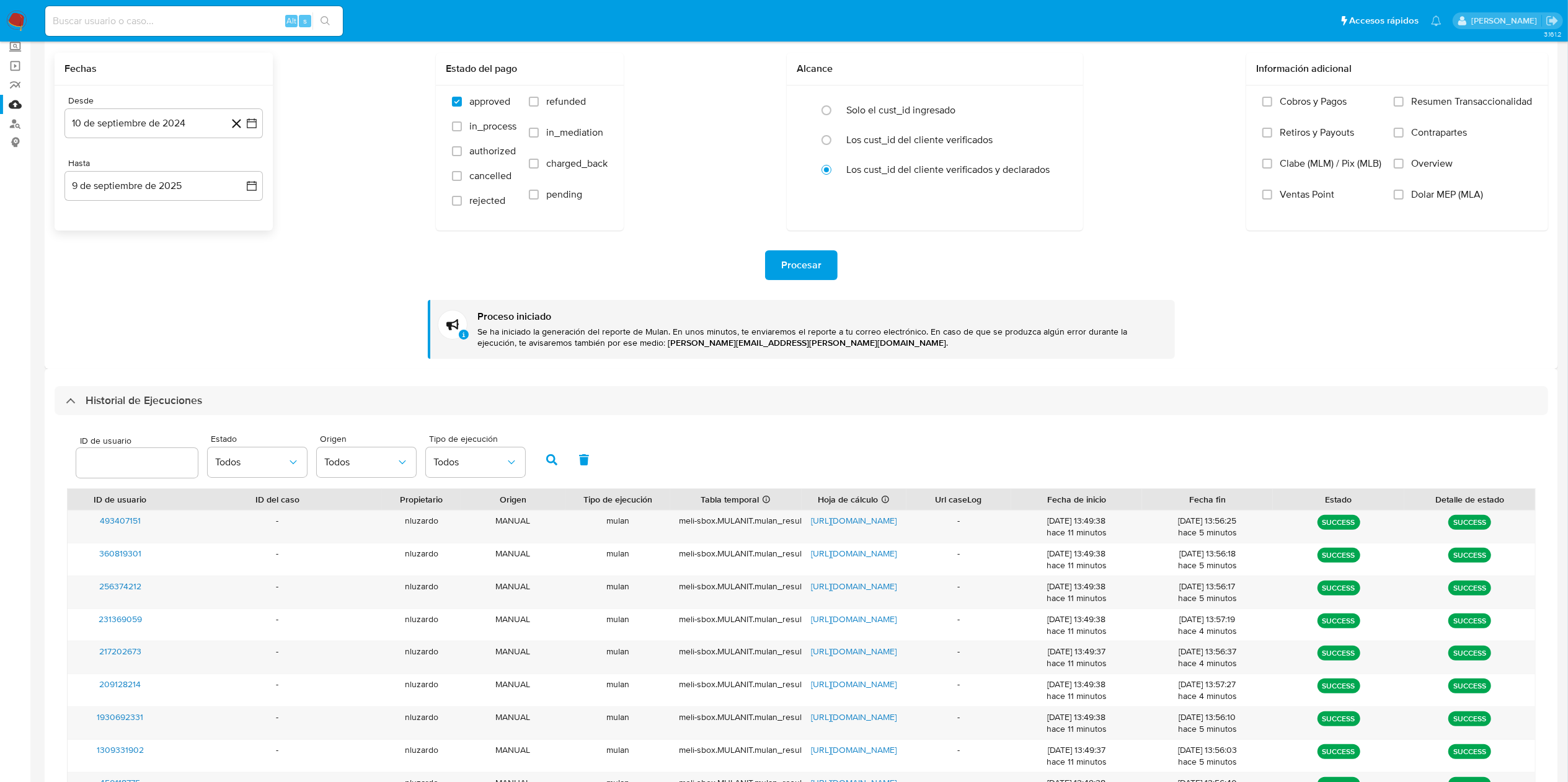
scroll to position [124, 0]
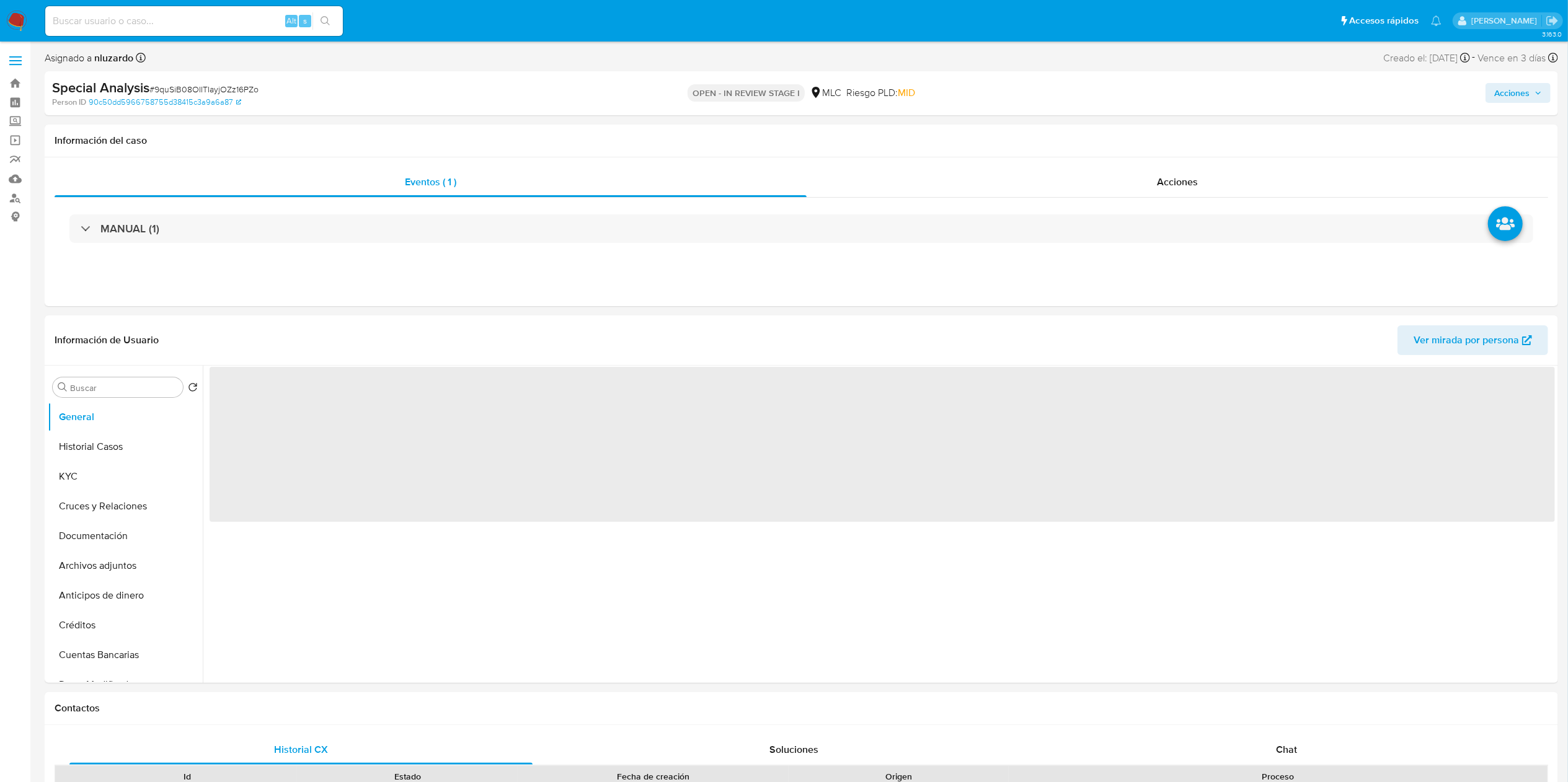
select select "10"
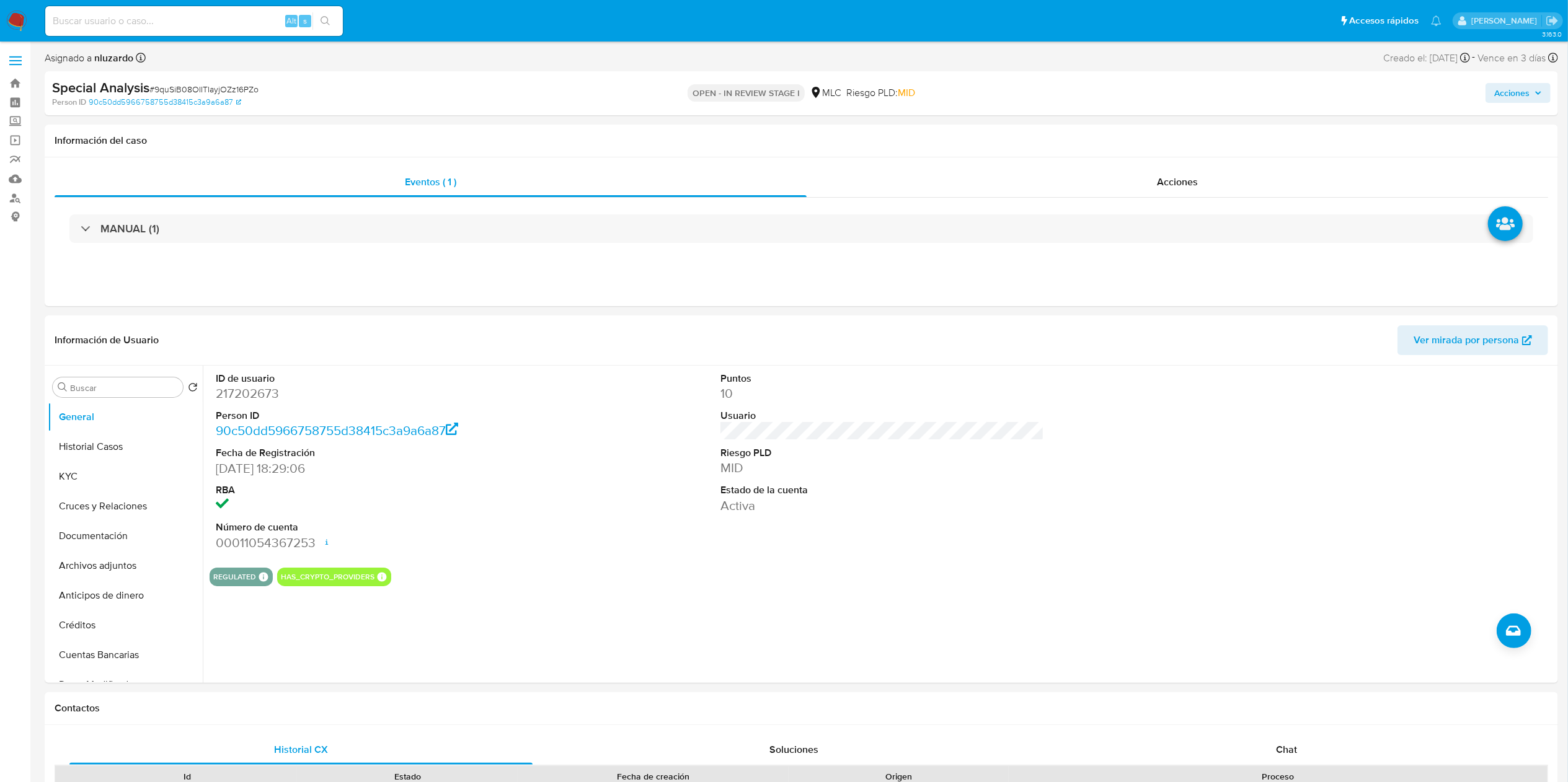
click at [115, 21] on input at bounding box center [194, 21] width 297 height 16
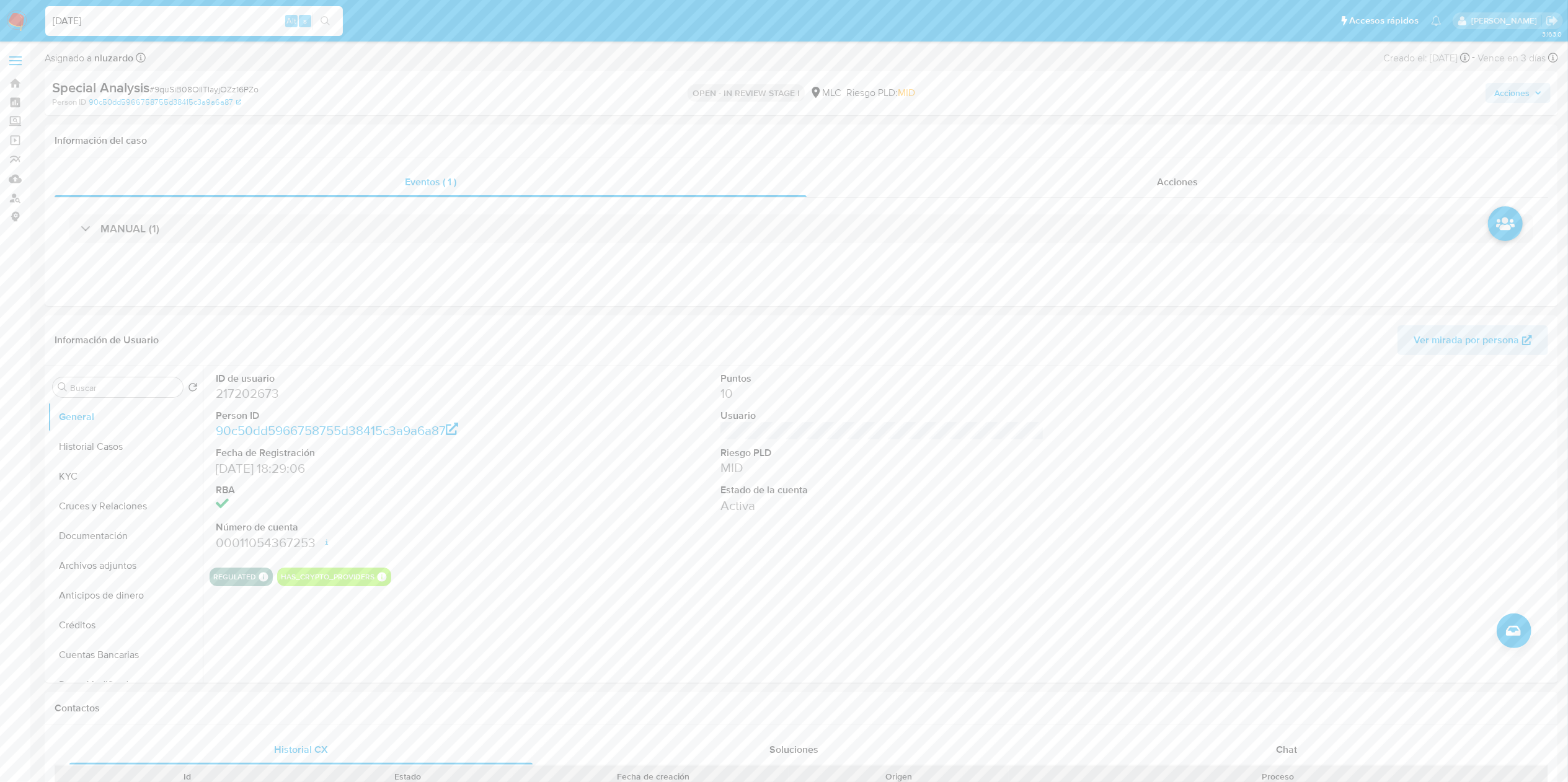
type input "[DATE]"
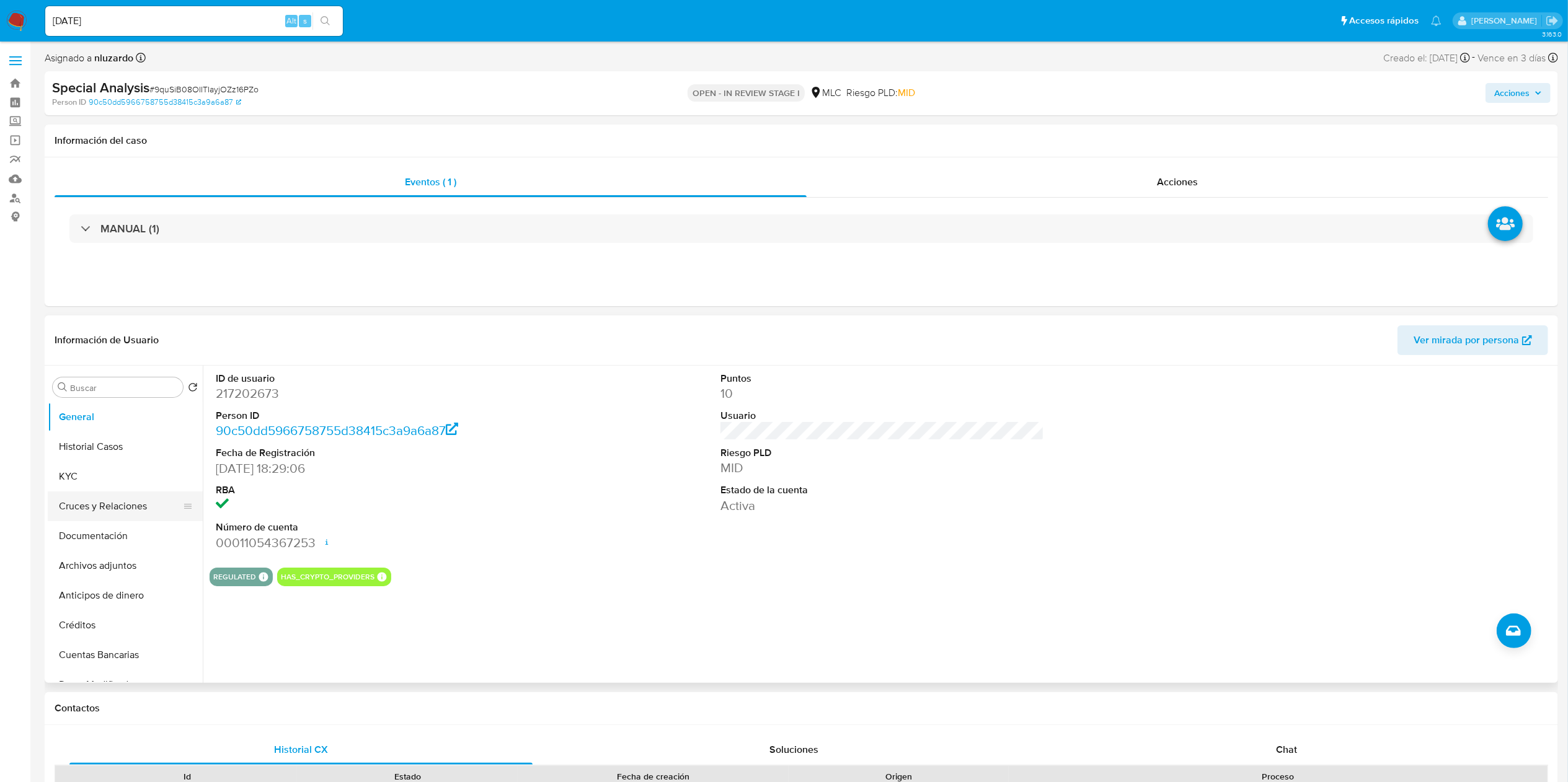
click at [88, 500] on button "Cruces y Relaciones" at bounding box center [120, 507] width 145 height 30
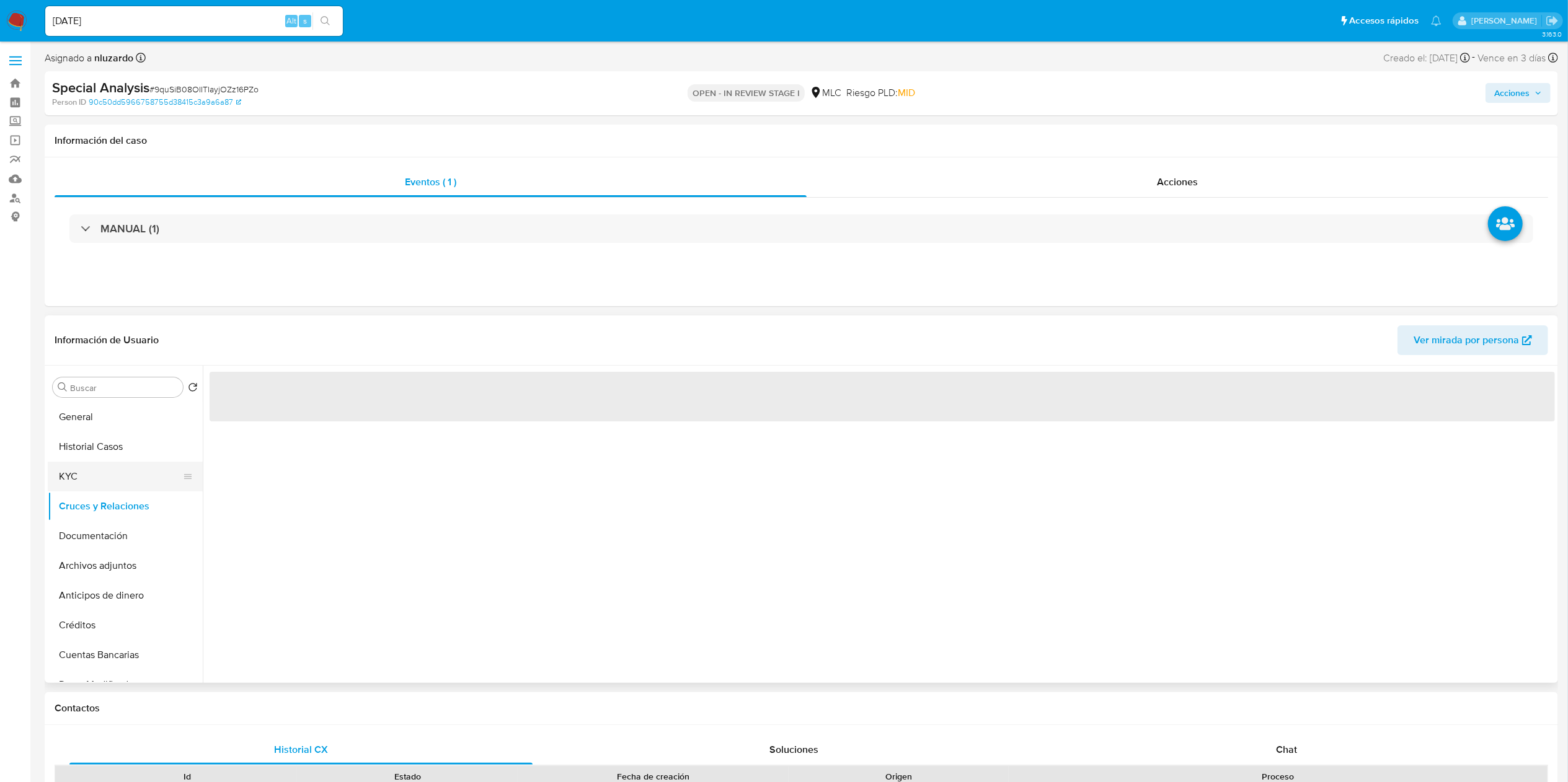
click at [96, 490] on button "KYC" at bounding box center [120, 476] width 145 height 30
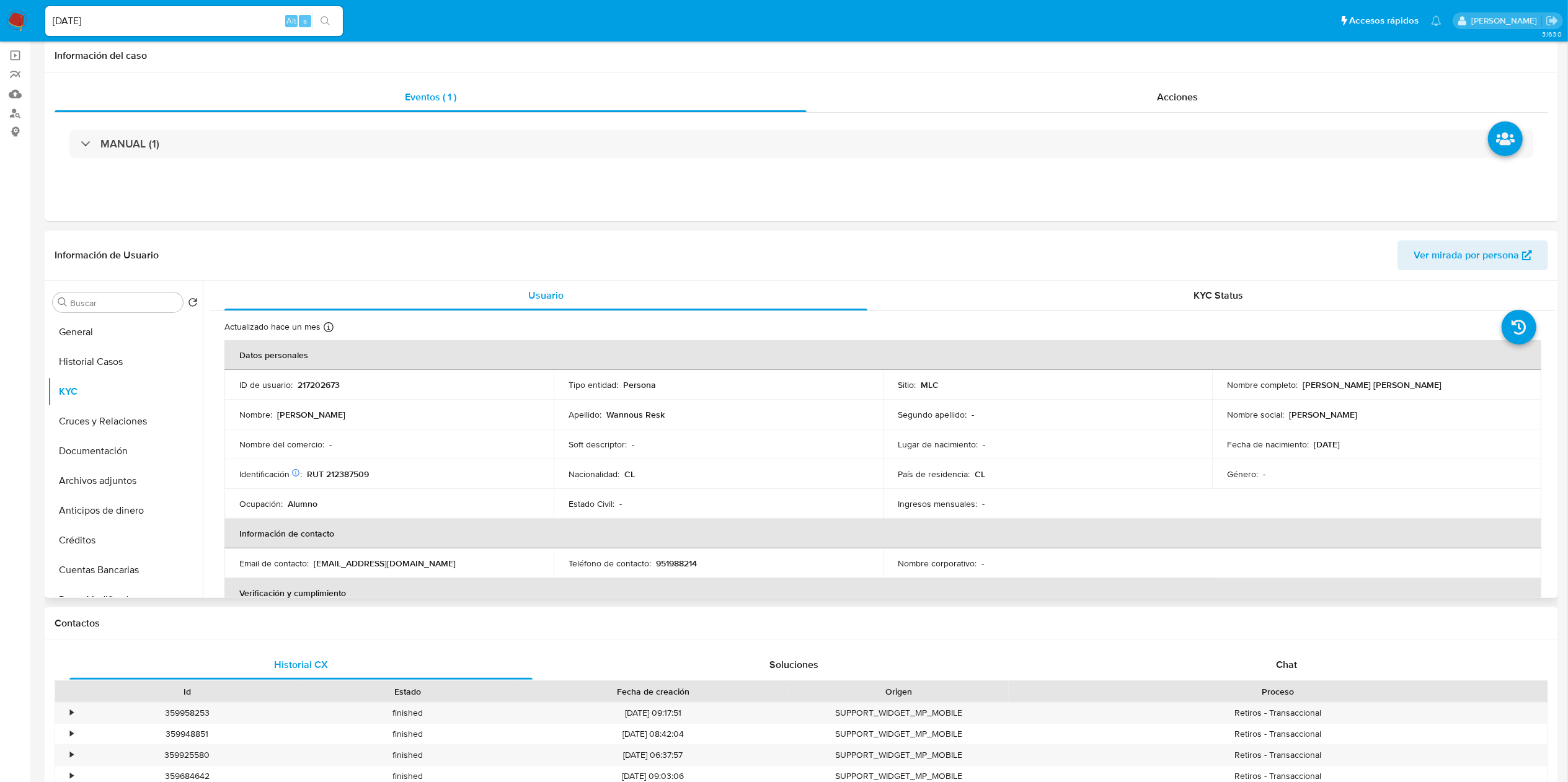
scroll to position [124, 0]
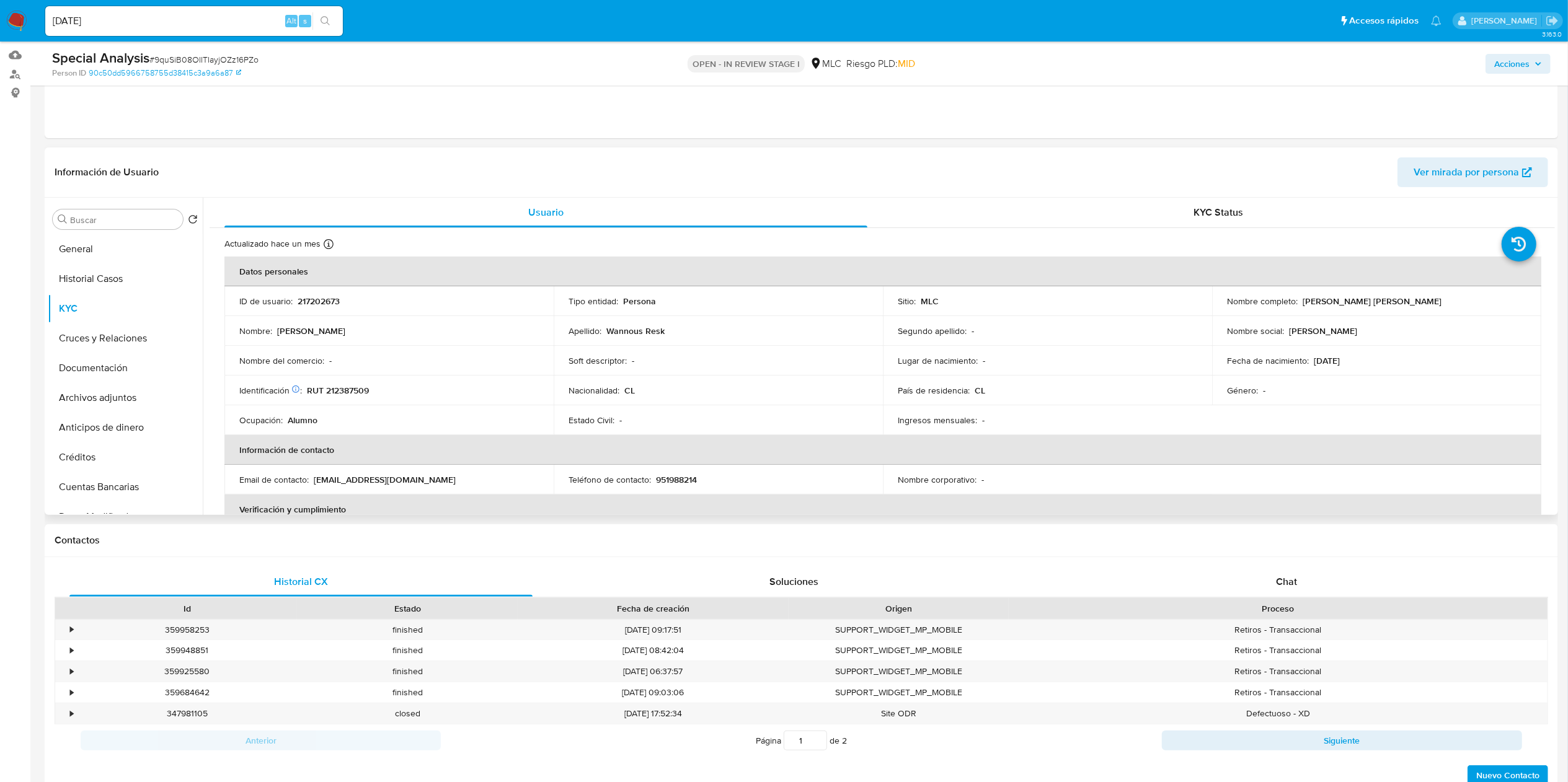
click at [1303, 299] on p "[PERSON_NAME] [PERSON_NAME]" at bounding box center [1372, 301] width 139 height 11
drag, startPoint x: 1413, startPoint y: 300, endPoint x: 1422, endPoint y: 300, distance: 9.0
click at [1422, 300] on div "Nombre completo : [PERSON_NAME] Wannous [PERSON_NAME]" at bounding box center [1377, 301] width 300 height 11
copy p "[PERSON_NAME] [PERSON_NAME]"
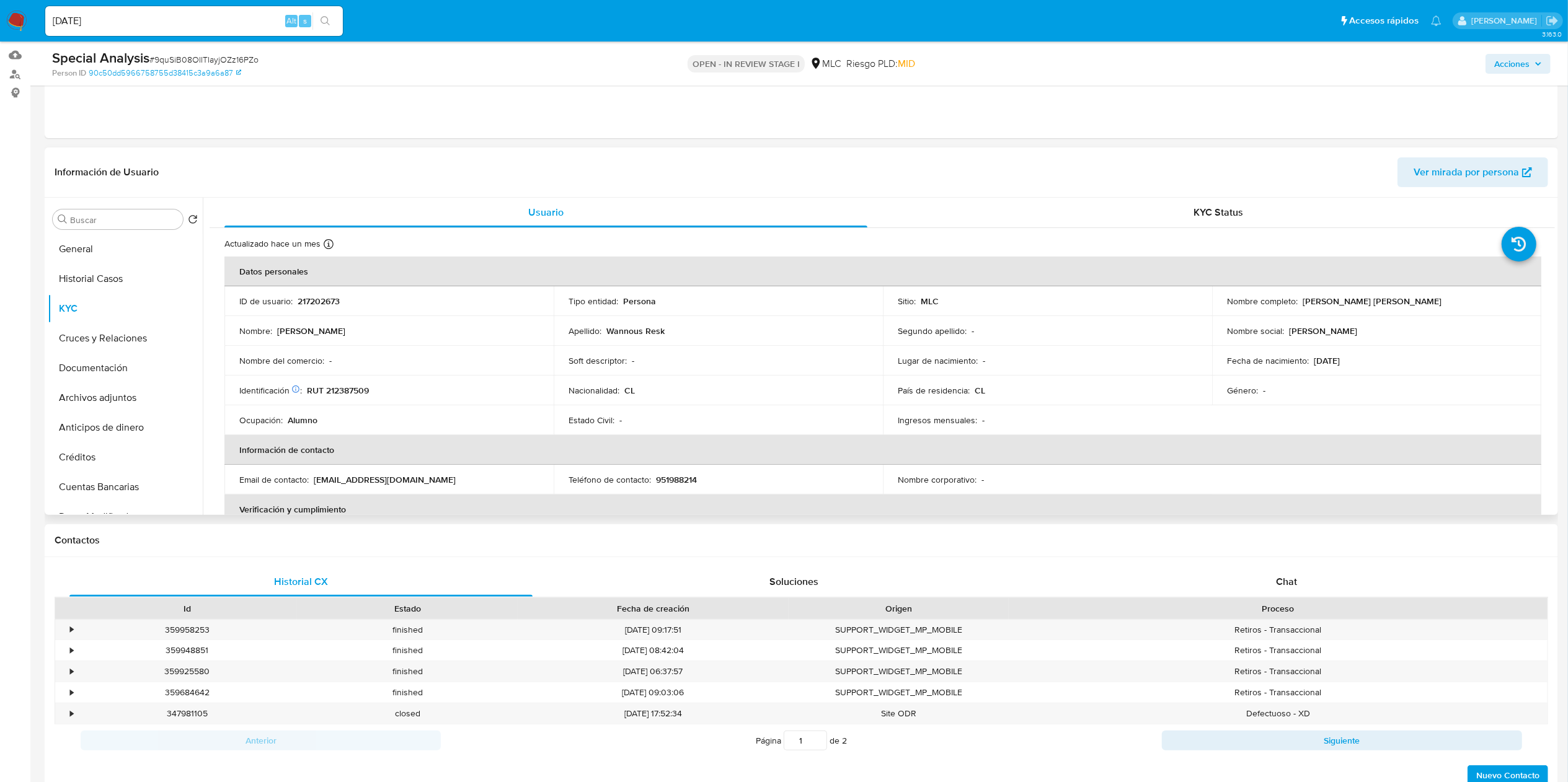
click at [440, 394] on div "Identificación Nº de serie: 110071841 : RUT 212387509" at bounding box center [389, 390] width 300 height 11
click at [358, 388] on p "RUT 212387509" at bounding box center [338, 390] width 62 height 11
copy p "212387509"
click at [358, 388] on p "RUT 212387509" at bounding box center [338, 390] width 62 height 11
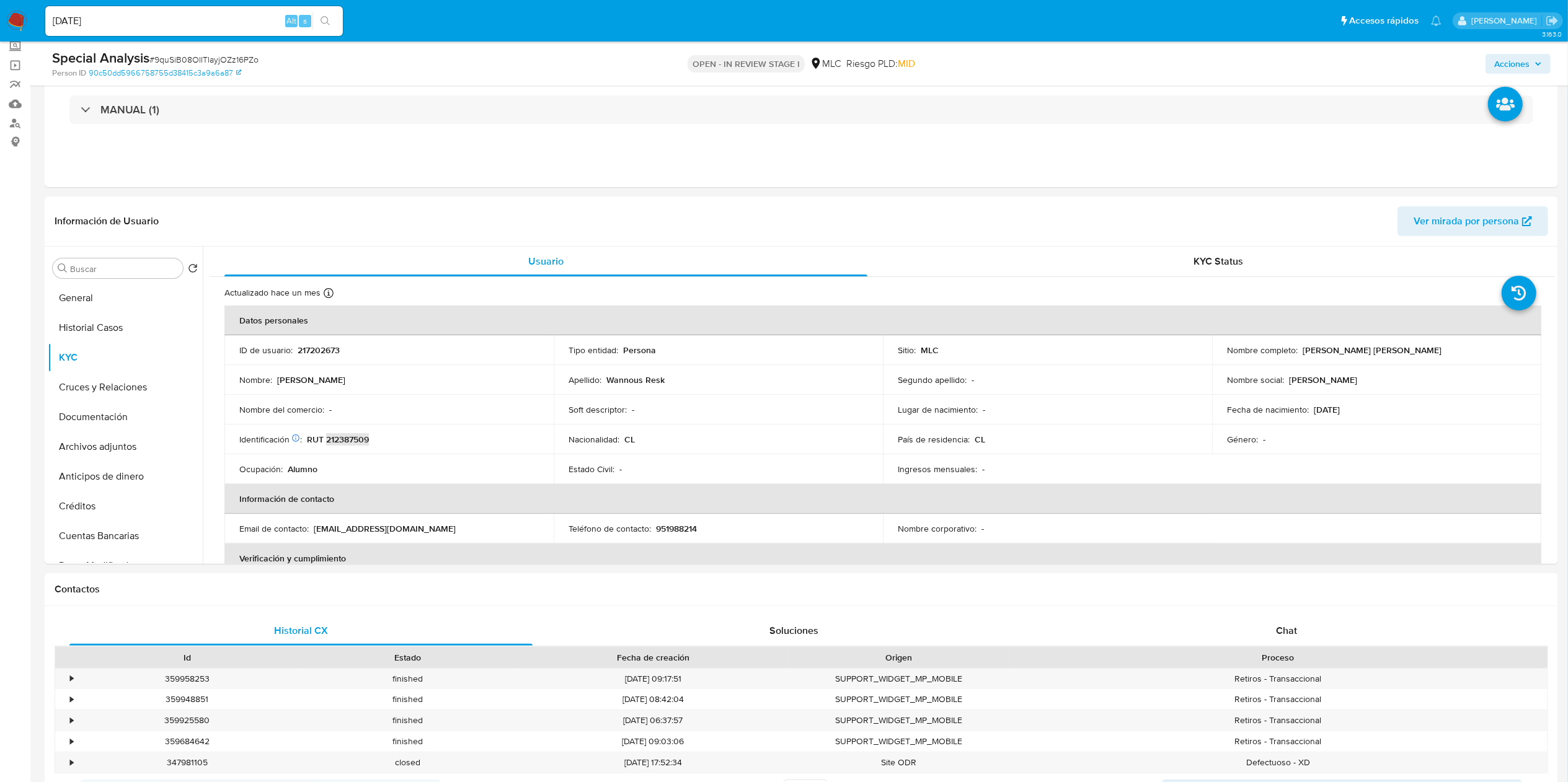
scroll to position [0, 0]
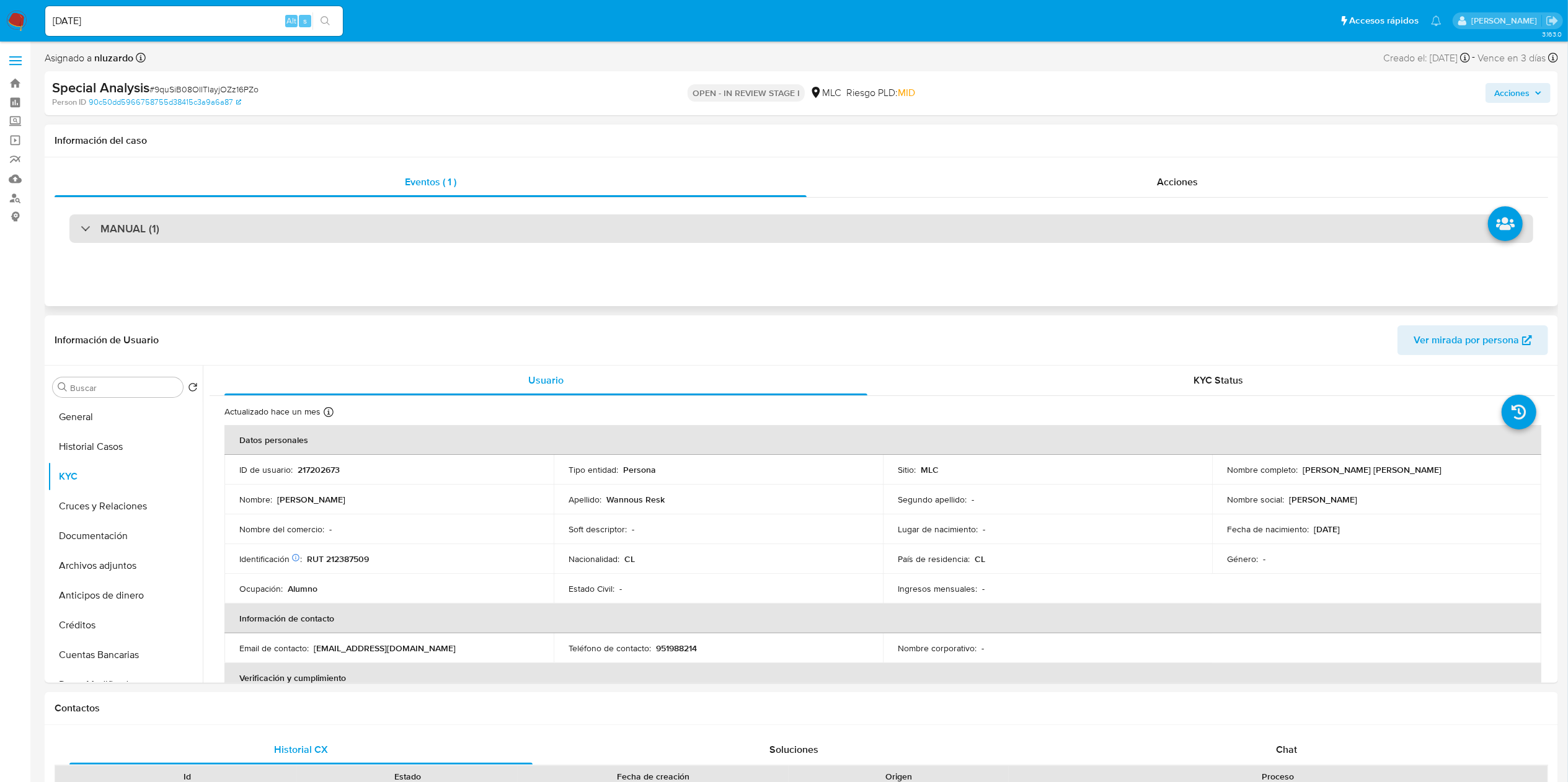
click at [157, 221] on div "MANUAL (1)" at bounding box center [801, 229] width 1463 height 29
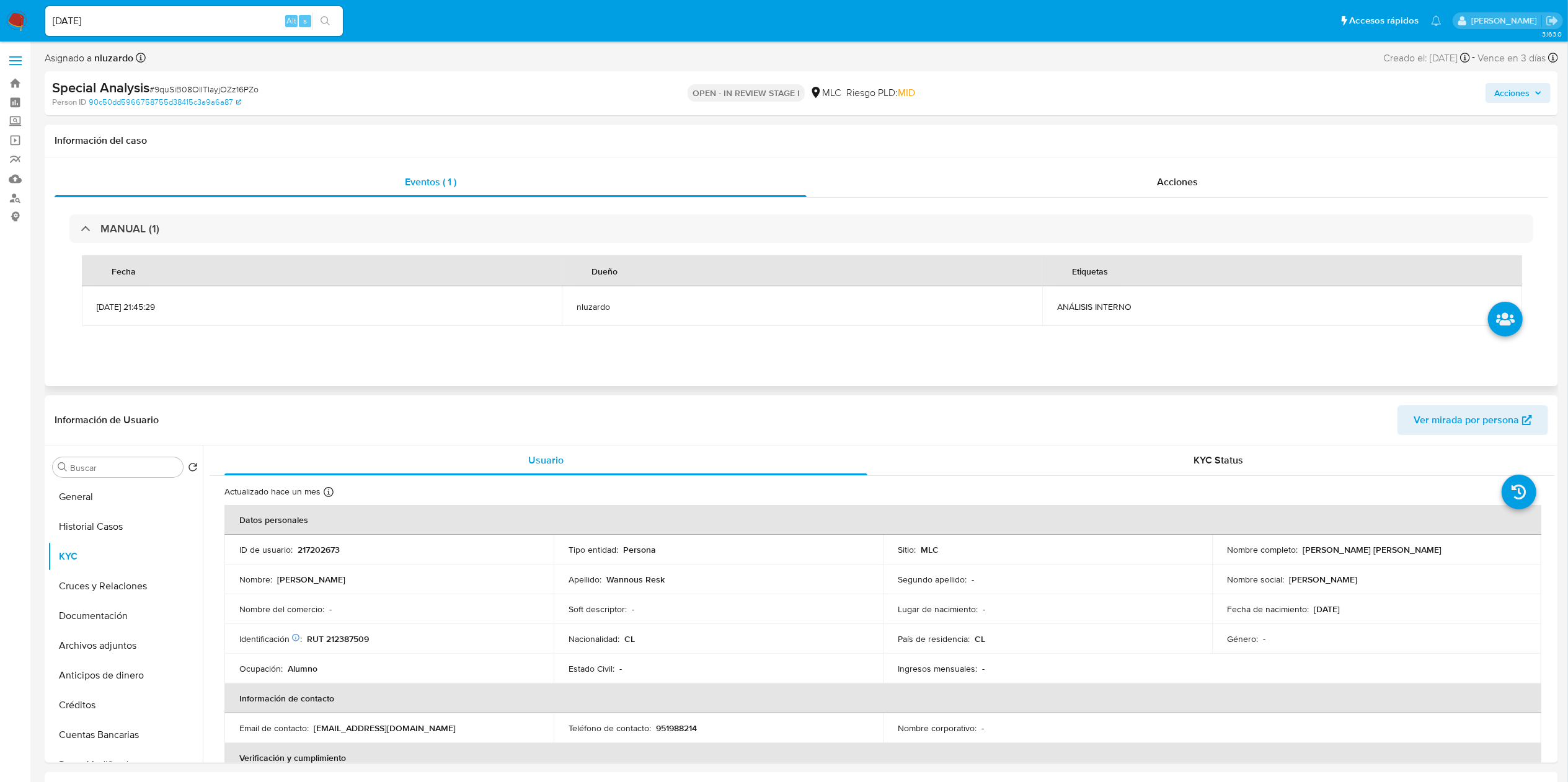
click at [1057, 316] on td "ANÁLISIS INTERNO" at bounding box center [1282, 306] width 480 height 40
click at [1057, 316] on td "ANÁLISIS INTERNO" at bounding box center [1282, 306] width 480 height 40
copy span "ANÁLISIS INTERNO"
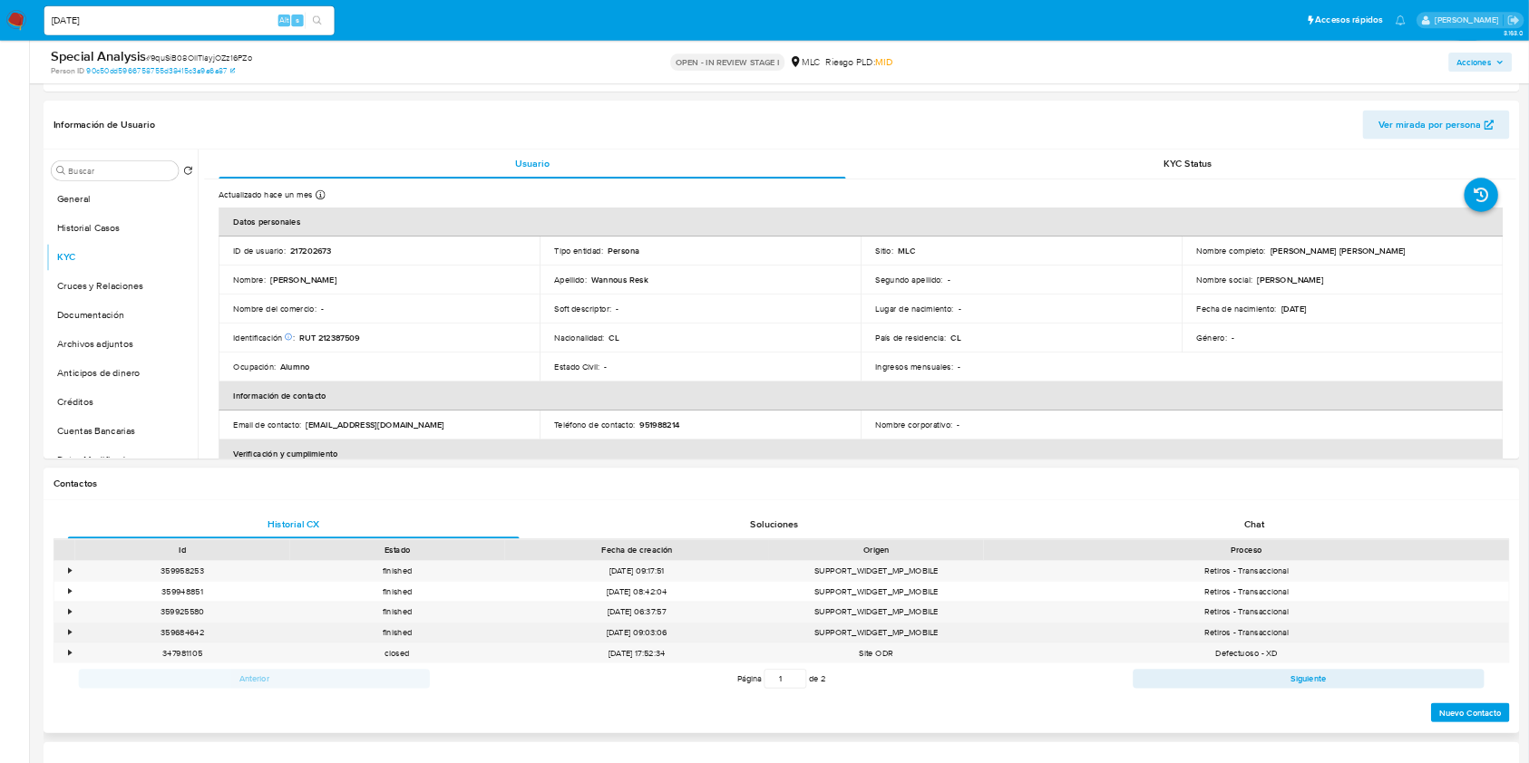
scroll to position [181, 0]
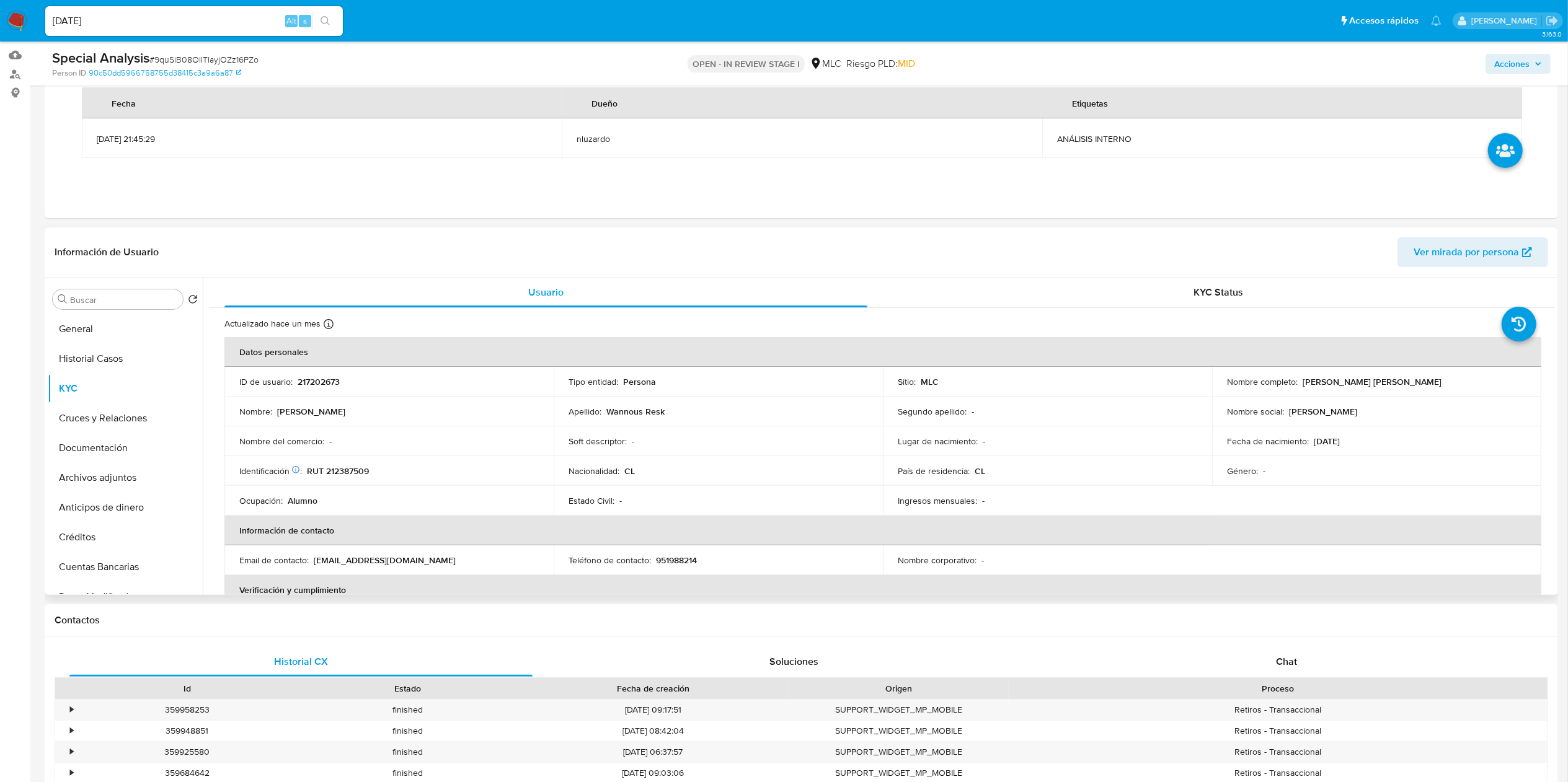
click at [1164, 537] on th "Información de contacto" at bounding box center [883, 530] width 1317 height 30
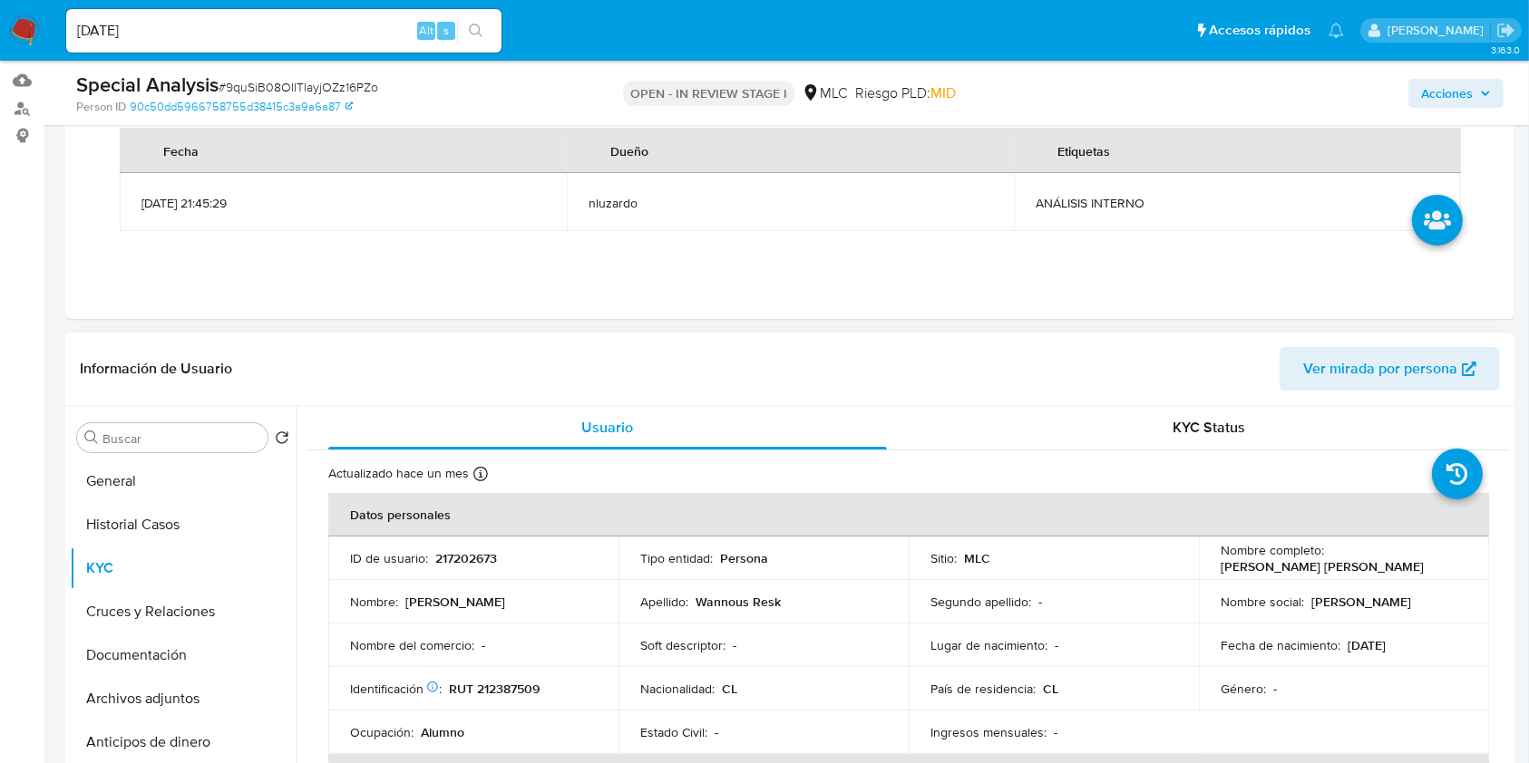
drag, startPoint x: 1509, startPoint y: 417, endPoint x: 1512, endPoint y: 446, distance: 29.2
click at [1512, 447] on div "Buscar Volver al orden por defecto General Historial Casos KYC Cruces y Relacio…" at bounding box center [789, 638] width 1449 height 464
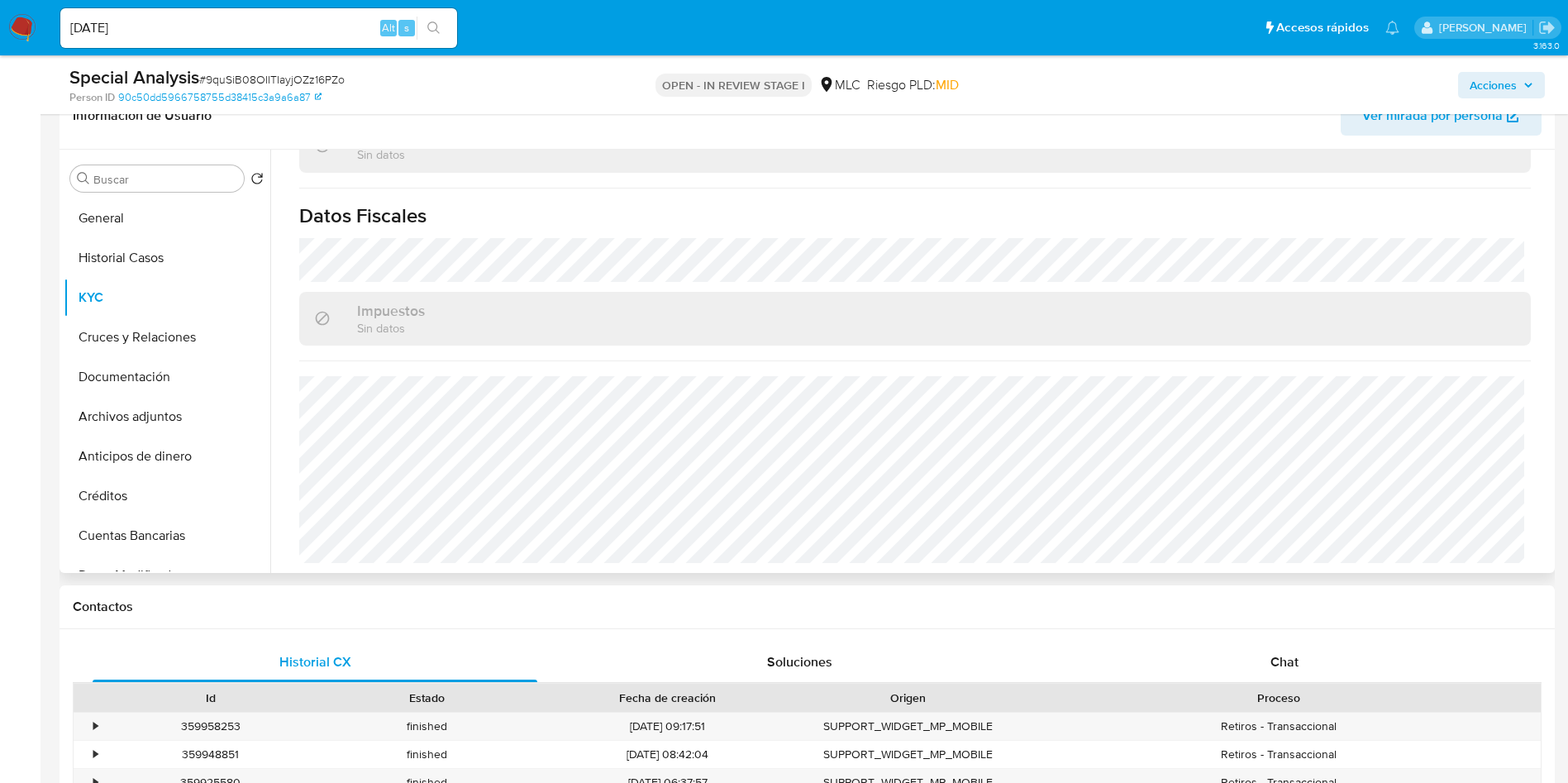
scroll to position [909, 0]
click at [115, 170] on div "Buscar" at bounding box center [157, 178] width 173 height 26
click at [119, 172] on input "Buscar" at bounding box center [165, 180] width 144 height 15
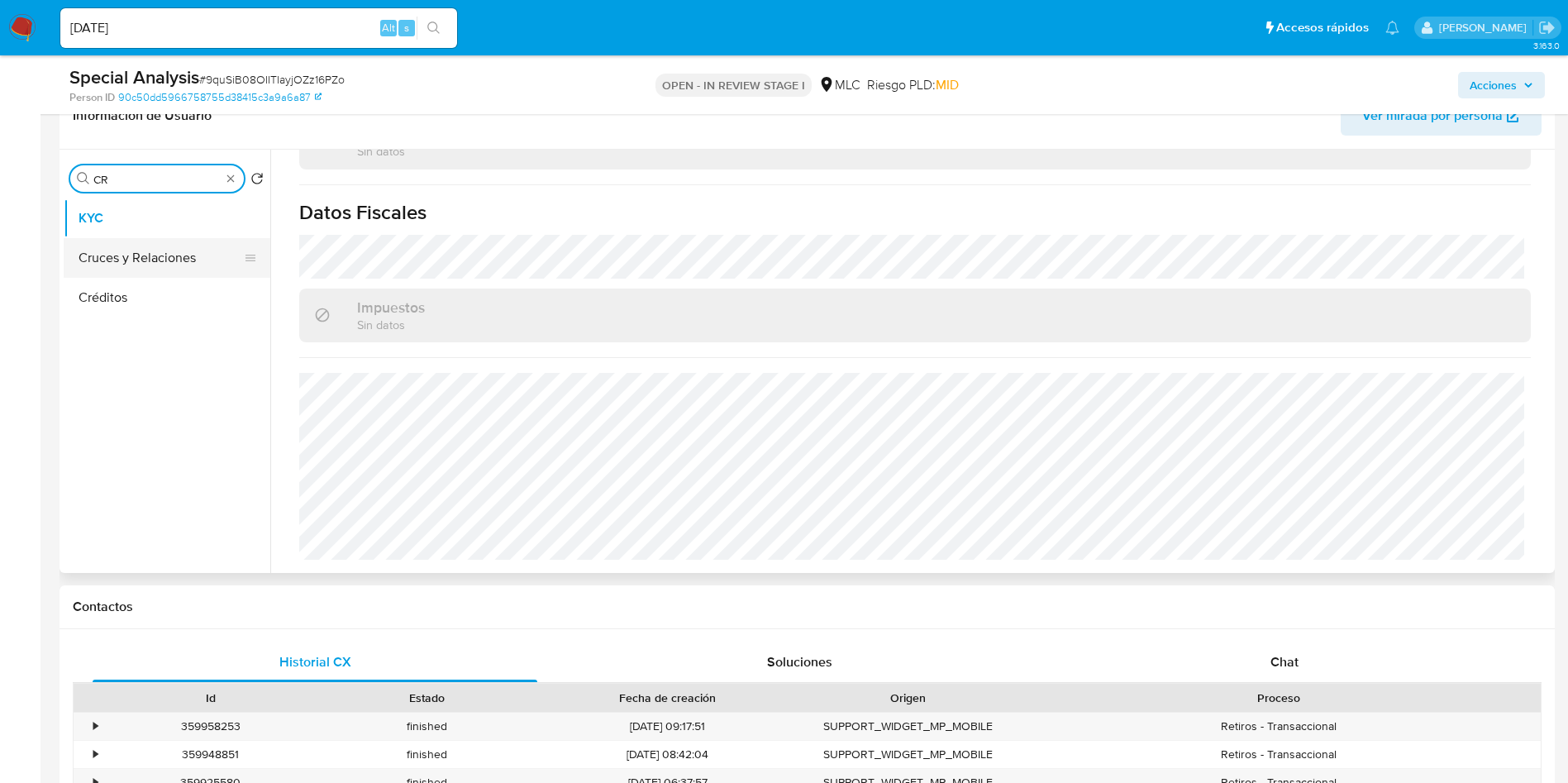
type input "CR"
click at [132, 244] on button "Cruces y Relaciones" at bounding box center [160, 258] width 193 height 40
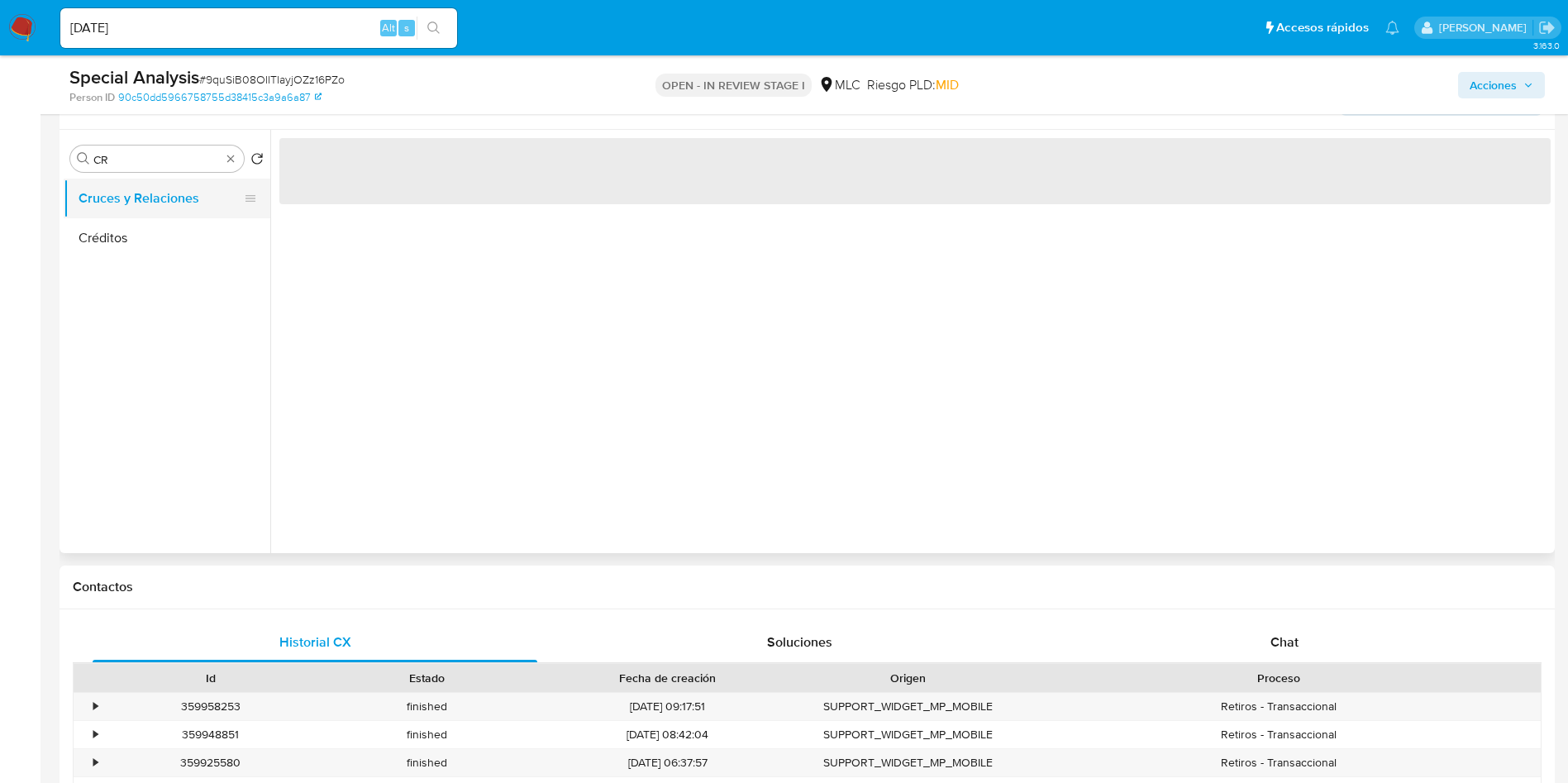
scroll to position [0, 0]
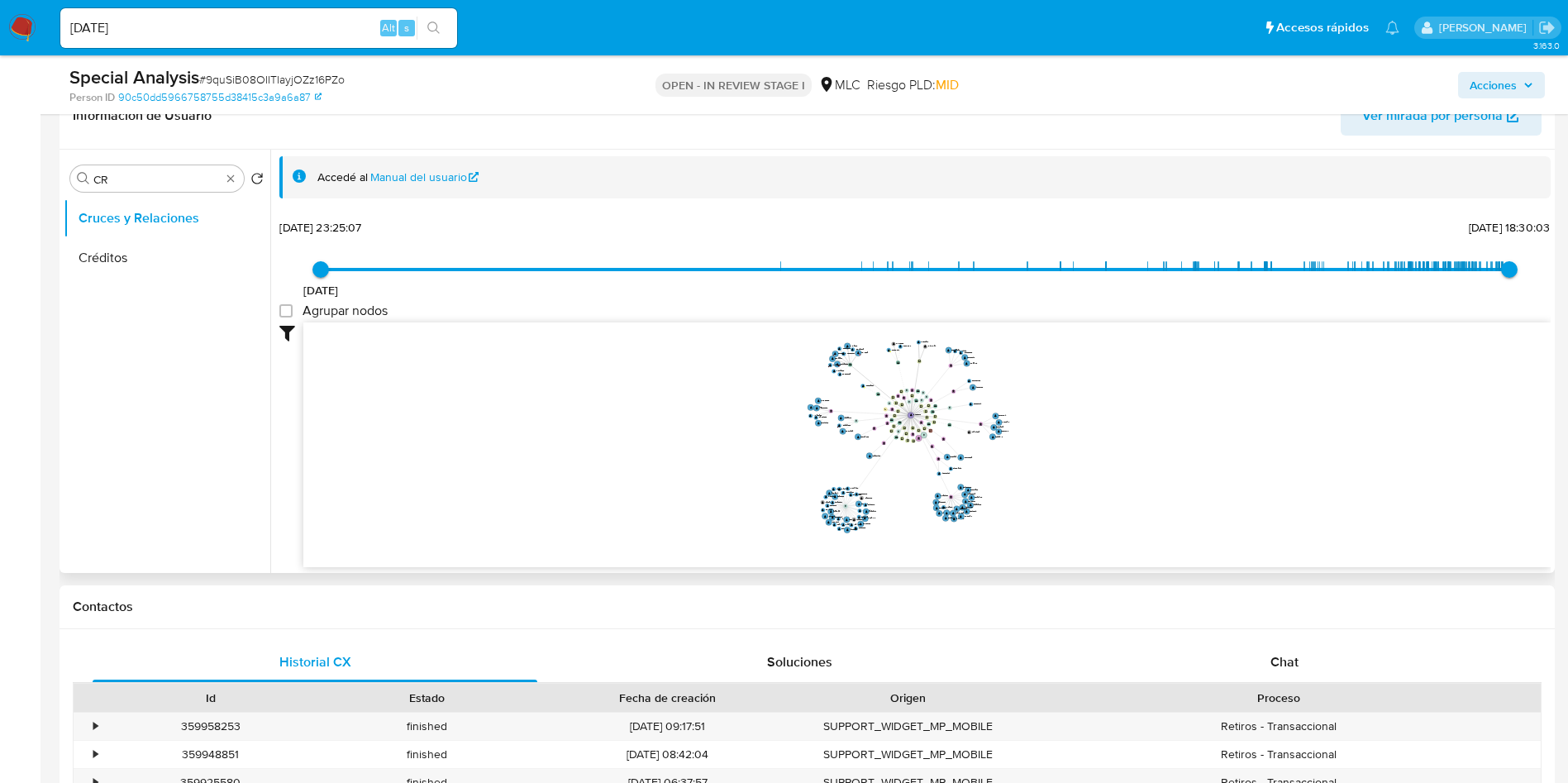
drag, startPoint x: 931, startPoint y: 452, endPoint x: 932, endPoint y: 482, distance: 30.0
click at [932, 482] on icon "device-5ff4d7a308813b0017ecd810  device-674e0054e841b1fd62c27d19  device-667e…" at bounding box center [927, 442] width 1247 height 240
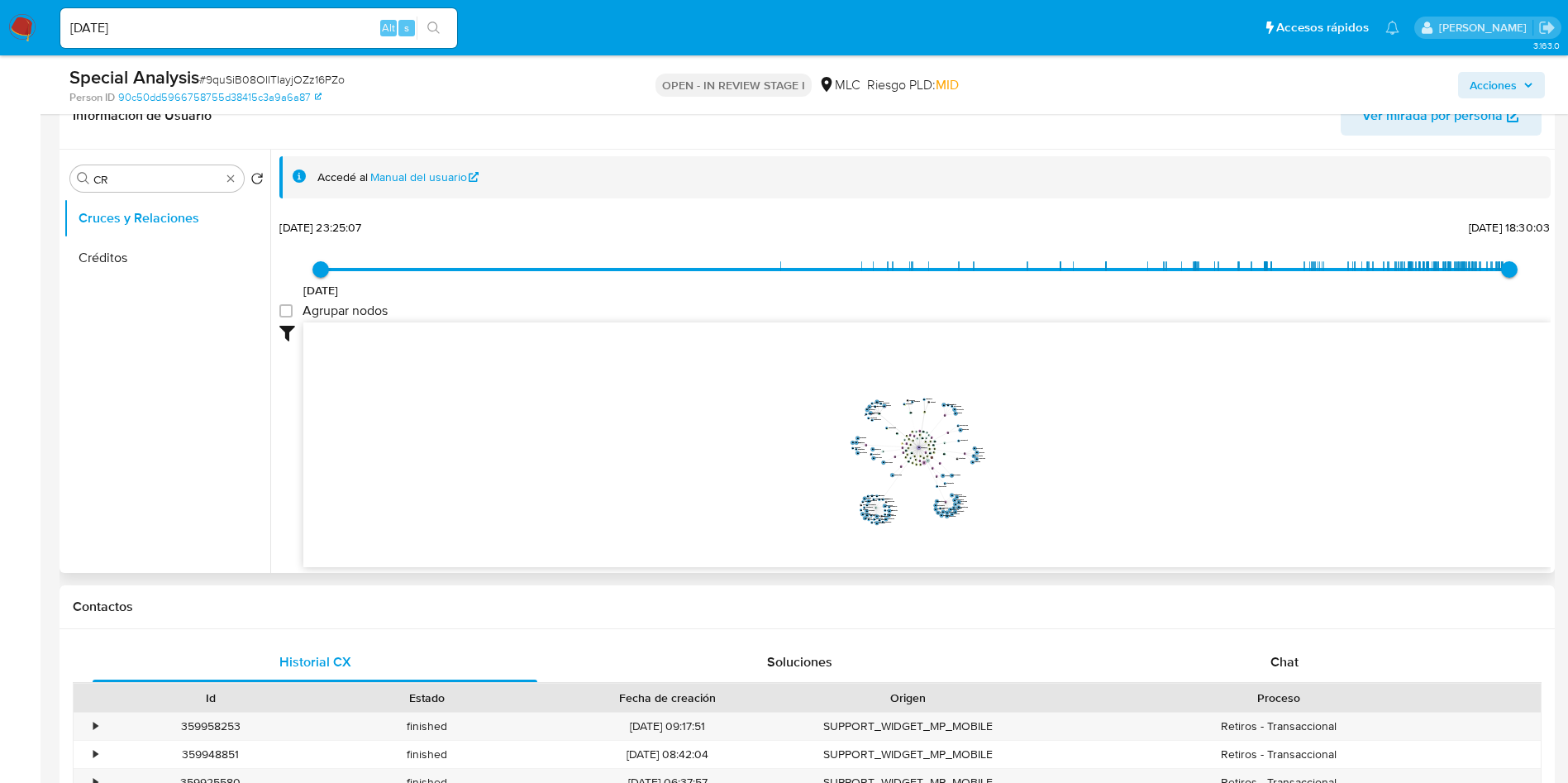
click at [933, 473] on icon "device-5ff4d7a308813b0017ecd810  device-674e0054e841b1fd62c27d19  device-667e…" at bounding box center [927, 442] width 1247 height 240
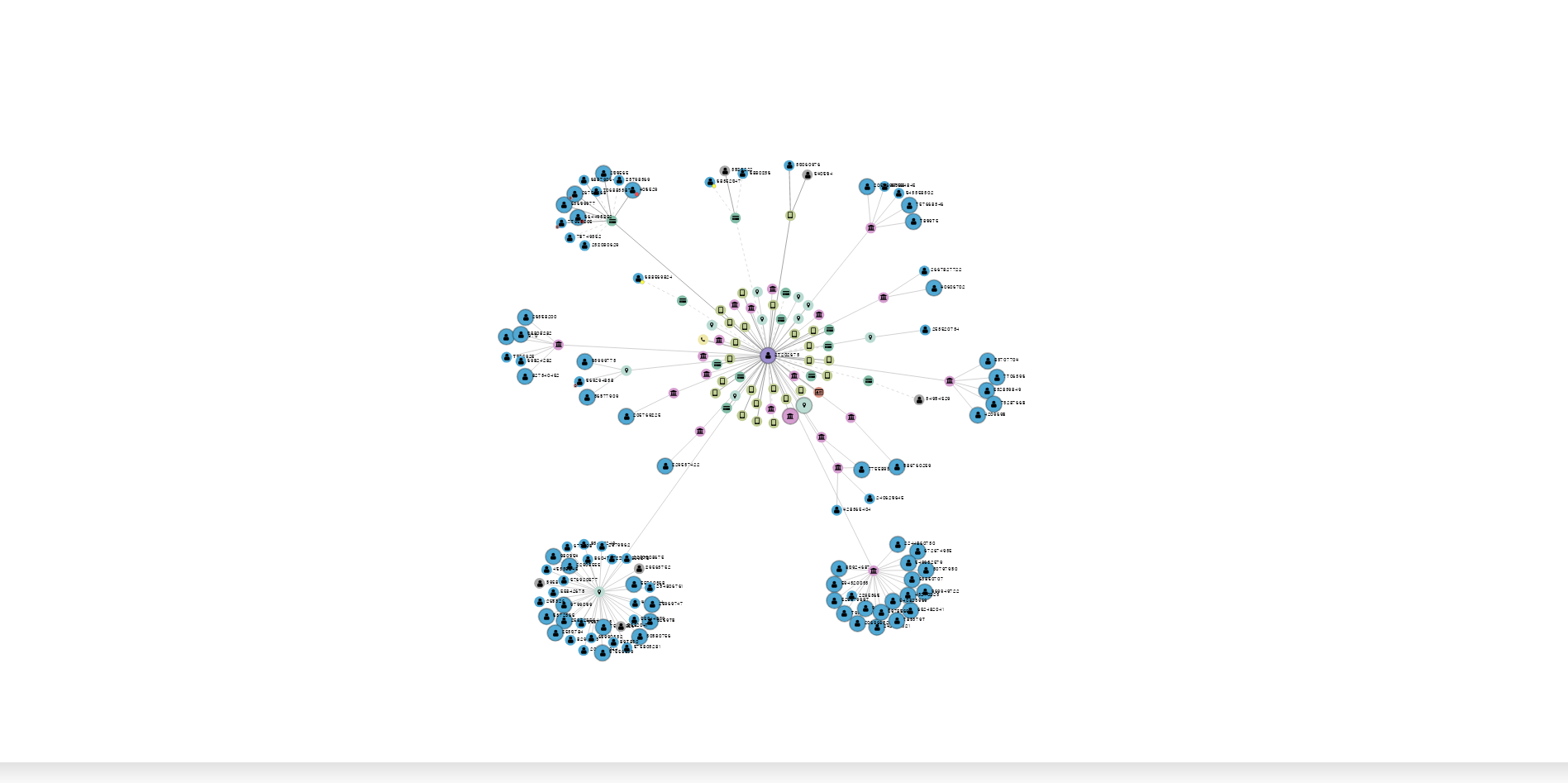
click at [1040, 460] on icon "device-5ff4d7a308813b0017ecd810  device-674e0054e841b1fd62c27d19  device-667e…" at bounding box center [927, 442] width 1247 height 240
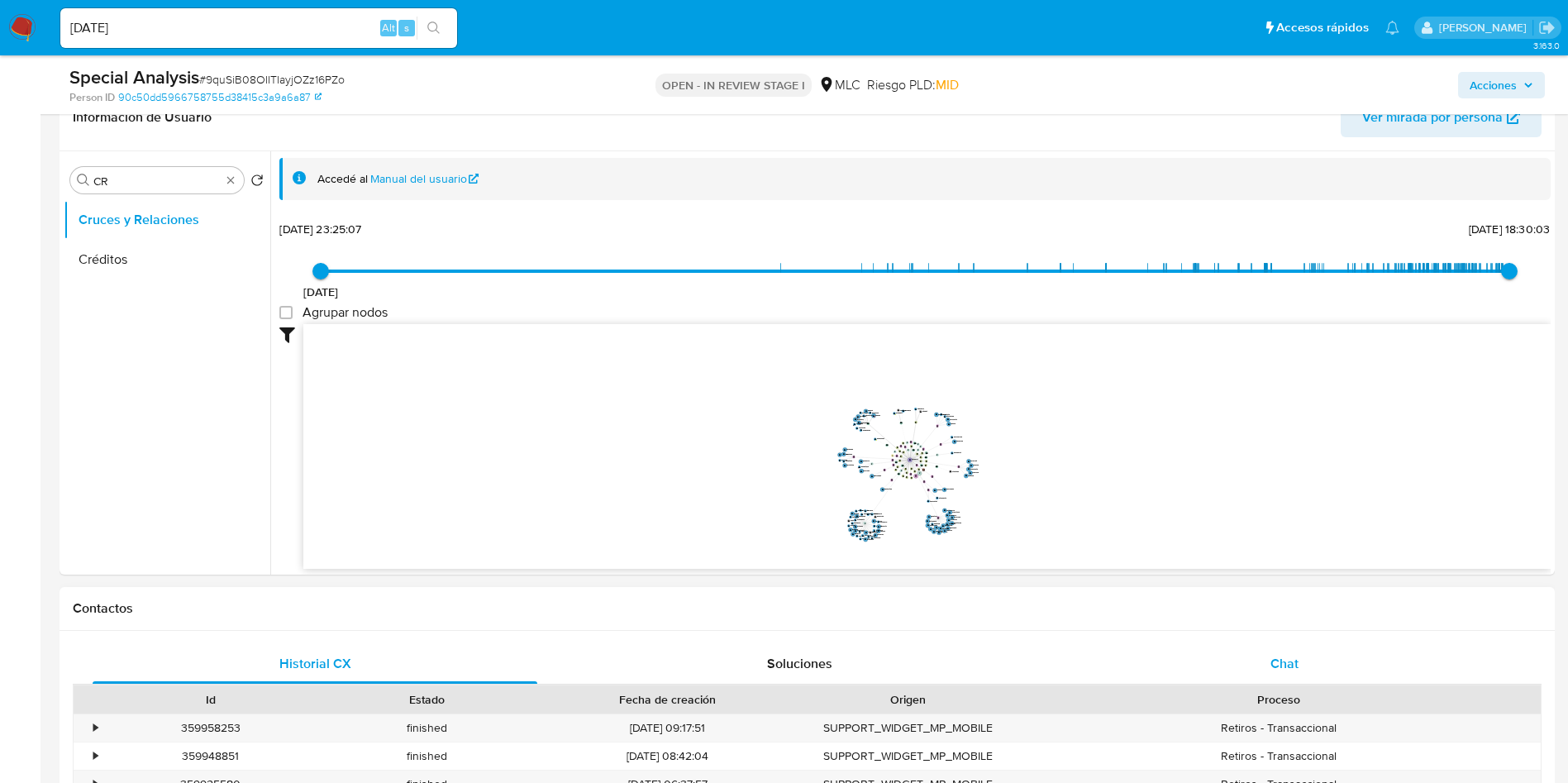
click at [1243, 650] on div "Chat" at bounding box center [1284, 664] width 445 height 40
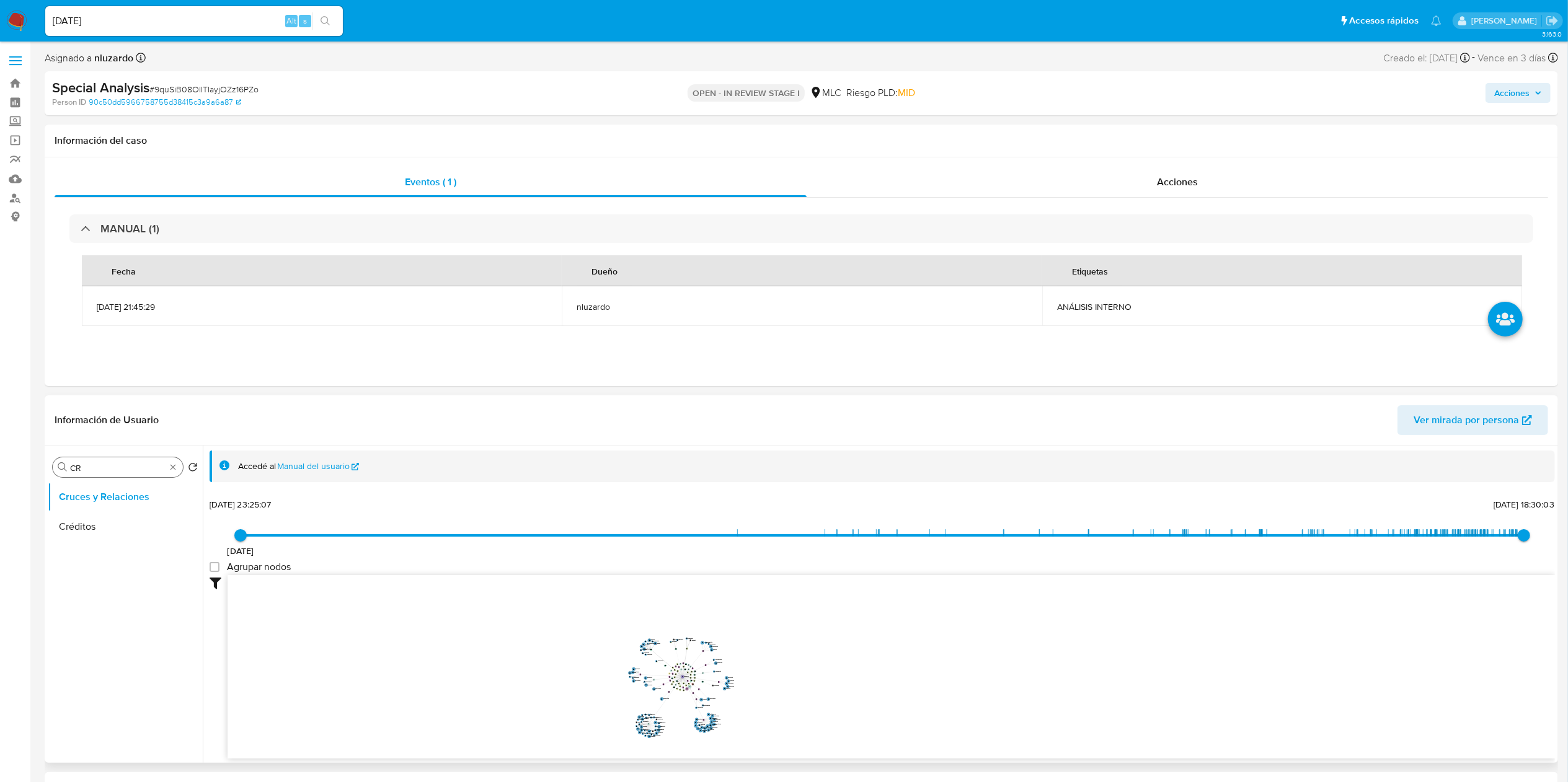
click at [123, 459] on div "Buscar CR" at bounding box center [118, 467] width 130 height 20
click at [119, 463] on input "CR" at bounding box center [118, 468] width 96 height 11
type input "doc"
click at [88, 518] on button "Documentación" at bounding box center [120, 527] width 145 height 30
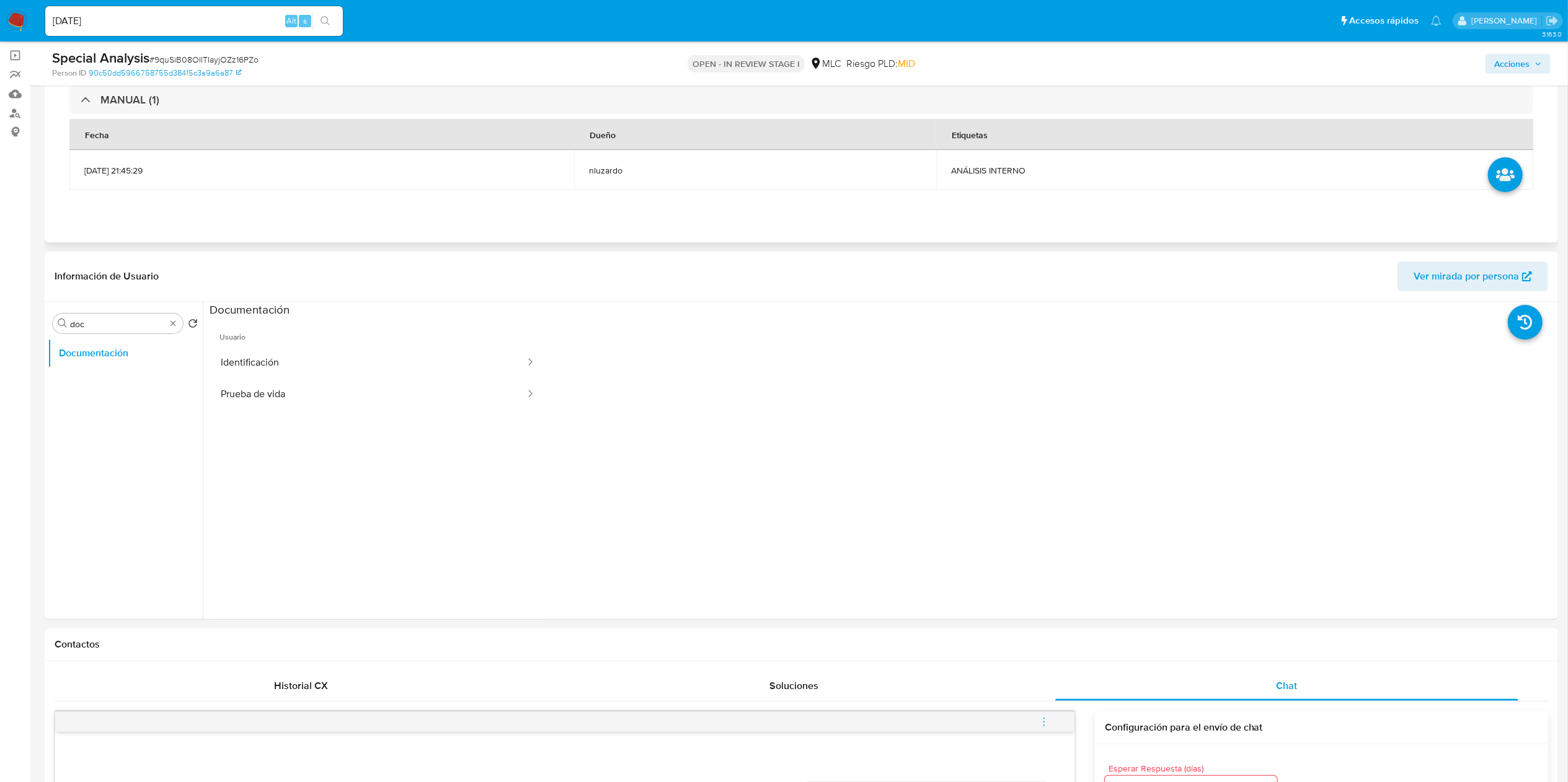
scroll to position [124, 0]
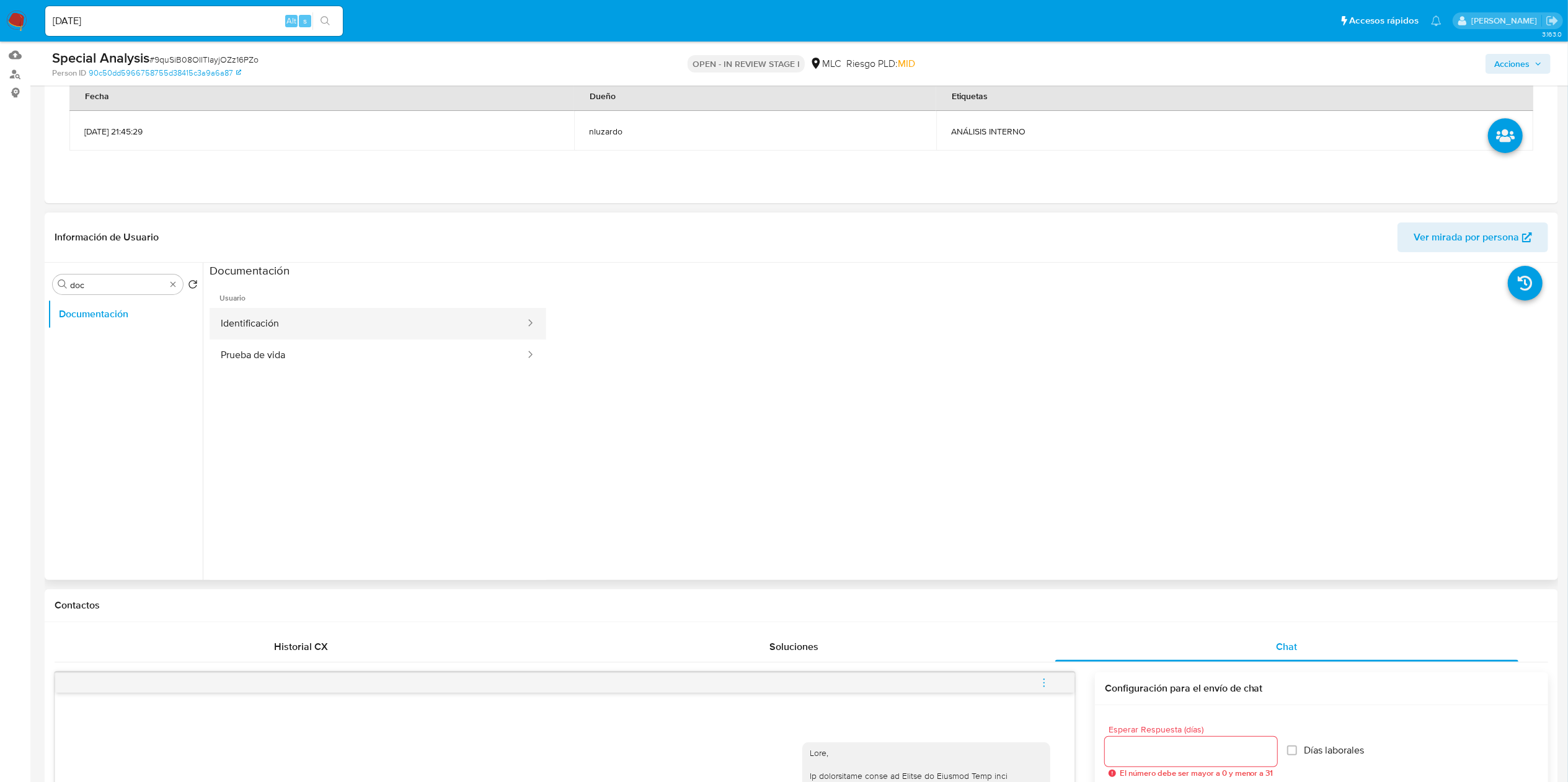
click at [335, 309] on button "Identificación" at bounding box center [367, 324] width 317 height 31
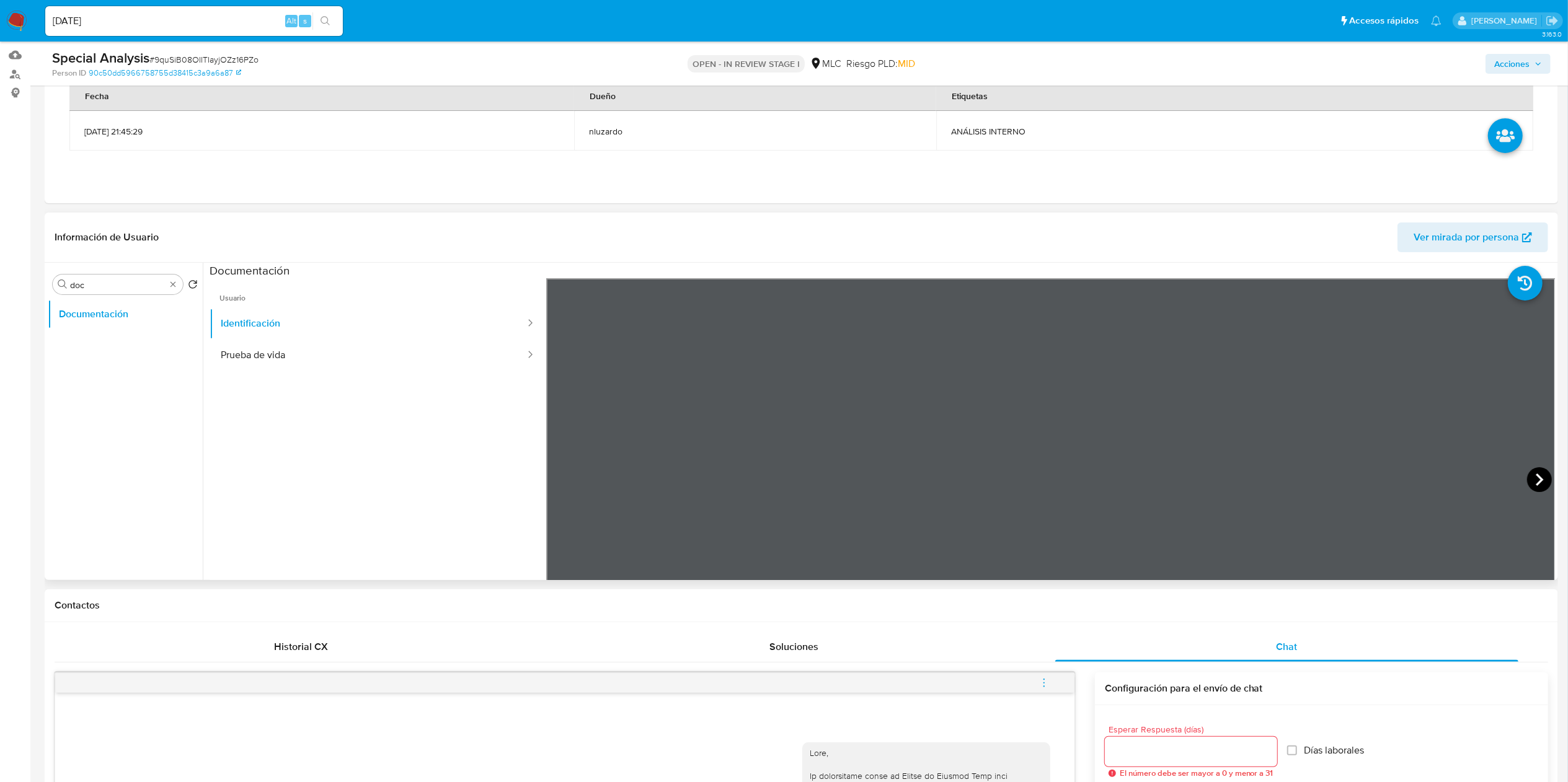
click at [1527, 476] on icon at bounding box center [1539, 480] width 25 height 25
click at [388, 366] on button "Prueba de vida" at bounding box center [367, 355] width 317 height 31
click at [290, 310] on button "Identificación" at bounding box center [367, 324] width 317 height 31
click at [328, 362] on button "Prueba de vida" at bounding box center [367, 355] width 317 height 31
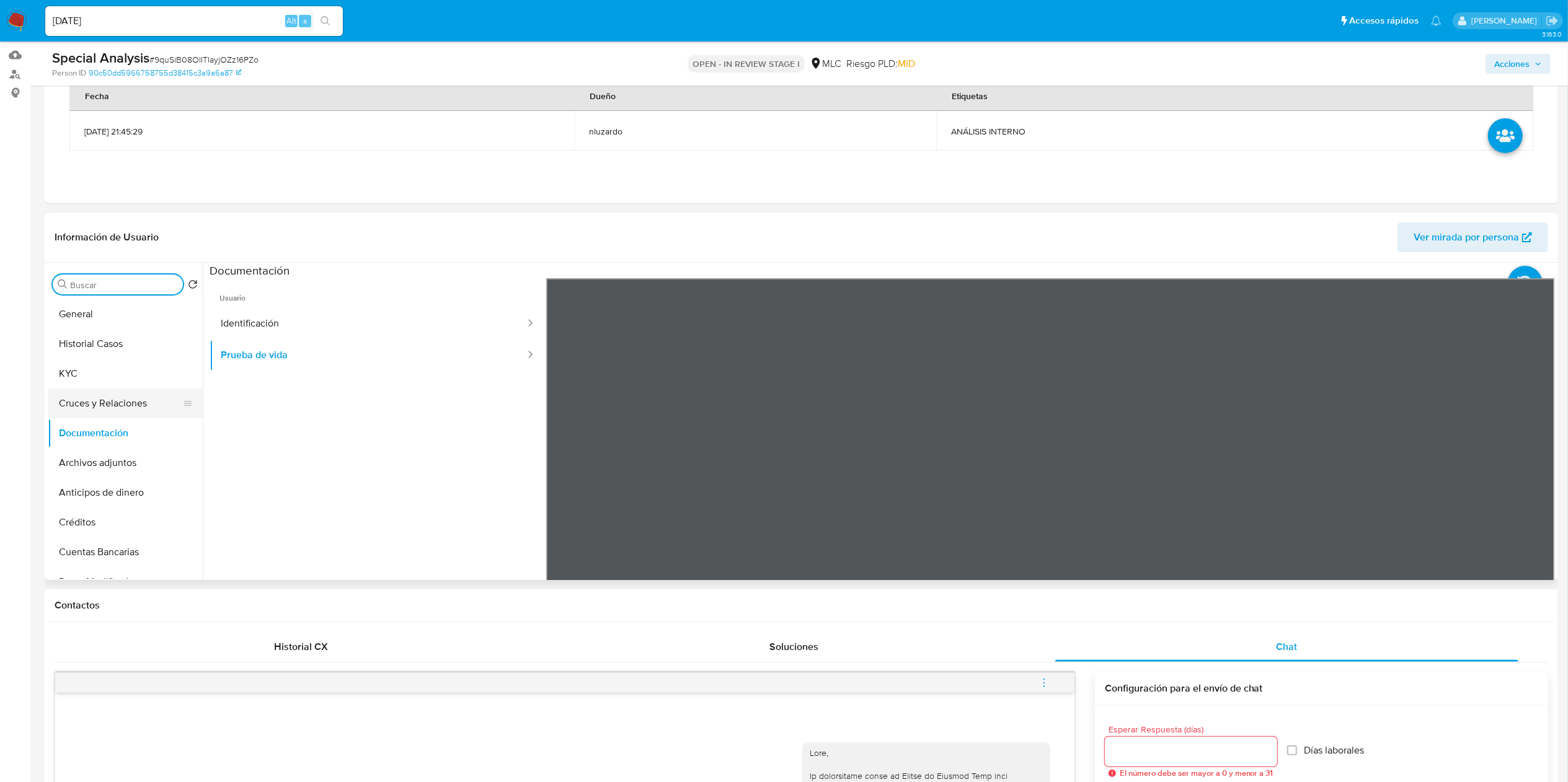
click at [68, 394] on button "Cruces y Relaciones" at bounding box center [120, 403] width 145 height 30
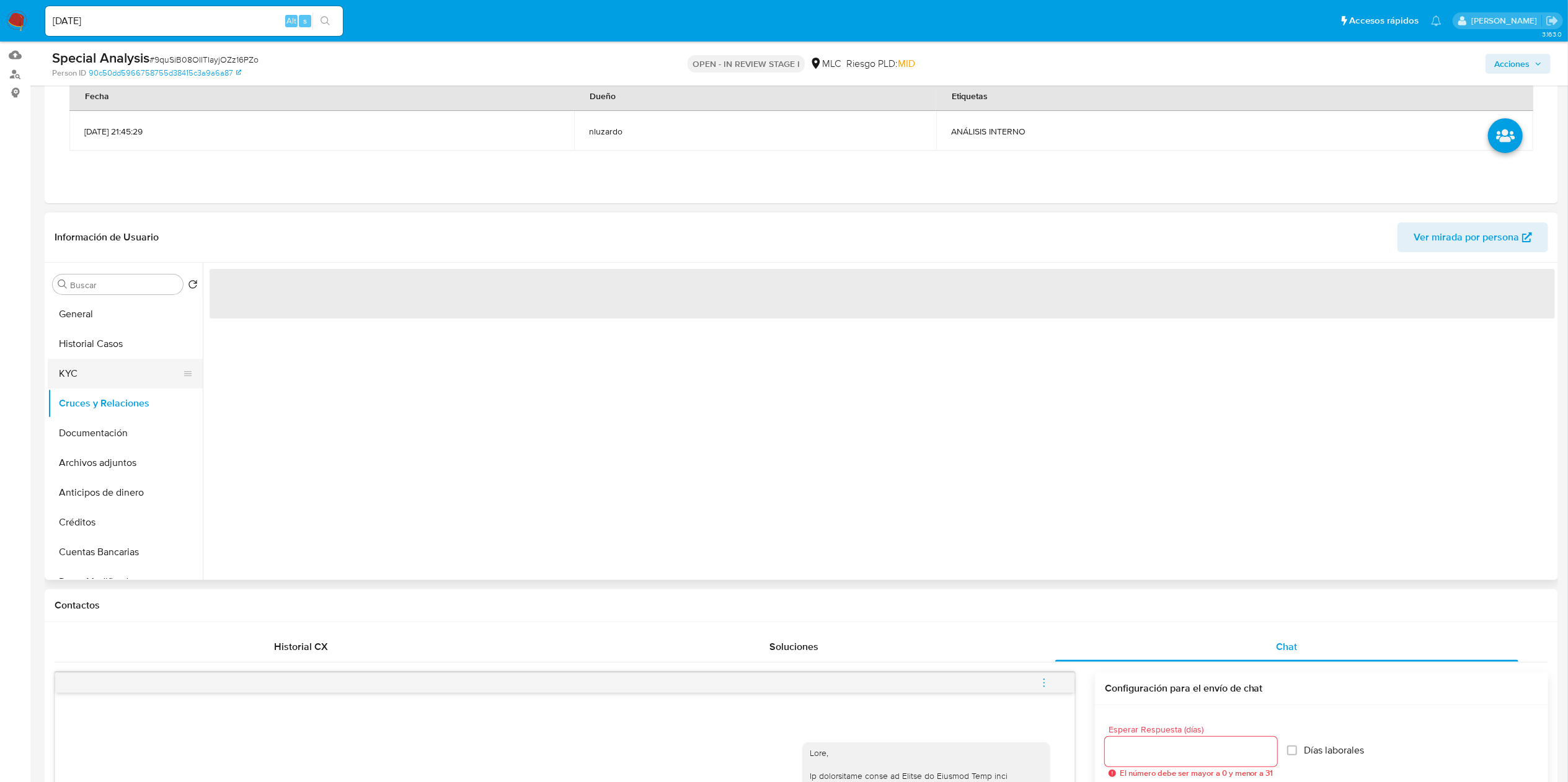
click at [72, 375] on button "KYC" at bounding box center [120, 374] width 145 height 30
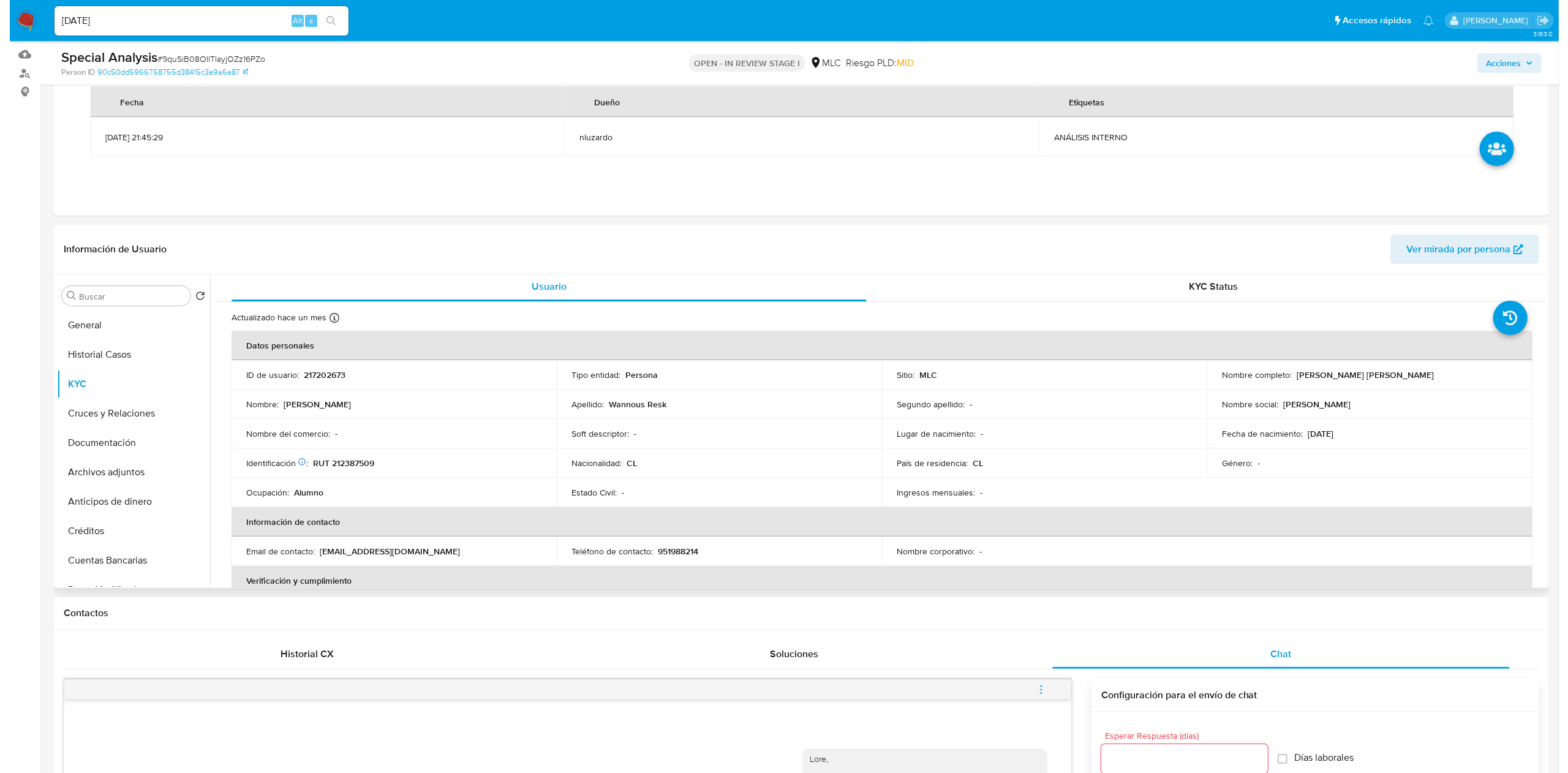
scroll to position [0, 0]
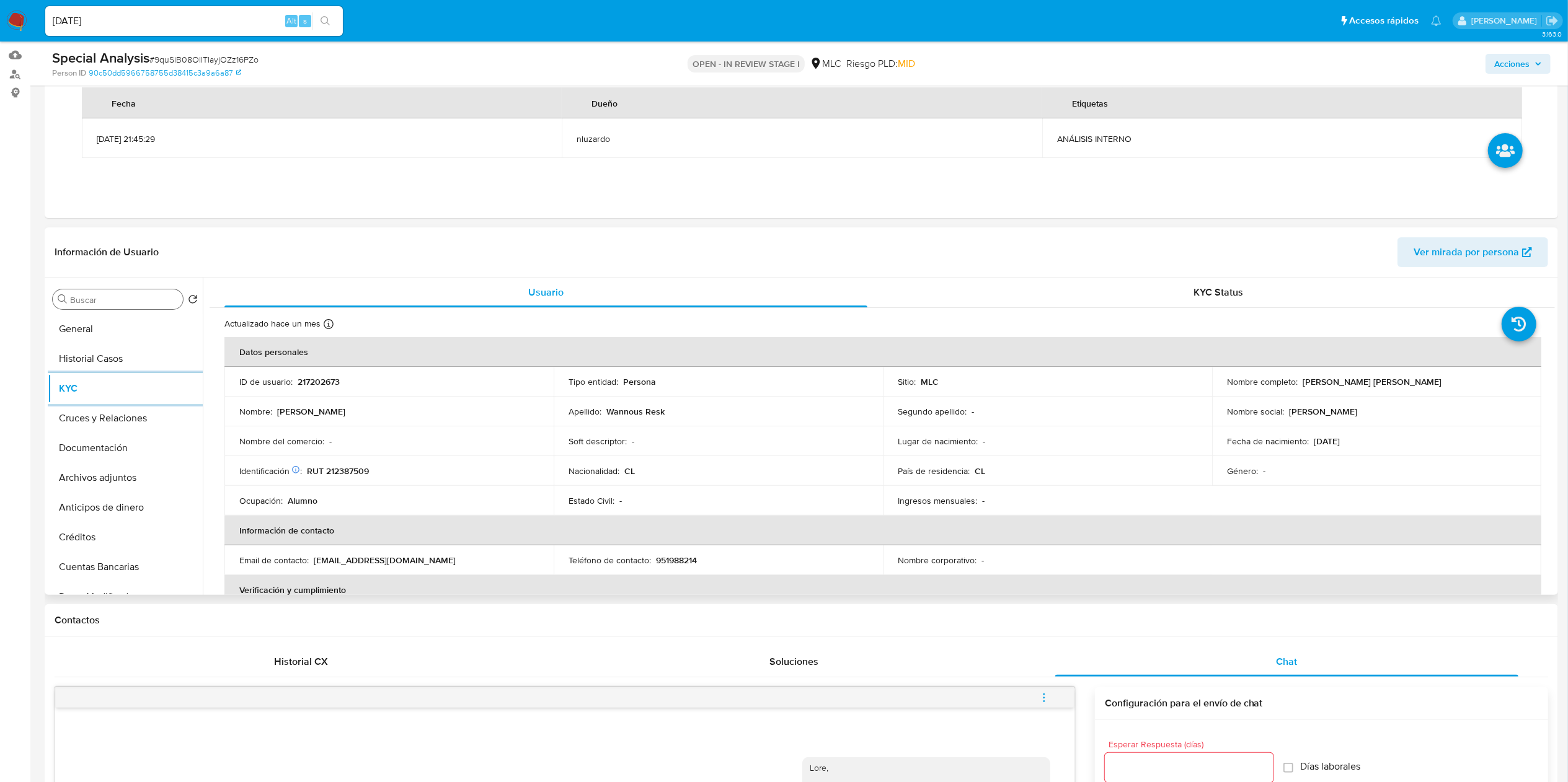
click at [103, 297] on input "Buscar" at bounding box center [124, 300] width 108 height 11
type input "ad"
click at [110, 362] on button "Archivos adjuntos" at bounding box center [120, 359] width 145 height 30
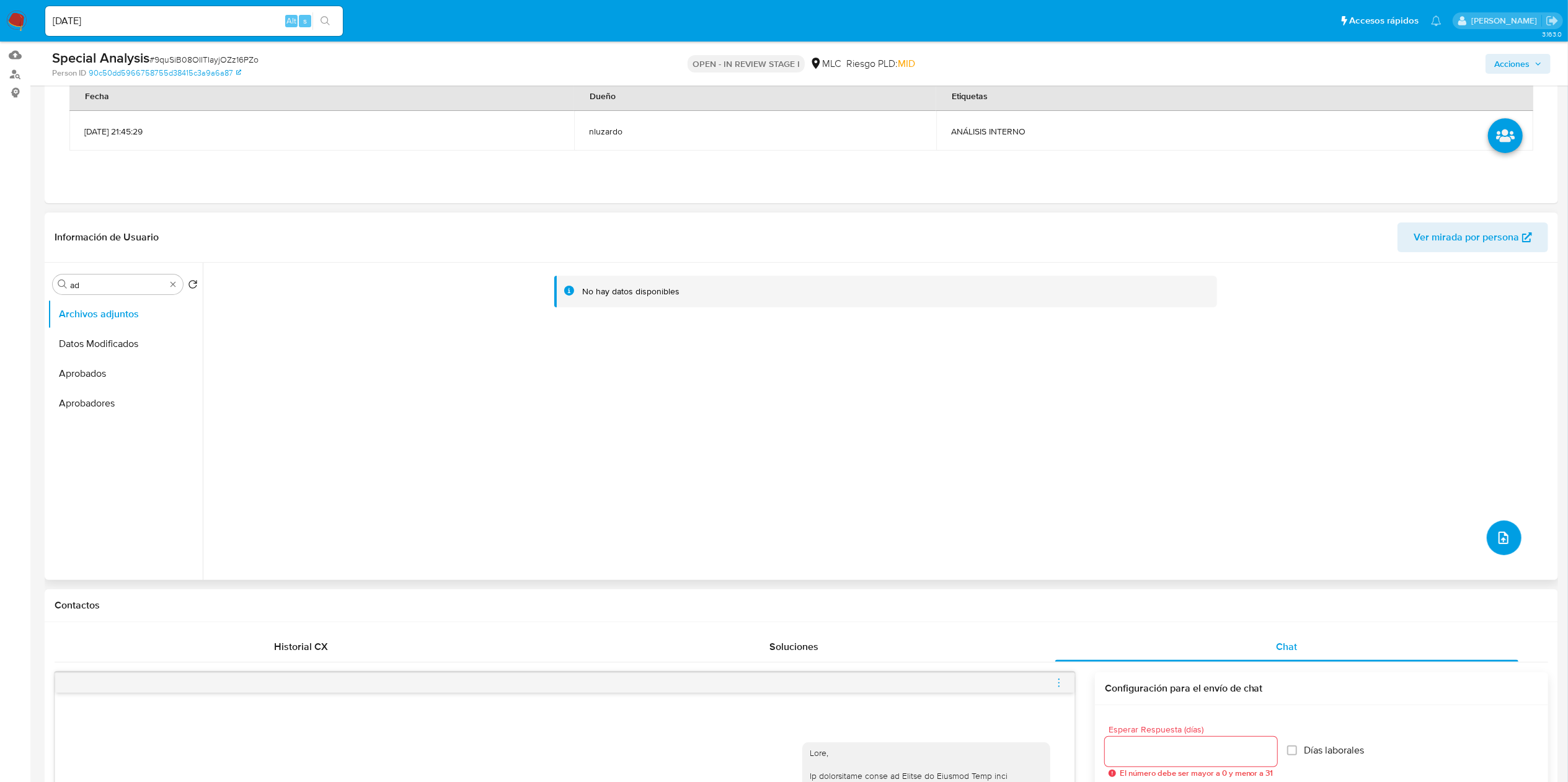
click at [1496, 535] on icon "upload-file" at bounding box center [1504, 538] width 15 height 15
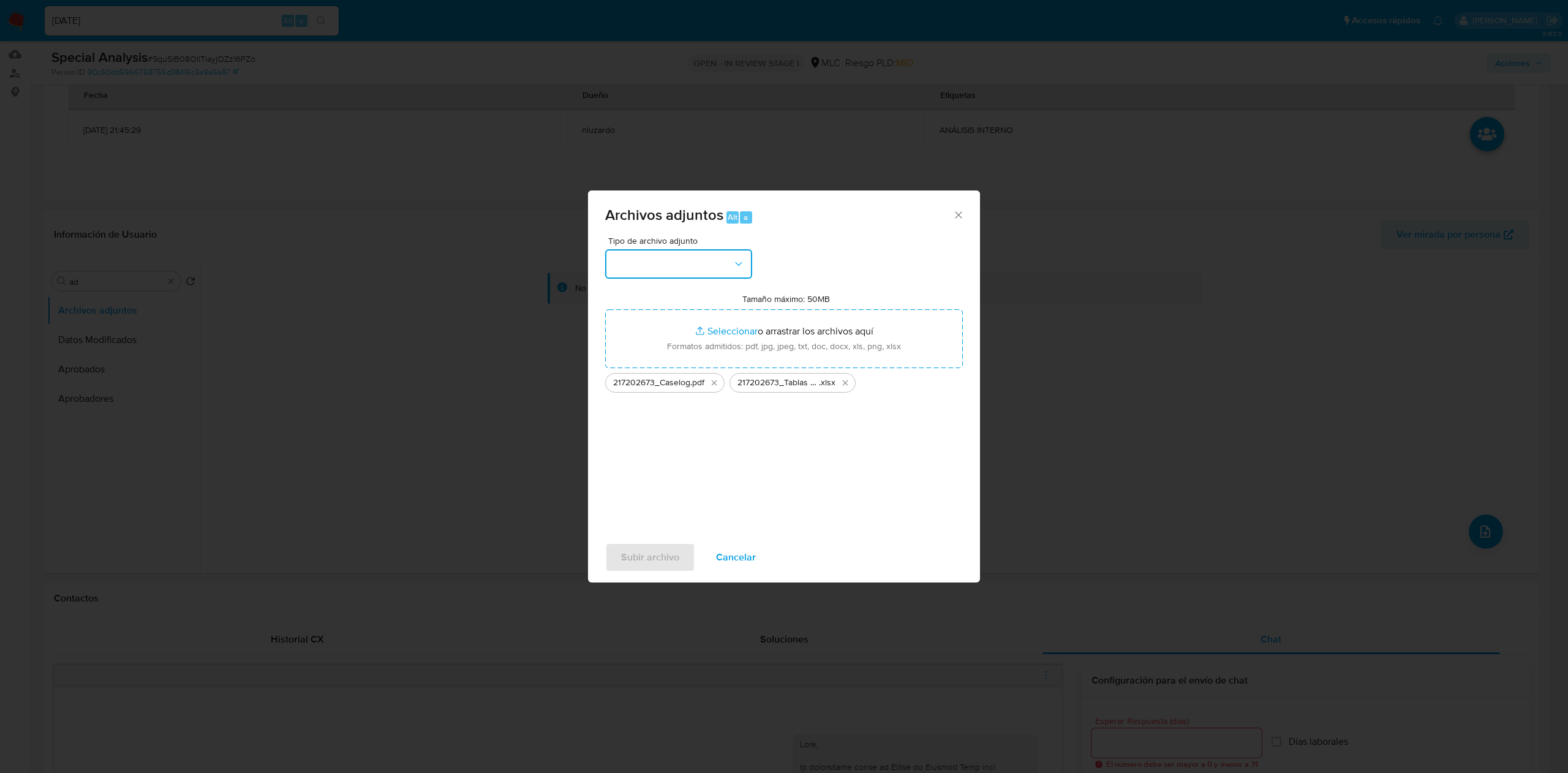
click at [736, 266] on icon "button" at bounding box center [738, 264] width 12 height 12
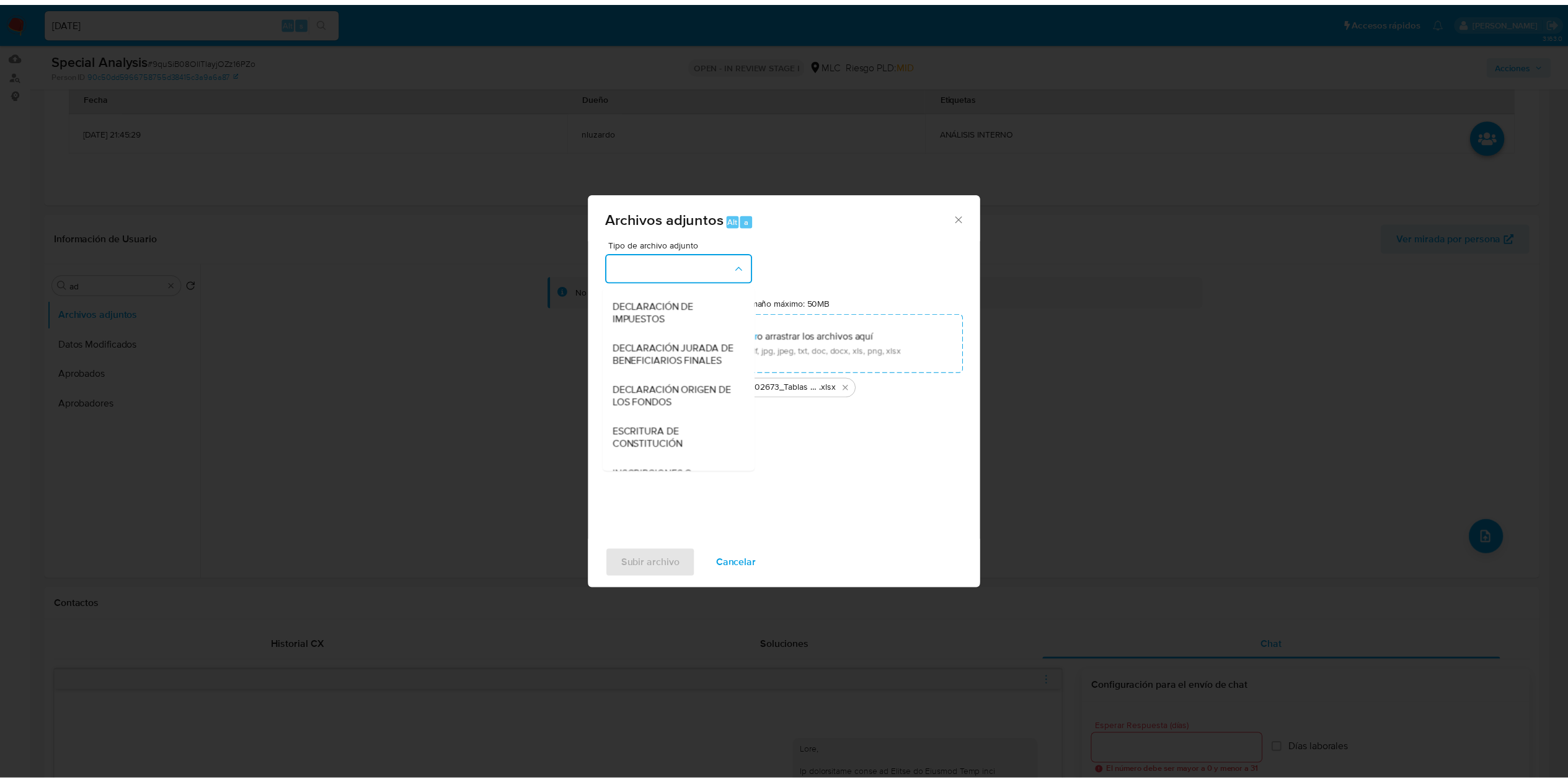
scroll to position [169, 0]
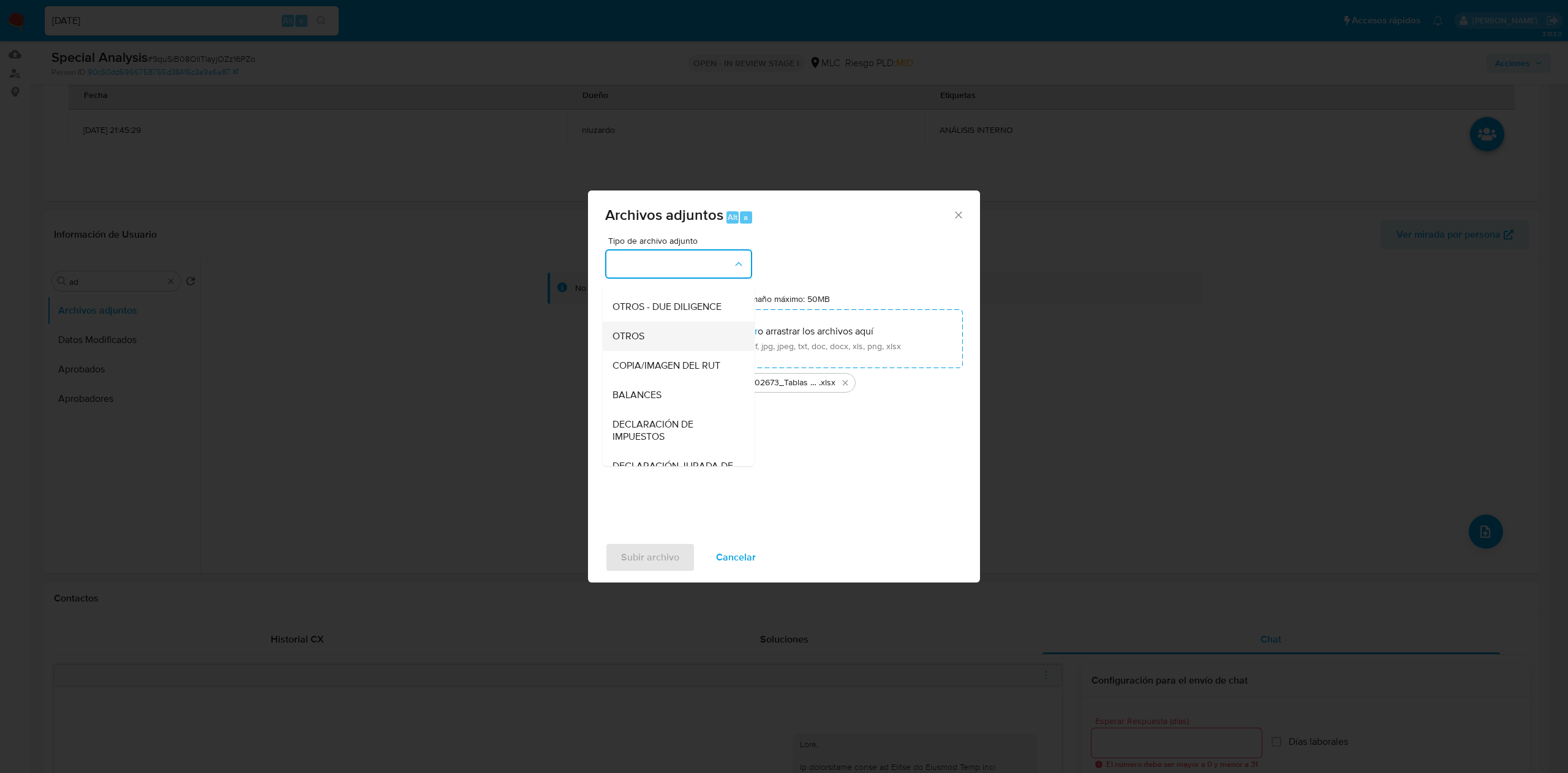
click at [664, 351] on div "OTROS" at bounding box center [675, 336] width 125 height 30
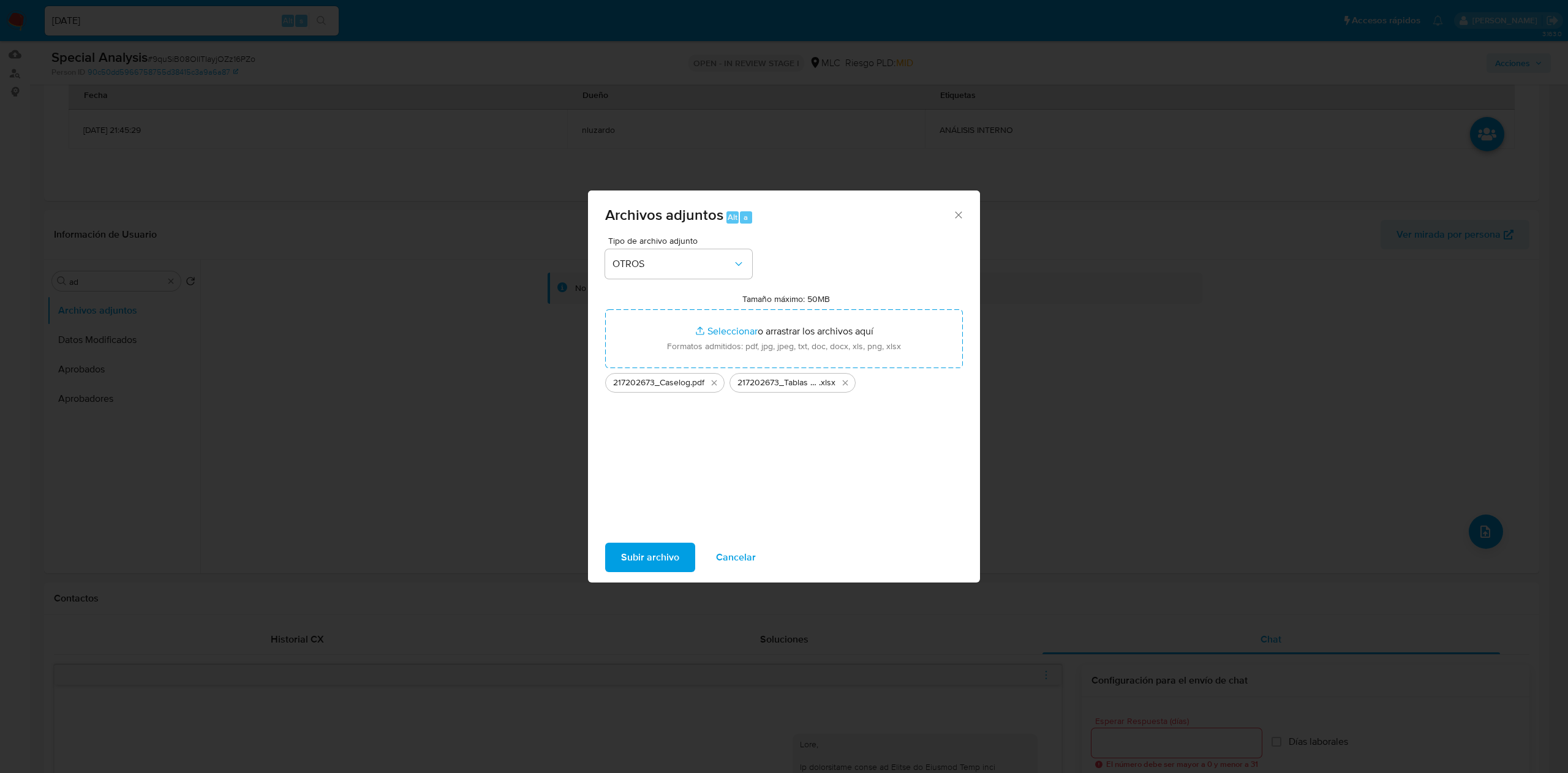
click at [635, 553] on span "Subir archivo" at bounding box center [650, 557] width 58 height 27
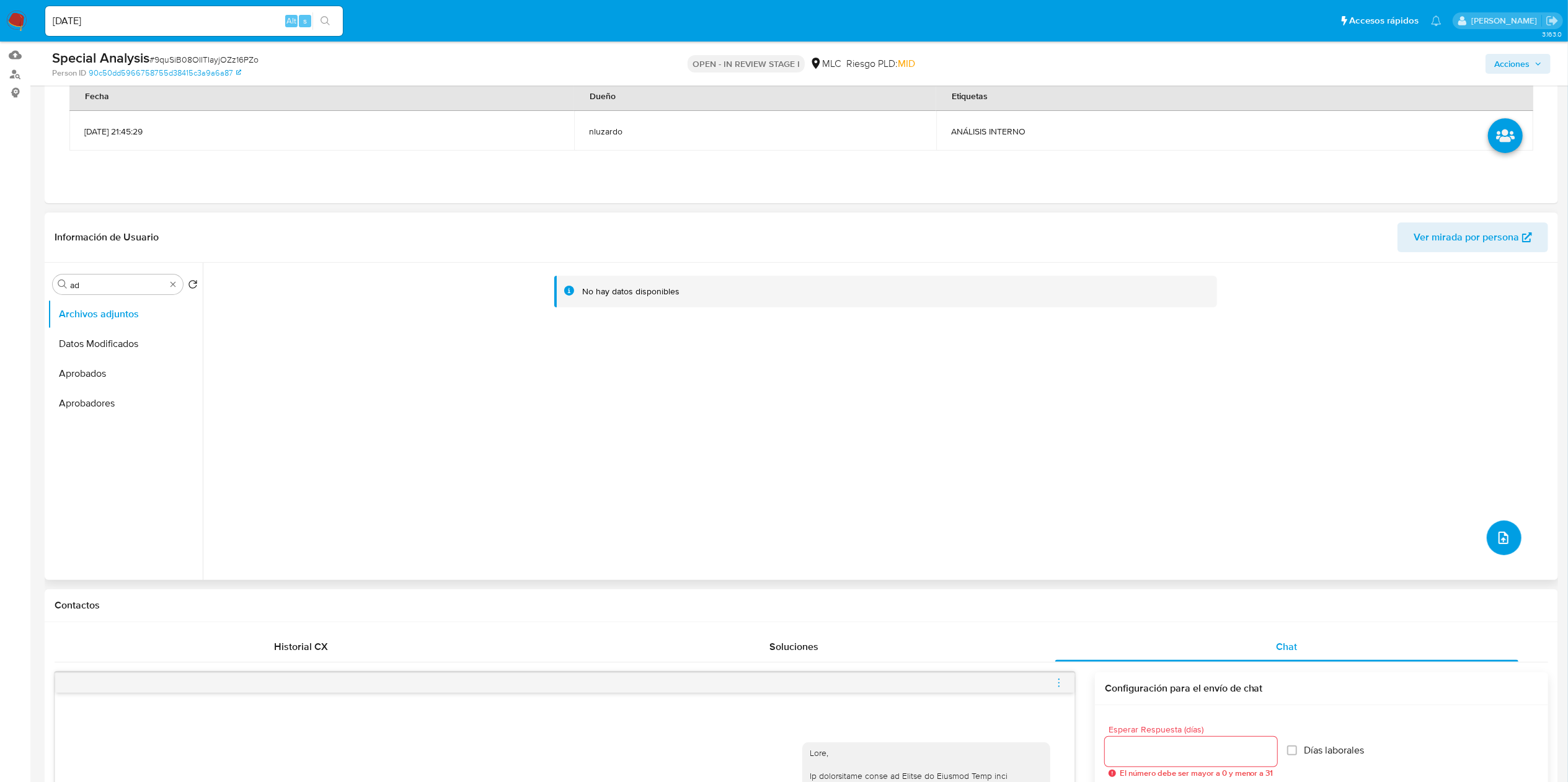
scroll to position [0, 0]
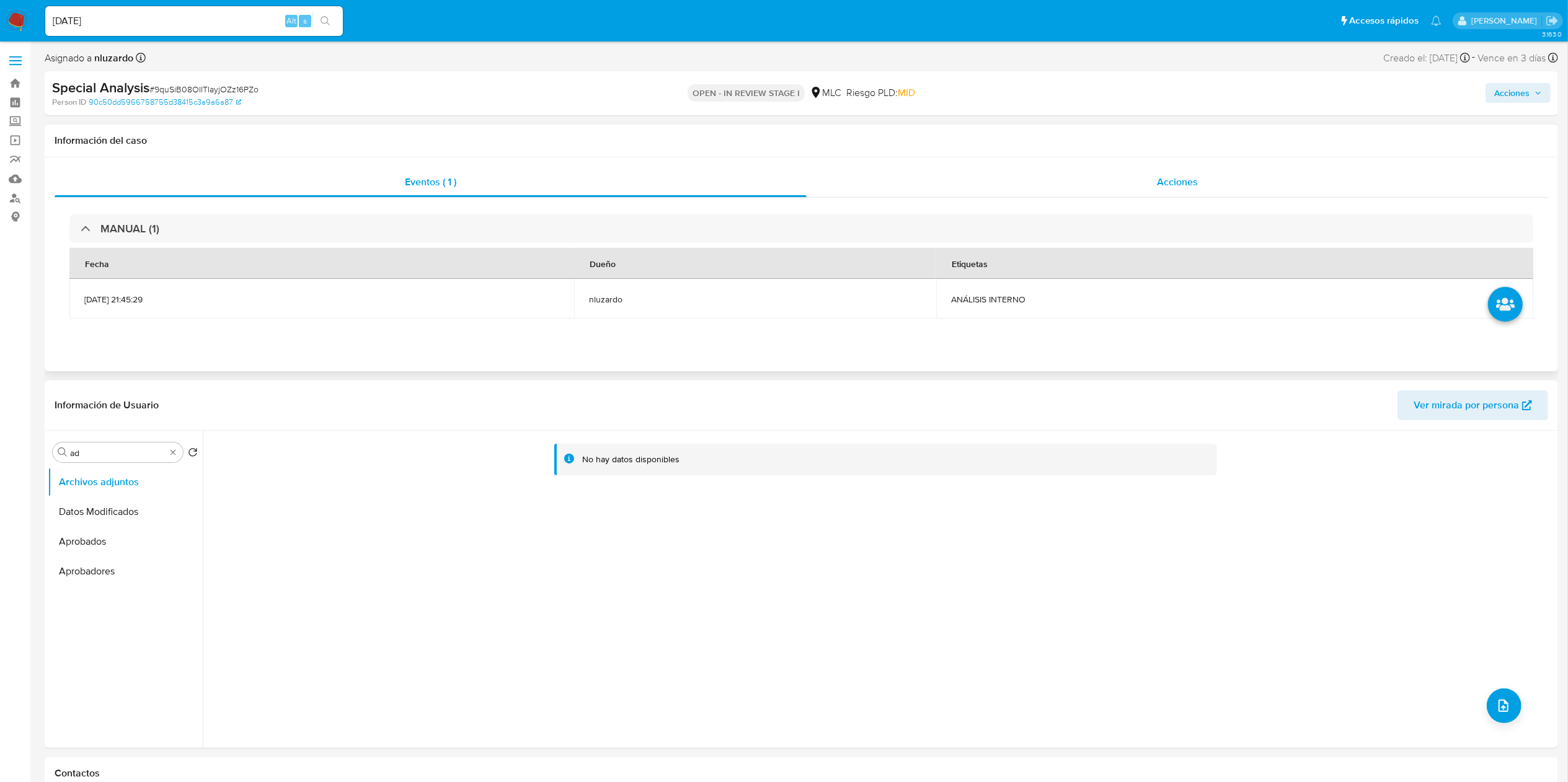
click at [1188, 168] on div "Acciones" at bounding box center [1177, 183] width 741 height 30
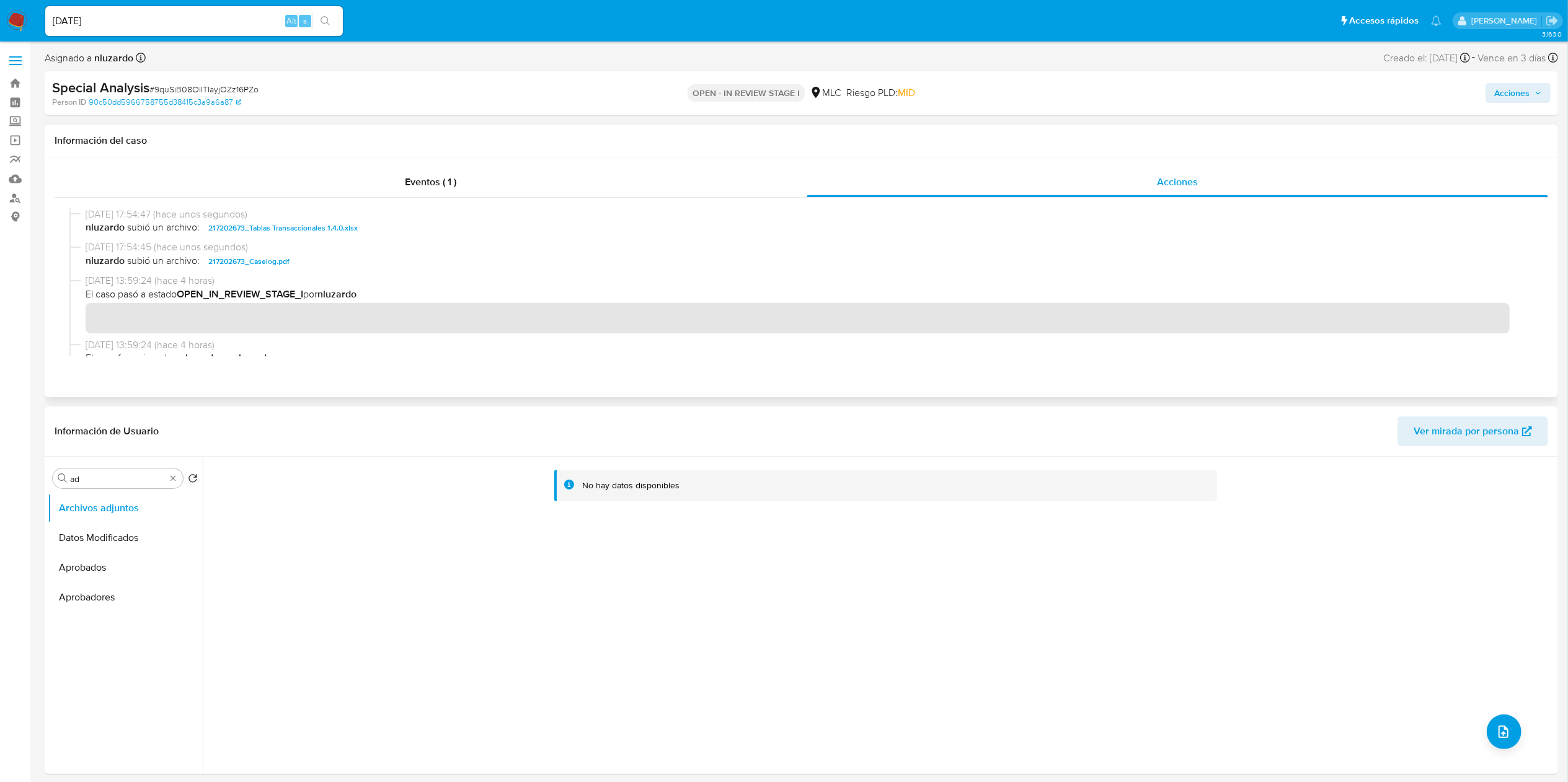
click at [349, 277] on span "09/10/2025 13:59:24 (hace 4 horas)" at bounding box center [807, 281] width 1443 height 14
click at [353, 257] on span "nluzardo subió un archivo: 217202673_Caselog.pdf" at bounding box center [807, 262] width 1443 height 15
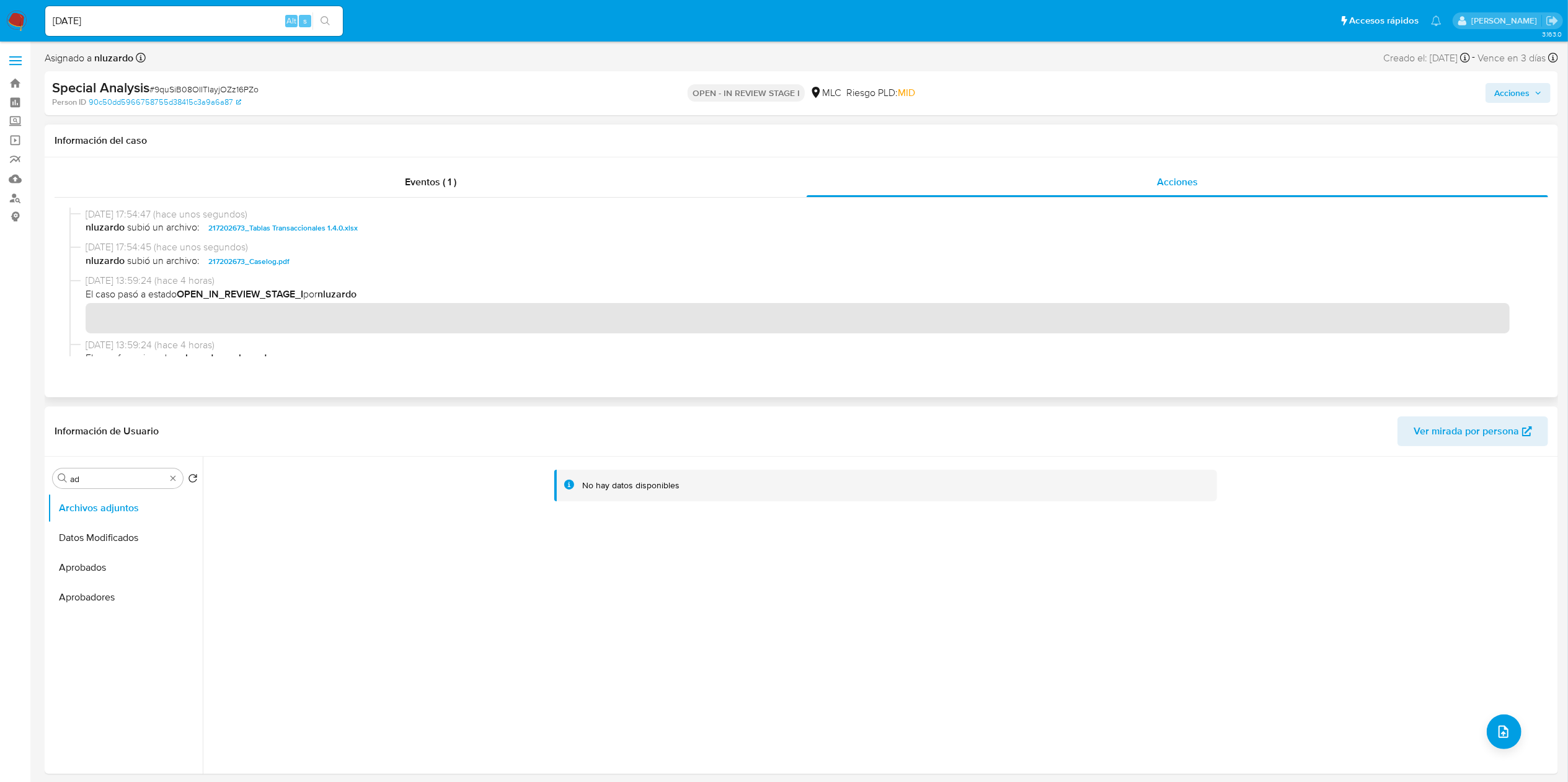
click at [353, 257] on span "nluzardo subió un archivo: 217202673_Caselog.pdf" at bounding box center [807, 262] width 1443 height 15
click at [1541, 96] on icon "button" at bounding box center [1538, 93] width 8 height 8
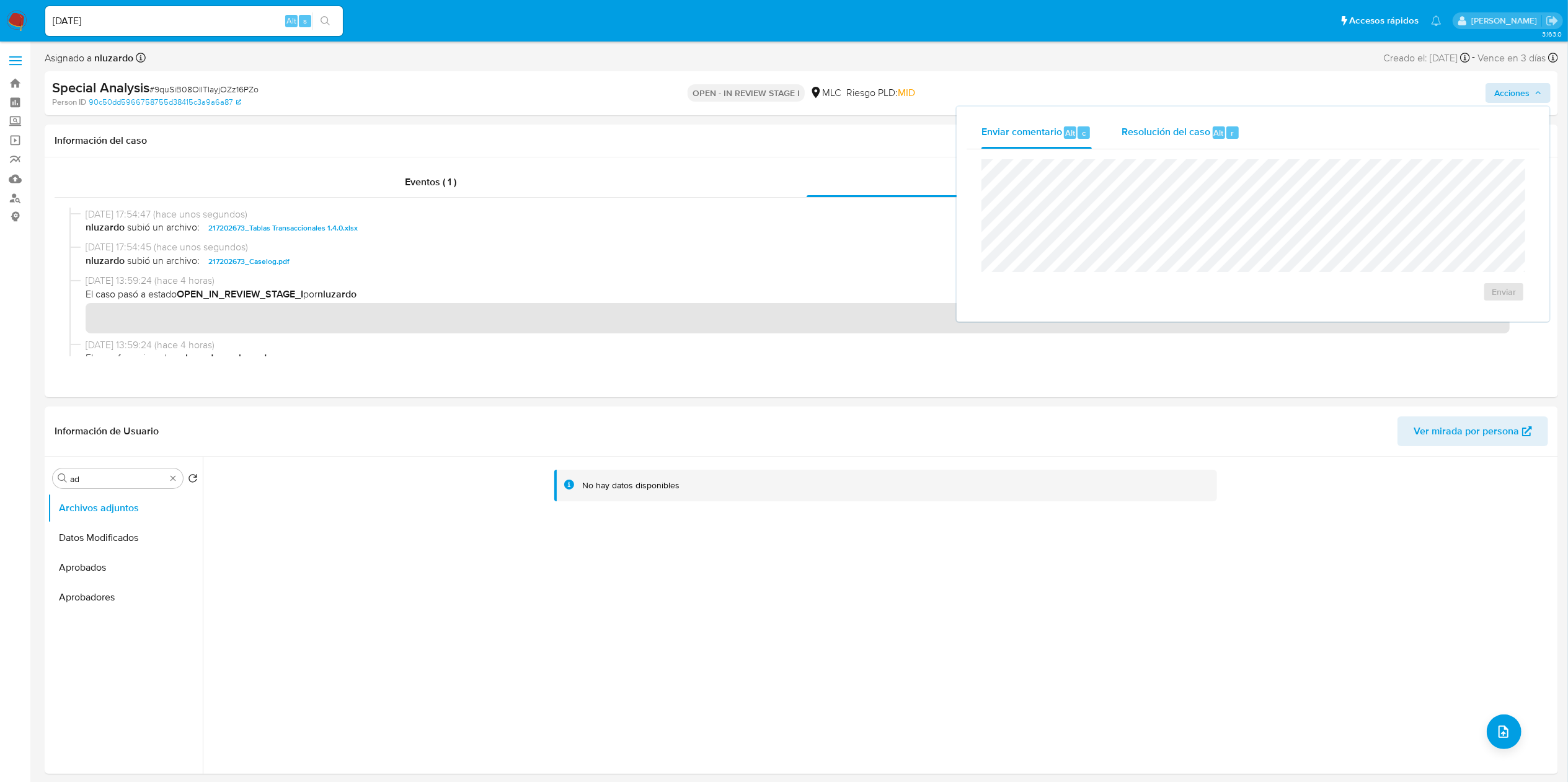
click at [1182, 141] on div "Resolución del caso Alt r" at bounding box center [1180, 132] width 118 height 32
click at [1335, 314] on span "No ROI" at bounding box center [1364, 304] width 61 height 27
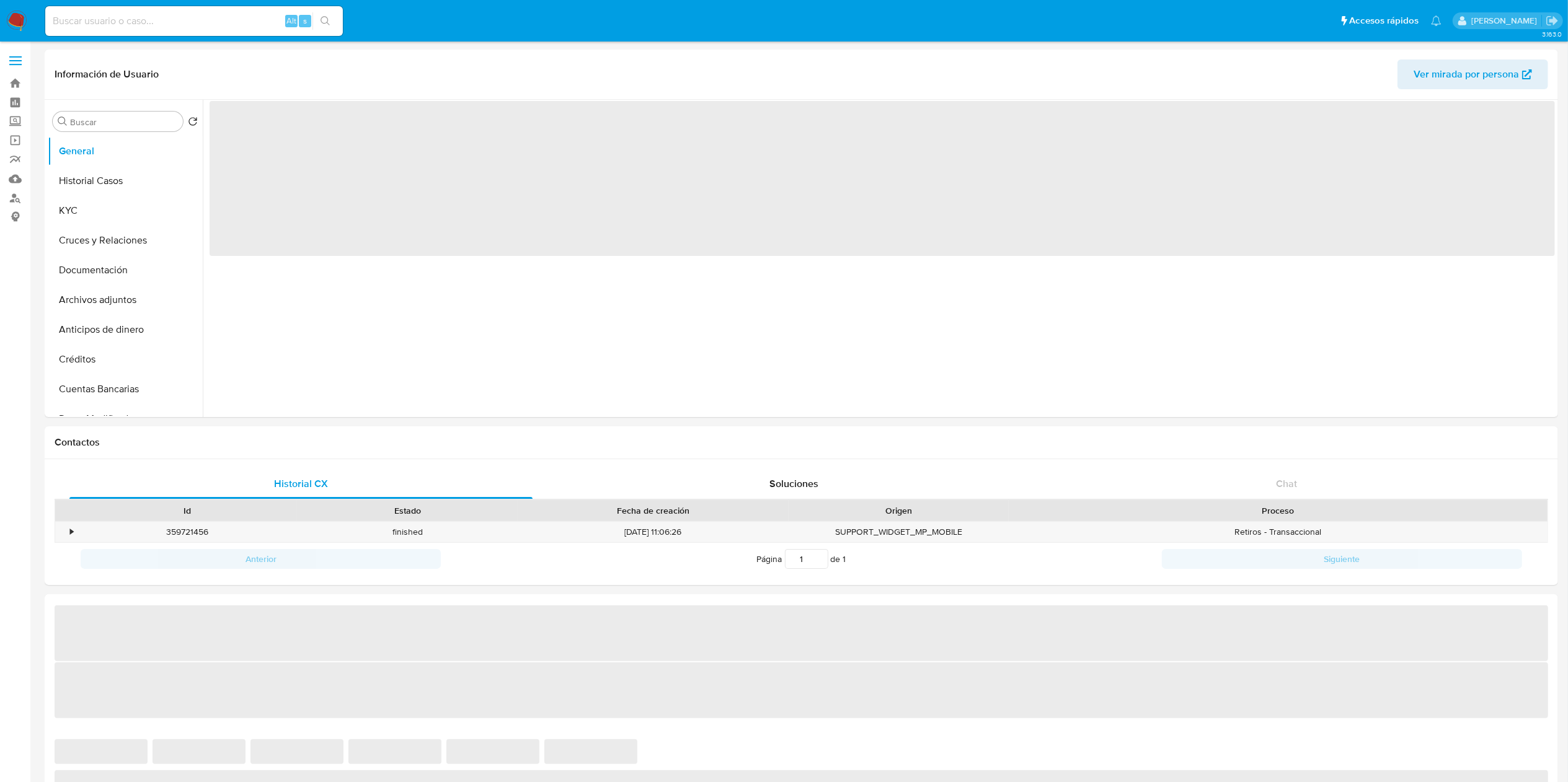
select select "10"
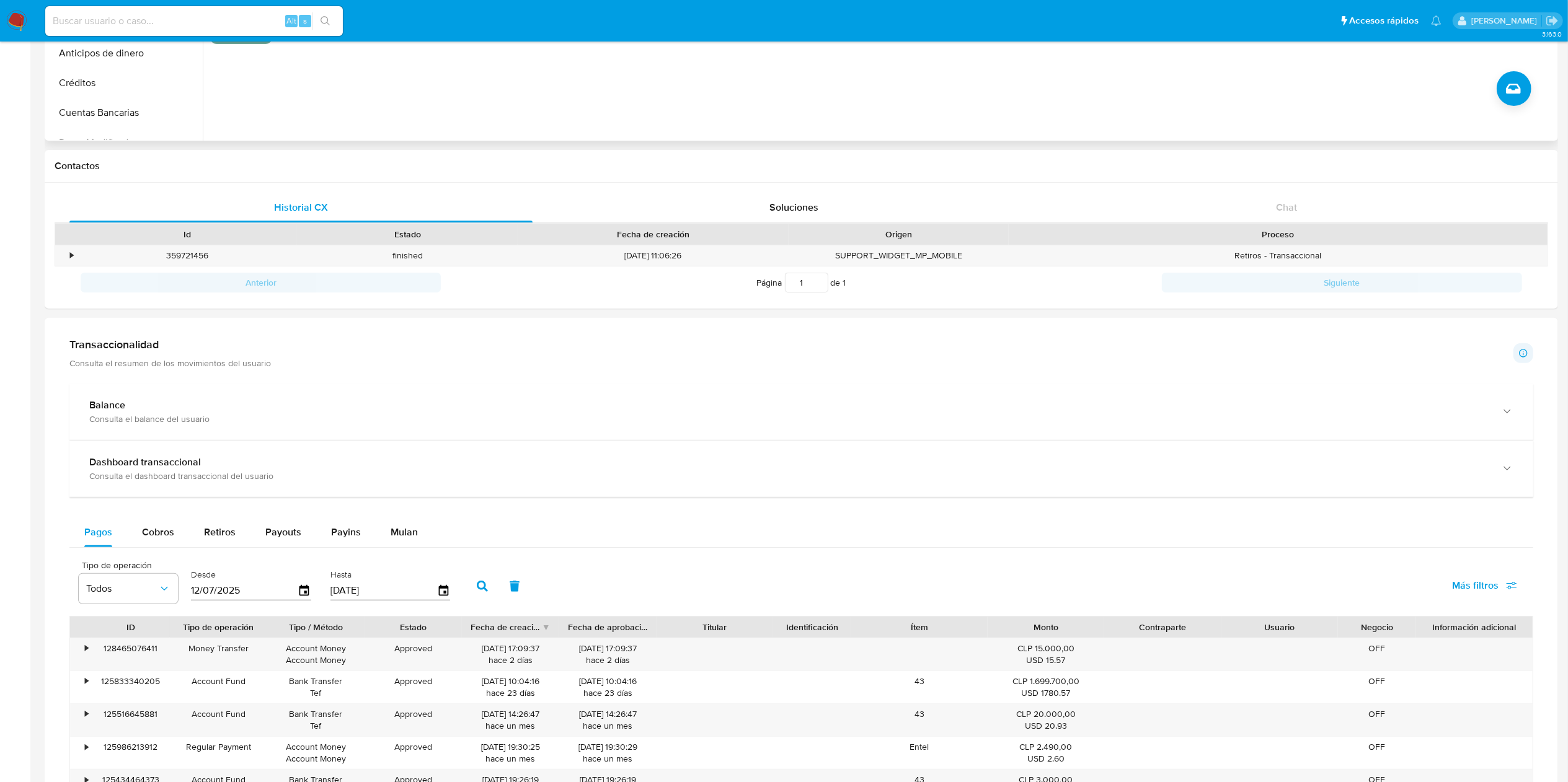
scroll to position [11, 0]
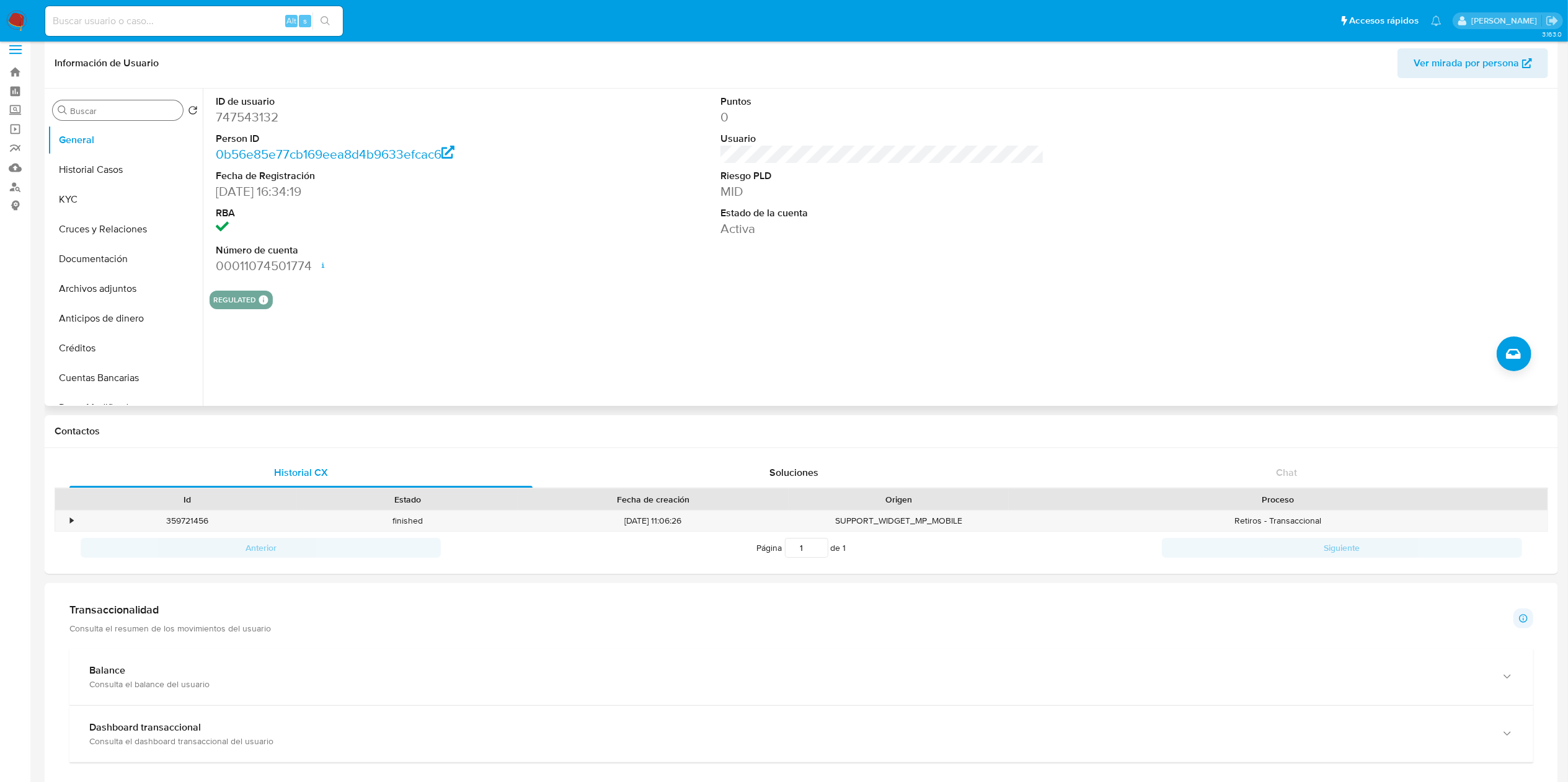
click at [90, 113] on input "Buscar" at bounding box center [124, 111] width 108 height 11
click at [92, 169] on button "Documentación" at bounding box center [125, 170] width 155 height 30
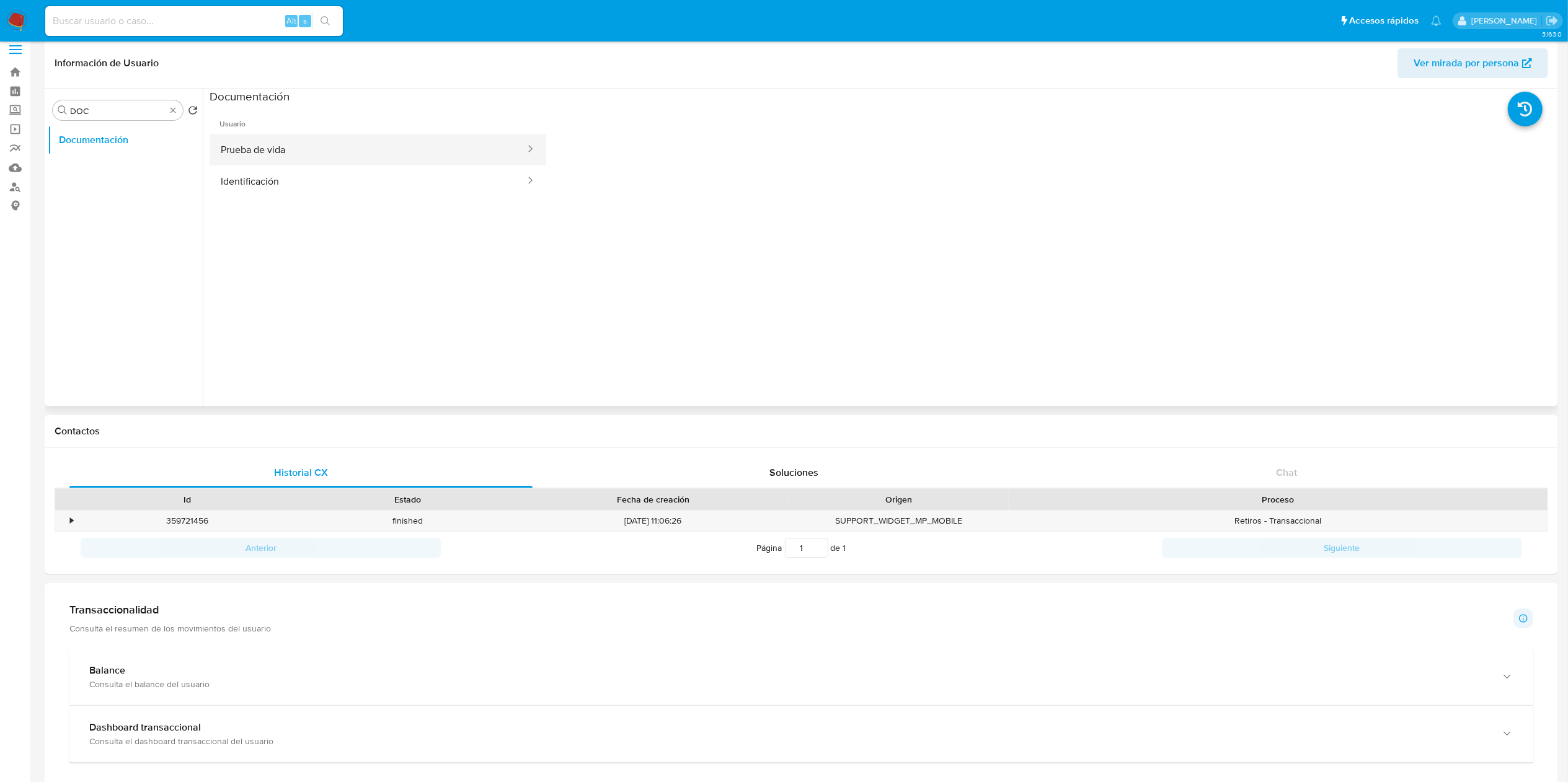
click at [323, 146] on button "Prueba de vida" at bounding box center [367, 150] width 317 height 31
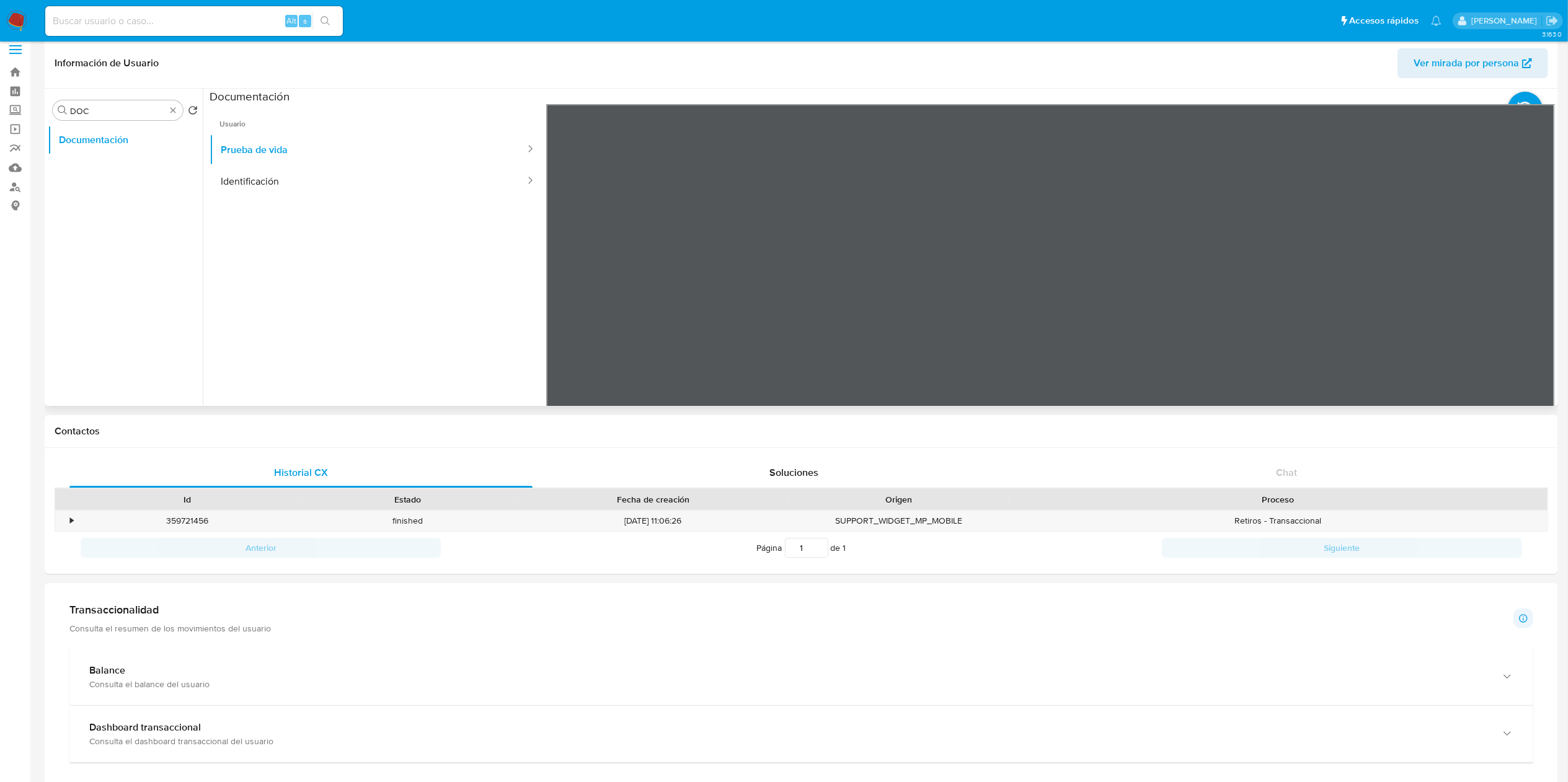
drag, startPoint x: 304, startPoint y: 175, endPoint x: 142, endPoint y: 183, distance: 162.2
click at [306, 175] on button "Identificación" at bounding box center [367, 181] width 317 height 31
click at [125, 111] on input "DOC" at bounding box center [118, 111] width 96 height 11
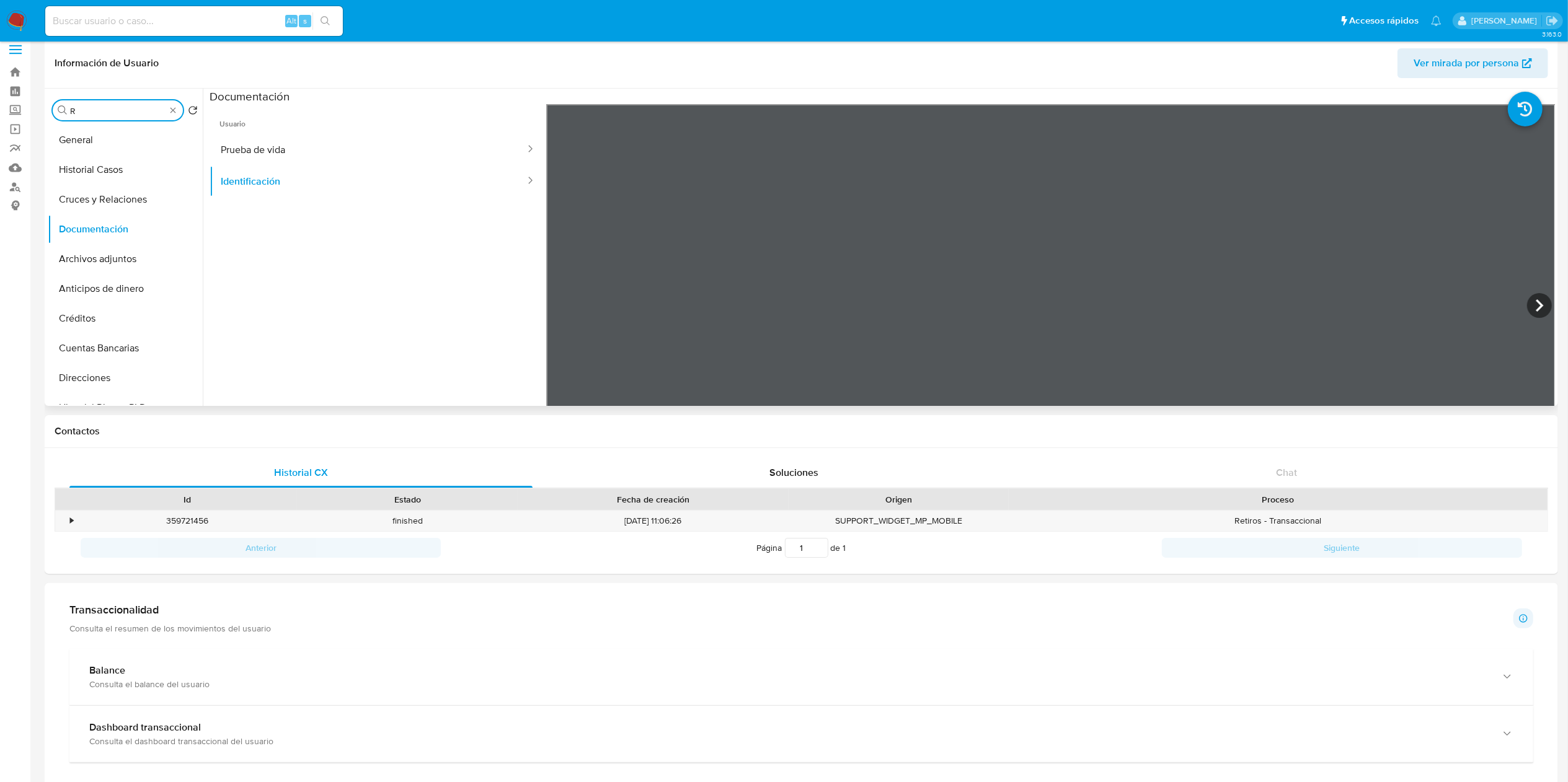
click at [125, 111] on input "R" at bounding box center [118, 111] width 96 height 11
type input "RES"
click at [124, 176] on button "Restricciones Nuevo Mundo" at bounding box center [120, 170] width 145 height 30
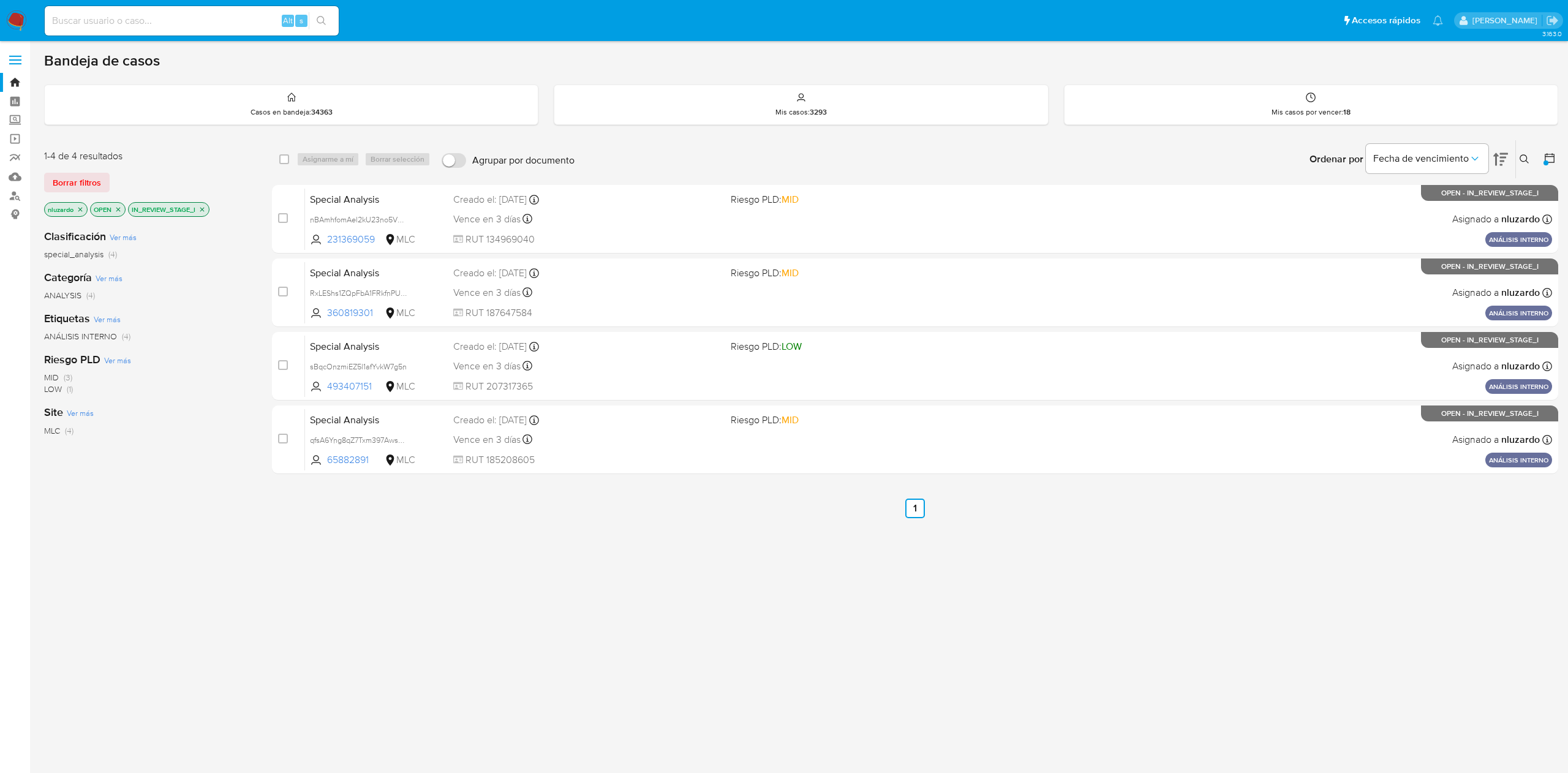
drag, startPoint x: 384, startPoint y: 242, endPoint x: 384, endPoint y: 547, distance: 305.0
click at [384, 547] on div "select-all-cases-checkbox Asignarme a mí Borrar selección Agrupar por documento…" at bounding box center [915, 417] width 1286 height 555
drag, startPoint x: 324, startPoint y: 631, endPoint x: 331, endPoint y: 618, distance: 14.8
click at [324, 631] on div "select-all-cases-checkbox Asignarme a mí Borrar selección Agrupar por documento…" at bounding box center [915, 417] width 1286 height 555
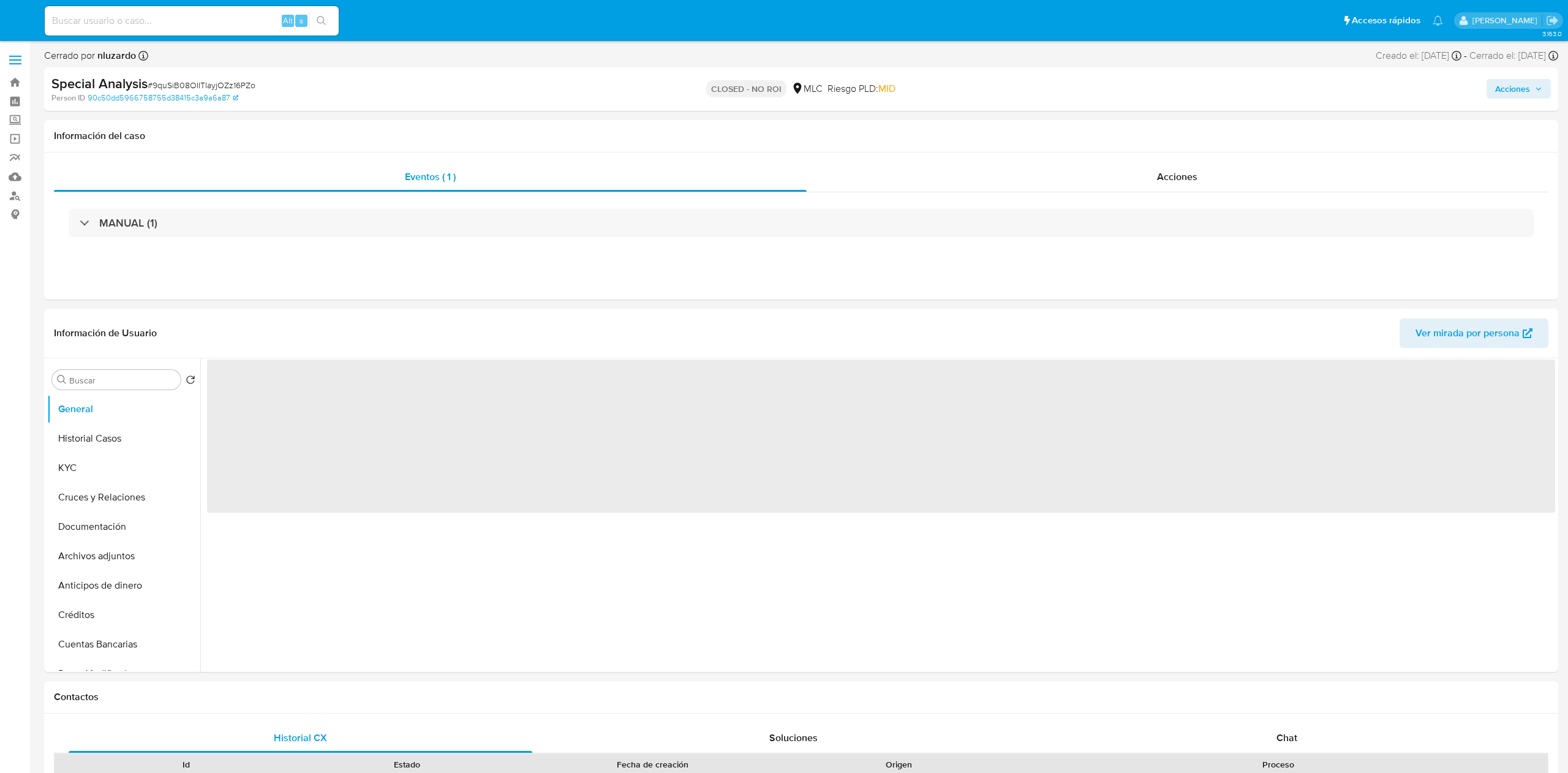
select select "10"
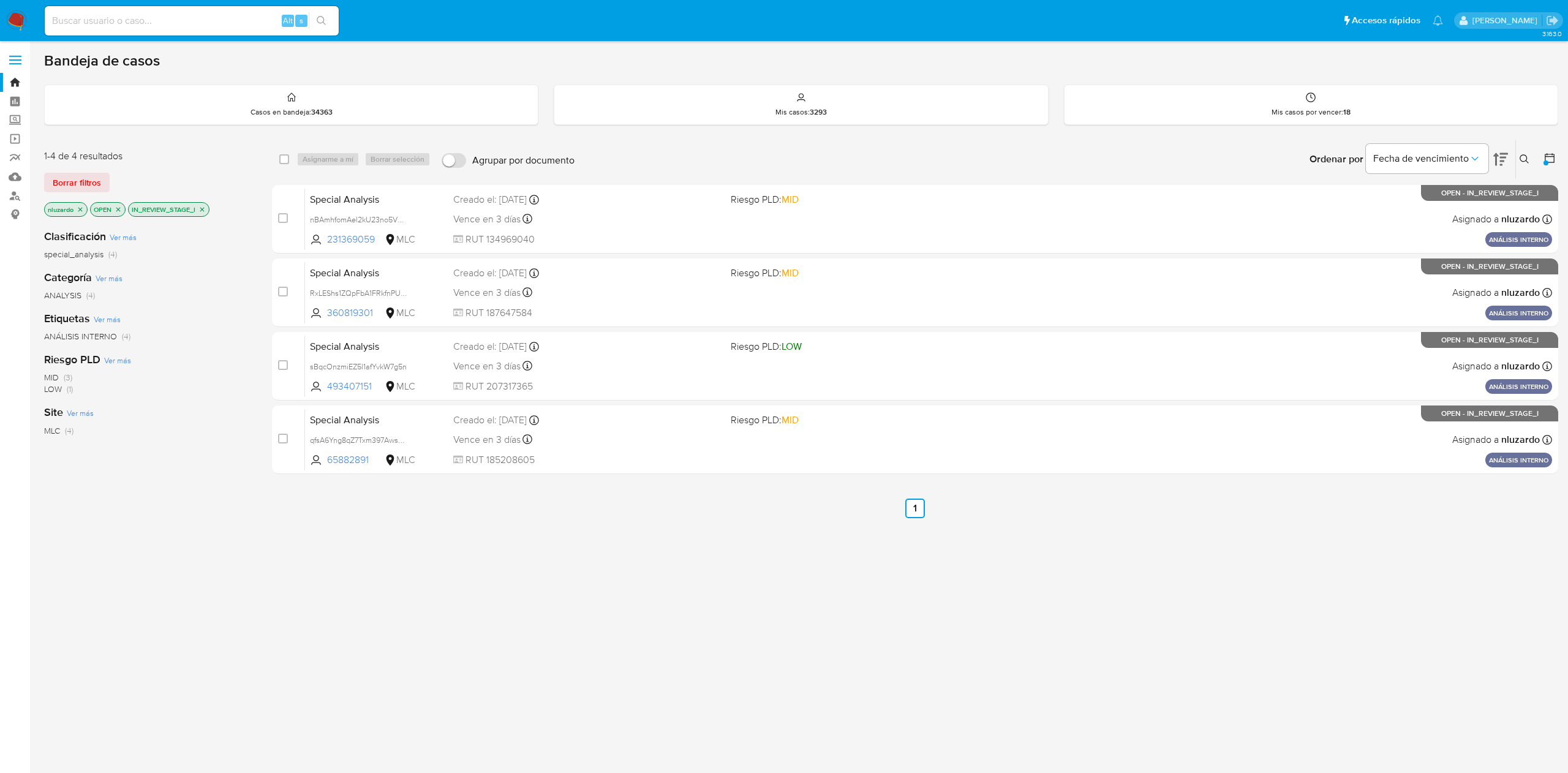
drag, startPoint x: 383, startPoint y: 241, endPoint x: 830, endPoint y: 678, distance: 625.1
click at [800, 708] on div "3.163.0" at bounding box center [801, 407] width 1514 height 716
click at [834, 675] on div "select-all-cases-checkbox Asignarme a mí Borrar selección Agrupar por documento…" at bounding box center [915, 417] width 1286 height 555
click at [473, 603] on div "select-all-cases-checkbox Asignarme a mí Borrar selección Agrupar por documento…" at bounding box center [915, 417] width 1286 height 555
drag, startPoint x: 344, startPoint y: 311, endPoint x: 709, endPoint y: 695, distance: 529.8
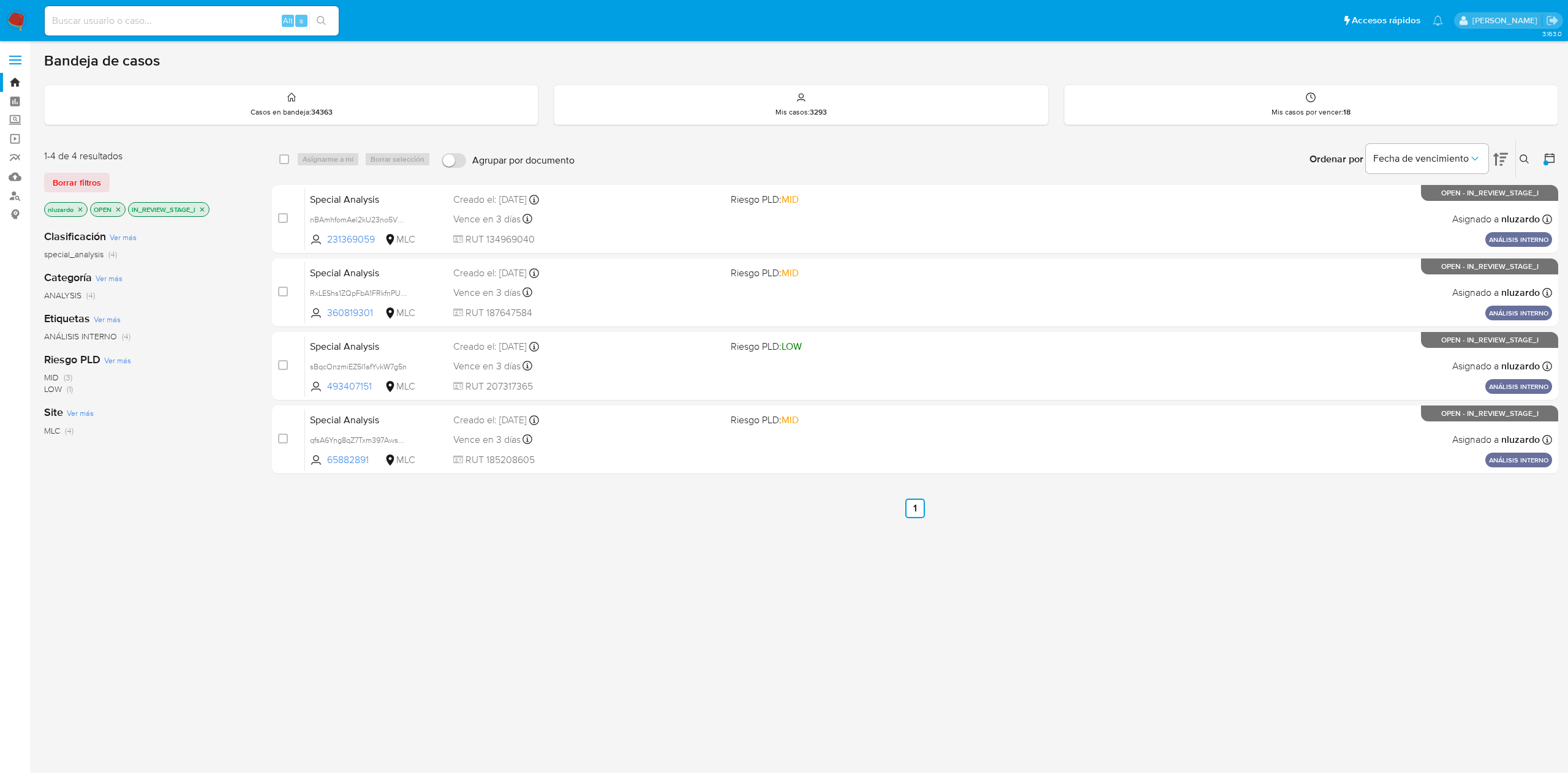
click at [667, 666] on div "select-all-cases-checkbox Asignarme a mí Borrar selección Agrupar por documento…" at bounding box center [915, 417] width 1286 height 555
click at [738, 696] on div "3.163.0" at bounding box center [801, 407] width 1514 height 716
click at [1142, 541] on div "select-all-cases-checkbox Asignarme a mí Borrar selección Agrupar por documento…" at bounding box center [915, 417] width 1286 height 555
click at [676, 649] on div "select-all-cases-checkbox Asignarme a mí Borrar selección Agrupar por documento…" at bounding box center [915, 417] width 1286 height 555
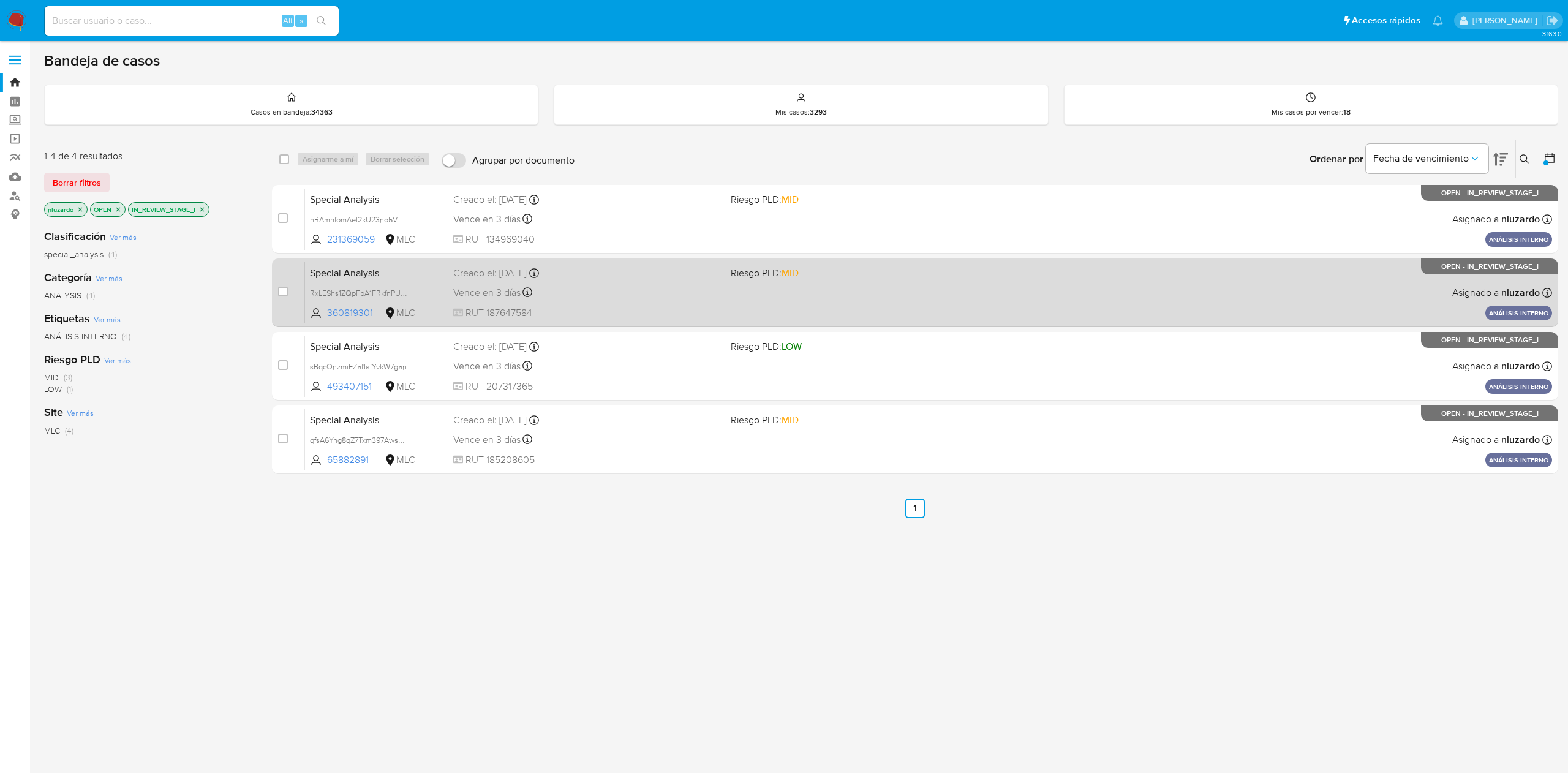
click at [610, 286] on div "Vence en 3 días Vence el 12/10/2025 21:45:51" at bounding box center [586, 293] width 267 height 16
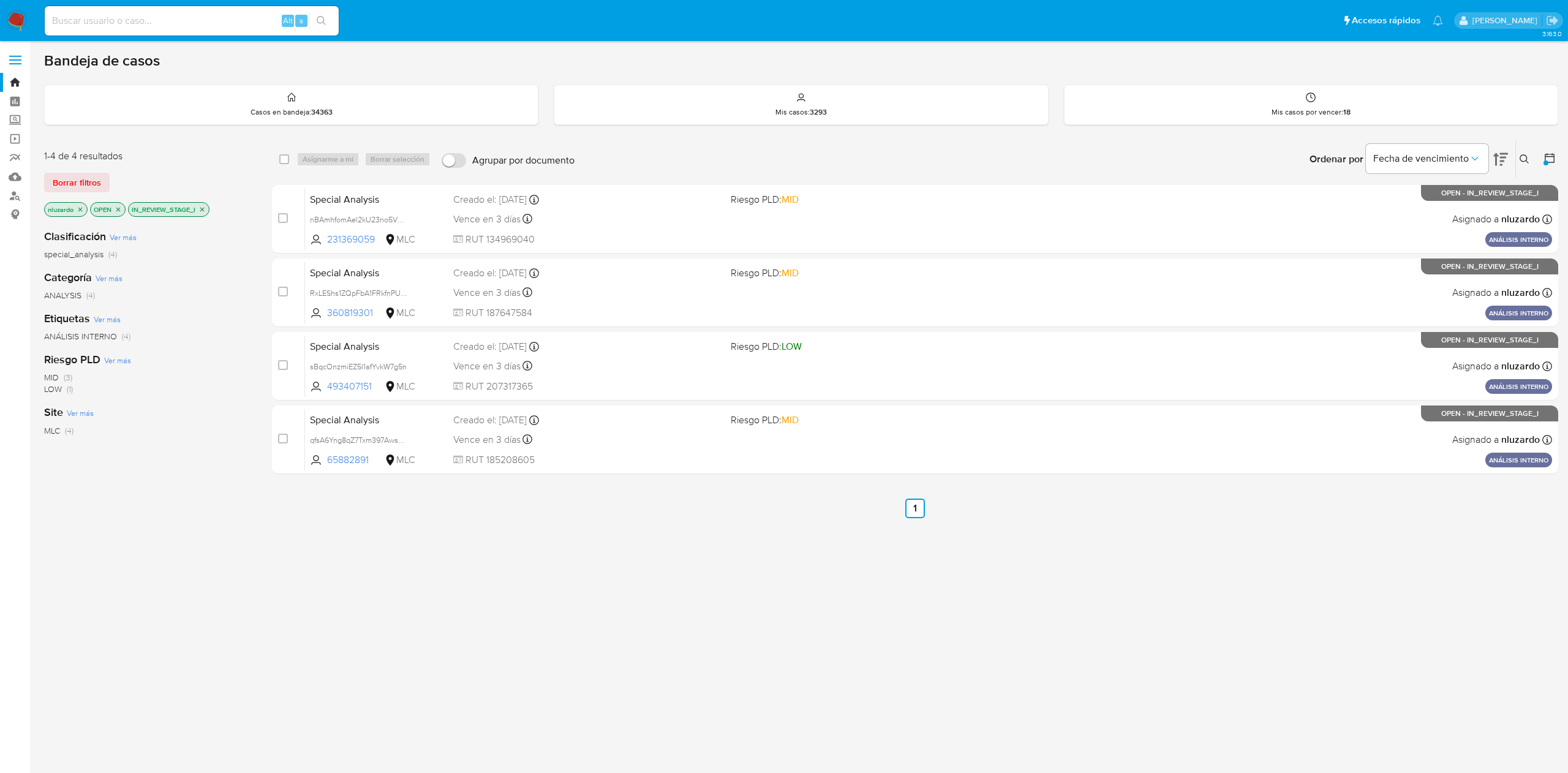
click at [205, 212] on icon "close-filter" at bounding box center [202, 209] width 7 height 7
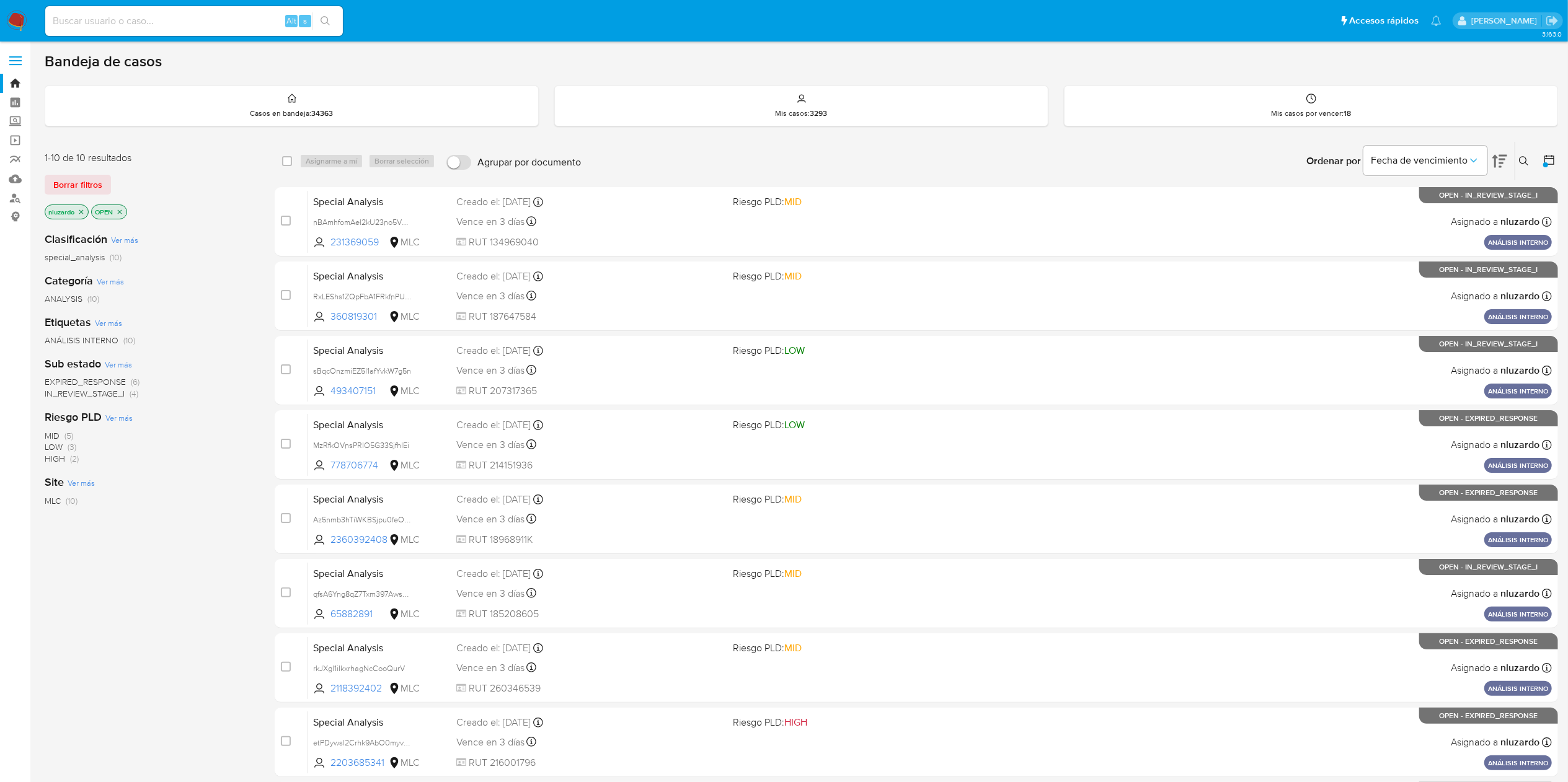
click at [88, 394] on span "IN_REVIEW_STAGE_I" at bounding box center [84, 394] width 80 height 12
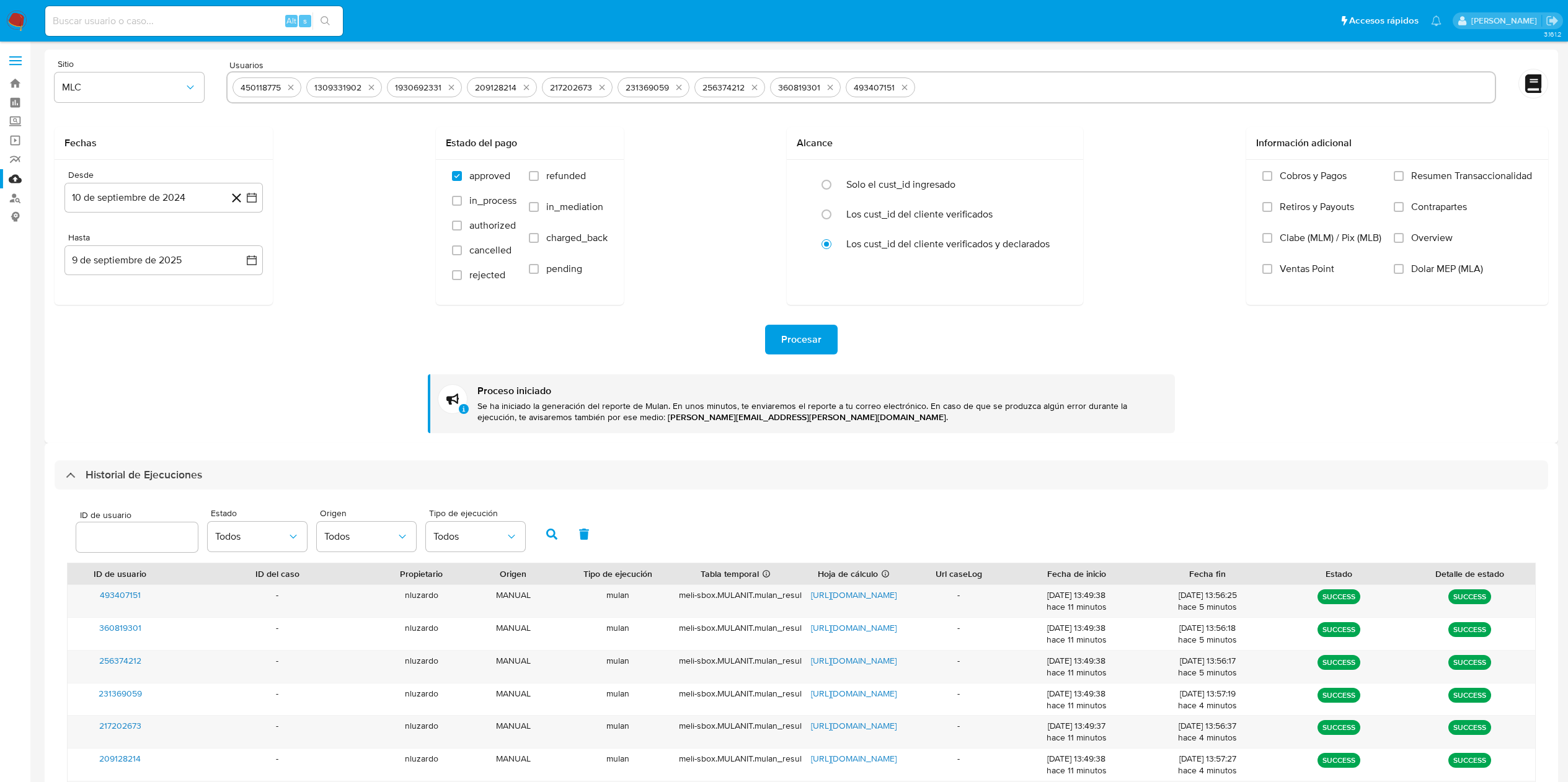
select select "10"
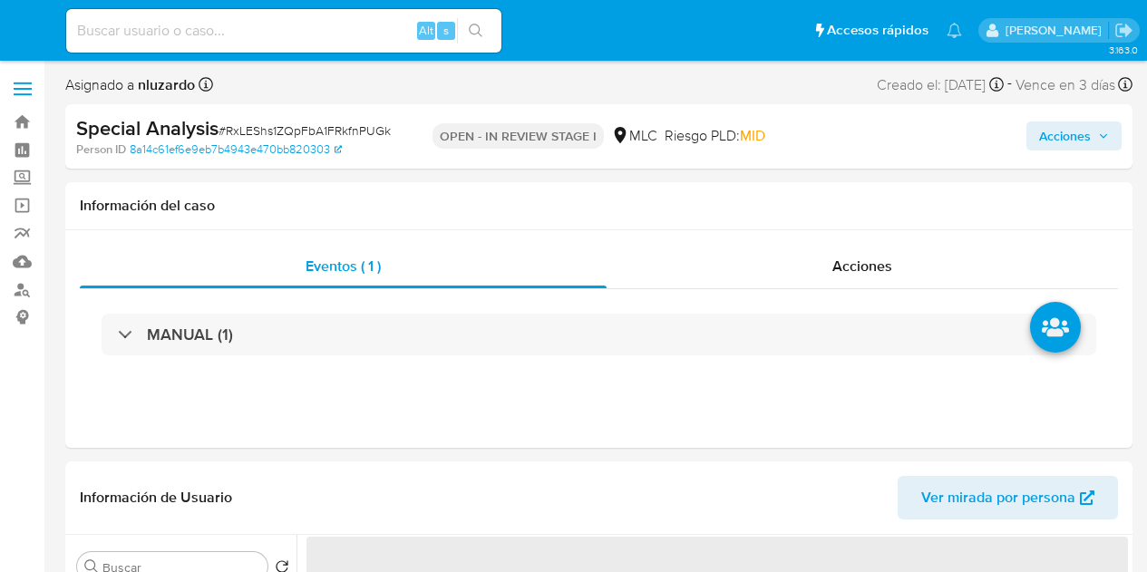
select select "10"
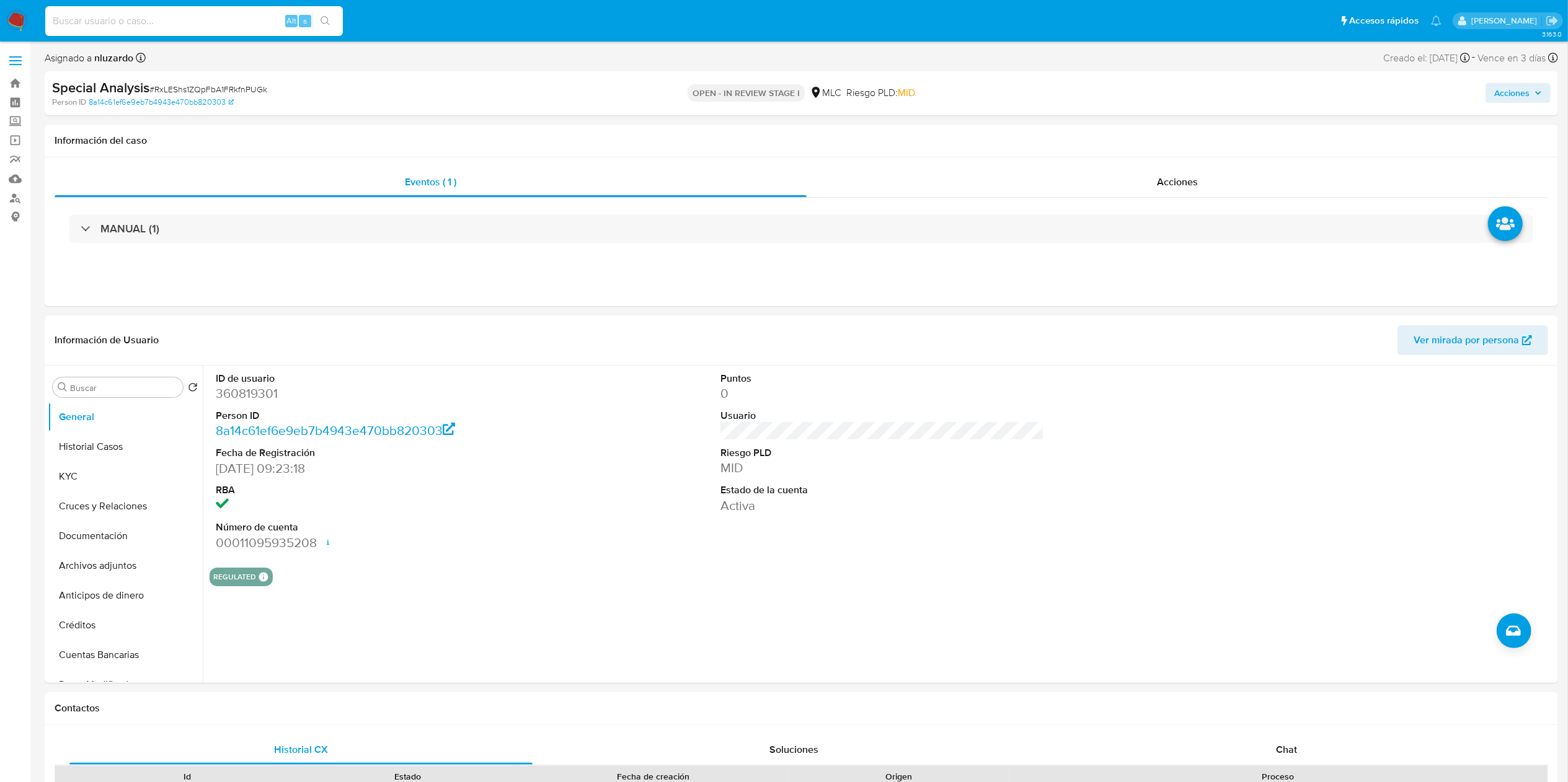
click at [261, 29] on input at bounding box center [194, 21] width 297 height 16
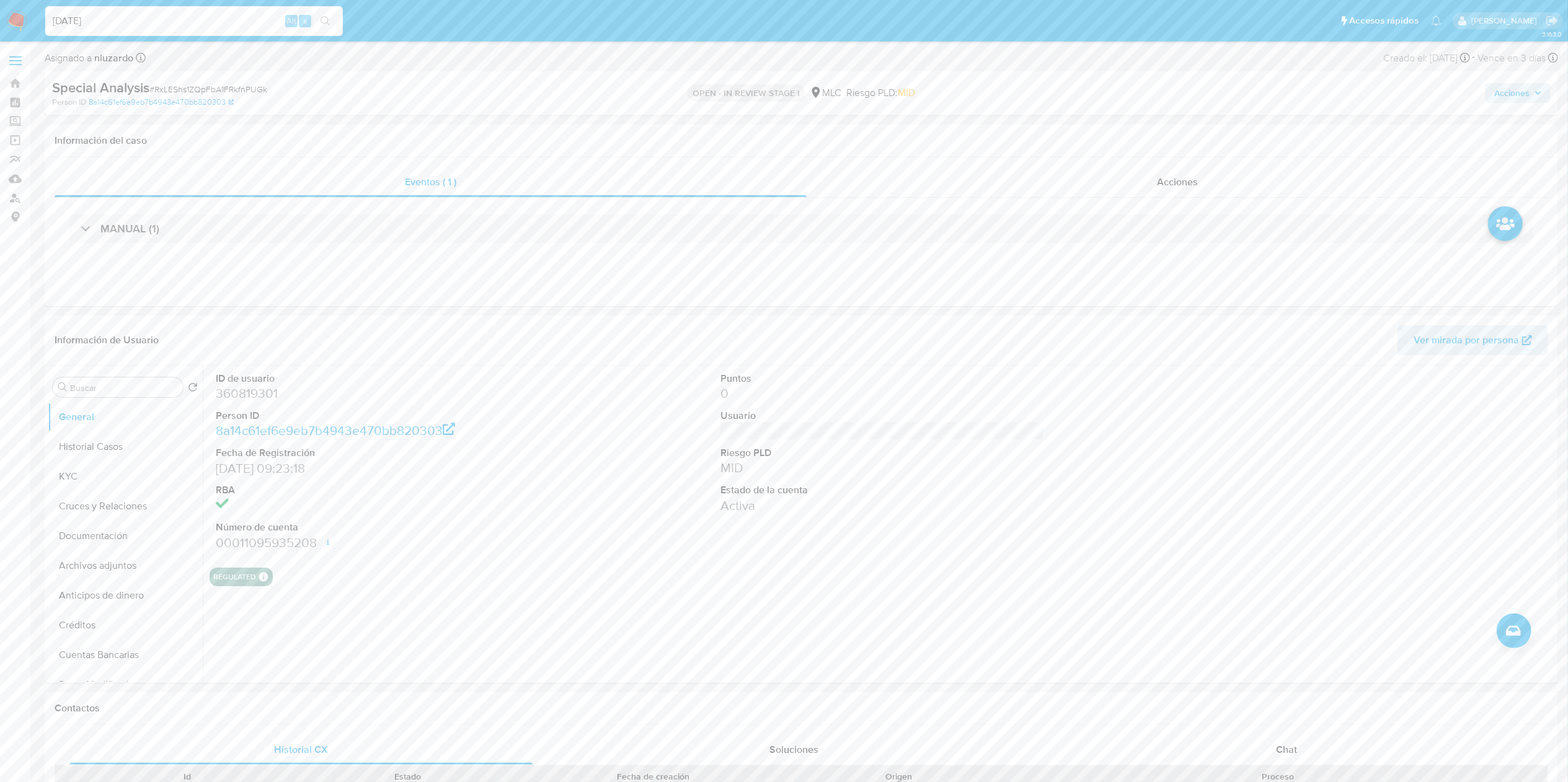
type input "[DATE]"
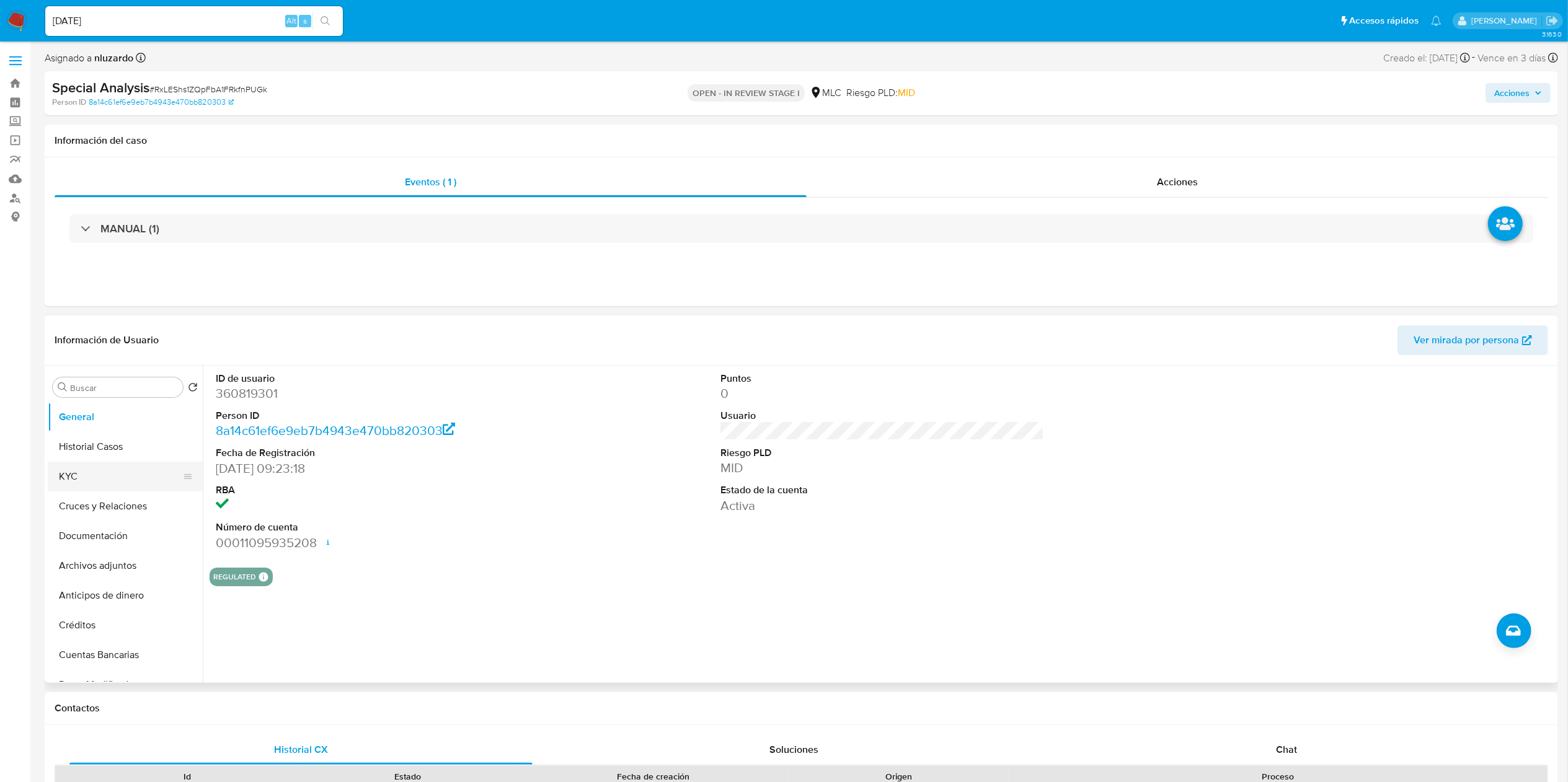
click at [61, 390] on button "KYC" at bounding box center [120, 476] width 145 height 30
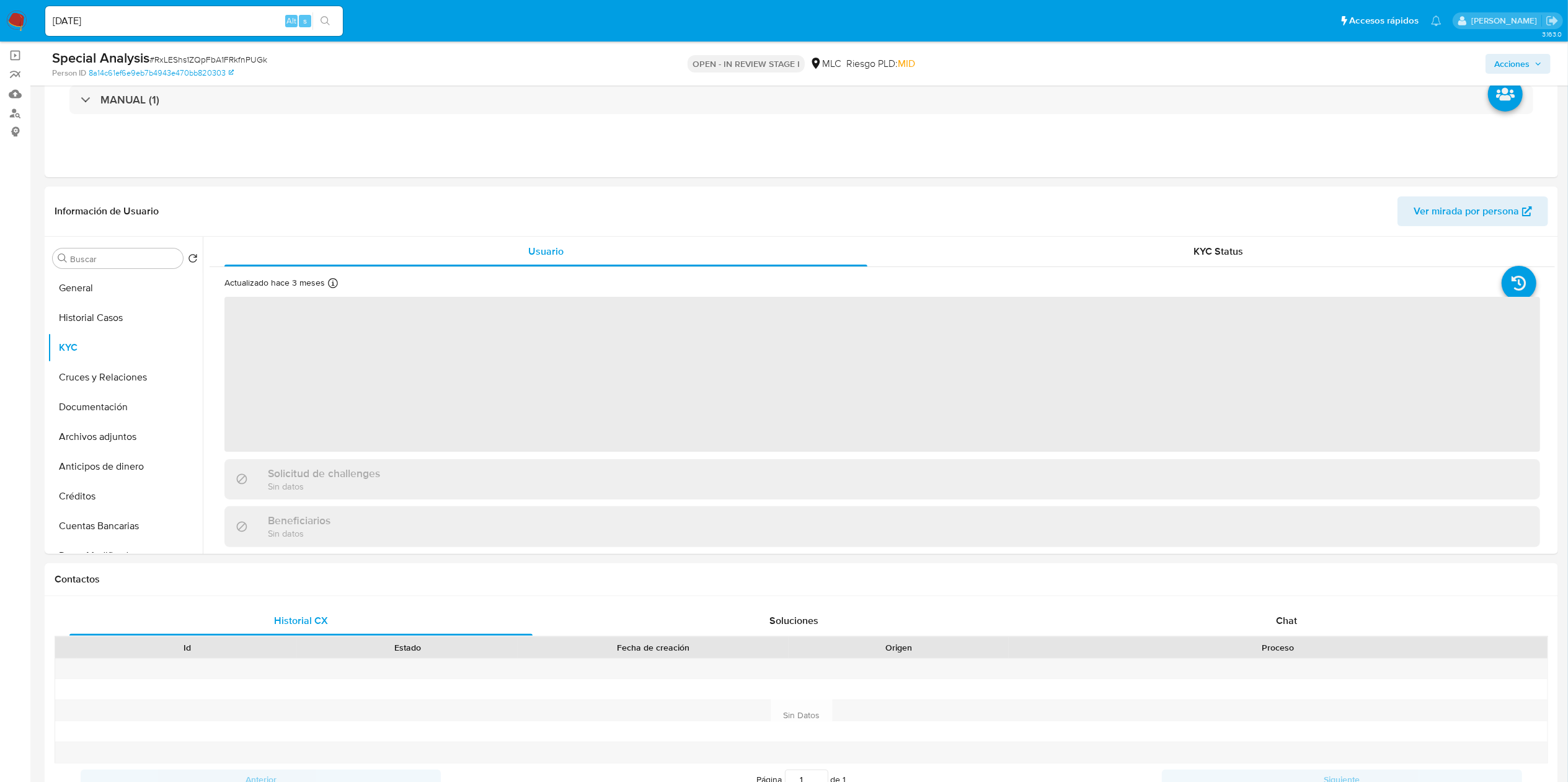
scroll to position [124, 0]
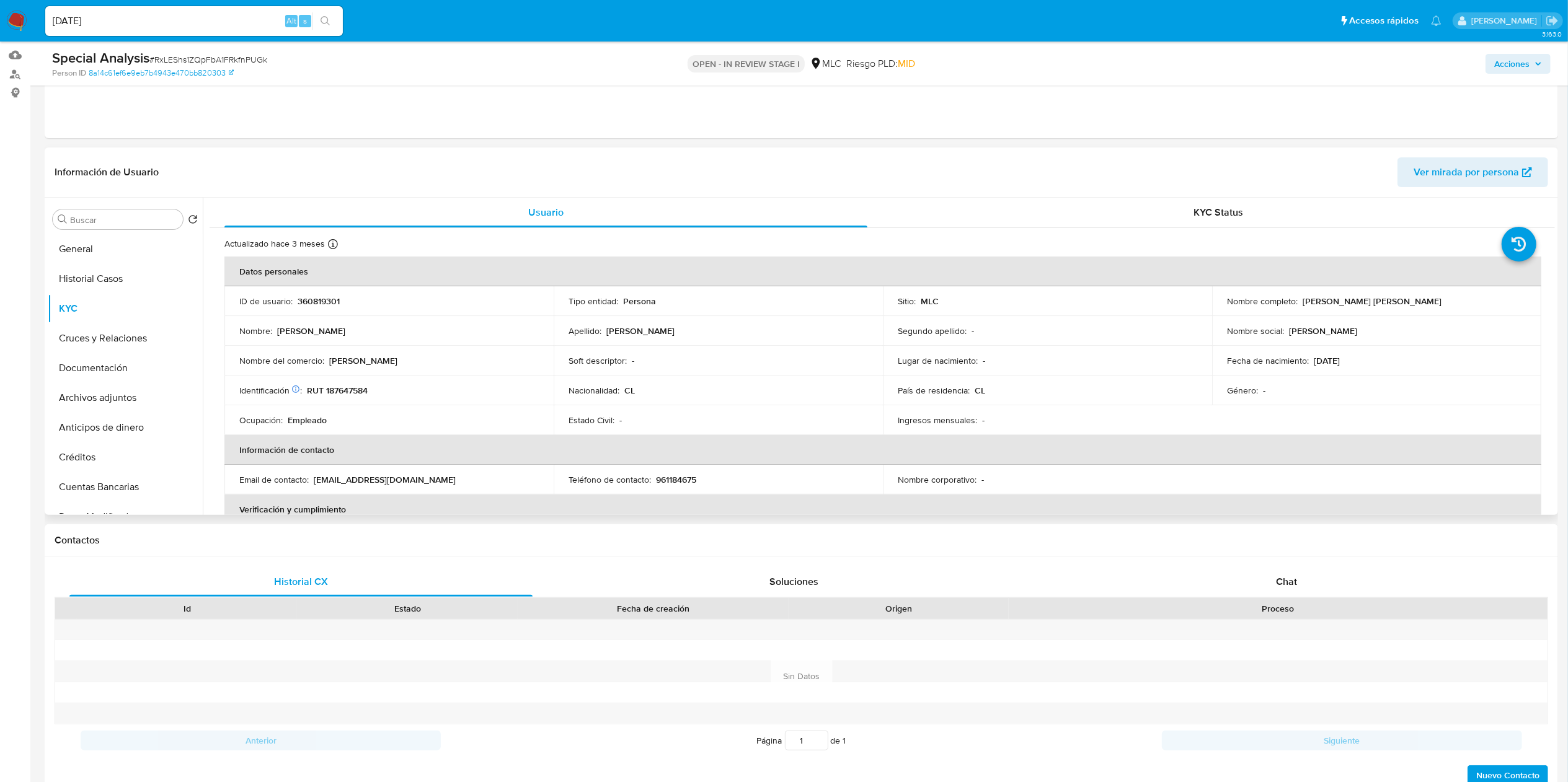
click at [784, 304] on p "[PERSON_NAME] [PERSON_NAME]" at bounding box center [1372, 301] width 139 height 11
drag, startPoint x: 1312, startPoint y: 304, endPoint x: 1420, endPoint y: 307, distance: 108.0
click at [784, 304] on p "[PERSON_NAME] [PERSON_NAME]" at bounding box center [1372, 301] width 139 height 11
drag, startPoint x: 1446, startPoint y: 308, endPoint x: 1461, endPoint y: 300, distance: 17.0
click at [784, 300] on td "Nombre completo : [PERSON_NAME] [PERSON_NAME]" at bounding box center [1376, 301] width 329 height 30
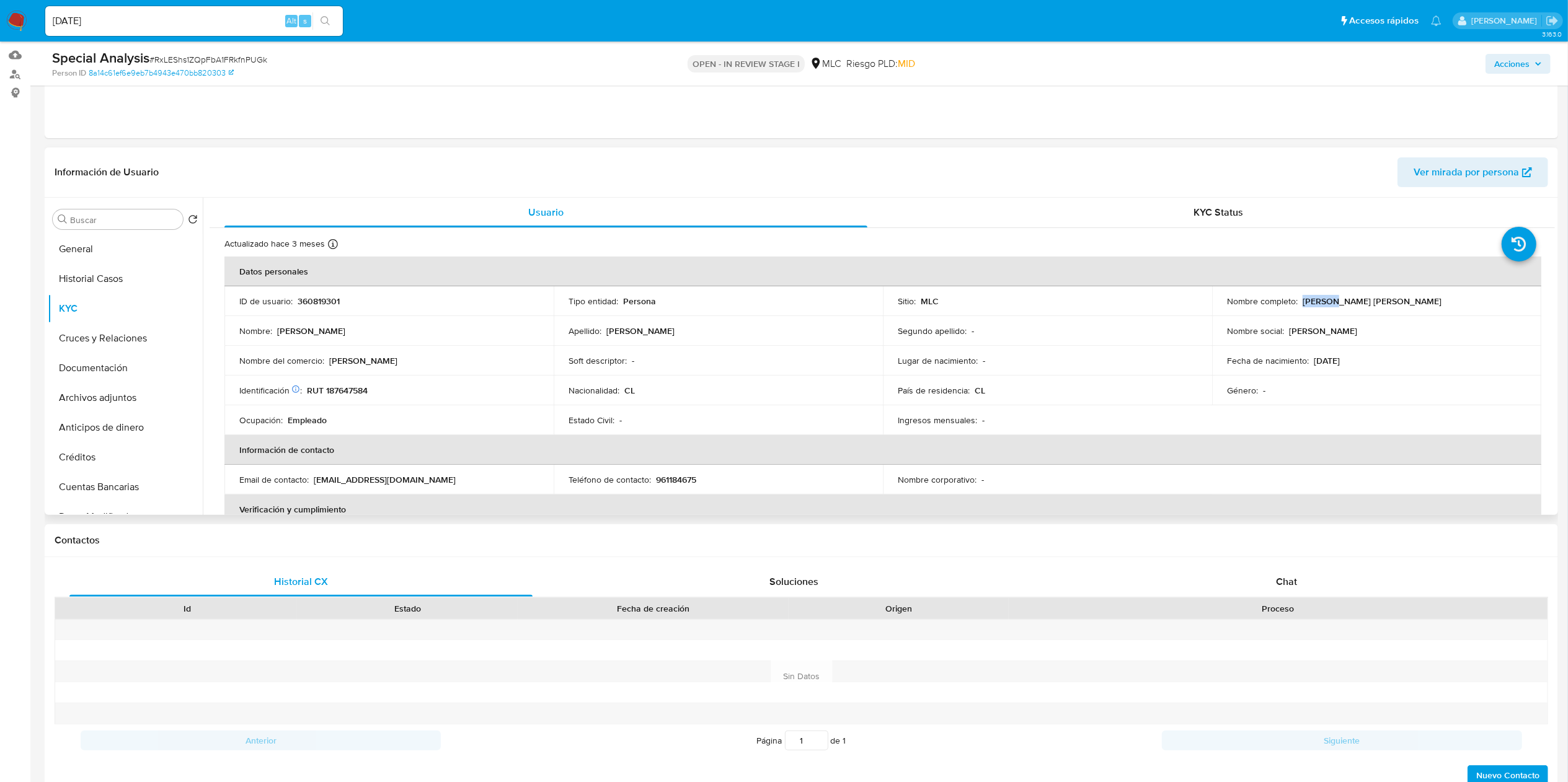
copy p "[PERSON_NAME] [PERSON_NAME]"
click at [468, 376] on td "Identificación Nº de serie: 516857677 : RUT 187647584" at bounding box center [388, 390] width 329 height 30
click at [363, 381] on td "Identificación Nº de serie: 516857677 : RUT 187647584" at bounding box center [388, 390] width 329 height 30
click at [361, 388] on p "RUT 187647584" at bounding box center [337, 390] width 61 height 11
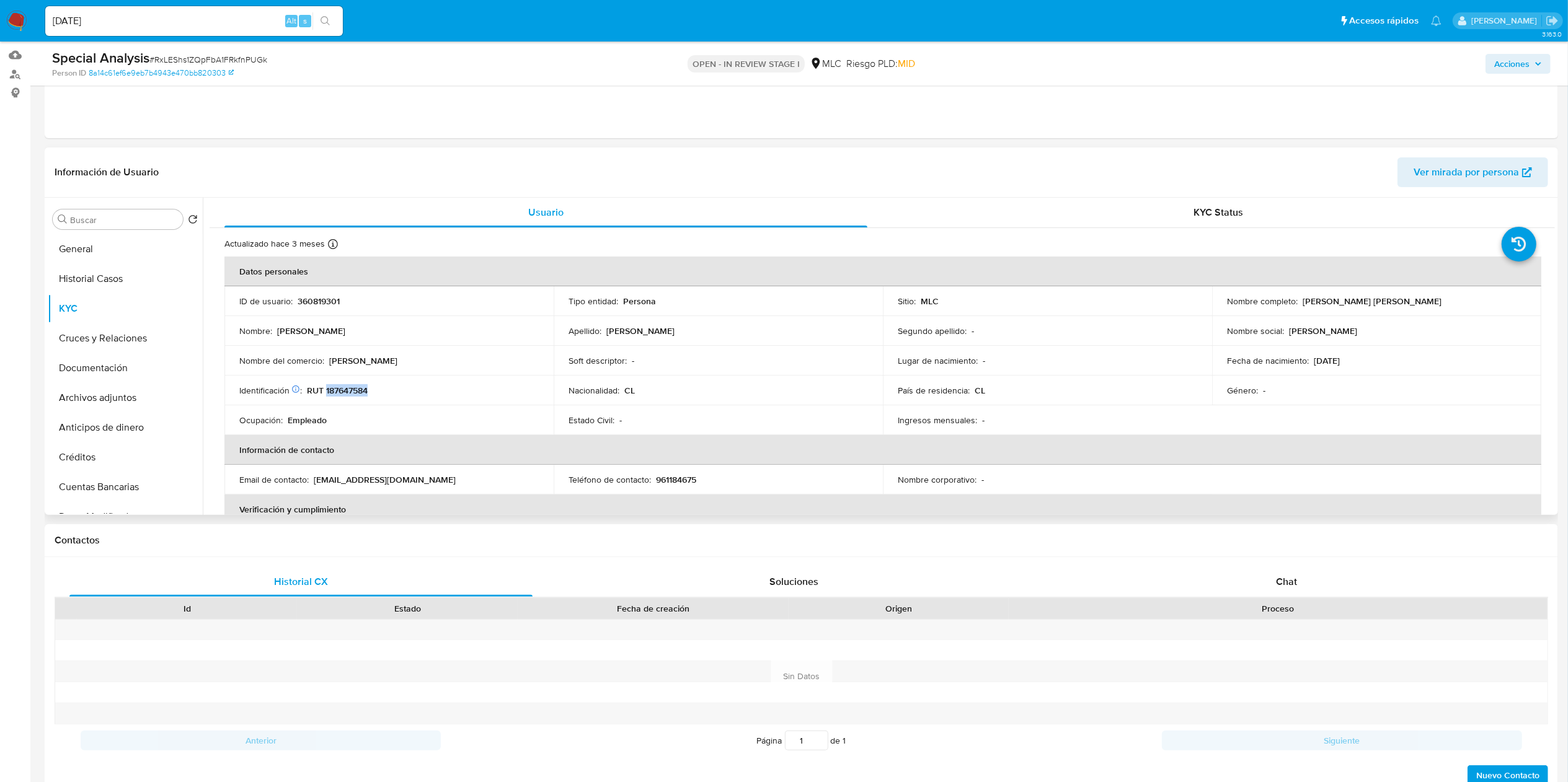
click at [361, 388] on p "RUT 187647584" at bounding box center [337, 390] width 61 height 11
copy p "187647584"
click at [289, 362] on p "Nombre del comercio :" at bounding box center [282, 360] width 85 height 11
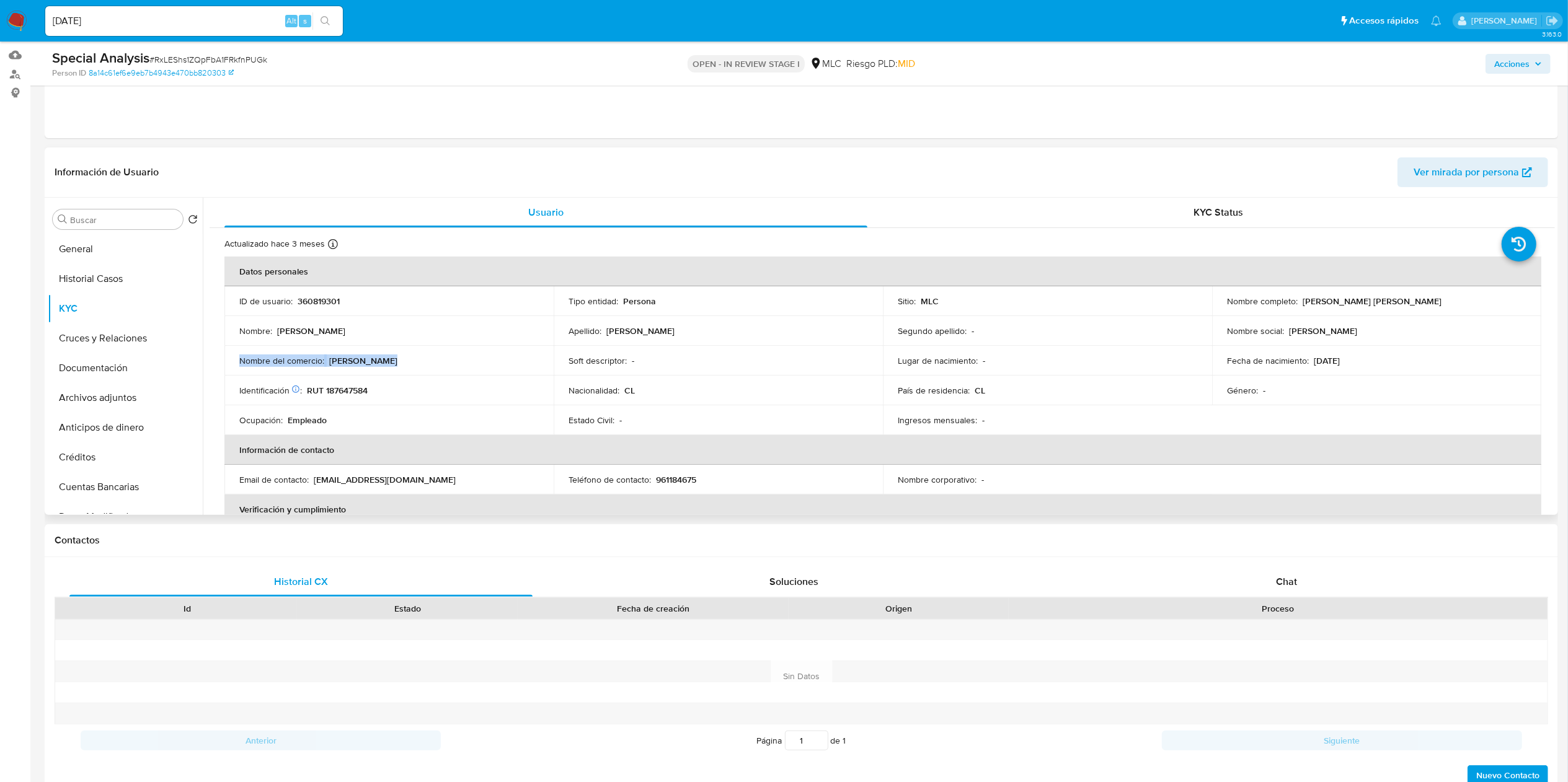
copy div "Nombre del comercio : Alberto Karos"
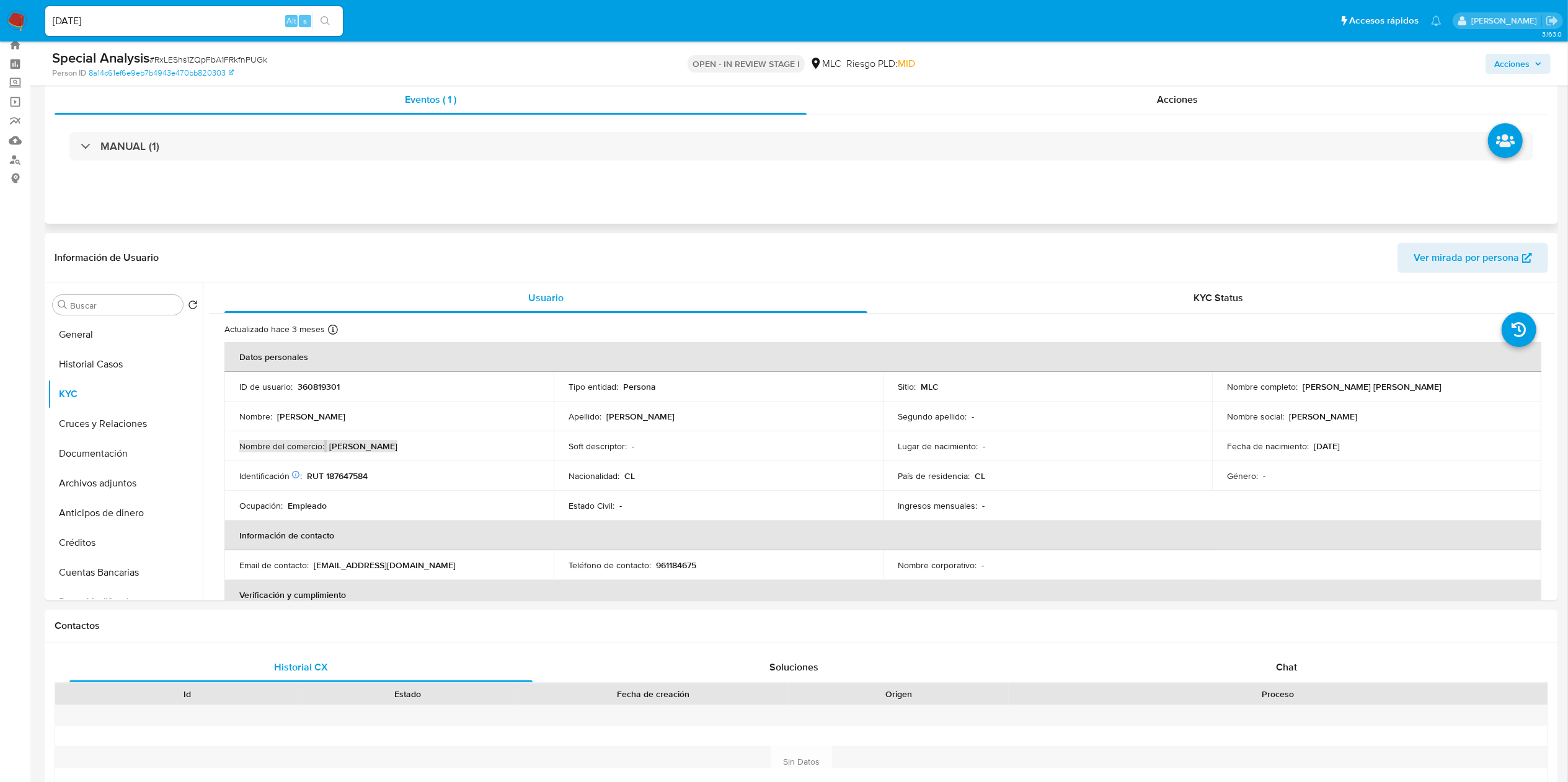
scroll to position [0, 0]
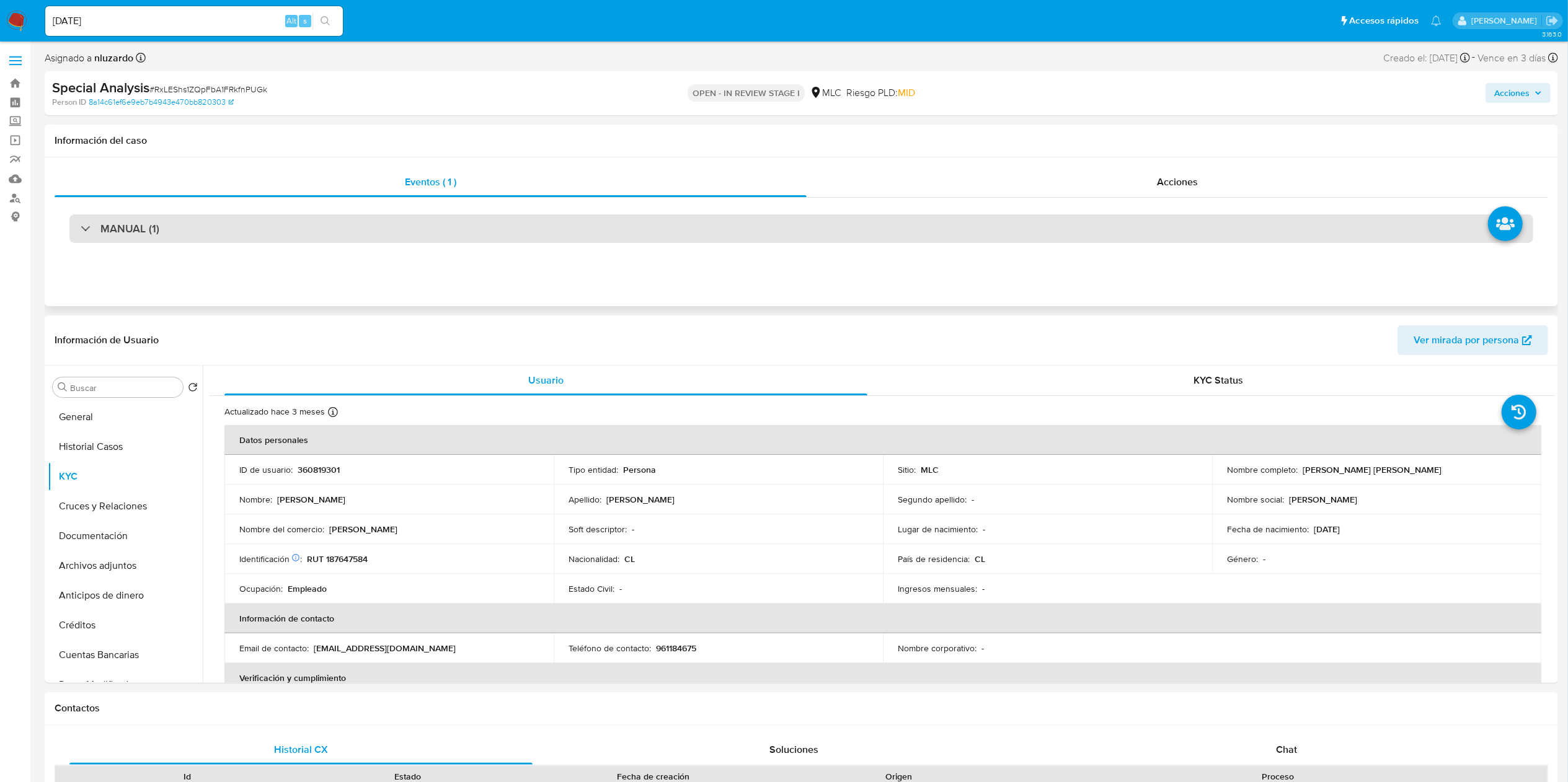
click at [116, 232] on h3 "MANUAL (1)" at bounding box center [130, 229] width 59 height 14
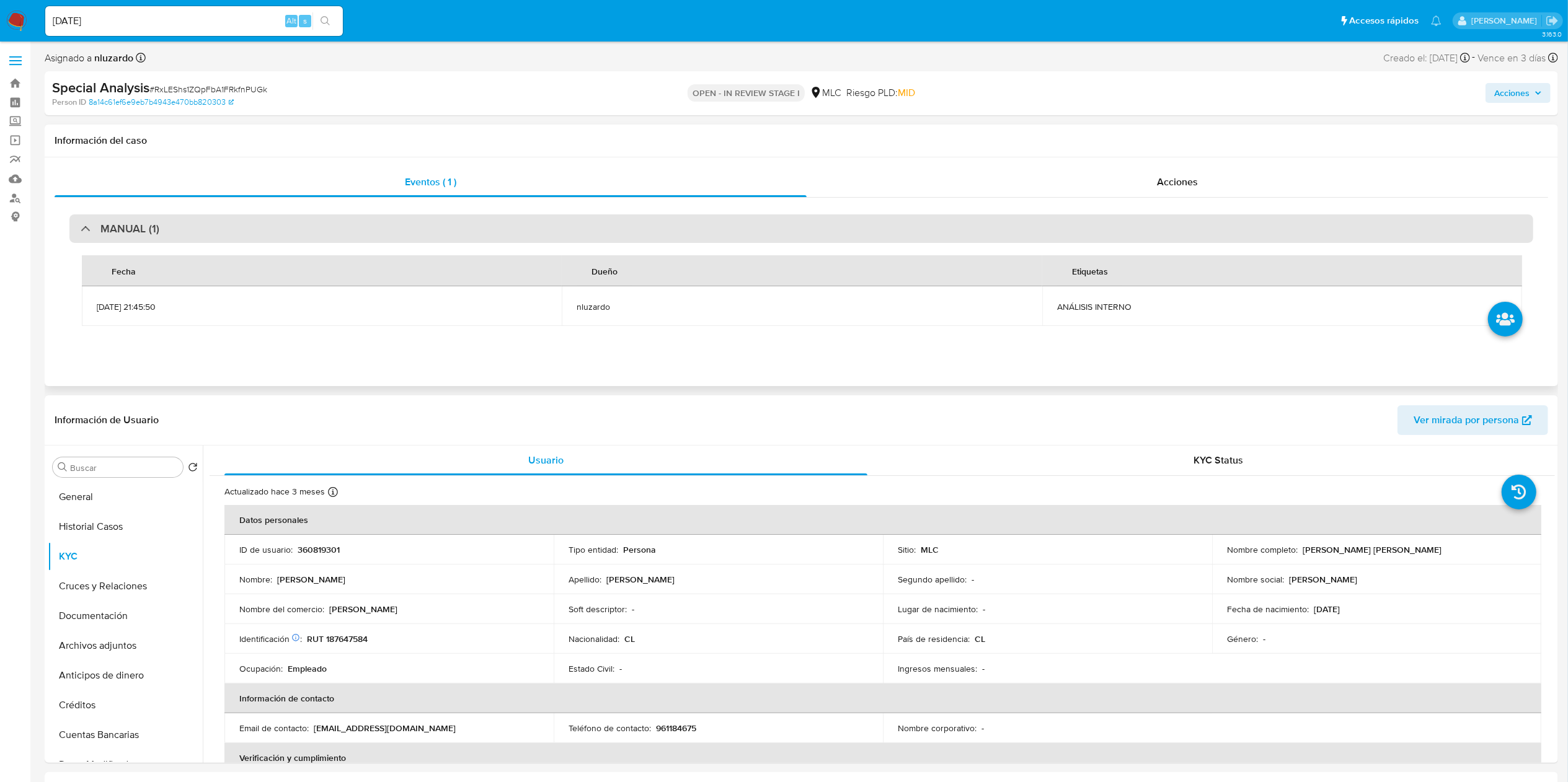
click at [116, 232] on h3 "MANUAL (1)" at bounding box center [130, 229] width 59 height 14
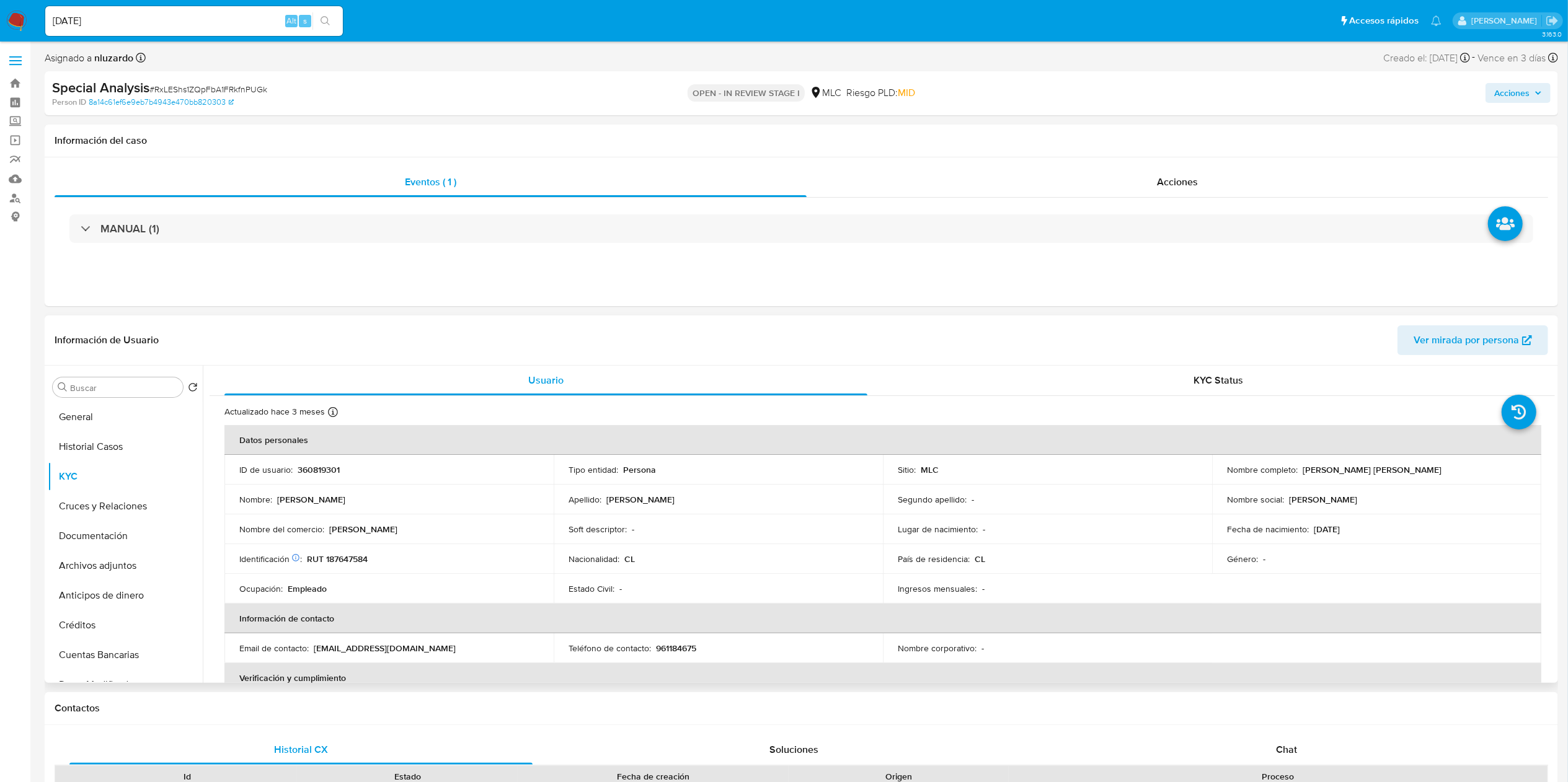
click at [784, 390] on td "País de residencia : CL" at bounding box center [1047, 559] width 329 height 30
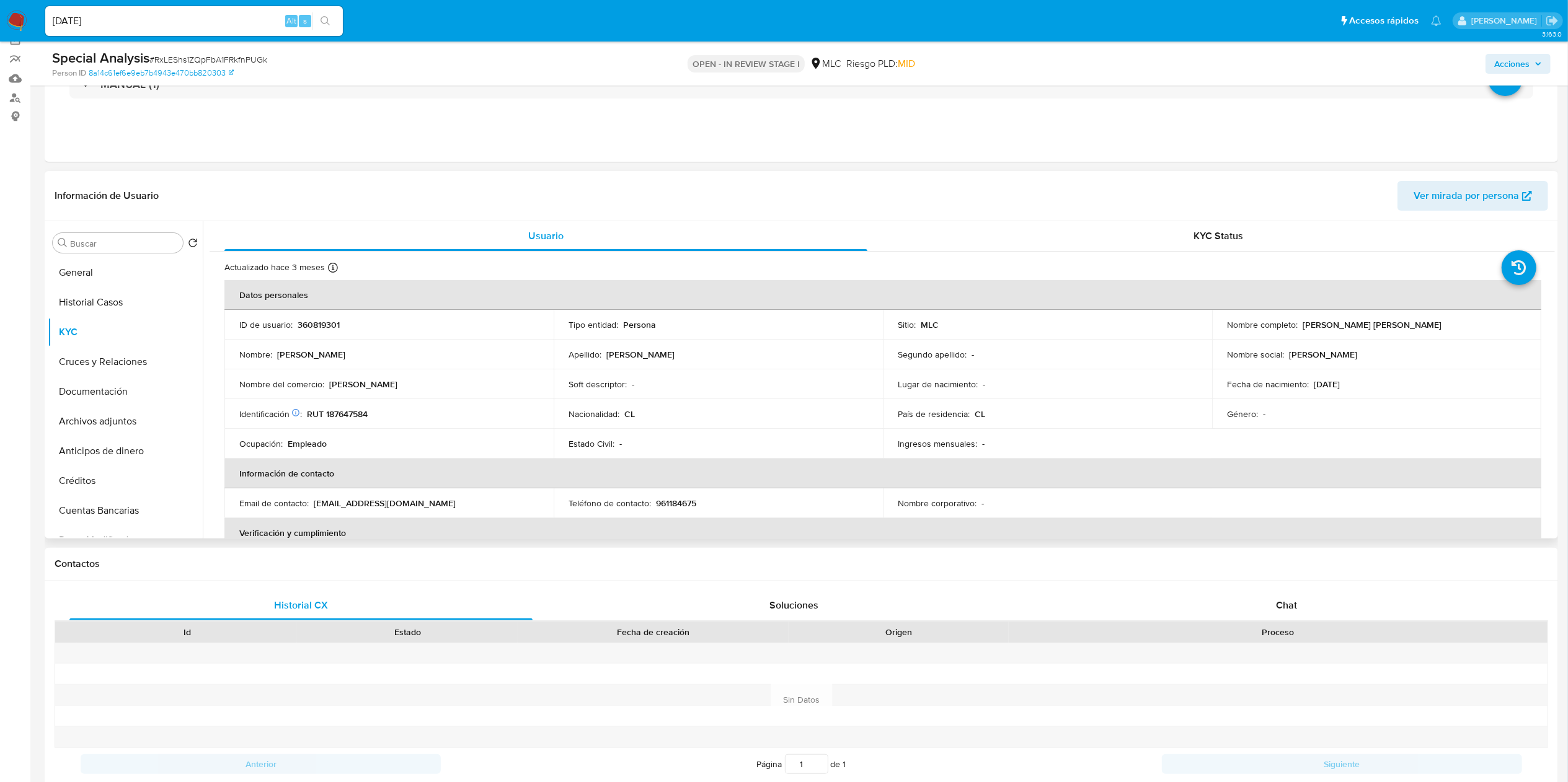
scroll to position [124, 0]
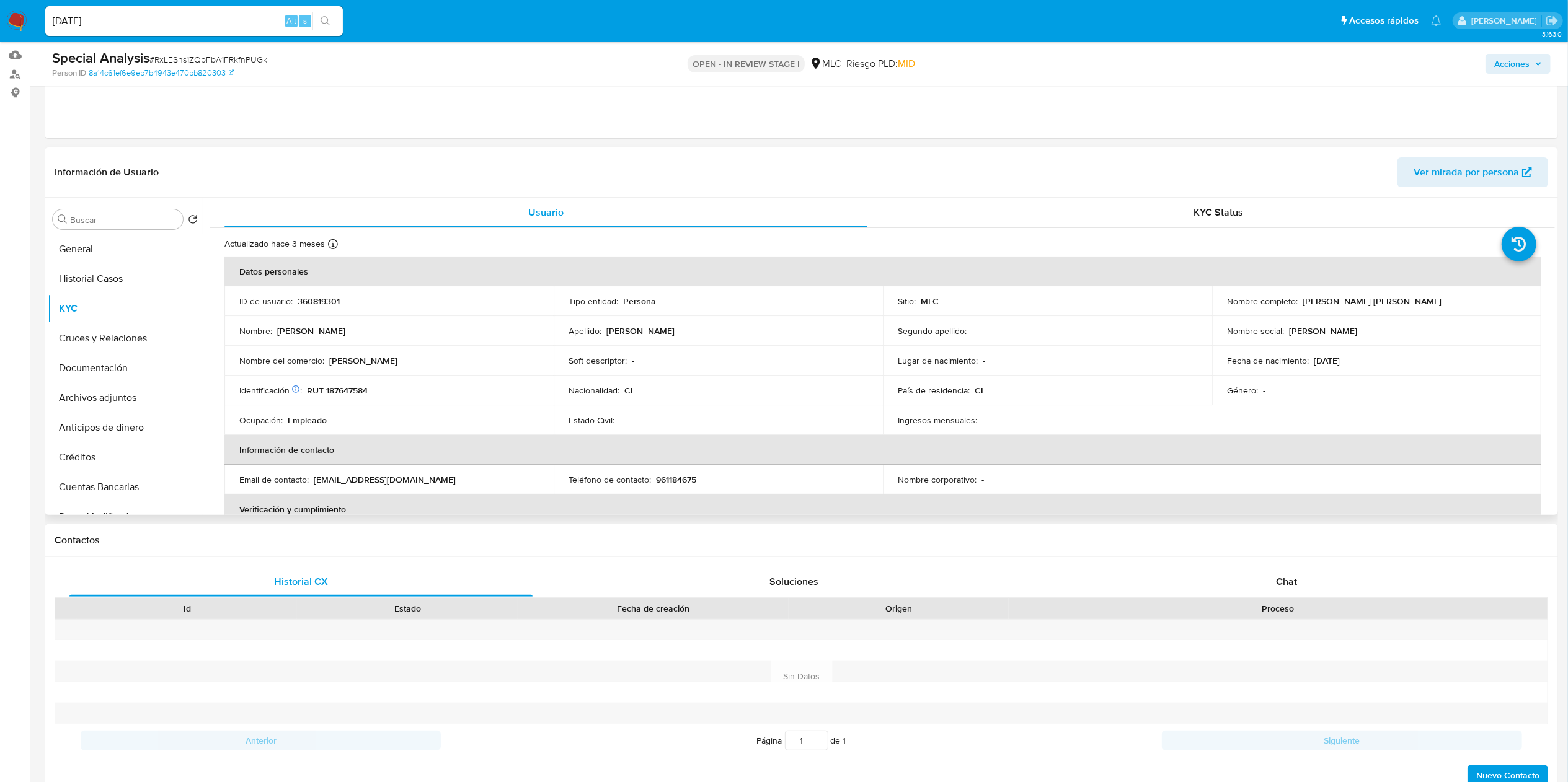
click at [784, 355] on div "Soft descriptor : -" at bounding box center [718, 360] width 300 height 11
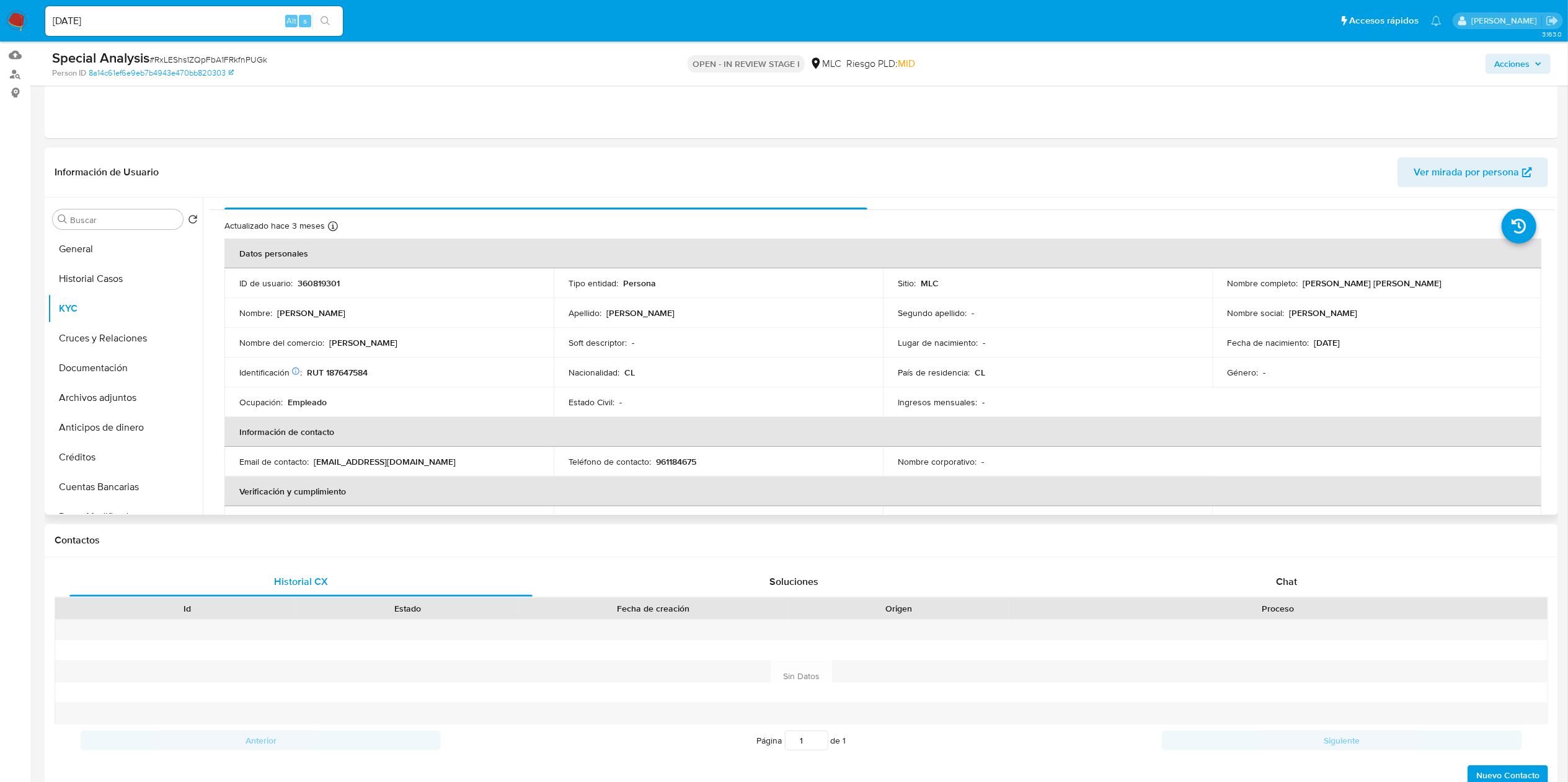
scroll to position [38, 0]
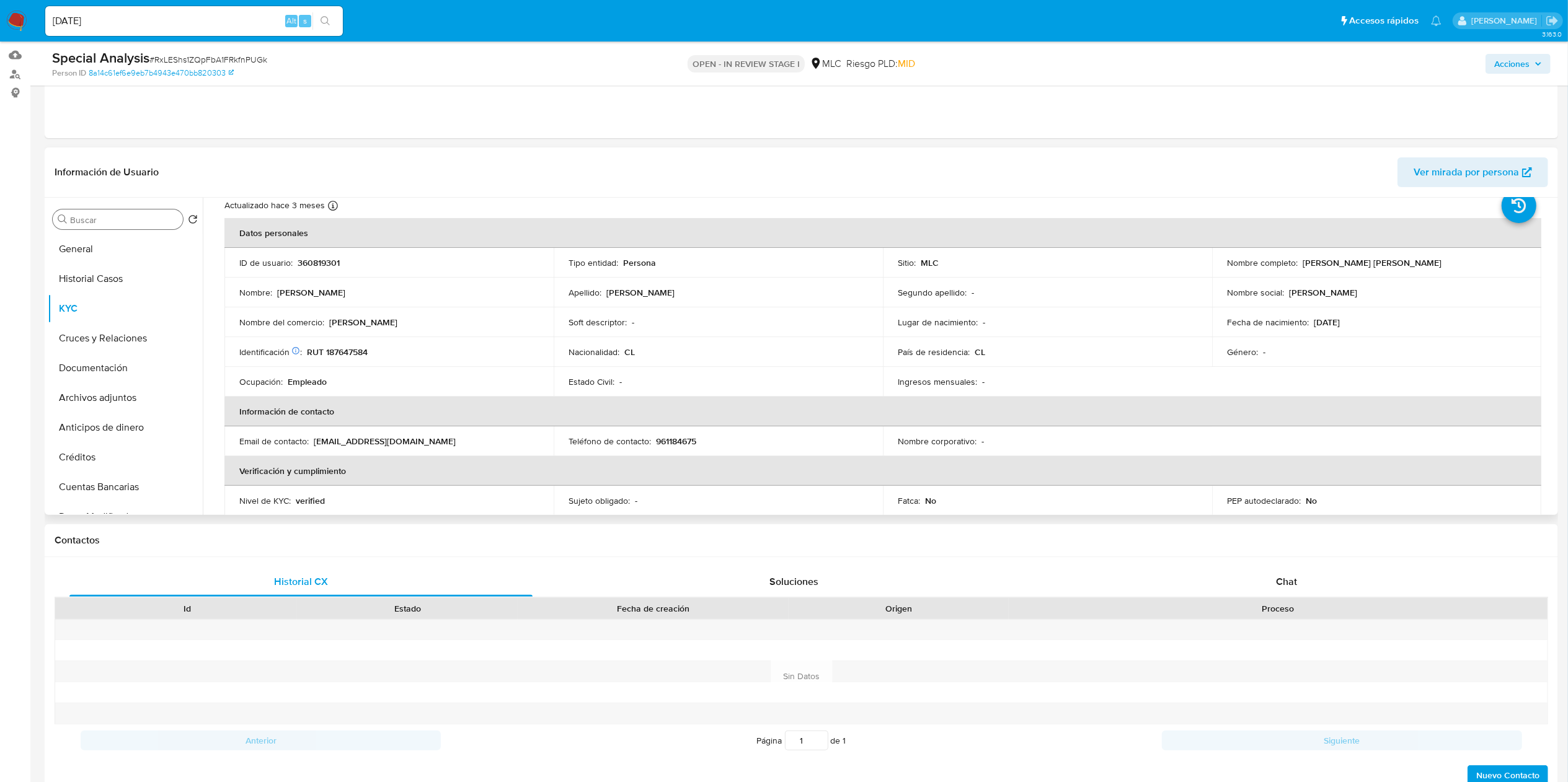
click at [142, 222] on input "Buscar" at bounding box center [124, 220] width 108 height 11
type input "cr"
click at [132, 275] on button "Cruces y Relaciones" at bounding box center [120, 279] width 145 height 30
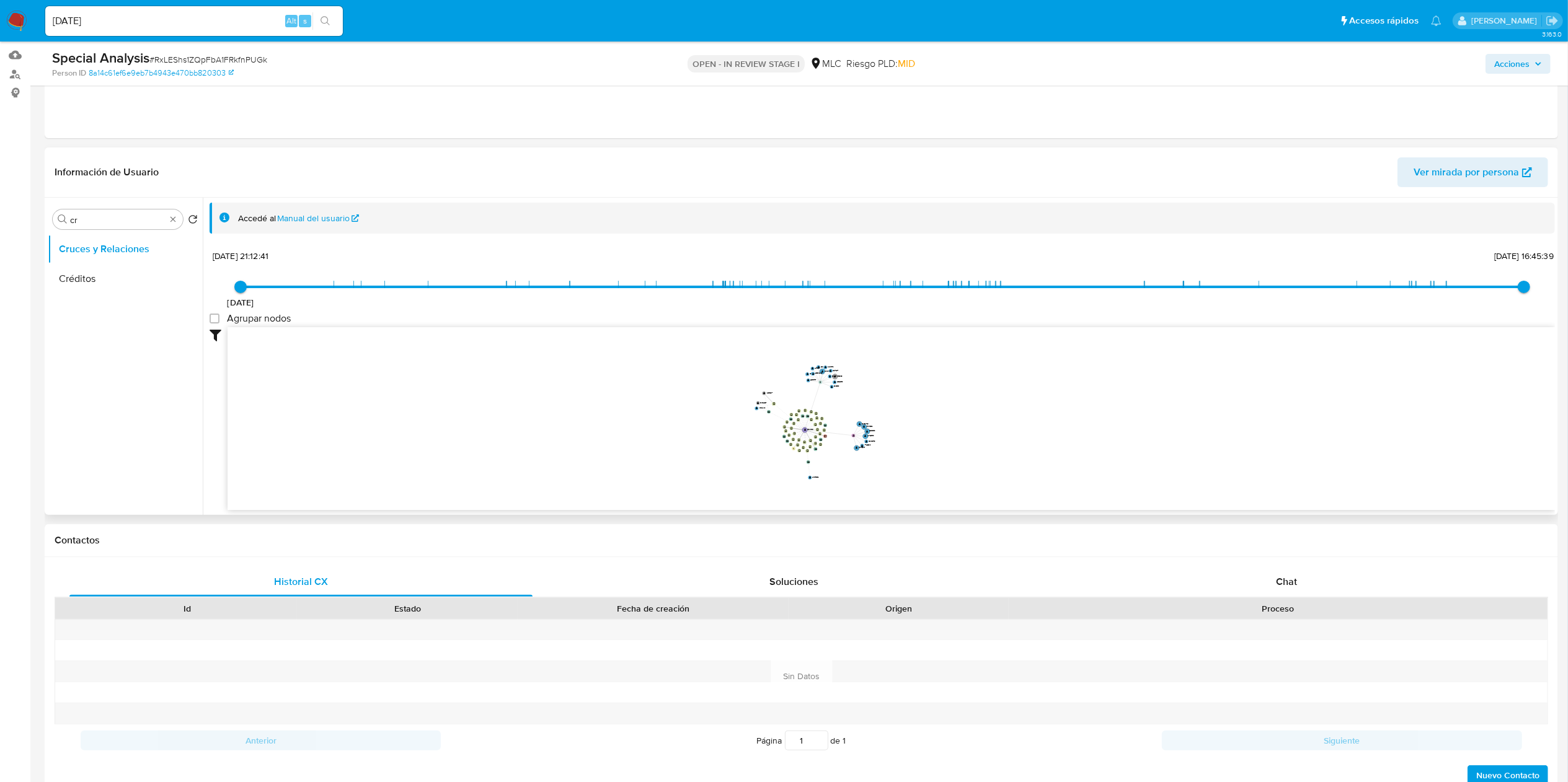
drag, startPoint x: 546, startPoint y: 438, endPoint x: 761, endPoint y: 433, distance: 215.1
click at [761, 390] on icon "device-639cbb5708813b001817a85b  device-63d048ff08813b001890107c  device-639c…" at bounding box center [891, 417] width 1327 height 180
drag, startPoint x: 740, startPoint y: 437, endPoint x: 787, endPoint y: 434, distance: 47.1
click at [784, 390] on icon "device-639cbb5708813b001817a85b  device-63d048ff08813b001890107c  device-639c…" at bounding box center [891, 417] width 1327 height 180
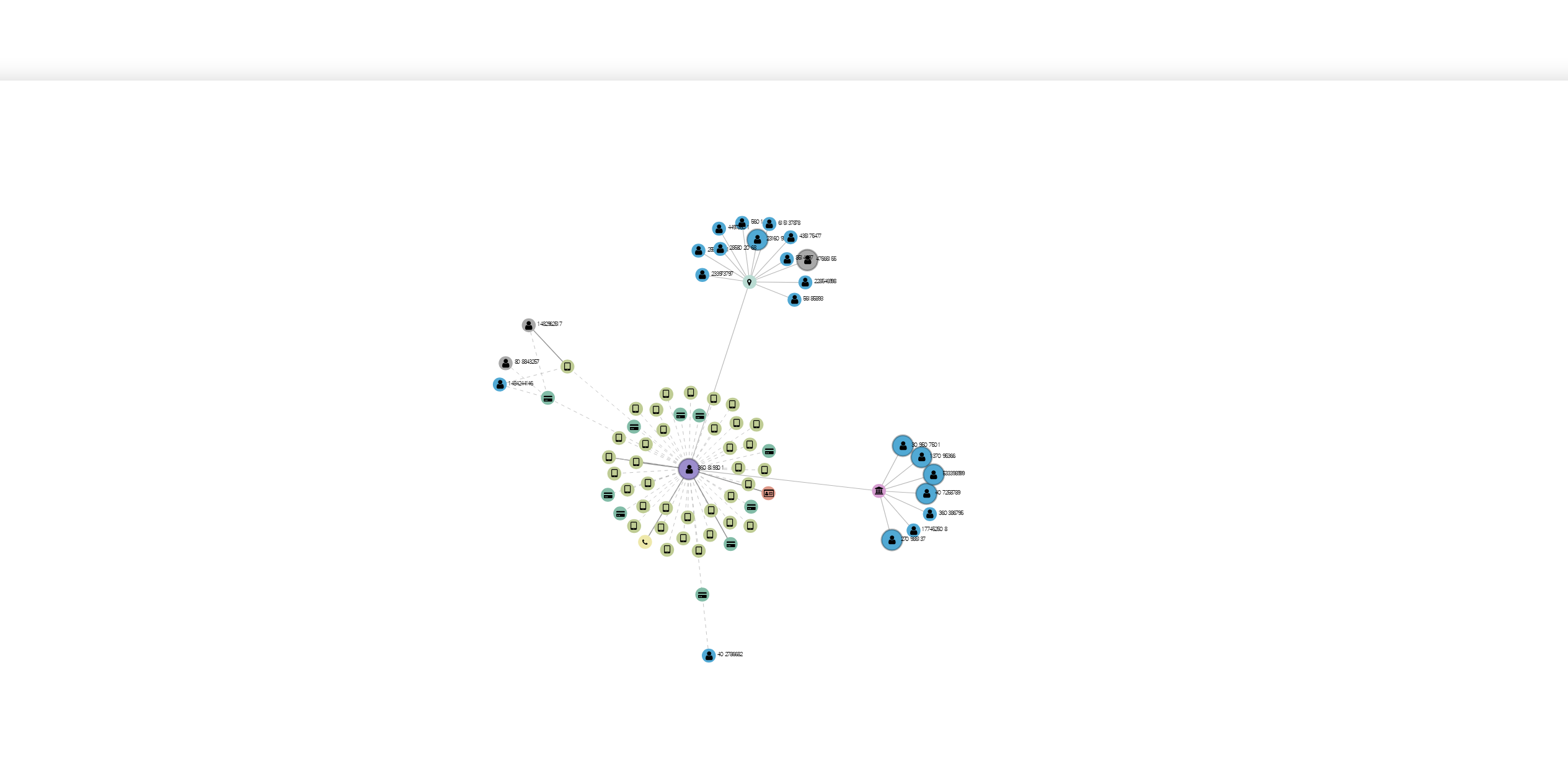
scroll to position [124, 0]
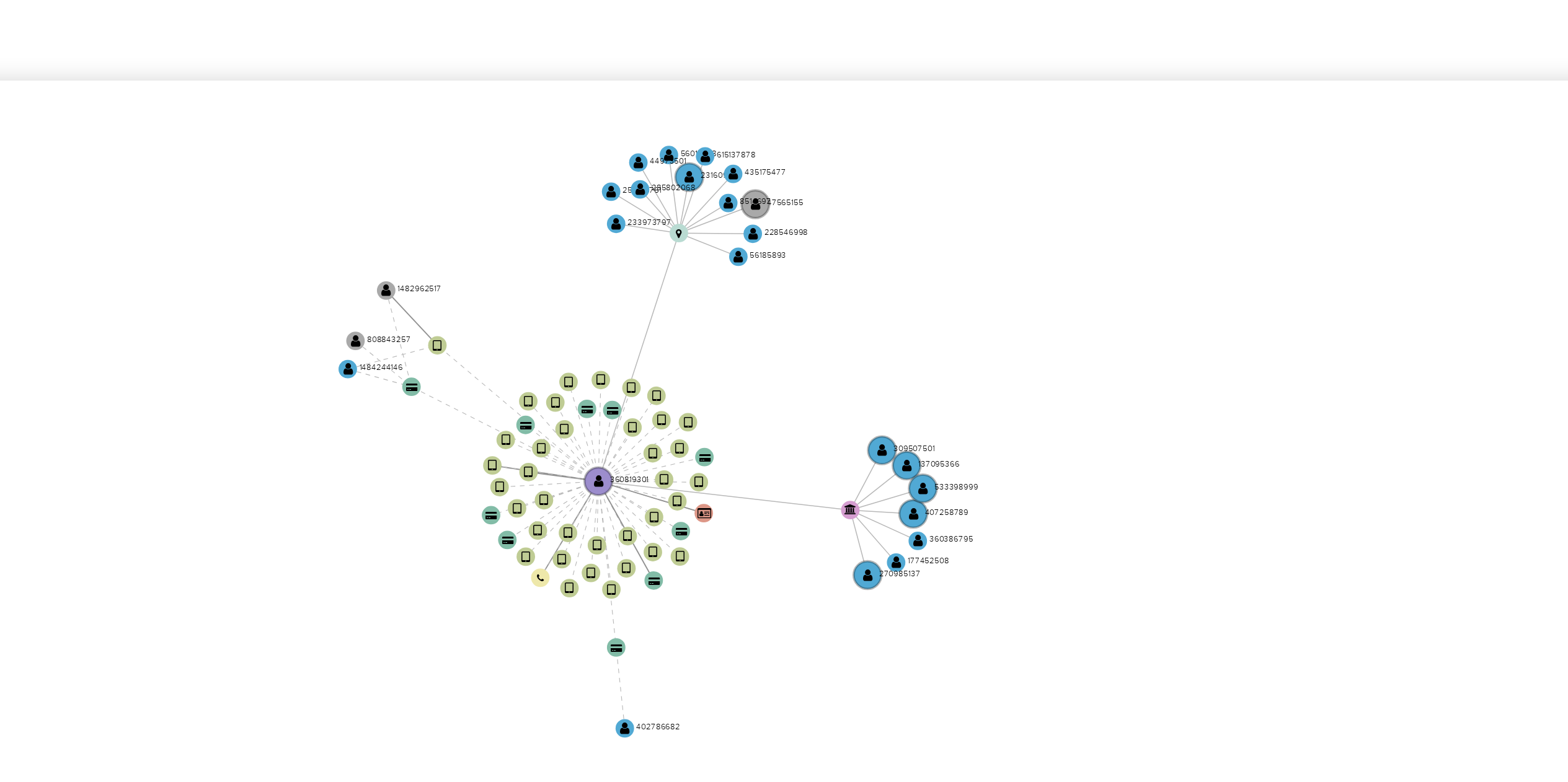
drag, startPoint x: 977, startPoint y: 538, endPoint x: 926, endPoint y: 454, distance: 98.3
click at [784, 390] on icon "device-639cbb5708813b001817a85b  device-63d048ff08813b001890107c  device-639c…" at bounding box center [891, 417] width 1327 height 180
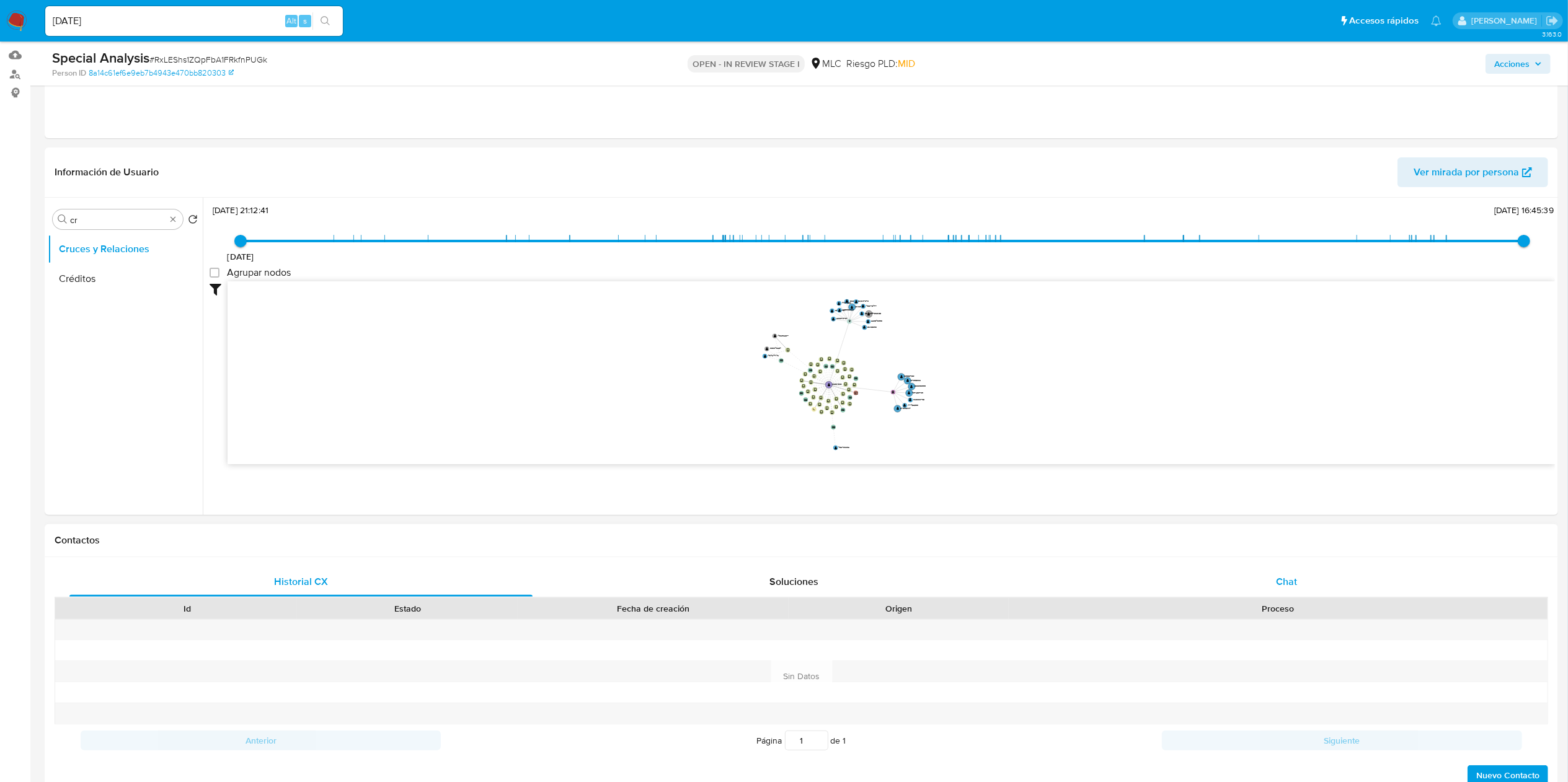
click at [784, 390] on div "Chat" at bounding box center [1286, 582] width 463 height 30
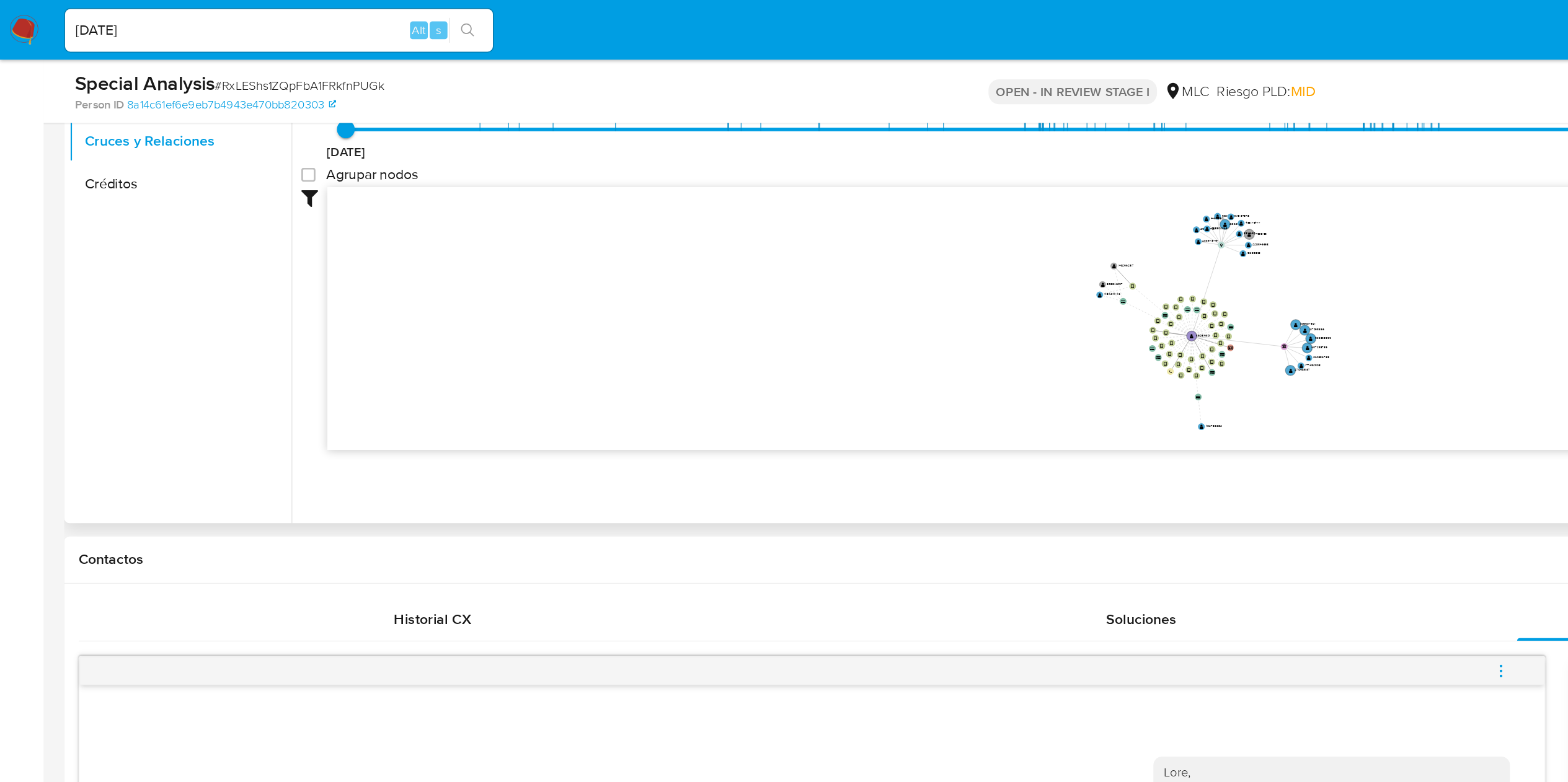
scroll to position [189, 0]
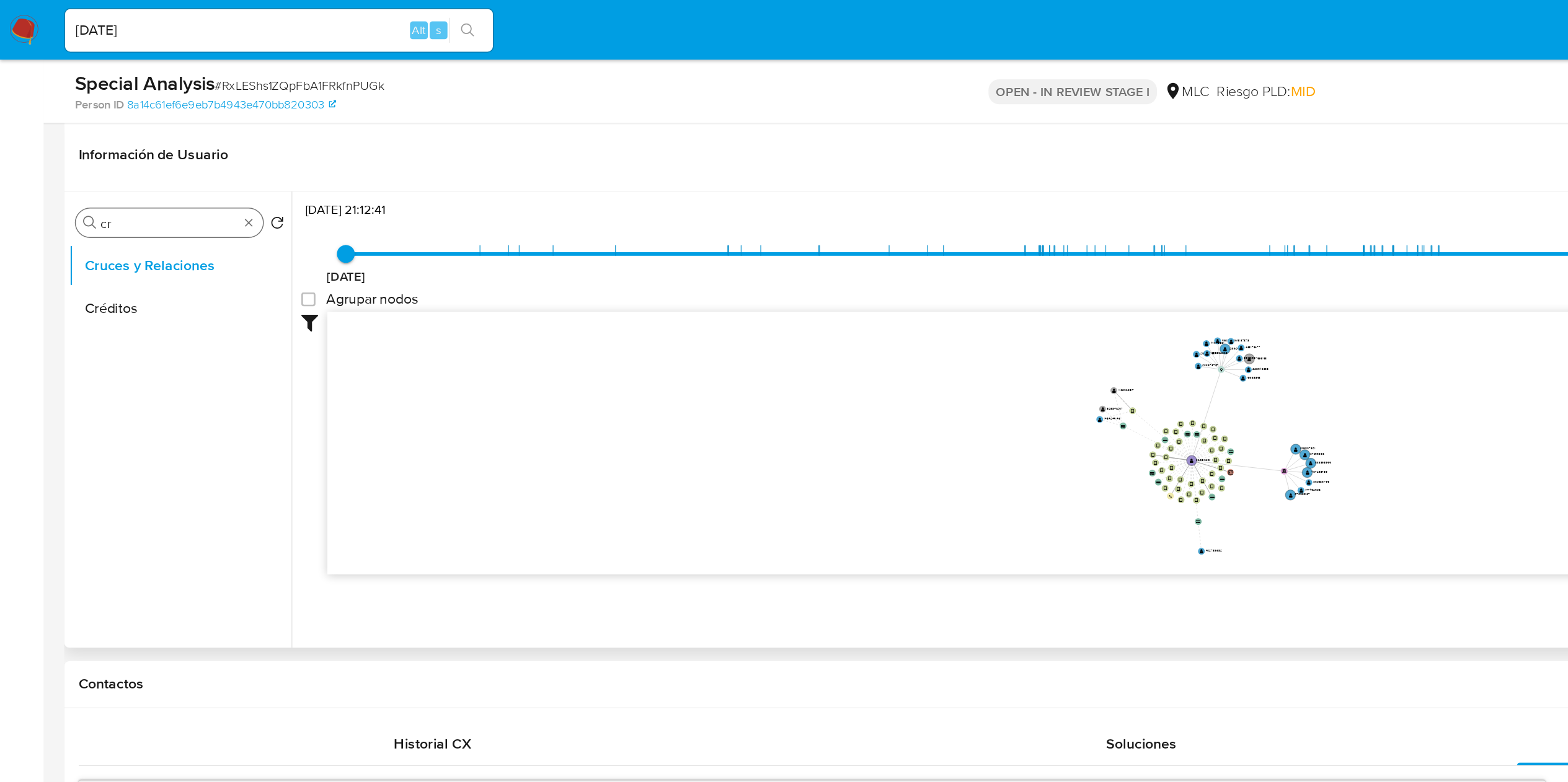
click at [118, 158] on input "cr" at bounding box center [118, 155] width 96 height 11
type input "doc"
click at [105, 215] on button "Documentación" at bounding box center [120, 215] width 145 height 30
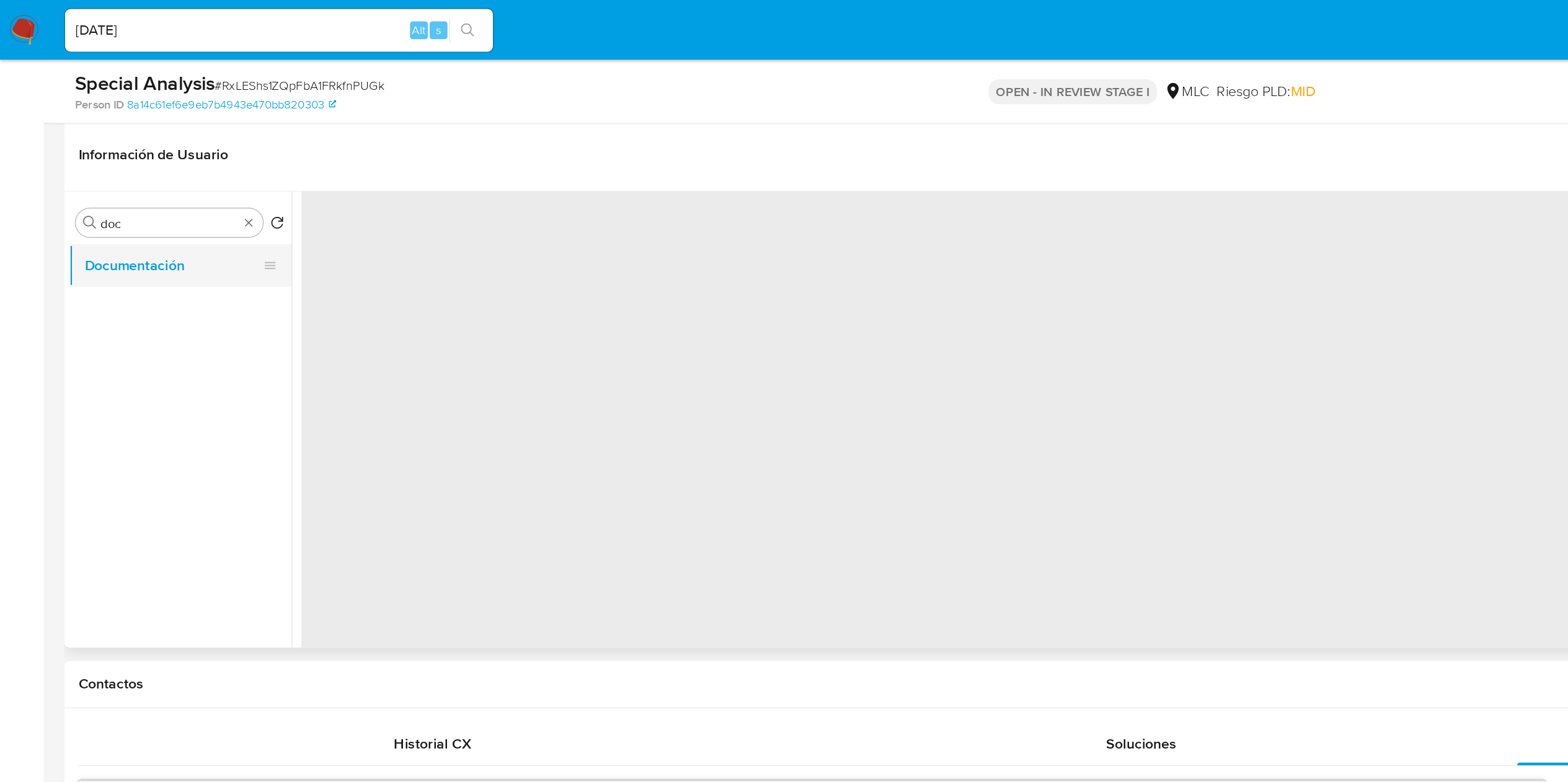
scroll to position [0, 0]
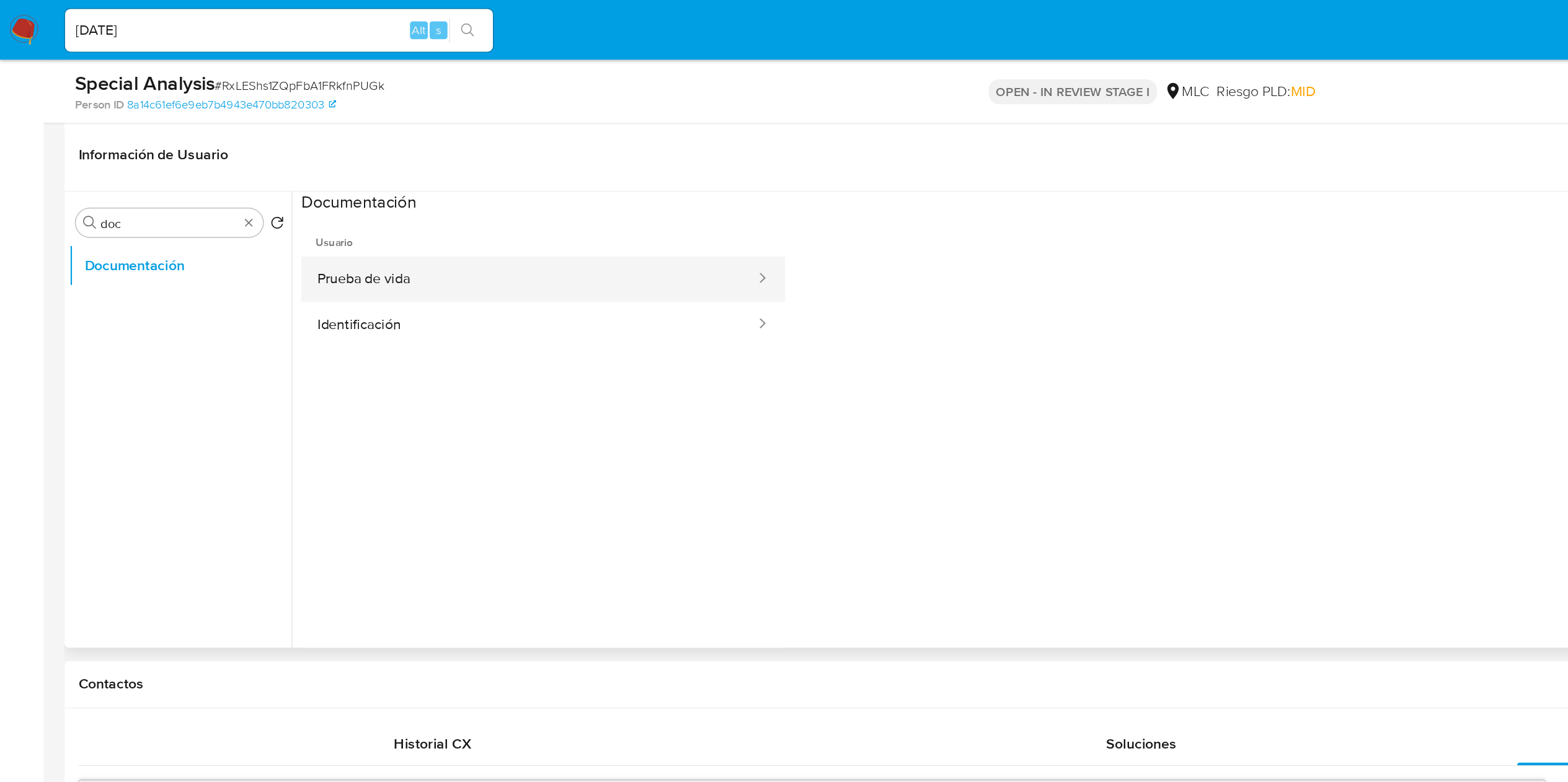
click at [373, 196] on button "Prueba de vida" at bounding box center [367, 194] width 317 height 31
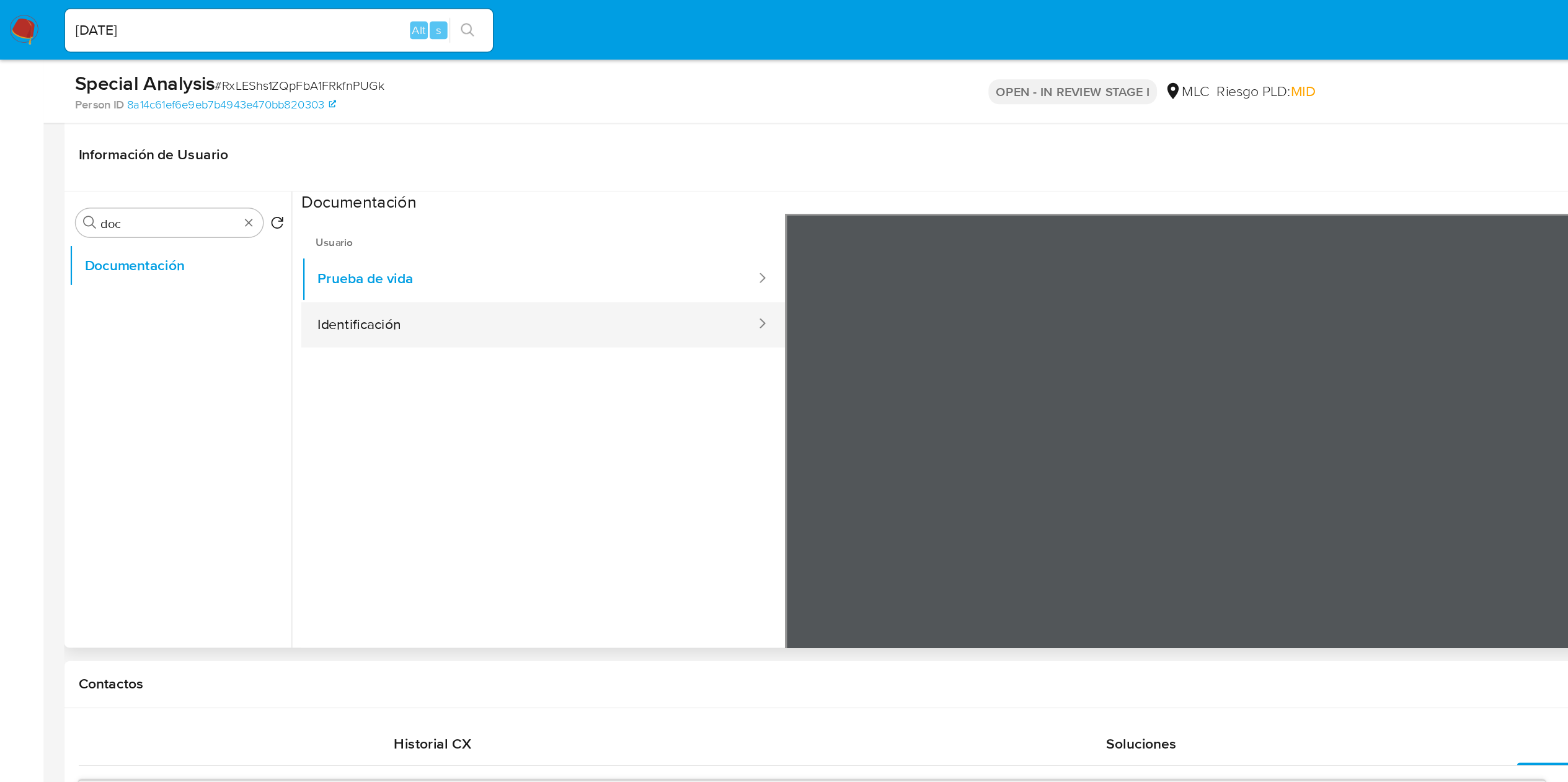
click at [295, 231] on button "Identificación" at bounding box center [367, 226] width 317 height 31
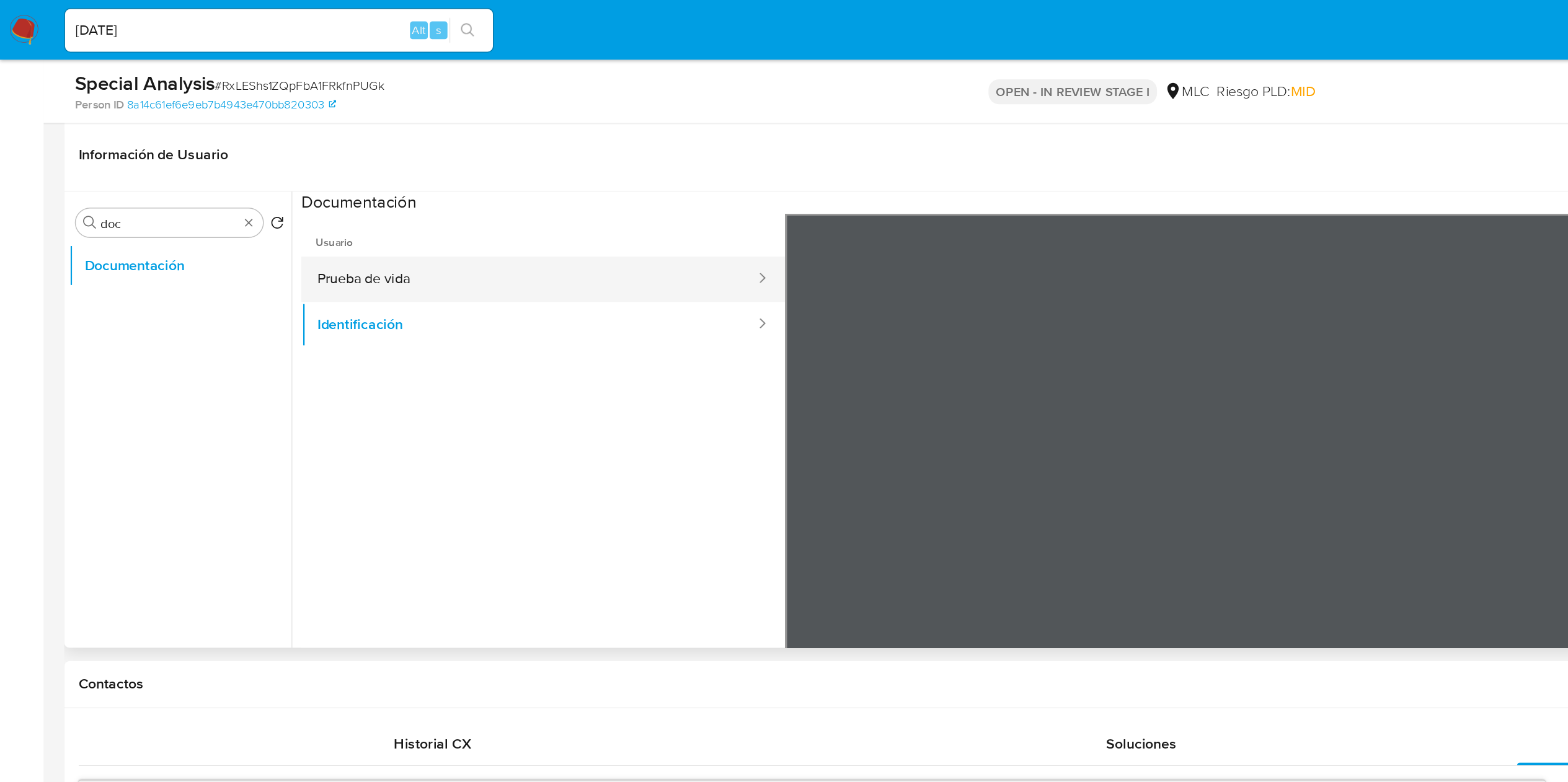
click at [334, 185] on button "Prueba de vida" at bounding box center [367, 194] width 317 height 31
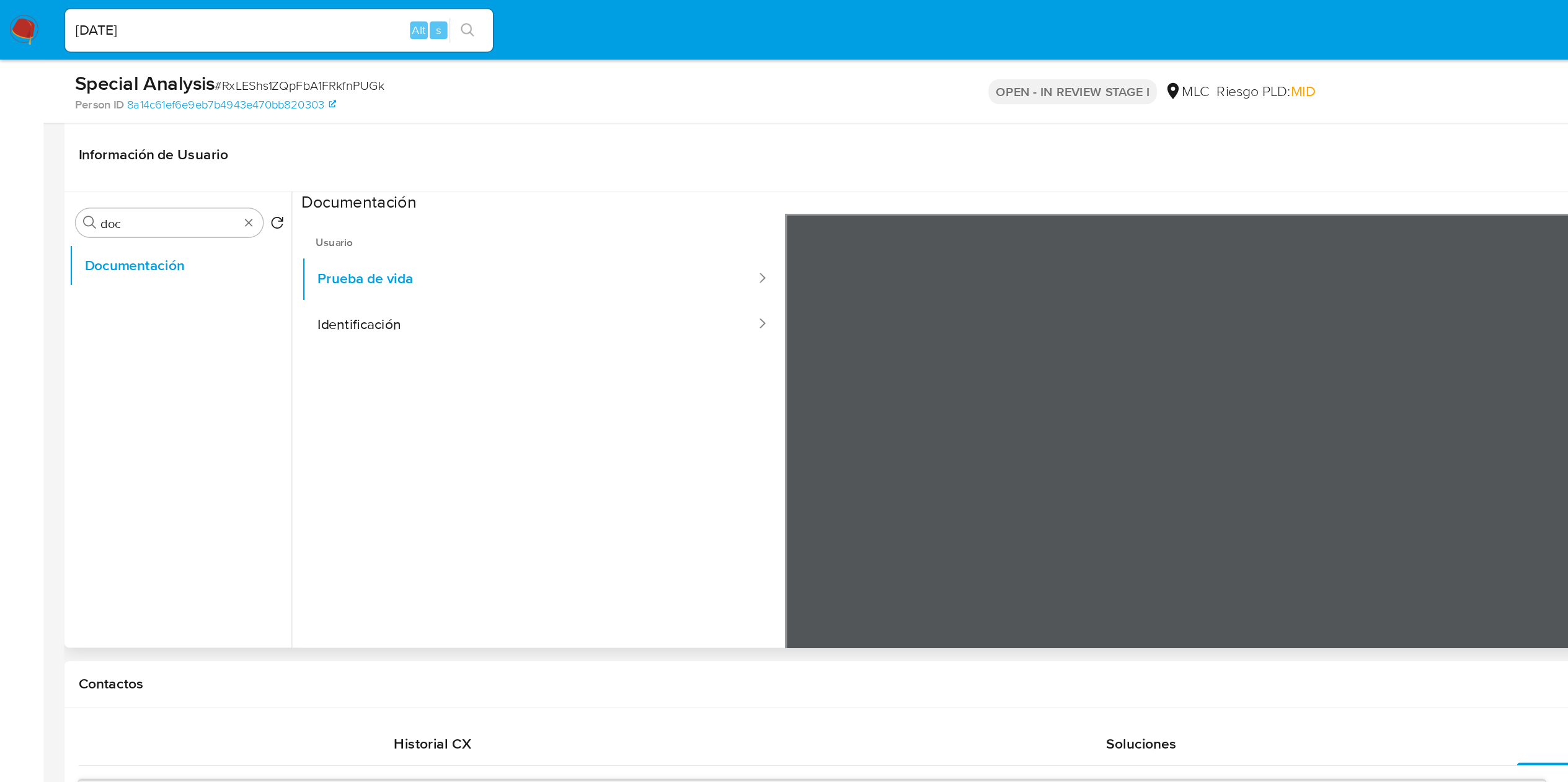
click at [667, 195] on div at bounding box center [1051, 352] width 1009 height 407
click at [672, 288] on div at bounding box center [1051, 352] width 1009 height 407
click at [136, 157] on input "doc" at bounding box center [118, 155] width 96 height 11
drag, startPoint x: 397, startPoint y: 286, endPoint x: 808, endPoint y: 8, distance: 496.2
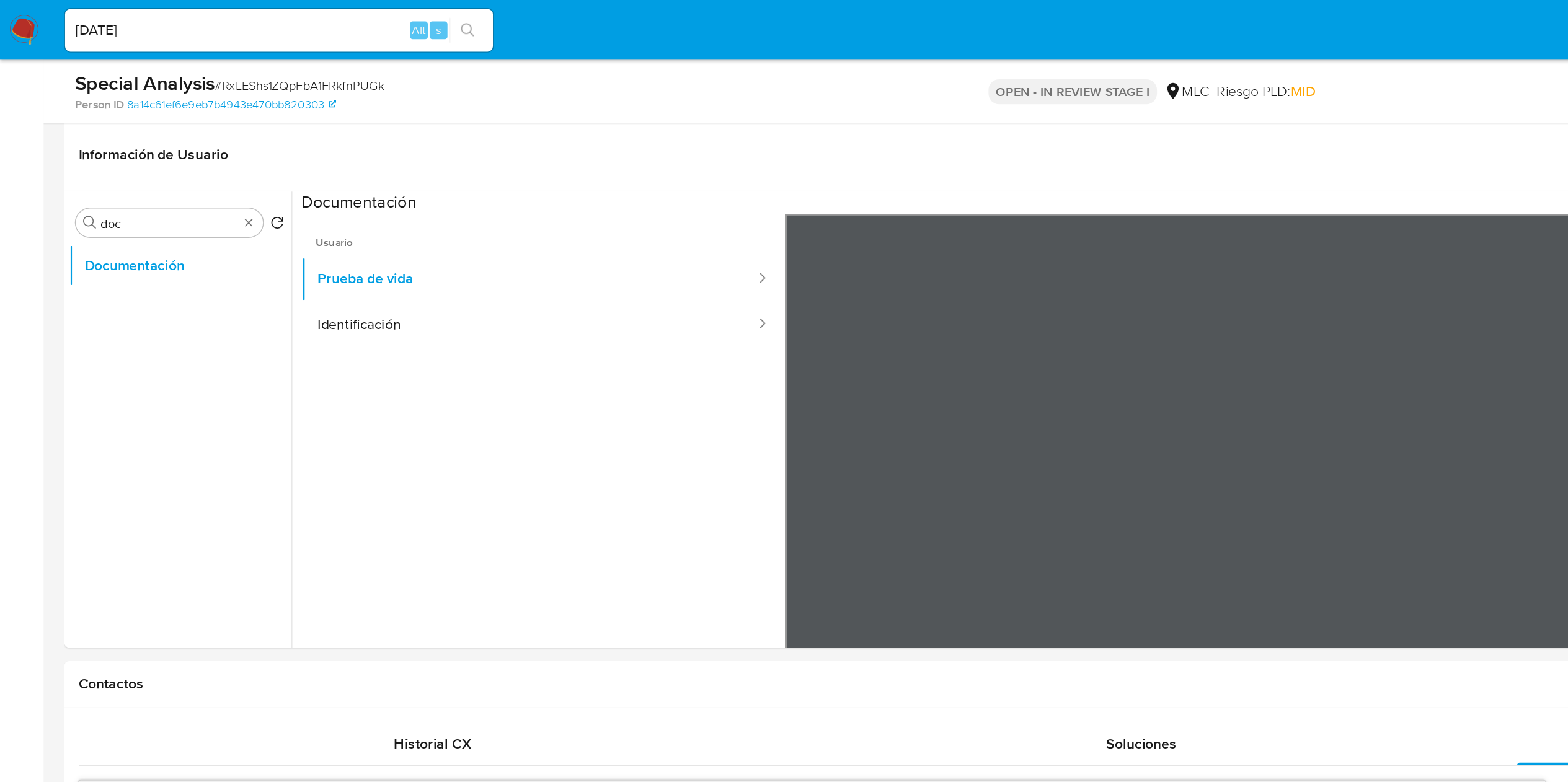
click at [397, 286] on ul "Usuario Prueba de vida Identificación" at bounding box center [377, 327] width 336 height 357
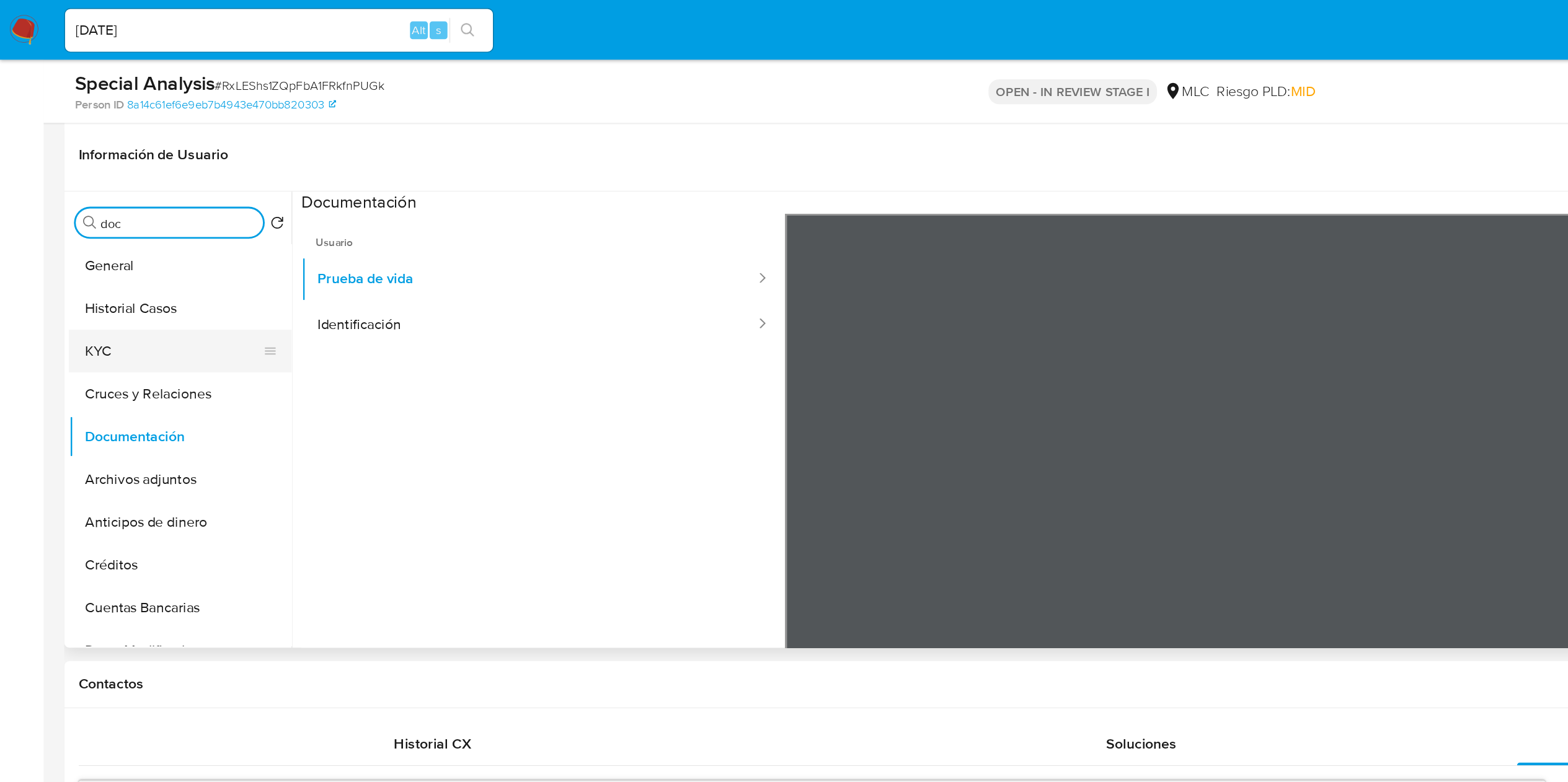
click at [102, 251] on button "KYC" at bounding box center [120, 244] width 145 height 30
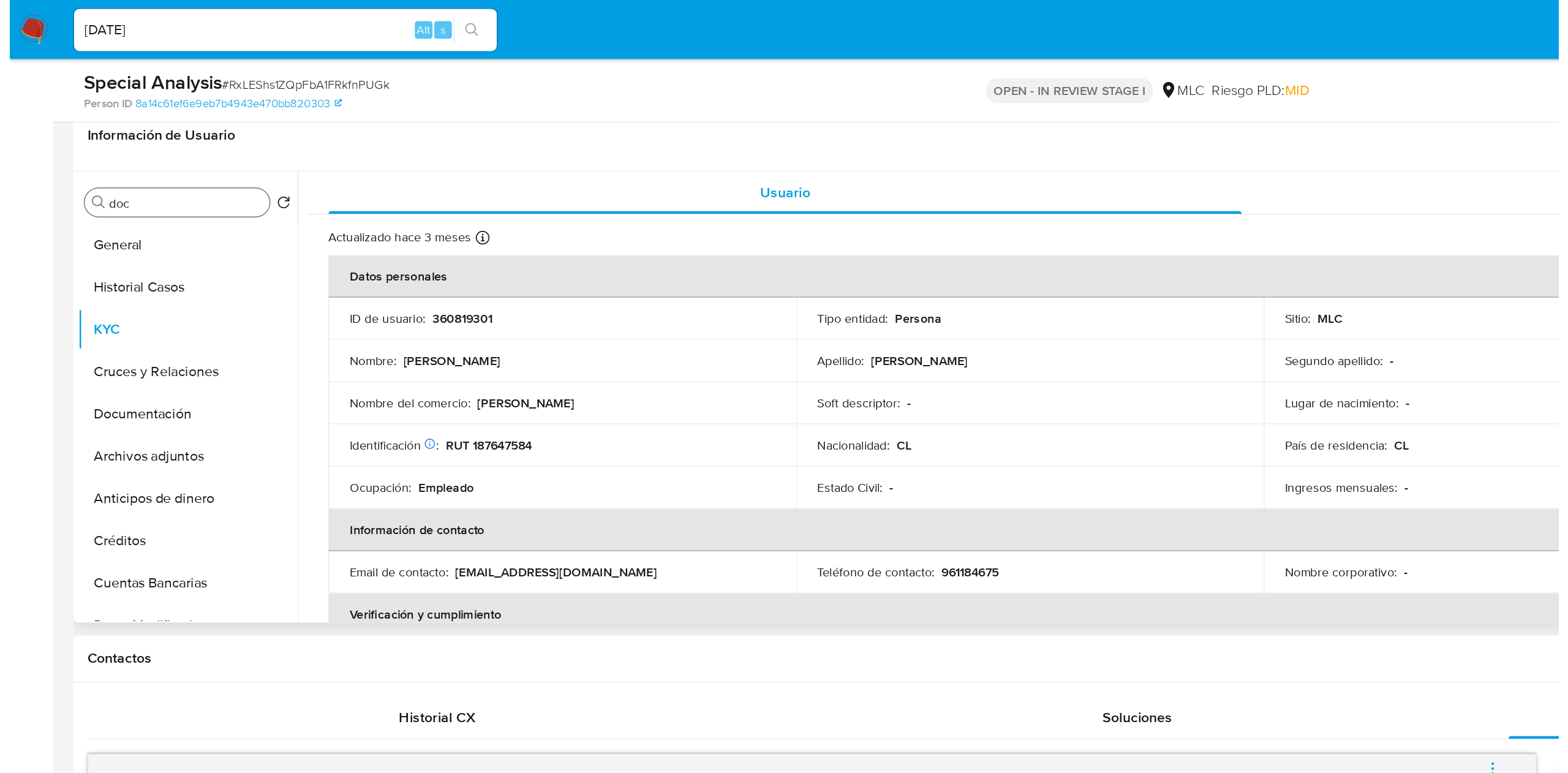
scroll to position [99, 0]
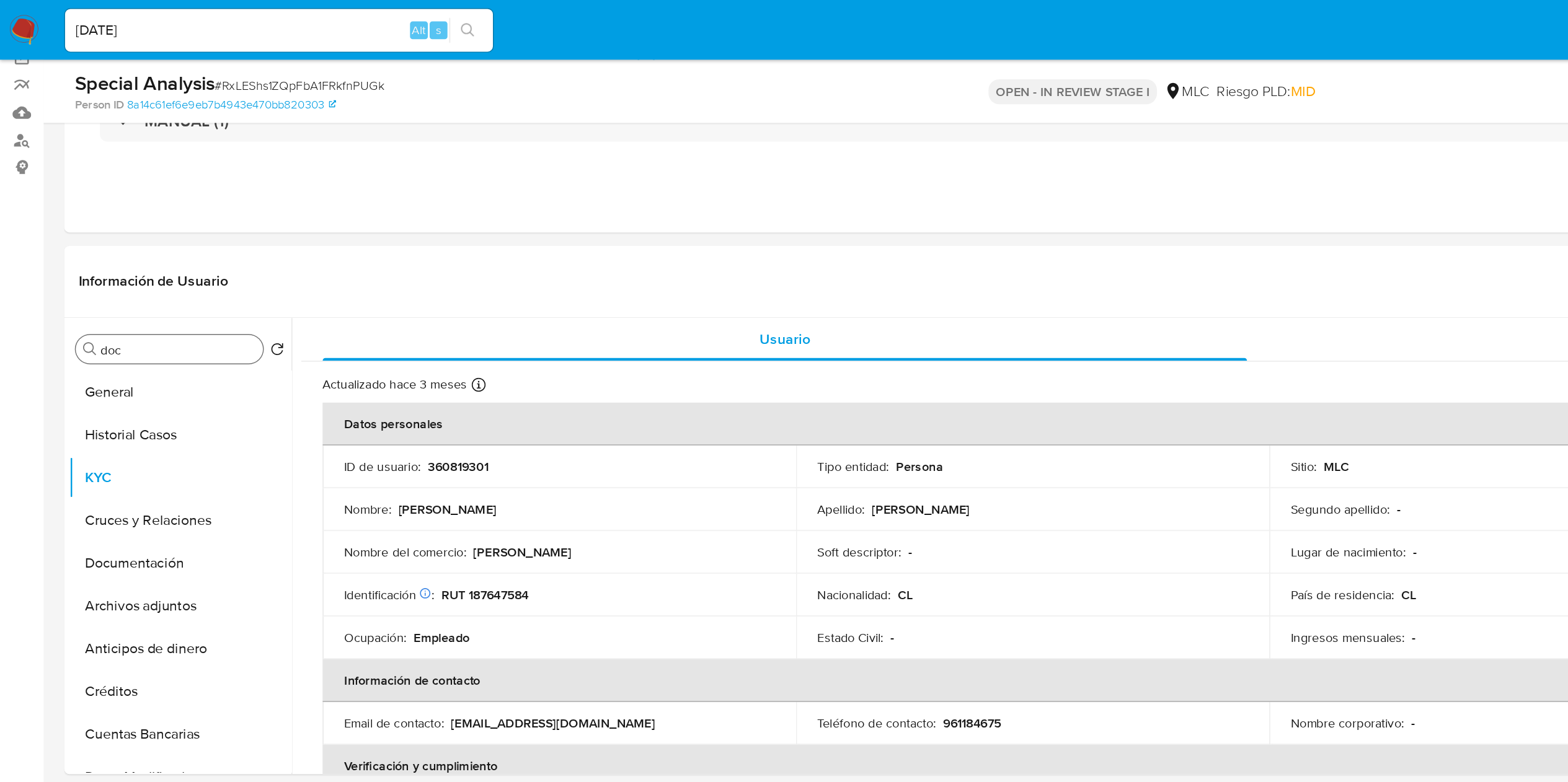
click at [105, 241] on input "doc" at bounding box center [124, 243] width 108 height 11
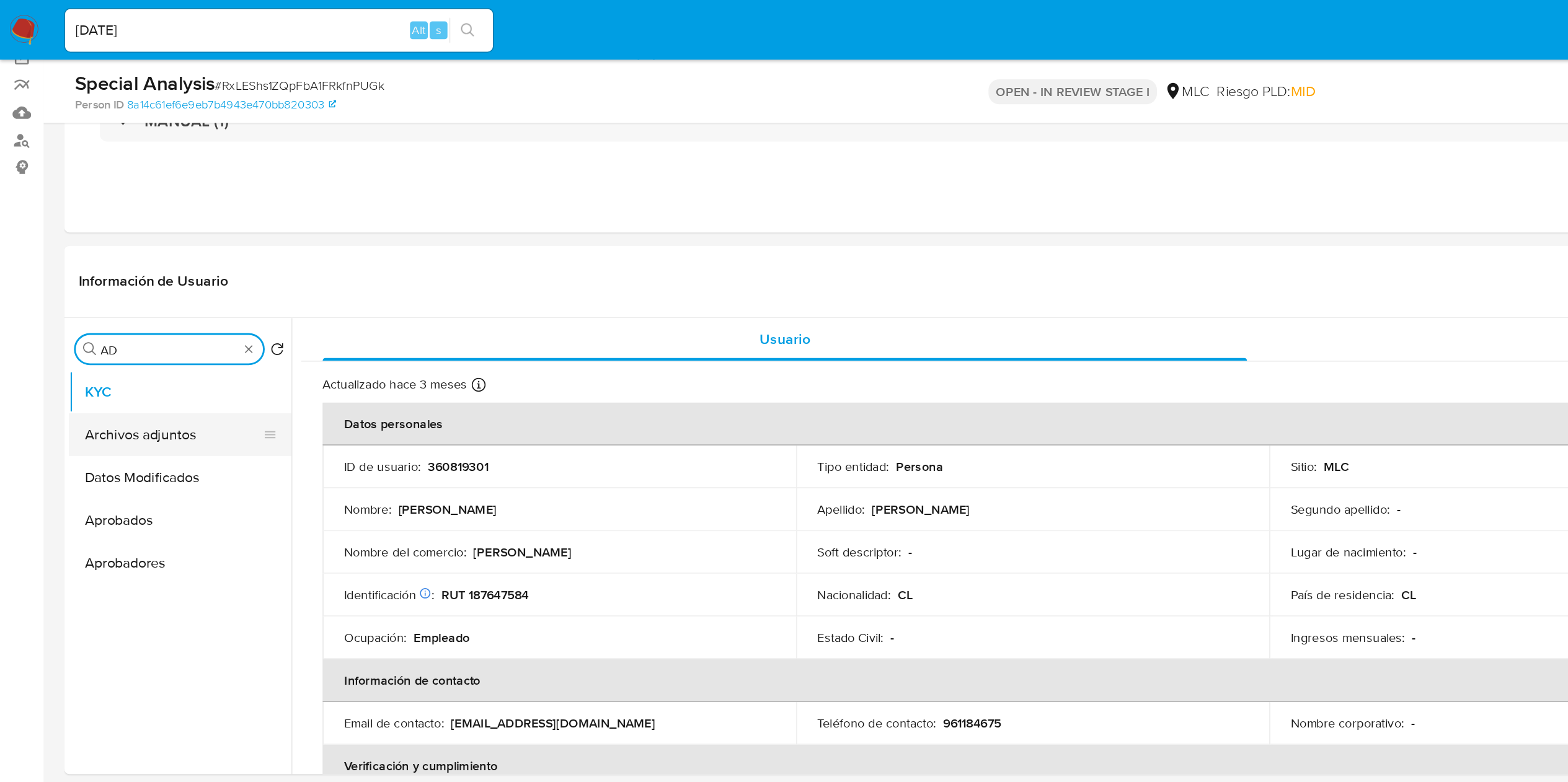
type input "AD"
click at [102, 296] on button "Archivos adjuntos" at bounding box center [120, 303] width 145 height 30
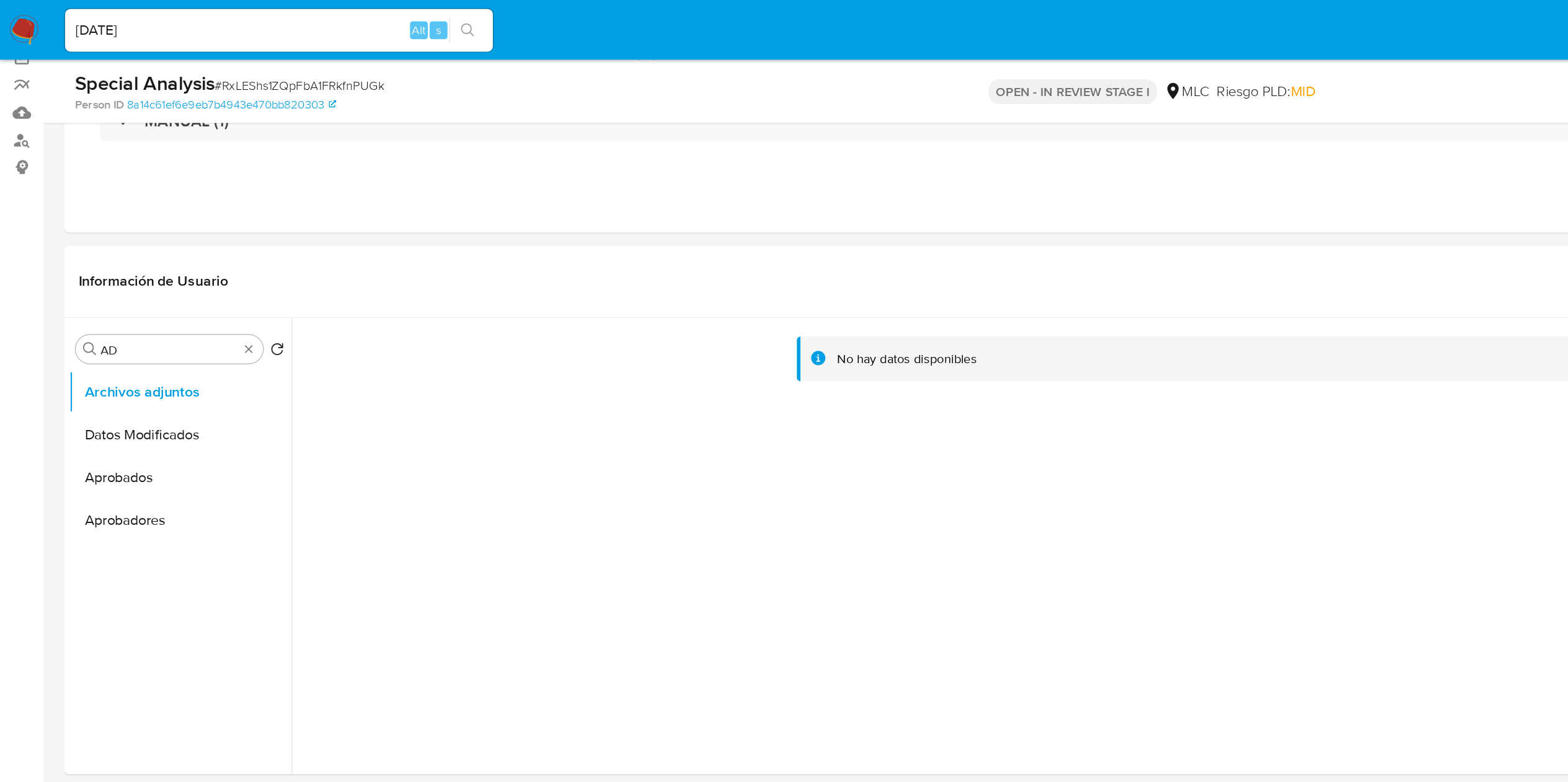
click at [468, 366] on div "No hay datos disponibles" at bounding box center [878, 380] width 1352 height 317
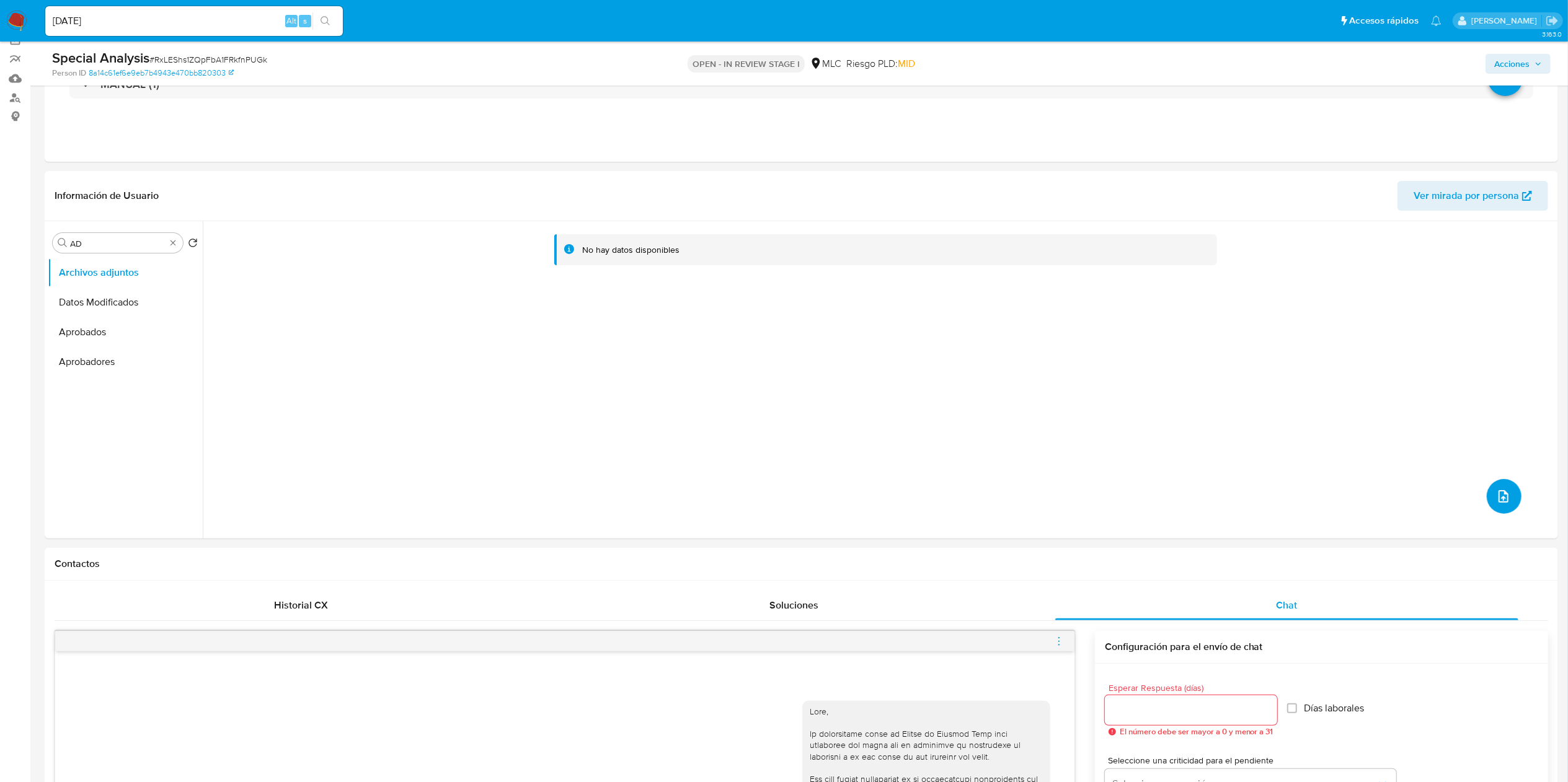
click at [784, 390] on icon "upload-file" at bounding box center [1504, 496] width 15 height 15
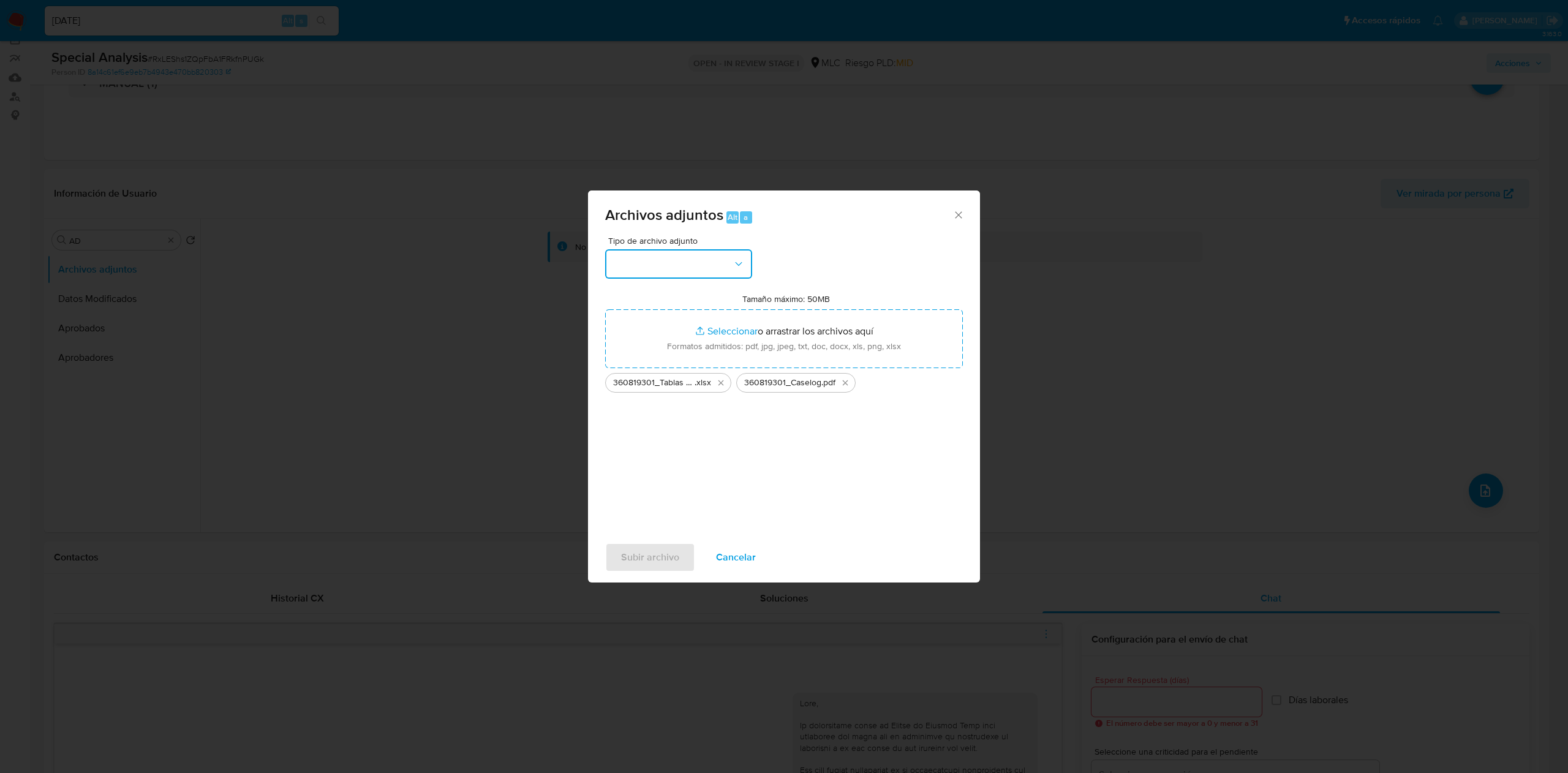
click at [726, 262] on button "button" at bounding box center [679, 264] width 147 height 30
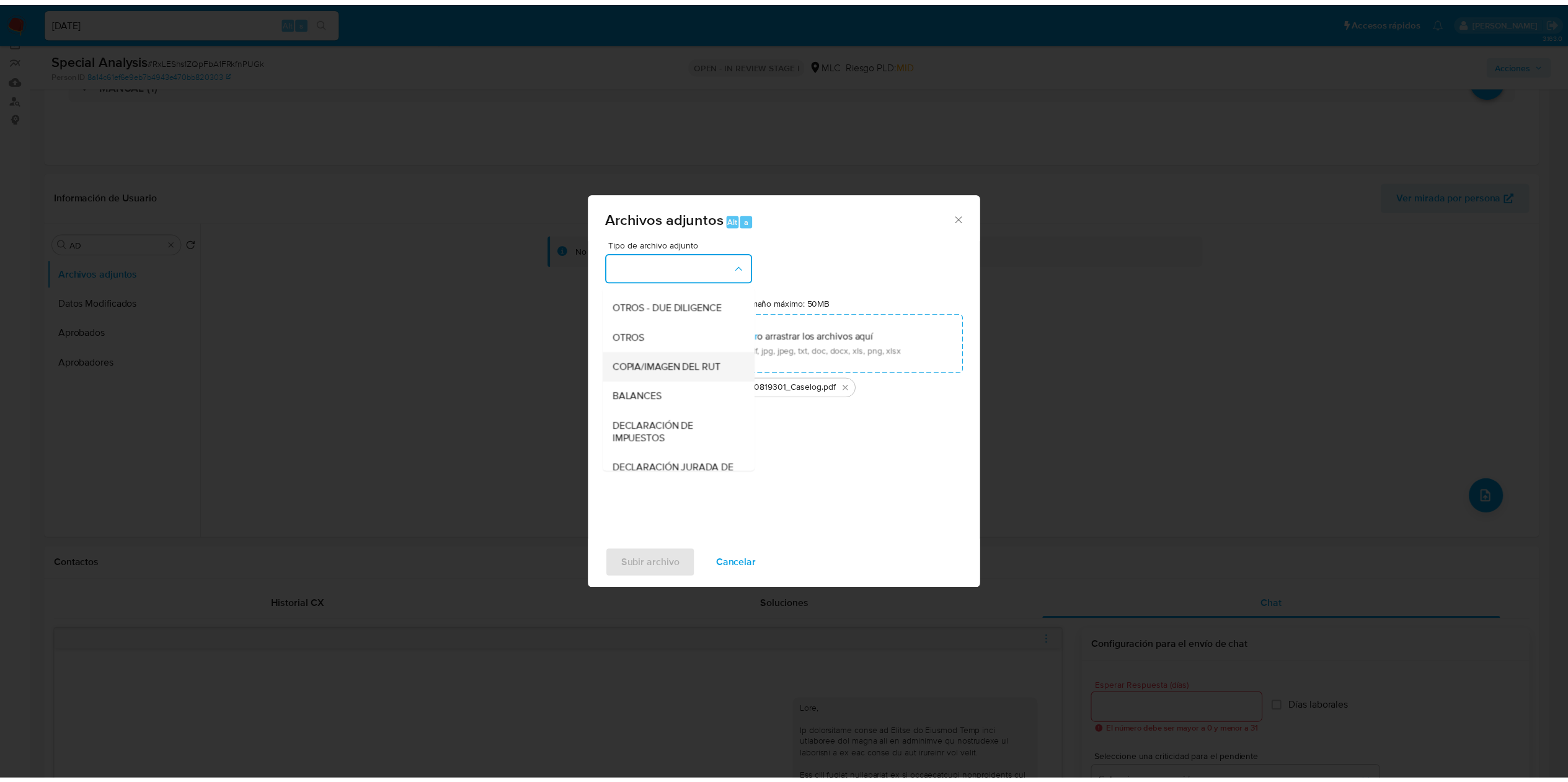
scroll to position [169, 0]
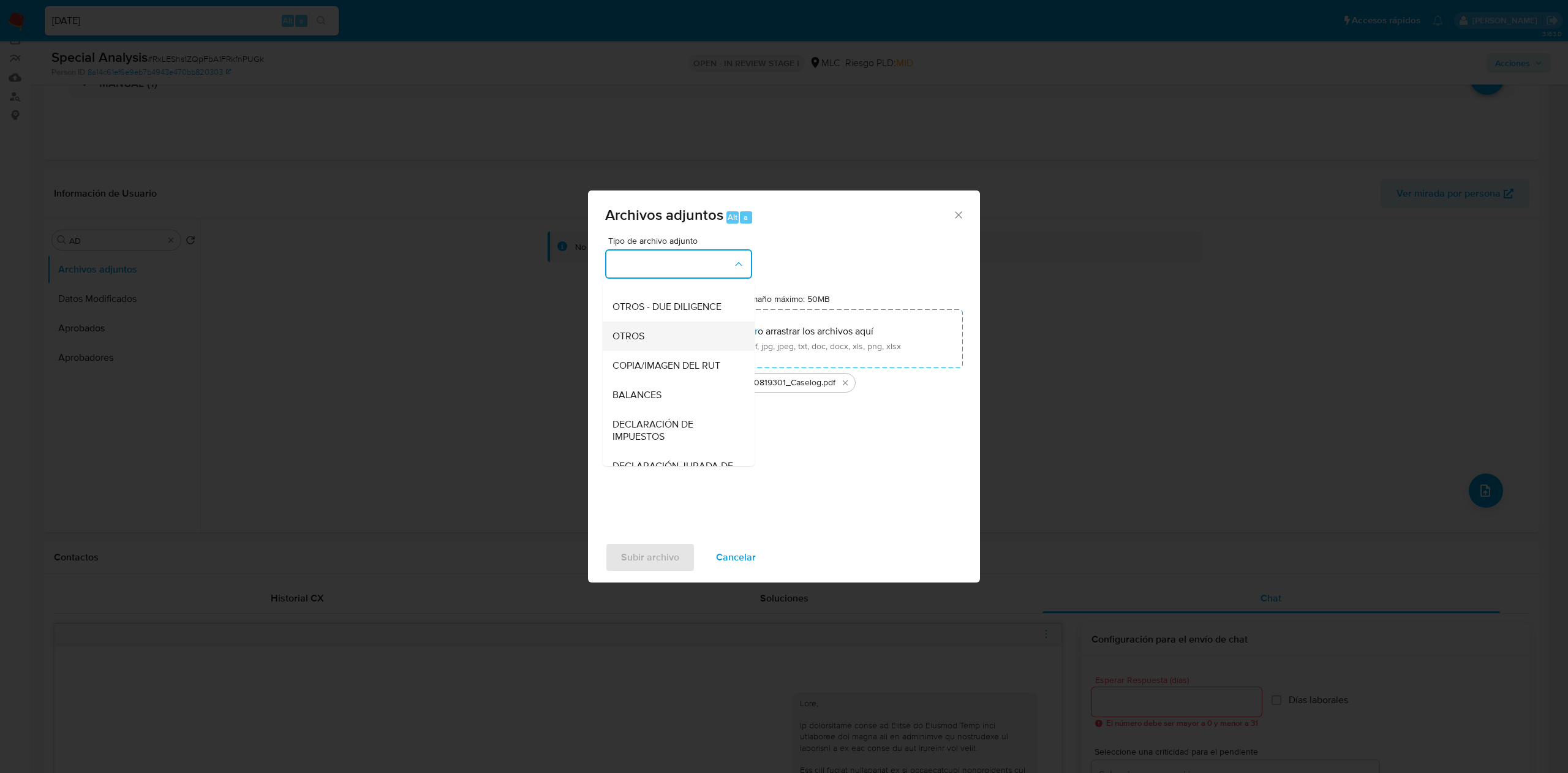
click at [632, 343] on span "OTROS" at bounding box center [628, 336] width 32 height 12
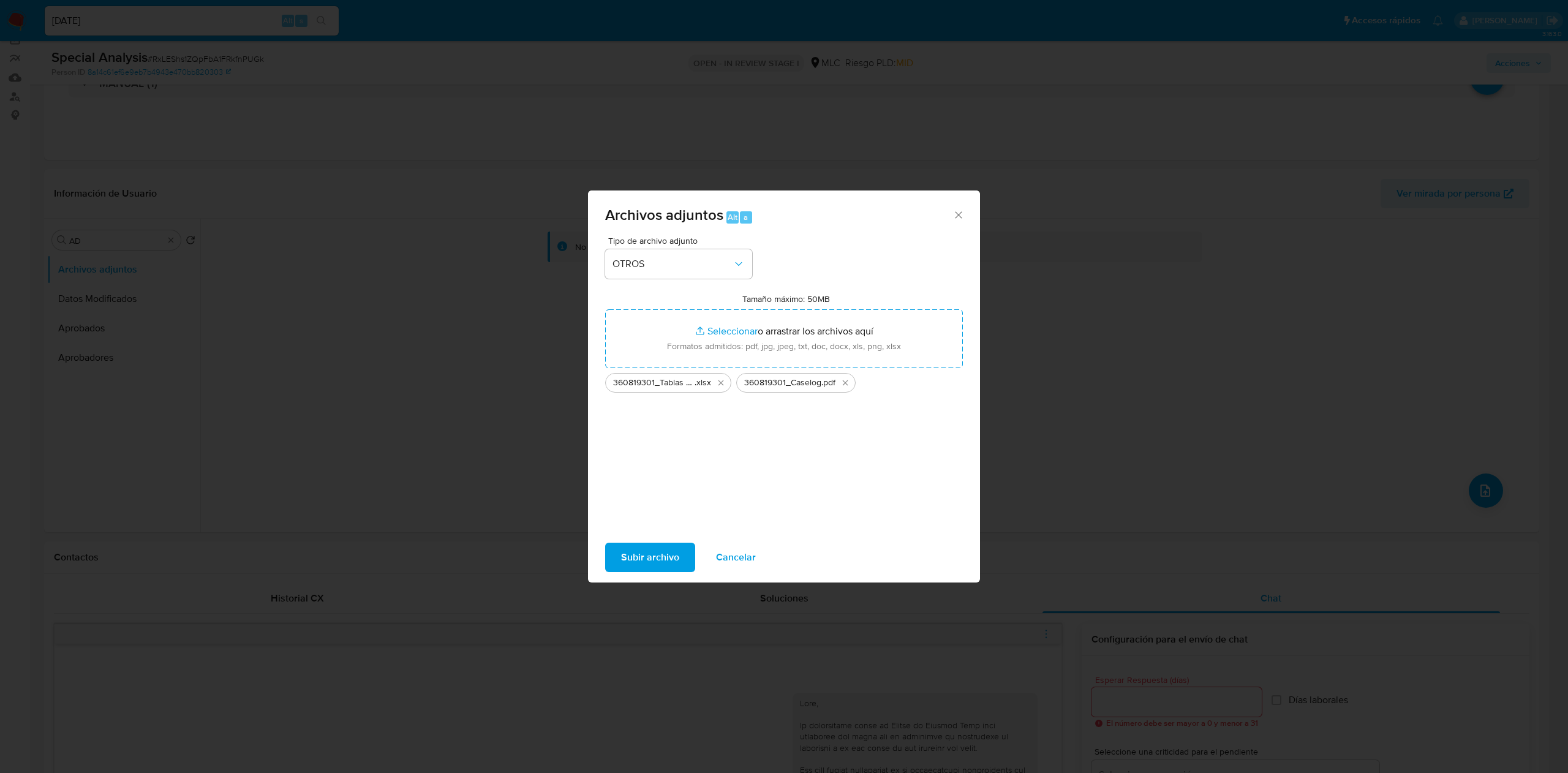
click at [659, 386] on span "Subir archivo" at bounding box center [650, 557] width 58 height 27
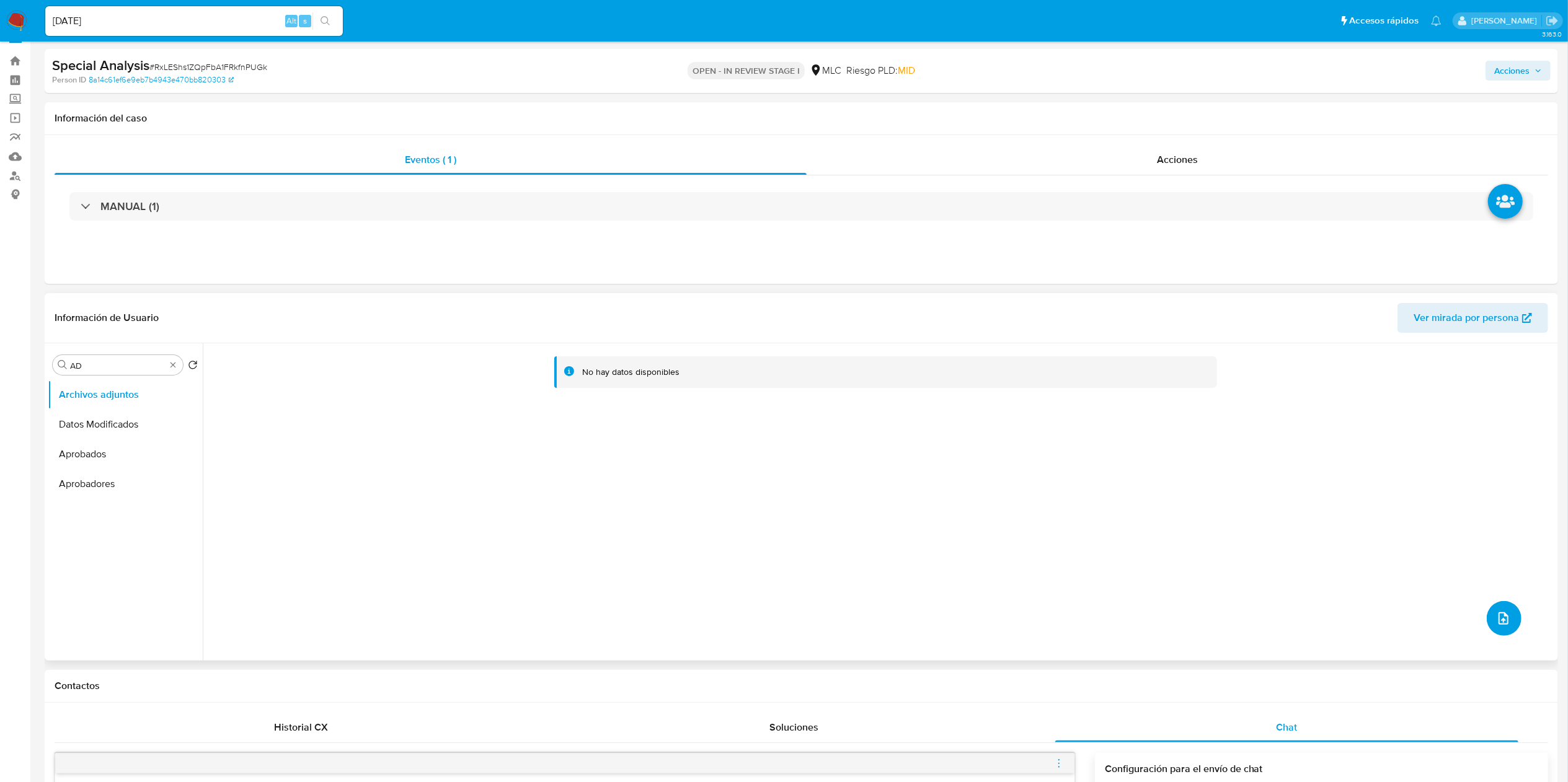
scroll to position [0, 0]
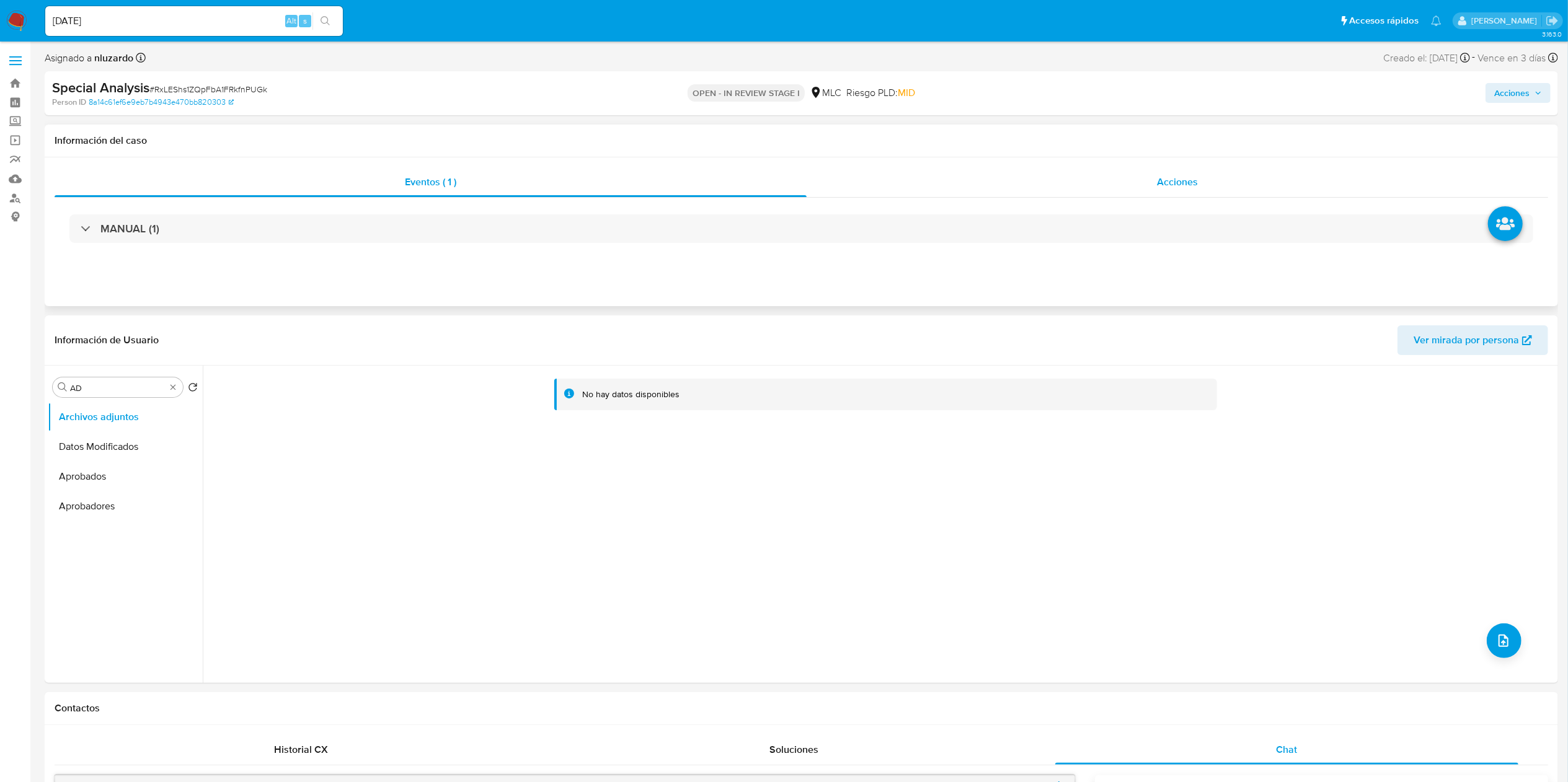
click at [784, 189] on span "Acciones" at bounding box center [1178, 182] width 41 height 14
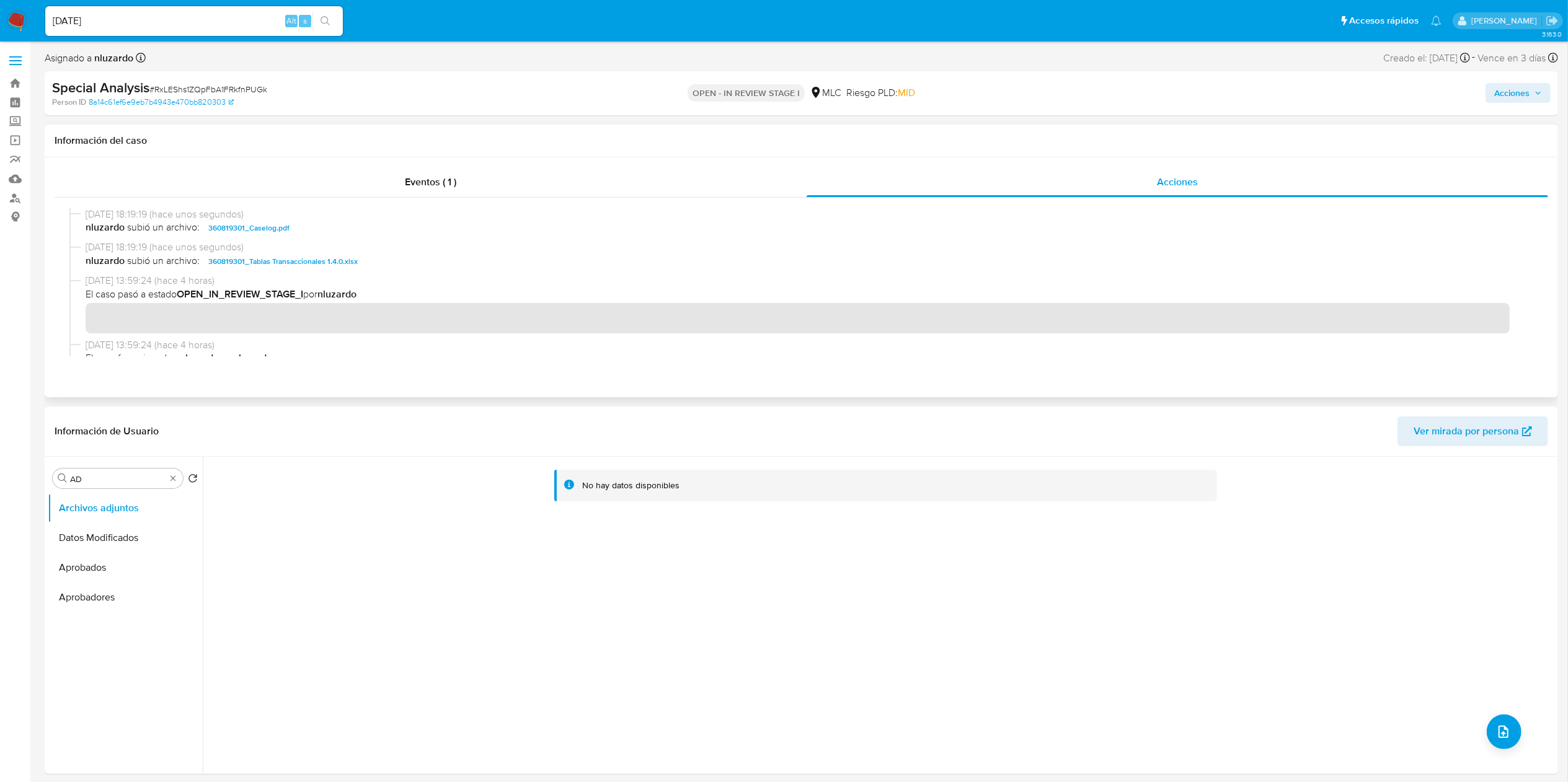
click at [315, 235] on span "nluzardo subió un archivo: 360819301_Caselog.pdf" at bounding box center [807, 228] width 1443 height 15
click at [784, 101] on span "Acciones" at bounding box center [1512, 92] width 36 height 20
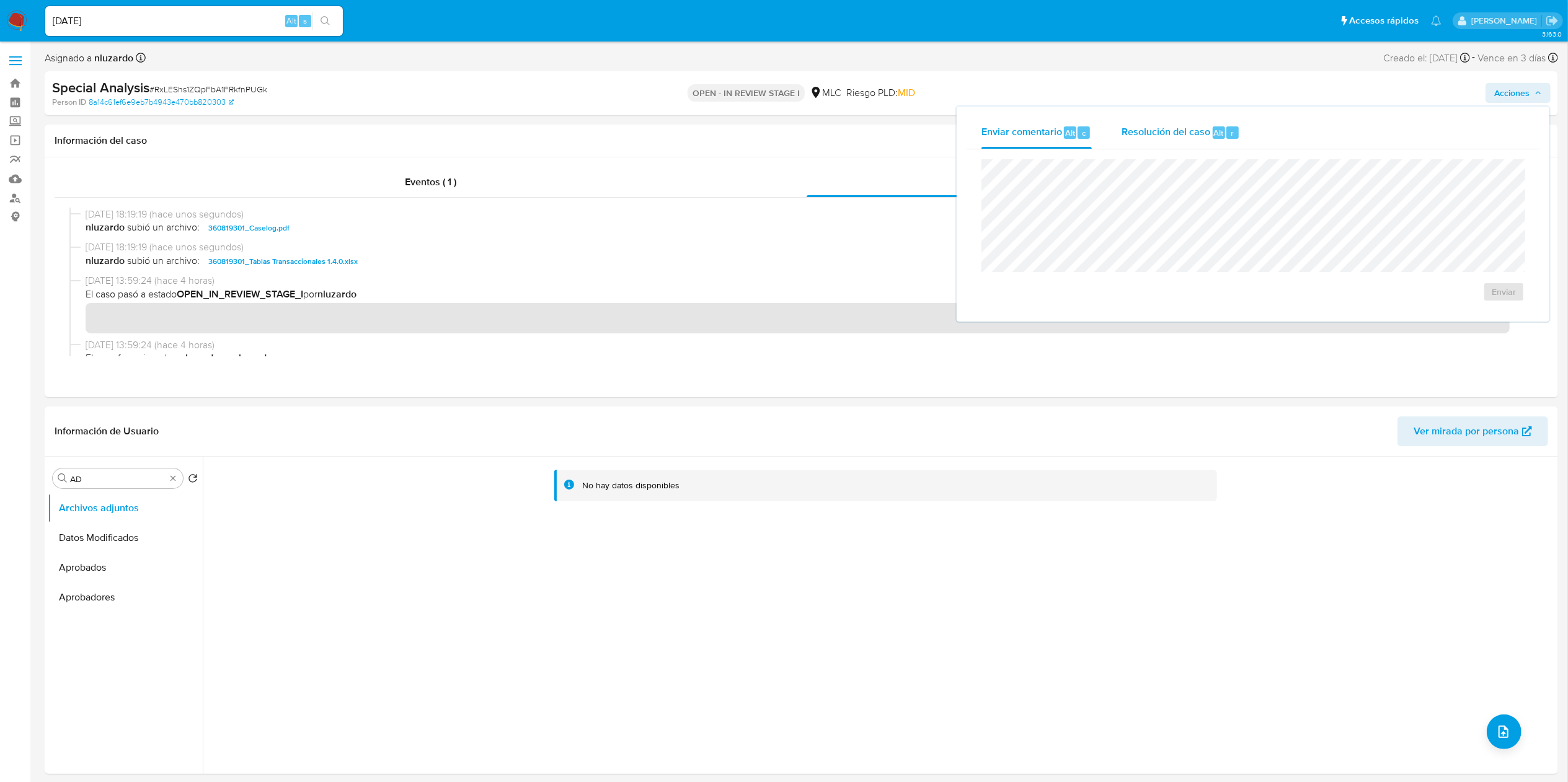
click at [784, 131] on span "Resolución del caso" at bounding box center [1166, 132] width 89 height 14
drag, startPoint x: 1469, startPoint y: 296, endPoint x: 1472, endPoint y: 288, distance: 8.5
click at [784, 297] on span "ROI Proposal" at bounding box center [1467, 304] width 61 height 27
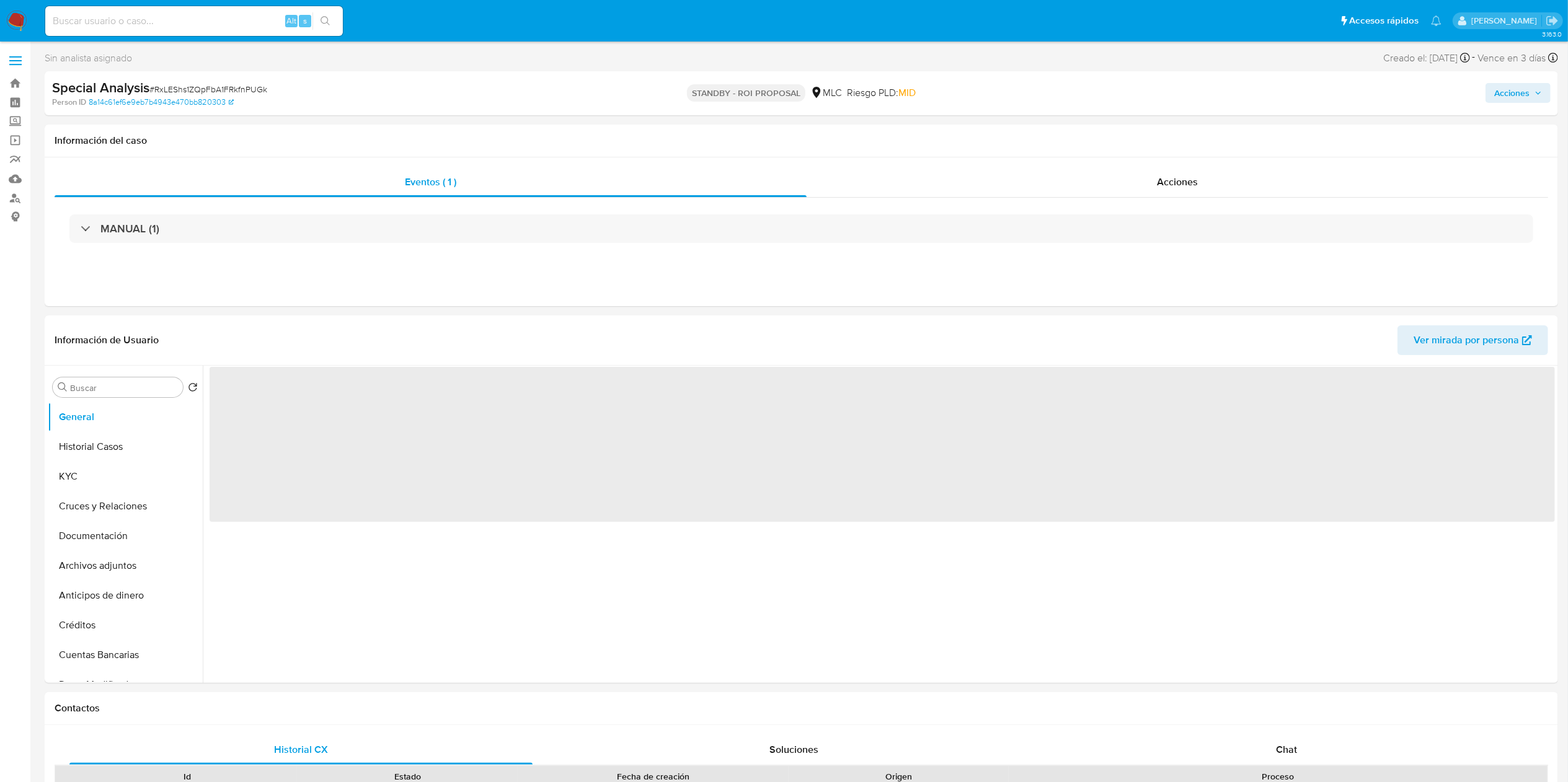
select select "10"
